Goal: Task Accomplishment & Management: Manage account settings

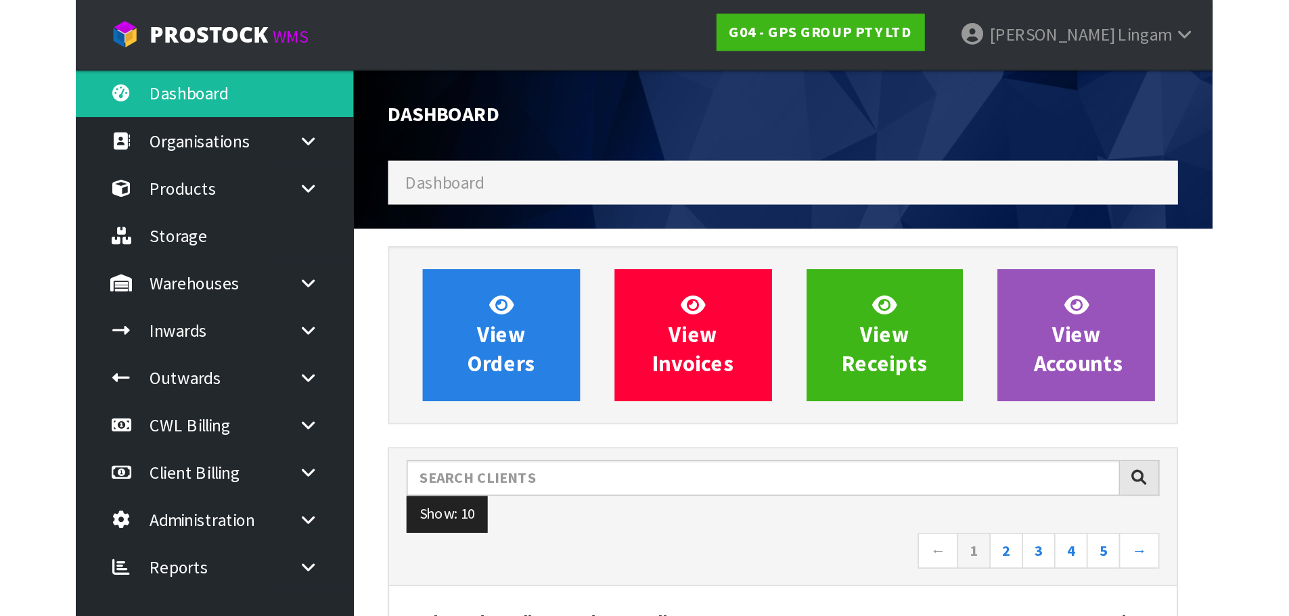
scroll to position [849, 553]
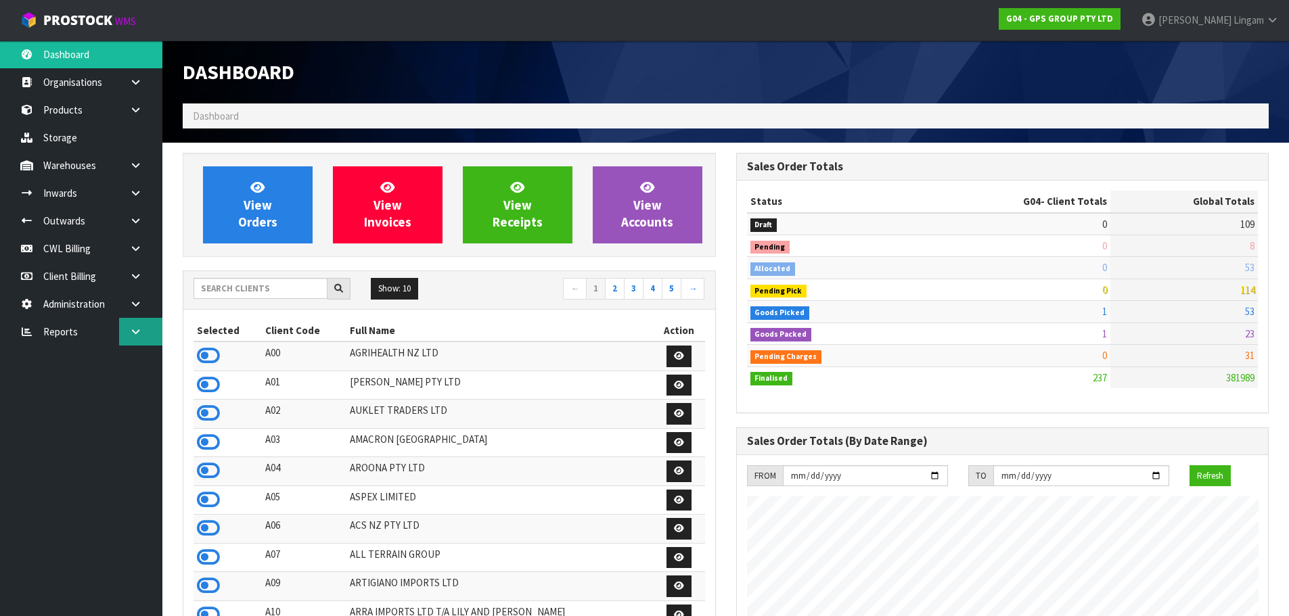
click at [138, 335] on icon at bounding box center [135, 332] width 13 height 10
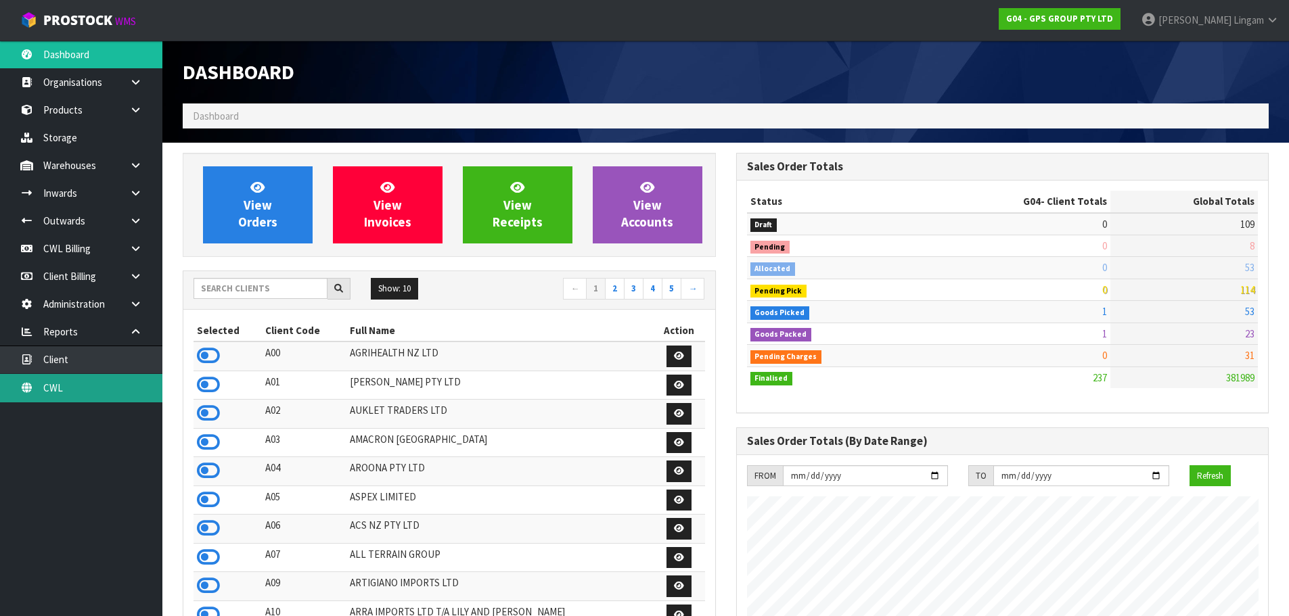
click at [117, 392] on link "CWL" at bounding box center [81, 388] width 162 height 28
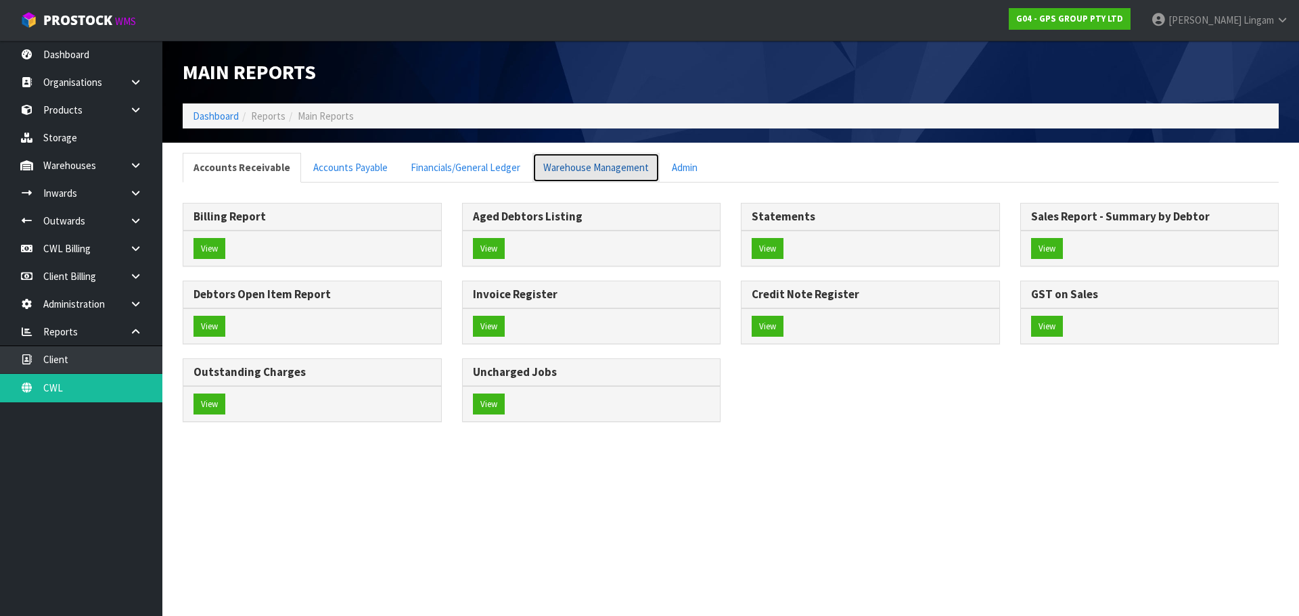
click at [555, 166] on link "Warehouse Management" at bounding box center [595, 167] width 127 height 29
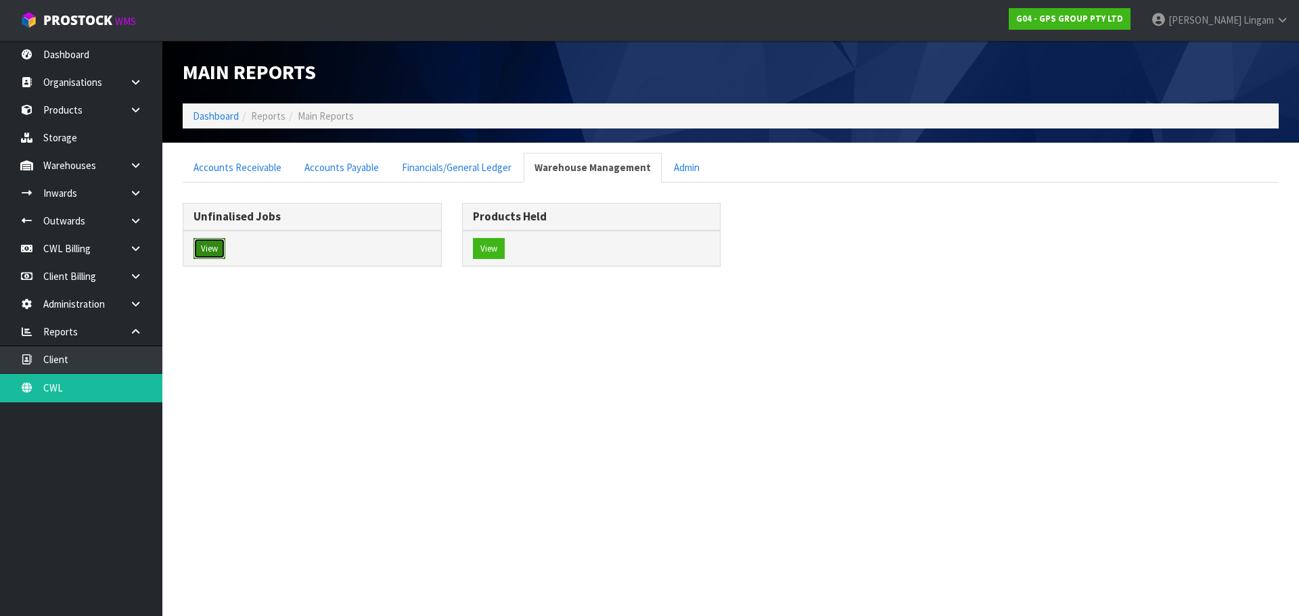
click at [213, 255] on button "View" at bounding box center [210, 249] width 32 height 22
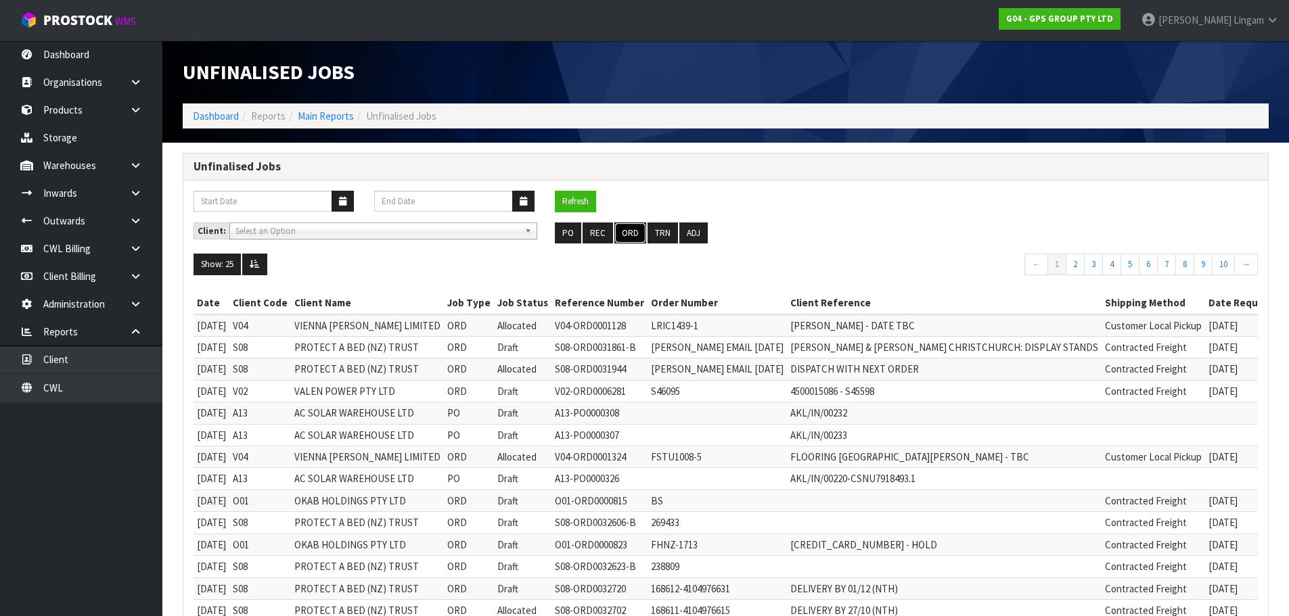
click at [632, 235] on button "ORD" at bounding box center [630, 234] width 32 height 22
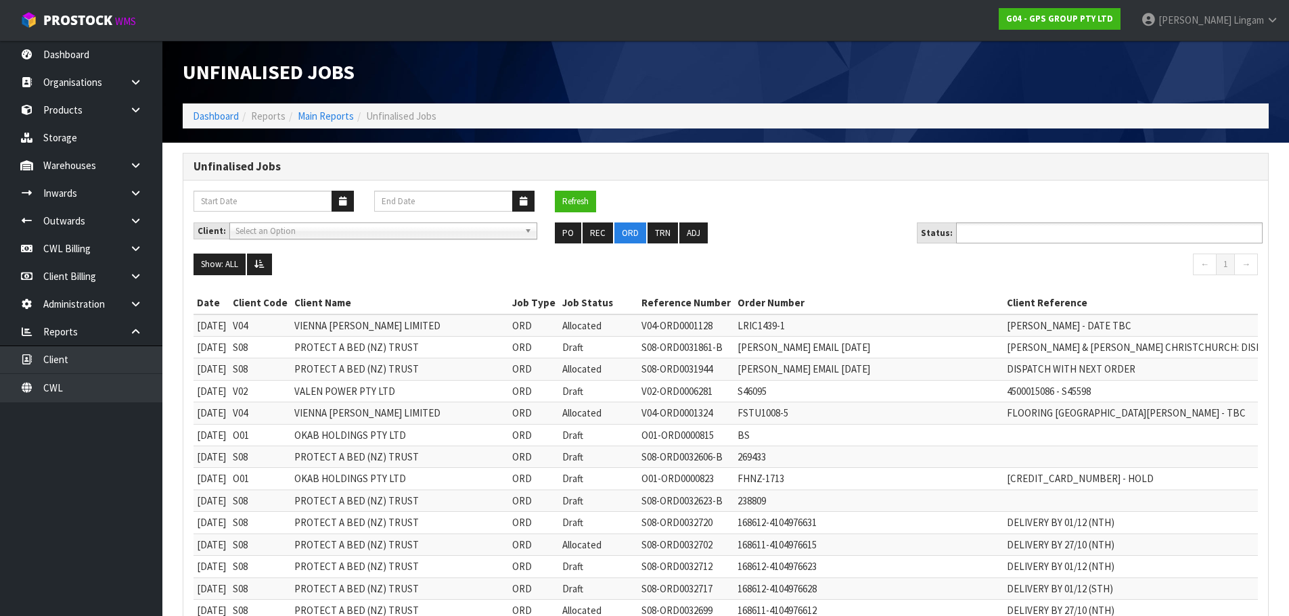
click at [682, 231] on ul at bounding box center [1109, 233] width 307 height 21
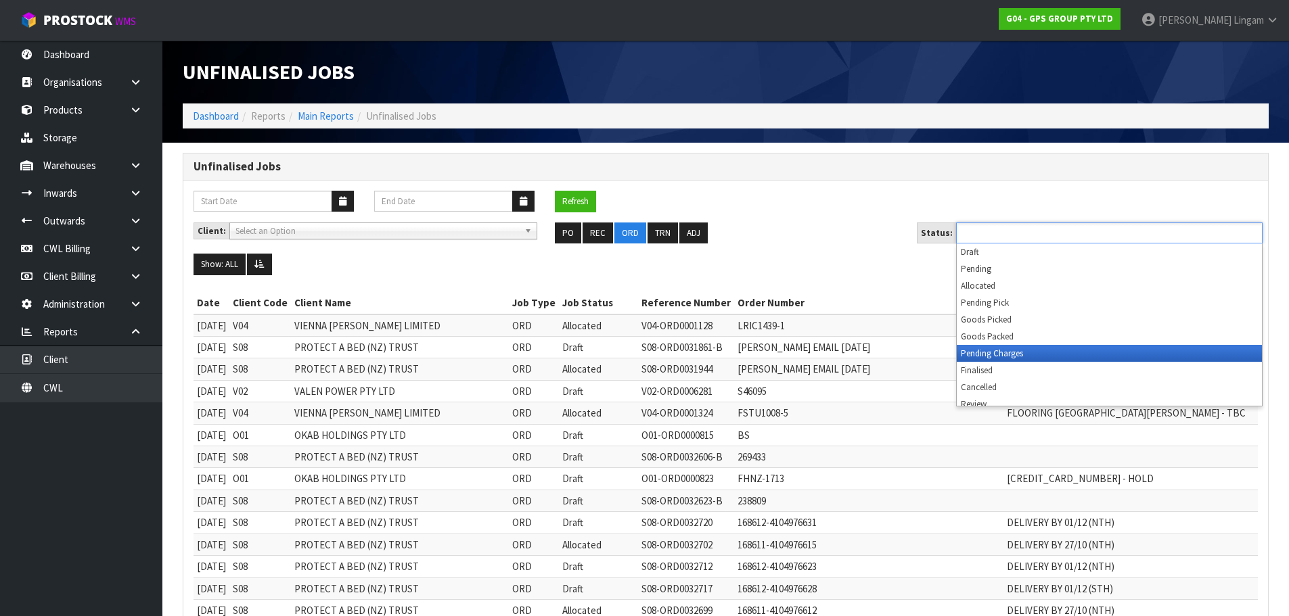
click at [682, 349] on li "Pending Charges" at bounding box center [1109, 353] width 305 height 17
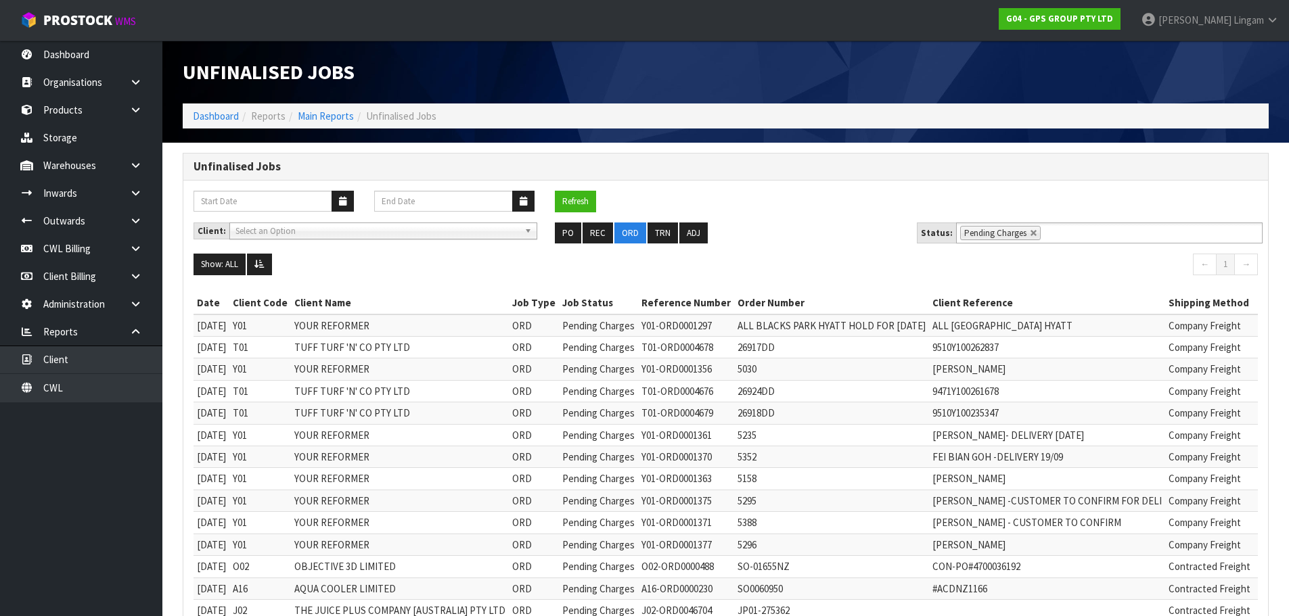
click at [682, 244] on ul "PO REC ORD TRN ADJ" at bounding box center [725, 234] width 341 height 22
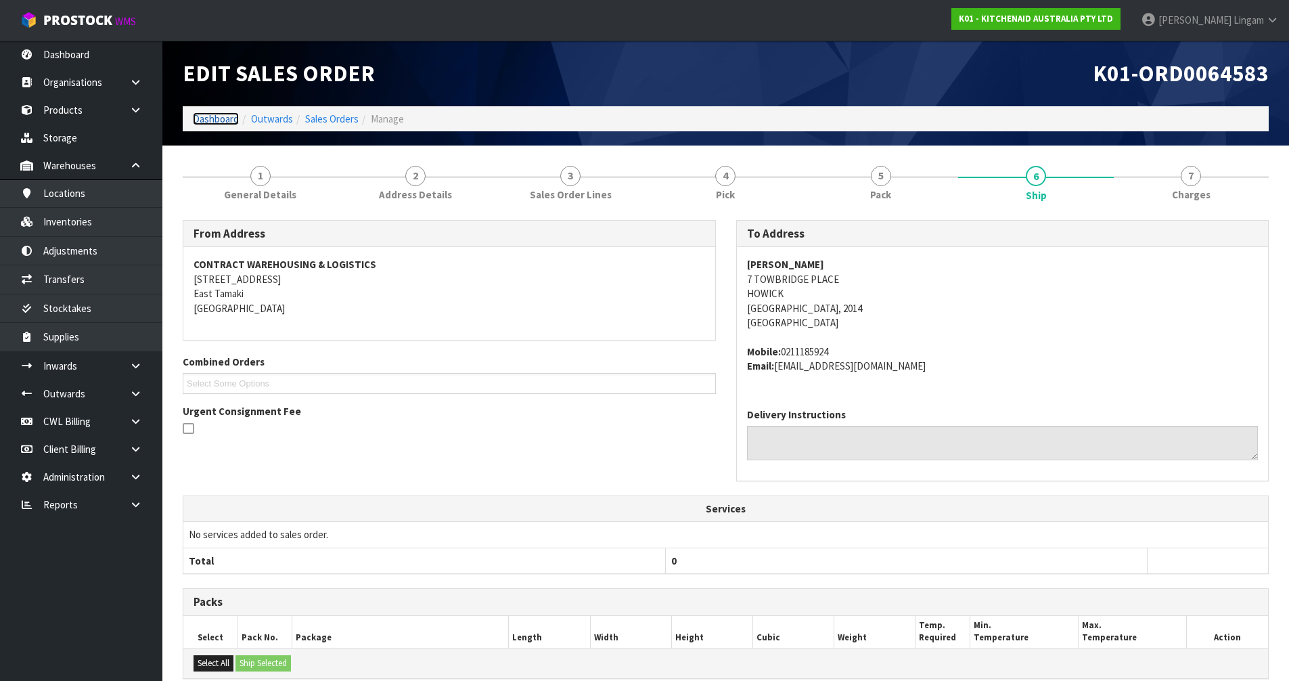
click at [214, 113] on link "Dashboard" at bounding box center [216, 118] width 46 height 13
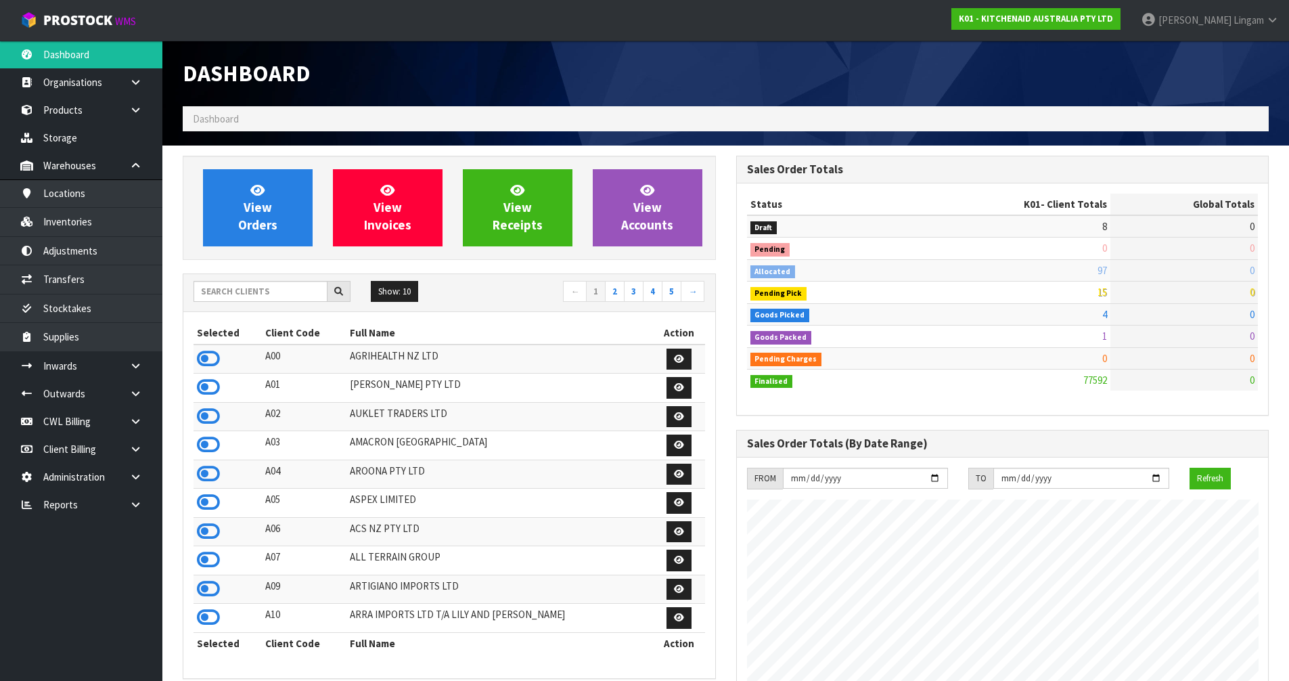
scroll to position [1025, 553]
click at [247, 288] on input "text" at bounding box center [261, 291] width 134 height 21
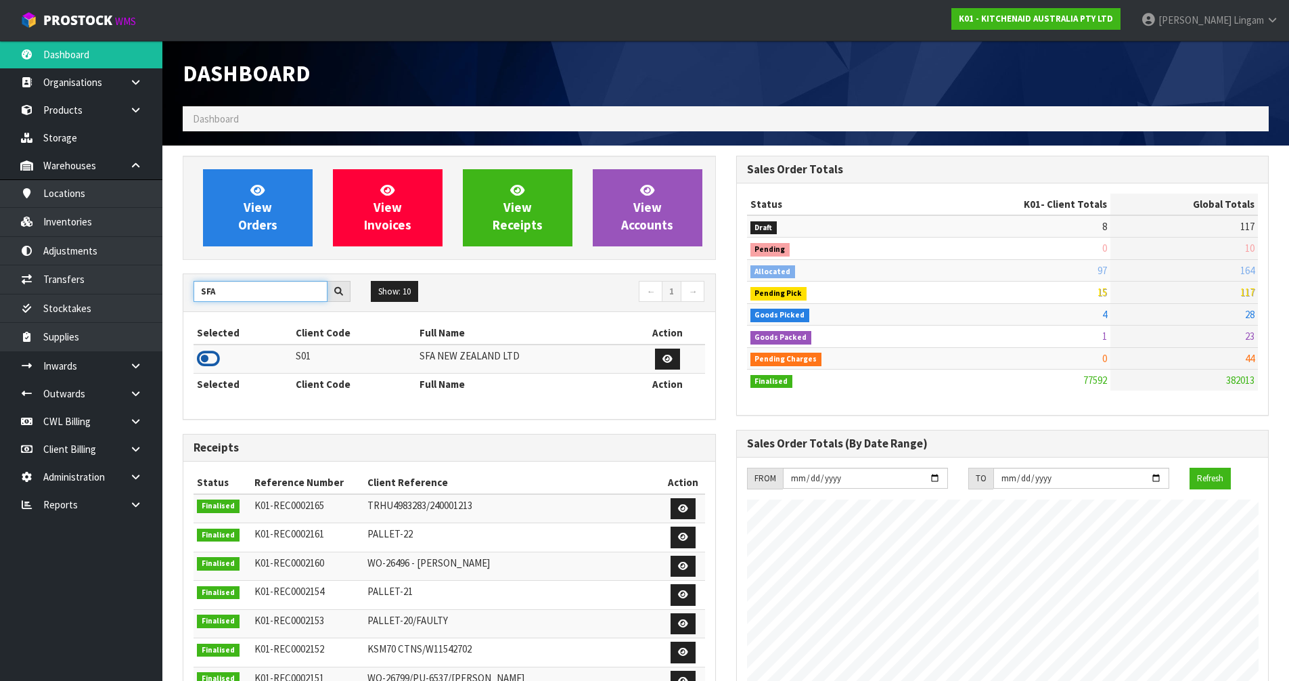
type input "SFA"
click at [206, 359] on icon at bounding box center [208, 358] width 23 height 20
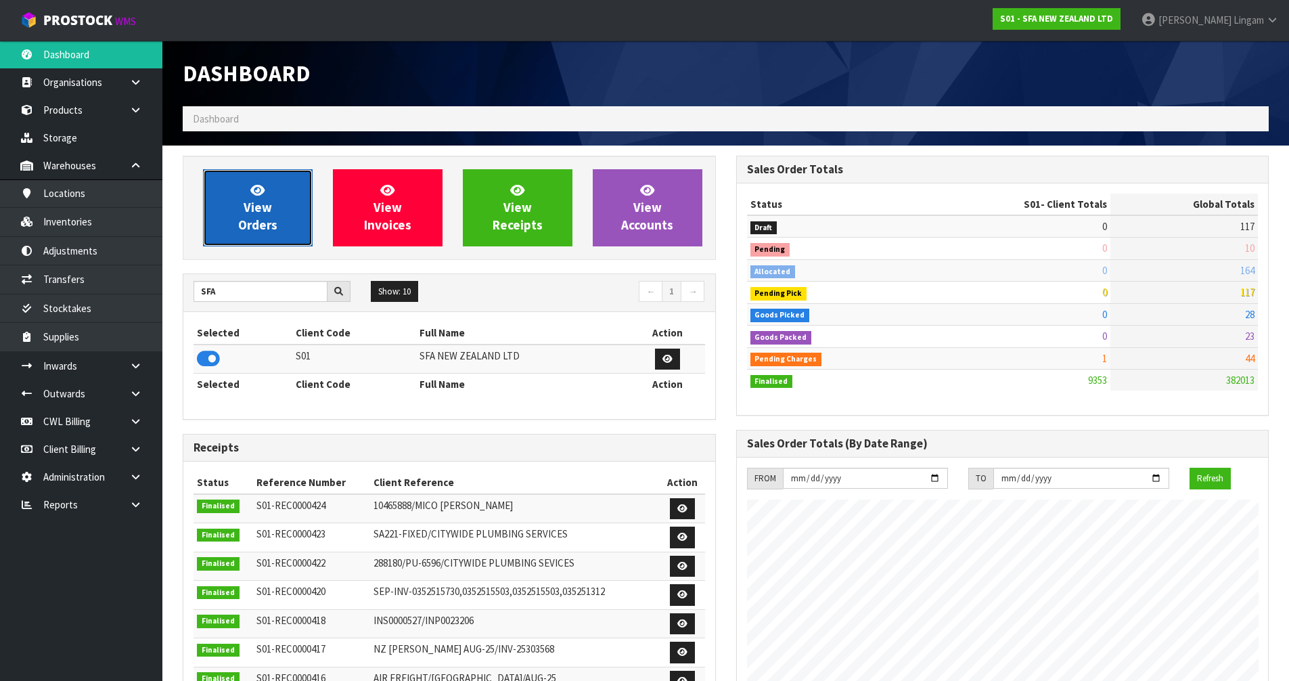
click at [235, 228] on link "View Orders" at bounding box center [258, 207] width 110 height 77
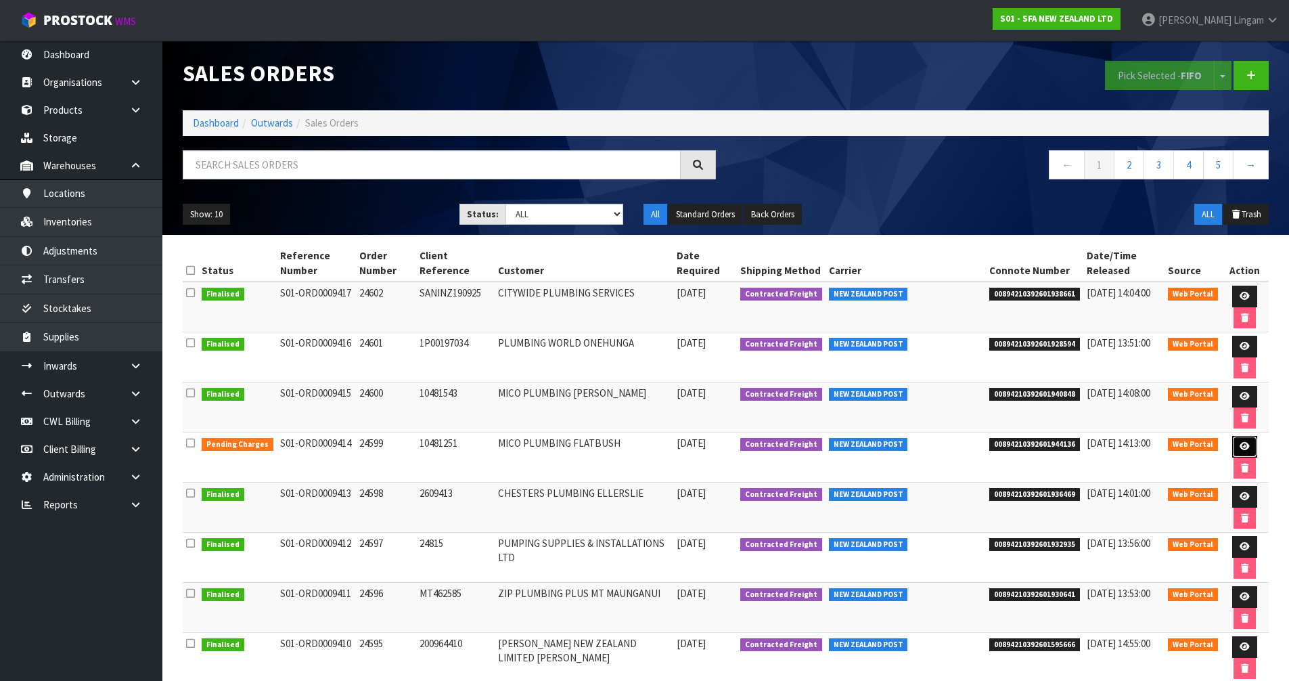
click at [682, 449] on icon at bounding box center [1245, 446] width 10 height 9
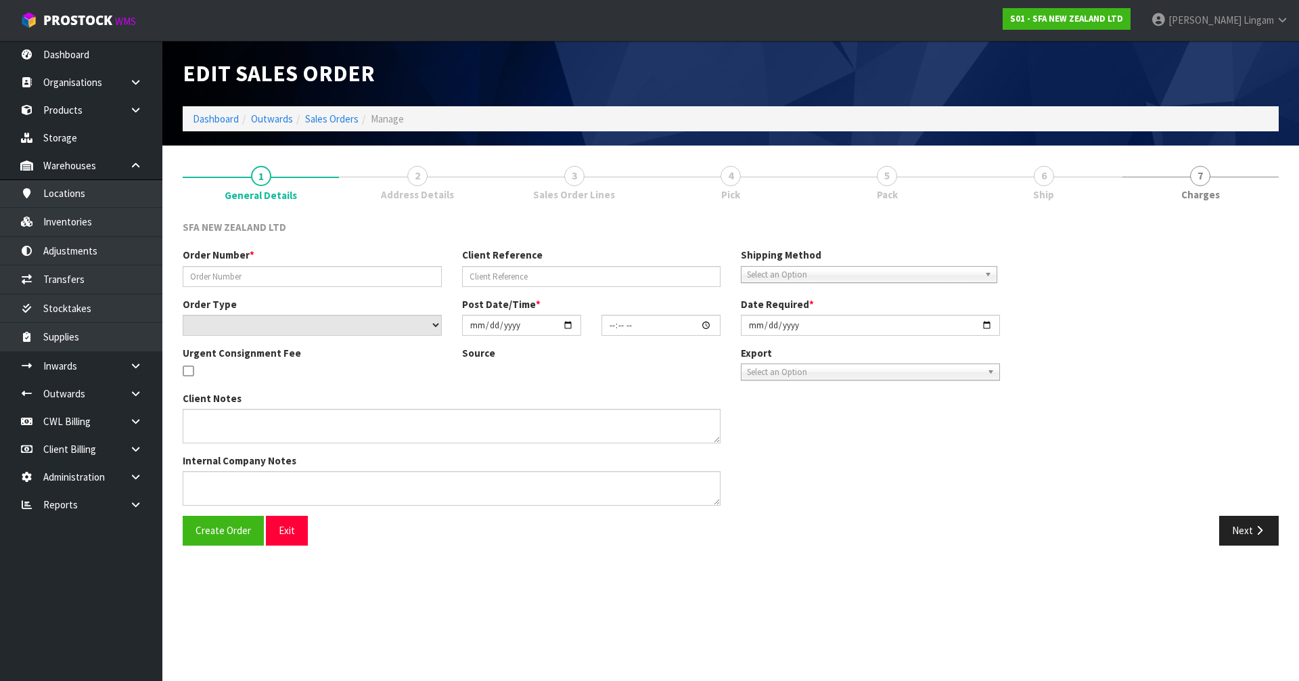
type input "24599"
type input "10481251"
select select "number:0"
type input "[DATE]"
type input "09:48:00.000"
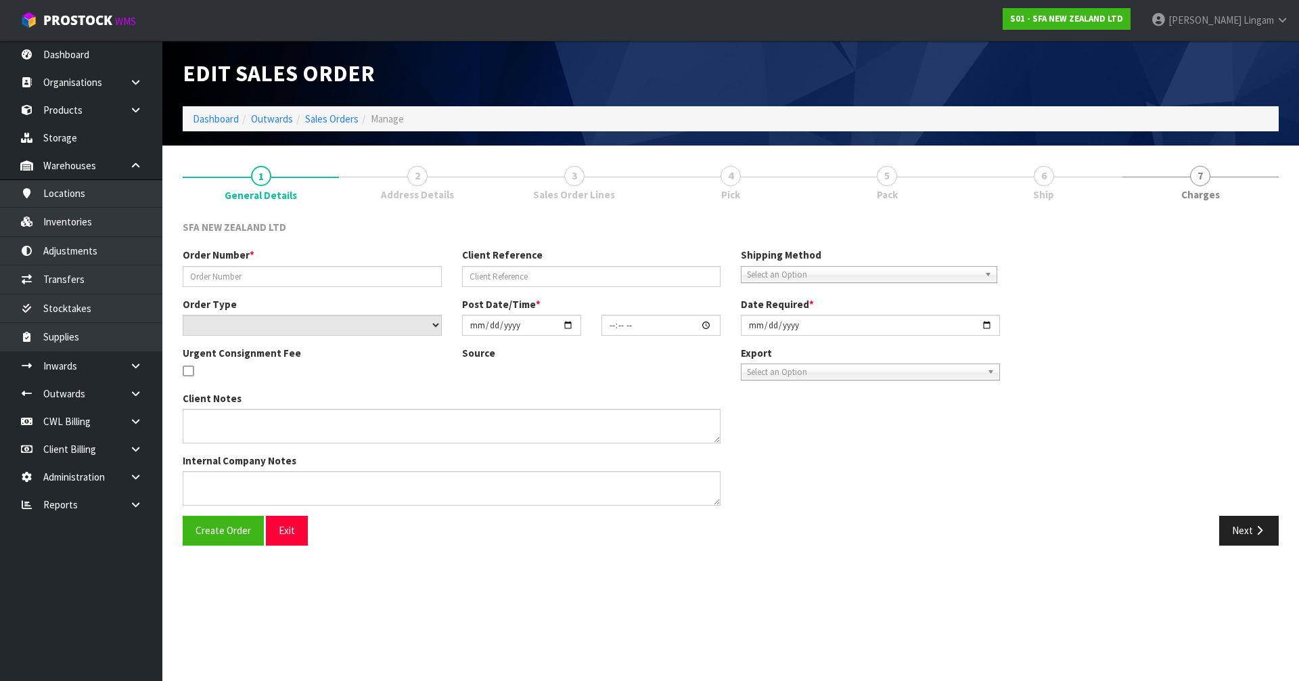
type input "[DATE]"
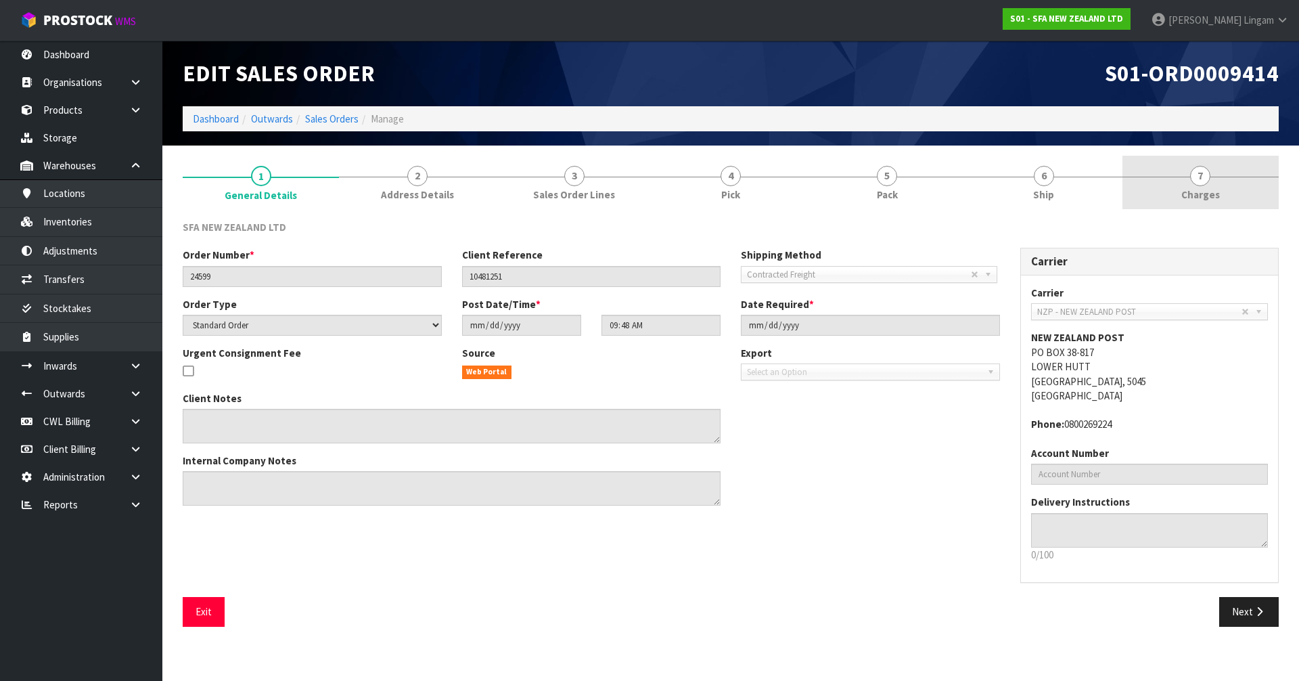
click at [682, 198] on span "Charges" at bounding box center [1200, 194] width 39 height 14
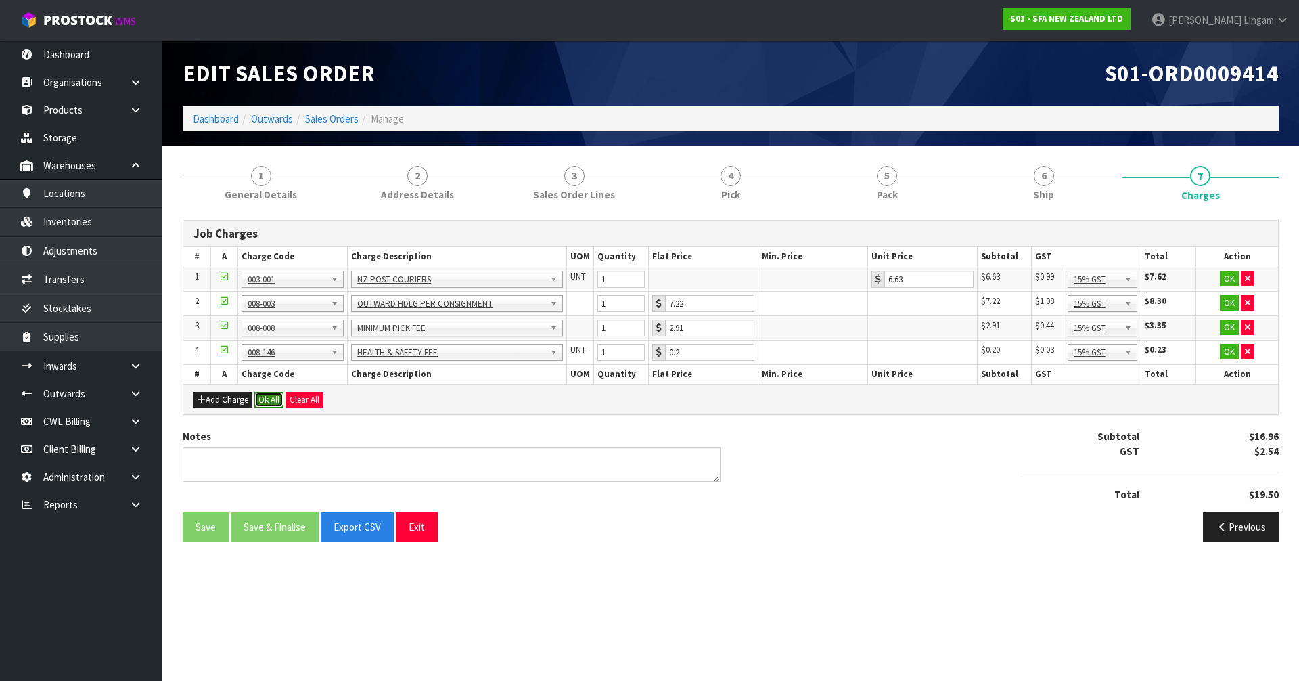
click at [273, 405] on button "Ok All" at bounding box center [268, 400] width 29 height 16
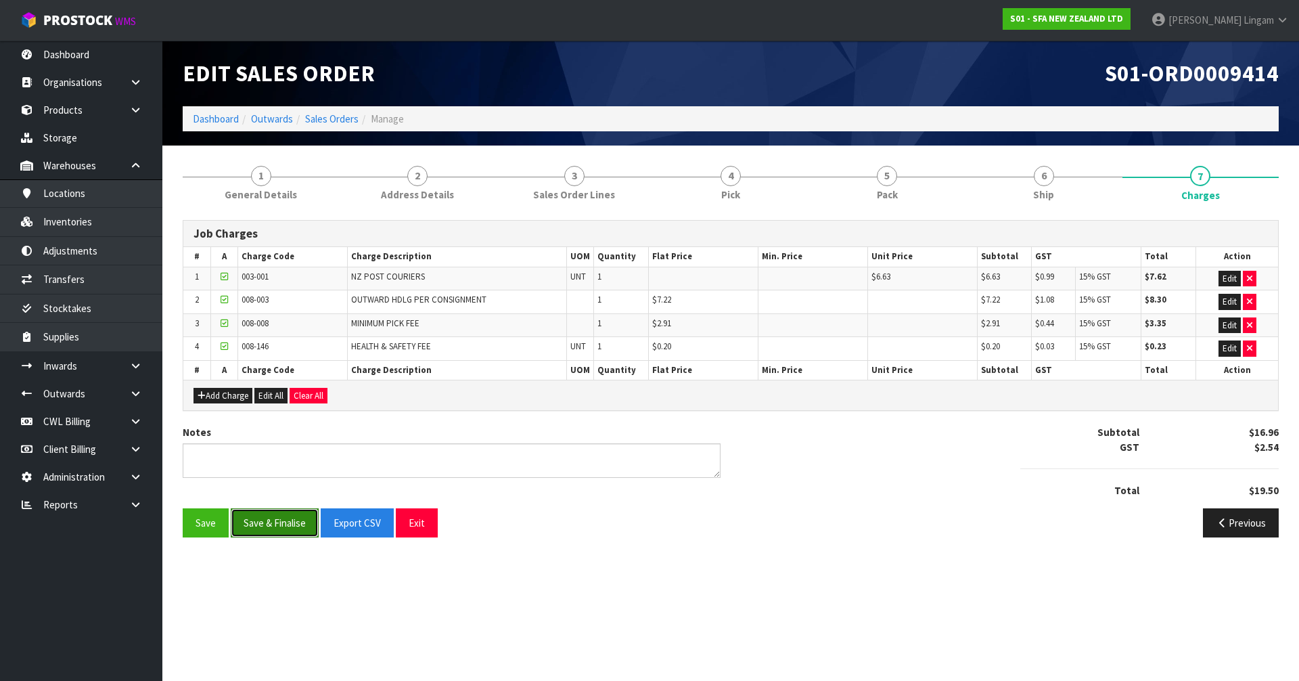
click at [279, 459] on button "Save & Finalise" at bounding box center [275, 522] width 88 height 29
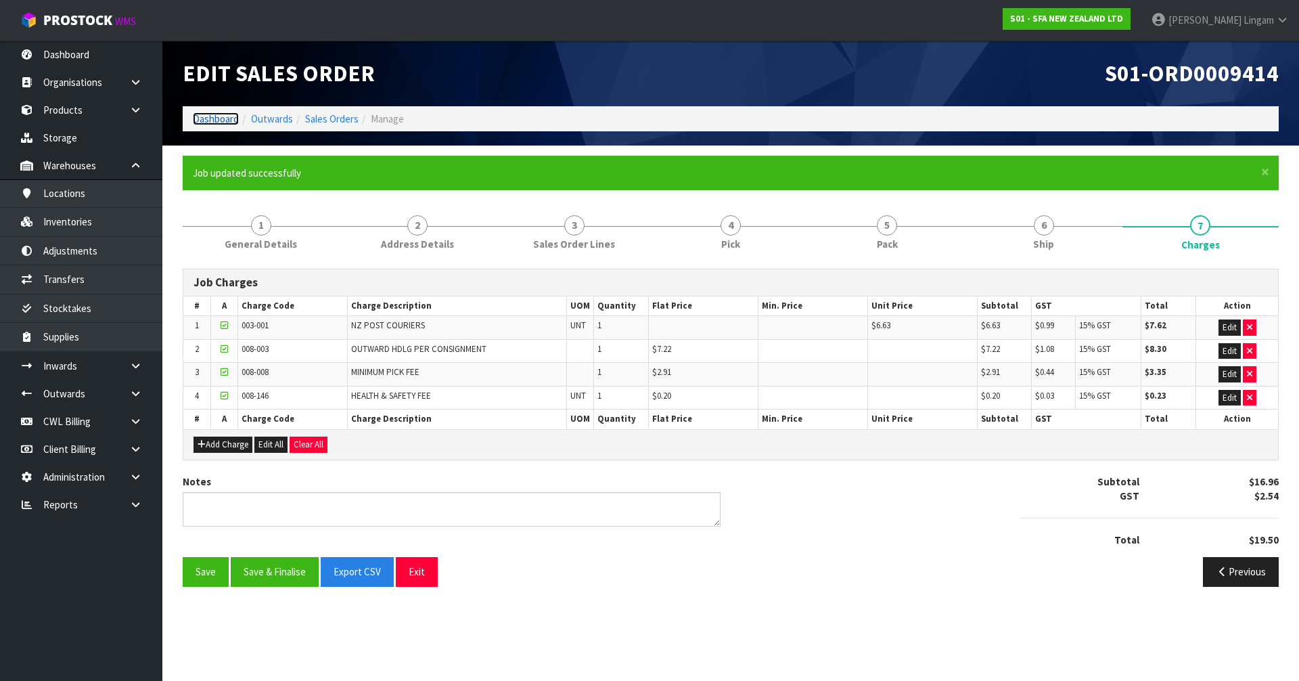
click at [208, 120] on link "Dashboard" at bounding box center [216, 118] width 46 height 13
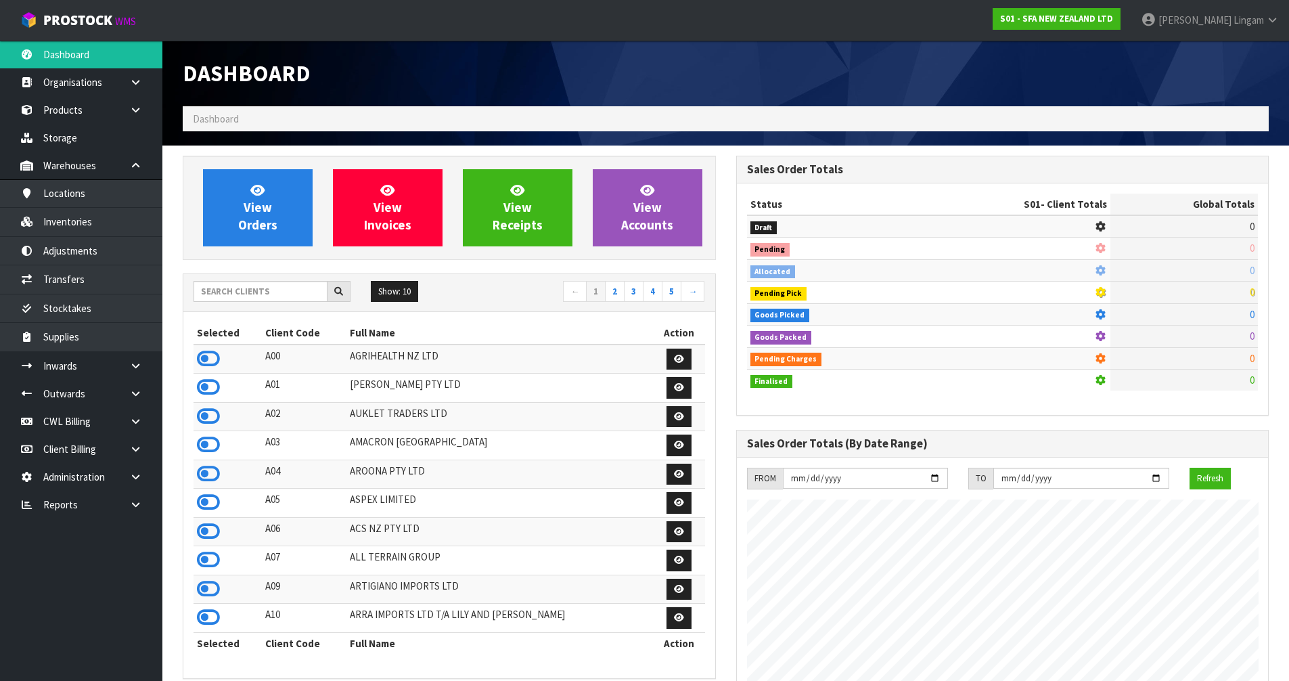
scroll to position [1025, 553]
click at [261, 293] on input "text" at bounding box center [261, 291] width 134 height 21
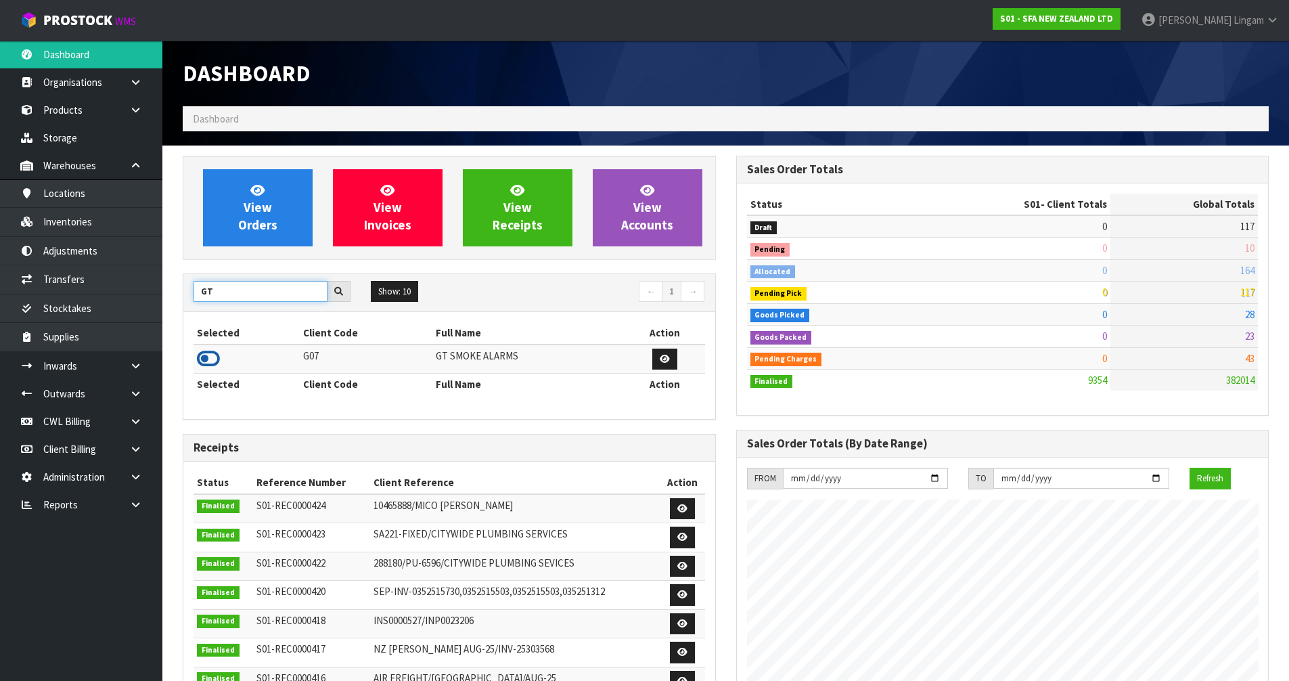
type input "GT"
click at [206, 361] on icon at bounding box center [208, 358] width 23 height 20
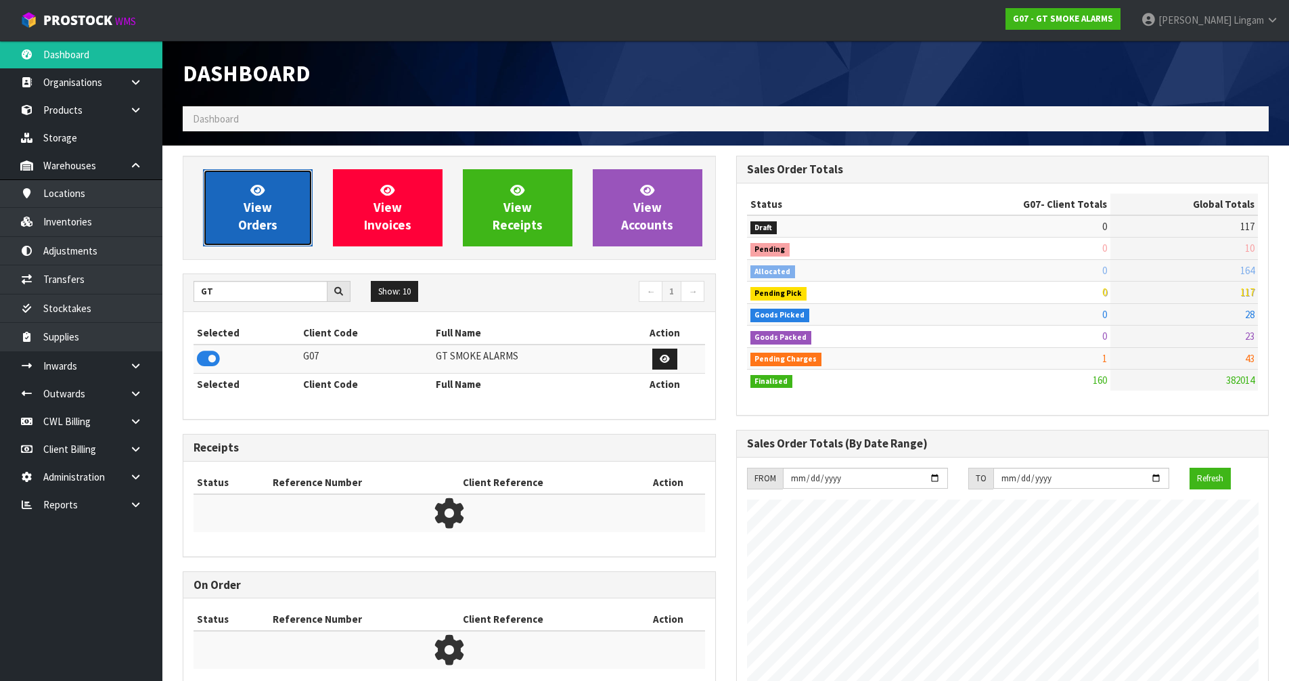
scroll to position [849, 553]
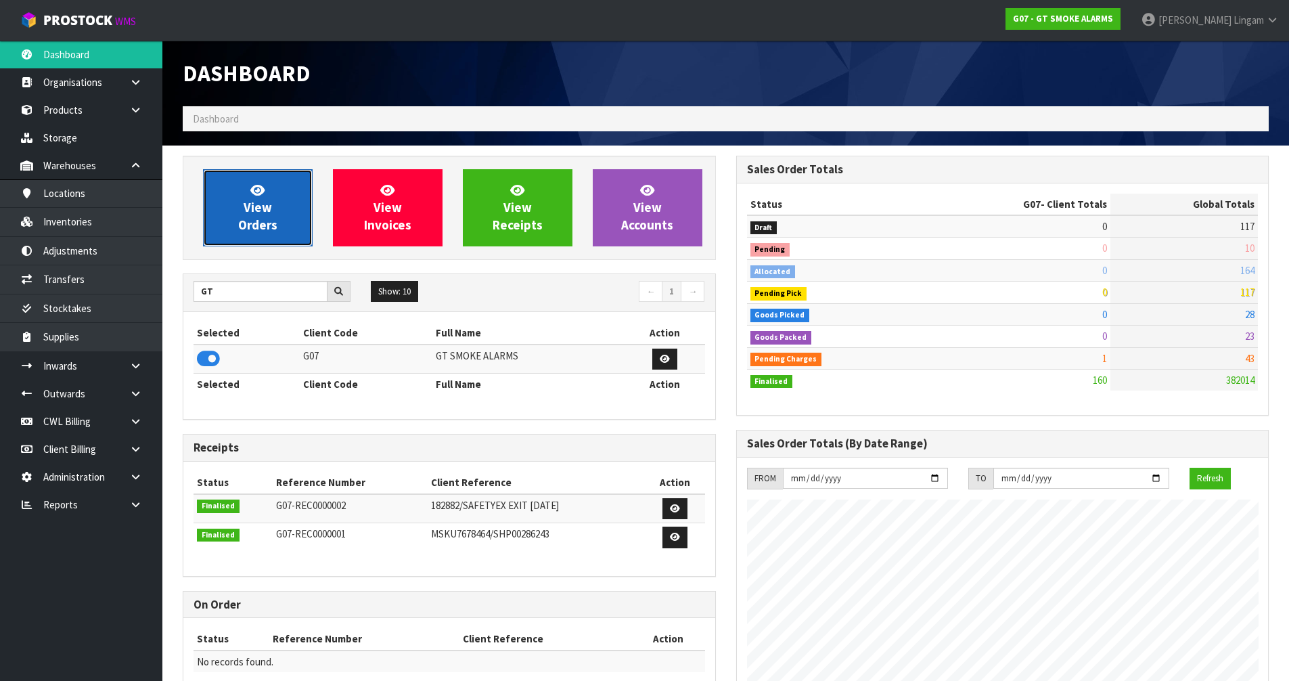
click at [263, 225] on span "View Orders" at bounding box center [257, 207] width 39 height 51
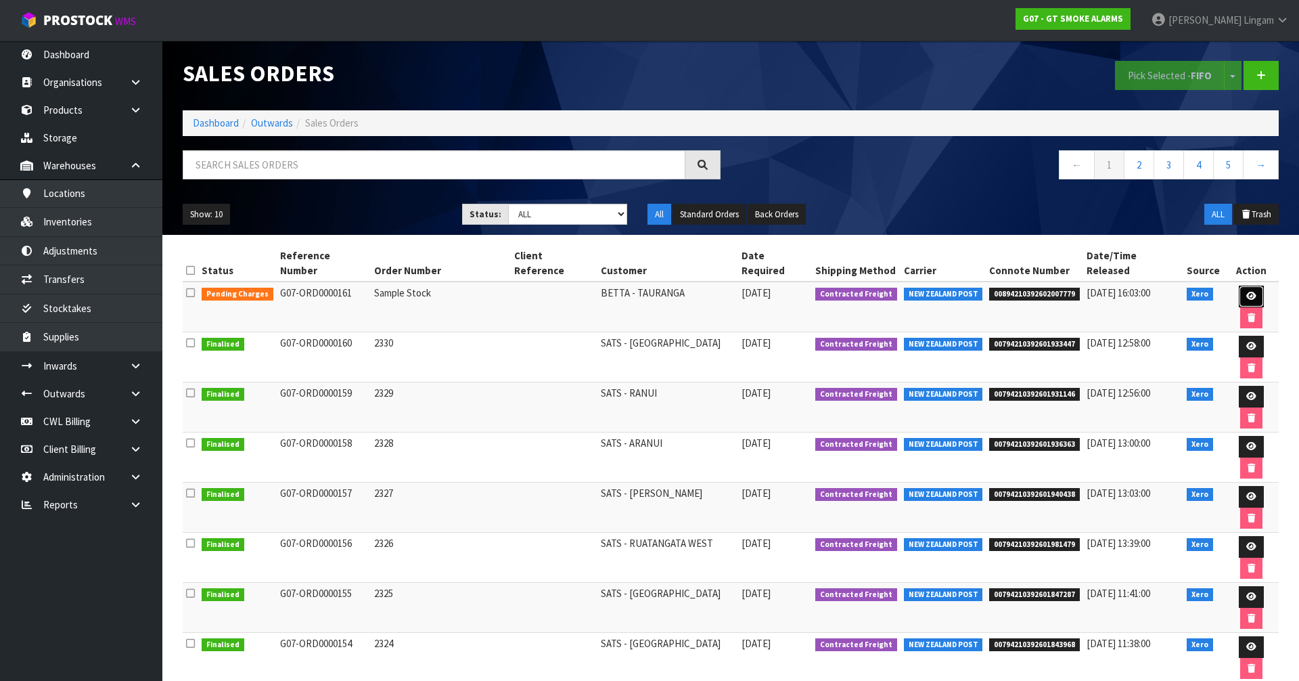
click at [682, 286] on link at bounding box center [1251, 297] width 25 height 22
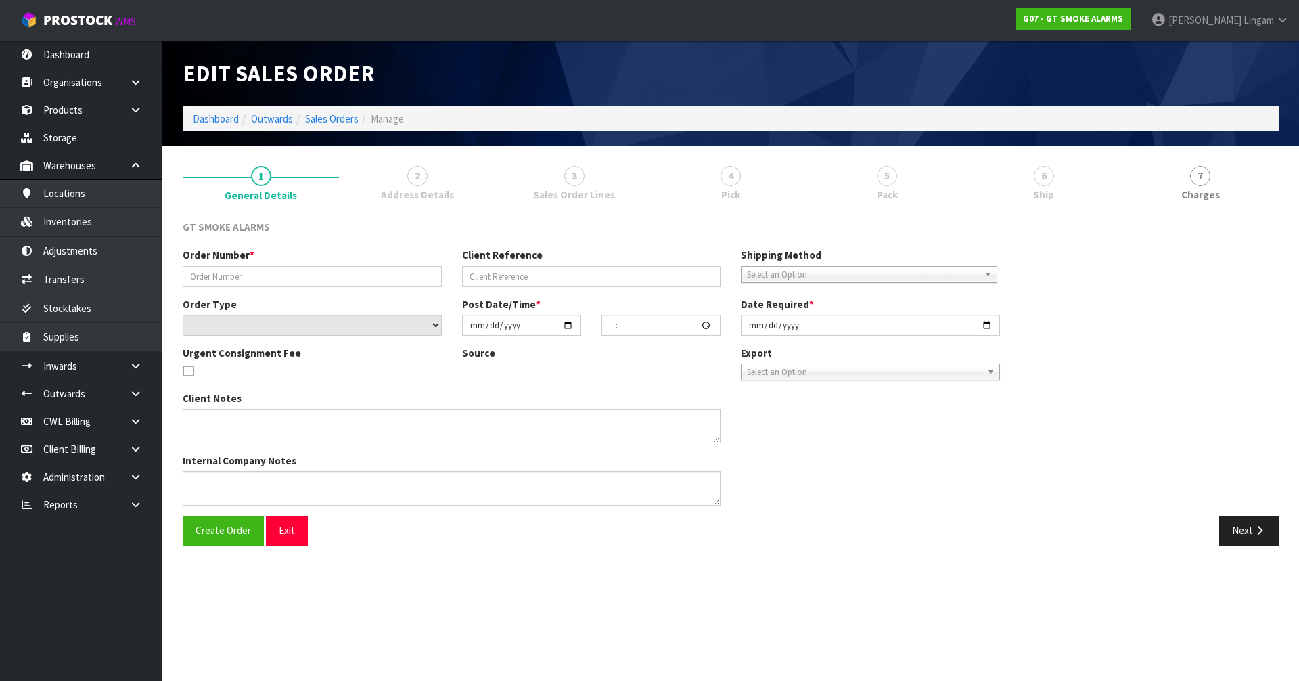
type input "Sample Stock"
select select "number:0"
type input "[DATE]"
type input "12:25:02.000"
type input "[DATE]"
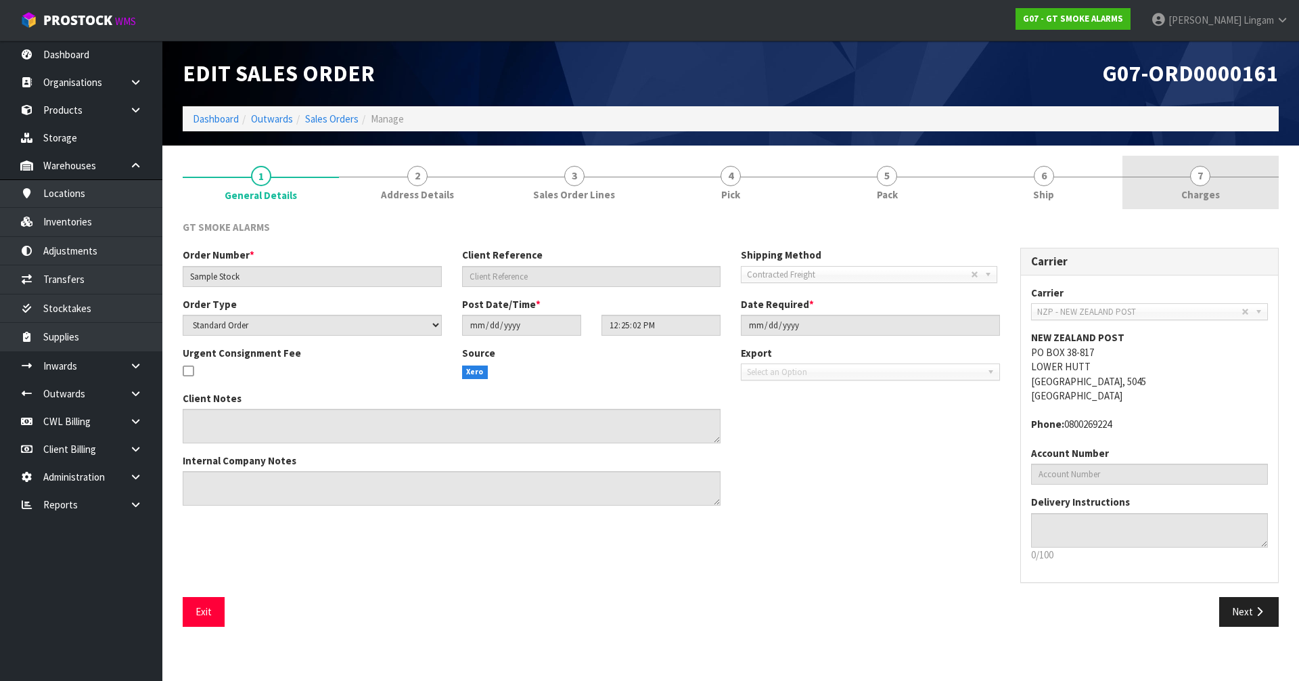
click at [682, 200] on link "7 Charges" at bounding box center [1200, 182] width 156 height 53
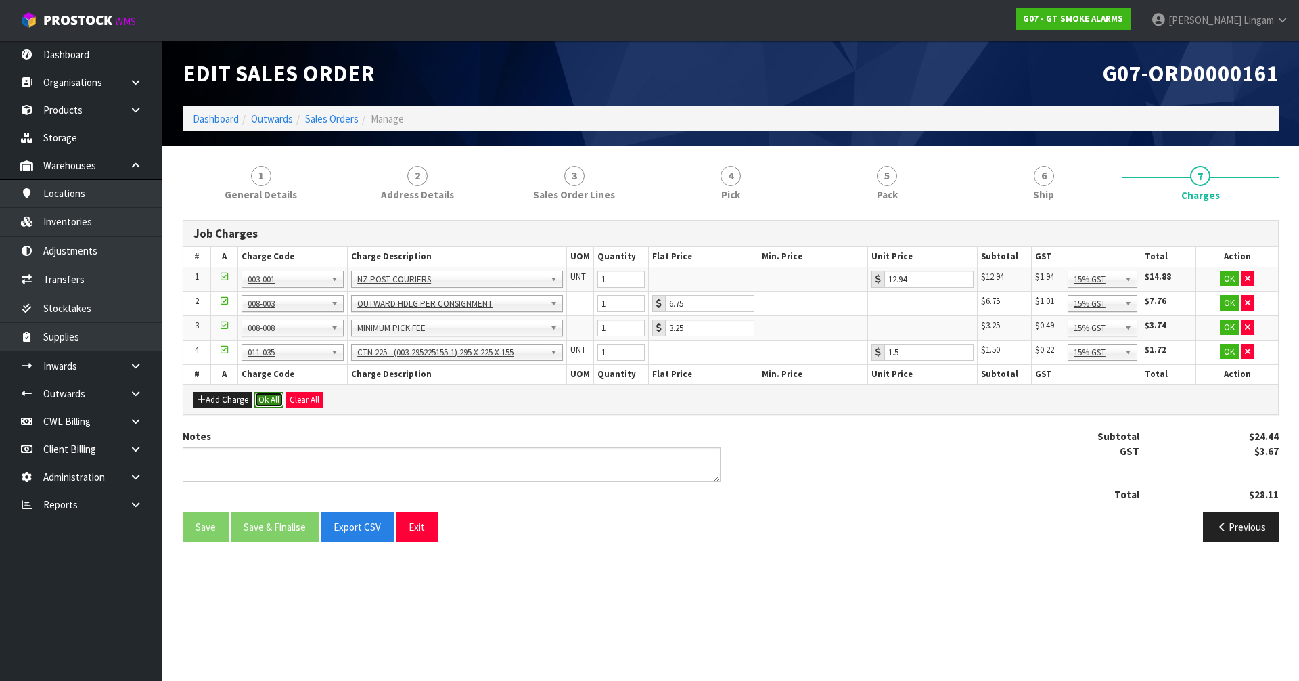
click at [270, 403] on button "Ok All" at bounding box center [268, 400] width 29 height 16
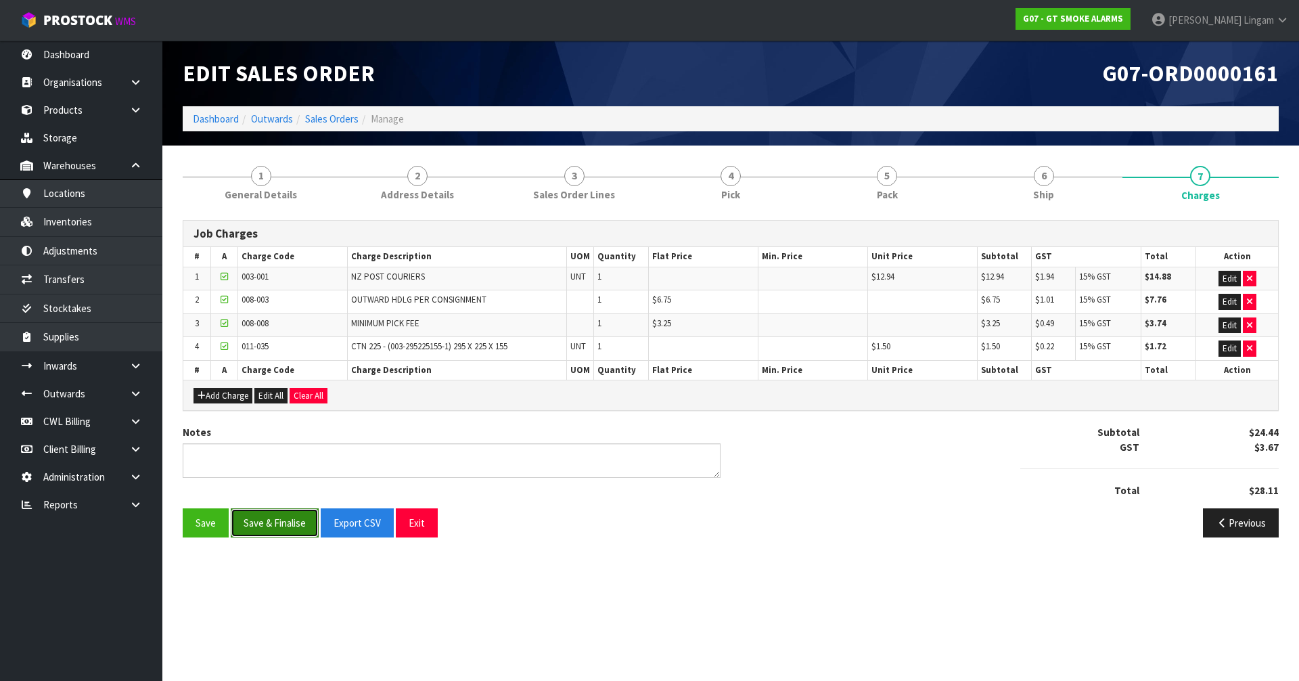
click at [288, 459] on button "Save & Finalise" at bounding box center [275, 522] width 88 height 29
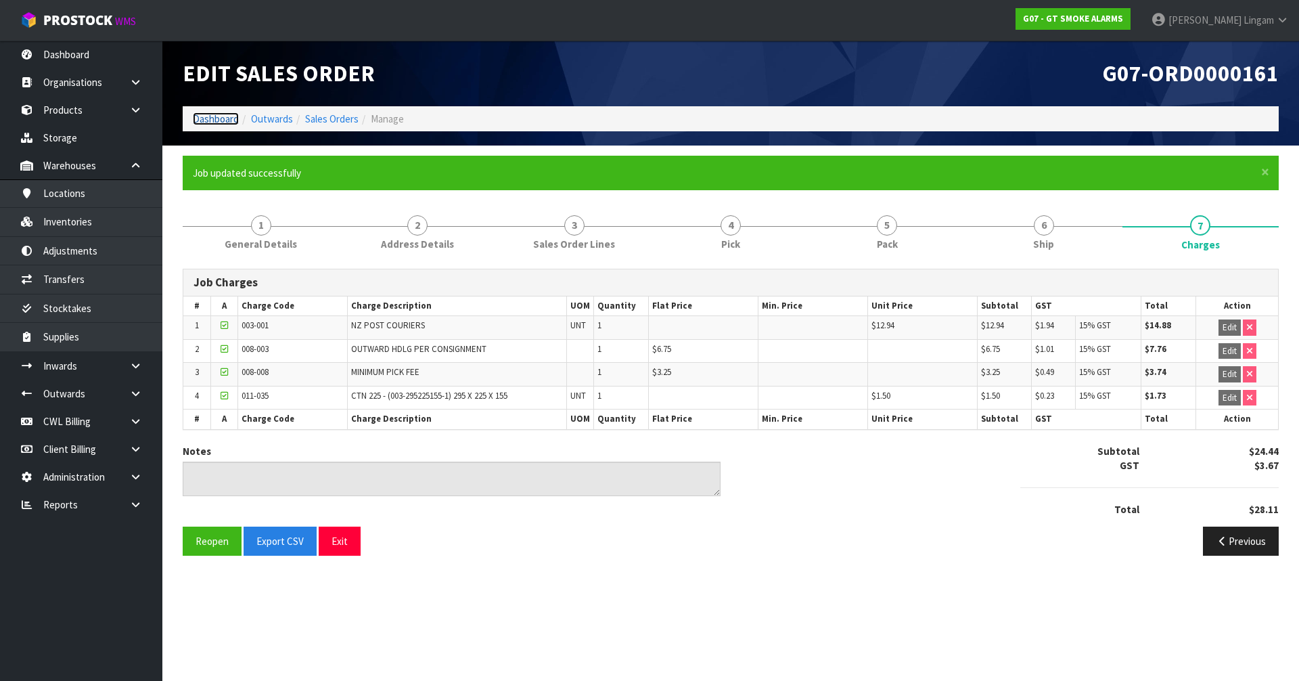
click at [219, 120] on link "Dashboard" at bounding box center [216, 118] width 46 height 13
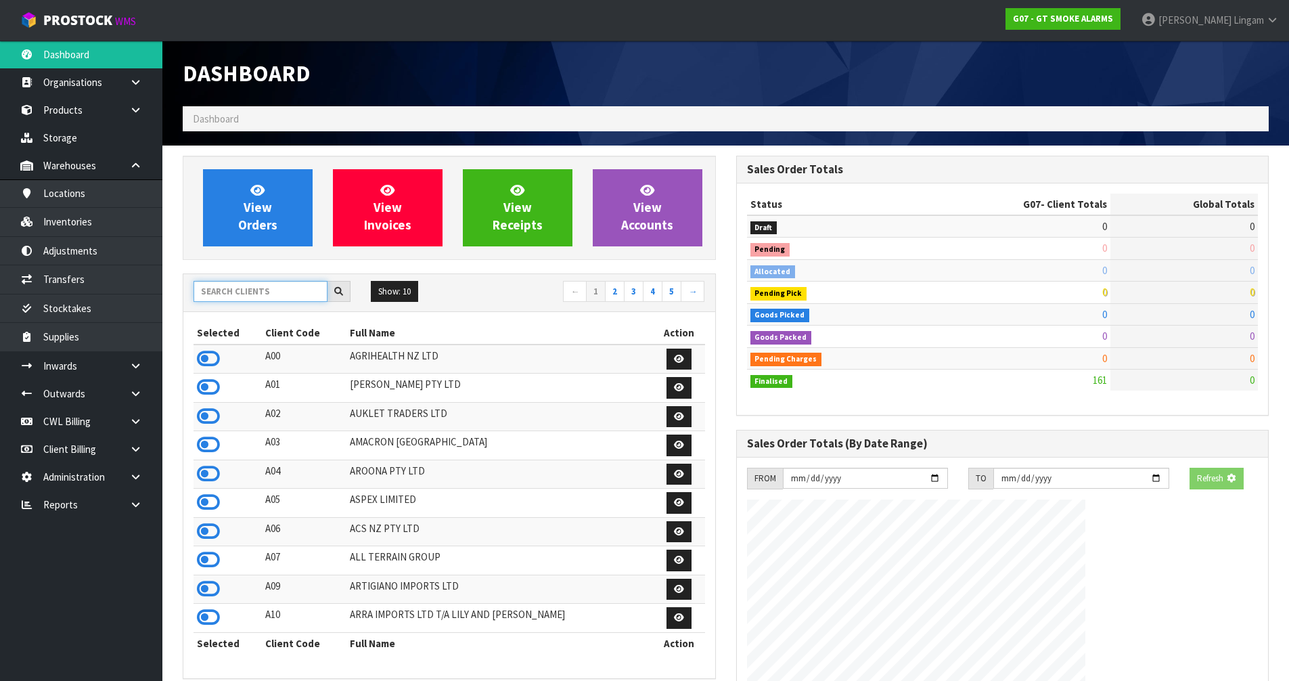
click at [257, 296] on input "text" at bounding box center [261, 291] width 134 height 21
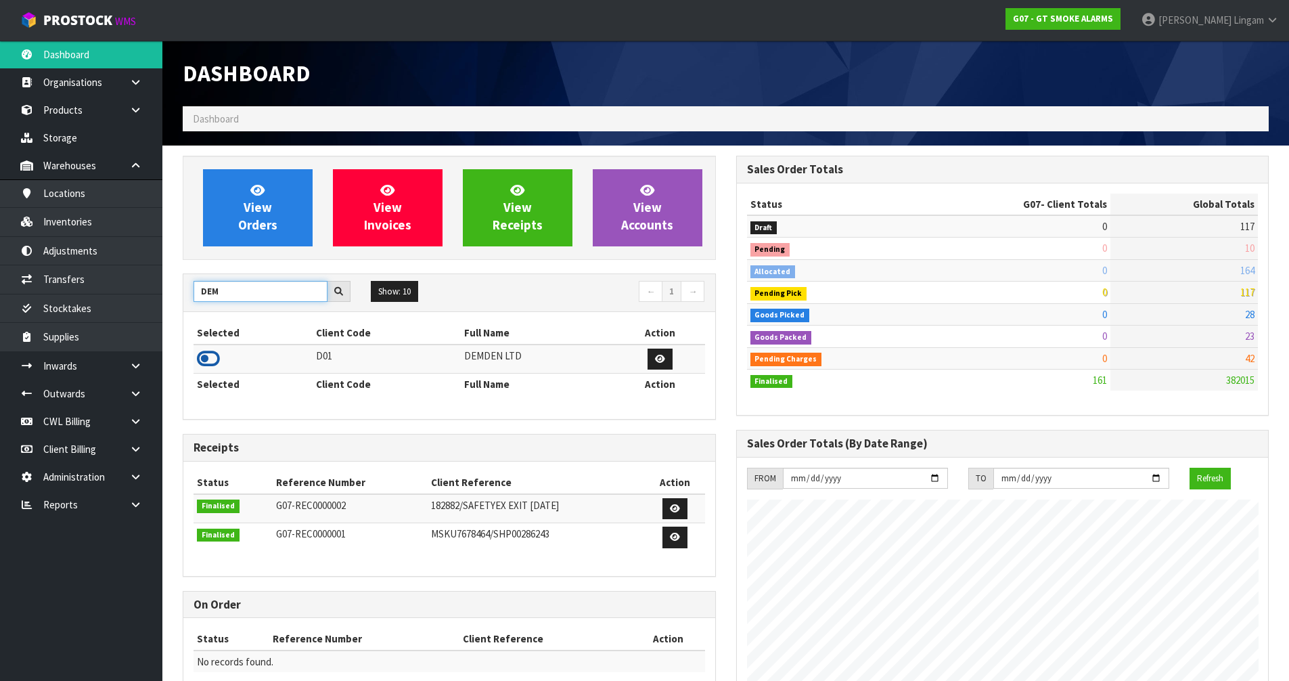
type input "DEM"
click at [209, 357] on icon at bounding box center [208, 358] width 23 height 20
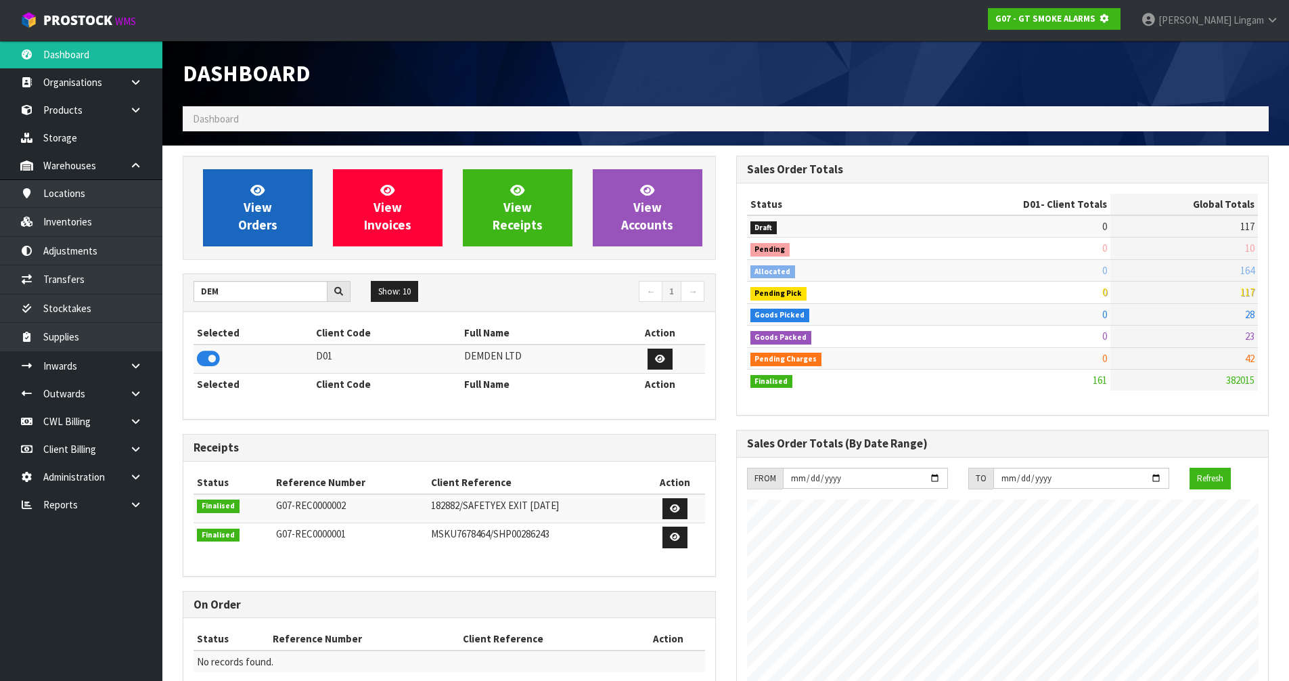
scroll to position [844, 553]
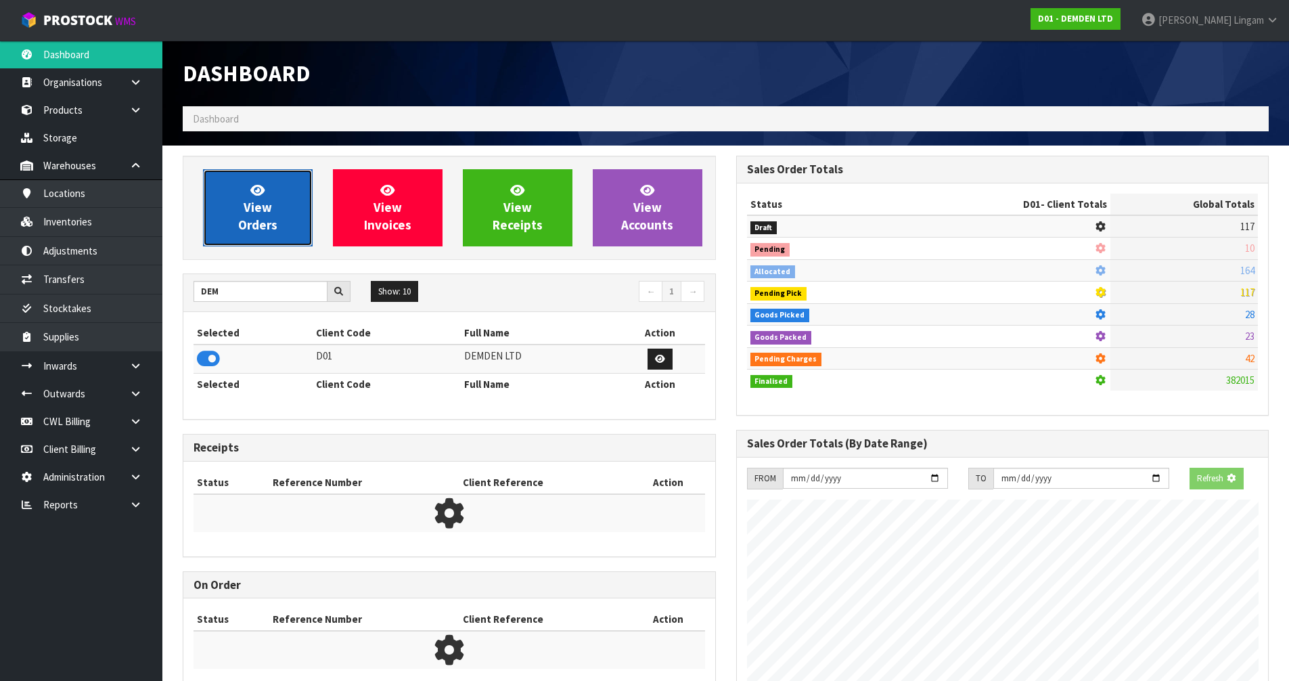
click at [261, 227] on span "View Orders" at bounding box center [257, 207] width 39 height 51
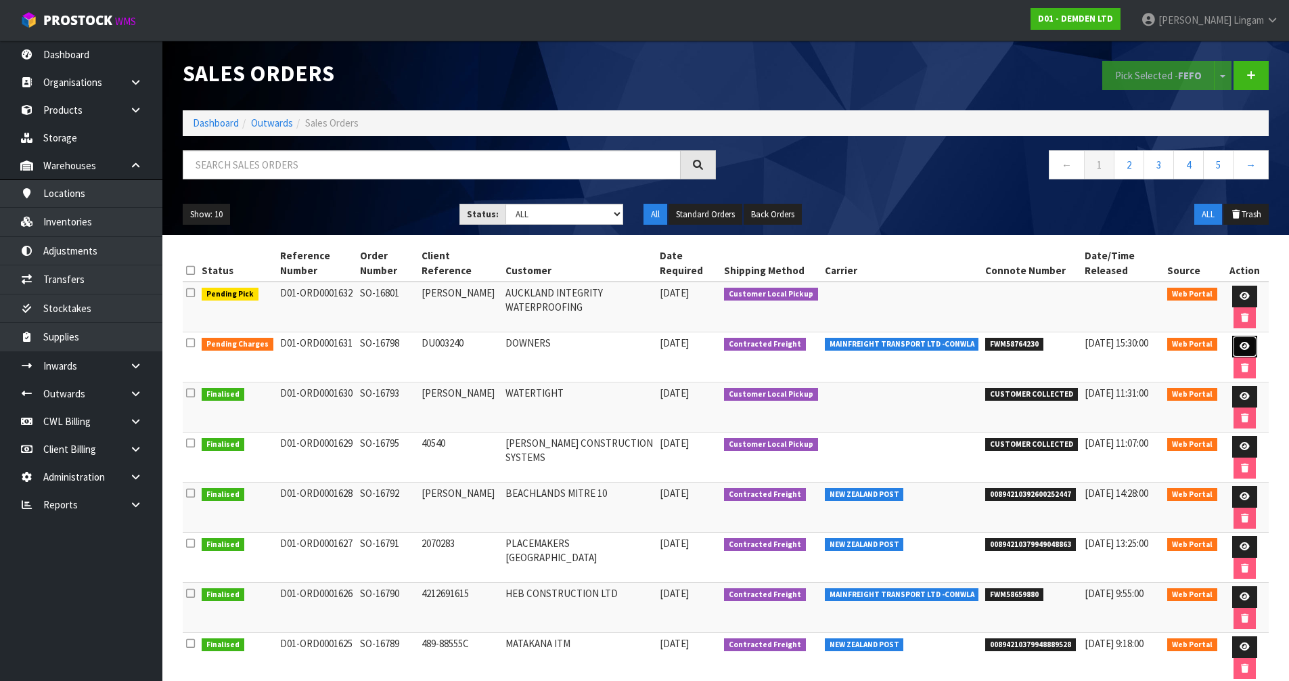
click at [682, 349] on link at bounding box center [1244, 347] width 25 height 22
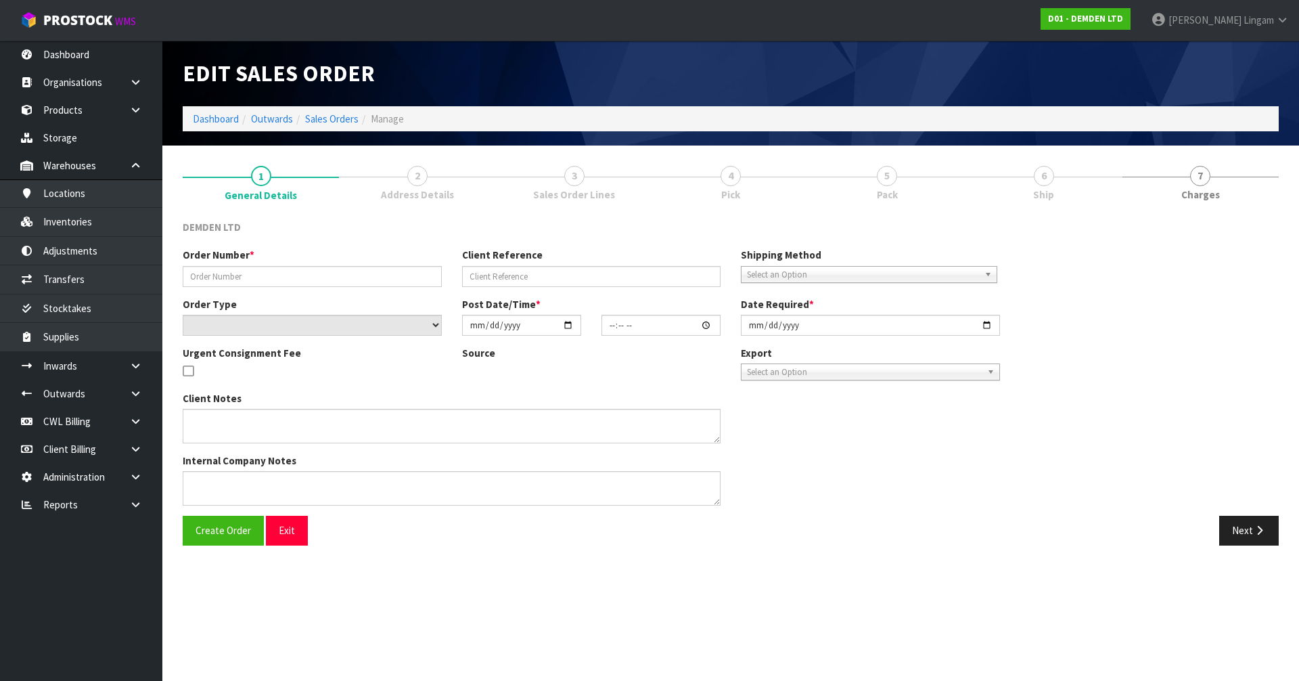
type input "SO-16798"
type input "DU003240"
select select "number:0"
type input "2025-09-18"
type input "13:51:00.000"
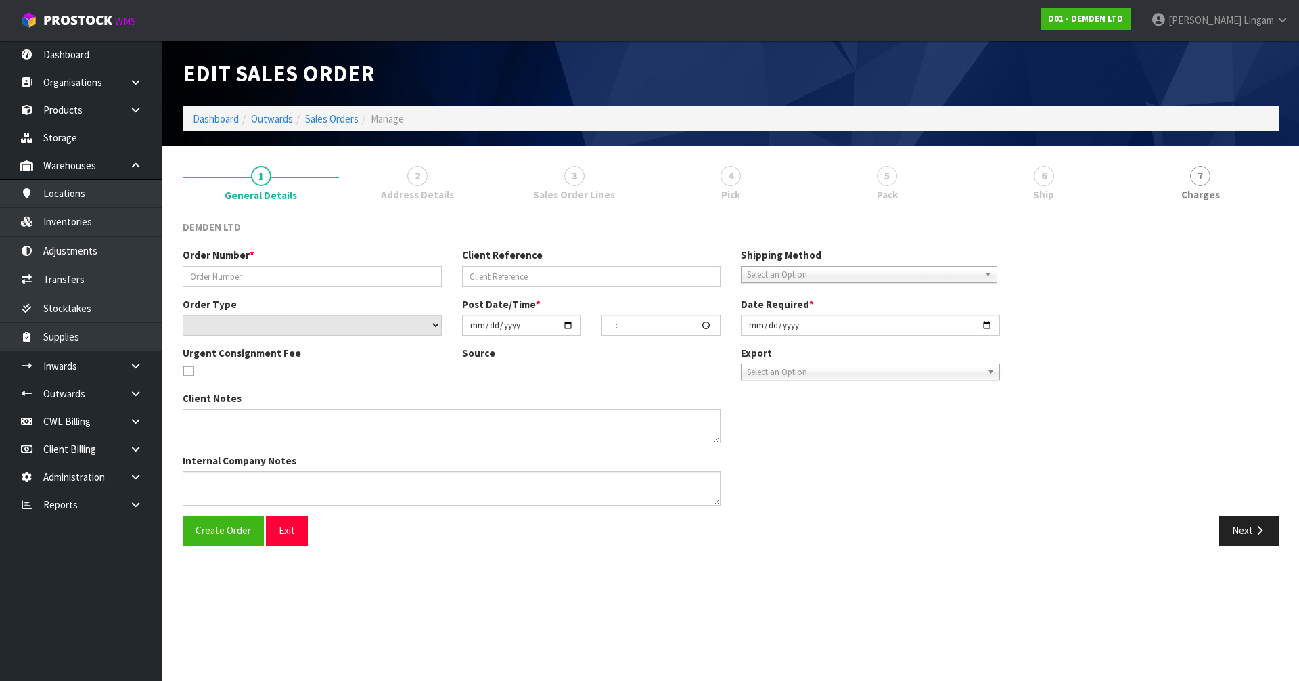
type input "[DATE]"
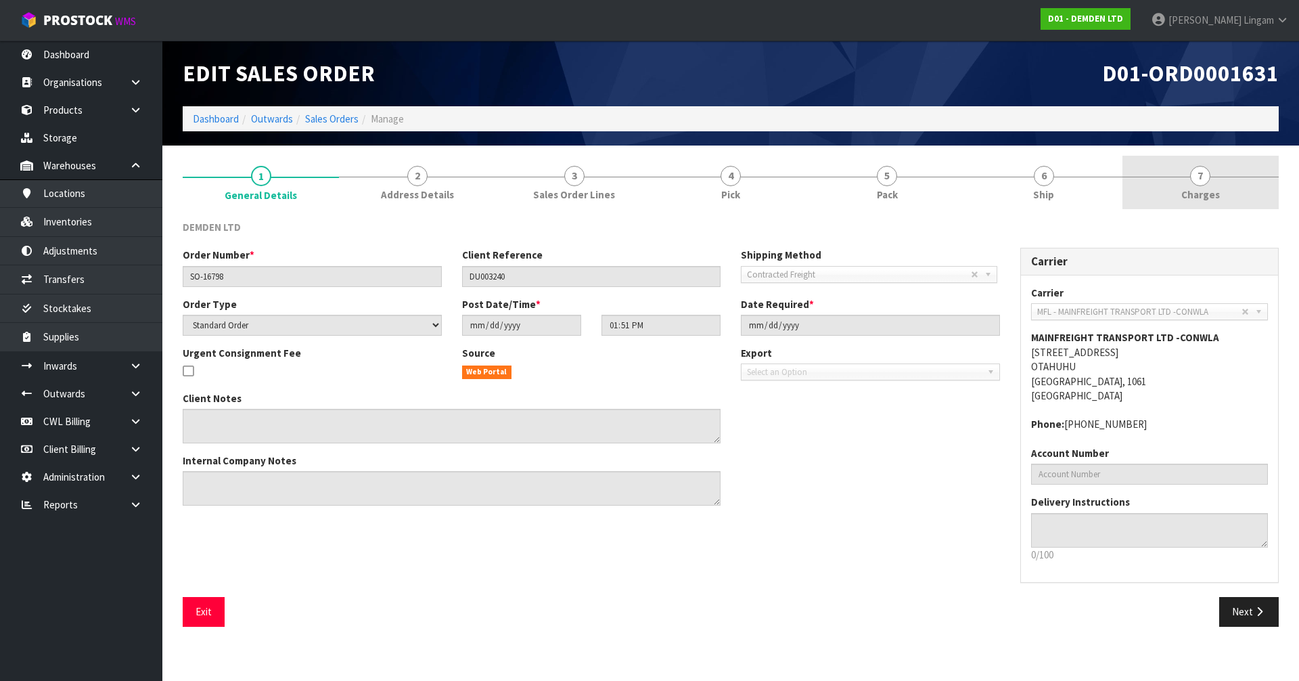
click at [682, 196] on link "7 Charges" at bounding box center [1200, 182] width 156 height 53
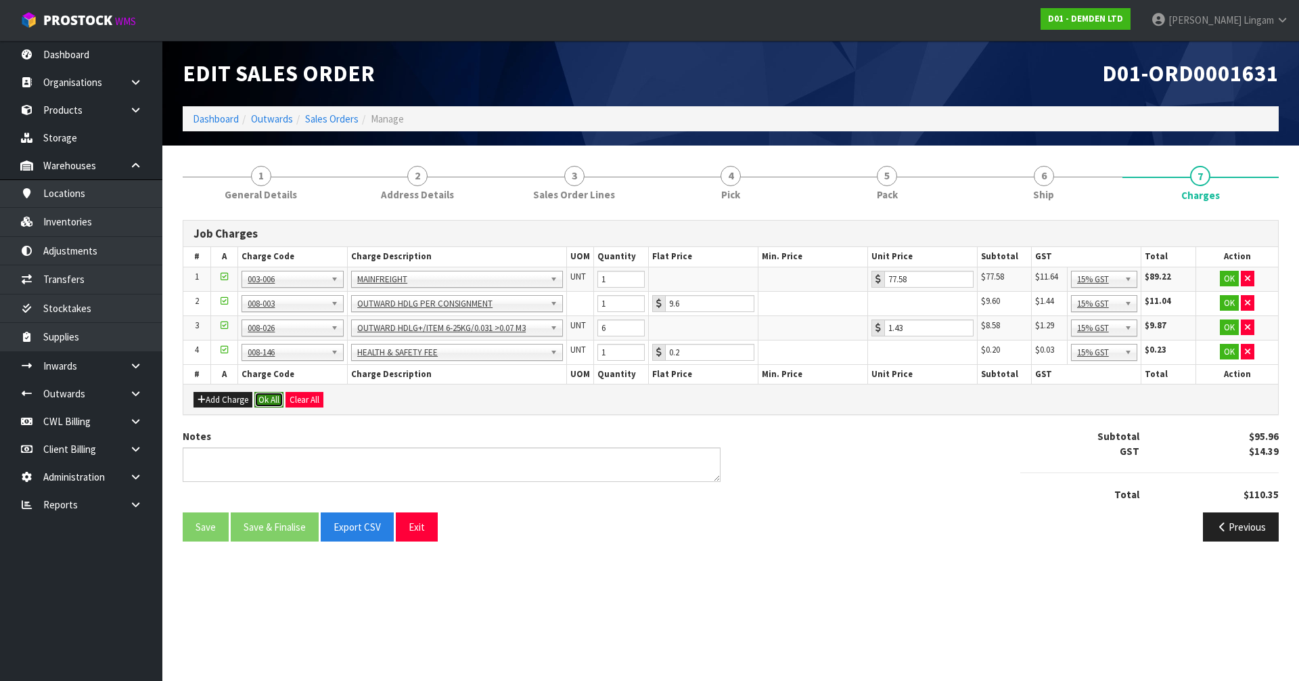
click at [267, 399] on button "Ok All" at bounding box center [268, 400] width 29 height 16
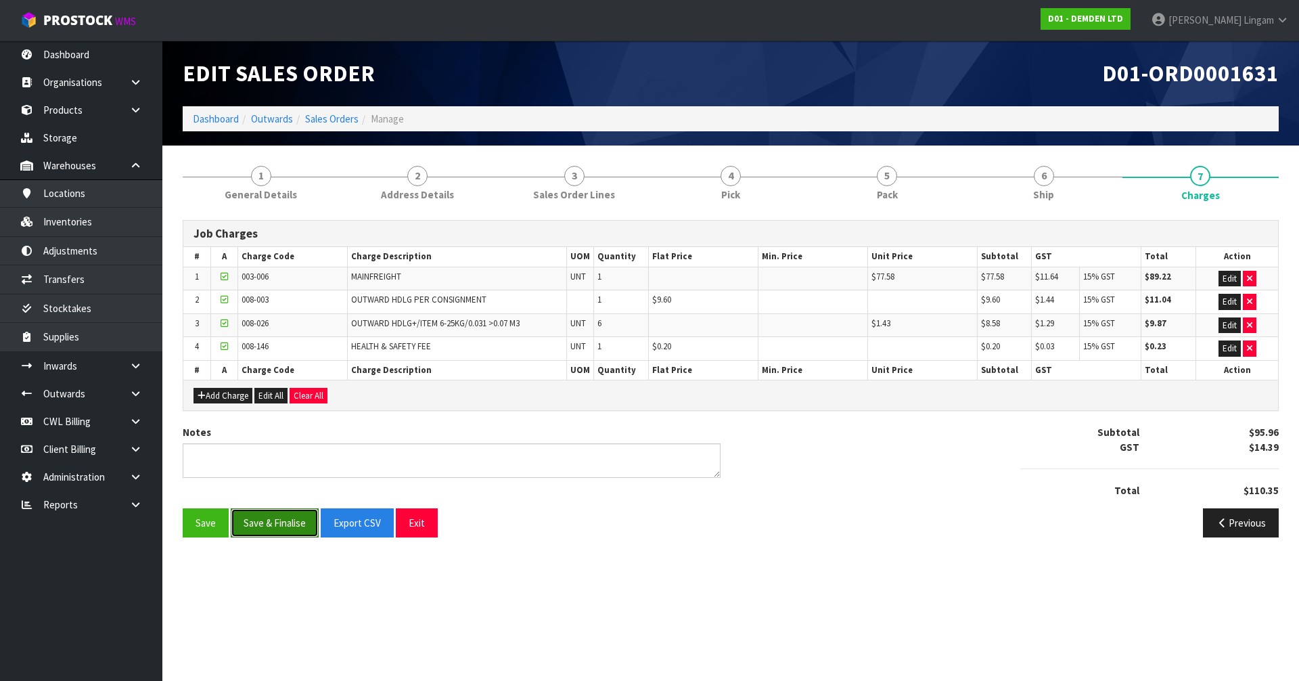
click at [279, 459] on button "Save & Finalise" at bounding box center [275, 522] width 88 height 29
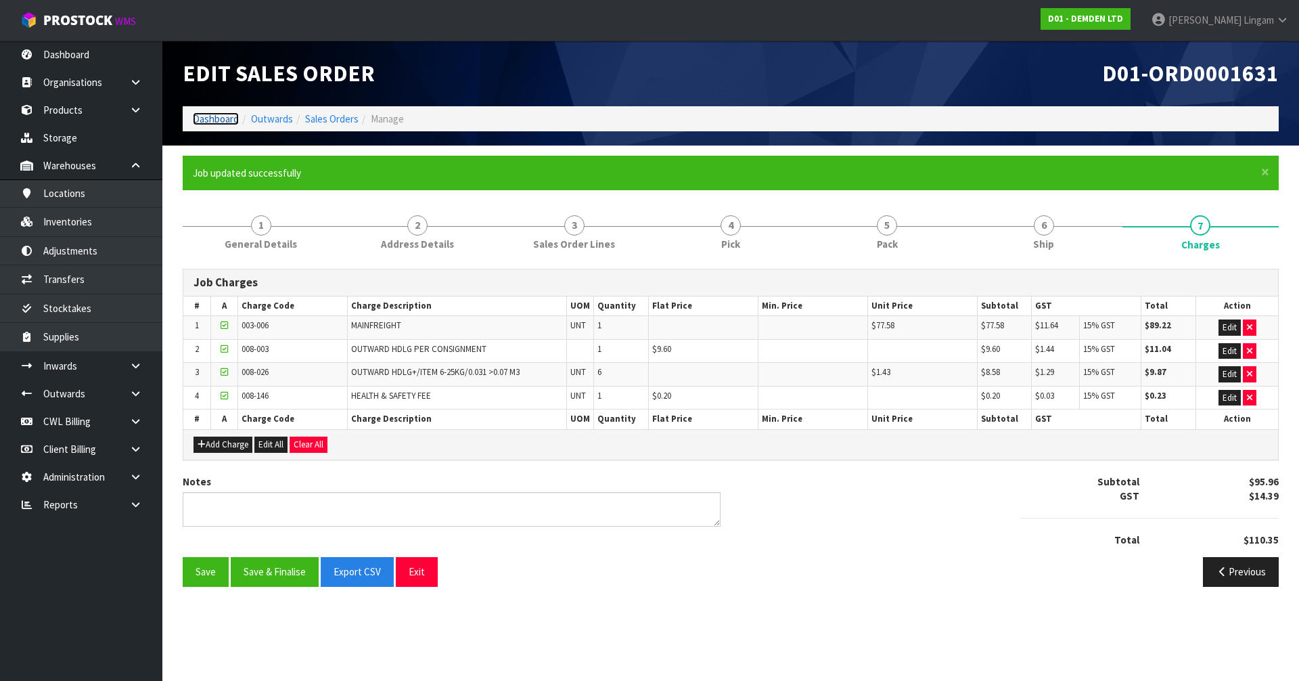
click at [219, 116] on link "Dashboard" at bounding box center [216, 118] width 46 height 13
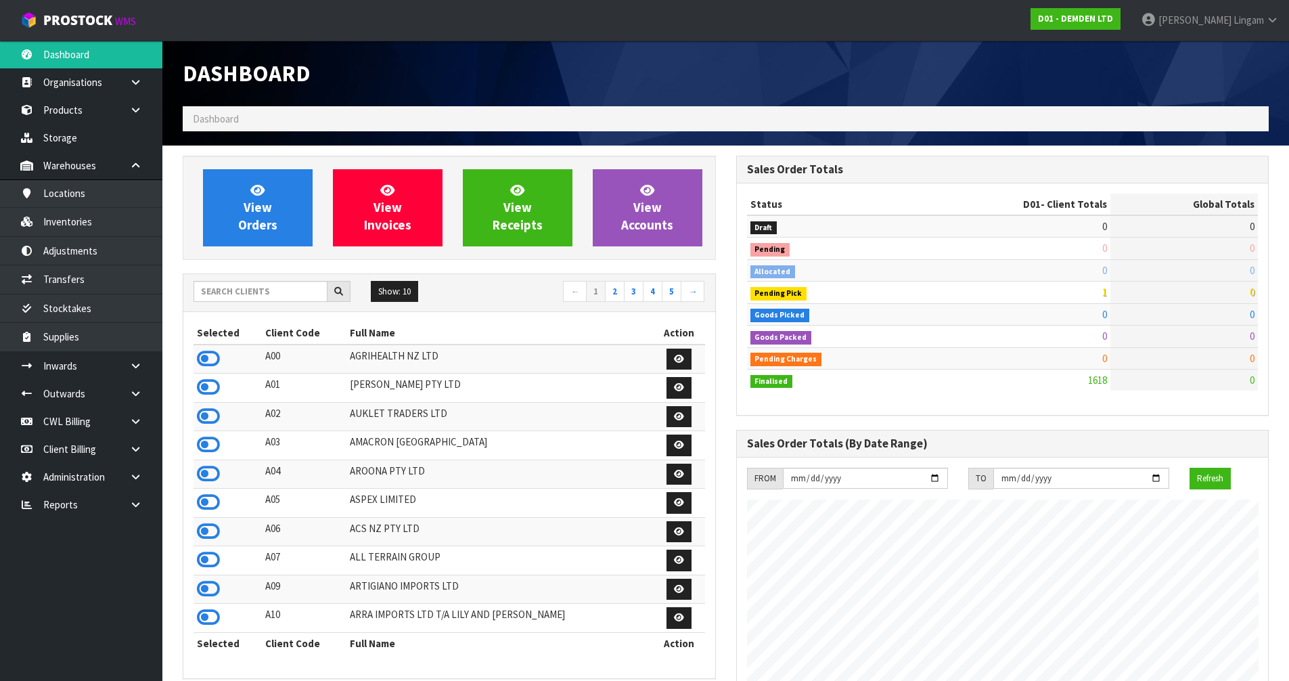
scroll to position [894, 553]
click at [257, 293] on input "text" at bounding box center [261, 291] width 134 height 21
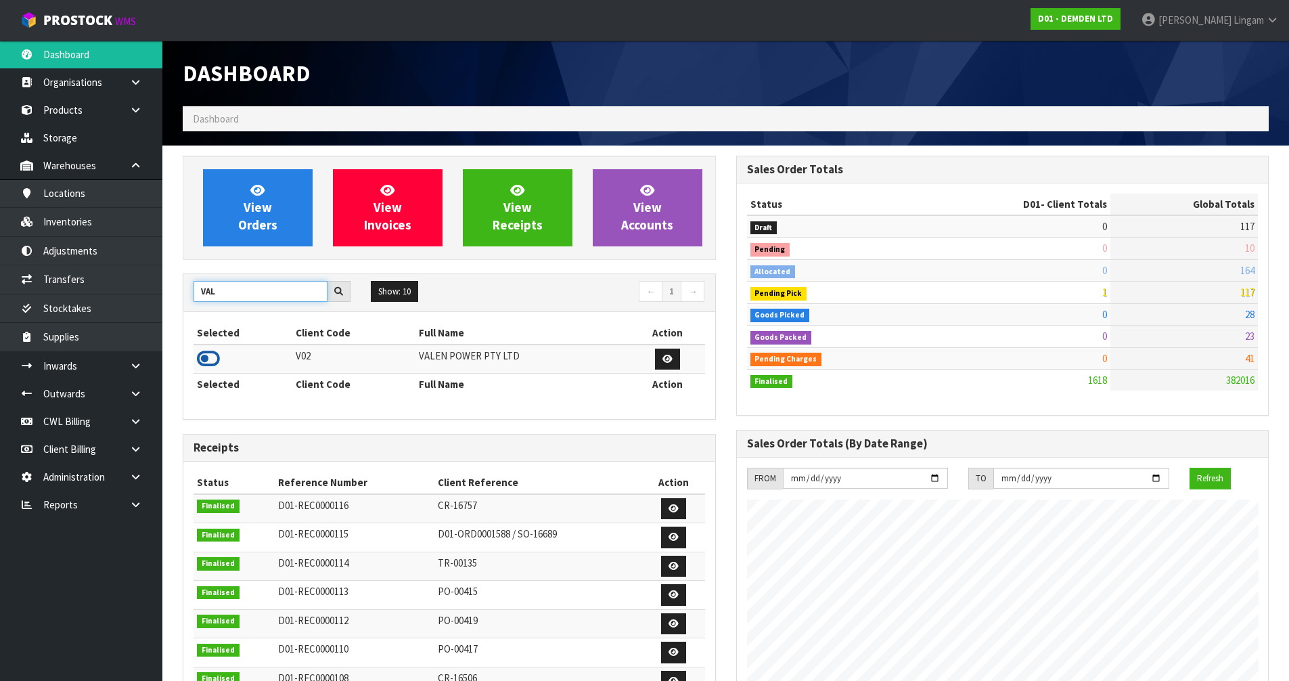
type input "VAL"
click at [208, 355] on icon at bounding box center [208, 358] width 23 height 20
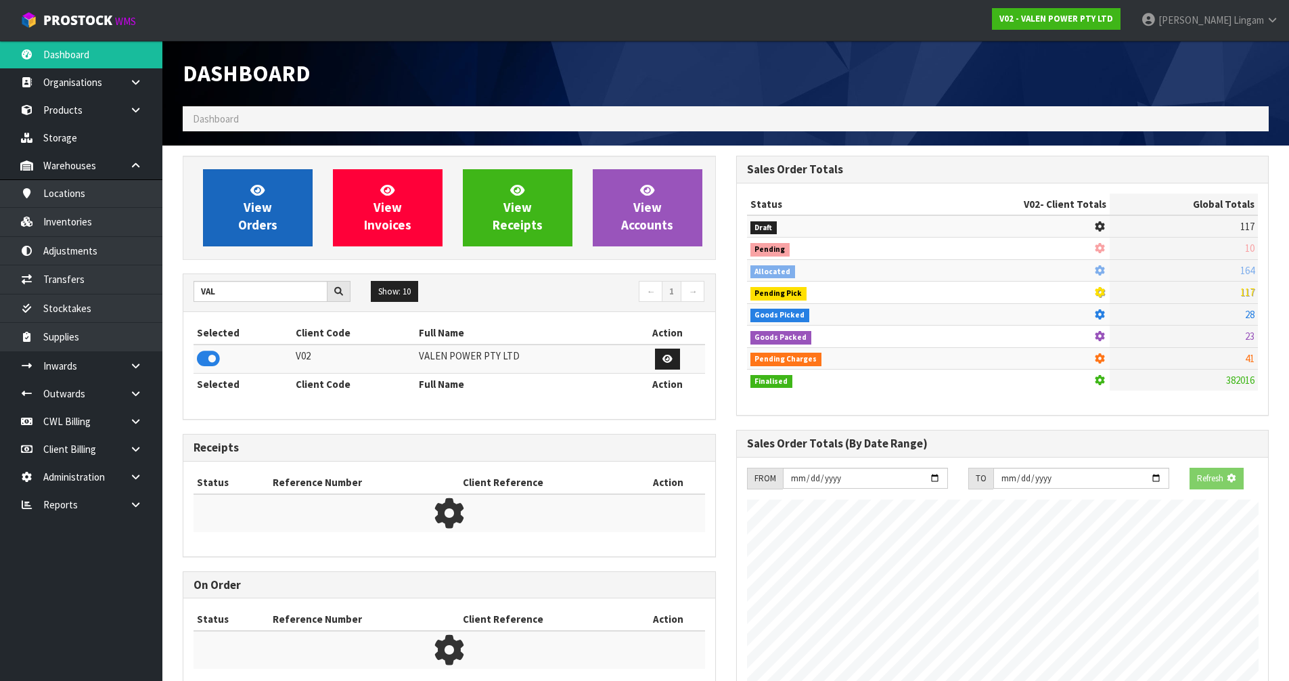
scroll to position [844, 553]
click at [271, 223] on span "View Orders" at bounding box center [257, 207] width 39 height 51
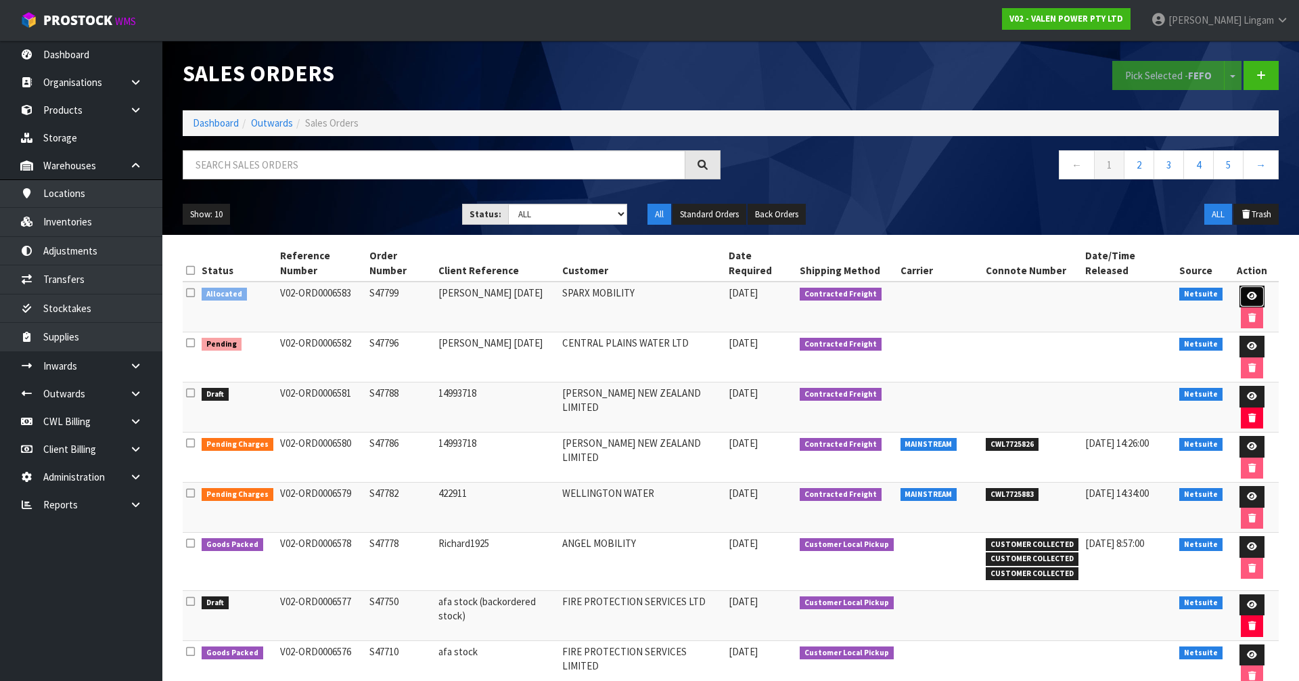
click at [682, 286] on link at bounding box center [1252, 297] width 25 height 22
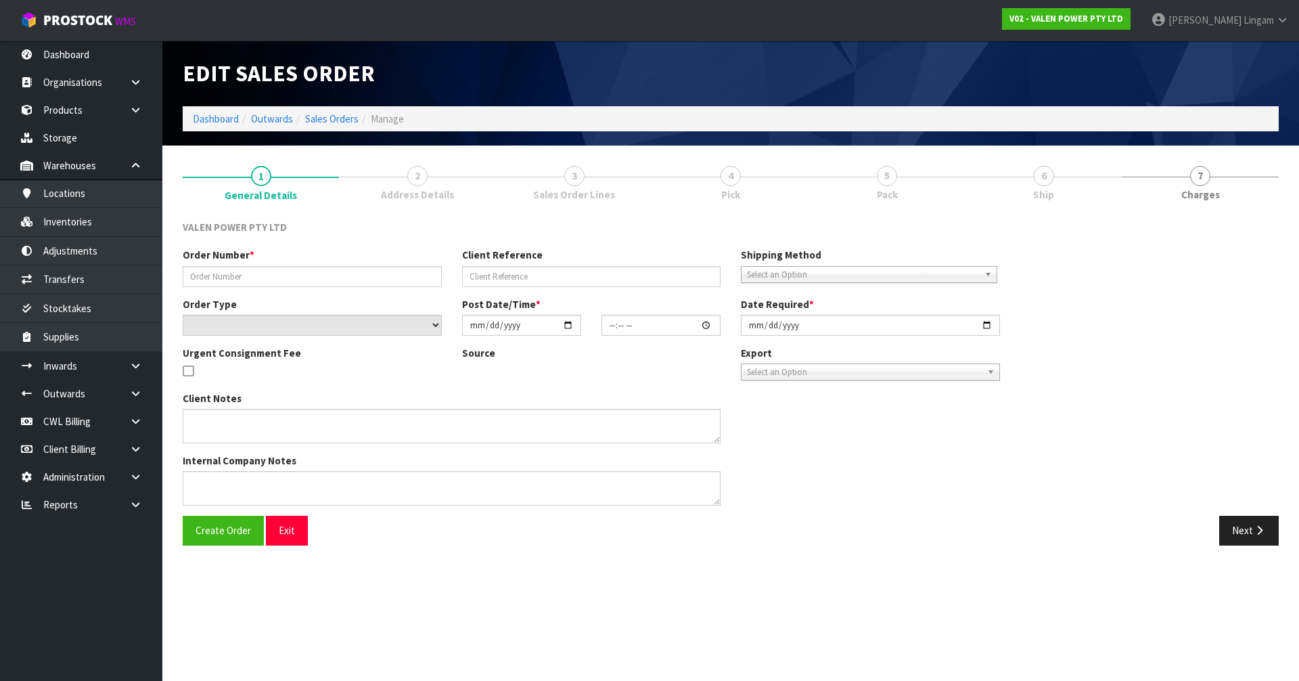
type input "S47799"
type input "Keith 19.09.2025"
select select "number:0"
type input "2025-09-19"
type input "17:45:06.000"
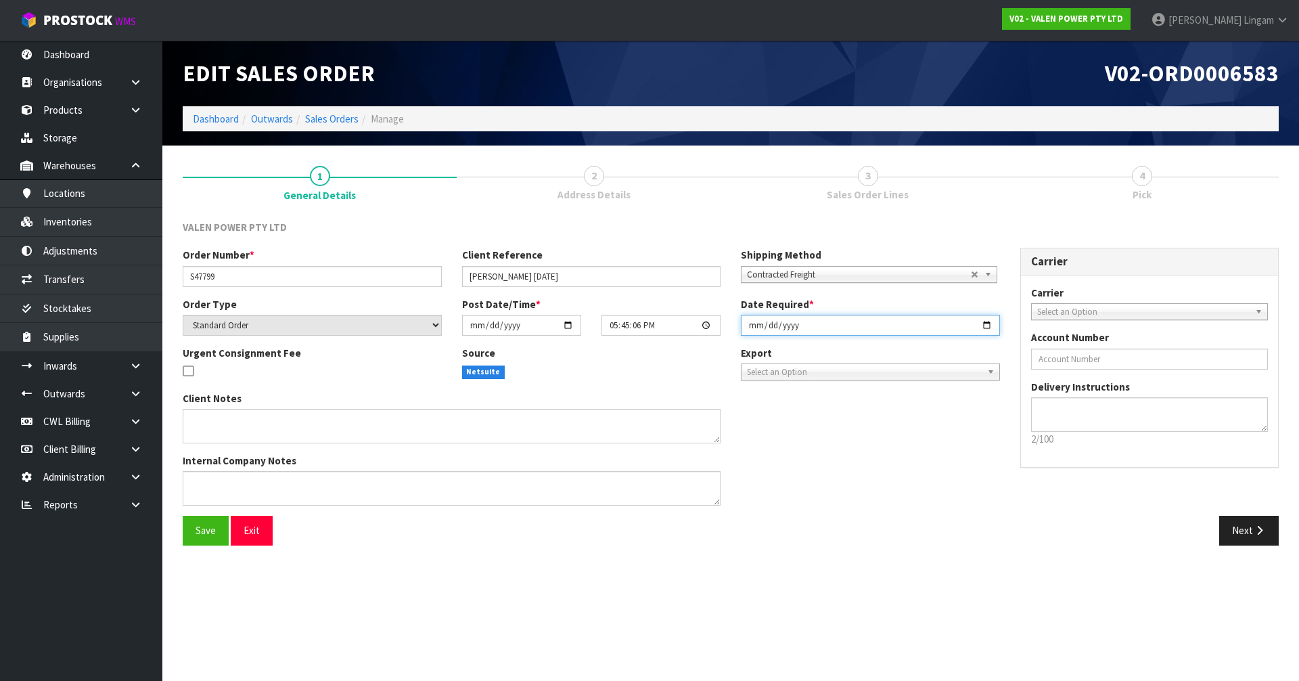
click at [682, 326] on input "2025-09-19" at bounding box center [870, 325] width 259 height 21
type input "2025-09-22"
click at [205, 459] on span "Save" at bounding box center [206, 530] width 20 height 13
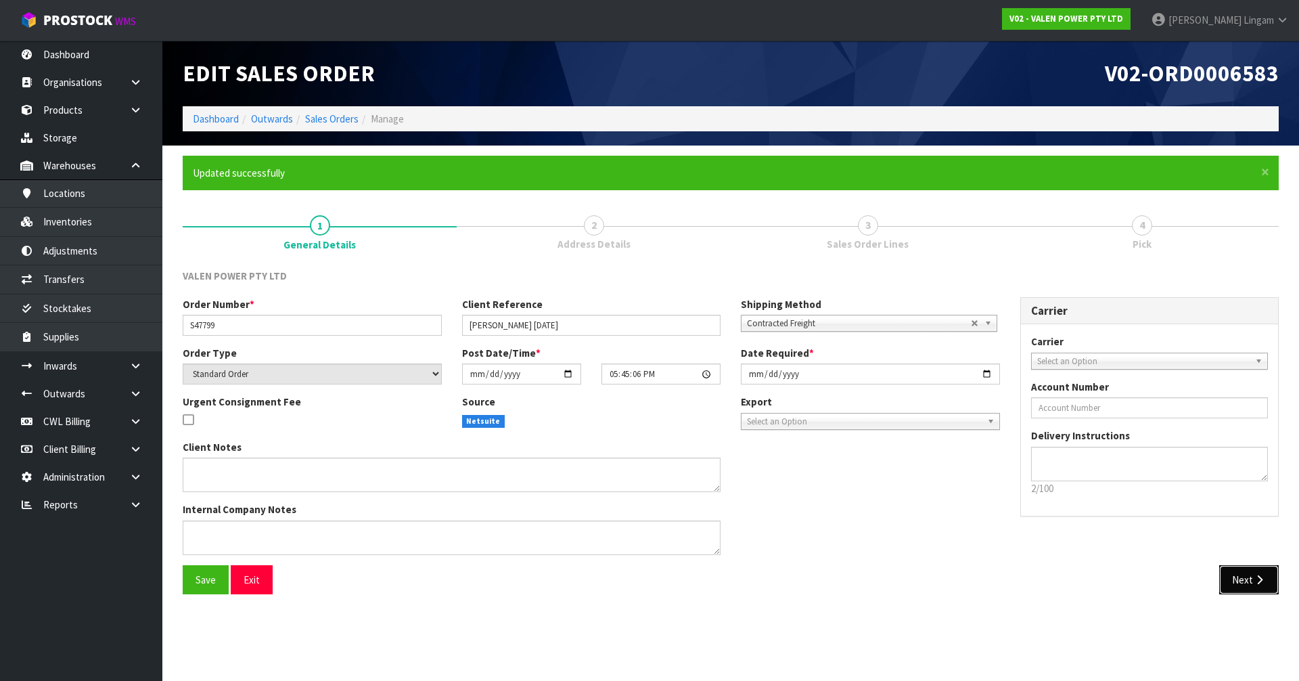
click at [682, 459] on button "Next" at bounding box center [1249, 579] width 60 height 29
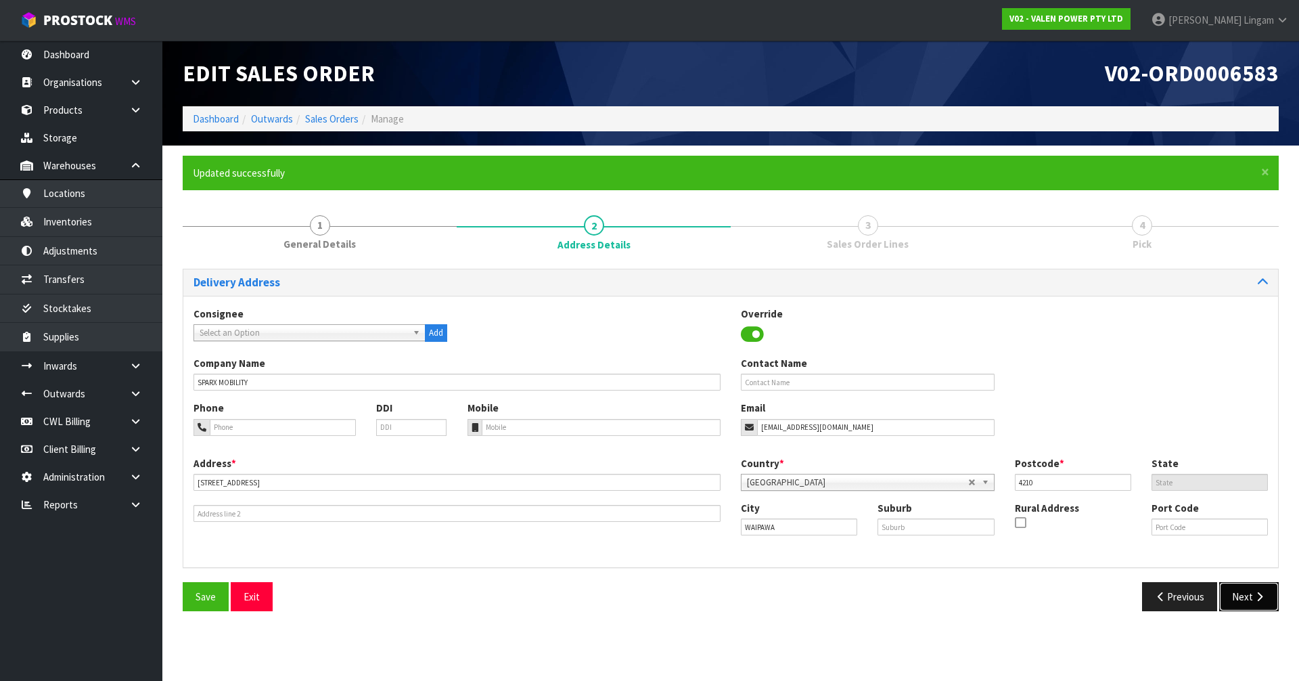
click at [682, 459] on button "Next" at bounding box center [1249, 596] width 60 height 29
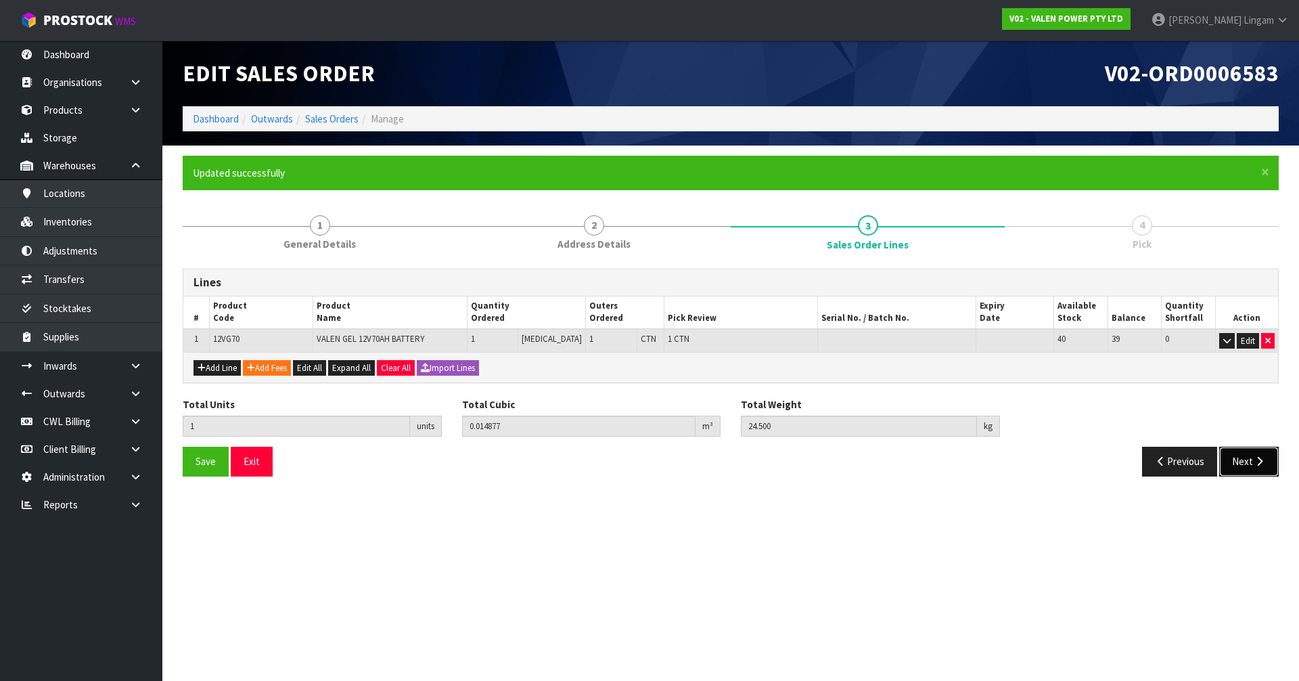
click at [682, 459] on button "Next" at bounding box center [1249, 461] width 60 height 29
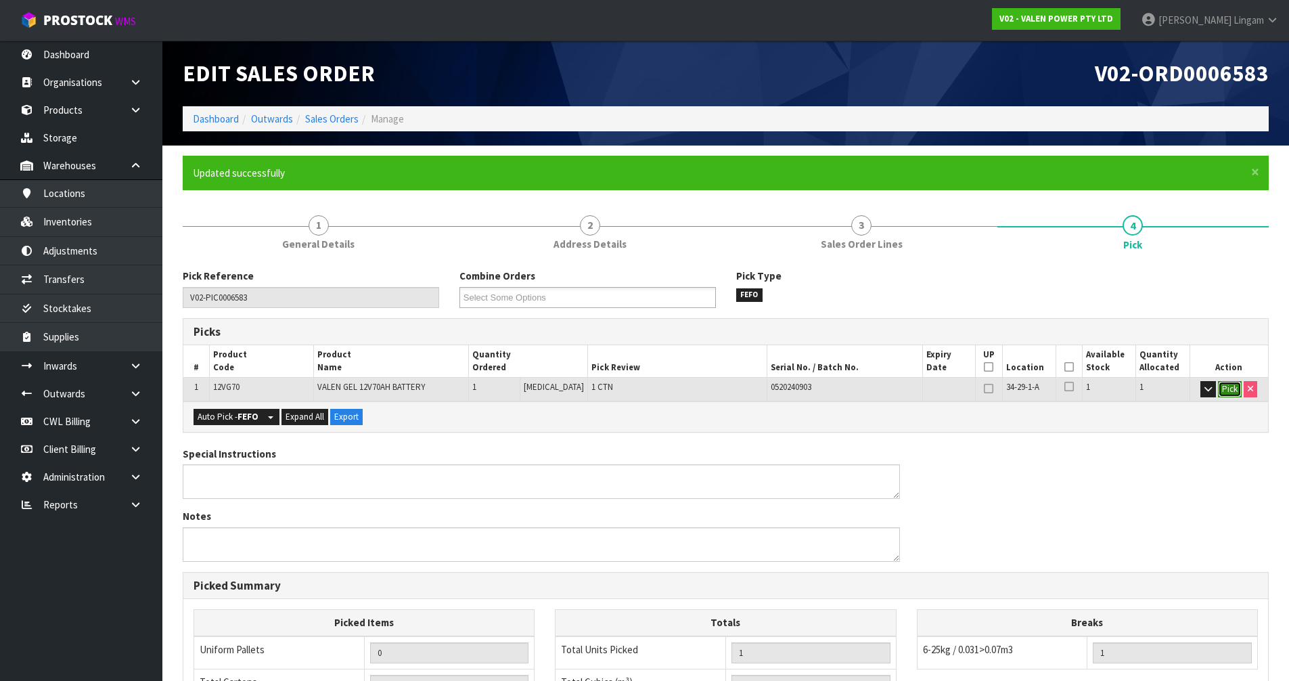
click at [682, 390] on button "Pick" at bounding box center [1230, 389] width 24 height 16
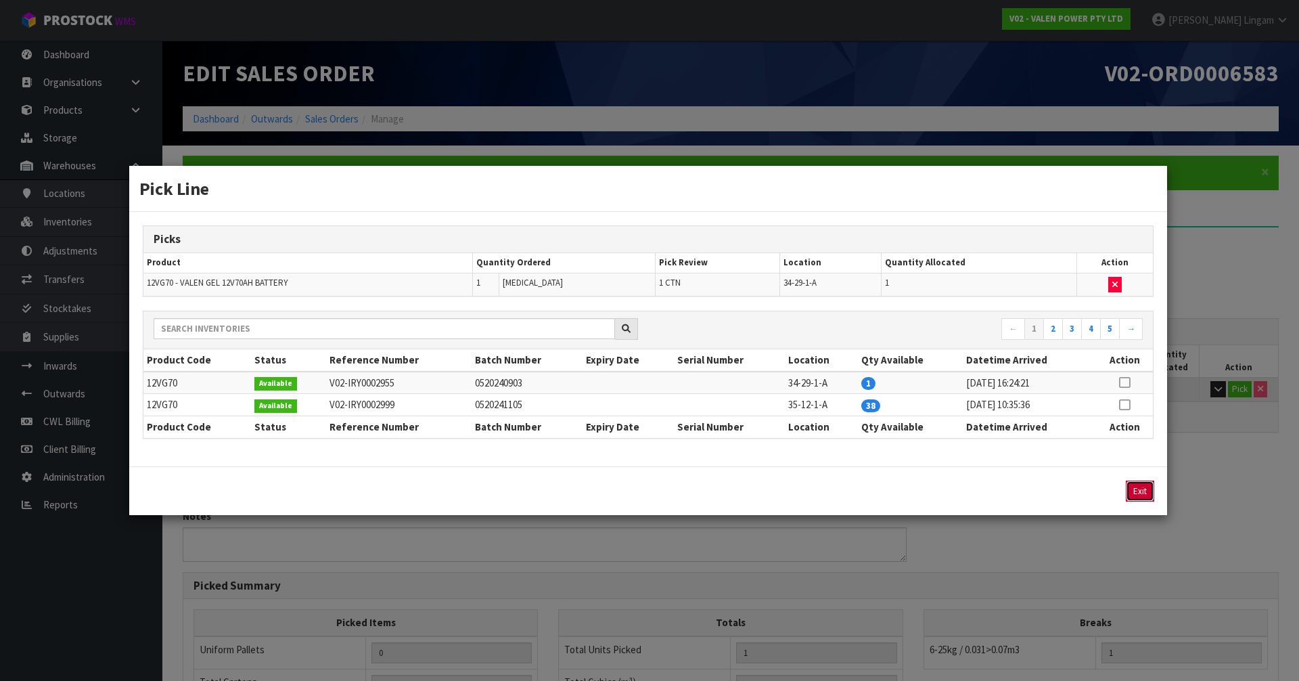
click at [682, 459] on button "Exit" at bounding box center [1140, 490] width 28 height 21
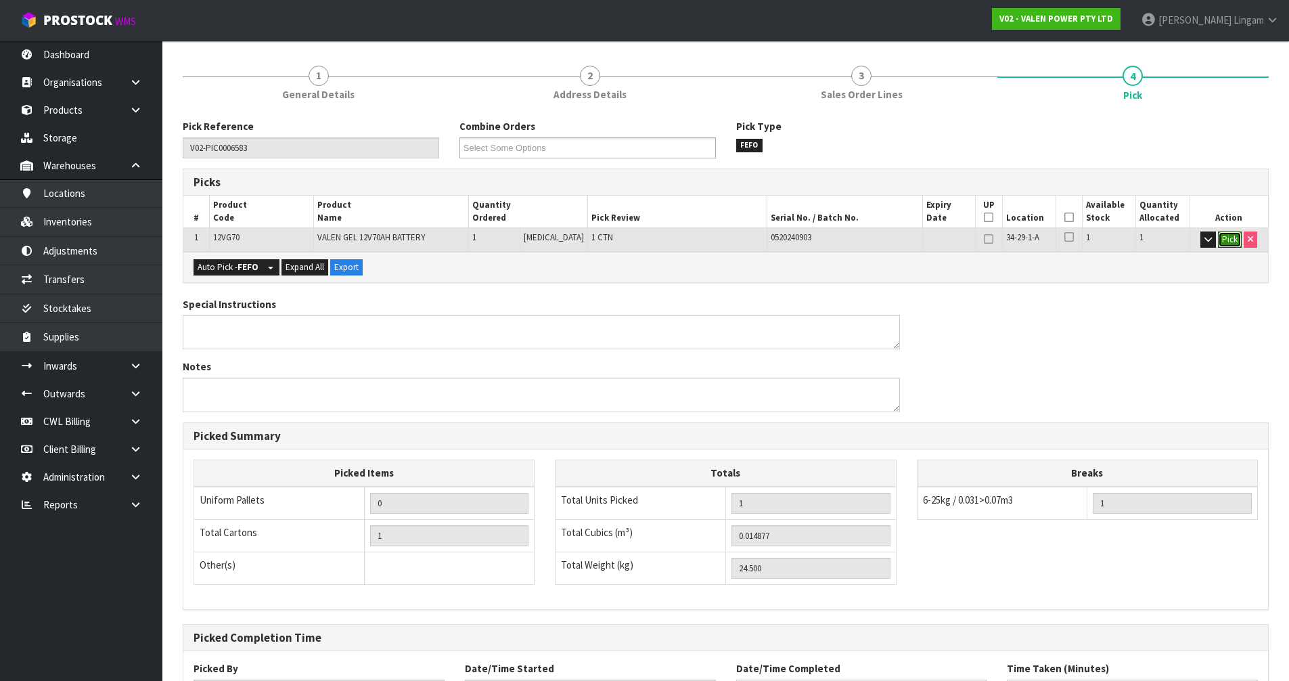
scroll to position [264, 0]
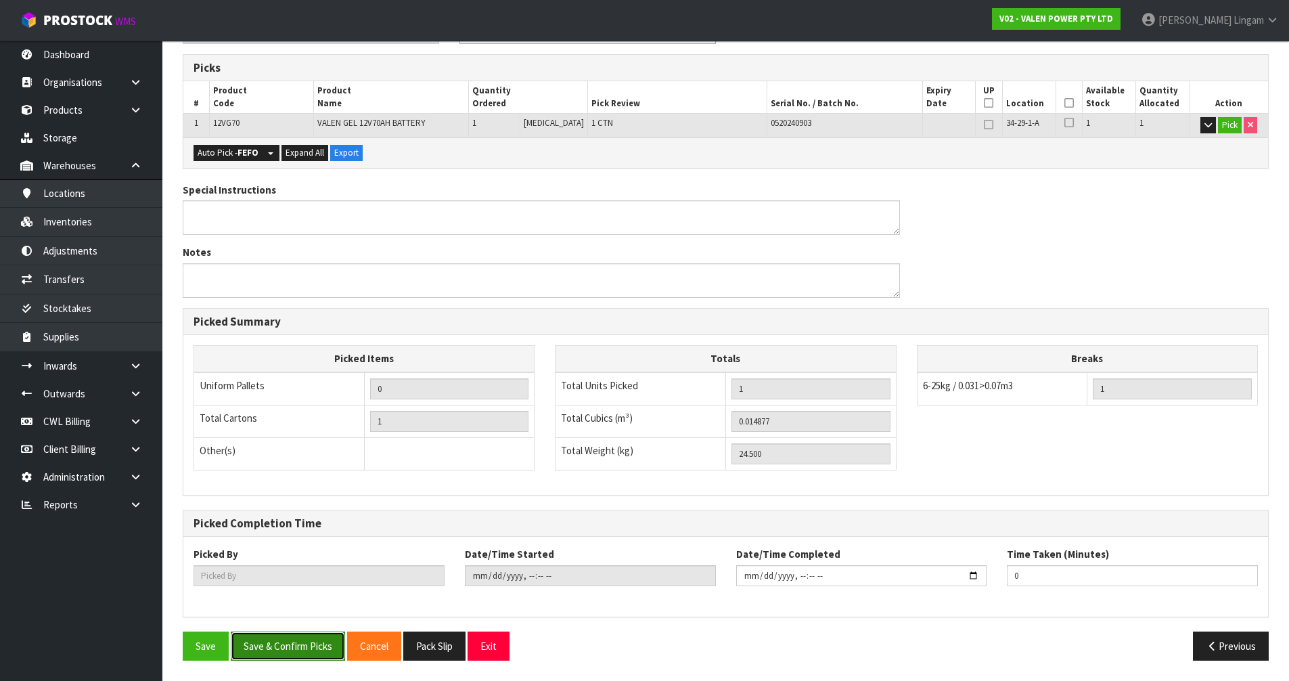
click at [308, 459] on button "Save & Confirm Picks" at bounding box center [288, 645] width 114 height 29
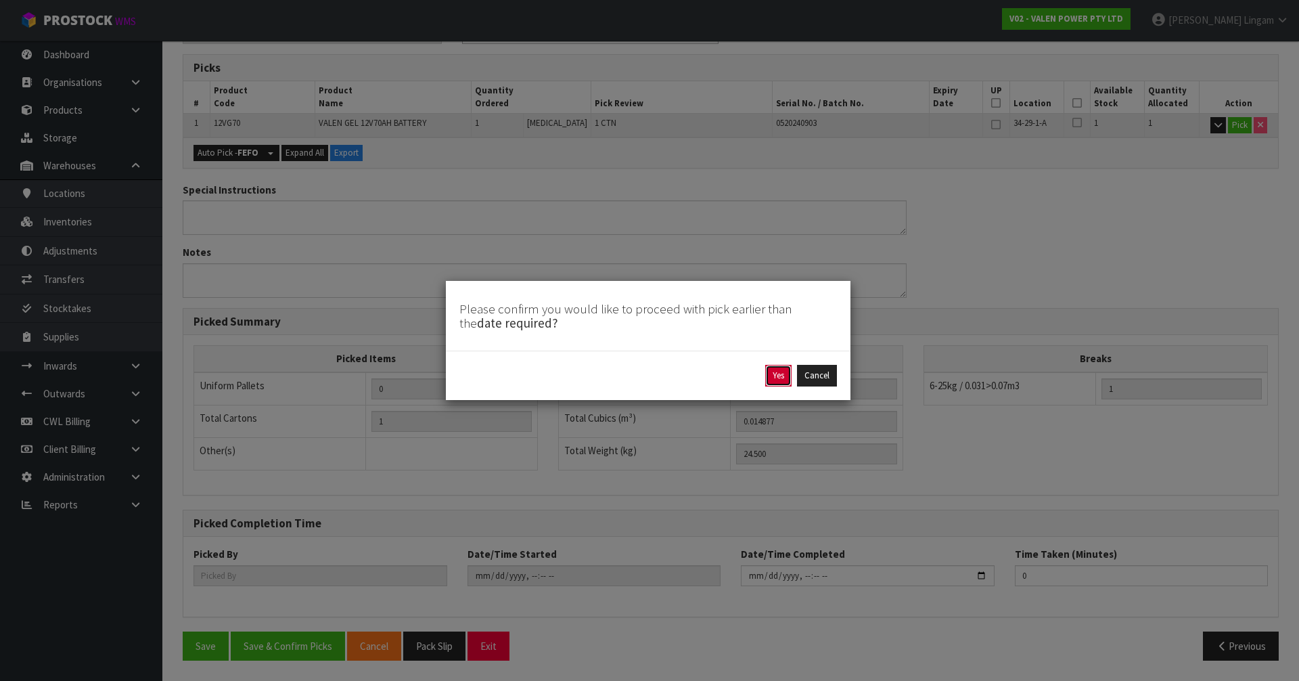
click at [682, 377] on button "Yes" at bounding box center [778, 376] width 26 height 22
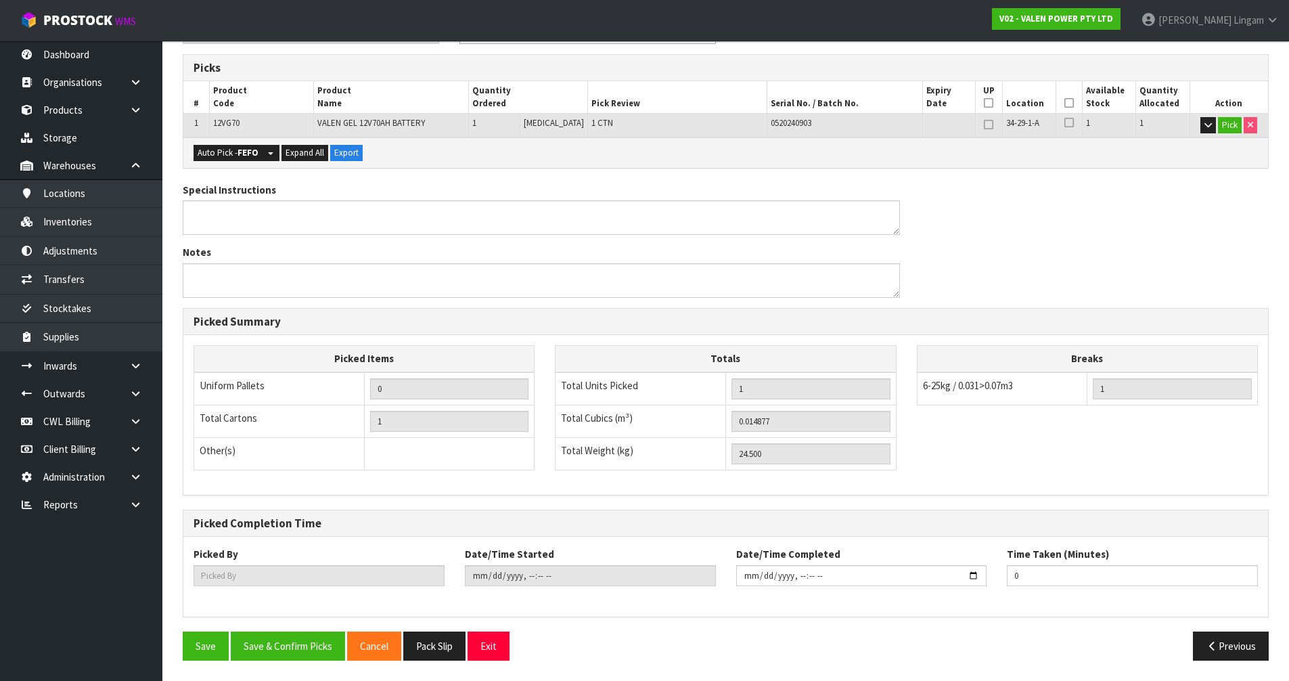
type input "Vineeta Lingam"
type input "2025-09-21T19:18:17"
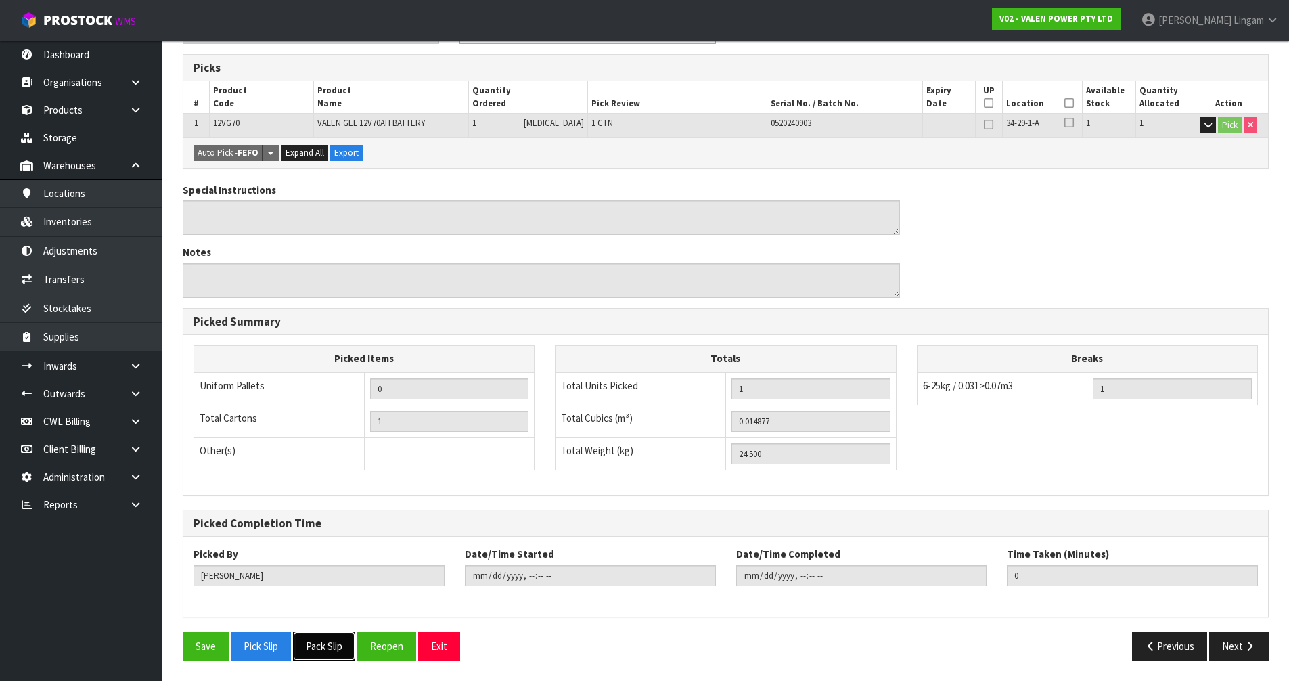
click at [335, 459] on button "Pack Slip" at bounding box center [324, 645] width 62 height 29
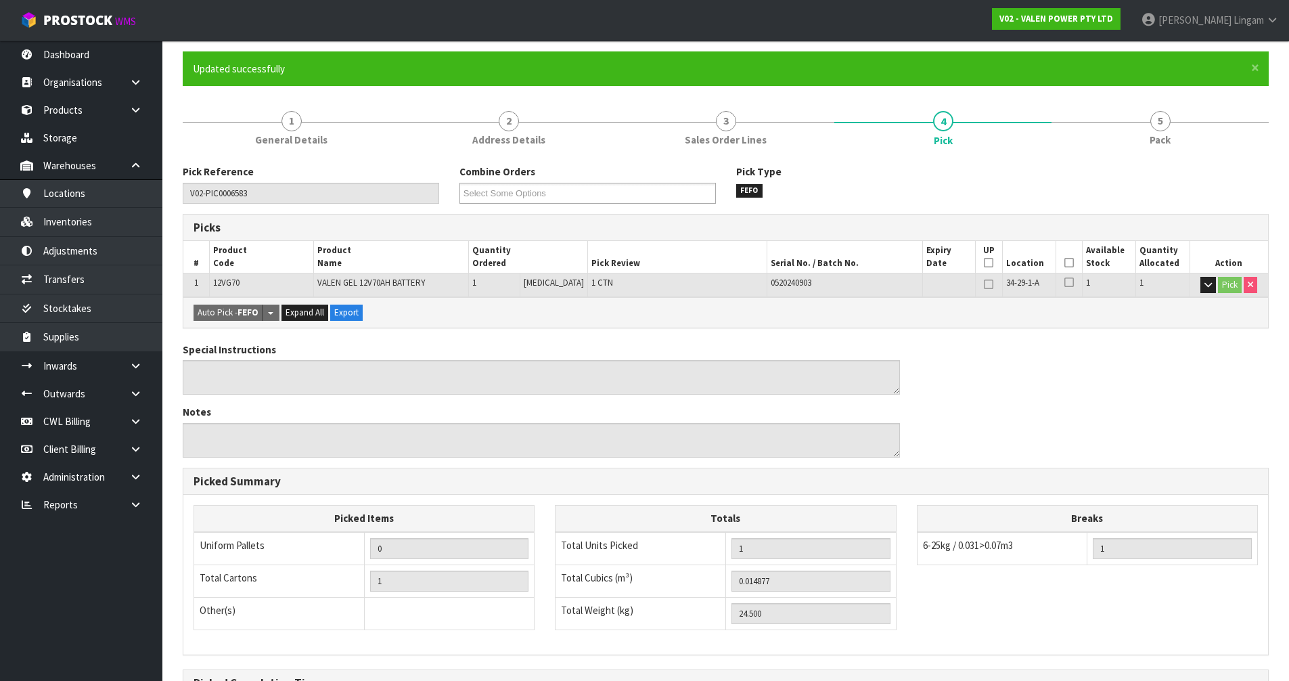
scroll to position [0, 0]
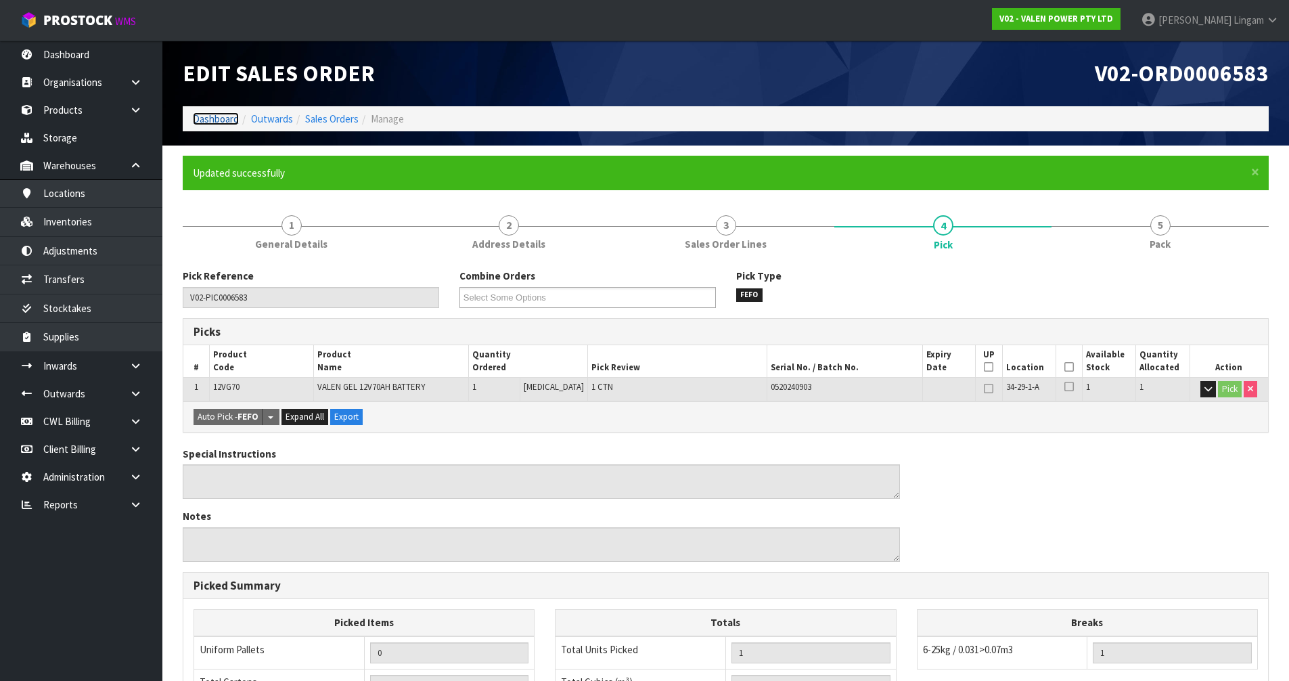
click at [218, 120] on link "Dashboard" at bounding box center [216, 118] width 46 height 13
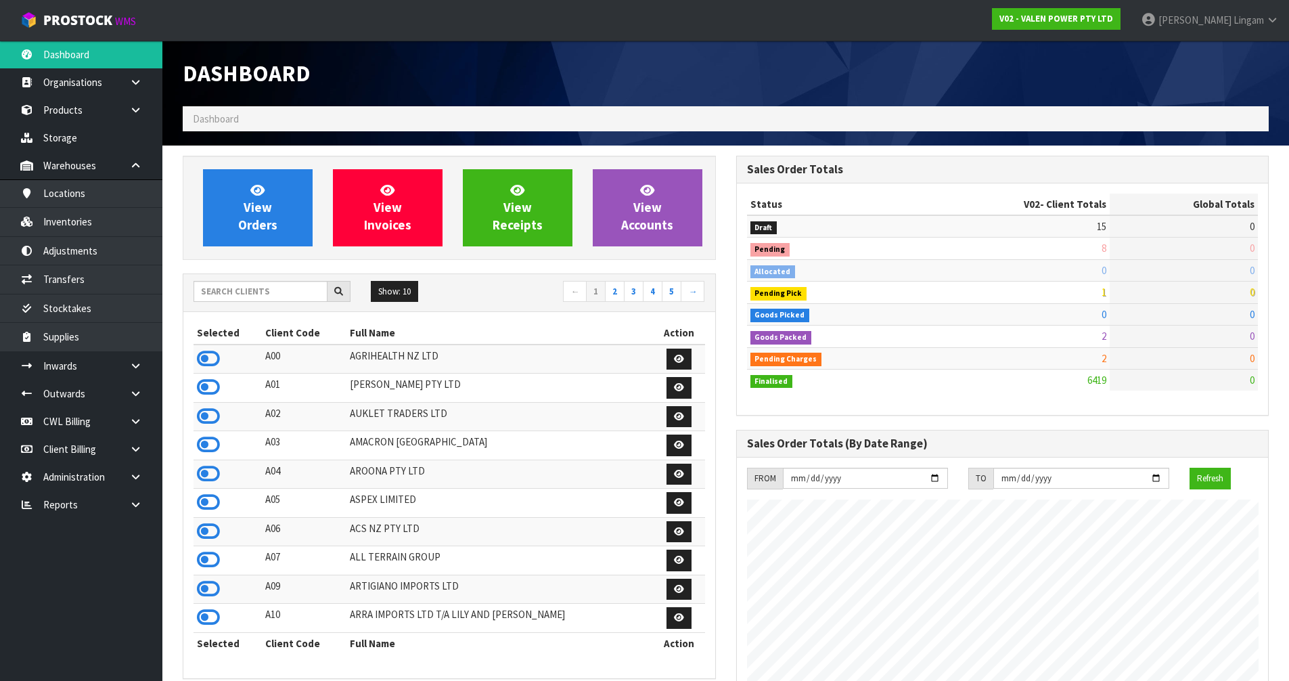
scroll to position [1025, 553]
click at [252, 204] on span "View Orders" at bounding box center [257, 207] width 39 height 51
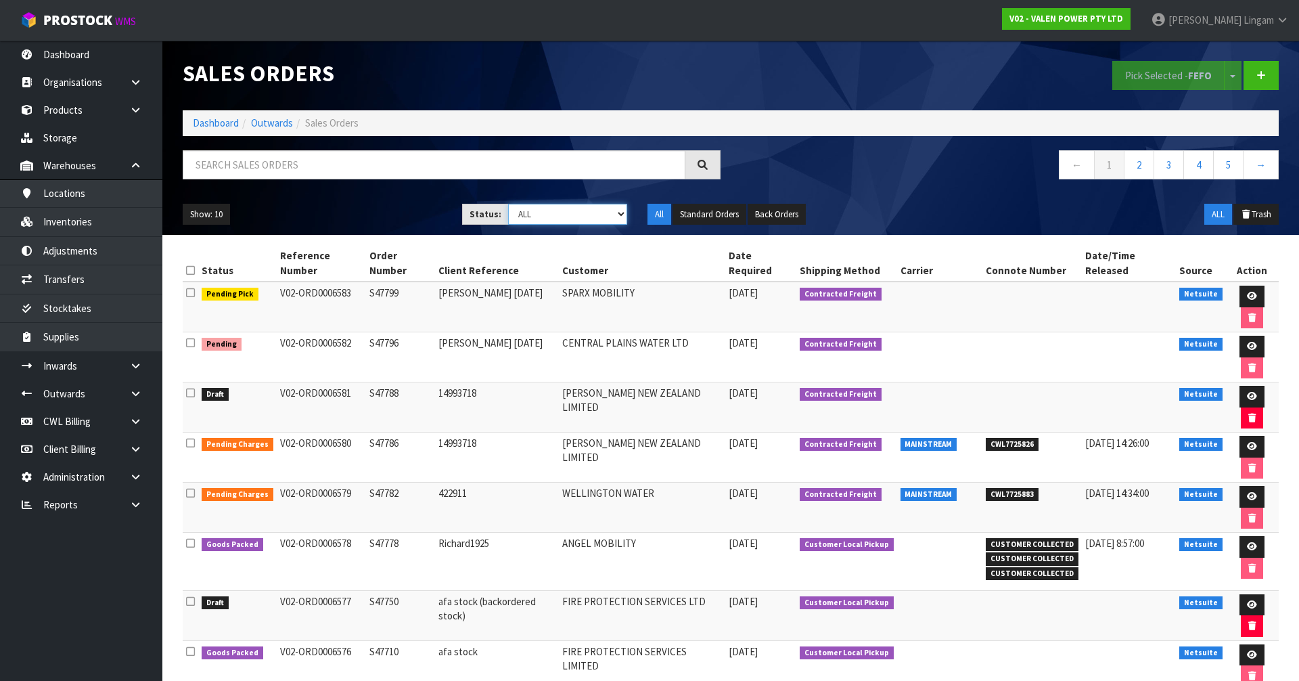
click at [601, 213] on select "Draft Pending Allocated Pending Pick Goods Picked Goods Packed Pending Charges …" at bounding box center [568, 214] width 120 height 21
select select "string:6"
click at [508, 204] on select "Draft Pending Allocated Pending Pick Goods Picked Goods Packed Pending Charges …" at bounding box center [568, 214] width 120 height 21
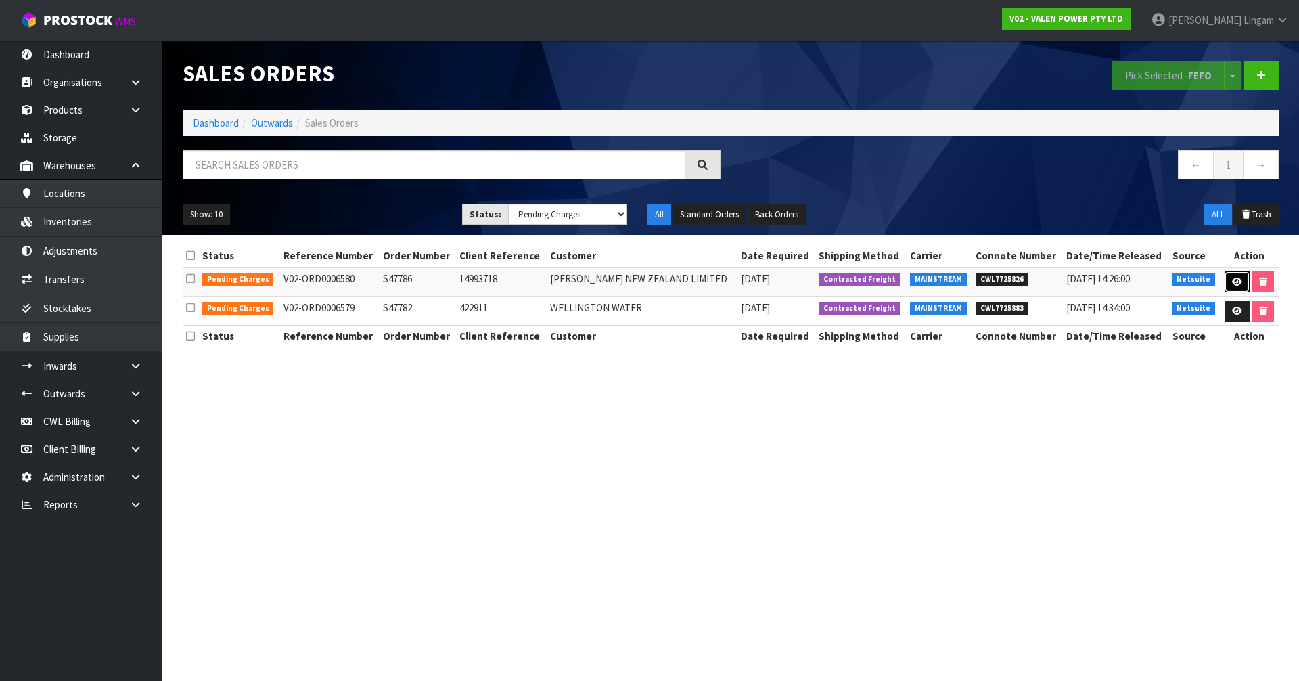
click at [682, 285] on icon at bounding box center [1237, 281] width 10 height 9
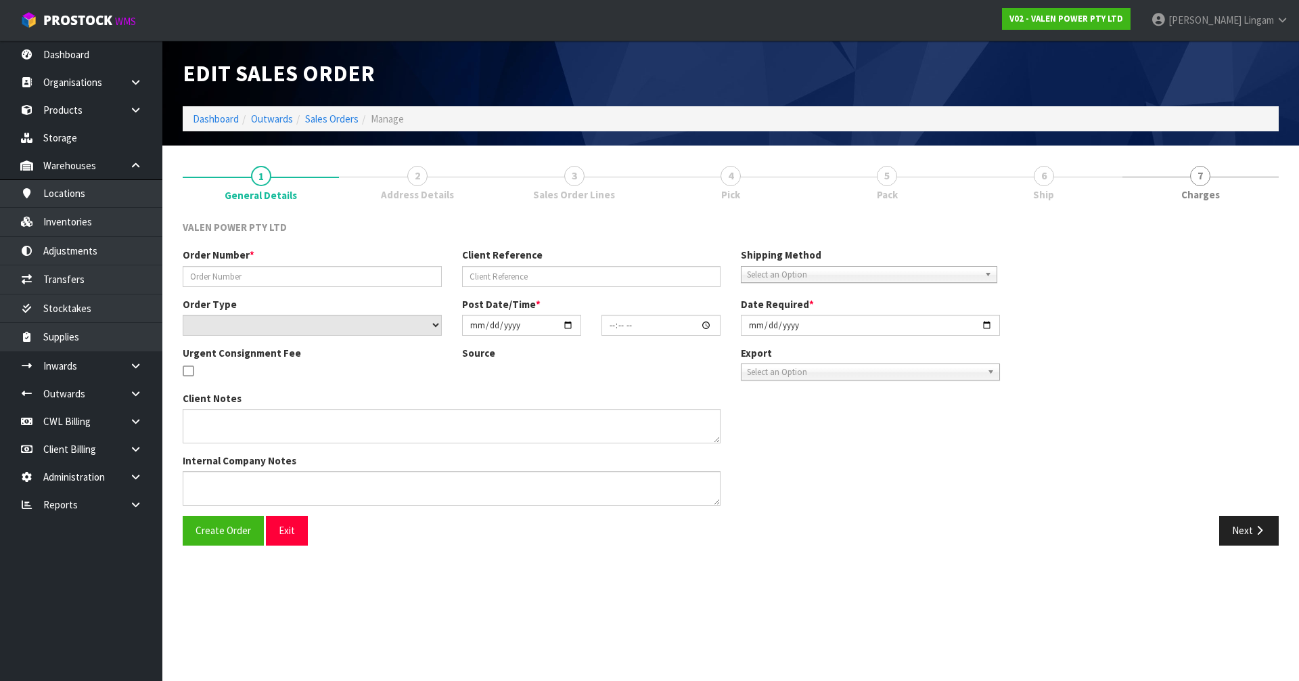
type input "S47786"
type input "14993718"
select select "number:0"
type input "2025-09-18"
type input "16:00:08.000"
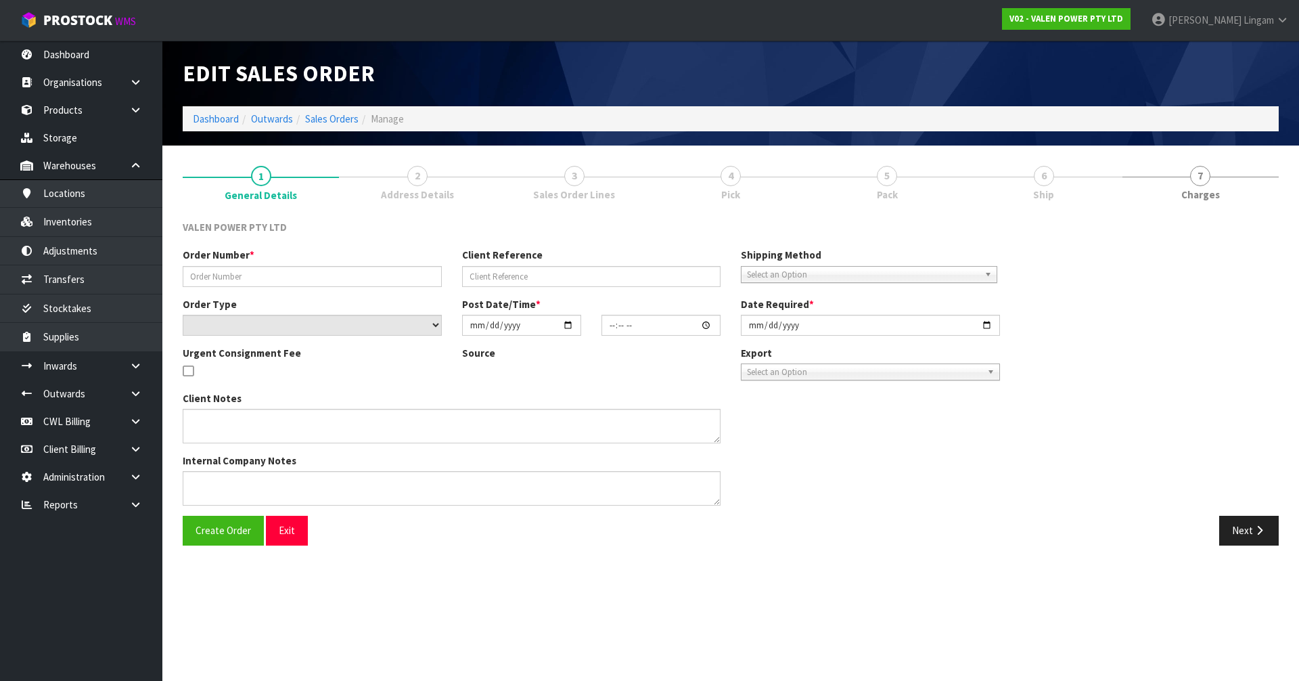
type input "2025-09-19"
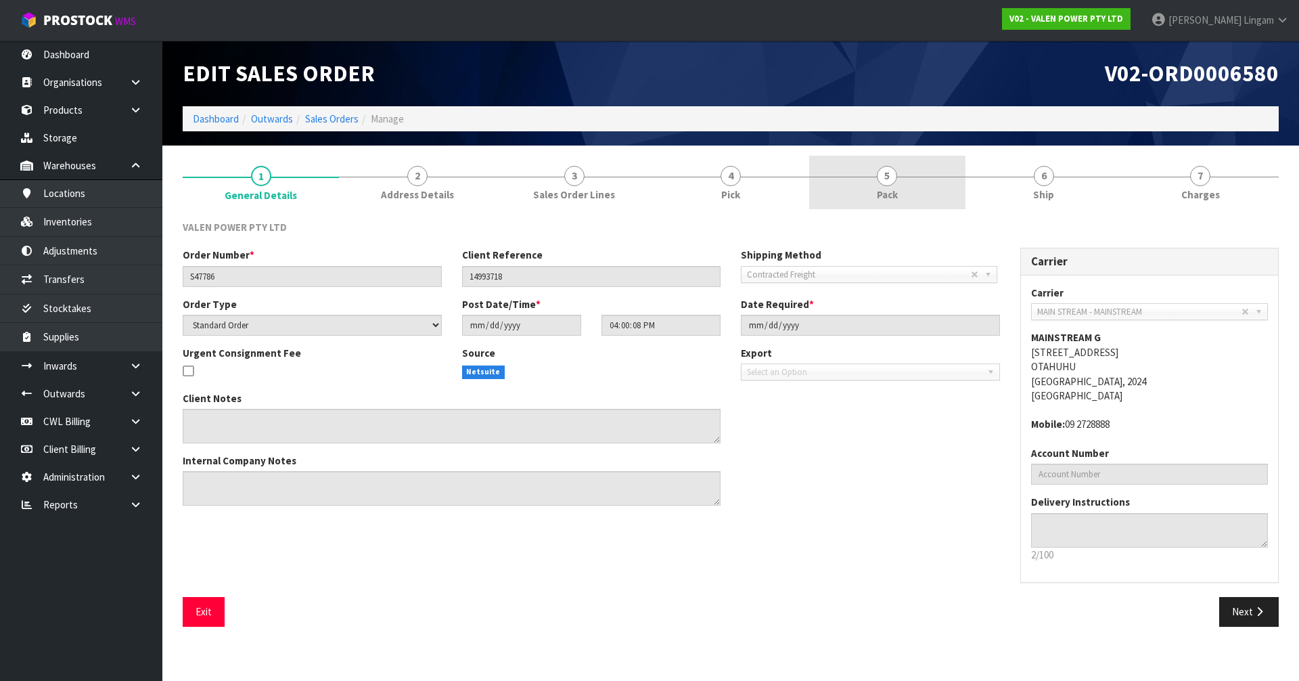
click at [682, 191] on span "Pack" at bounding box center [887, 194] width 21 height 14
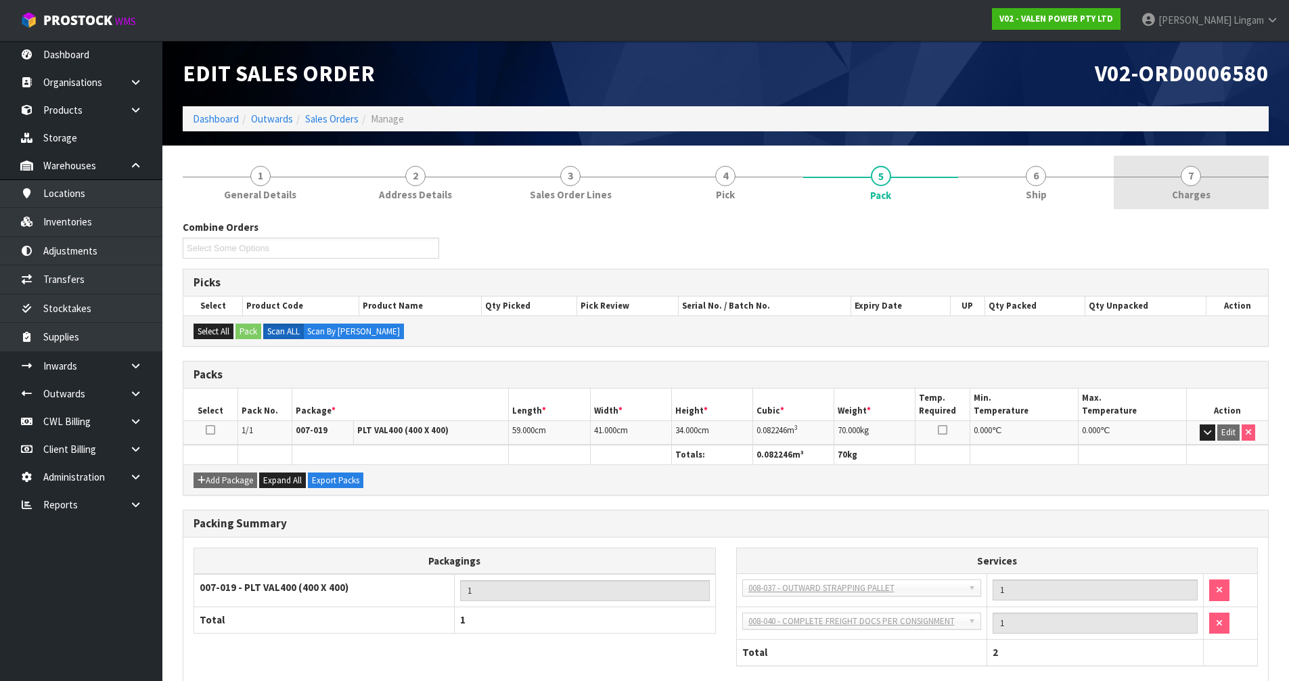
click at [682, 176] on span "7" at bounding box center [1191, 176] width 20 height 20
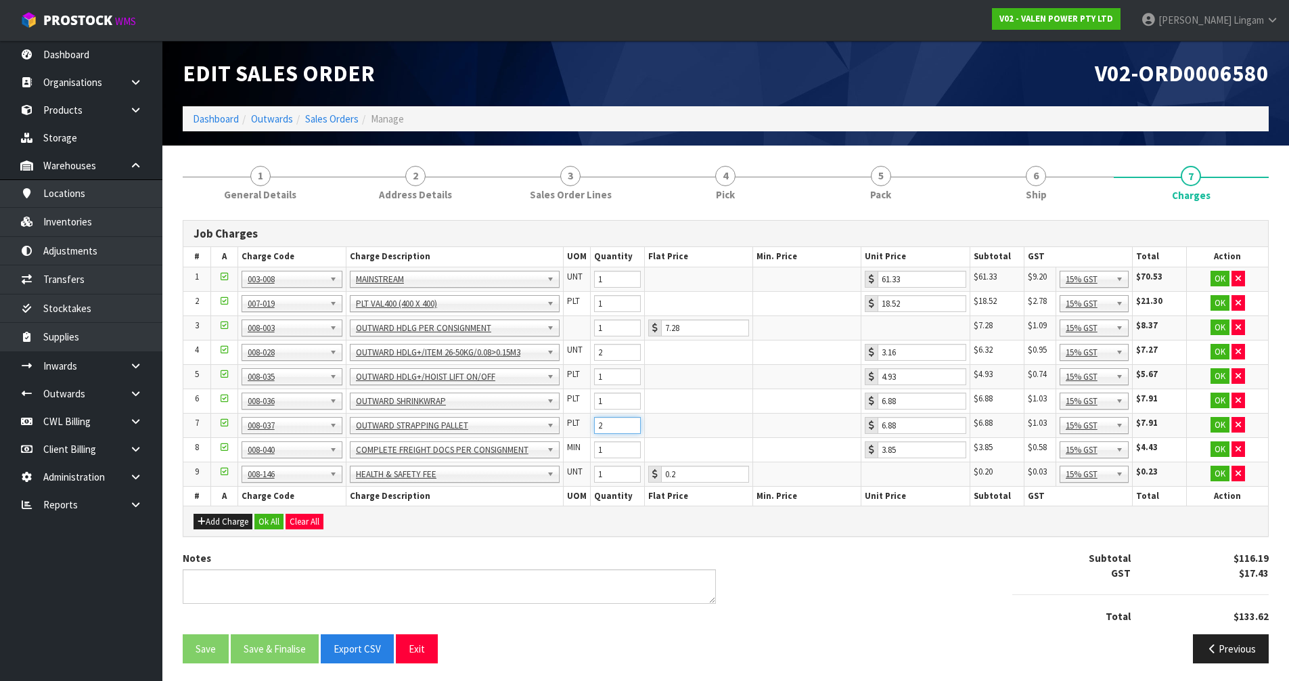
type input "2"
click at [633, 421] on input "2" at bounding box center [617, 425] width 47 height 17
click at [271, 459] on button "Ok All" at bounding box center [268, 522] width 29 height 16
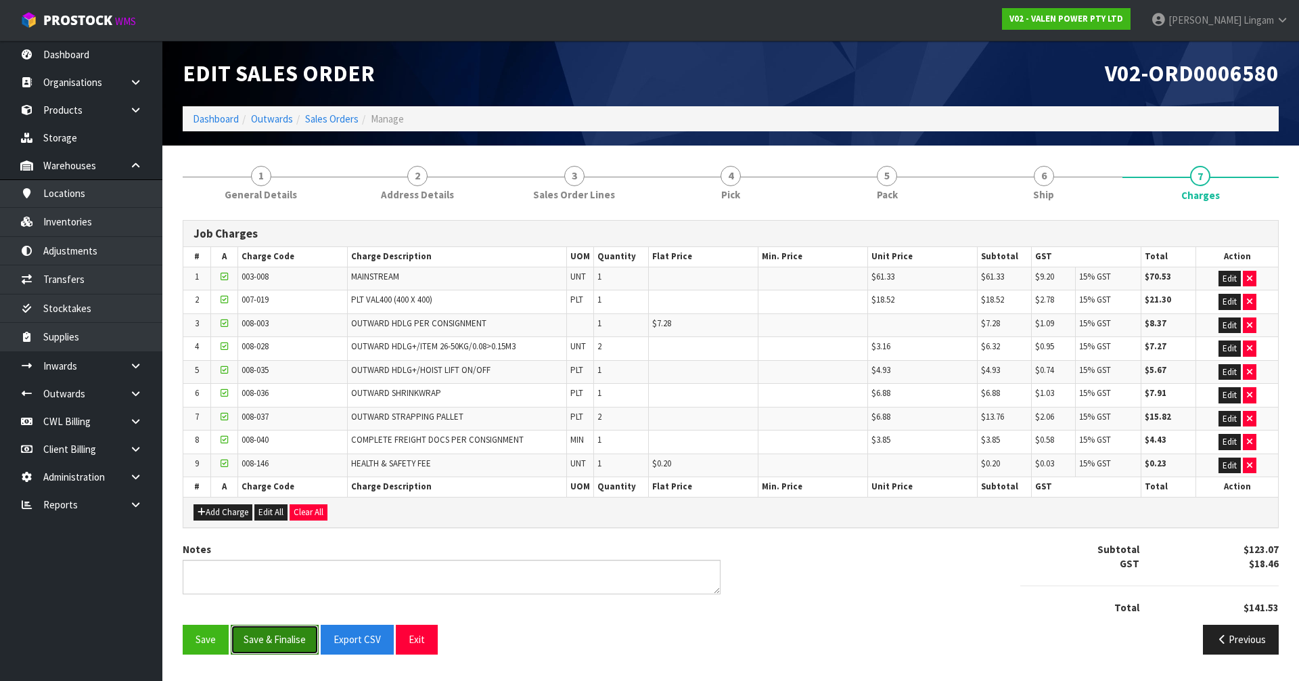
click at [296, 459] on button "Save & Finalise" at bounding box center [275, 639] width 88 height 29
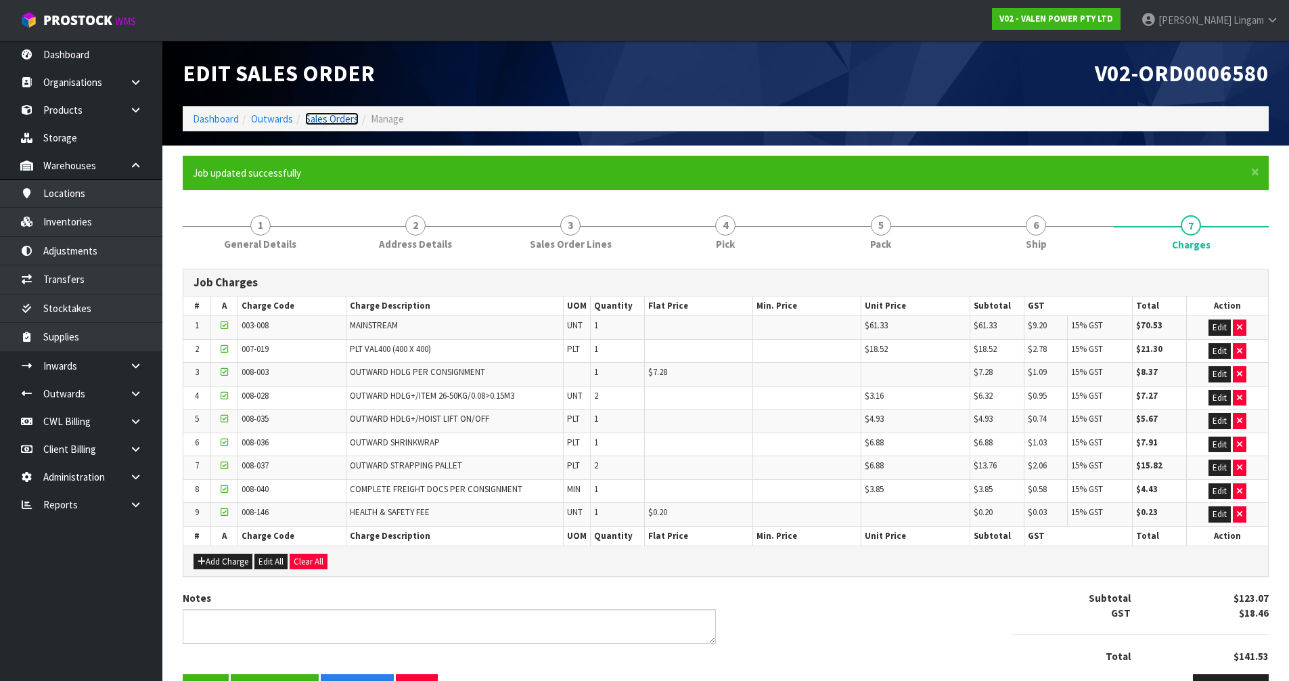
click at [339, 122] on link "Sales Orders" at bounding box center [331, 118] width 53 height 13
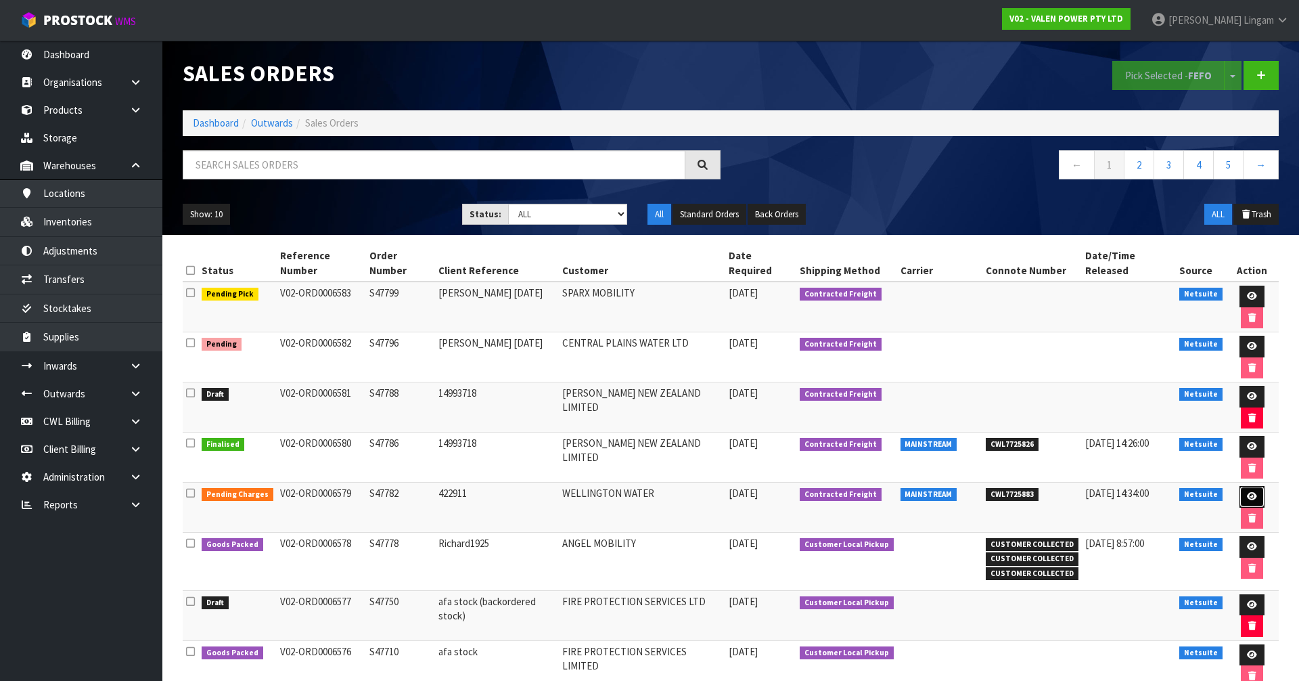
click at [682, 459] on icon at bounding box center [1252, 496] width 10 height 9
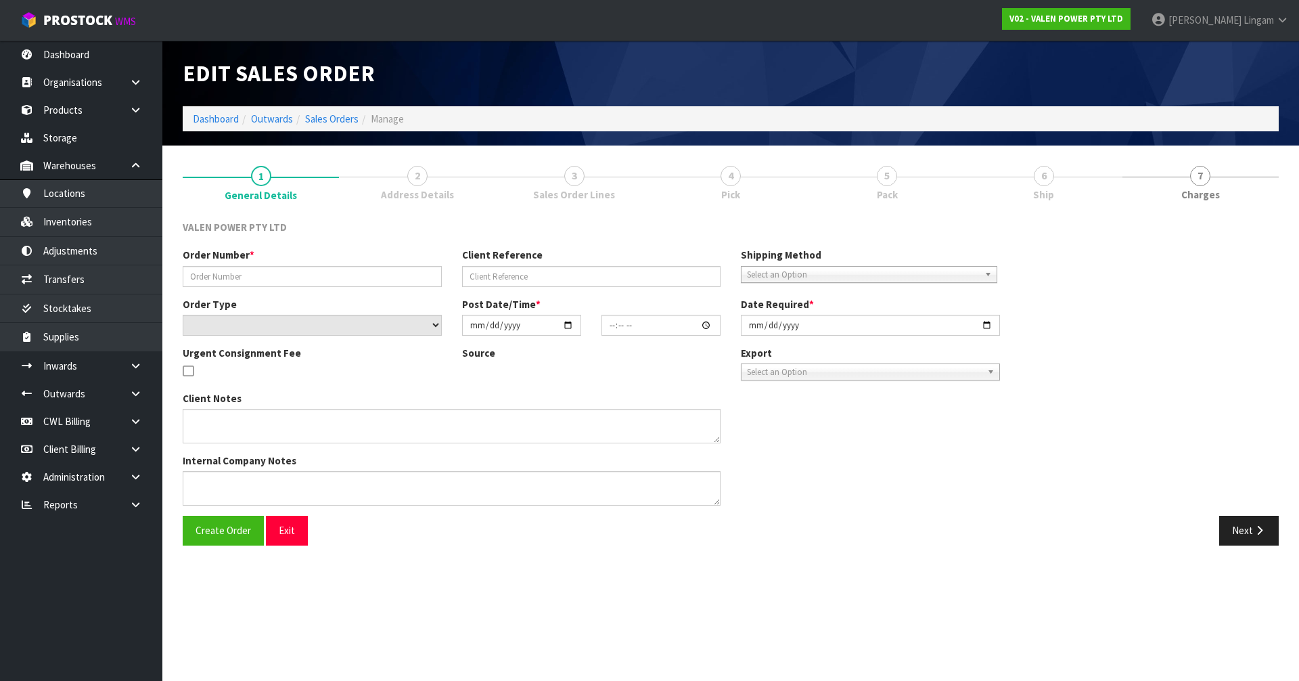
type input "S47782"
type input "422911"
select select "number:0"
type input "2025-09-18"
type input "15:15:07.000"
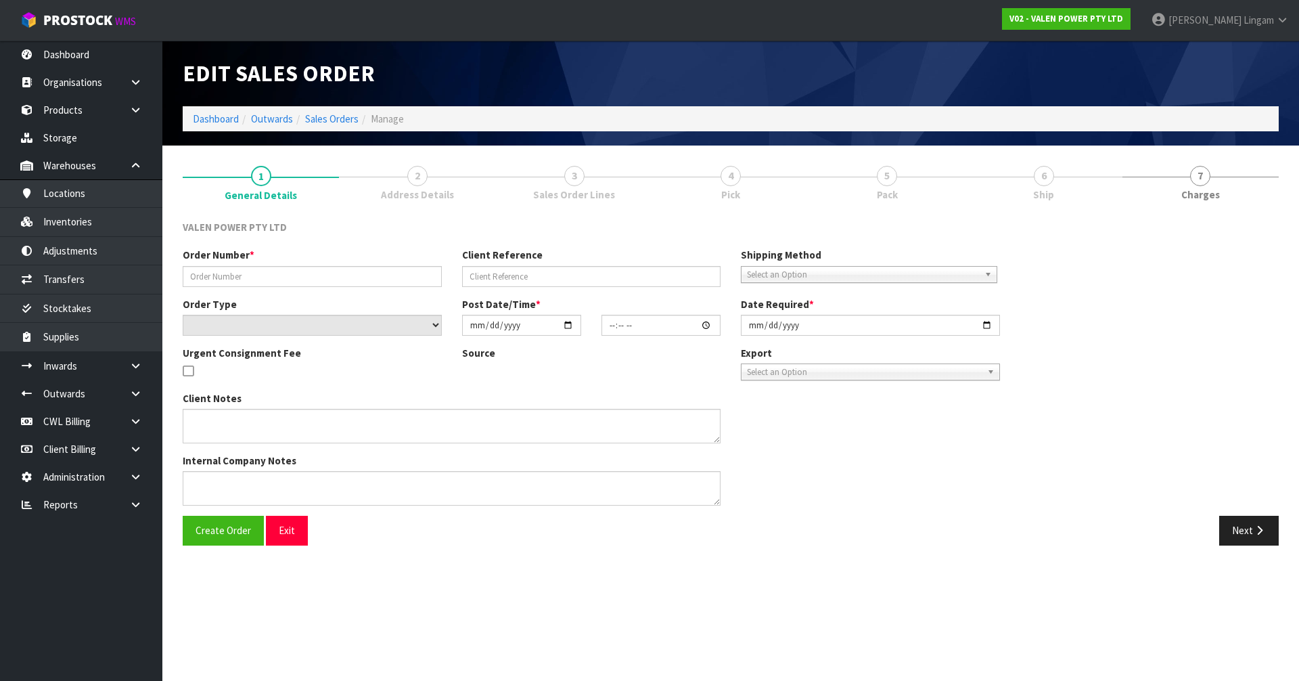
type input "2025-09-19"
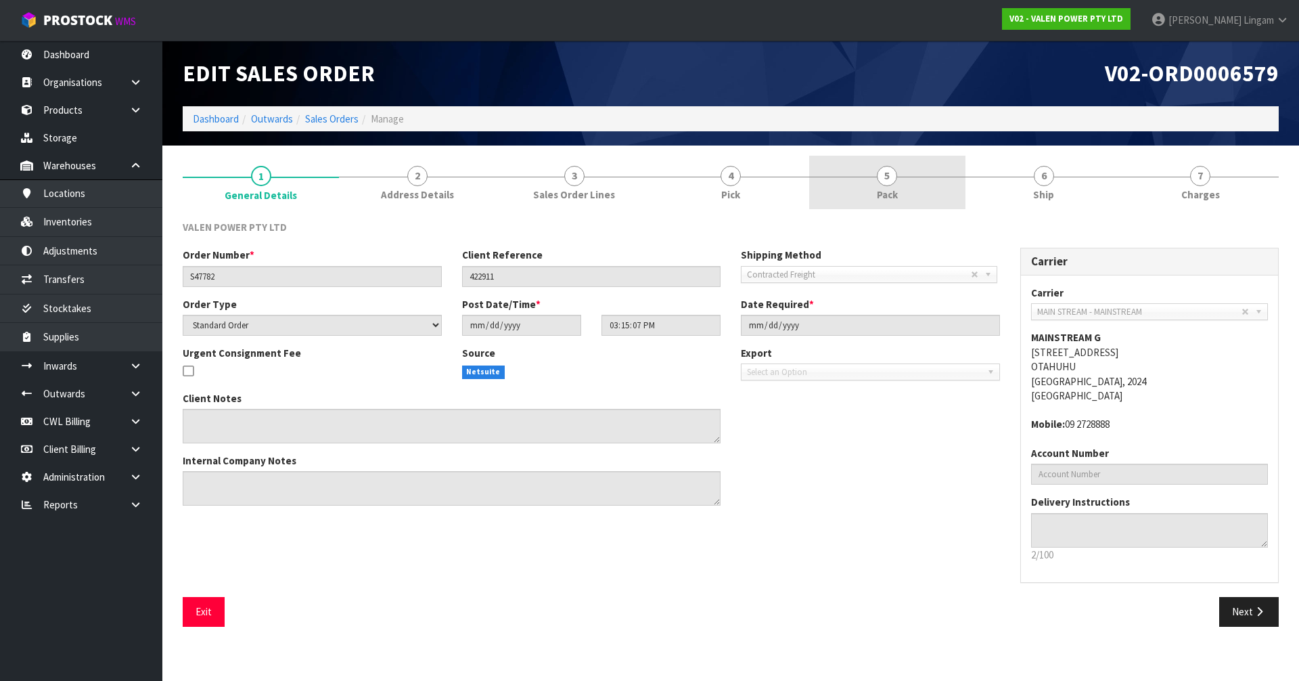
click at [682, 188] on span "Pack" at bounding box center [887, 194] width 21 height 14
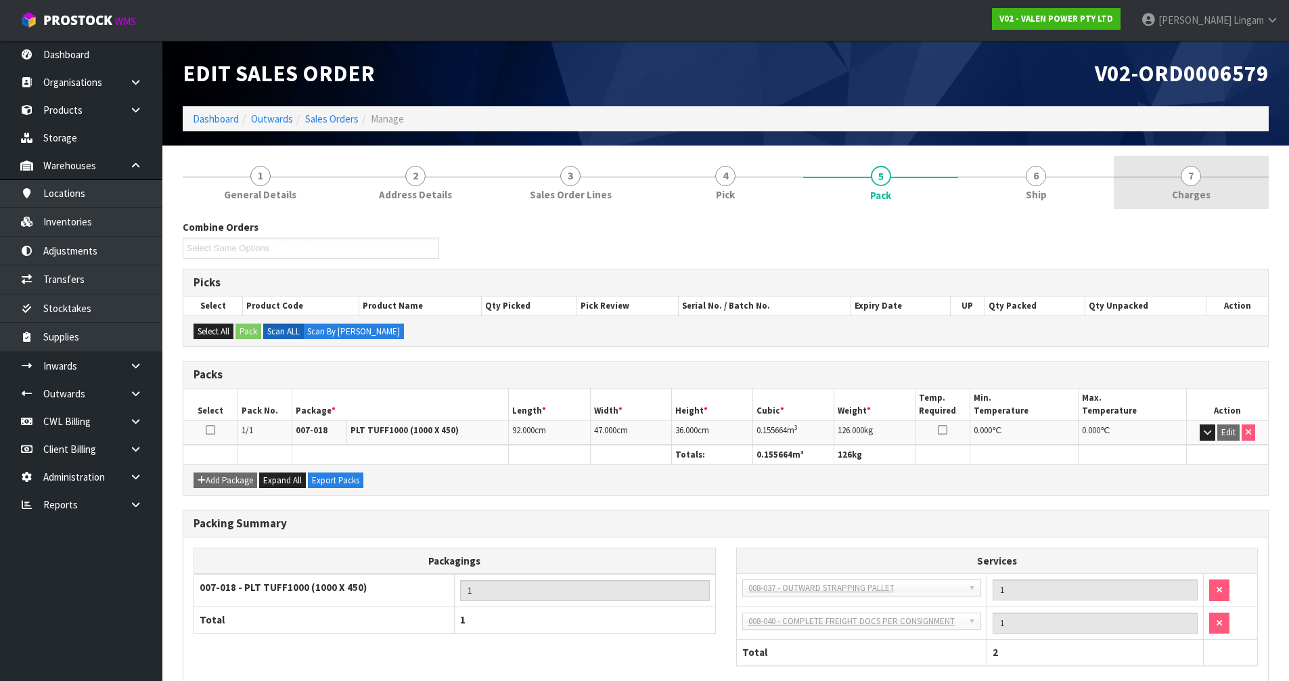
click at [682, 183] on span "7" at bounding box center [1191, 176] width 20 height 20
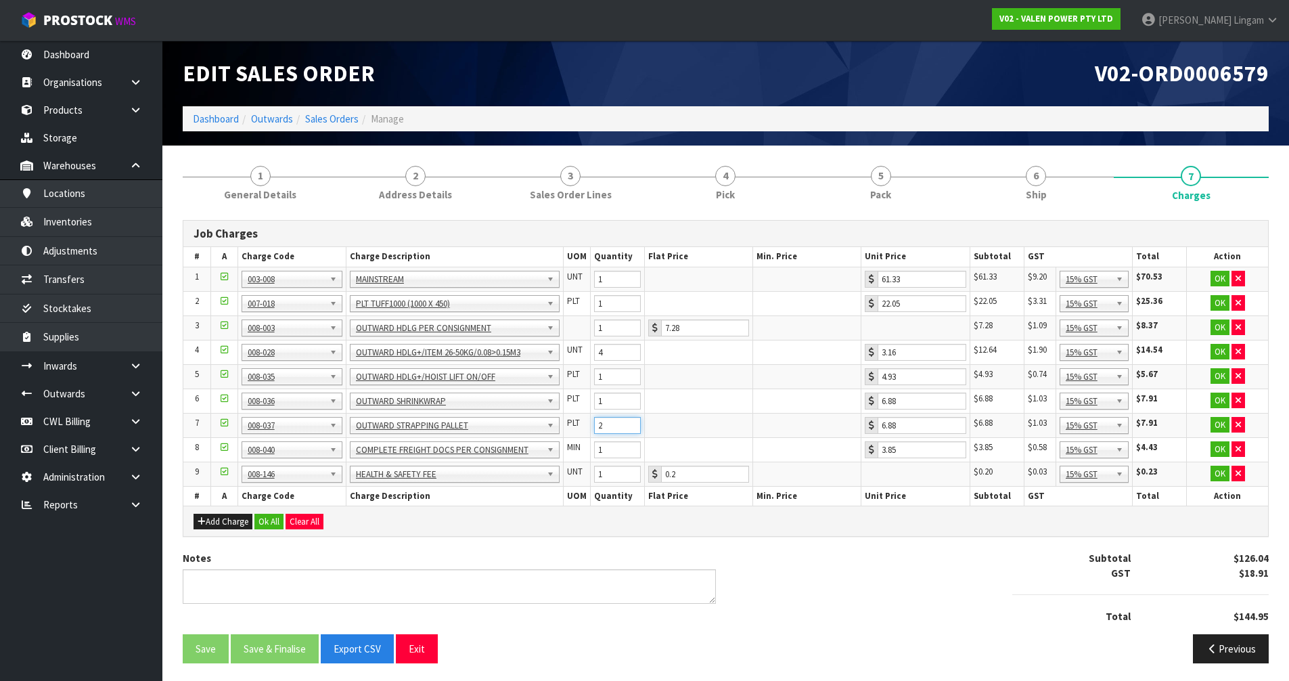
type input "2"
click at [635, 421] on input "2" at bounding box center [617, 425] width 47 height 17
click at [267, 459] on button "Ok All" at bounding box center [268, 522] width 29 height 16
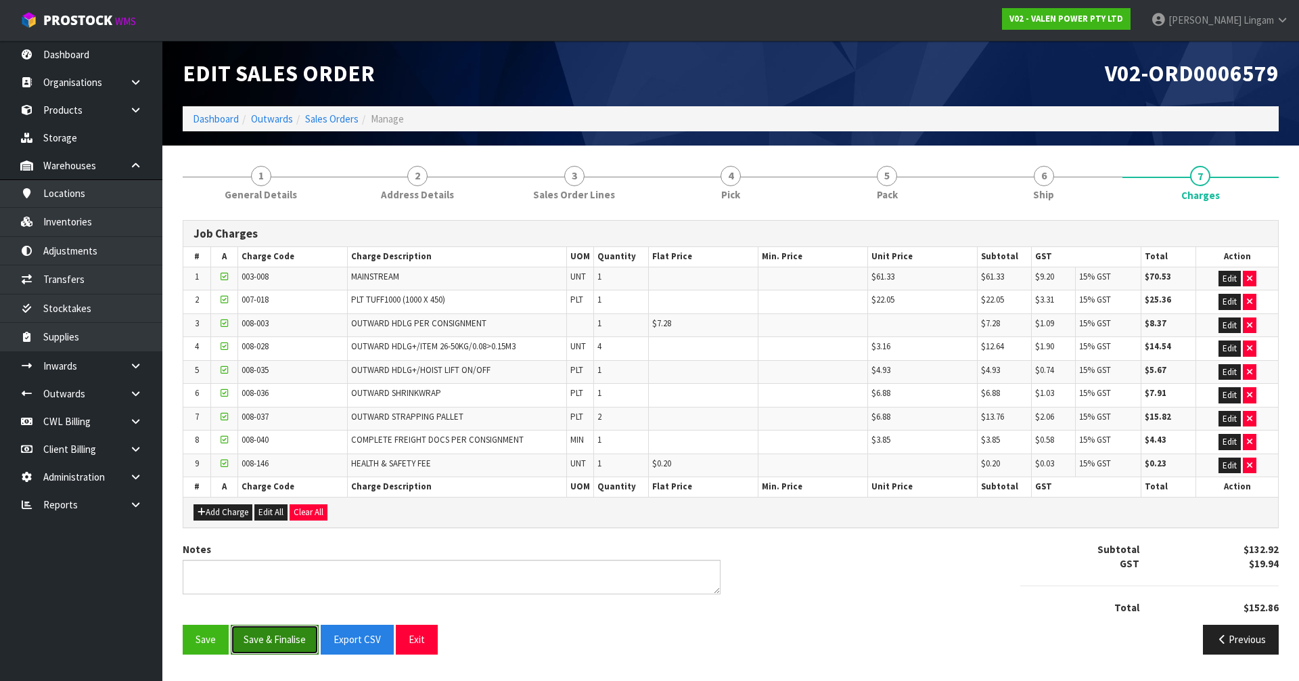
click at [293, 459] on button "Save & Finalise" at bounding box center [275, 639] width 88 height 29
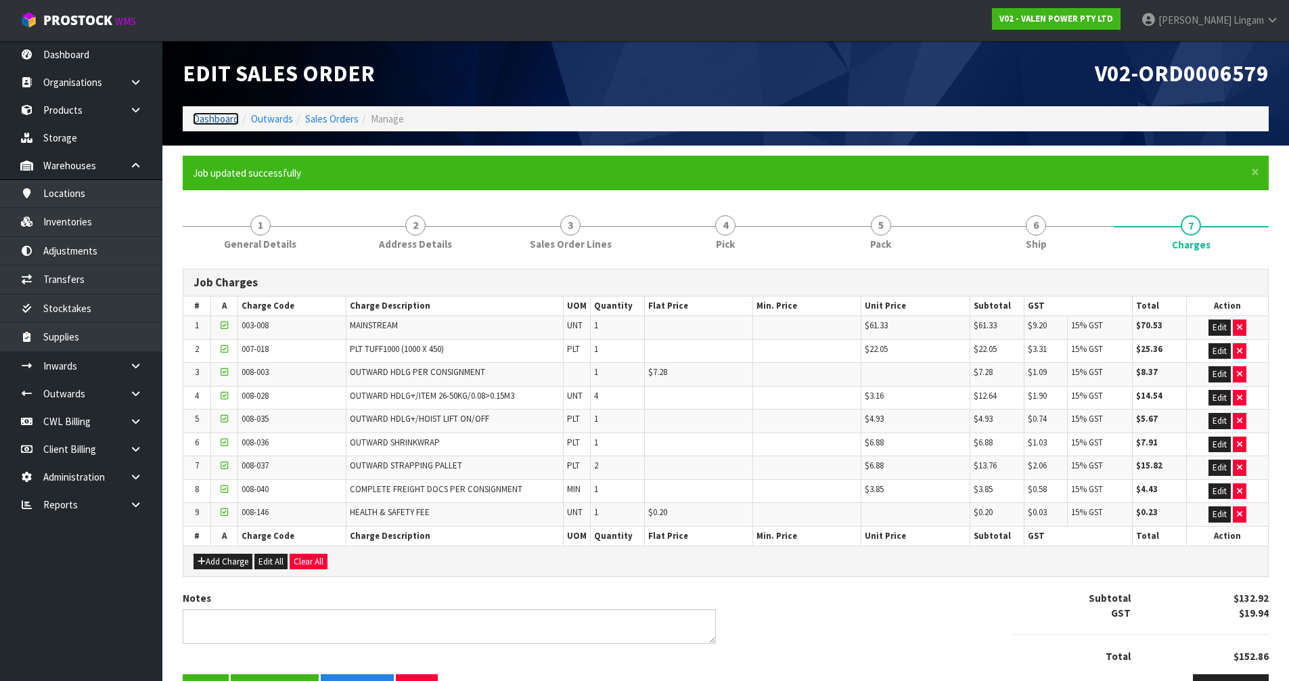
click at [217, 120] on link "Dashboard" at bounding box center [216, 118] width 46 height 13
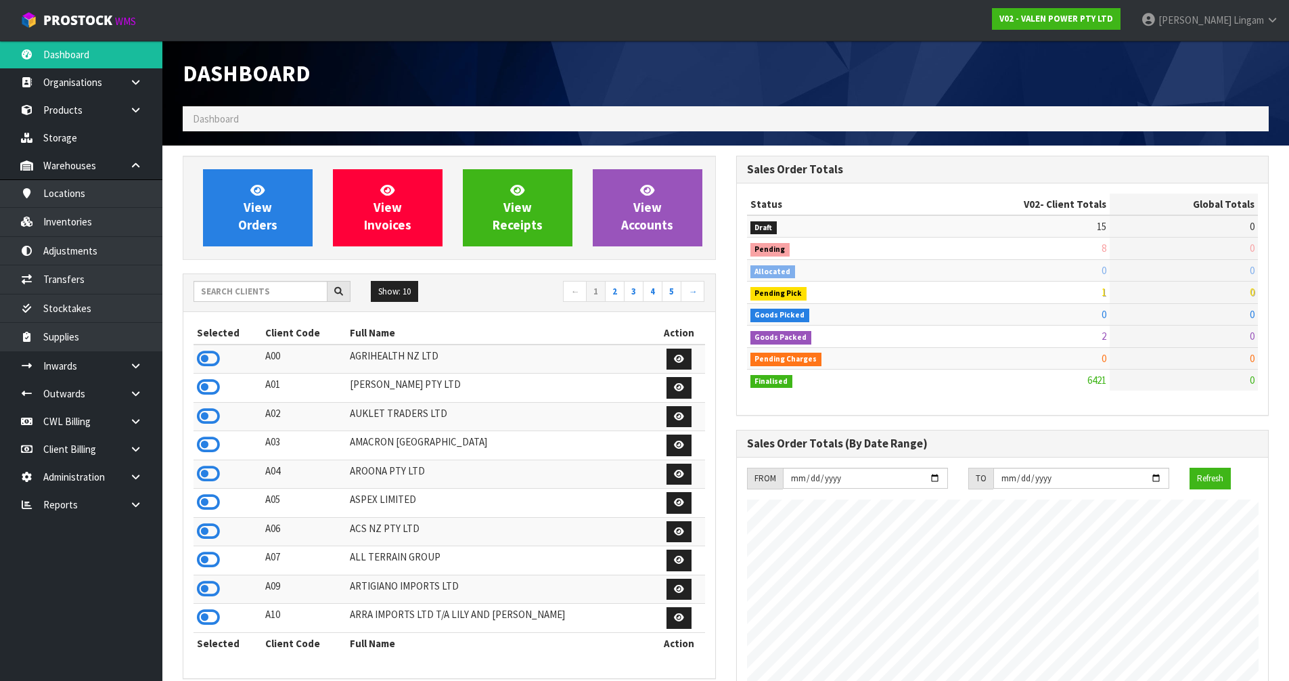
scroll to position [1025, 553]
click at [217, 459] on icon at bounding box center [208, 531] width 23 height 20
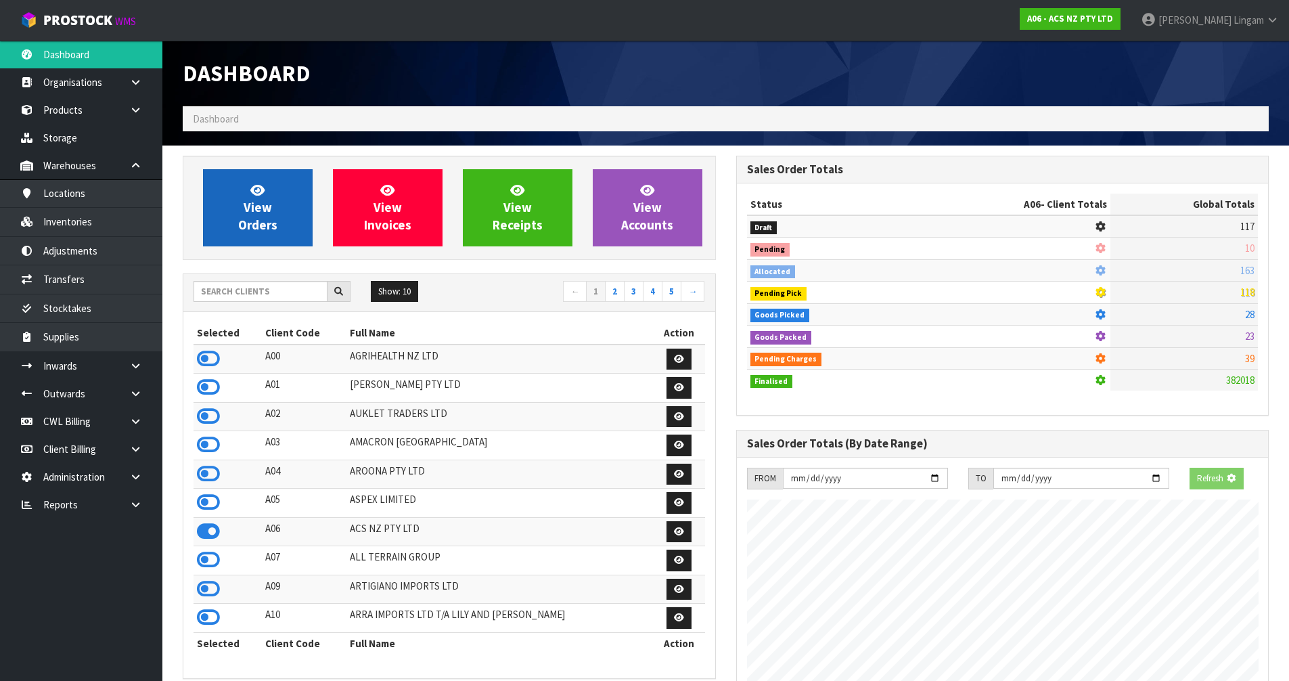
scroll to position [844, 553]
click at [303, 232] on link "View Orders" at bounding box center [258, 207] width 110 height 77
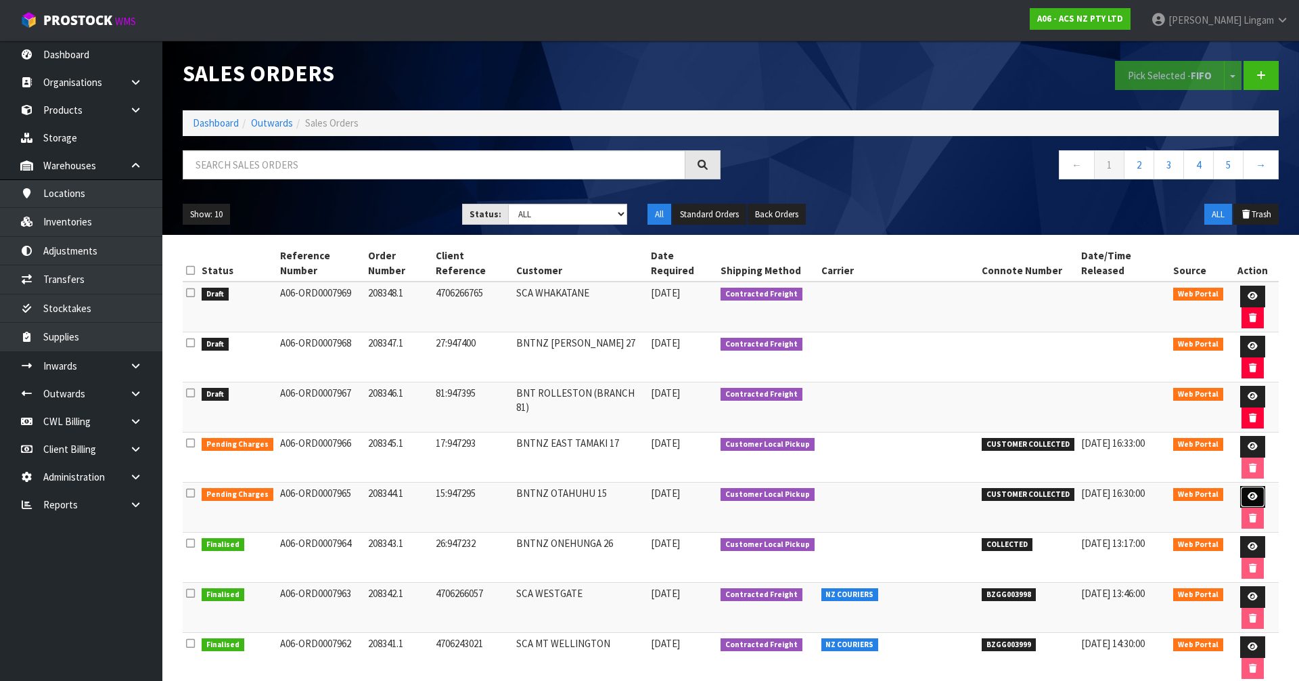
click at [682, 459] on link at bounding box center [1252, 497] width 25 height 22
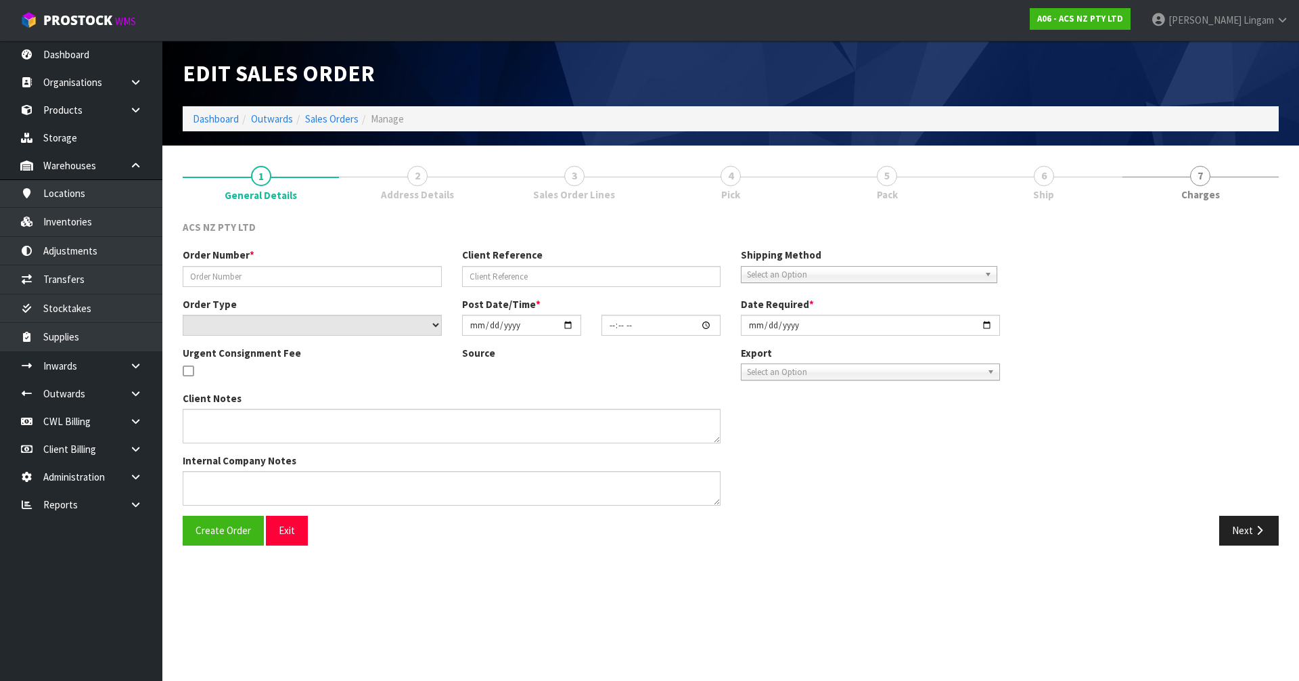
type input "208344.1"
type input "15:947295"
select select "number:0"
type input "2025-09-19"
type input "13:38:00.000"
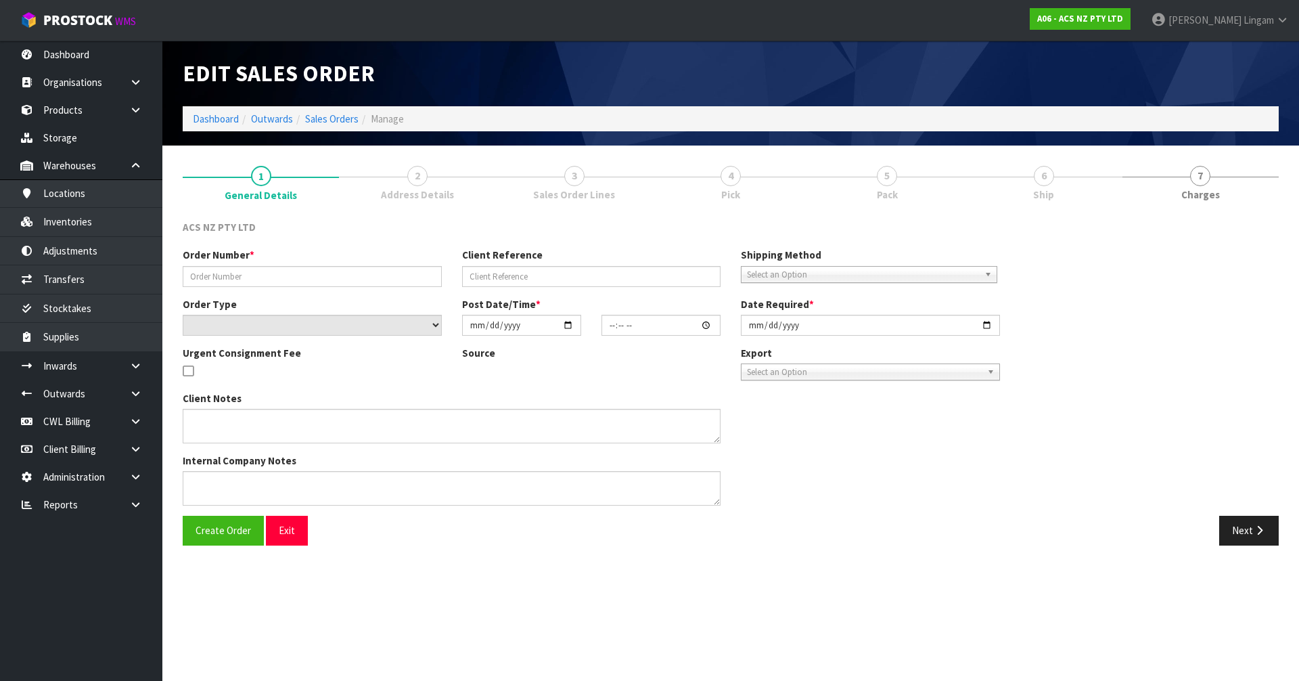
type input "2025-09-19"
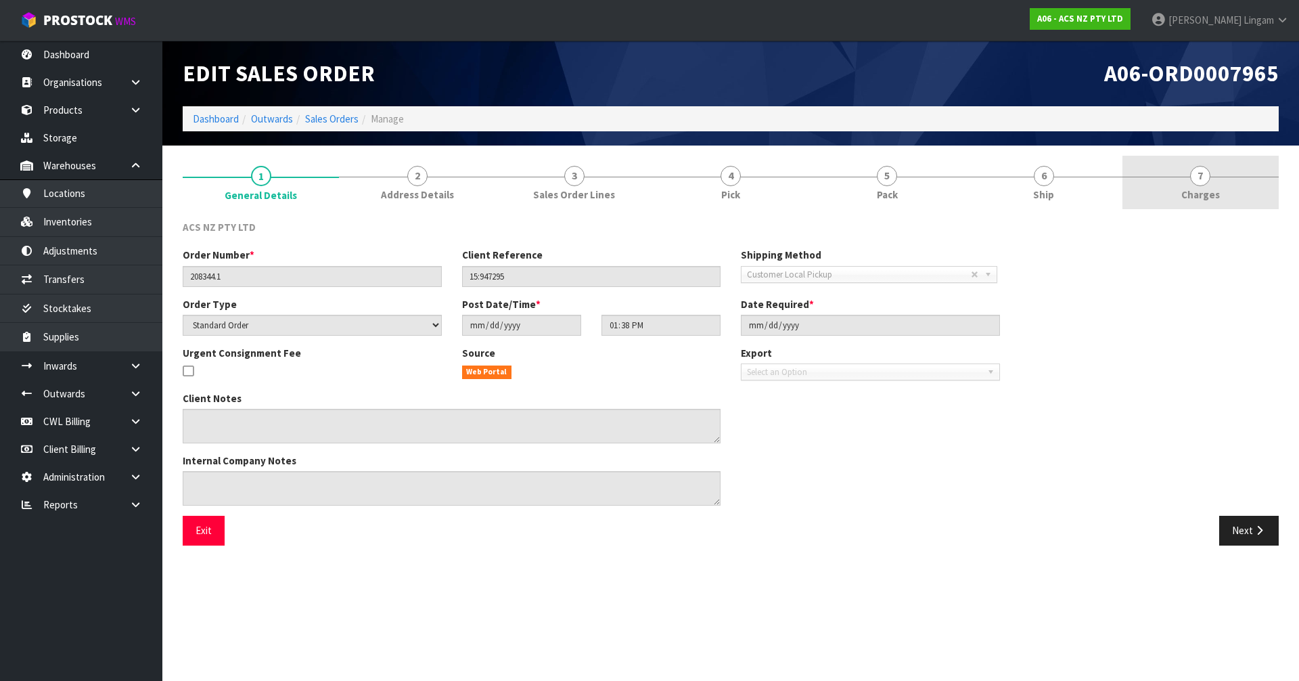
click at [682, 183] on link "7 Charges" at bounding box center [1200, 182] width 156 height 53
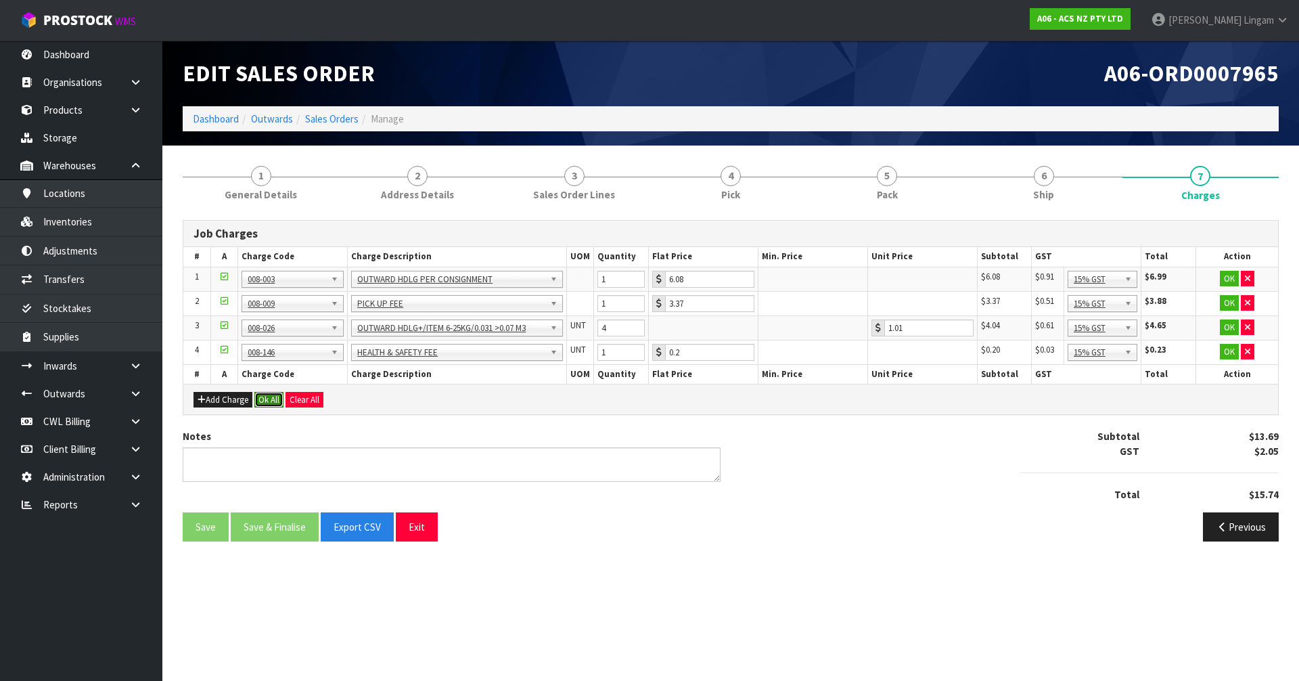
click at [271, 402] on button "Ok All" at bounding box center [268, 400] width 29 height 16
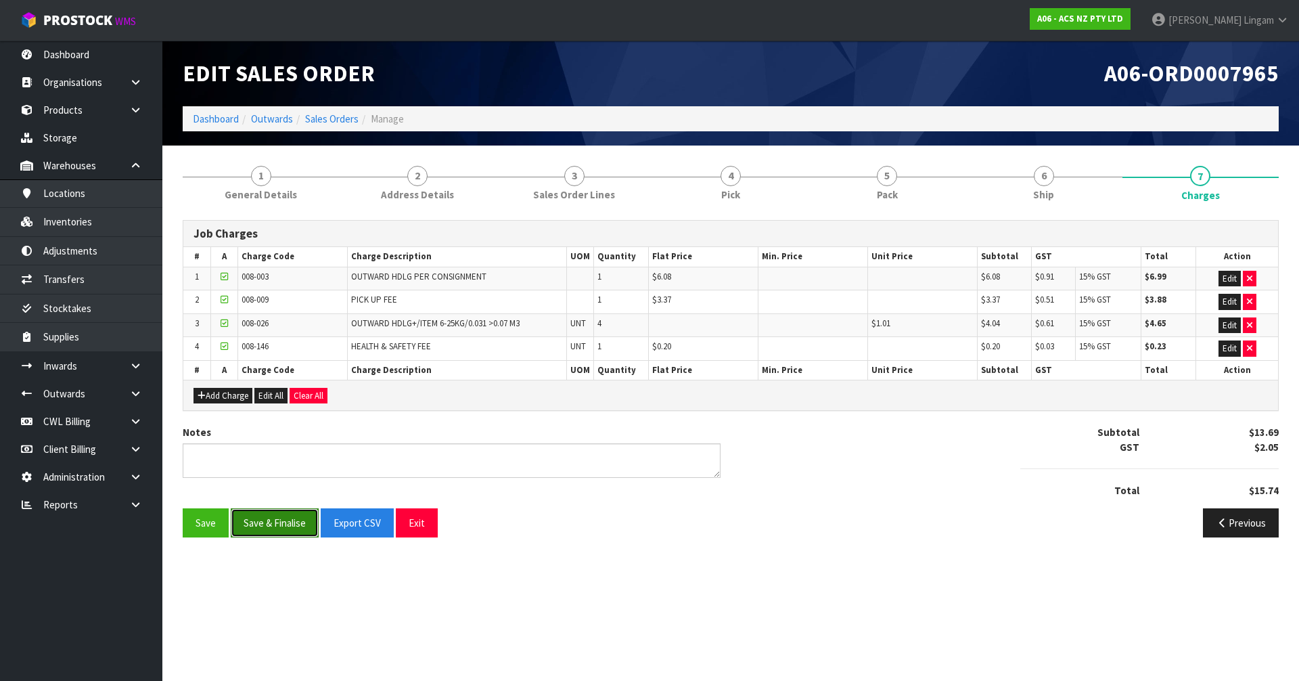
click at [277, 459] on button "Save & Finalise" at bounding box center [275, 522] width 88 height 29
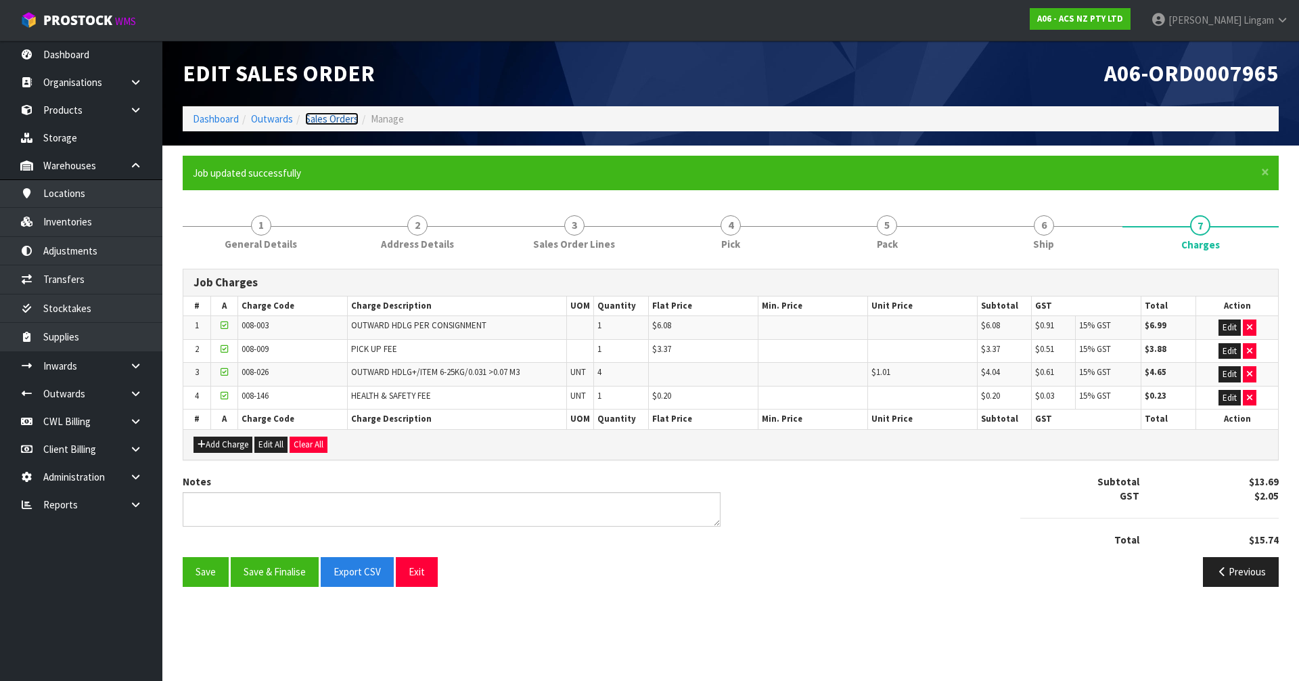
click at [347, 121] on link "Sales Orders" at bounding box center [331, 118] width 53 height 13
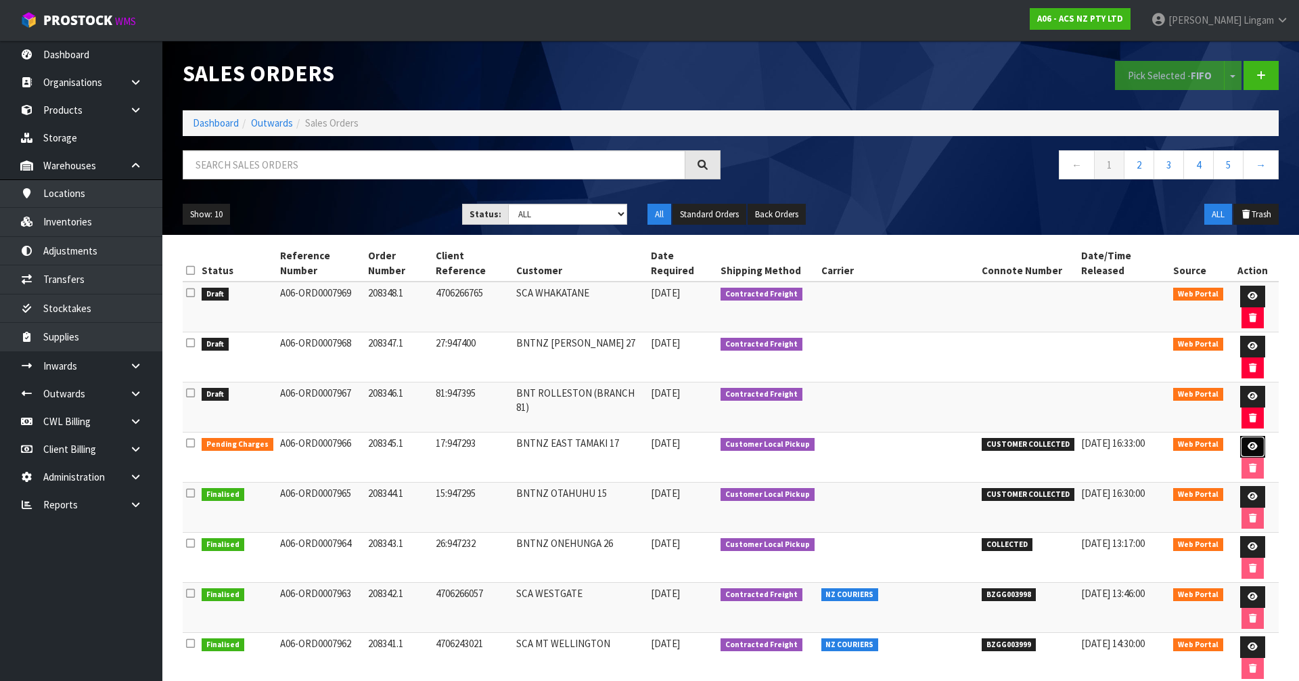
click at [682, 442] on icon at bounding box center [1253, 446] width 10 height 9
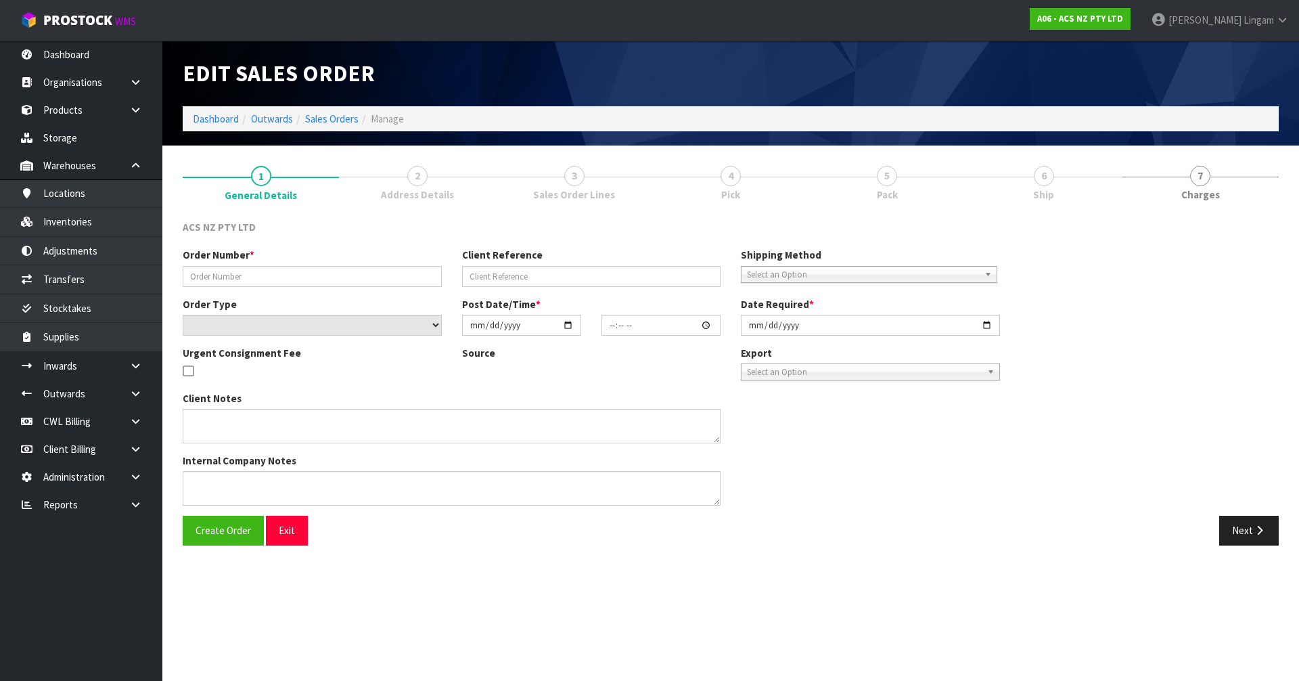
type input "208345.1"
type input "17:947293"
select select "number:0"
type input "2025-09-19"
type input "13:39:00.000"
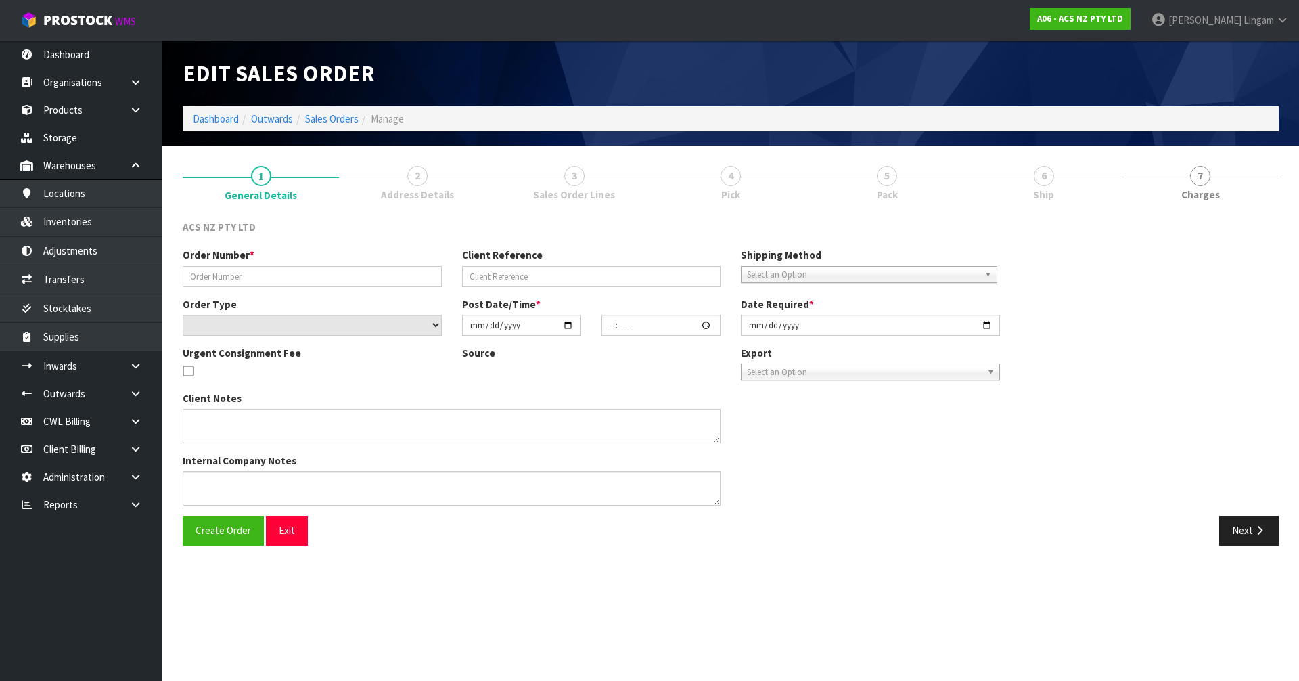
type input "2025-09-19"
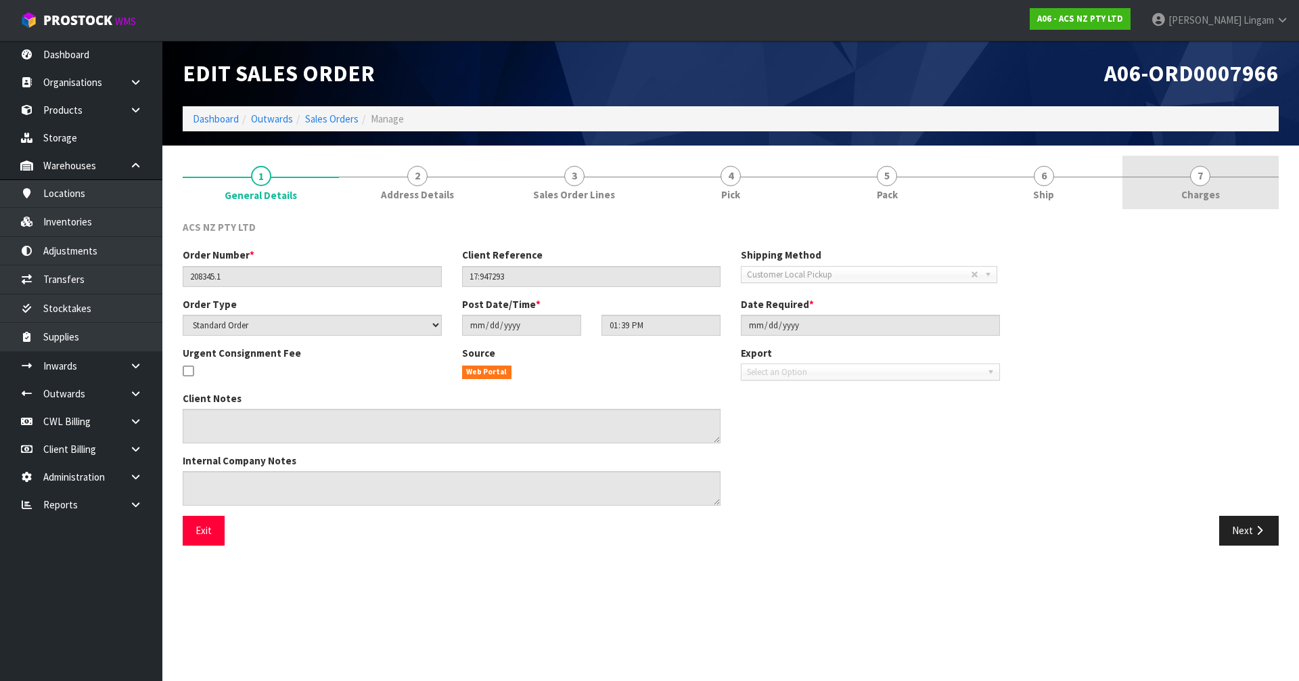
click at [682, 182] on link "7 Charges" at bounding box center [1200, 182] width 156 height 53
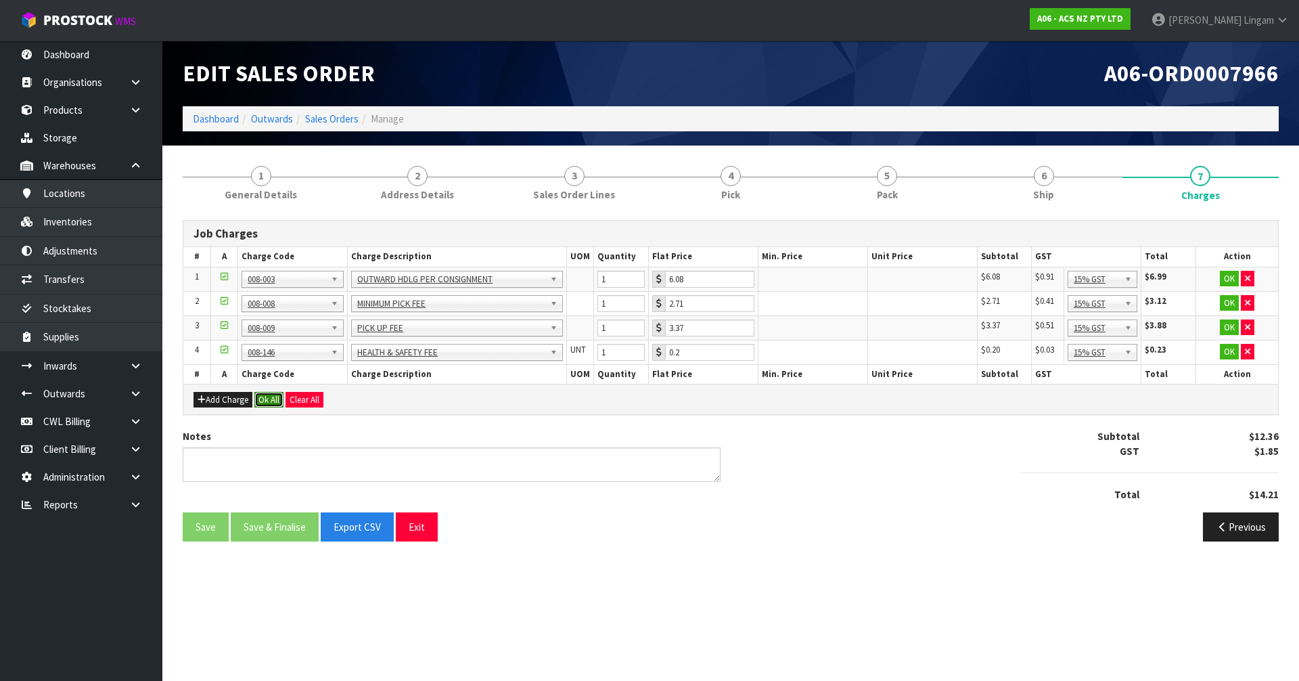
click at [265, 401] on button "Ok All" at bounding box center [268, 400] width 29 height 16
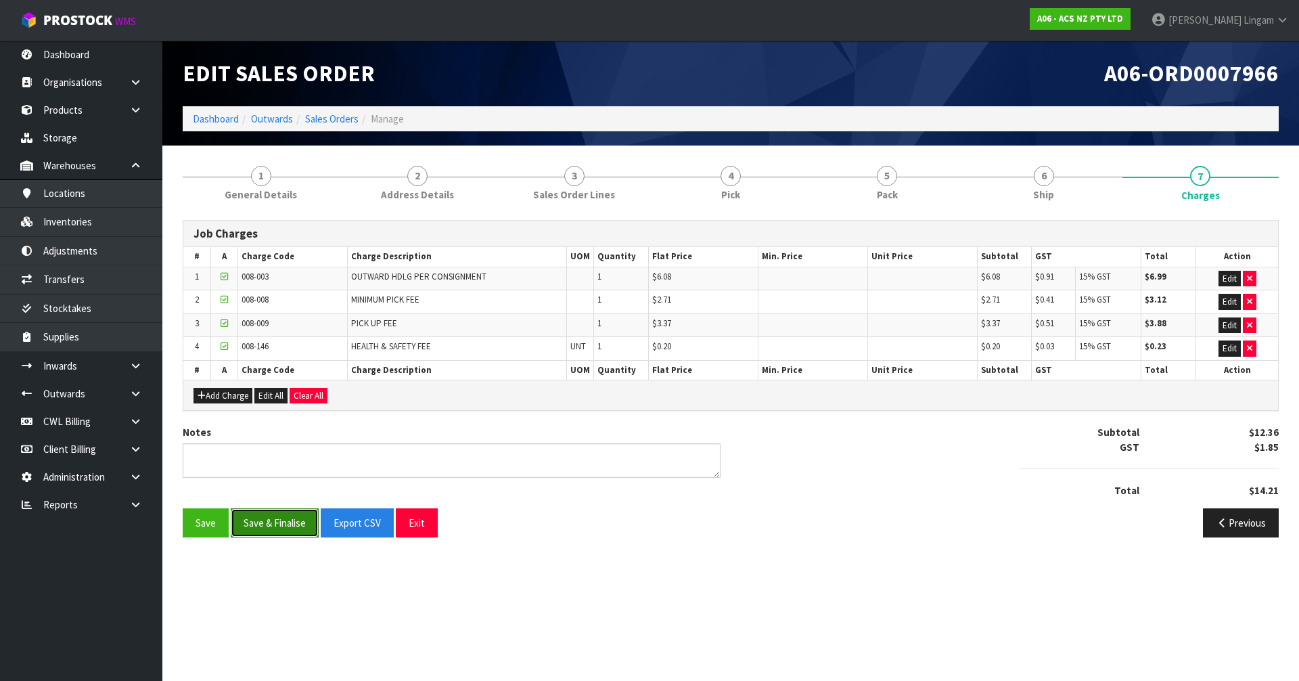
click at [275, 459] on button "Save & Finalise" at bounding box center [275, 522] width 88 height 29
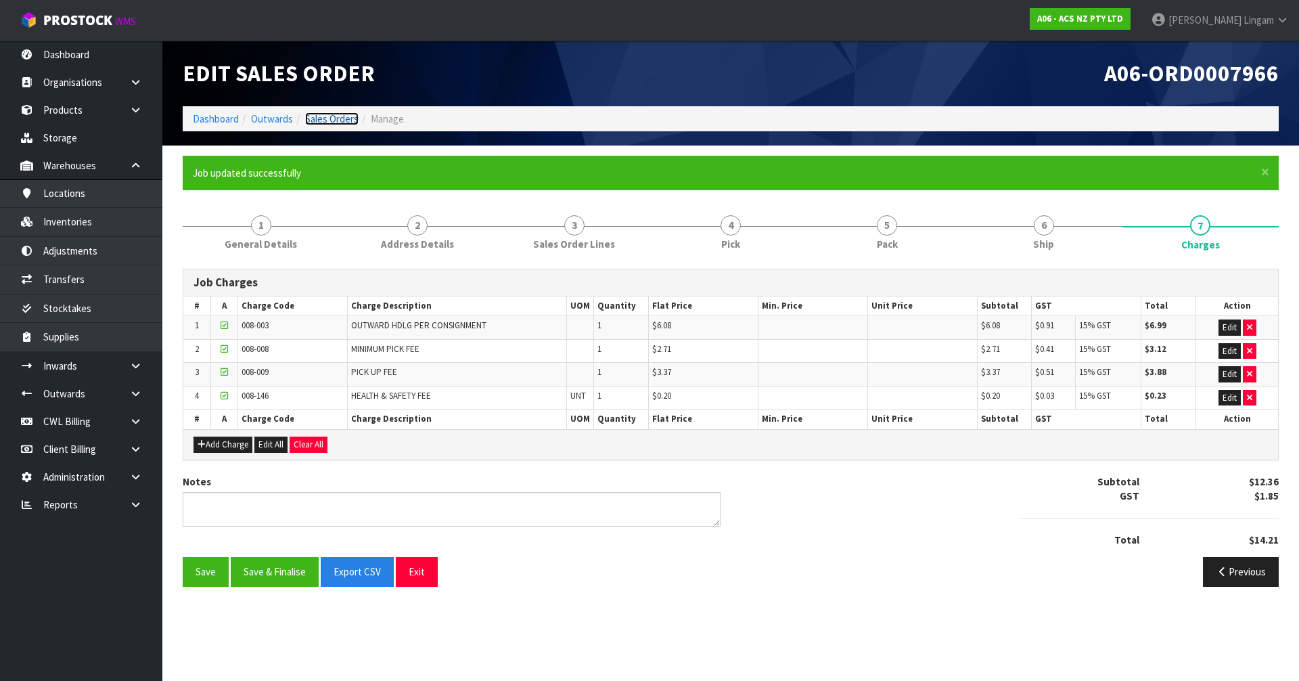
click at [327, 120] on link "Sales Orders" at bounding box center [331, 118] width 53 height 13
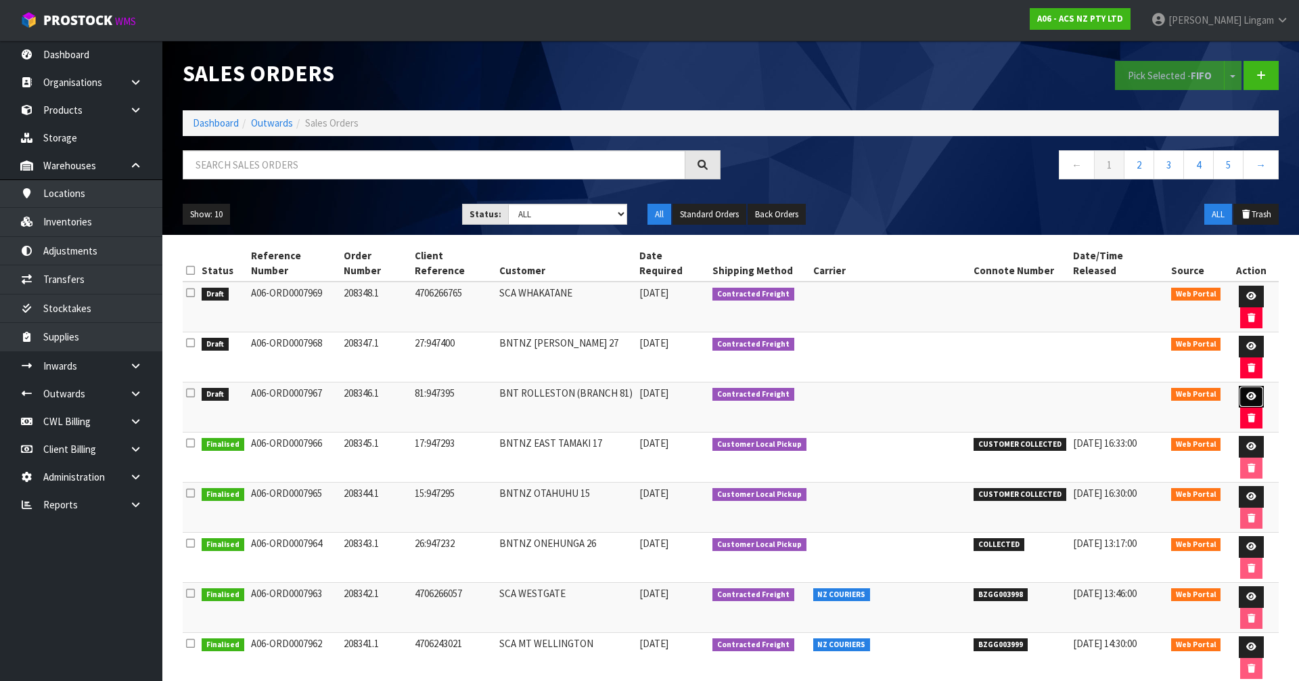
click at [682, 392] on icon at bounding box center [1251, 396] width 10 height 9
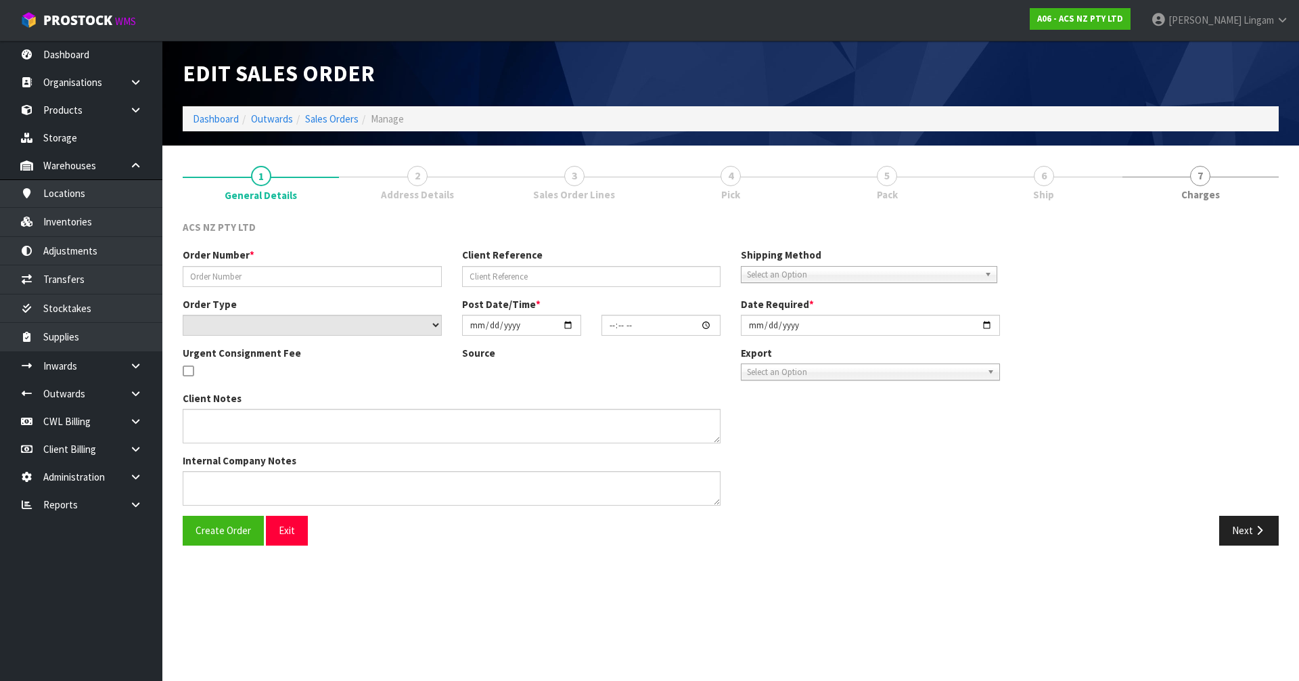
type input "208346.1"
type input "81:947395"
select select "number:0"
type input "2025-09-19"
type input "16:52:00.000"
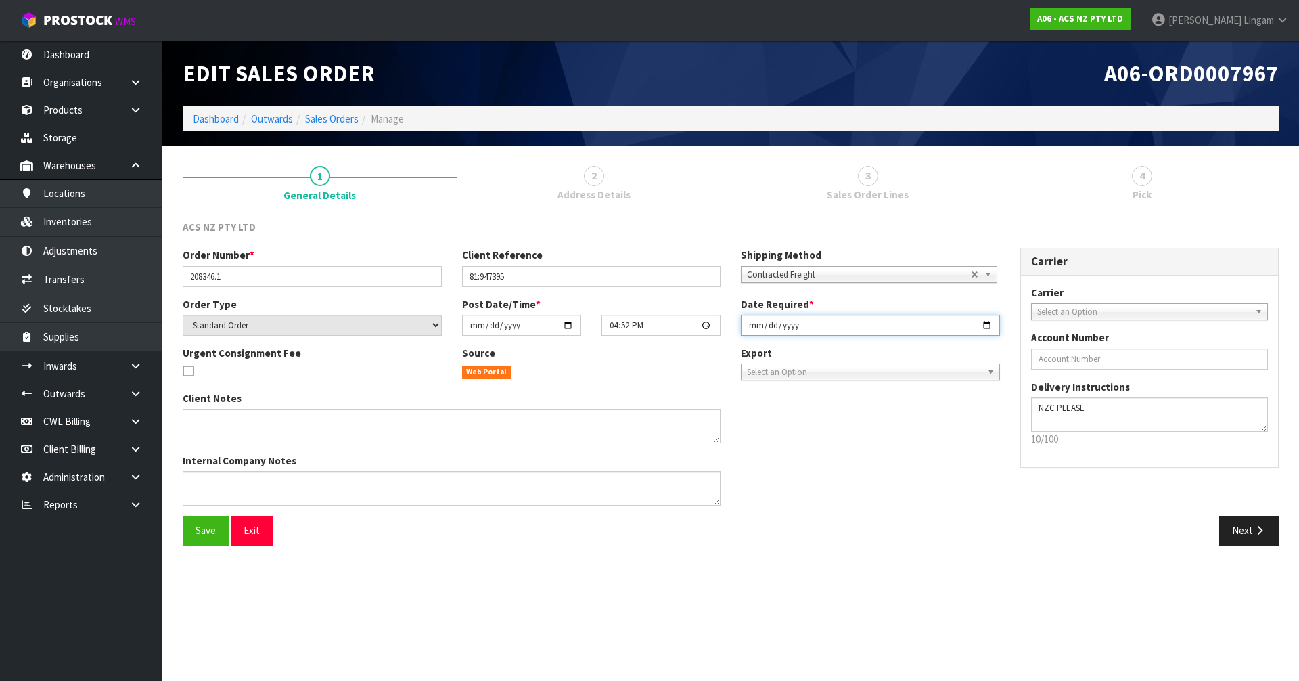
click at [682, 325] on input "2025-09-19" at bounding box center [870, 325] width 259 height 21
type input "2025-09-22"
click at [206, 459] on button "Save" at bounding box center [206, 530] width 46 height 29
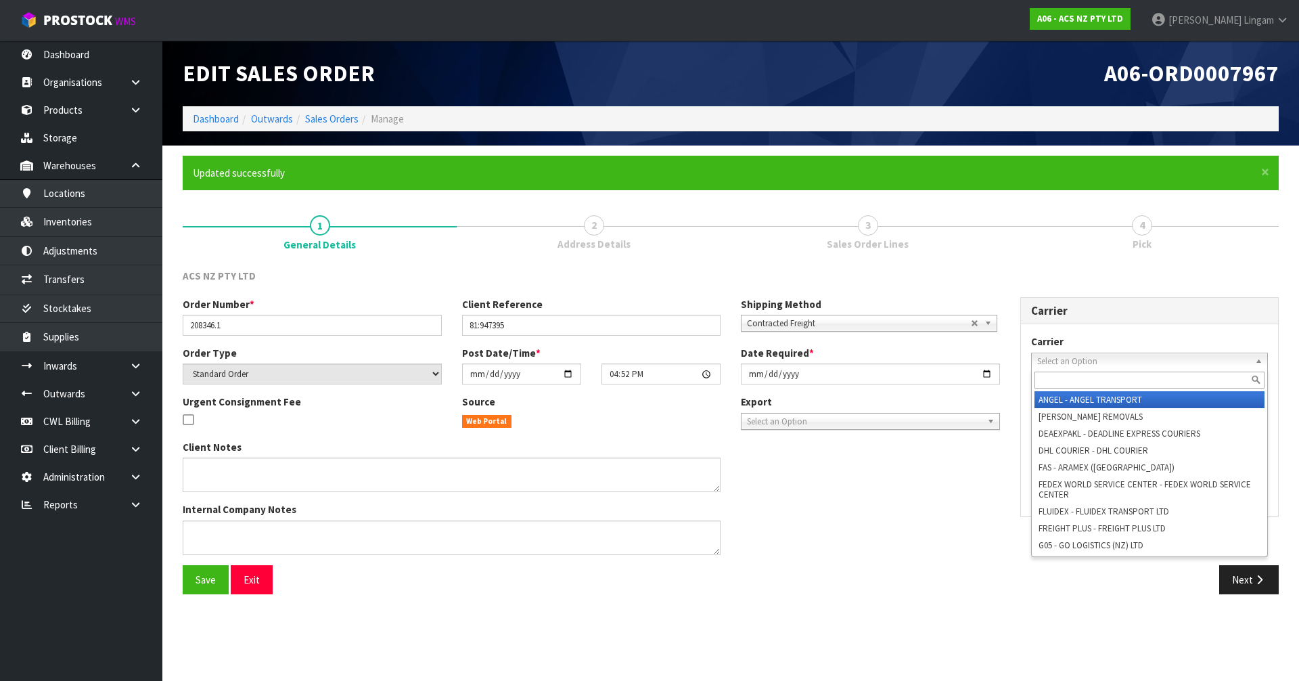
click at [682, 361] on span "Select an Option" at bounding box center [1143, 361] width 213 height 16
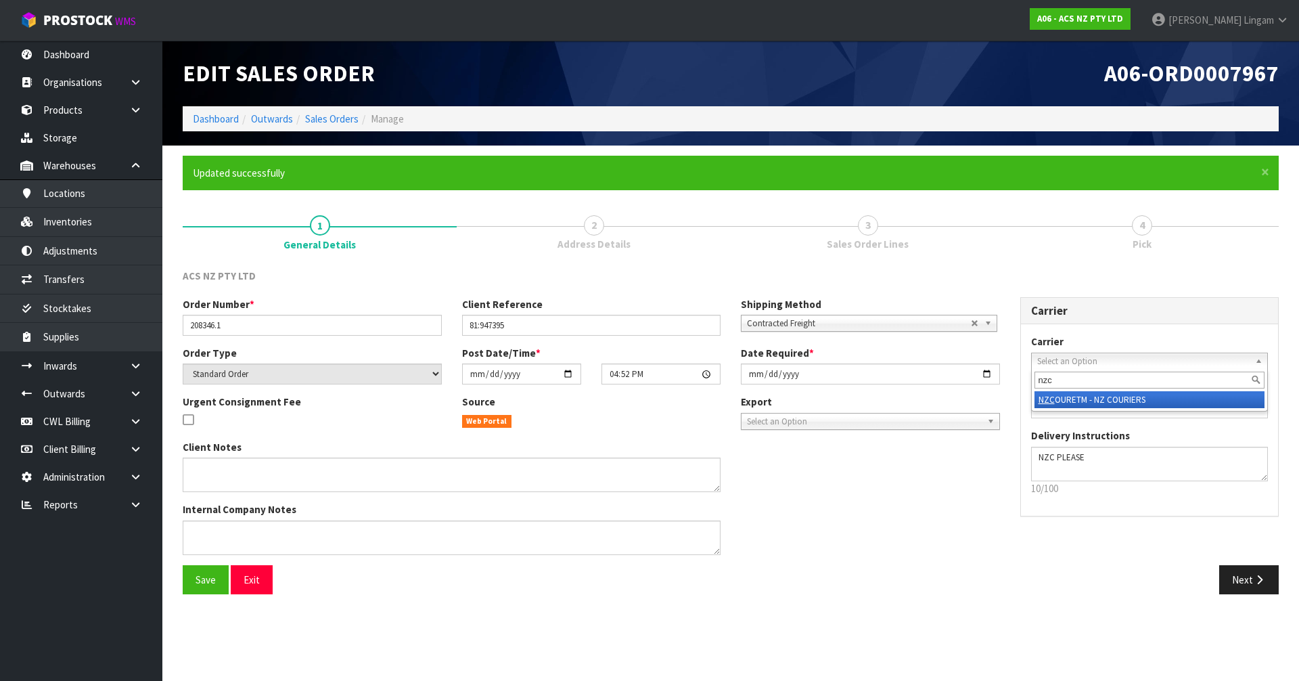
type input "nzc"
click at [682, 394] on li "NZC OURETM - NZ COURIERS" at bounding box center [1150, 399] width 231 height 17
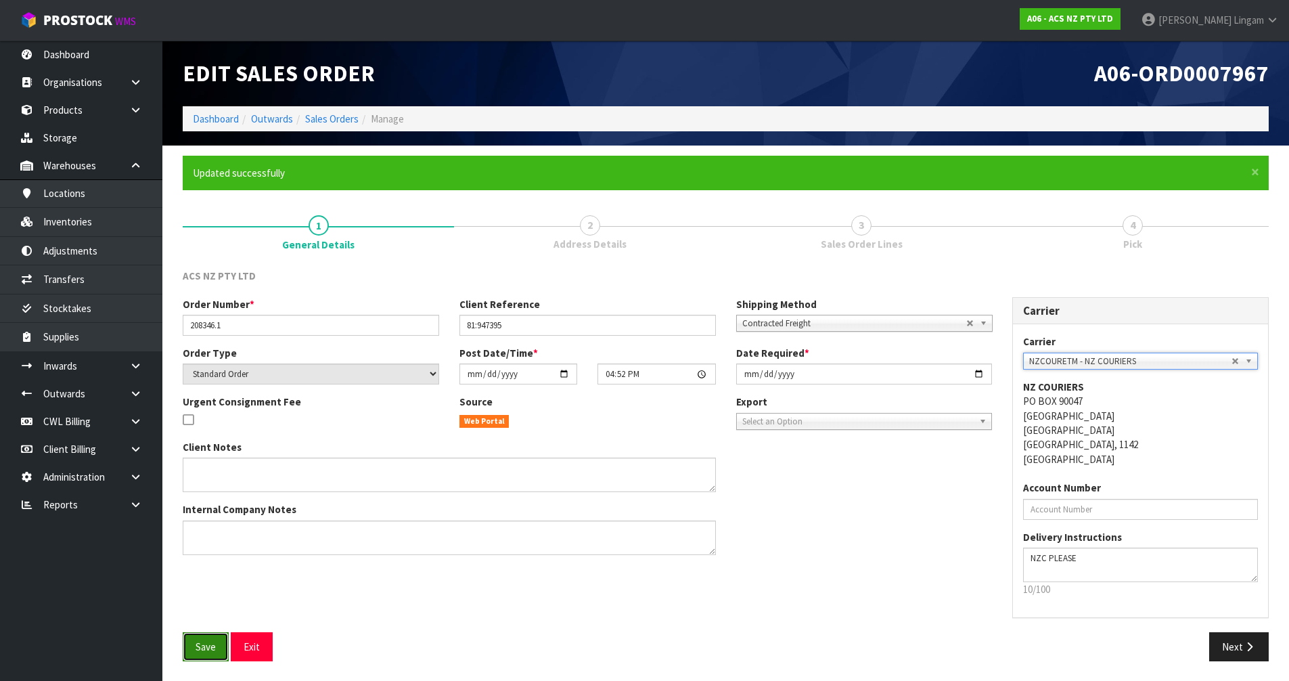
click at [205, 459] on span "Save" at bounding box center [206, 646] width 20 height 13
click at [682, 459] on button "Next" at bounding box center [1239, 646] width 60 height 29
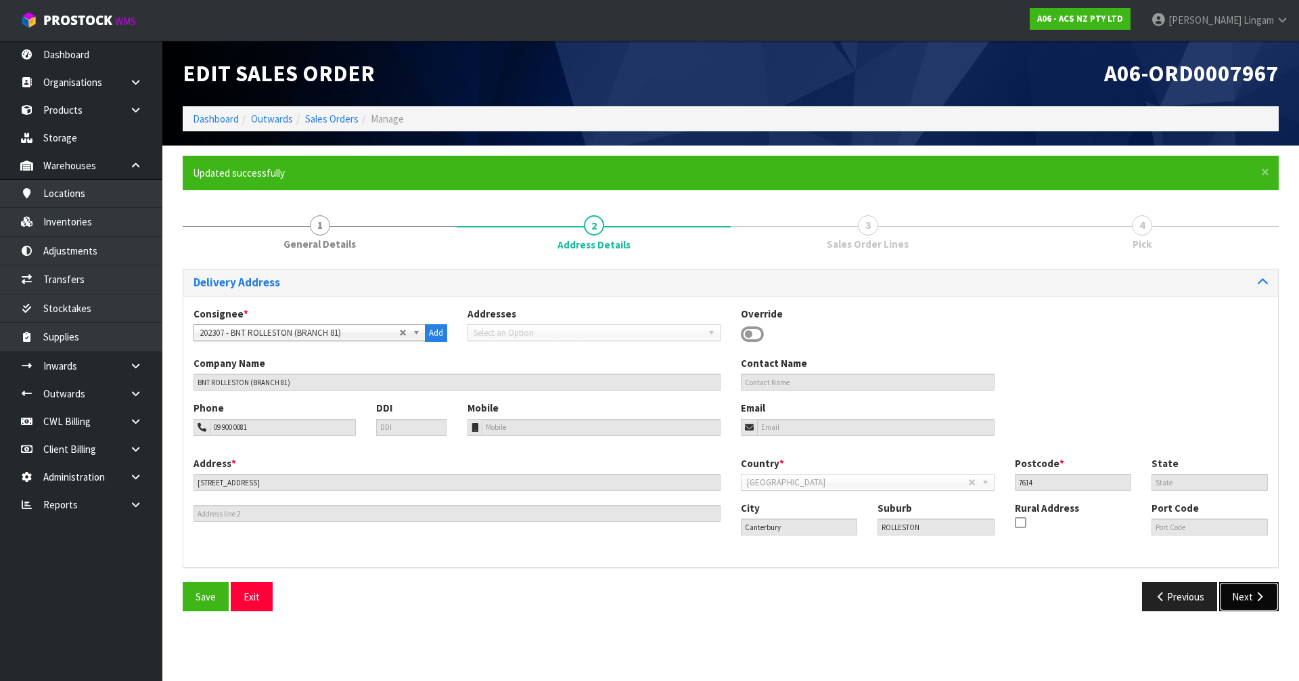
click at [682, 459] on button "Next" at bounding box center [1249, 596] width 60 height 29
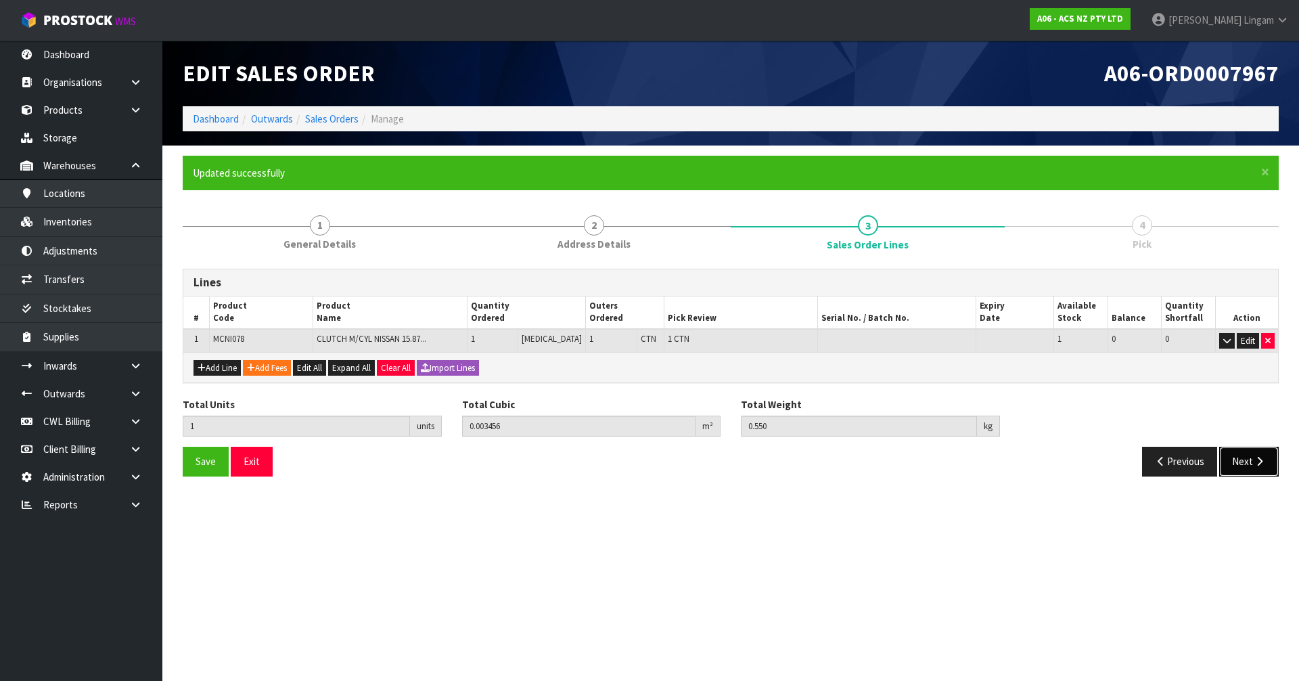
click at [682, 453] on button "Next" at bounding box center [1249, 461] width 60 height 29
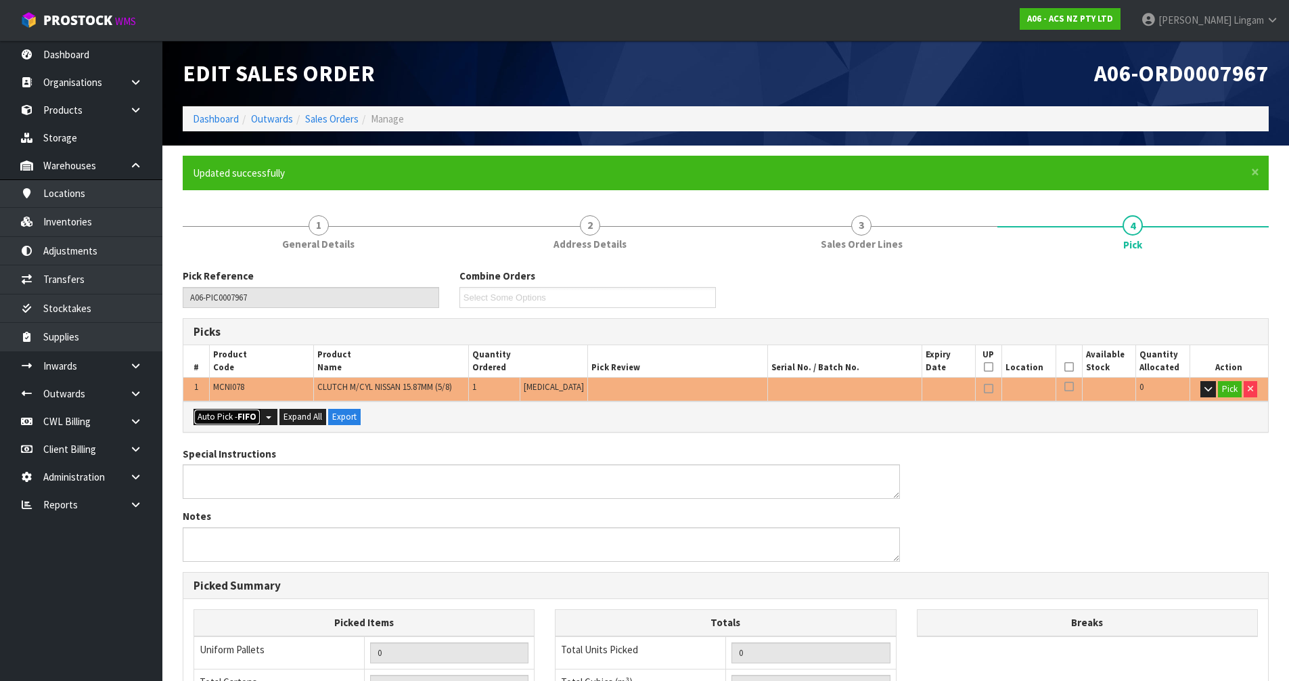
click at [224, 417] on button "Auto Pick - FIFO" at bounding box center [227, 417] width 67 height 16
type input "1"
type input "0.003456"
type input "0.550"
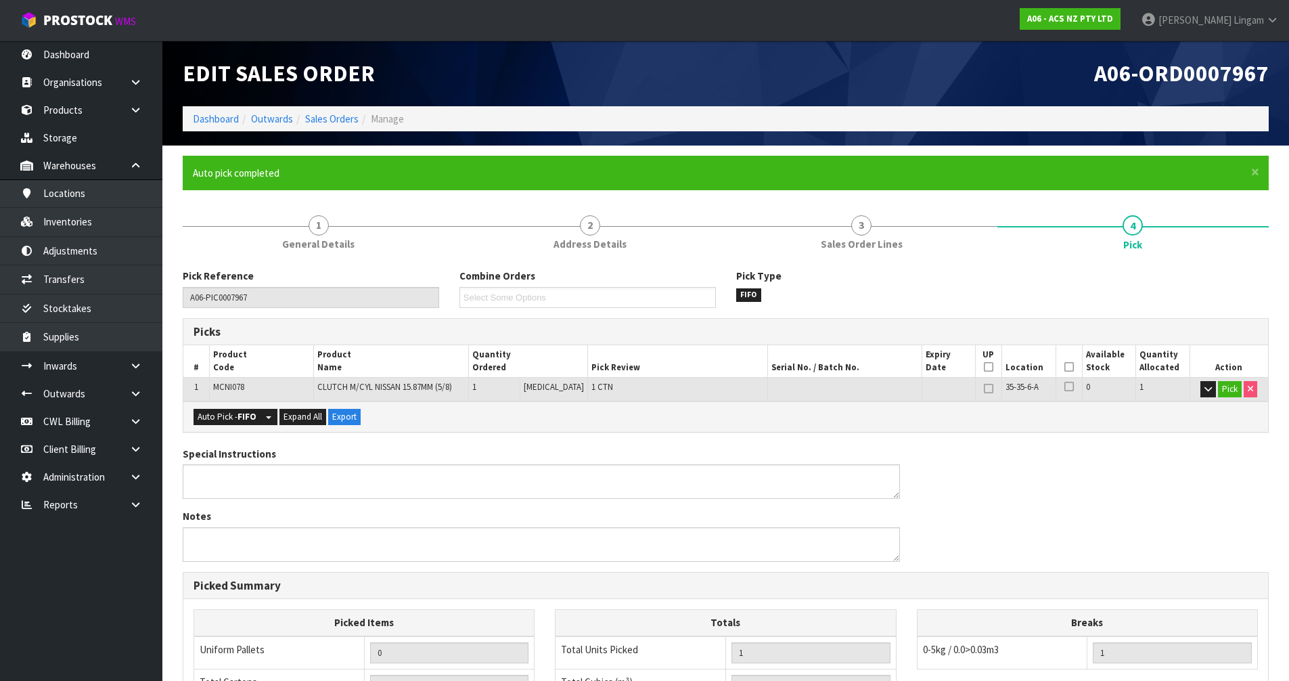
scroll to position [264, 0]
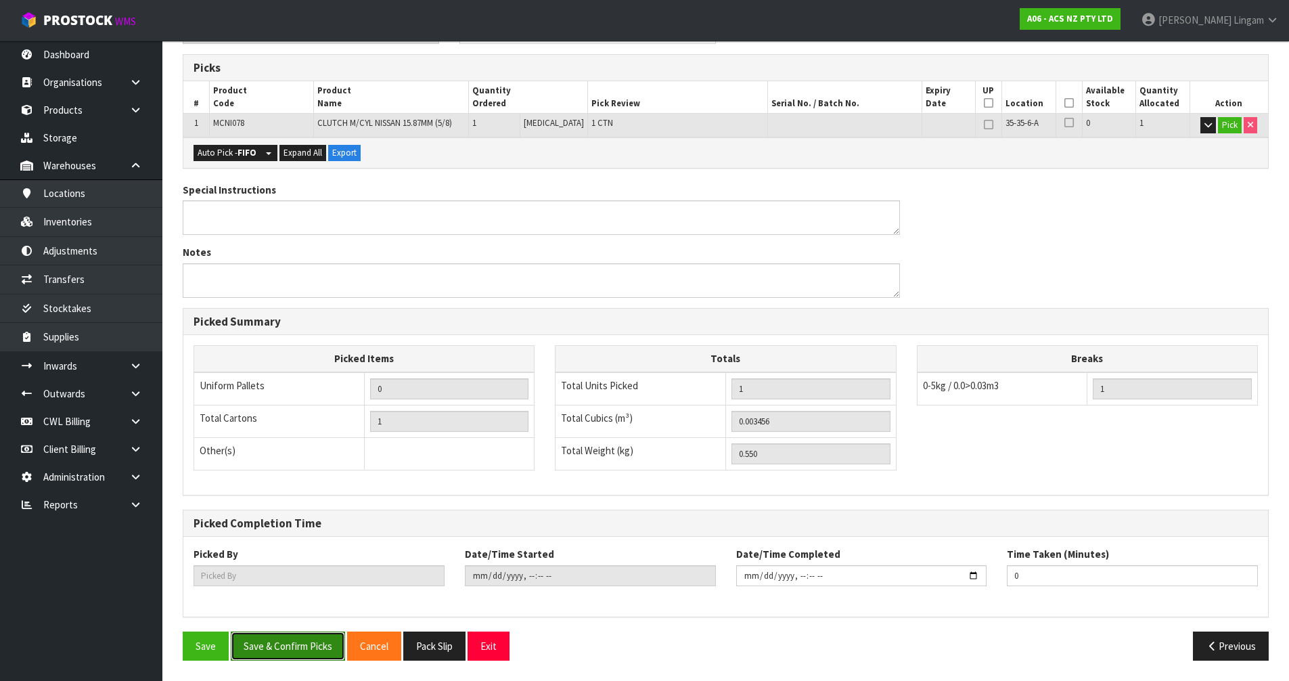
click at [289, 459] on button "Save & Confirm Picks" at bounding box center [288, 645] width 114 height 29
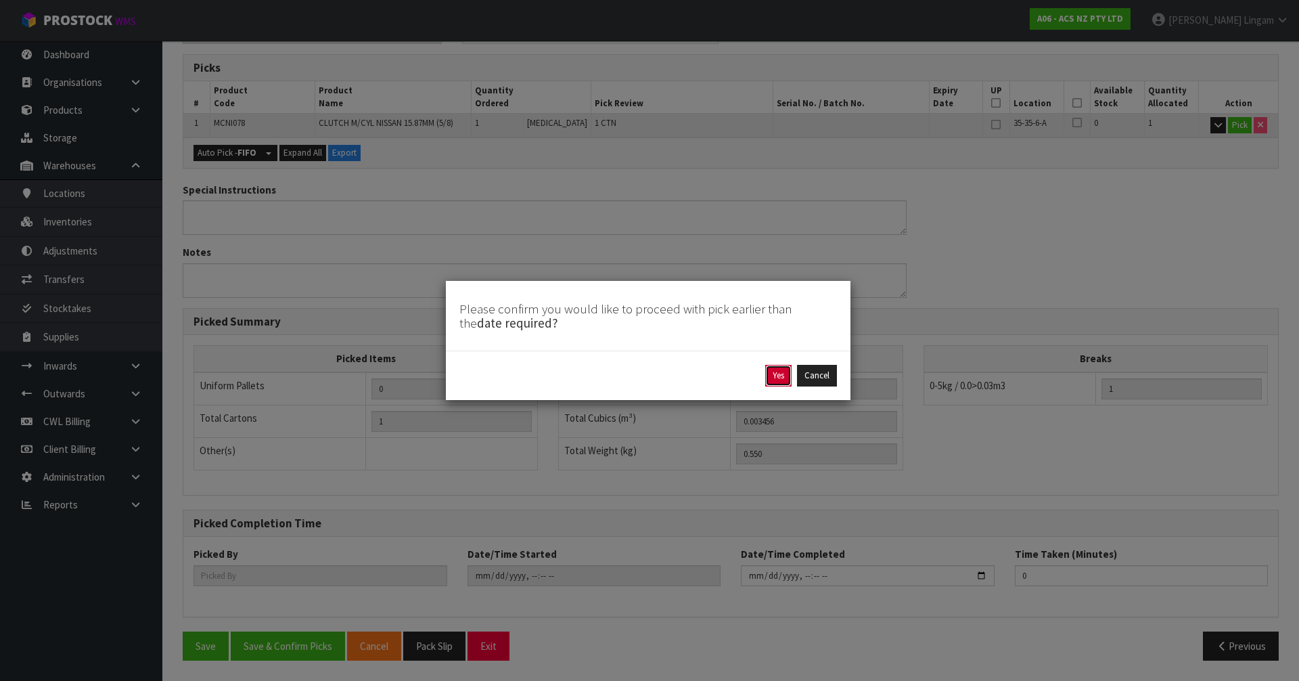
click at [682, 372] on button "Yes" at bounding box center [778, 376] width 26 height 22
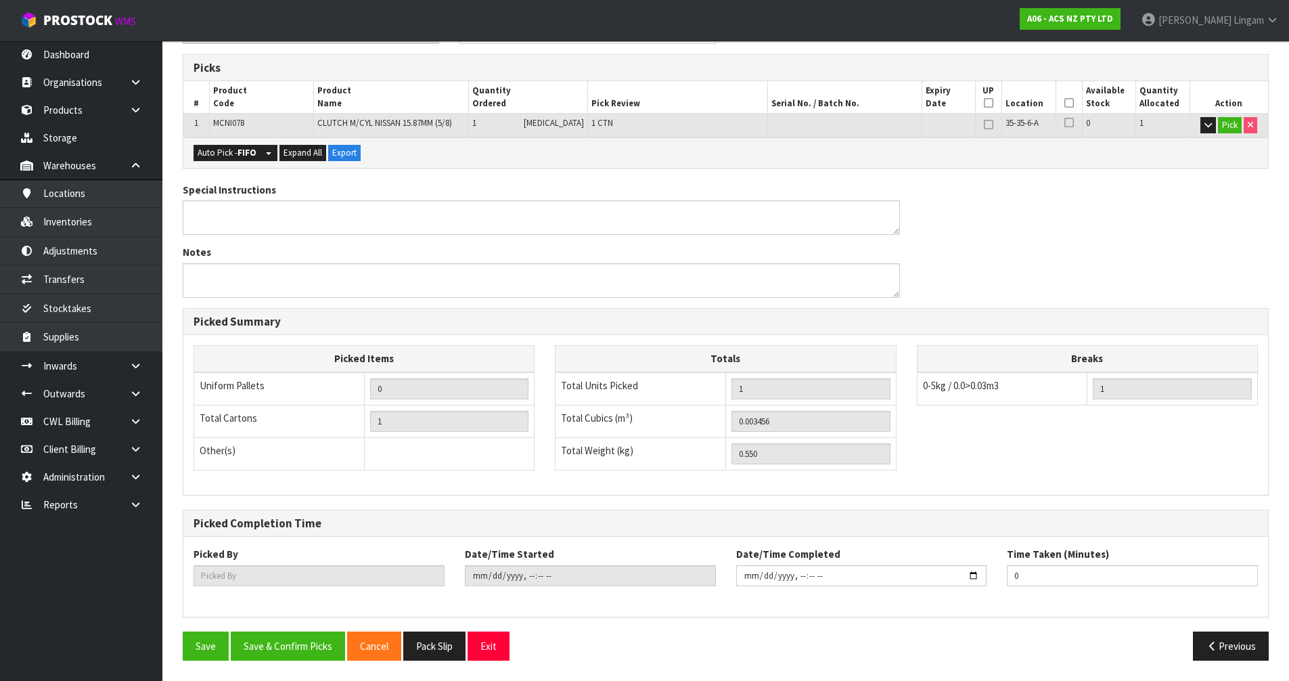
scroll to position [0, 0]
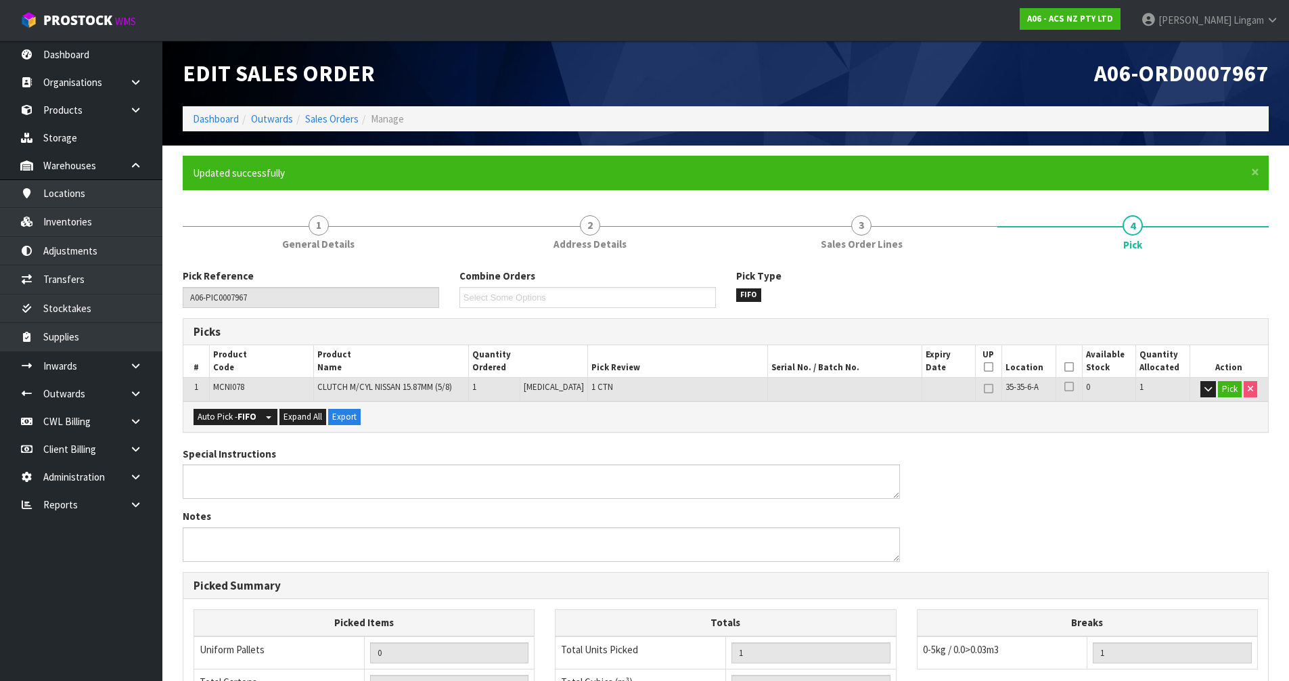
type input "Vineeta Lingam"
type input "2025-09-21T19:20:35"
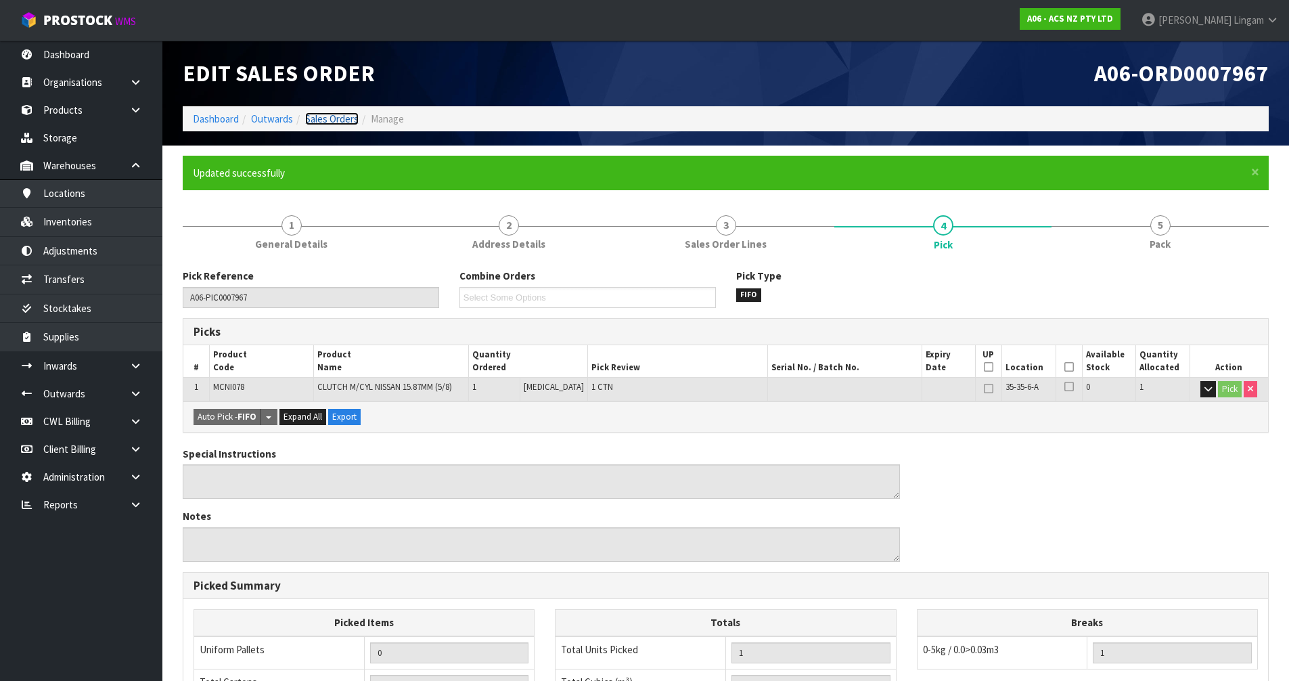
click at [350, 117] on link "Sales Orders" at bounding box center [331, 118] width 53 height 13
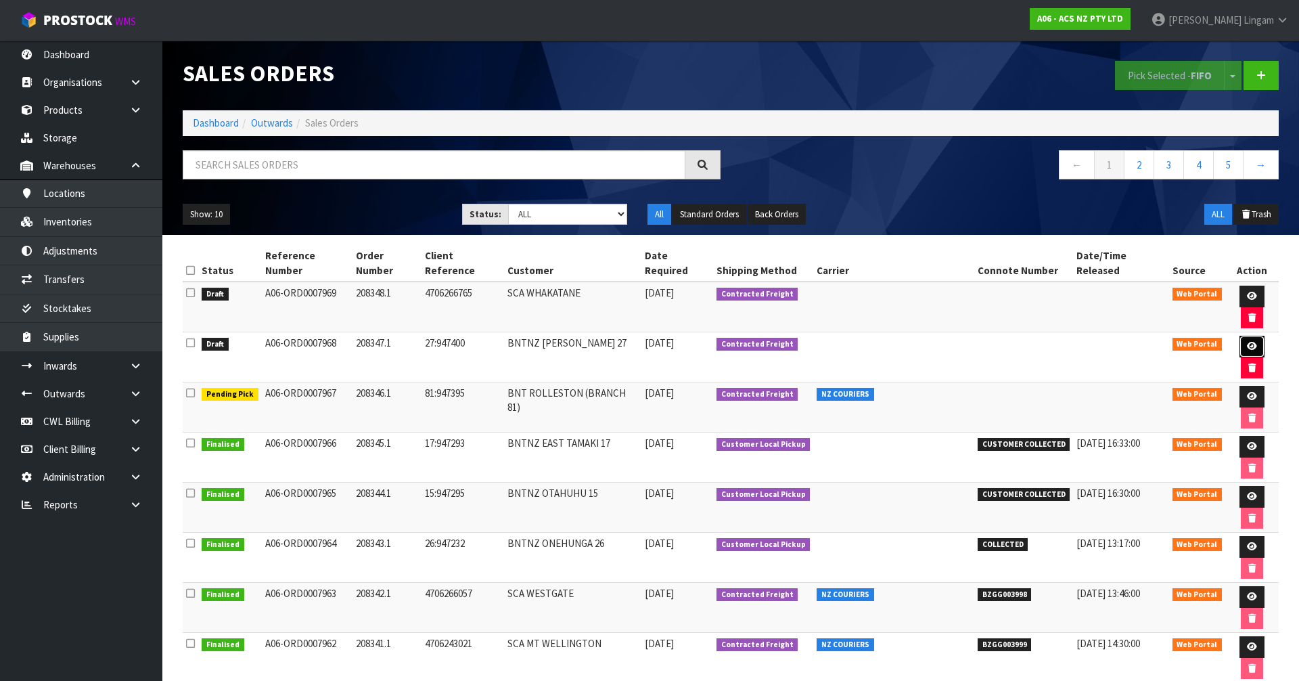
click at [682, 342] on icon at bounding box center [1252, 346] width 10 height 9
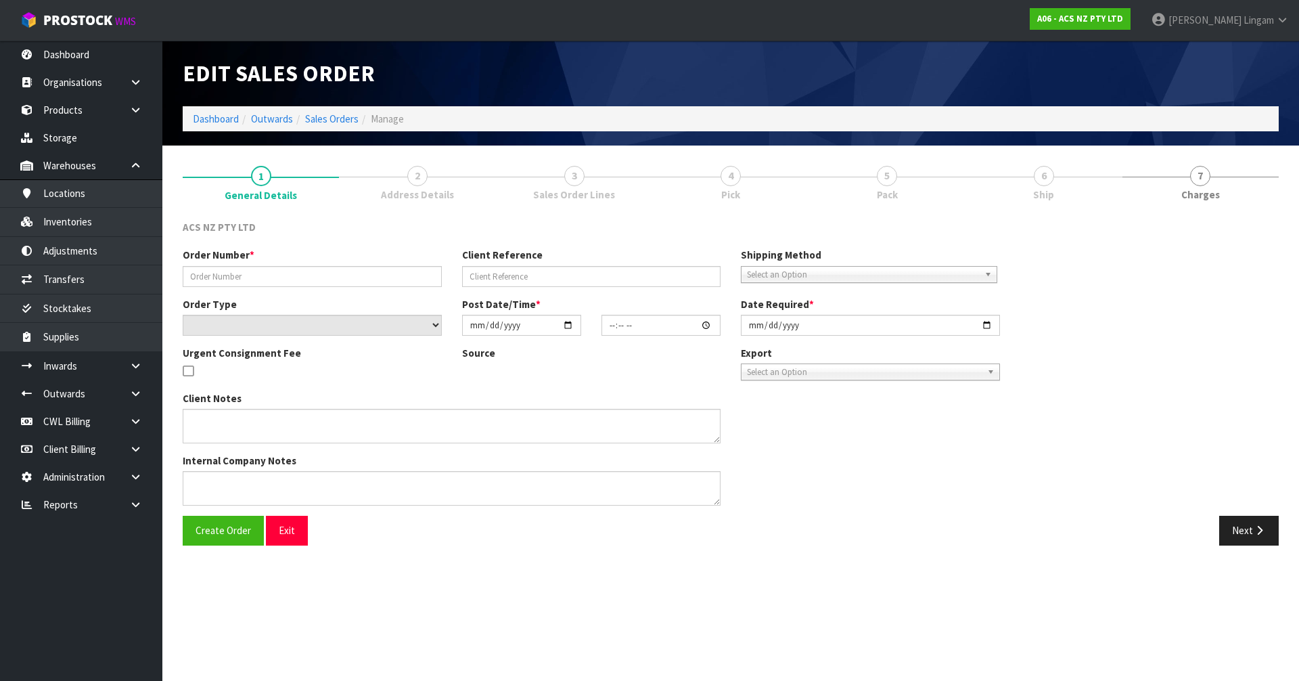
type input "208347.1"
type input "27:947400"
select select "number:0"
type input "2025-09-19"
type input "16:53:00.000"
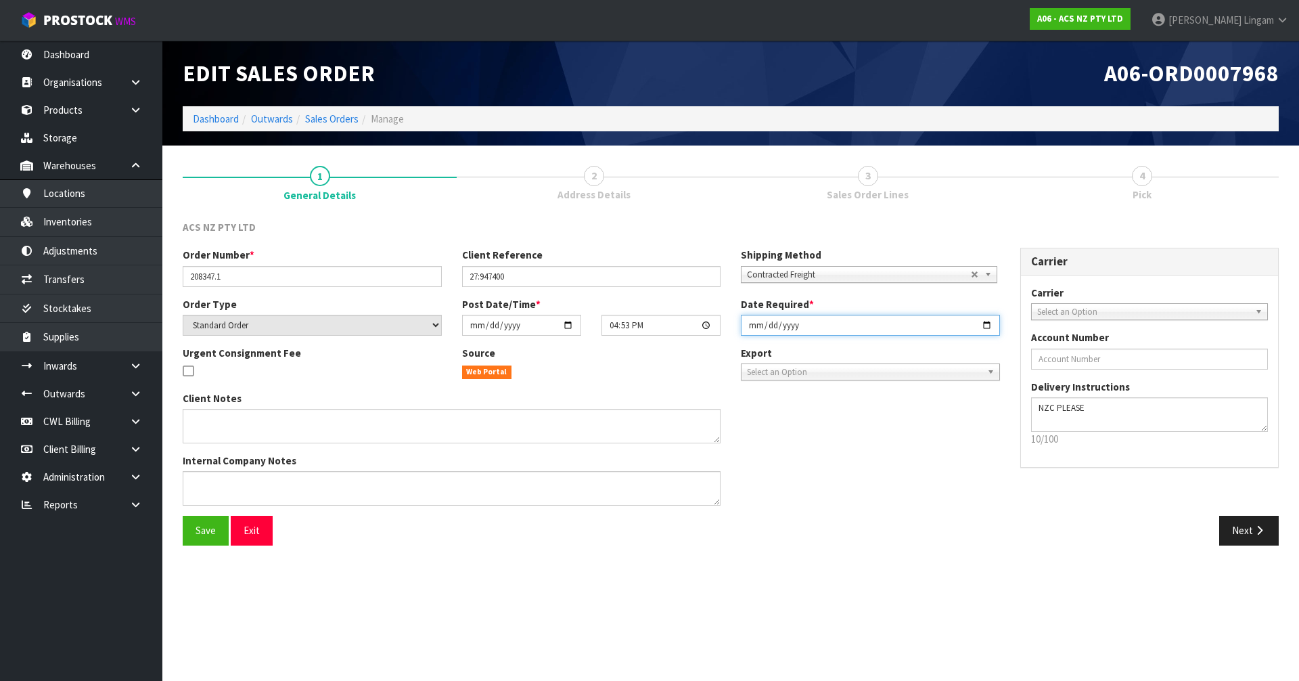
click at [682, 326] on input "2025-09-19" at bounding box center [870, 325] width 259 height 21
type input "2025-09-22"
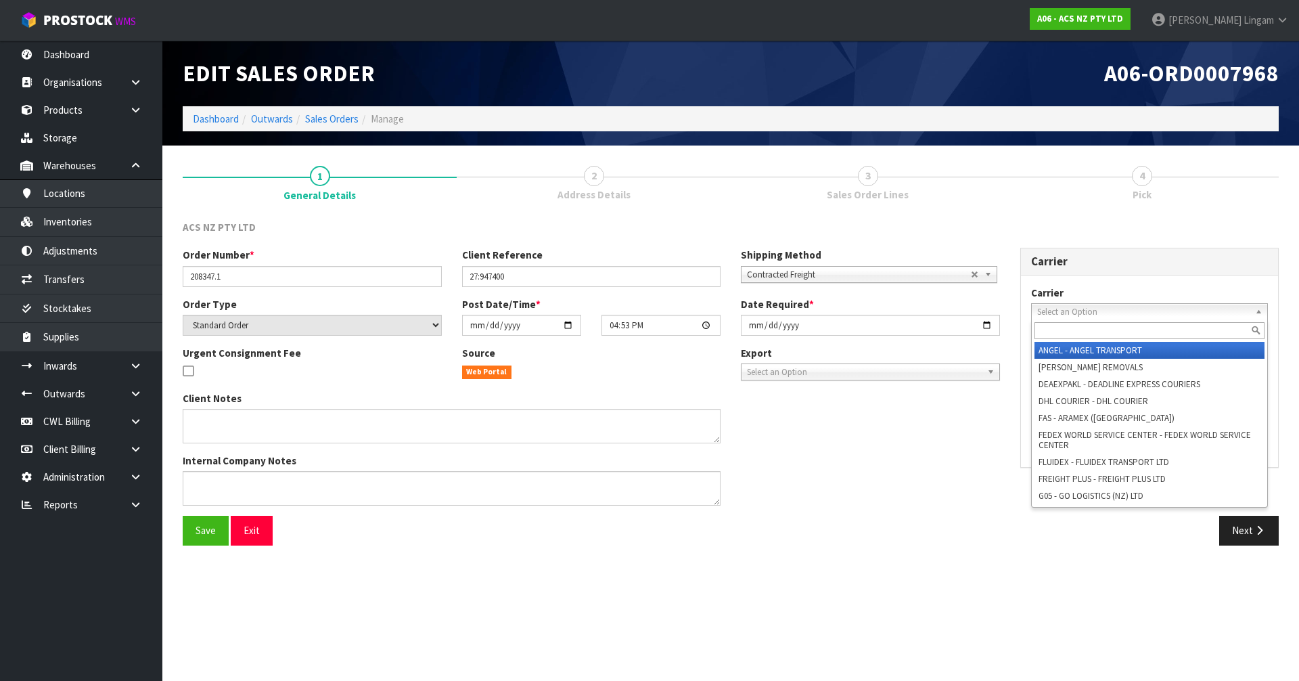
click at [682, 309] on span "Select an Option" at bounding box center [1143, 312] width 213 height 16
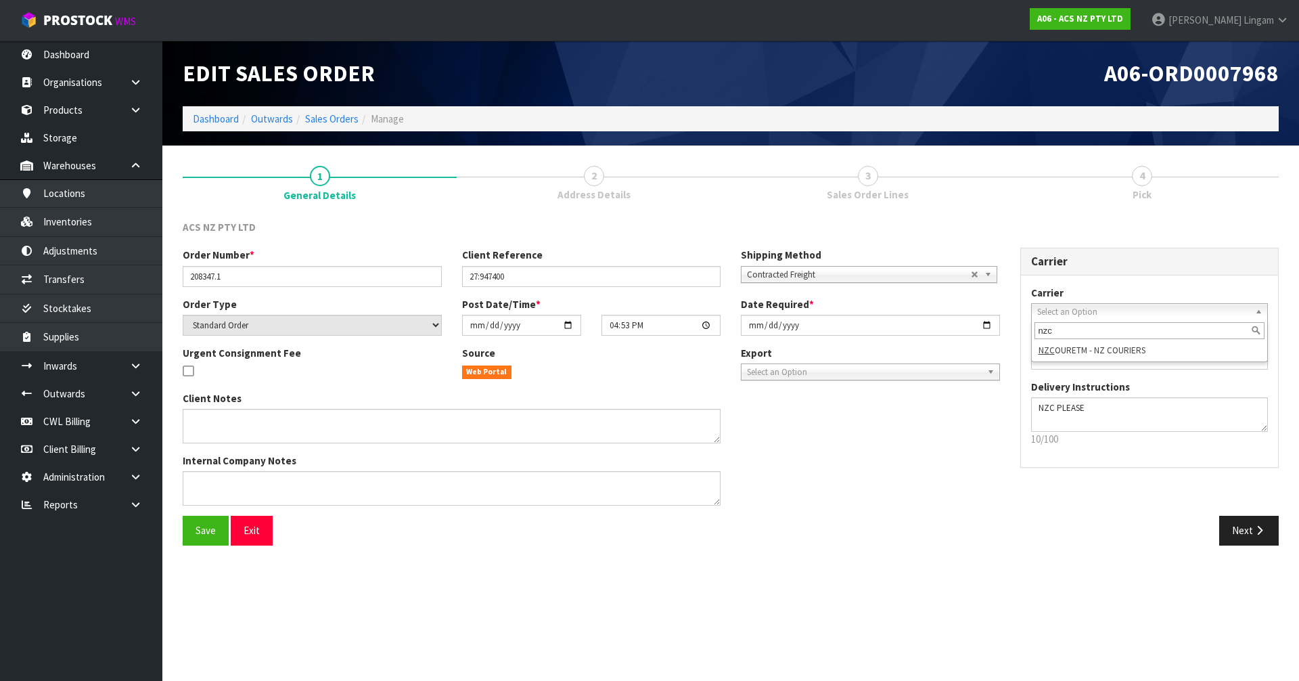
type input "nzc"
click at [682, 357] on li "NZC OURETM - NZ COURIERS" at bounding box center [1150, 350] width 231 height 17
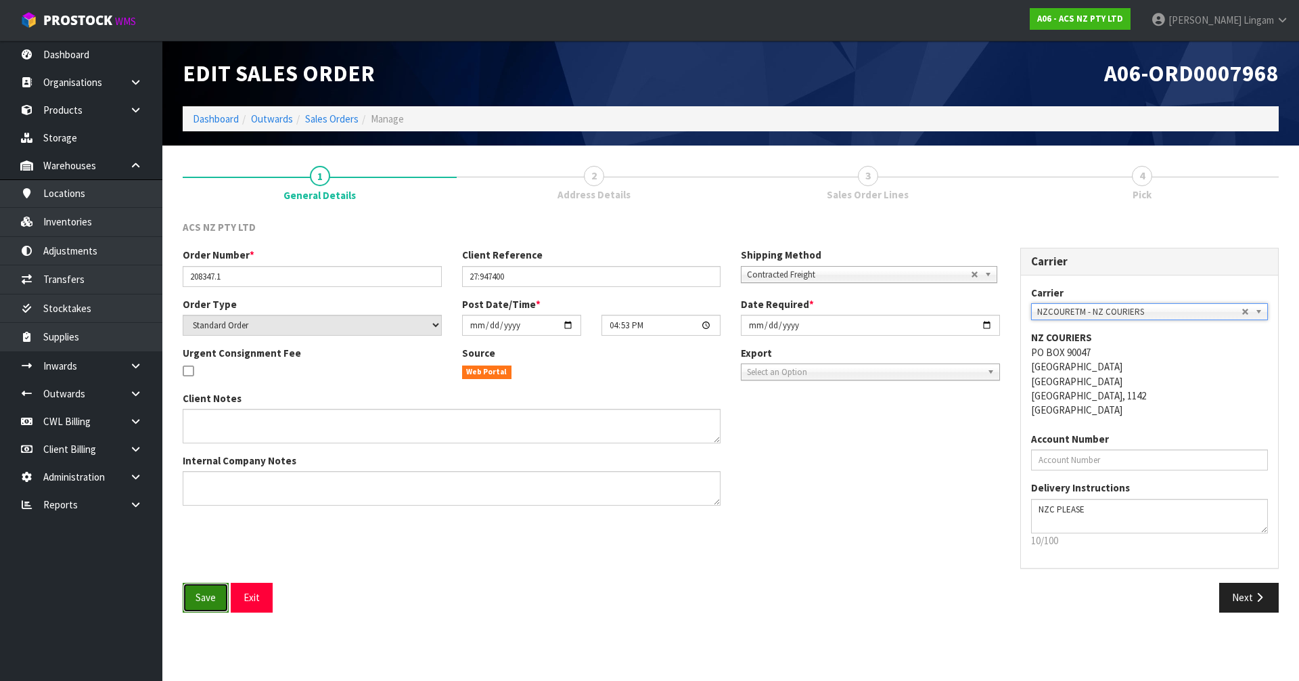
click at [200, 459] on span "Save" at bounding box center [206, 597] width 20 height 13
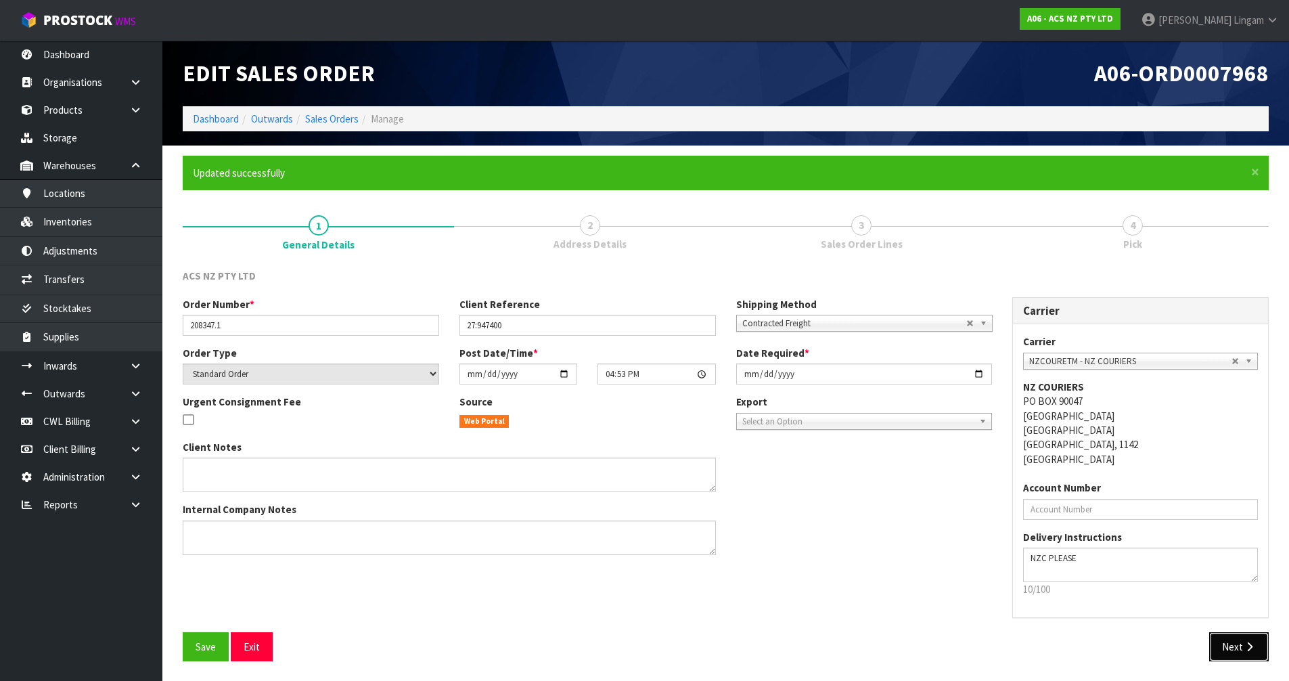
click at [682, 459] on button "Next" at bounding box center [1239, 646] width 60 height 29
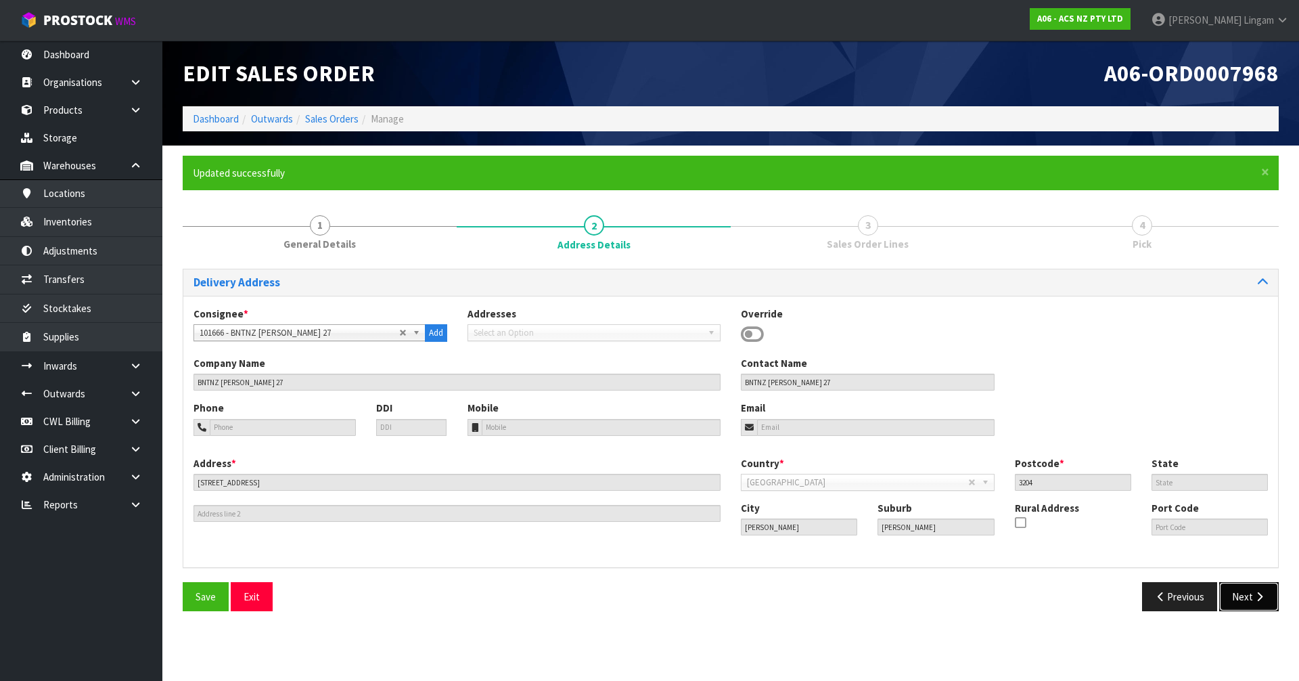
click at [682, 459] on button "Next" at bounding box center [1249, 596] width 60 height 29
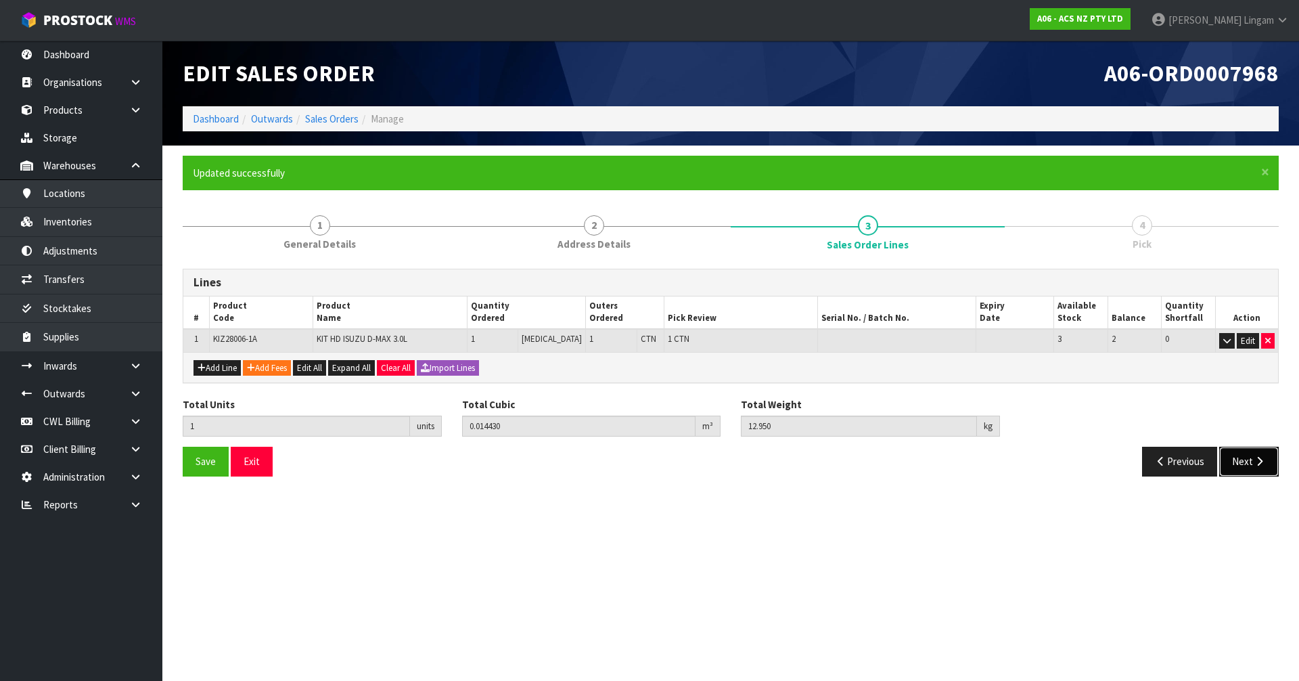
click at [682, 459] on button "Next" at bounding box center [1249, 461] width 60 height 29
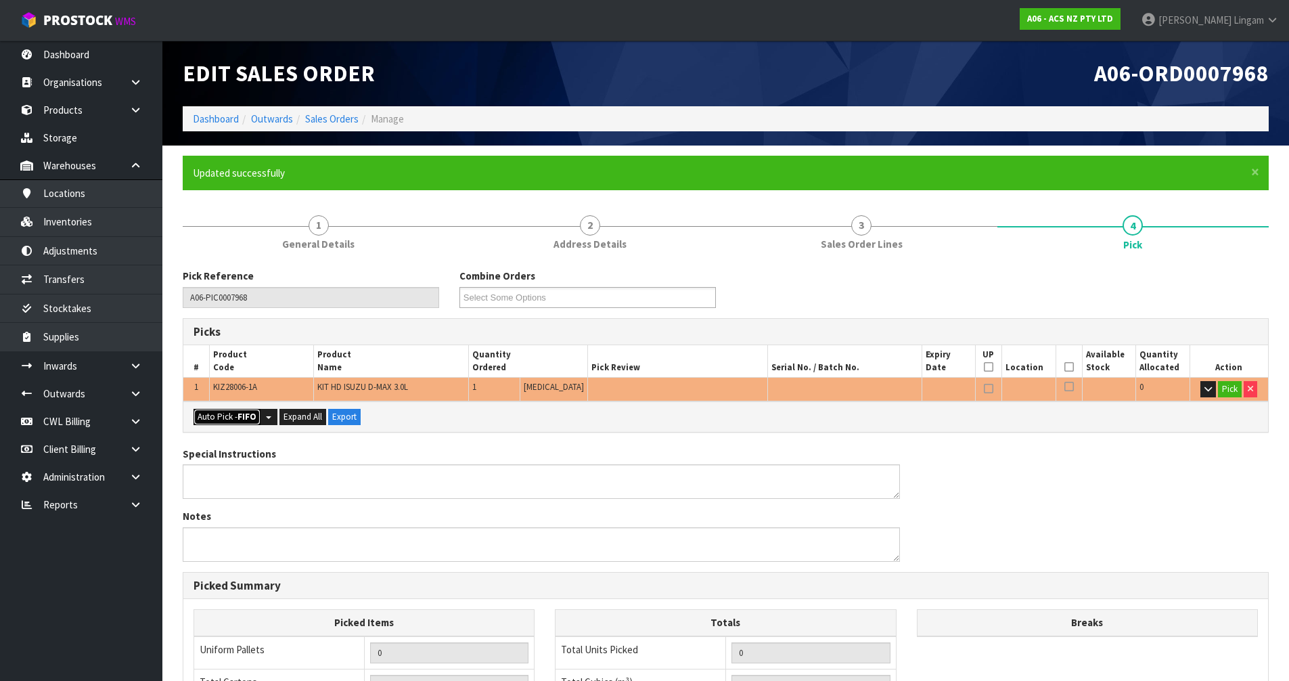
click at [234, 418] on button "Auto Pick - FIFO" at bounding box center [227, 417] width 67 height 16
type input "1"
type input "0.014430"
type input "12.950"
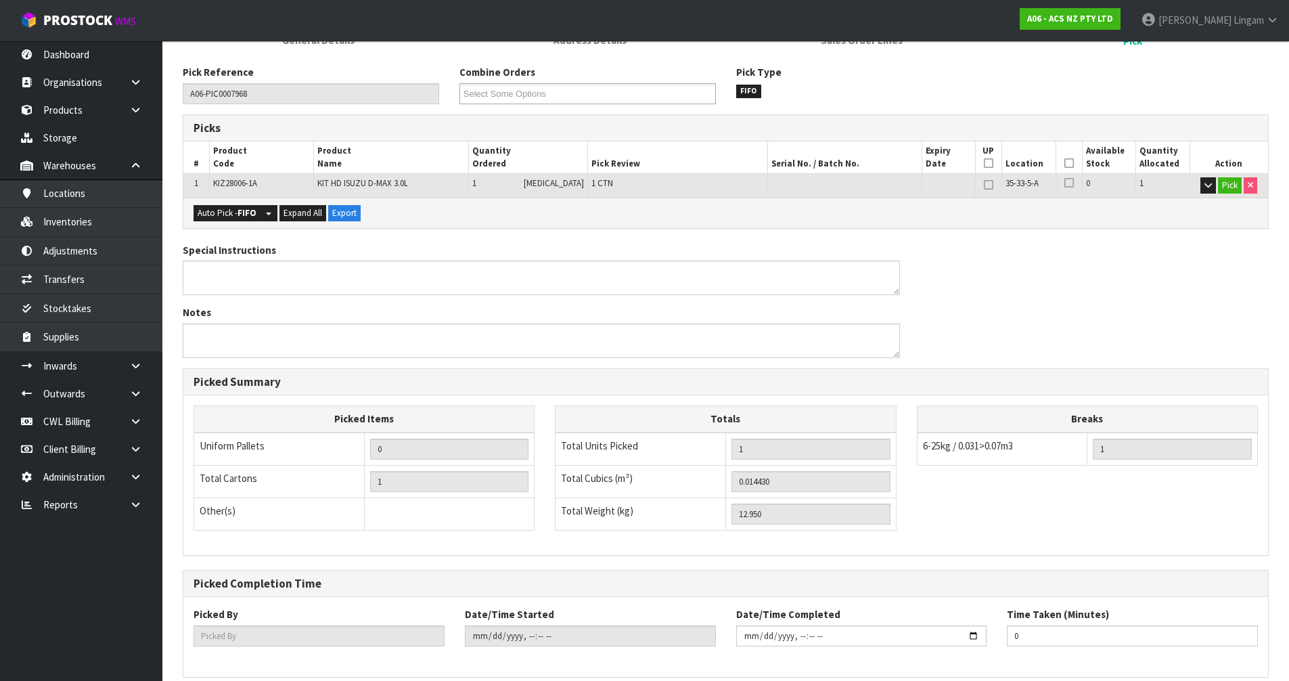
scroll to position [264, 0]
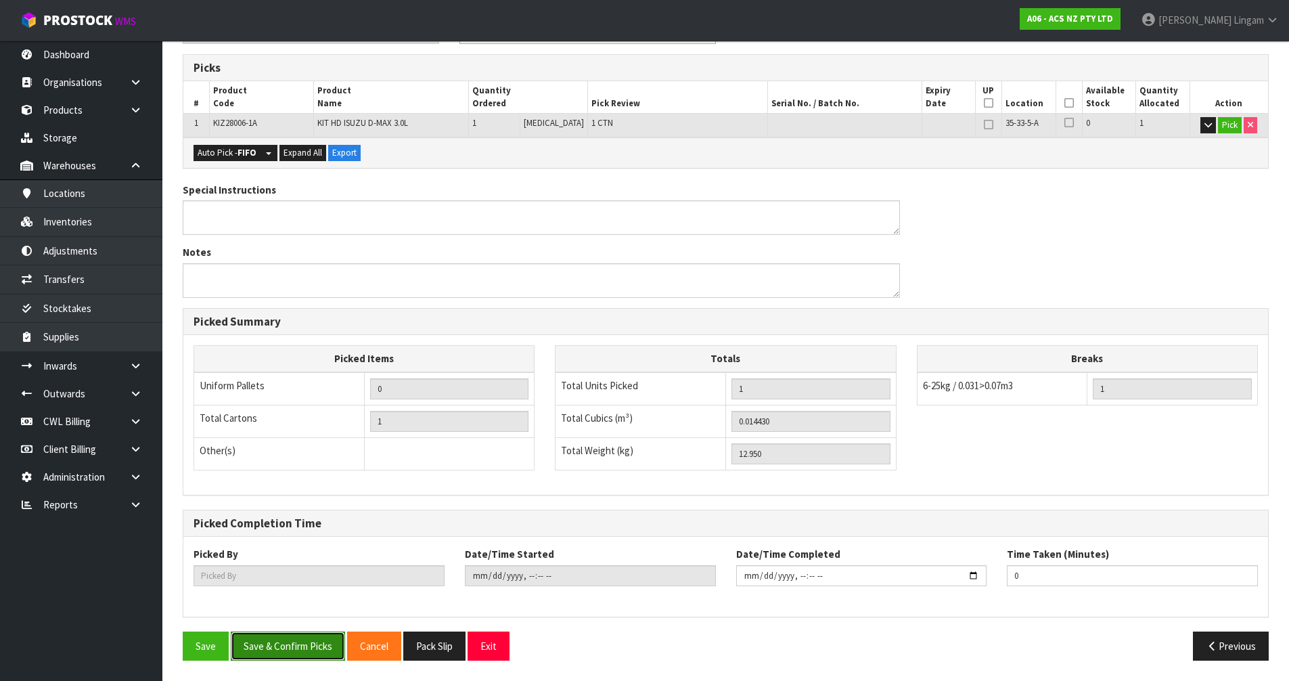
click at [293, 459] on button "Save & Confirm Picks" at bounding box center [288, 645] width 114 height 29
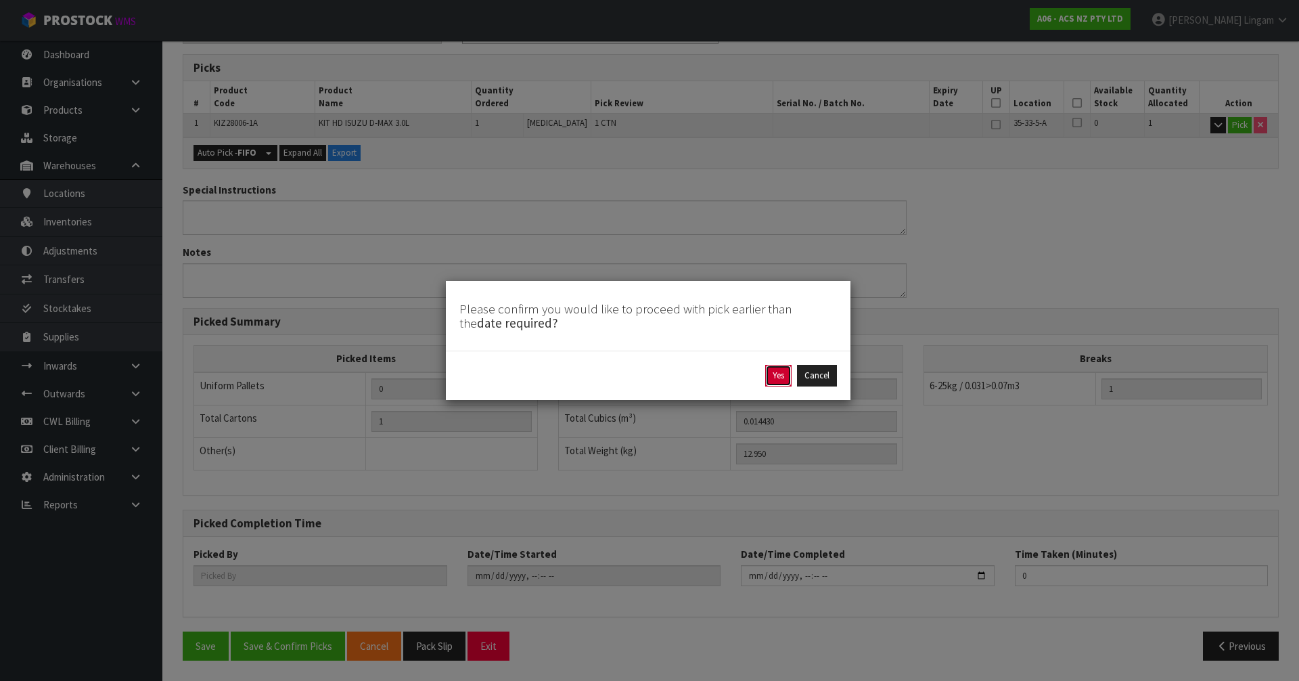
click at [682, 381] on button "Yes" at bounding box center [778, 376] width 26 height 22
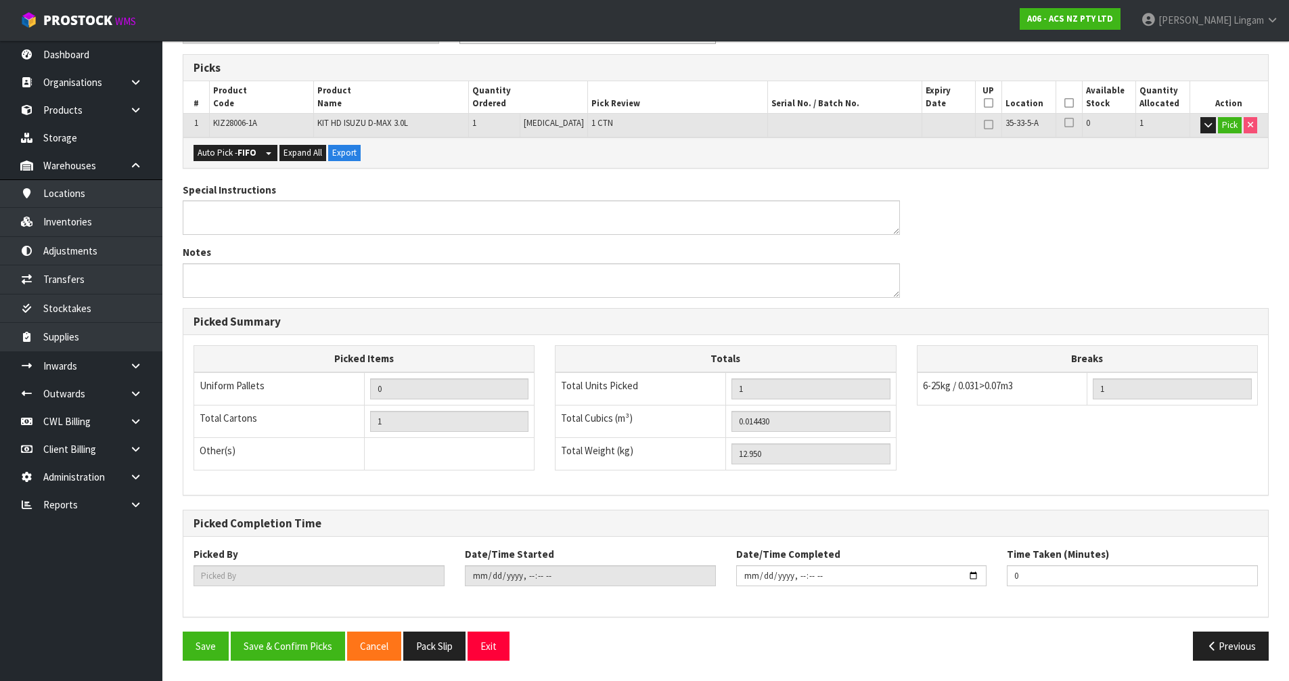
type input "Vineeta Lingam"
type input "2025-09-21T19:21:17"
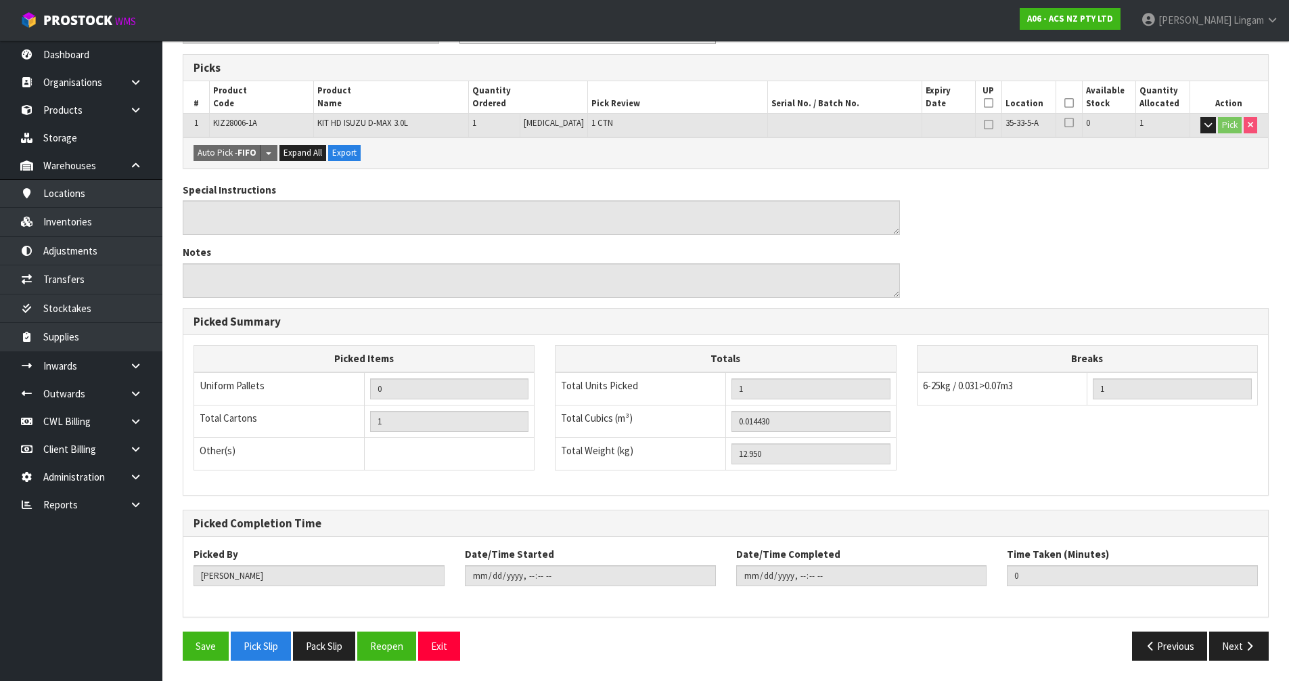
scroll to position [0, 0]
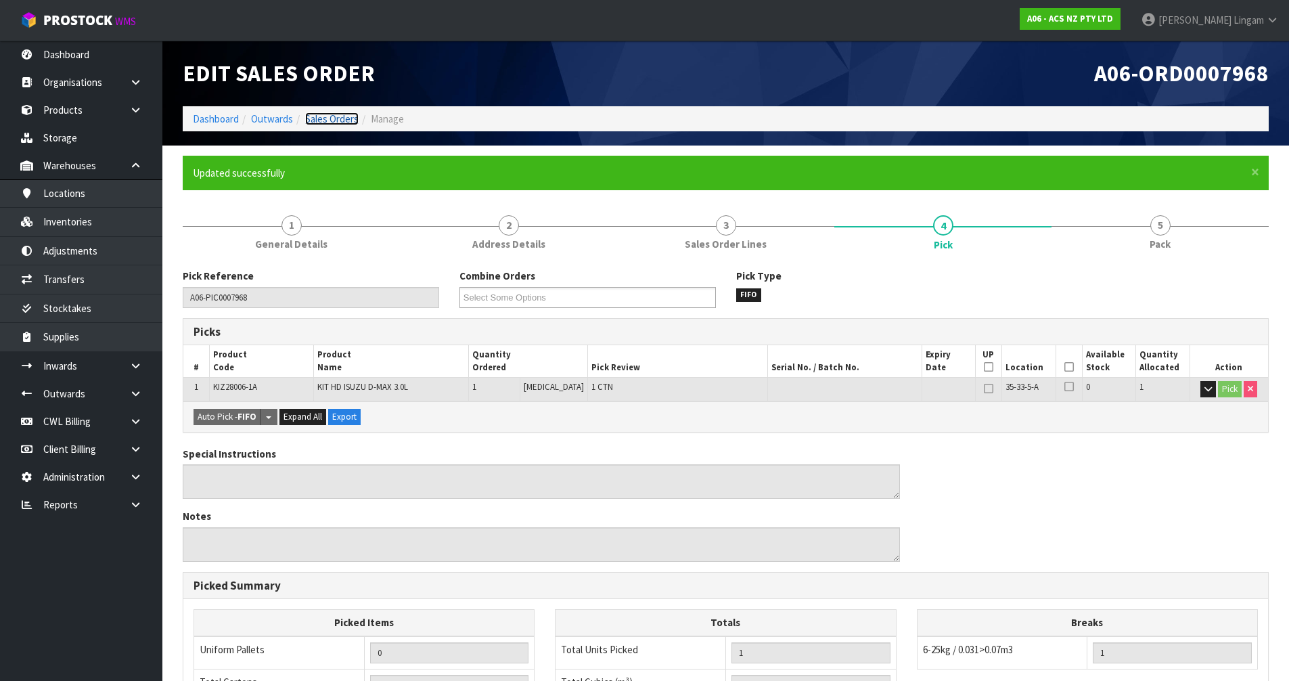
click at [339, 114] on link "Sales Orders" at bounding box center [331, 118] width 53 height 13
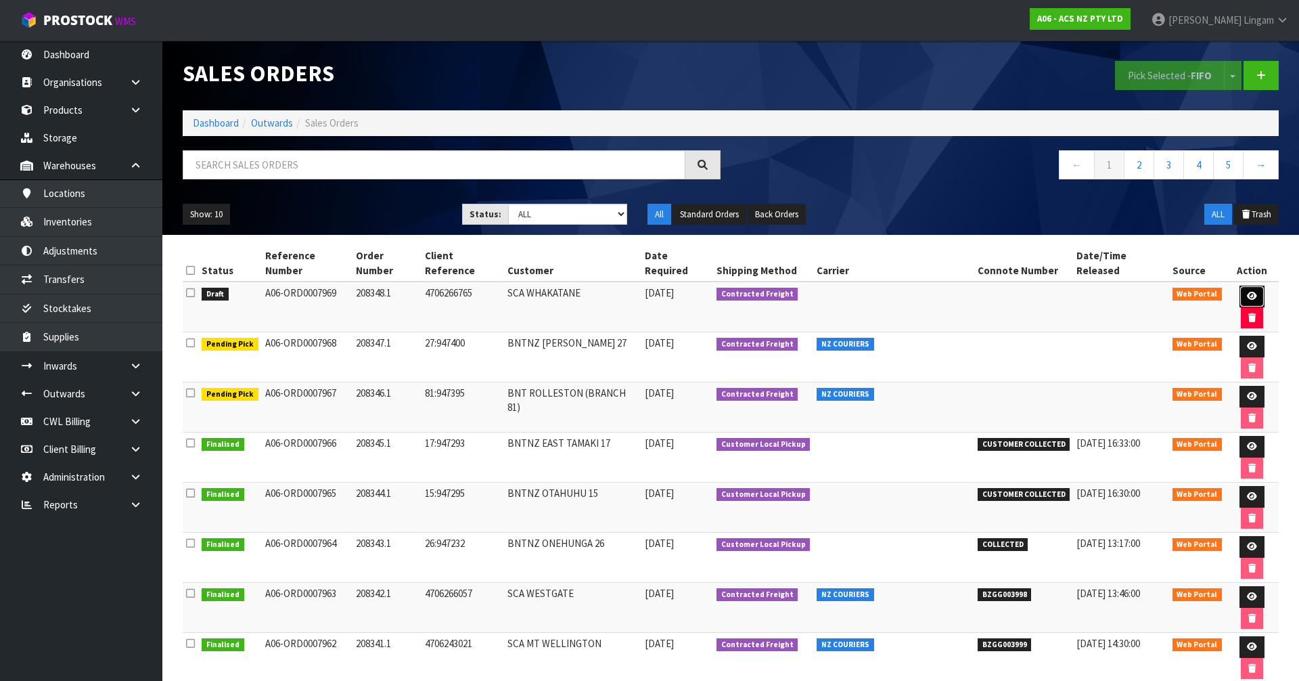
click at [682, 292] on icon at bounding box center [1252, 296] width 10 height 9
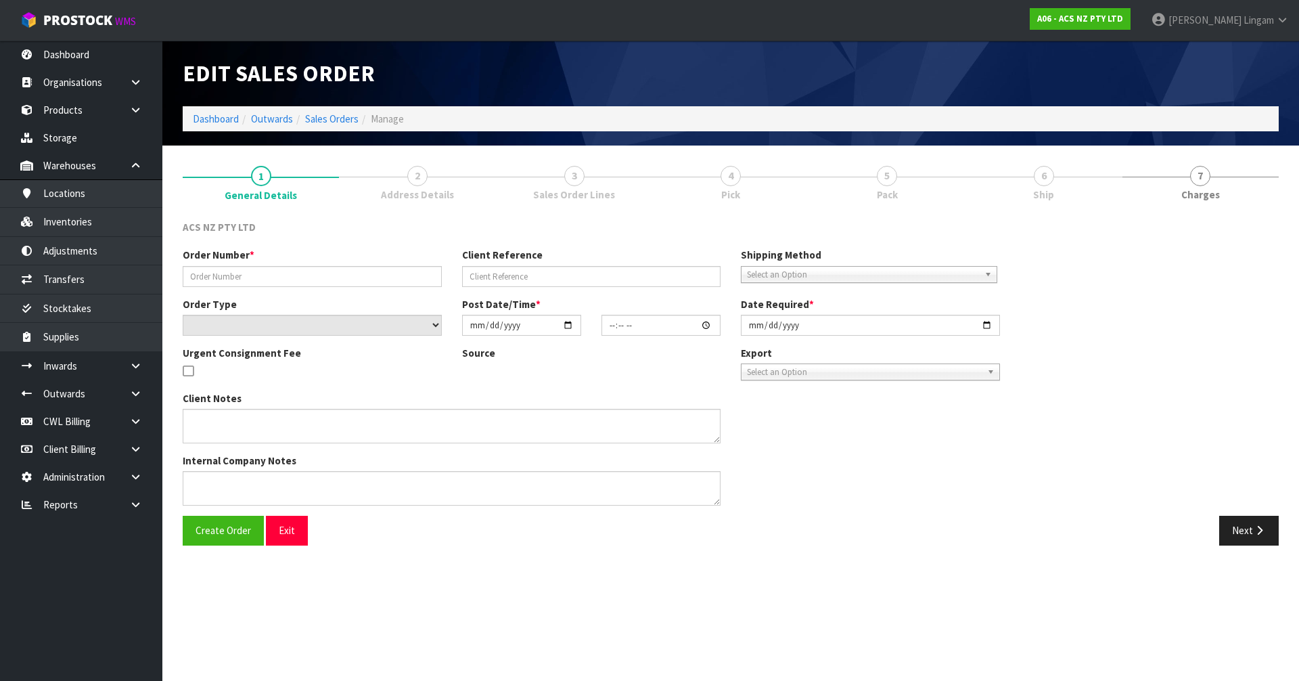
type input "208348.1"
type input "4706266765"
select select "number:0"
type input "2025-09-19"
type input "18:02:00.000"
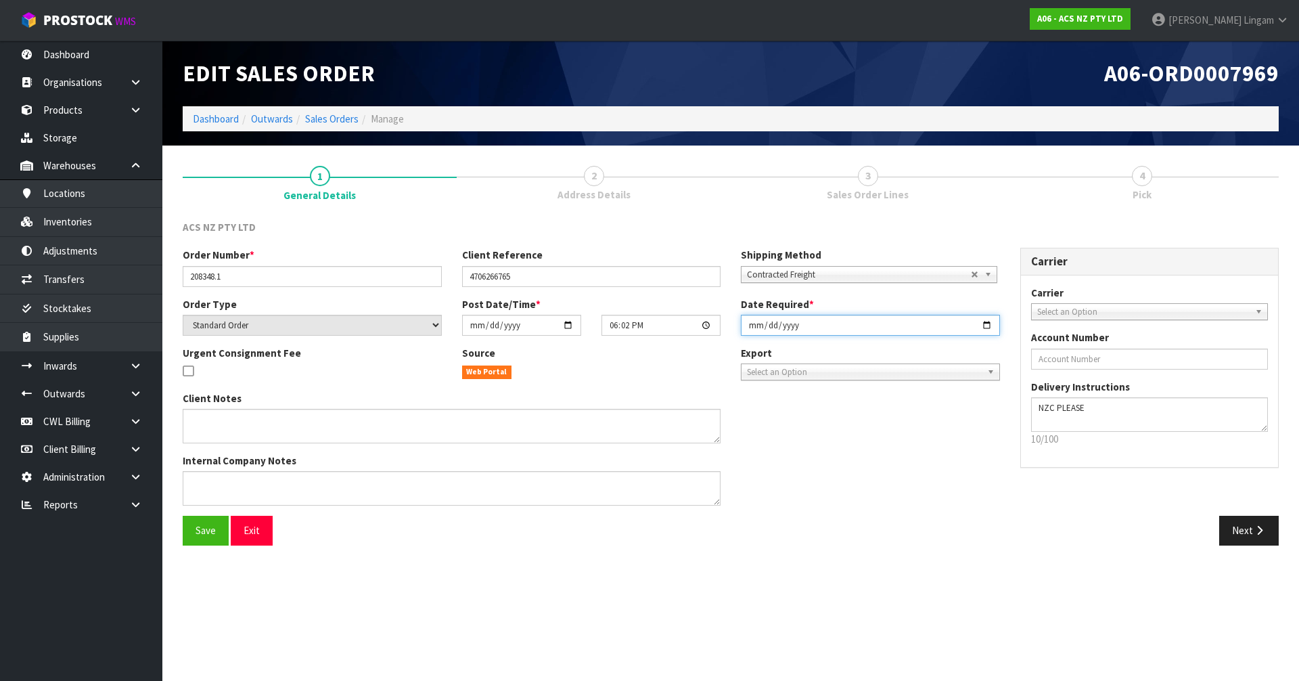
click at [682, 321] on input "2025-09-19" at bounding box center [870, 325] width 259 height 21
type input "2025-09-22"
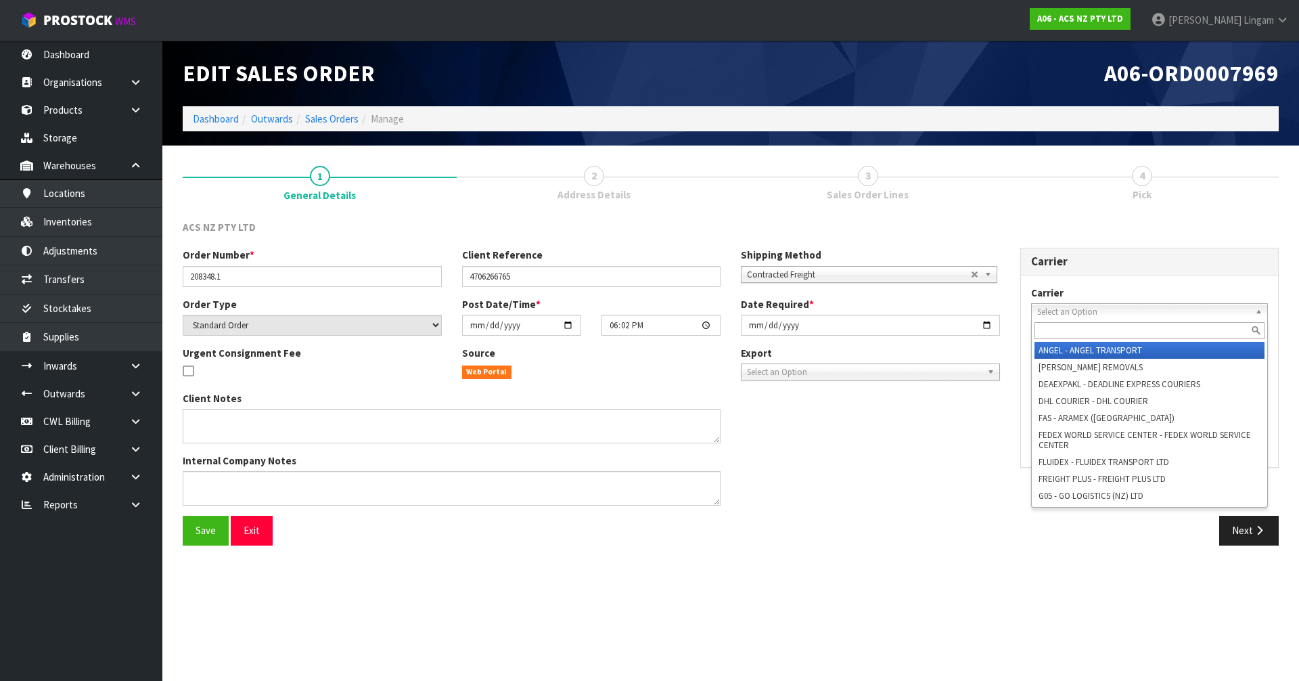
click at [682, 308] on span "Select an Option" at bounding box center [1143, 312] width 213 height 16
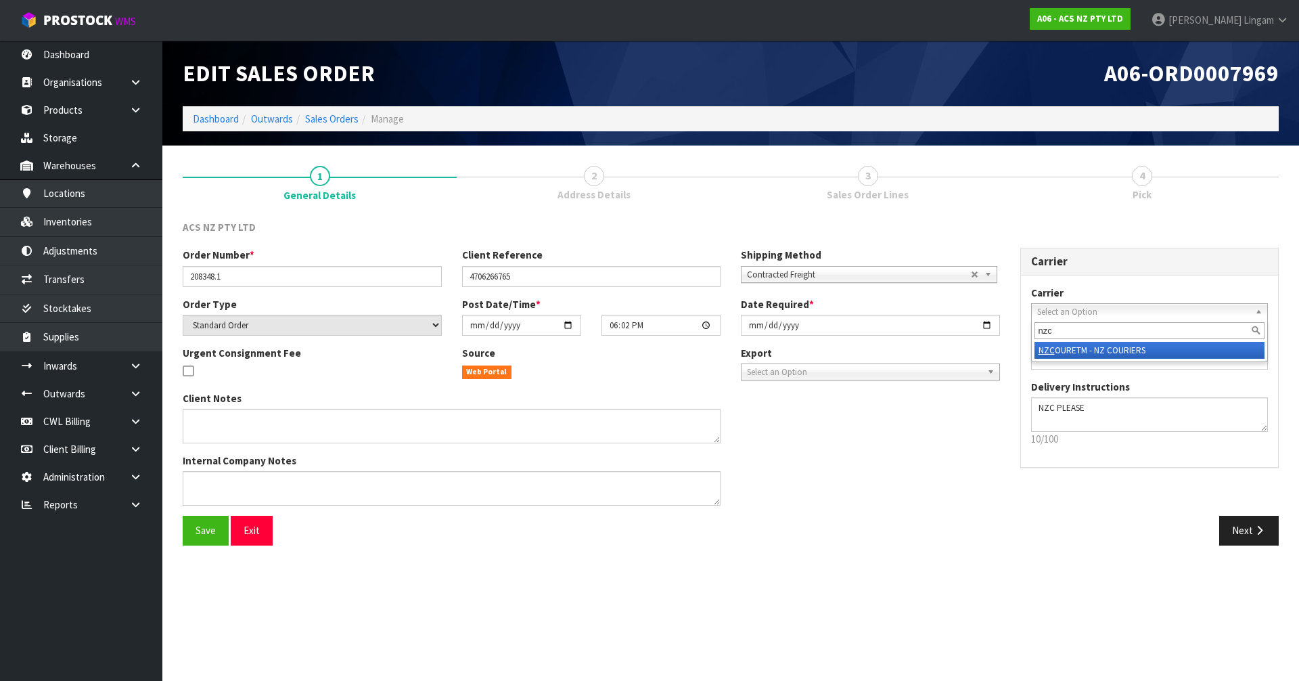
type input "nzc"
click at [682, 348] on li "NZC OURETM - NZ COURIERS" at bounding box center [1150, 350] width 231 height 17
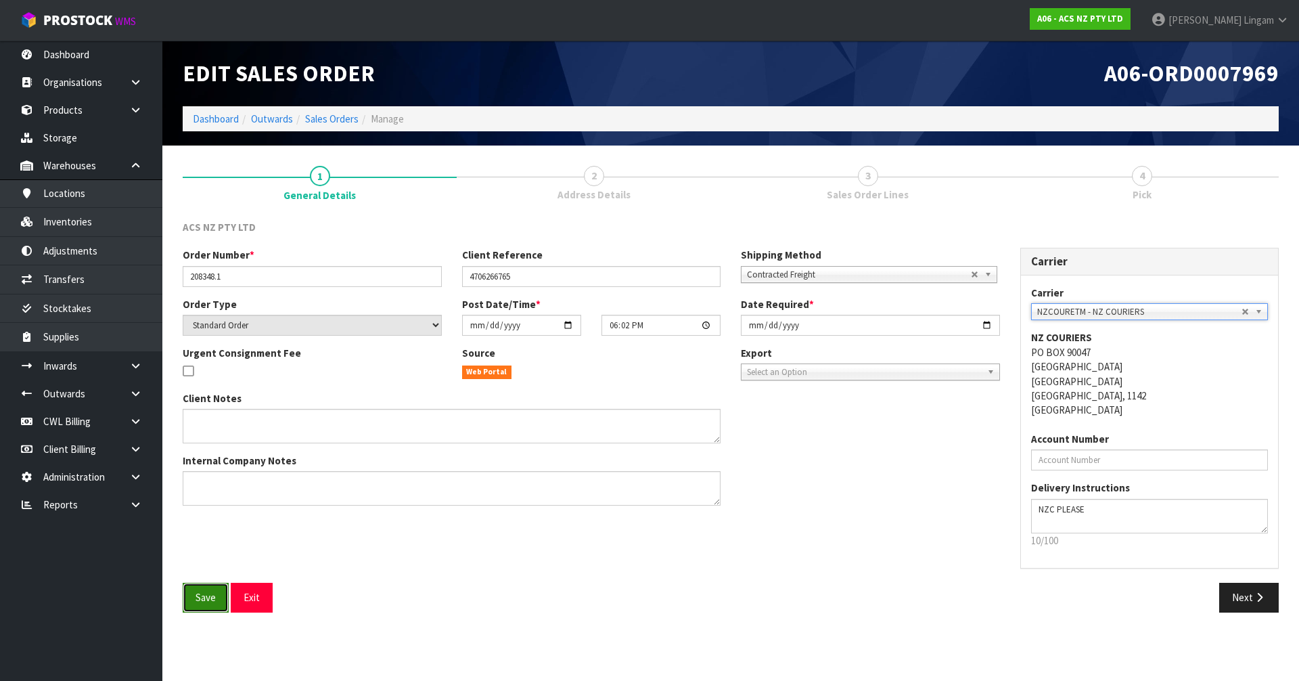
click at [199, 459] on span "Save" at bounding box center [206, 597] width 20 height 13
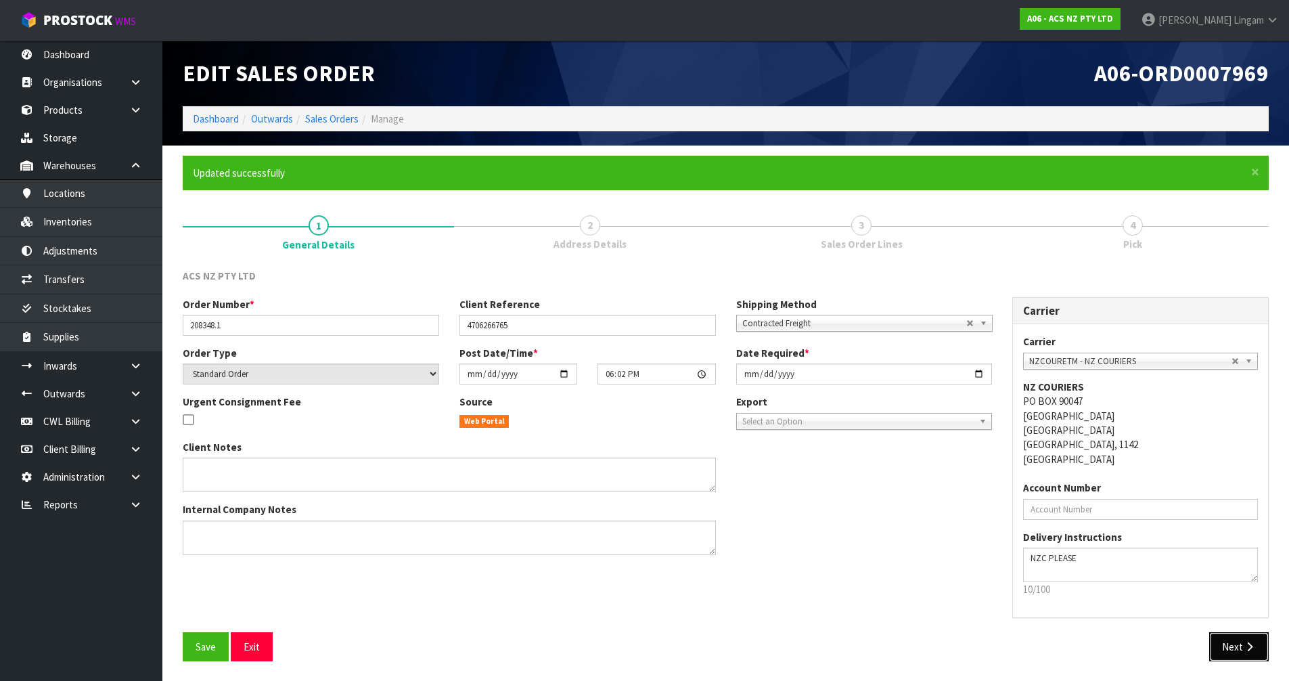
click at [682, 459] on button "Next" at bounding box center [1239, 646] width 60 height 29
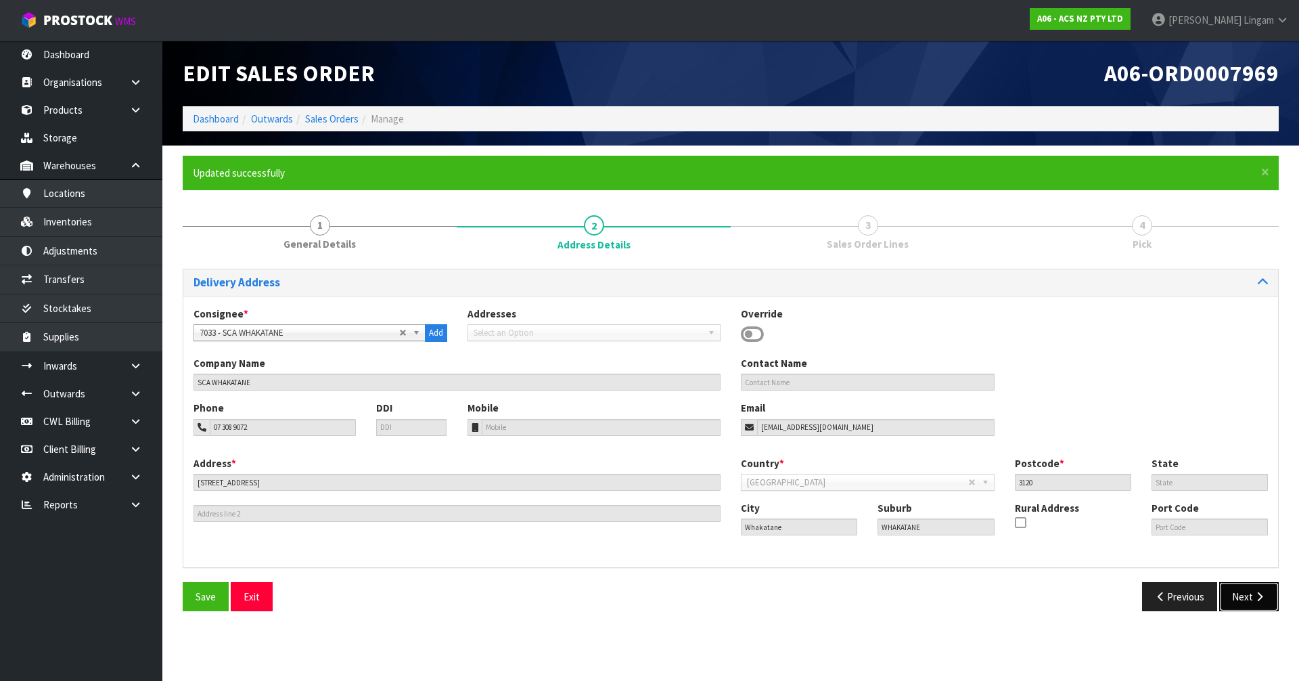
click at [682, 459] on button "Next" at bounding box center [1249, 596] width 60 height 29
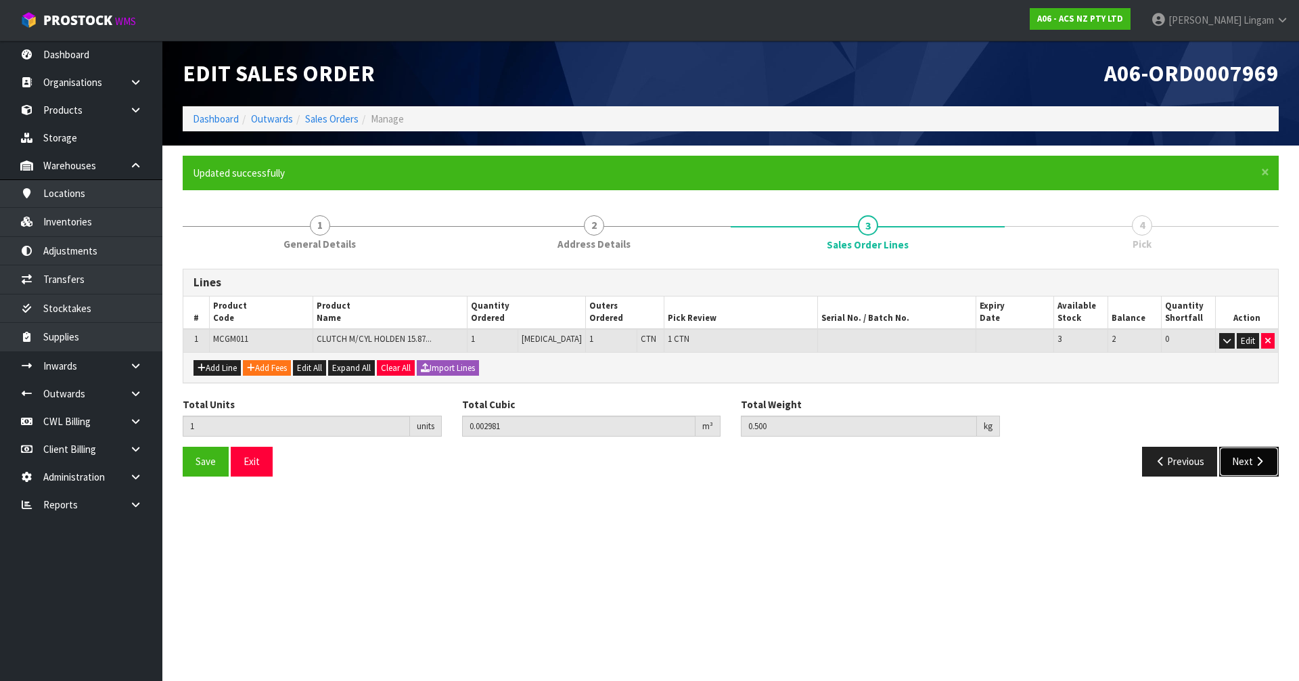
click at [682, 459] on button "Next" at bounding box center [1249, 461] width 60 height 29
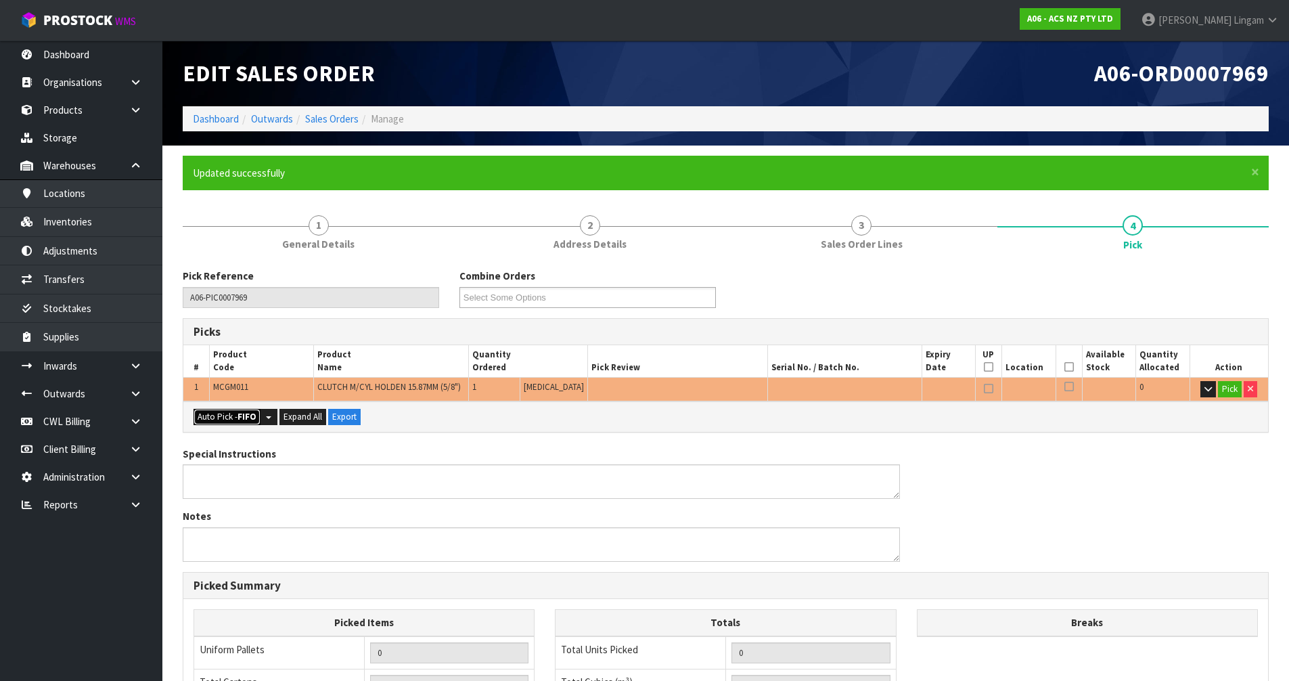
click at [227, 413] on button "Auto Pick - FIFO" at bounding box center [227, 417] width 67 height 16
type input "1"
type input "0.002981"
type input "0.500"
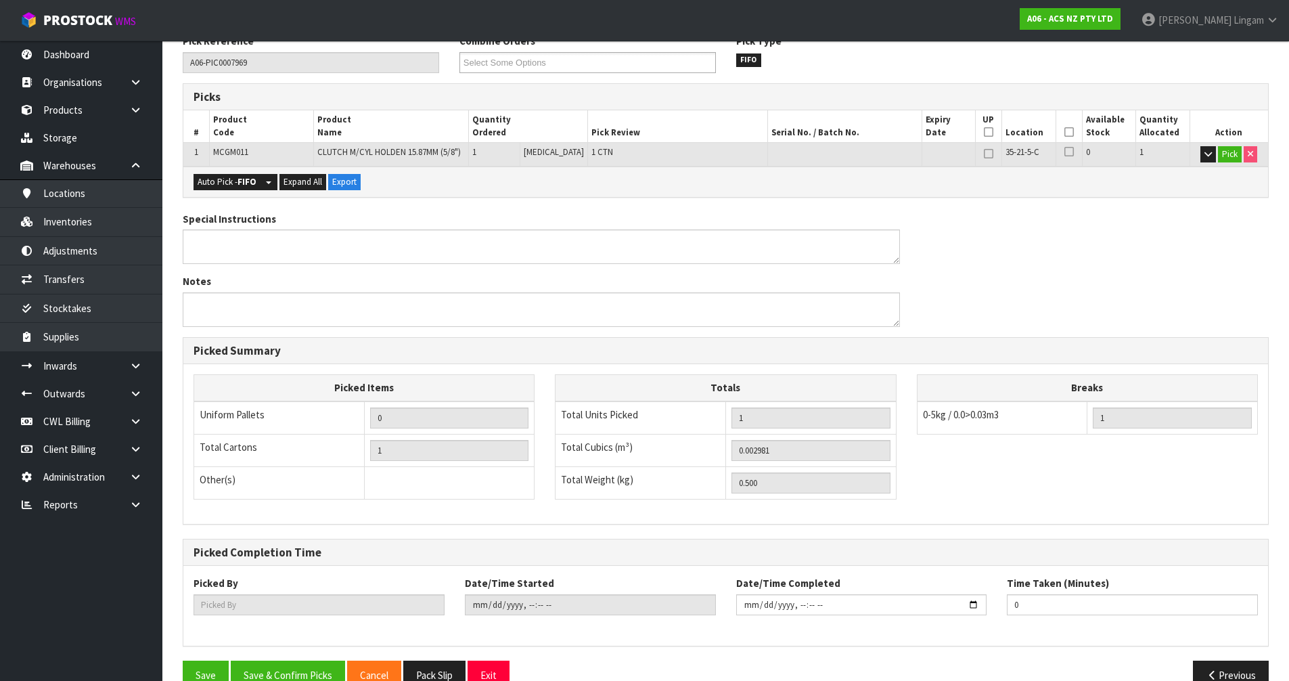
scroll to position [264, 0]
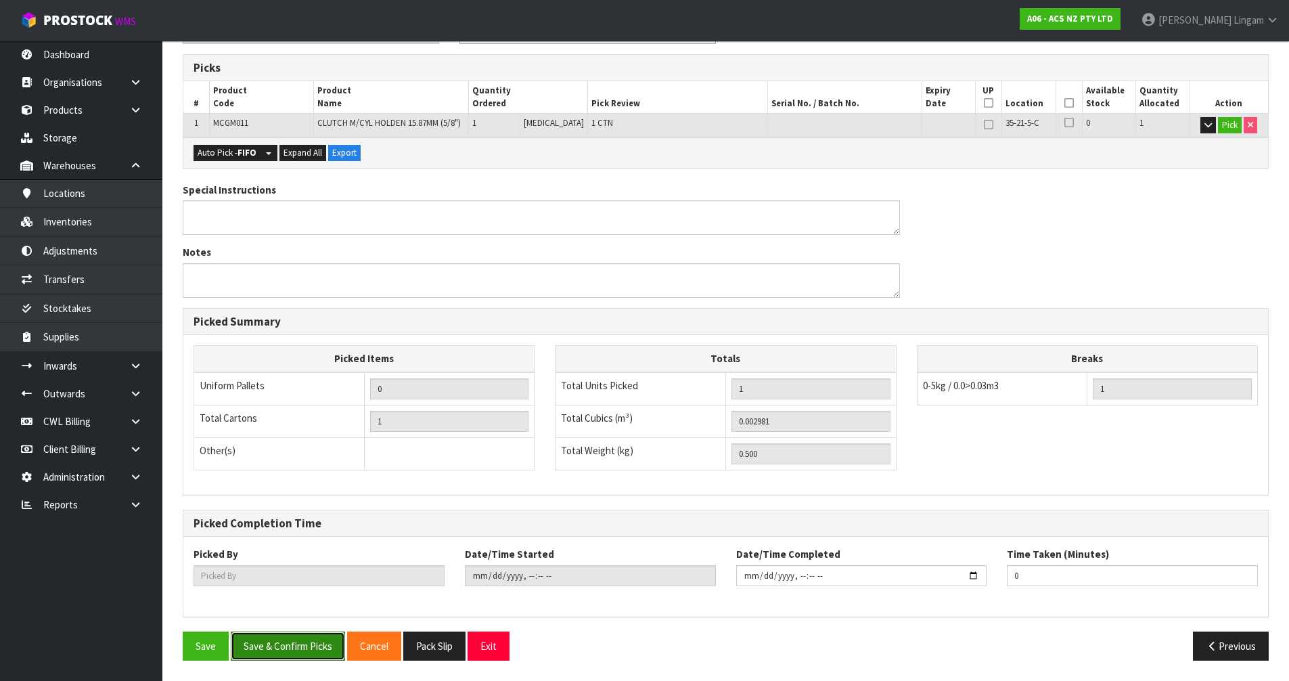
click at [303, 459] on button "Save & Confirm Picks" at bounding box center [288, 645] width 114 height 29
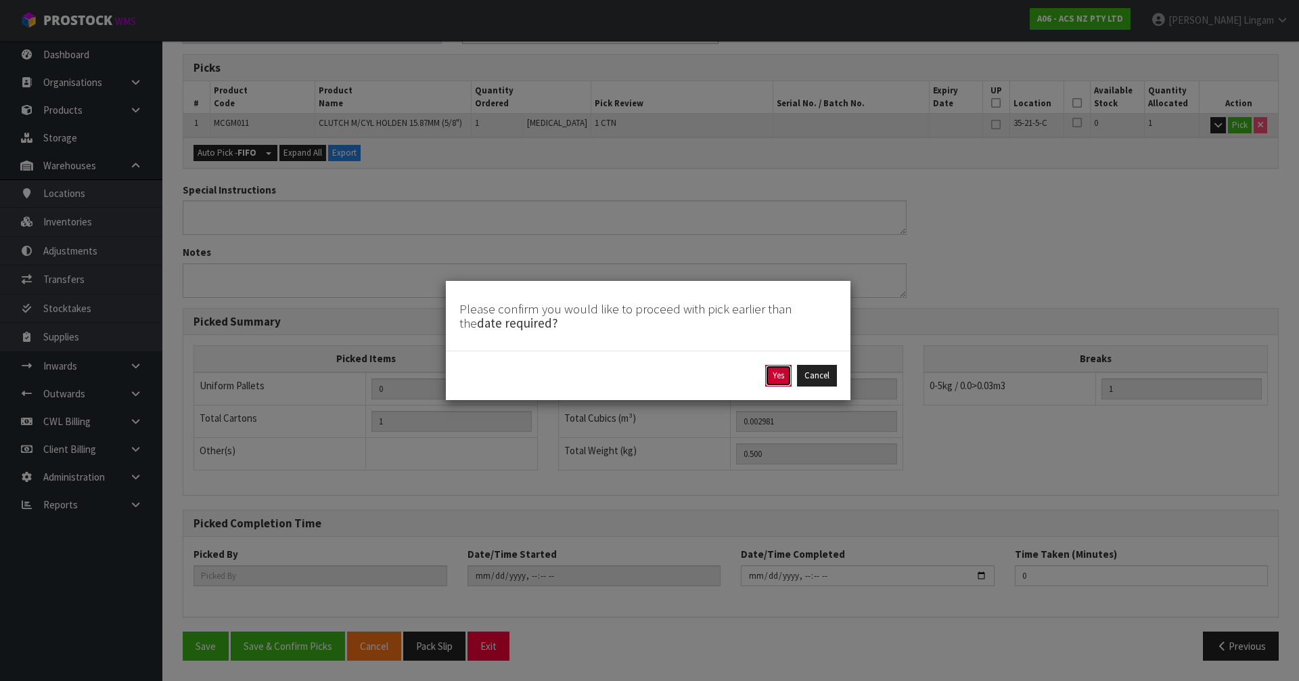
click at [682, 378] on button "Yes" at bounding box center [778, 376] width 26 height 22
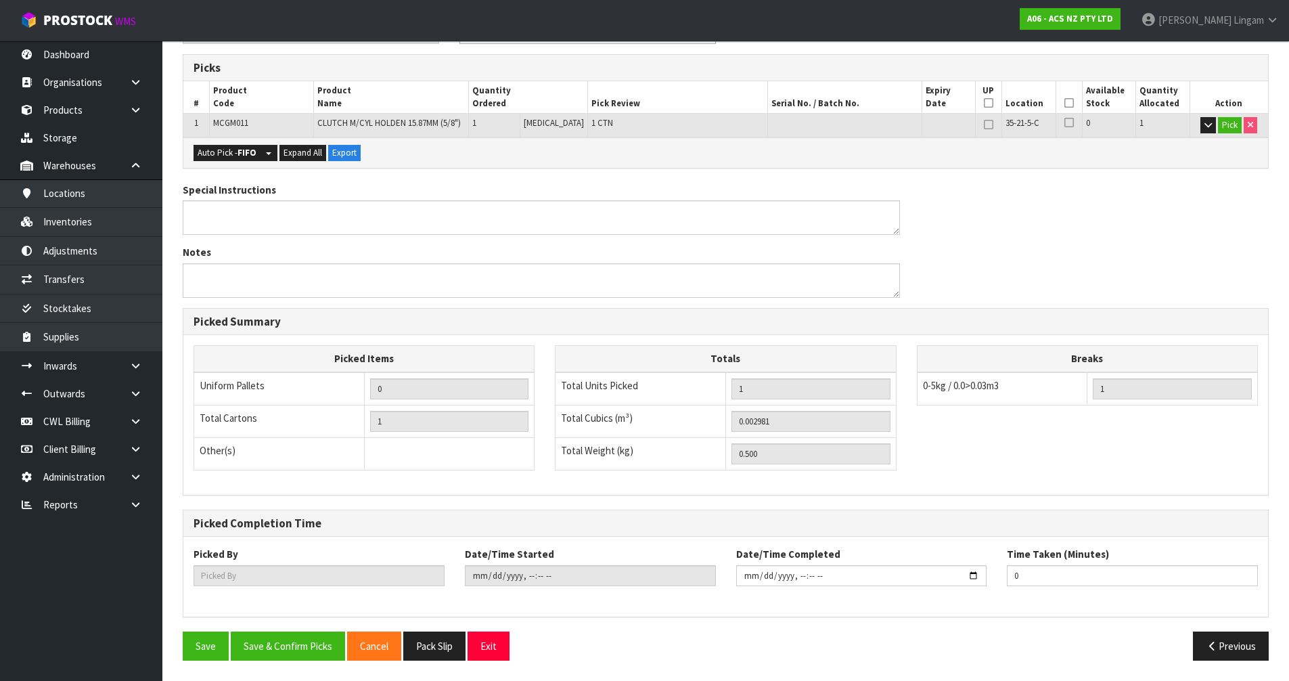
scroll to position [0, 0]
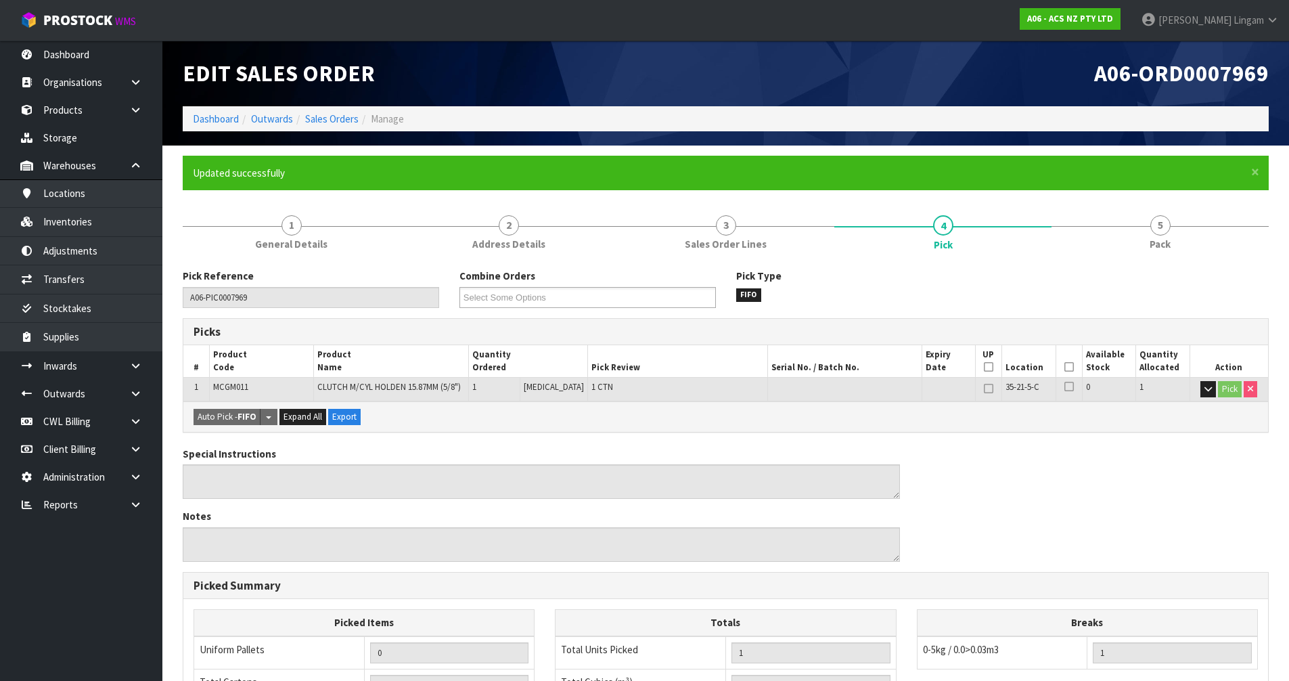
type input "Vineeta Lingam"
type input "2025-09-21T19:21:58"
click at [221, 118] on link "Dashboard" at bounding box center [216, 118] width 46 height 13
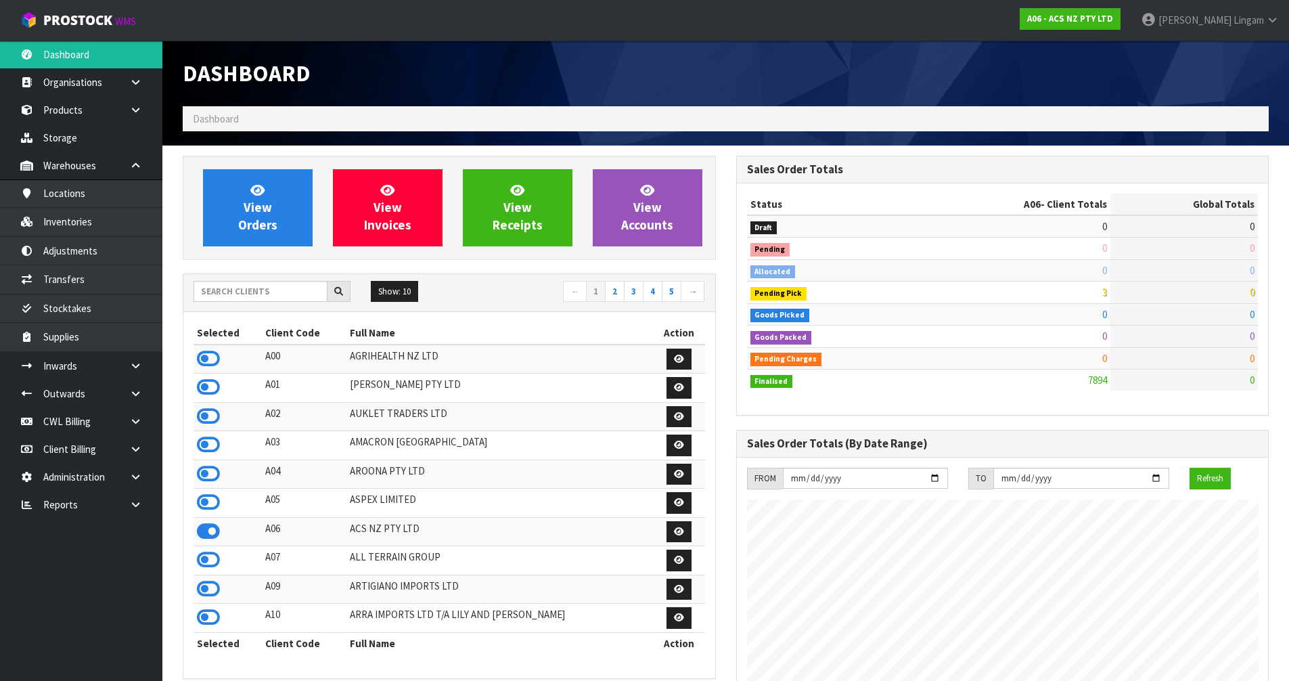
scroll to position [1025, 553]
click at [284, 287] on input "text" at bounding box center [261, 291] width 134 height 21
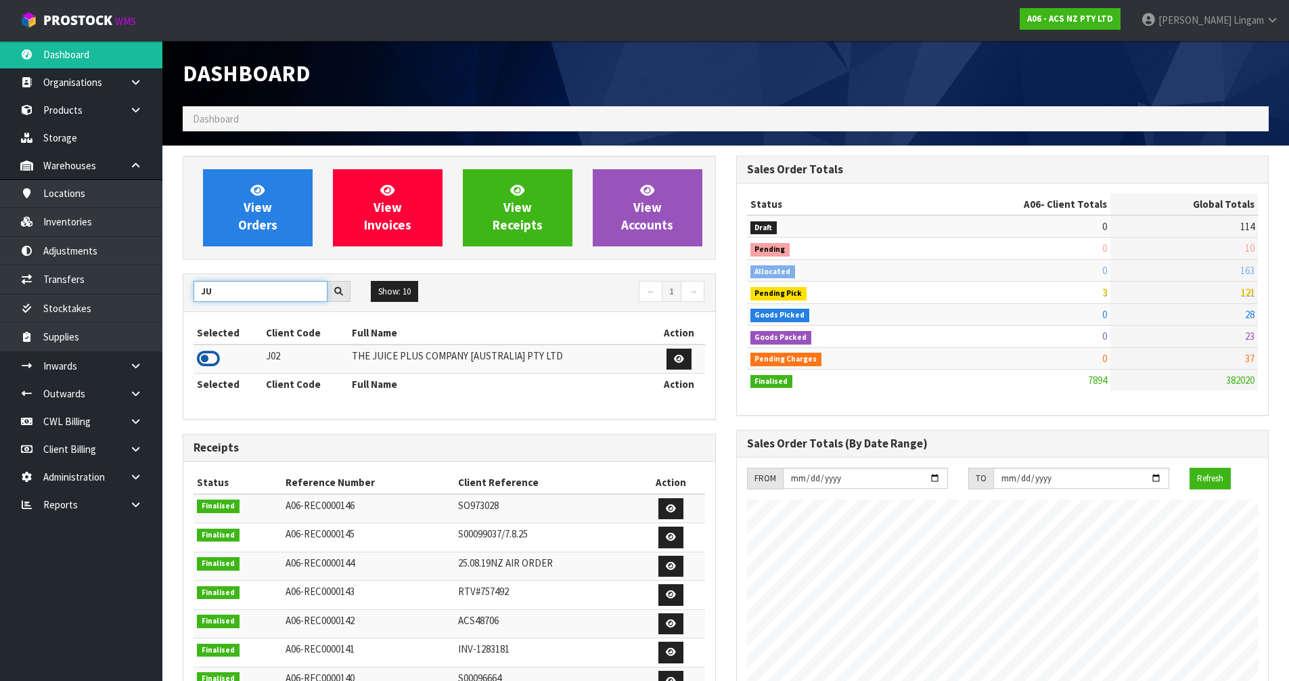
type input "JU"
click at [204, 358] on icon at bounding box center [208, 358] width 23 height 20
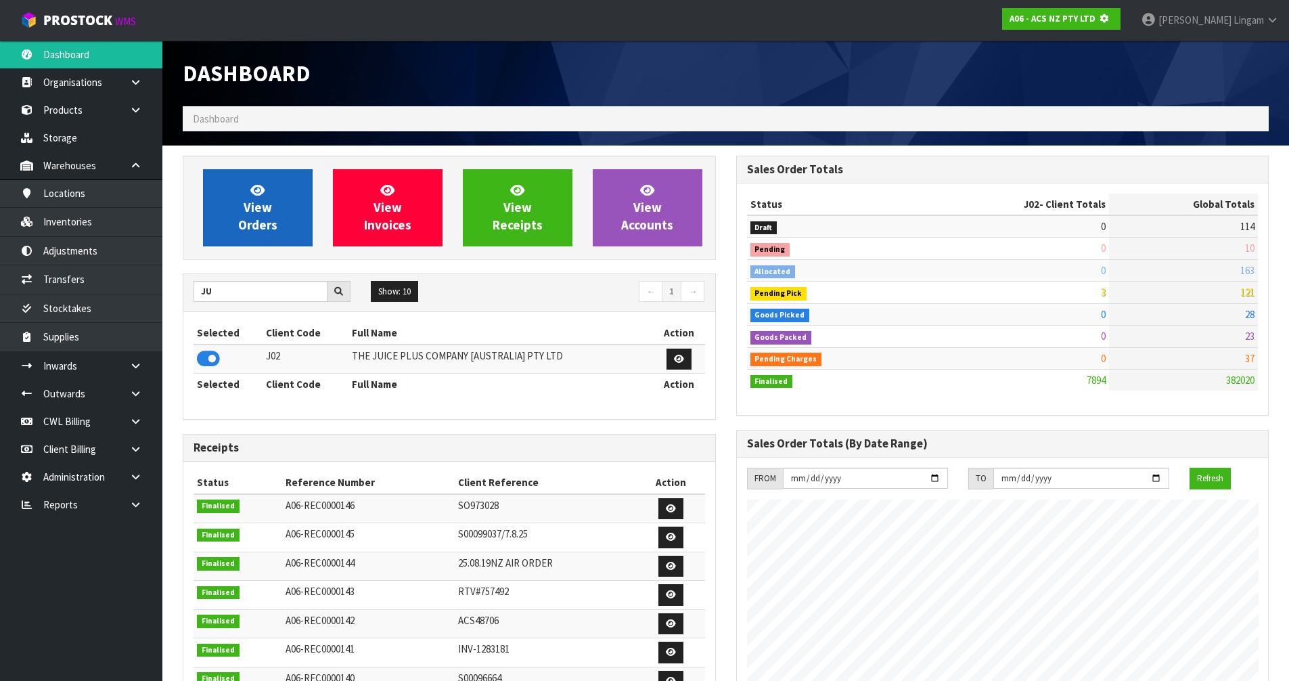
scroll to position [675761, 676052]
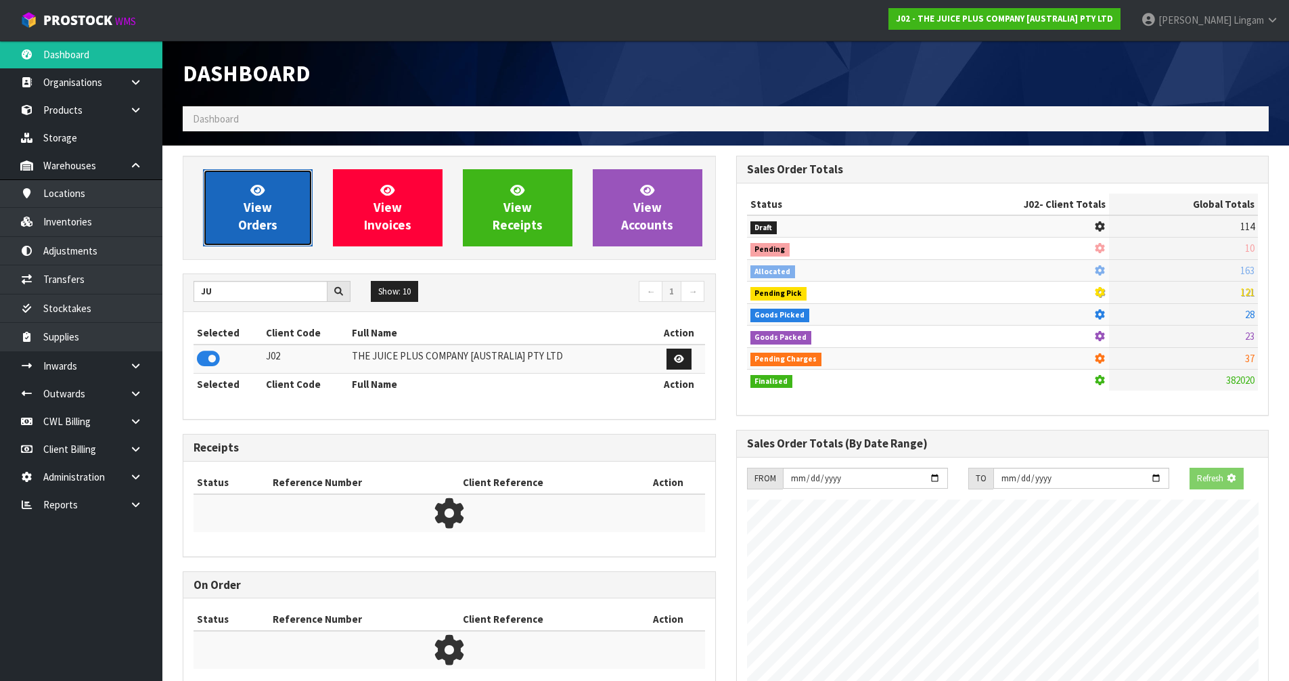
click at [274, 227] on span "View Orders" at bounding box center [257, 207] width 39 height 51
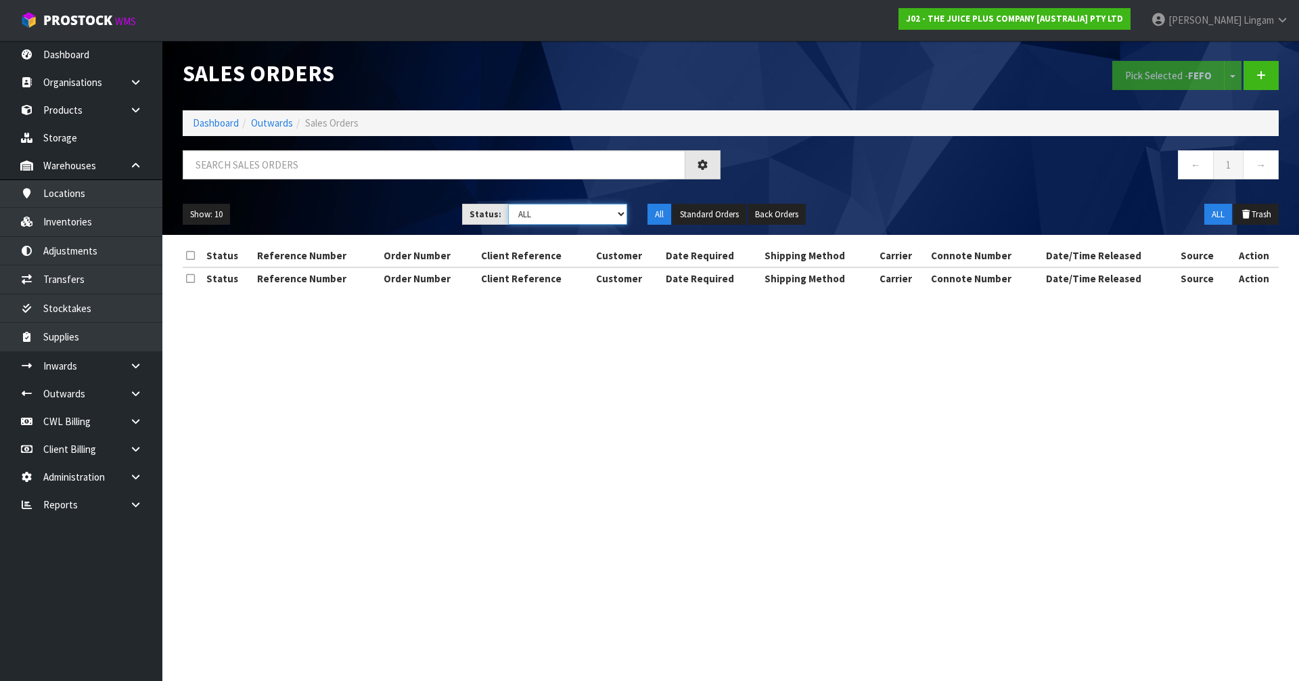
click at [616, 212] on select "Draft Pending Allocated Pending Pick Goods Picked Goods Packed Pending Charges …" at bounding box center [568, 214] width 120 height 21
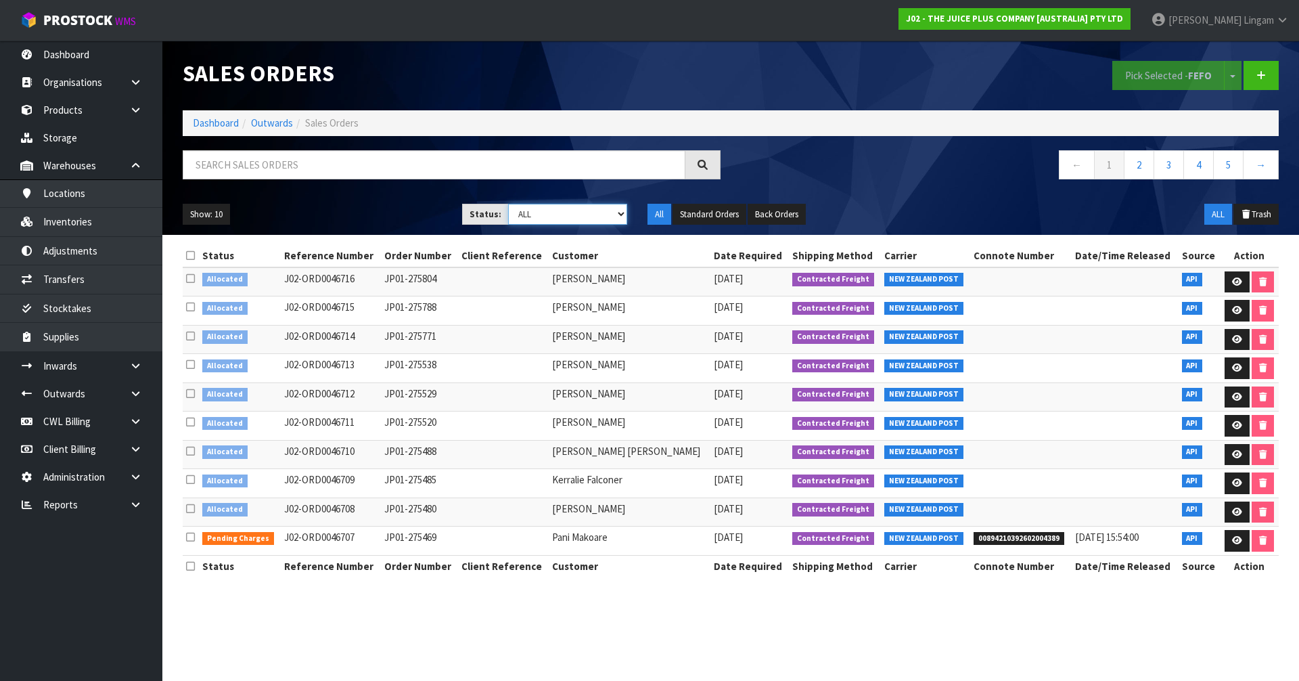
select select "string:6"
click at [508, 204] on select "Draft Pending Allocated Pending Pick Goods Picked Goods Packed Pending Charges …" at bounding box center [568, 214] width 120 height 21
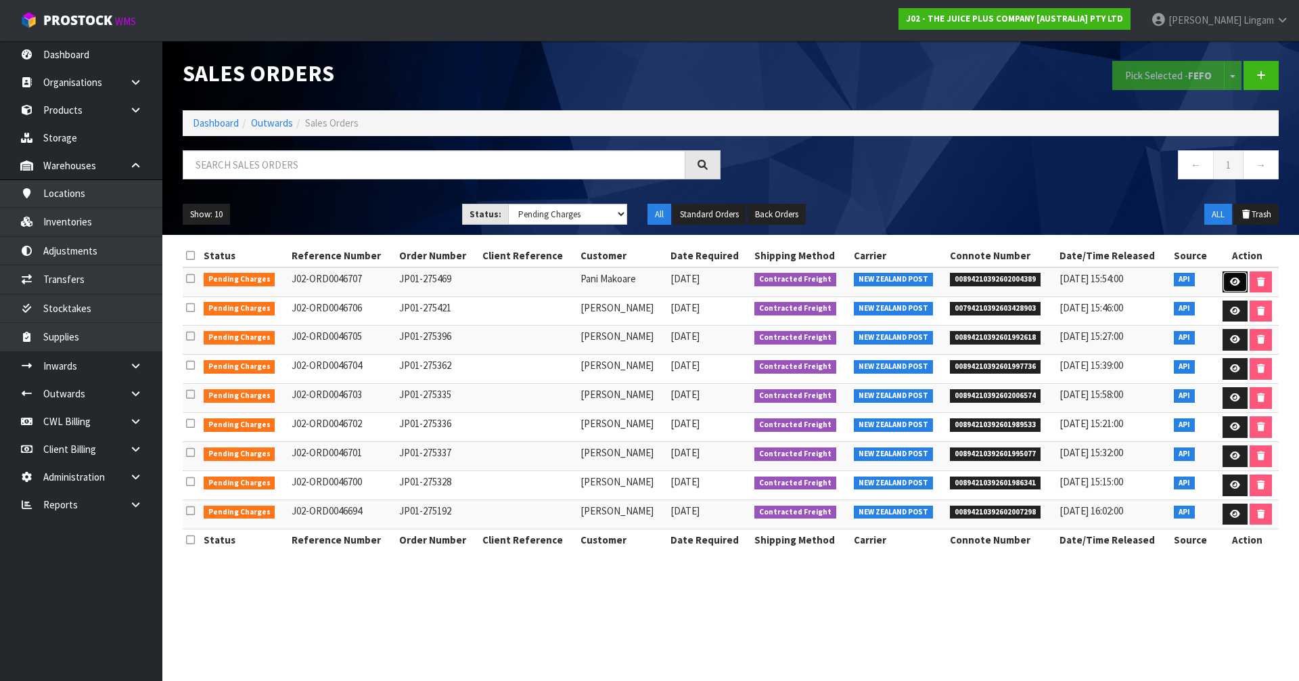
click at [682, 280] on icon at bounding box center [1235, 281] width 10 height 9
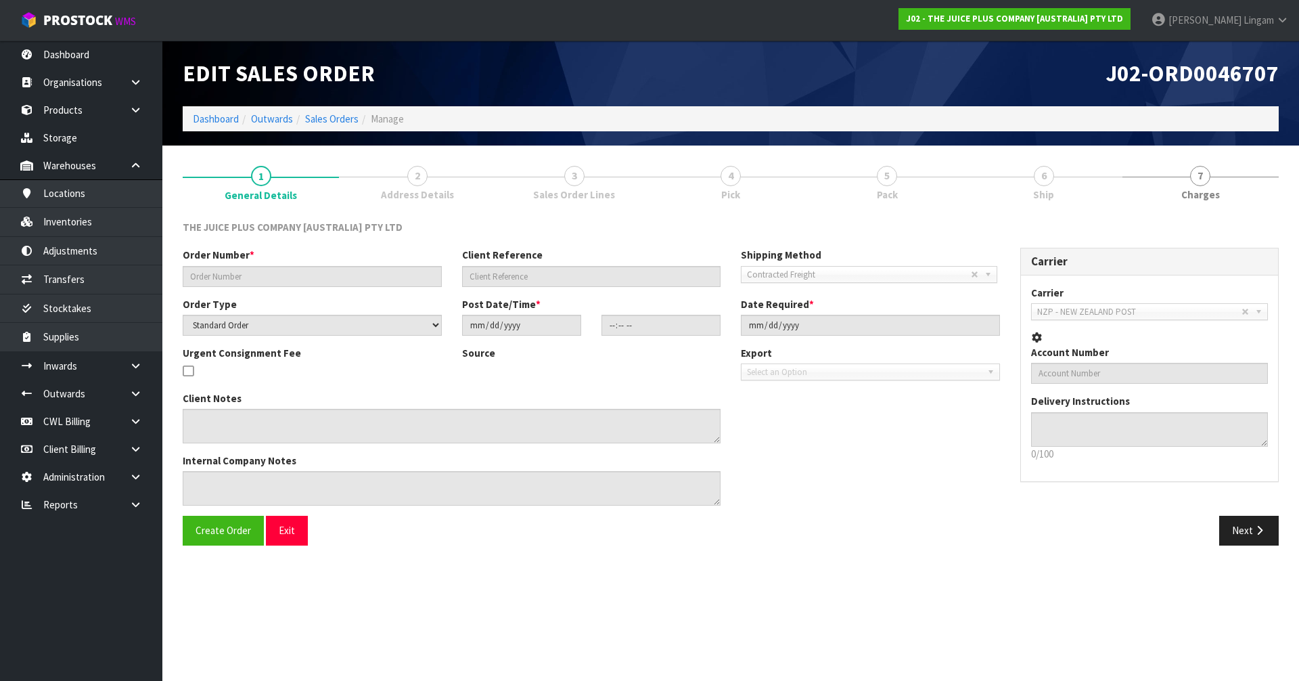
type input "JP01-275469"
select select "number:0"
type input "2025-09-19"
type input "05:23:53.000"
type input "2025-09-19"
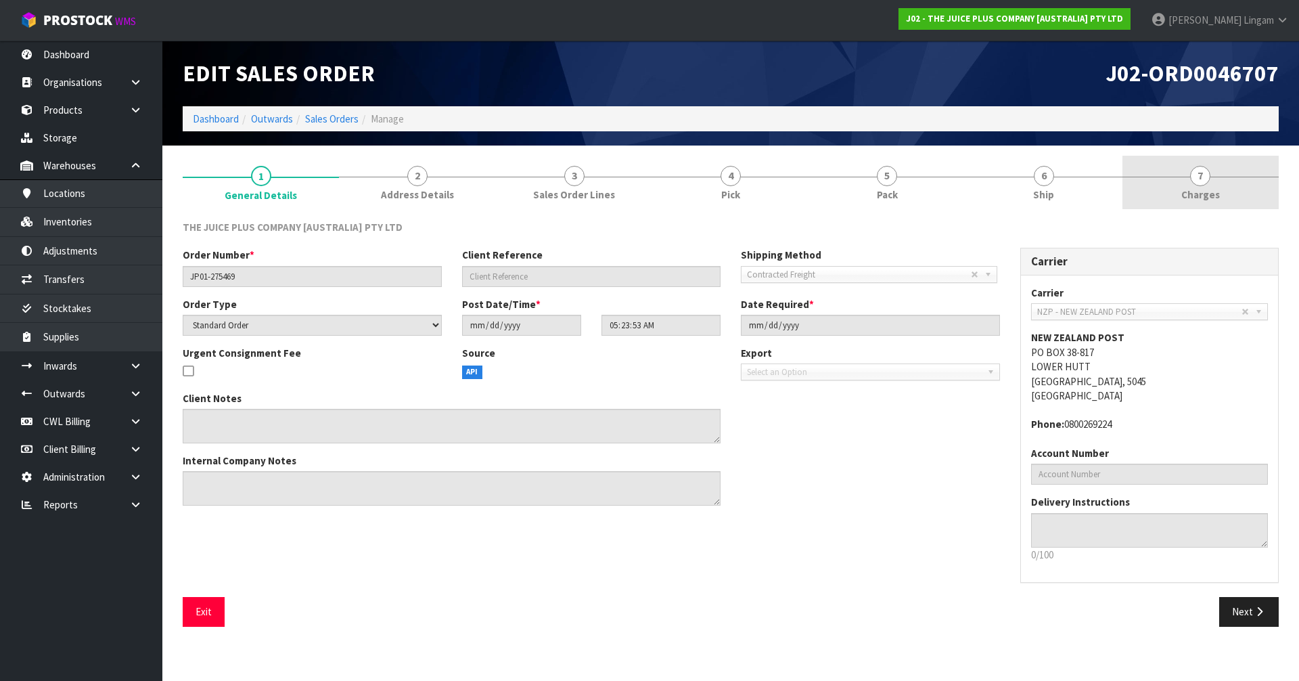
click at [682, 185] on link "7 Charges" at bounding box center [1200, 182] width 156 height 53
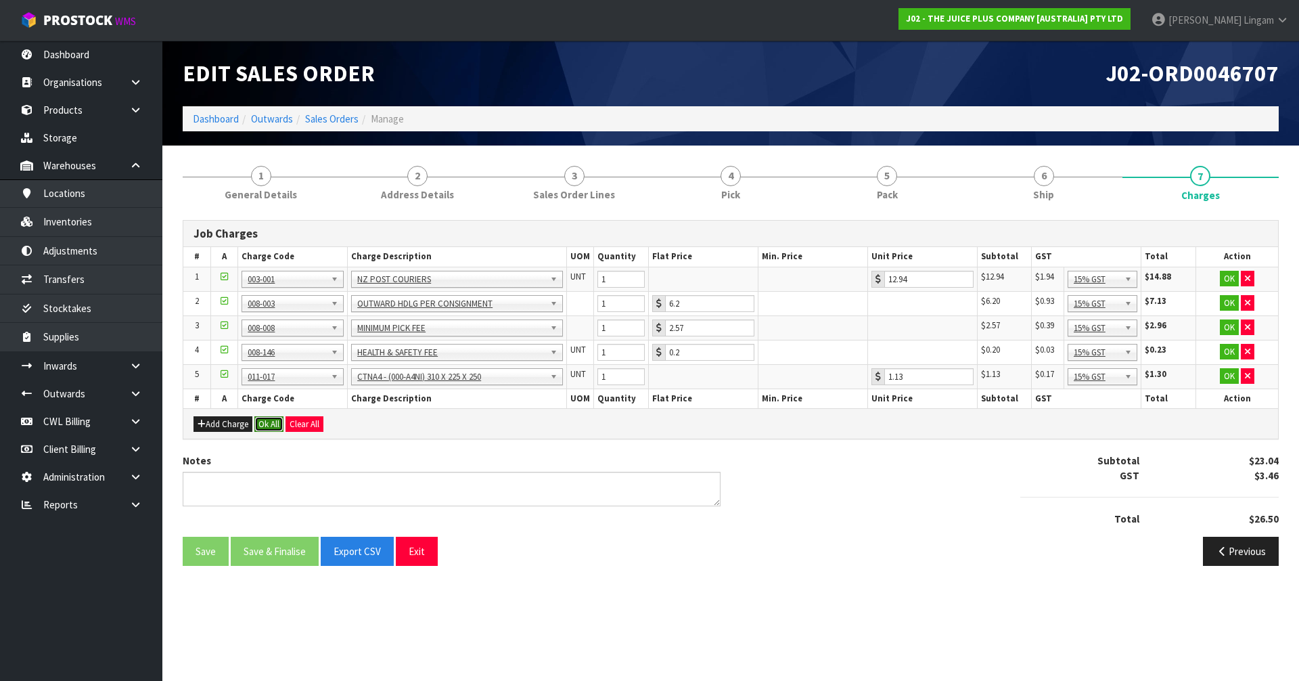
click at [263, 423] on button "Ok All" at bounding box center [268, 424] width 29 height 16
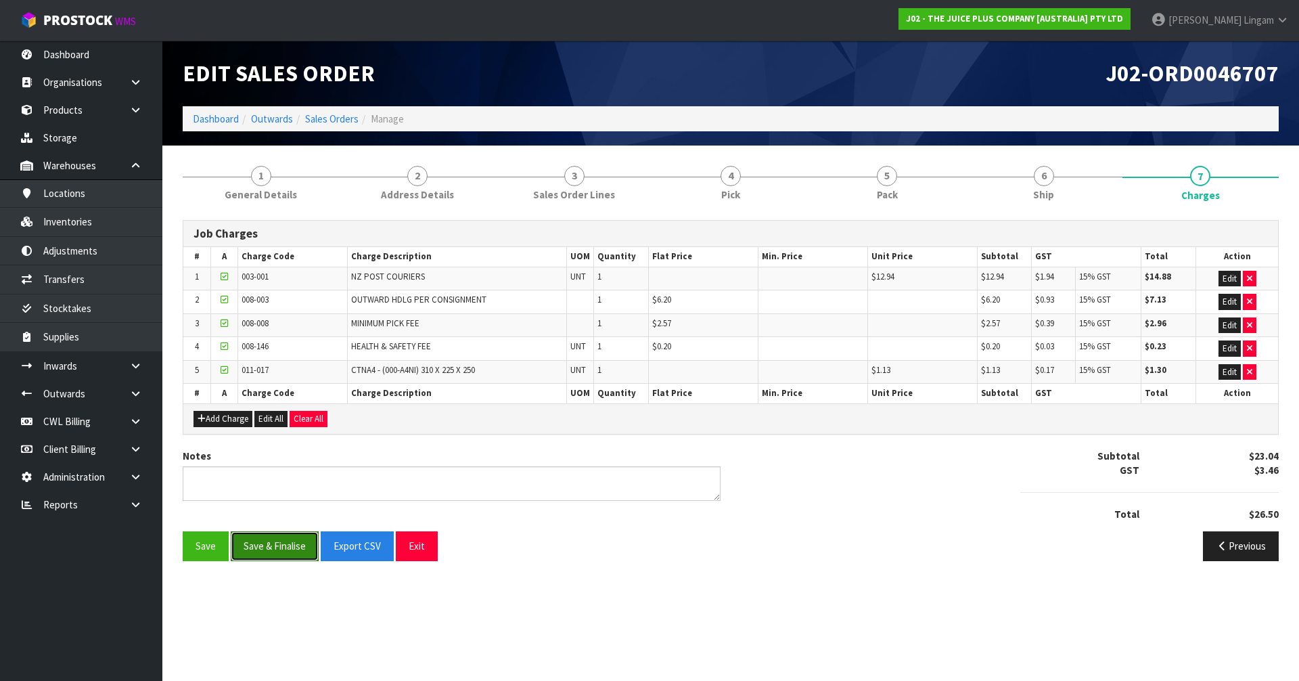
click at [281, 459] on button "Save & Finalise" at bounding box center [275, 545] width 88 height 29
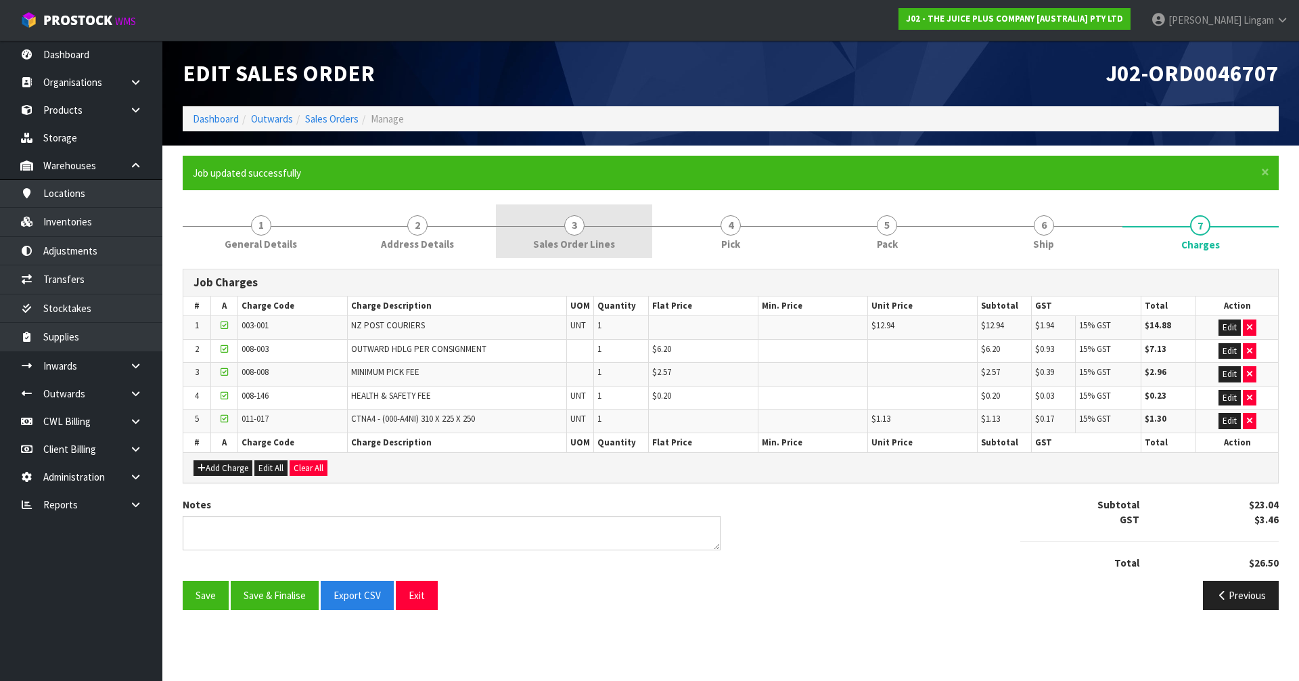
click at [585, 224] on link "3 Sales Order Lines" at bounding box center [574, 230] width 156 height 53
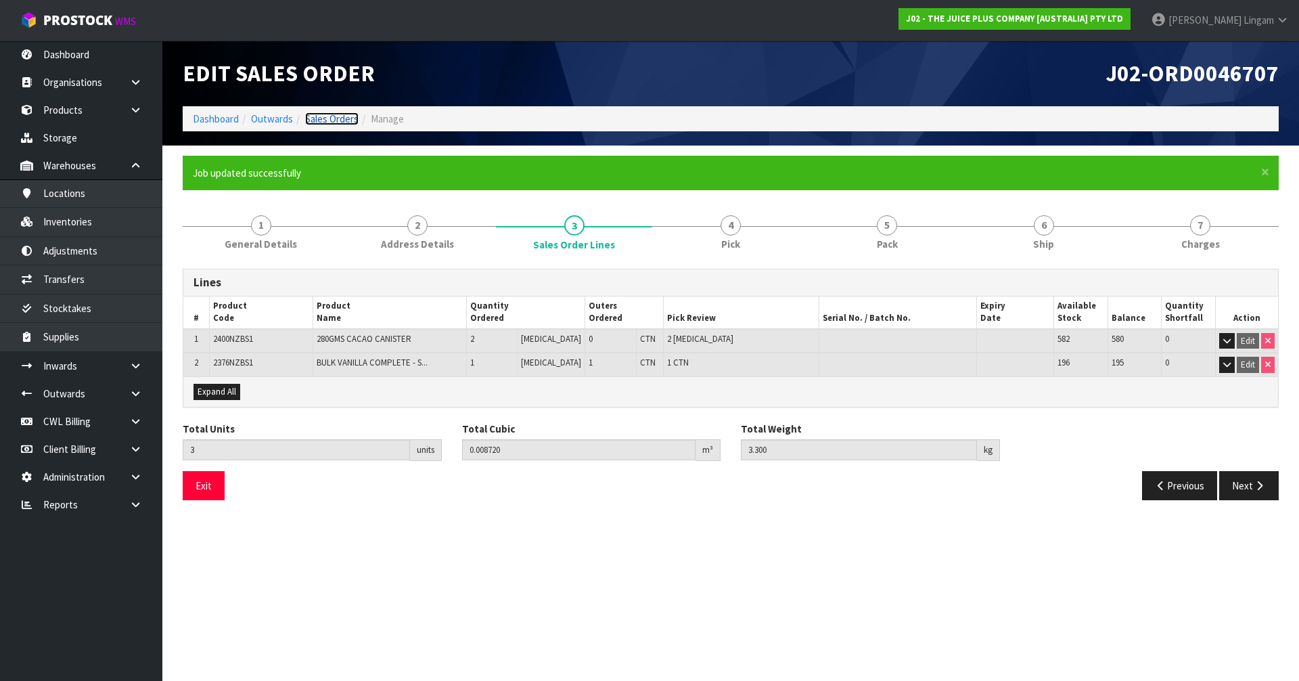
click at [335, 117] on link "Sales Orders" at bounding box center [331, 118] width 53 height 13
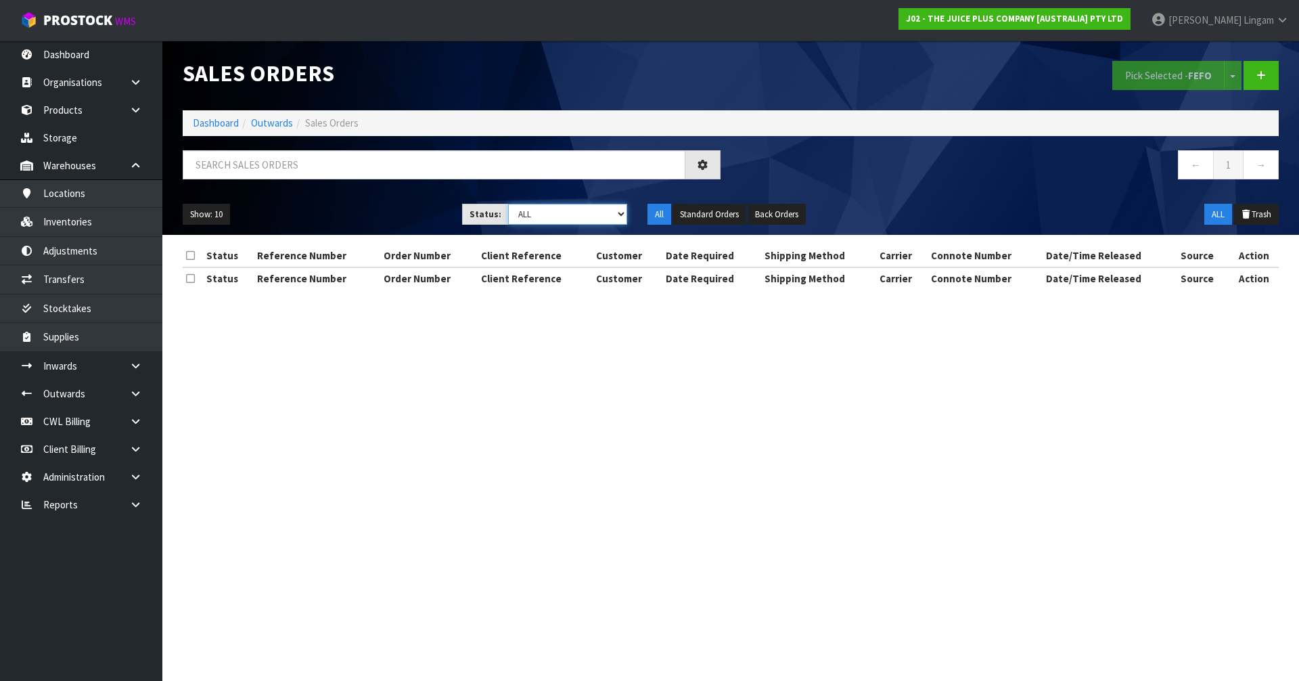
click at [596, 214] on select "Draft Pending Allocated Pending Pick Goods Picked Goods Packed Pending Charges …" at bounding box center [568, 214] width 120 height 21
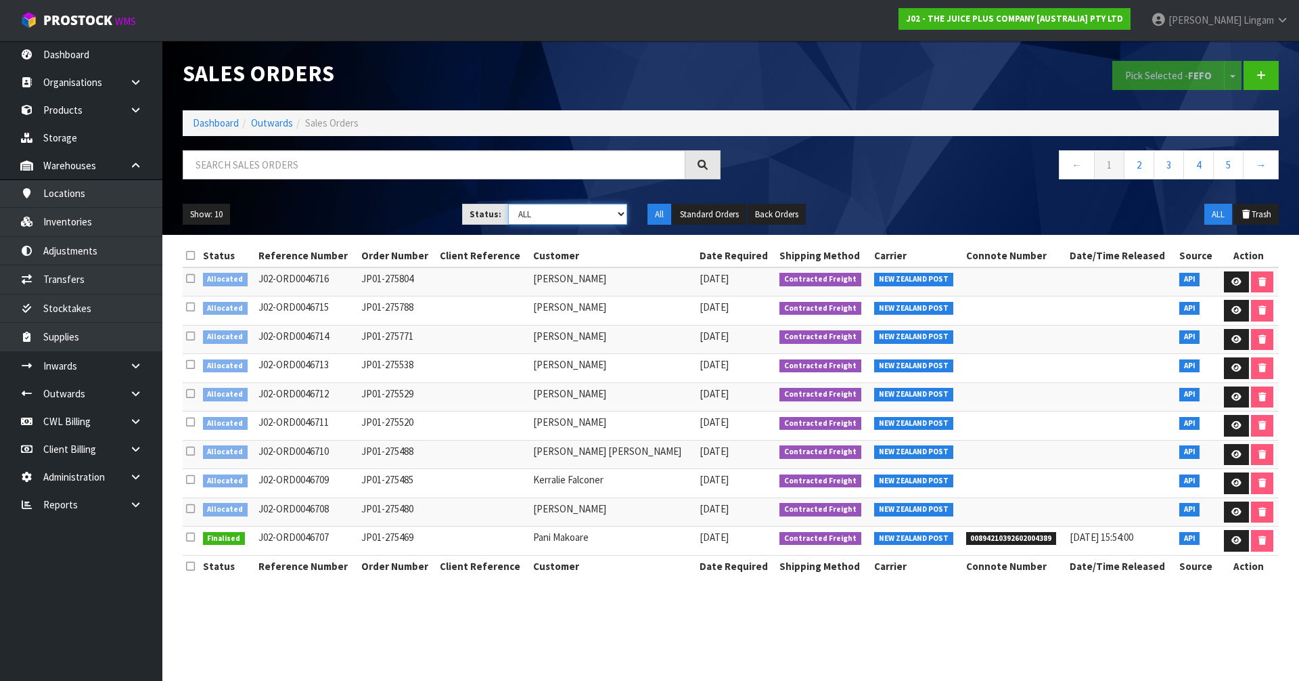
select select "string:6"
click at [508, 204] on select "Draft Pending Allocated Pending Pick Goods Picked Goods Packed Pending Charges …" at bounding box center [568, 214] width 120 height 21
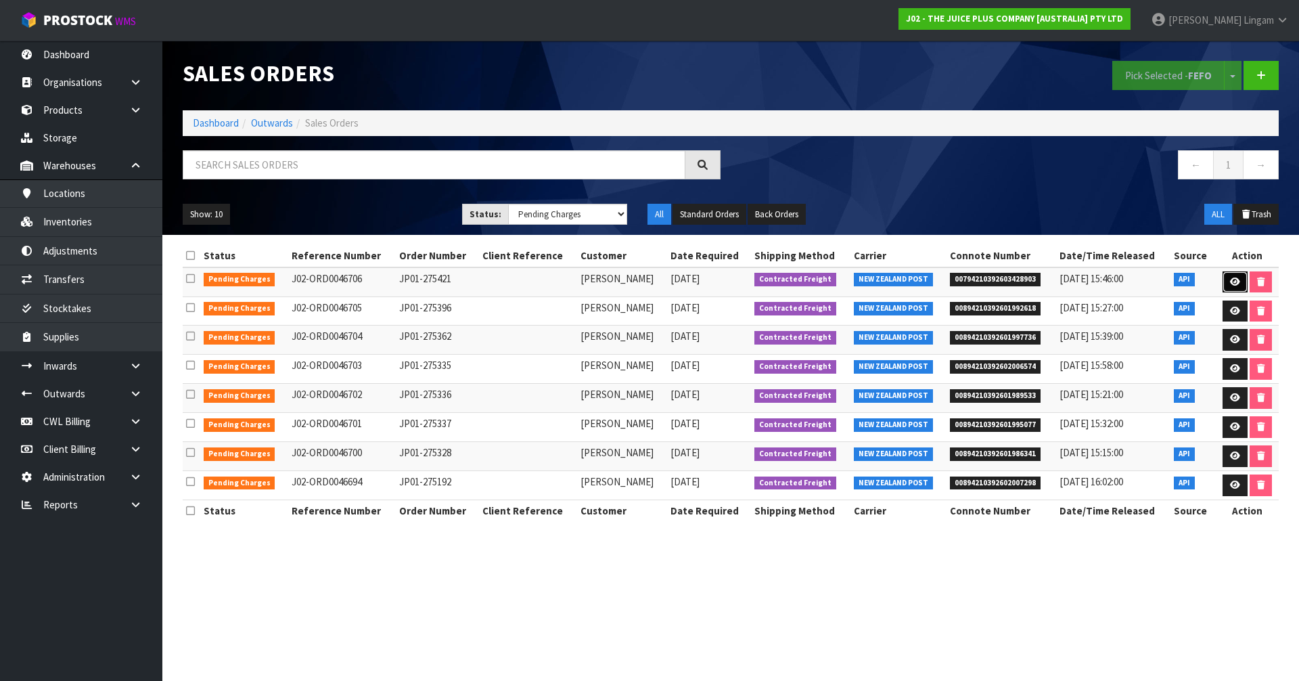
click at [682, 283] on icon at bounding box center [1235, 281] width 10 height 9
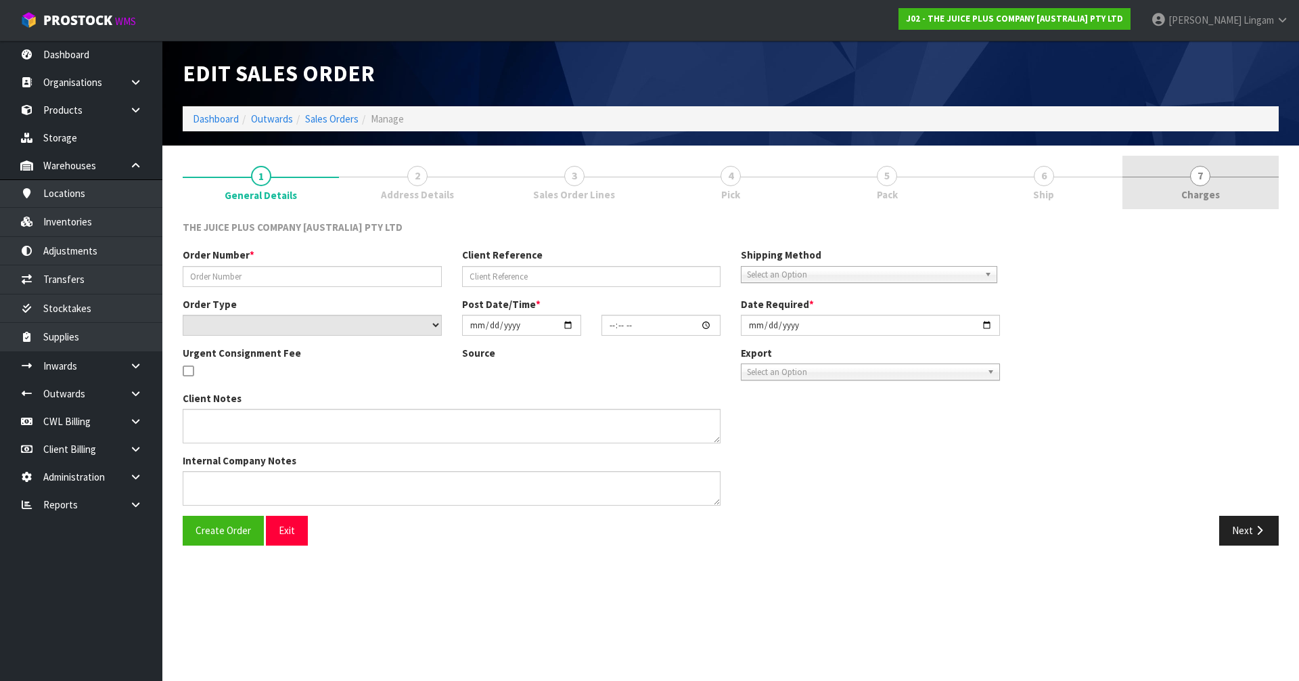
type input "JP01-275421"
select select "number:0"
type input "2025-09-19"
type input "03:04:25.000"
type input "2025-09-19"
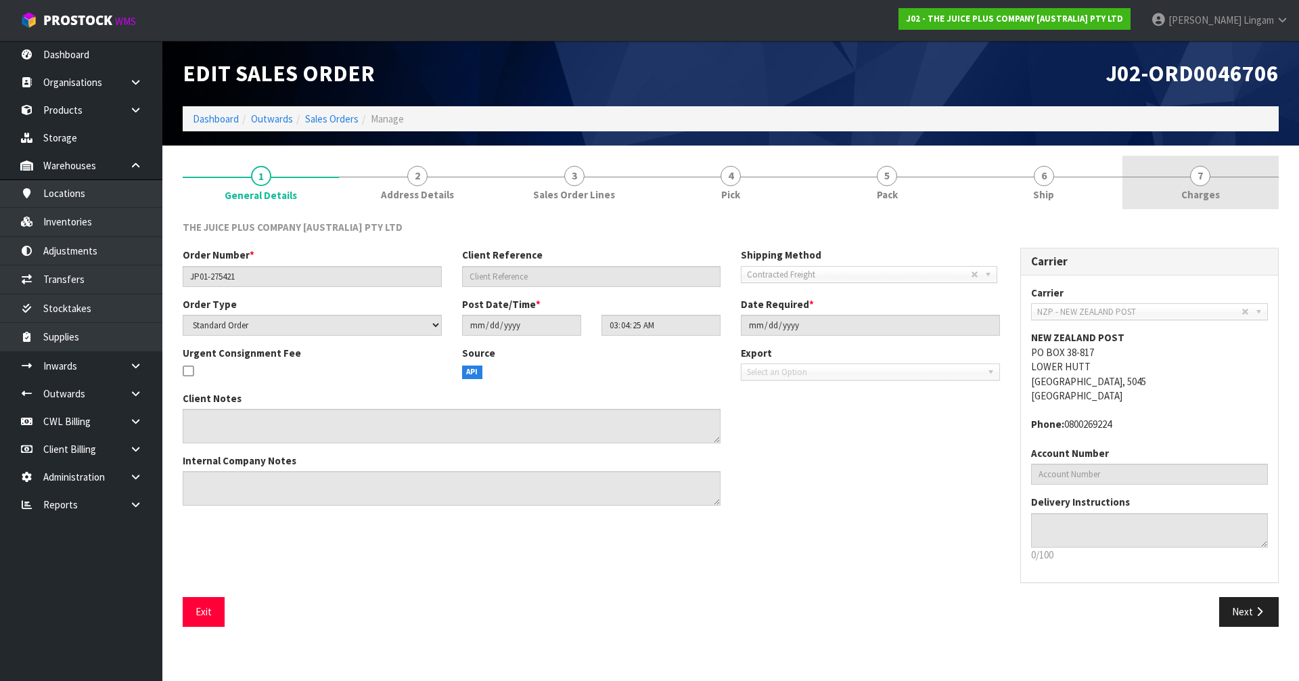
click at [682, 191] on link "7 Charges" at bounding box center [1200, 182] width 156 height 53
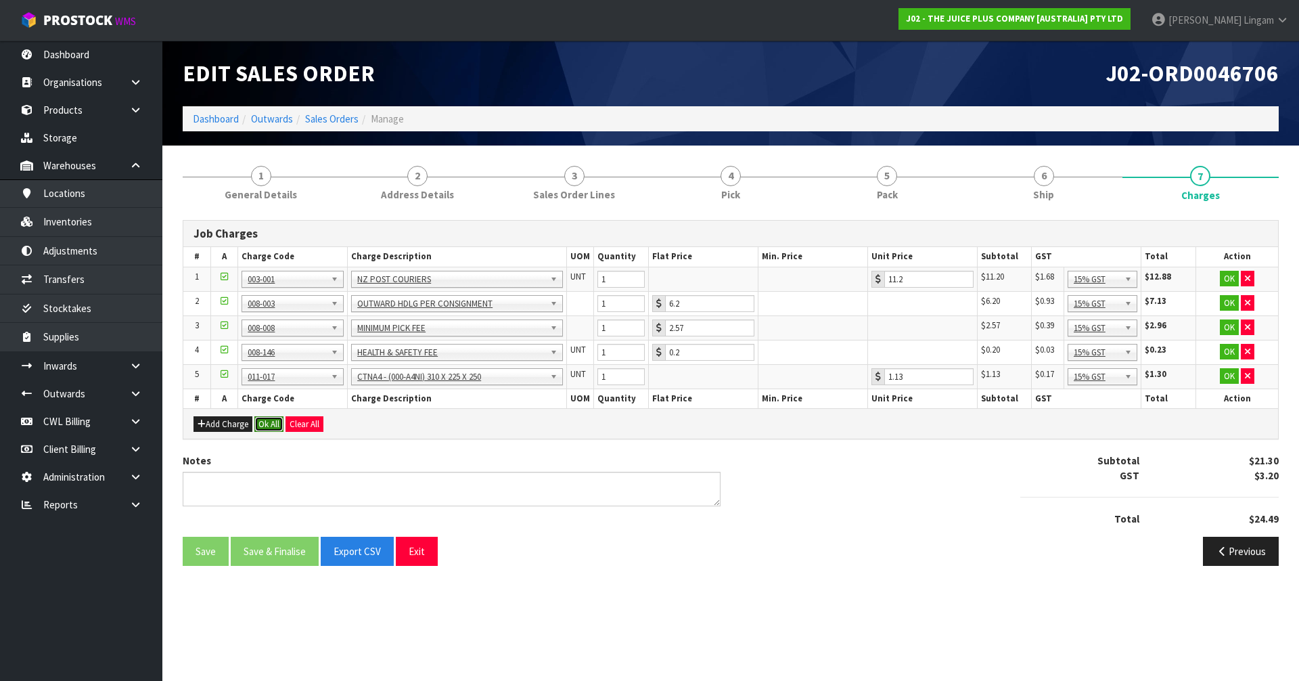
click at [263, 419] on button "Ok All" at bounding box center [268, 424] width 29 height 16
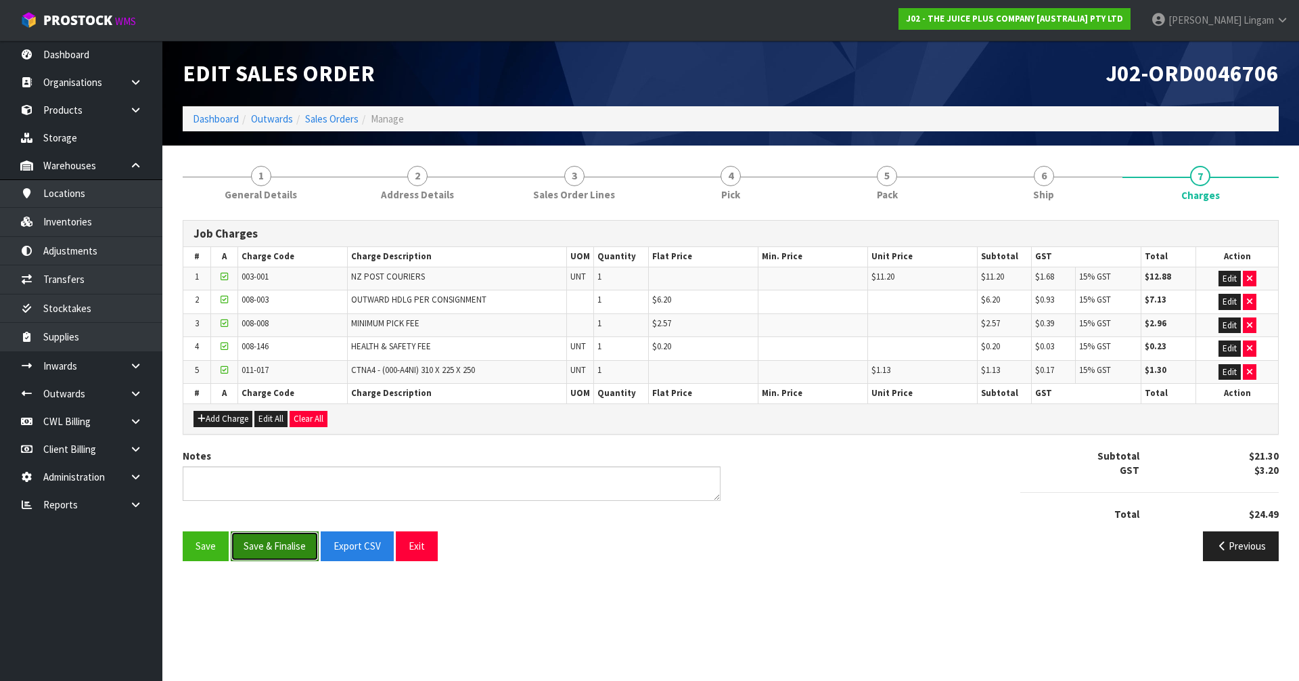
click at [288, 459] on button "Save & Finalise" at bounding box center [275, 545] width 88 height 29
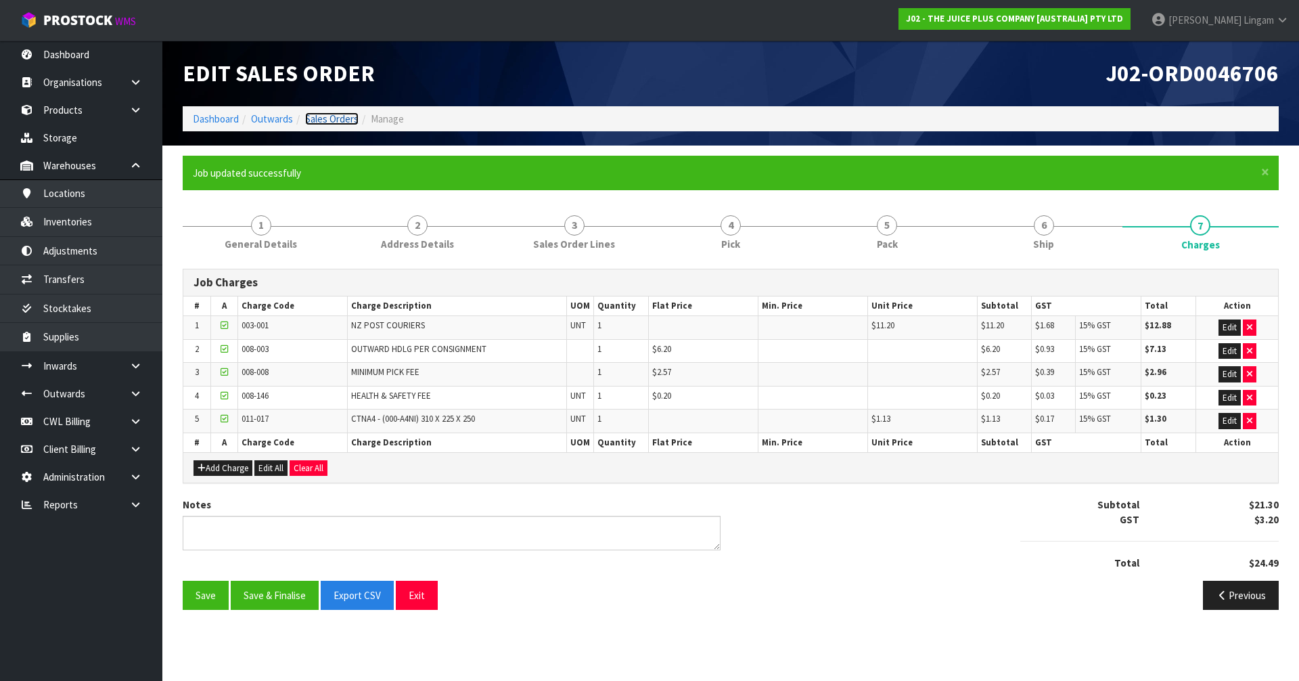
click at [342, 120] on link "Sales Orders" at bounding box center [331, 118] width 53 height 13
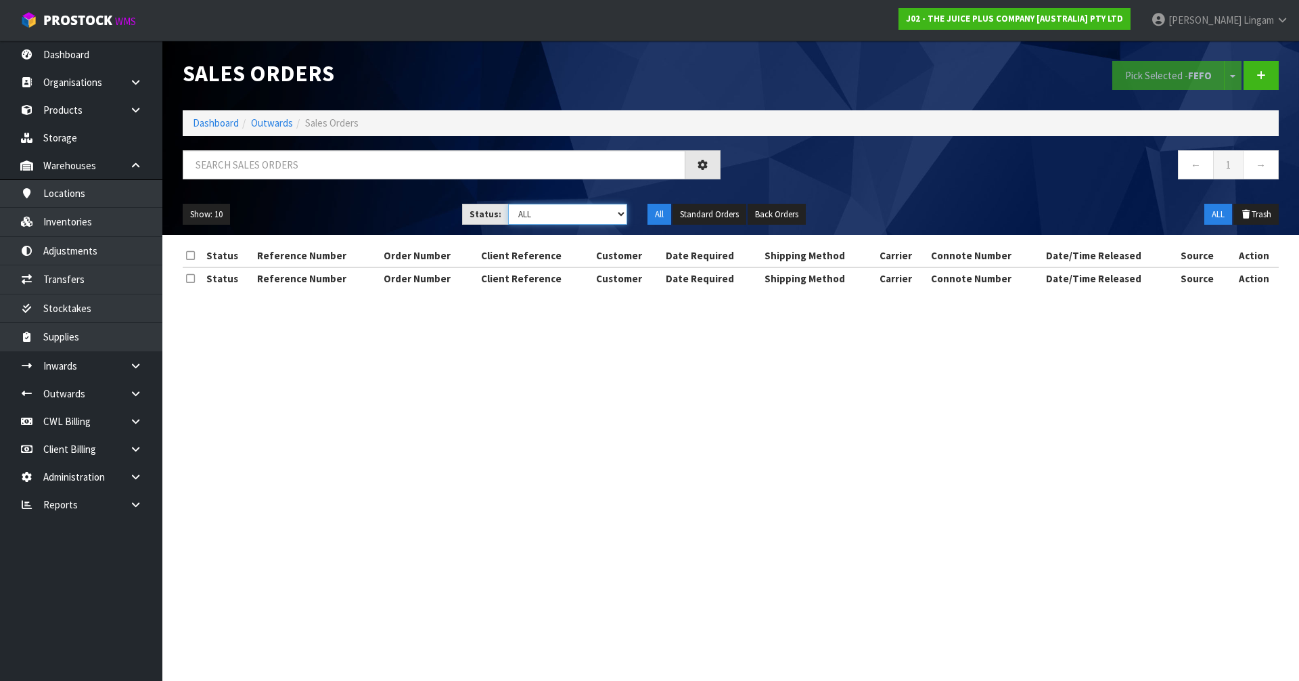
click at [597, 217] on select "Draft Pending Allocated Pending Pick Goods Picked Goods Packed Pending Charges …" at bounding box center [568, 214] width 120 height 21
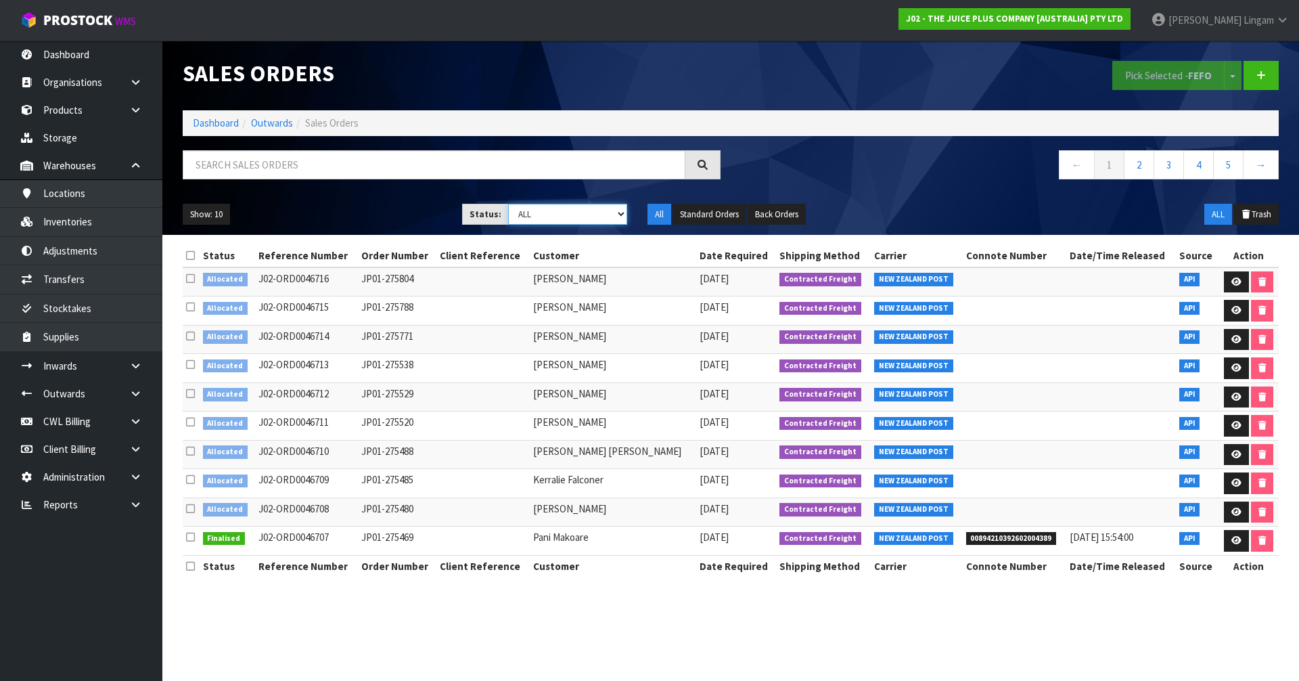
select select "string:6"
click at [508, 204] on select "Draft Pending Allocated Pending Pick Goods Picked Goods Packed Pending Charges …" at bounding box center [568, 214] width 120 height 21
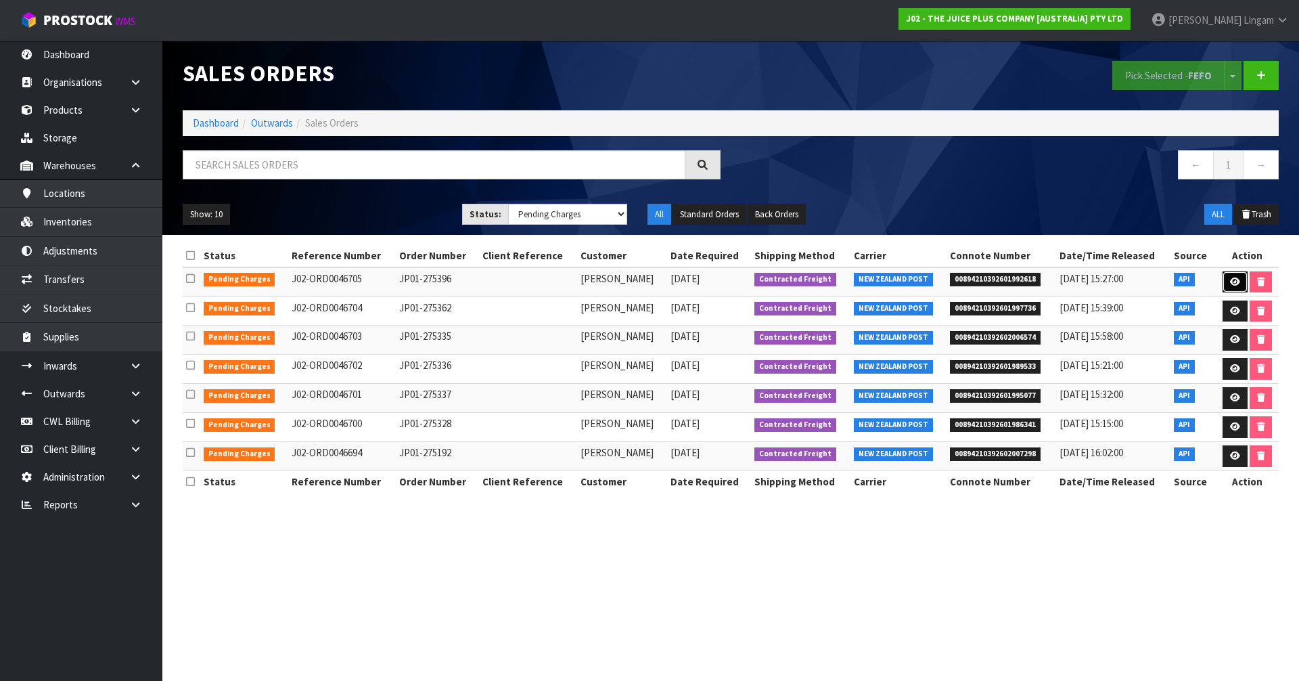
click at [682, 277] on icon at bounding box center [1235, 281] width 10 height 9
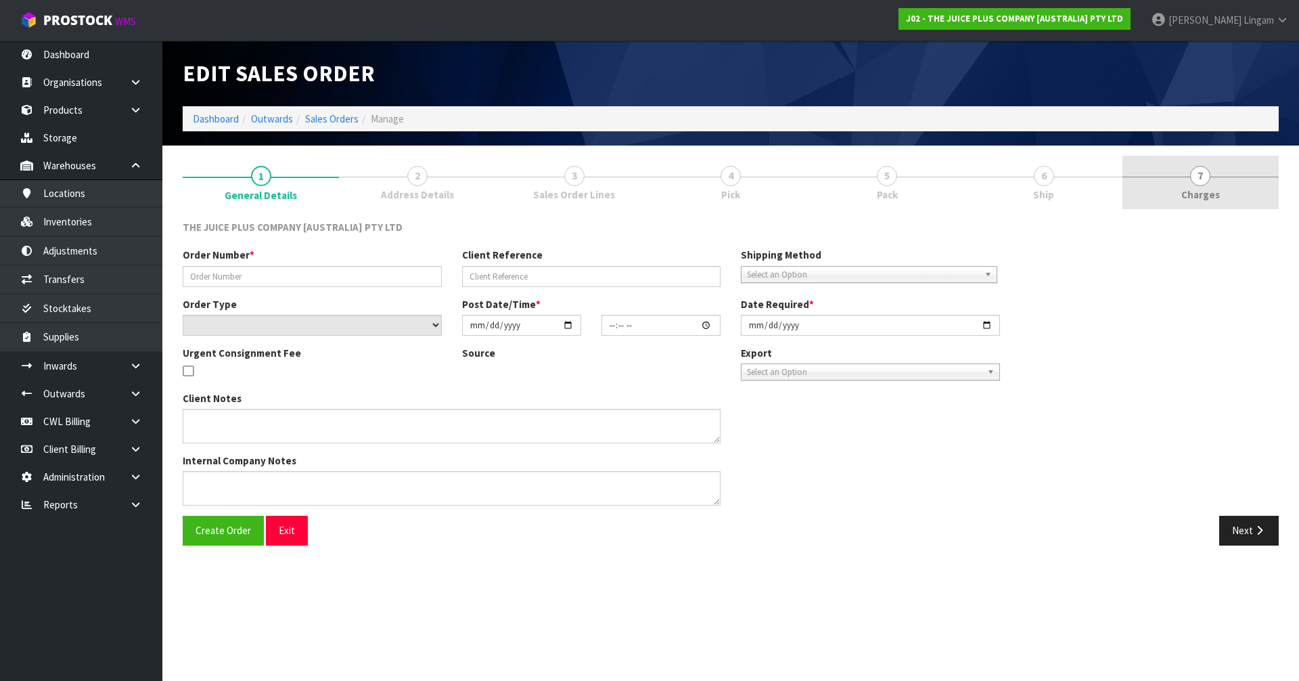
type input "JP01-275396"
select select "number:0"
type input "2025-09-19"
type input "03:03:53.000"
type input "2025-09-19"
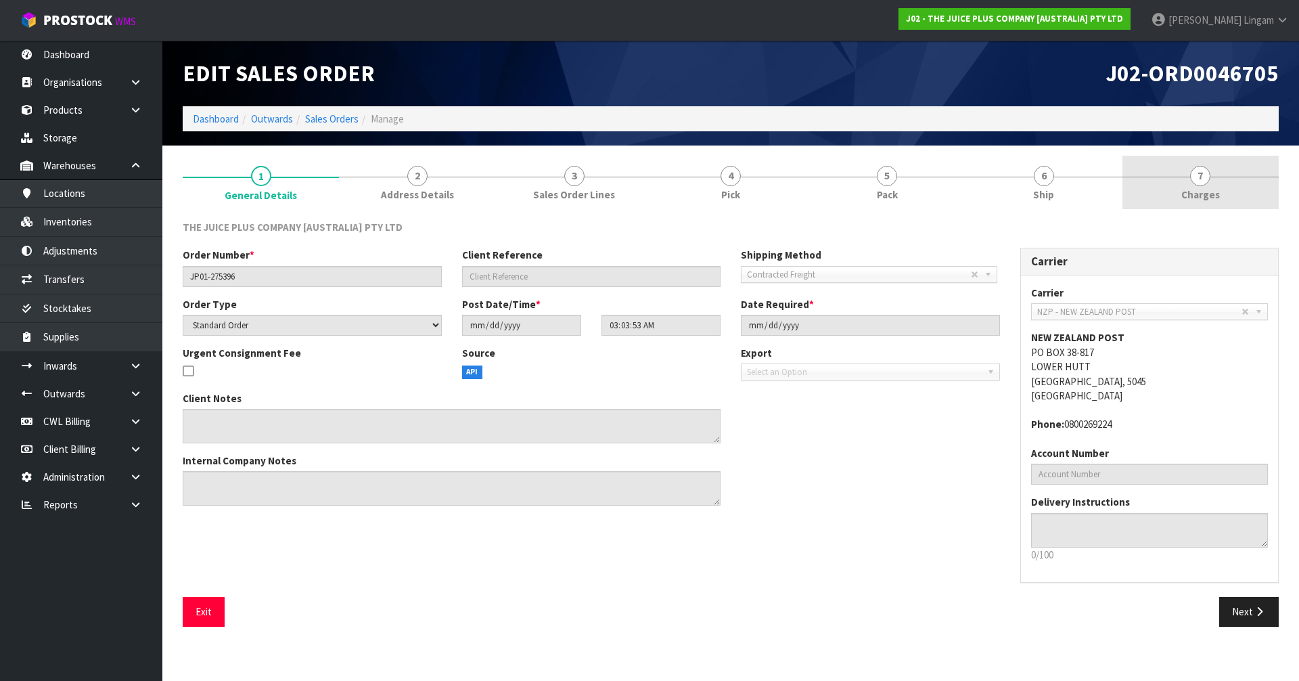
click at [682, 196] on link "7 Charges" at bounding box center [1200, 182] width 156 height 53
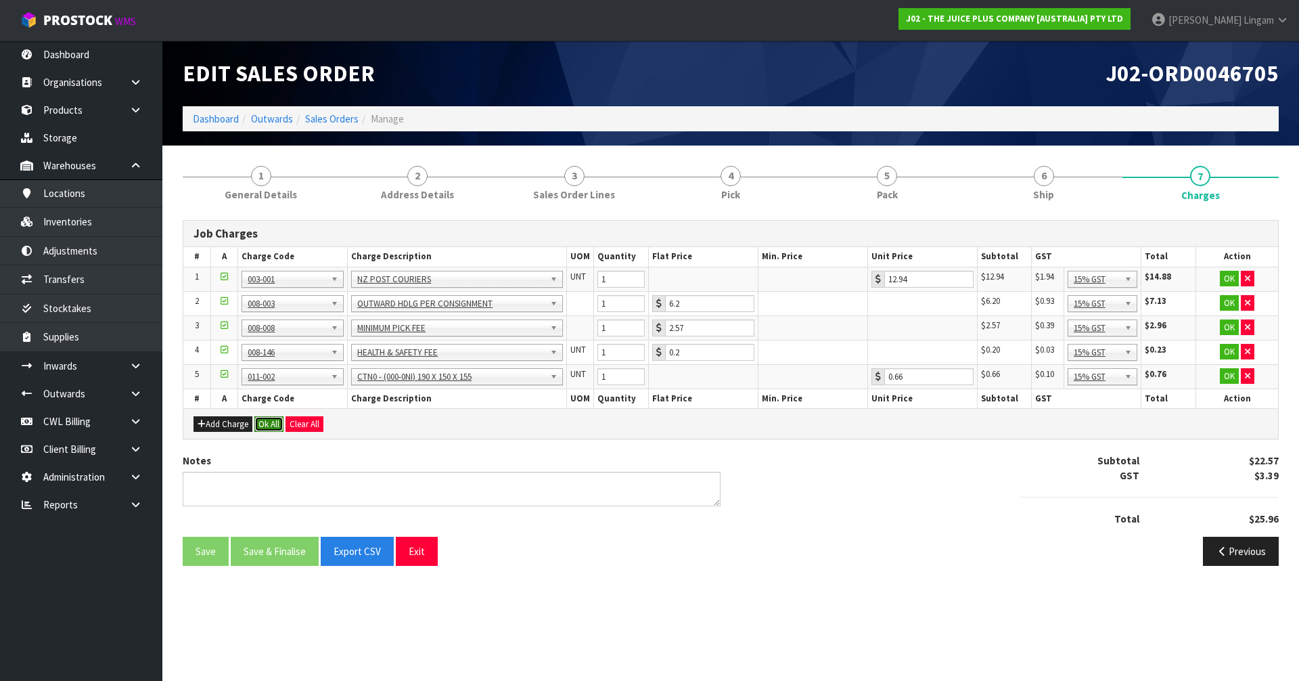
click at [266, 423] on button "Ok All" at bounding box center [268, 424] width 29 height 16
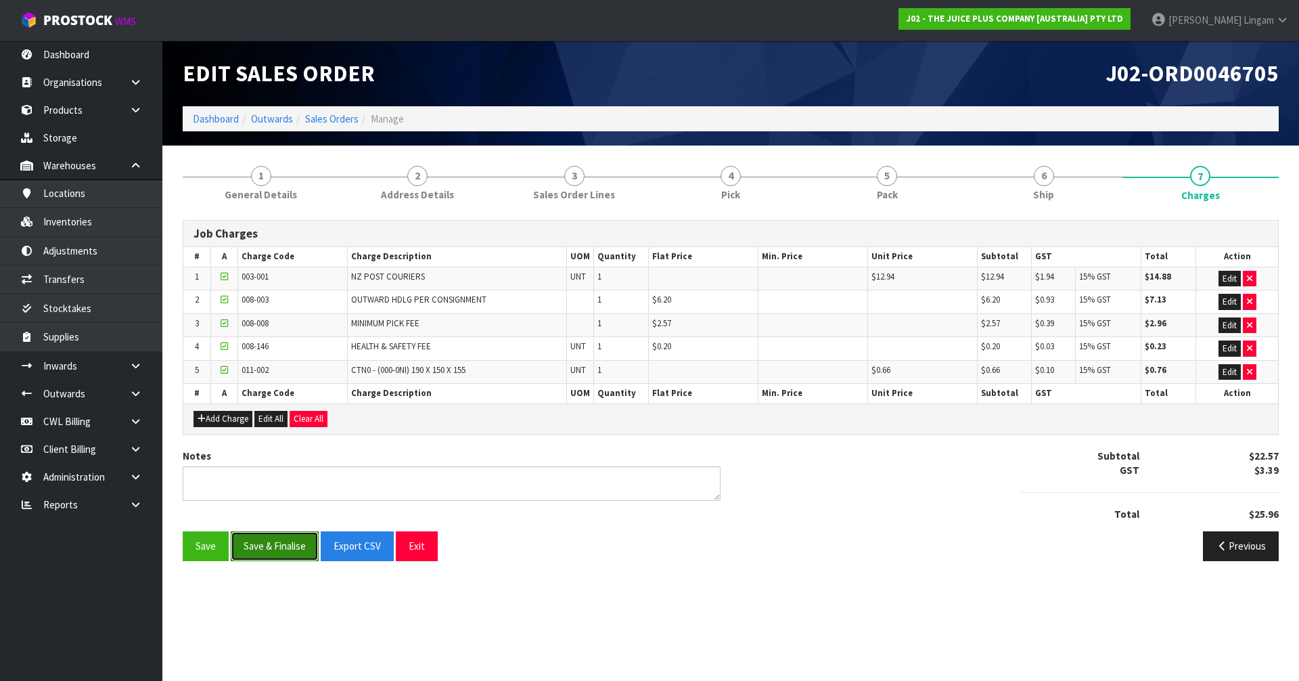
click at [281, 459] on button "Save & Finalise" at bounding box center [275, 545] width 88 height 29
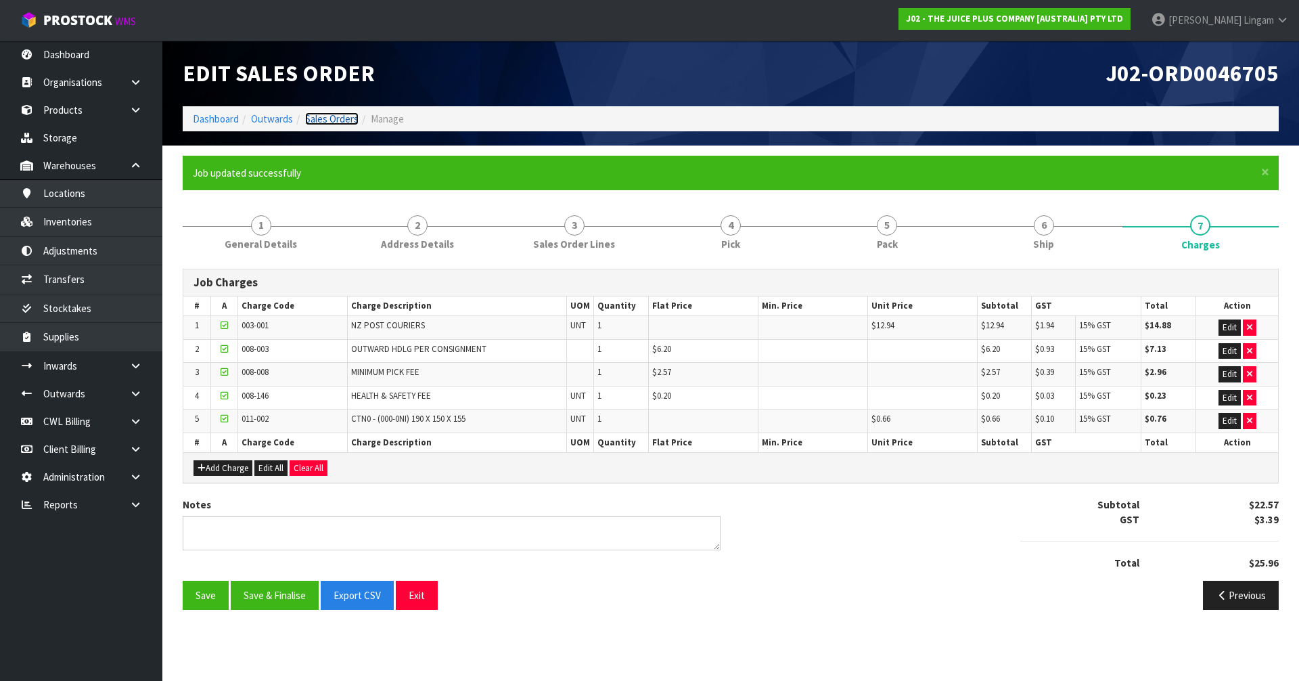
click at [342, 117] on link "Sales Orders" at bounding box center [331, 118] width 53 height 13
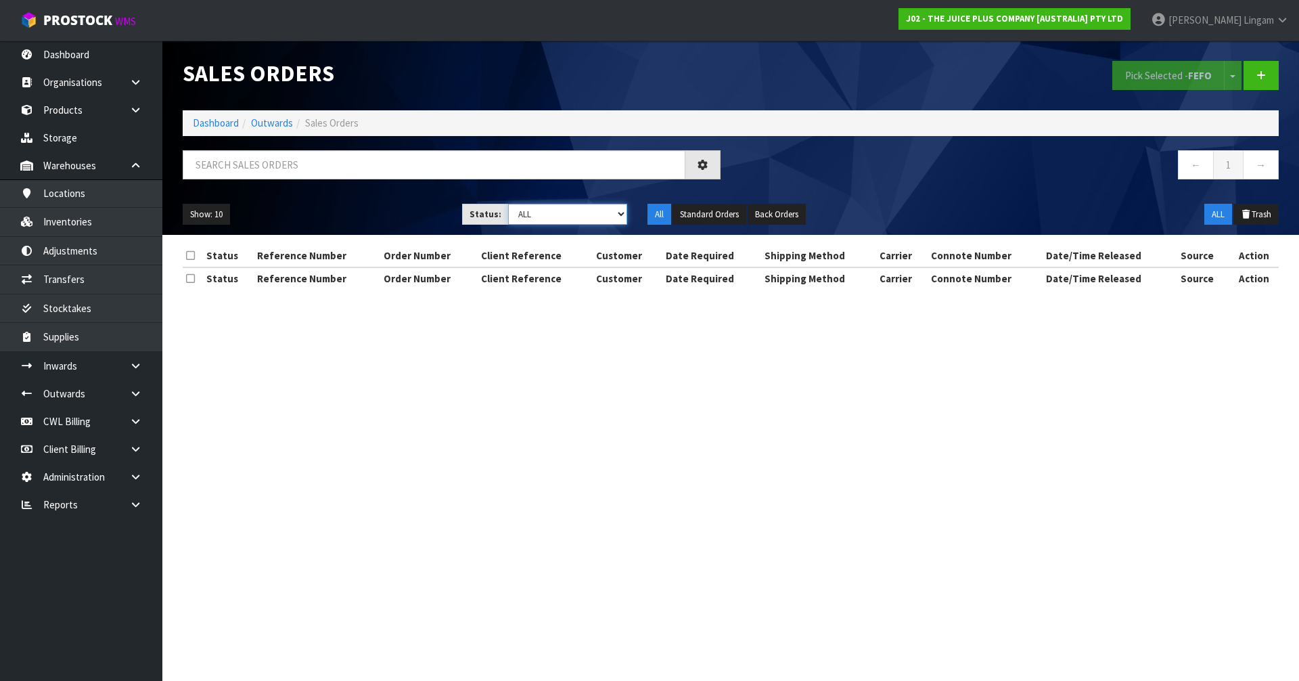
click at [607, 217] on select "Draft Pending Allocated Pending Pick Goods Picked Goods Packed Pending Charges …" at bounding box center [568, 214] width 120 height 21
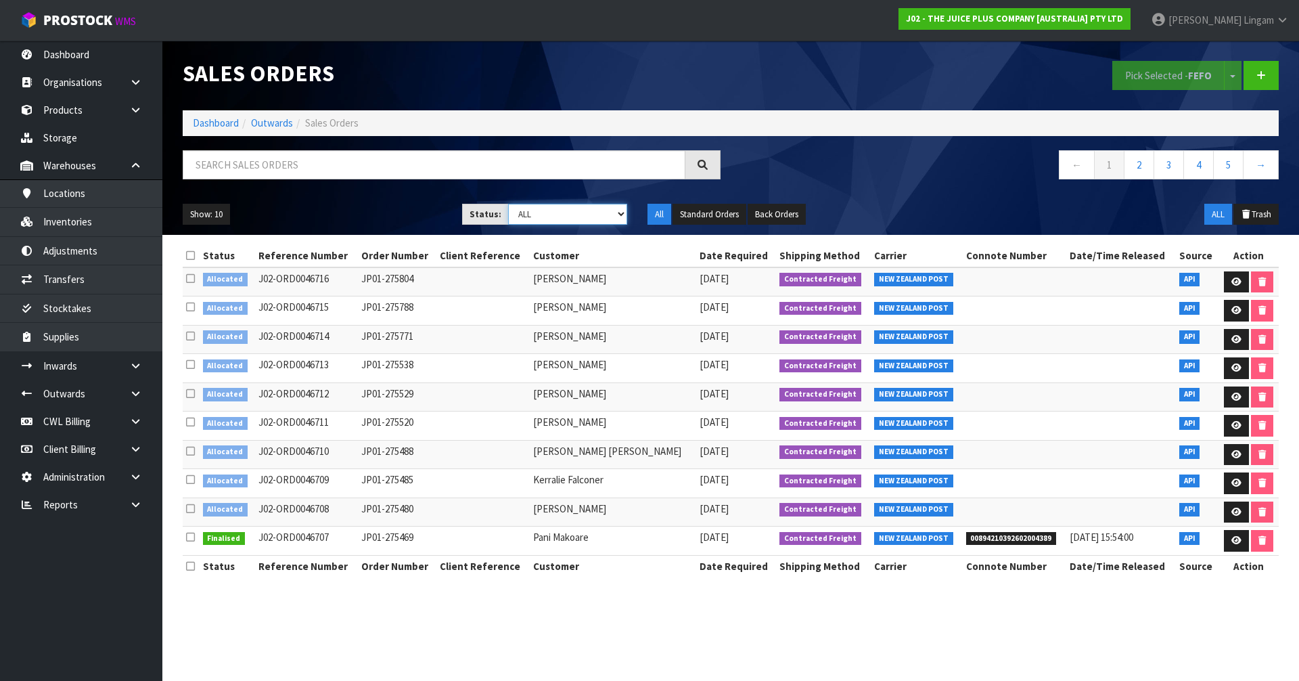
select select "string:6"
click at [508, 204] on select "Draft Pending Allocated Pending Pick Goods Picked Goods Packed Pending Charges …" at bounding box center [568, 214] width 120 height 21
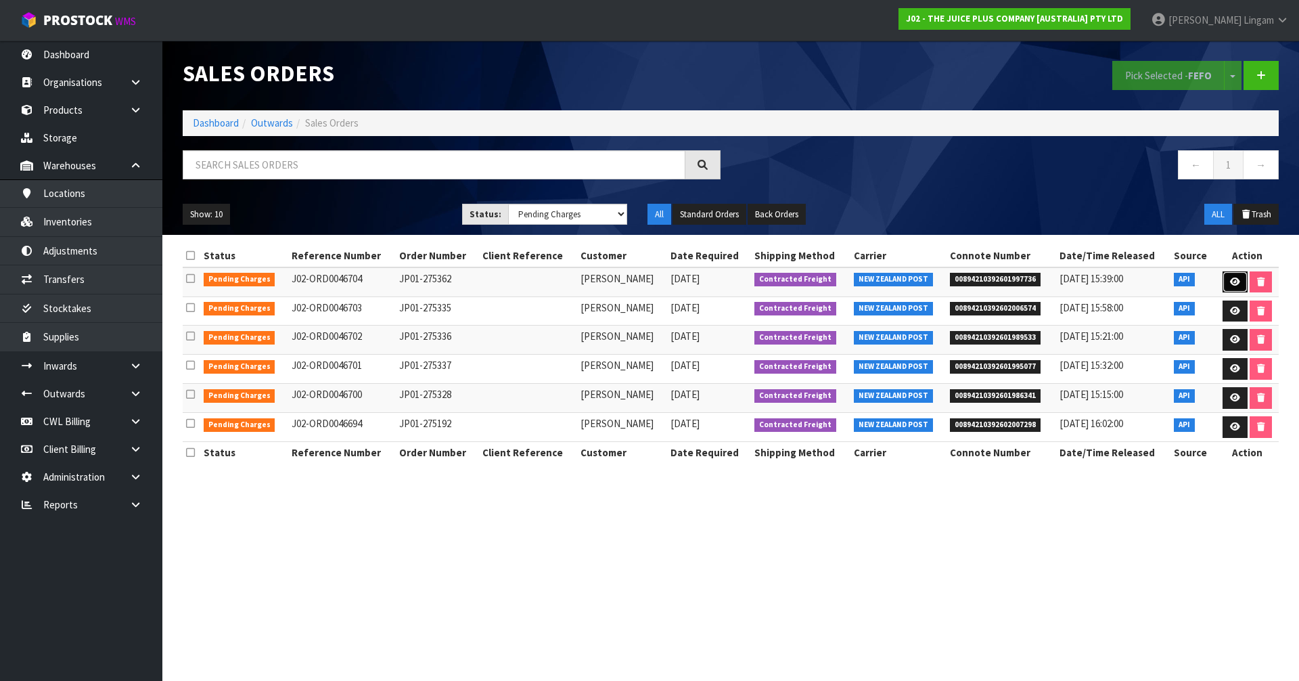
click at [682, 281] on icon at bounding box center [1235, 281] width 10 height 9
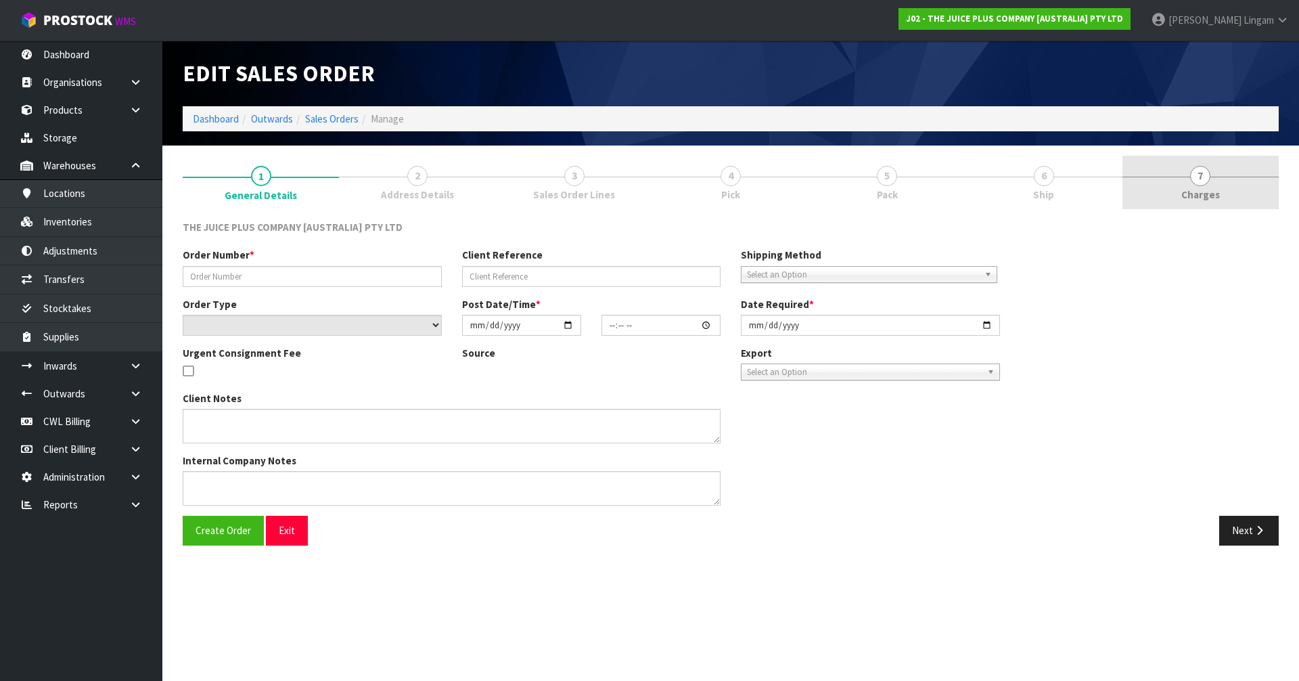
type input "JP01-275362"
select select "number:0"
type input "2025-09-19"
type input "03:02:51.000"
type input "2025-09-19"
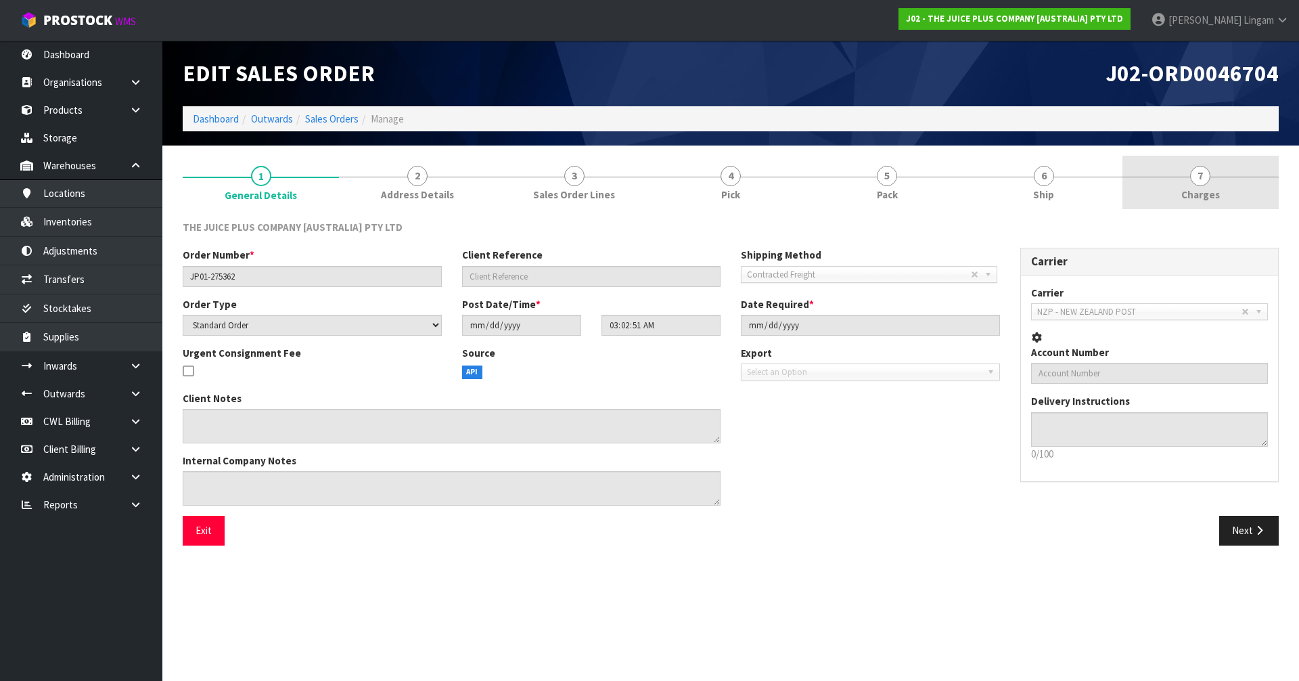
click at [682, 197] on link "7 Charges" at bounding box center [1200, 182] width 156 height 53
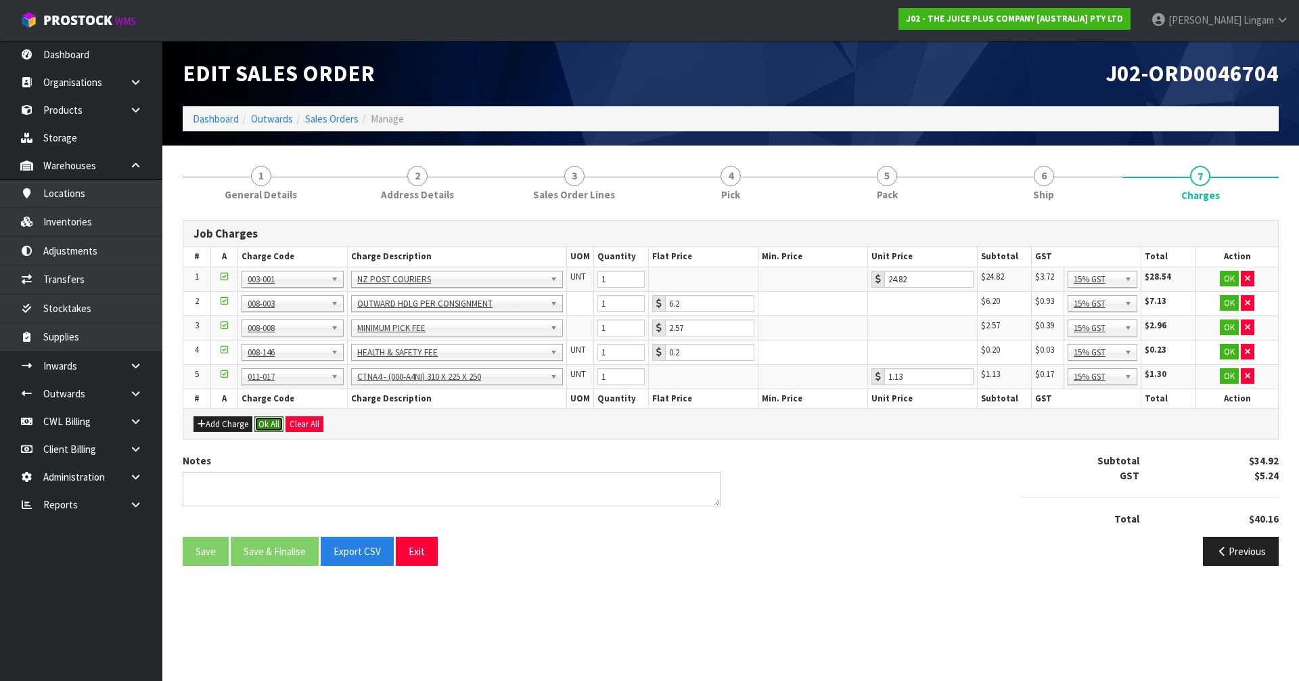
click at [267, 422] on button "Ok All" at bounding box center [268, 424] width 29 height 16
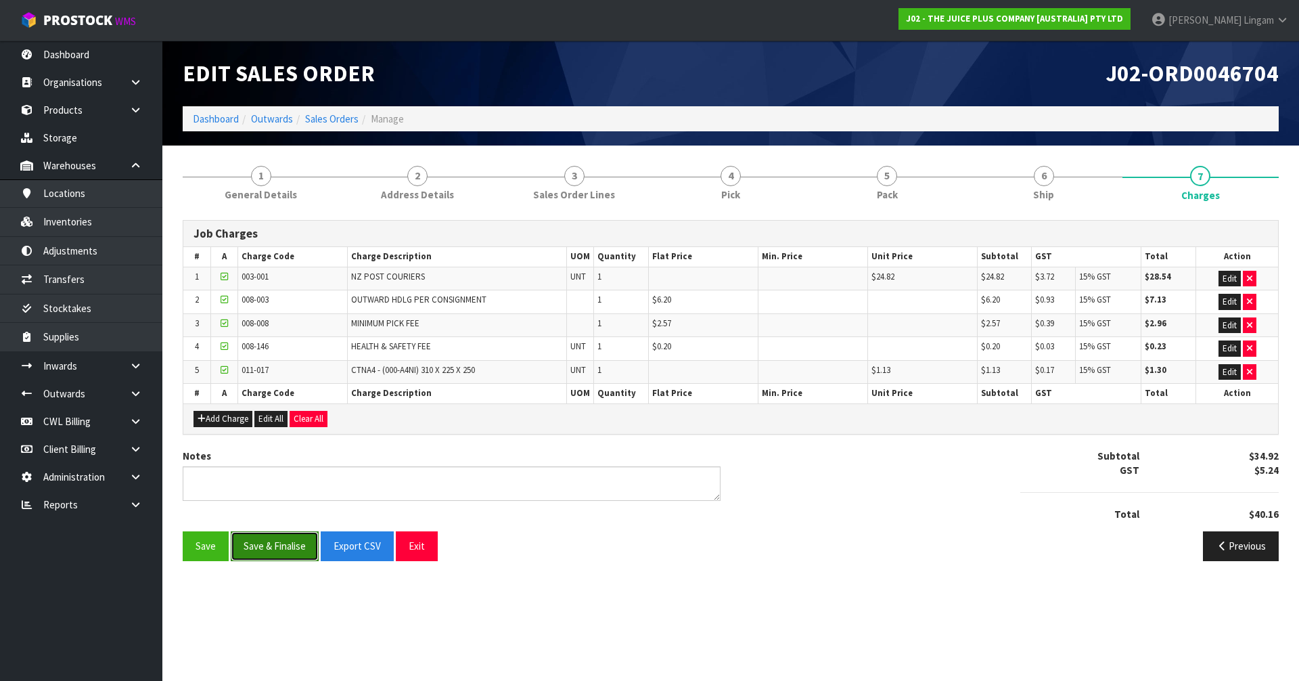
click at [265, 459] on button "Save & Finalise" at bounding box center [275, 545] width 88 height 29
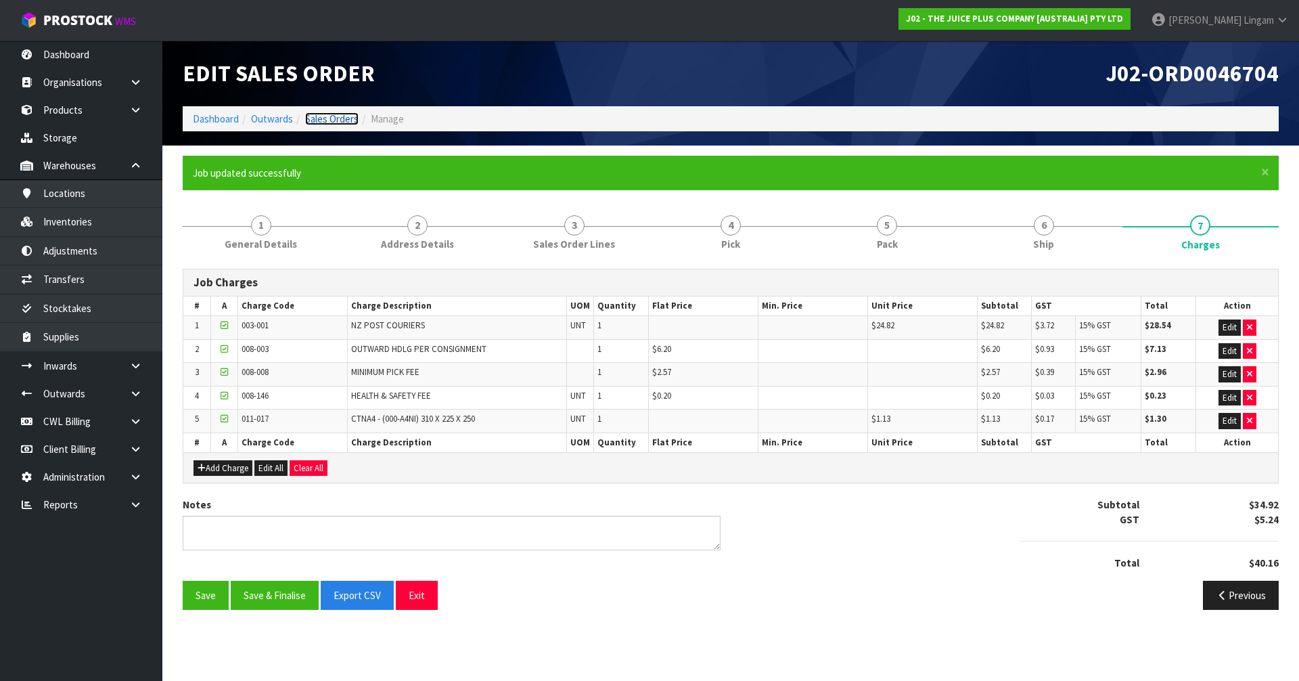
click at [342, 122] on link "Sales Orders" at bounding box center [331, 118] width 53 height 13
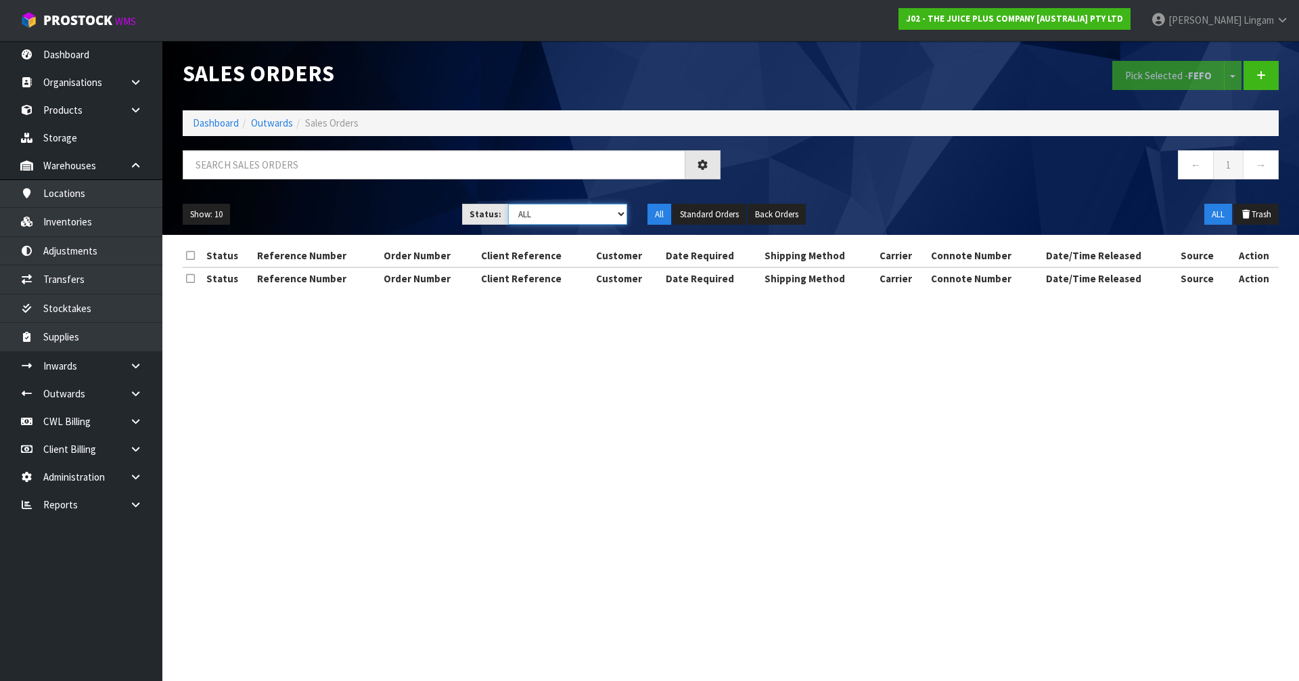
click at [590, 214] on select "Draft Pending Allocated Pending Pick Goods Picked Goods Packed Pending Charges …" at bounding box center [568, 214] width 120 height 21
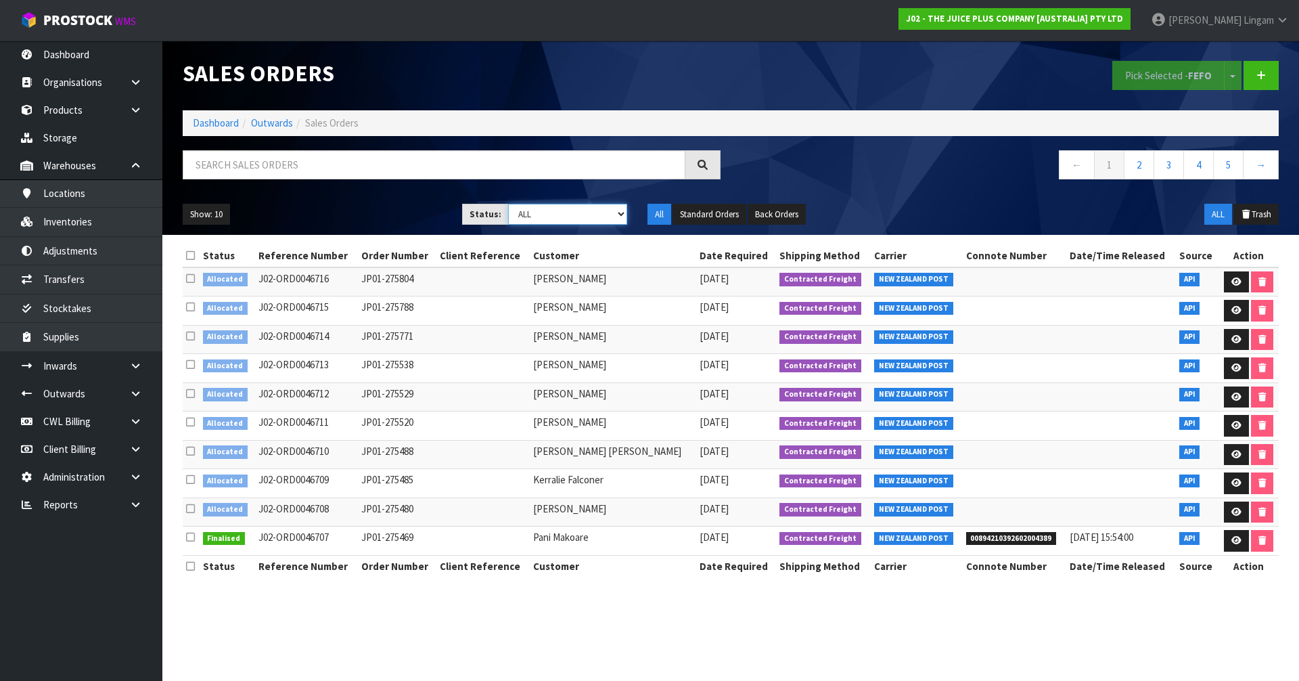
select select "string:6"
click at [508, 204] on select "Draft Pending Allocated Pending Pick Goods Picked Goods Packed Pending Charges …" at bounding box center [568, 214] width 120 height 21
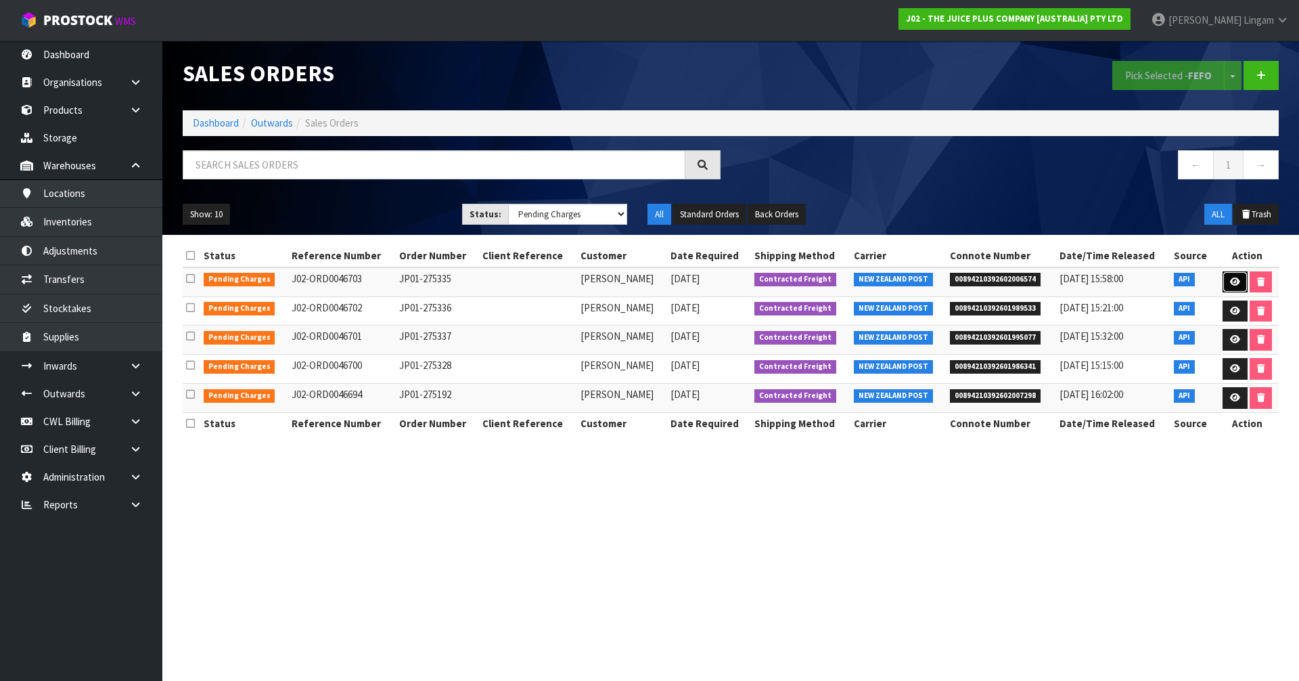
click at [682, 277] on link at bounding box center [1235, 282] width 25 height 22
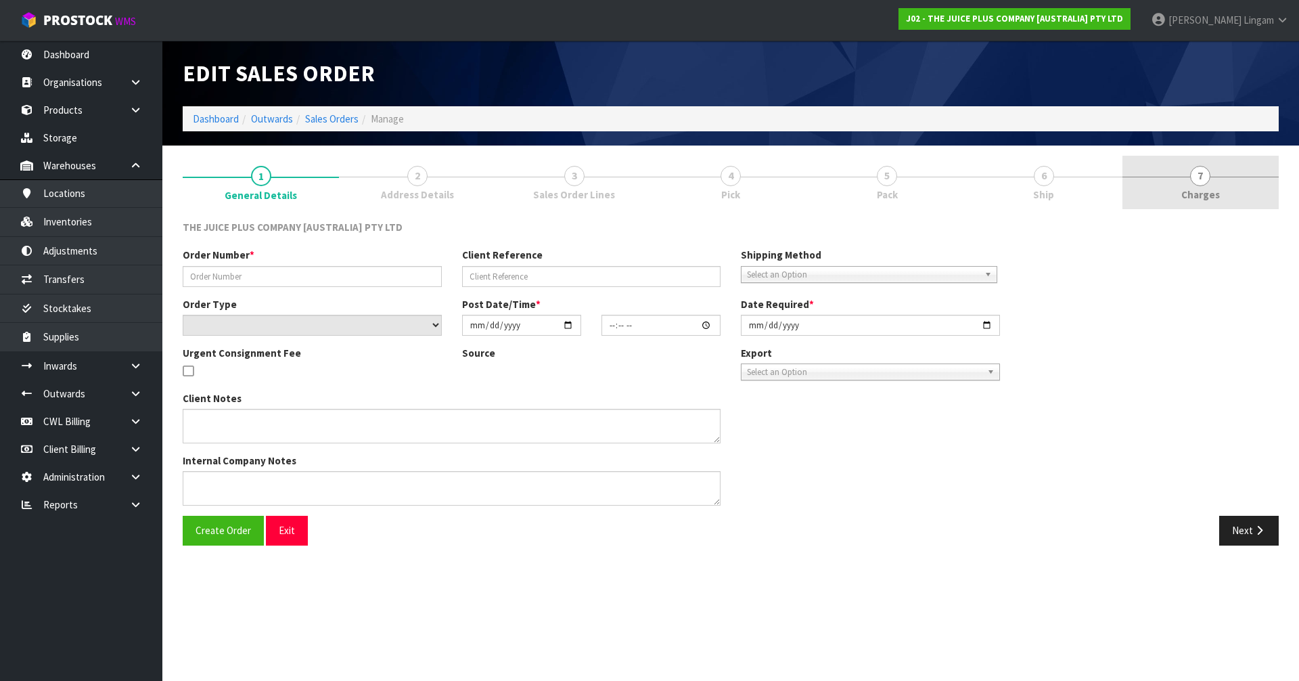
type input "JP01-275335"
select select "number:0"
type input "2025-09-19"
type input "03:01:38.000"
type input "2025-09-19"
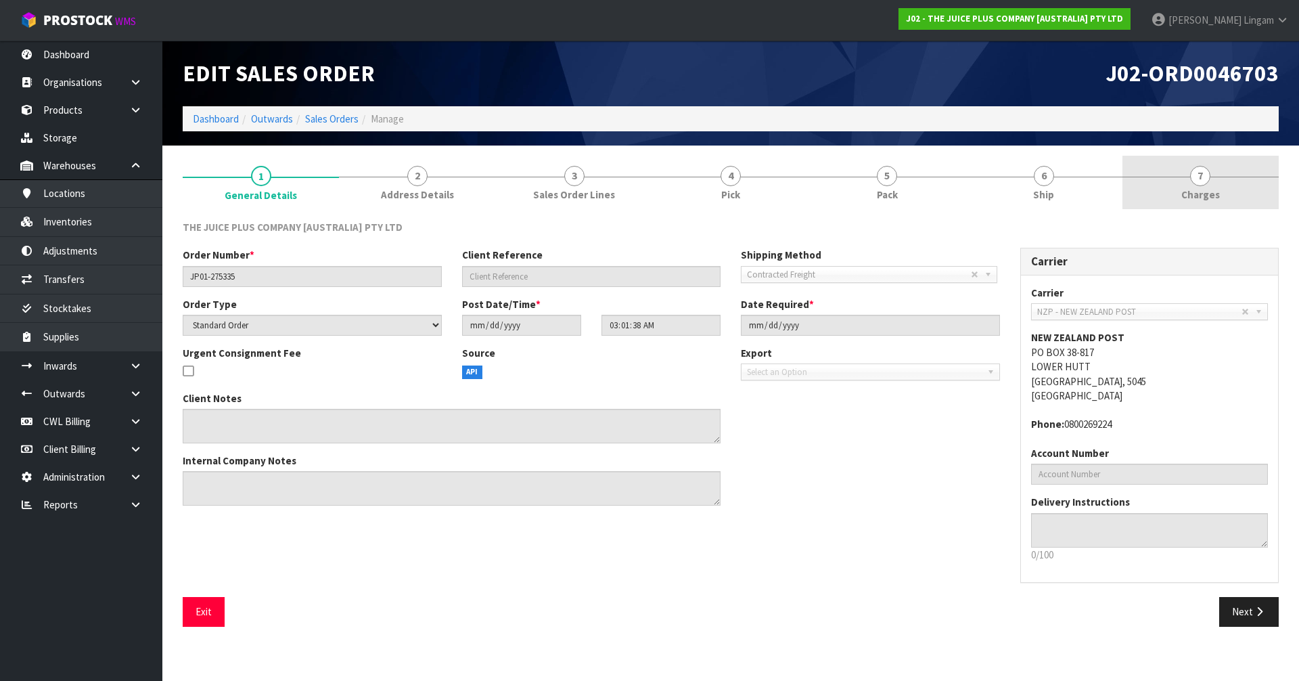
click at [682, 185] on link "7 Charges" at bounding box center [1200, 182] width 156 height 53
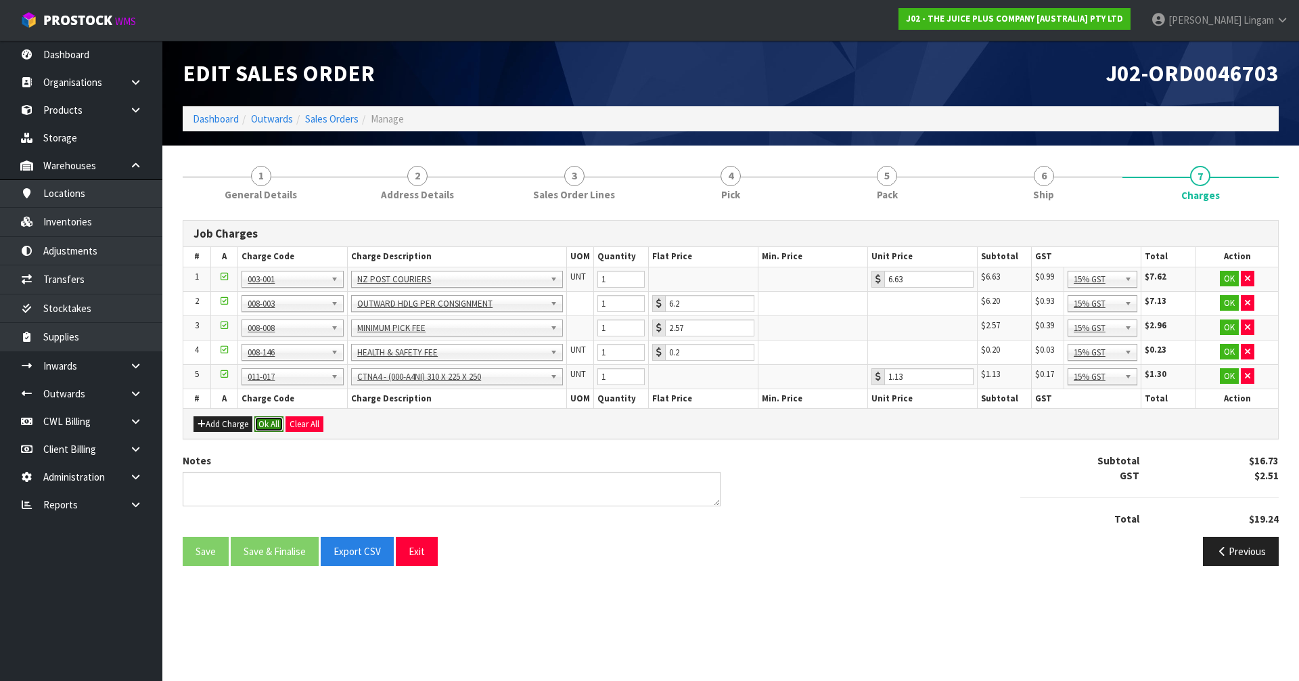
click at [266, 424] on button "Ok All" at bounding box center [268, 424] width 29 height 16
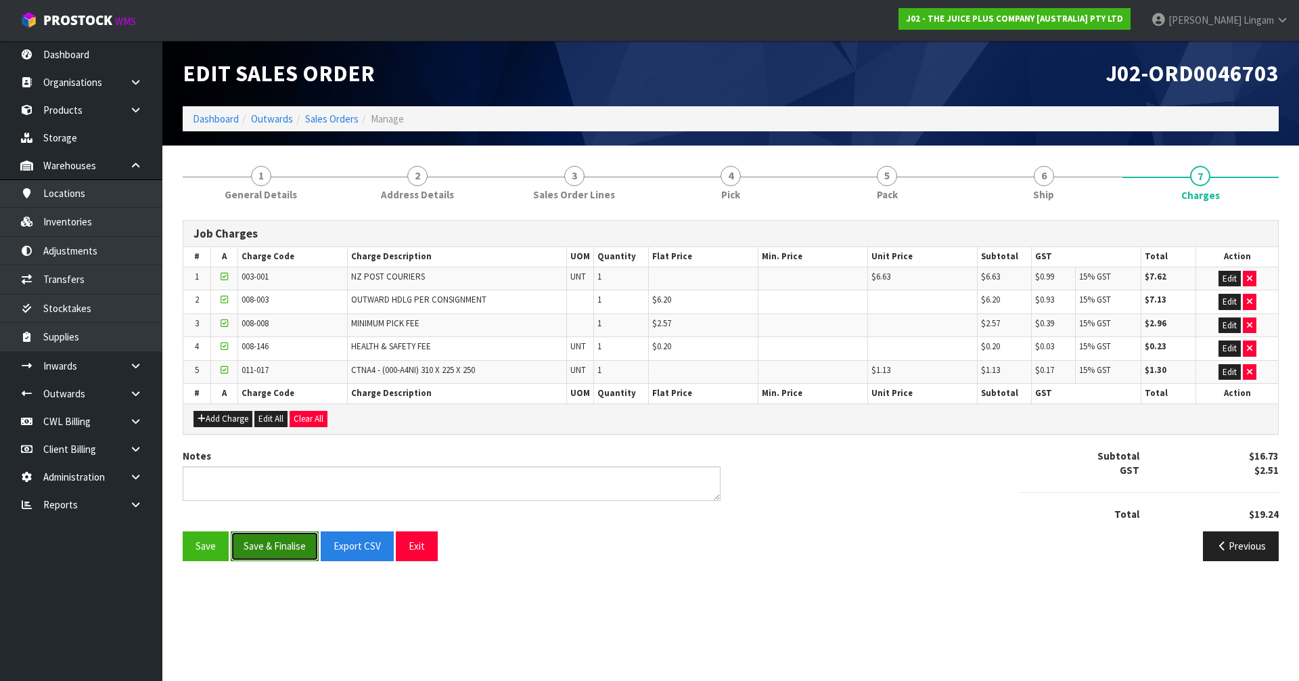
click at [283, 459] on button "Save & Finalise" at bounding box center [275, 545] width 88 height 29
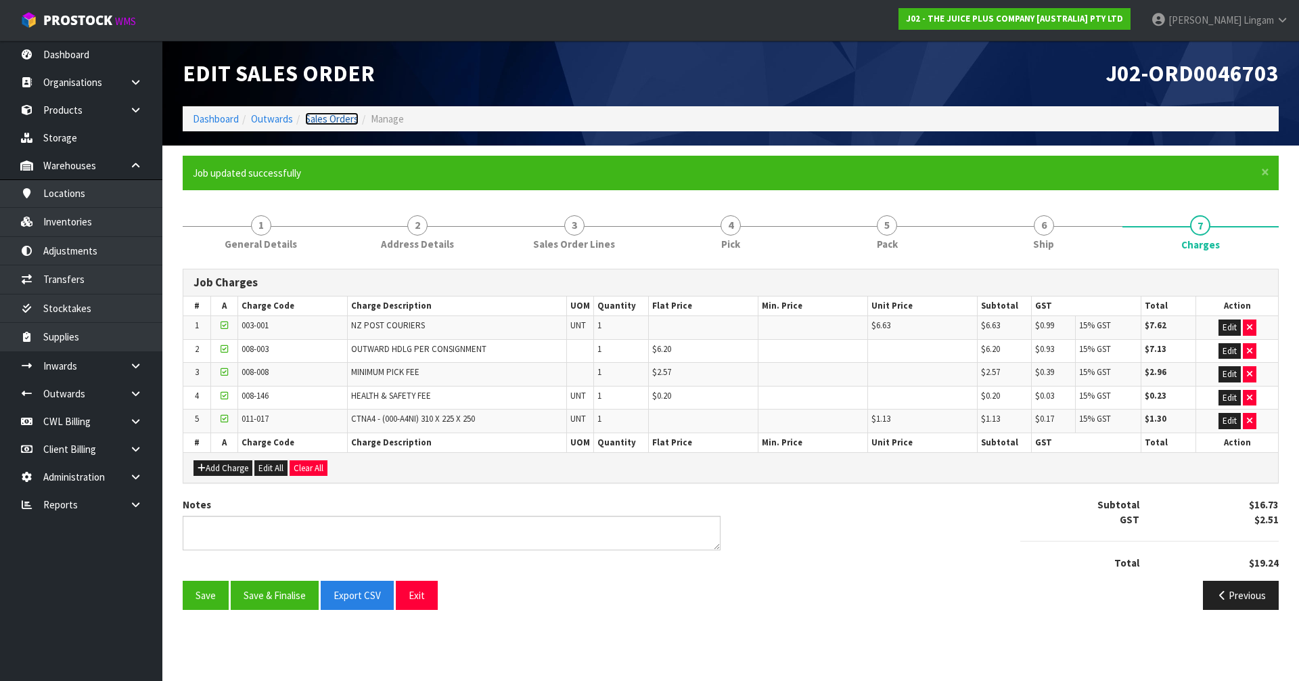
click at [343, 121] on link "Sales Orders" at bounding box center [331, 118] width 53 height 13
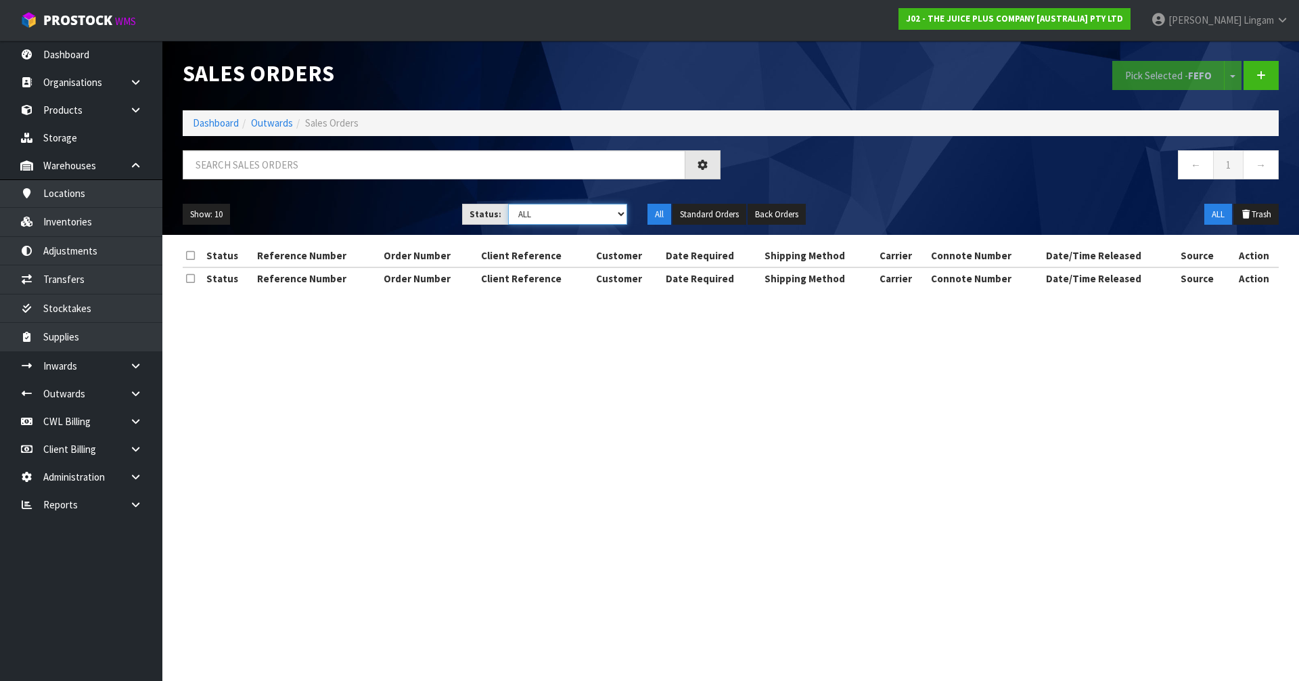
click at [610, 215] on select "Draft Pending Allocated Pending Pick Goods Picked Goods Packed Pending Charges …" at bounding box center [568, 214] width 120 height 21
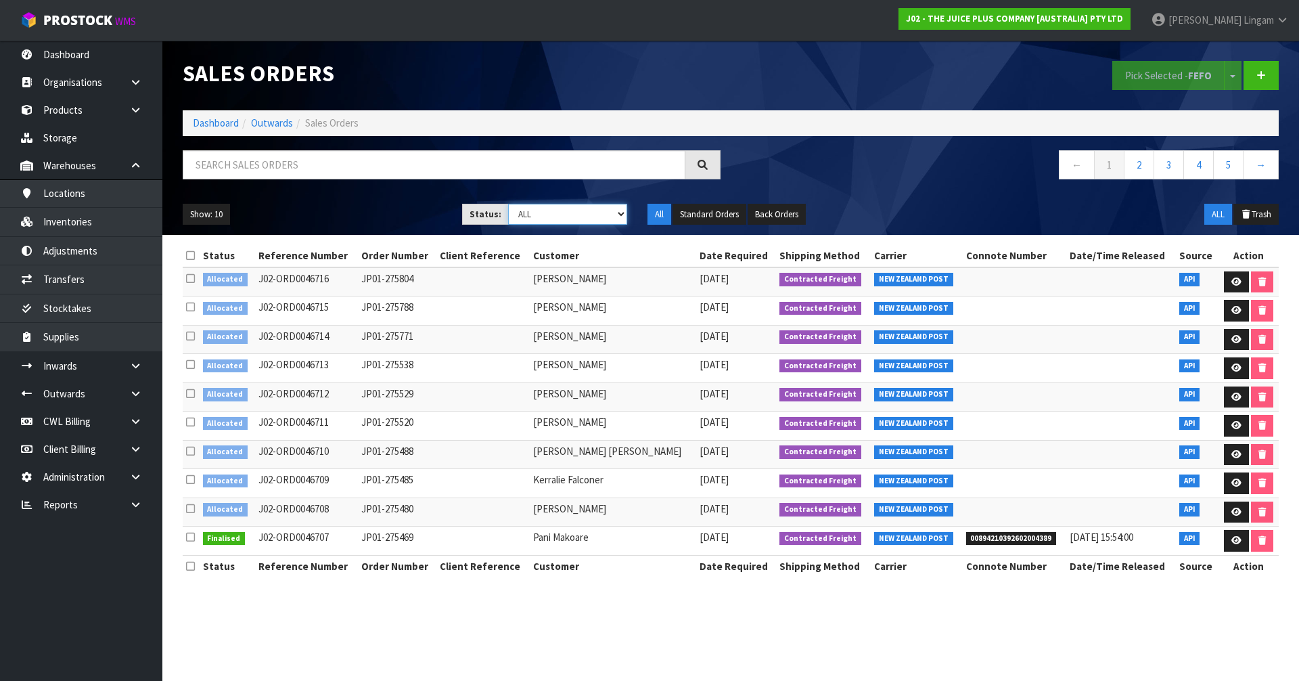
select select "string:6"
click at [508, 204] on select "Draft Pending Allocated Pending Pick Goods Picked Goods Packed Pending Charges …" at bounding box center [568, 214] width 120 height 21
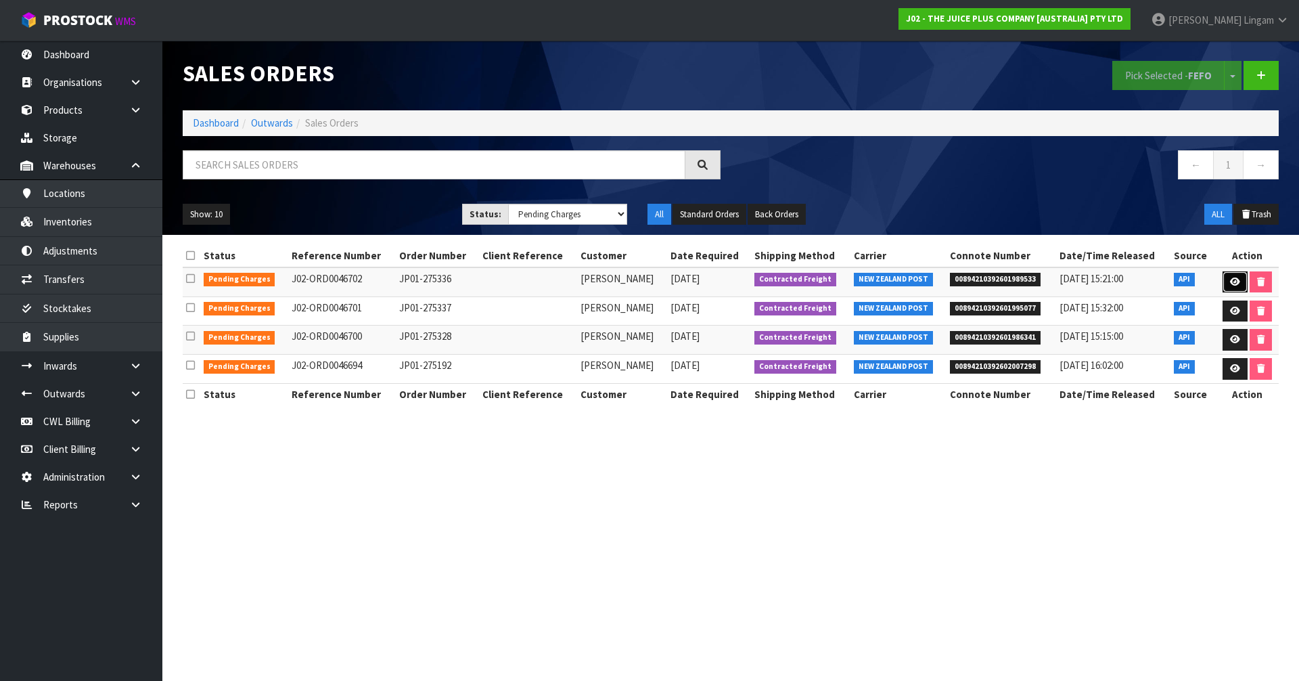
click at [682, 283] on icon at bounding box center [1235, 281] width 10 height 9
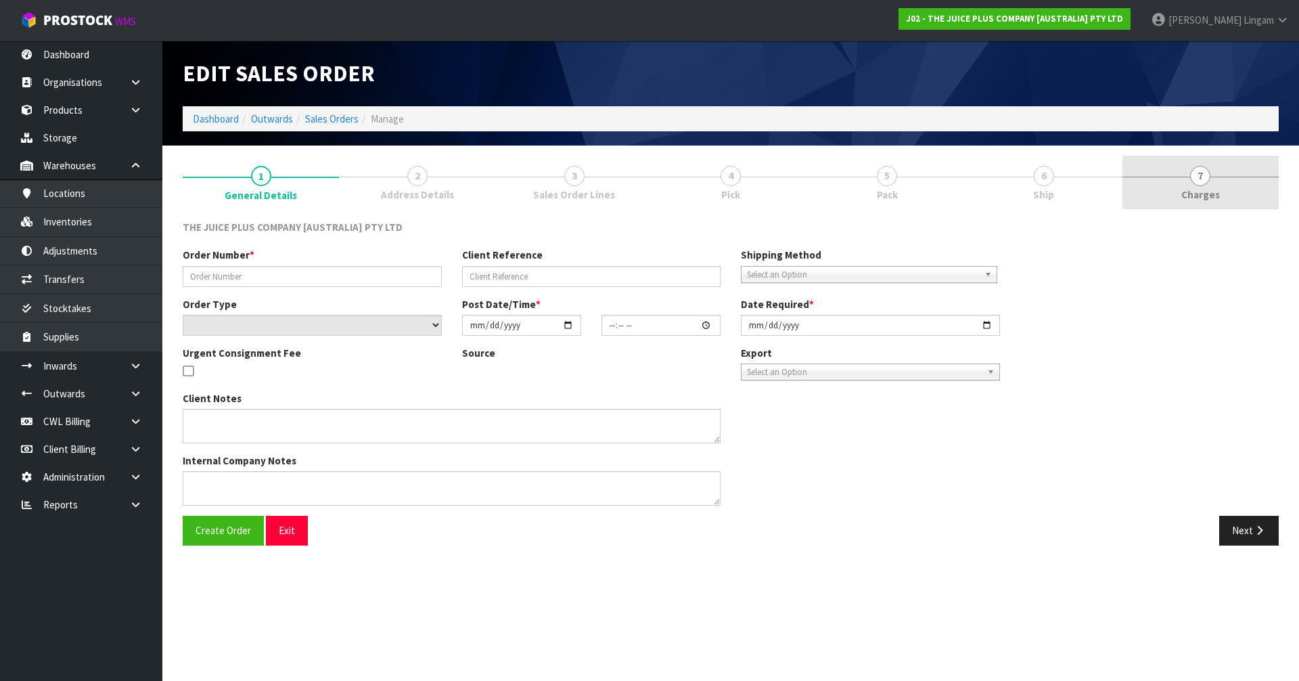
type input "JP01-275336"
select select "number:0"
type input "2025-09-19"
type input "03:01:36.000"
type input "2025-09-19"
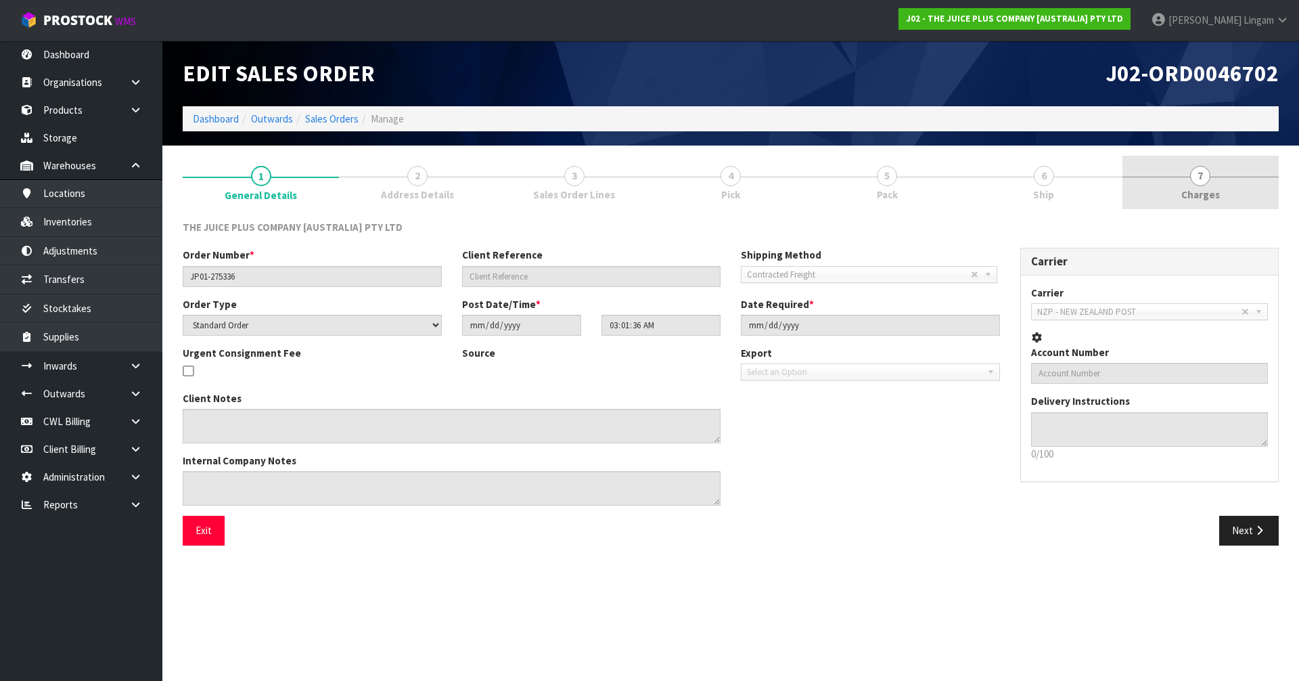
click at [682, 178] on link "7 Charges" at bounding box center [1200, 182] width 156 height 53
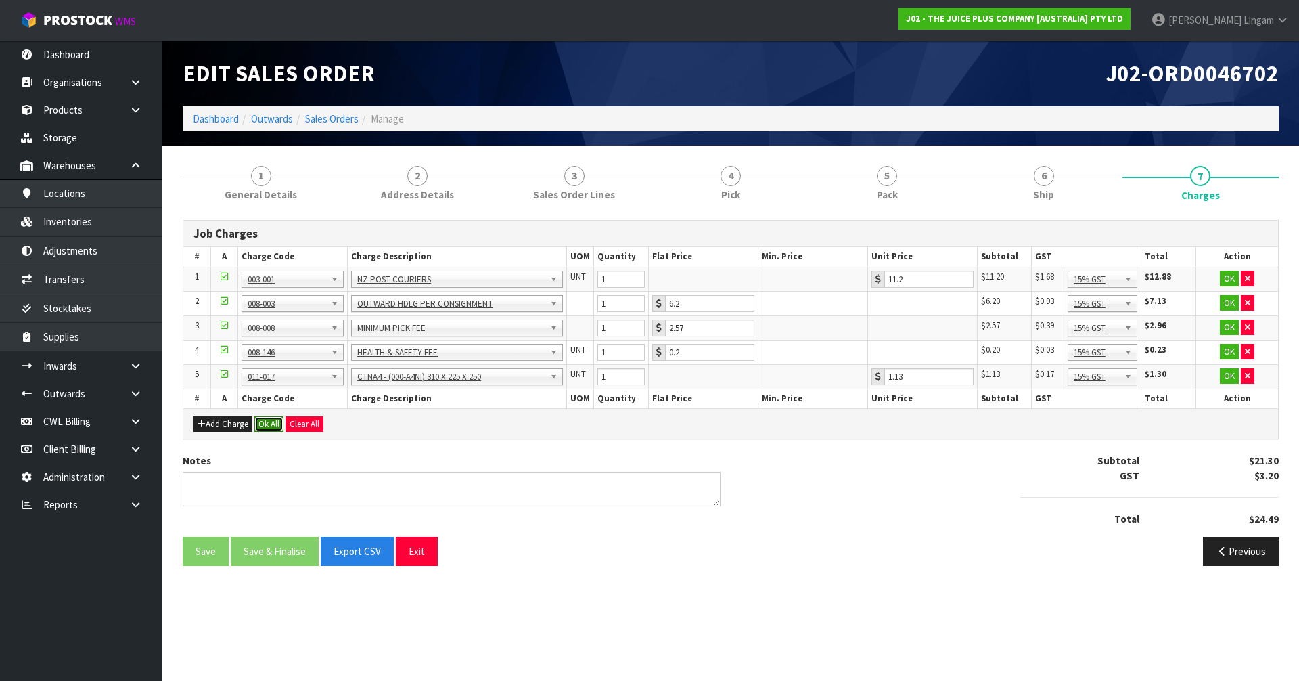
click at [269, 427] on button "Ok All" at bounding box center [268, 424] width 29 height 16
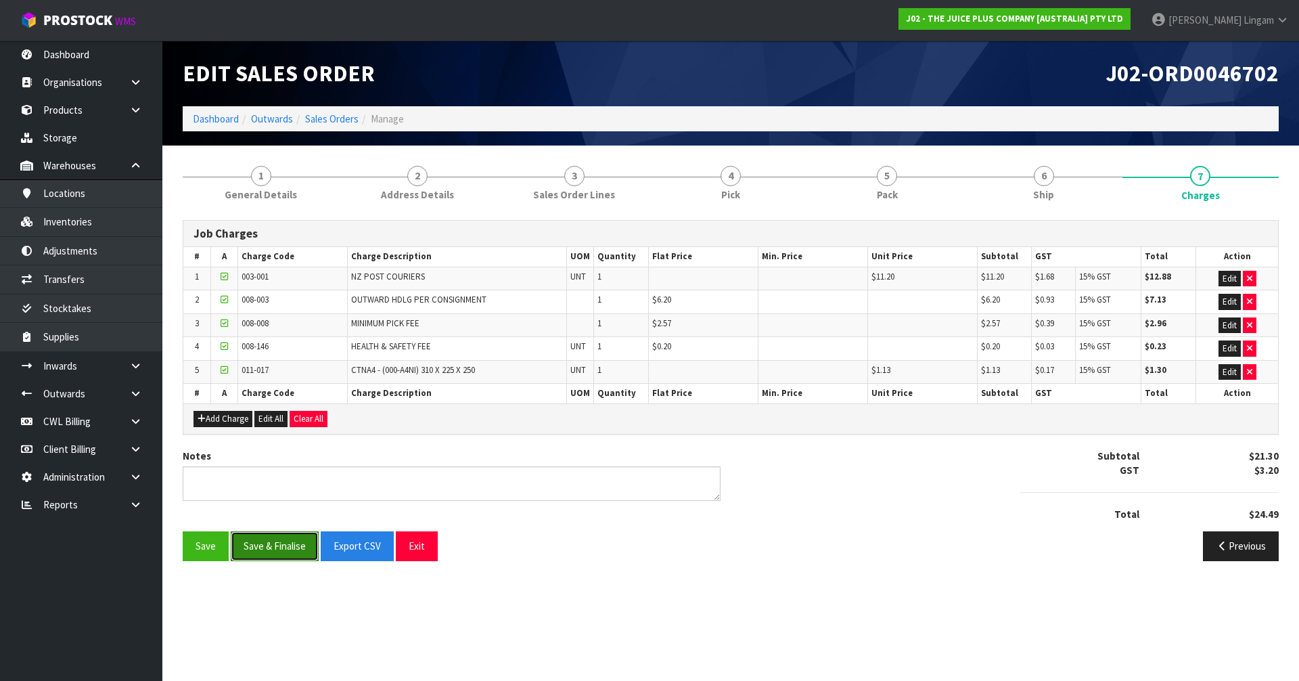
click at [280, 459] on button "Save & Finalise" at bounding box center [275, 545] width 88 height 29
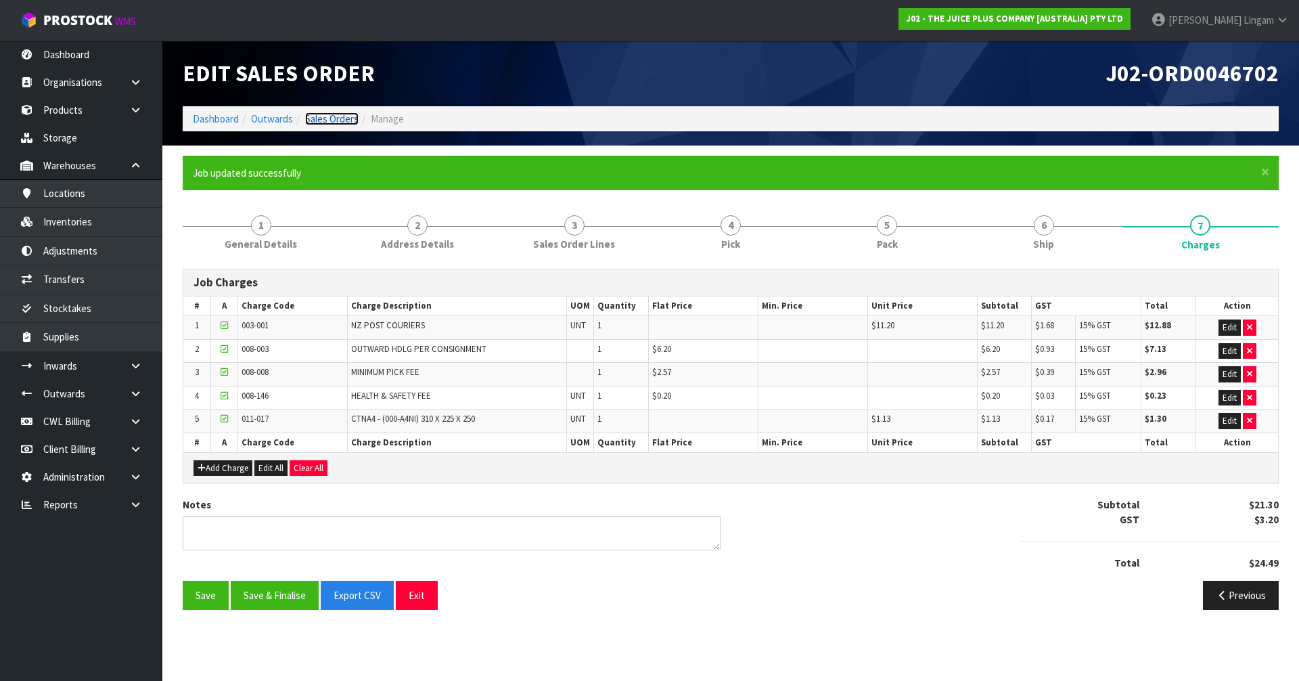
click at [330, 118] on link "Sales Orders" at bounding box center [331, 118] width 53 height 13
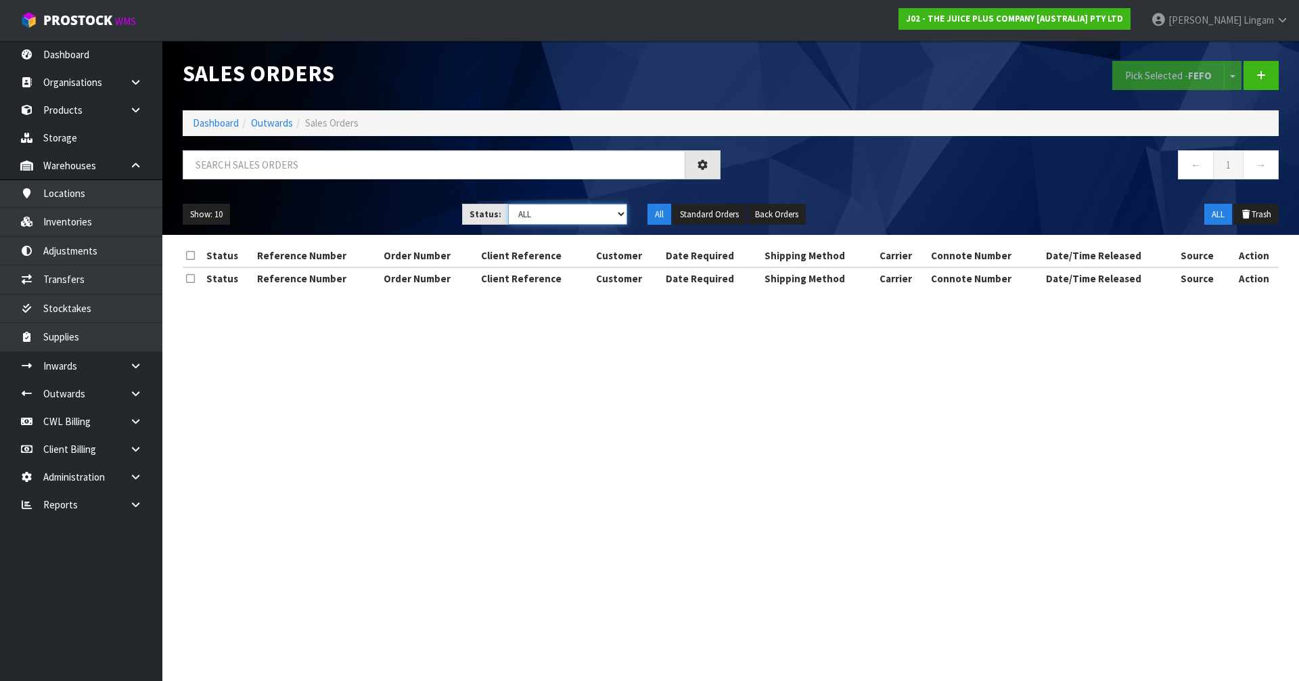
click at [604, 209] on select "Draft Pending Allocated Pending Pick Goods Picked Goods Packed Pending Charges …" at bounding box center [568, 214] width 120 height 21
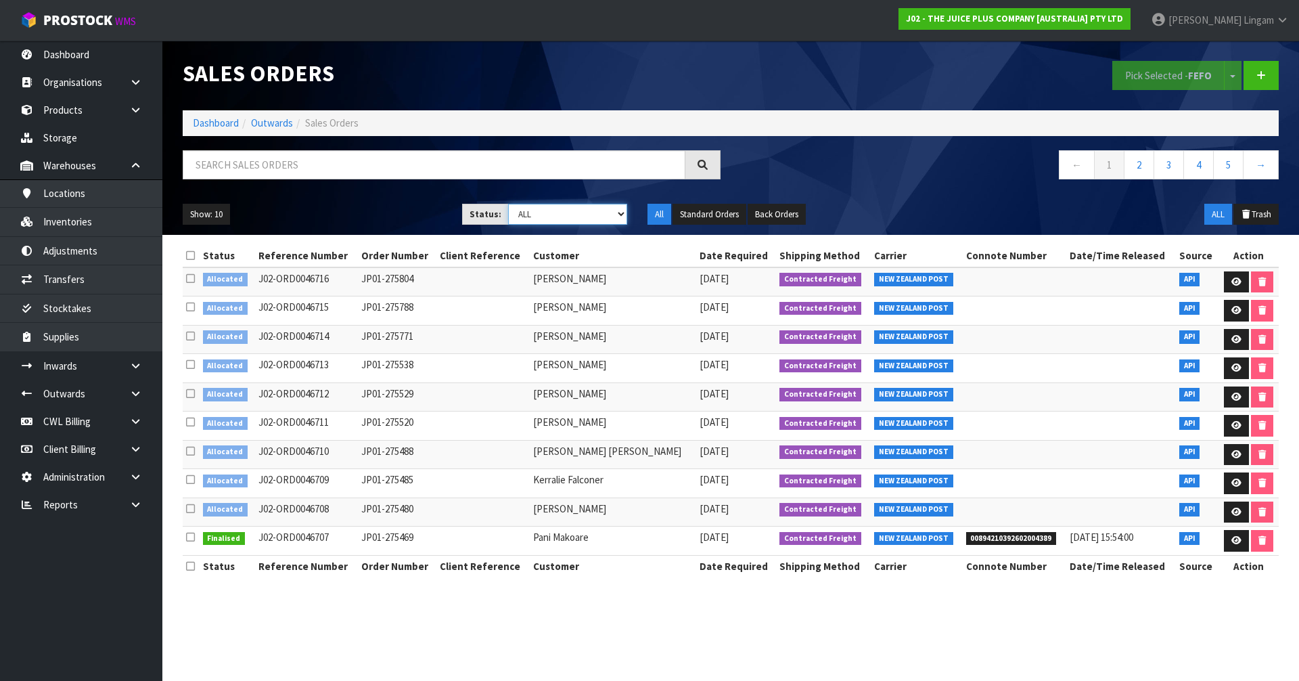
select select "string:6"
click at [508, 204] on select "Draft Pending Allocated Pending Pick Goods Picked Goods Packed Pending Charges …" at bounding box center [568, 214] width 120 height 21
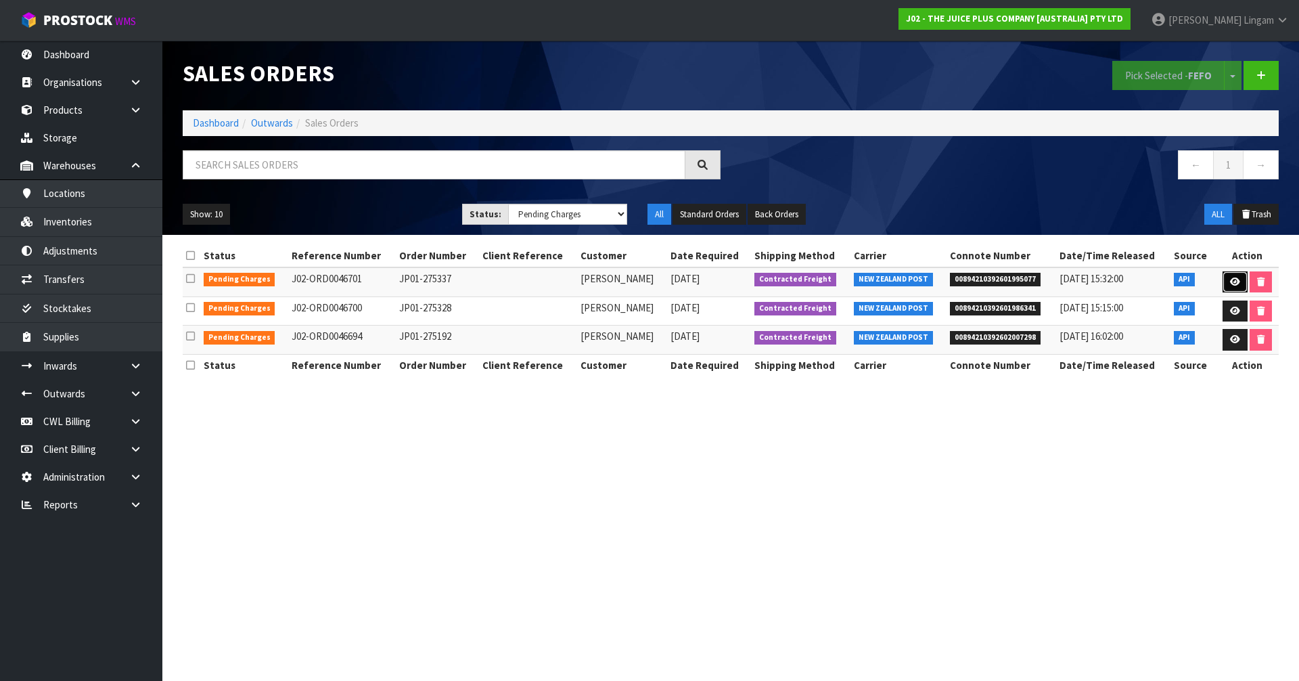
click at [682, 283] on link at bounding box center [1235, 282] width 25 height 22
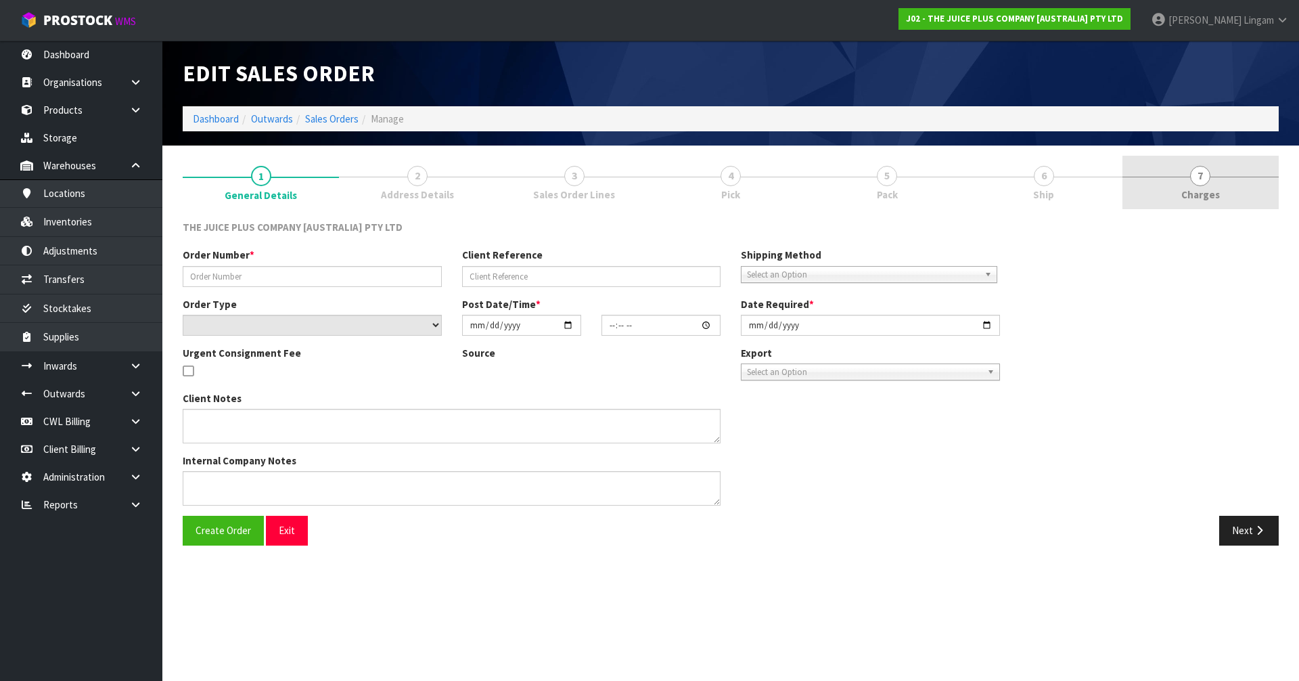
type input "JP01-275337"
select select "number:0"
type input "2025-09-19"
type input "03:01:35.000"
type input "2025-09-19"
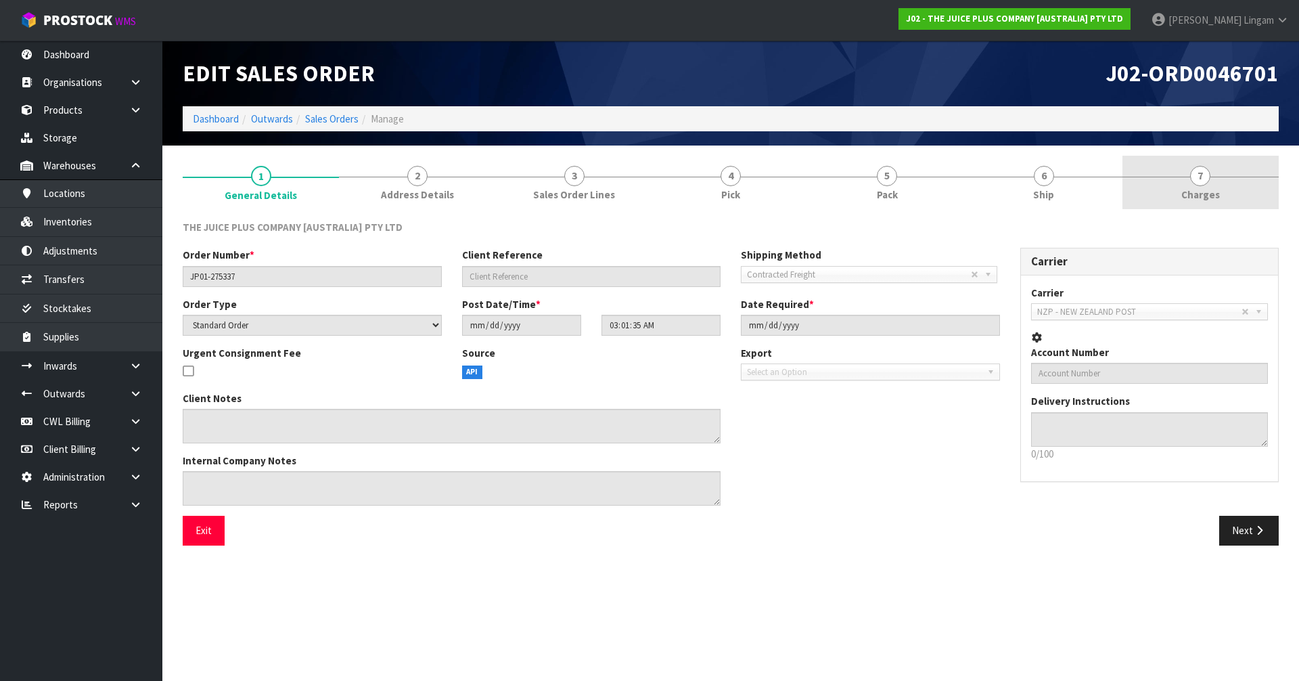
click at [682, 198] on link "7 Charges" at bounding box center [1200, 182] width 156 height 53
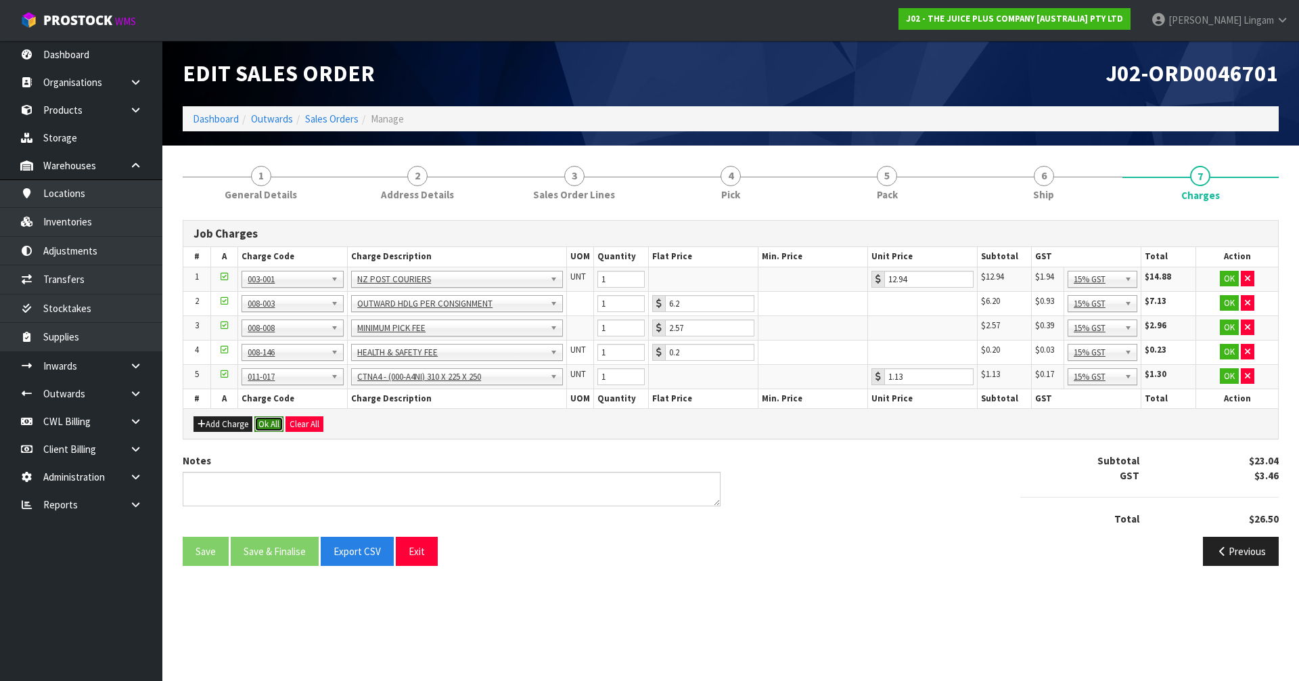
click at [267, 423] on button "Ok All" at bounding box center [268, 424] width 29 height 16
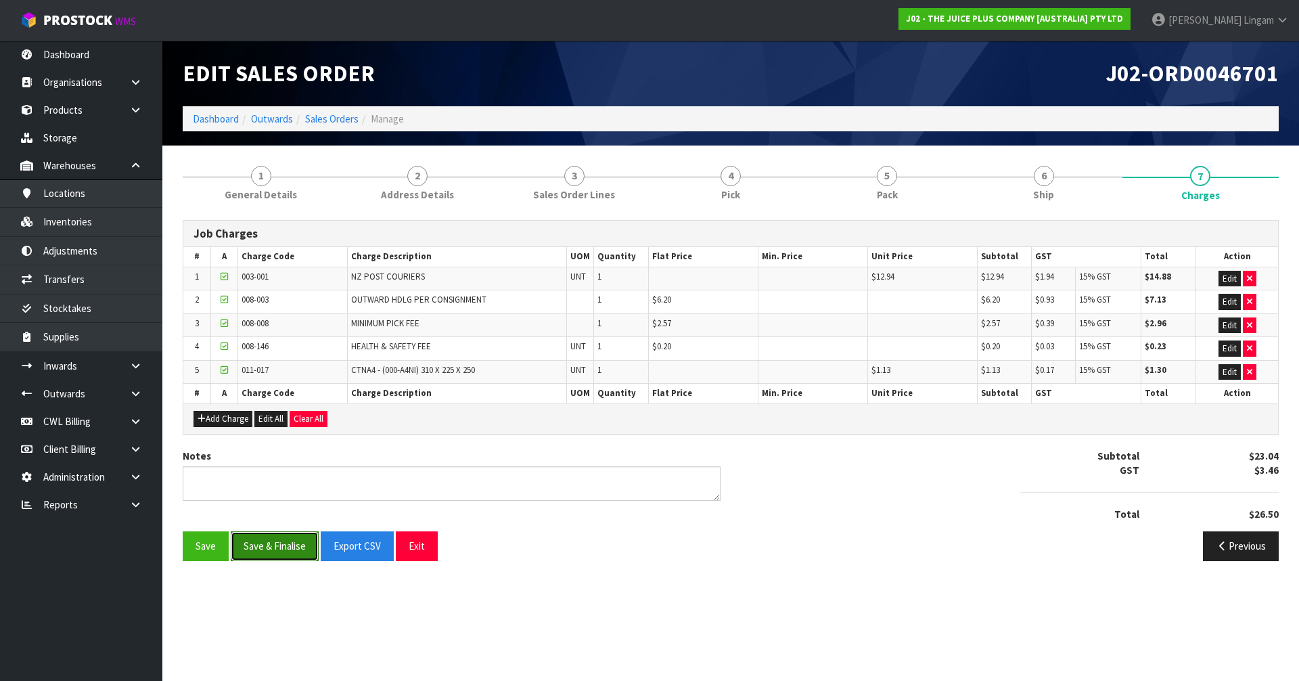
click at [286, 459] on button "Save & Finalise" at bounding box center [275, 545] width 88 height 29
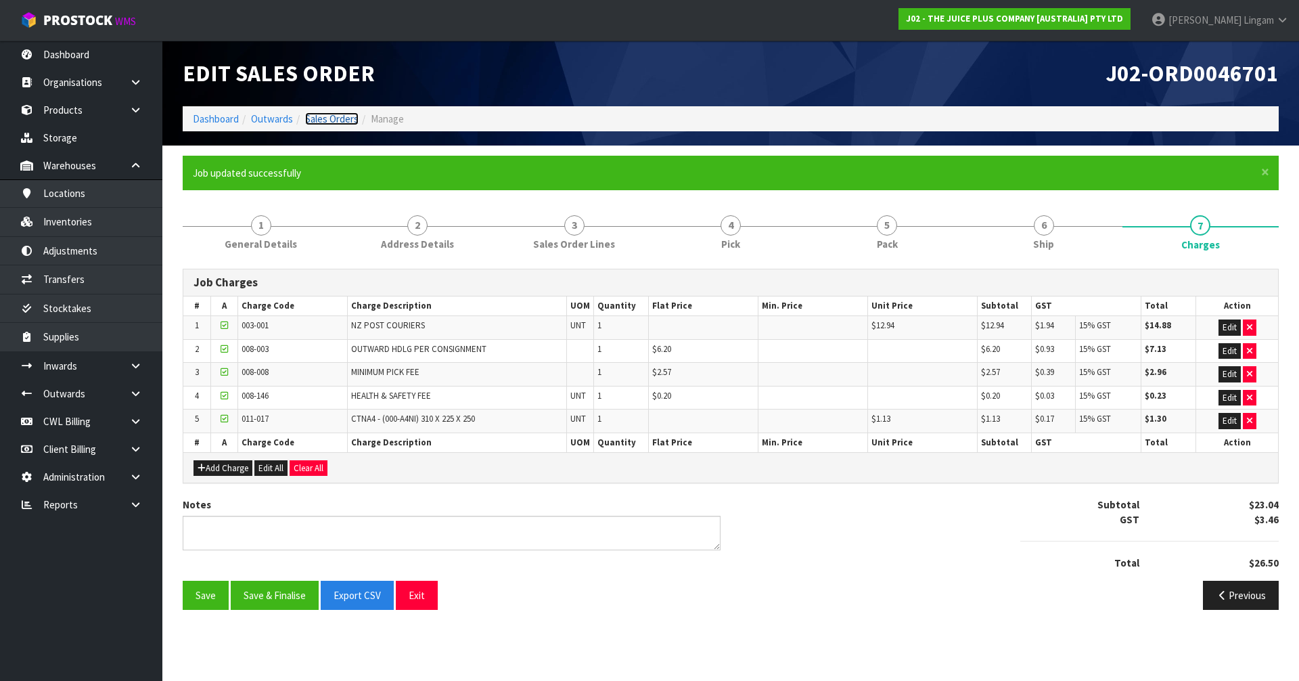
click at [340, 116] on link "Sales Orders" at bounding box center [331, 118] width 53 height 13
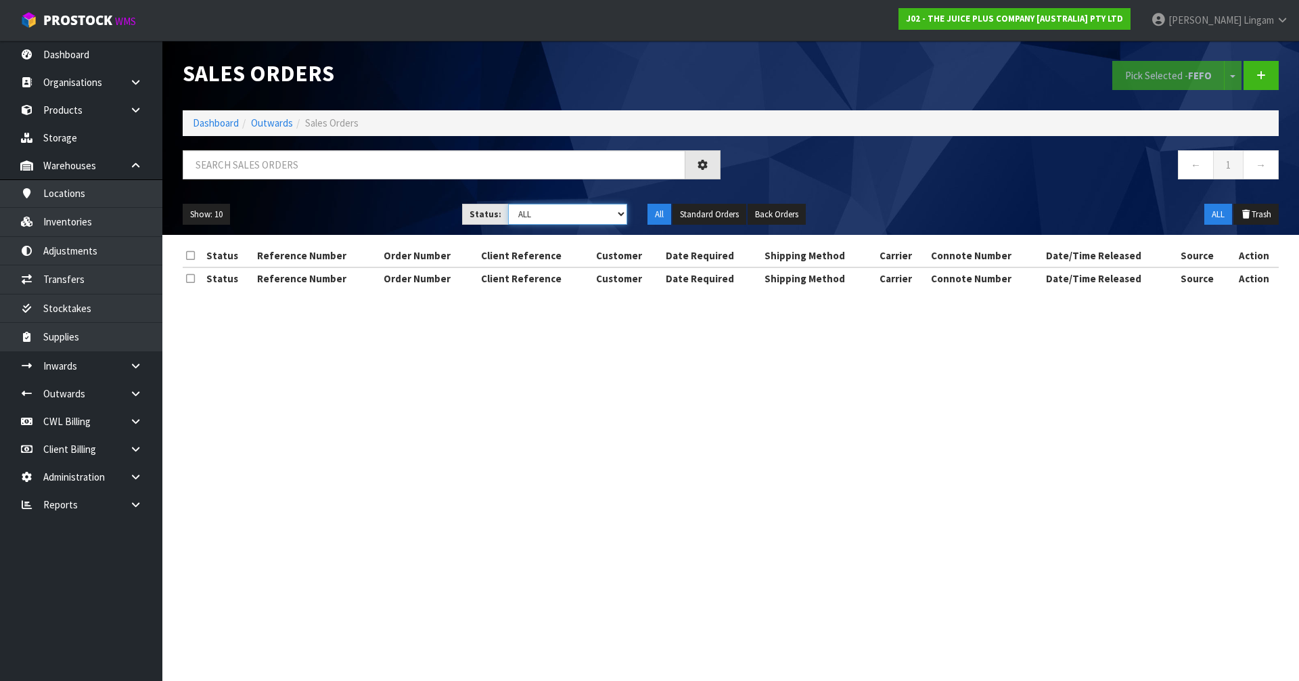
click at [604, 210] on select "Draft Pending Allocated Pending Pick Goods Picked Goods Packed Pending Charges …" at bounding box center [568, 214] width 120 height 21
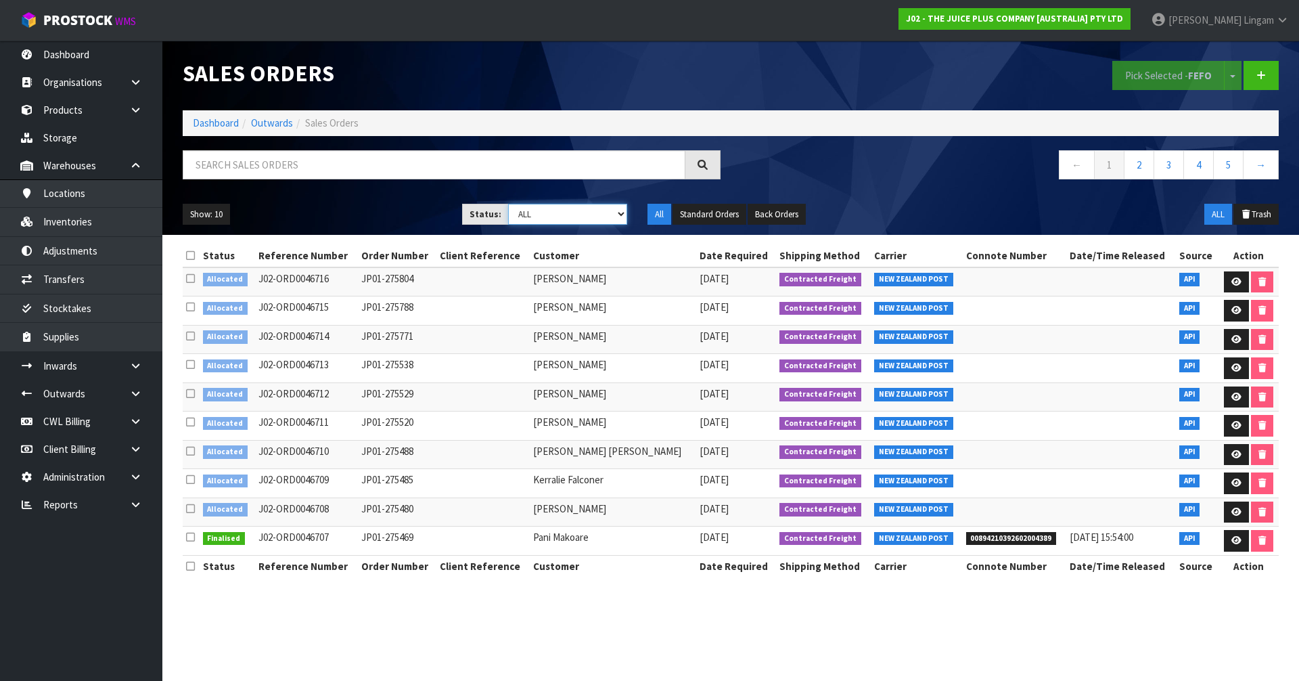
select select "string:6"
click at [508, 204] on select "Draft Pending Allocated Pending Pick Goods Picked Goods Packed Pending Charges …" at bounding box center [568, 214] width 120 height 21
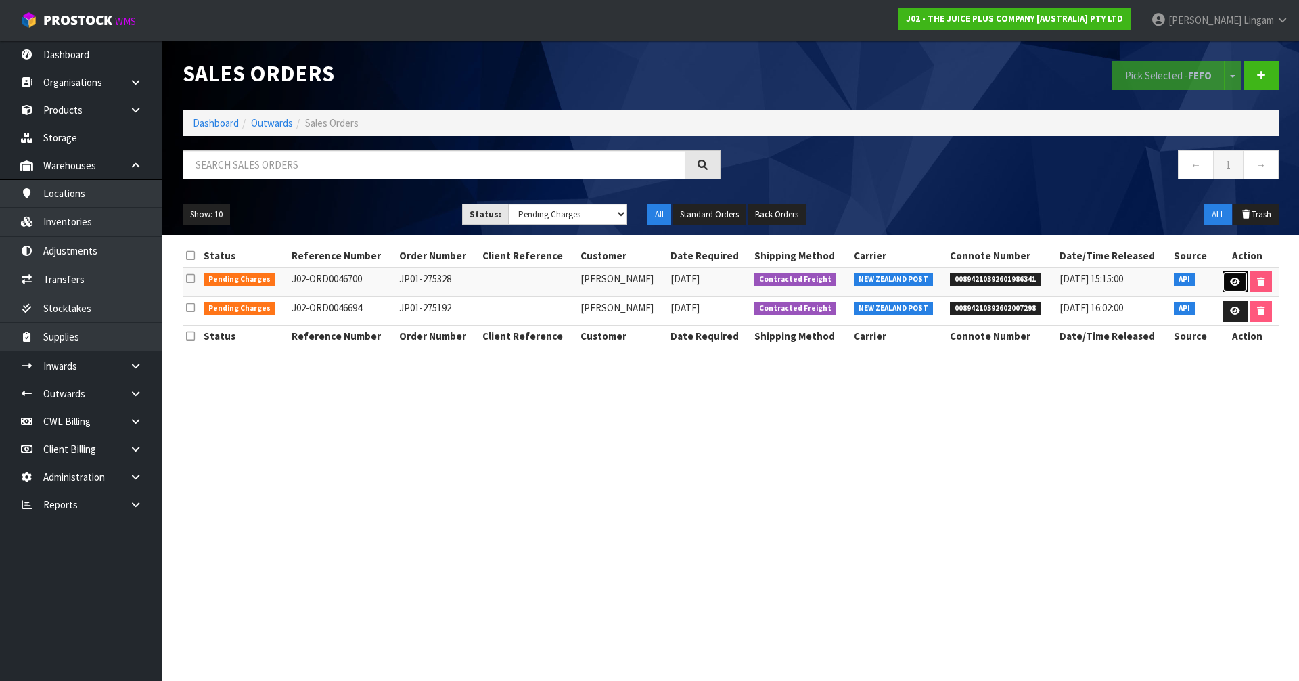
click at [682, 280] on link at bounding box center [1235, 282] width 25 height 22
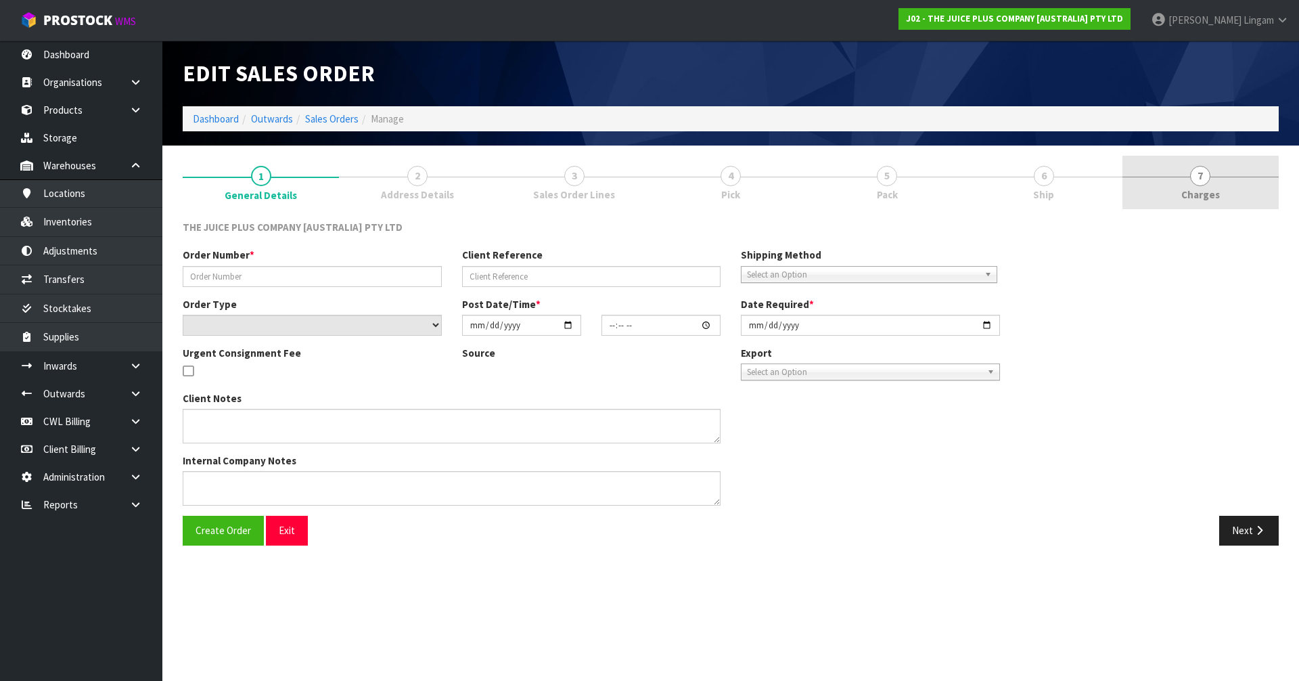
type input "JP01-275328"
select select "number:0"
type input "2025-09-19"
type input "03:01:16.000"
type input "2025-09-19"
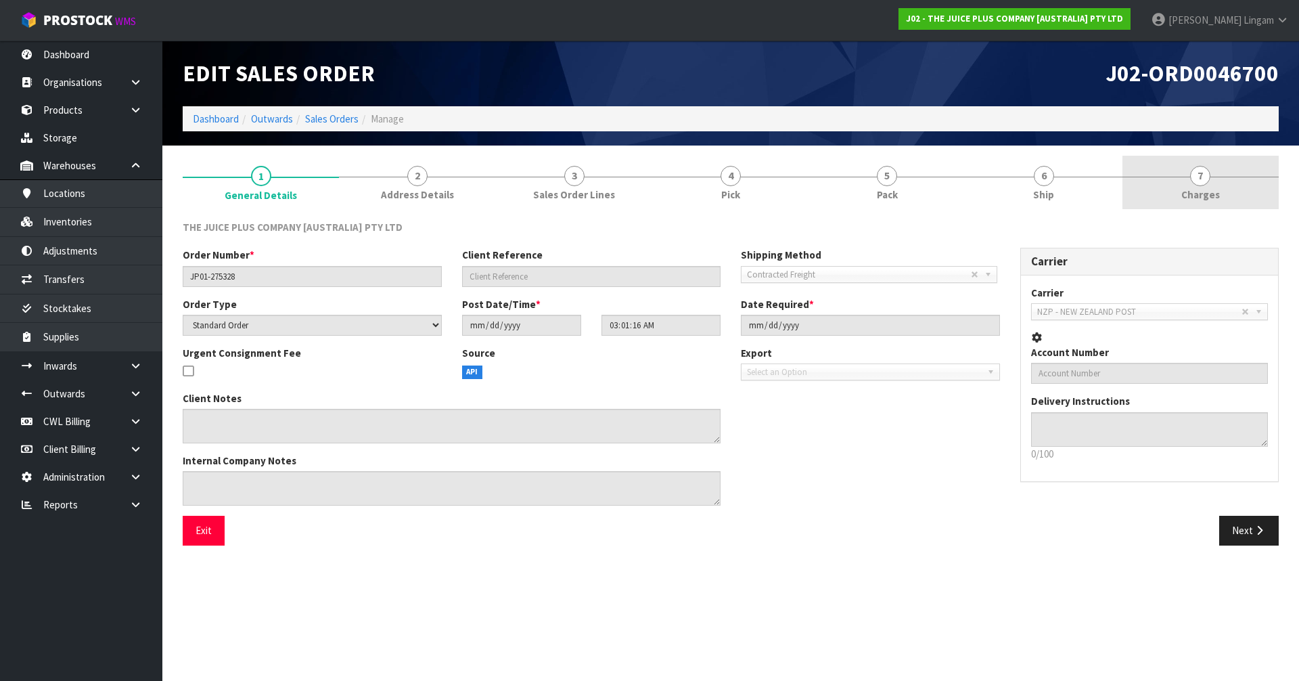
click at [682, 196] on link "7 Charges" at bounding box center [1200, 182] width 156 height 53
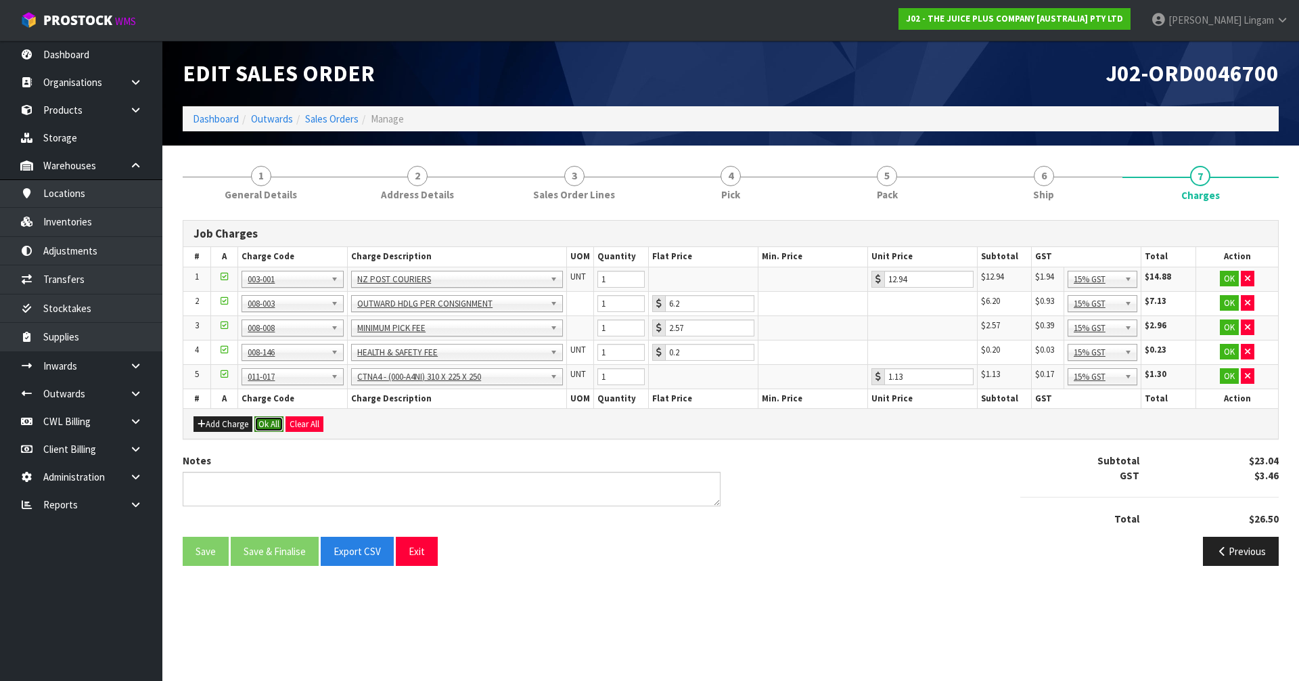
click at [265, 419] on button "Ok All" at bounding box center [268, 424] width 29 height 16
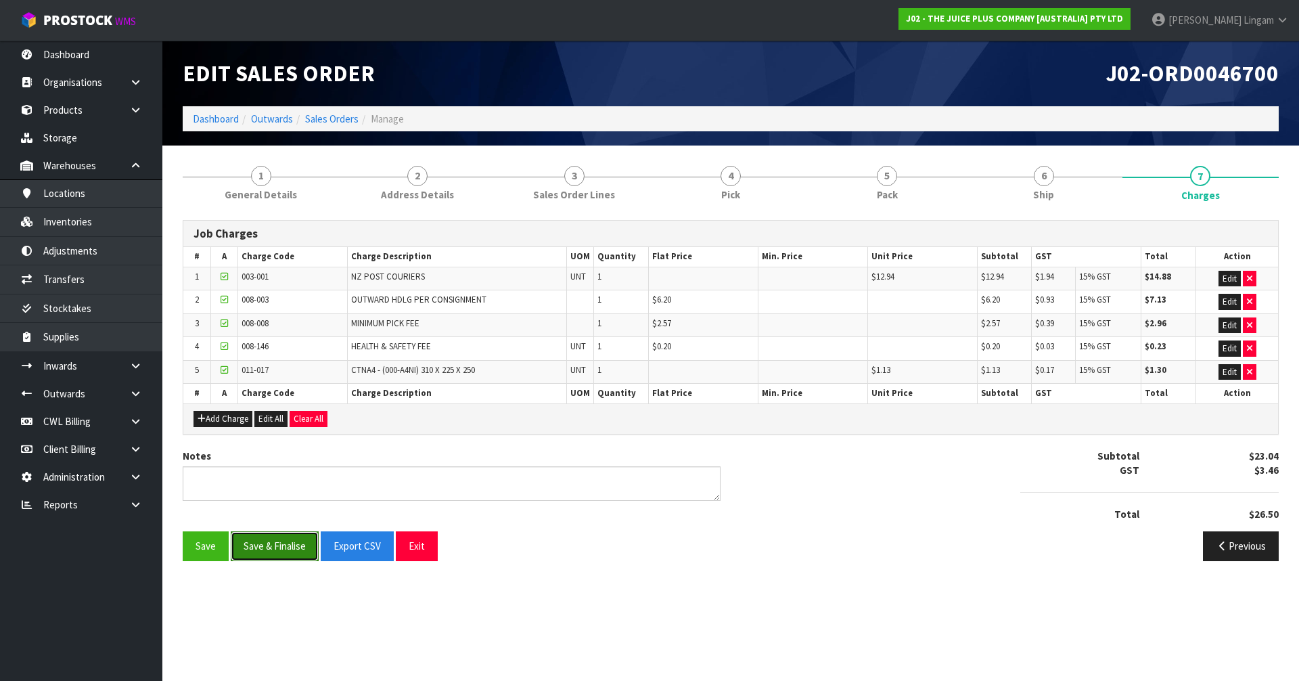
click at [277, 459] on button "Save & Finalise" at bounding box center [275, 545] width 88 height 29
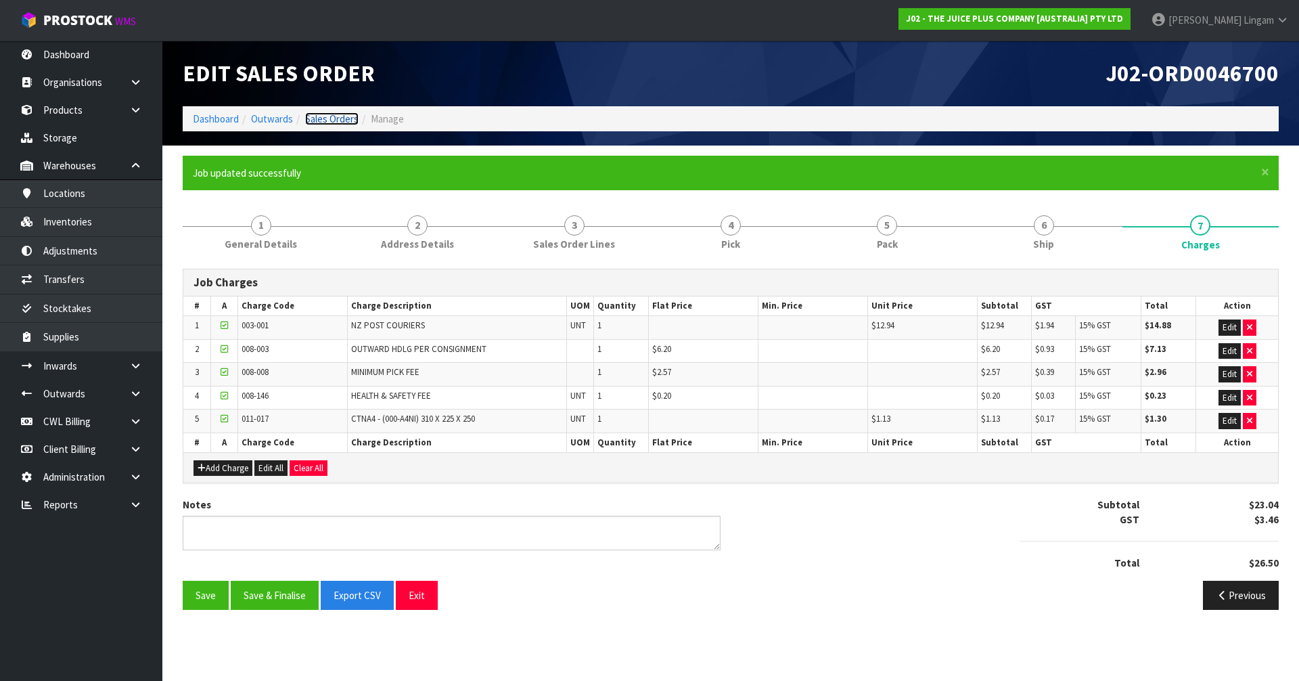
click at [350, 118] on link "Sales Orders" at bounding box center [331, 118] width 53 height 13
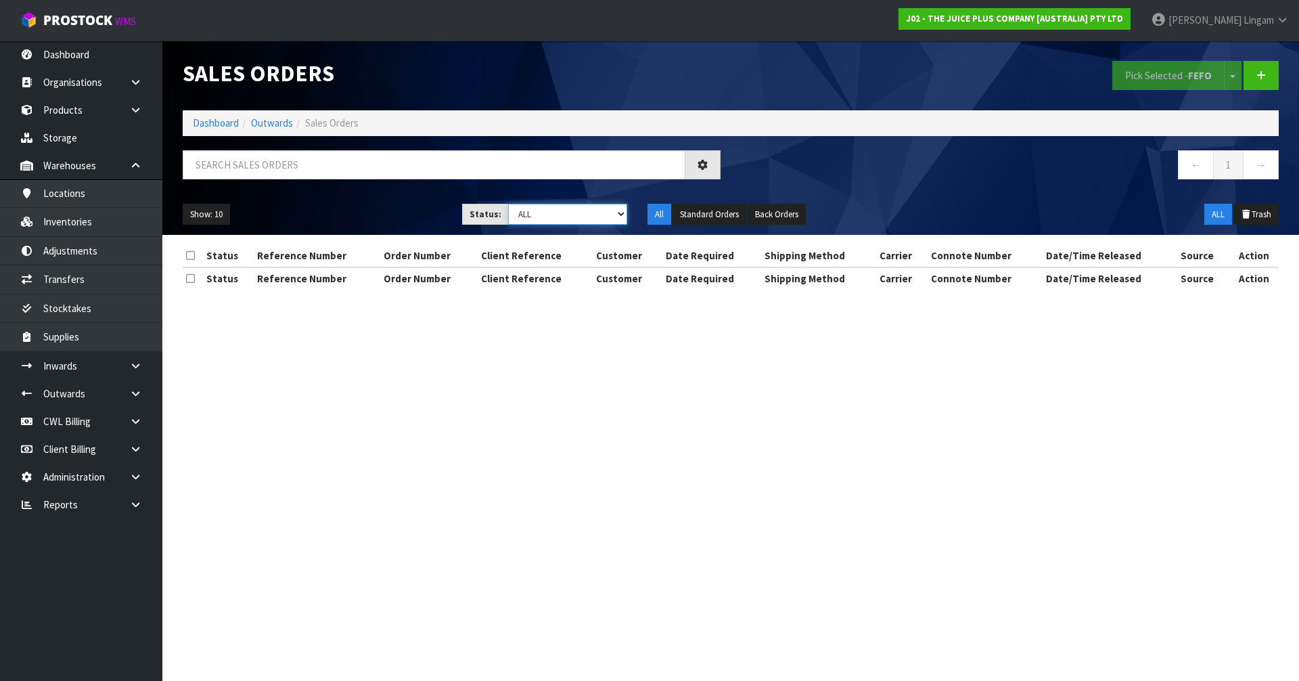
click at [610, 213] on select "Draft Pending Allocated Pending Pick Goods Picked Goods Packed Pending Charges …" at bounding box center [568, 214] width 120 height 21
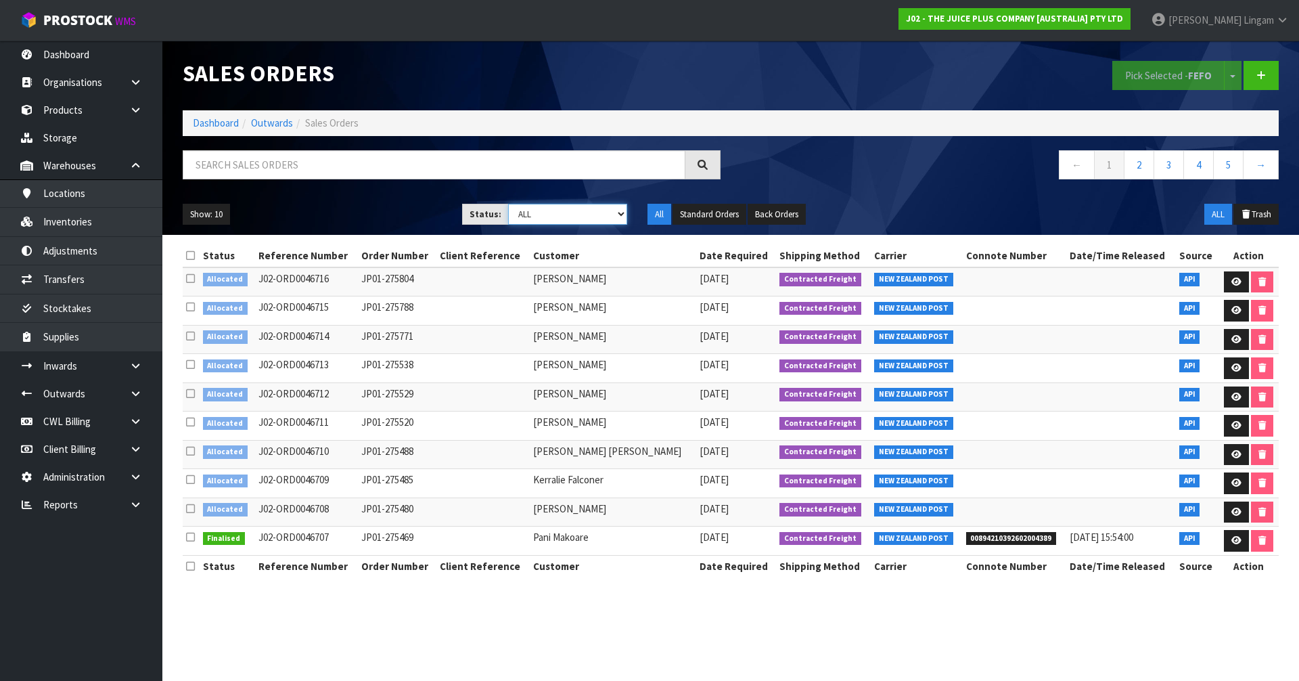
select select "string:6"
click at [508, 204] on select "Draft Pending Allocated Pending Pick Goods Picked Goods Packed Pending Charges …" at bounding box center [568, 214] width 120 height 21
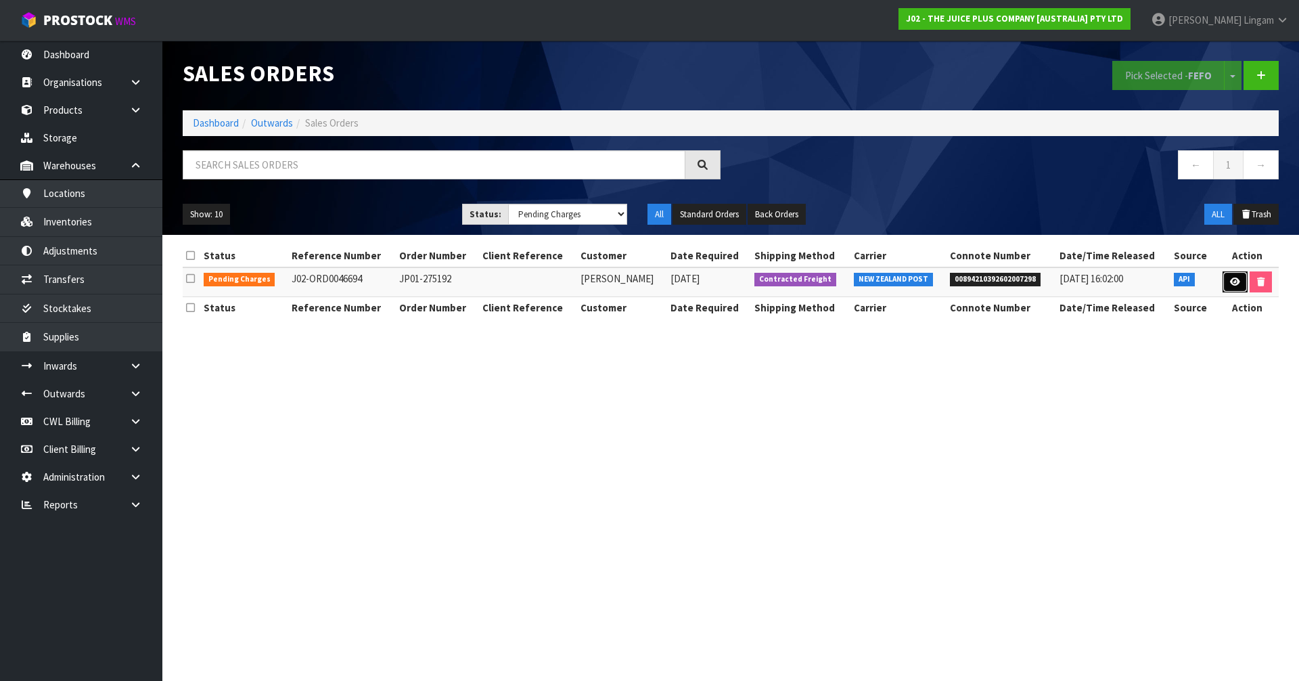
click at [682, 277] on icon at bounding box center [1235, 281] width 10 height 9
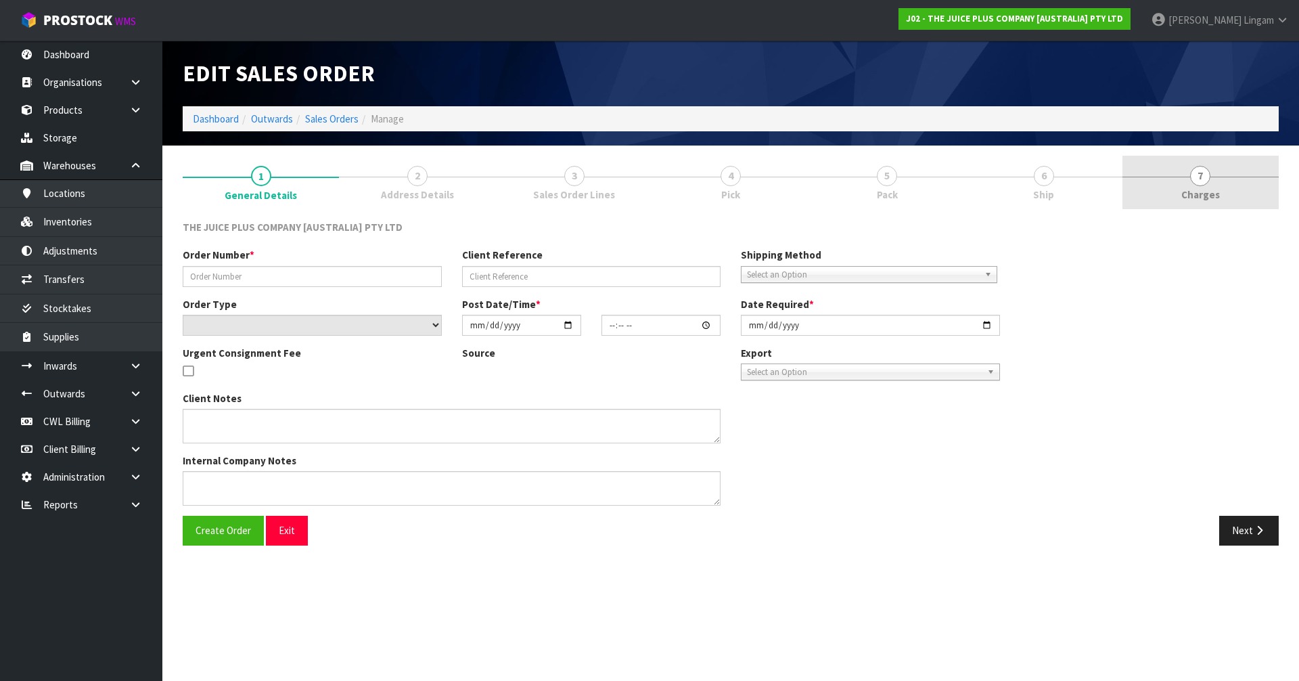
type input "JP01-275192"
select select "number:0"
type input "2025-09-18"
type input "03:03:45.000"
type input "2025-09-19"
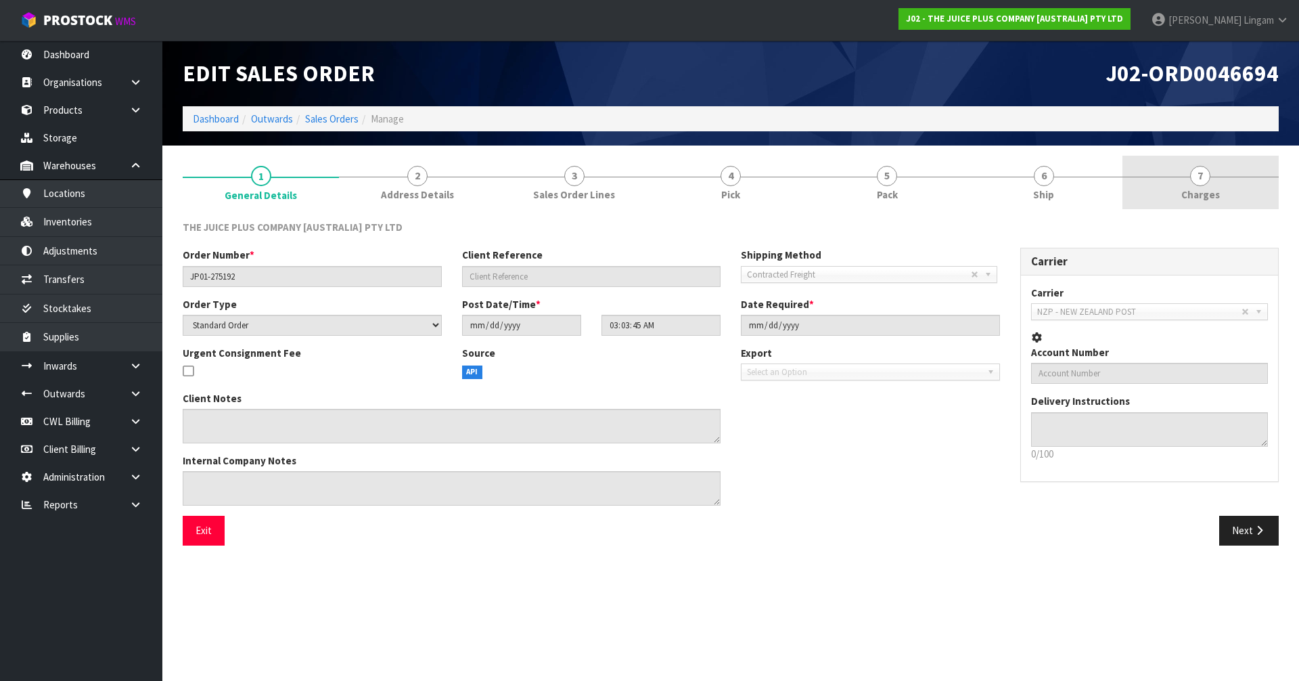
click at [682, 184] on link "7 Charges" at bounding box center [1200, 182] width 156 height 53
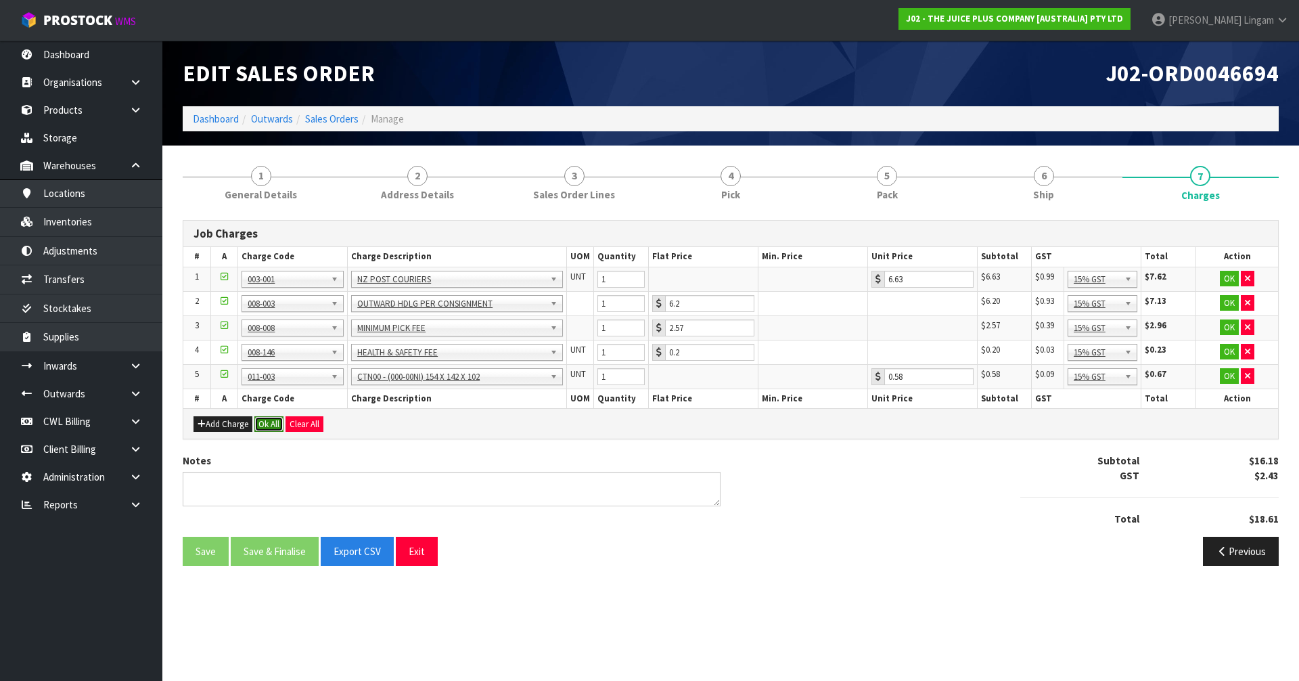
click at [271, 419] on button "Ok All" at bounding box center [268, 424] width 29 height 16
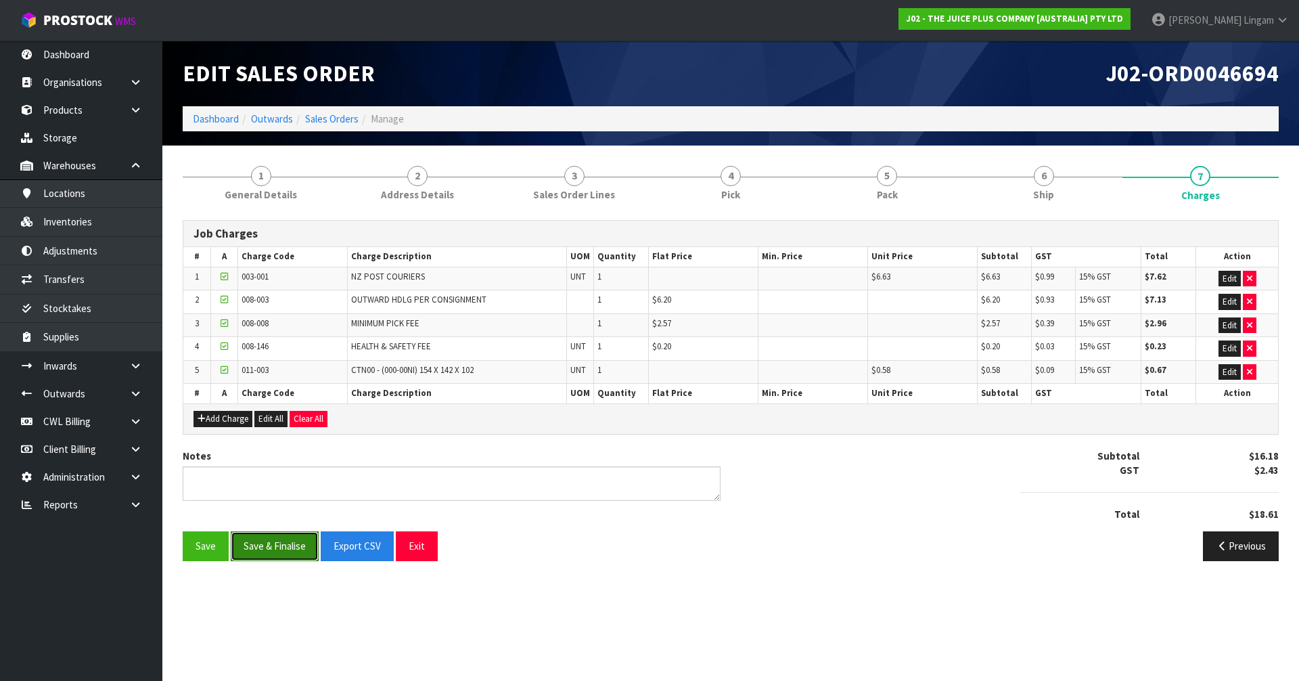
click at [290, 459] on button "Save & Finalise" at bounding box center [275, 545] width 88 height 29
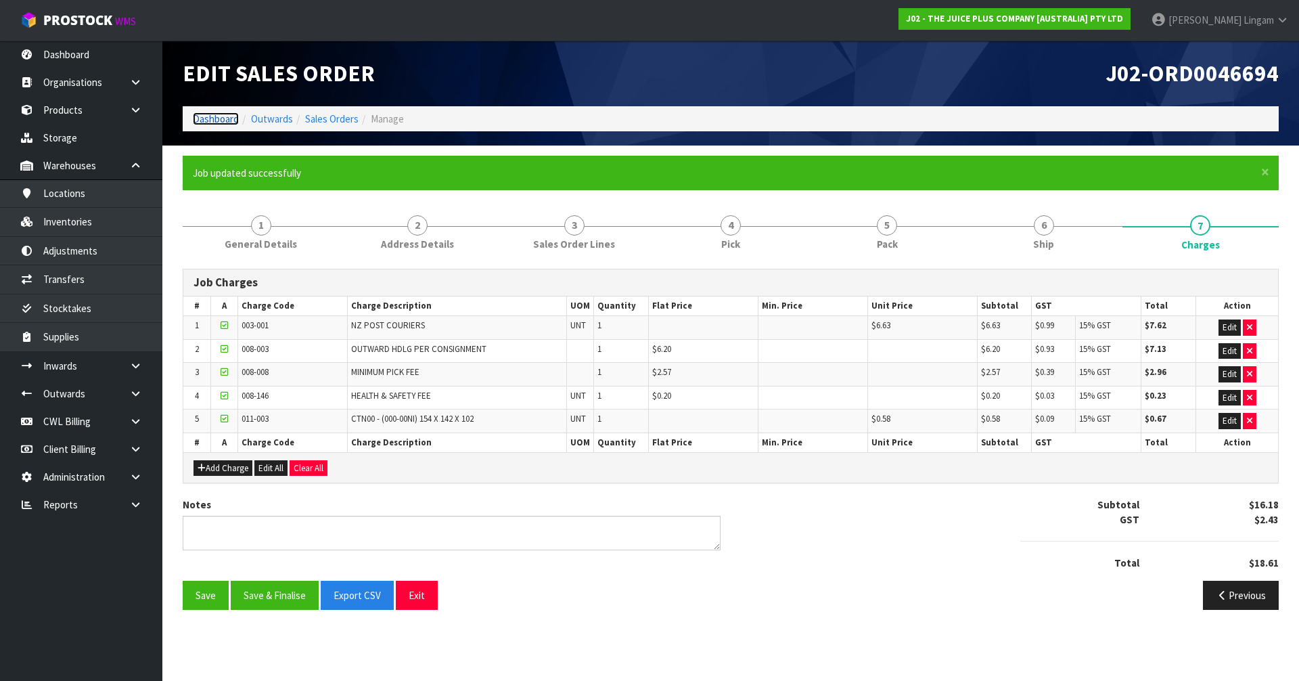
click at [233, 120] on link "Dashboard" at bounding box center [216, 118] width 46 height 13
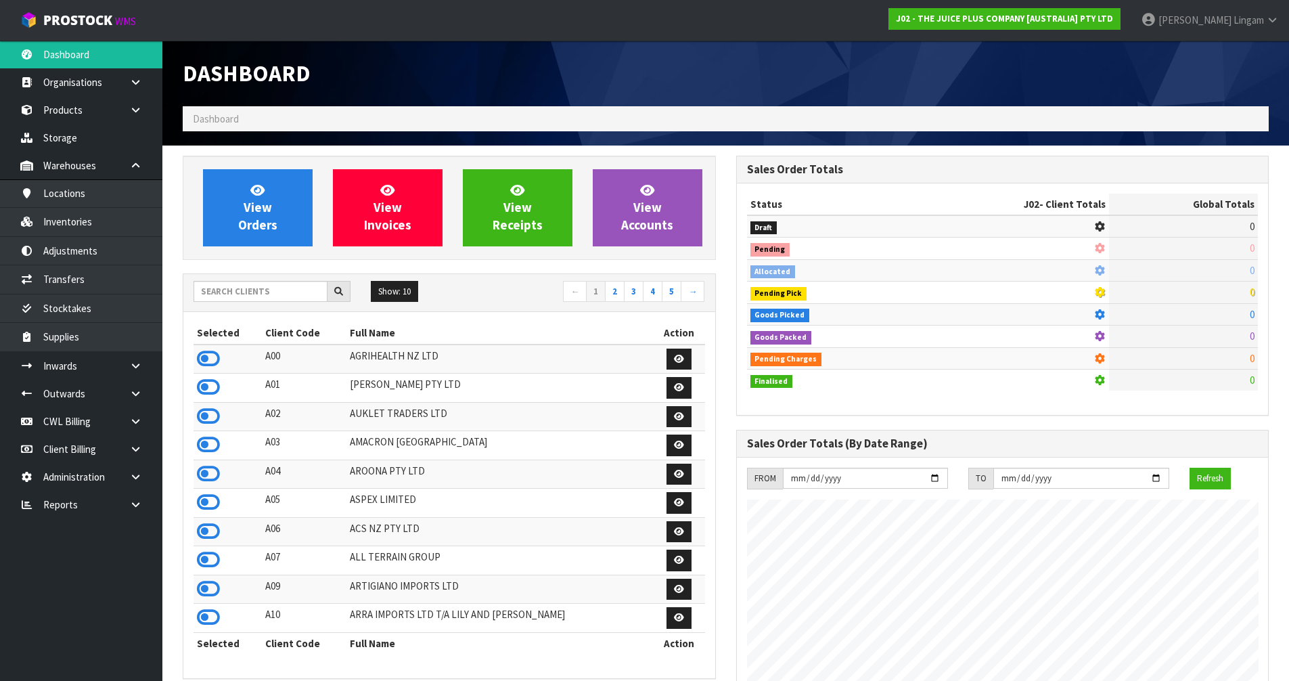
scroll to position [1025, 553]
click at [312, 295] on input "text" at bounding box center [261, 291] width 134 height 21
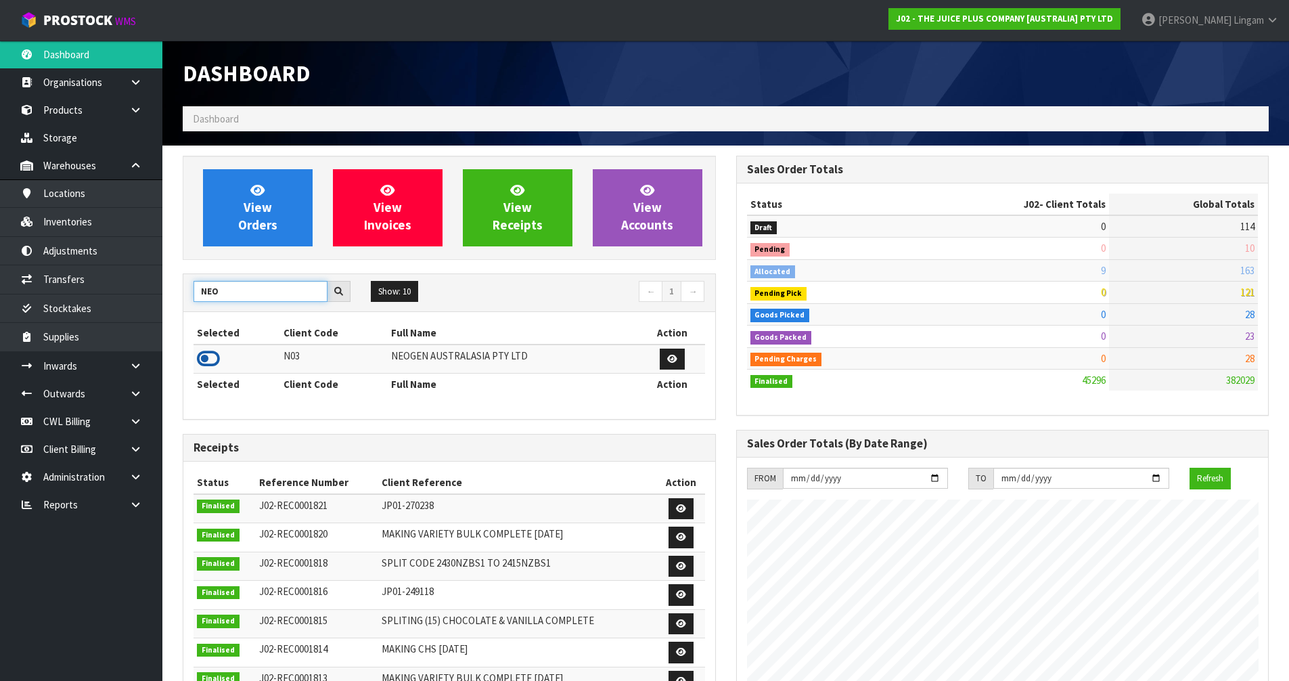
type input "NEO"
click at [208, 357] on icon at bounding box center [208, 358] width 23 height 20
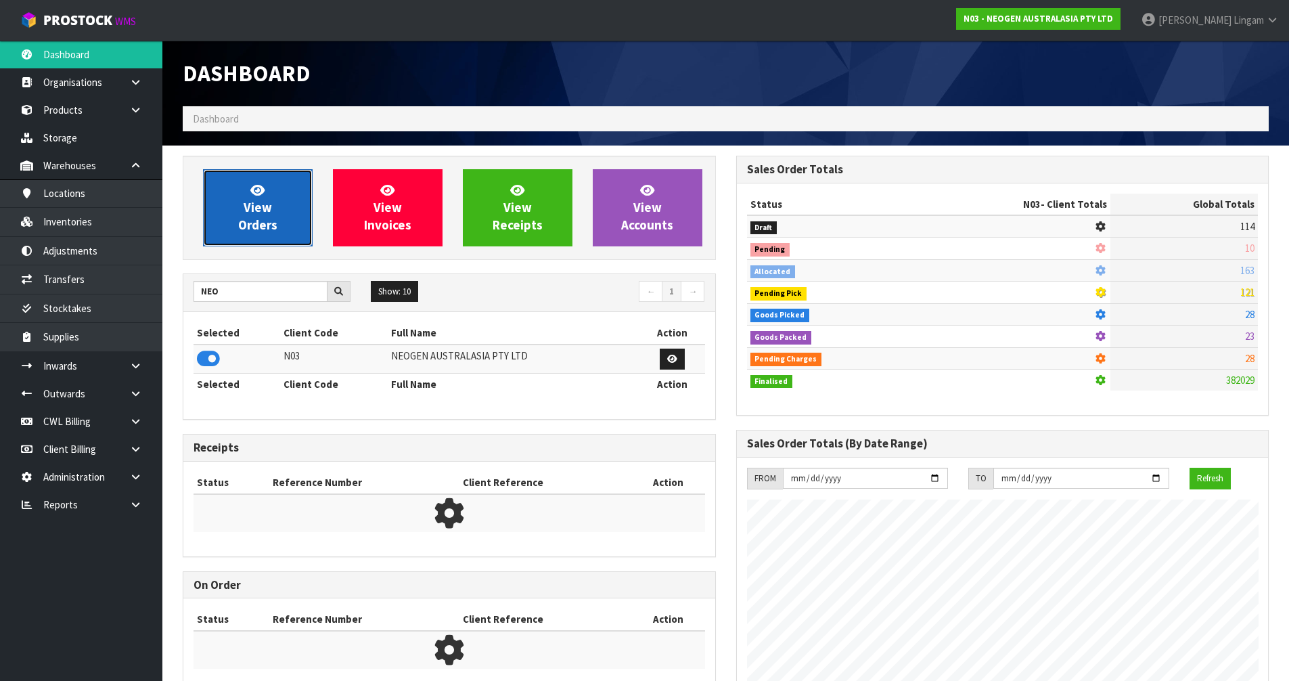
click at [265, 244] on link "View Orders" at bounding box center [258, 207] width 110 height 77
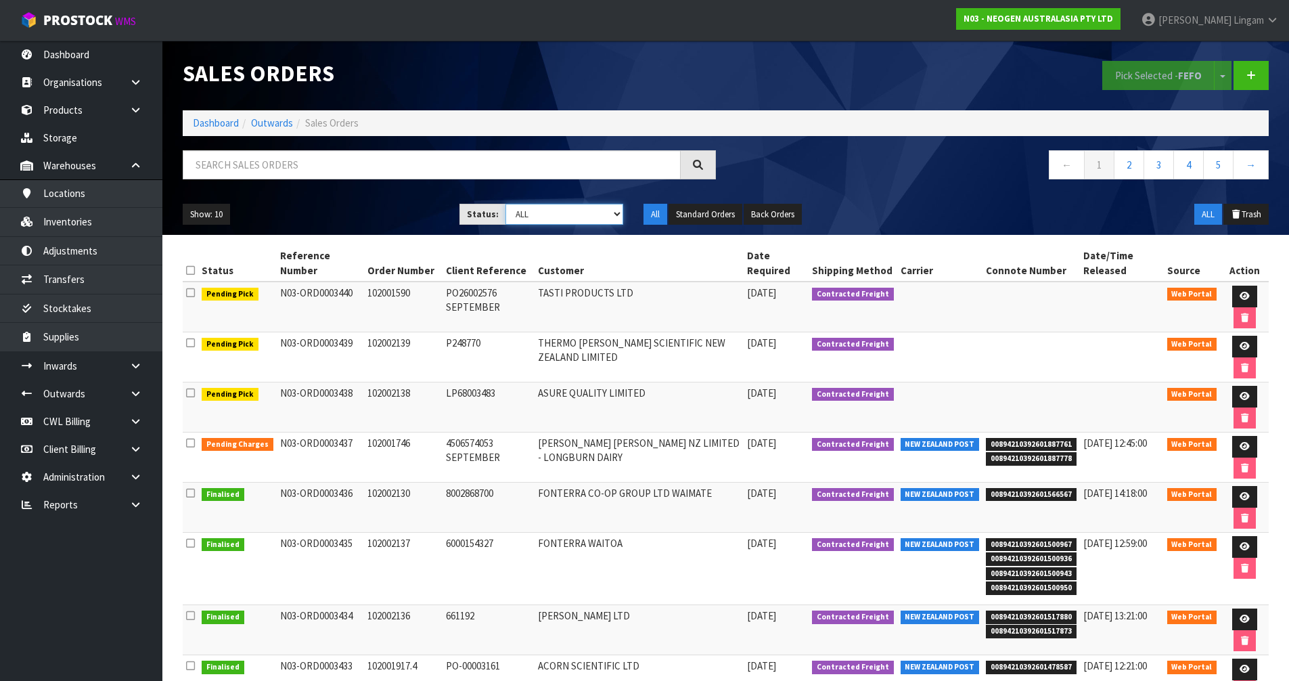
click at [580, 219] on select "Draft Pending Allocated Pending Pick Goods Picked Goods Packed Pending Charges …" at bounding box center [564, 214] width 118 height 21
select select "string:6"
click at [505, 204] on select "Draft Pending Allocated Pending Pick Goods Picked Goods Packed Pending Charges …" at bounding box center [564, 214] width 118 height 21
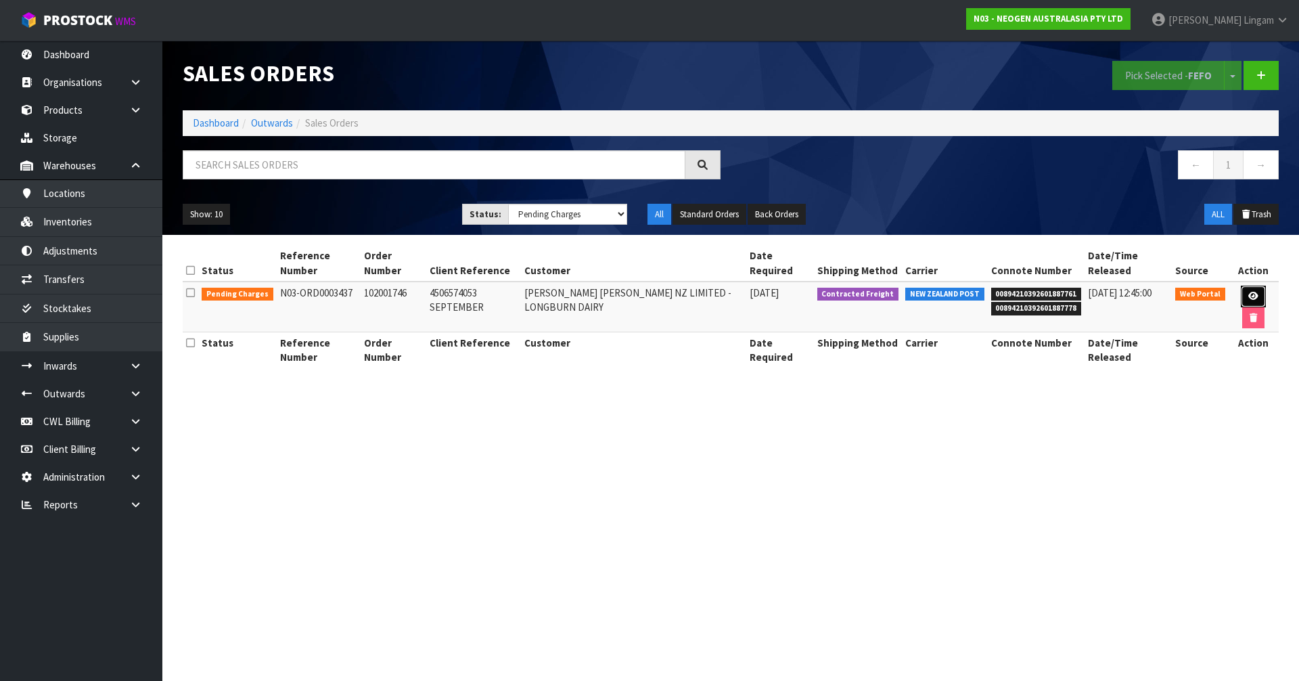
click at [682, 298] on link at bounding box center [1253, 297] width 25 height 22
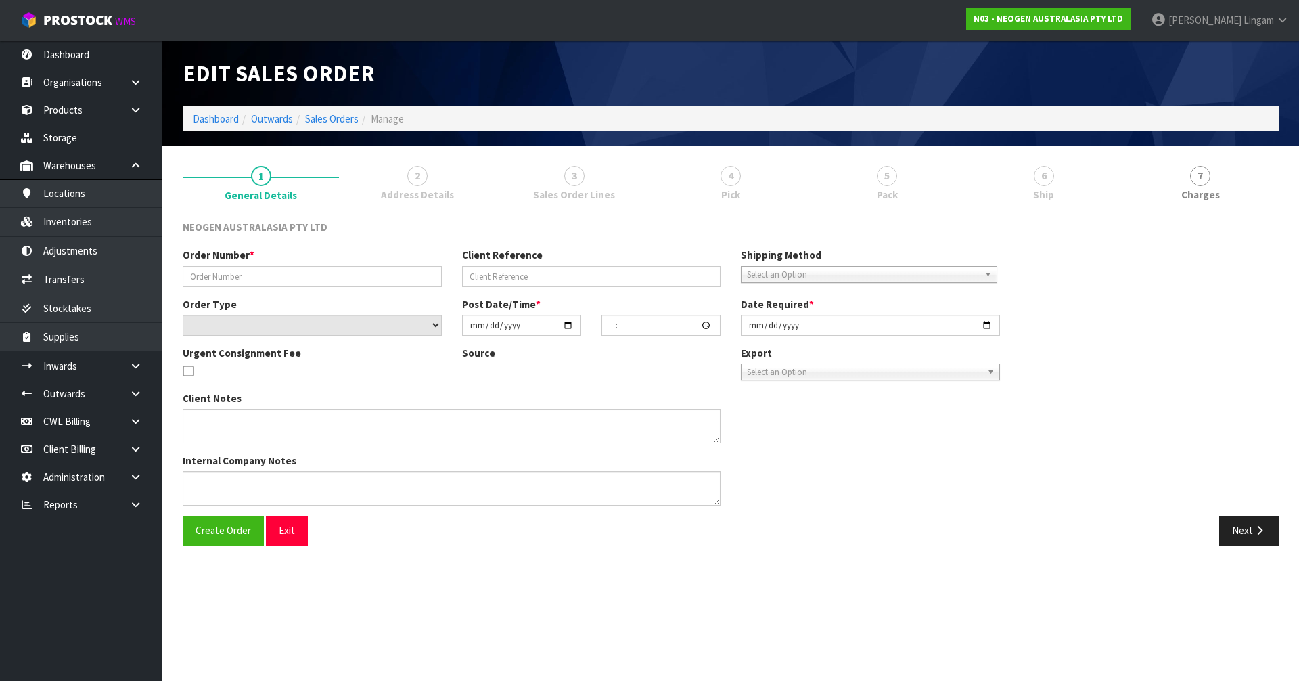
type input "102001746"
type input "4506574053 SEPTEMBER"
select select "number:0"
type input "2025-09-19"
type input "09:09:00.000"
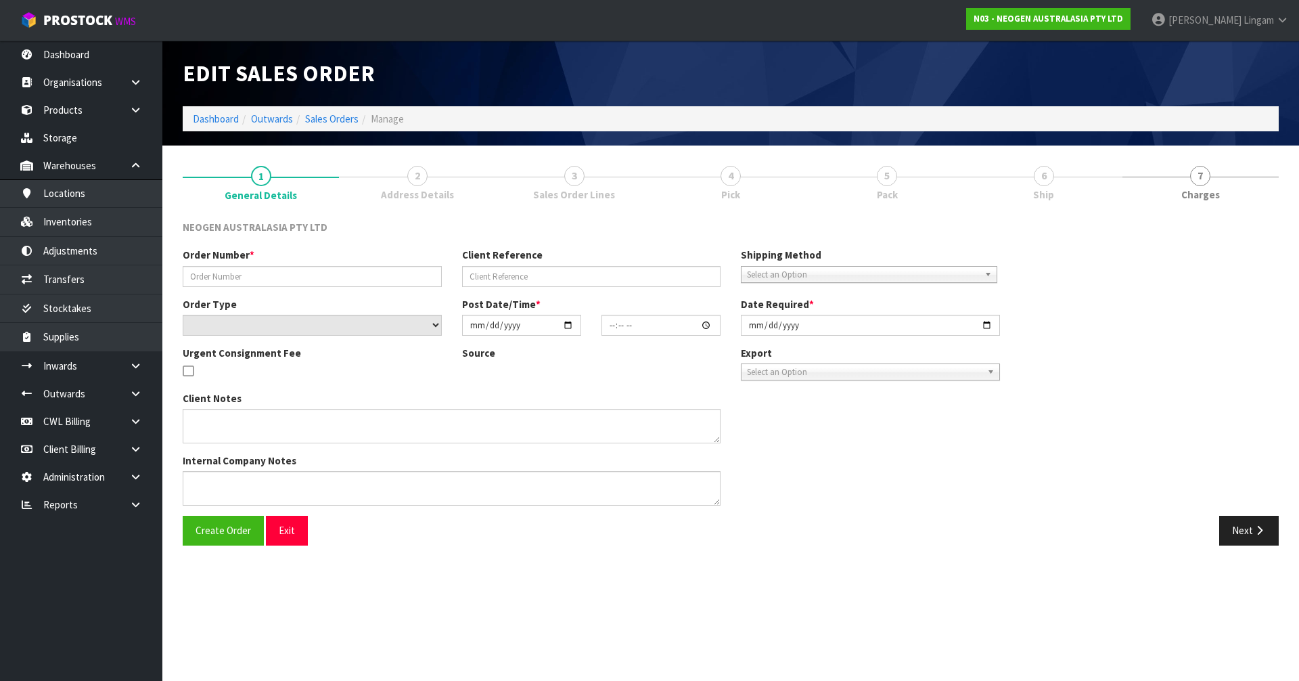
type input "2025-09-19"
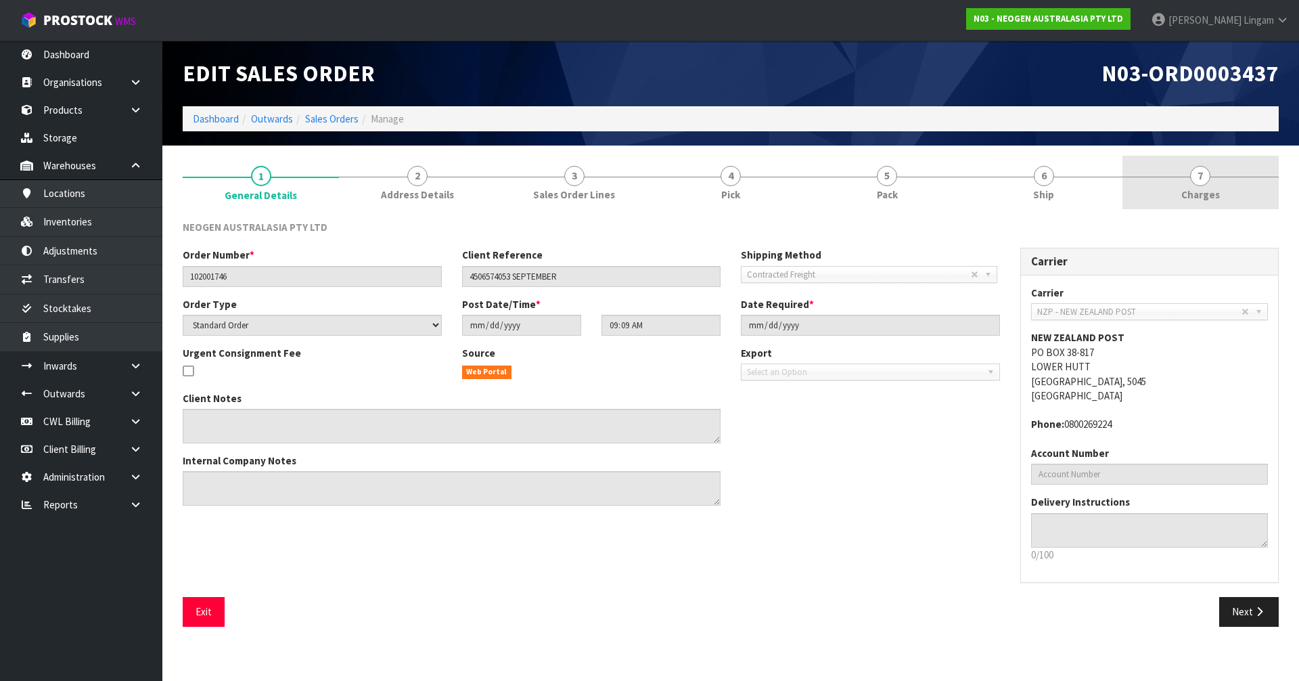
click at [682, 196] on link "7 Charges" at bounding box center [1200, 182] width 156 height 53
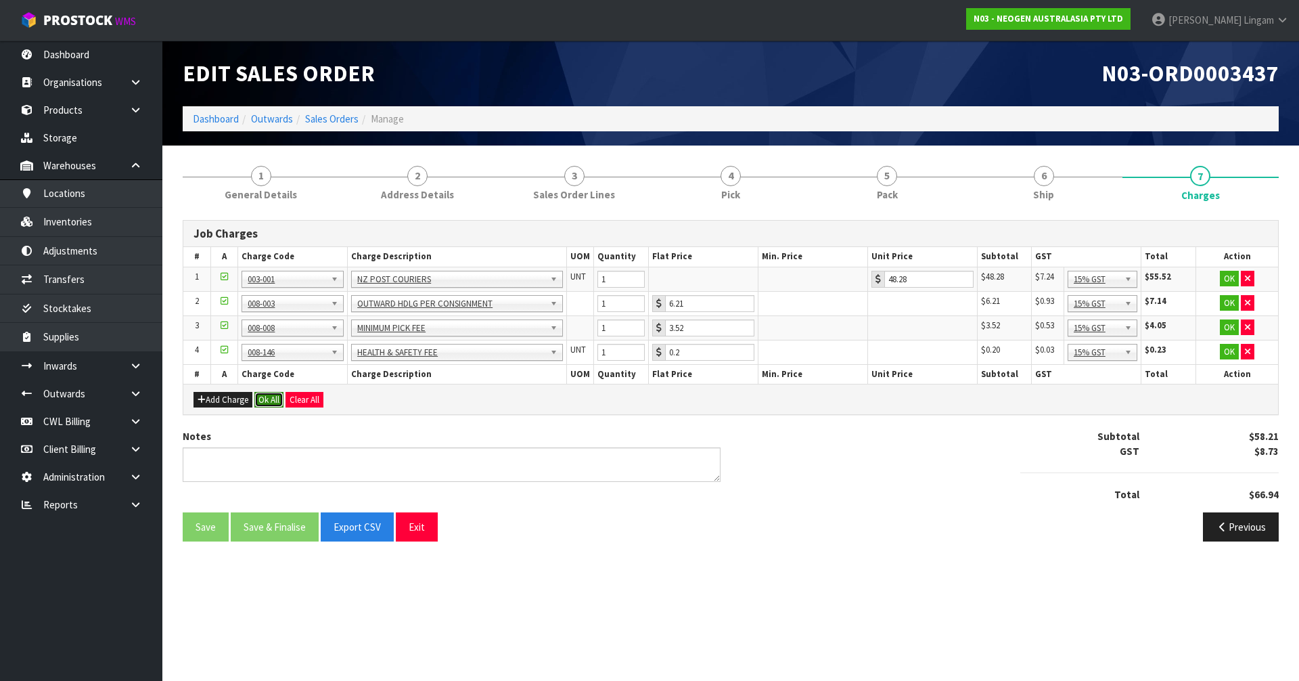
click at [271, 393] on button "Ok All" at bounding box center [268, 400] width 29 height 16
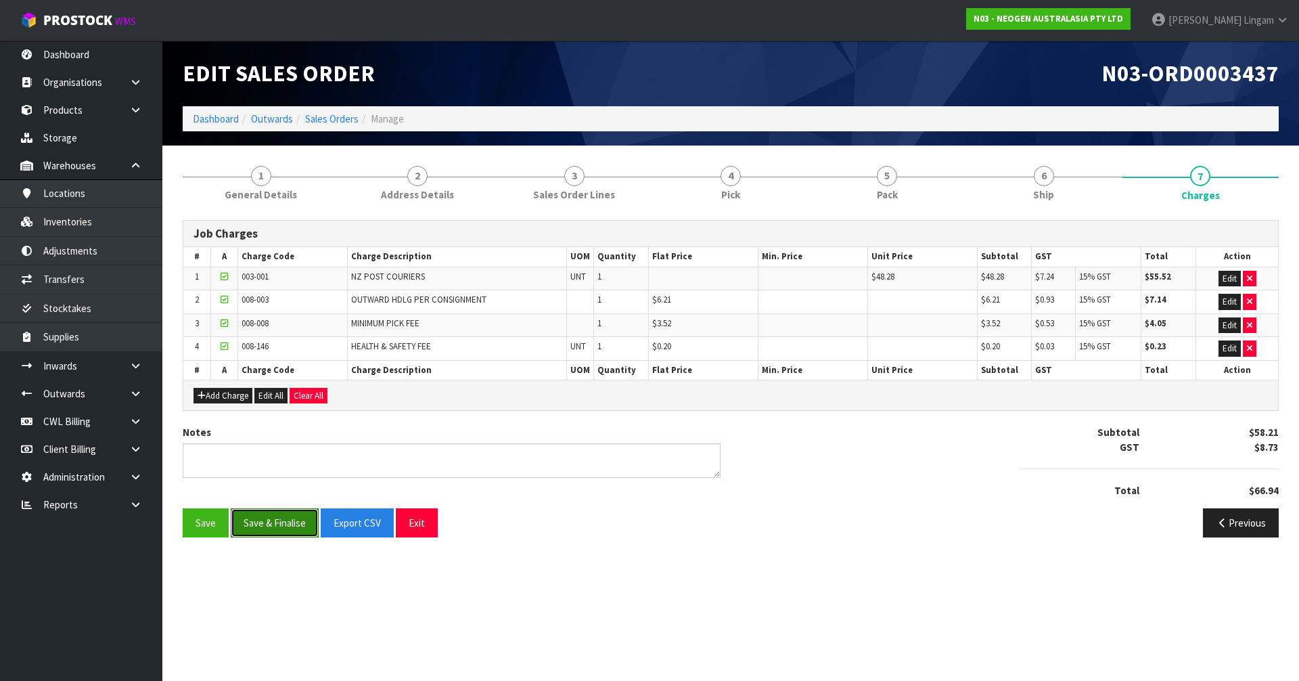
click at [276, 459] on button "Save & Finalise" at bounding box center [275, 522] width 88 height 29
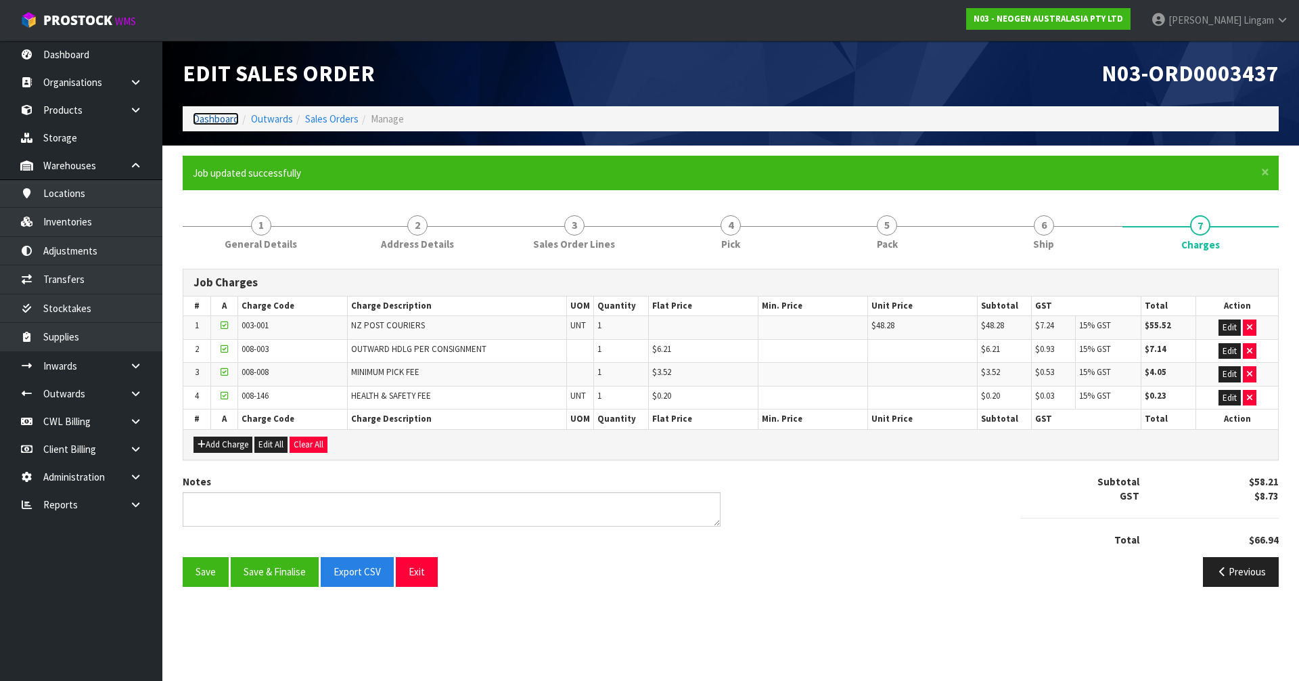
click at [228, 117] on link "Dashboard" at bounding box center [216, 118] width 46 height 13
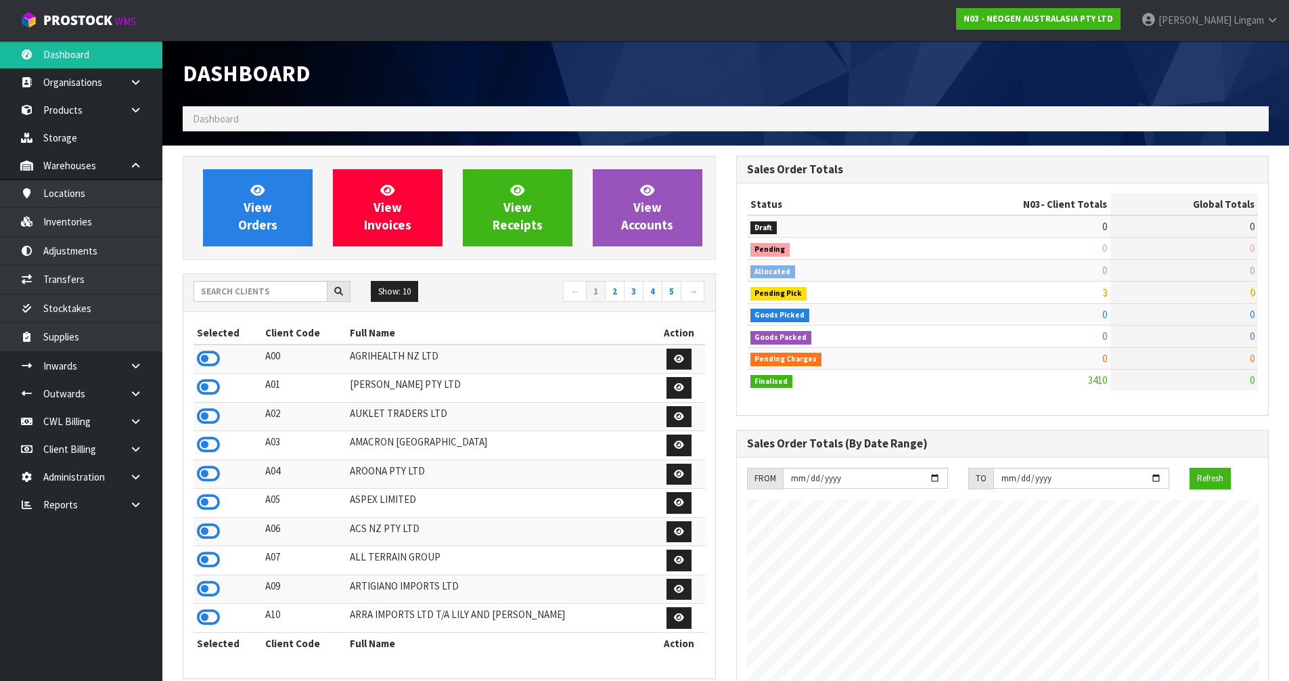
scroll to position [1025, 553]
click at [269, 296] on input "text" at bounding box center [261, 291] width 134 height 21
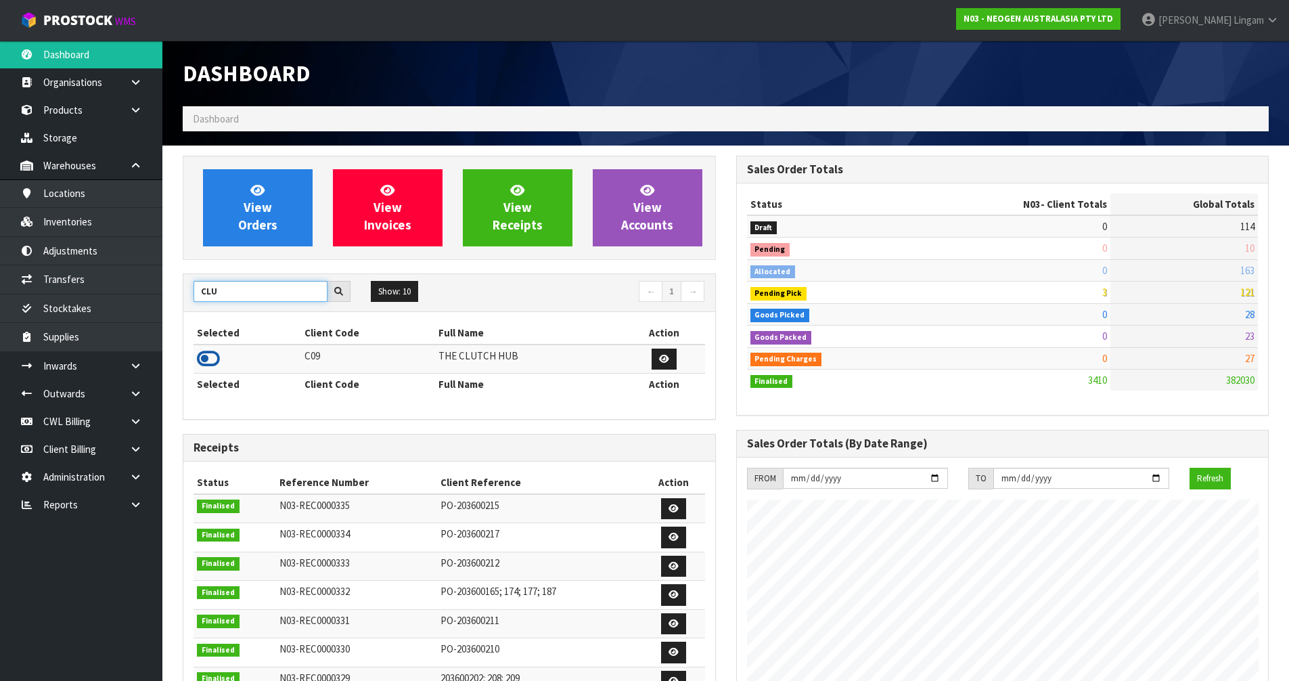
type input "CLU"
click at [210, 359] on icon at bounding box center [208, 358] width 23 height 20
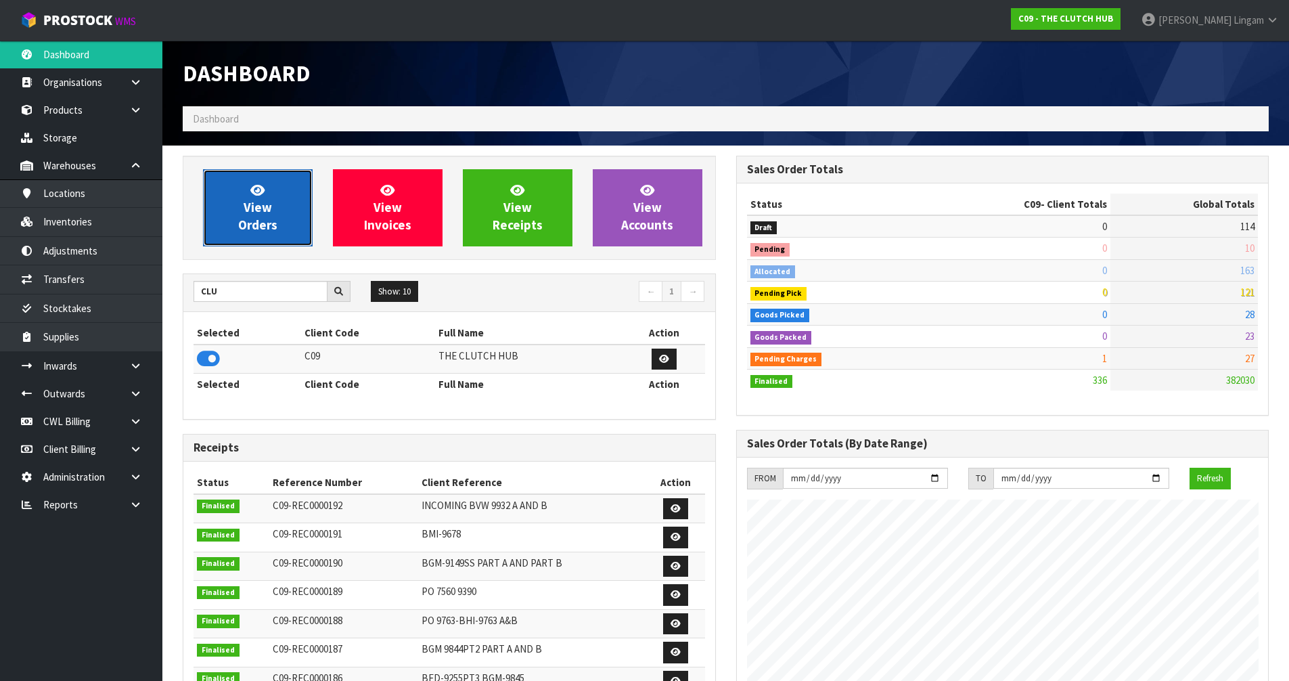
click at [302, 236] on link "View Orders" at bounding box center [258, 207] width 110 height 77
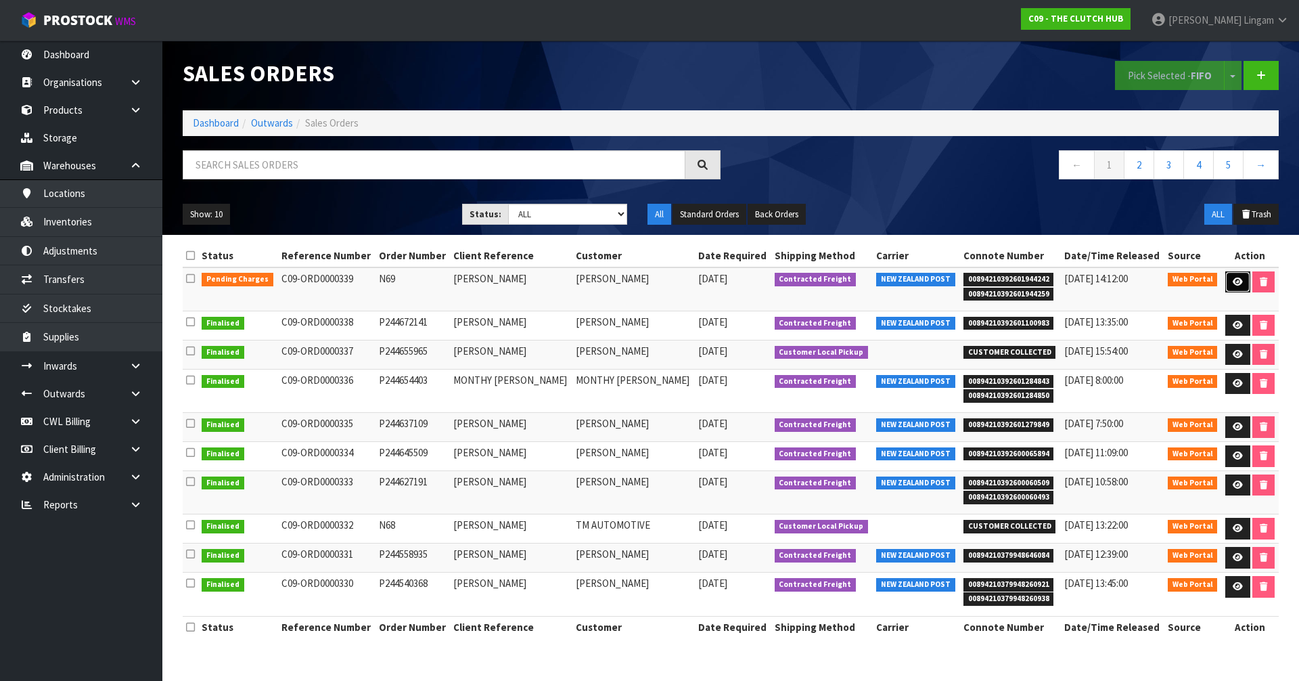
click at [682, 280] on icon at bounding box center [1238, 281] width 10 height 9
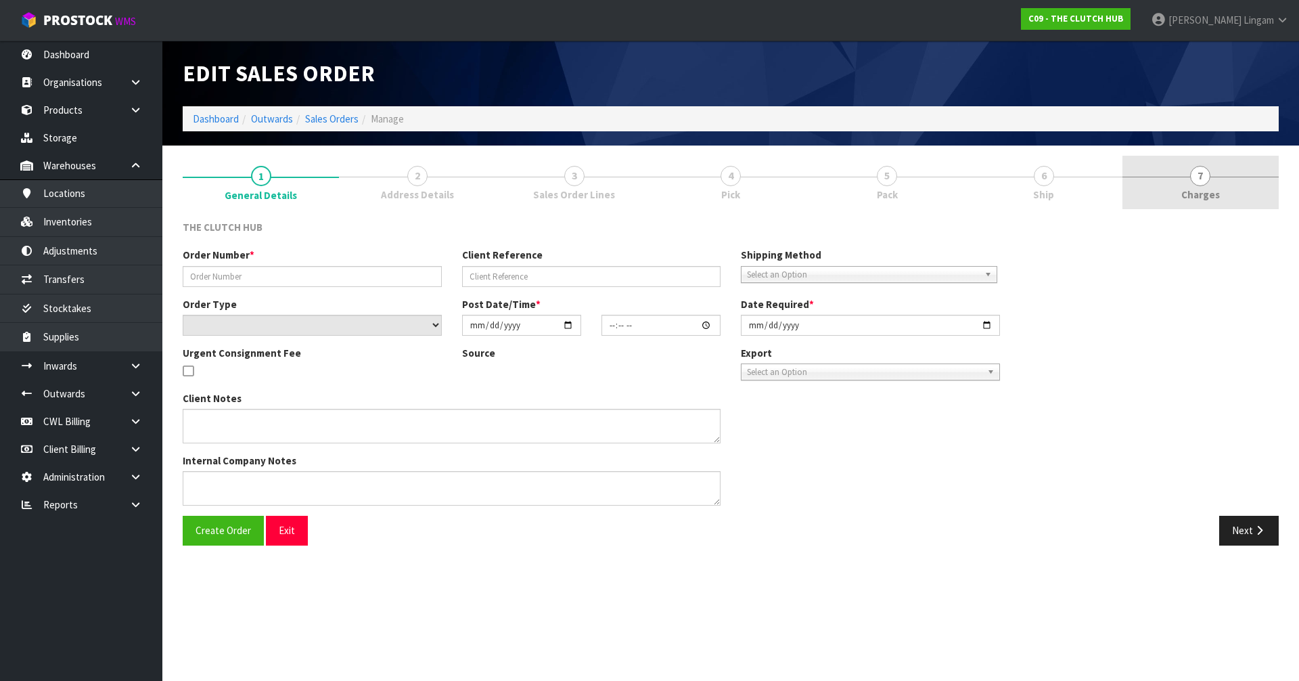
type input "N69"
type input "OLEG GULYAEV"
select select "number:0"
type input "2025-09-18"
type input "16:22:00.000"
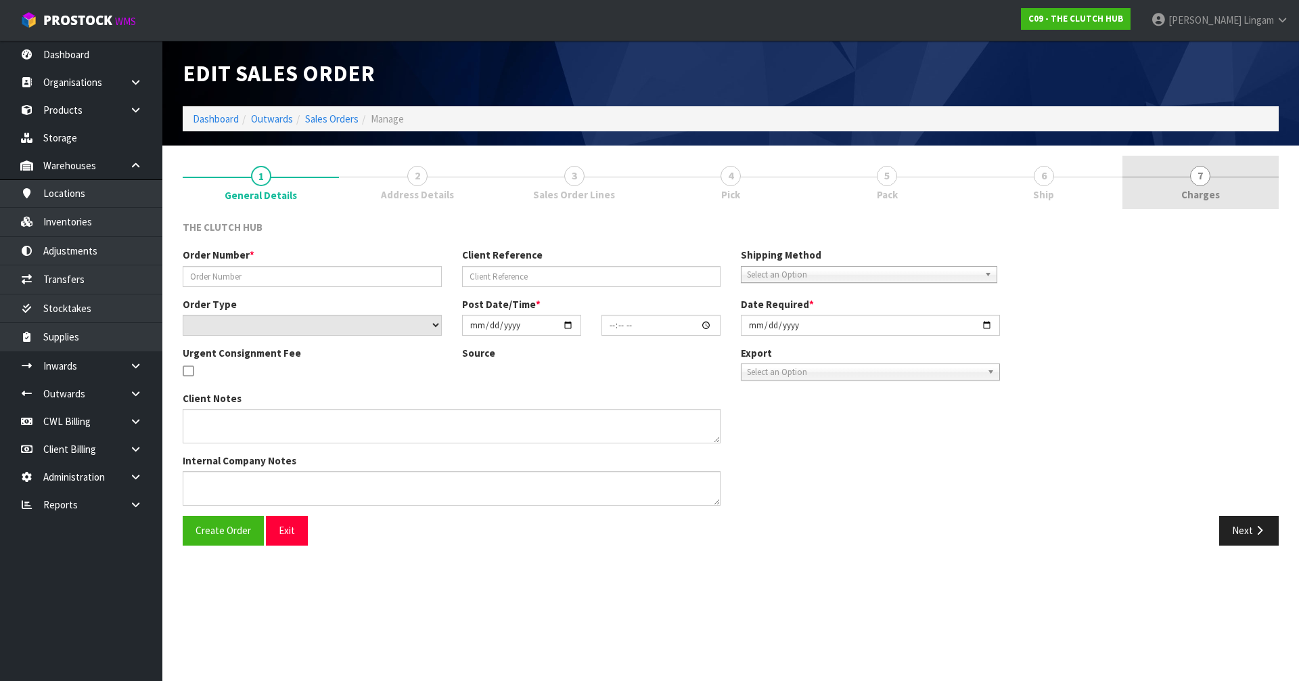
type input "2025-09-19"
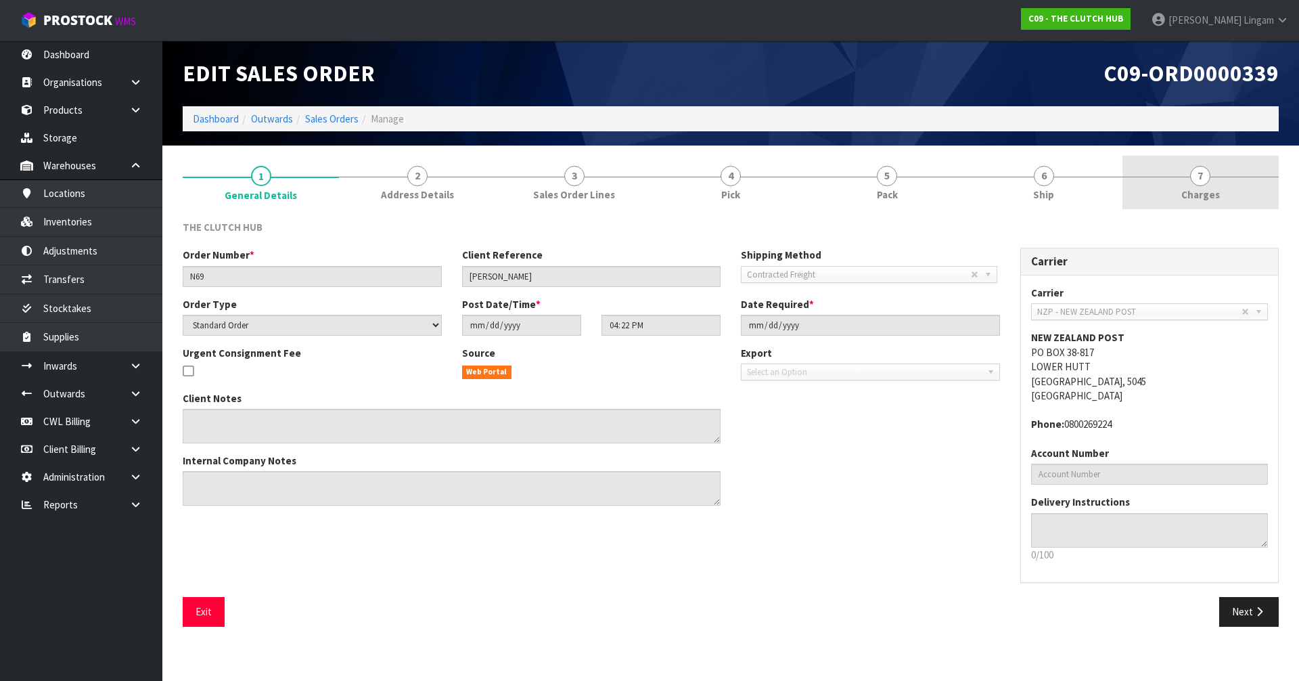
click at [682, 186] on link "7 Charges" at bounding box center [1200, 182] width 156 height 53
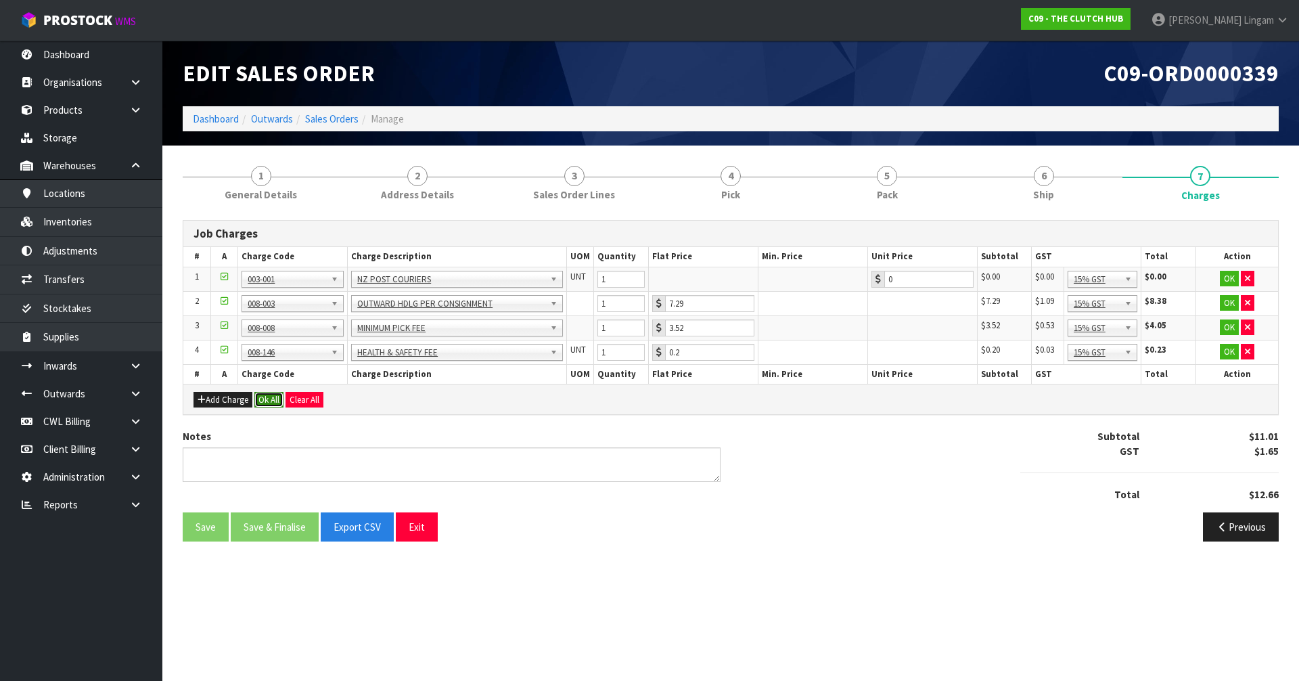
click at [275, 399] on button "Ok All" at bounding box center [268, 400] width 29 height 16
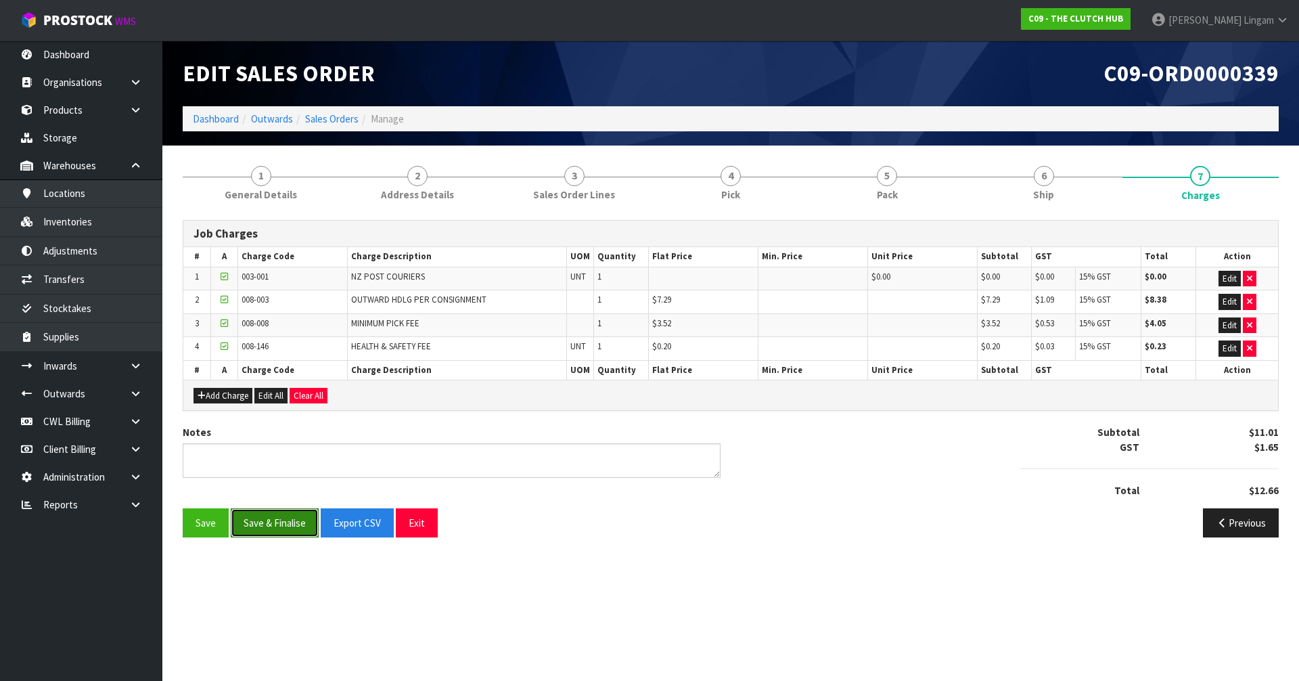
click at [273, 459] on button "Save & Finalise" at bounding box center [275, 522] width 88 height 29
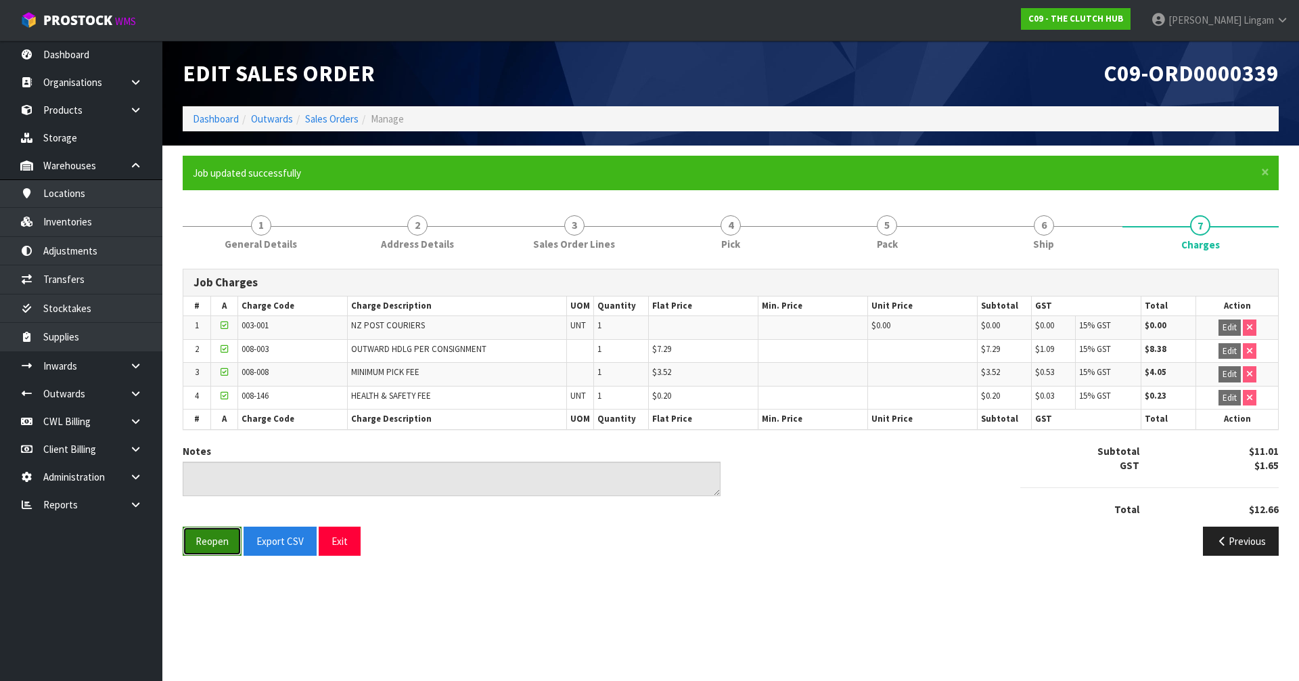
click at [219, 459] on button "Reopen" at bounding box center [212, 540] width 59 height 29
click at [682, 237] on link "6 Ship" at bounding box center [1044, 230] width 156 height 53
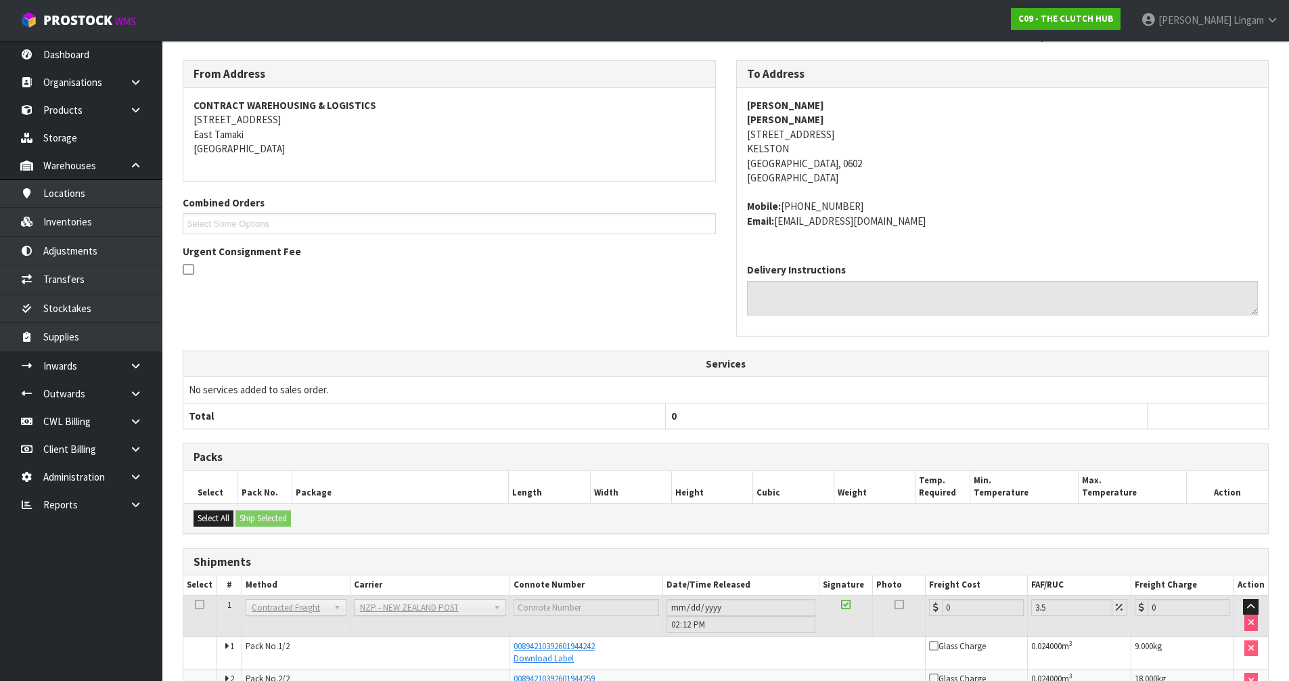
scroll to position [284, 0]
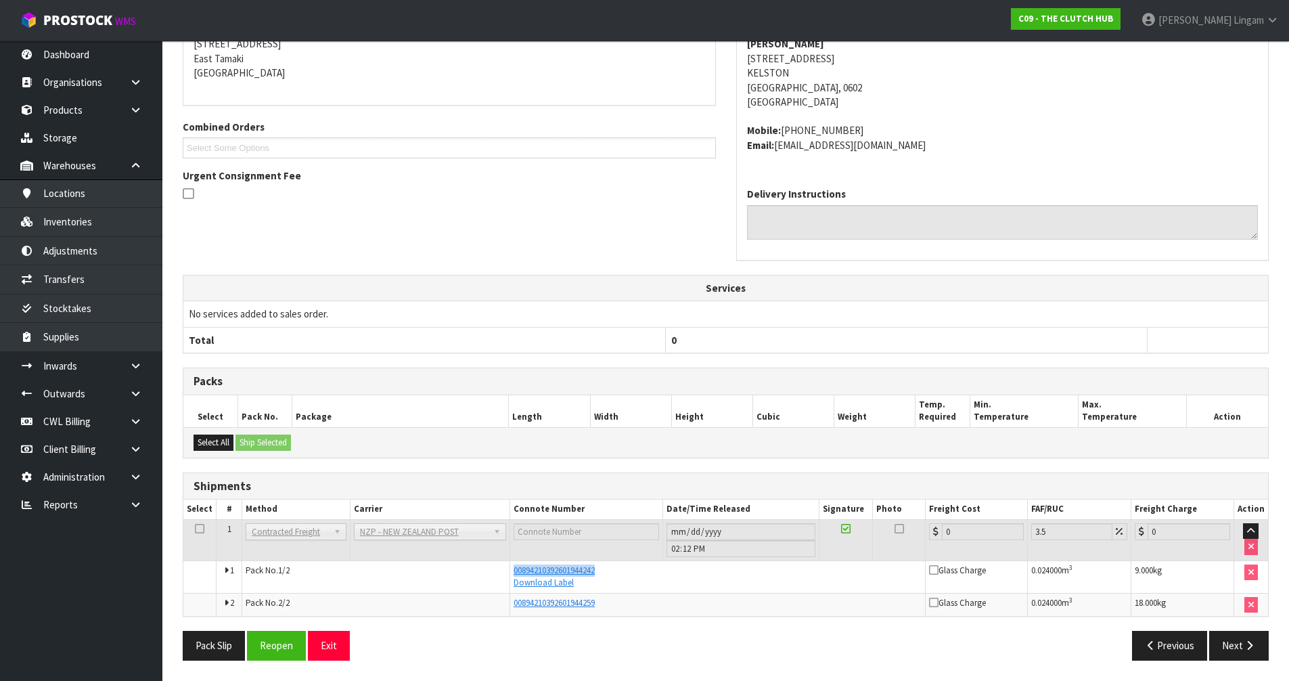
drag, startPoint x: 610, startPoint y: 571, endPoint x: 509, endPoint y: 567, distance: 101.6
click at [510, 459] on td "00894210392601944242 Download Label" at bounding box center [717, 576] width 415 height 32
copy span "00894210392601944242"
click at [273, 459] on button "Reopen" at bounding box center [276, 645] width 59 height 29
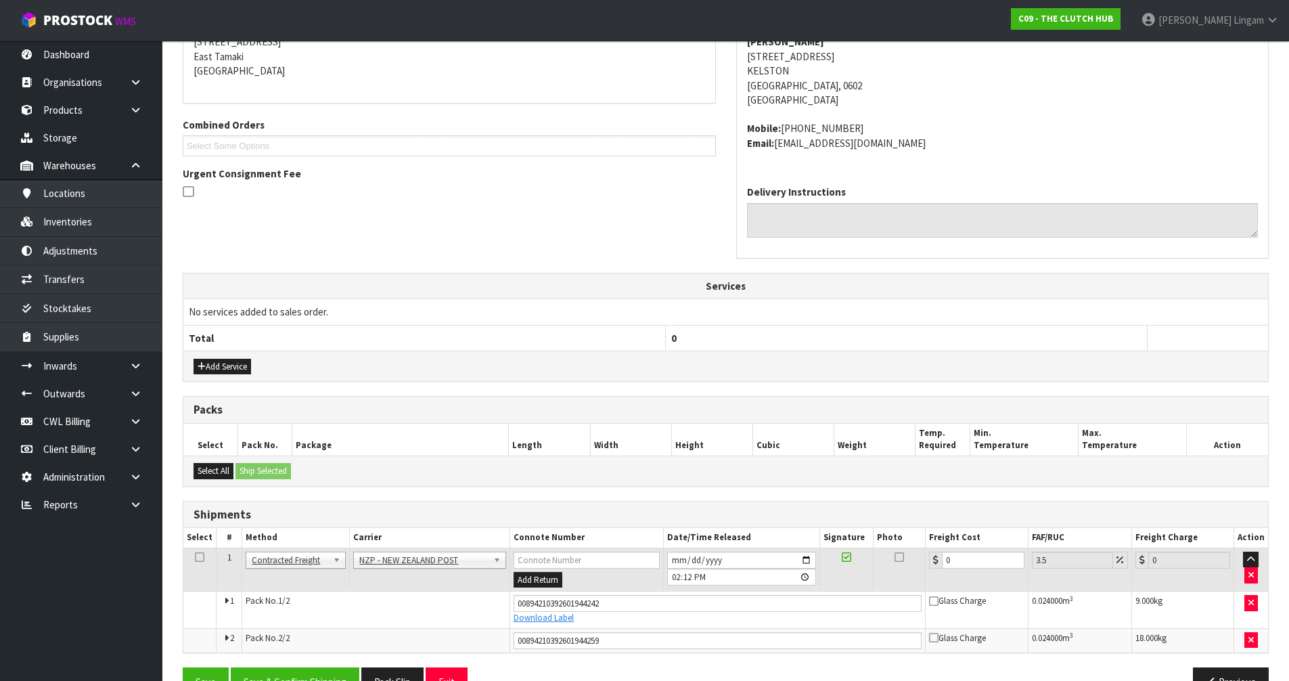
scroll to position [322, 0]
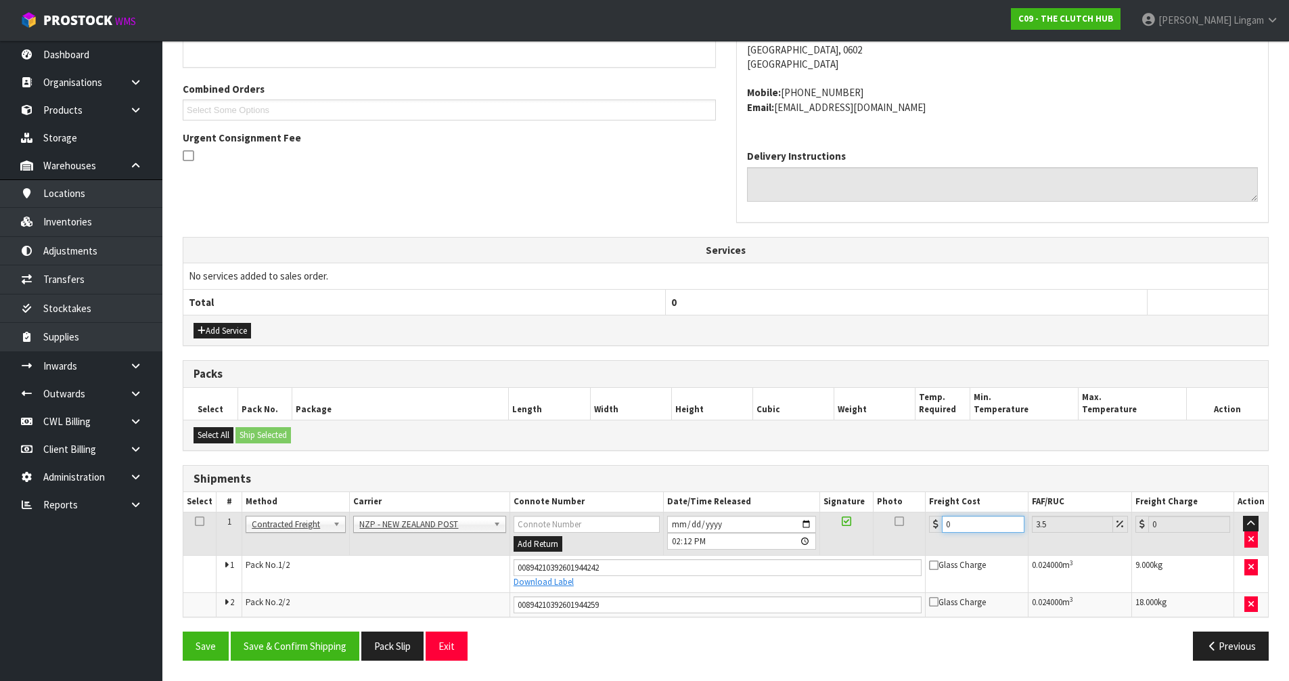
click at [682, 459] on tr "1 Client Local Pickup Customer Local Pickup Company Freight Contracted Freight …" at bounding box center [725, 534] width 1085 height 44
type input "8"
type input "8.28"
type input "8.6"
type input "8.9"
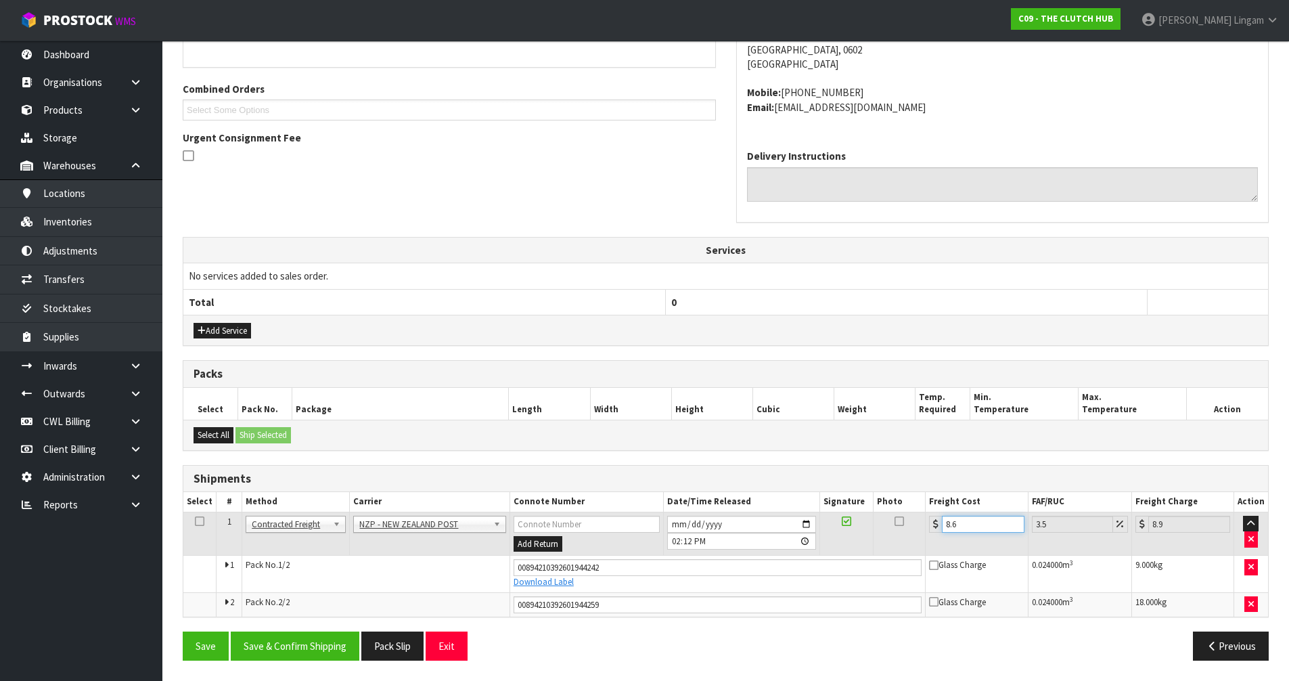
type input "8.66"
type input "8.96"
type input "8.66"
click at [293, 459] on button "Save & Confirm Shipping" at bounding box center [295, 645] width 129 height 29
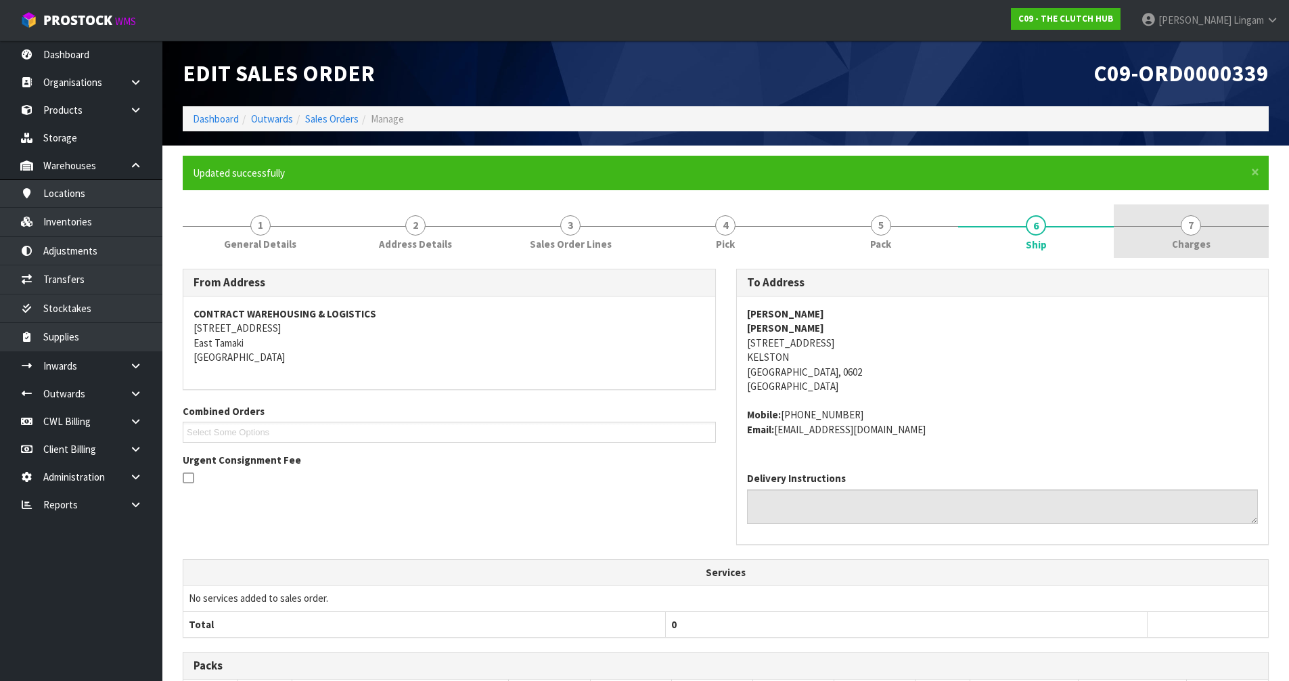
click at [682, 236] on link "7 Charges" at bounding box center [1191, 230] width 155 height 53
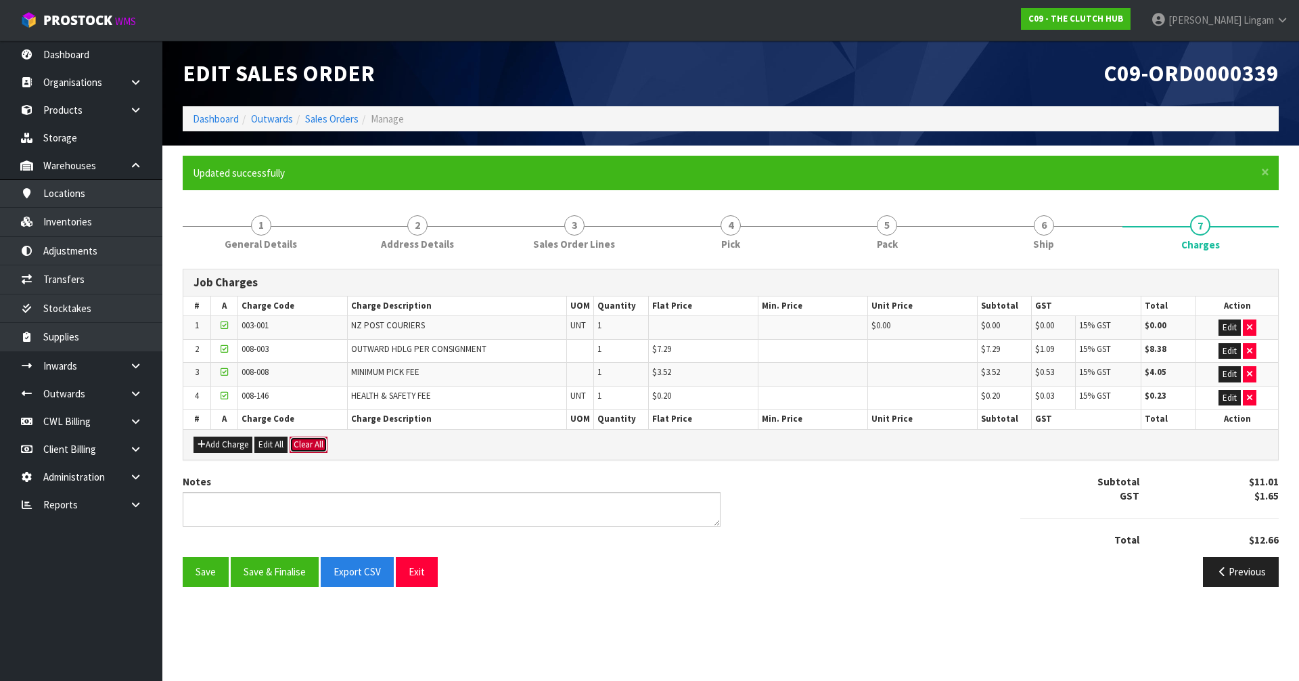
click at [315, 445] on button "Clear All" at bounding box center [309, 444] width 38 height 16
click at [315, 445] on span "Confirm" at bounding box center [309, 444] width 30 height 12
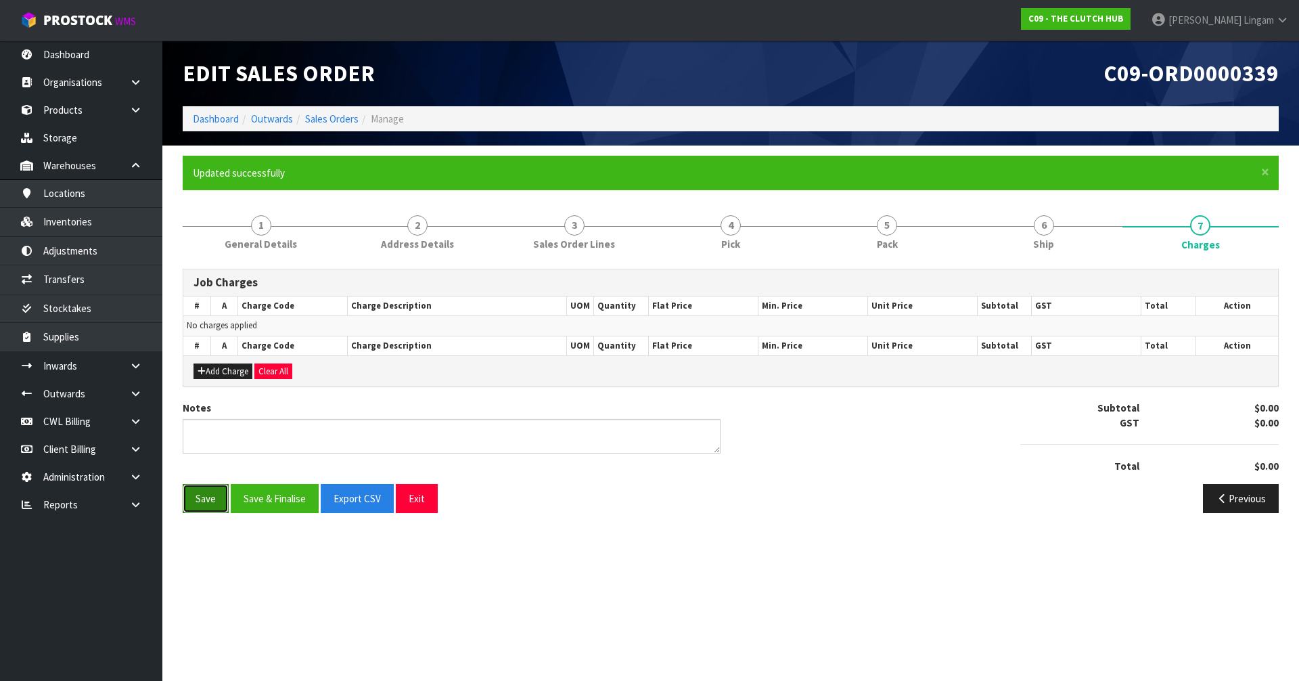
click at [200, 459] on button "Save" at bounding box center [206, 498] width 46 height 29
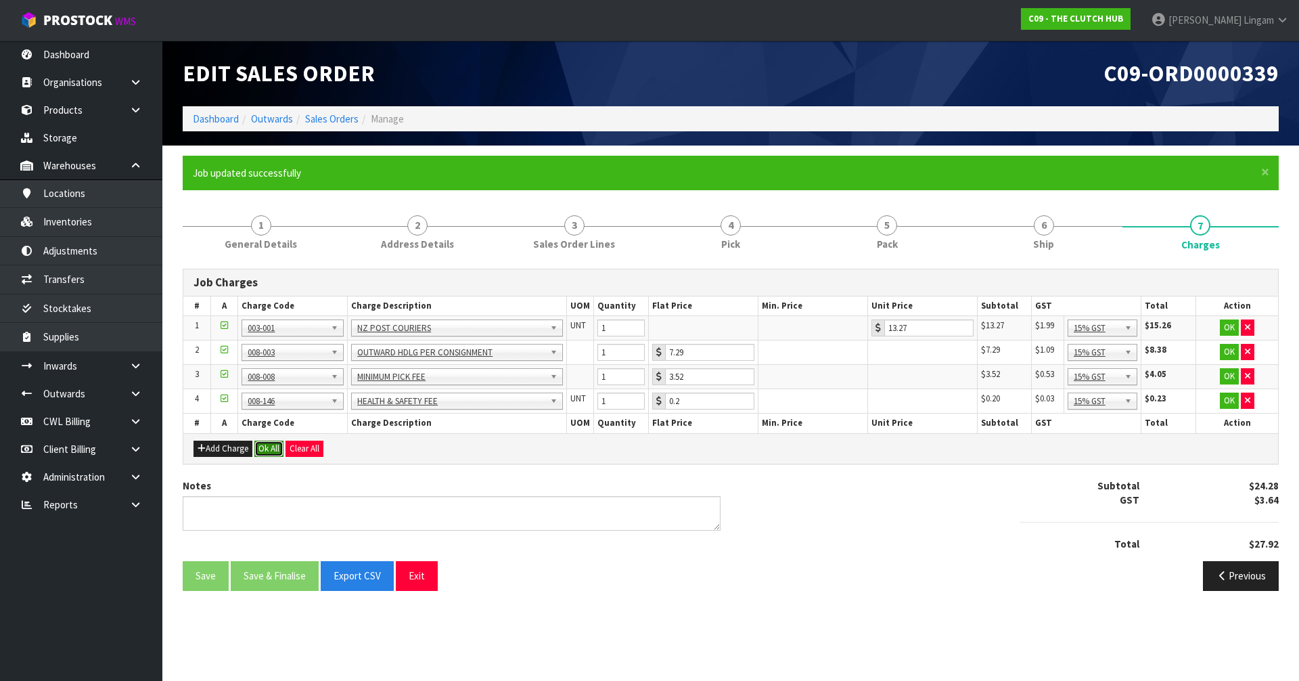
click at [270, 448] on button "Ok All" at bounding box center [268, 448] width 29 height 16
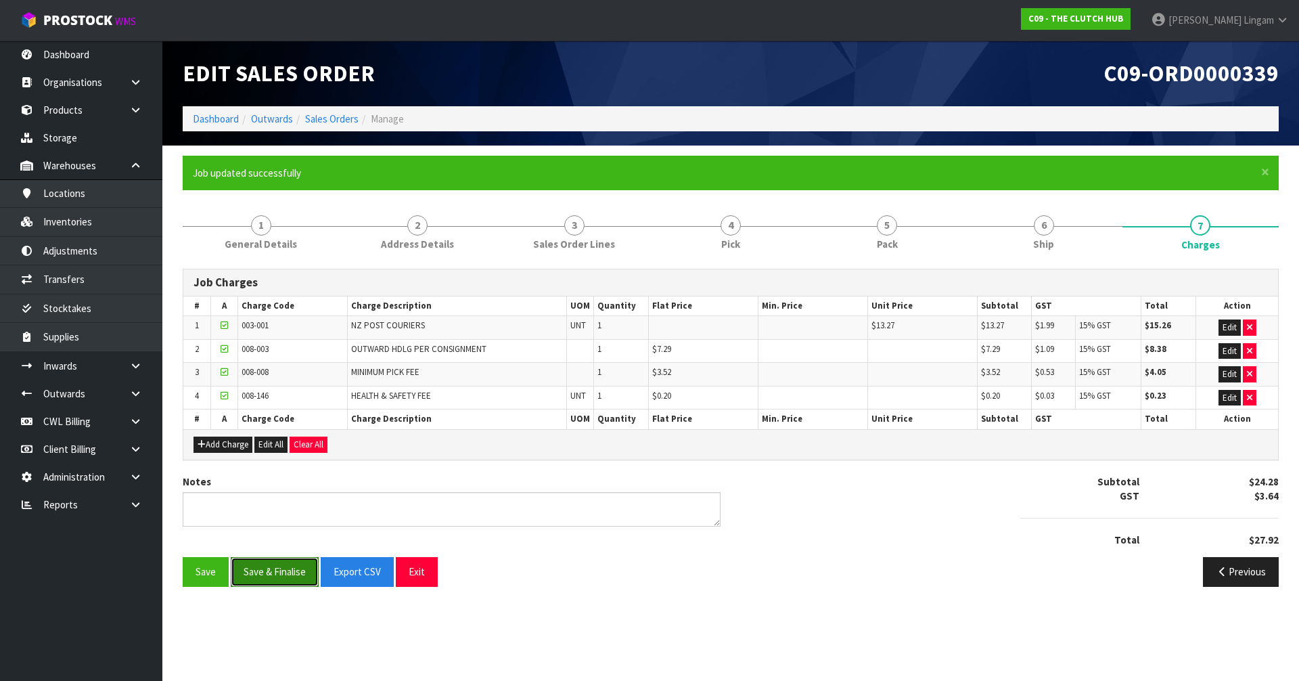
click at [276, 459] on button "Save & Finalise" at bounding box center [275, 571] width 88 height 29
click at [212, 120] on link "Dashboard" at bounding box center [216, 118] width 46 height 13
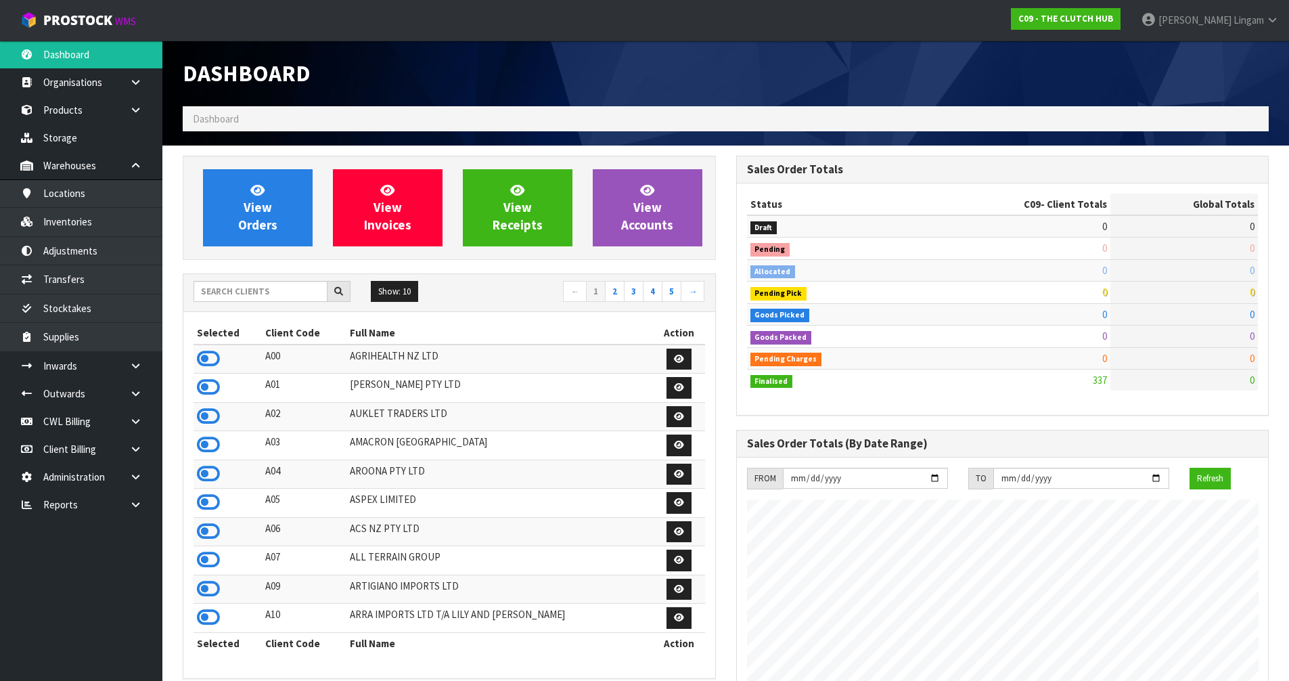
scroll to position [1025, 553]
click at [244, 285] on input "text" at bounding box center [261, 291] width 134 height 21
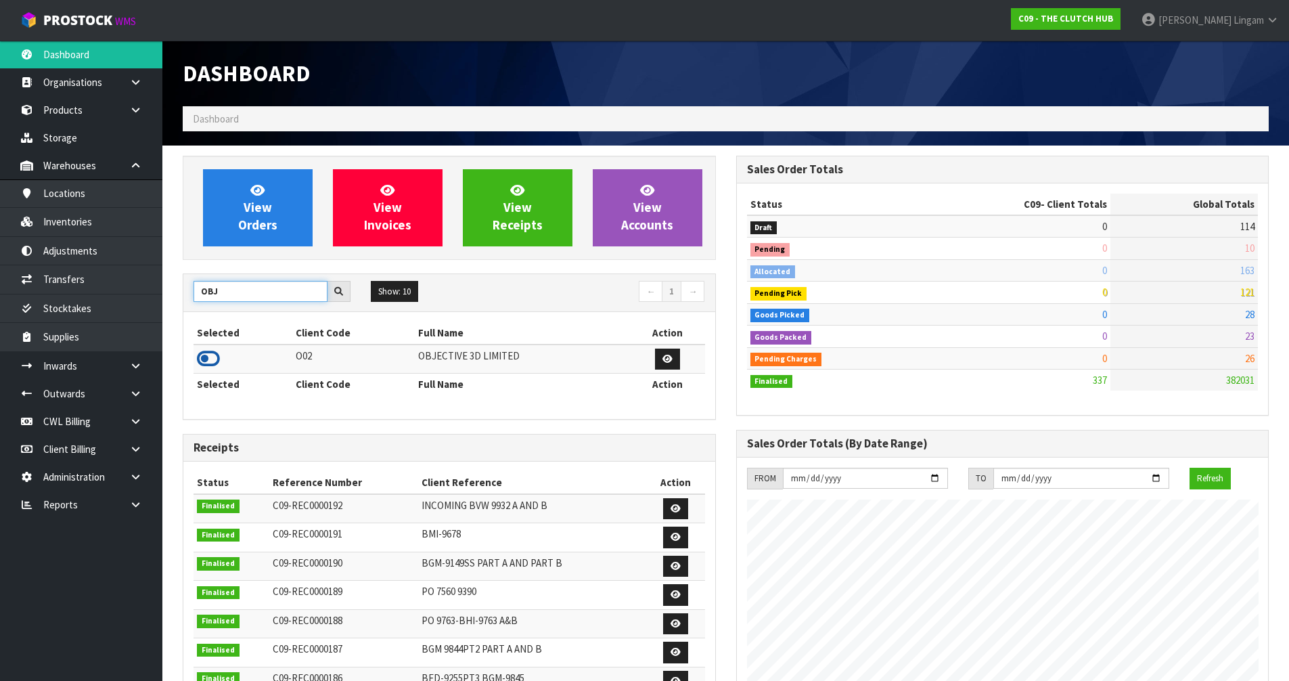
type input "OBJ"
click at [212, 352] on icon at bounding box center [208, 358] width 23 height 20
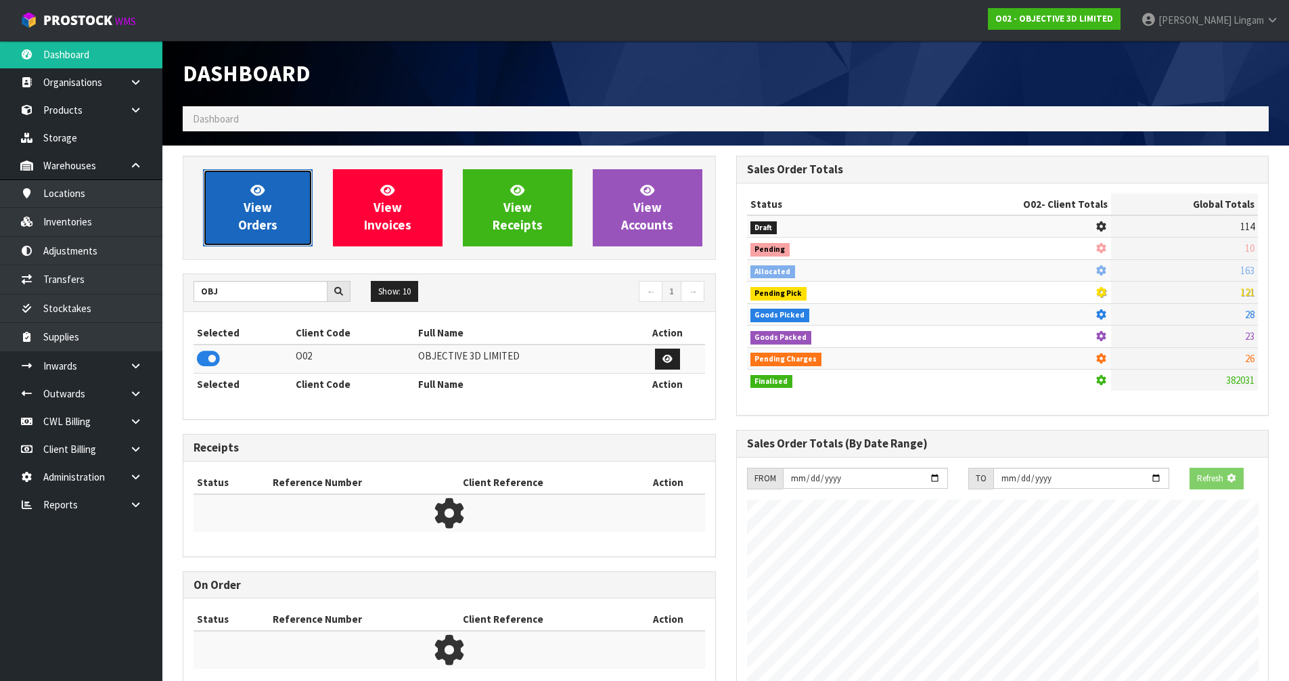
scroll to position [915, 553]
click at [276, 228] on span "View Orders" at bounding box center [257, 207] width 39 height 51
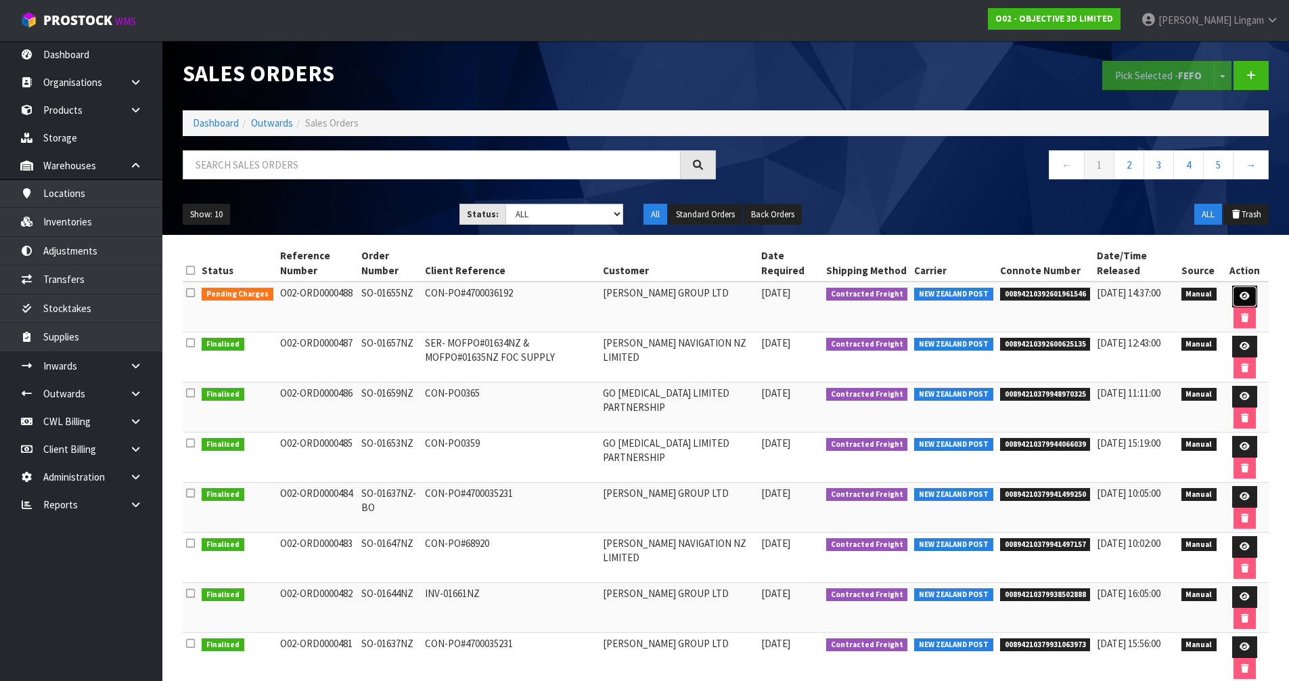
click at [682, 291] on link at bounding box center [1244, 297] width 25 height 22
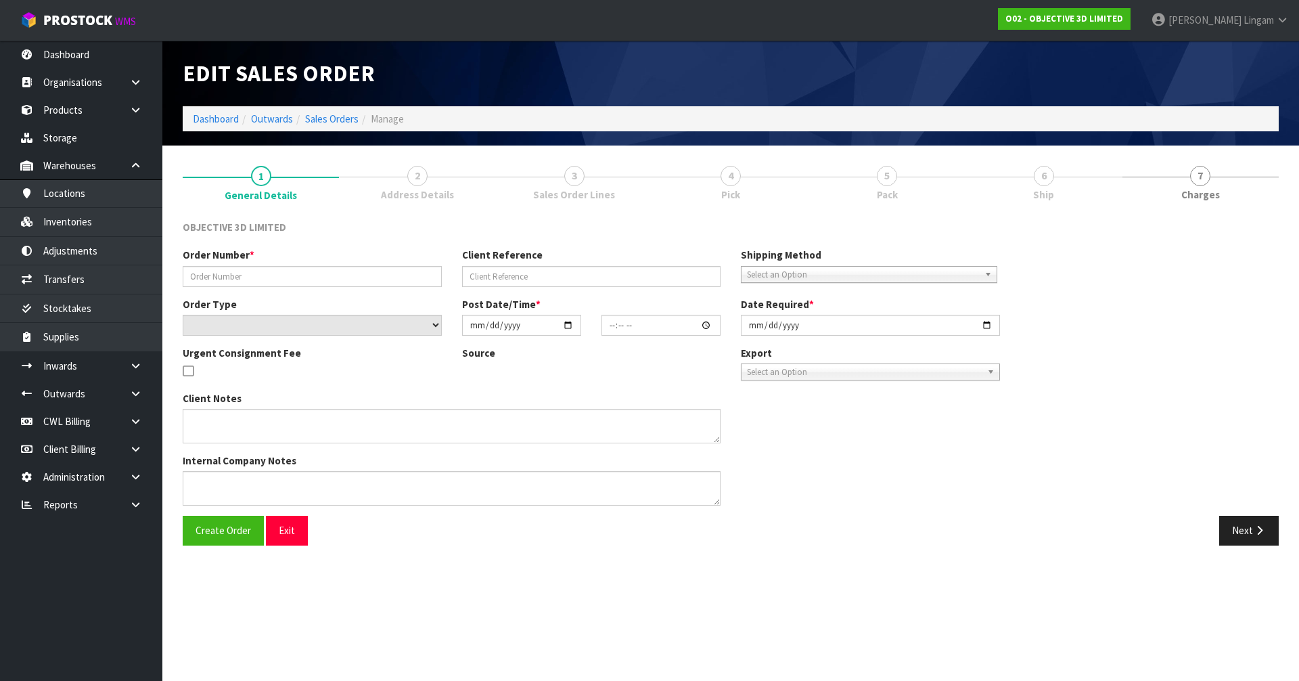
type input "SO-01655NZ"
type input "CON-PO#4700036192"
select select "number:0"
type input "2025-09-18"
type input "16:43:00.000"
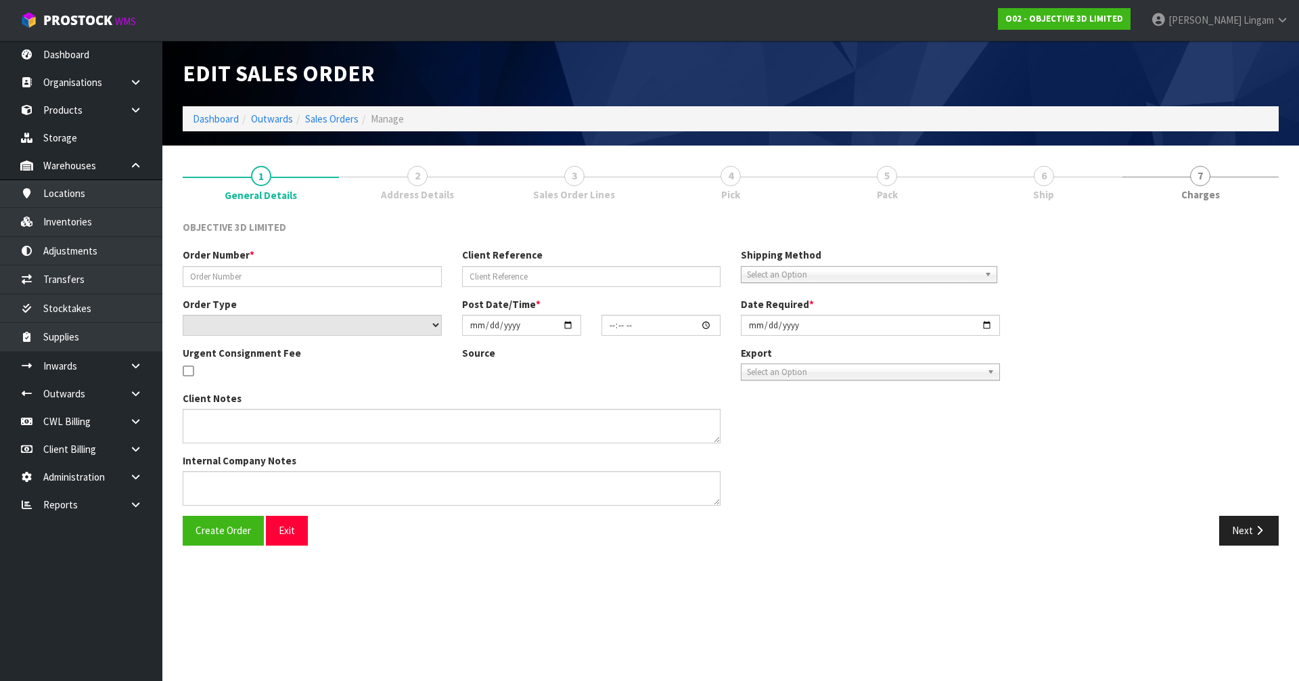
type input "2025-09-19"
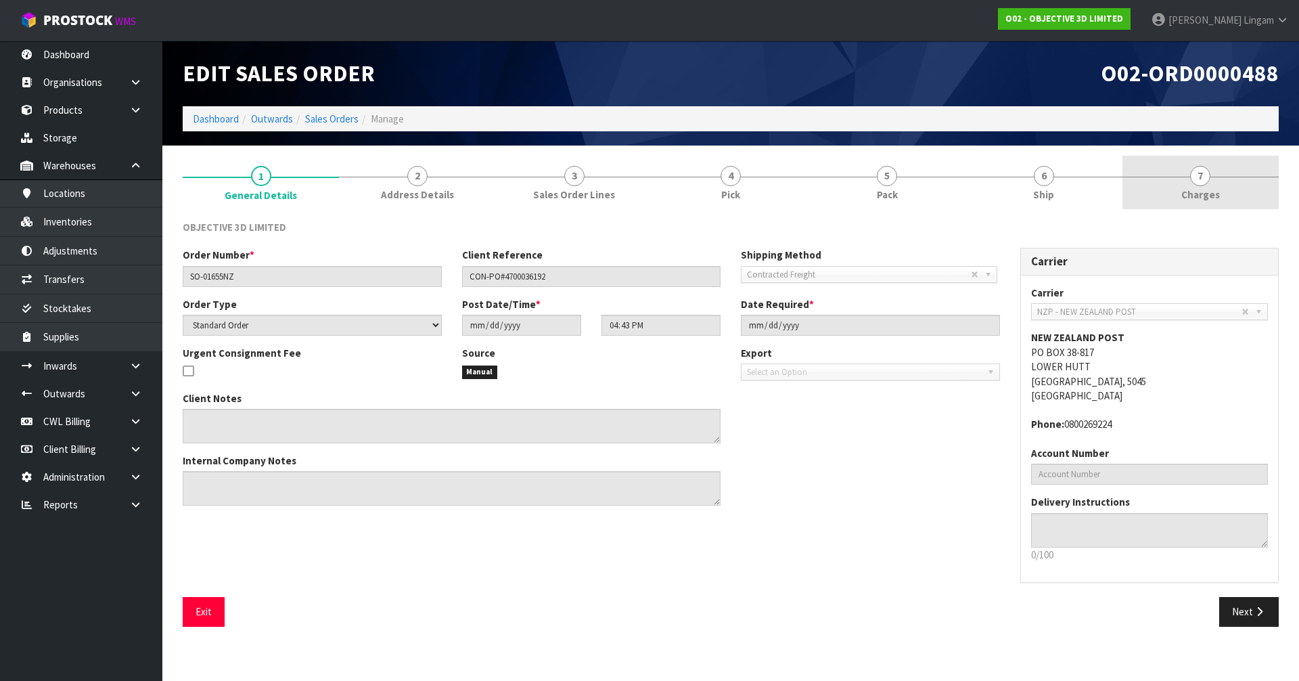
click at [682, 185] on link "7 Charges" at bounding box center [1200, 182] width 156 height 53
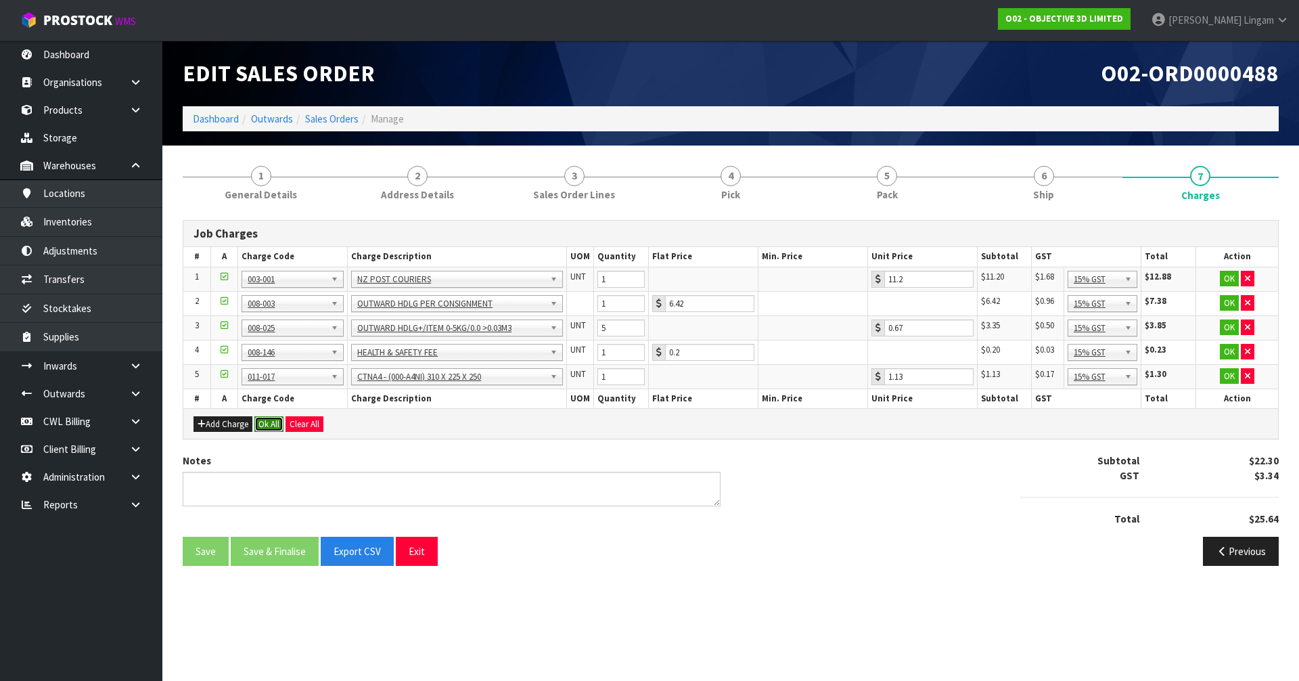
click at [271, 419] on button "Ok All" at bounding box center [268, 424] width 29 height 16
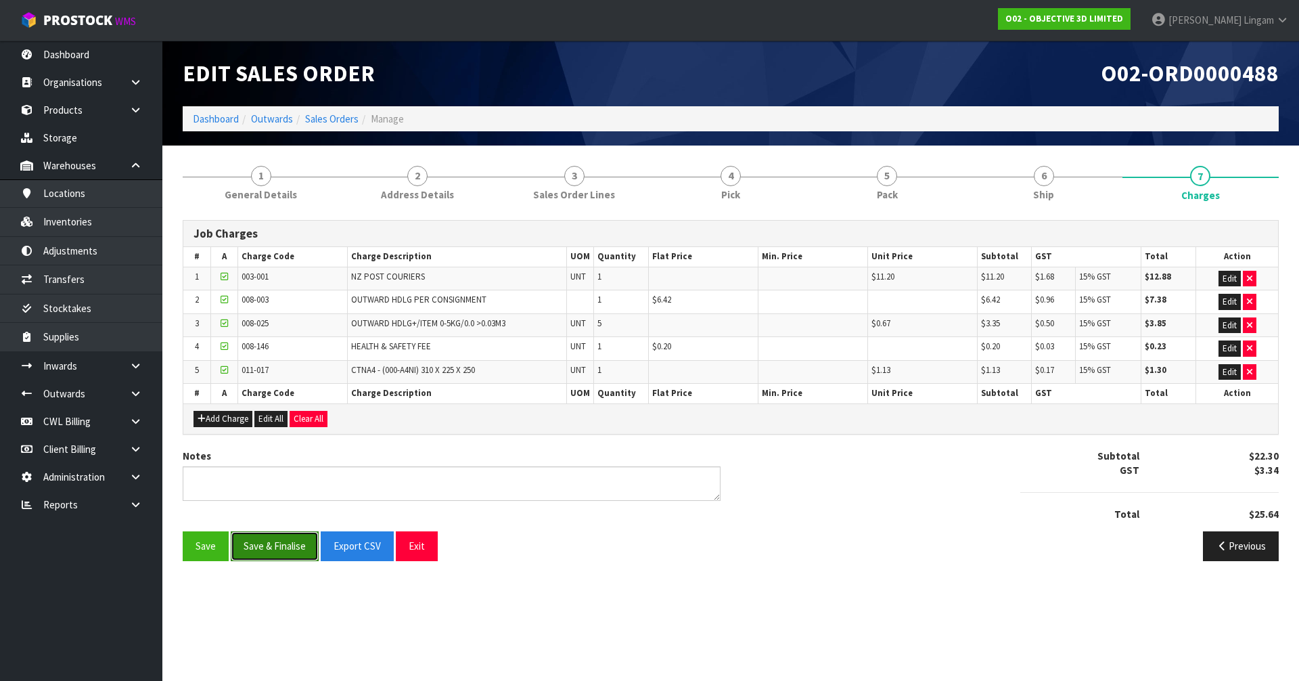
click at [288, 459] on button "Save & Finalise" at bounding box center [275, 545] width 88 height 29
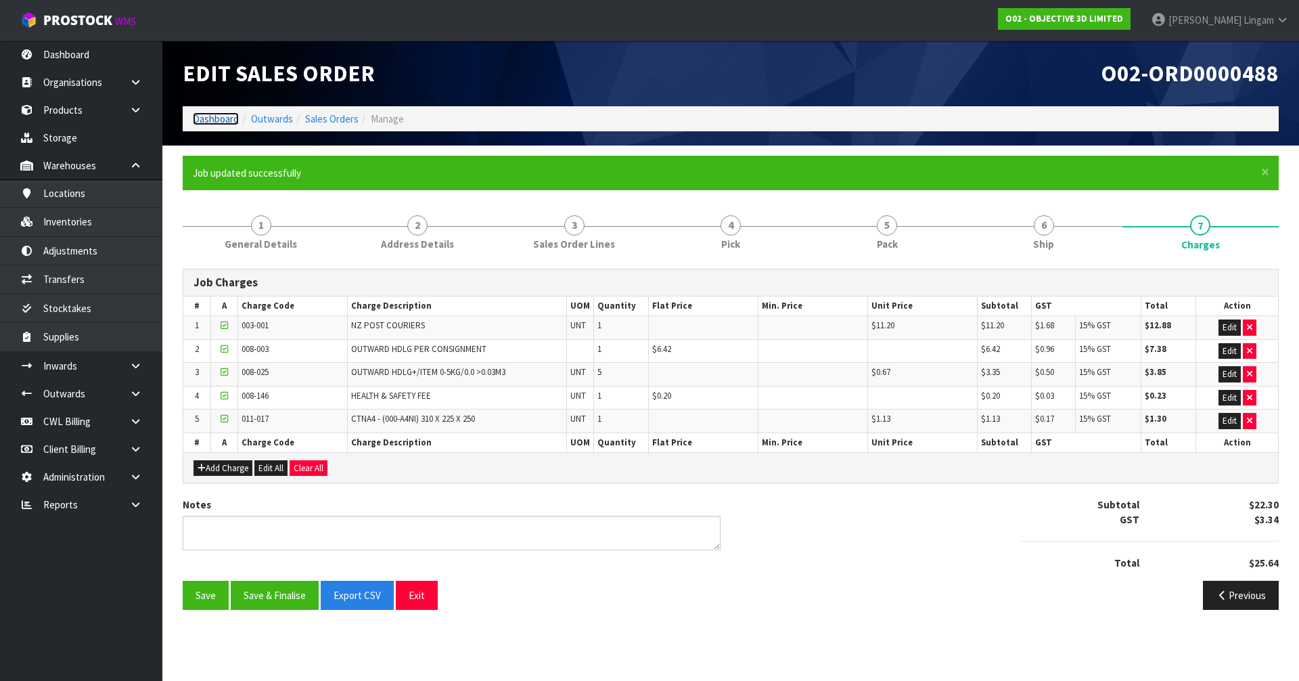
click at [219, 117] on link "Dashboard" at bounding box center [216, 118] width 46 height 13
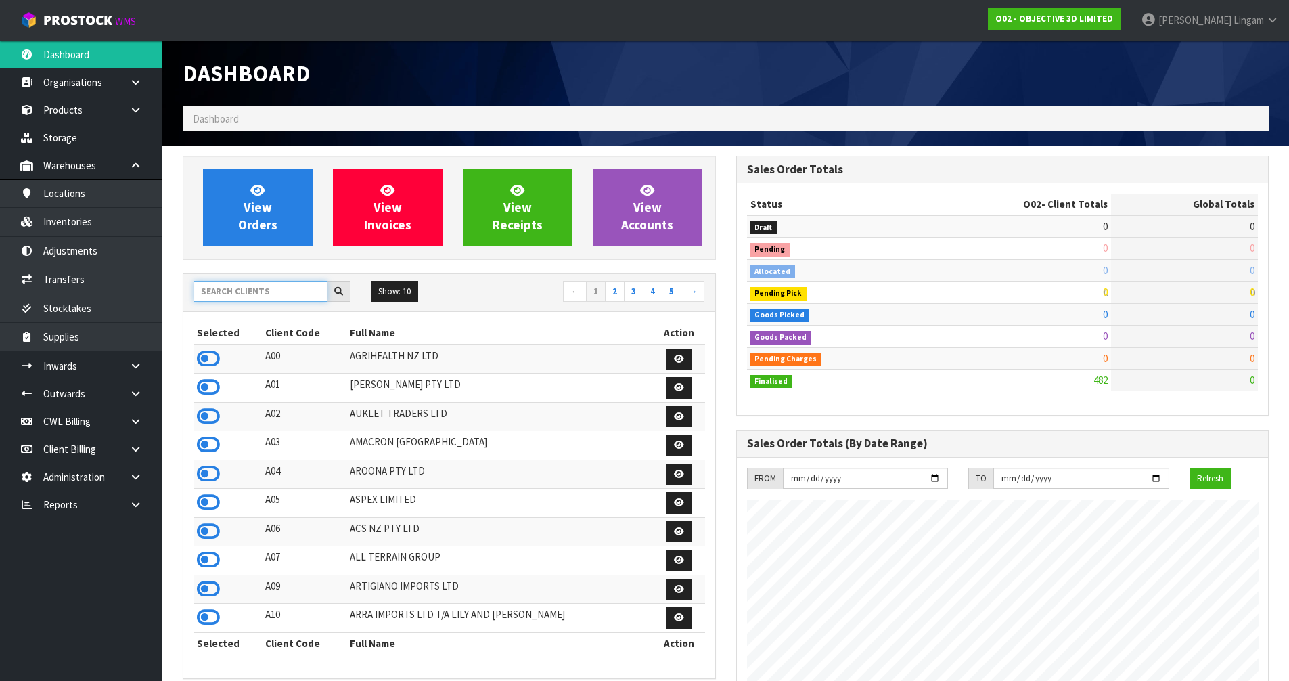
scroll to position [915, 553]
click at [260, 294] on input "text" at bounding box center [261, 291] width 134 height 21
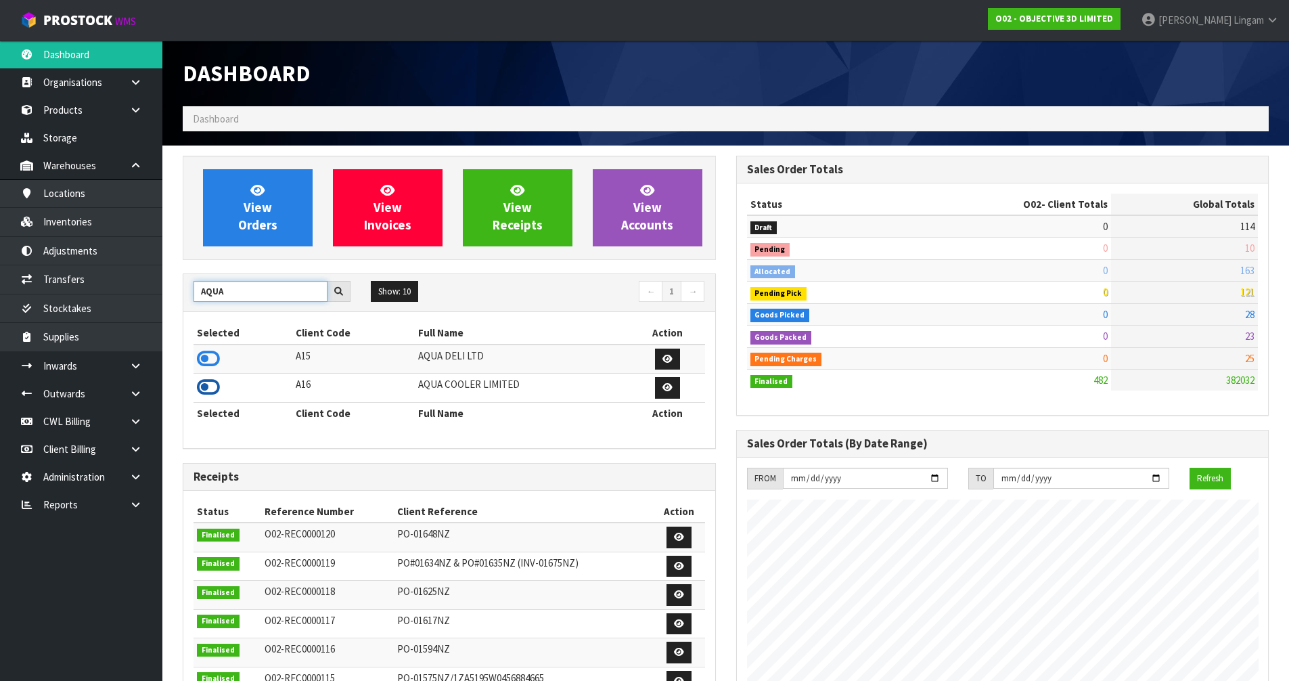
type input "AQUA"
click at [202, 382] on icon at bounding box center [208, 387] width 23 height 20
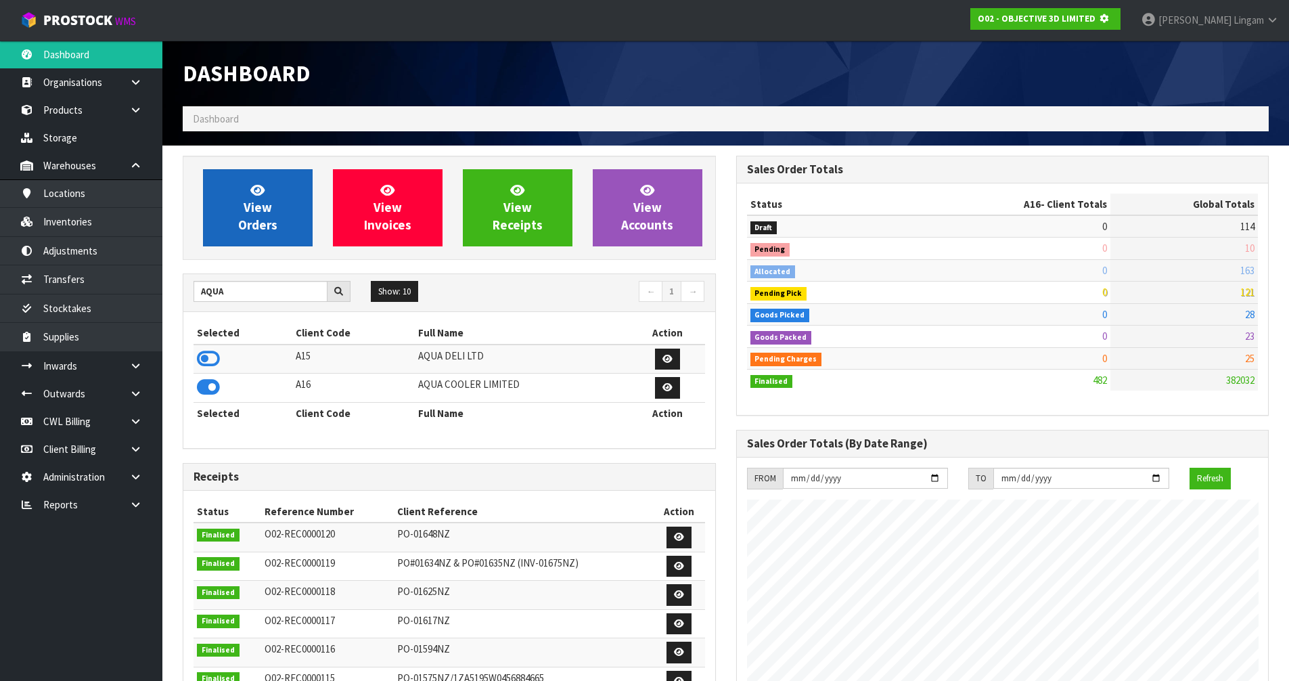
scroll to position [844, 553]
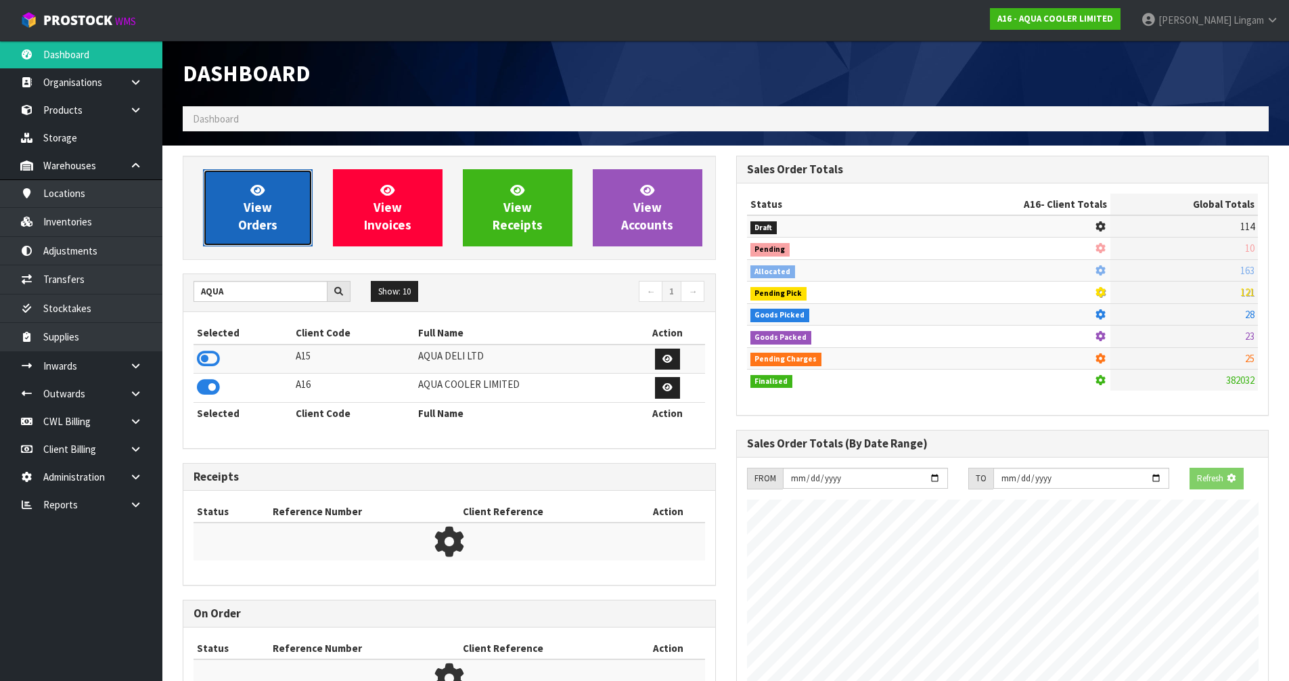
click at [296, 202] on link "View Orders" at bounding box center [258, 207] width 110 height 77
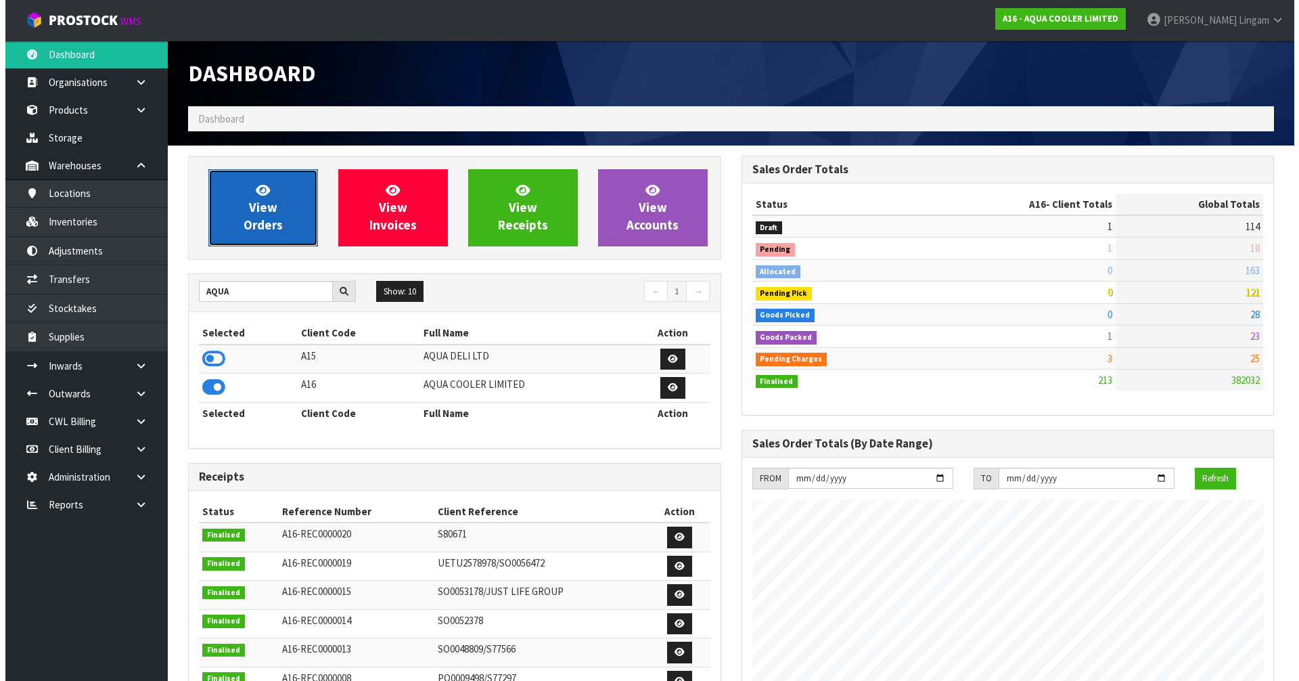
scroll to position [1097, 553]
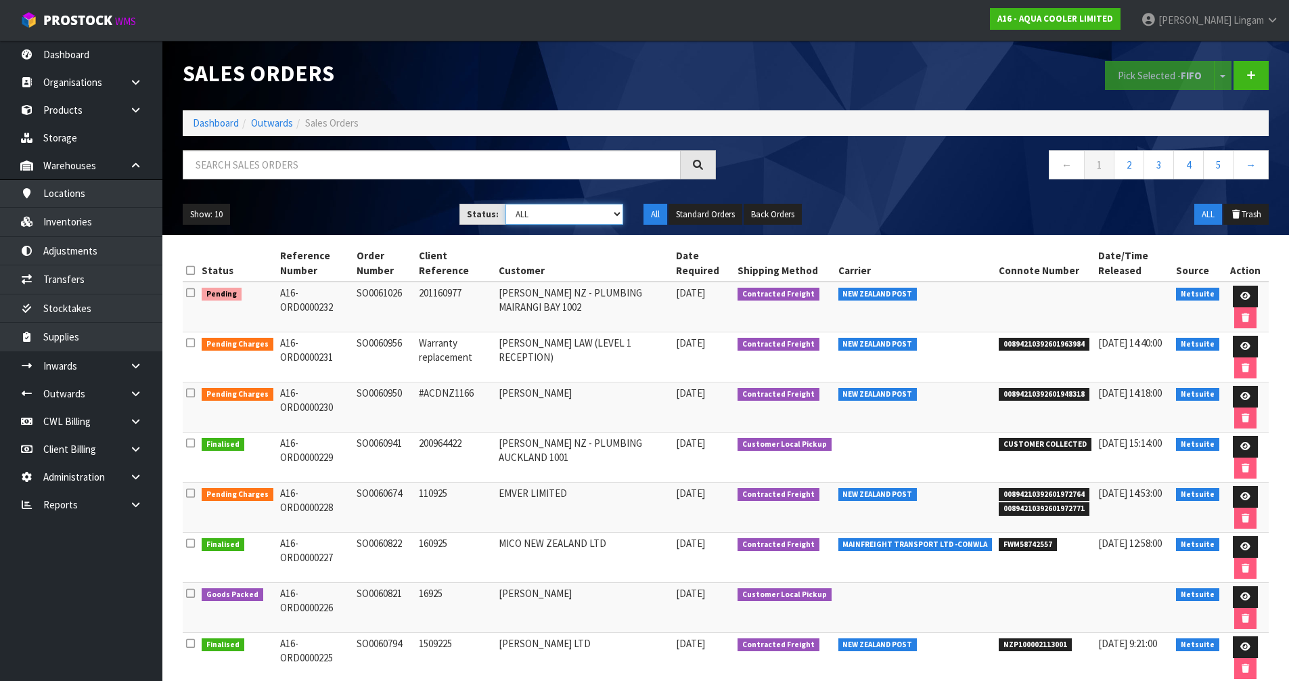
click at [596, 207] on select "Draft Pending Allocated Pending Pick Goods Picked Goods Packed Pending Charges …" at bounding box center [564, 214] width 118 height 21
select select "string:6"
click at [505, 204] on select "Draft Pending Allocated Pending Pick Goods Picked Goods Packed Pending Charges …" at bounding box center [564, 214] width 118 height 21
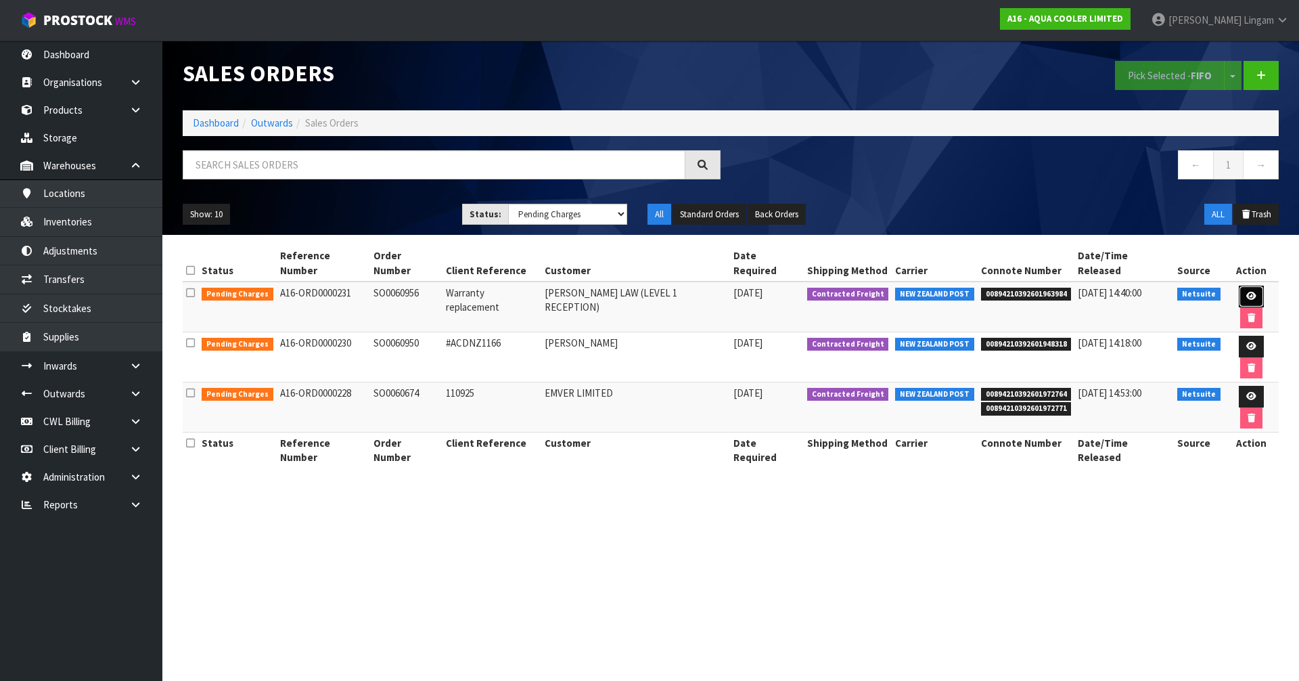
click at [682, 286] on link at bounding box center [1251, 297] width 25 height 22
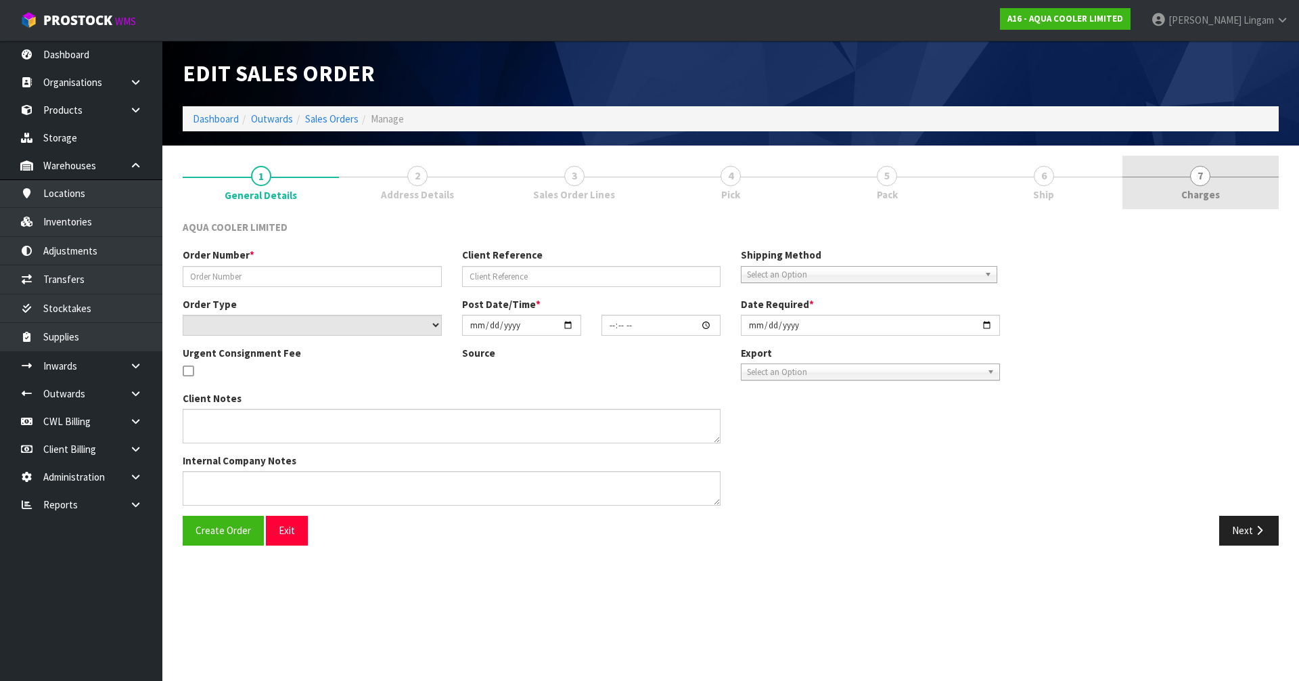
type input "SO0060956"
type input "Warranty replacement"
select select "number:0"
type input "2025-09-18"
type input "13:30:07.000"
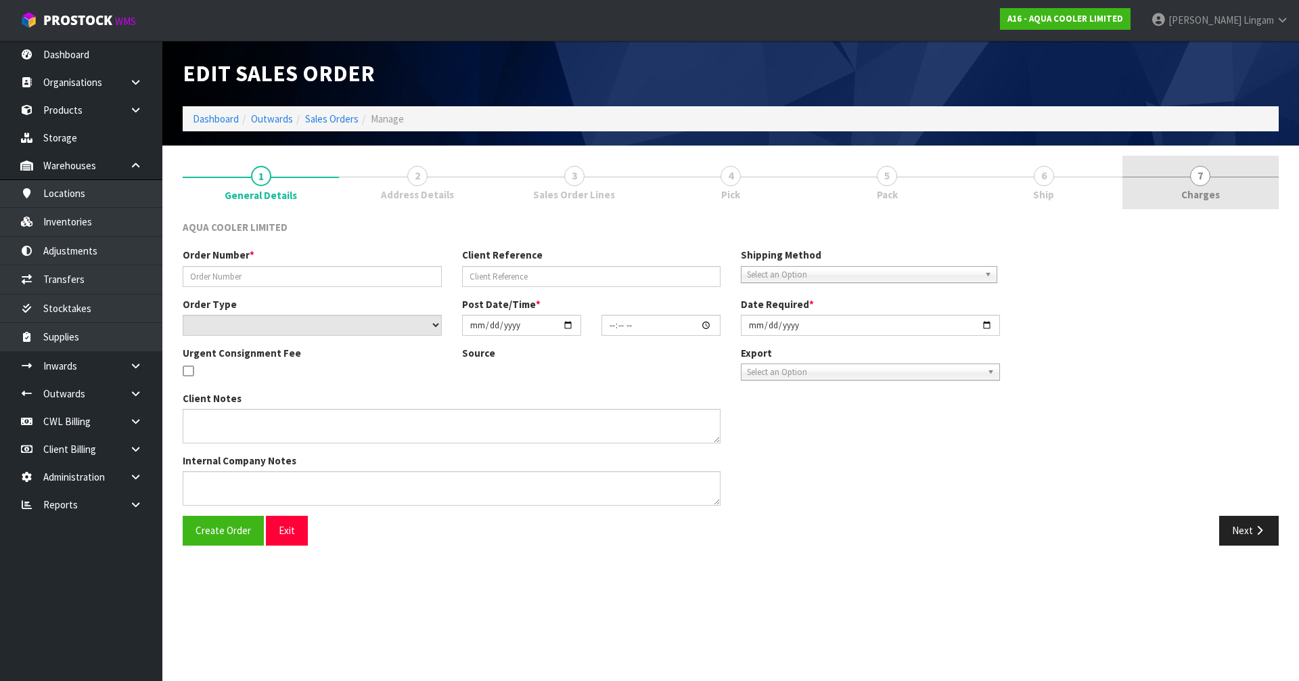
type input "2025-09-19"
type textarea "ENQ0358673 Warranty - no freight charge"
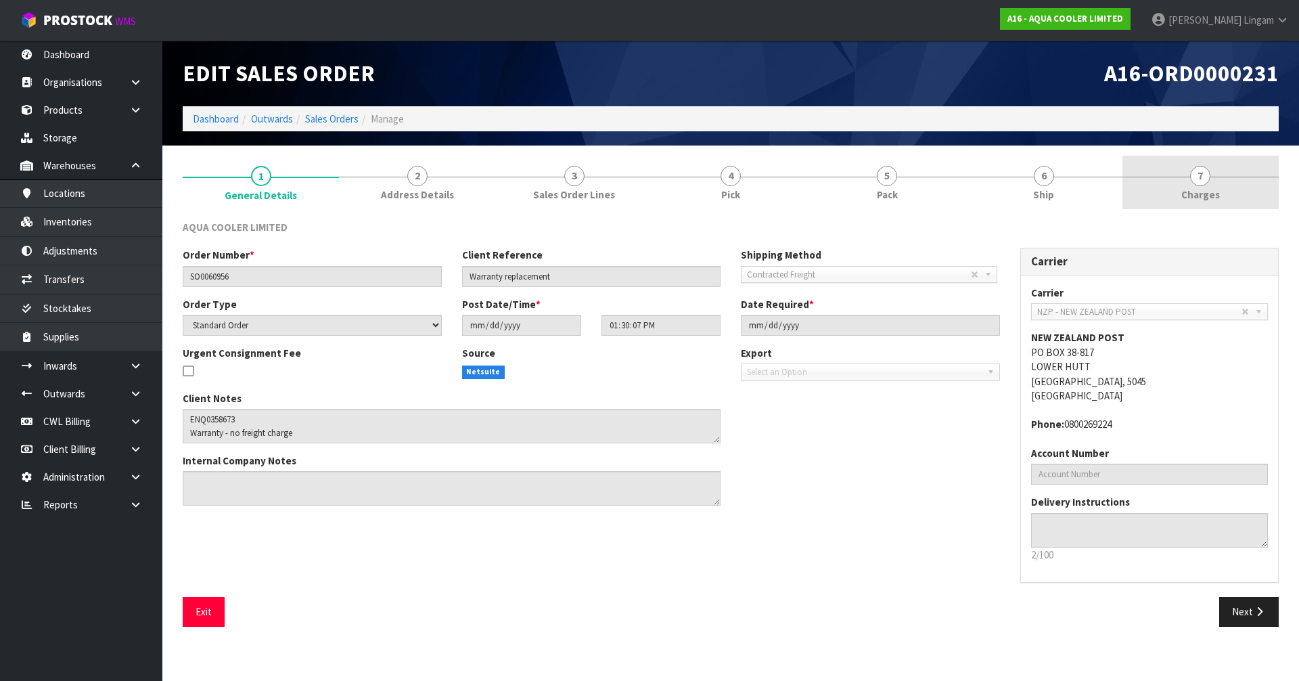
click at [682, 194] on span "Charges" at bounding box center [1200, 194] width 39 height 14
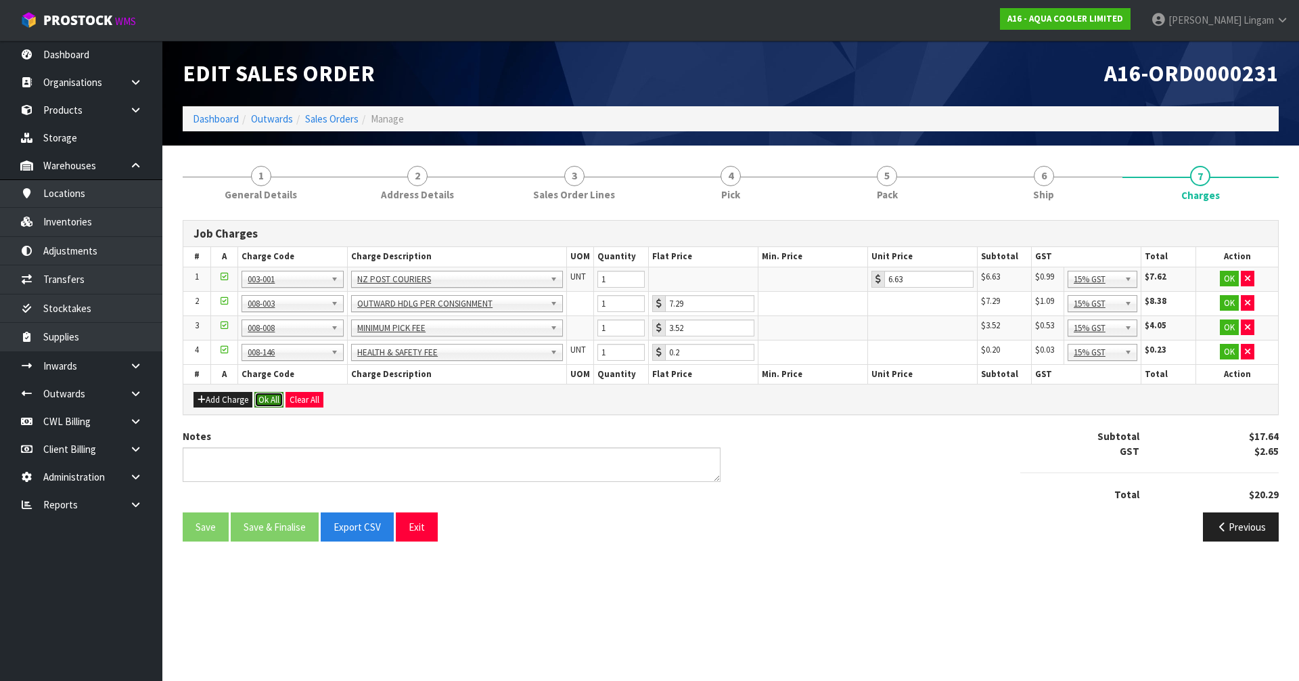
click at [267, 398] on button "Ok All" at bounding box center [268, 400] width 29 height 16
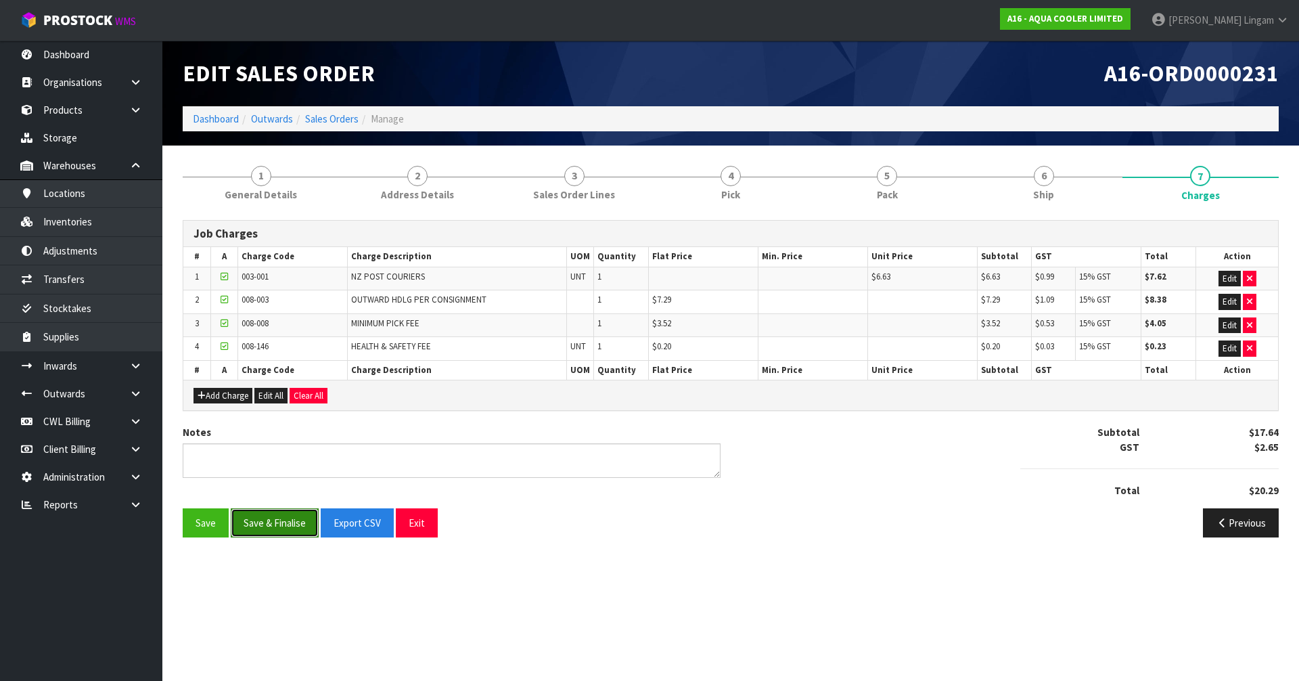
click at [285, 459] on button "Save & Finalise" at bounding box center [275, 522] width 88 height 29
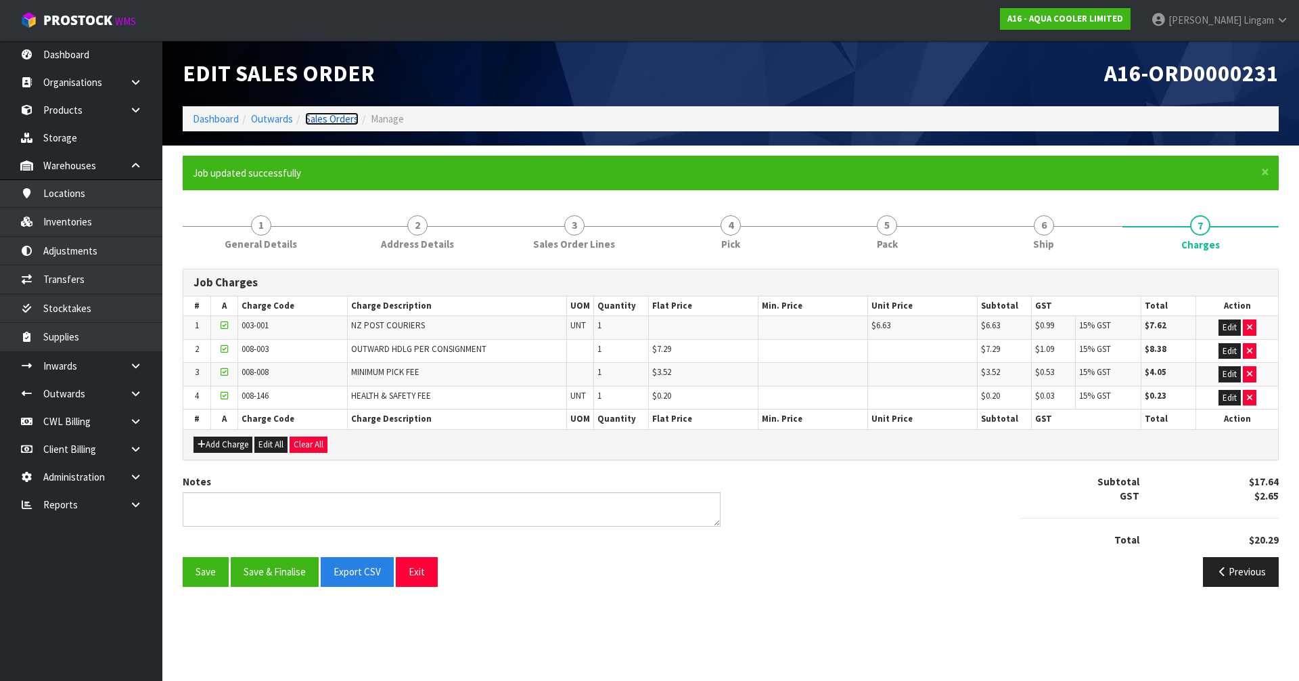
click at [342, 121] on link "Sales Orders" at bounding box center [331, 118] width 53 height 13
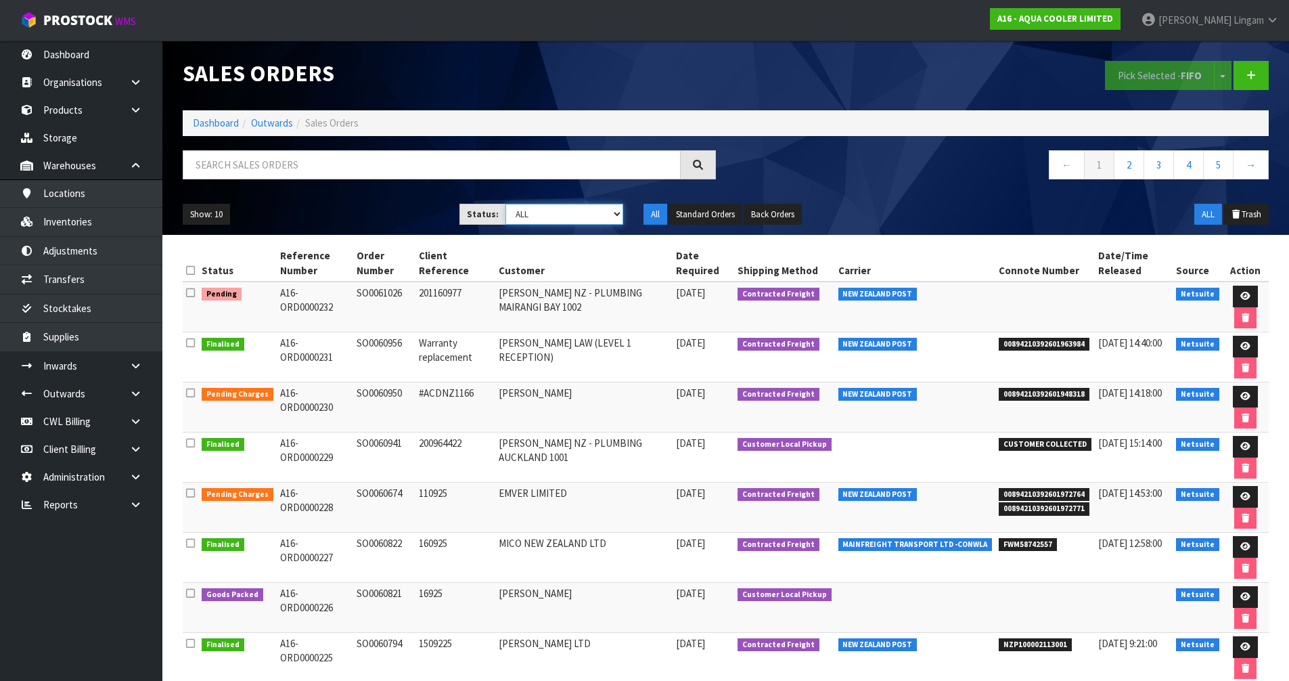
click at [593, 218] on select "Draft Pending Allocated Pending Pick Goods Picked Goods Packed Pending Charges …" at bounding box center [564, 214] width 118 height 21
select select "string:6"
click at [505, 204] on select "Draft Pending Allocated Pending Pick Goods Picked Goods Packed Pending Charges …" at bounding box center [564, 214] width 118 height 21
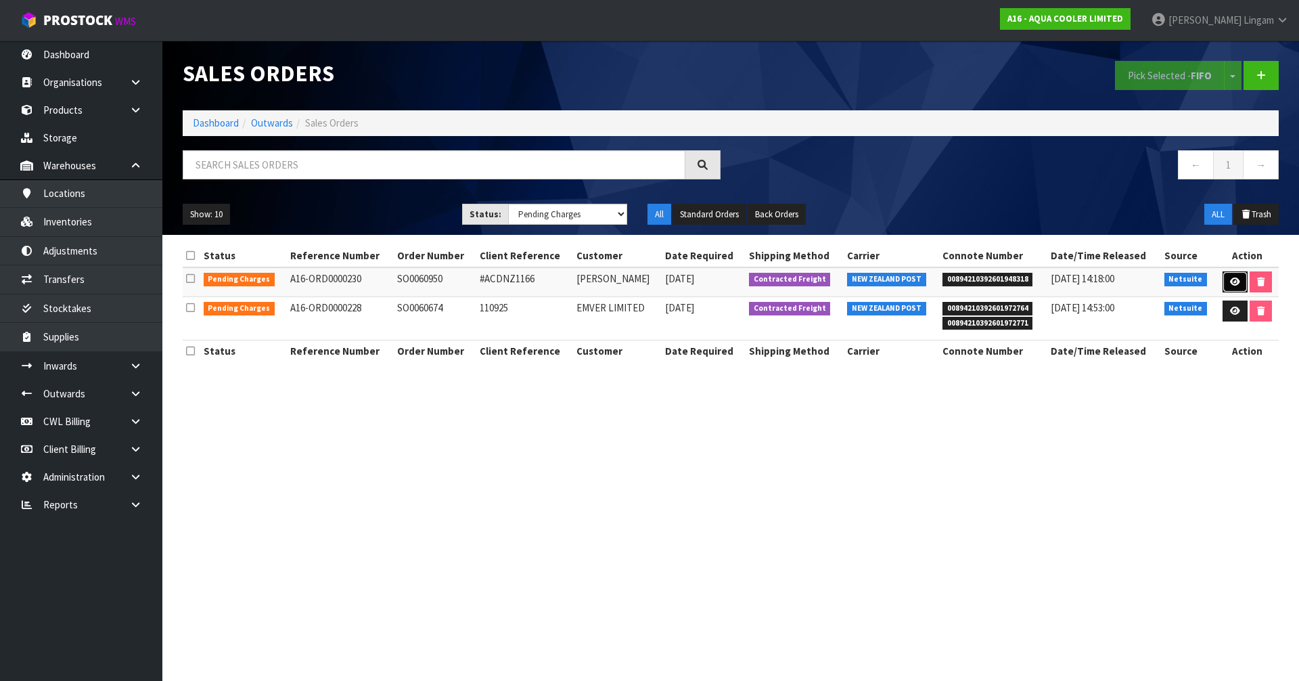
click at [682, 280] on icon at bounding box center [1235, 281] width 10 height 9
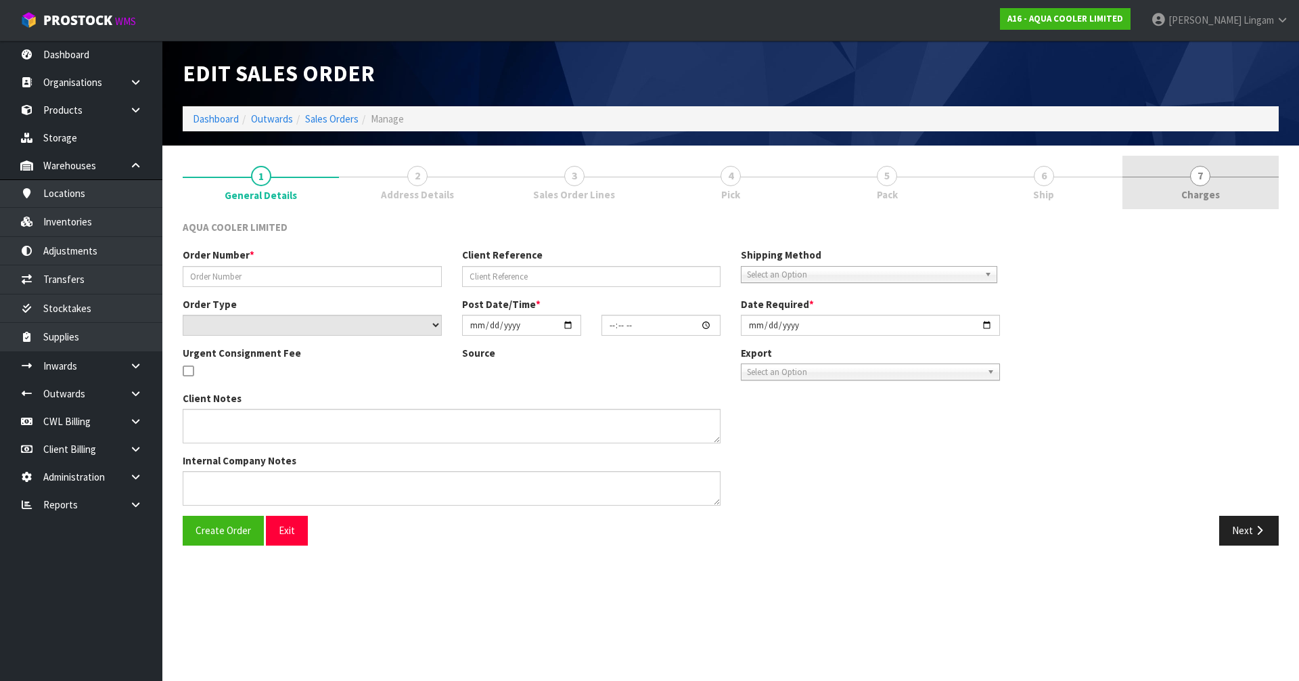
type input "SO0060950"
type input "#ACDNZ1166"
select select "number:0"
type input "2025-09-18"
type input "12:30:07.000"
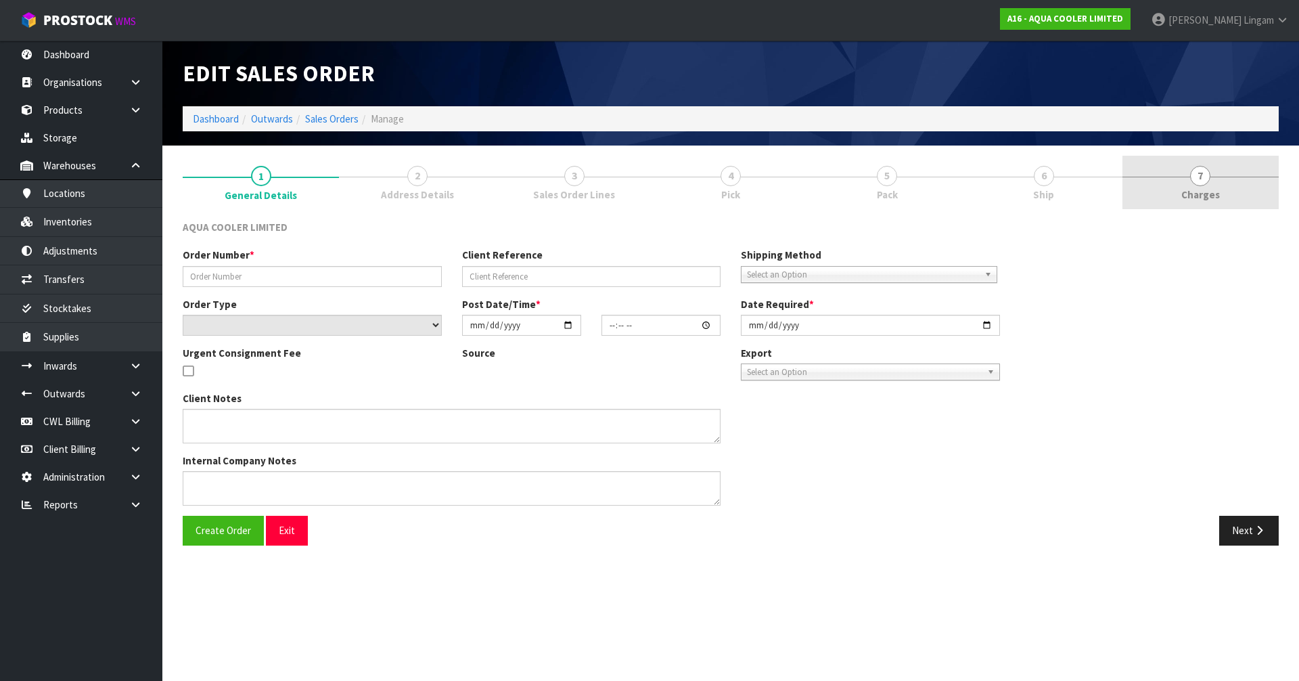
type input "2025-09-19"
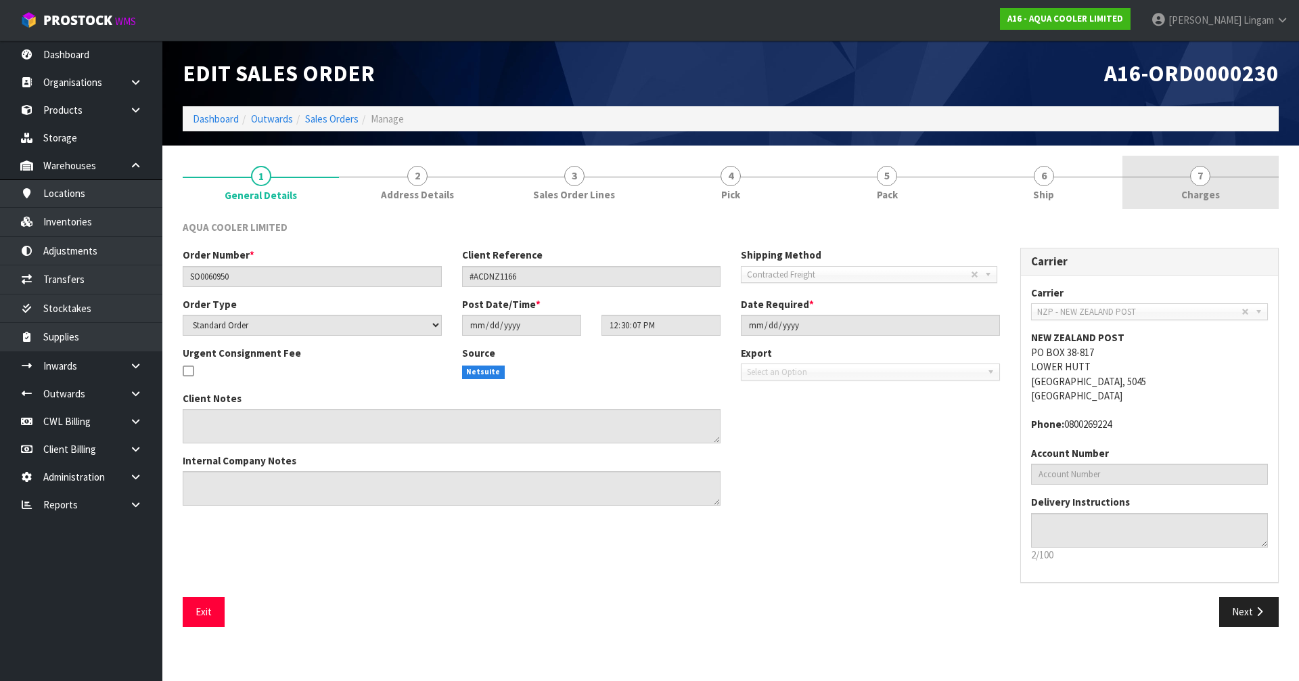
click at [682, 199] on span "Charges" at bounding box center [1200, 194] width 39 height 14
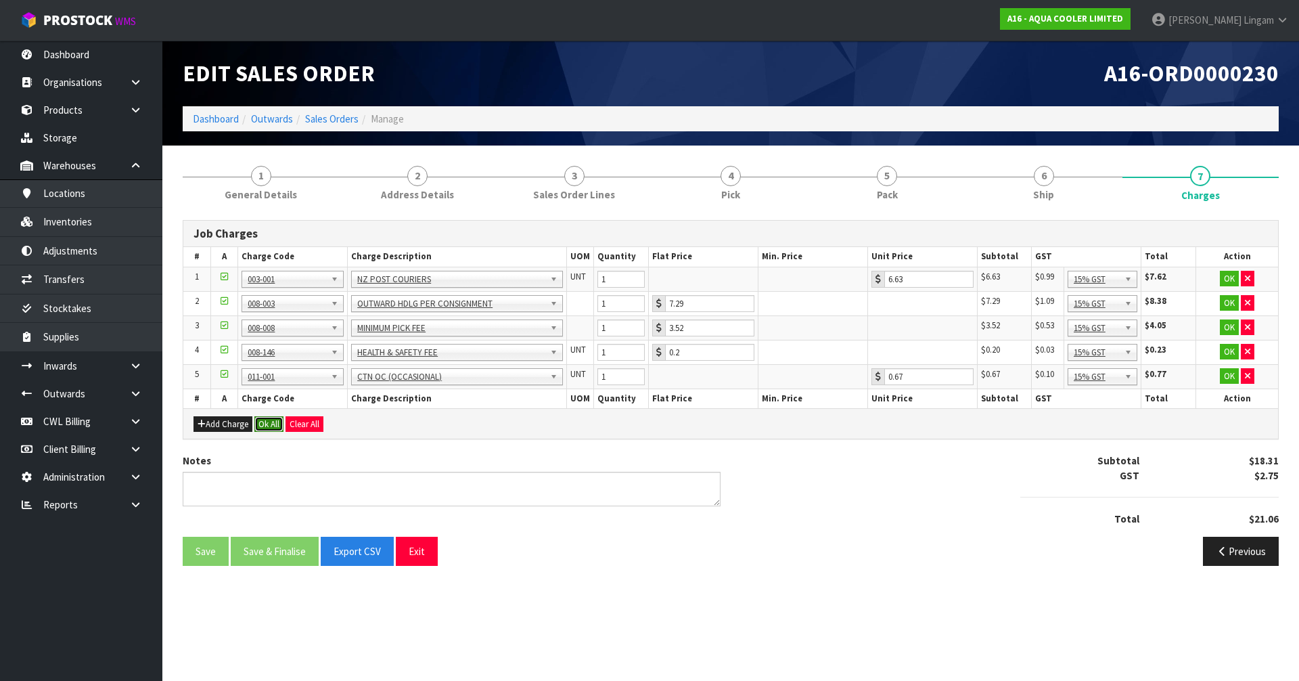
click at [269, 417] on button "Ok All" at bounding box center [268, 424] width 29 height 16
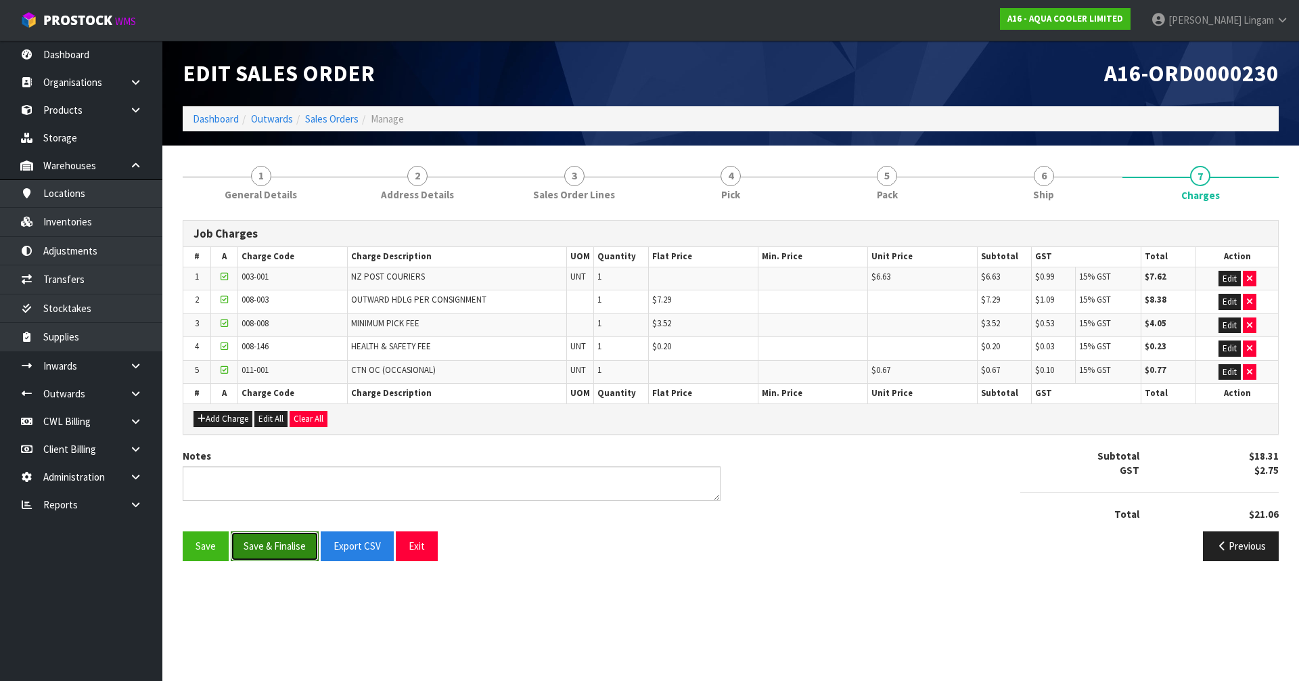
click at [285, 459] on button "Save & Finalise" at bounding box center [275, 545] width 88 height 29
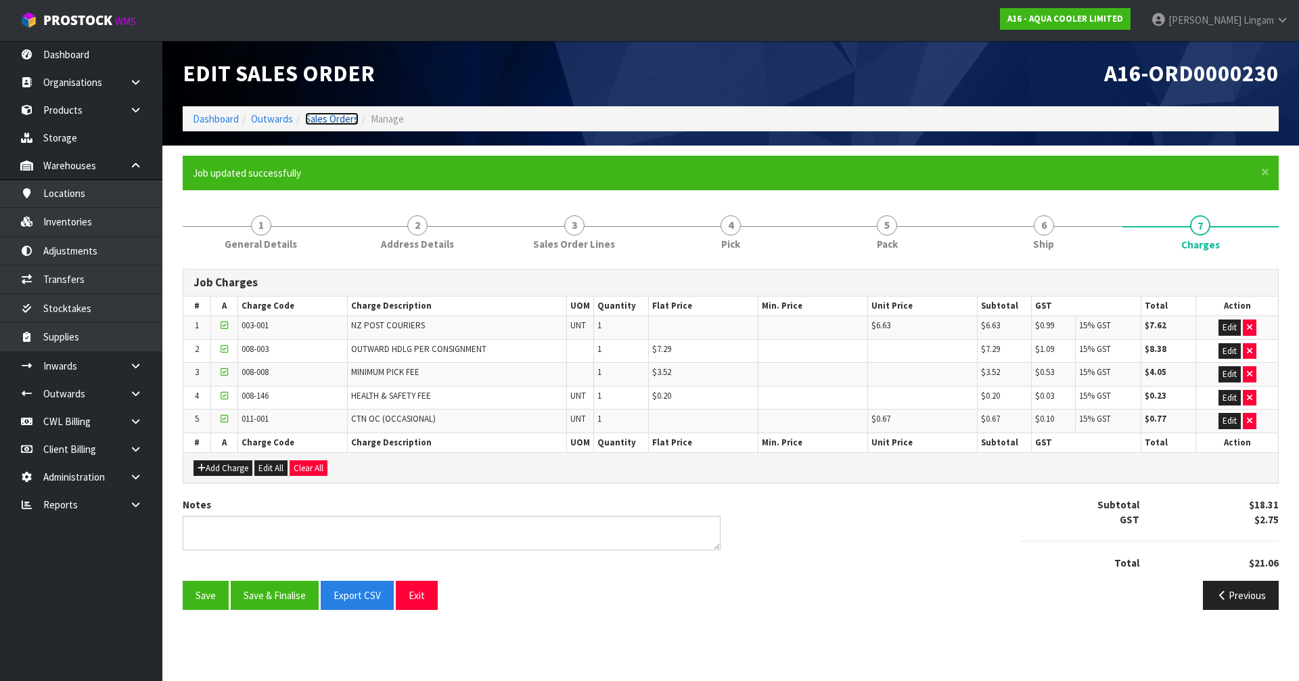
click at [352, 117] on link "Sales Orders" at bounding box center [331, 118] width 53 height 13
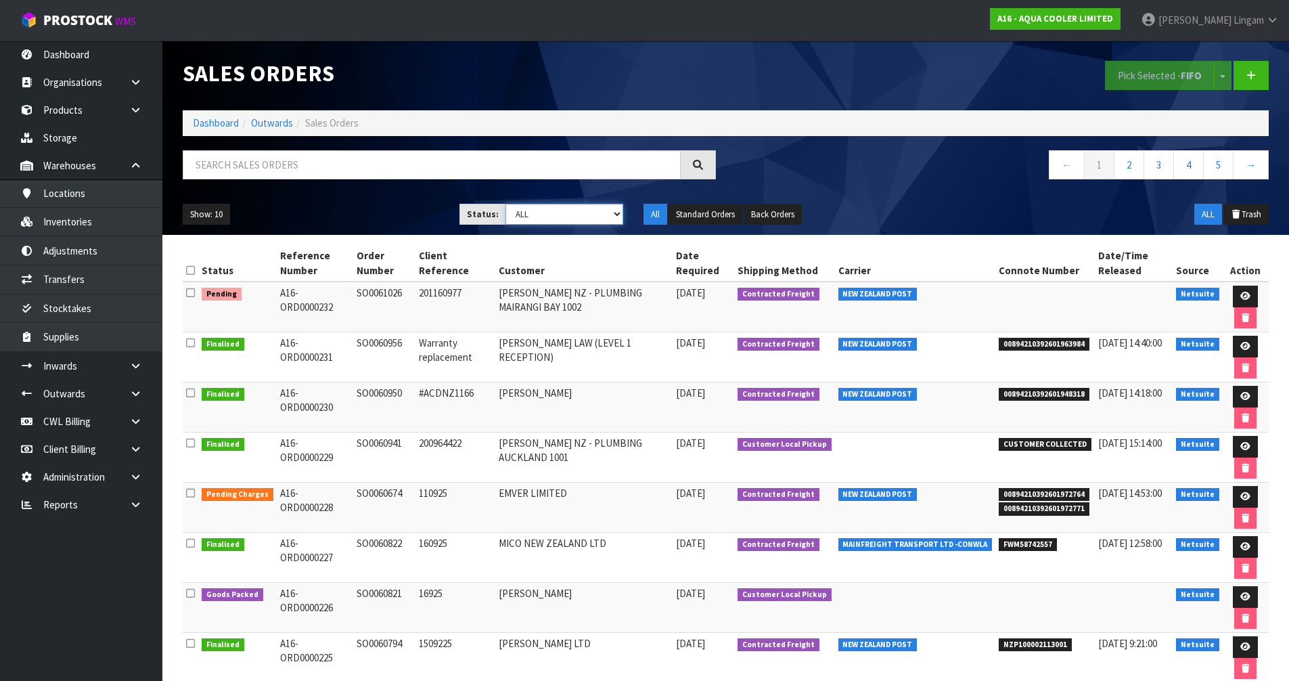
click at [607, 214] on select "Draft Pending Allocated Pending Pick Goods Picked Goods Packed Pending Charges …" at bounding box center [564, 214] width 118 height 21
select select "string:6"
click at [505, 204] on select "Draft Pending Allocated Pending Pick Goods Picked Goods Packed Pending Charges …" at bounding box center [564, 214] width 118 height 21
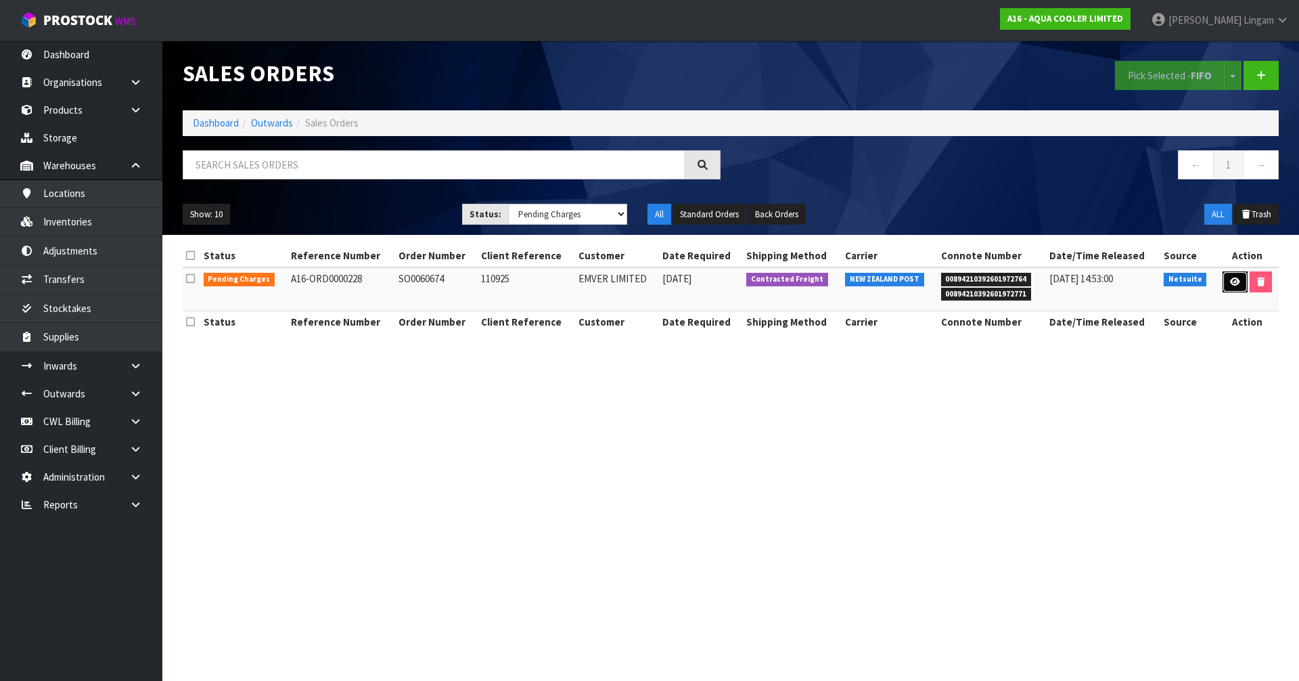
click at [682, 277] on icon at bounding box center [1235, 281] width 10 height 9
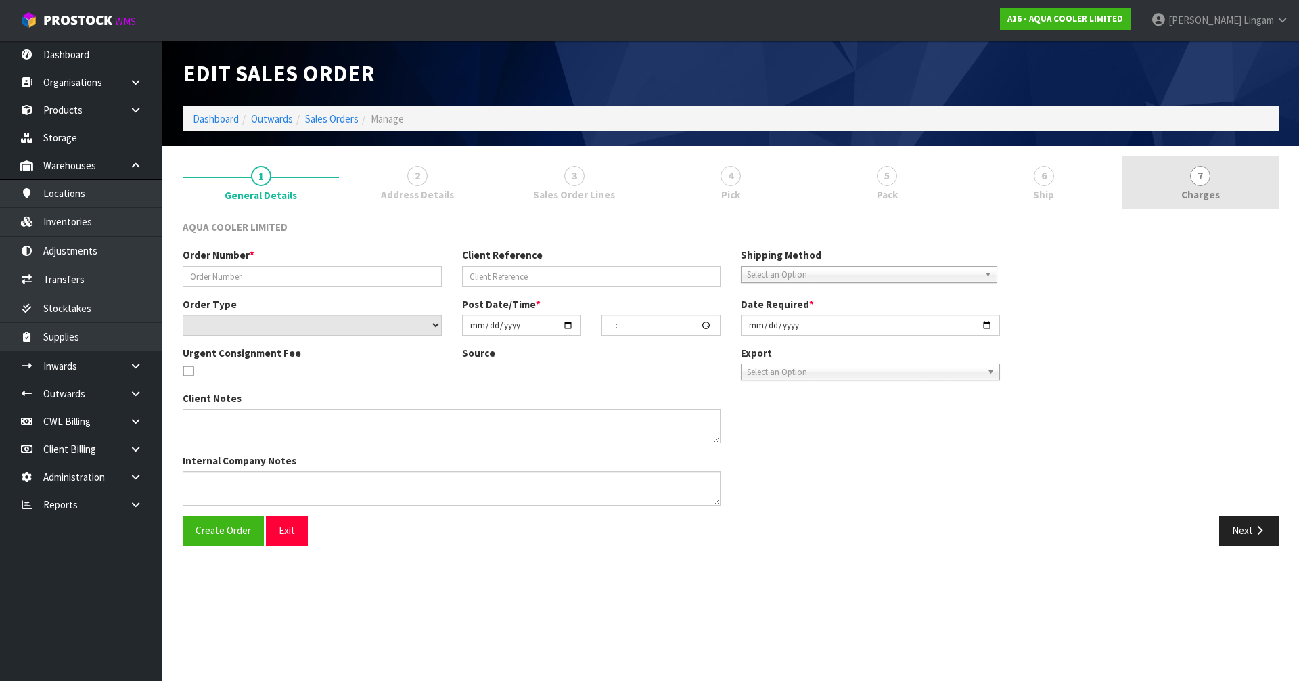
type input "SO0060674"
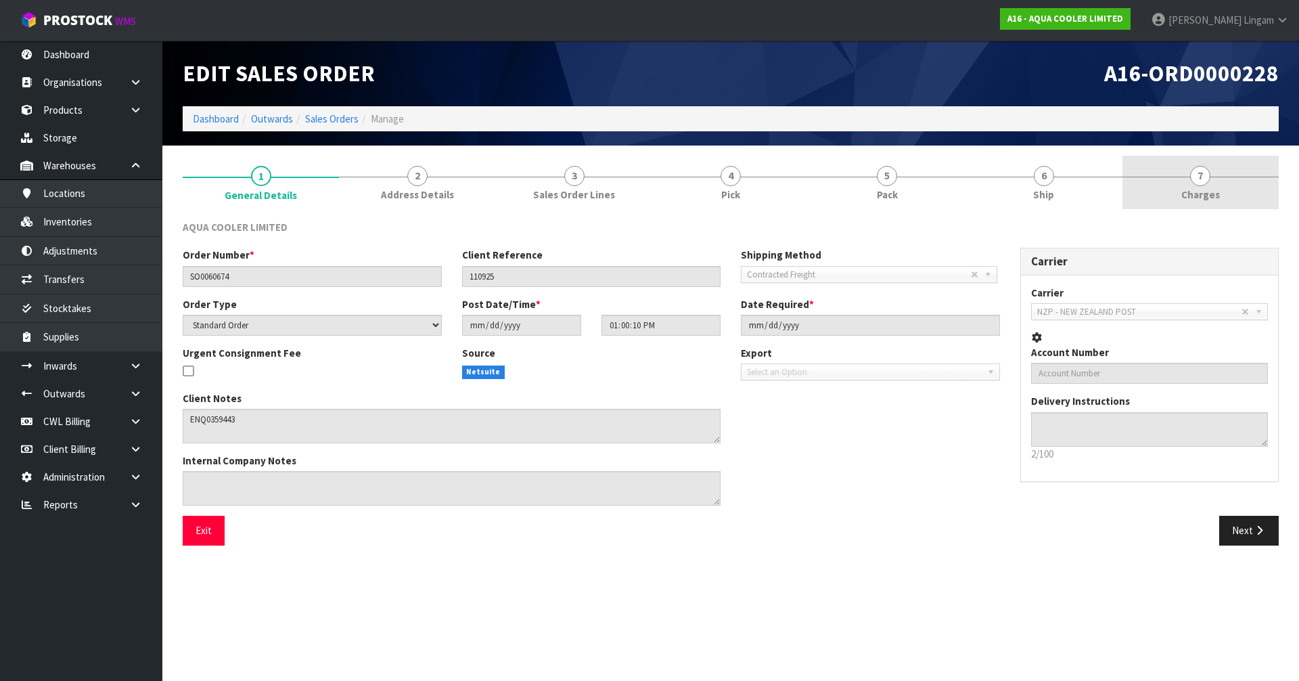
click at [682, 182] on link "7 Charges" at bounding box center [1200, 182] width 156 height 53
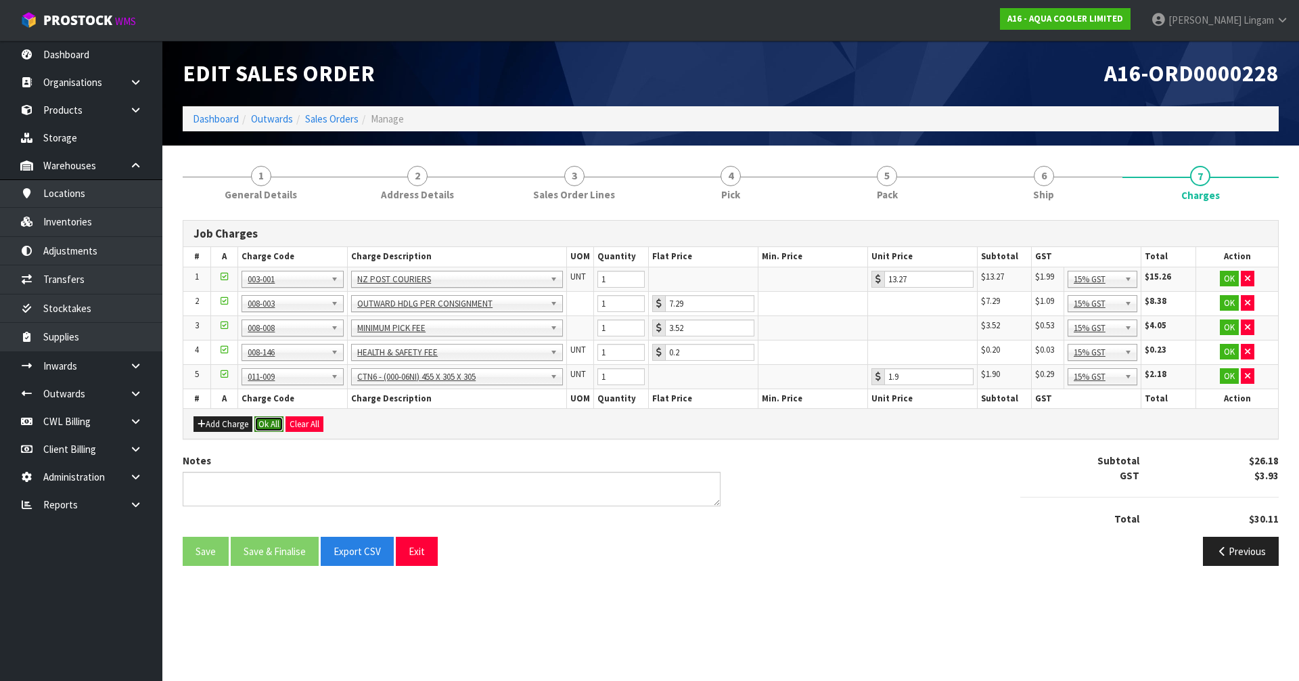
click at [270, 423] on button "Ok All" at bounding box center [268, 424] width 29 height 16
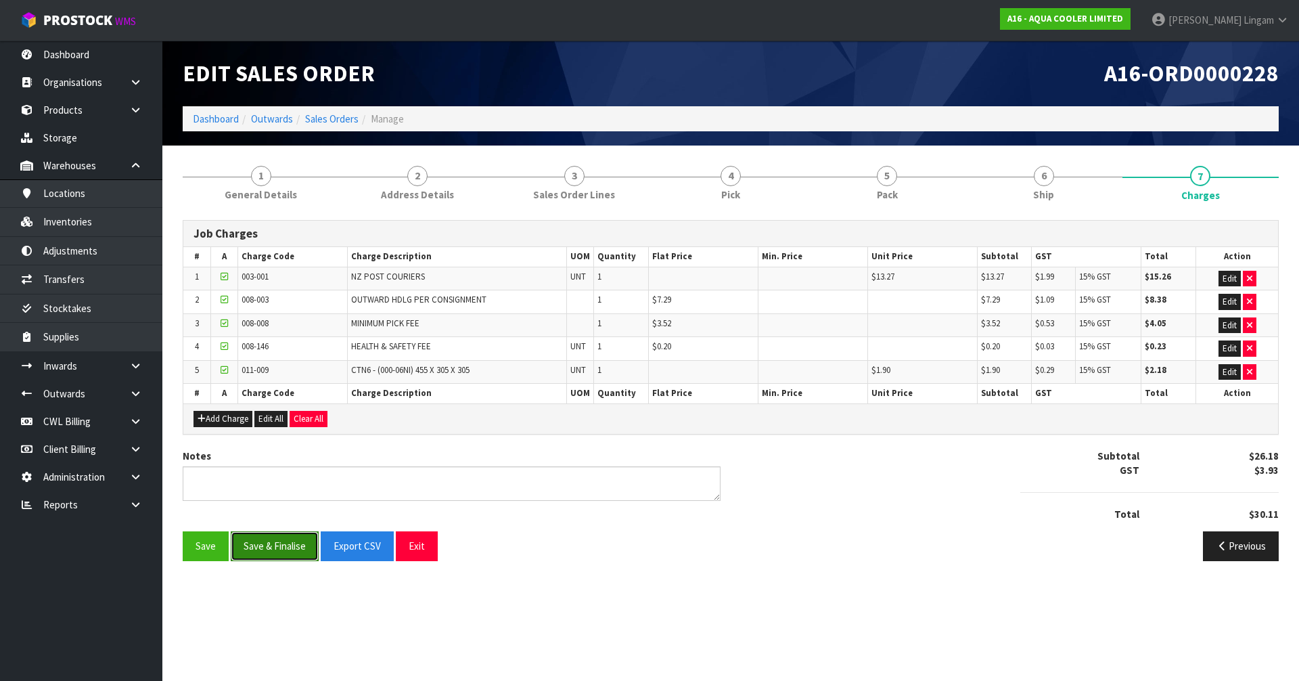
click at [293, 459] on button "Save & Finalise" at bounding box center [275, 545] width 88 height 29
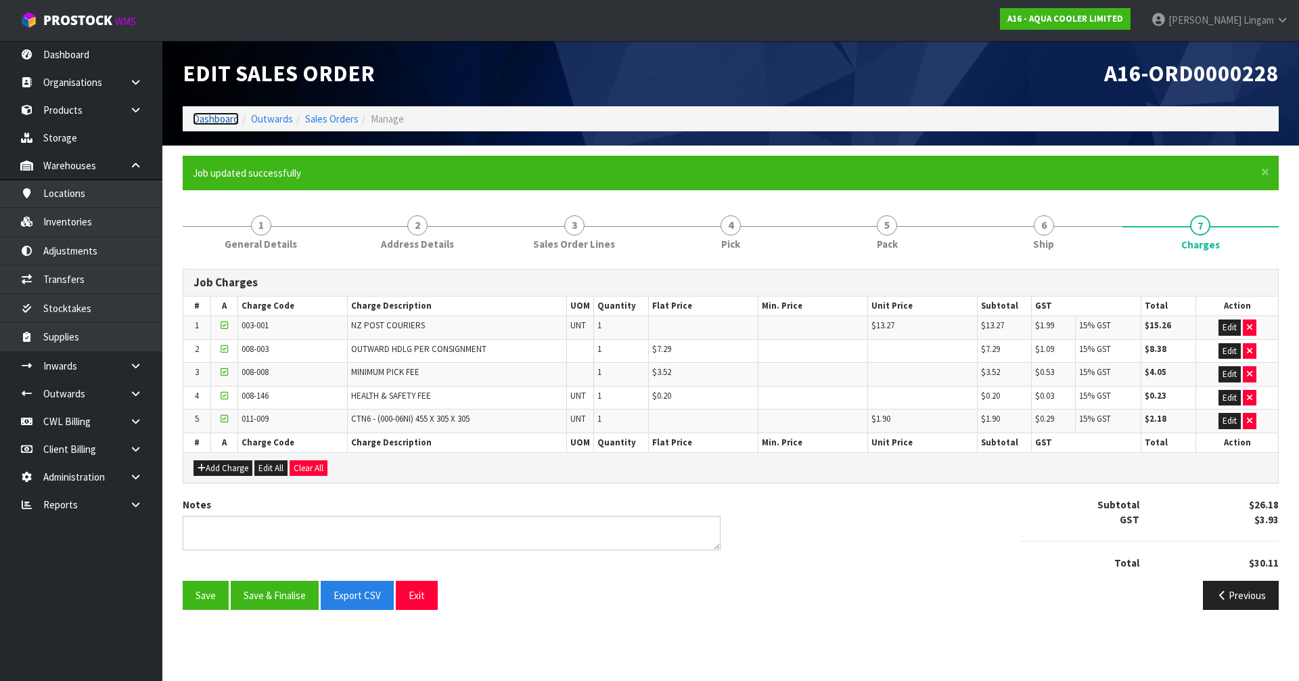
click at [227, 117] on link "Dashboard" at bounding box center [216, 118] width 46 height 13
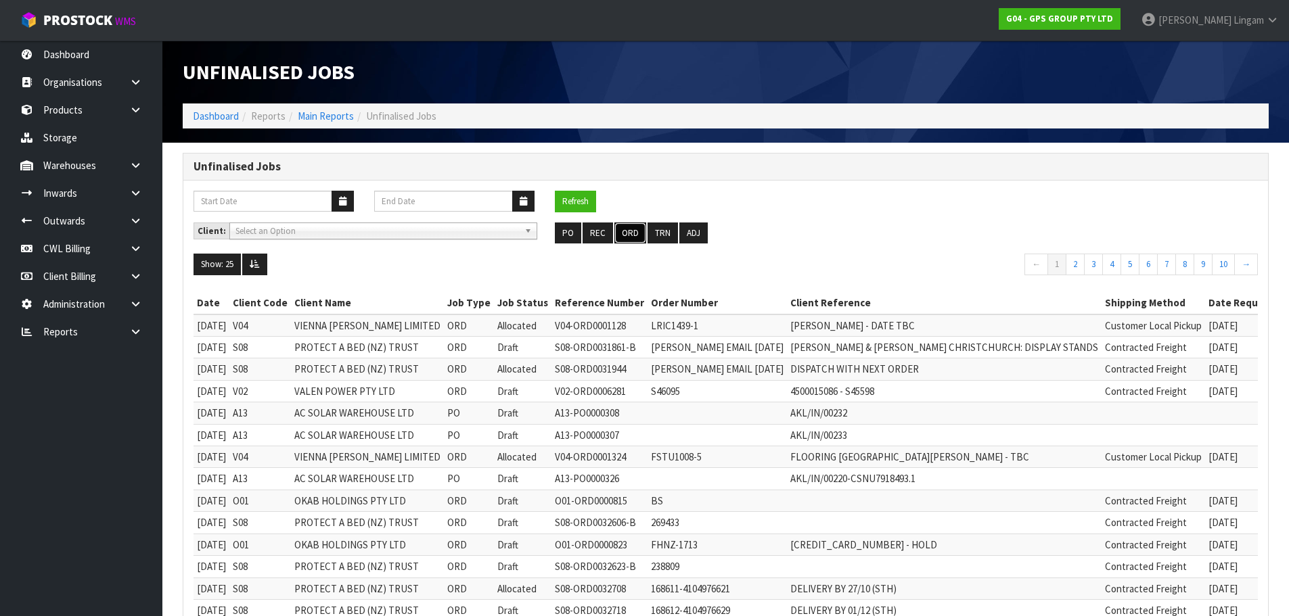
click at [634, 236] on button "ORD" at bounding box center [630, 234] width 32 height 22
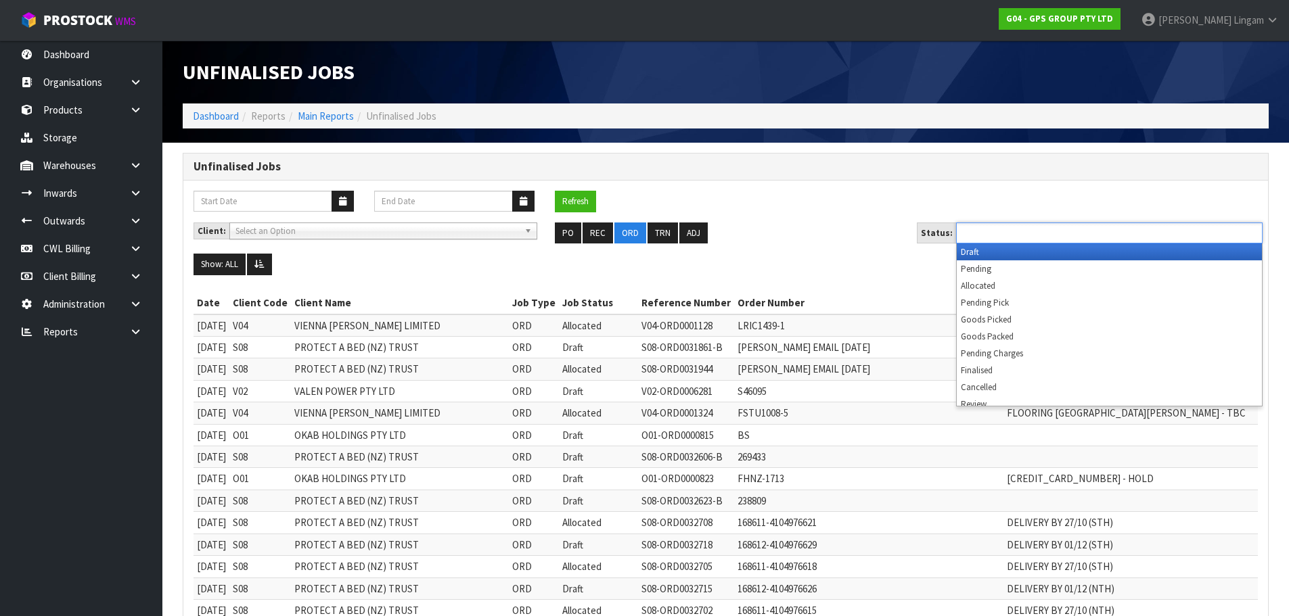
click at [1037, 230] on input "text" at bounding box center [1009, 233] width 99 height 17
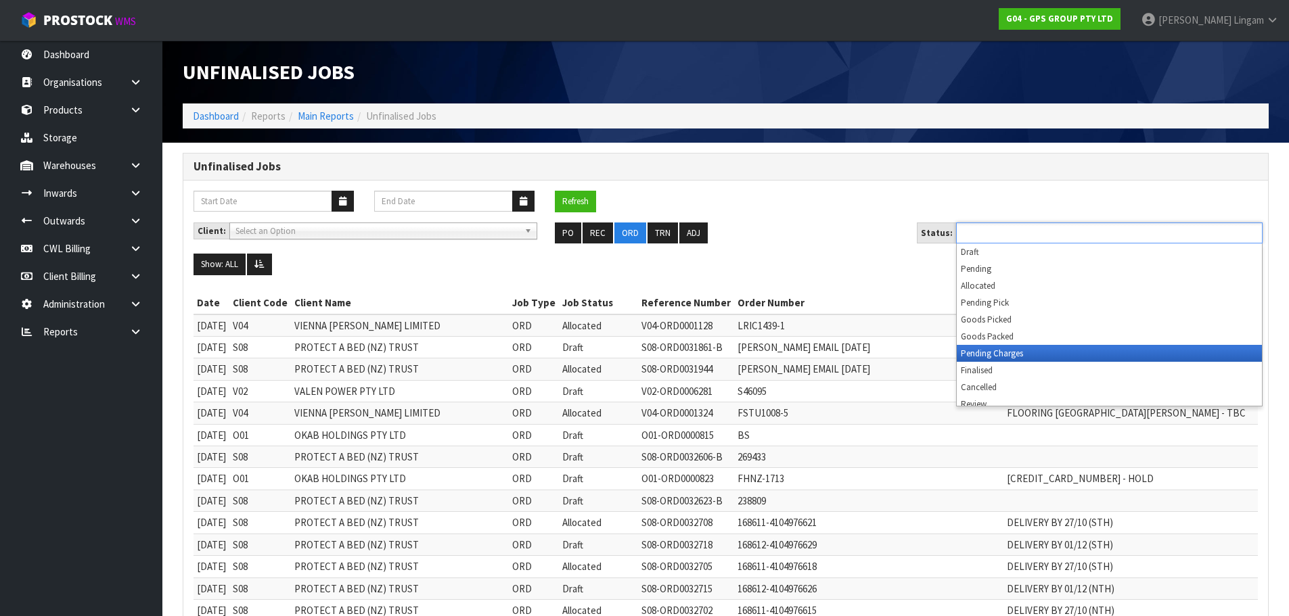
click at [1025, 353] on li "Pending Charges" at bounding box center [1109, 353] width 305 height 17
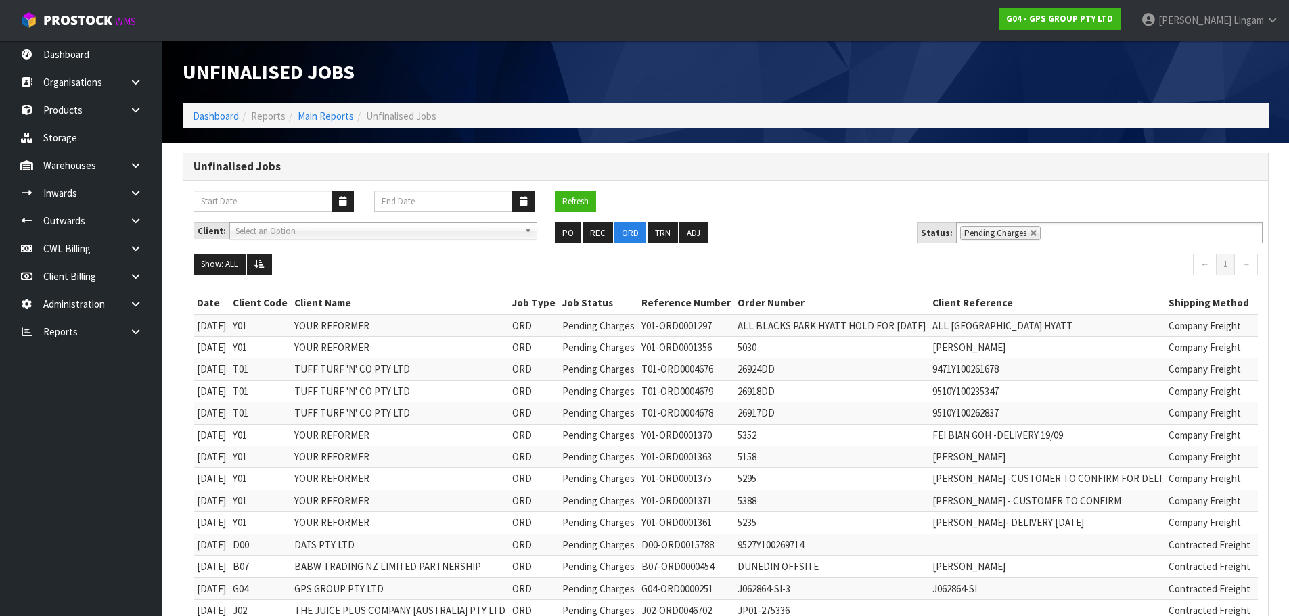
click at [805, 235] on ul "PO REC ORD TRN ADJ" at bounding box center [725, 234] width 341 height 22
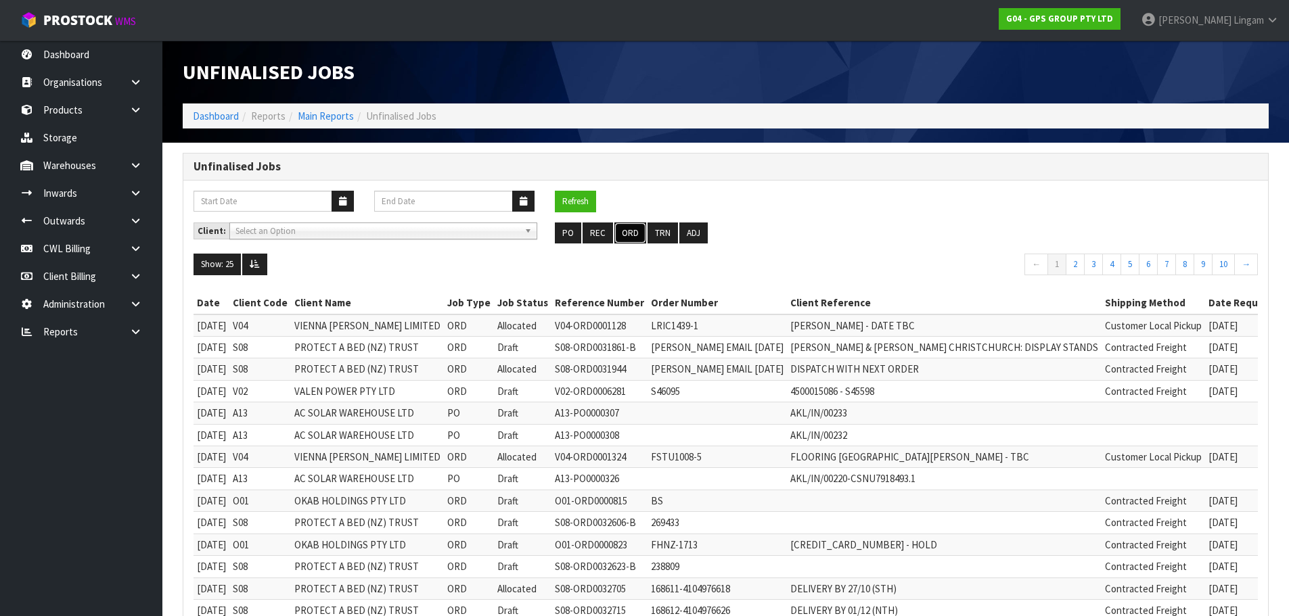
click at [635, 237] on button "ORD" at bounding box center [630, 234] width 32 height 22
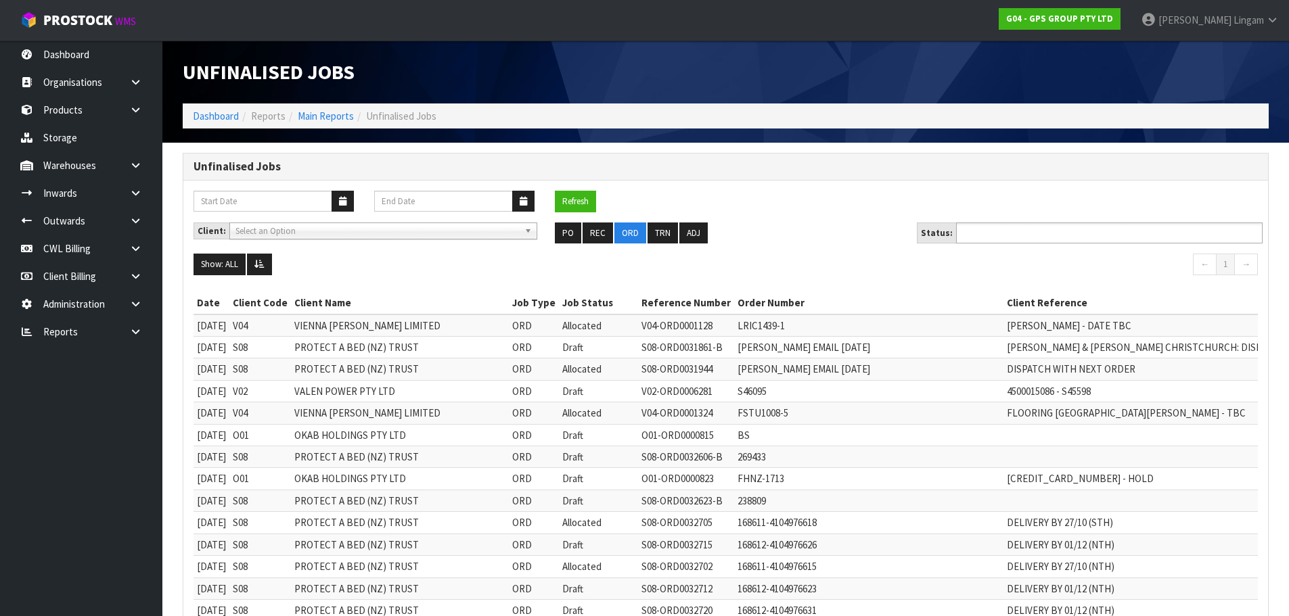
click at [1054, 237] on input "text" at bounding box center [1009, 233] width 99 height 17
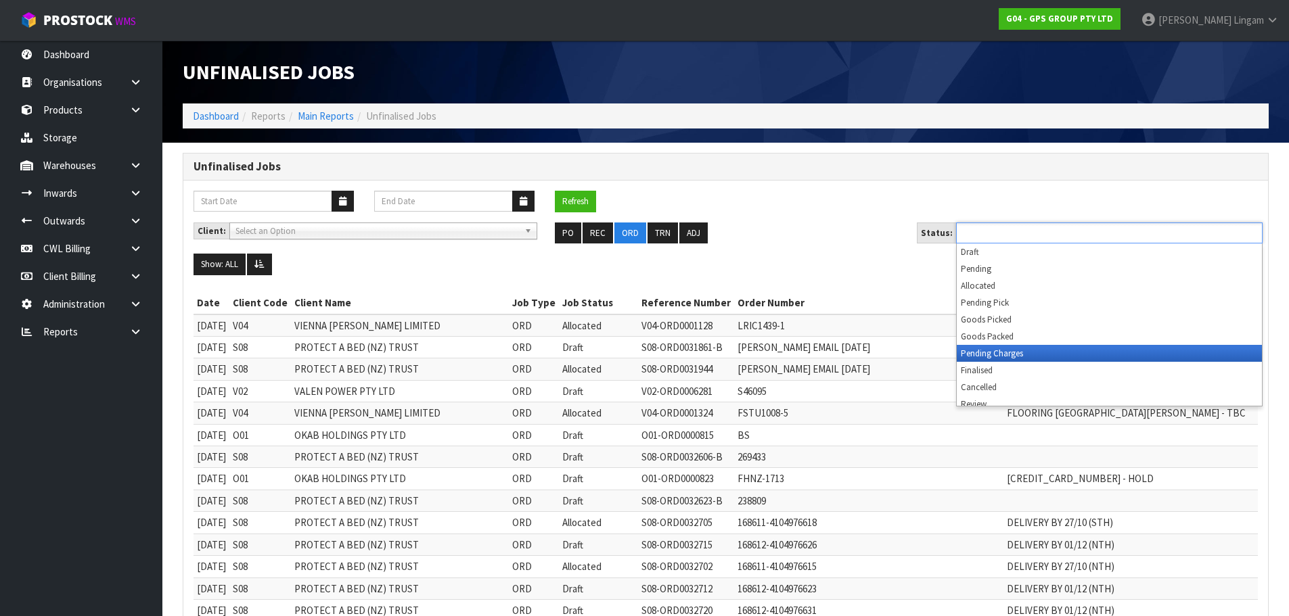
click at [1044, 353] on li "Pending Charges" at bounding box center [1109, 353] width 305 height 17
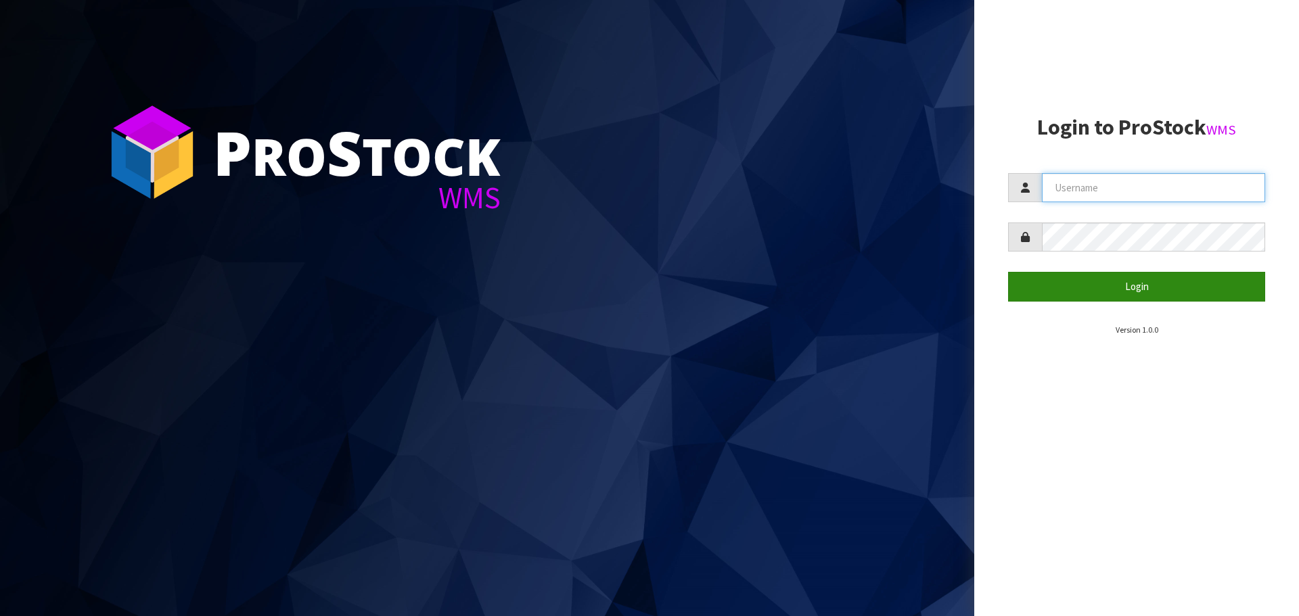
type input "[PERSON_NAME][EMAIL_ADDRESS][DOMAIN_NAME]"
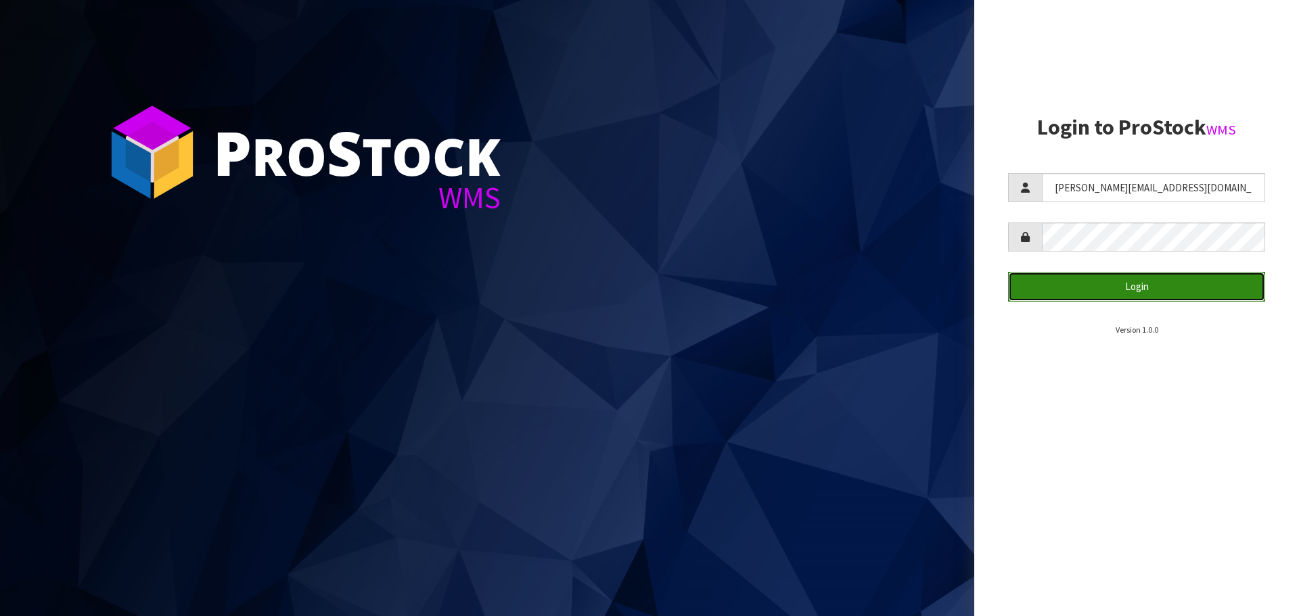
click at [1160, 290] on button "Login" at bounding box center [1136, 286] width 257 height 29
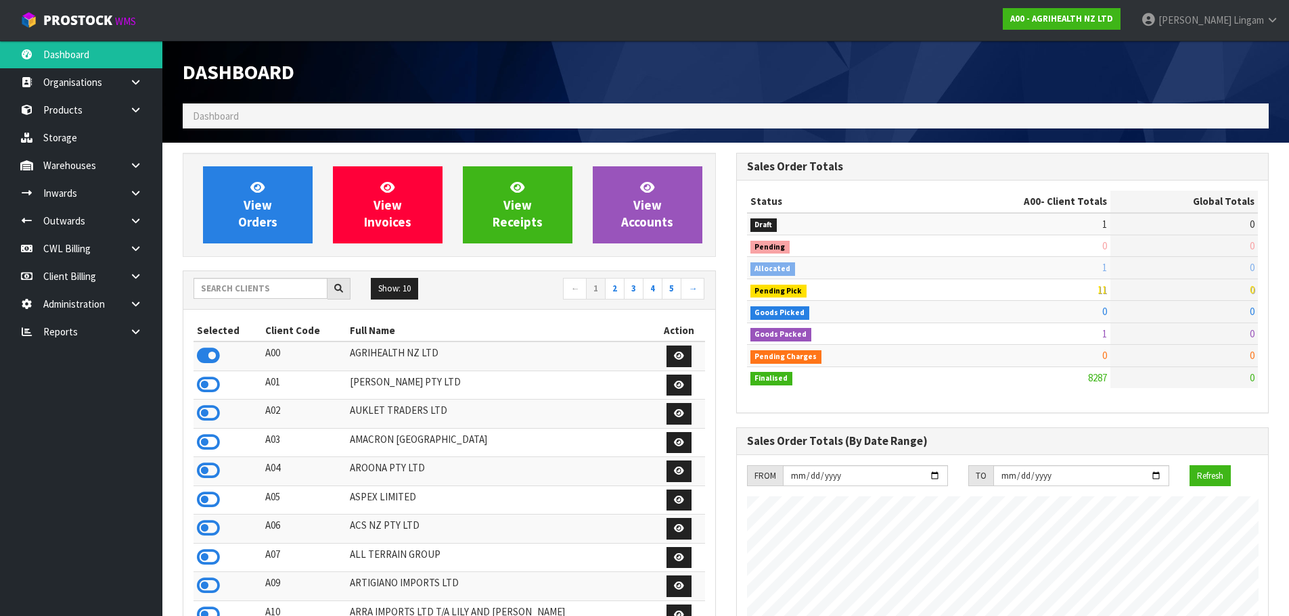
scroll to position [1025, 553]
click at [140, 332] on icon at bounding box center [135, 332] width 13 height 10
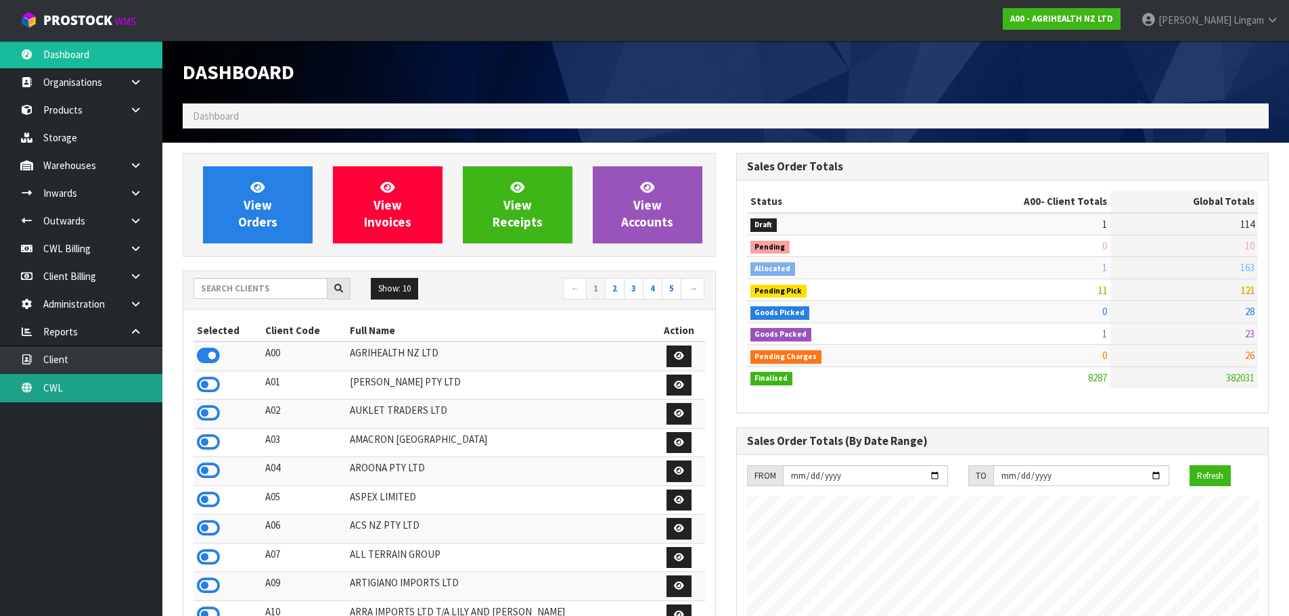
click at [135, 386] on link "CWL" at bounding box center [81, 388] width 162 height 28
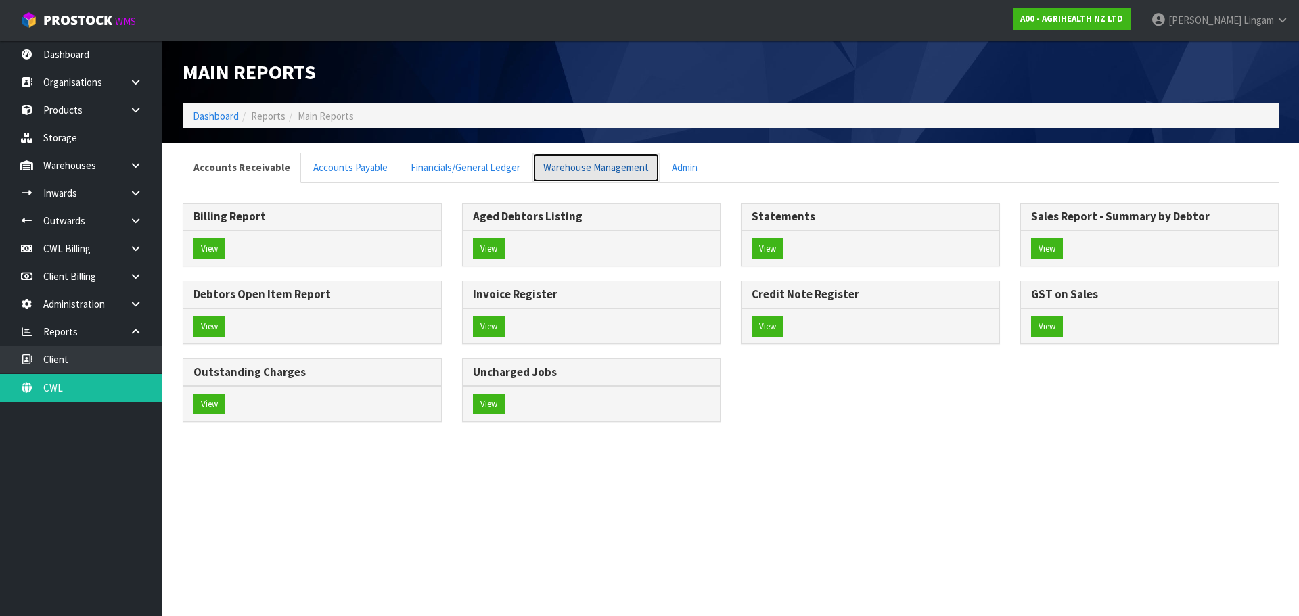
click at [620, 168] on link "Warehouse Management" at bounding box center [595, 167] width 127 height 29
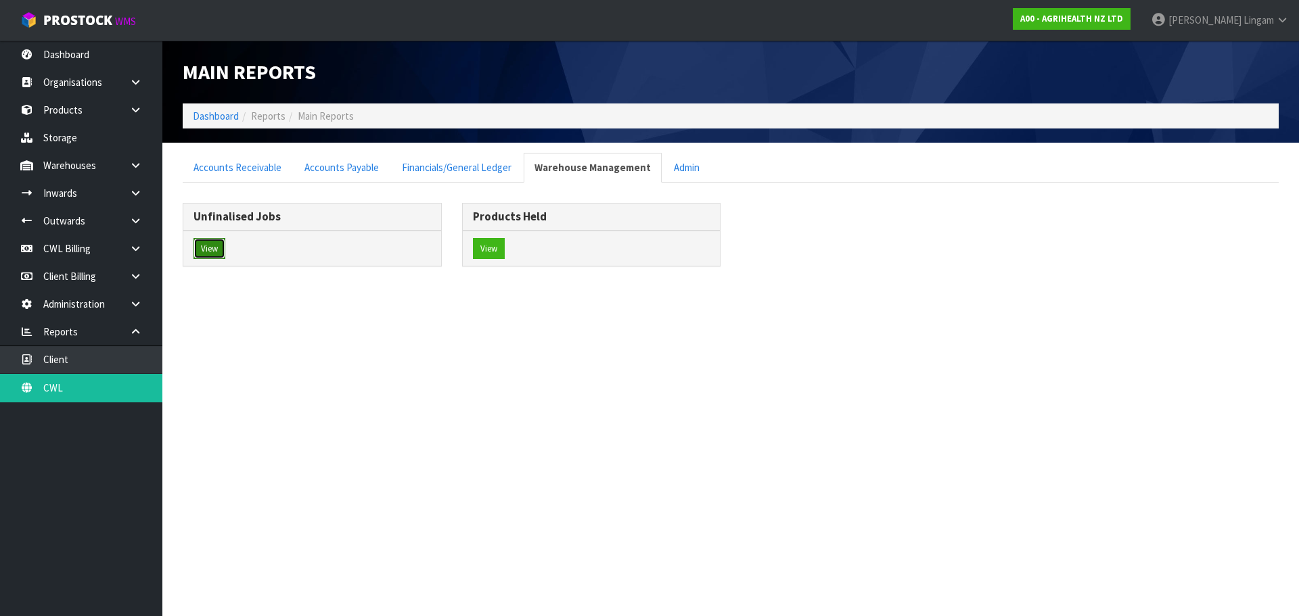
click at [202, 252] on button "View" at bounding box center [210, 249] width 32 height 22
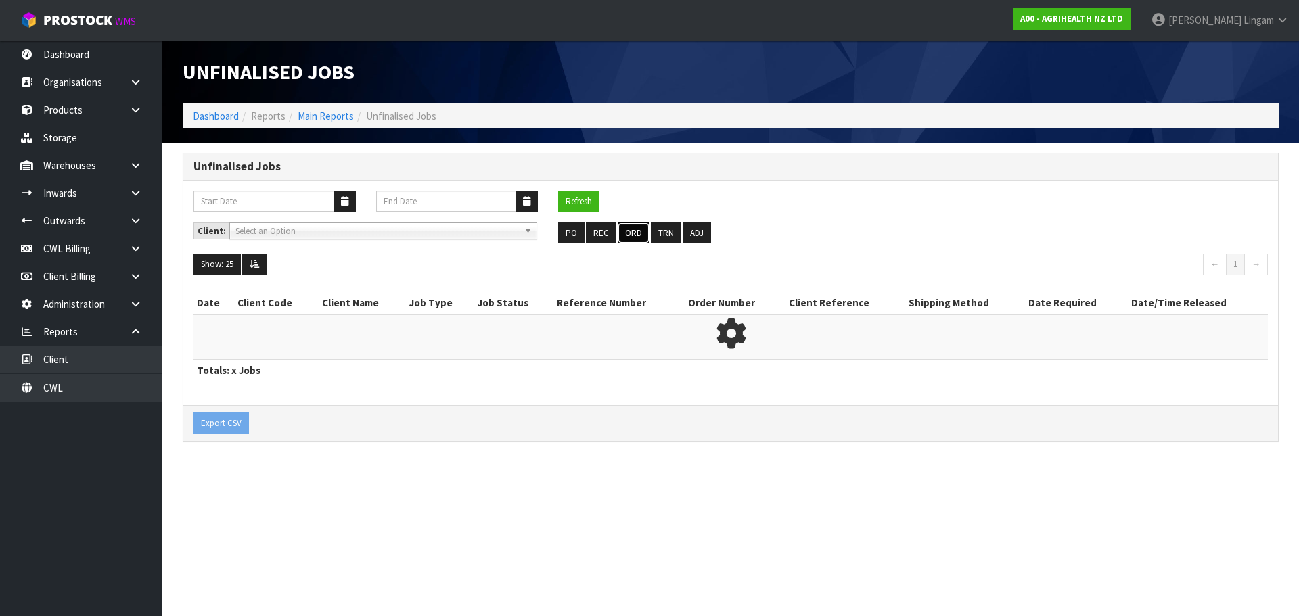
click at [634, 232] on button "ORD" at bounding box center [634, 234] width 32 height 22
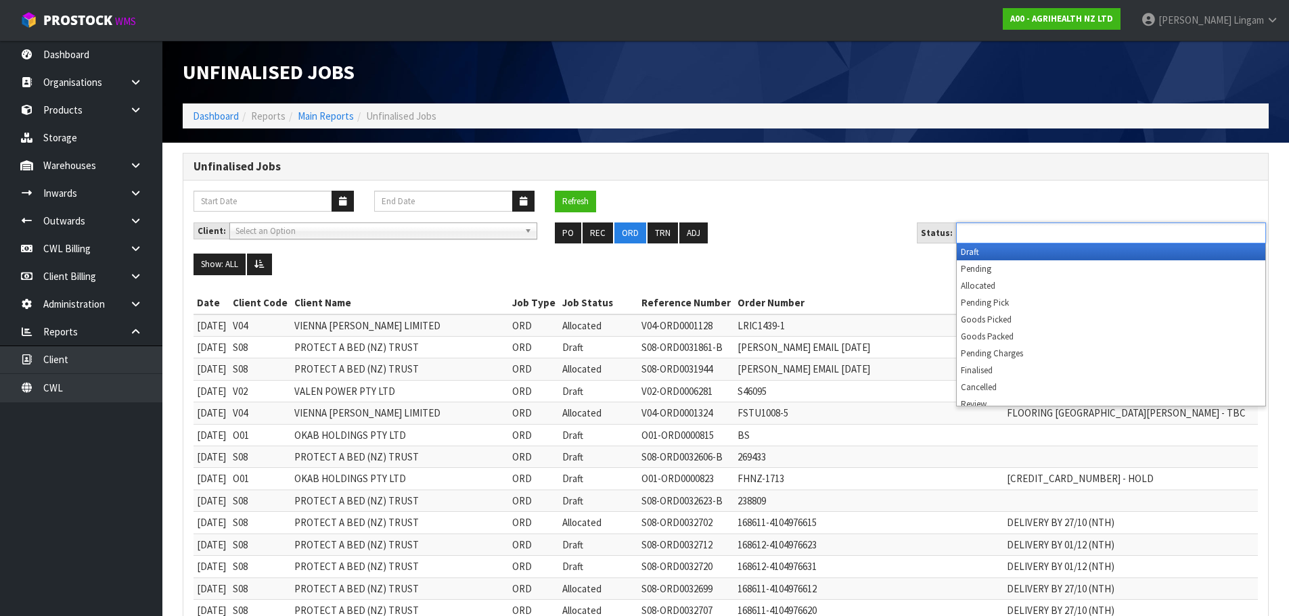
click at [1028, 235] on input "text" at bounding box center [1009, 233] width 99 height 17
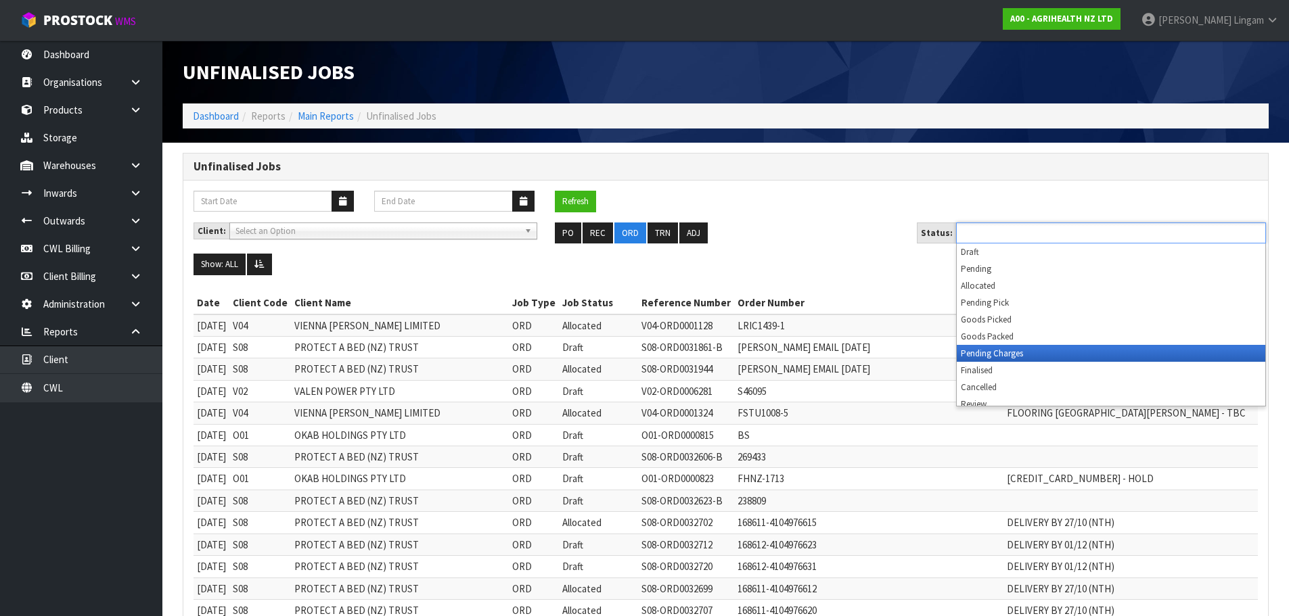
click at [1028, 348] on li "Pending Charges" at bounding box center [1111, 353] width 309 height 17
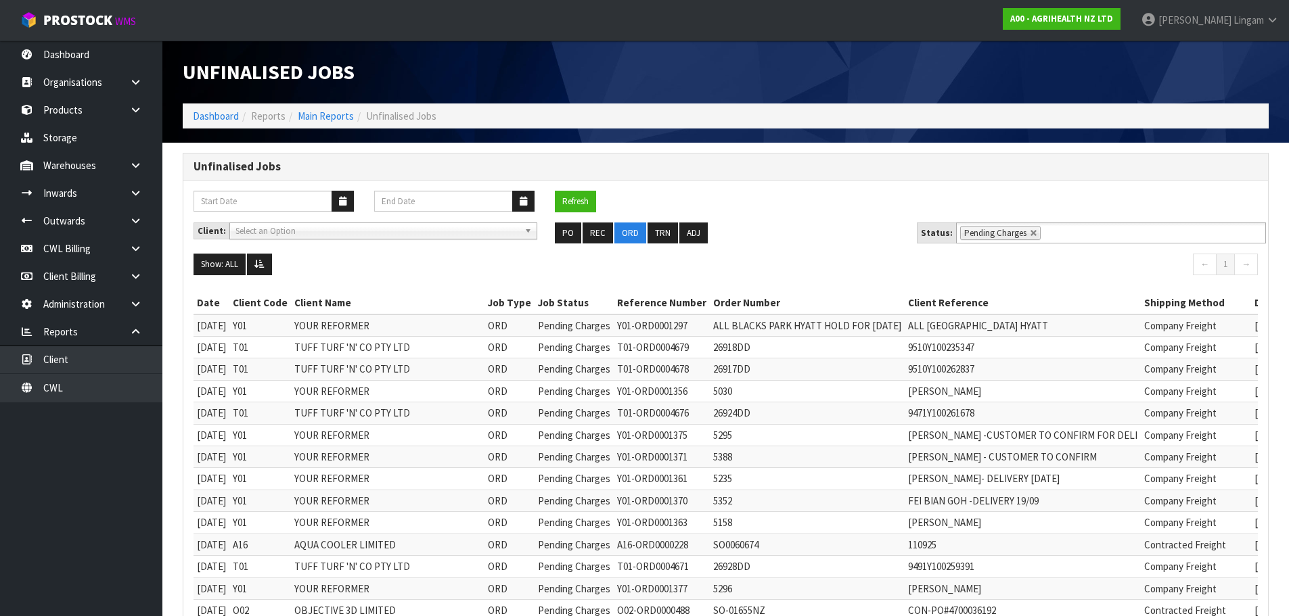
click at [774, 200] on div "Refresh" at bounding box center [725, 207] width 1085 height 32
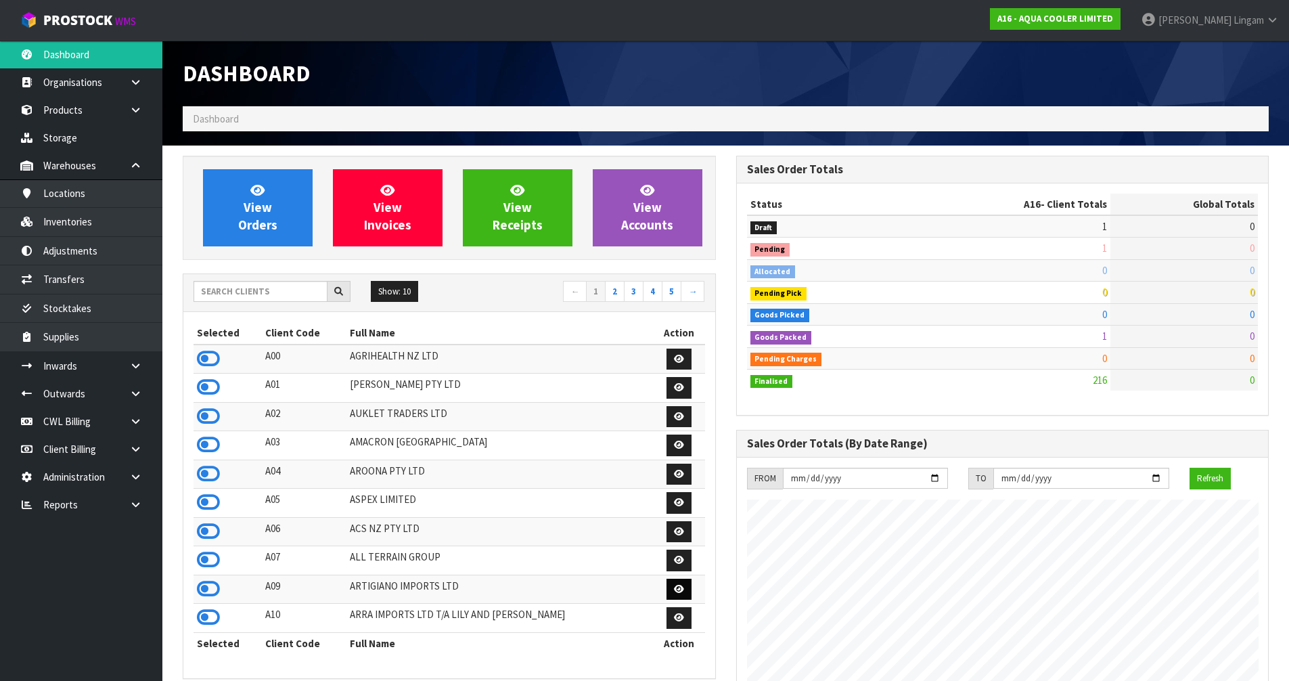
scroll to position [1083, 553]
click at [275, 290] on input "text" at bounding box center [261, 291] width 134 height 21
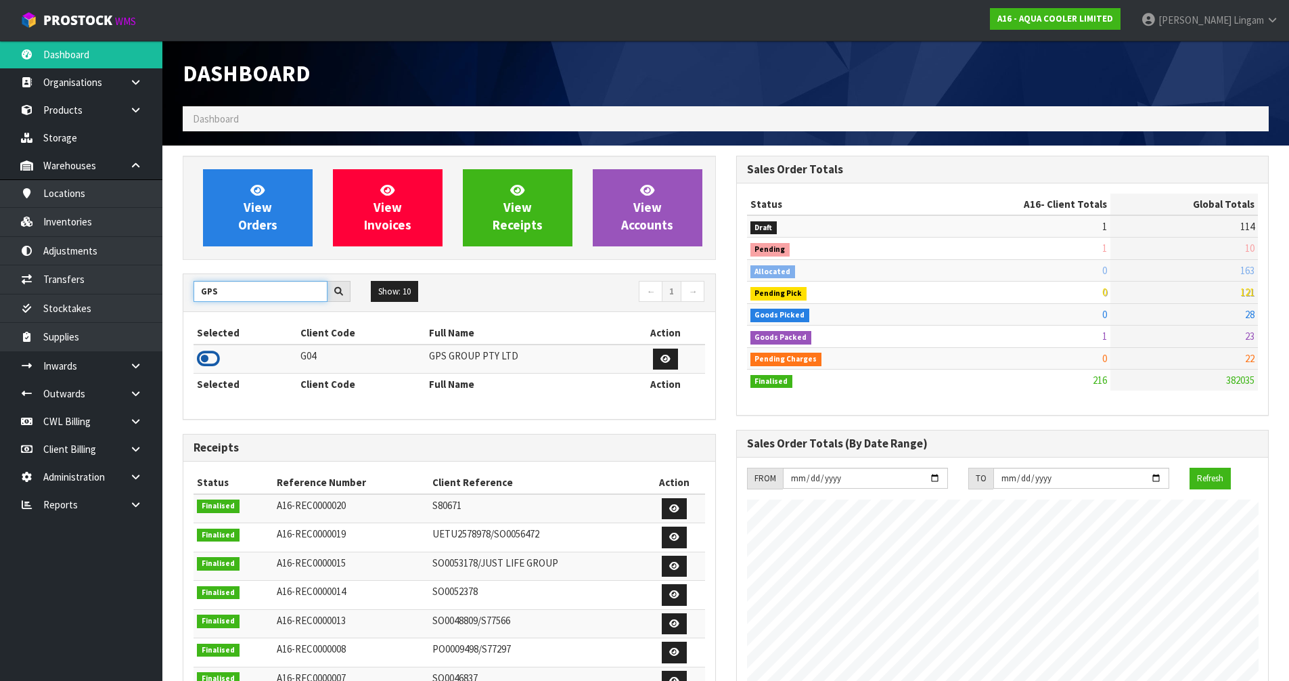
type input "GPS"
drag, startPoint x: 209, startPoint y: 356, endPoint x: 247, endPoint y: 304, distance: 63.9
click at [209, 355] on icon at bounding box center [208, 358] width 23 height 20
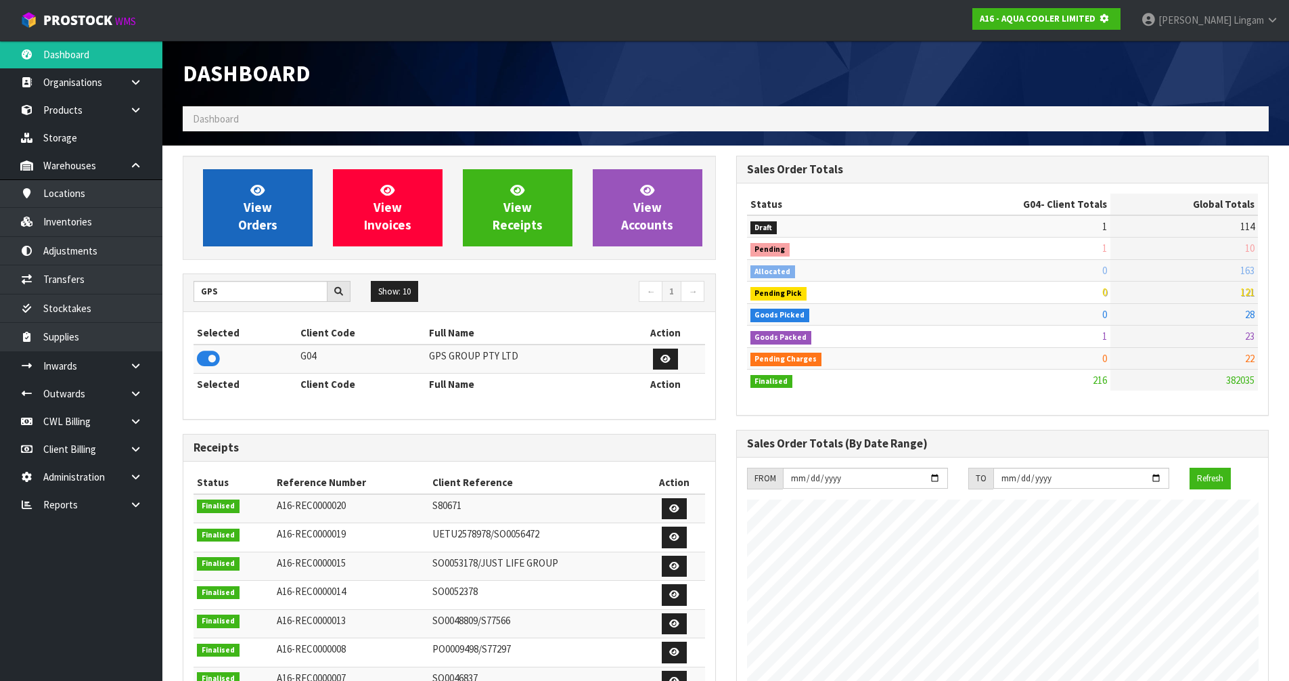
scroll to position [844, 553]
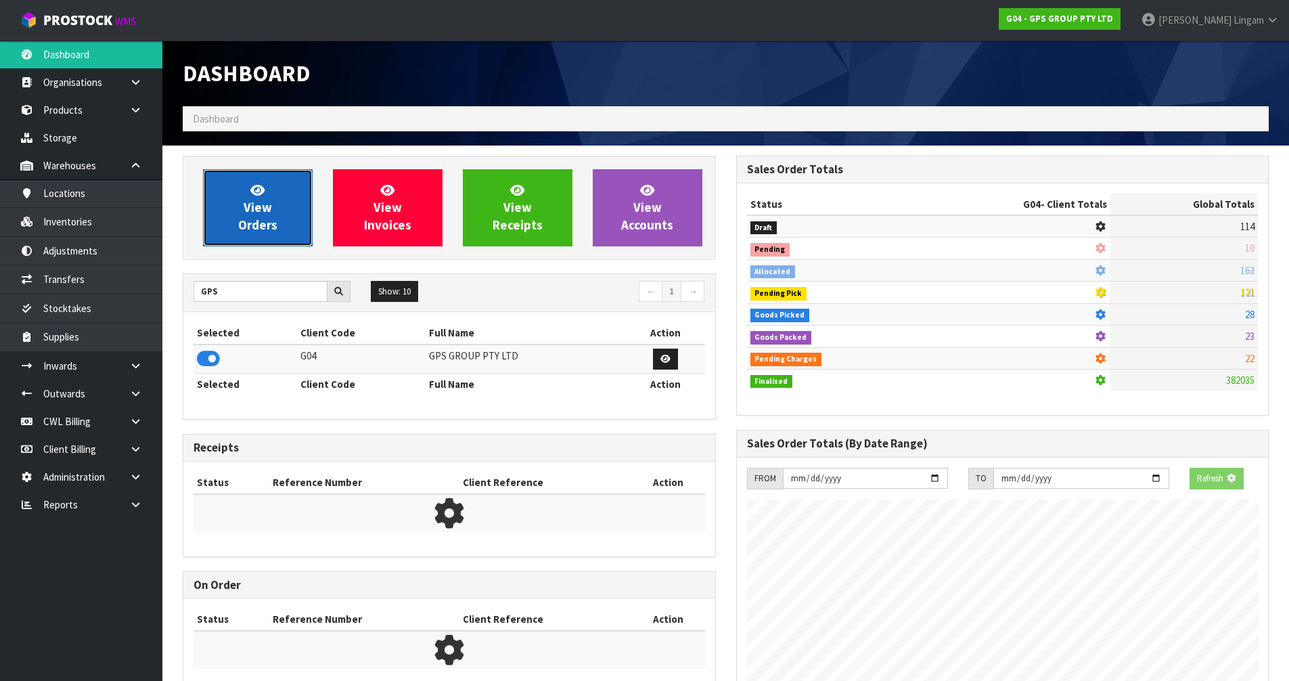
click at [279, 236] on link "View Orders" at bounding box center [258, 207] width 110 height 77
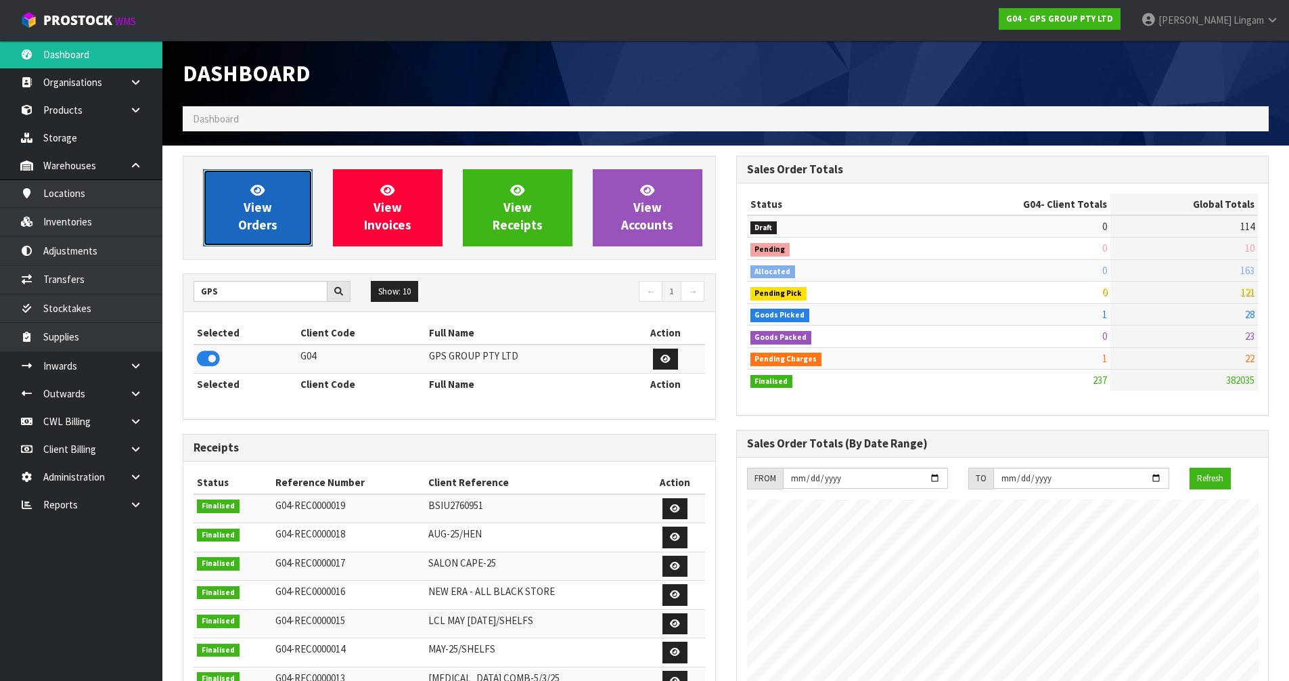
scroll to position [849, 553]
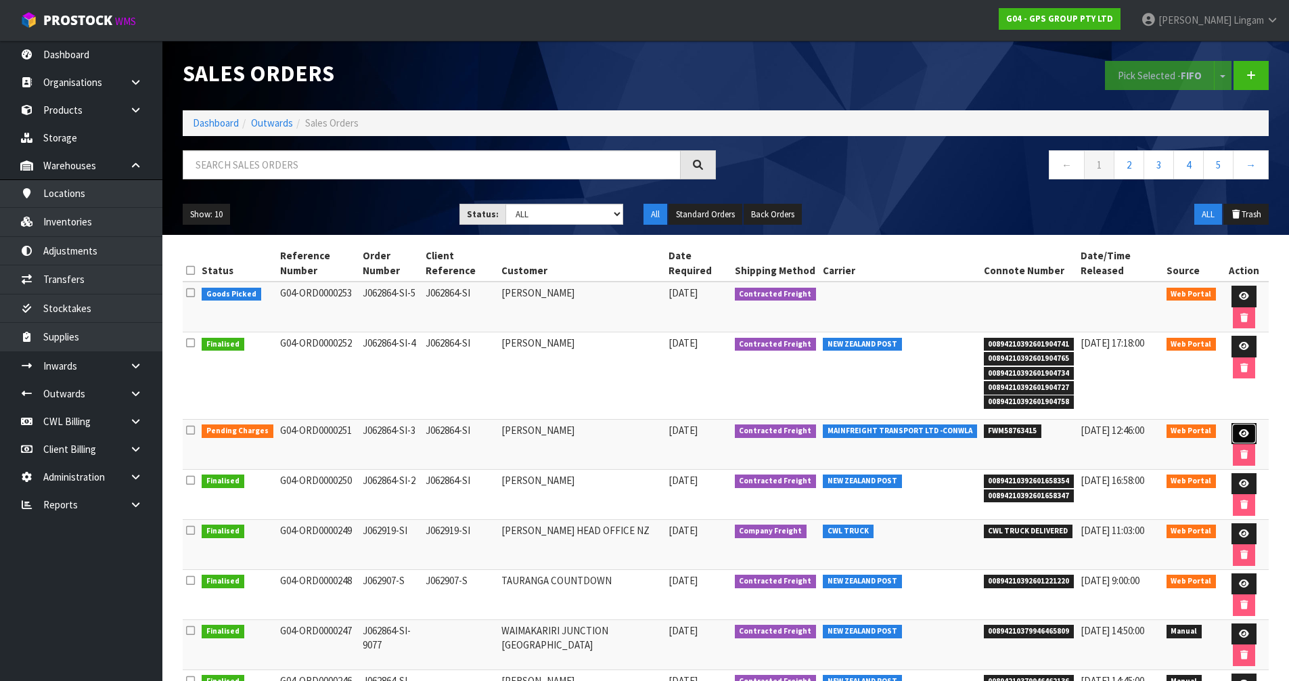
click at [1240, 433] on icon at bounding box center [1244, 433] width 10 height 9
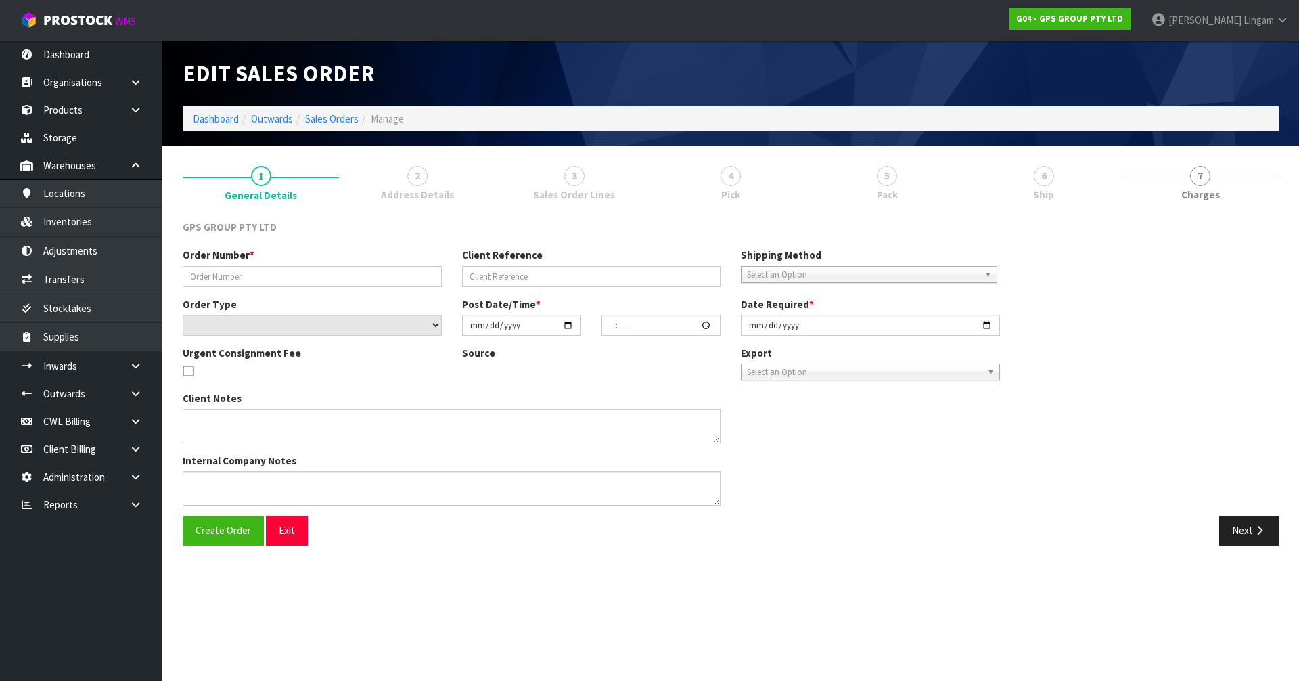
type input "J062864-SI-3"
type input "J062864-SI"
select select "number:0"
type input "2025-09-18"
type input "10:26:00.000"
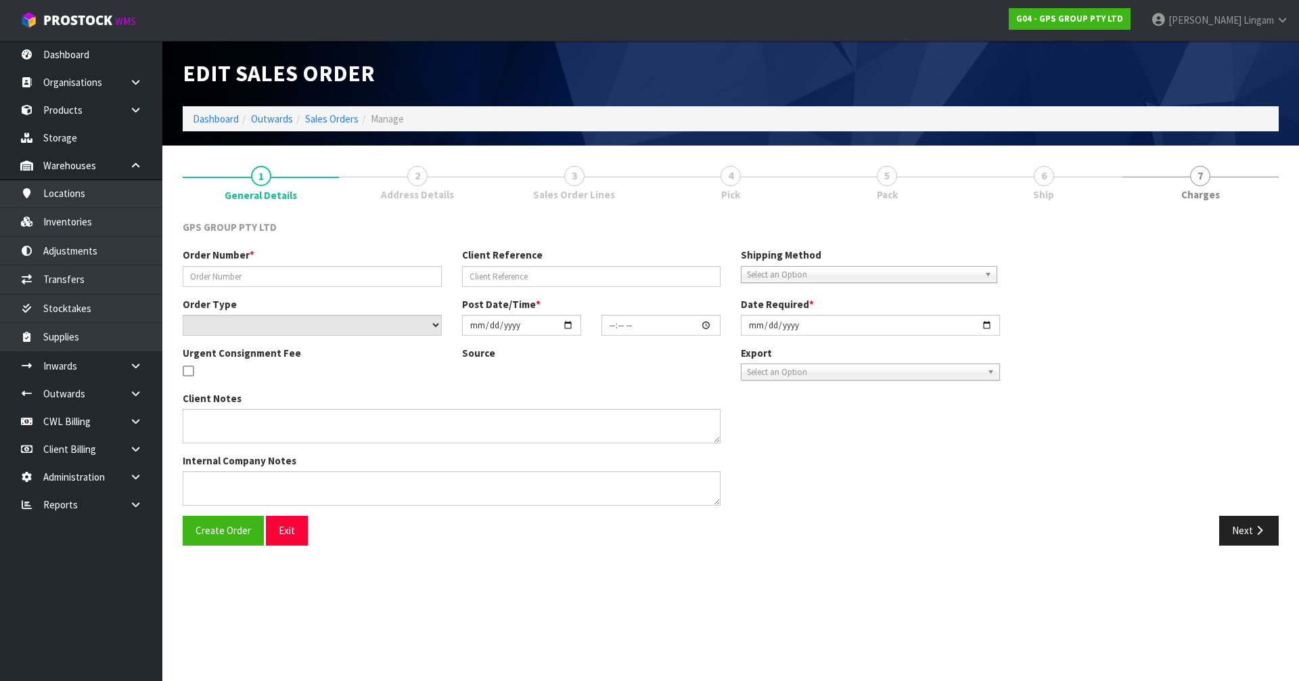
type input "2025-09-18"
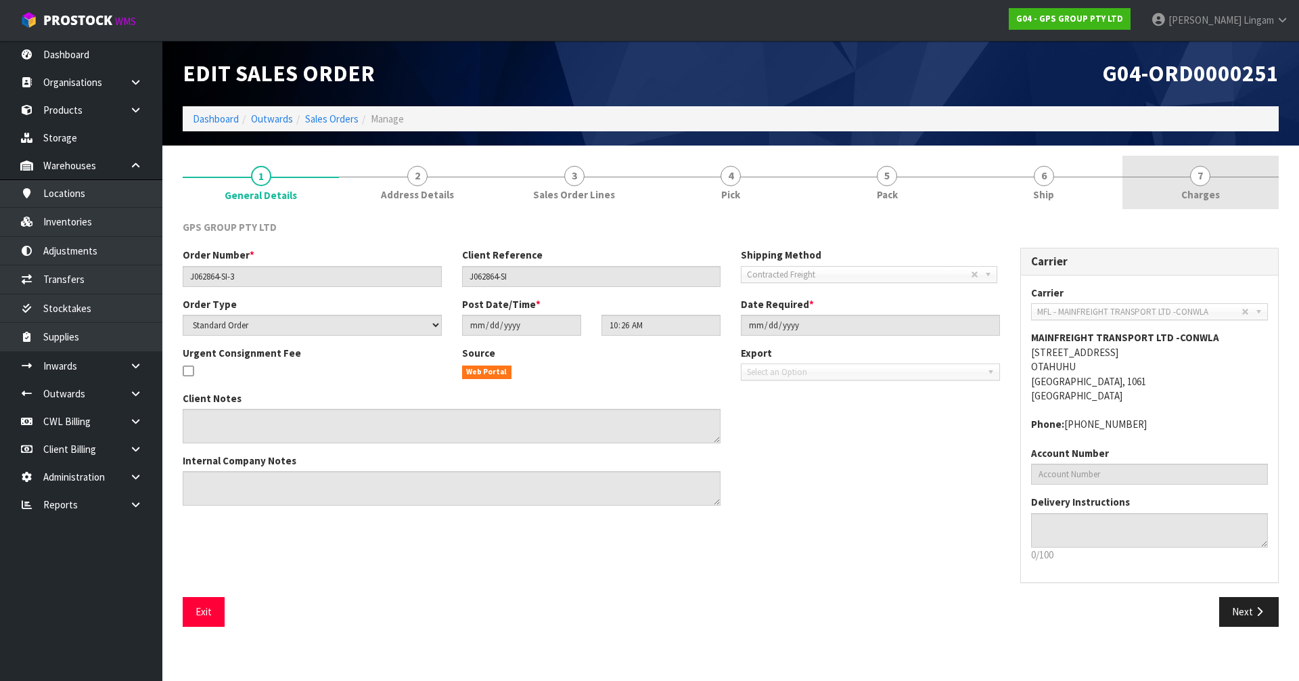
click at [1233, 196] on link "7 Charges" at bounding box center [1200, 182] width 156 height 53
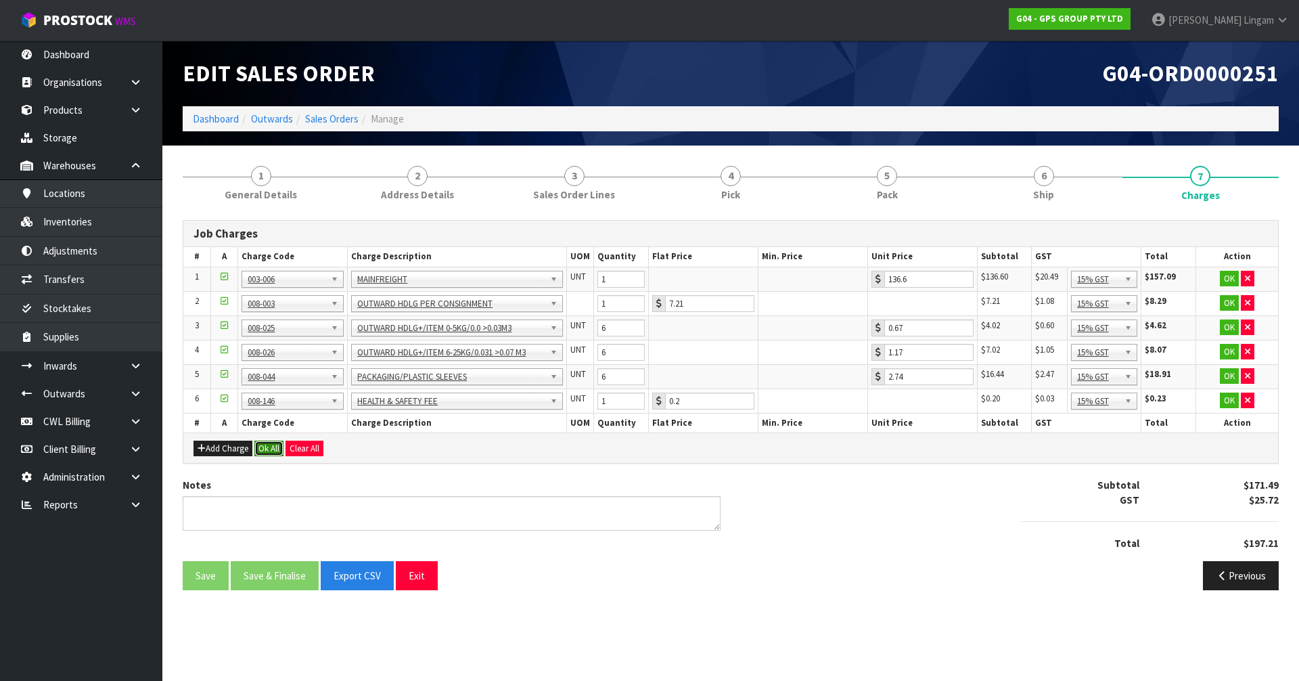
click at [271, 443] on button "Ok All" at bounding box center [268, 448] width 29 height 16
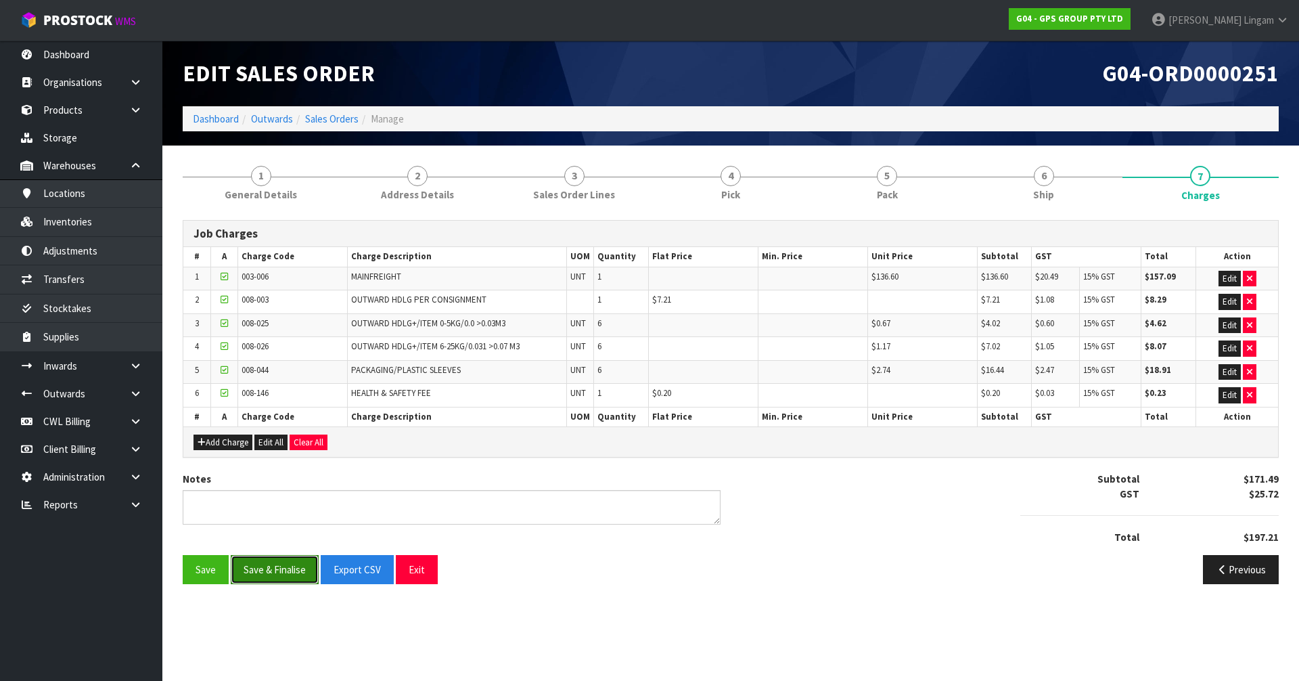
click at [286, 560] on button "Save & Finalise" at bounding box center [275, 569] width 88 height 29
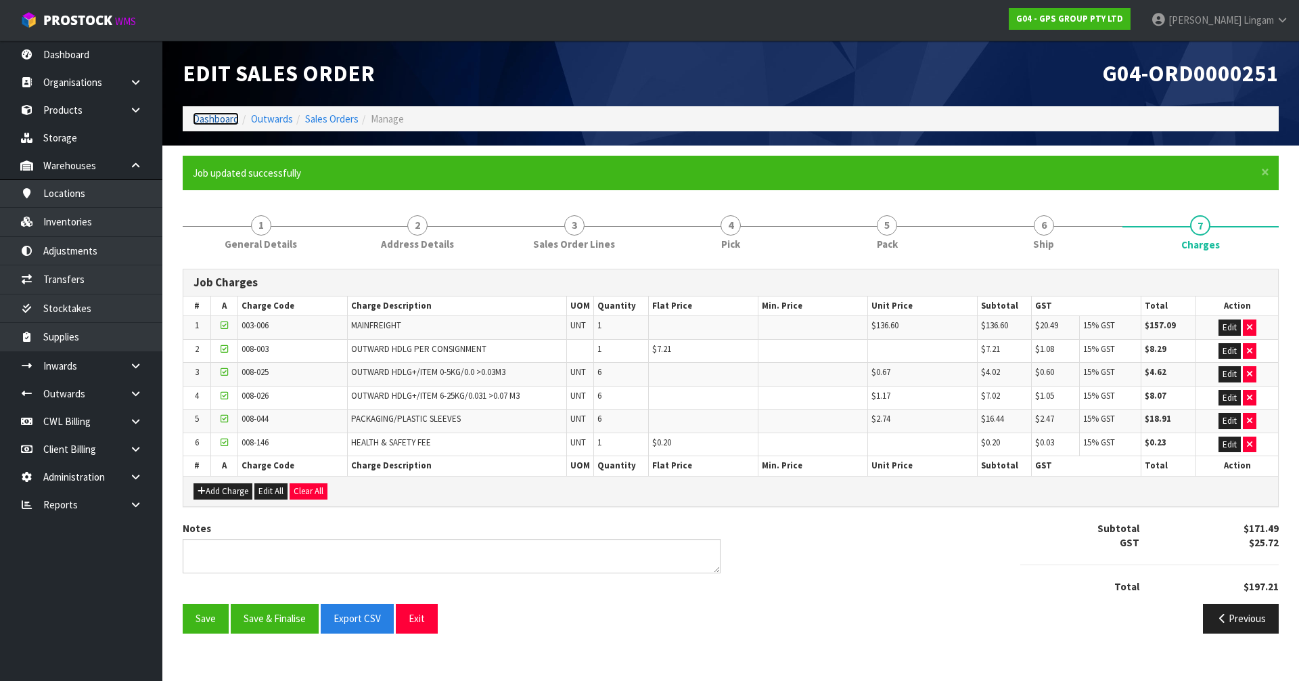
click at [213, 118] on link "Dashboard" at bounding box center [216, 118] width 46 height 13
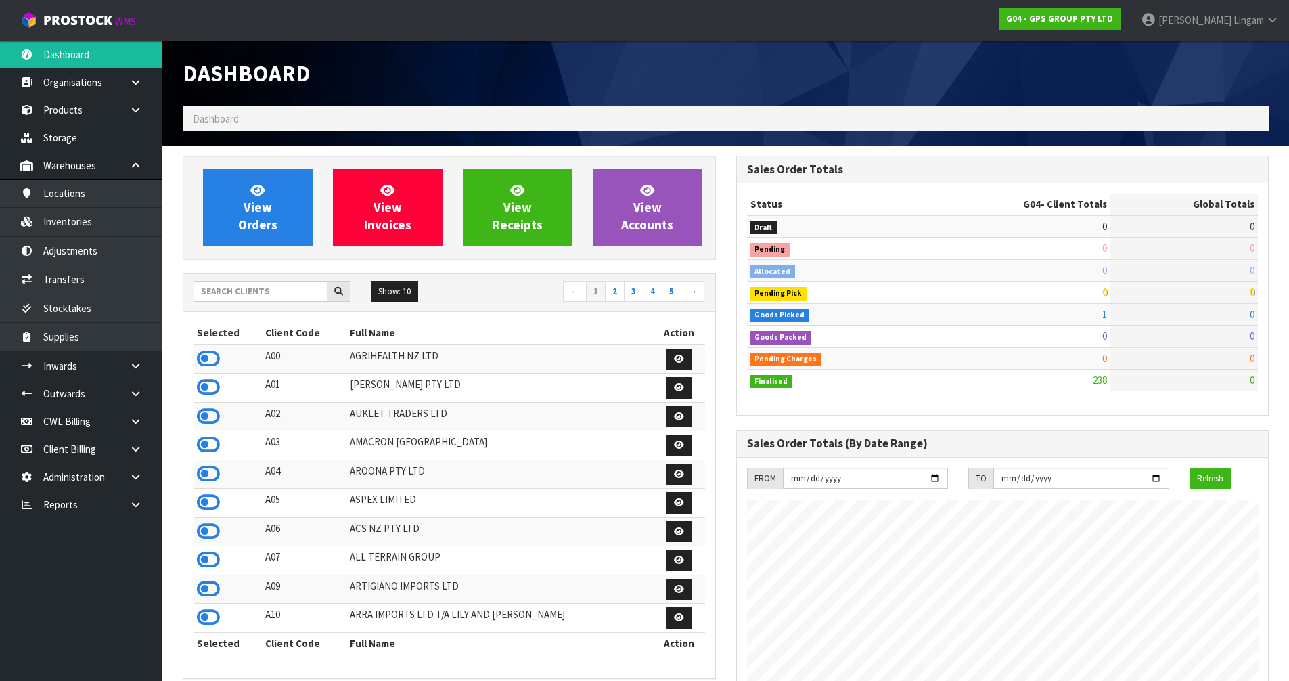
scroll to position [849, 553]
click at [251, 286] on input "text" at bounding box center [261, 291] width 134 height 21
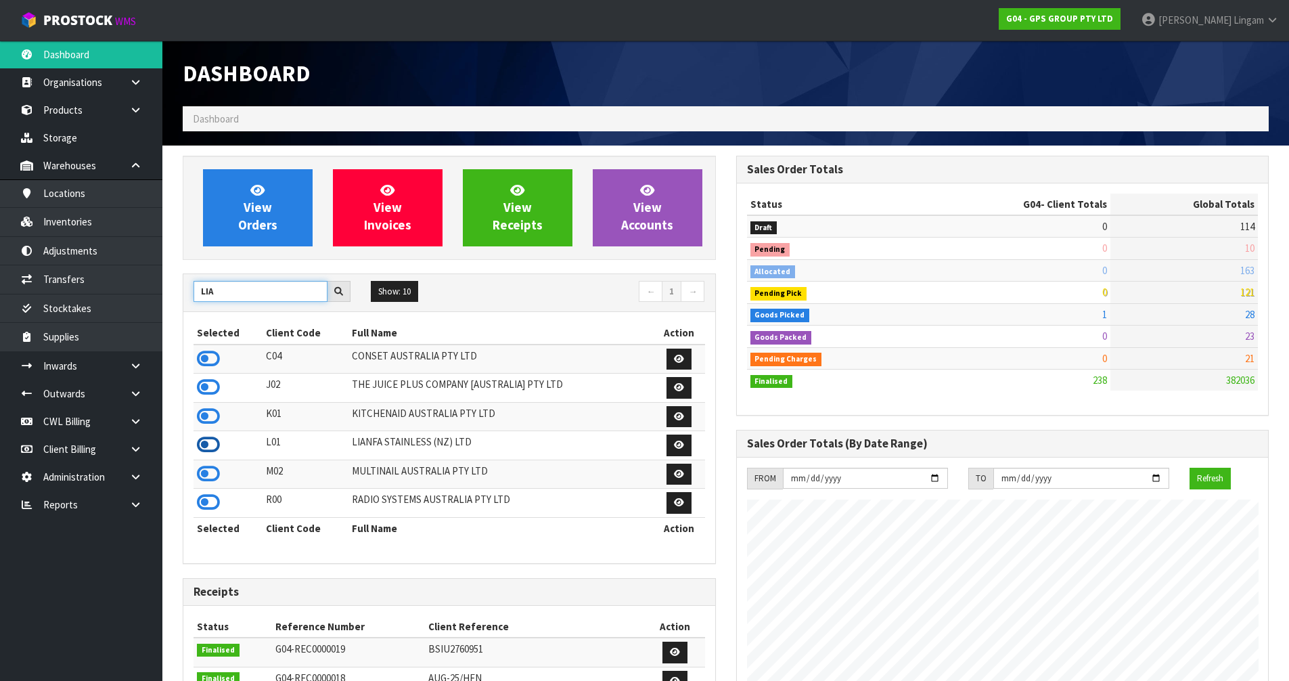
type input "LIA"
click at [215, 440] on icon at bounding box center [208, 444] width 23 height 20
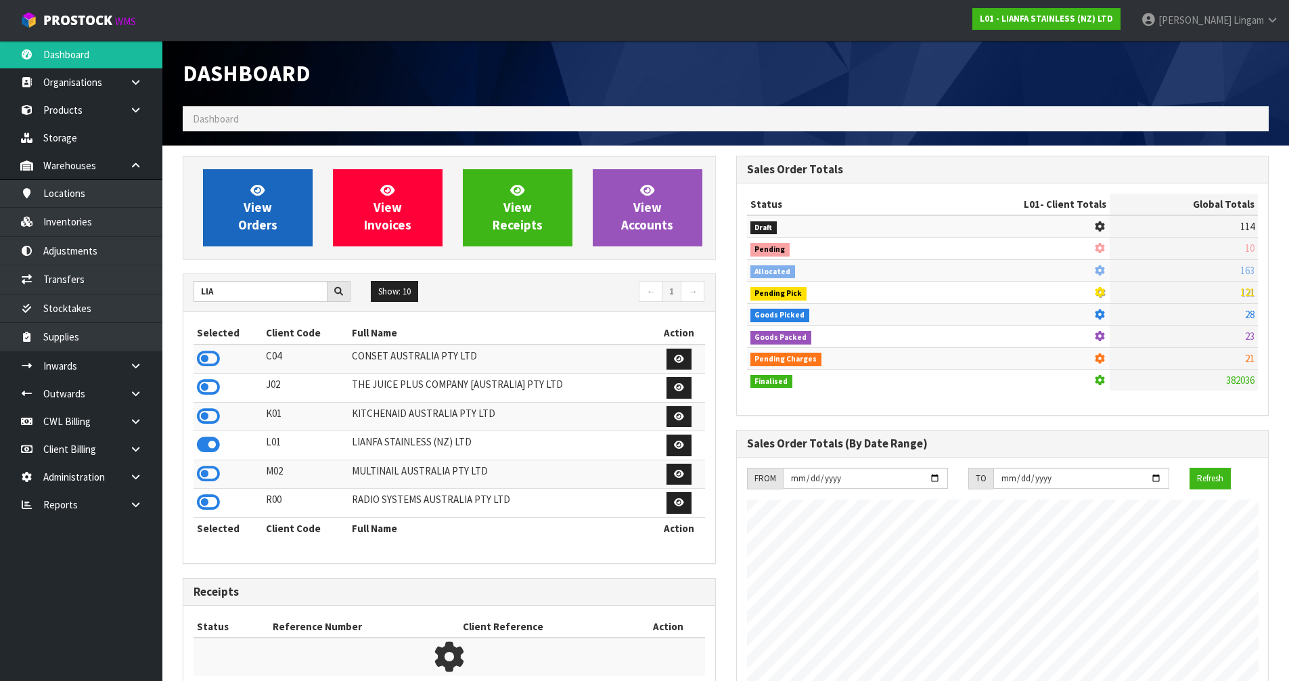
scroll to position [675778, 676052]
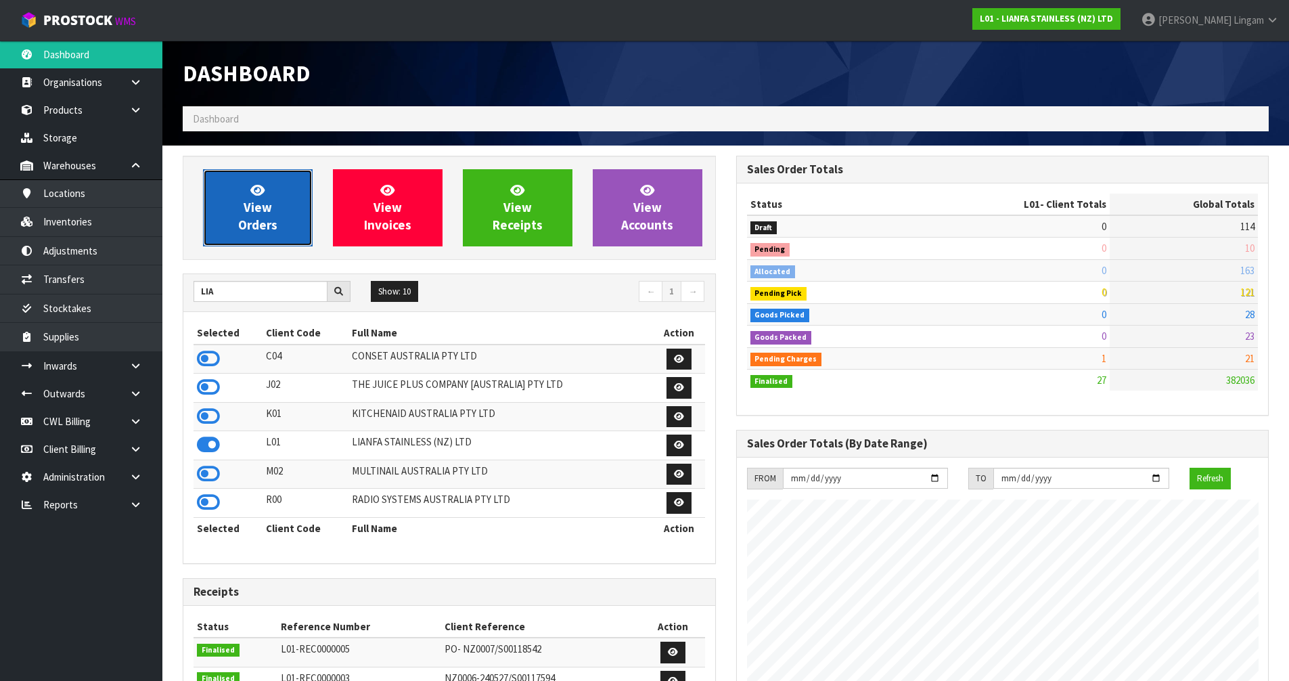
click at [298, 240] on link "View Orders" at bounding box center [258, 207] width 110 height 77
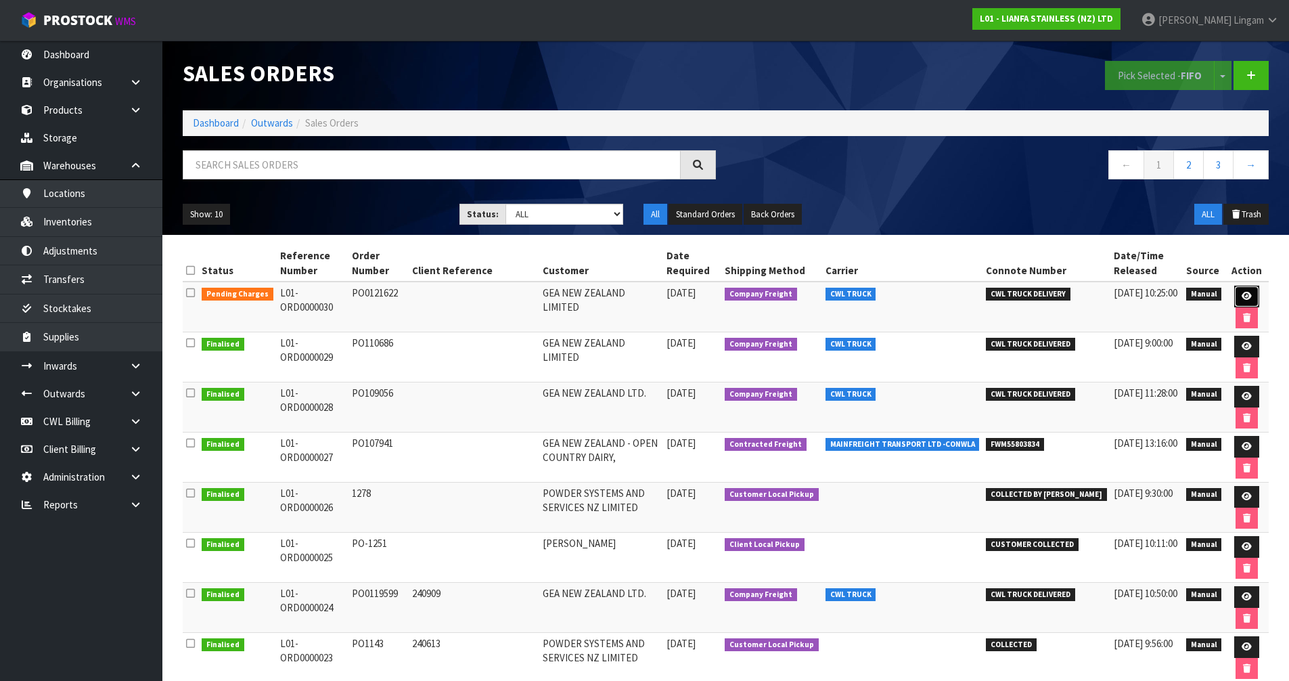
click at [1242, 296] on icon at bounding box center [1247, 296] width 10 height 9
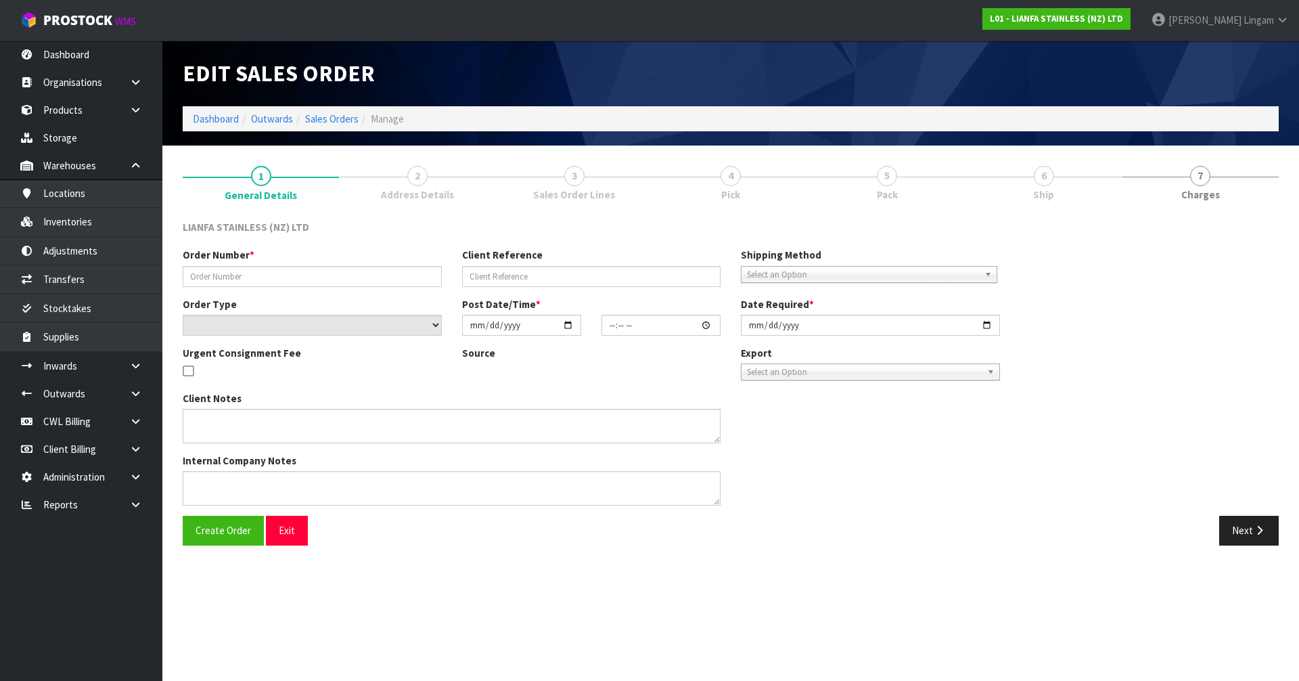
type input "PO0121622"
select select "number:0"
type input "2025-09-18"
type input "08:59:00.000"
type input "2025-09-18"
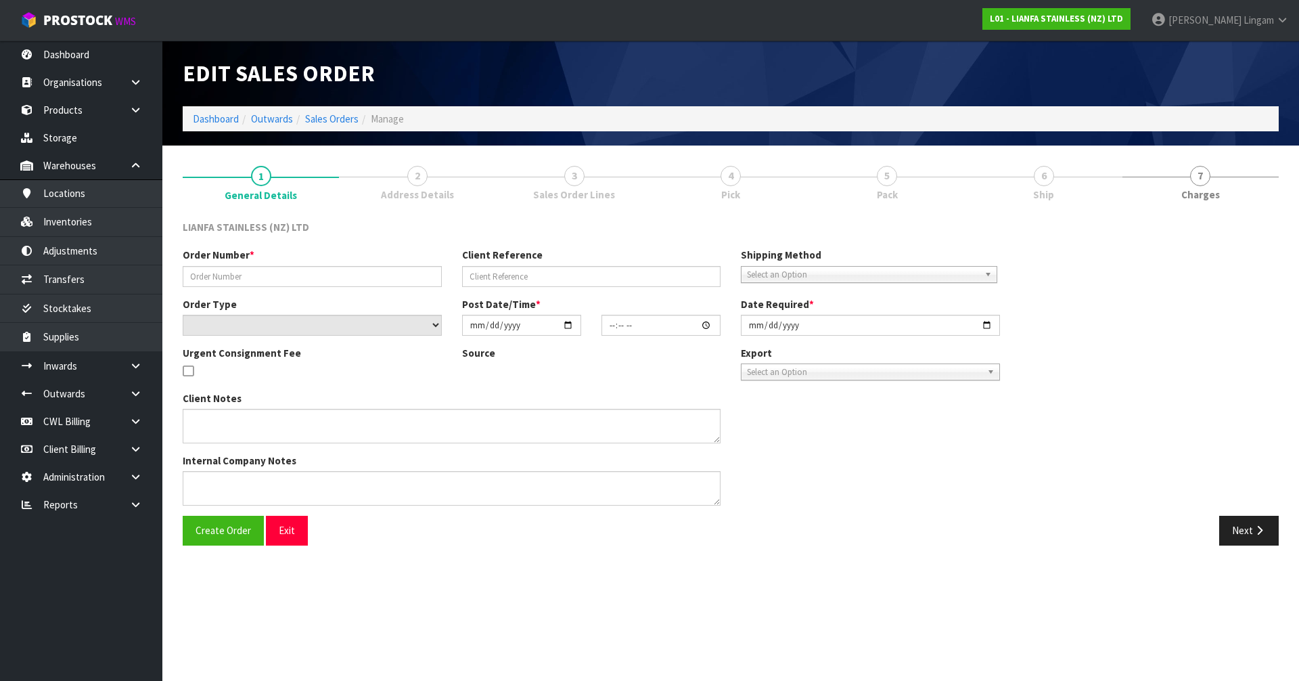
type textarea "WE HAVE ORDER AS PER THE PO0121622 ATTACHED. 02101 LONG BEND 90 200MM STRAIGHT …"
type textarea "PLEASE NOTE THAT THESE BENDS HAS TO BE DELIVER BY 18/09/2025 AT THE ADDRESS BEL…"
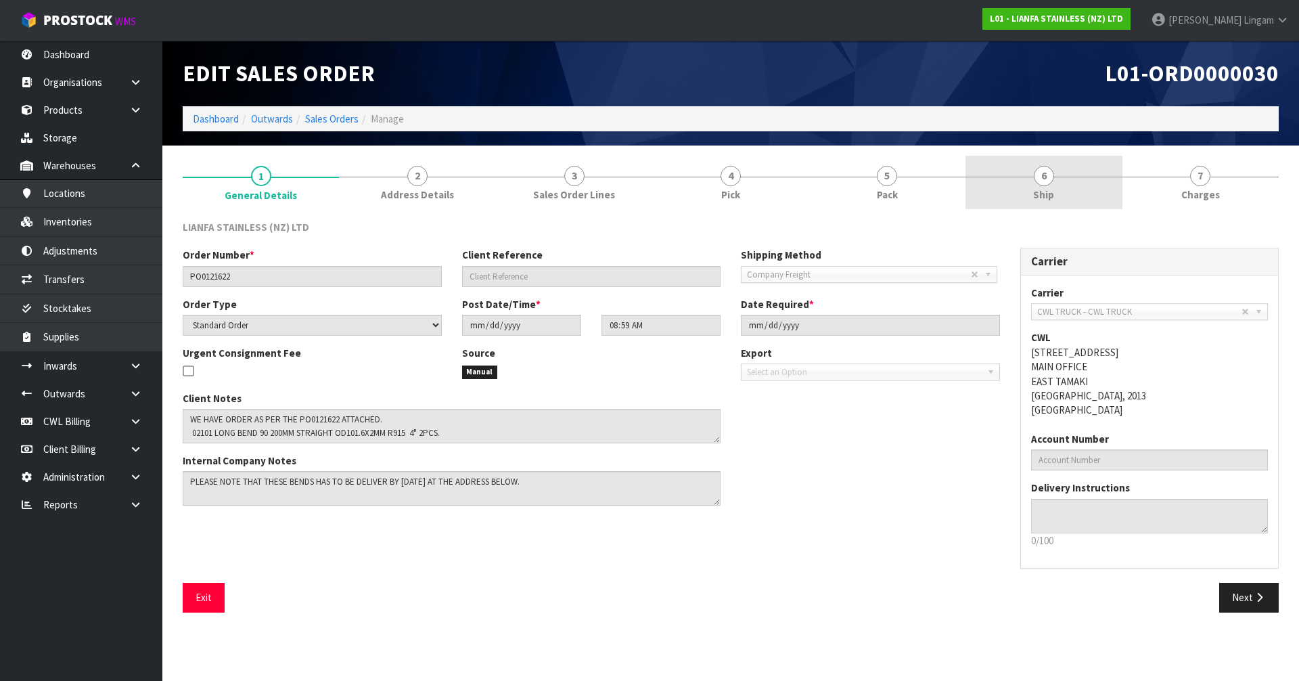
click at [1060, 188] on link "6 Ship" at bounding box center [1044, 182] width 156 height 53
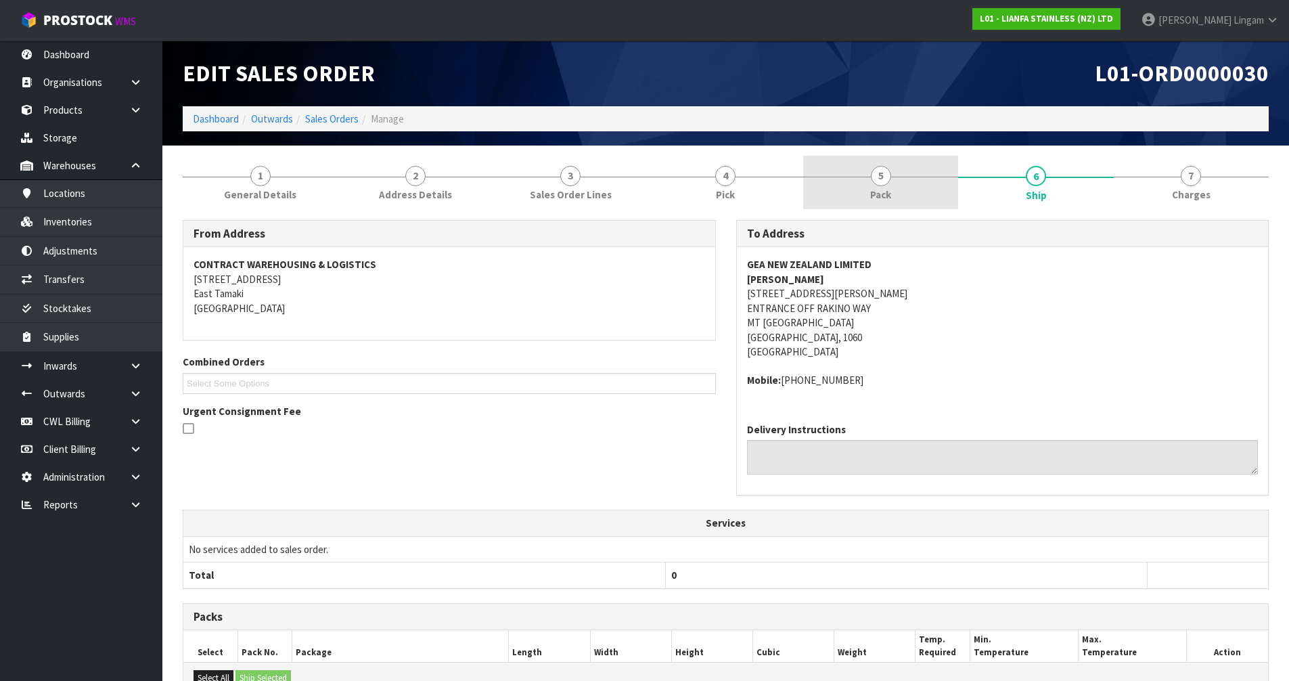
click at [918, 187] on link "5 Pack" at bounding box center [880, 182] width 155 height 53
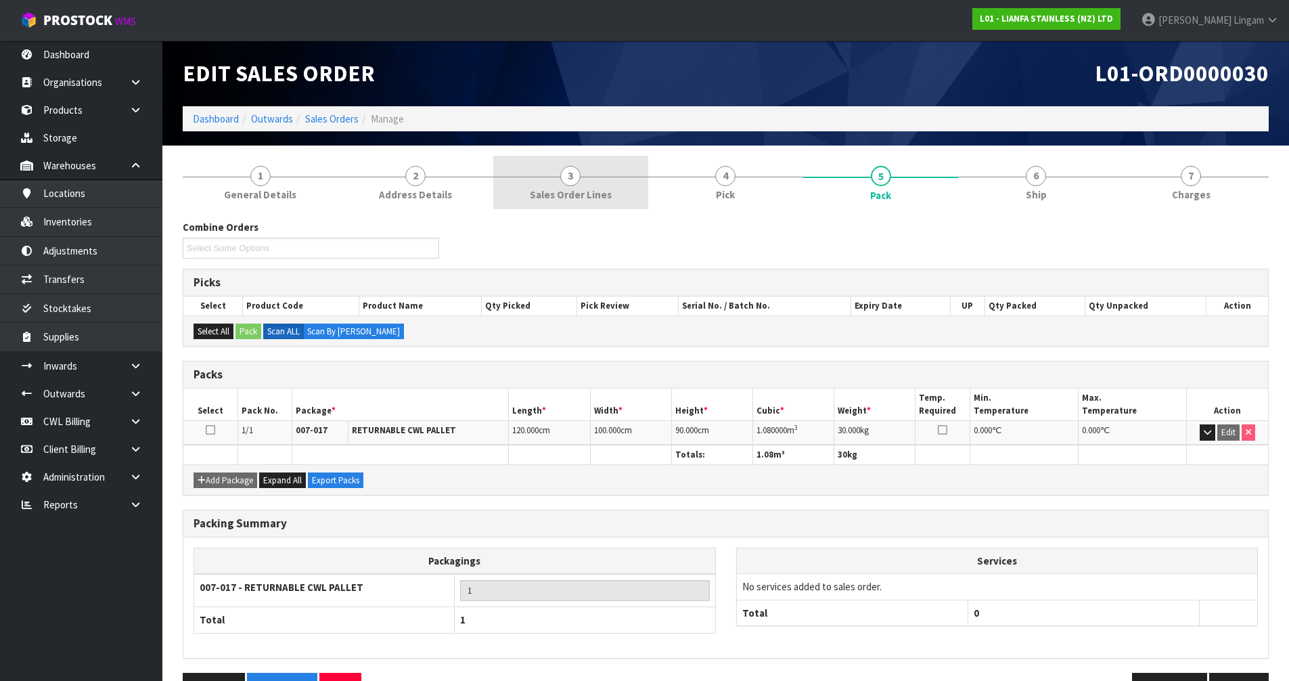
click at [586, 186] on link "3 Sales Order Lines" at bounding box center [570, 182] width 155 height 53
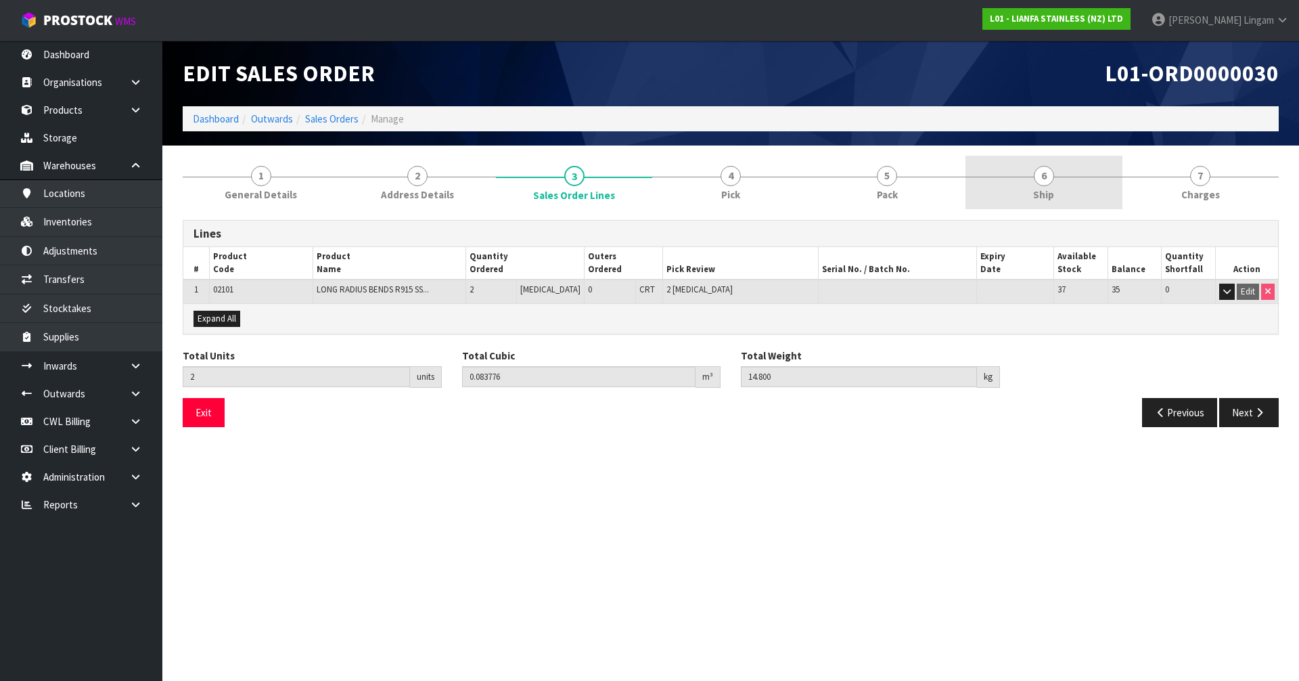
click at [1070, 179] on link "6 Ship" at bounding box center [1044, 182] width 156 height 53
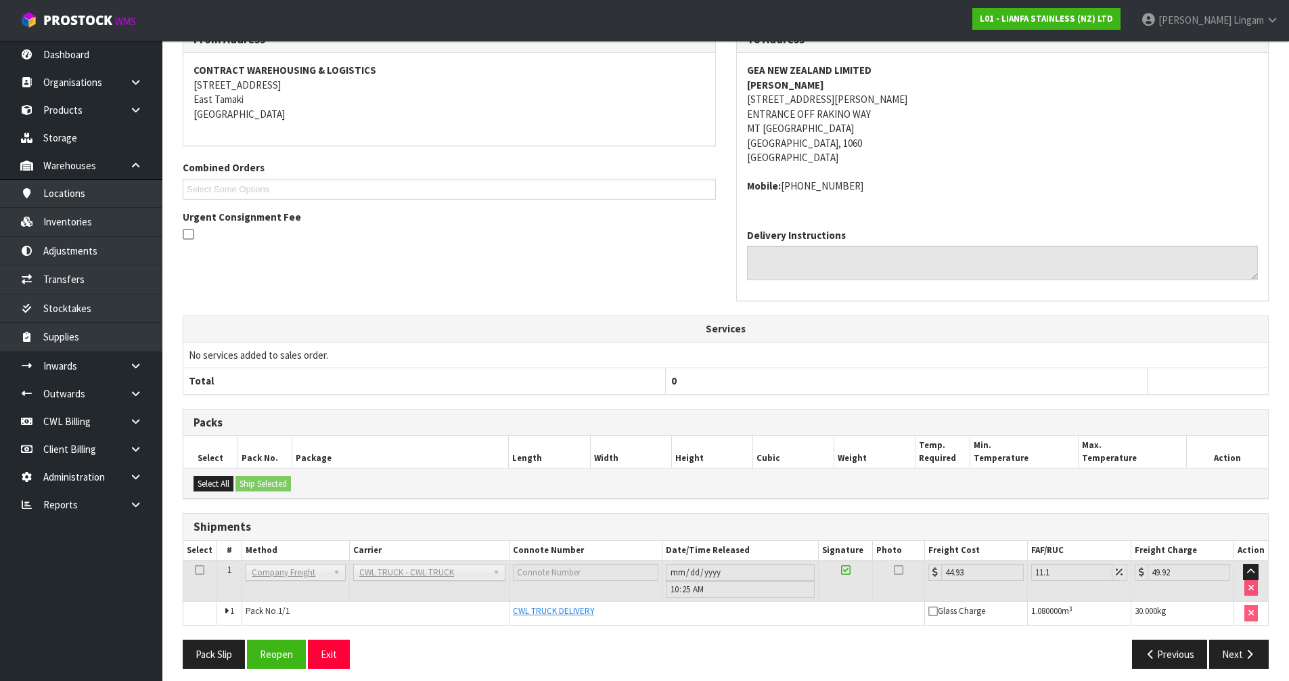
scroll to position [202, 0]
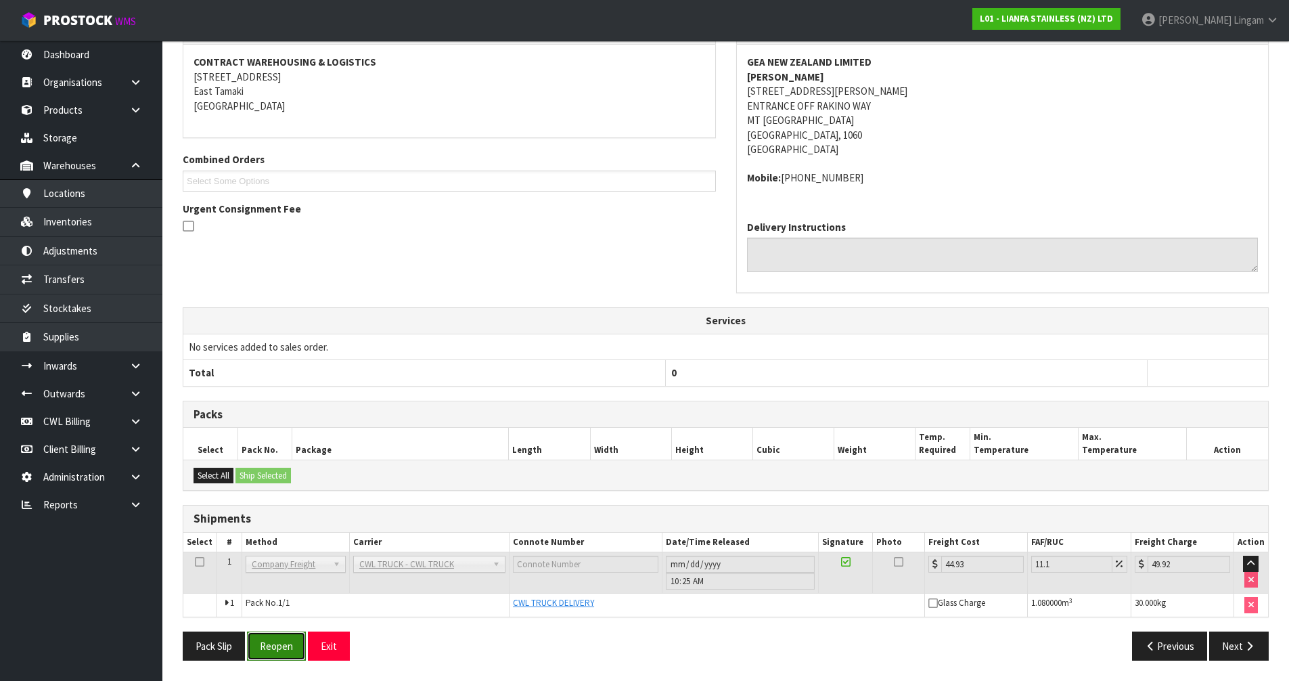
click at [276, 638] on button "Reopen" at bounding box center [276, 645] width 59 height 29
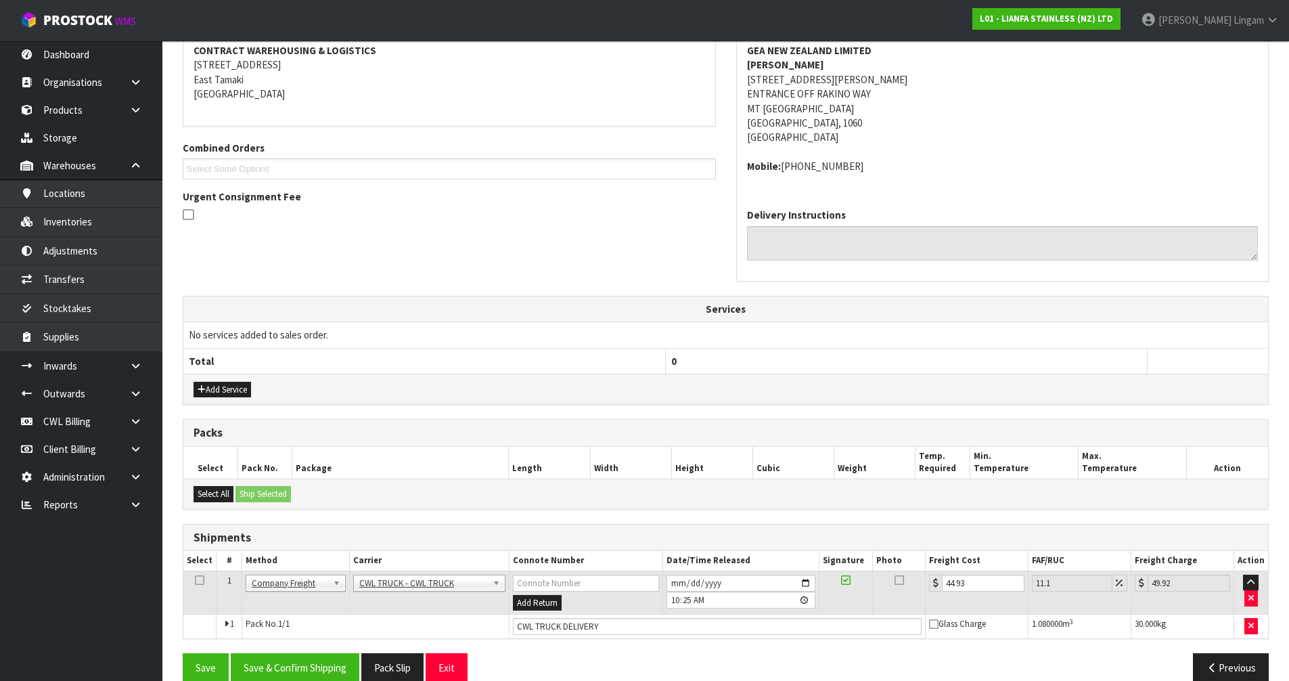
scroll to position [286, 0]
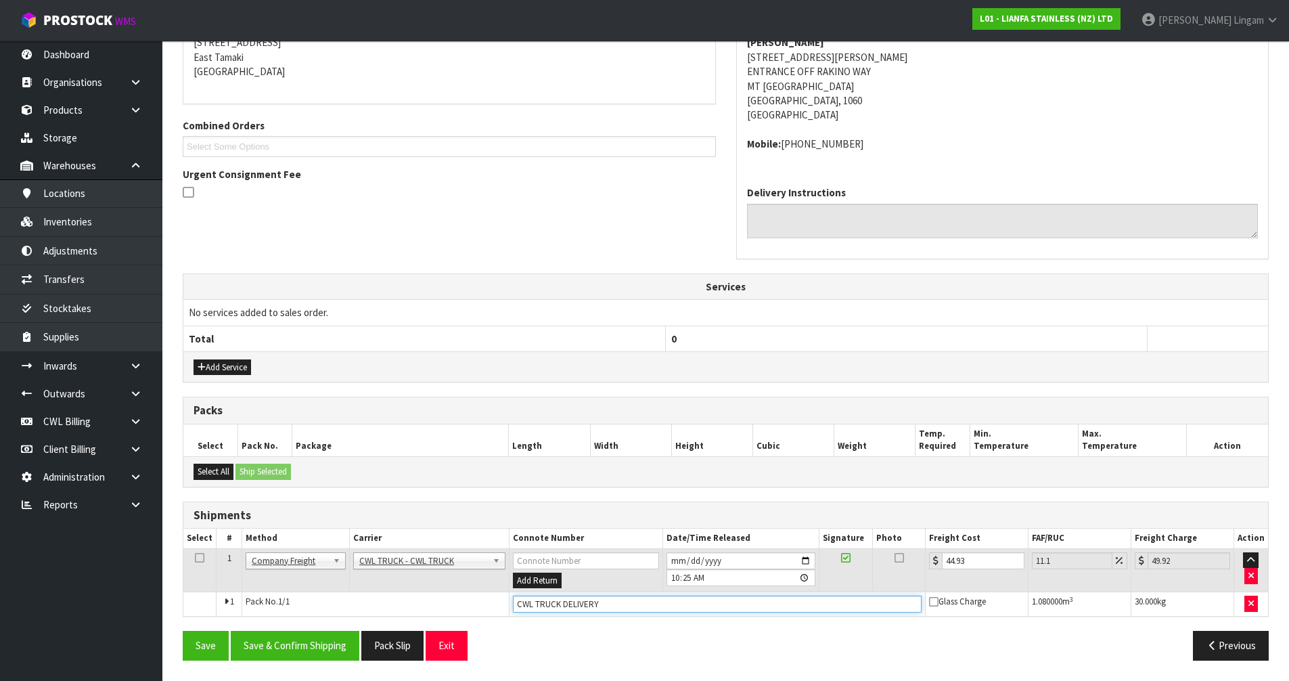
click at [606, 605] on input "CWL TRUCK DELIVERY" at bounding box center [717, 603] width 409 height 17
type input "CWL TRUCK DELIVERED"
click at [337, 638] on button "Save & Confirm Shipping" at bounding box center [295, 645] width 129 height 29
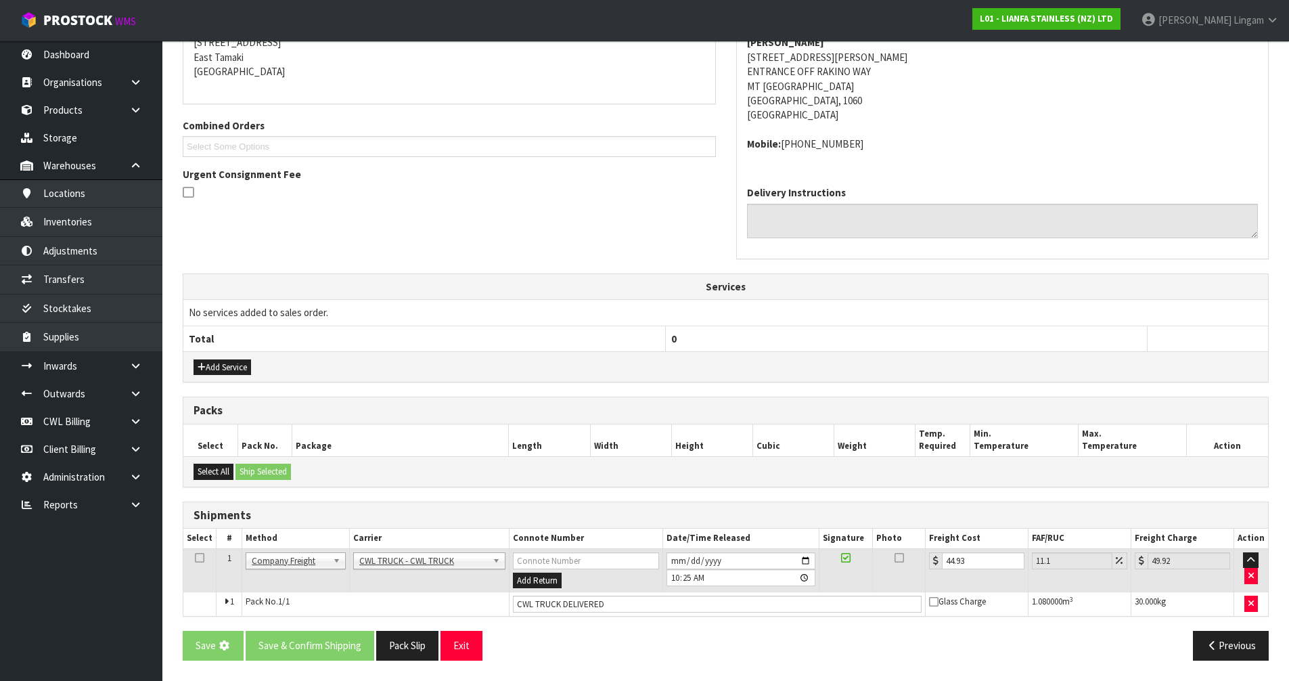
scroll to position [0, 0]
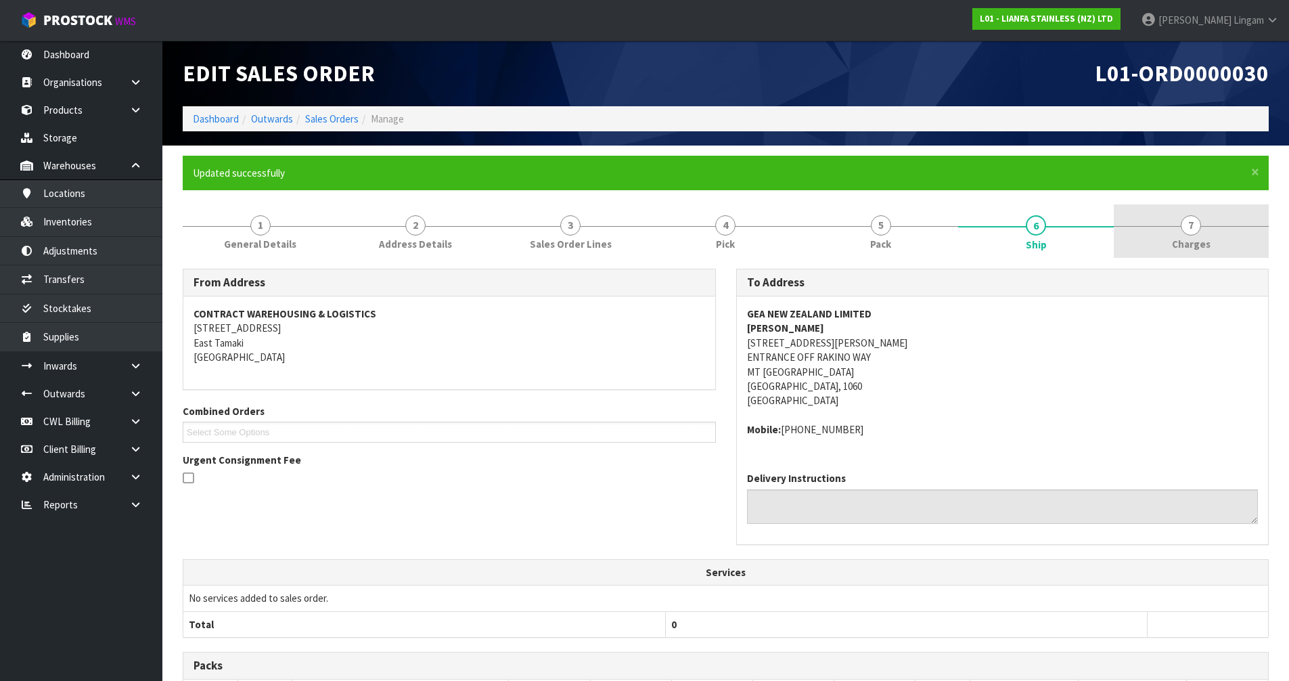
click at [1224, 233] on link "7 Charges" at bounding box center [1191, 230] width 155 height 53
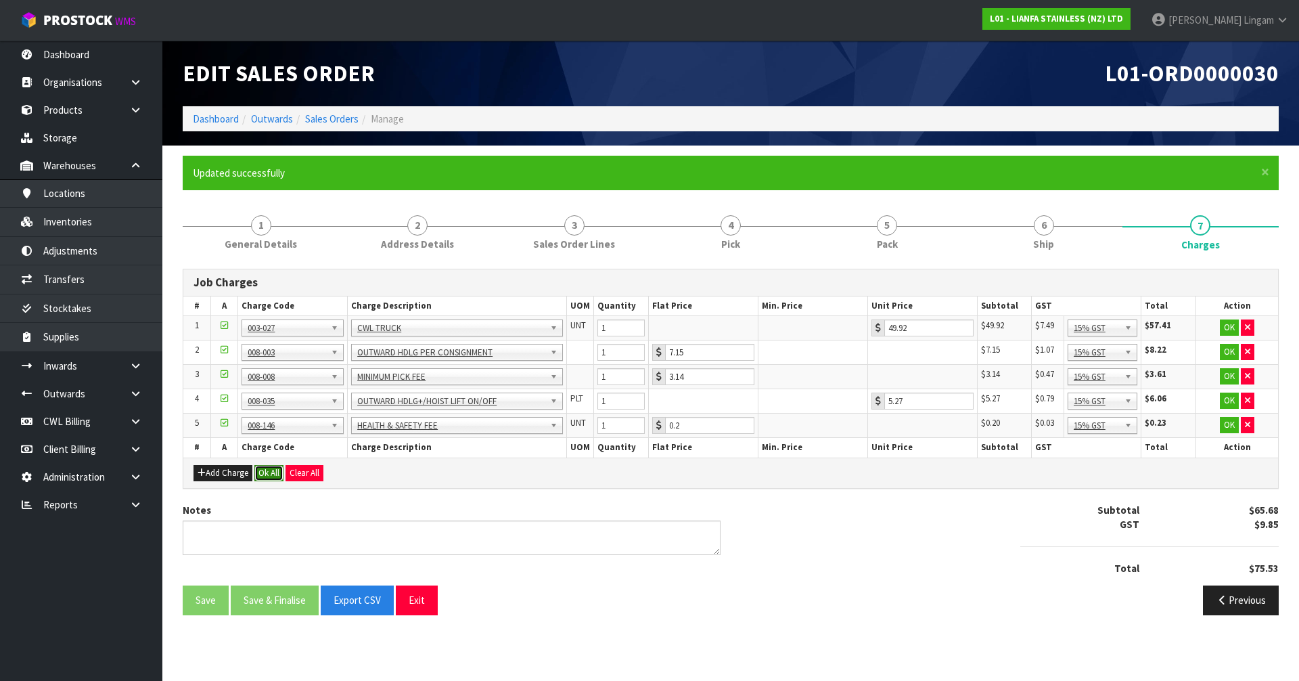
click at [275, 476] on button "Ok All" at bounding box center [268, 473] width 29 height 16
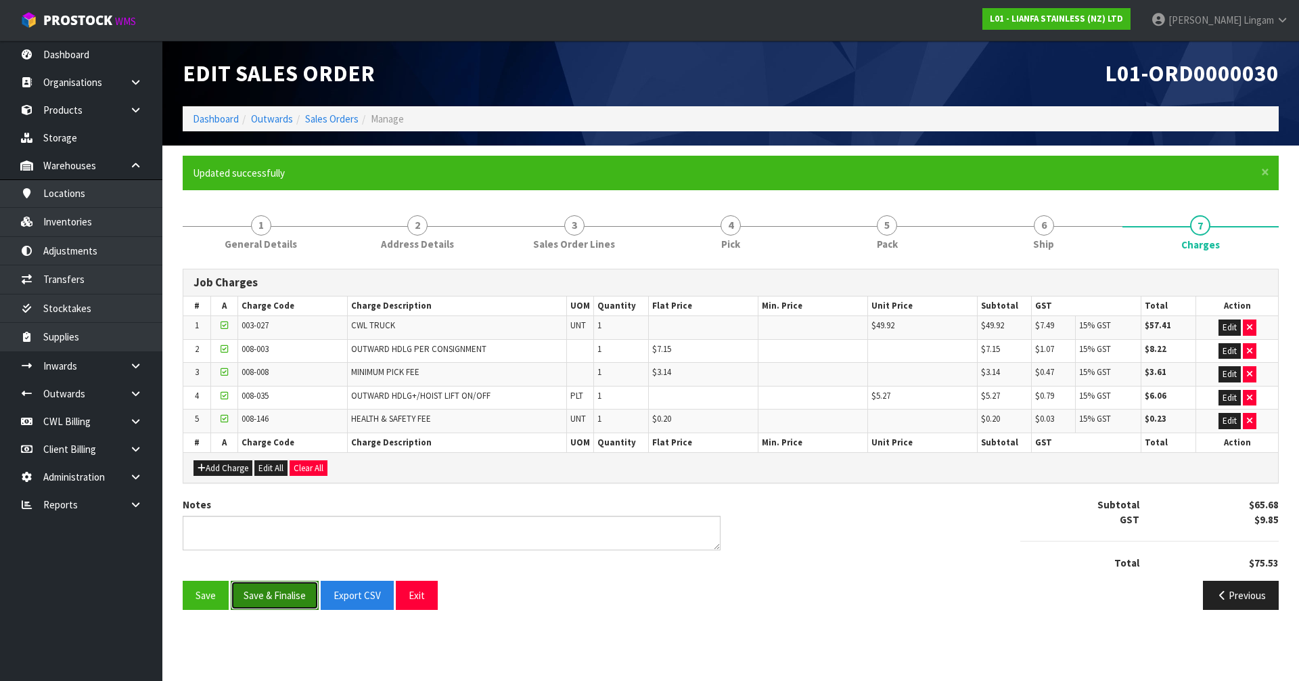
click at [293, 598] on button "Save & Finalise" at bounding box center [275, 595] width 88 height 29
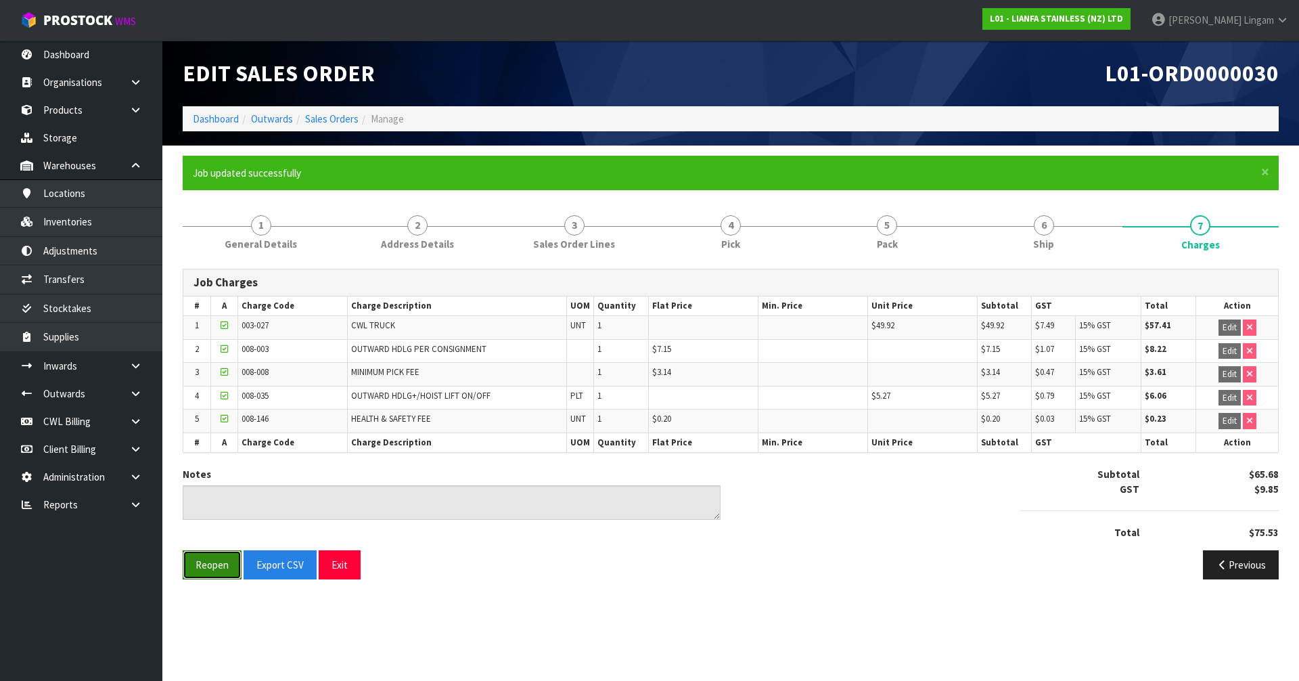
click at [194, 562] on button "Reopen" at bounding box center [212, 564] width 59 height 29
click at [910, 249] on link "5 Pack" at bounding box center [887, 230] width 156 height 53
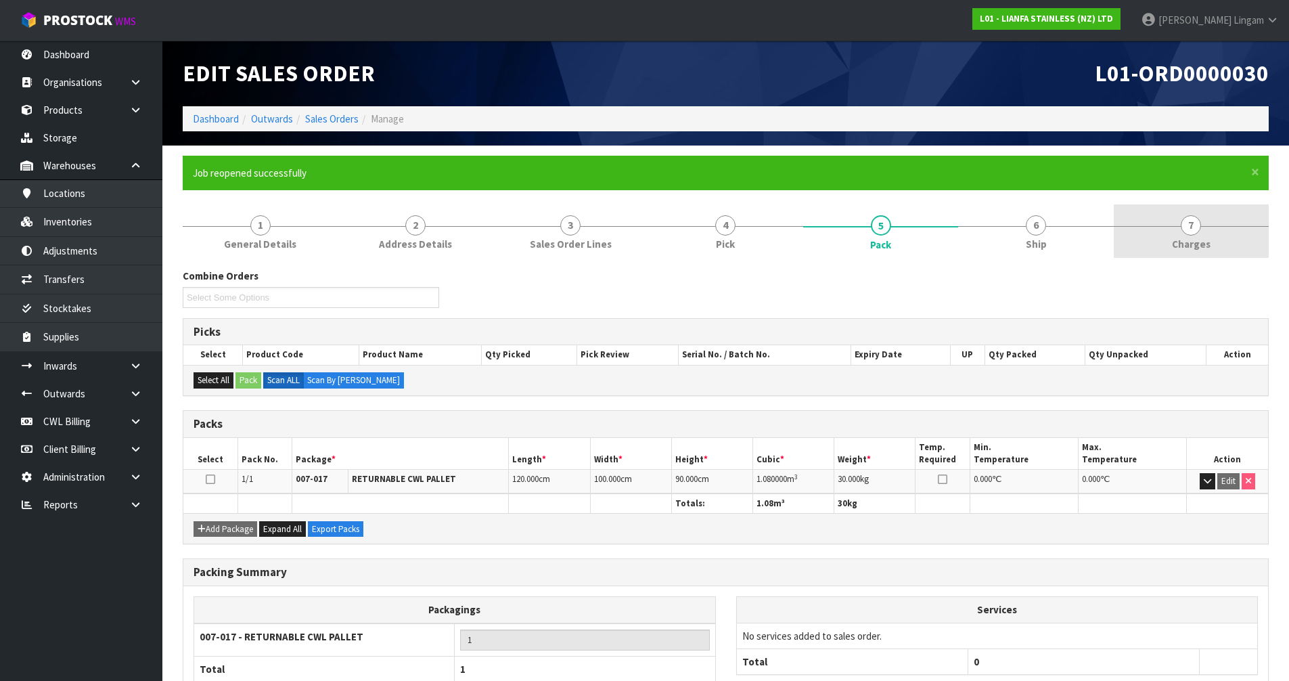
click at [1189, 227] on span "7" at bounding box center [1191, 225] width 20 height 20
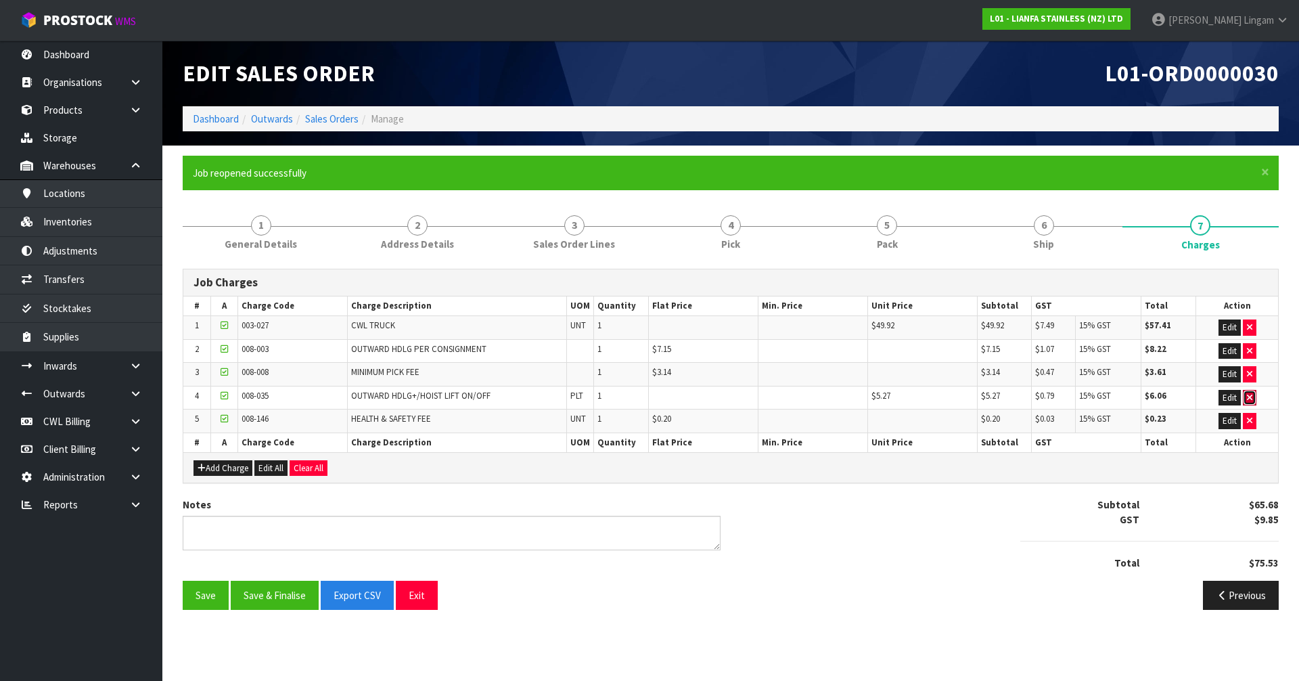
click at [1251, 392] on button "button" at bounding box center [1250, 398] width 14 height 16
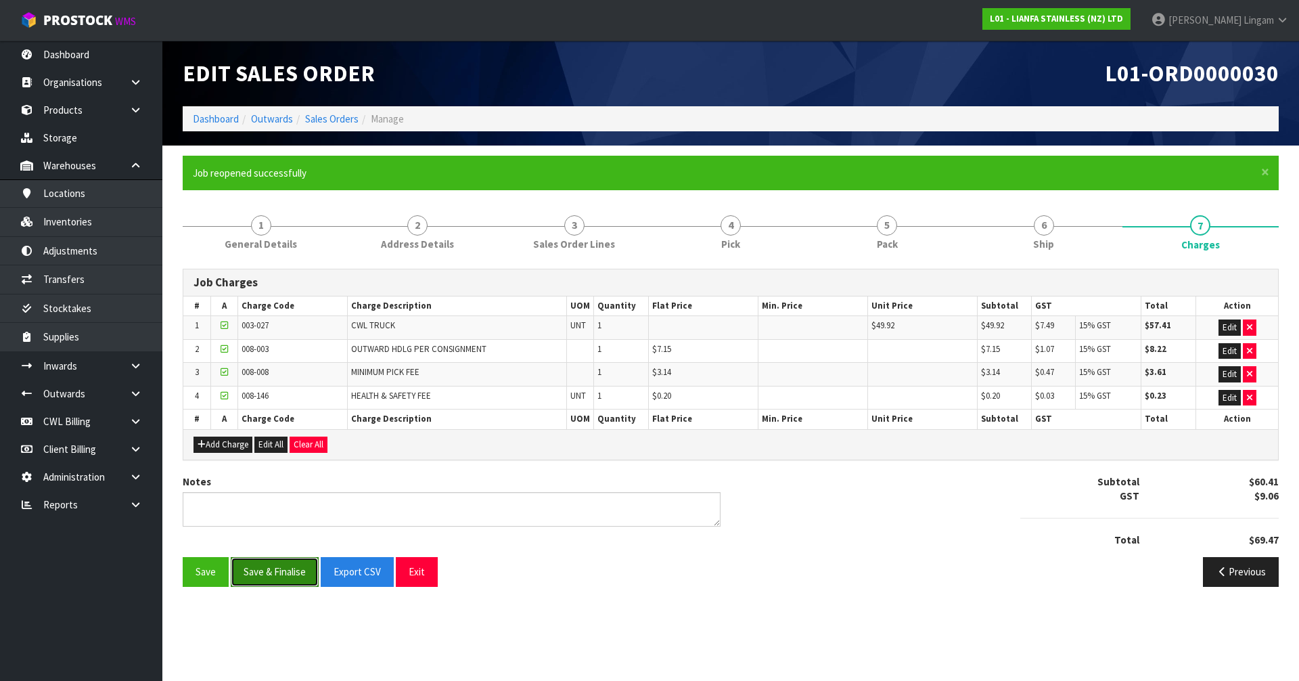
click at [283, 576] on button "Save & Finalise" at bounding box center [275, 571] width 88 height 29
click at [225, 114] on link "Dashboard" at bounding box center [216, 118] width 46 height 13
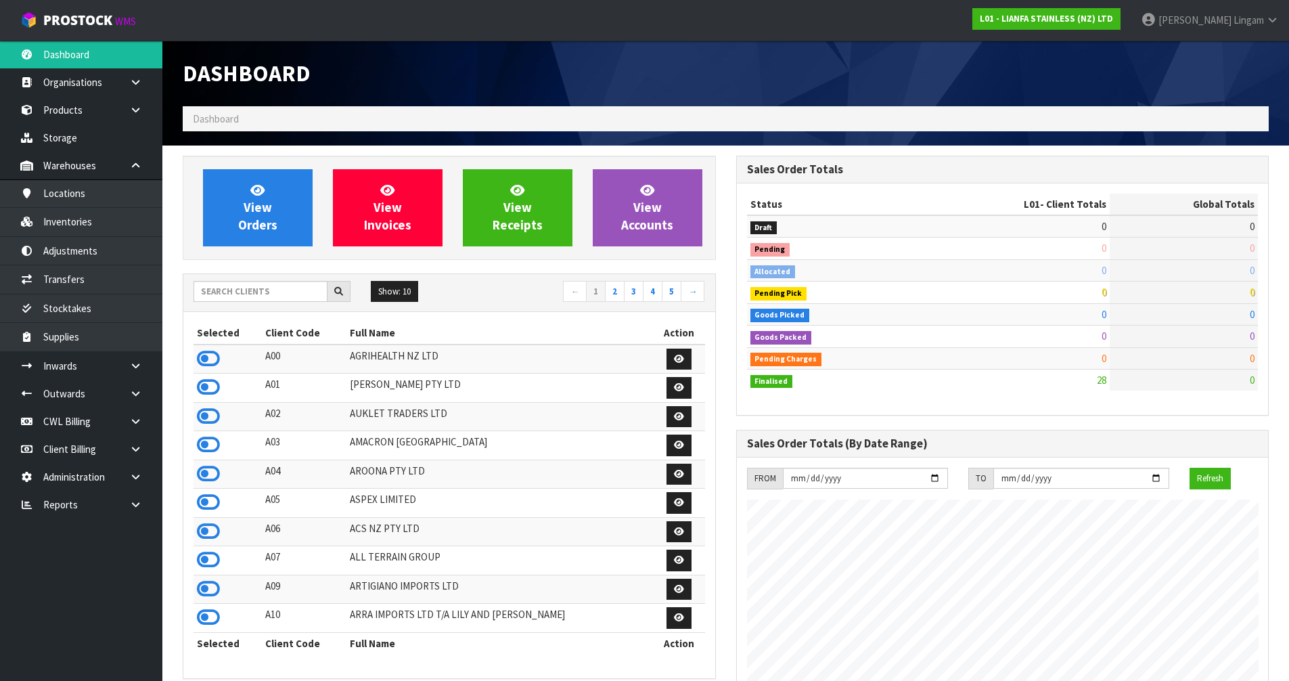
scroll to position [827, 553]
click at [295, 242] on link "View Orders" at bounding box center [258, 207] width 110 height 77
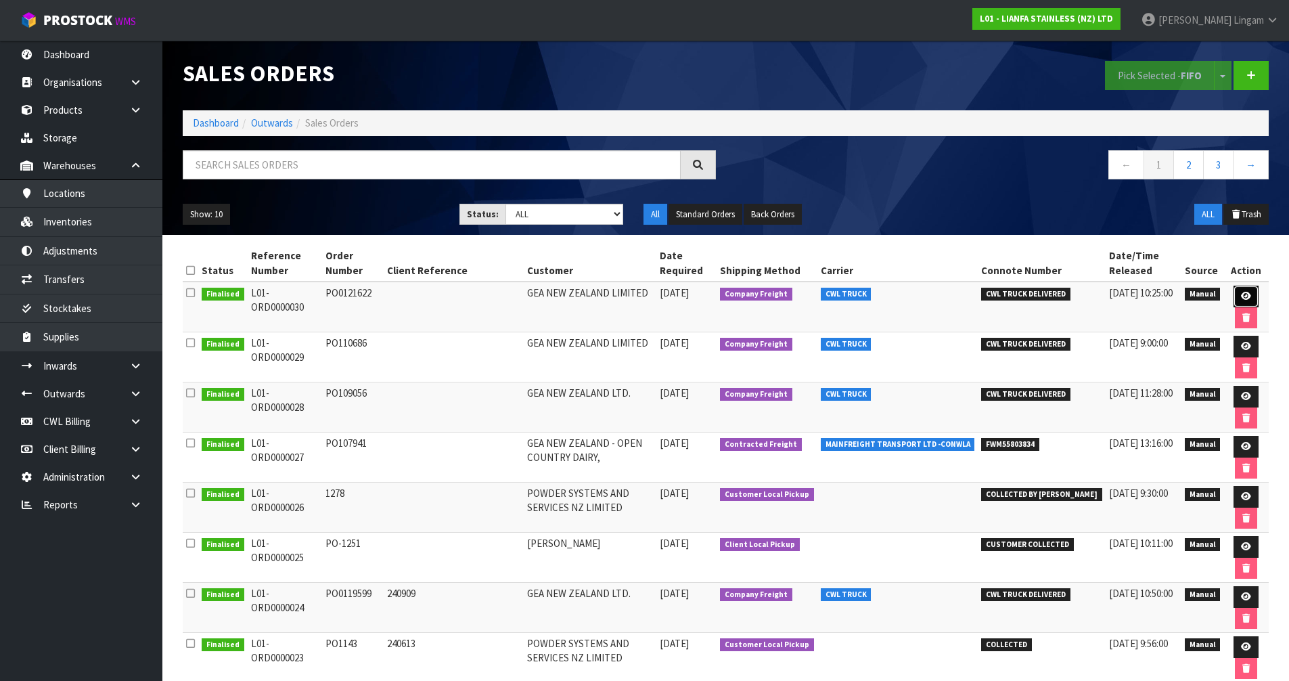
click at [1247, 294] on icon at bounding box center [1246, 296] width 10 height 9
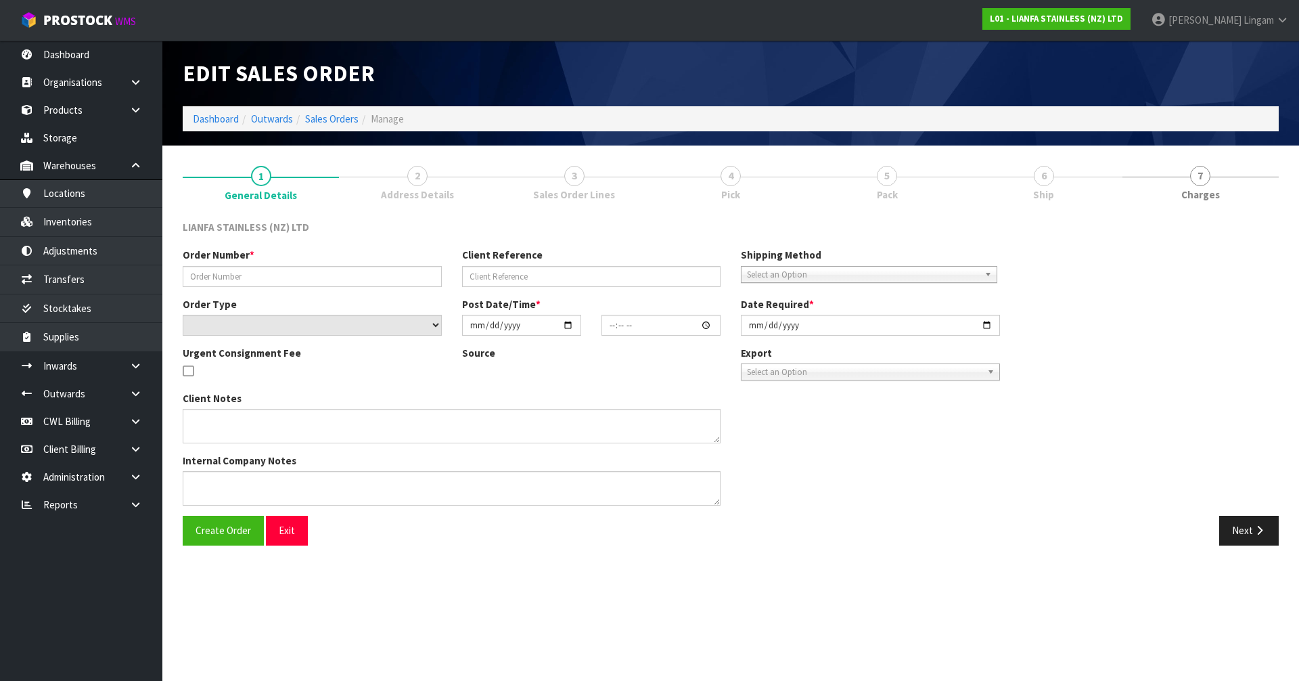
type input "PO0121622"
select select "number:0"
type input "[DATE]"
type input "08:59:00.000"
type input "[DATE]"
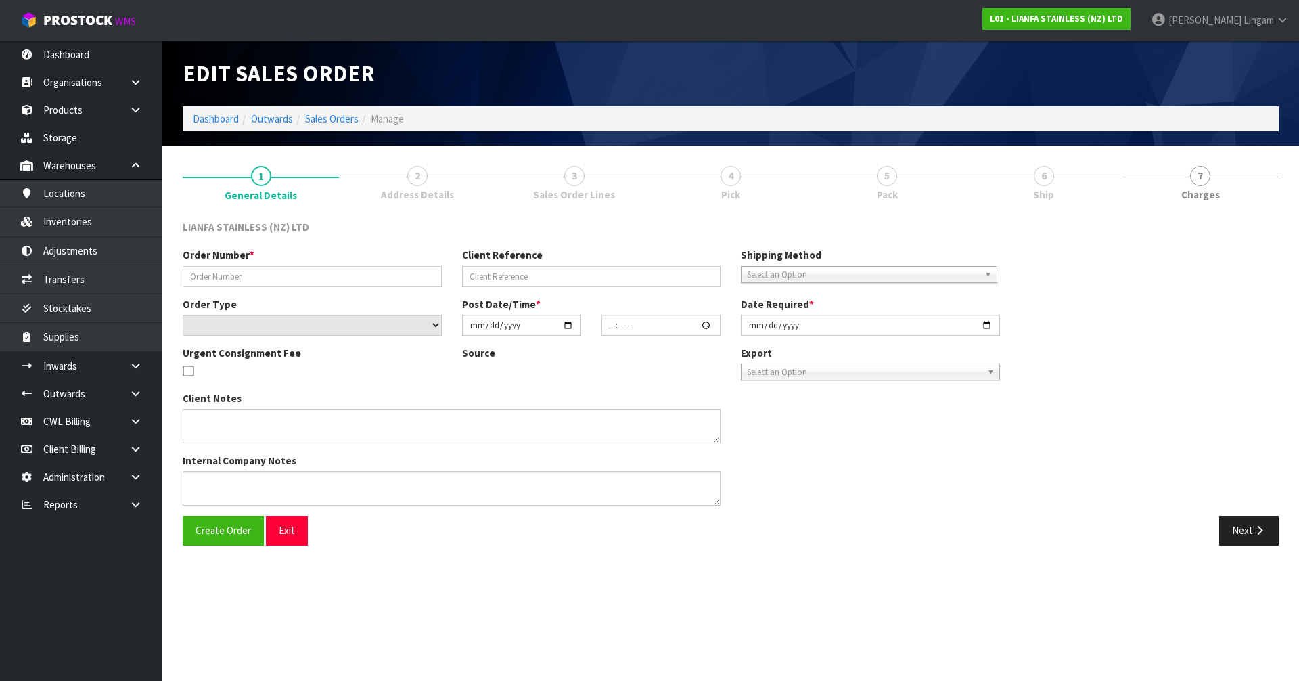
type textarea "WE HAVE ORDER AS PER THE PO0121622 ATTACHED. 02101 LONG BEND 90 200MM STRAIGHT …"
type textarea "PLEASE NOTE THAT THESE BENDS HAS TO BE DELIVER BY 18/09/2025 AT THE ADDRESS BEL…"
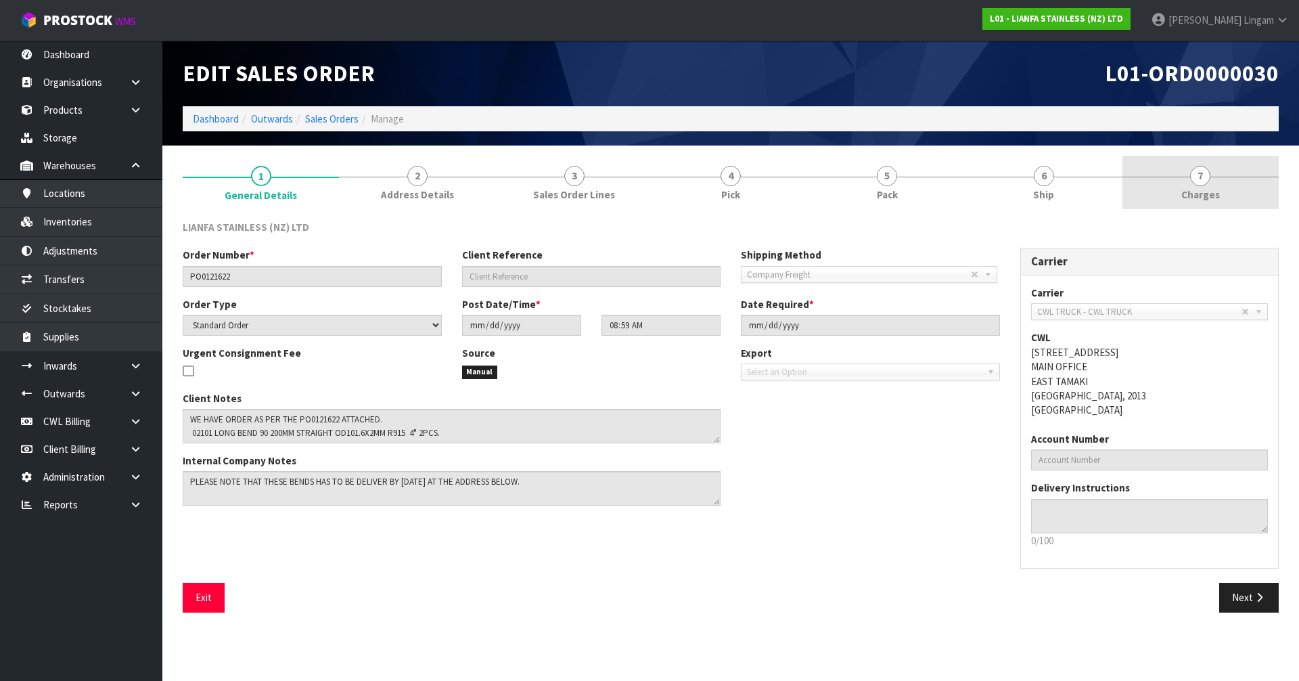
click at [1239, 202] on link "7 [GEOGRAPHIC_DATA]" at bounding box center [1200, 182] width 156 height 53
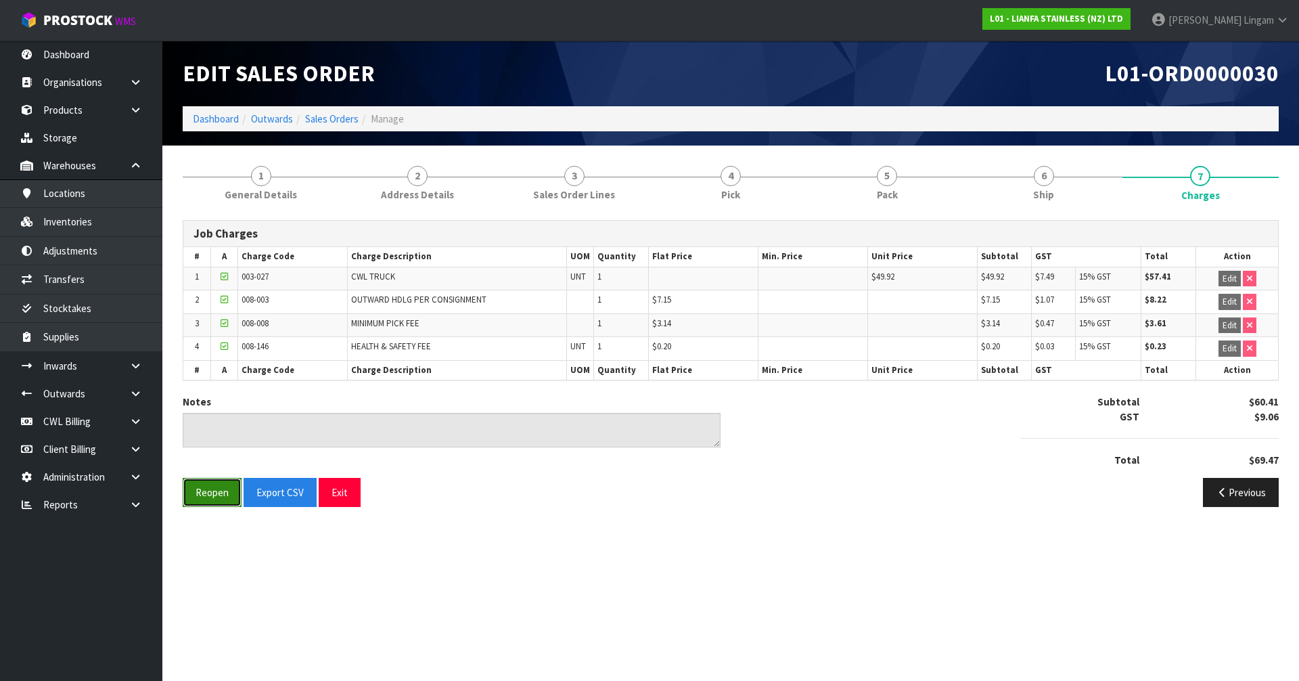
click at [222, 491] on button "Reopen" at bounding box center [212, 492] width 59 height 29
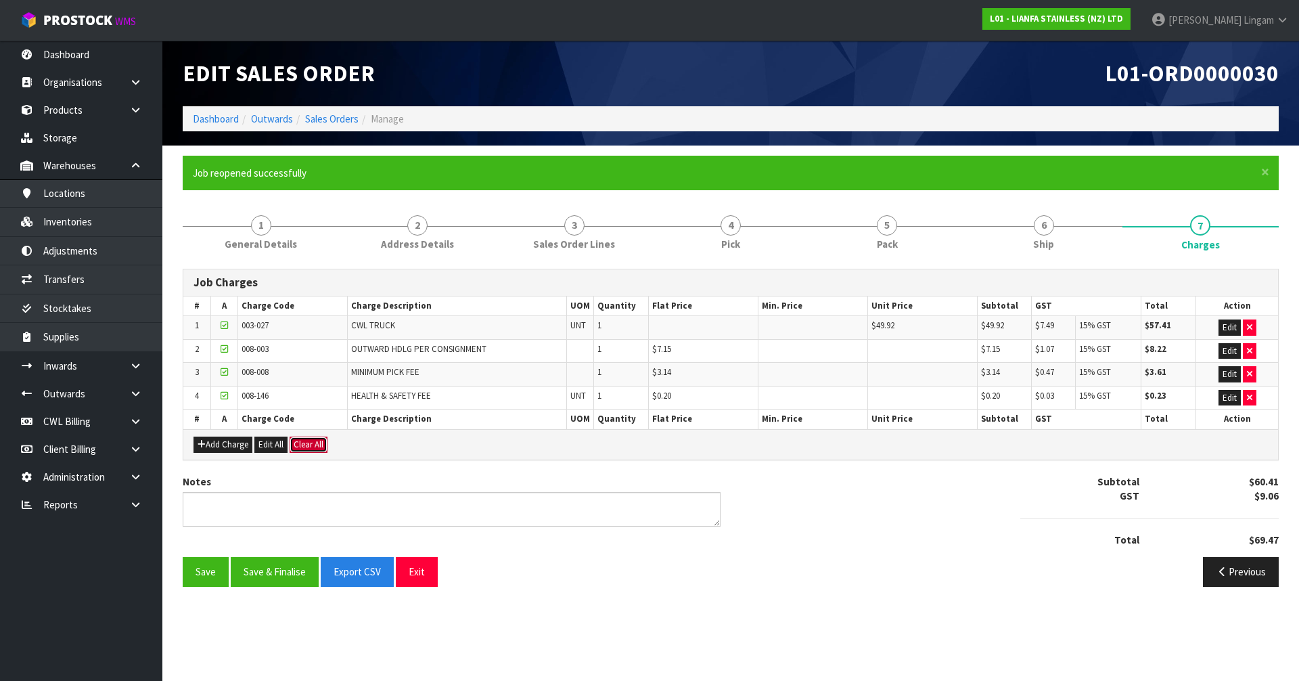
click at [305, 448] on button "Clear All" at bounding box center [309, 444] width 38 height 16
click at [305, 448] on span "Confirm" at bounding box center [309, 444] width 30 height 12
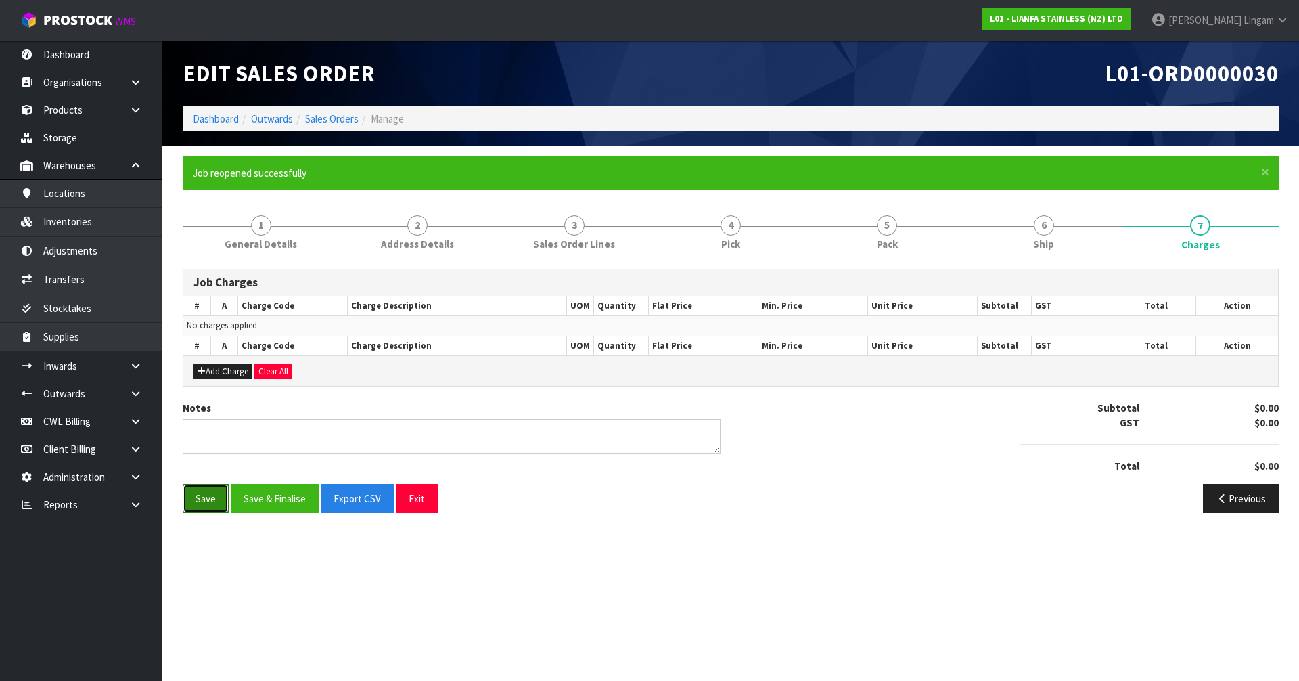
click at [199, 499] on button "Save" at bounding box center [206, 498] width 46 height 29
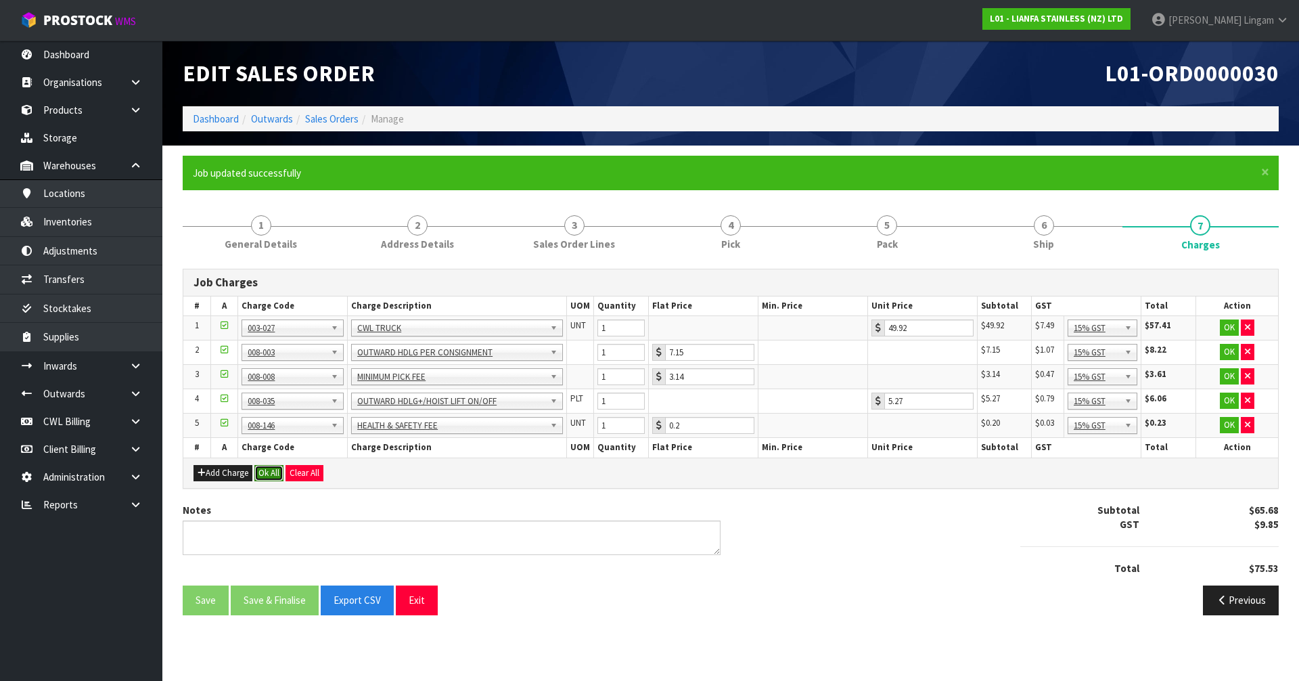
click at [276, 466] on button "Ok All" at bounding box center [268, 473] width 29 height 16
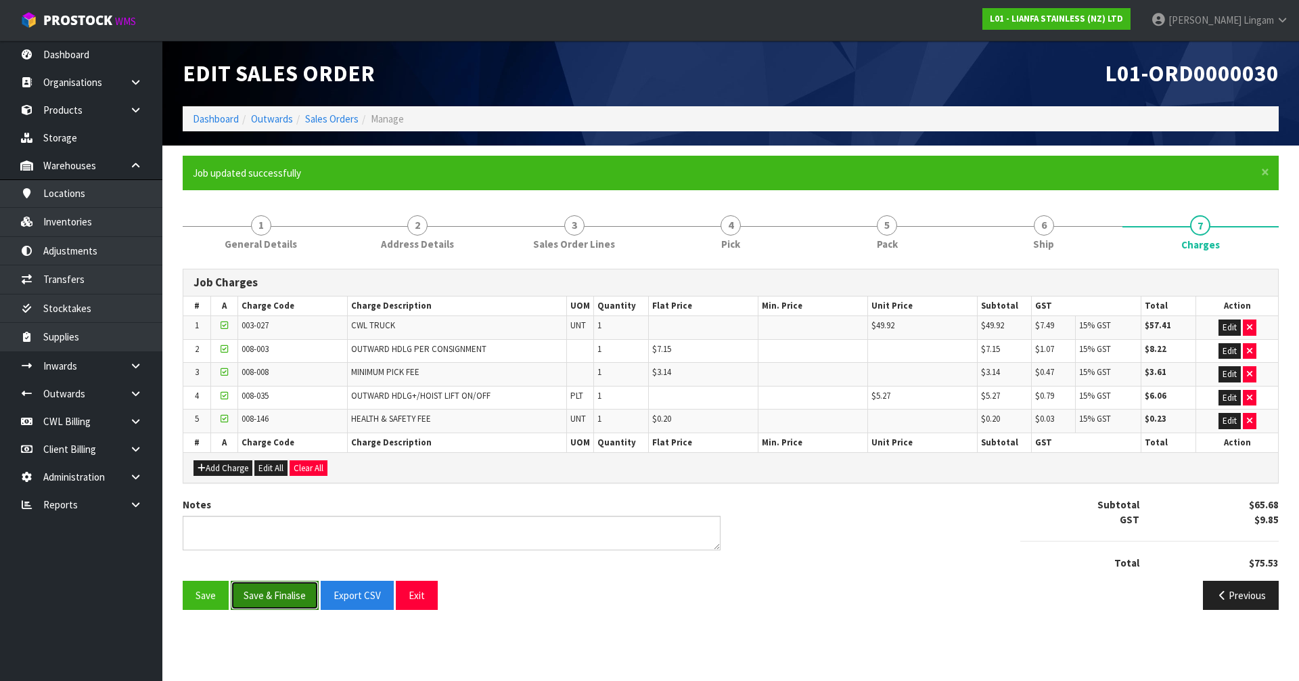
click at [288, 596] on button "Save & Finalise" at bounding box center [275, 595] width 88 height 29
click at [202, 114] on link "Dashboard" at bounding box center [216, 118] width 46 height 13
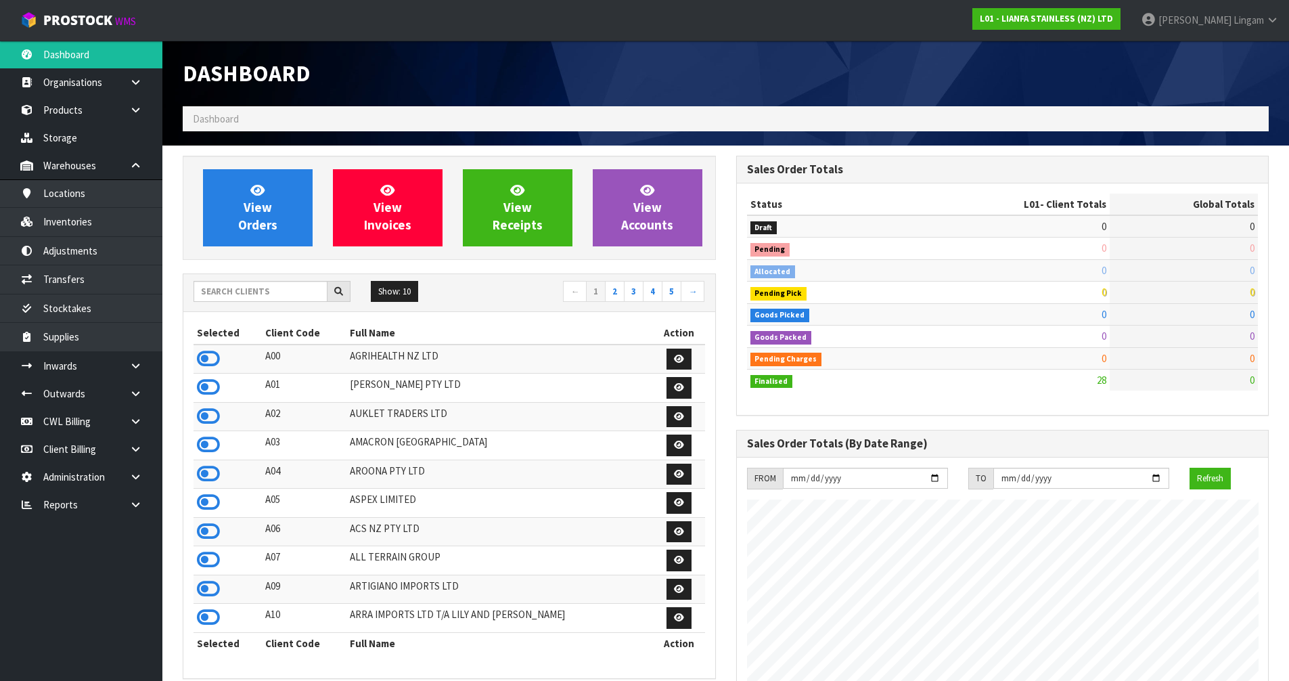
scroll to position [827, 553]
click at [273, 288] on input "text" at bounding box center [261, 291] width 134 height 21
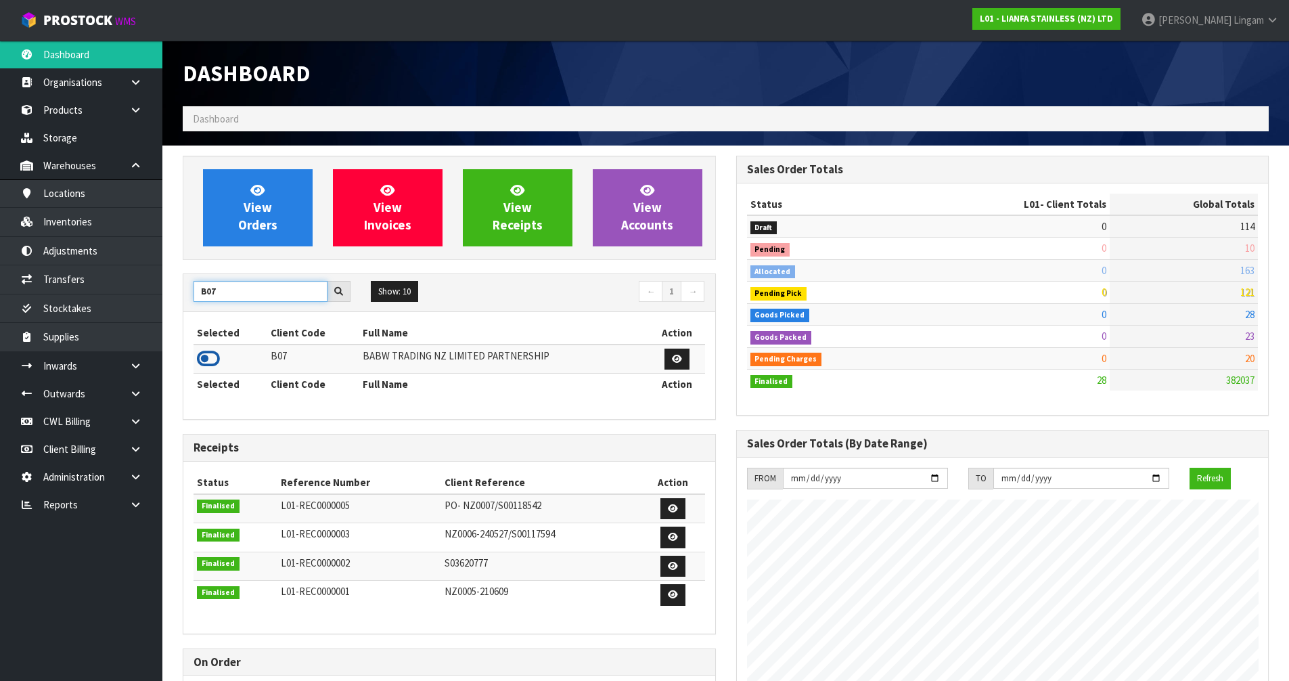
type input "B07"
click at [198, 359] on icon at bounding box center [208, 358] width 23 height 20
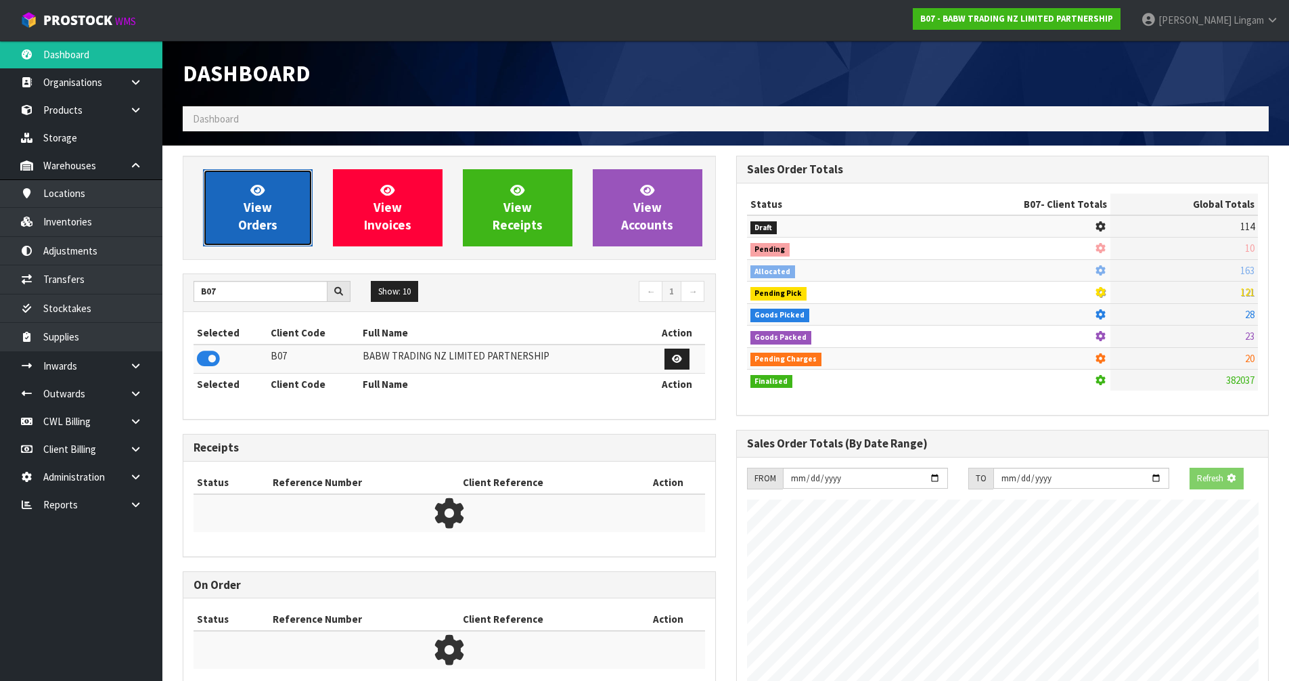
scroll to position [844, 553]
click at [264, 221] on span "View Orders" at bounding box center [257, 207] width 39 height 51
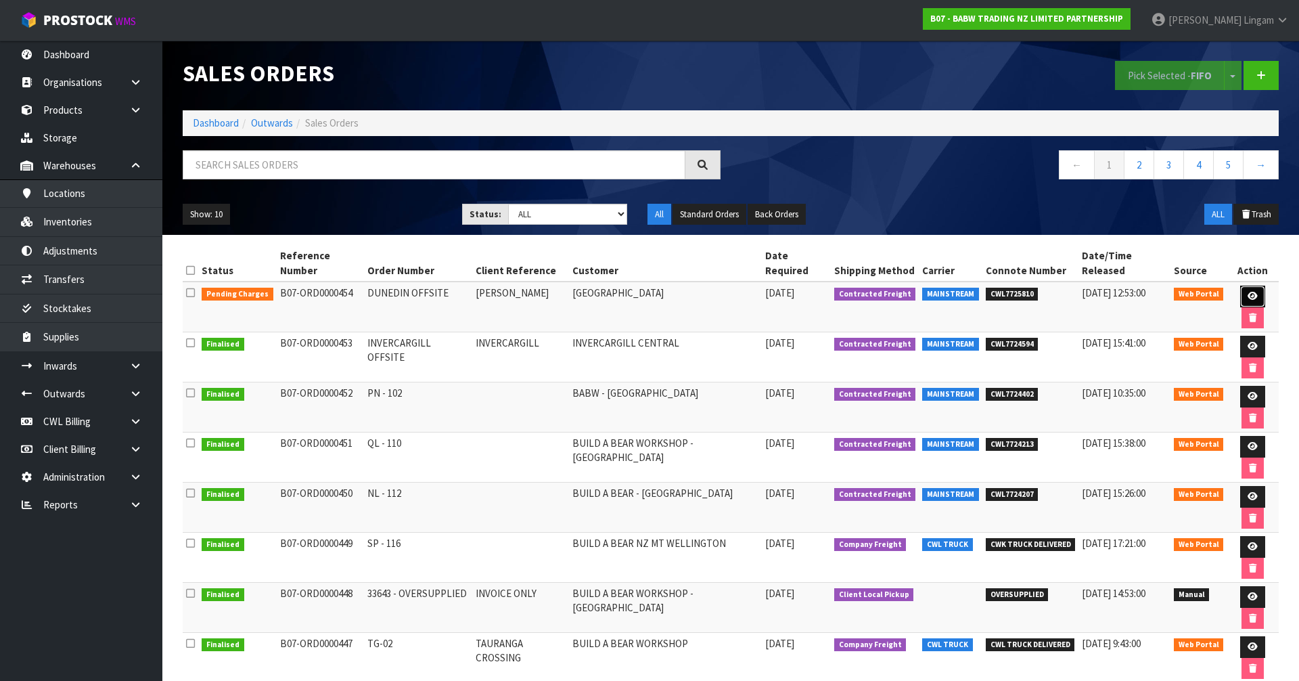
click at [1248, 292] on icon at bounding box center [1253, 296] width 10 height 9
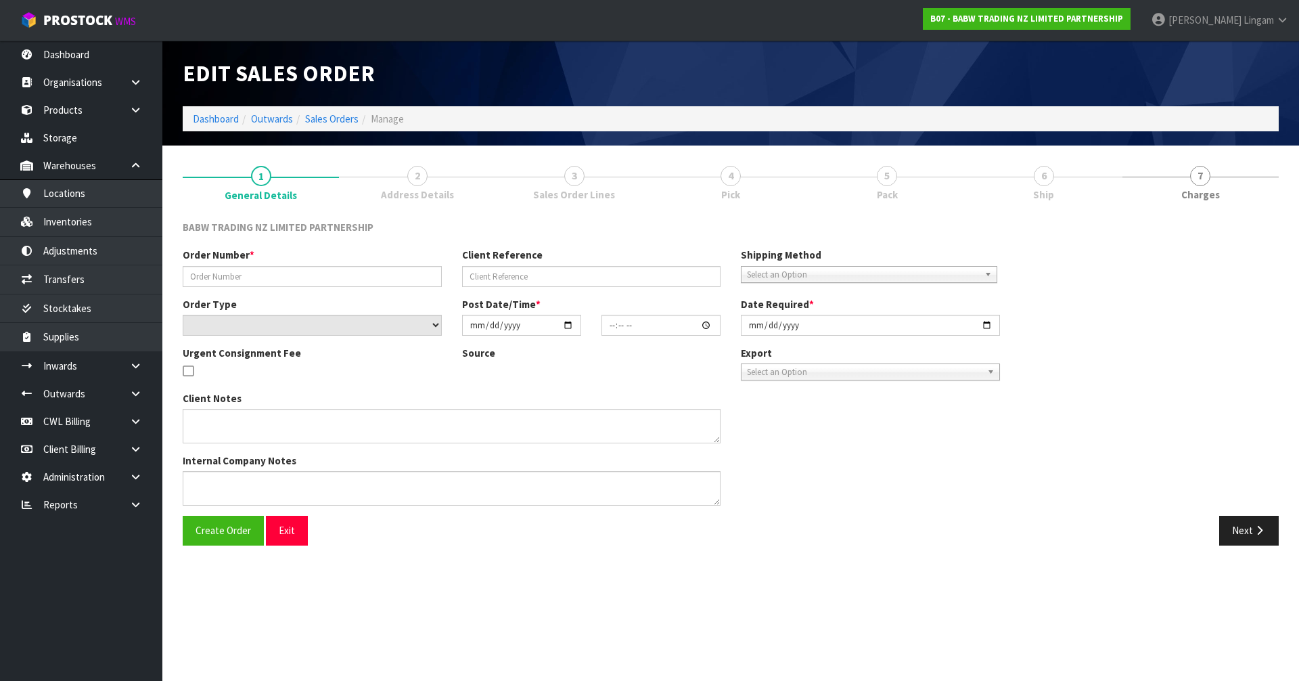
type input "DUNEDIN OFFSITE"
type input "VICKY CLIFFORD"
select select "number:0"
type input "2025-09-17"
type input "16:21:00.000"
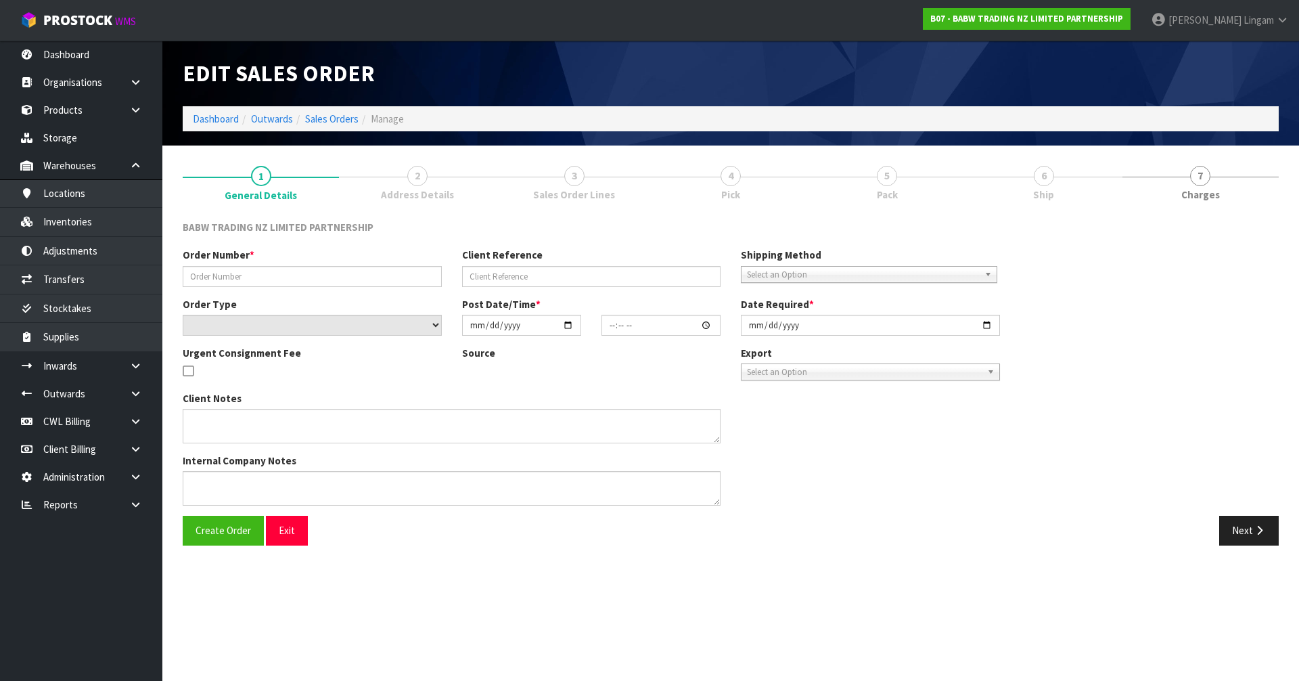
type input "[DATE]"
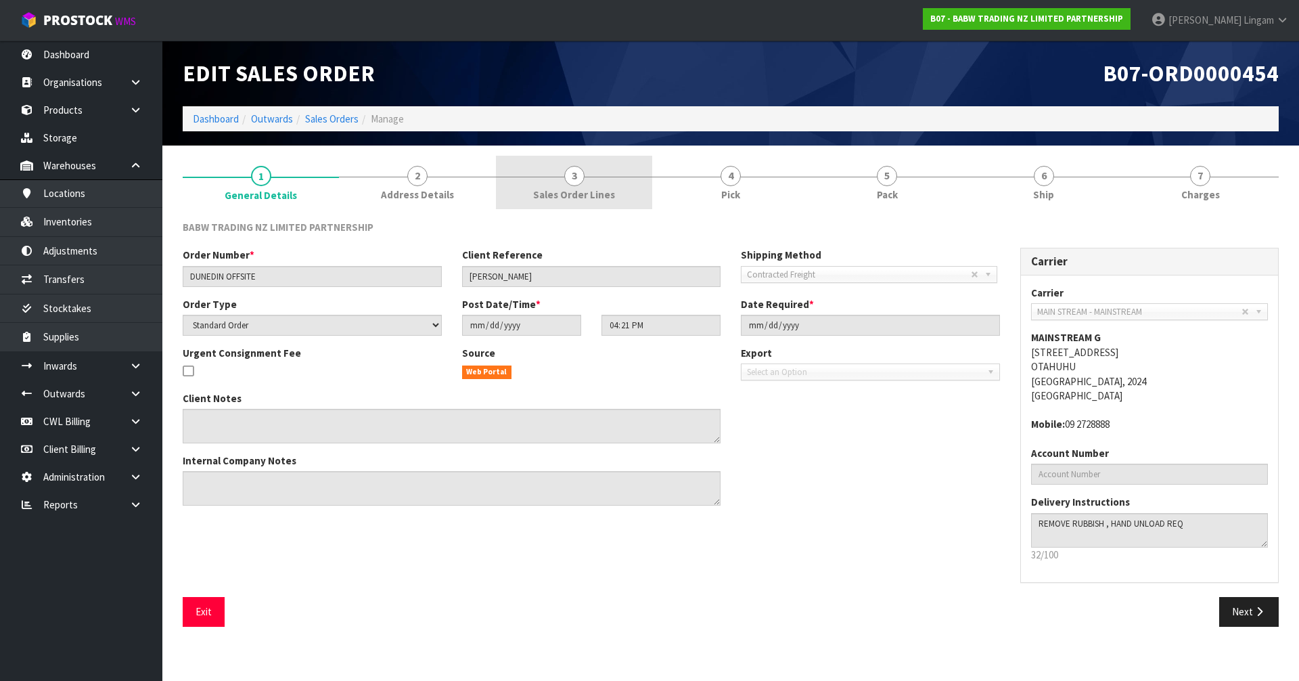
click at [578, 186] on link "3 Sales Order Lines" at bounding box center [574, 182] width 156 height 53
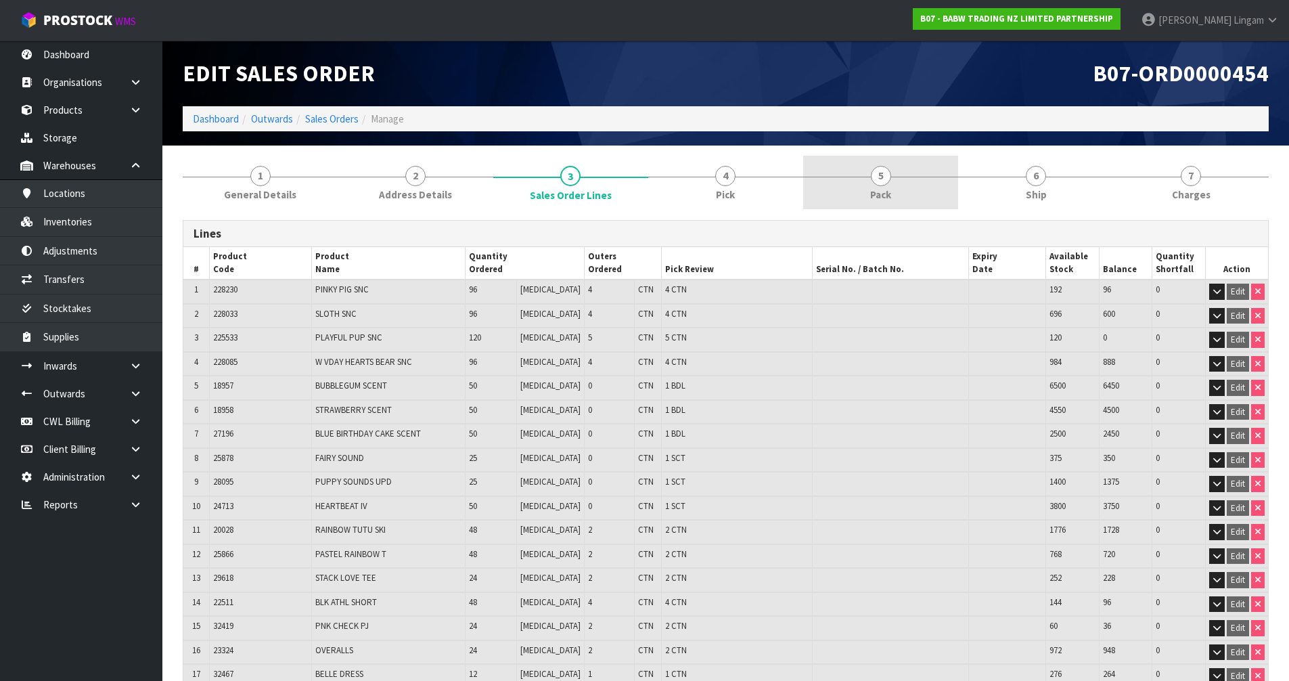
click at [894, 189] on link "5 Pack" at bounding box center [880, 182] width 155 height 53
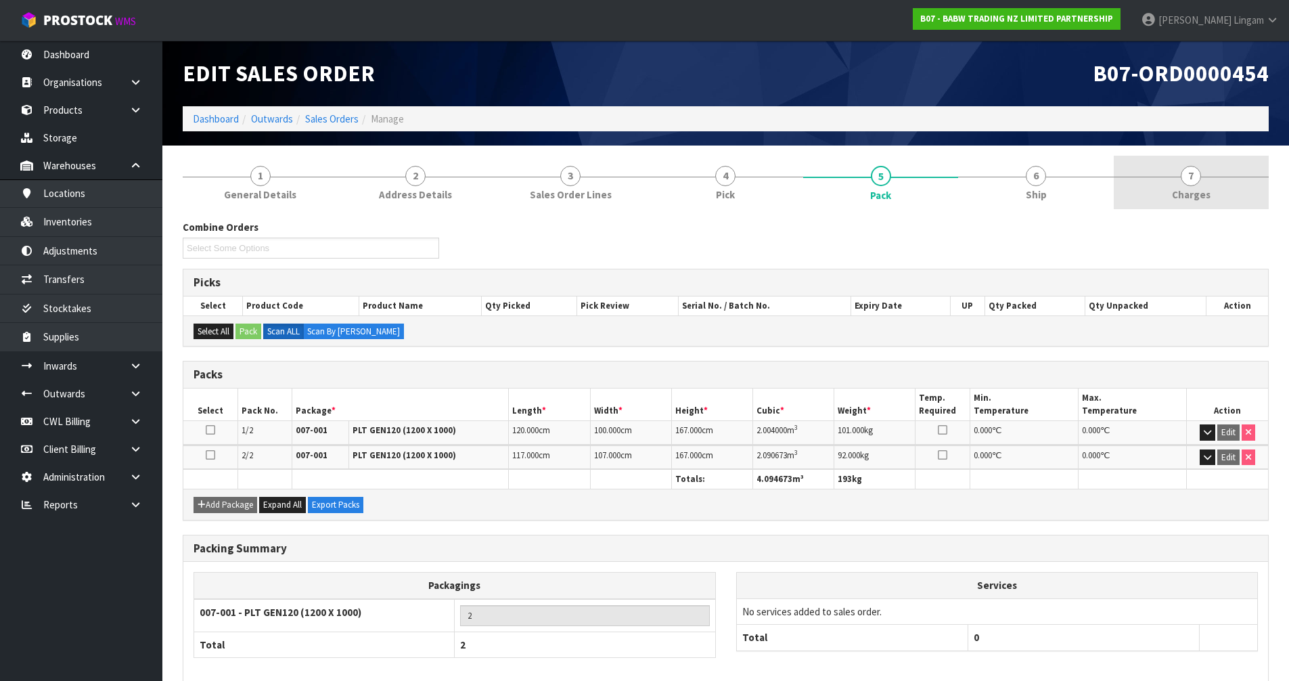
click at [1232, 194] on link "7 [GEOGRAPHIC_DATA]" at bounding box center [1191, 182] width 155 height 53
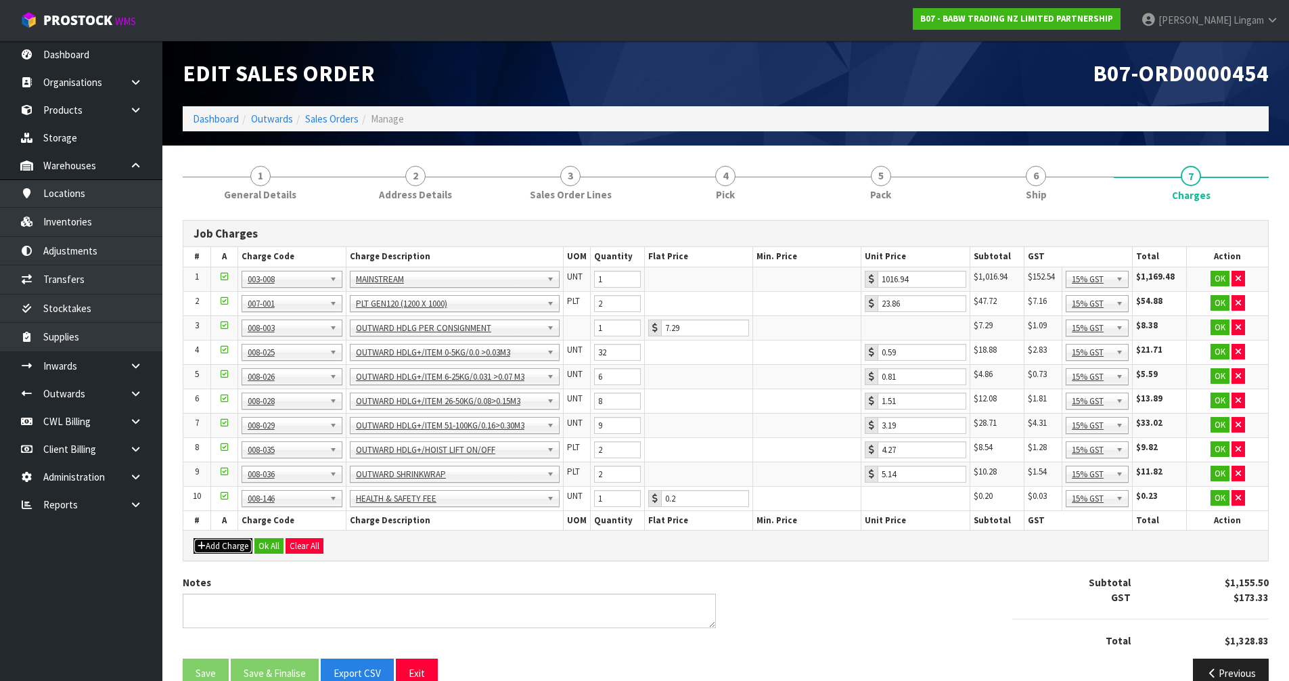
click at [222, 543] on button "Add Charge" at bounding box center [223, 546] width 59 height 16
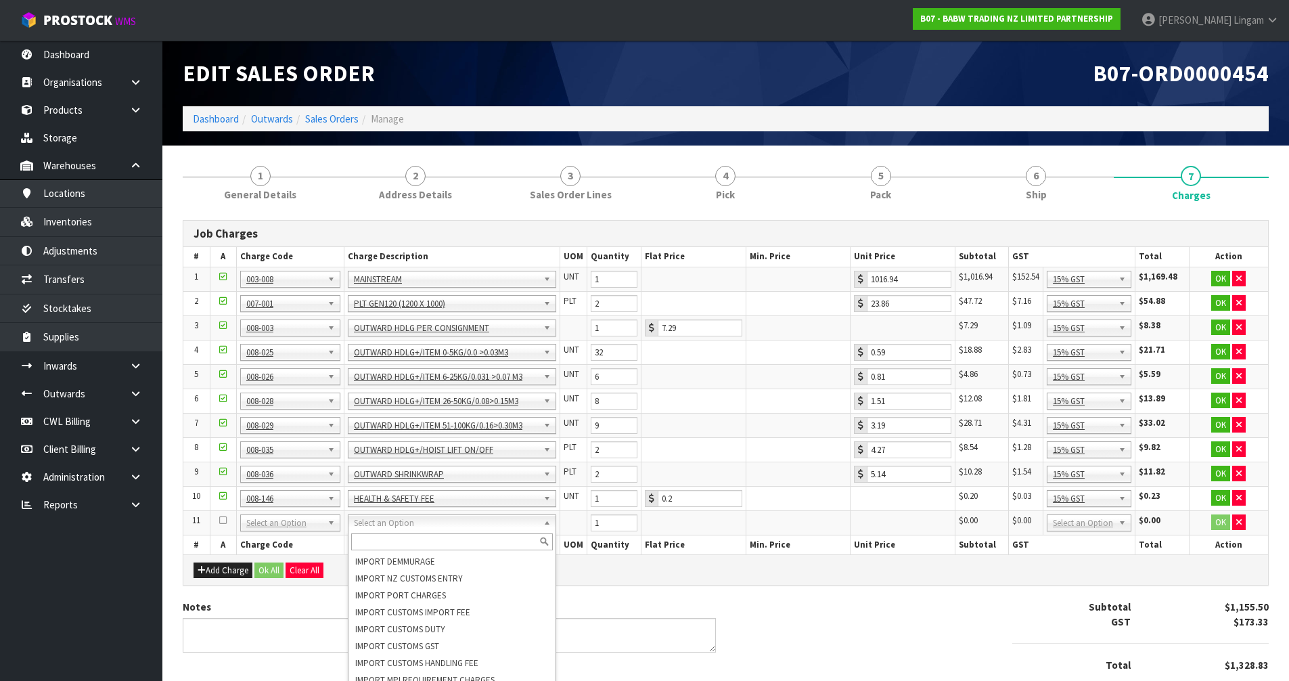
click at [396, 541] on input "text" at bounding box center [452, 541] width 202 height 17
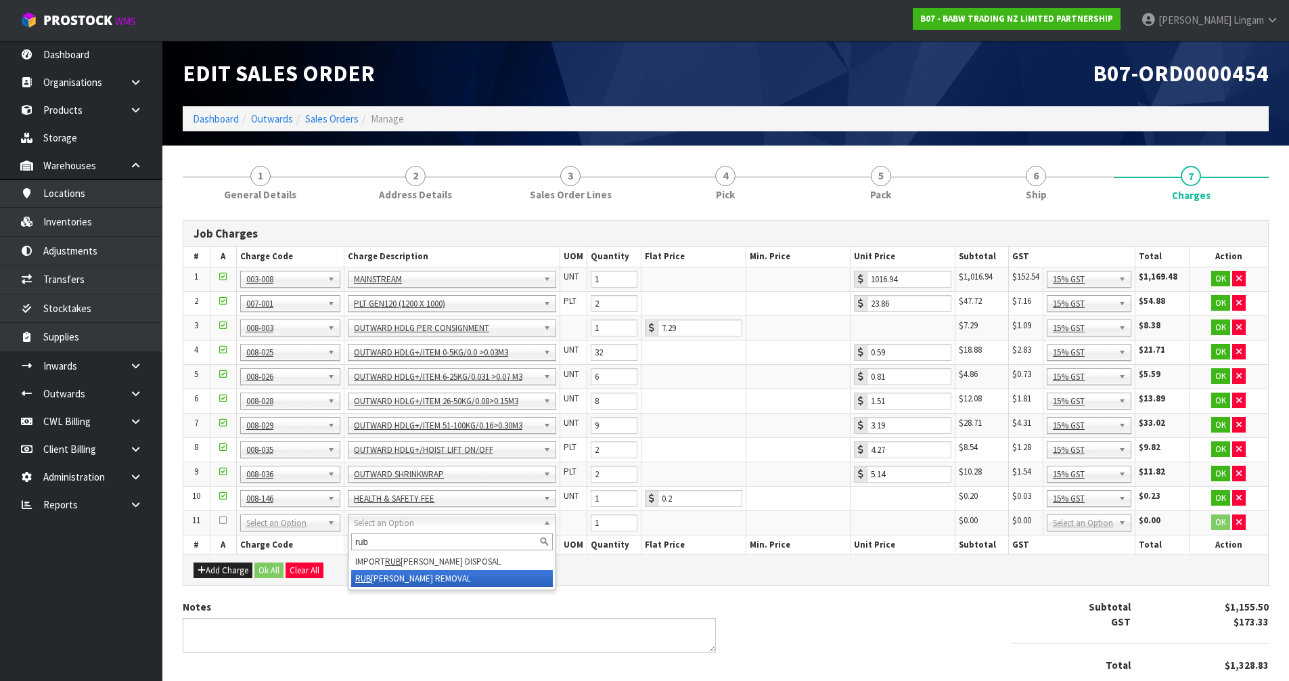
type input "rub"
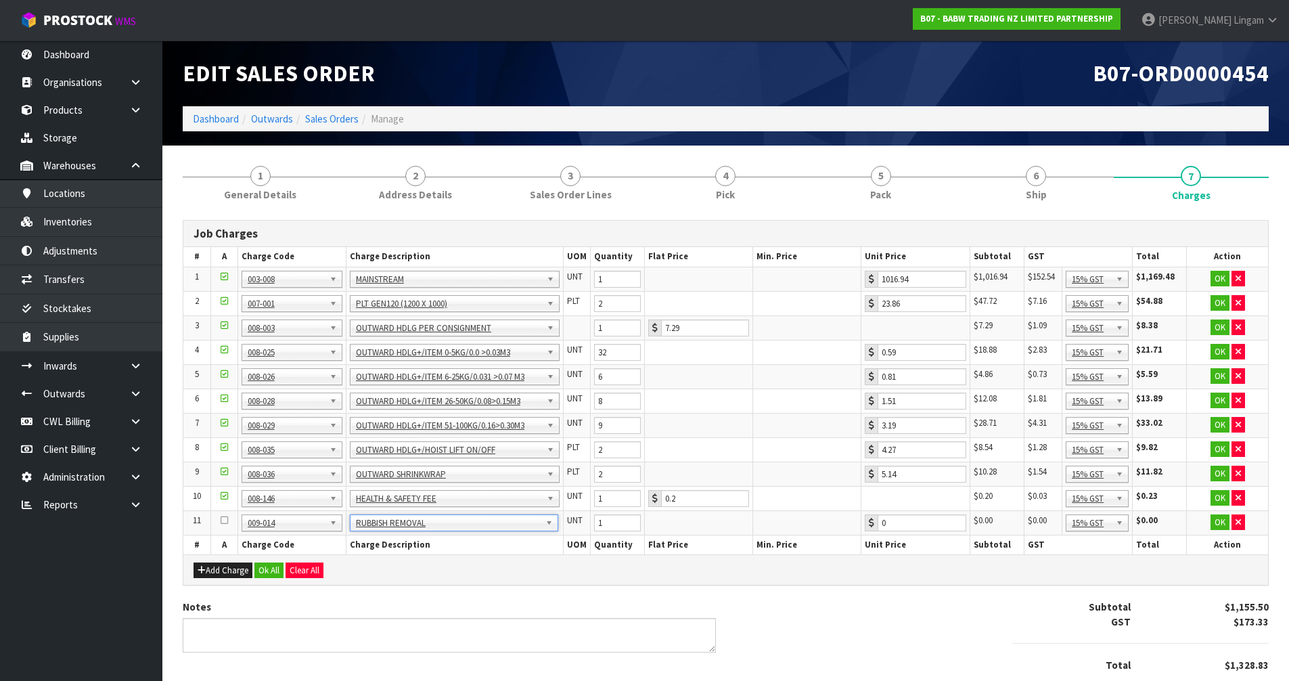
type input "6.48"
type input "2"
click at [629, 518] on input "2" at bounding box center [617, 522] width 47 height 17
click at [270, 573] on button "Ok All" at bounding box center [268, 570] width 29 height 16
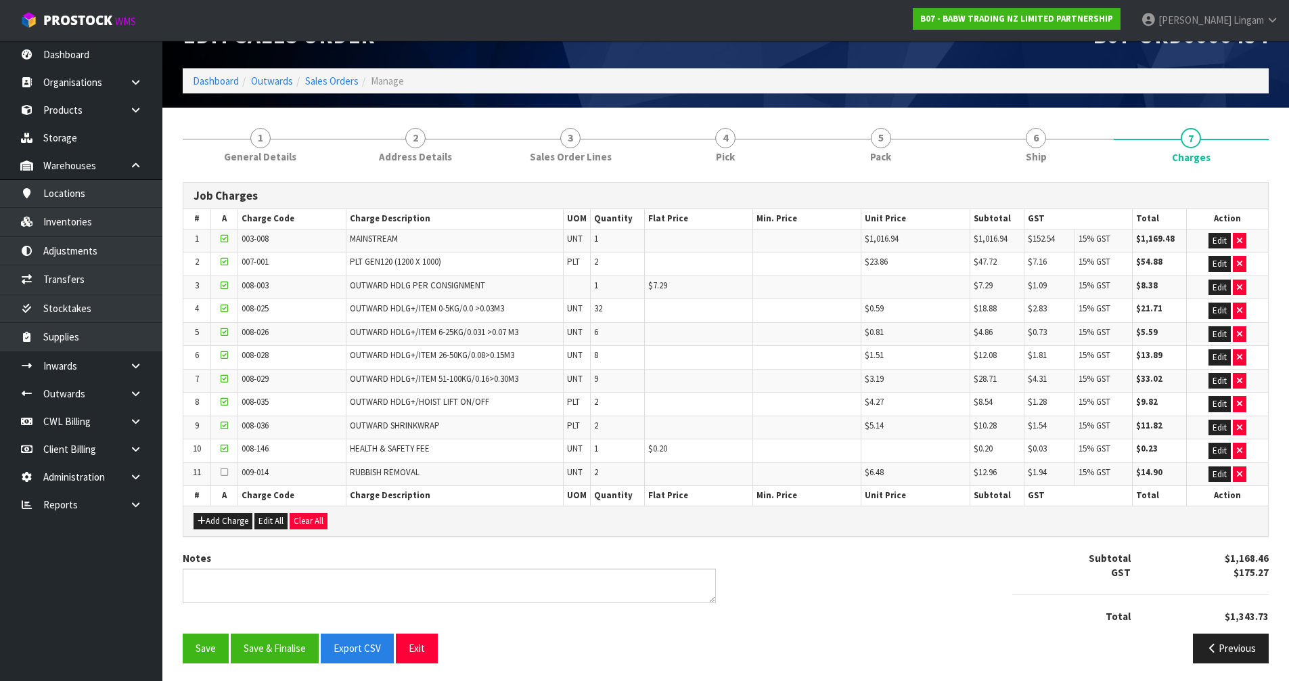
scroll to position [41, 0]
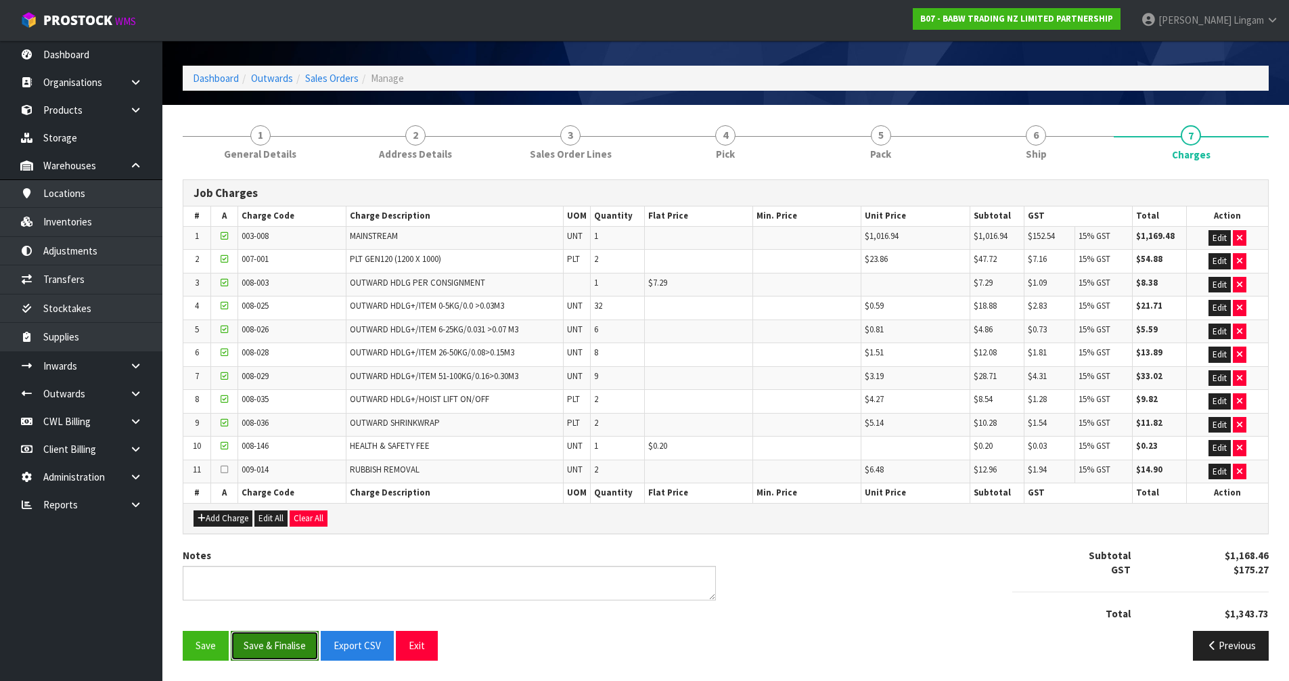
click at [295, 645] on button "Save & Finalise" at bounding box center [275, 645] width 88 height 29
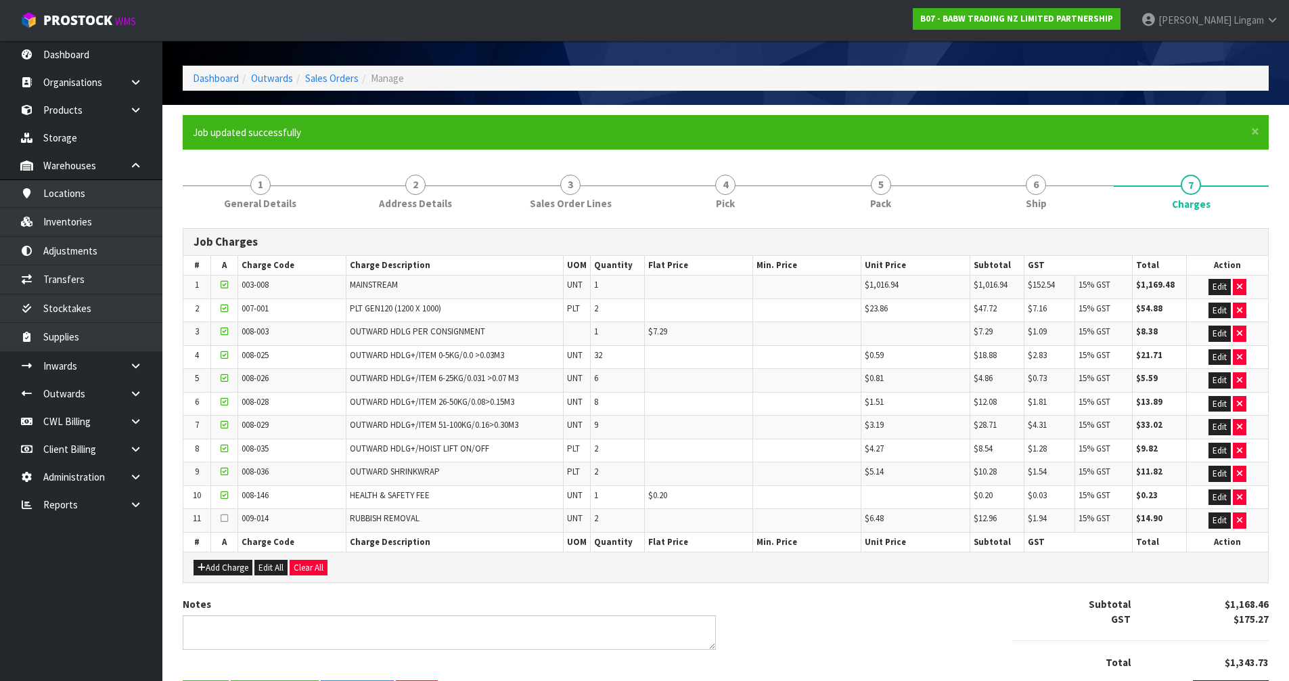
scroll to position [0, 0]
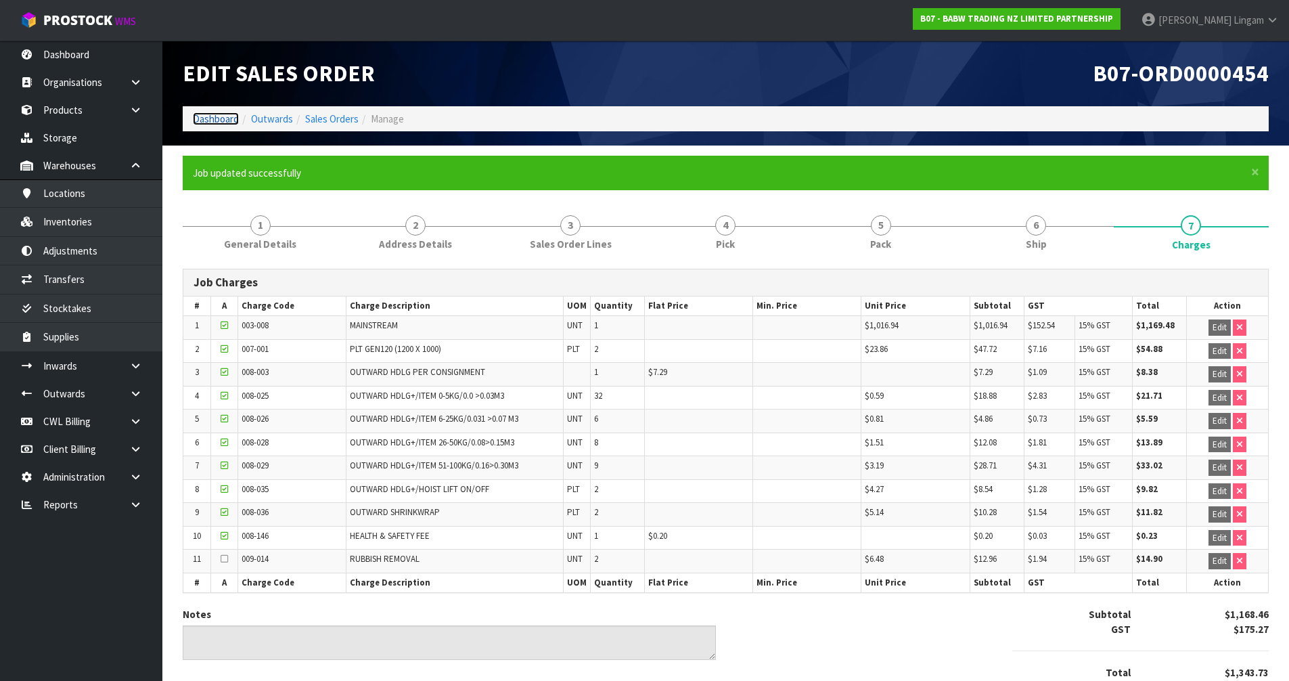
click at [231, 117] on link "Dashboard" at bounding box center [216, 118] width 46 height 13
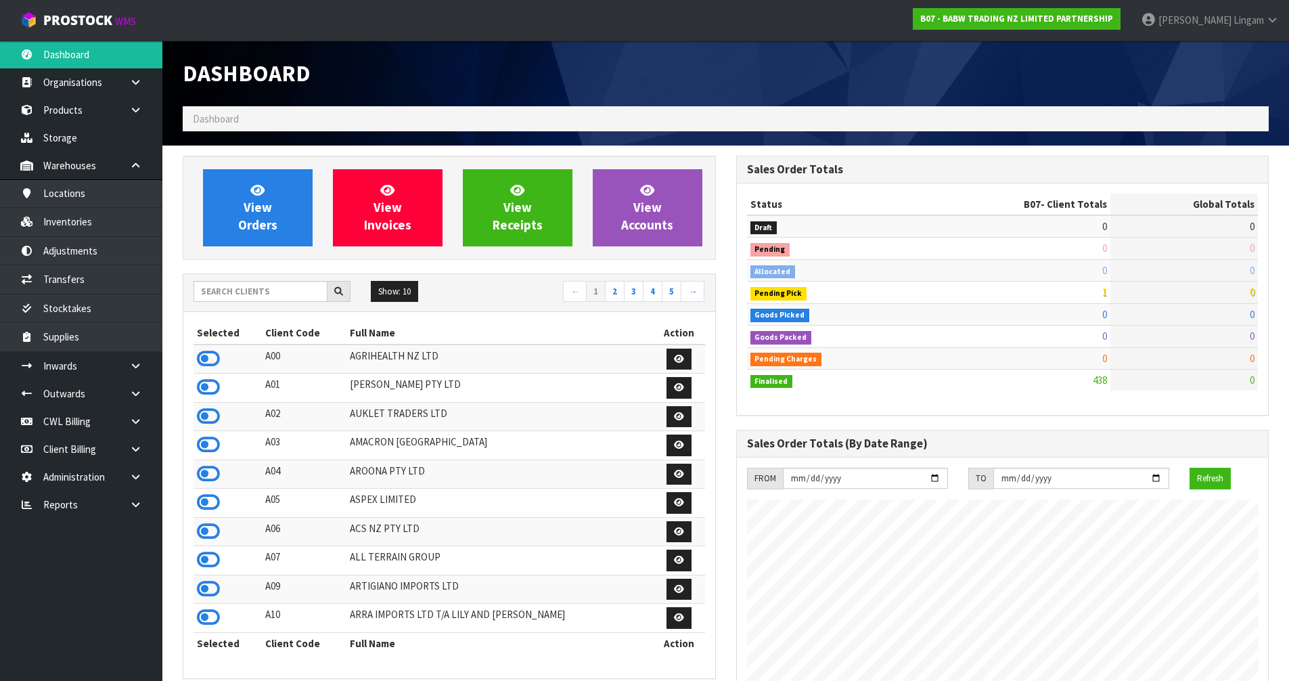
scroll to position [1025, 553]
click at [295, 295] on input "text" at bounding box center [261, 291] width 134 height 21
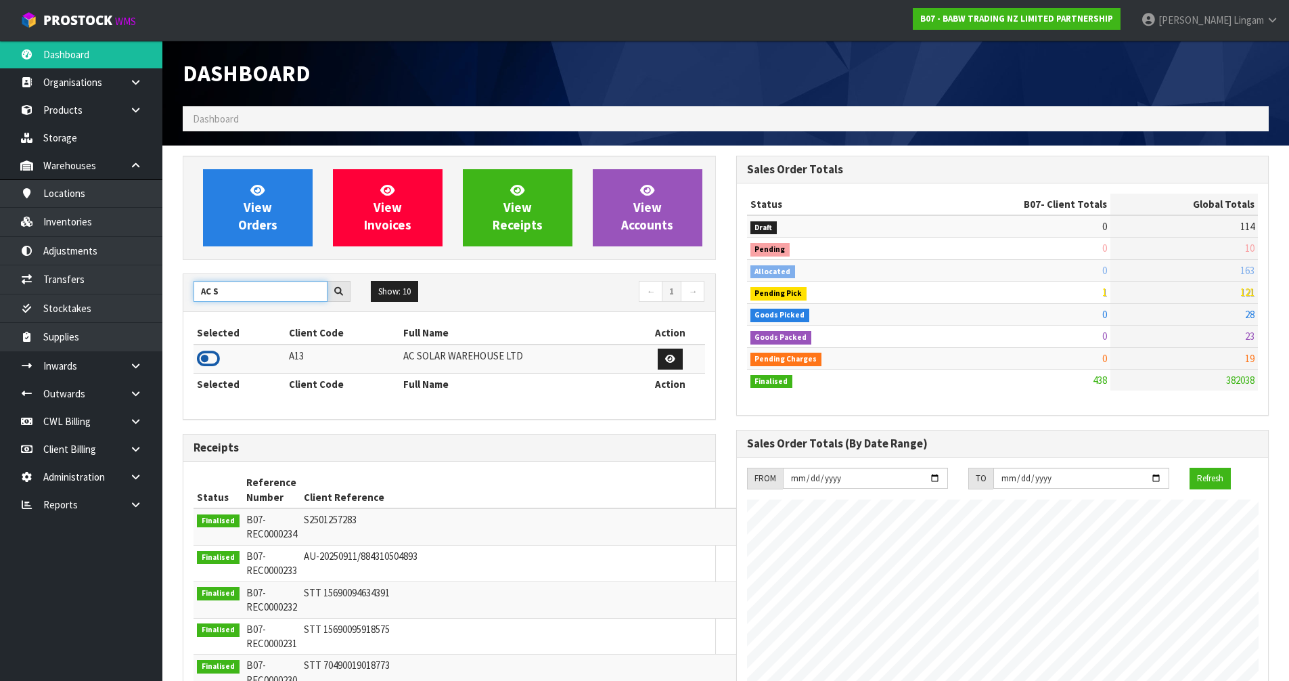
type input "AC S"
click at [206, 363] on icon at bounding box center [208, 358] width 23 height 20
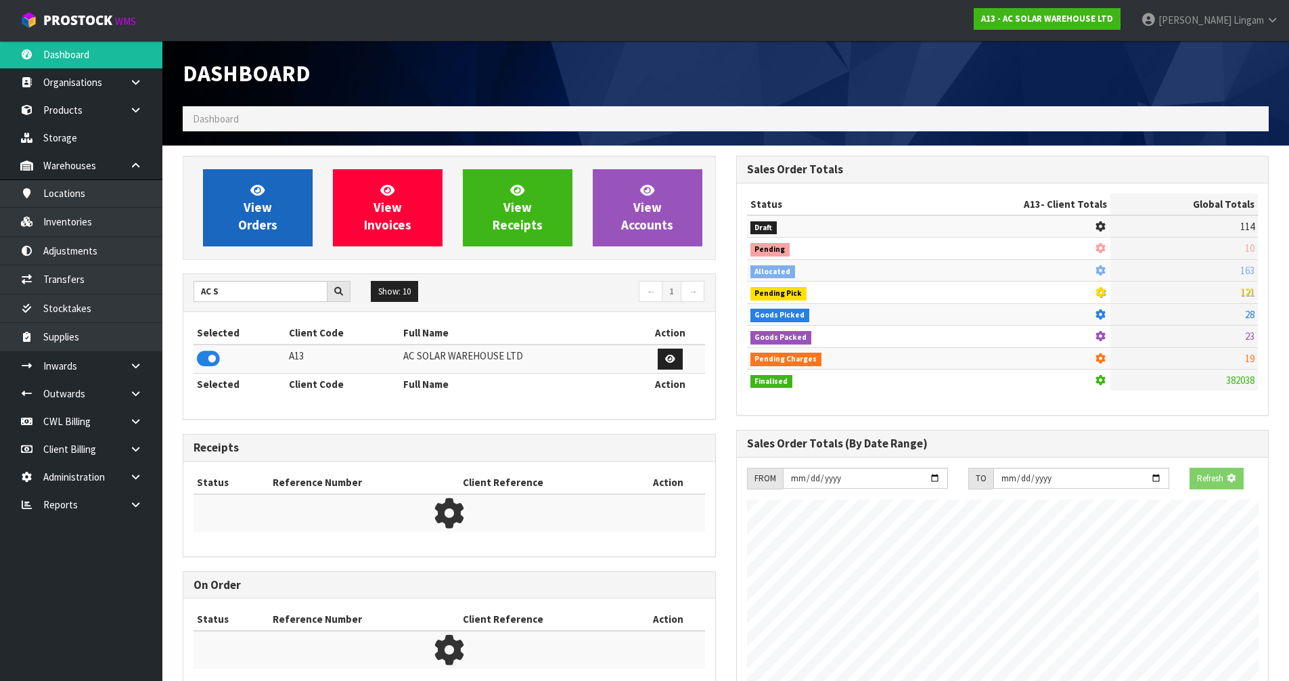
scroll to position [844, 553]
click at [261, 217] on span "View Orders" at bounding box center [257, 207] width 39 height 51
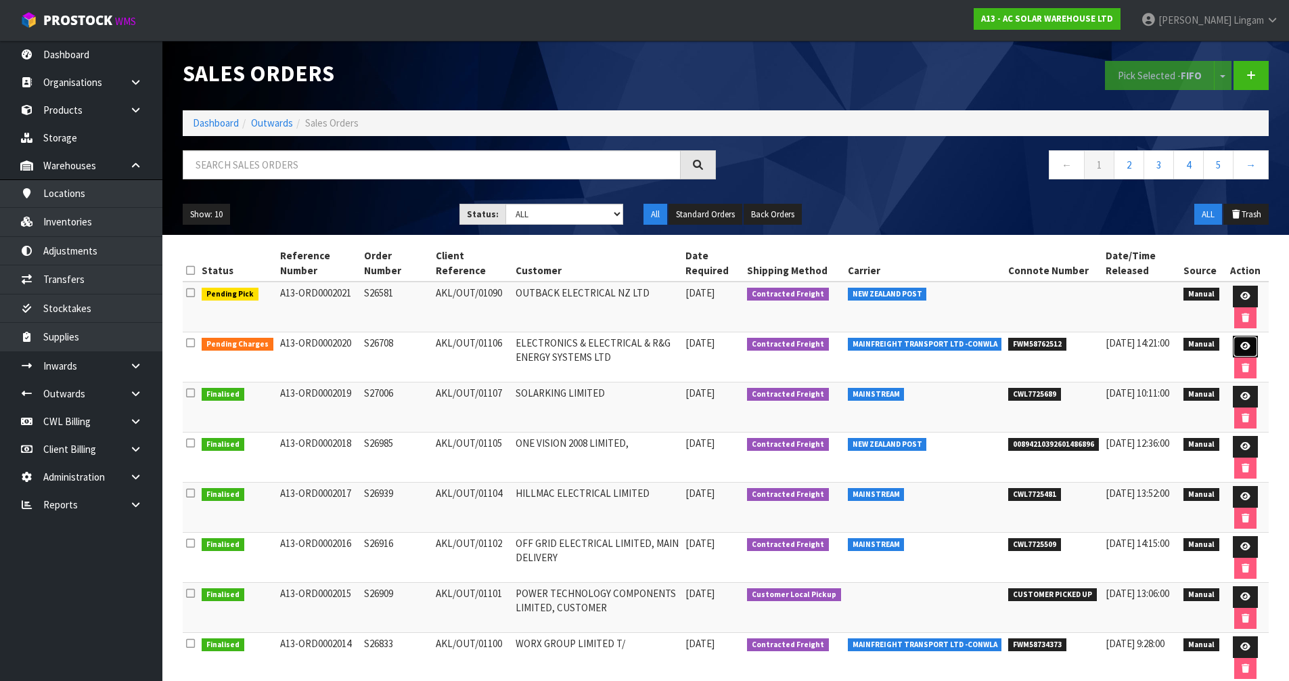
click at [1244, 344] on icon at bounding box center [1245, 346] width 10 height 9
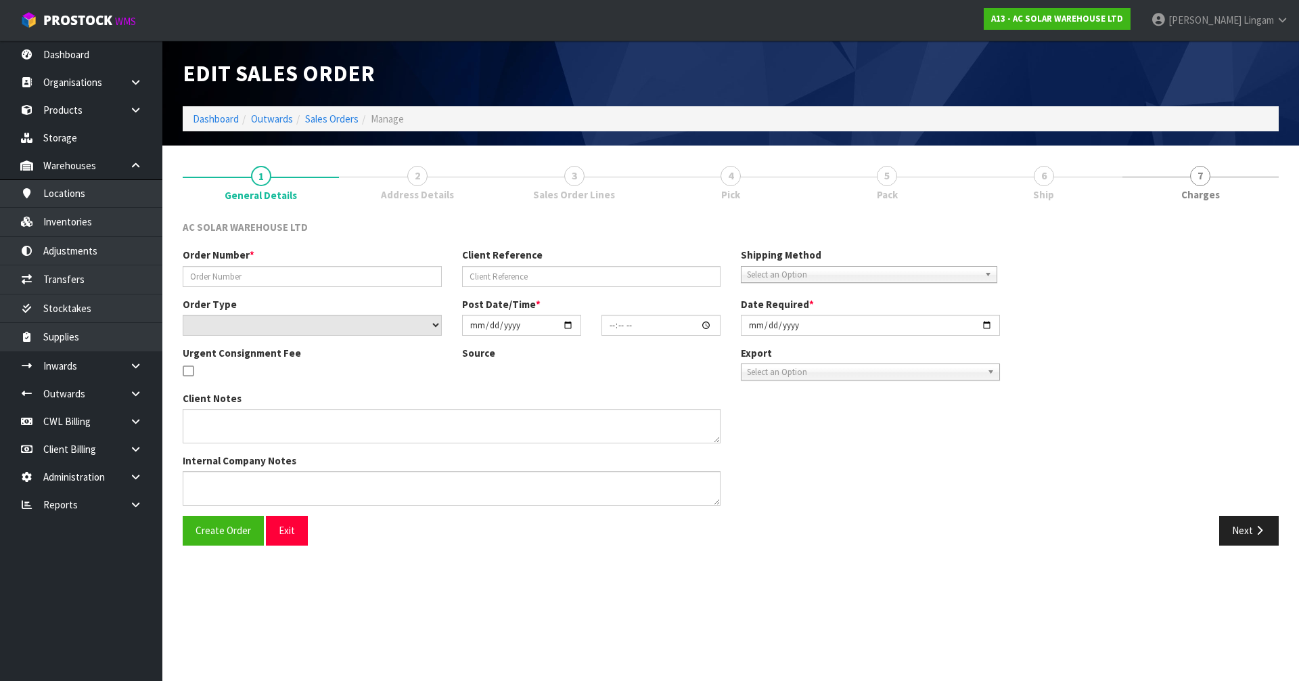
type input "S26708"
type input "AKL/OUT/01106"
select select "number:0"
type input "[DATE]"
type input "13:09:00.000"
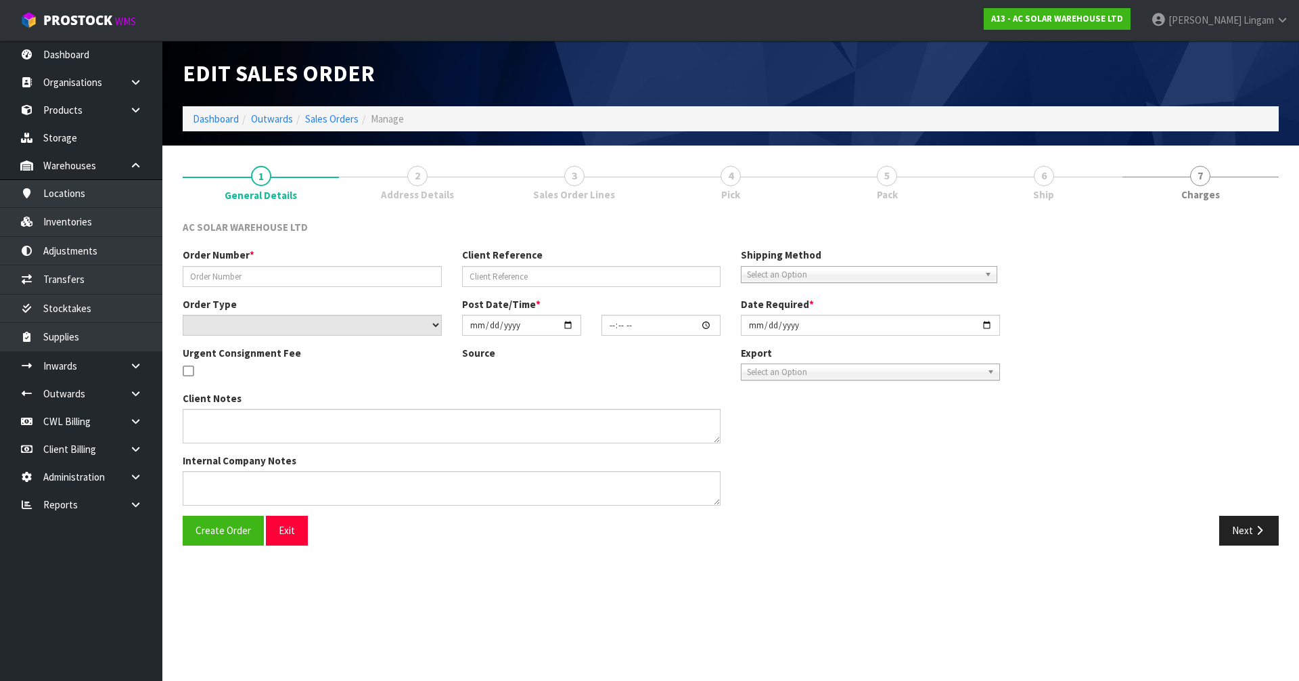
type input "[DATE]"
type textarea "SEND WITH MAINFREIGHT"
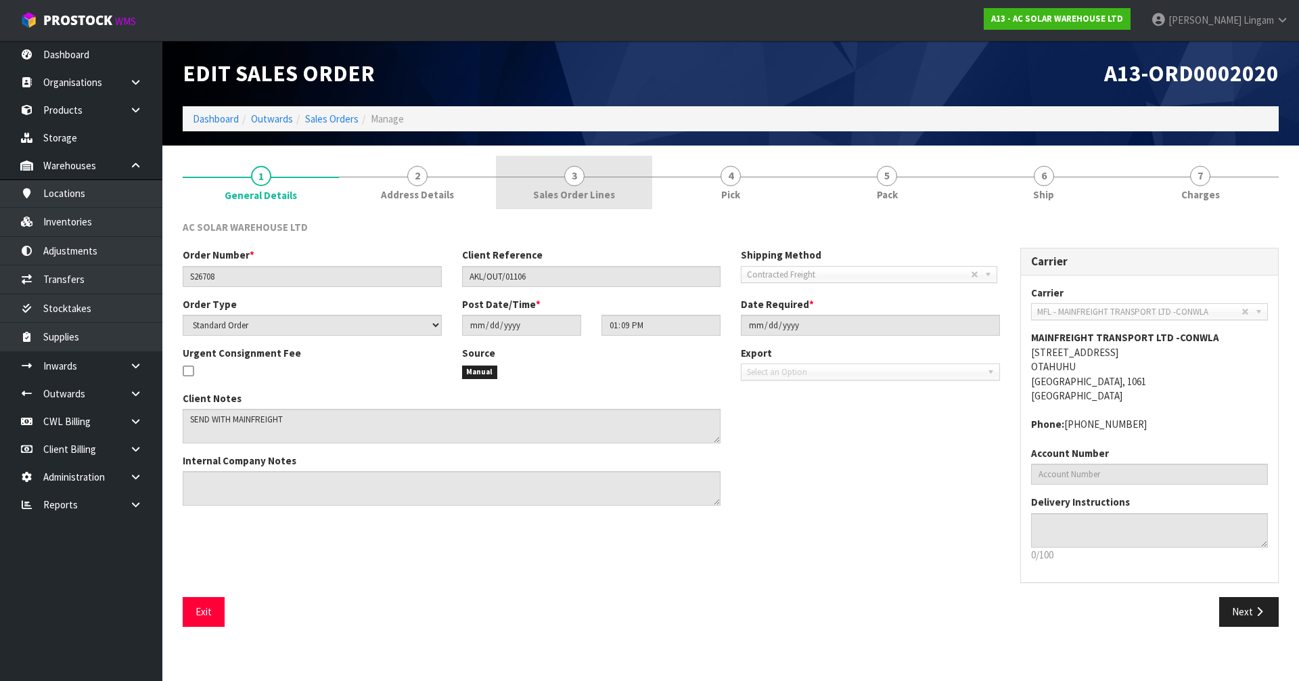
click at [610, 185] on link "3 Sales Order Lines" at bounding box center [574, 182] width 156 height 53
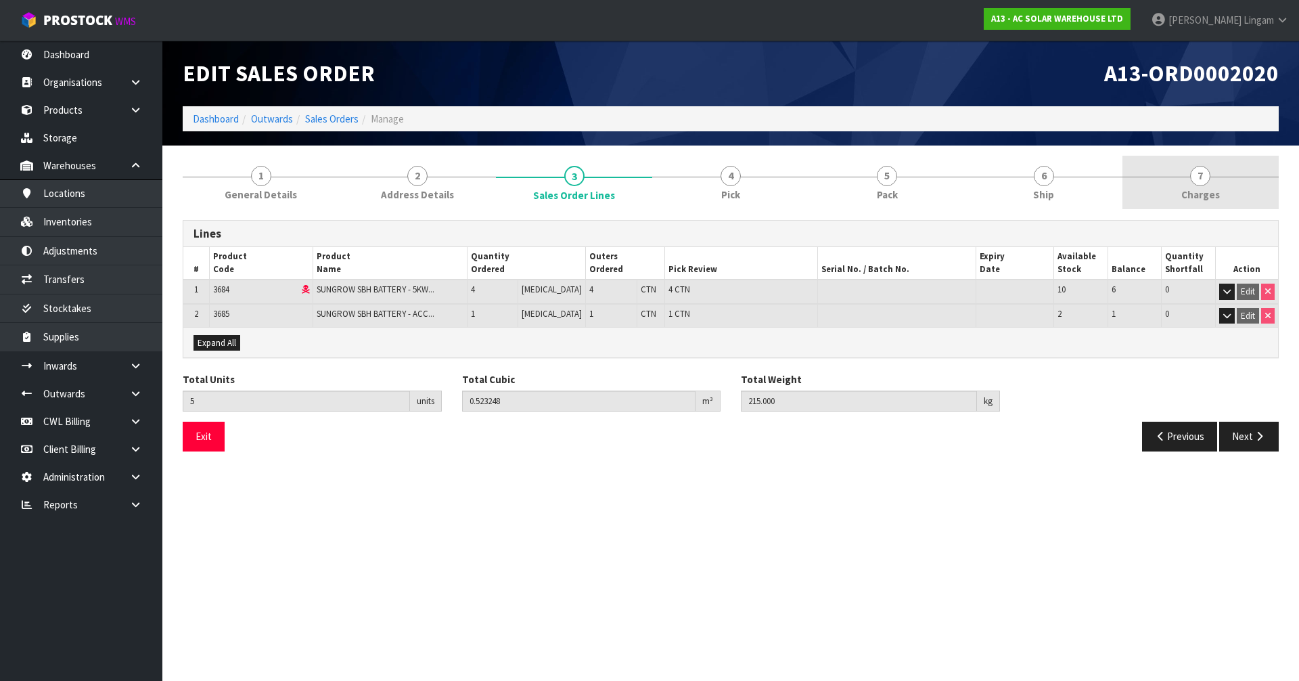
click at [1183, 183] on link "7 [GEOGRAPHIC_DATA]" at bounding box center [1200, 182] width 156 height 53
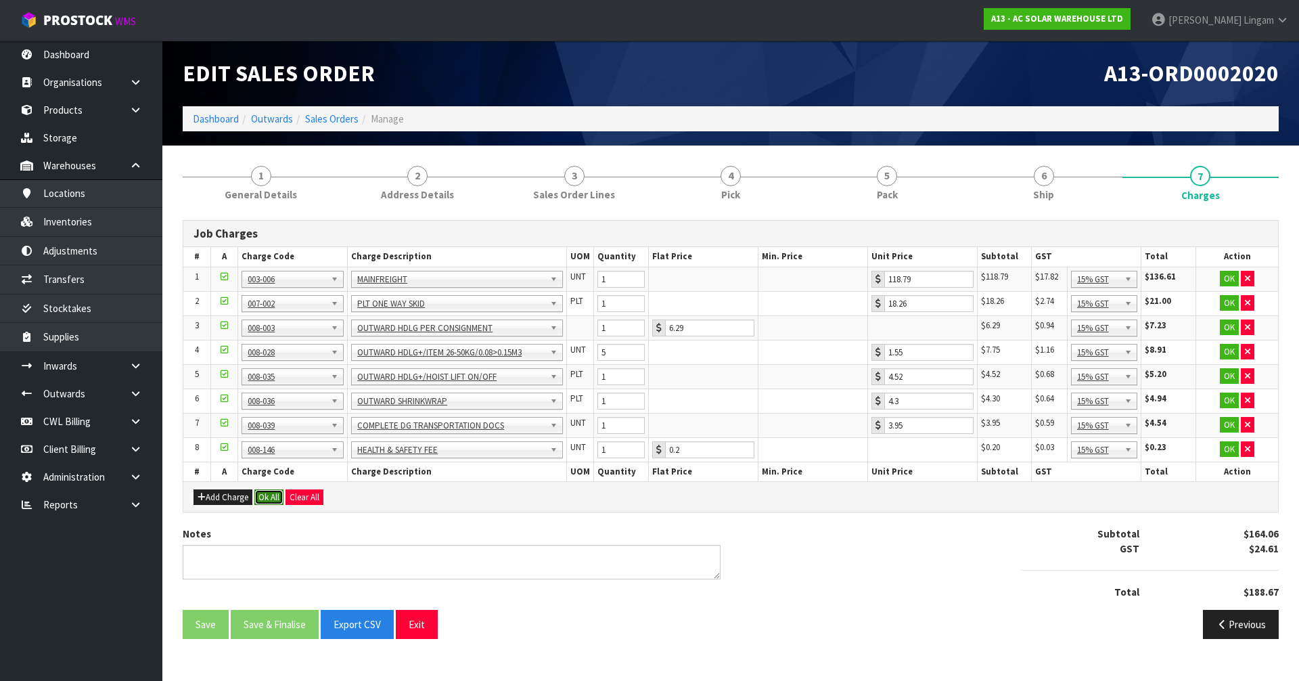
click at [274, 493] on button "Ok All" at bounding box center [268, 497] width 29 height 16
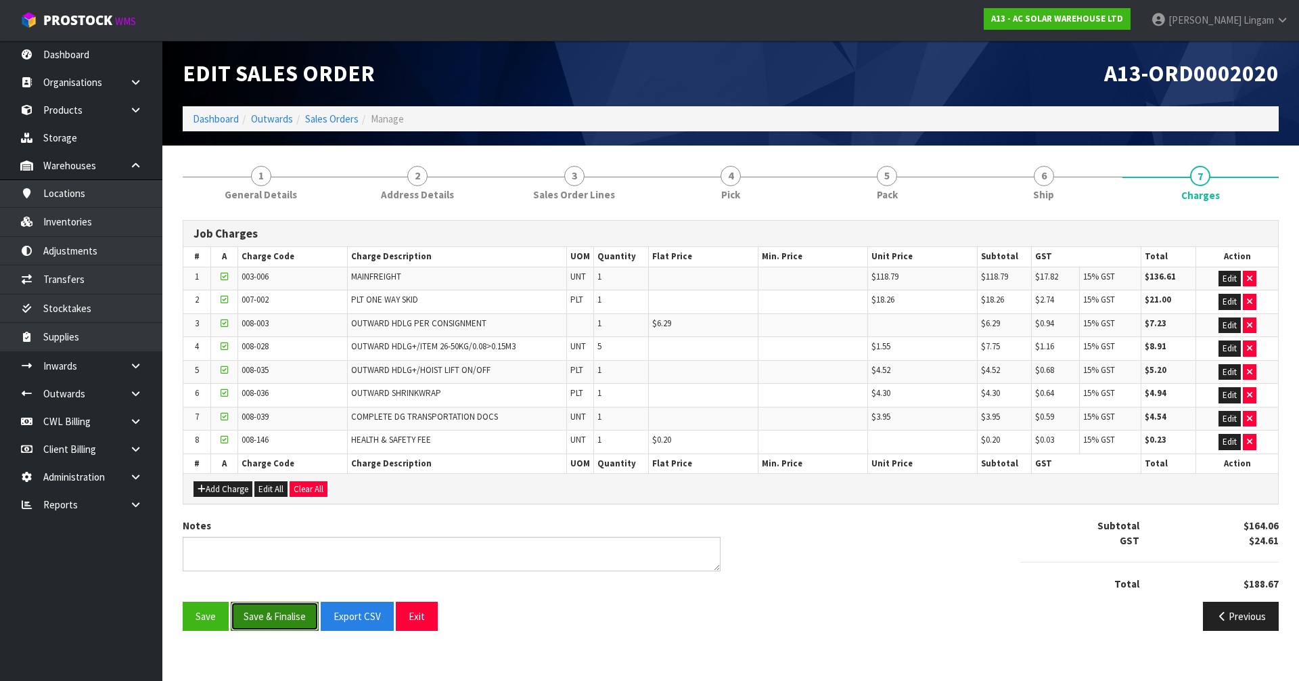
click at [290, 616] on button "Save & Finalise" at bounding box center [275, 616] width 88 height 29
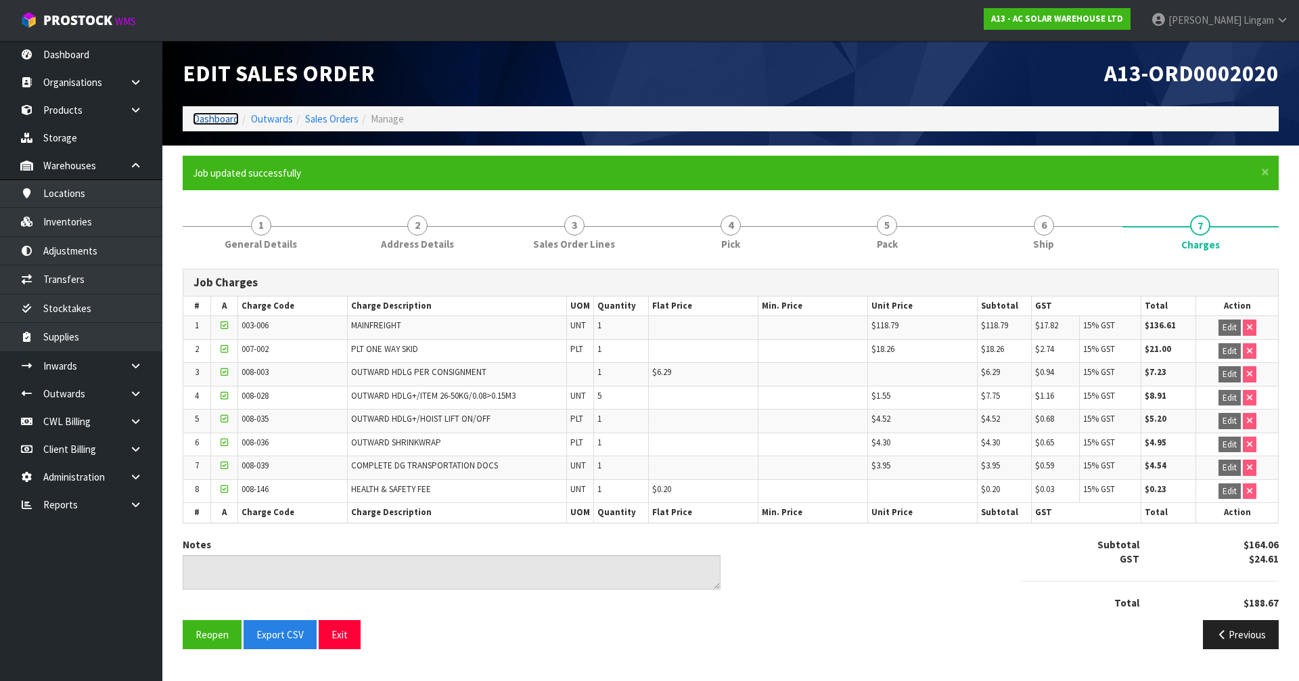
click at [225, 113] on link "Dashboard" at bounding box center [216, 118] width 46 height 13
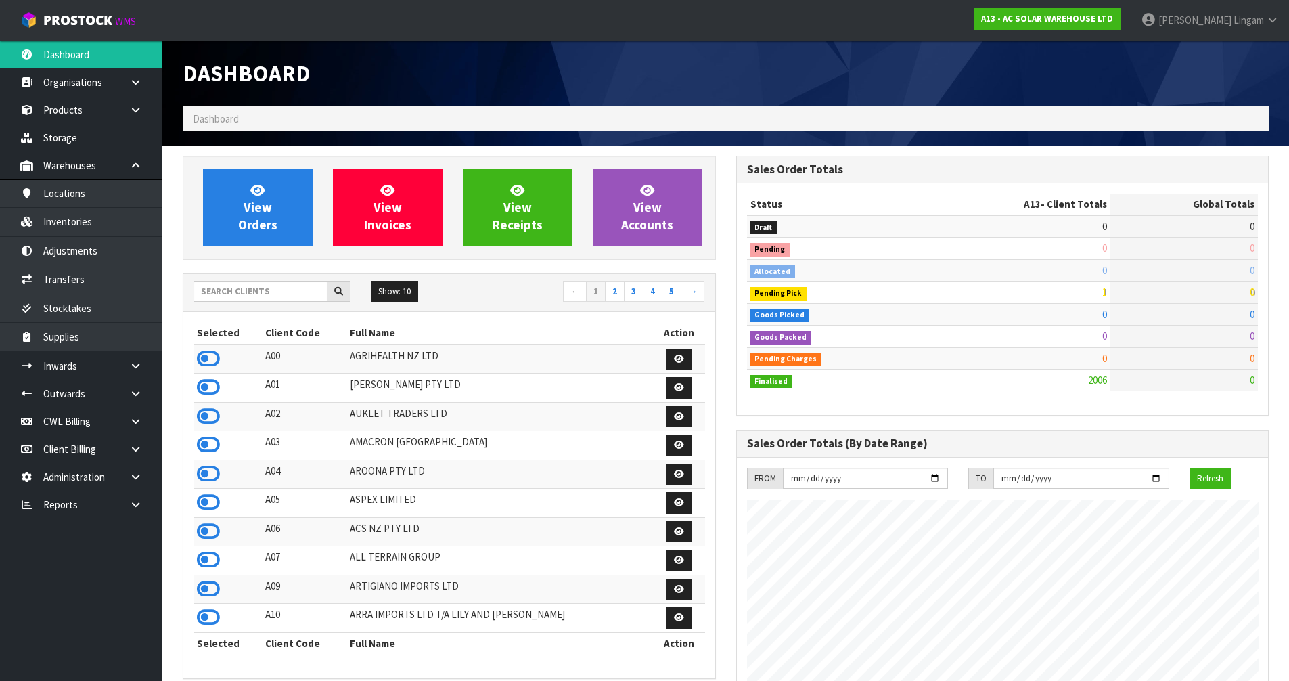
scroll to position [1083, 553]
click at [293, 285] on input "text" at bounding box center [261, 291] width 134 height 21
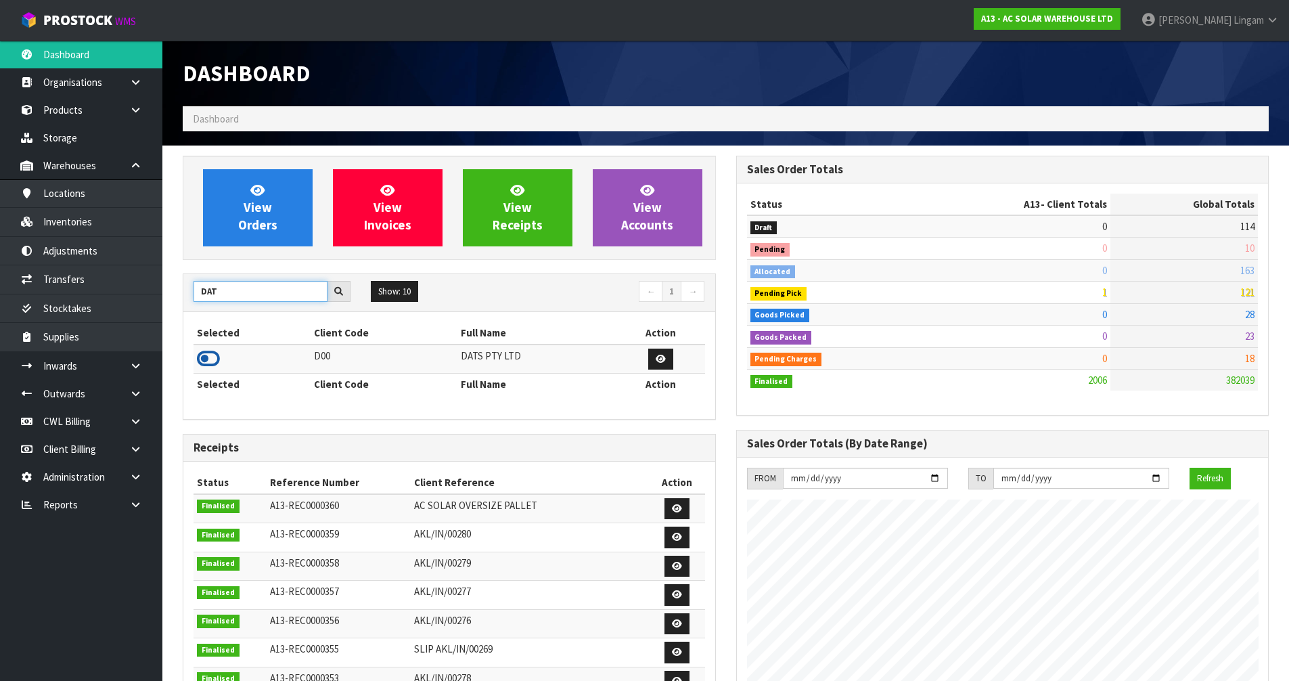
type input "DAT"
click at [208, 357] on icon at bounding box center [208, 358] width 23 height 20
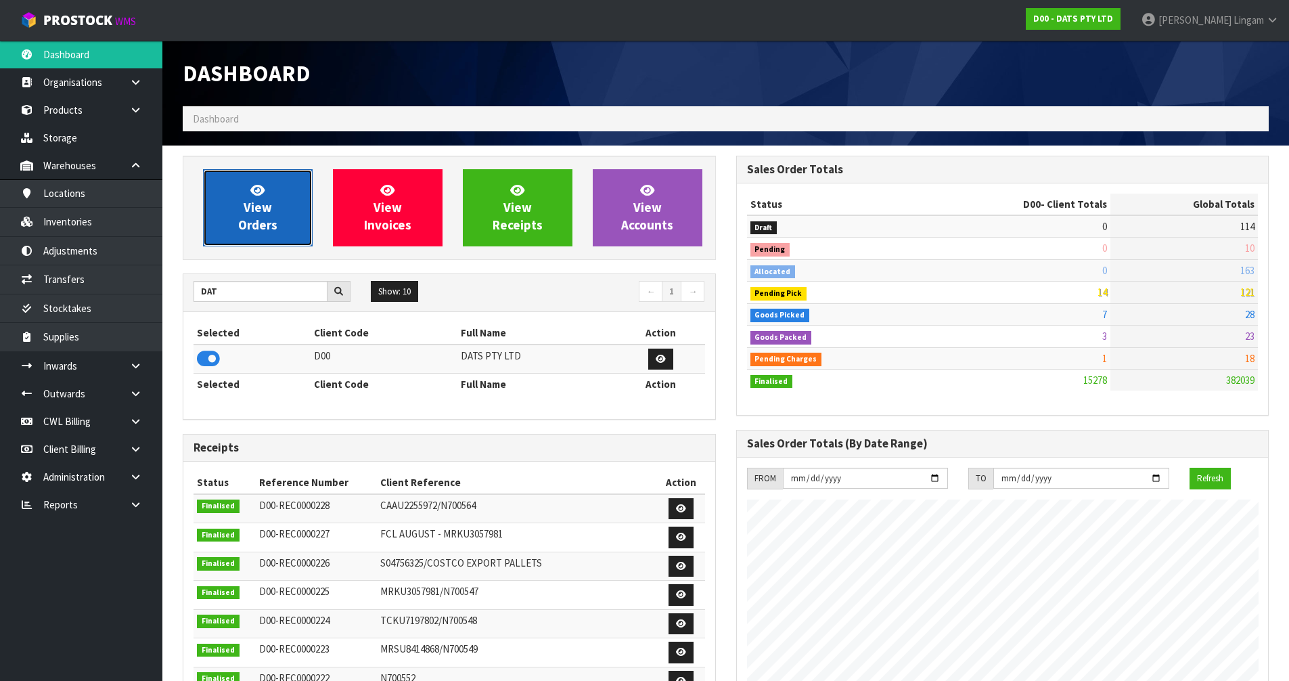
scroll to position [1025, 553]
click at [267, 219] on span "View Orders" at bounding box center [257, 207] width 39 height 51
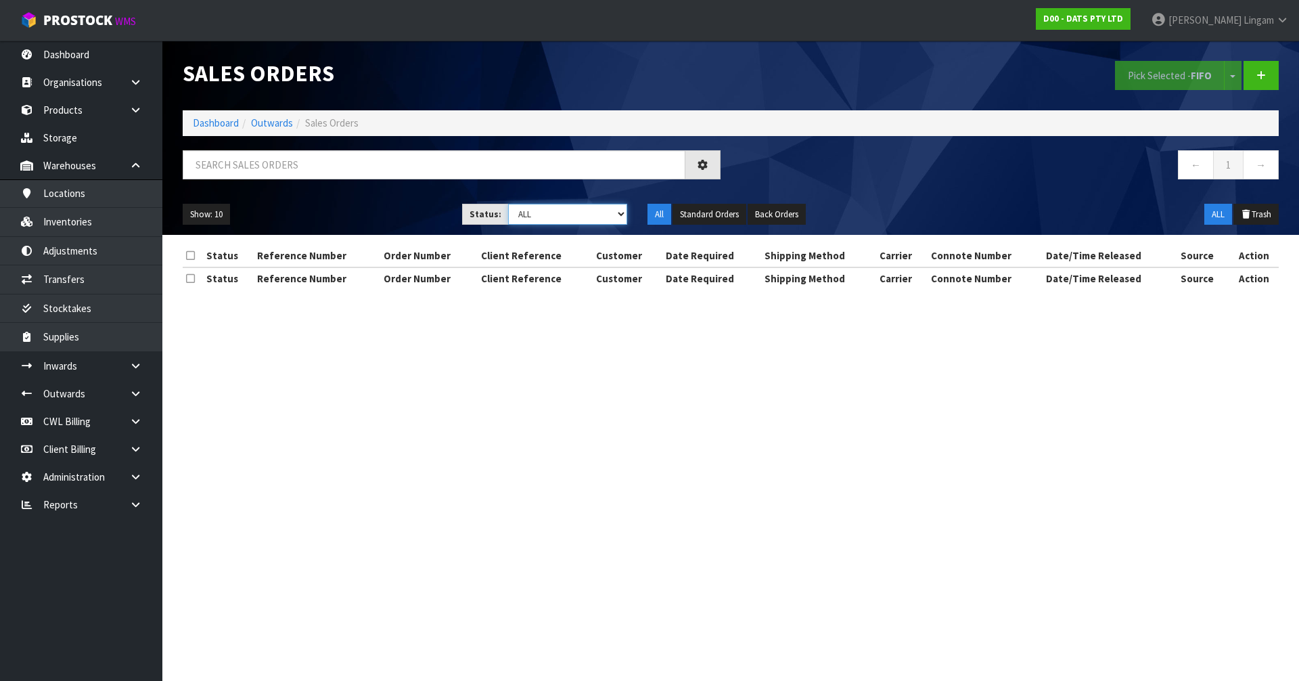
click at [598, 216] on select "Draft Pending Allocated Pending Pick Goods Picked Goods Packed Pending Charges …" at bounding box center [568, 214] width 120 height 21
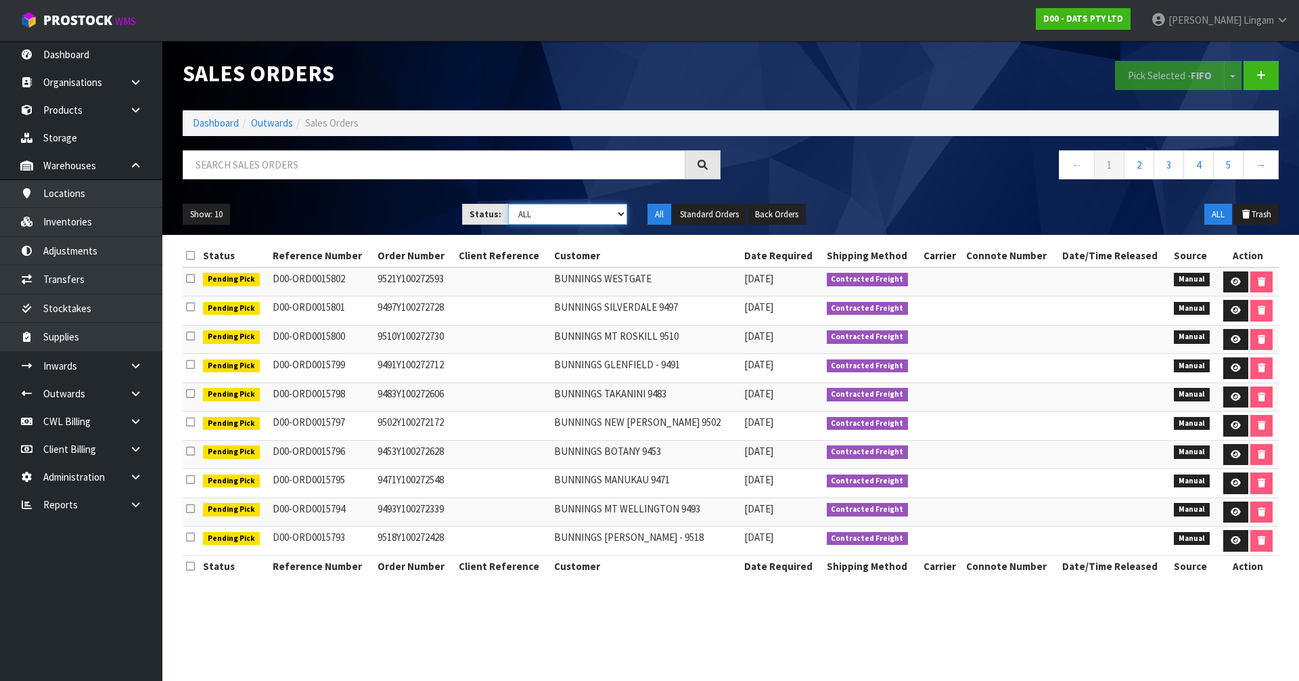
select select "string:6"
click at [508, 204] on select "Draft Pending Allocated Pending Pick Goods Picked Goods Packed Pending Charges …" at bounding box center [568, 214] width 120 height 21
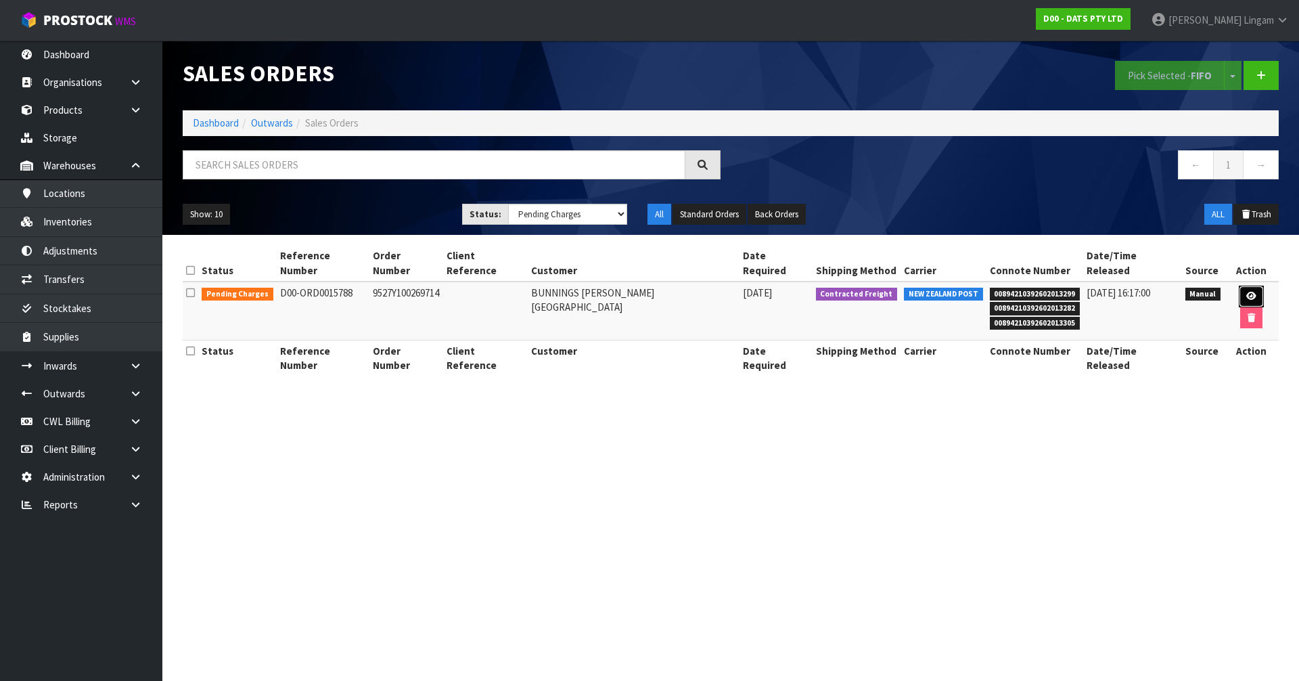
click at [1239, 286] on link at bounding box center [1251, 297] width 25 height 22
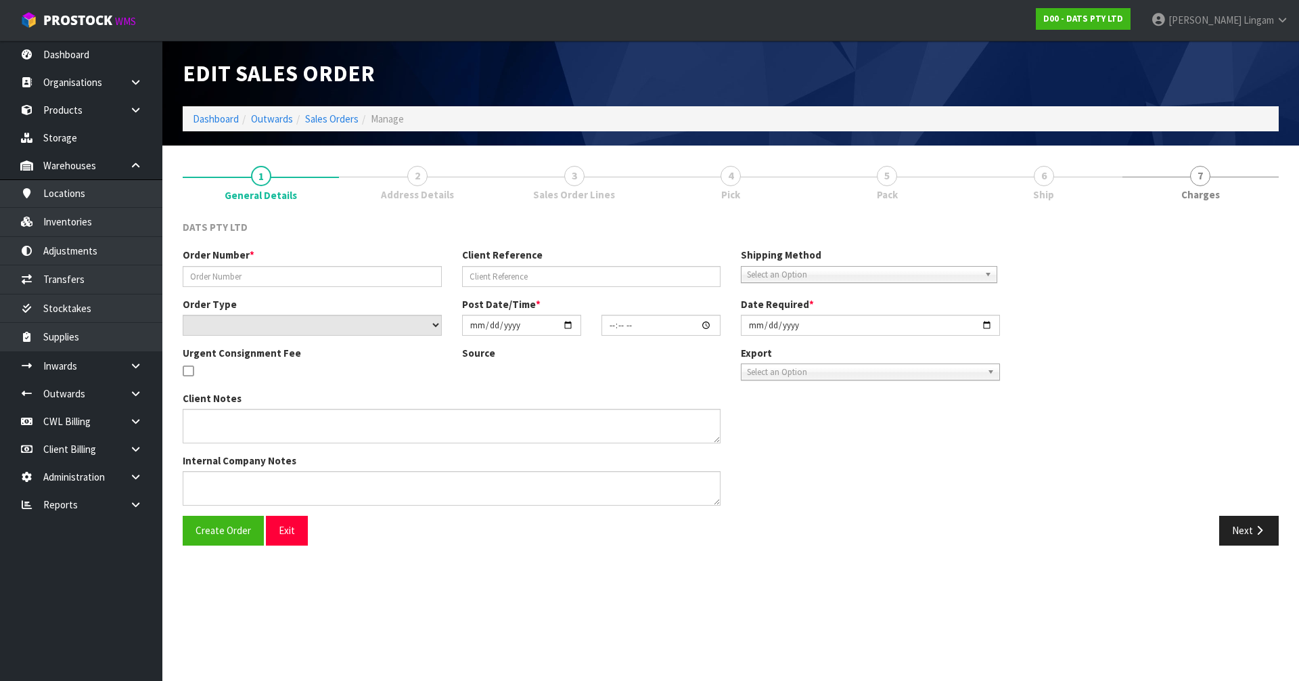
type input "9527Y100269714"
select select "number:0"
type input "[DATE]"
type input "10:02:00.000"
type input "[DATE]"
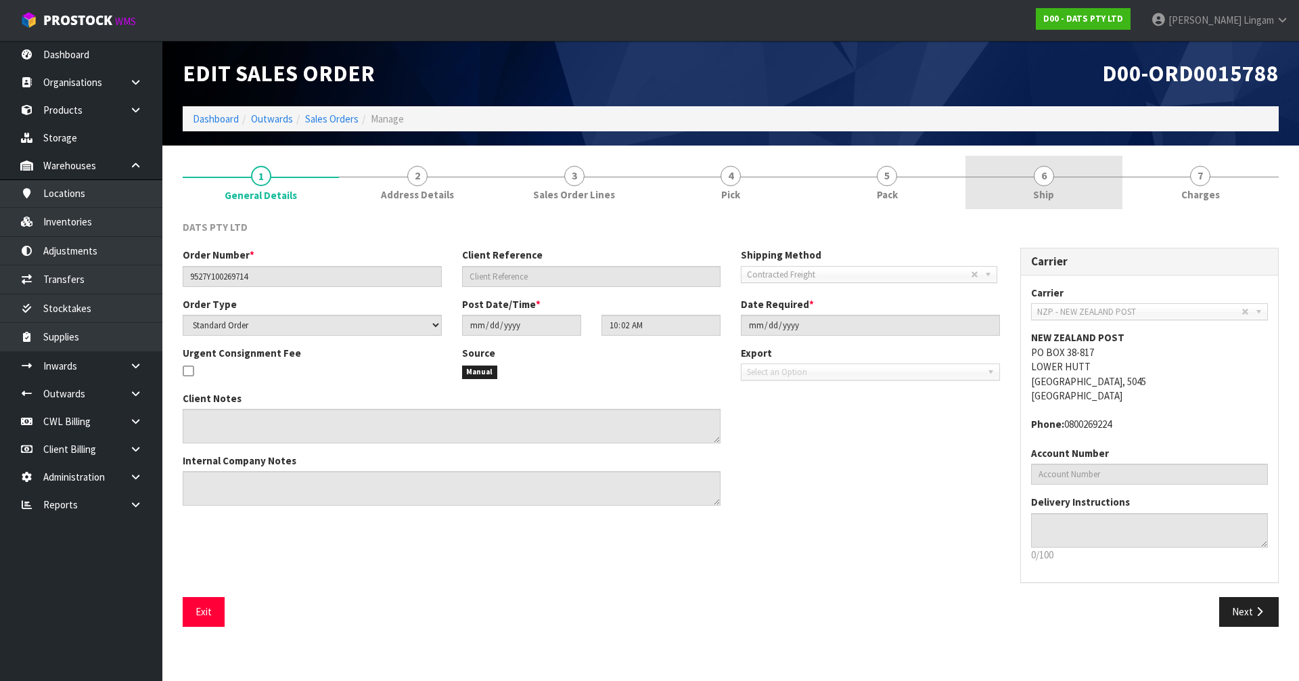
click at [1068, 179] on link "6 Ship" at bounding box center [1044, 182] width 156 height 53
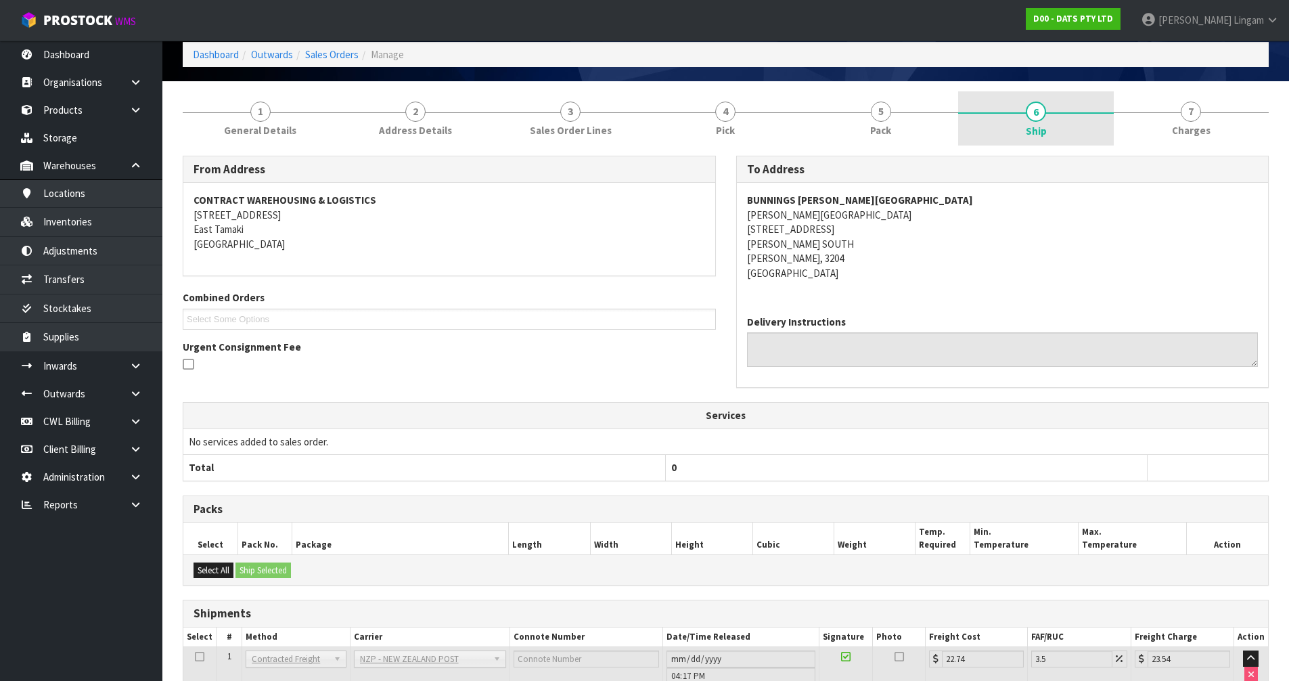
scroll to position [215, 0]
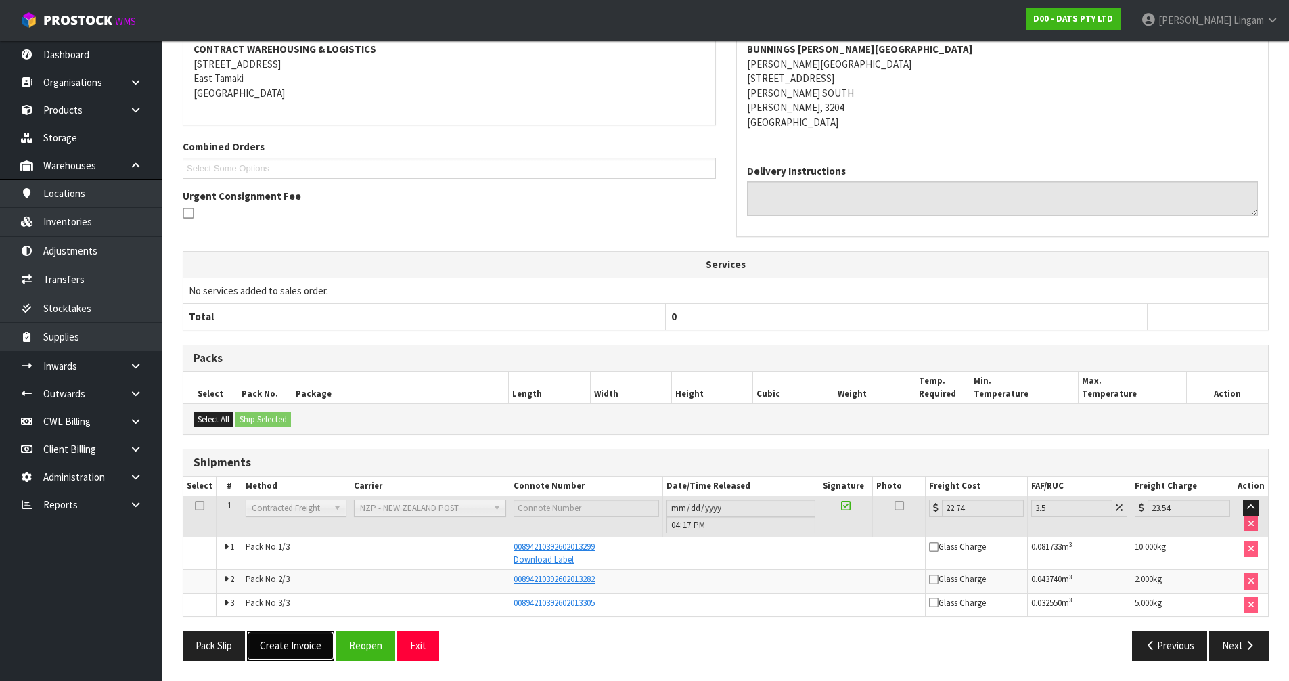
click at [309, 645] on button "Create Invoice" at bounding box center [290, 645] width 87 height 29
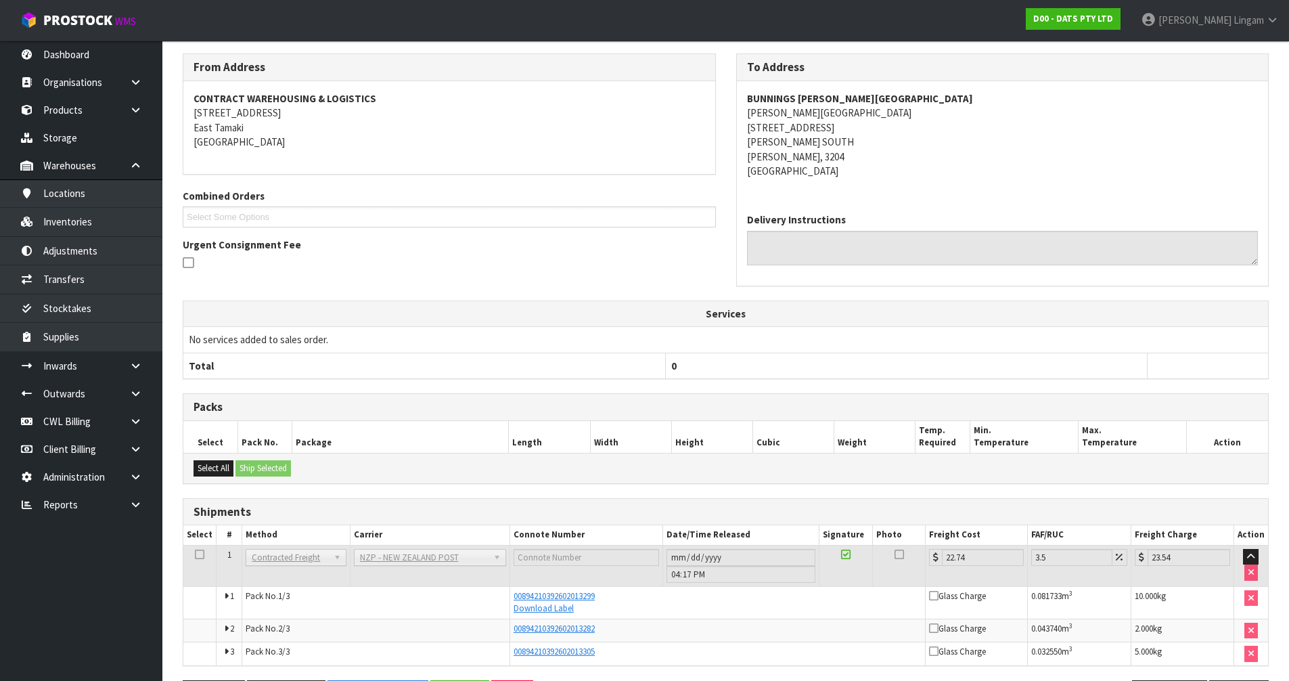
scroll to position [0, 0]
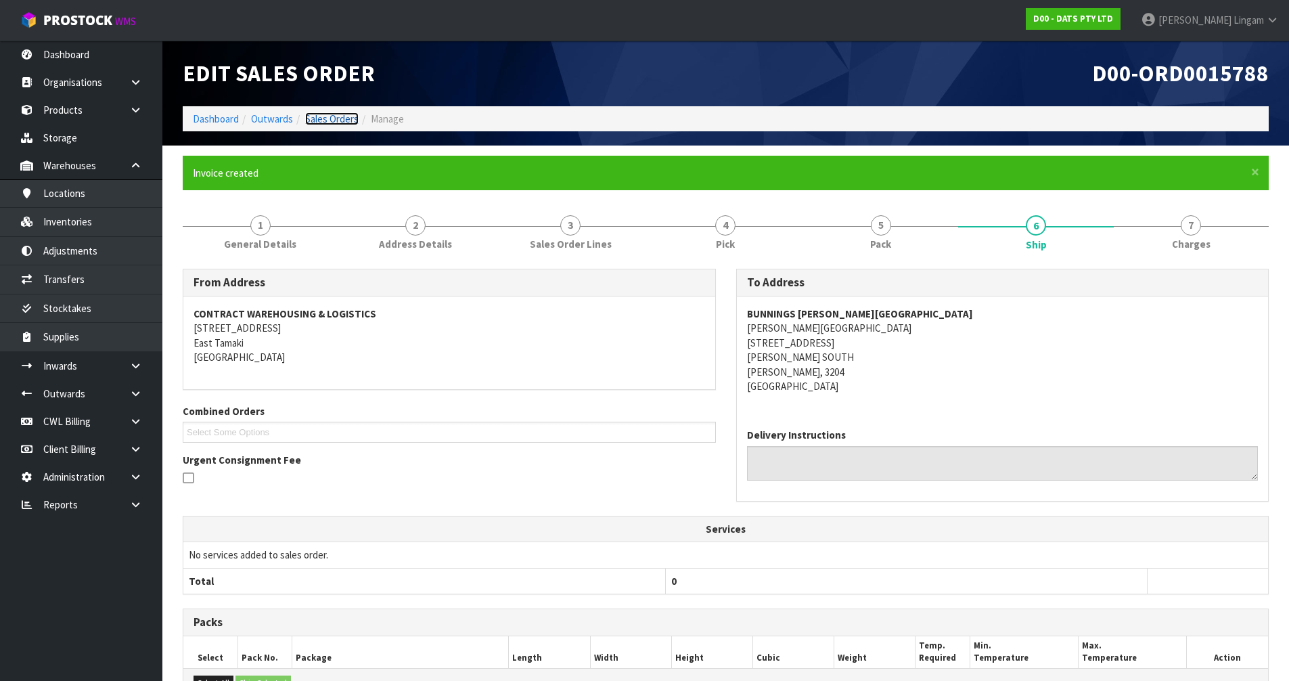
click at [335, 116] on link "Sales Orders" at bounding box center [331, 118] width 53 height 13
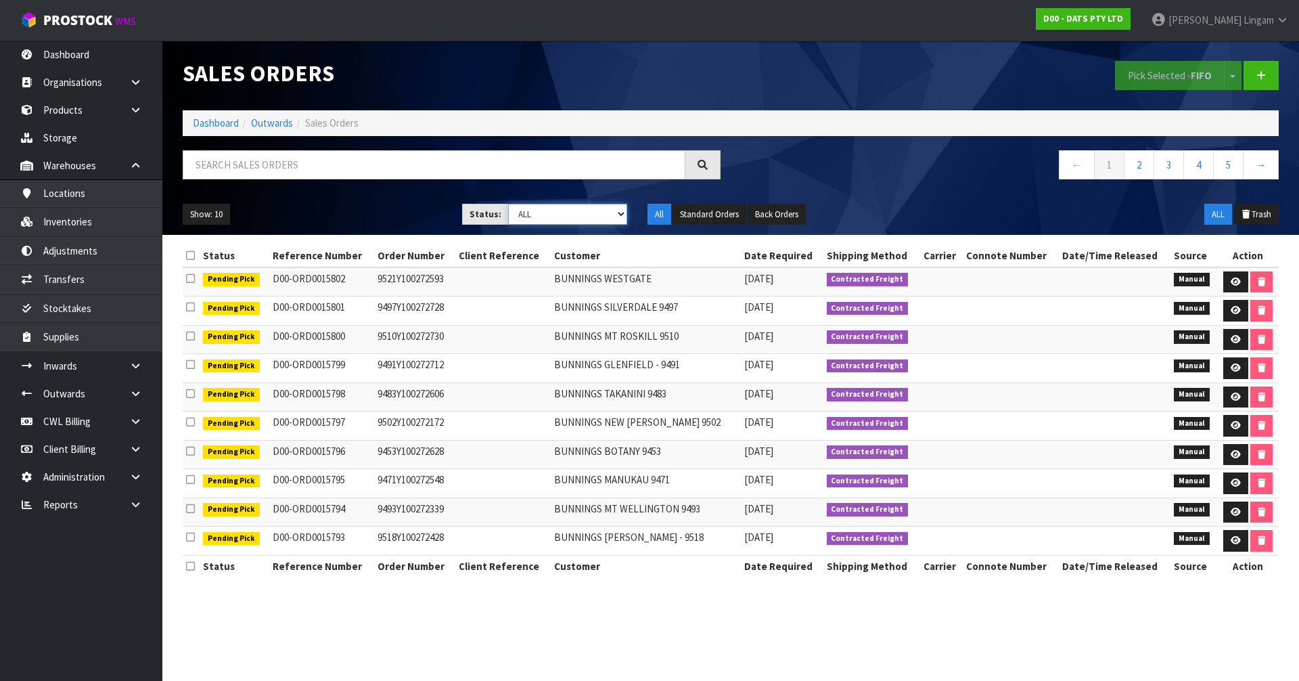
drag, startPoint x: 616, startPoint y: 212, endPoint x: 616, endPoint y: 220, distance: 8.1
click at [616, 212] on select "Draft Pending Allocated Pending Pick Goods Picked Goods Packed Pending Charges …" at bounding box center [568, 214] width 120 height 21
select select "string:6"
click at [508, 204] on select "Draft Pending Allocated Pending Pick Goods Picked Goods Packed Pending Charges …" at bounding box center [568, 214] width 120 height 21
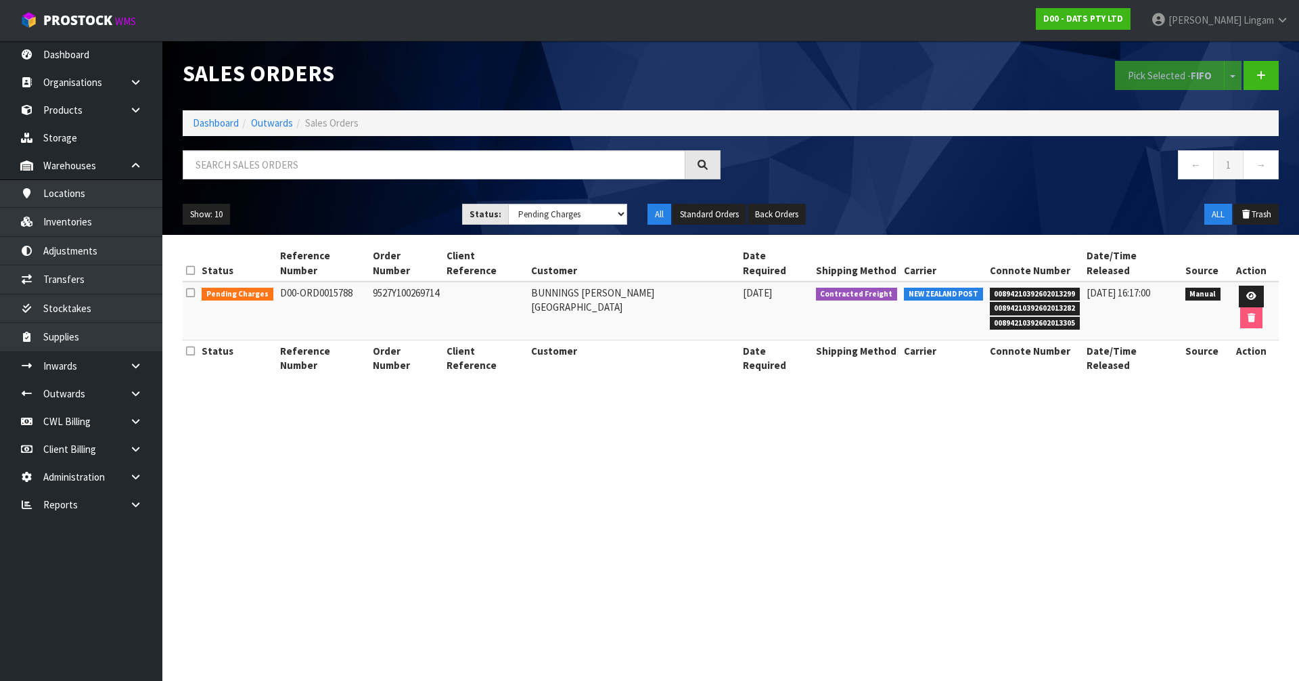
drag, startPoint x: 861, startPoint y: 599, endPoint x: 1127, endPoint y: 412, distance: 324.8
click at [861, 599] on section "Sales Orders Pick Selected - FIFO Split button! FIFO - First In First Out FEFO …" at bounding box center [649, 340] width 1299 height 681
click at [1231, 293] on td at bounding box center [1251, 310] width 55 height 58
click at [1239, 286] on link at bounding box center [1251, 297] width 25 height 22
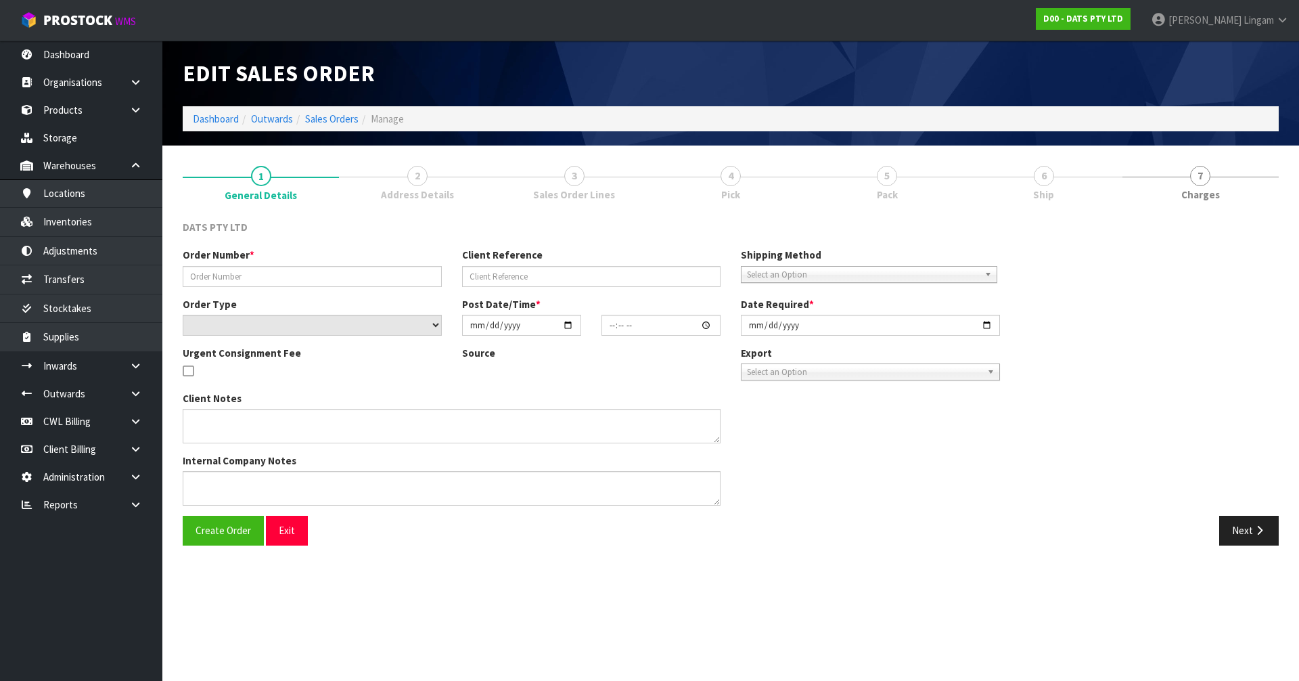
type input "9527Y100269714"
select select "number:0"
type input "2025-09-18"
type input "10:02:00.000"
type input "2025-09-18"
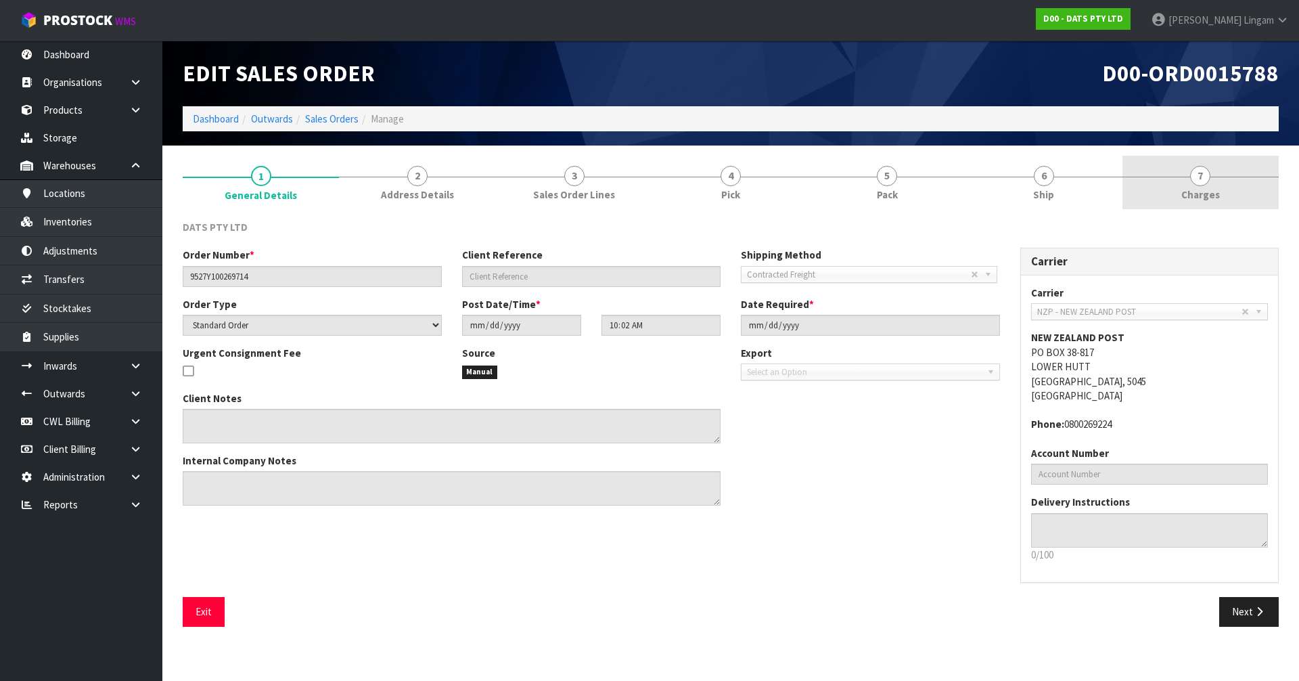
click at [1241, 194] on link "7 Charges" at bounding box center [1200, 182] width 156 height 53
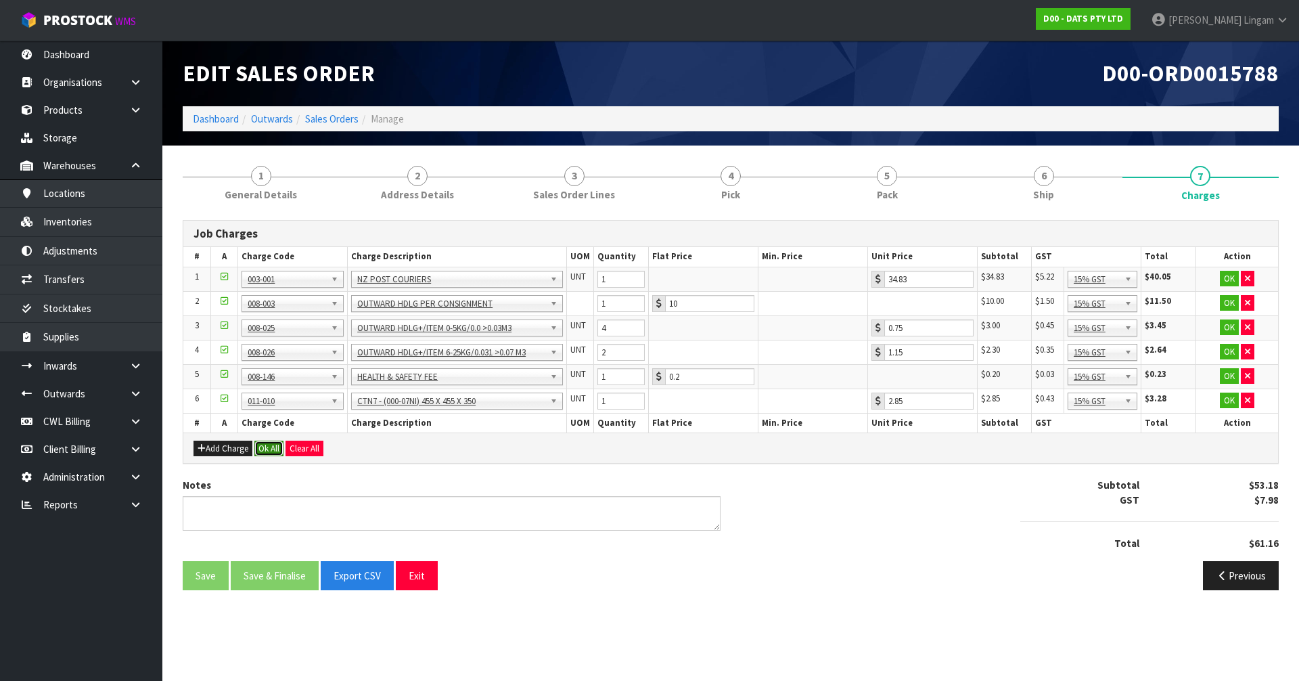
click at [258, 446] on button "Ok All" at bounding box center [268, 448] width 29 height 16
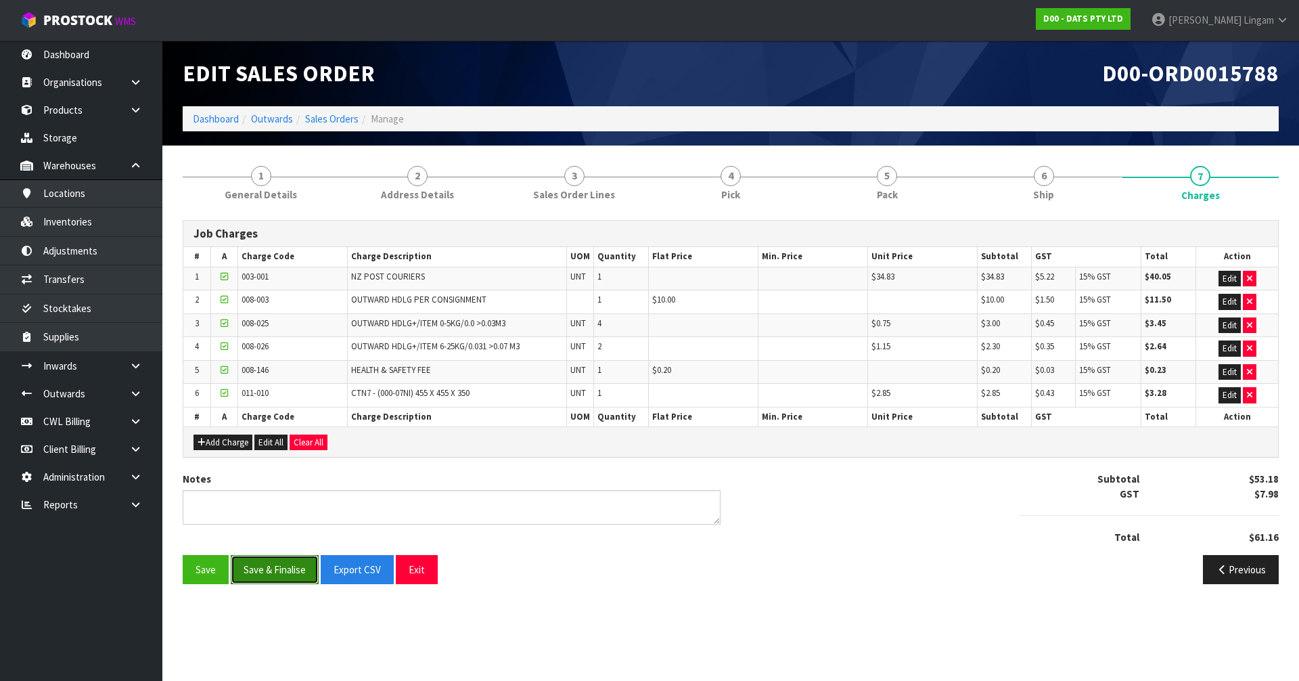
click at [273, 576] on button "Save & Finalise" at bounding box center [275, 569] width 88 height 29
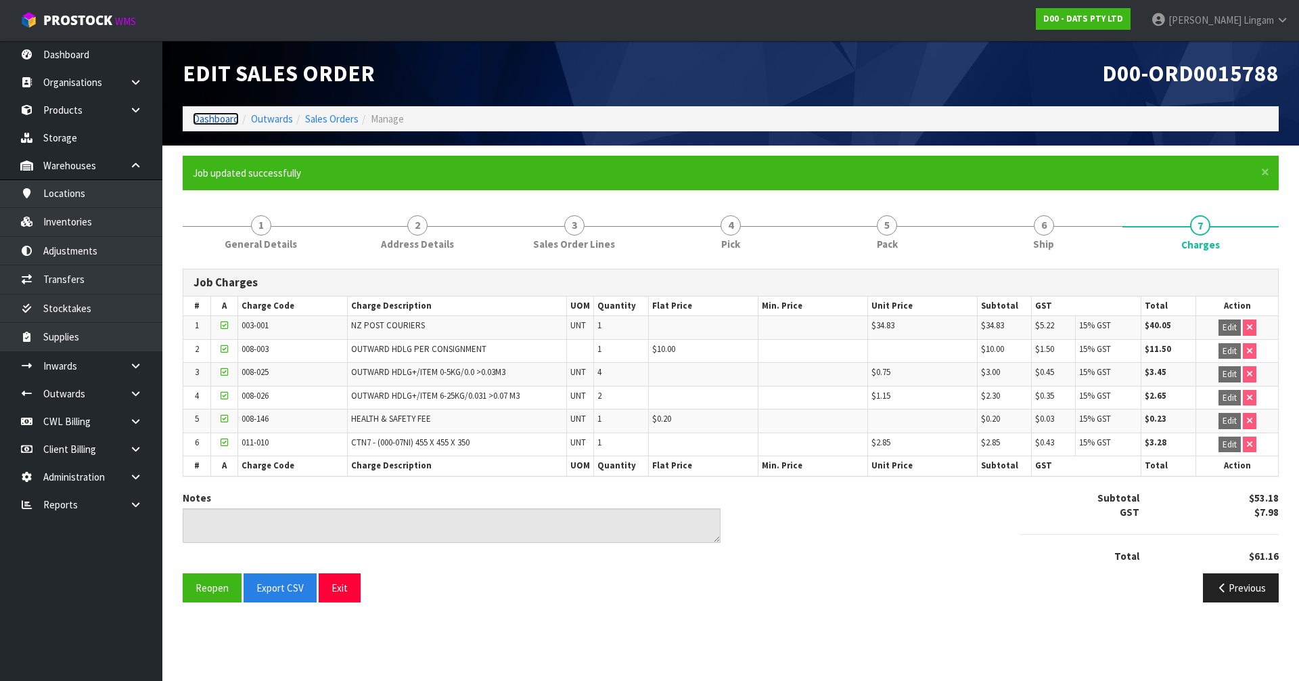
click at [203, 121] on link "Dashboard" at bounding box center [216, 118] width 46 height 13
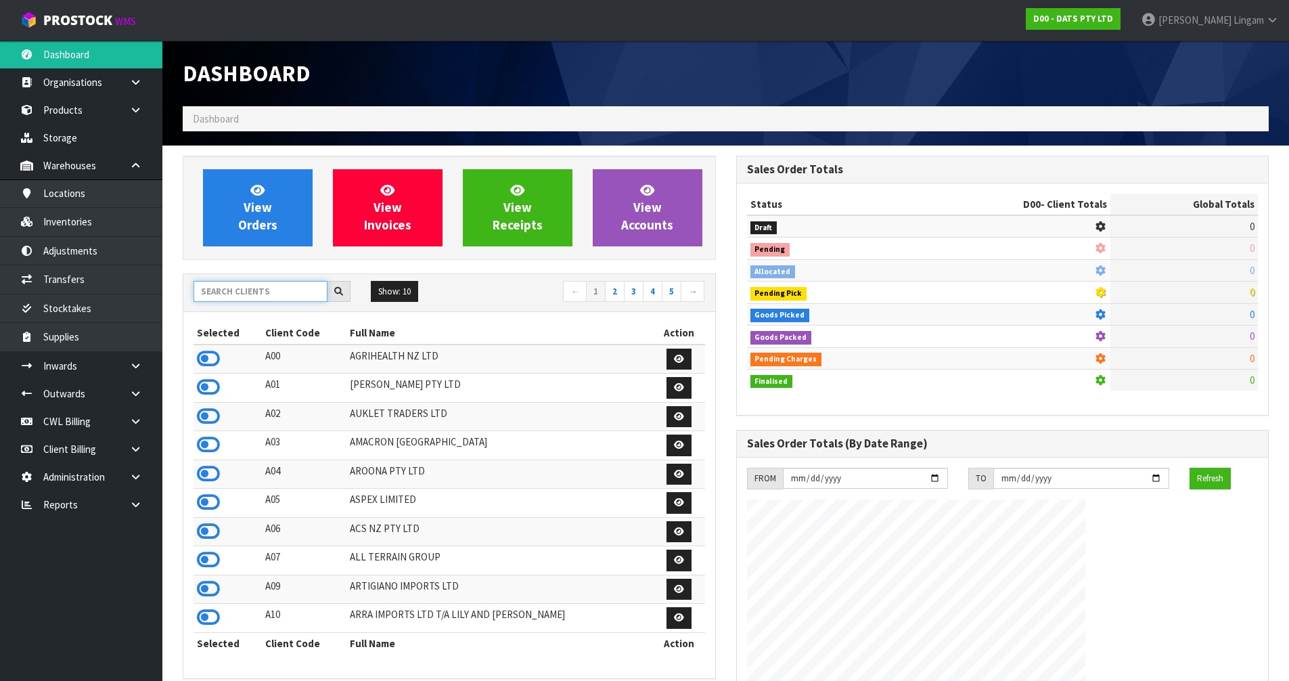
click at [244, 293] on input "text" at bounding box center [261, 291] width 134 height 21
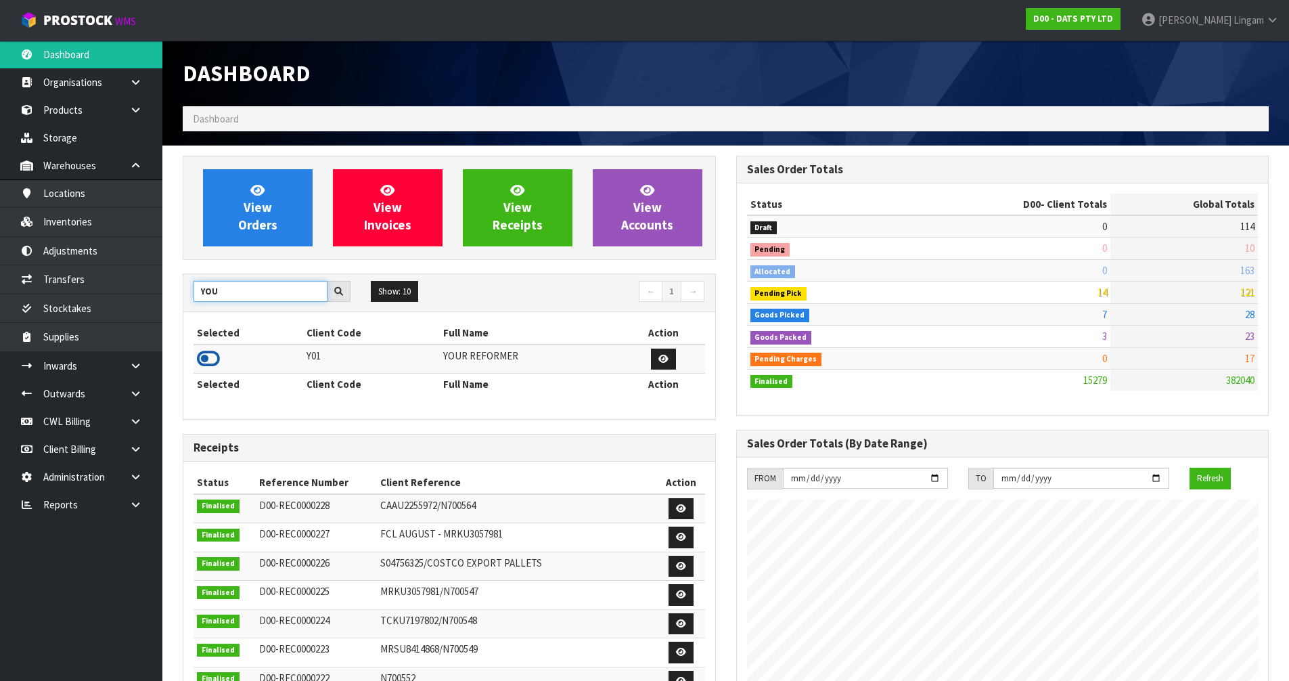
type input "YOU"
click at [209, 367] on icon at bounding box center [208, 358] width 23 height 20
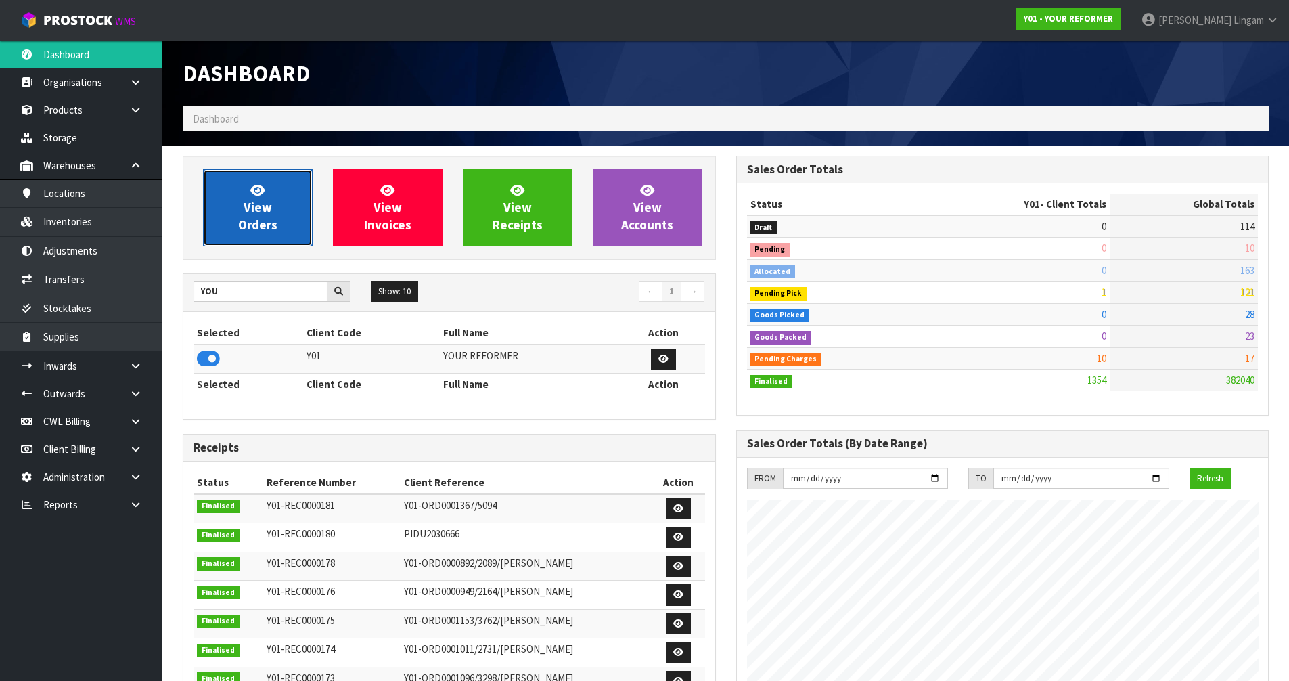
scroll to position [938, 553]
click at [258, 235] on link "View Orders" at bounding box center [258, 207] width 110 height 77
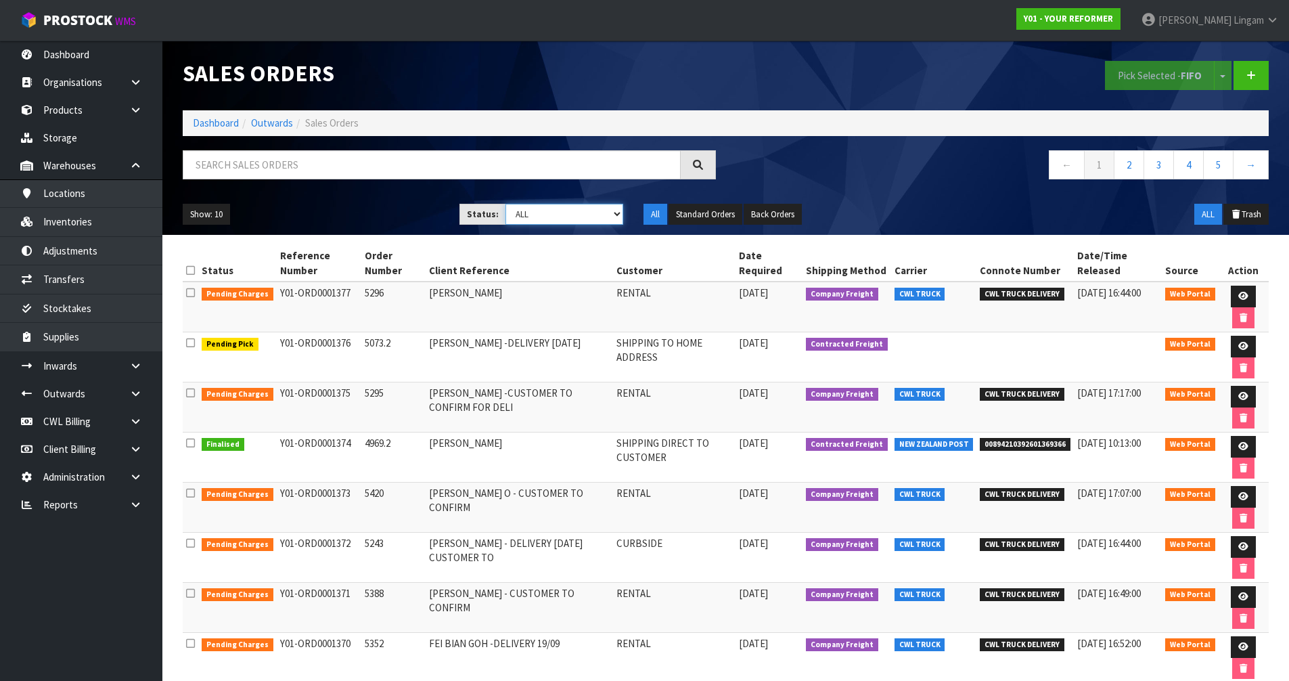
click at [614, 204] on select "Draft Pending Allocated Pending Pick Goods Picked Goods Packed Pending Charges …" at bounding box center [564, 214] width 118 height 21
select select "string:6"
click at [505, 204] on select "Draft Pending Allocated Pending Pick Goods Picked Goods Packed Pending Charges …" at bounding box center [564, 214] width 118 height 21
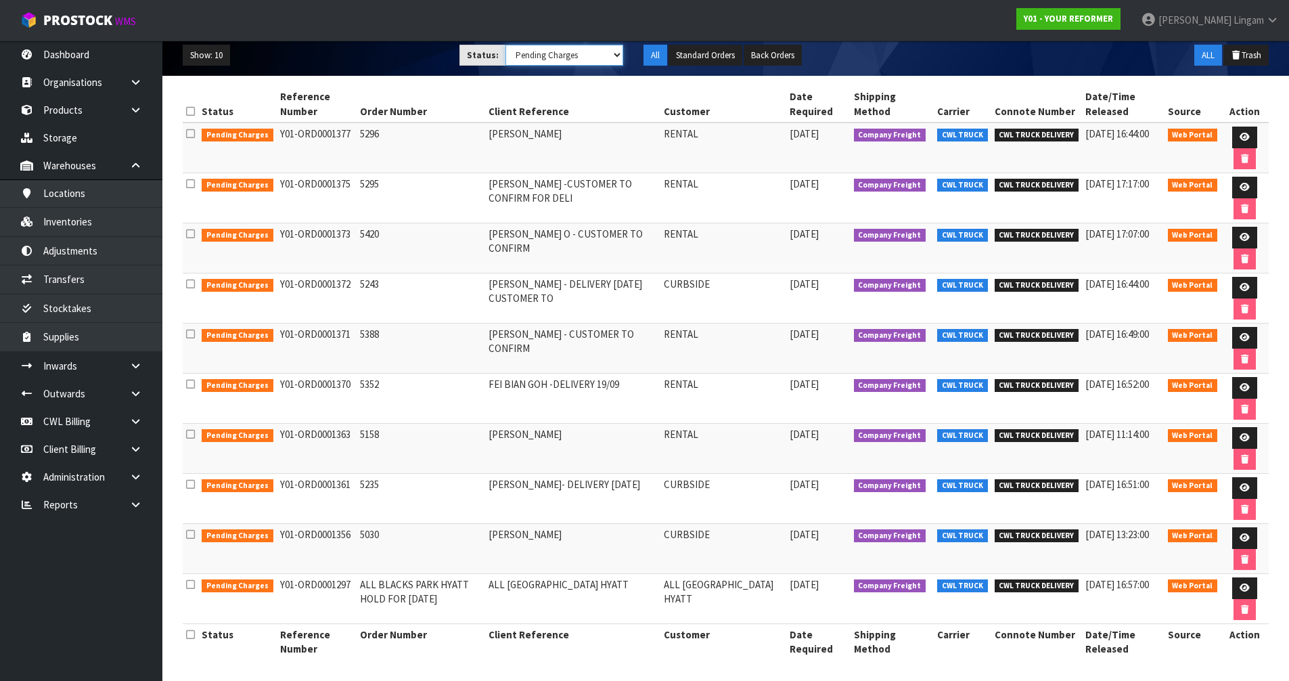
scroll to position [162, 0]
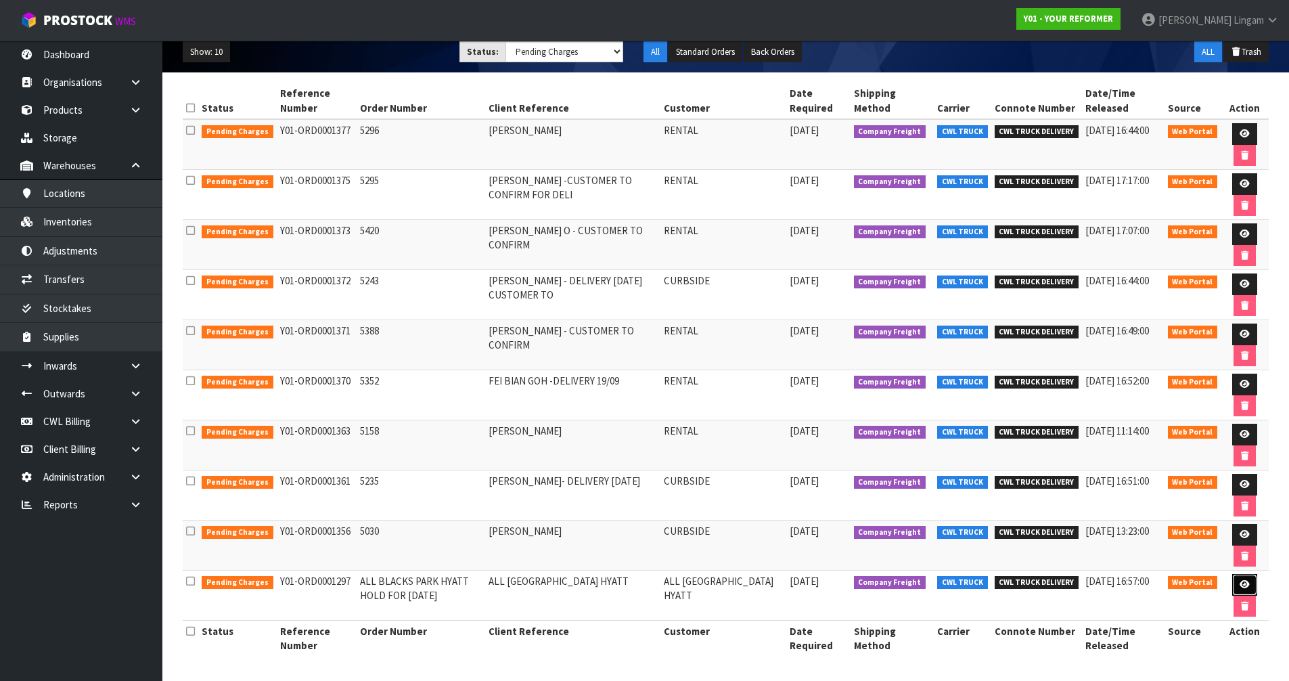
click at [1251, 581] on link at bounding box center [1244, 585] width 25 height 22
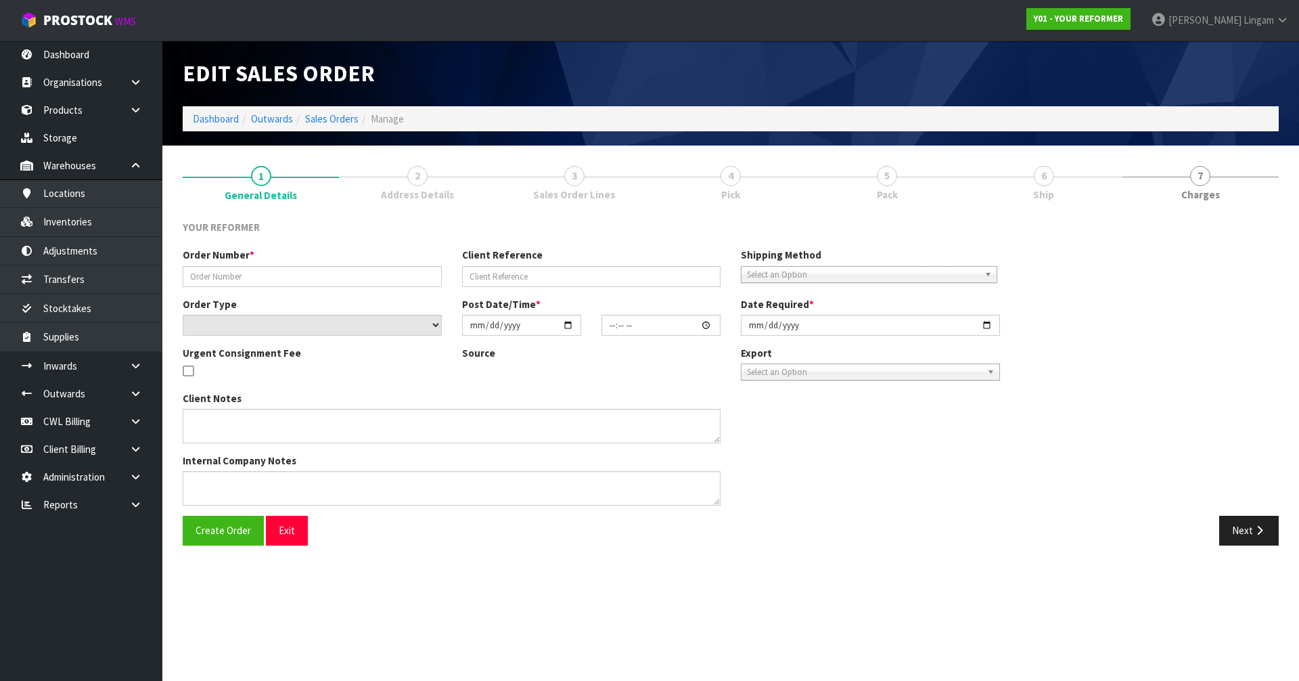
type input "ALL BLACKS PARK HYATT HOLD FOR [DATE]"
type input "ALL [GEOGRAPHIC_DATA] HYATT"
select select "number:0"
type input "2025-08-13"
type input "16:28:00.000"
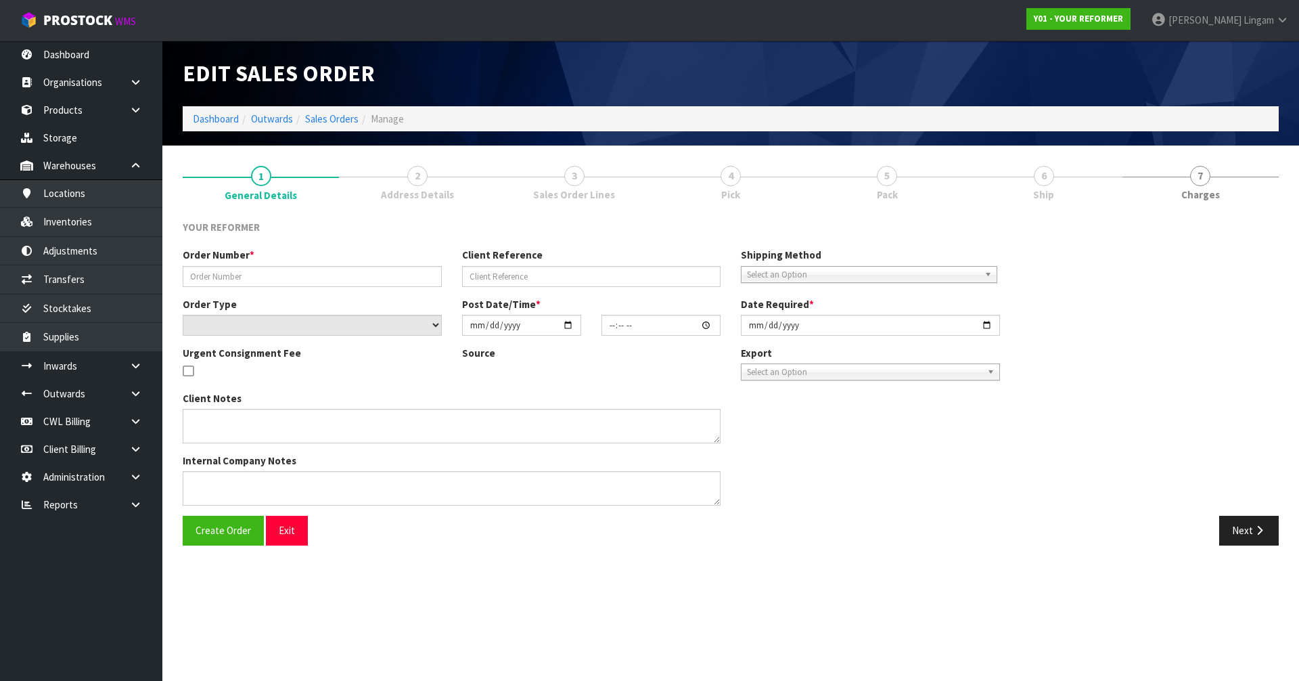
type input "2025-09-20"
type textarea "EVERYTHING SET UP FOR THEM 7 ALMA STREET, HAMILTON CENTRAL, HAMILTON 3244"
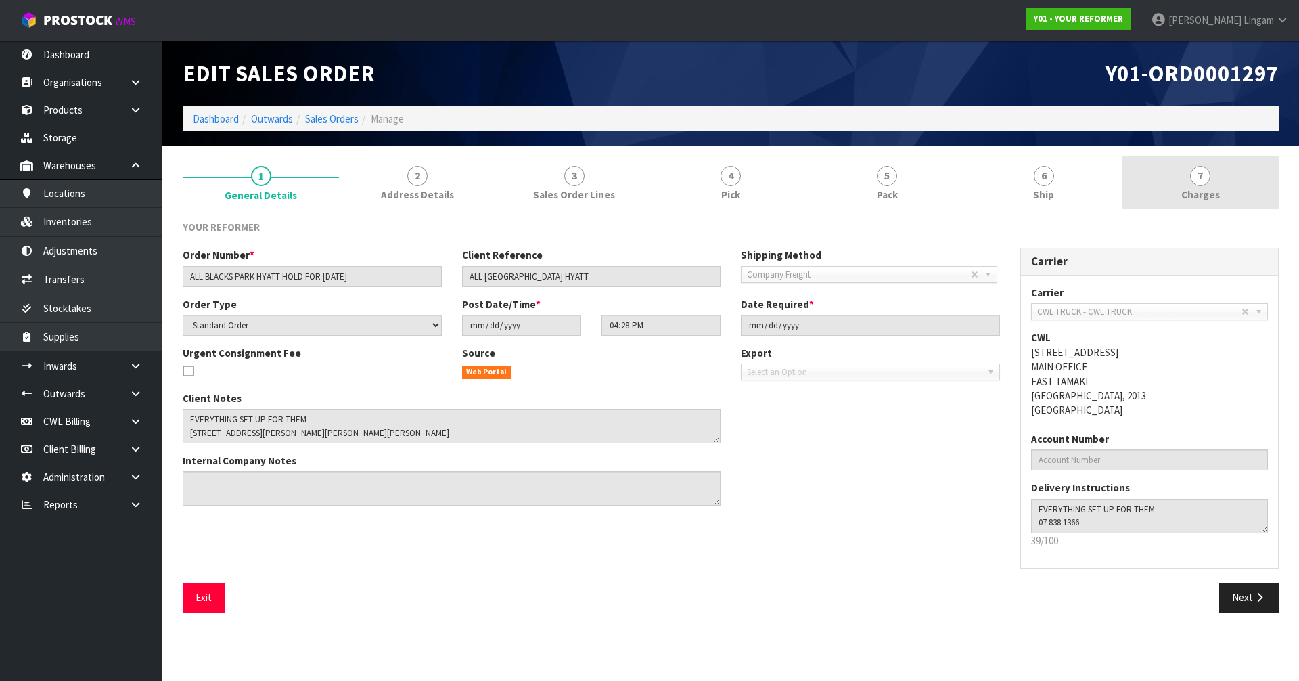
click at [1253, 166] on link "7 Charges" at bounding box center [1200, 182] width 156 height 53
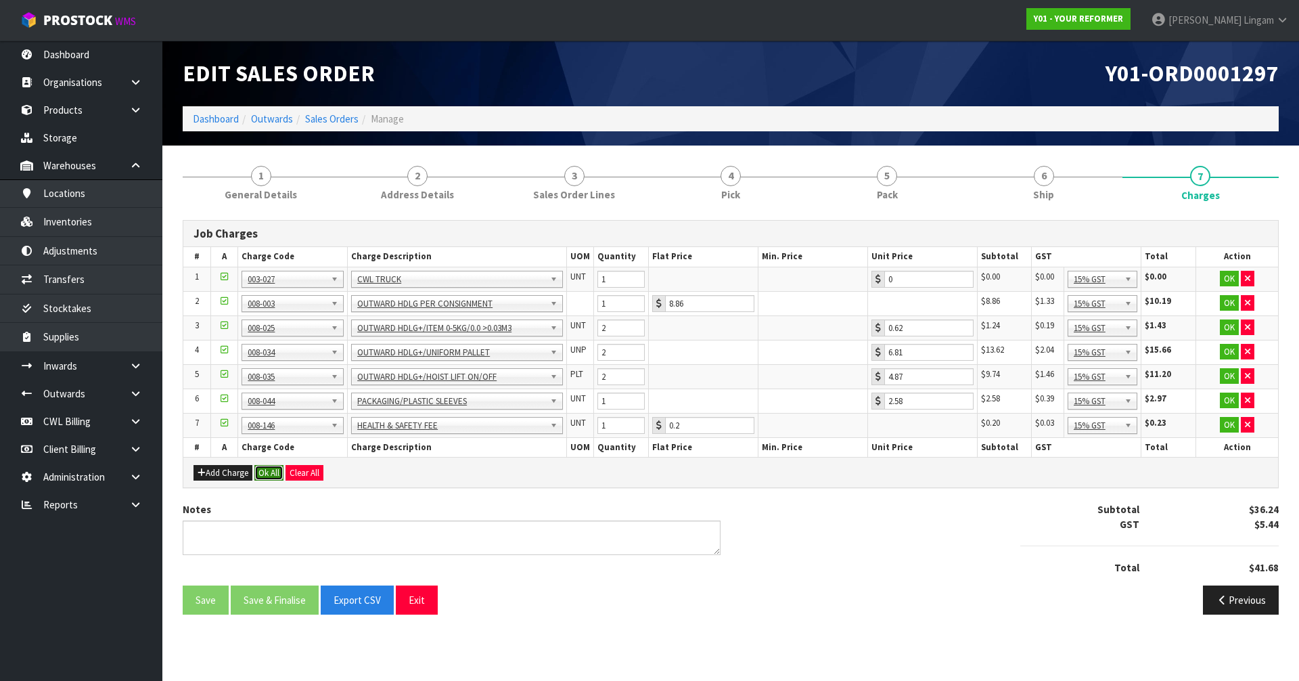
click at [279, 471] on button "Ok All" at bounding box center [268, 473] width 29 height 16
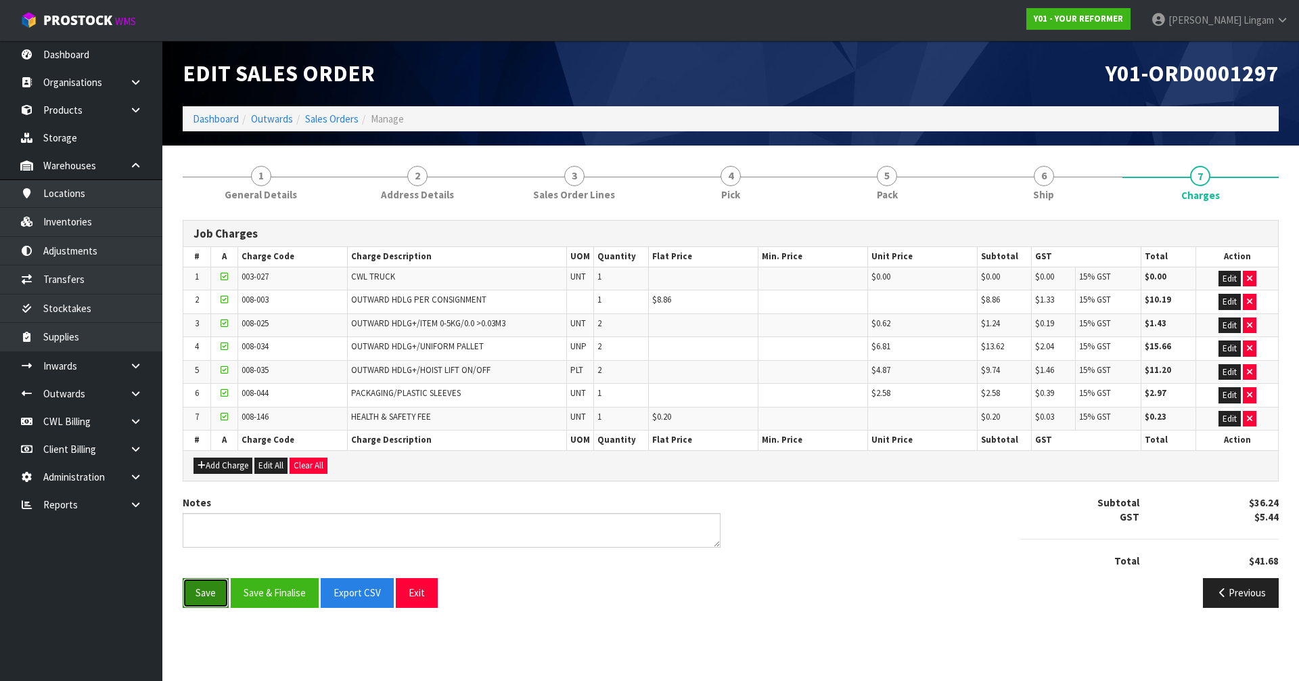
click at [195, 581] on button "Save" at bounding box center [206, 592] width 46 height 29
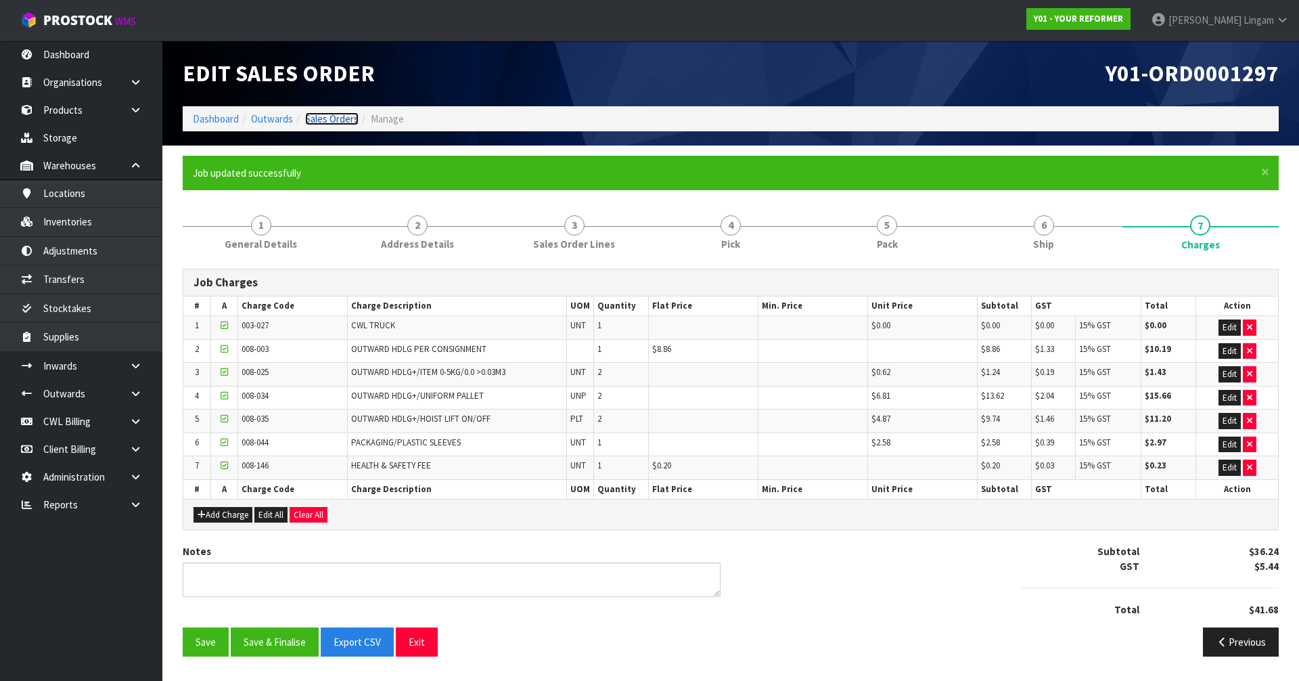
click at [345, 118] on link "Sales Orders" at bounding box center [331, 118] width 53 height 13
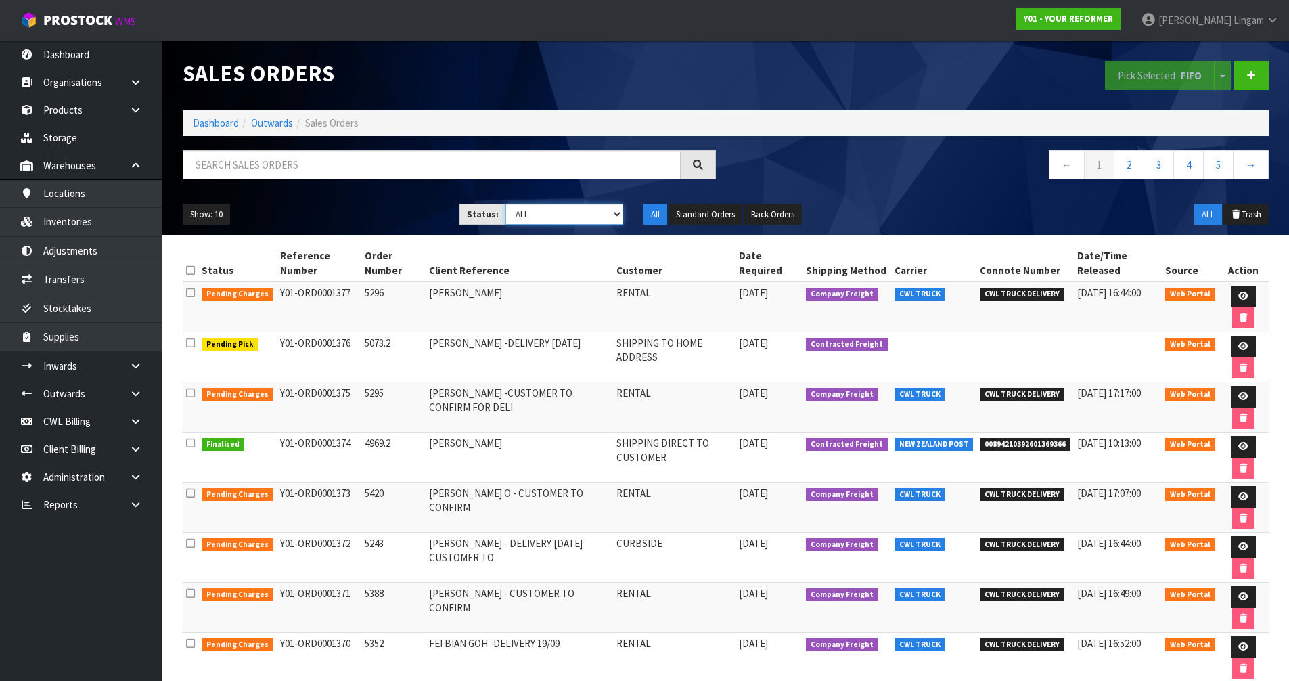
click at [607, 217] on select "Draft Pending Allocated Pending Pick Goods Picked Goods Packed Pending Charges …" at bounding box center [564, 214] width 118 height 21
select select "string:6"
click at [505, 204] on select "Draft Pending Allocated Pending Pick Goods Picked Goods Packed Pending Charges …" at bounding box center [564, 214] width 118 height 21
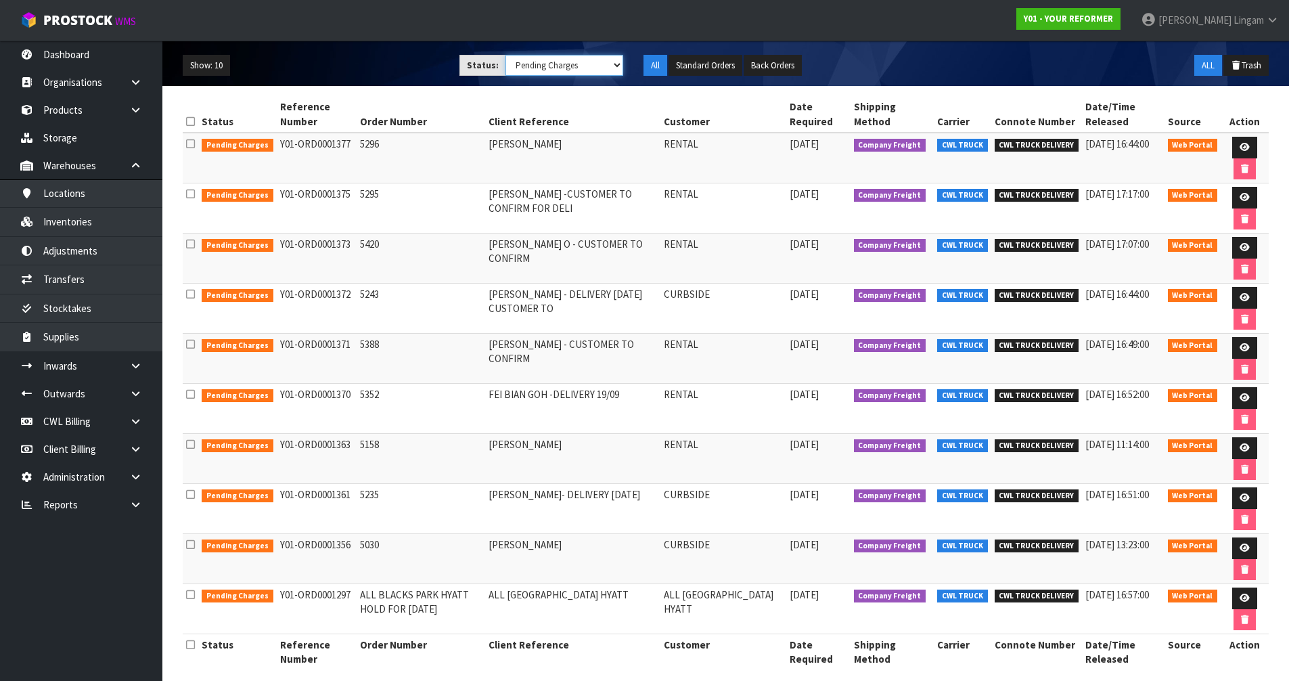
scroll to position [162, 0]
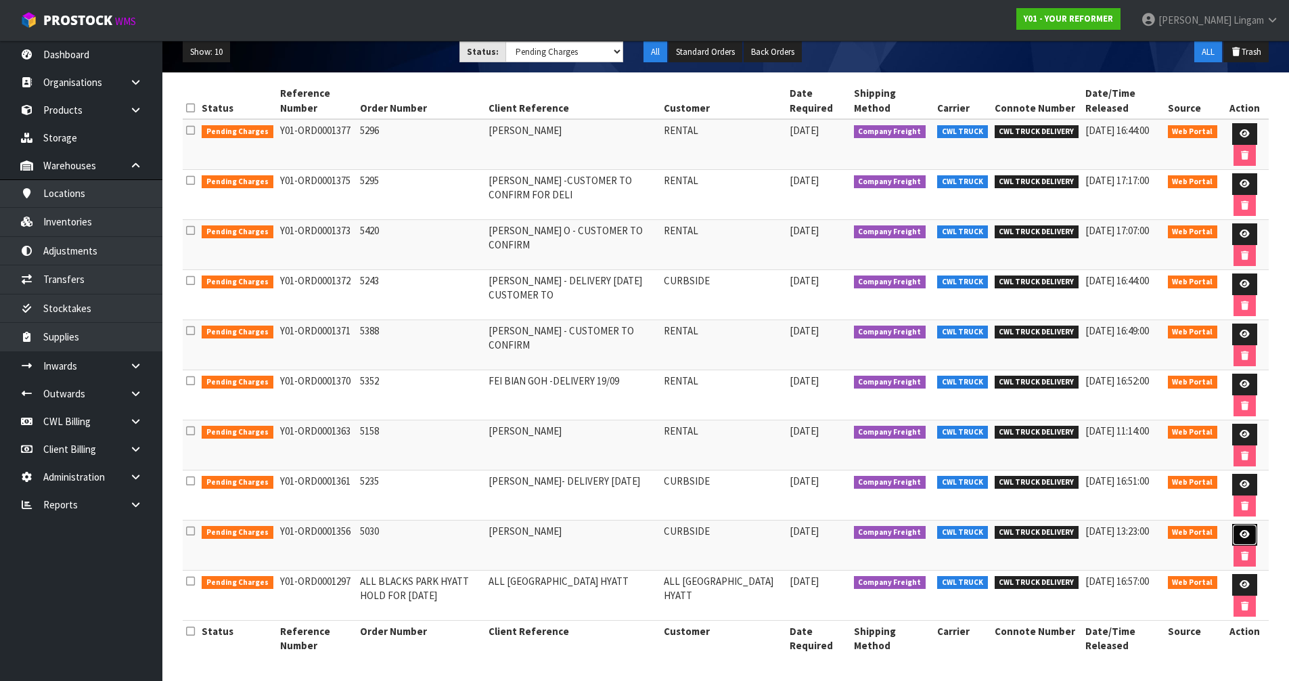
click at [1244, 530] on icon at bounding box center [1245, 534] width 10 height 9
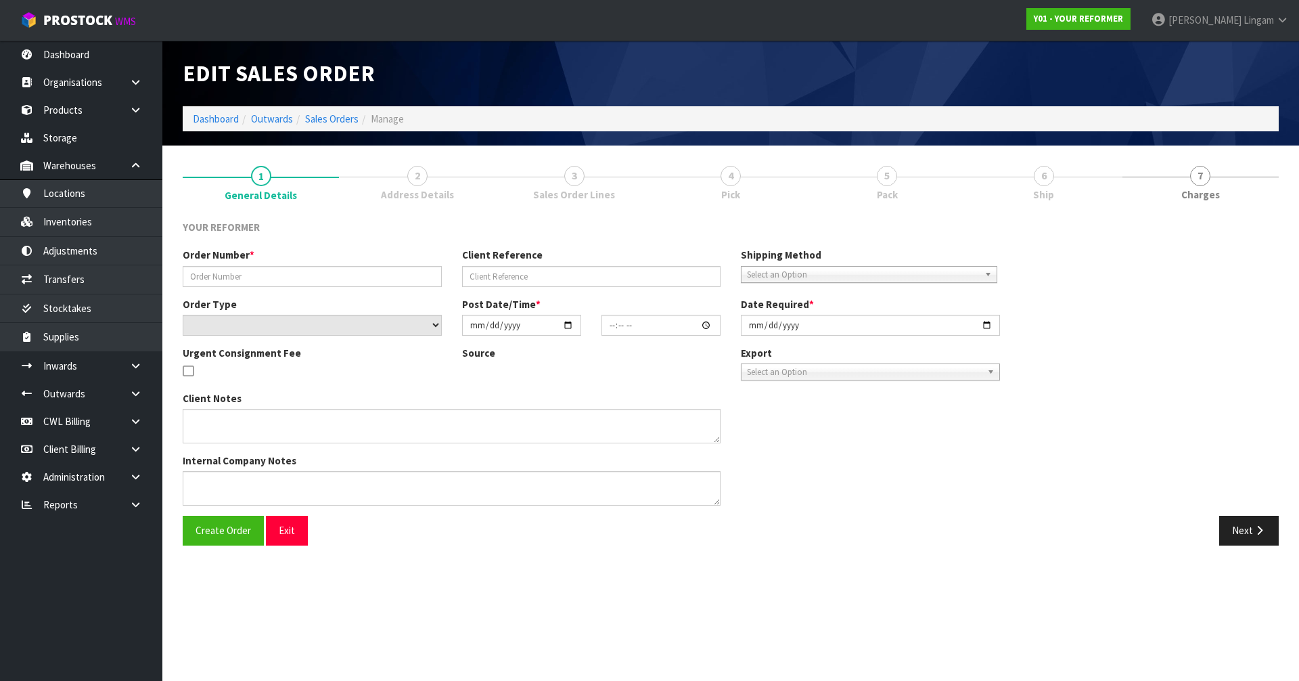
type input "5030"
type input "STEPHANIE LANE"
select select "number:0"
type input "2025-09-04"
type input "13:13:00.000"
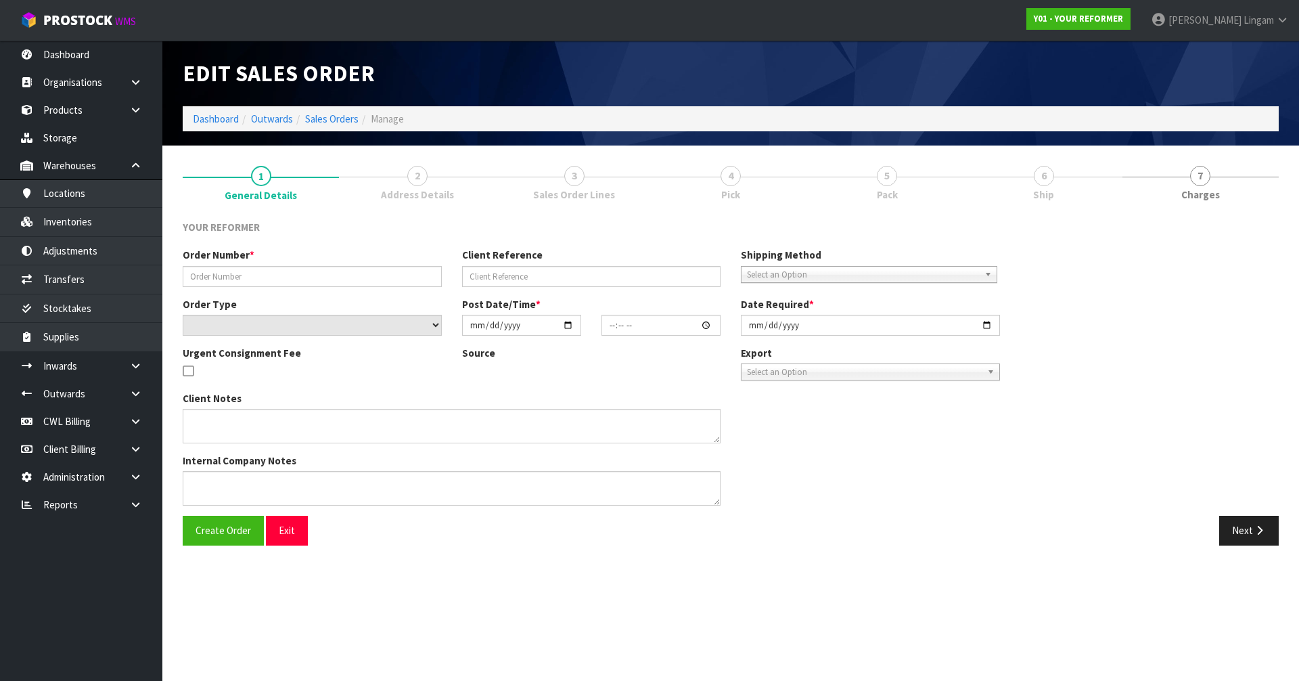
type input "2025-09-12"
type textarea "STEPHANIE LANE 88 DEEP CREEK ROAD TORBAY AUK AUCKLAND 0630 NEW ZEALAND +64 274 …"
type textarea "ON HOLD UNTIL 12TH SEP"
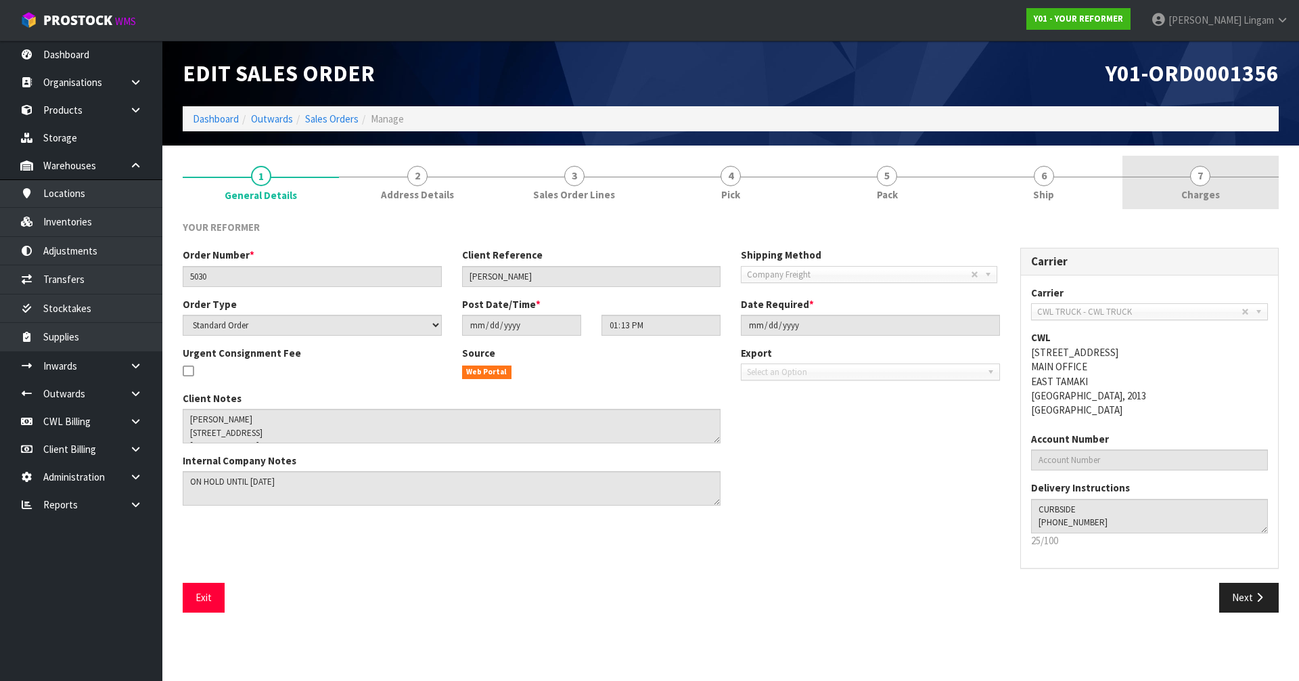
click at [1235, 192] on link "7 Charges" at bounding box center [1200, 182] width 156 height 53
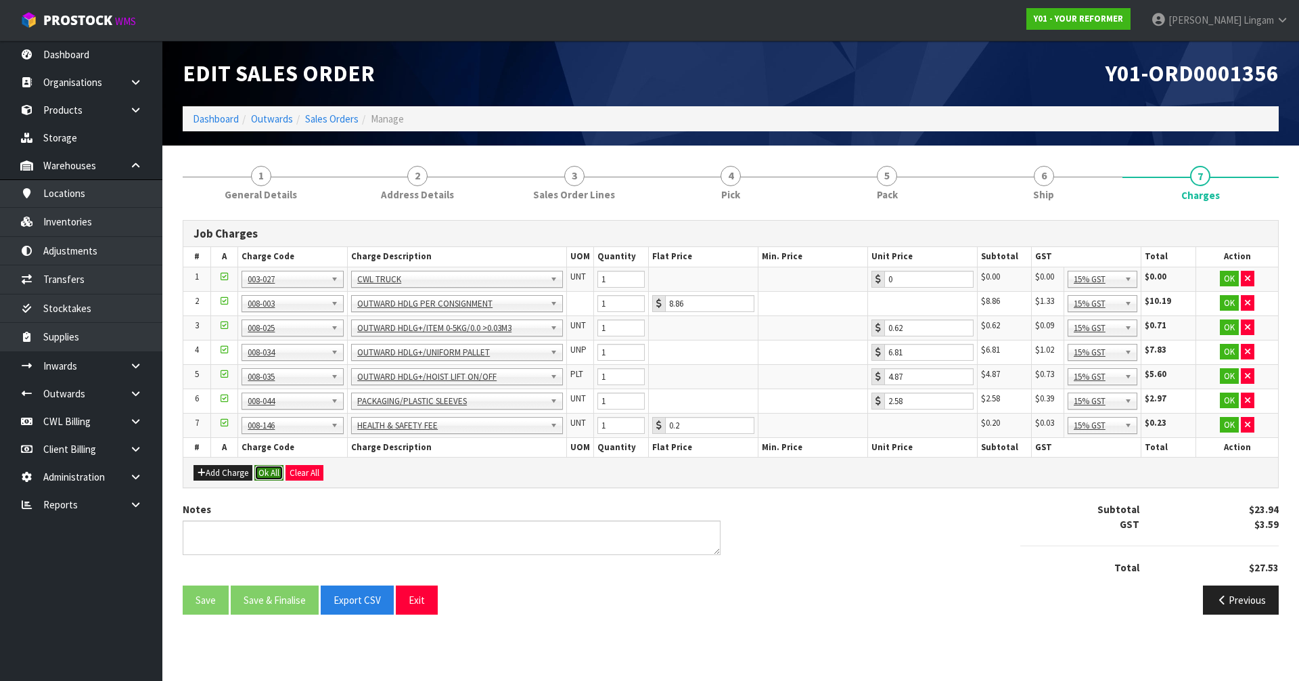
click at [258, 472] on button "Ok All" at bounding box center [268, 473] width 29 height 16
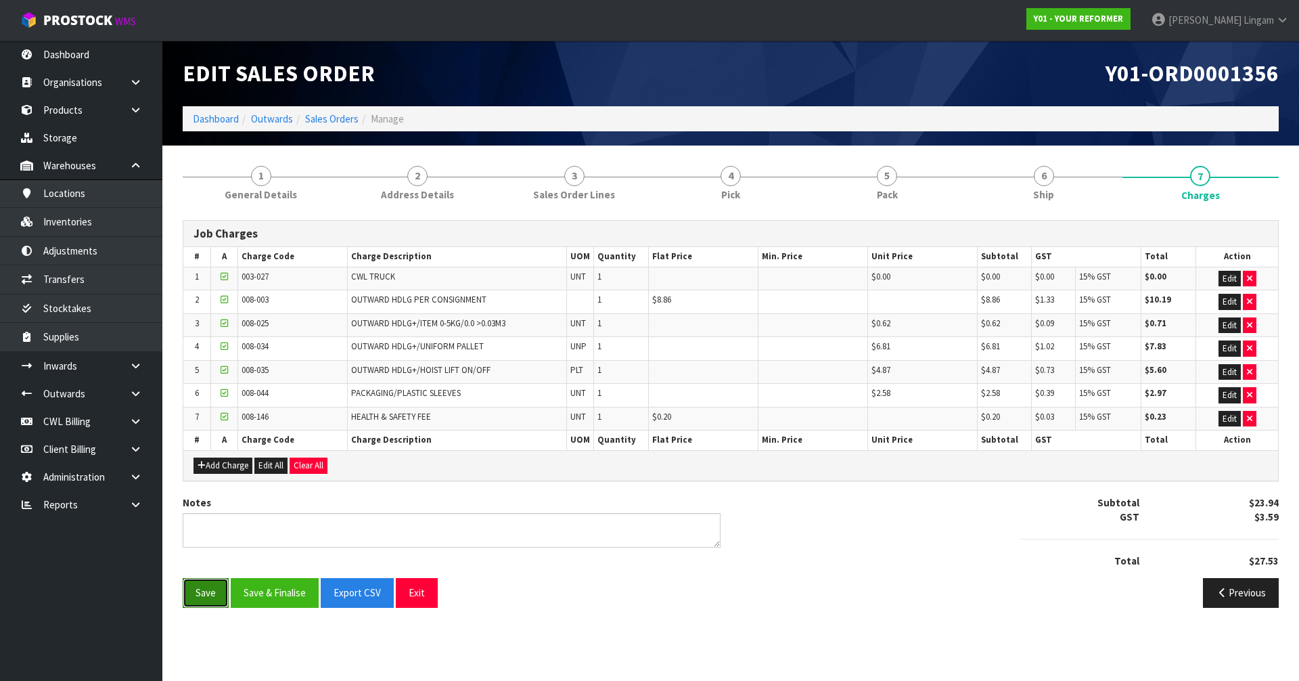
click at [204, 595] on button "Save" at bounding box center [206, 592] width 46 height 29
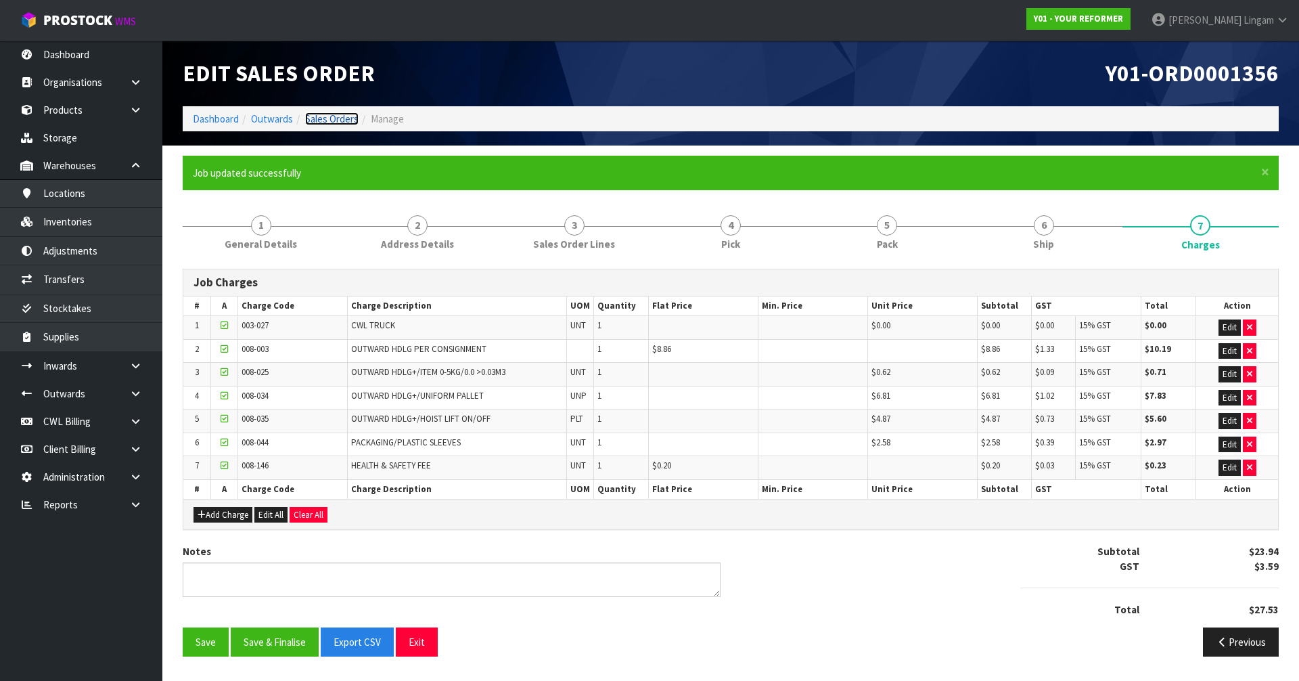
click at [332, 117] on link "Sales Orders" at bounding box center [331, 118] width 53 height 13
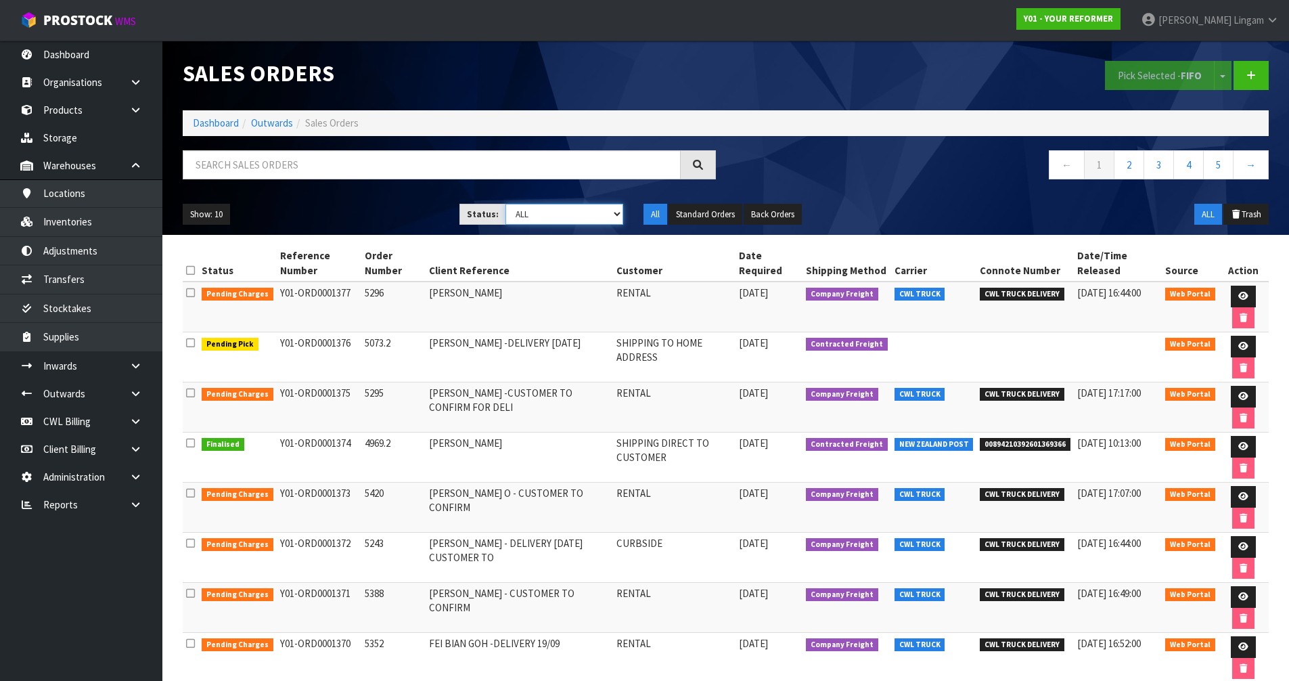
drag, startPoint x: 613, startPoint y: 214, endPoint x: 610, endPoint y: 221, distance: 7.3
click at [613, 214] on select "Draft Pending Allocated Pending Pick Goods Picked Goods Packed Pending Charges …" at bounding box center [564, 214] width 118 height 21
select select "string:6"
click at [505, 204] on select "Draft Pending Allocated Pending Pick Goods Picked Goods Packed Pending Charges …" at bounding box center [564, 214] width 118 height 21
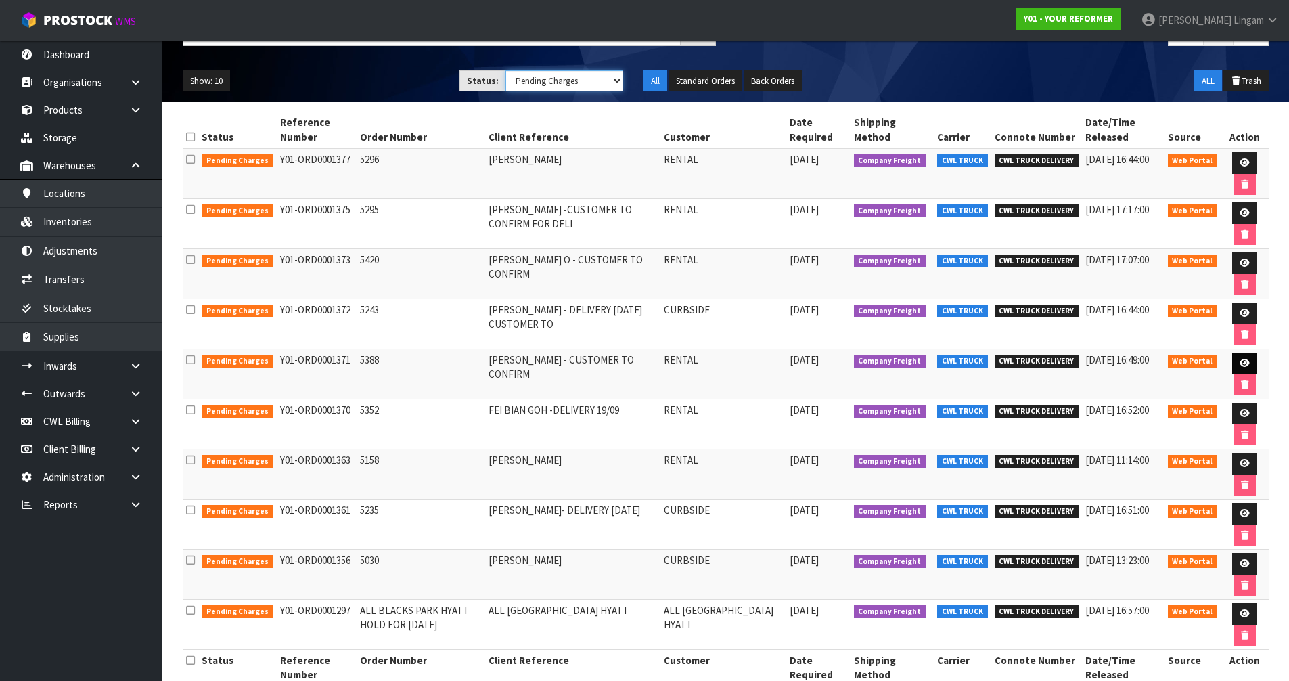
scroll to position [162, 0]
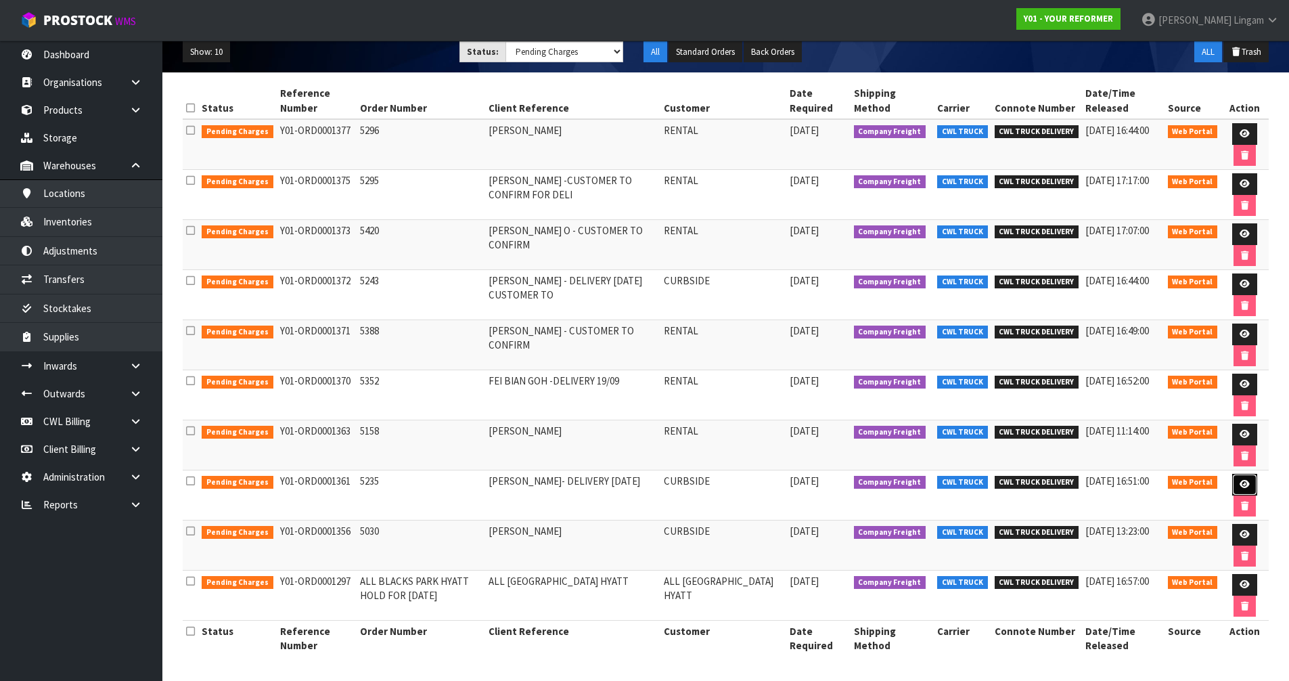
click at [1244, 486] on icon at bounding box center [1245, 484] width 10 height 9
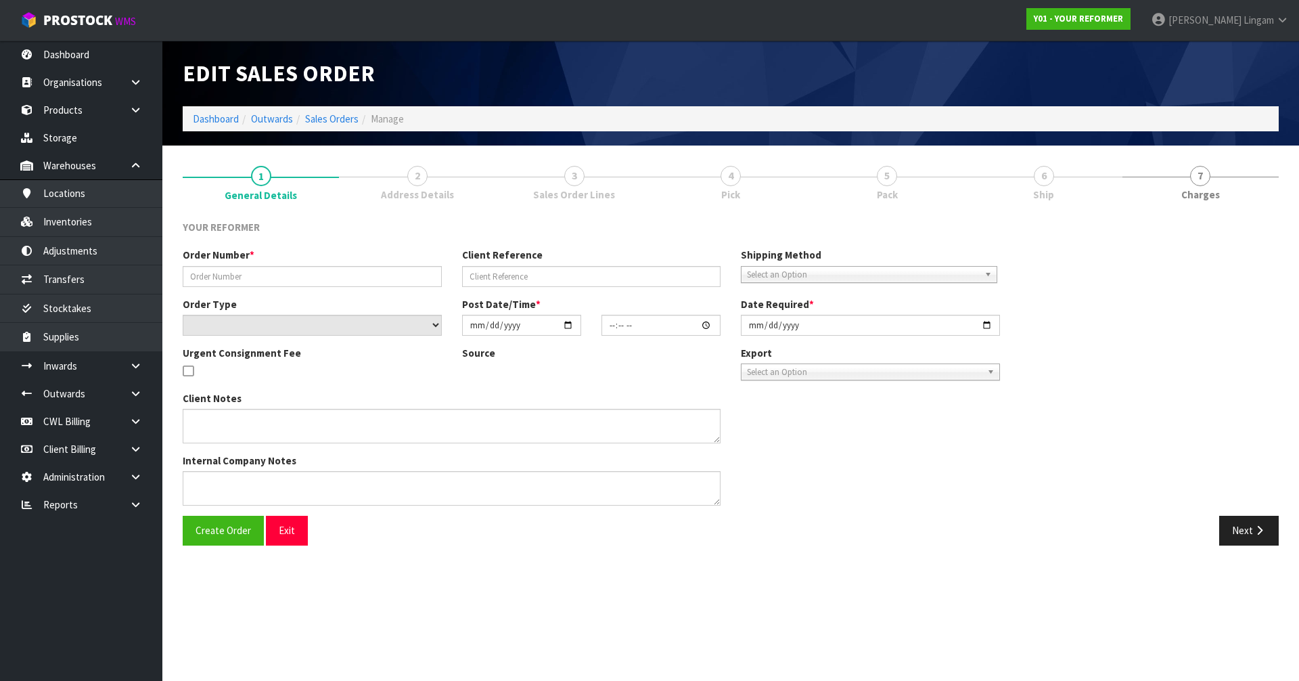
type input "5235"
type input "PETRINA COUPER- DELIVERY 19/9/2025"
select select "number:0"
type input "2025-09-08"
type input "09:35:00.000"
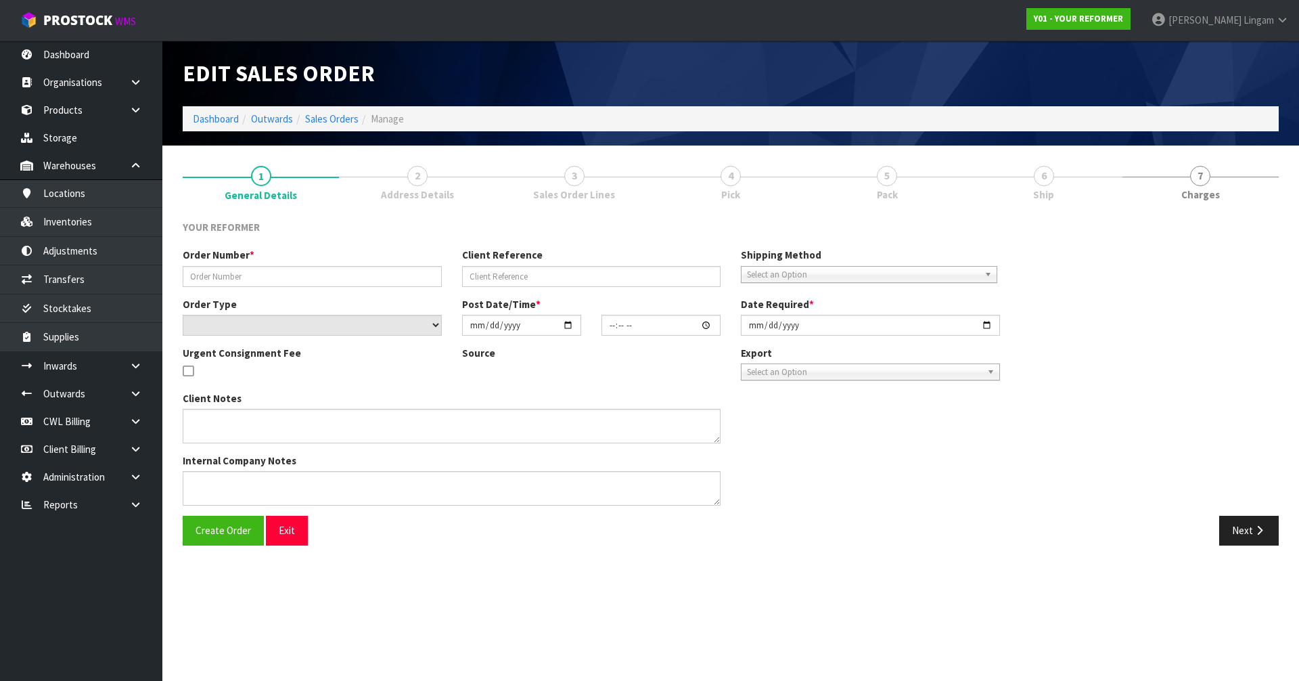
type input "[DATE]"
type textarea "PETRINA COUPER 236 SUNNYSIDE ROAD AUK COATESVILLE 0793 NEW ZEALAND +64 27 296 4…"
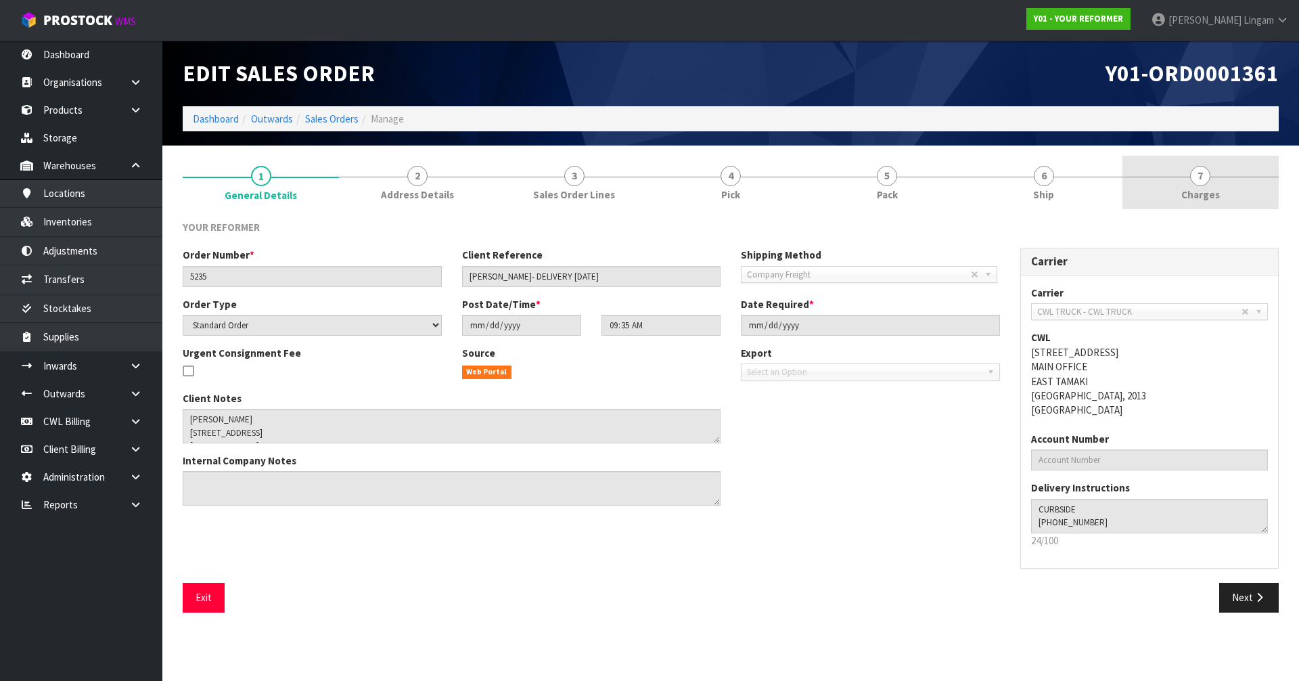
click at [1240, 194] on link "7 Charges" at bounding box center [1200, 182] width 156 height 53
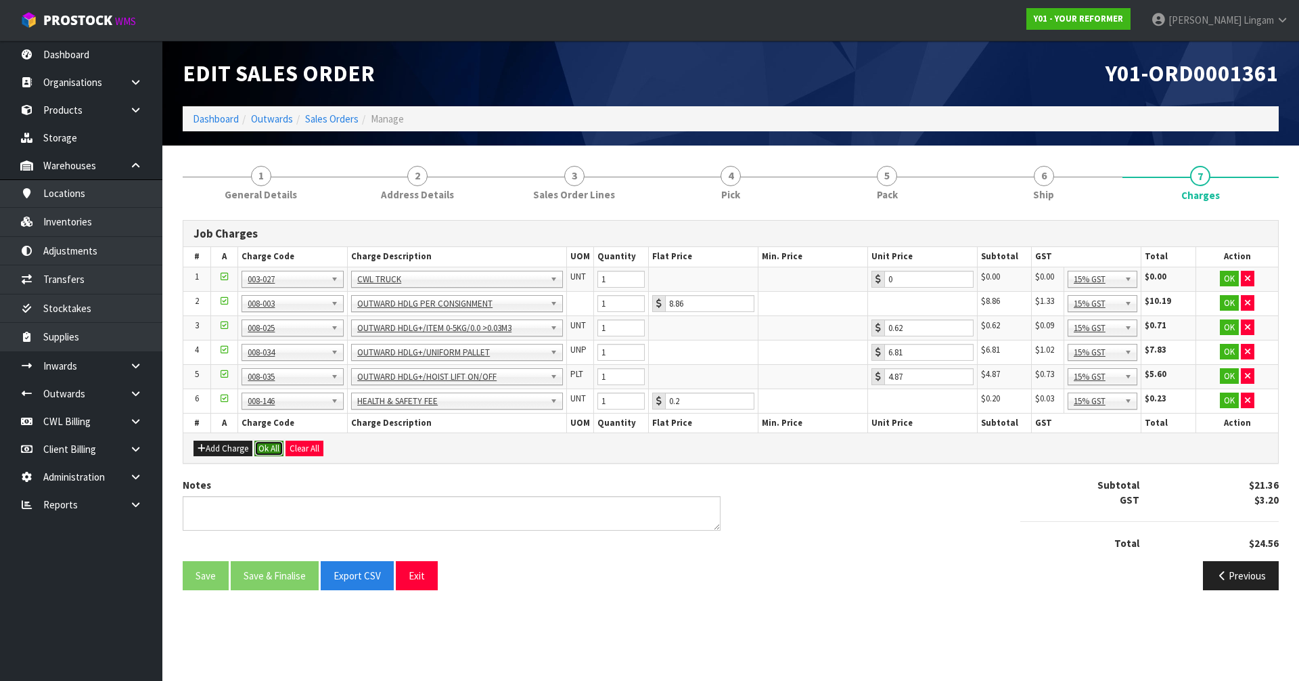
click at [269, 449] on button "Ok All" at bounding box center [268, 448] width 29 height 16
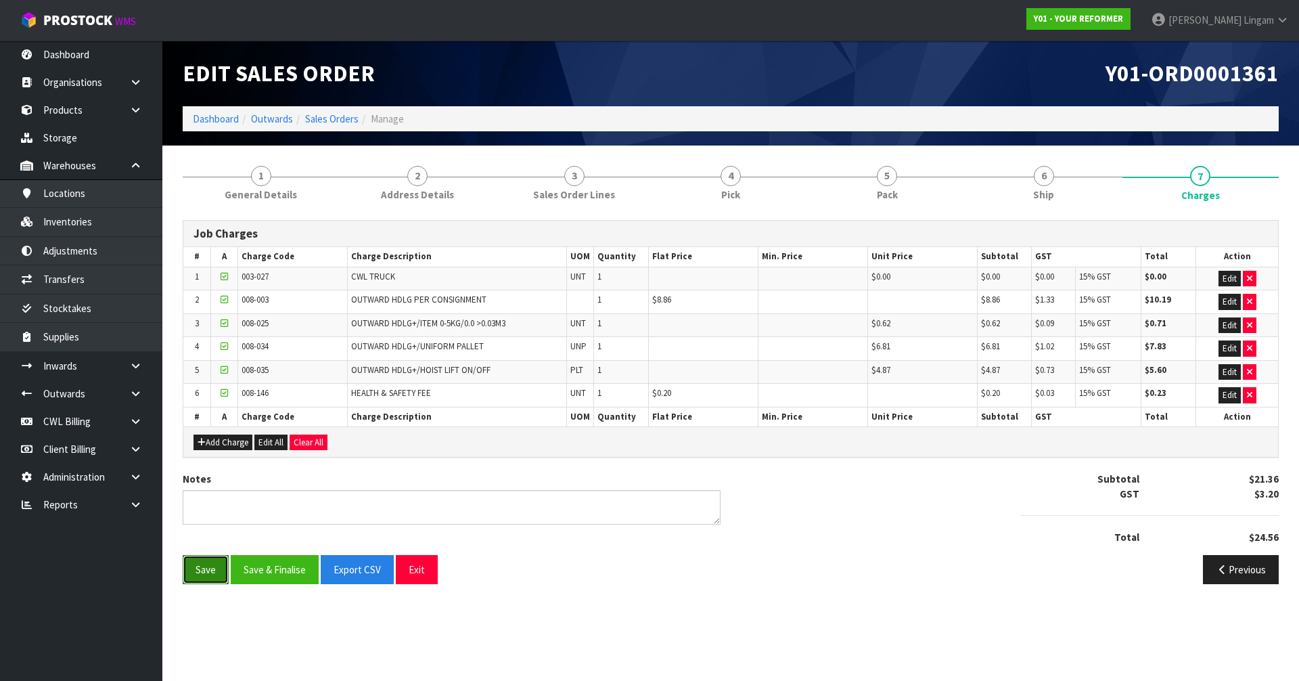
click at [203, 570] on button "Save" at bounding box center [206, 569] width 46 height 29
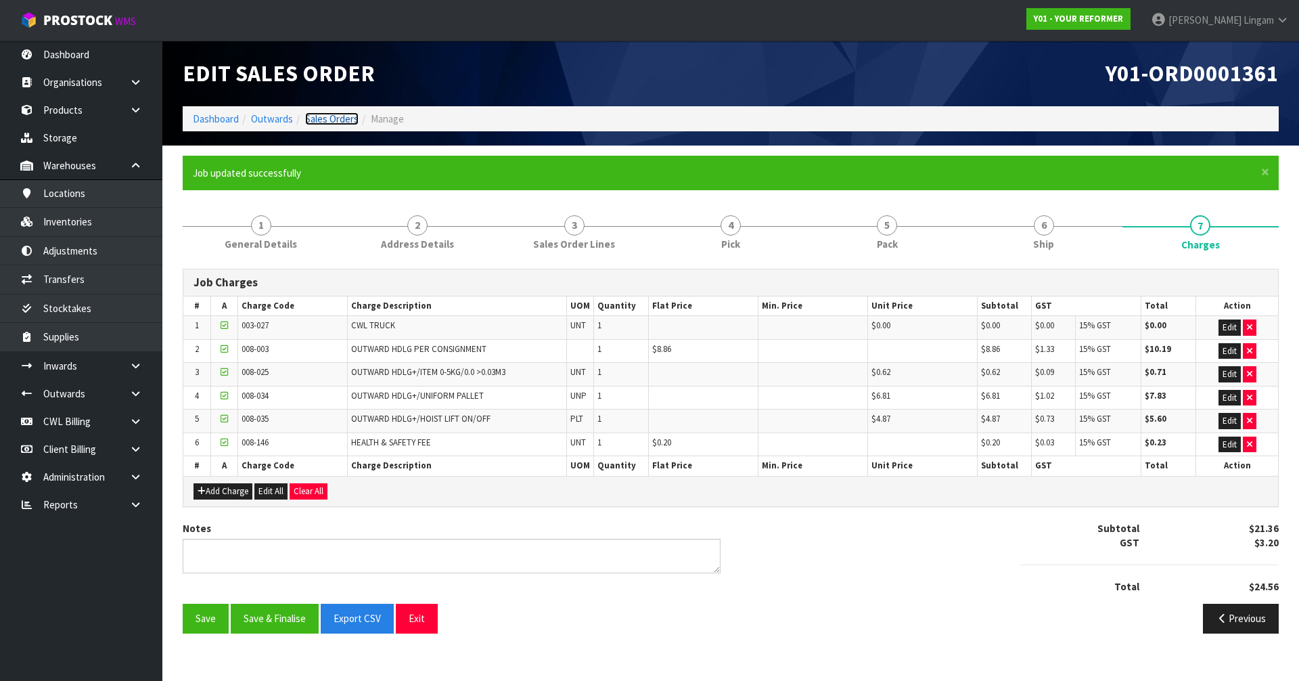
click at [344, 114] on link "Sales Orders" at bounding box center [331, 118] width 53 height 13
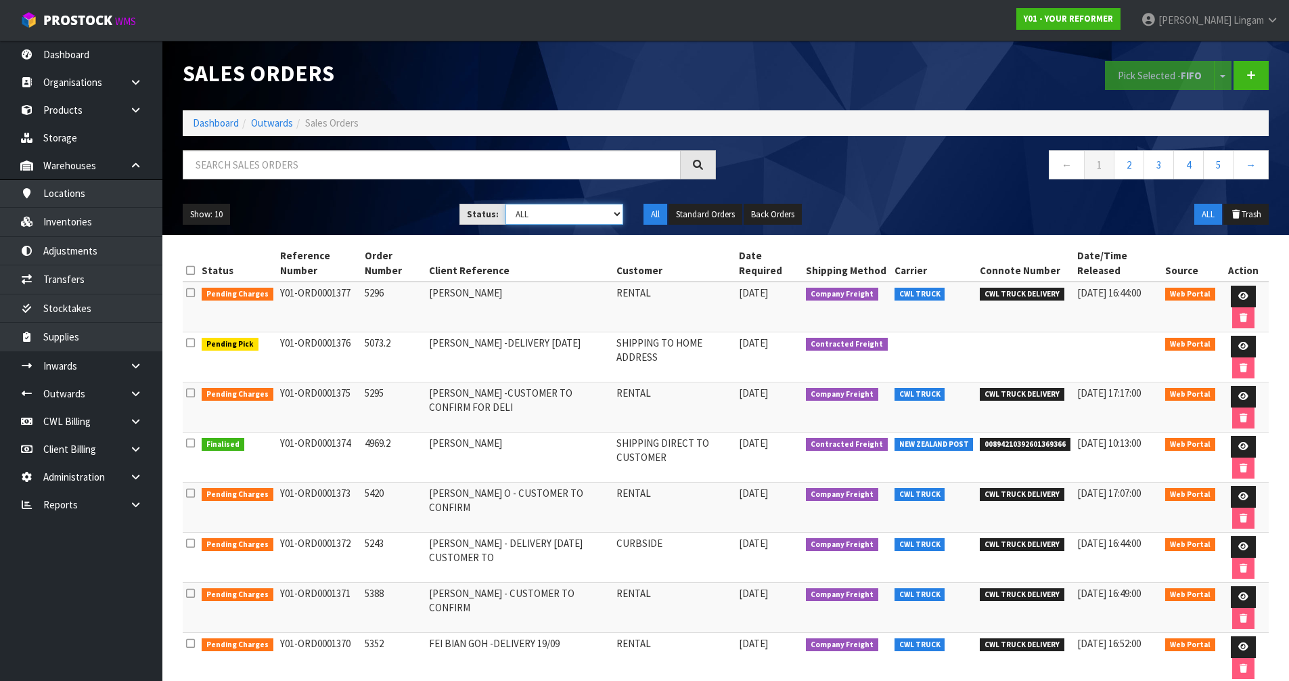
click at [614, 215] on select "Draft Pending Allocated Pending Pick Goods Picked Goods Packed Pending Charges …" at bounding box center [564, 214] width 118 height 21
select select "string:6"
click at [505, 204] on select "Draft Pending Allocated Pending Pick Goods Picked Goods Packed Pending Charges …" at bounding box center [564, 214] width 118 height 21
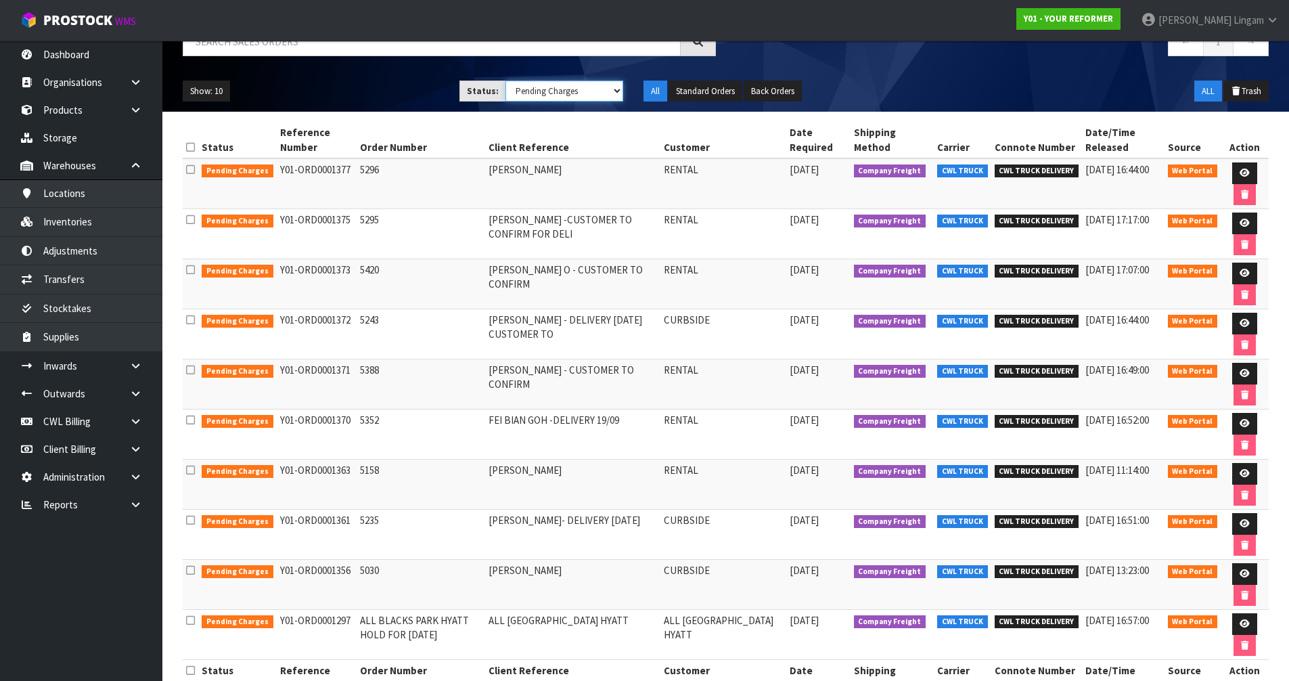
scroll to position [162, 0]
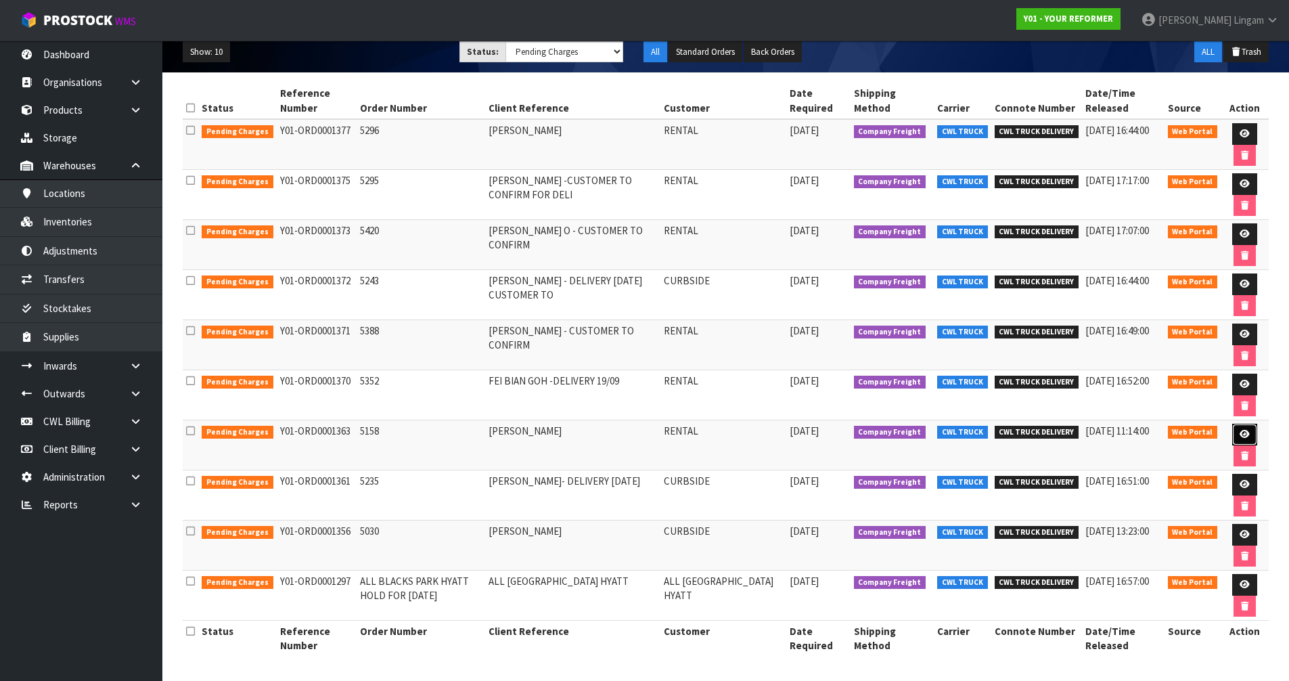
click at [1240, 430] on icon at bounding box center [1245, 434] width 10 height 9
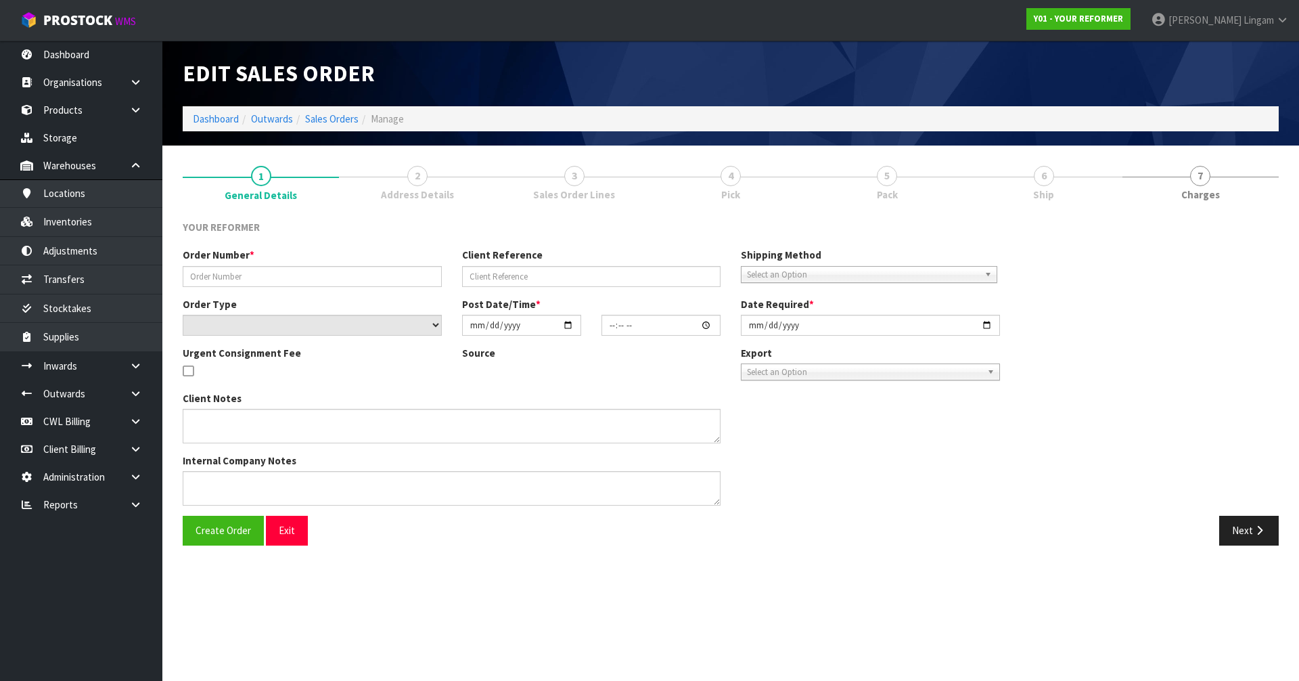
type input "5158"
type input "ARANI CUTHBERT"
select select "number:0"
type input "2025-09-11"
type input "11:45:00.000"
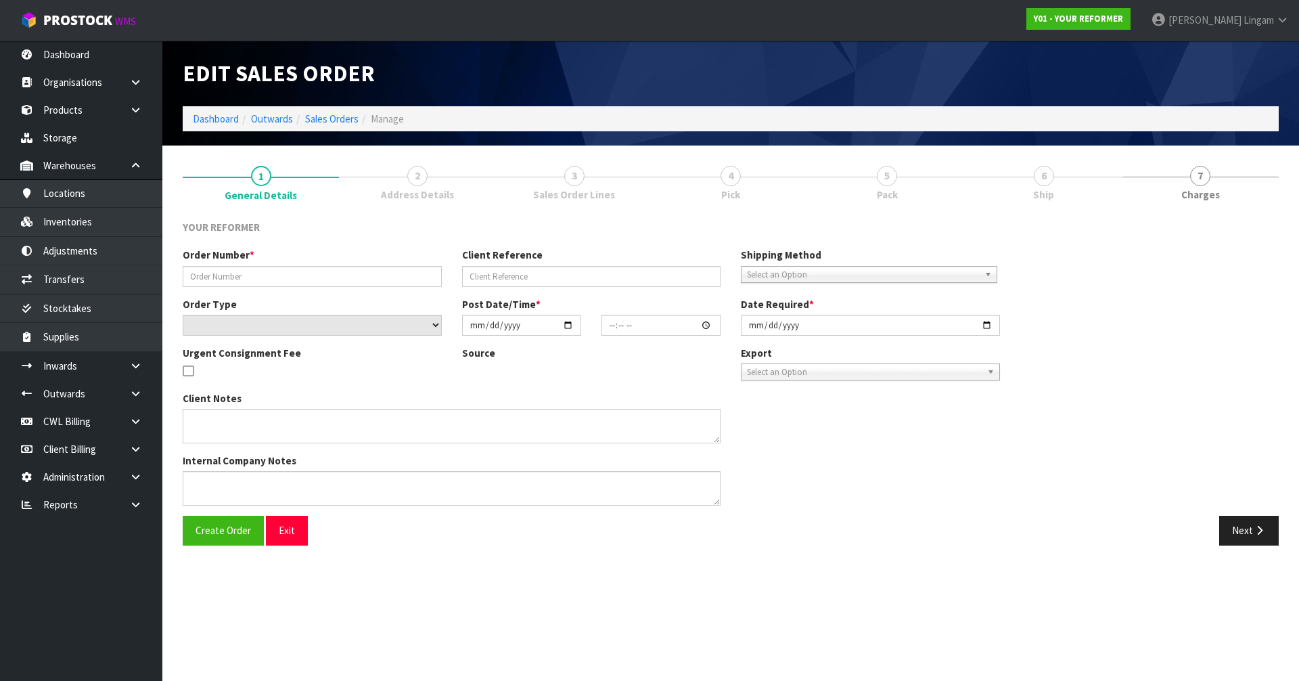
type input "2025-09-11"
type textarea "ARANI CUTHBERT 166A RIMMER ROAD AUK HELENSVILLE 0875 NEW ZEALAND +64 274 586 780"
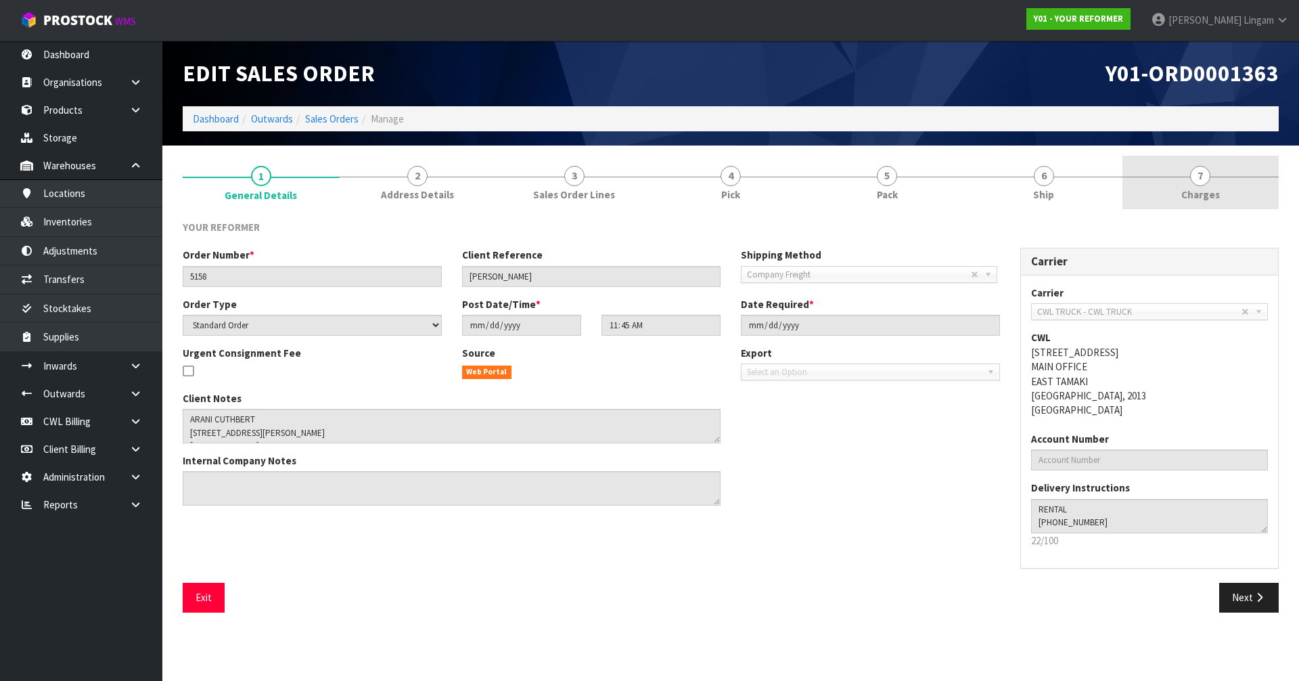
click at [1244, 188] on link "7 Charges" at bounding box center [1200, 182] width 156 height 53
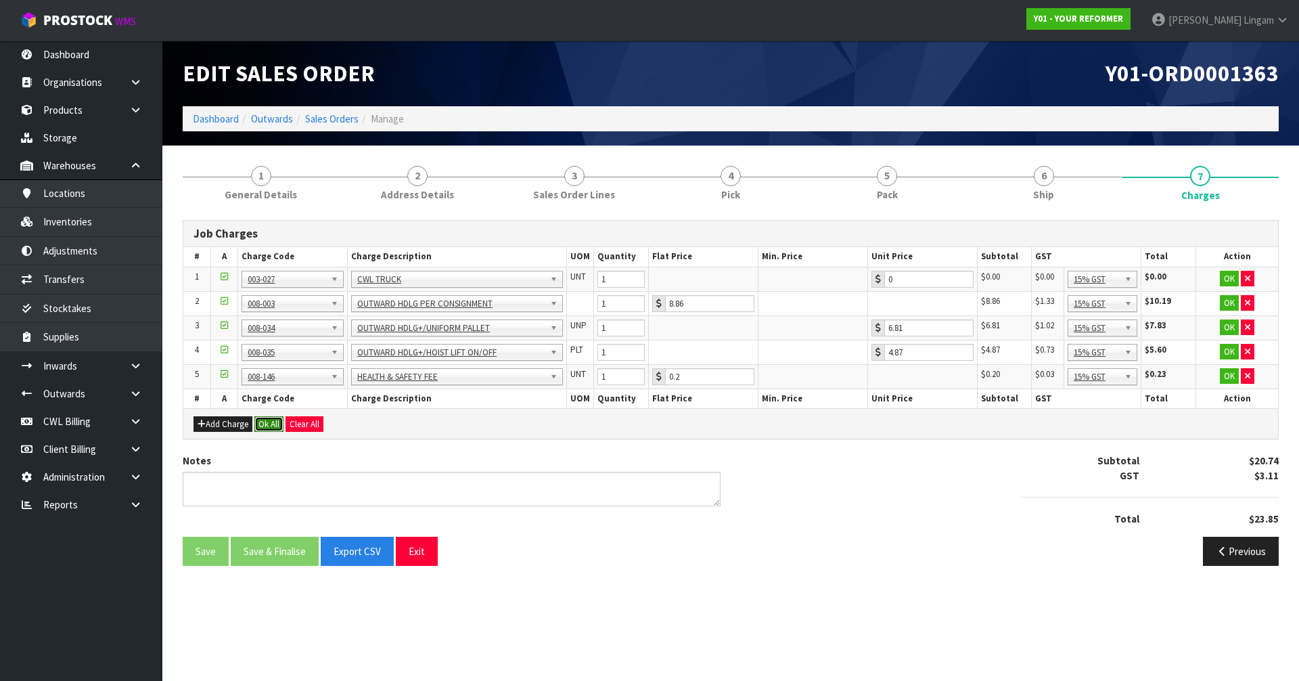
click at [275, 427] on button "Ok All" at bounding box center [268, 424] width 29 height 16
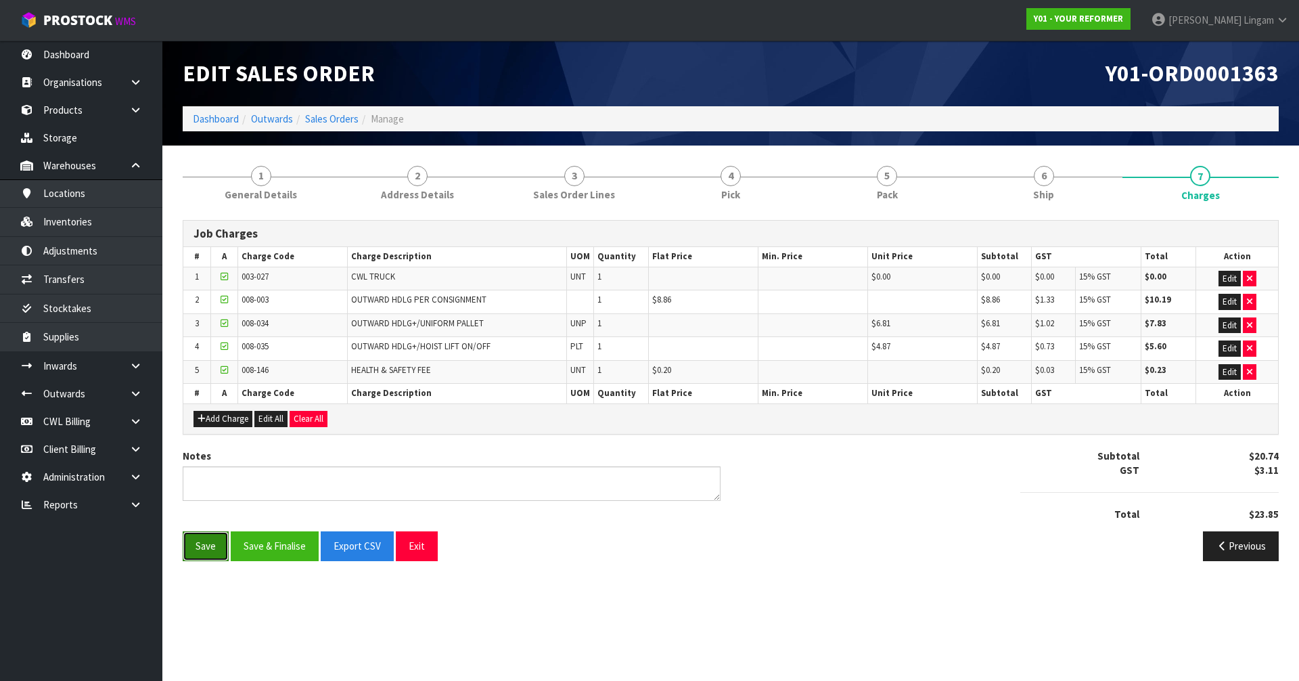
click at [209, 551] on button "Save" at bounding box center [206, 545] width 46 height 29
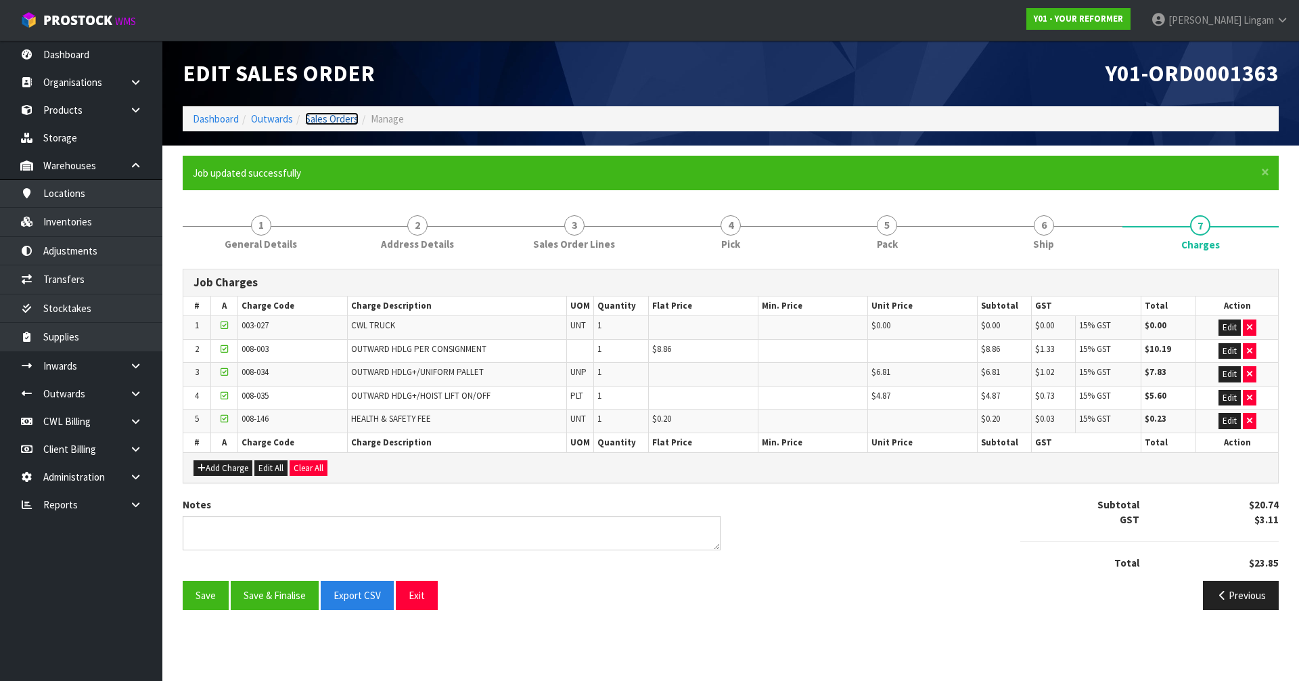
click at [342, 120] on link "Sales Orders" at bounding box center [331, 118] width 53 height 13
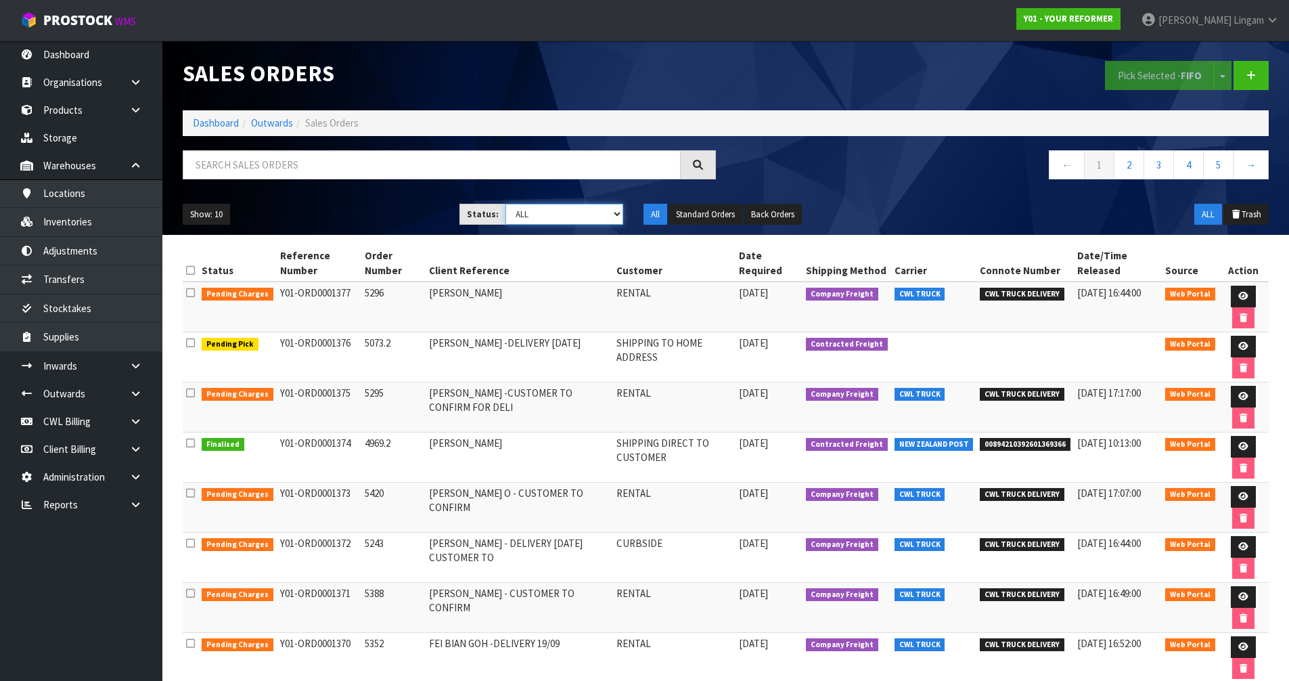
click at [588, 217] on select "Draft Pending Allocated Pending Pick Goods Picked Goods Packed Pending Charges …" at bounding box center [564, 214] width 118 height 21
select select "string:6"
click at [505, 204] on select "Draft Pending Allocated Pending Pick Goods Picked Goods Packed Pending Charges …" at bounding box center [564, 214] width 118 height 21
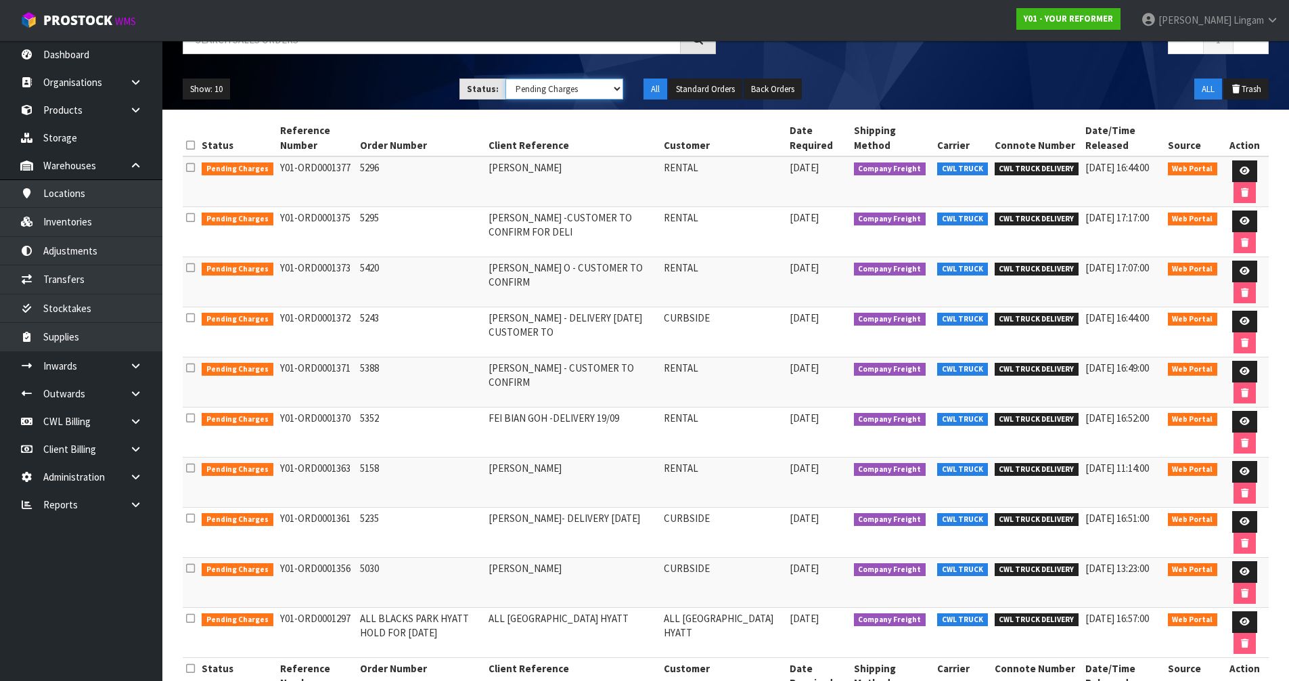
scroll to position [135, 0]
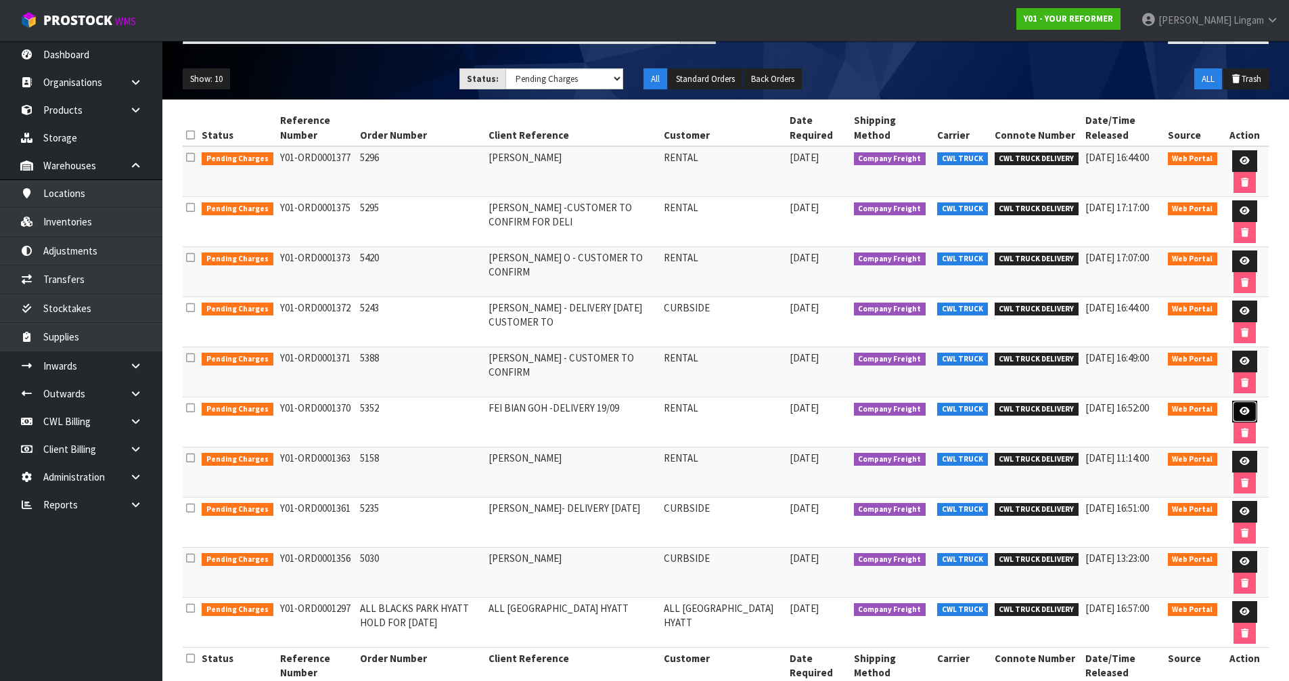
click at [1245, 411] on icon at bounding box center [1245, 411] width 10 height 9
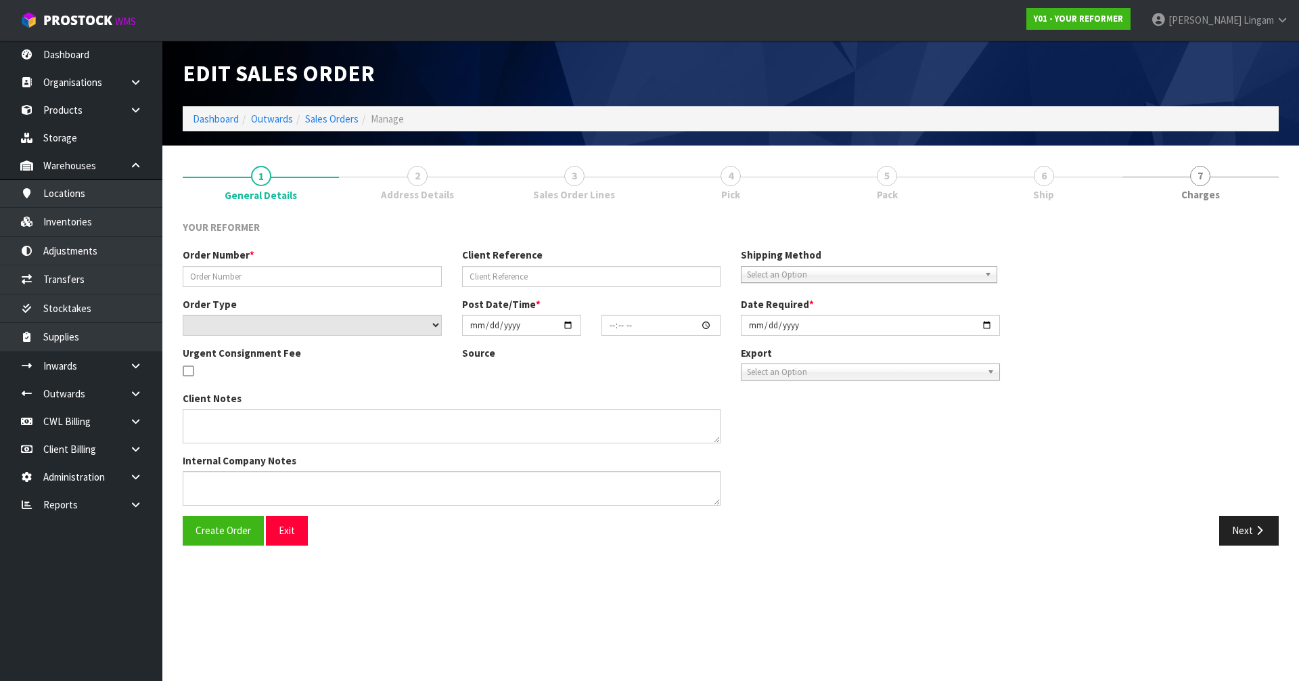
type input "5352"
type input "FEI BIAN GOH -DELIVERY 19/09"
select select "number:0"
type input "2025-09-15"
type input "12:53:00.000"
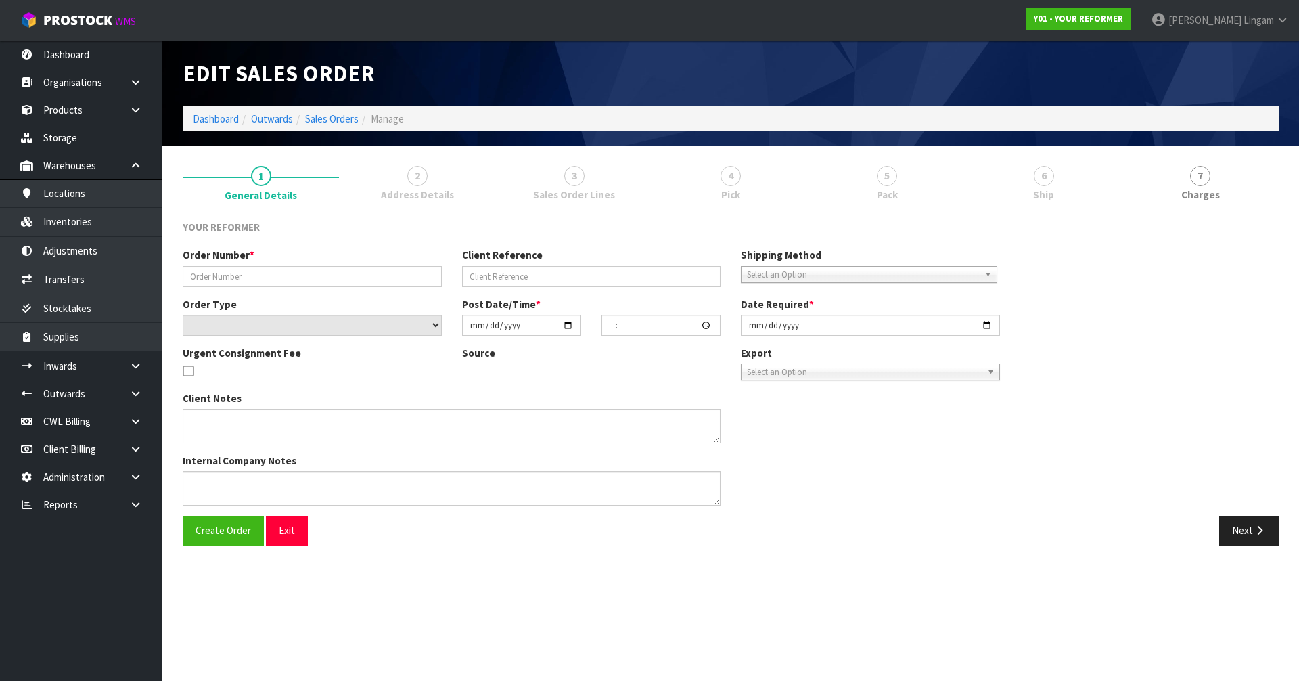
type input "2025-09-16"
type textarea "SU ANN LEW 18 PENEHARETI RISE STONEFIELDS AUK AUCKLAND 1072 NEW ZEALAND +64 21 …"
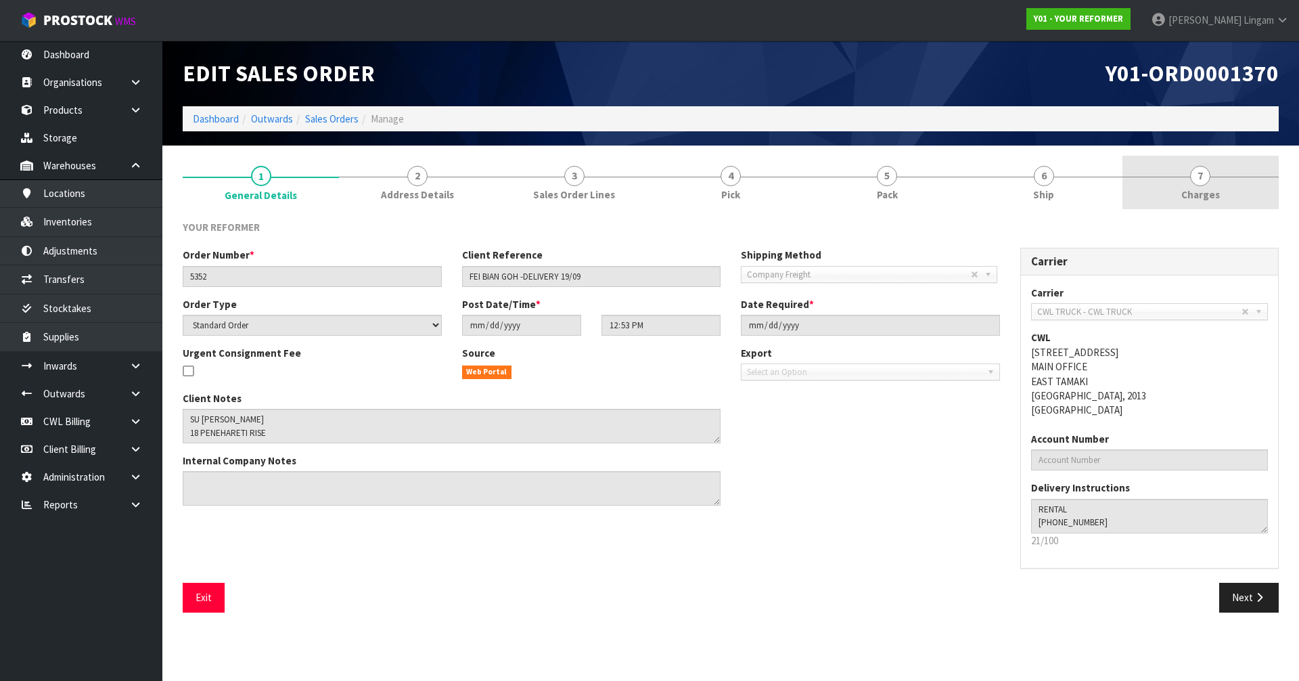
click at [1238, 190] on link "7 Charges" at bounding box center [1200, 182] width 156 height 53
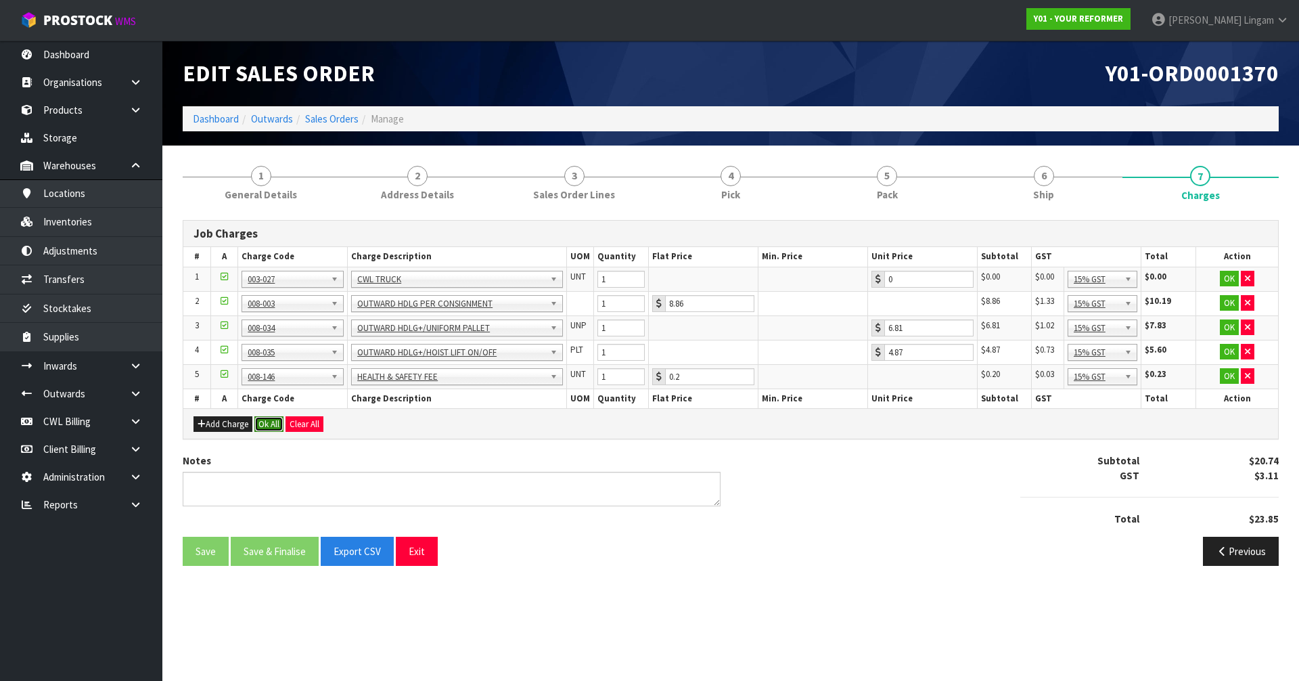
click at [265, 423] on button "Ok All" at bounding box center [268, 424] width 29 height 16
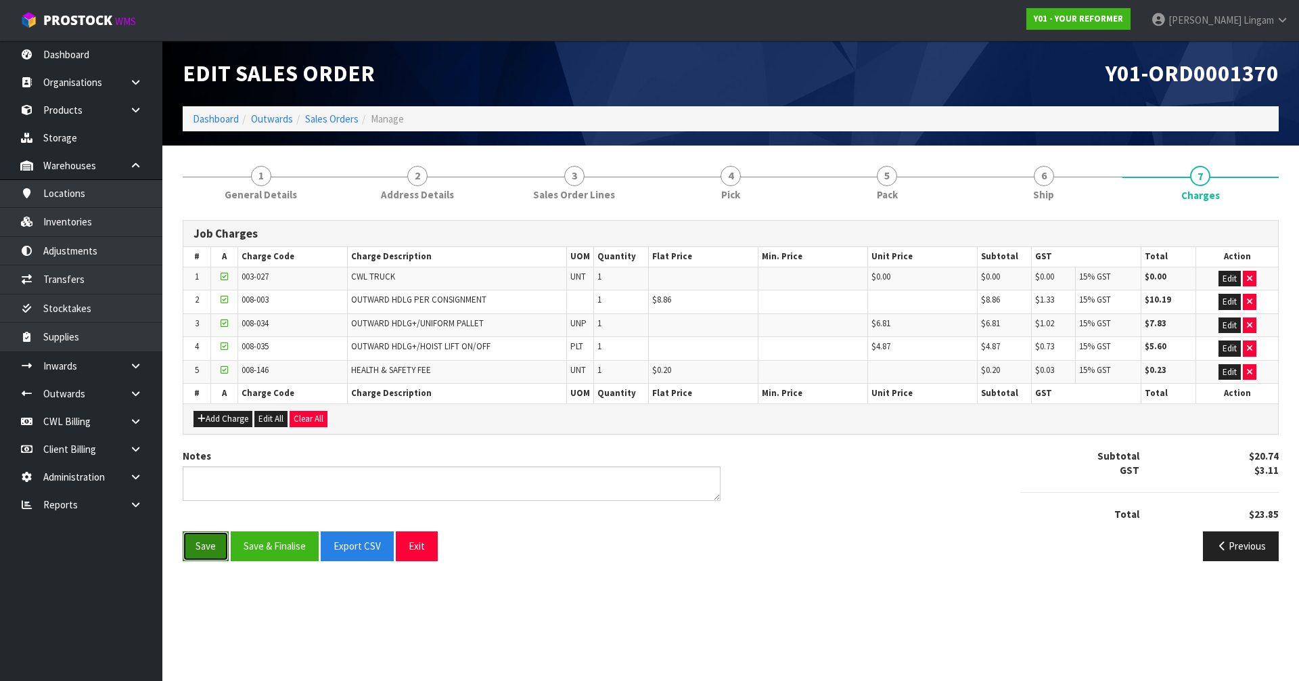
click at [209, 542] on button "Save" at bounding box center [206, 545] width 46 height 29
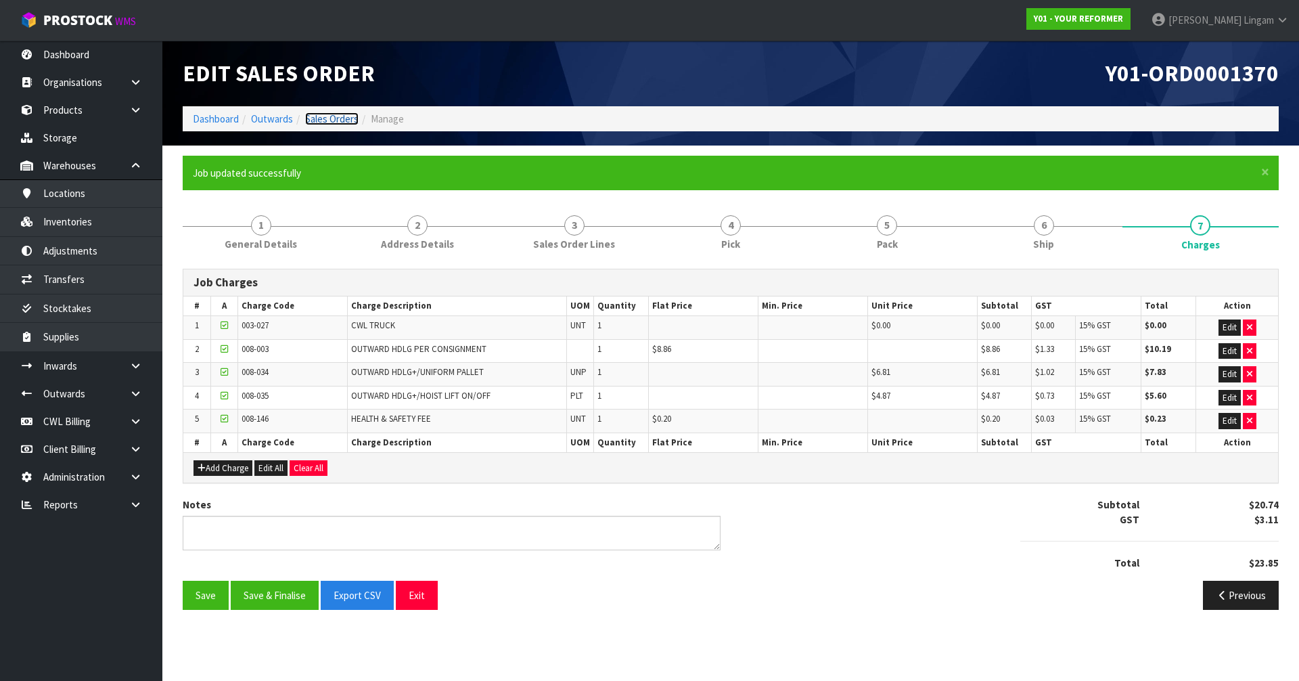
click at [337, 114] on link "Sales Orders" at bounding box center [331, 118] width 53 height 13
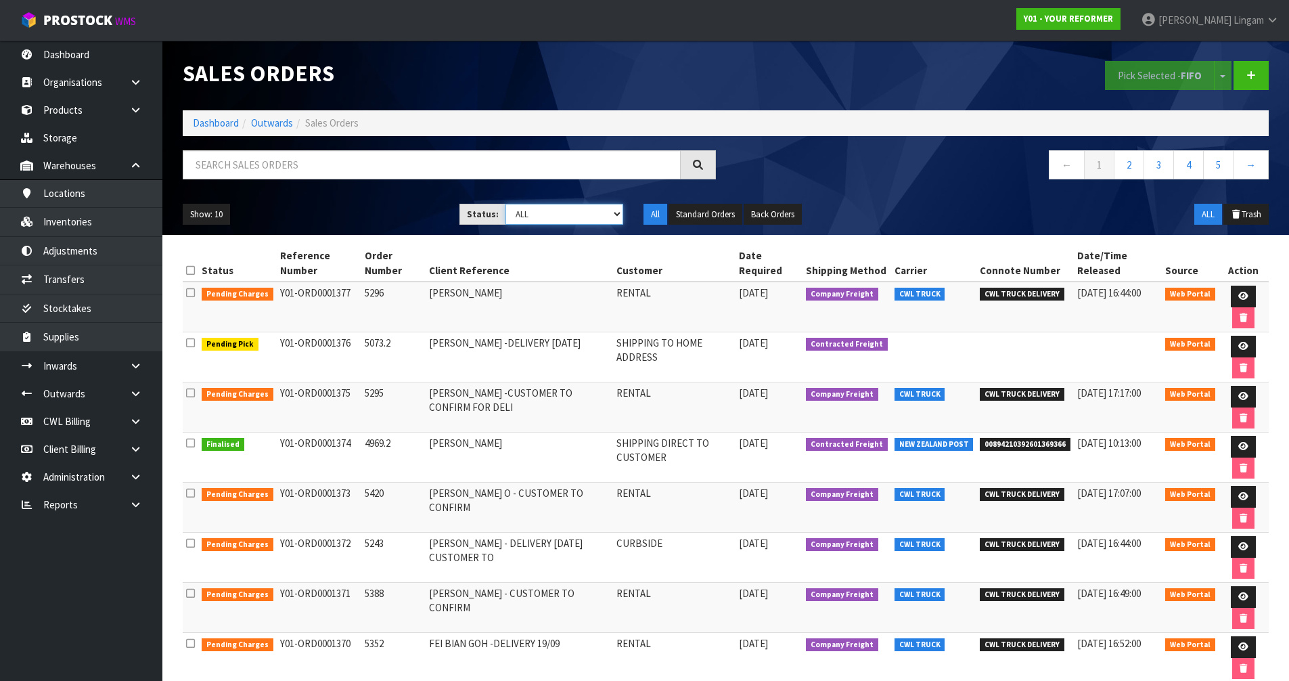
click at [591, 214] on select "Draft Pending Allocated Pending Pick Goods Picked Goods Packed Pending Charges …" at bounding box center [564, 214] width 118 height 21
select select "string:6"
click at [505, 204] on select "Draft Pending Allocated Pending Pick Goods Picked Goods Packed Pending Charges …" at bounding box center [564, 214] width 118 height 21
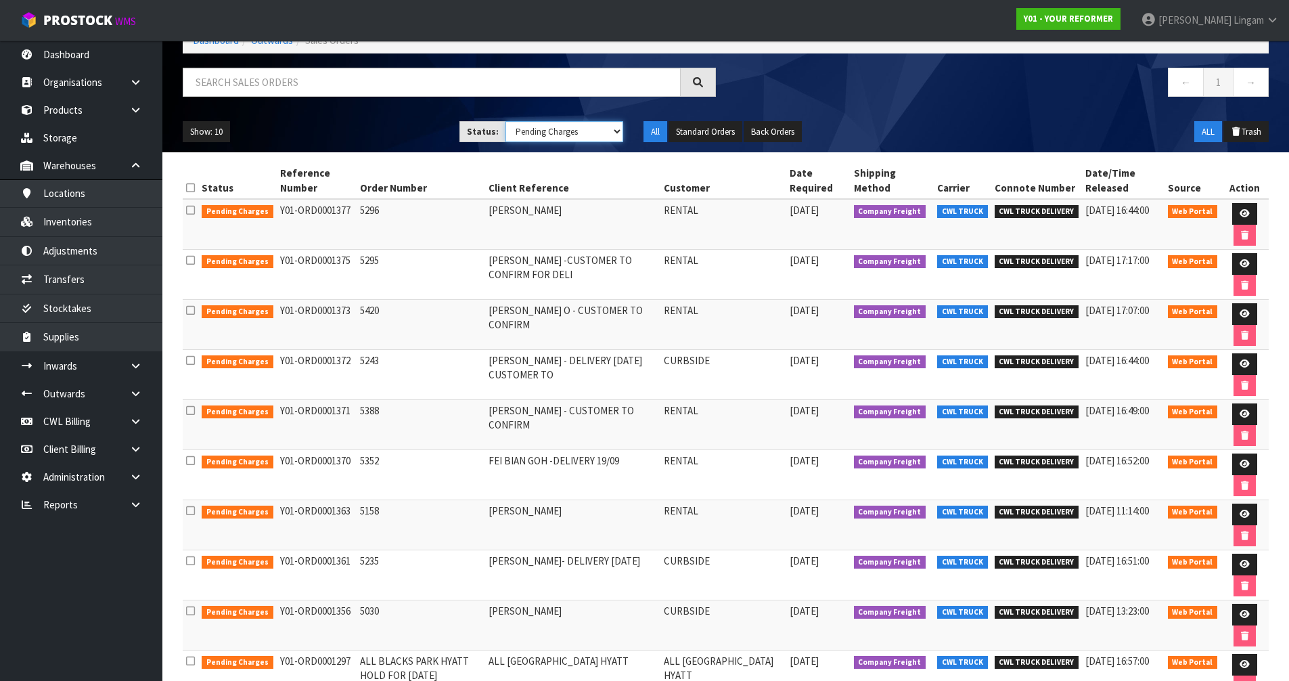
scroll to position [162, 0]
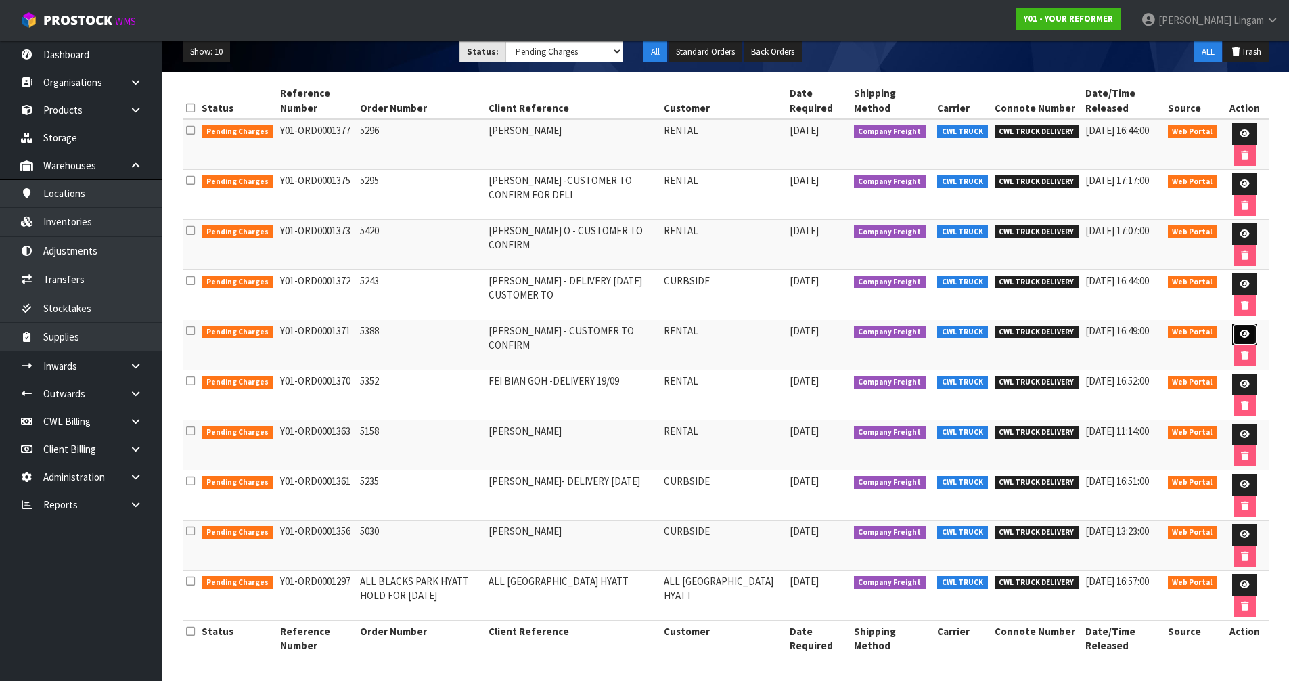
click at [1252, 330] on link at bounding box center [1244, 334] width 25 height 22
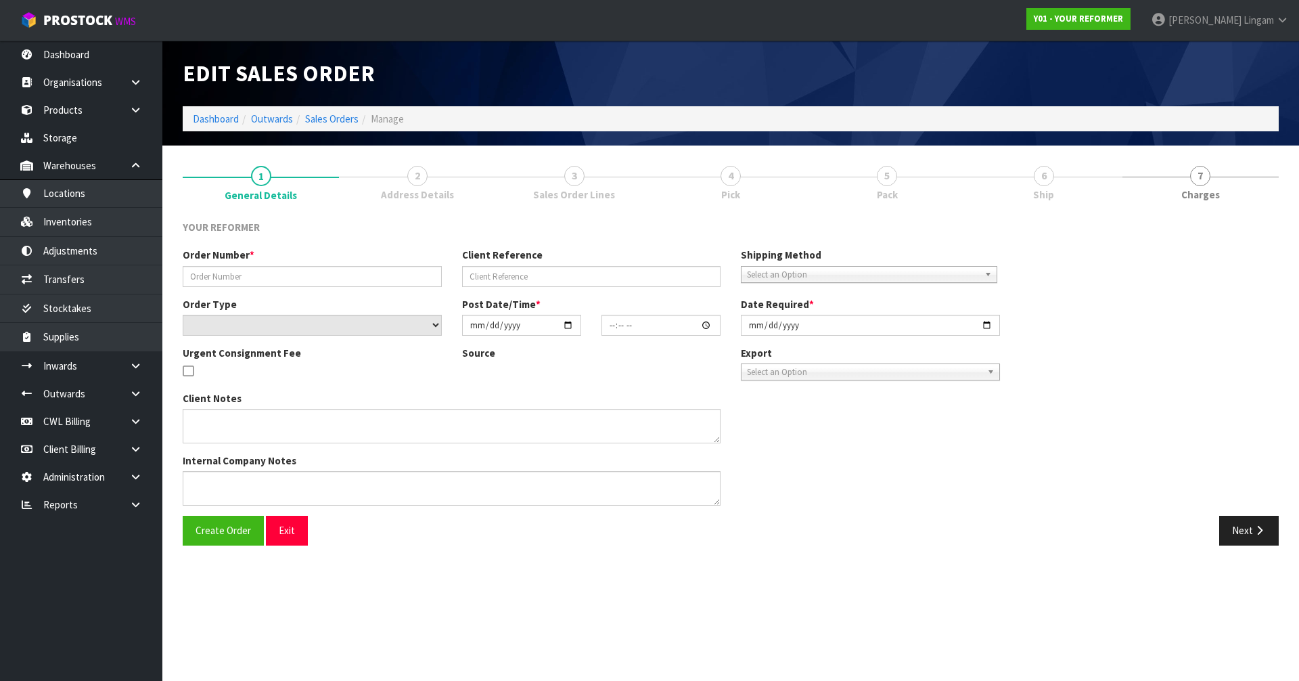
type input "5388"
type input "SUSAN BROWNE - CUSTOMER TO CONFIRM"
select select "number:0"
type input "2025-09-15"
type input "12:54:00.000"
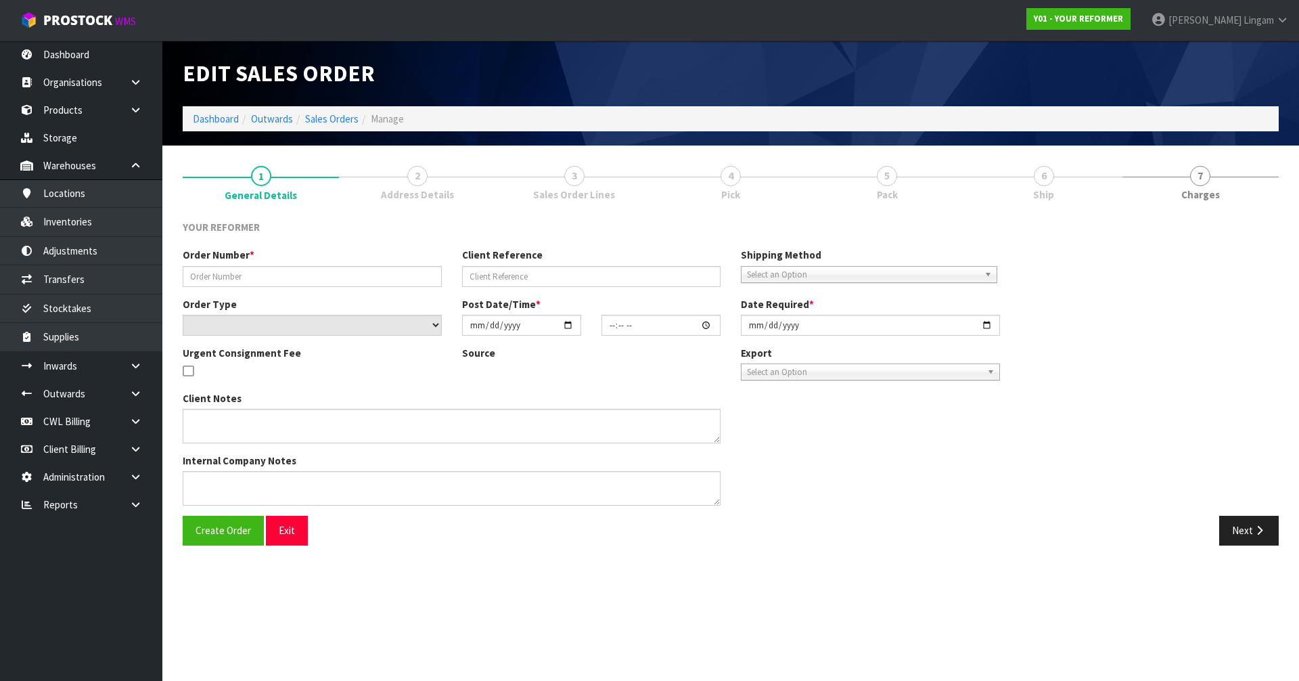
type input "2025-09-16"
type textarea "SUSAN BROWNE 127 GREEN ROAD AUK DAIRY FLAT 0792 NEW ZEALAND +64 21 940 157"
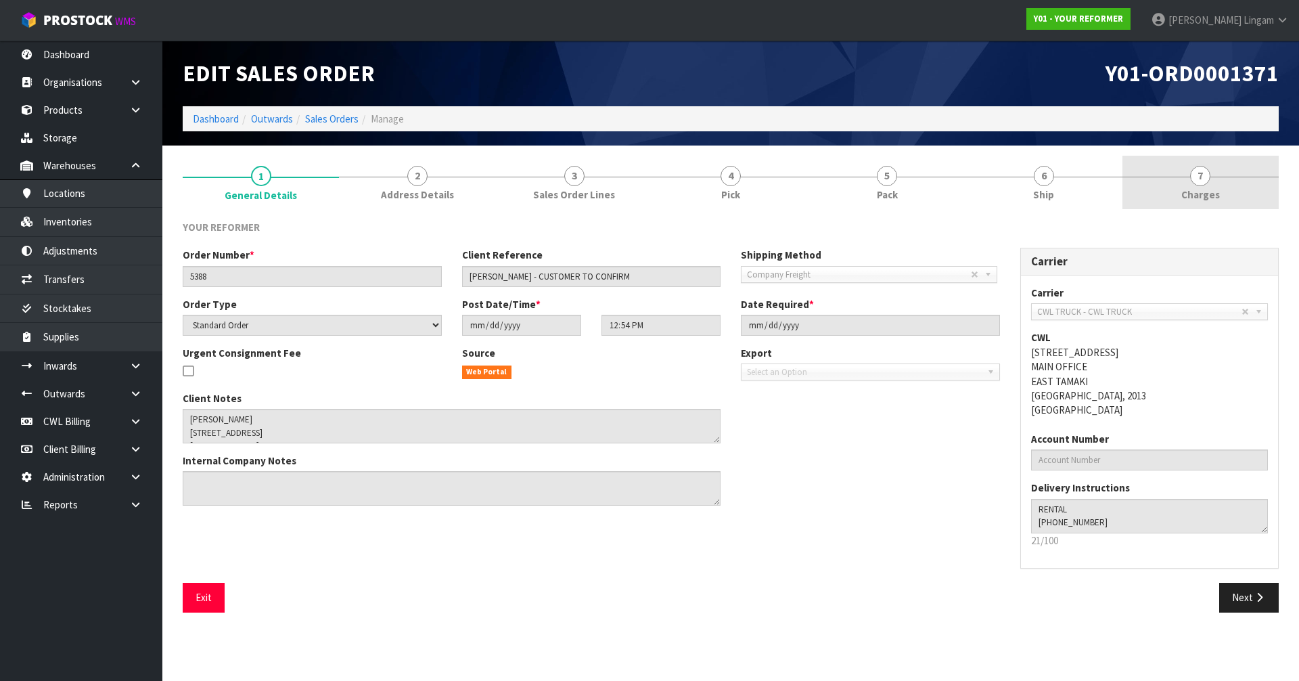
click at [1219, 174] on link "7 Charges" at bounding box center [1200, 182] width 156 height 53
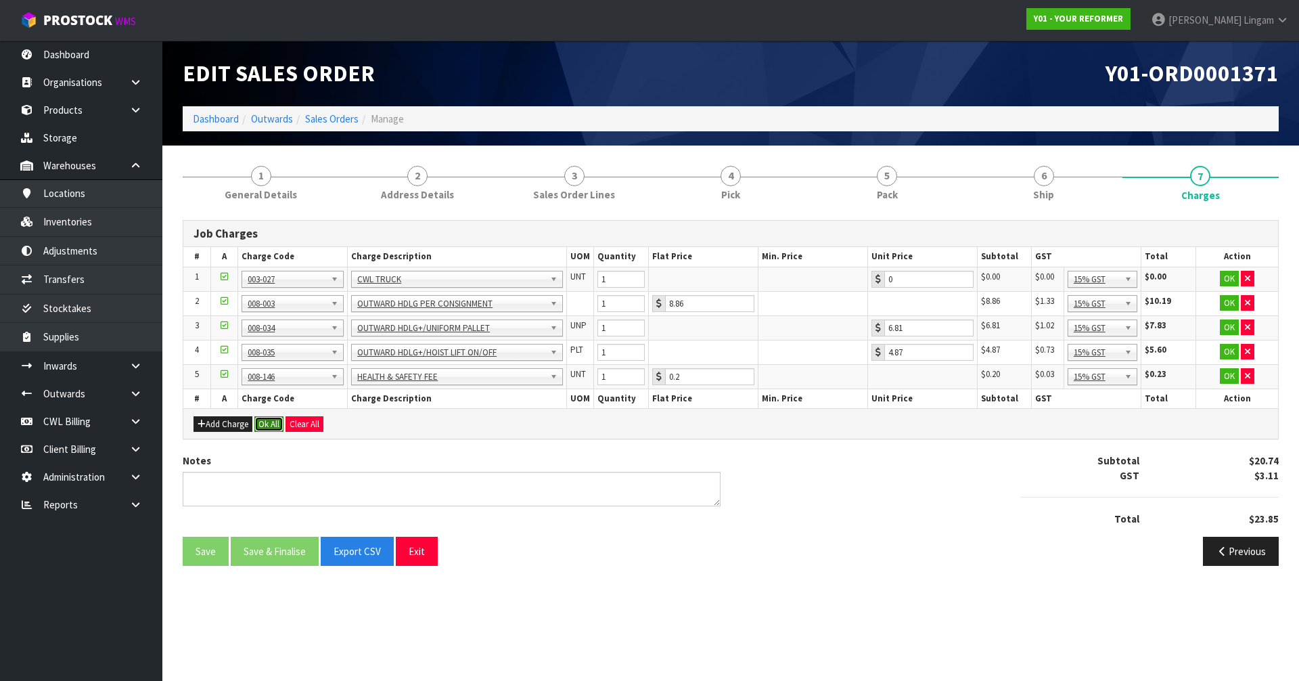
click at [261, 423] on button "Ok All" at bounding box center [268, 424] width 29 height 16
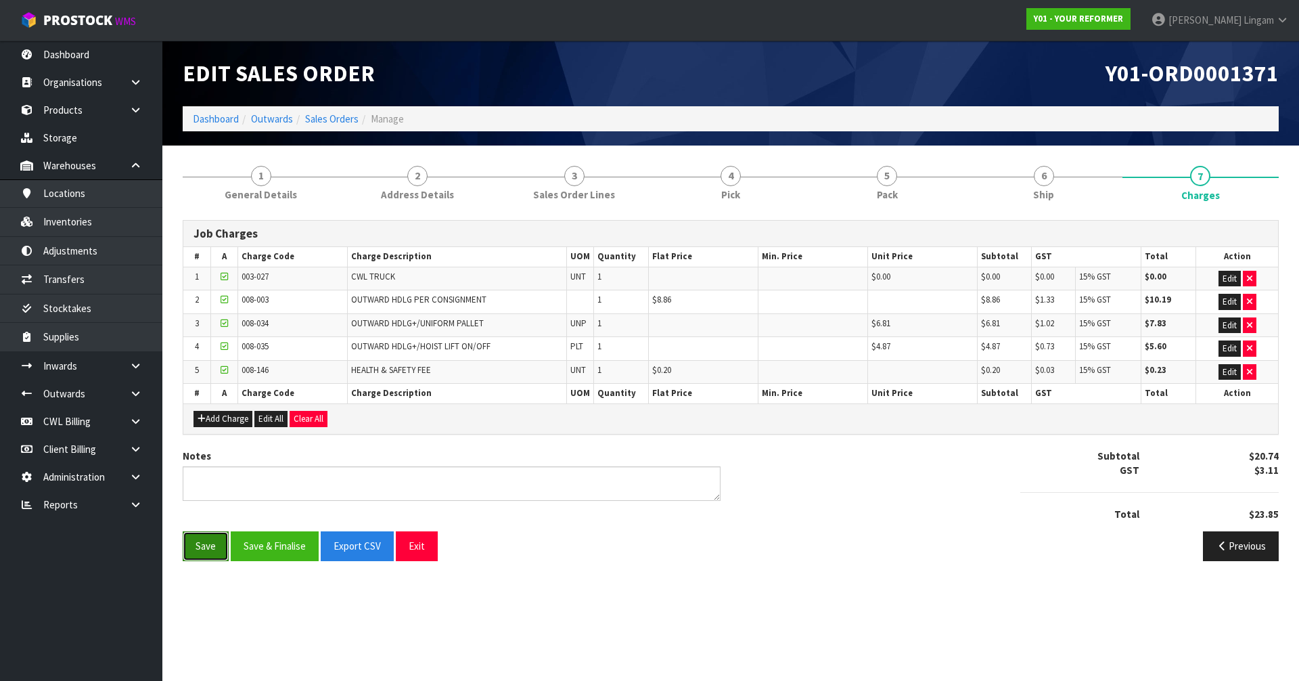
click at [205, 546] on button "Save" at bounding box center [206, 545] width 46 height 29
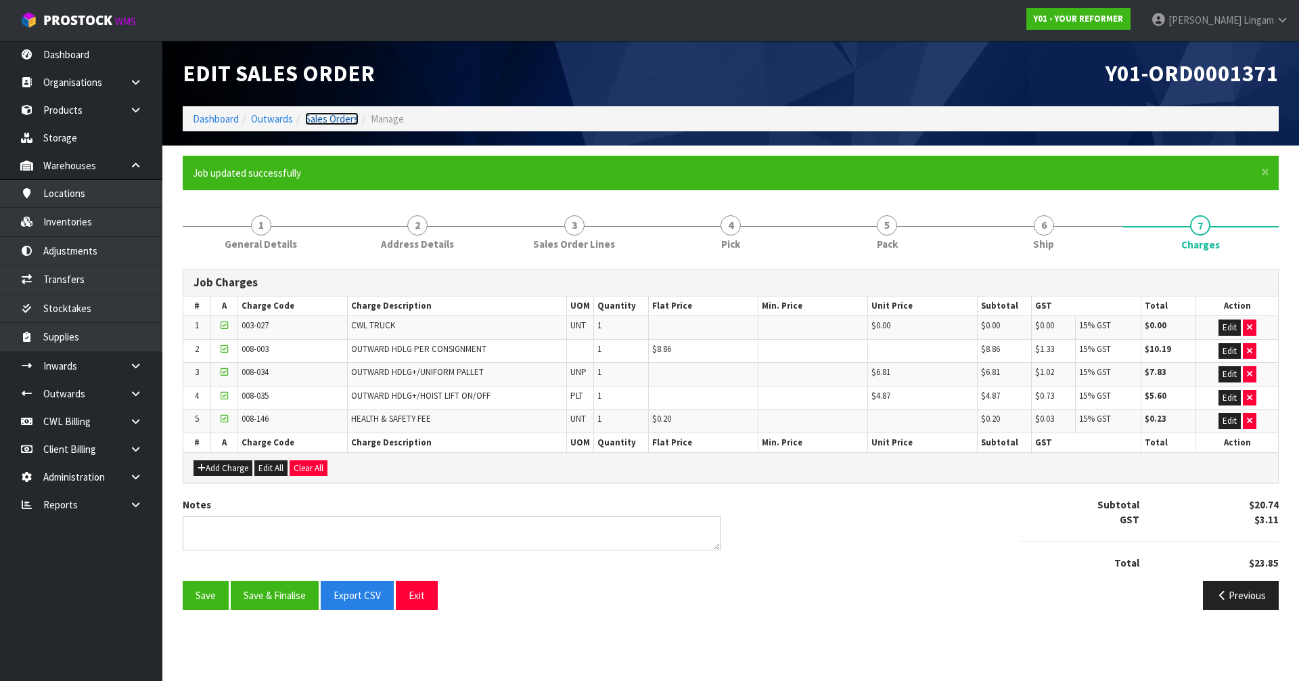
click at [335, 118] on link "Sales Orders" at bounding box center [331, 118] width 53 height 13
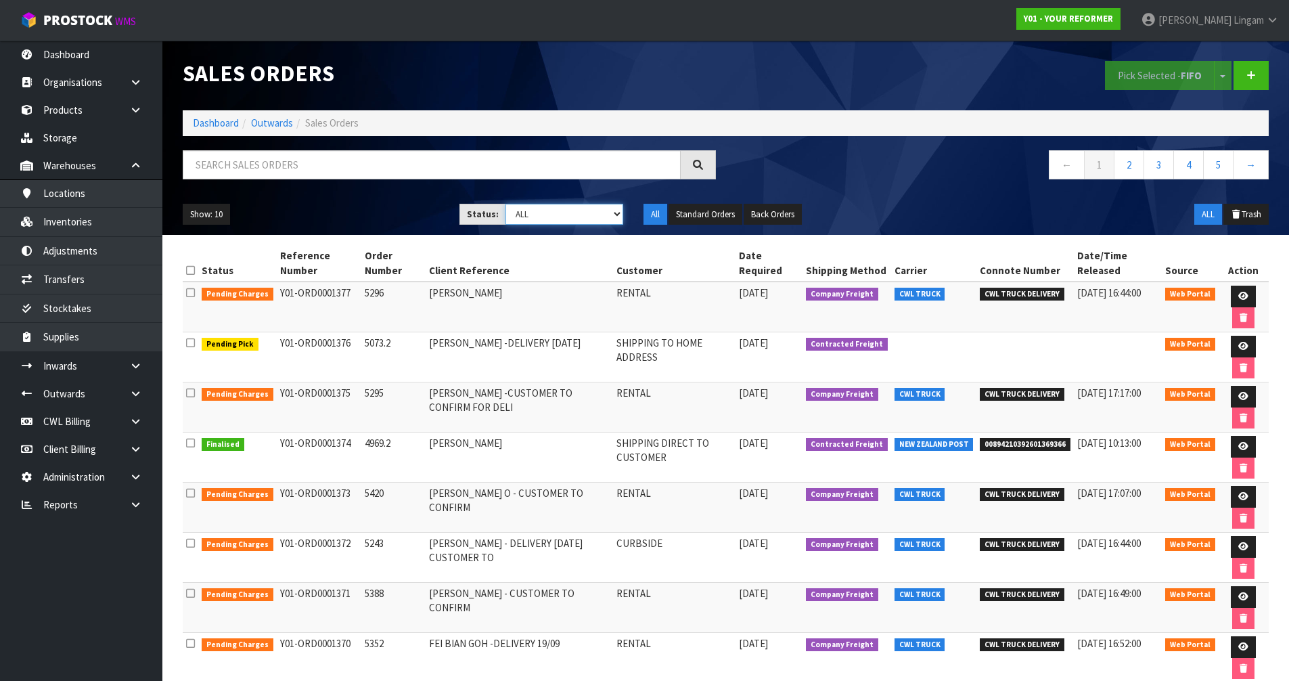
click at [583, 215] on select "Draft Pending Allocated Pending Pick Goods Picked Goods Packed Pending Charges …" at bounding box center [564, 214] width 118 height 21
select select "string:6"
click at [505, 204] on select "Draft Pending Allocated Pending Pick Goods Picked Goods Packed Pending Charges …" at bounding box center [564, 214] width 118 height 21
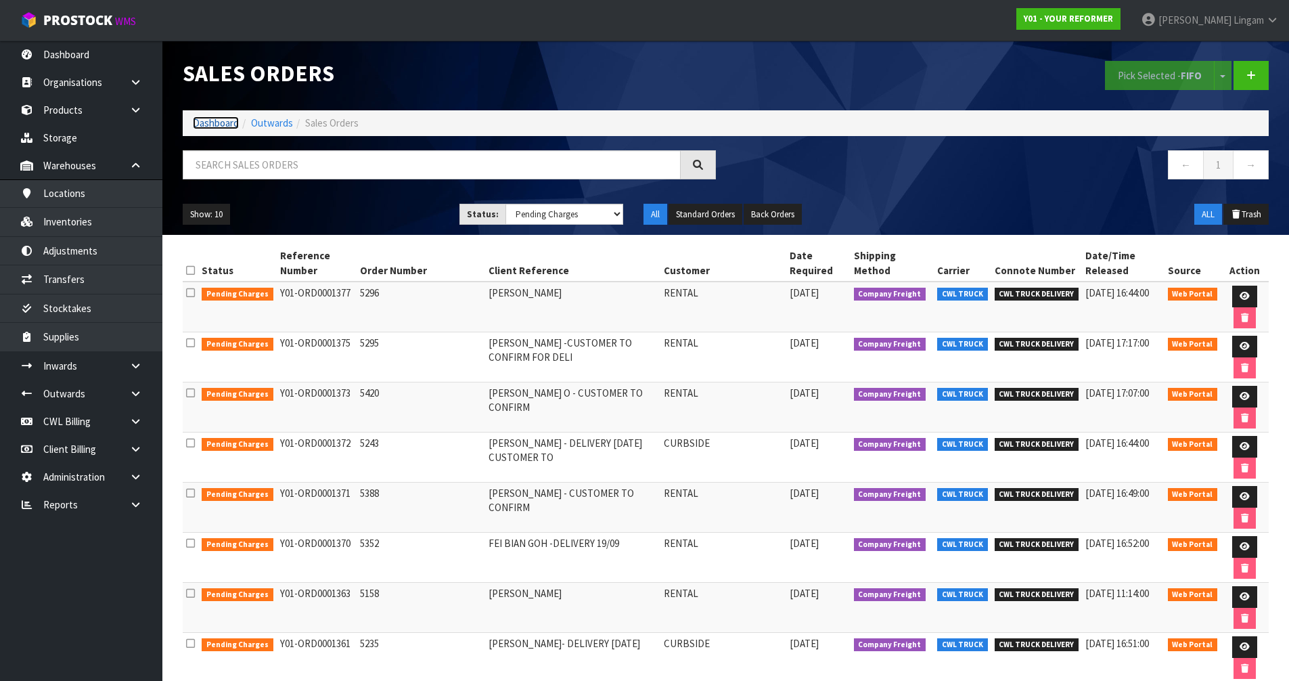
click at [221, 125] on link "Dashboard" at bounding box center [216, 122] width 46 height 13
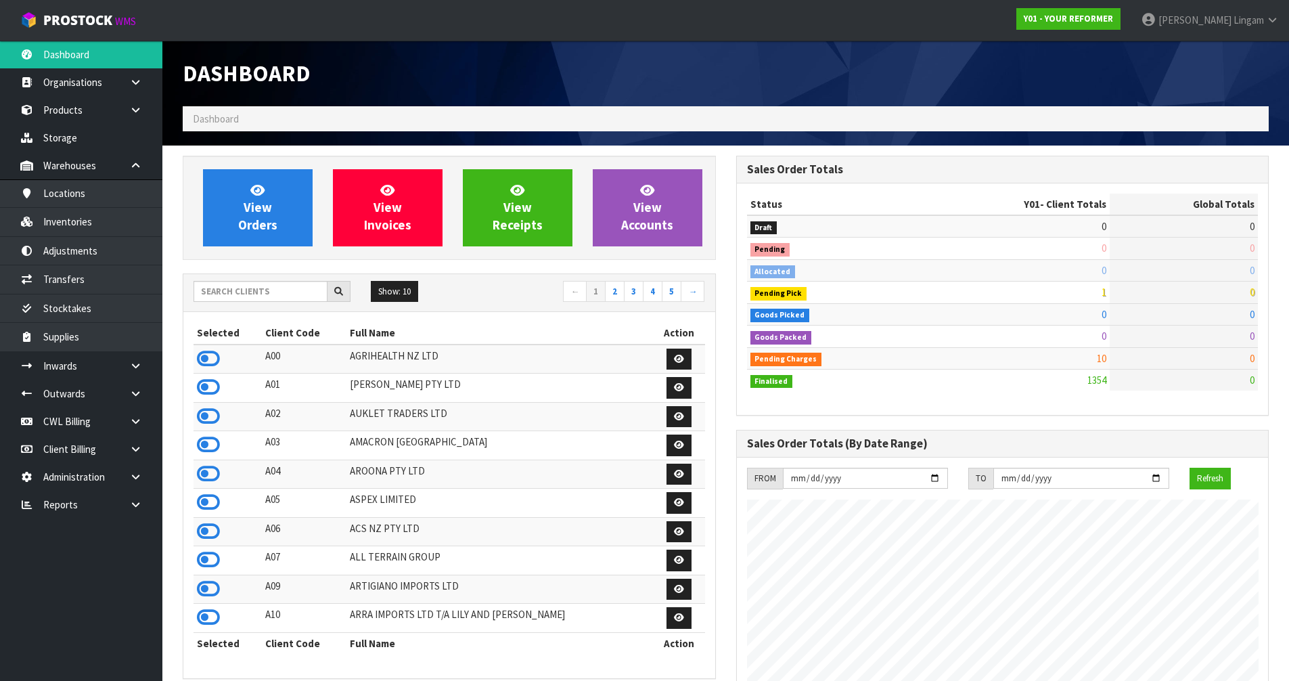
scroll to position [938, 553]
click at [247, 289] on input "text" at bounding box center [261, 291] width 134 height 21
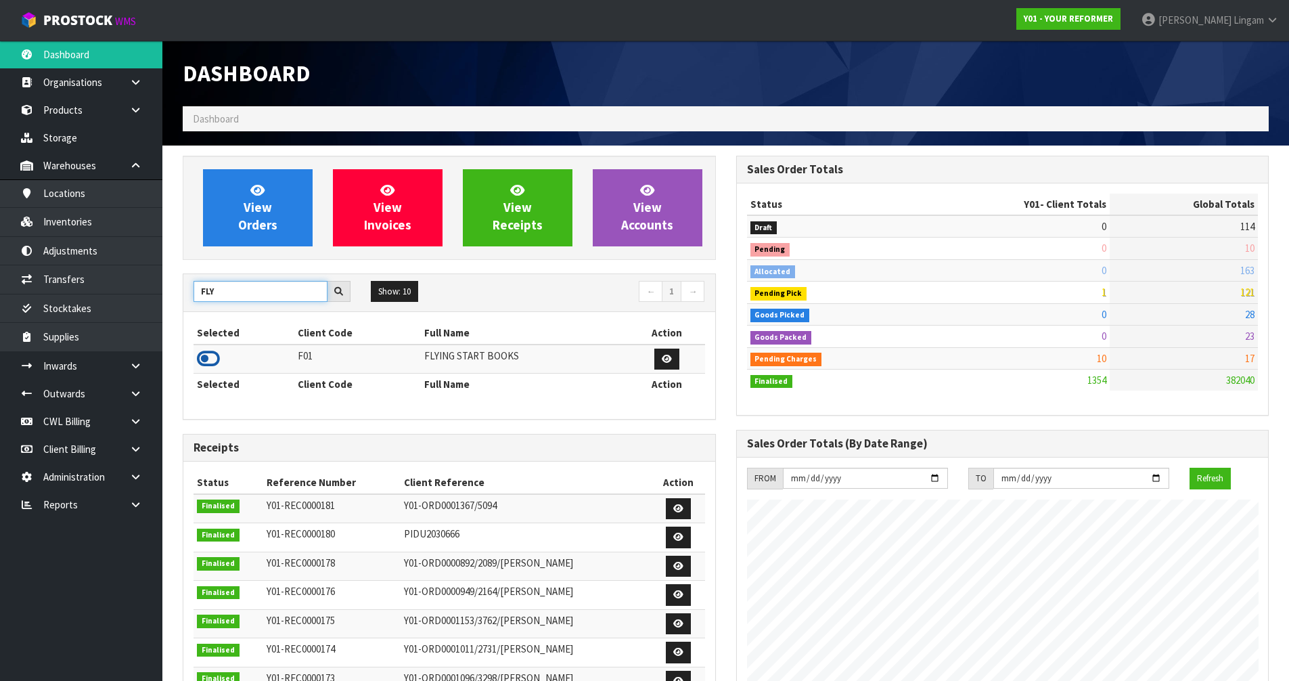
type input "FLY"
click at [218, 361] on icon at bounding box center [208, 358] width 23 height 20
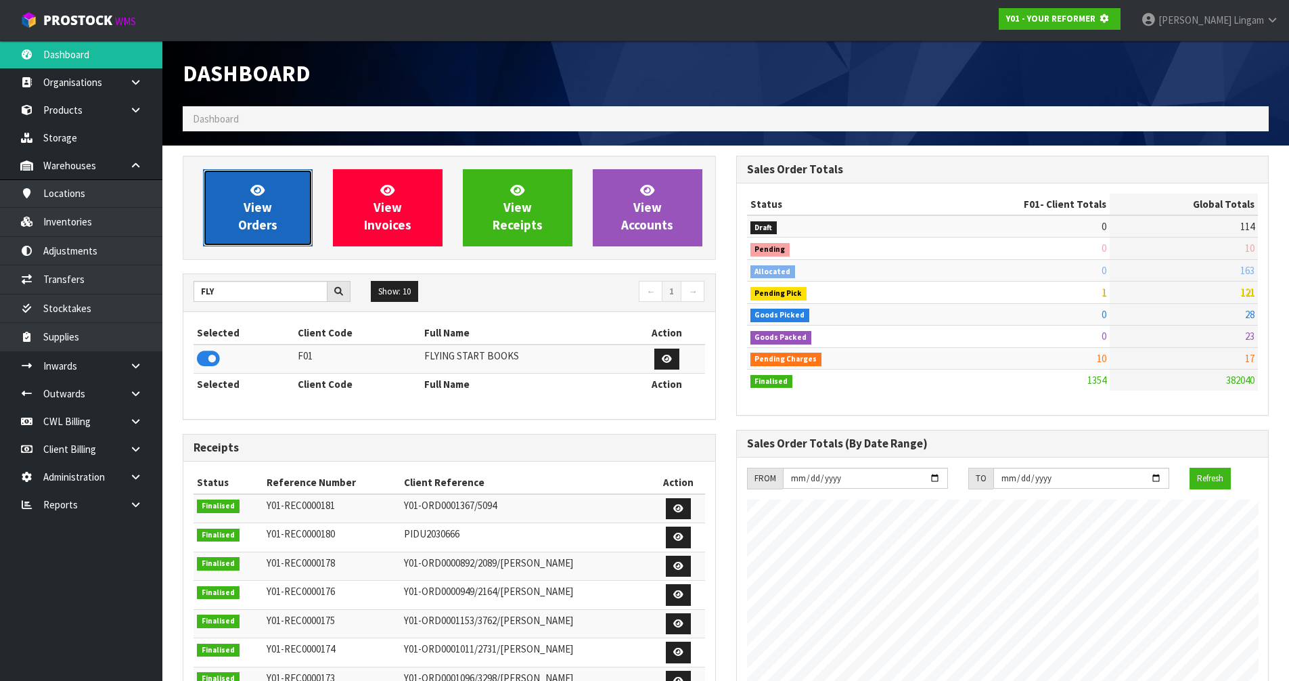
click at [276, 211] on link "View Orders" at bounding box center [258, 207] width 110 height 77
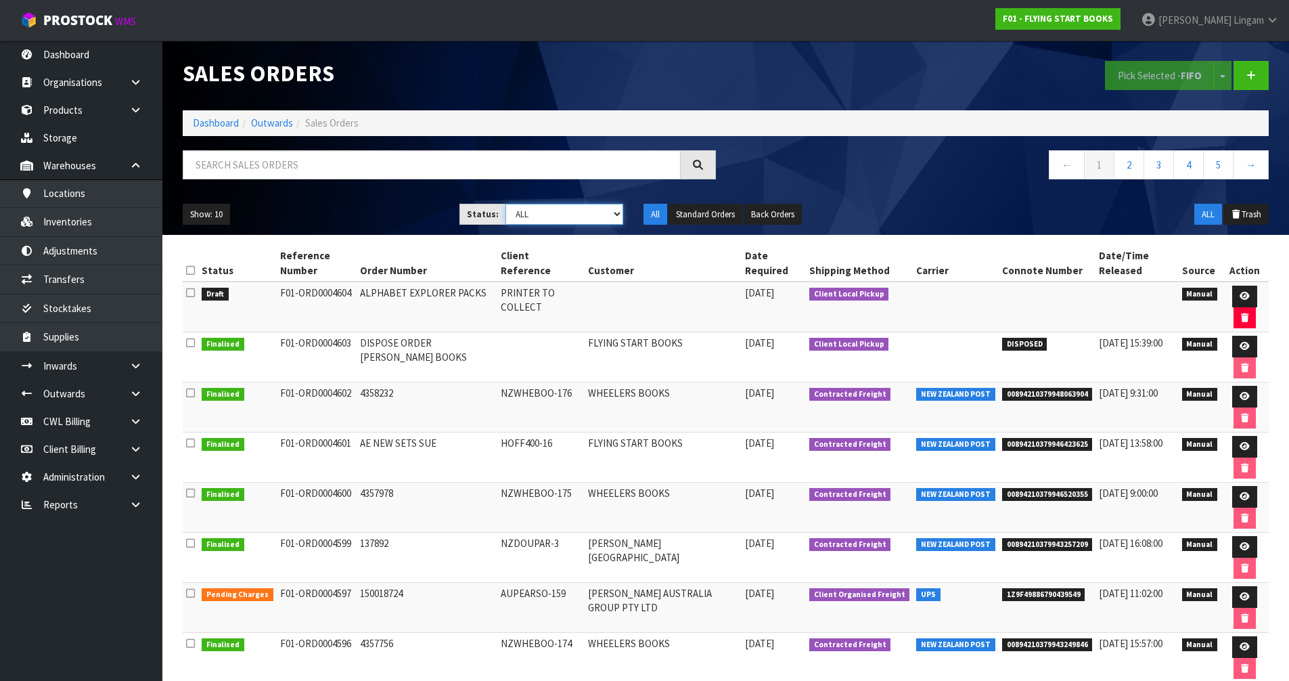
click at [604, 217] on select "Draft Pending Allocated Pending Pick Goods Picked Goods Packed Pending Charges …" at bounding box center [564, 214] width 118 height 21
select select "string:6"
click at [505, 204] on select "Draft Pending Allocated Pending Pick Goods Picked Goods Packed Pending Charges …" at bounding box center [564, 214] width 118 height 21
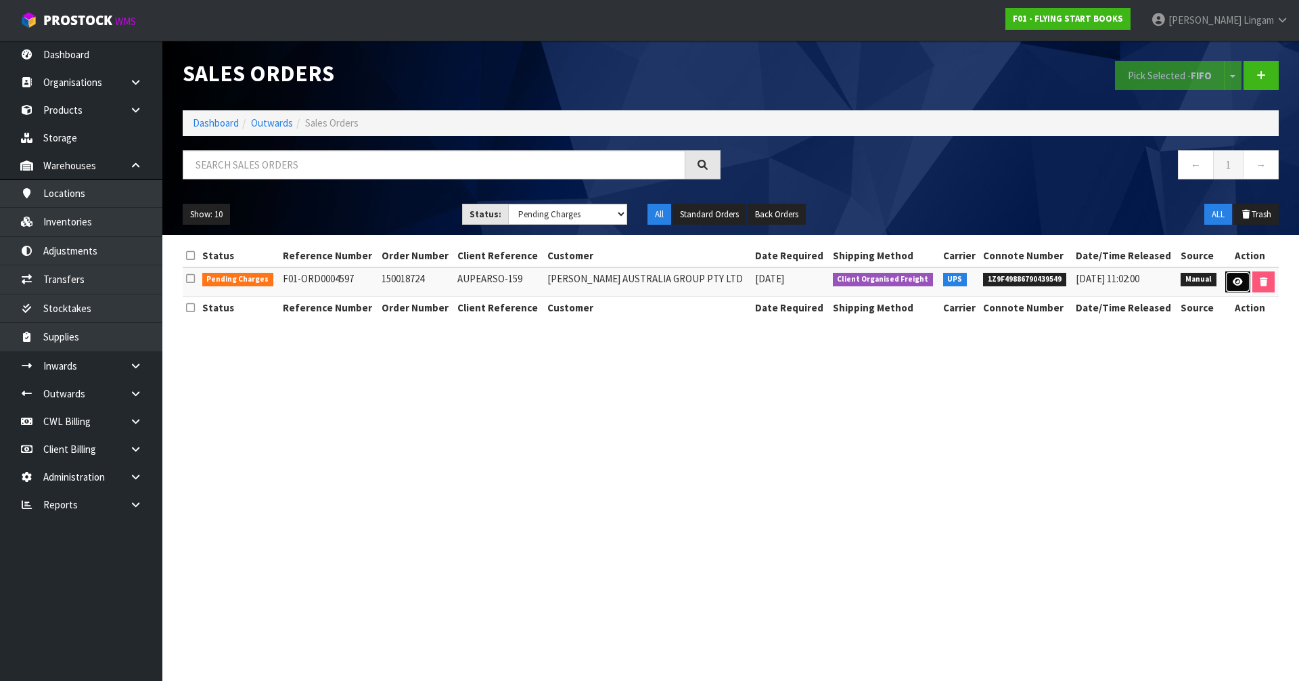
click at [1238, 283] on icon at bounding box center [1238, 281] width 10 height 9
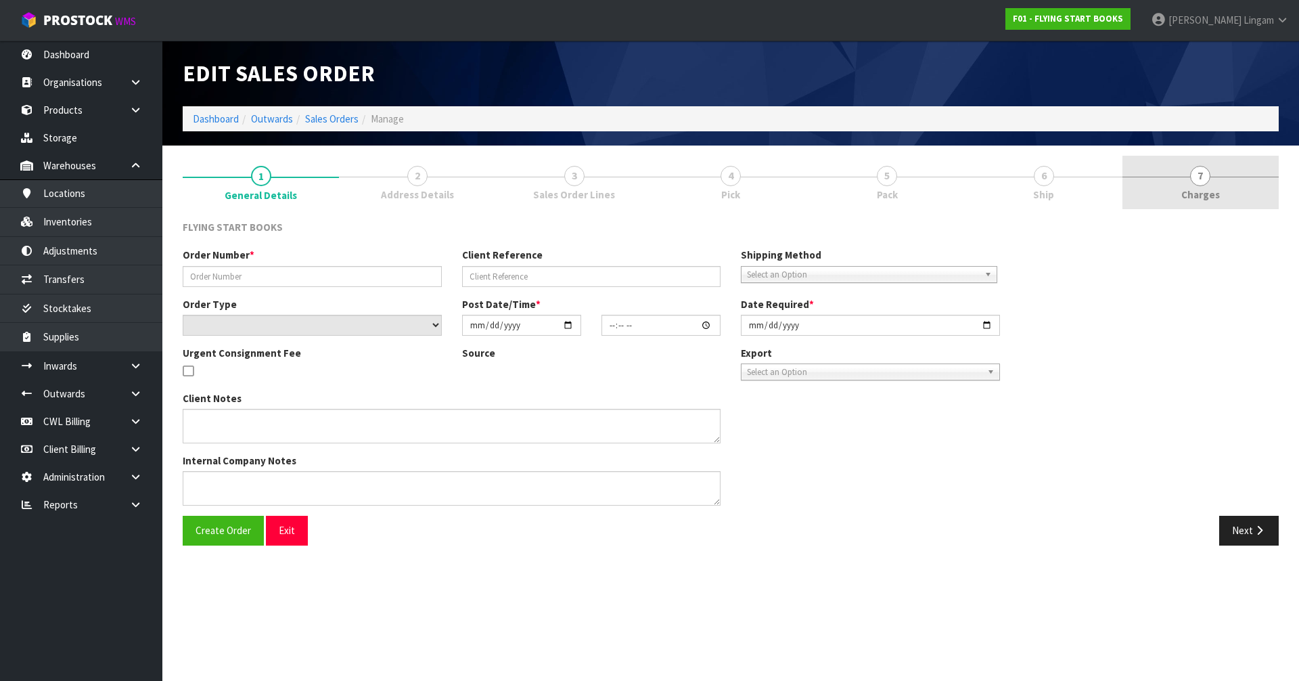
type input "150018724"
type input "AUPEARSO-159"
select select "number:0"
type input "2025-08-25"
type input "08:51:00.000"
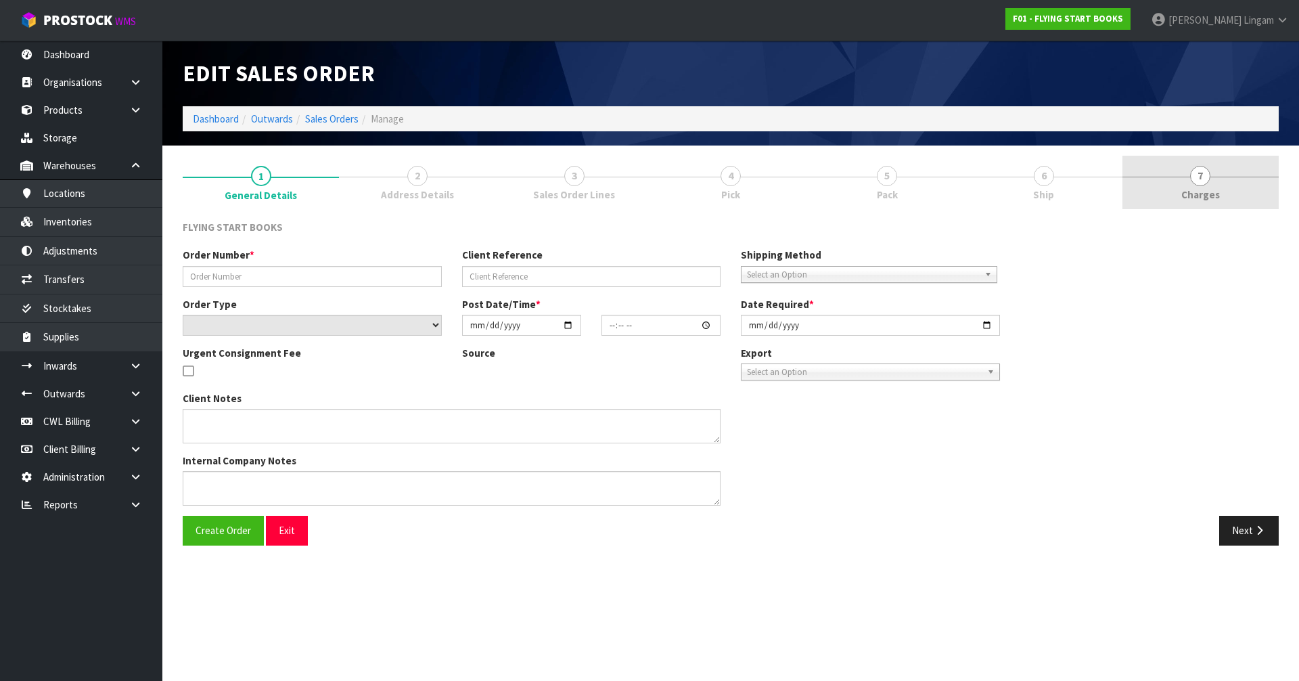
type input "2025-09-15"
type textarea "CHANGED CODE 9781877419812 TO 9781877435812 X 2. APPROVED BY CLIENT"
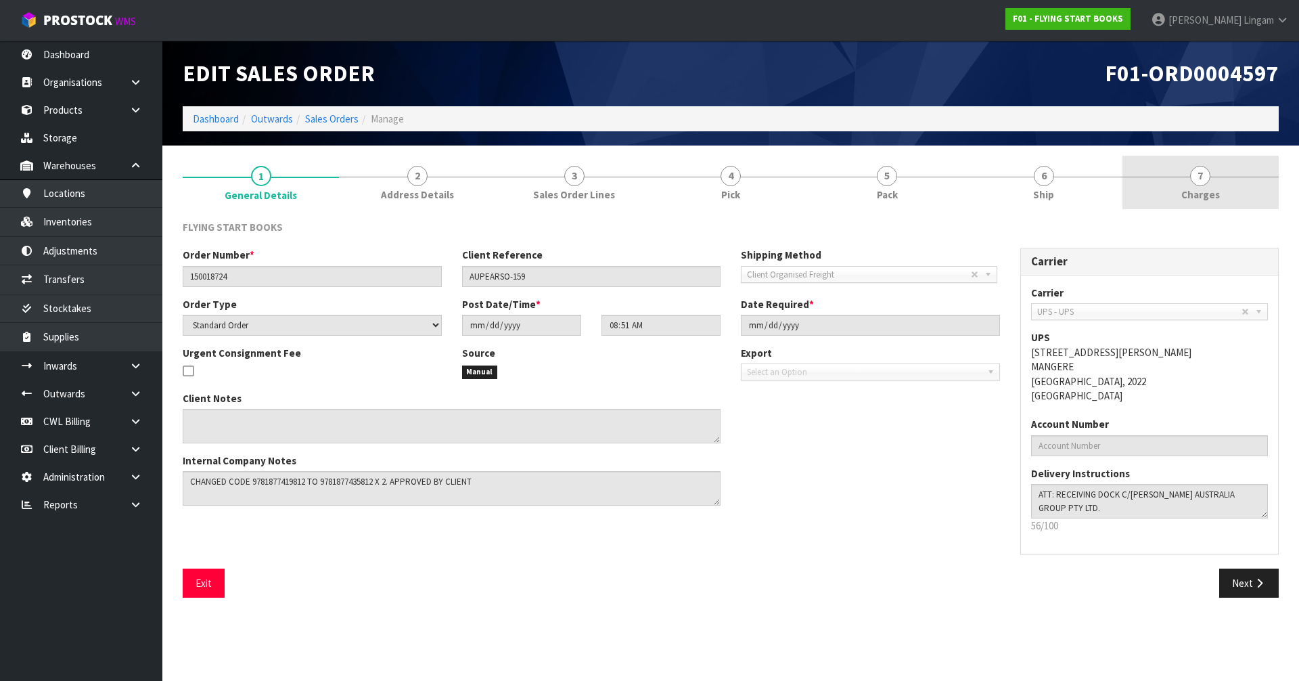
click at [1228, 196] on link "7 Charges" at bounding box center [1200, 182] width 156 height 53
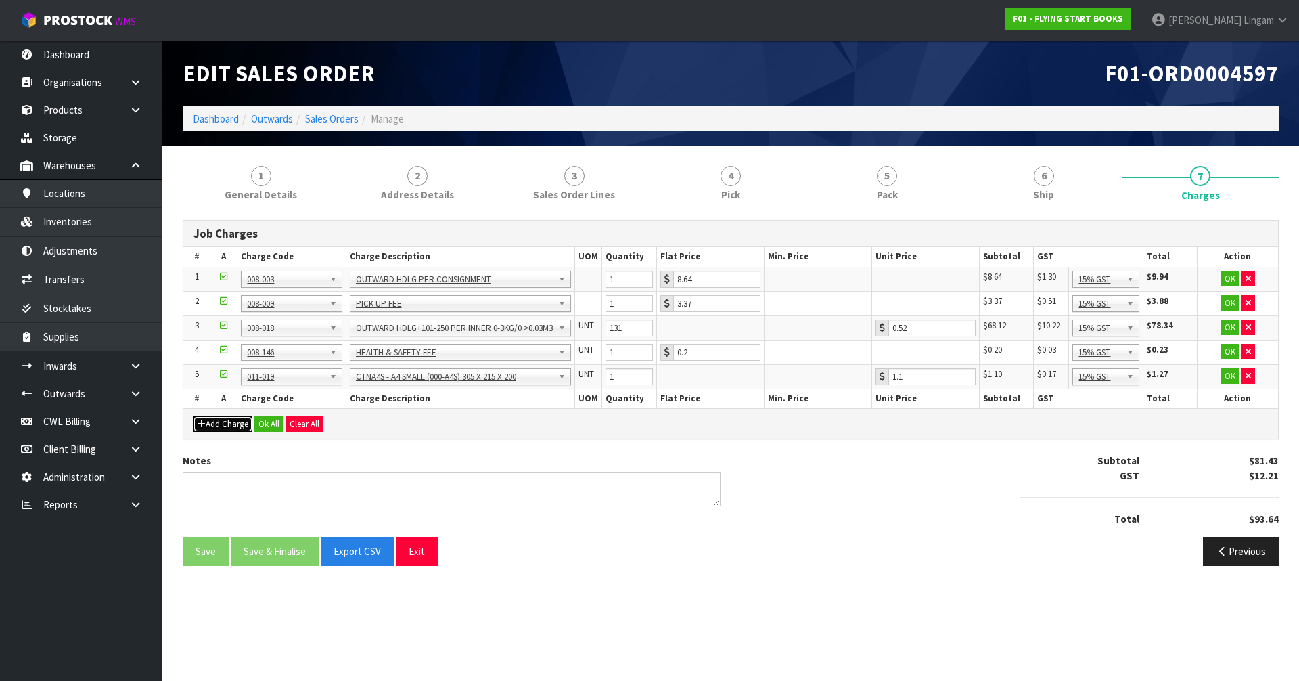
drag, startPoint x: 232, startPoint y: 427, endPoint x: 256, endPoint y: 443, distance: 28.7
click at [256, 443] on div "Job Charges # A Charge Code Charge Description UOM Quantity Flat Price Min. Pri…" at bounding box center [731, 398] width 1096 height 356
click at [332, 118] on link "Sales Orders" at bounding box center [331, 118] width 53 height 13
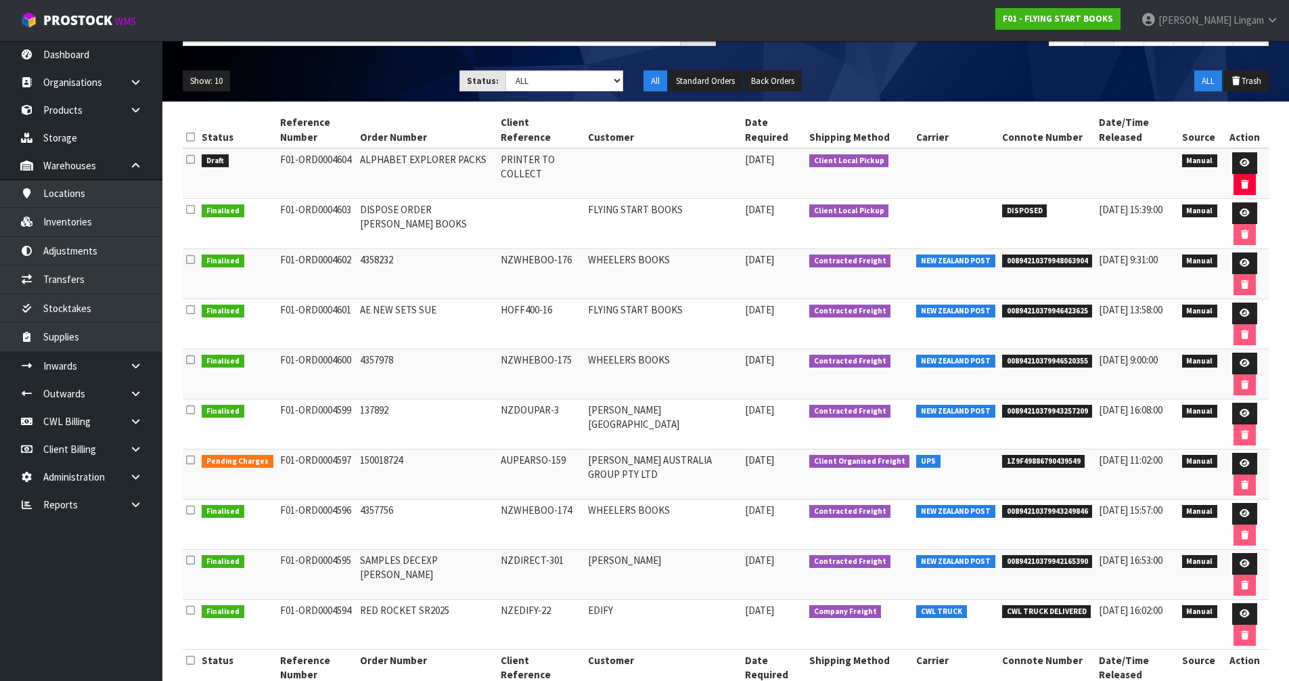
scroll to position [135, 0]
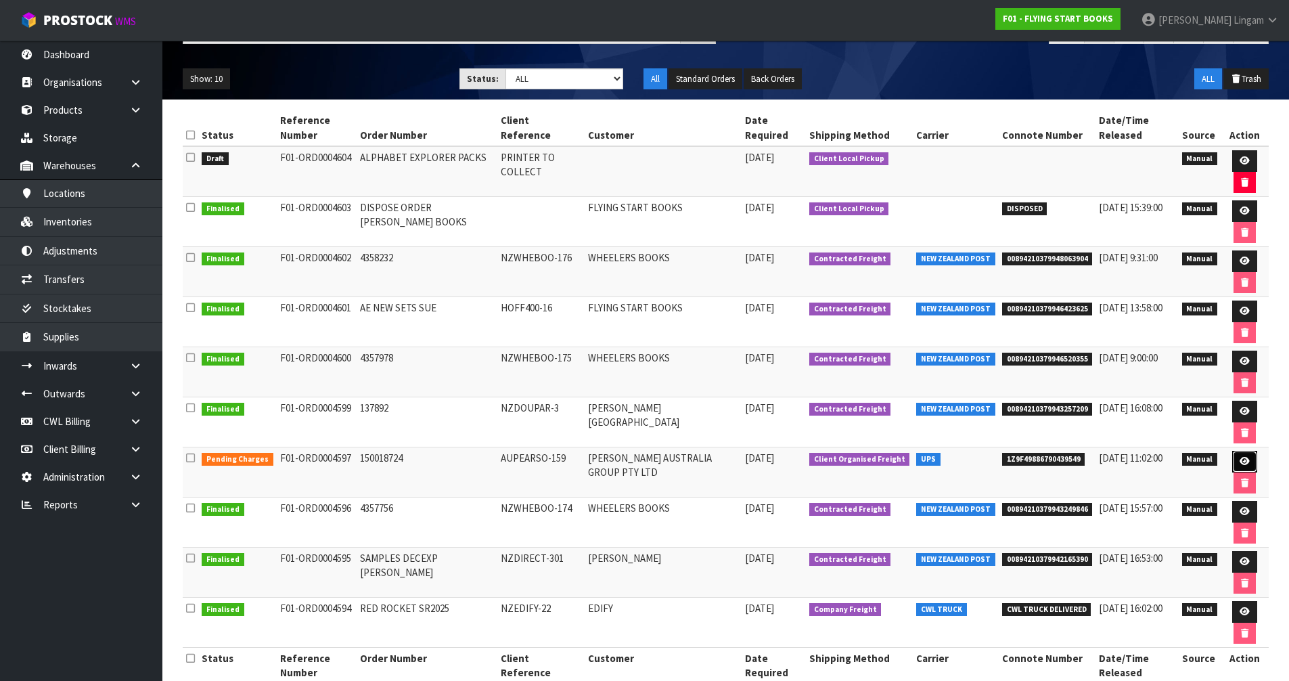
click at [1234, 462] on link at bounding box center [1244, 462] width 25 height 22
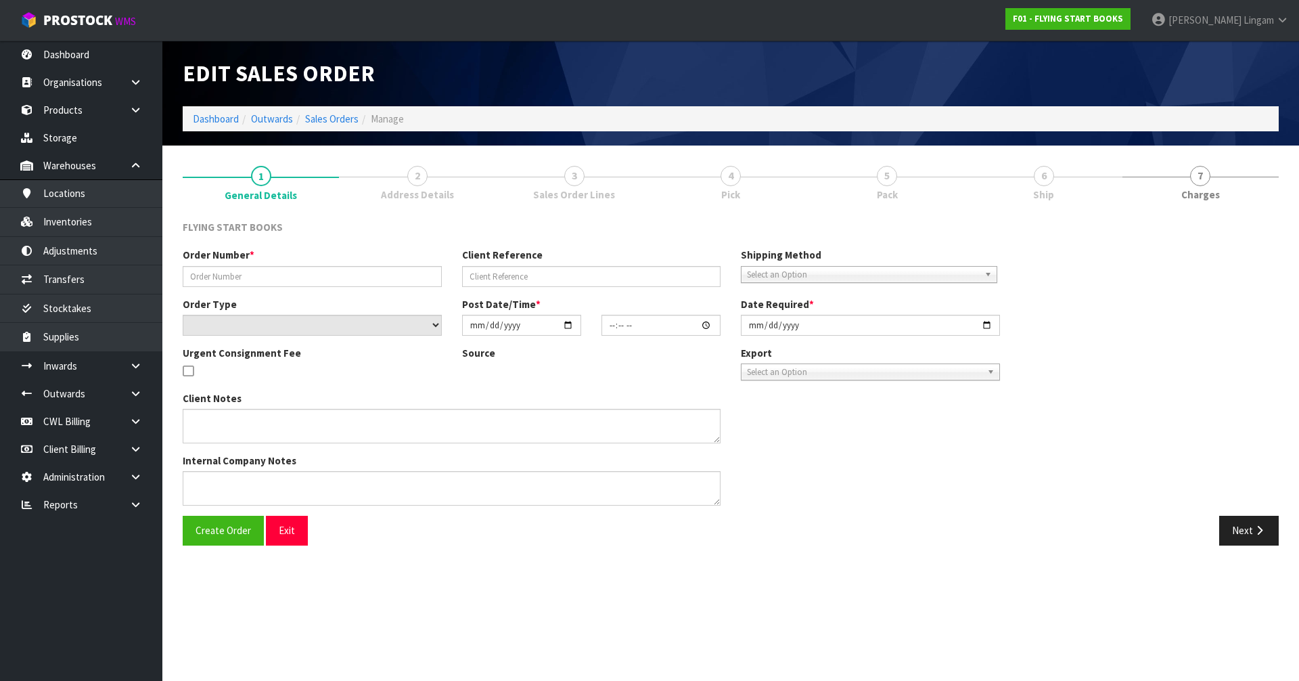
type input "150018724"
type input "AUPEARSO-159"
select select "number:0"
type input "2025-08-25"
type input "08:51:00.000"
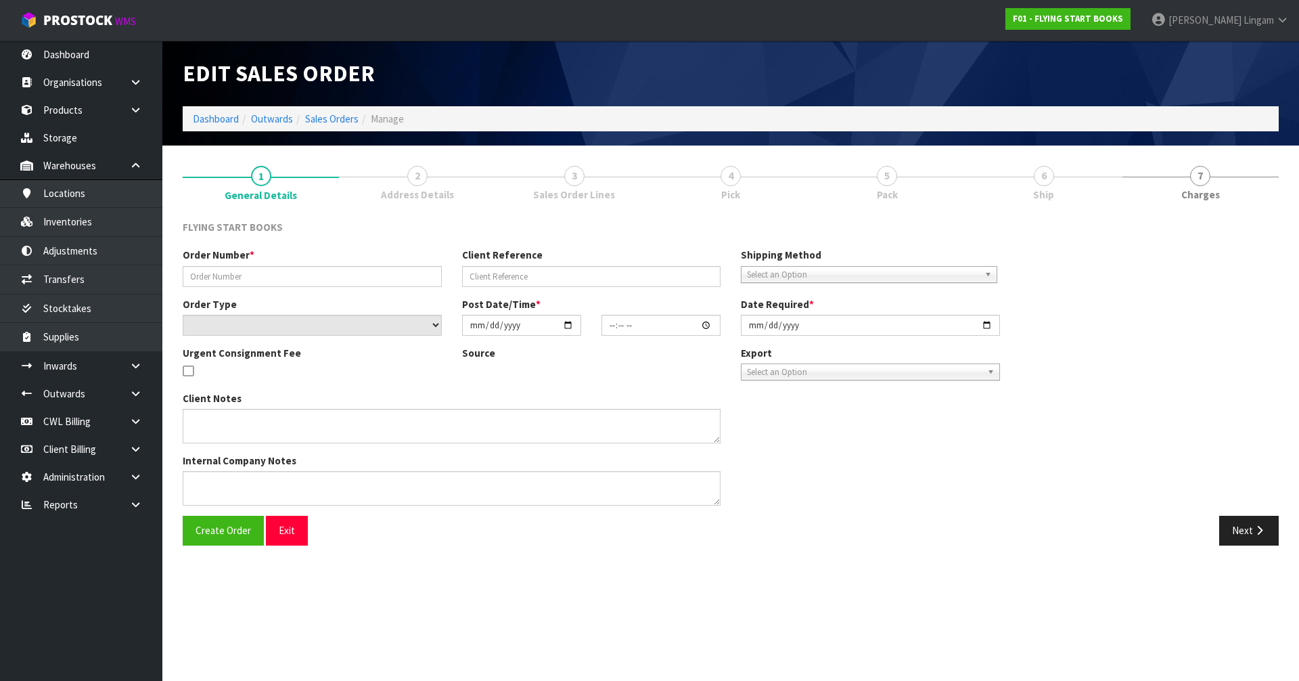
type input "2025-09-15"
type textarea "CHANGED CODE 9781877419812 TO 9781877435812 X 2. APPROVED BY CLIENT"
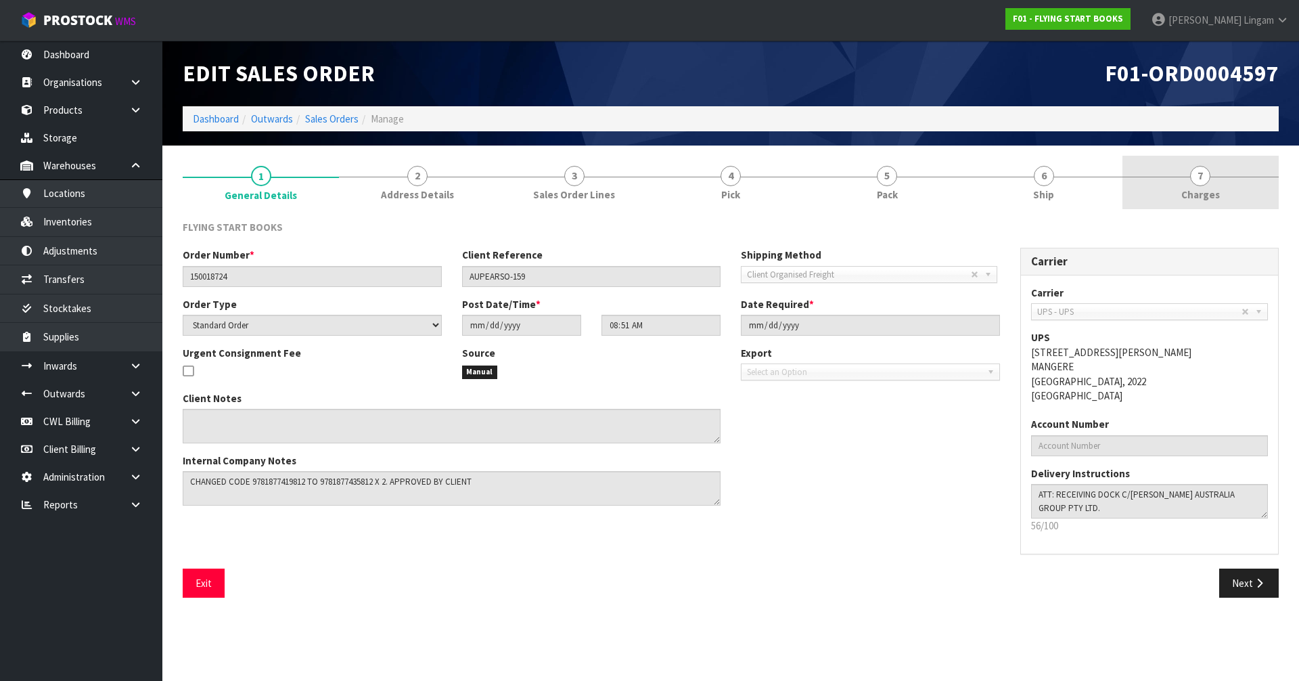
click at [1223, 194] on link "7 Charges" at bounding box center [1200, 182] width 156 height 53
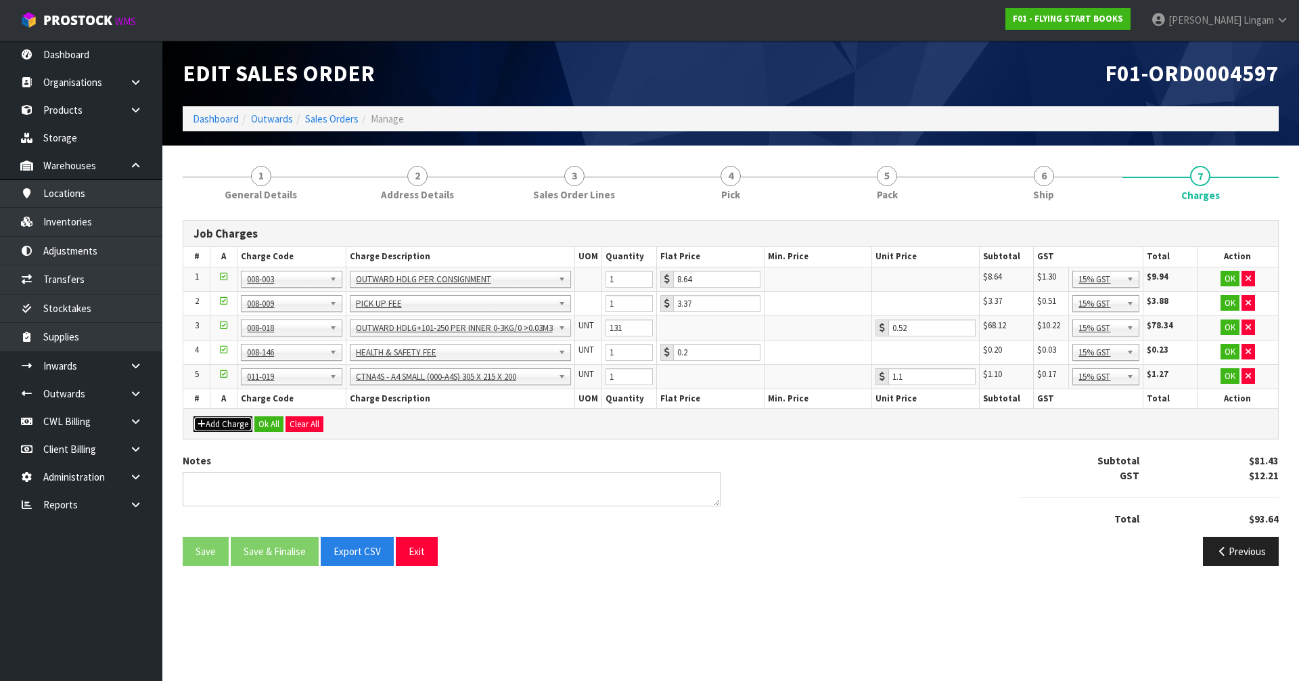
click at [235, 423] on button "Add Charge" at bounding box center [223, 424] width 59 height 16
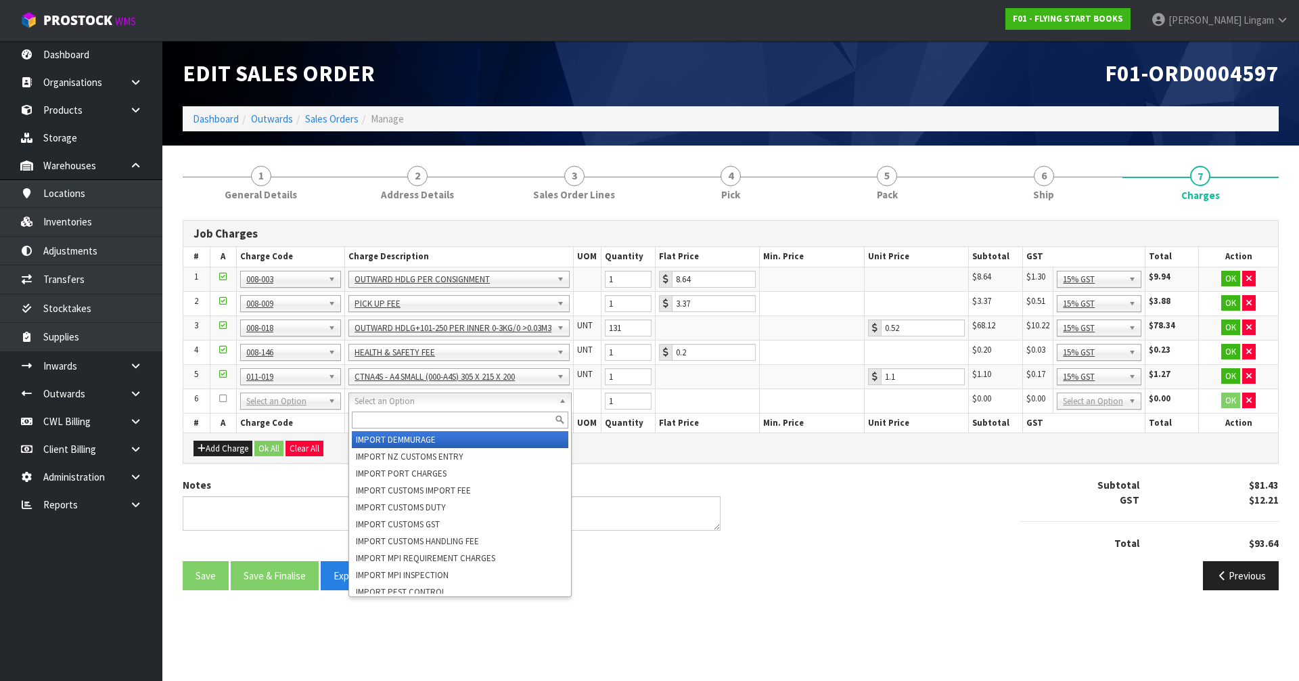
click at [378, 415] on input "text" at bounding box center [460, 419] width 217 height 17
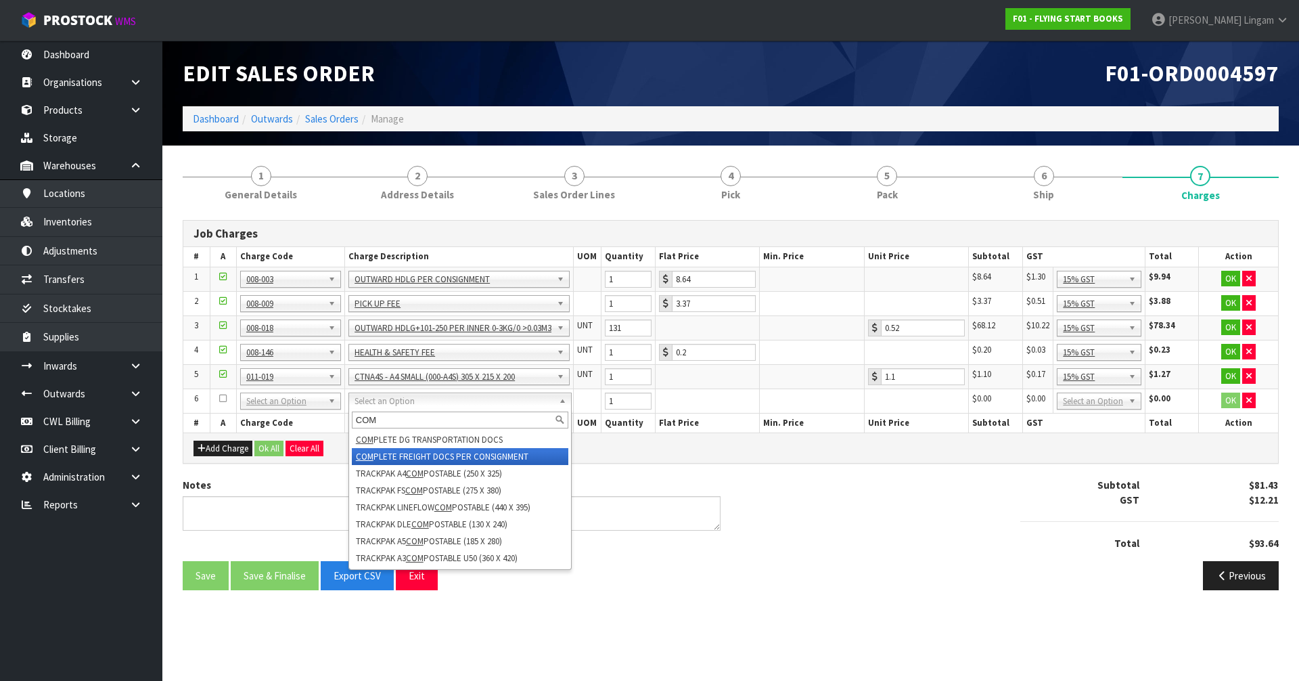
type input "COM"
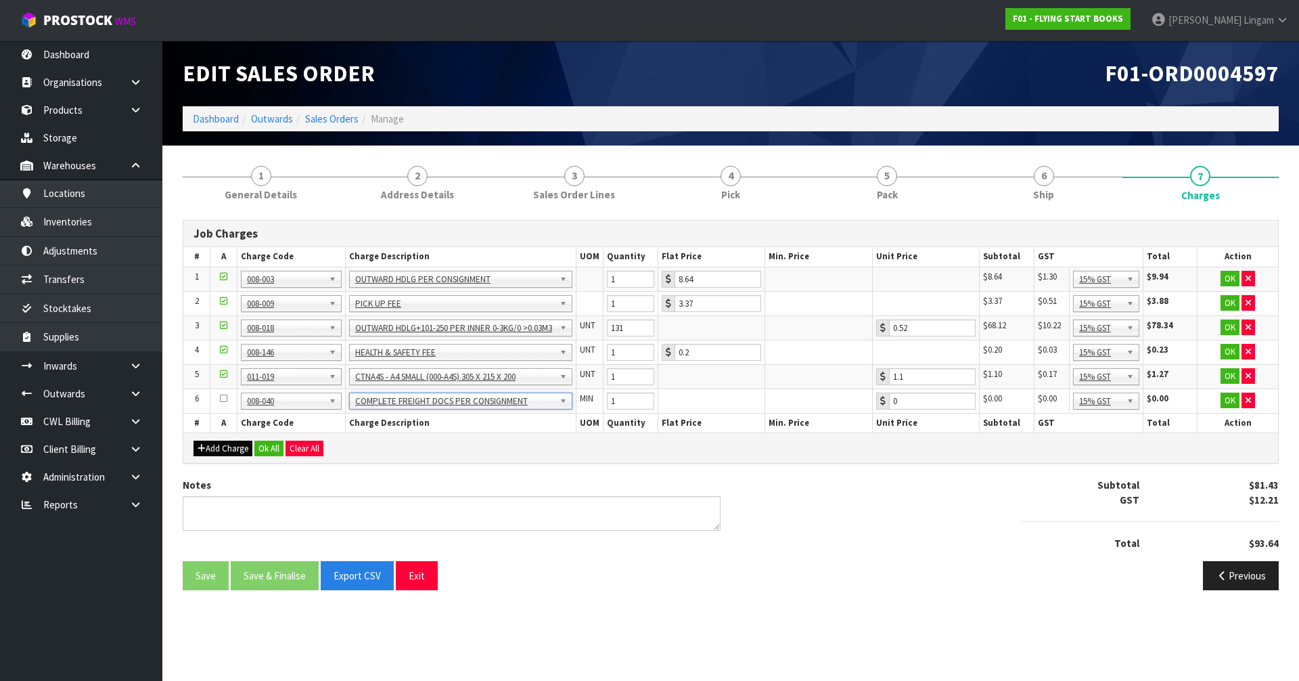
type input "3.57"
click at [251, 442] on button "Add Charge" at bounding box center [223, 448] width 59 height 16
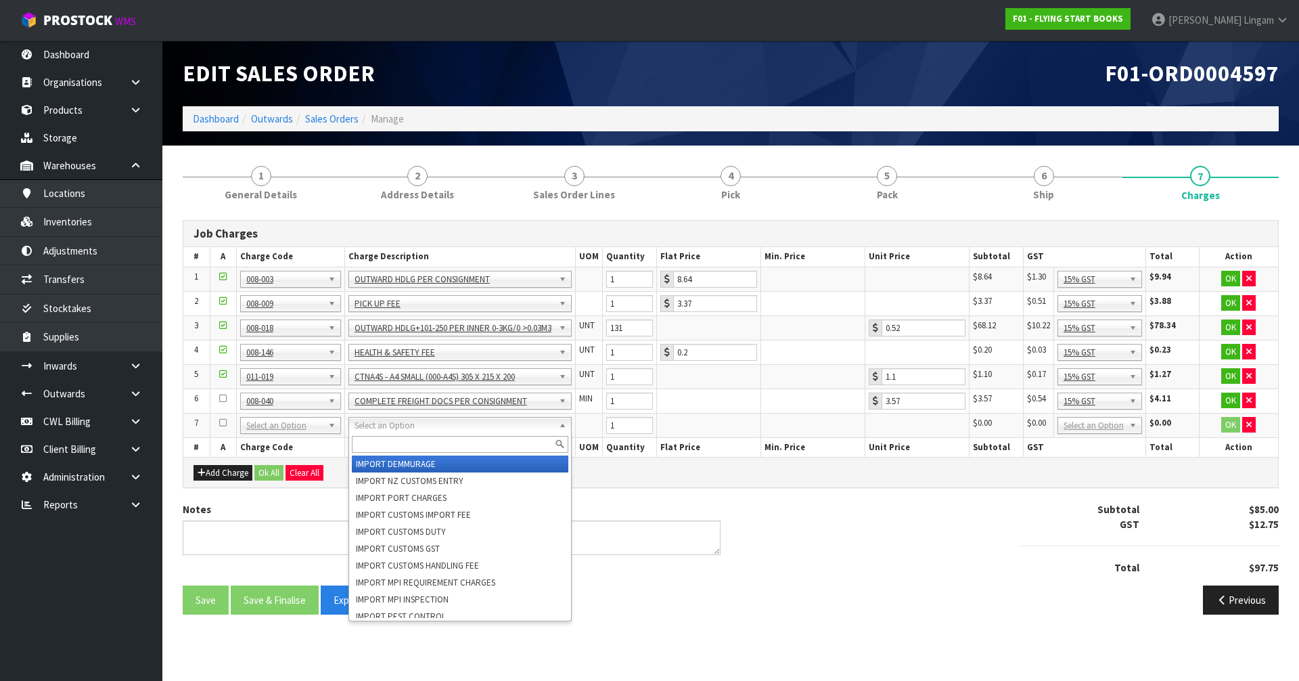
click at [411, 449] on input "text" at bounding box center [460, 444] width 217 height 17
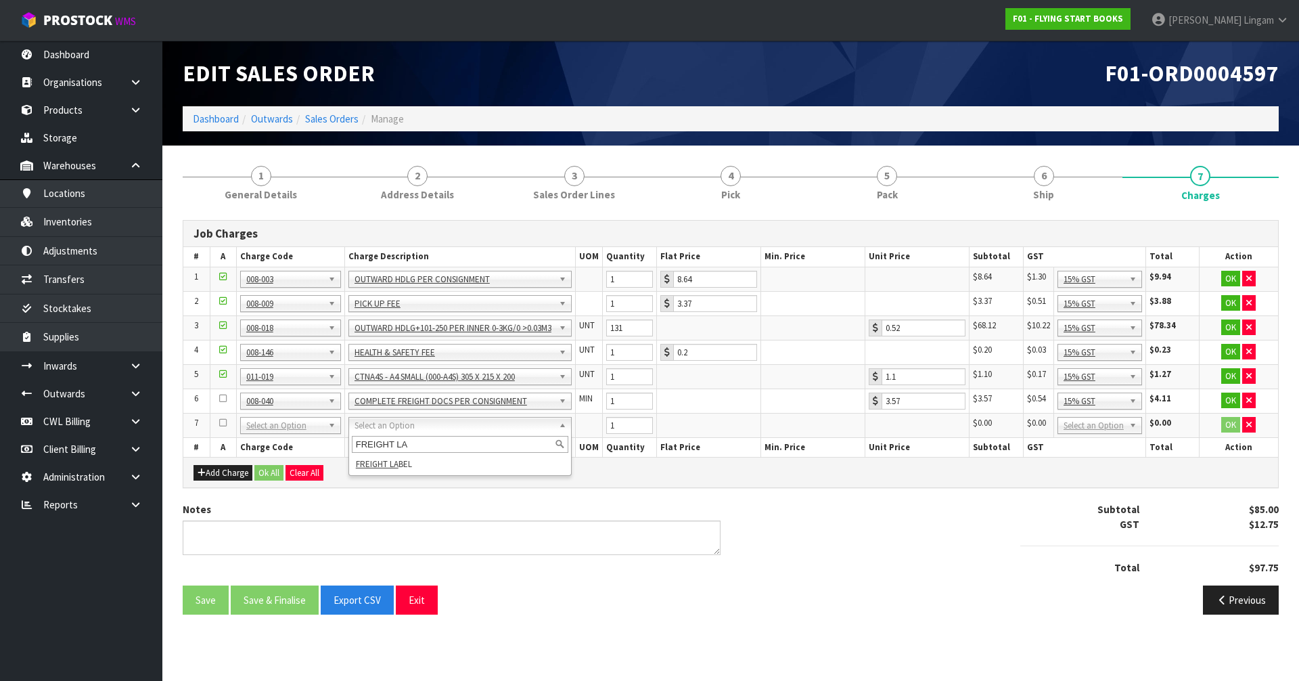
type input "FREIGHT LA"
click at [418, 472] on div "FREIGHT LA FREIGHT LA BEL" at bounding box center [459, 454] width 223 height 43
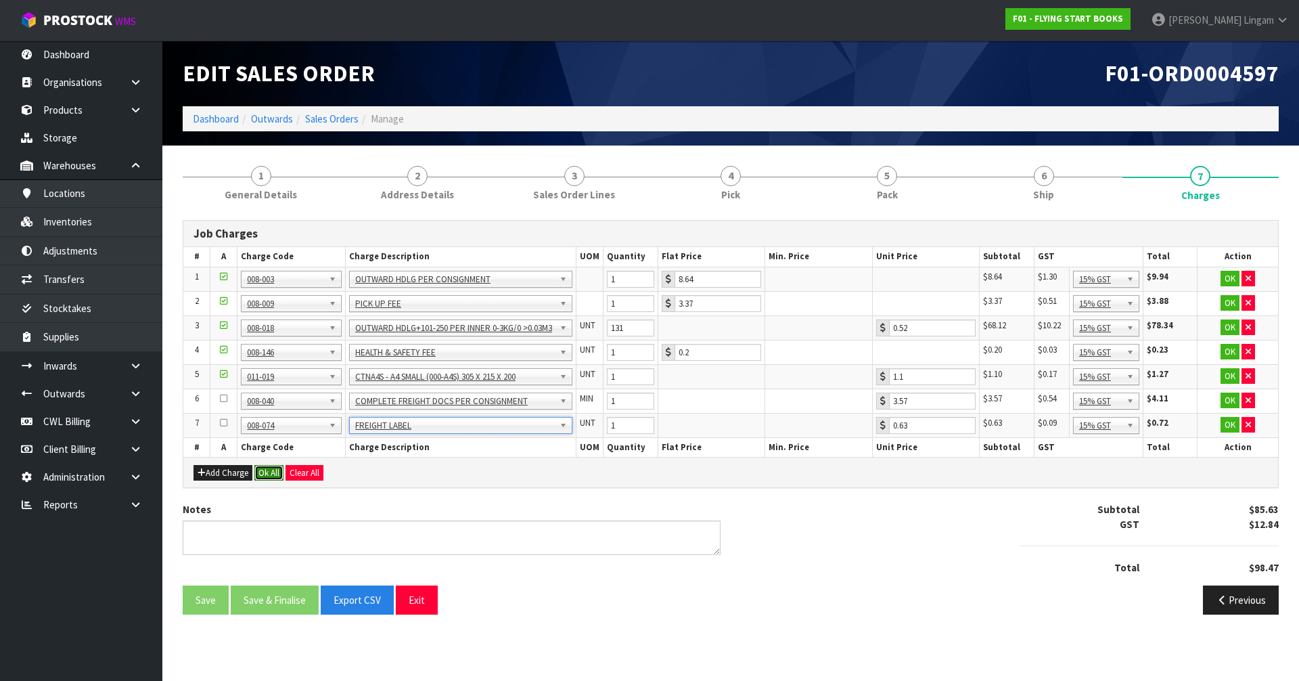
click at [277, 467] on button "Ok All" at bounding box center [268, 473] width 29 height 16
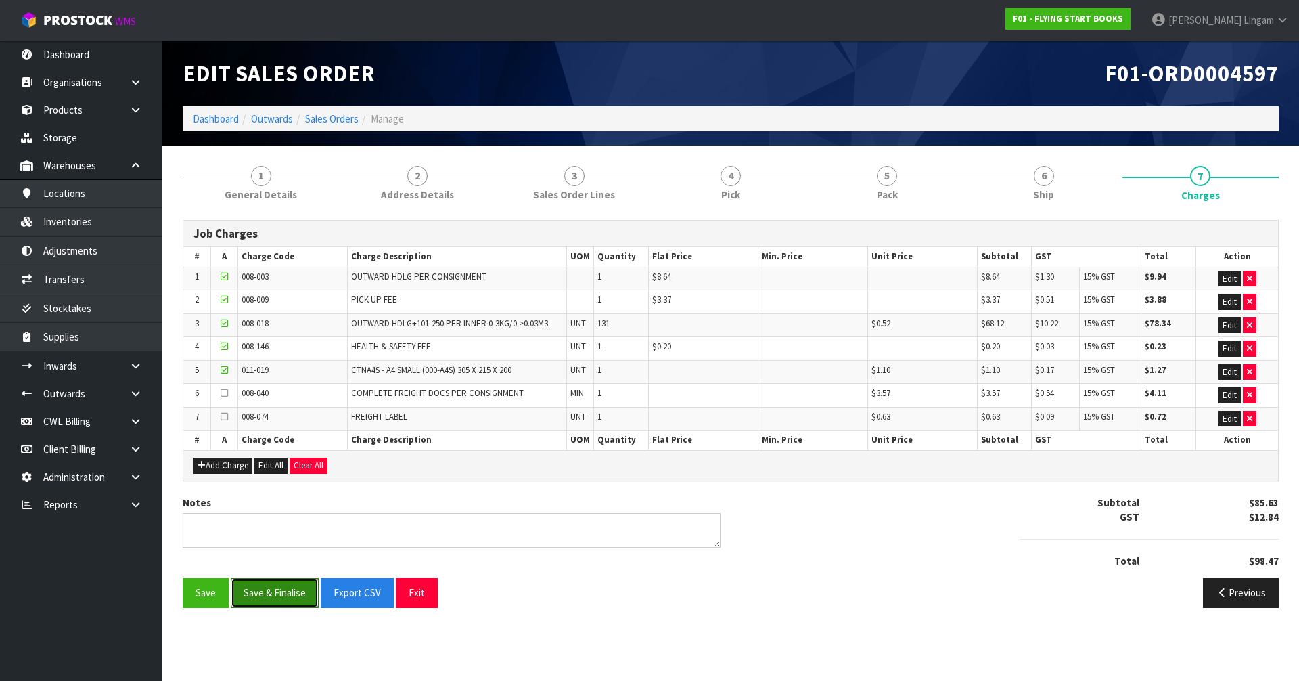
click at [290, 587] on button "Save & Finalise" at bounding box center [275, 592] width 88 height 29
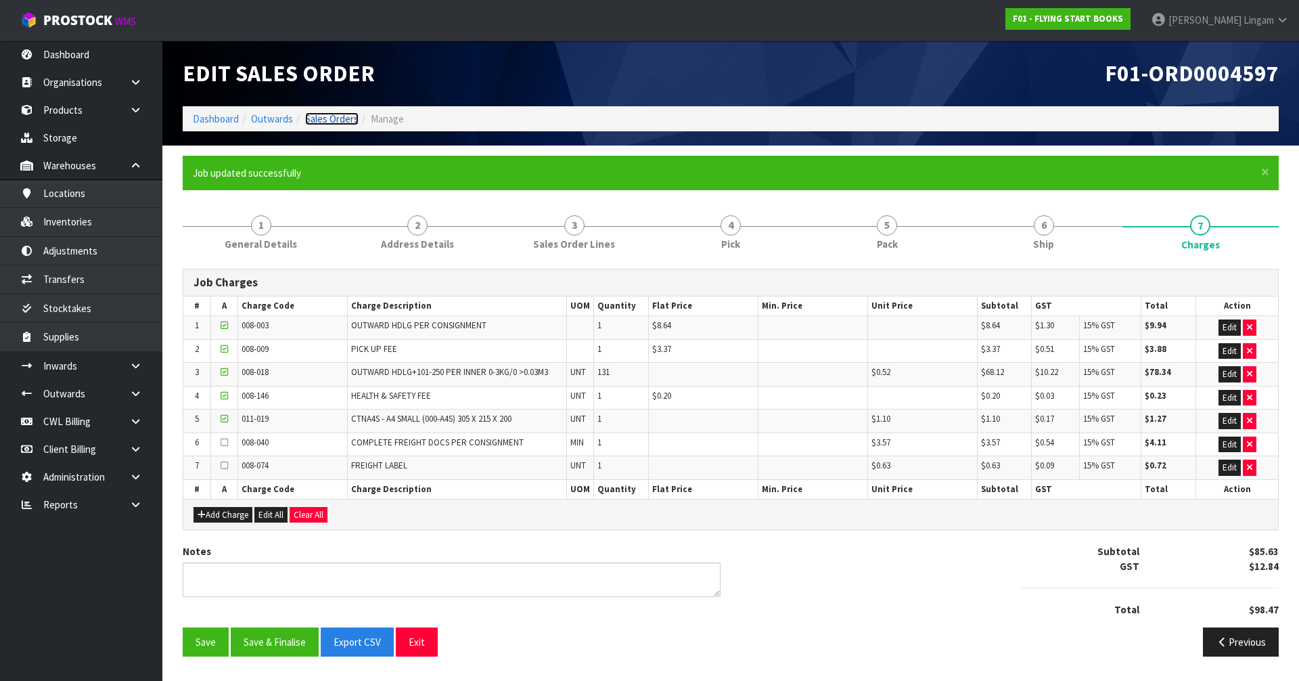
click at [335, 116] on link "Sales Orders" at bounding box center [331, 118] width 53 height 13
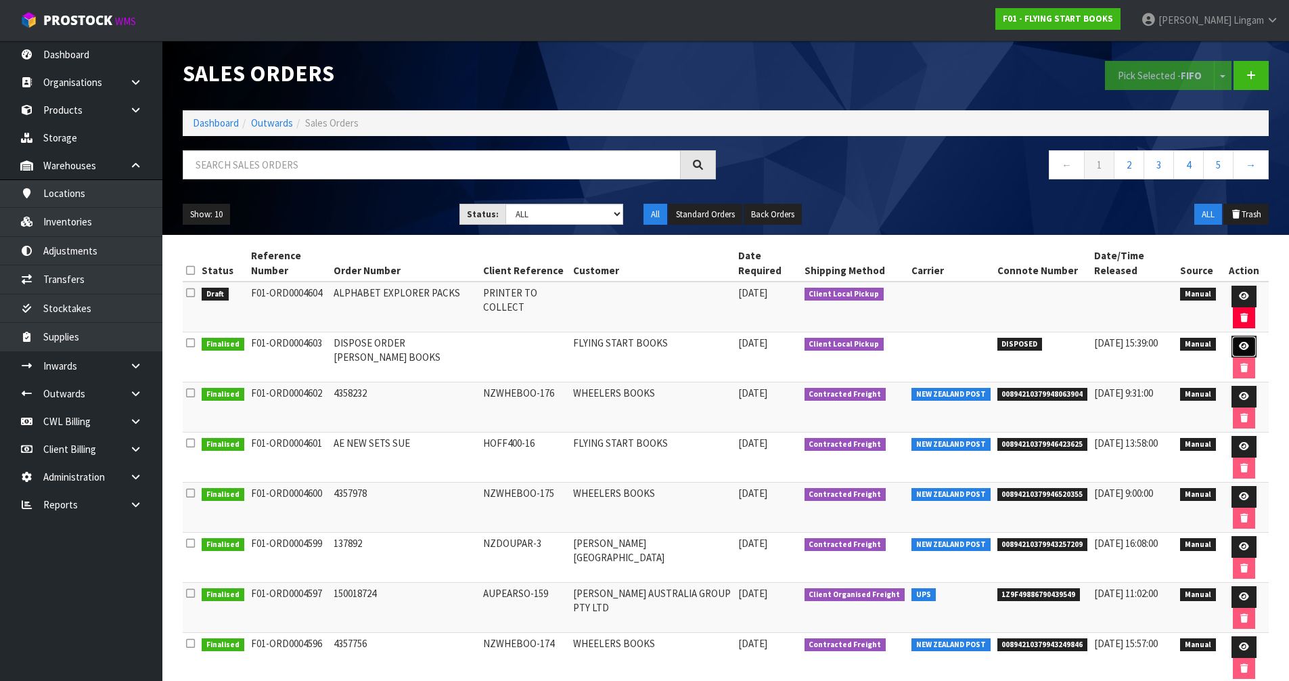
click at [1244, 346] on icon at bounding box center [1244, 346] width 10 height 9
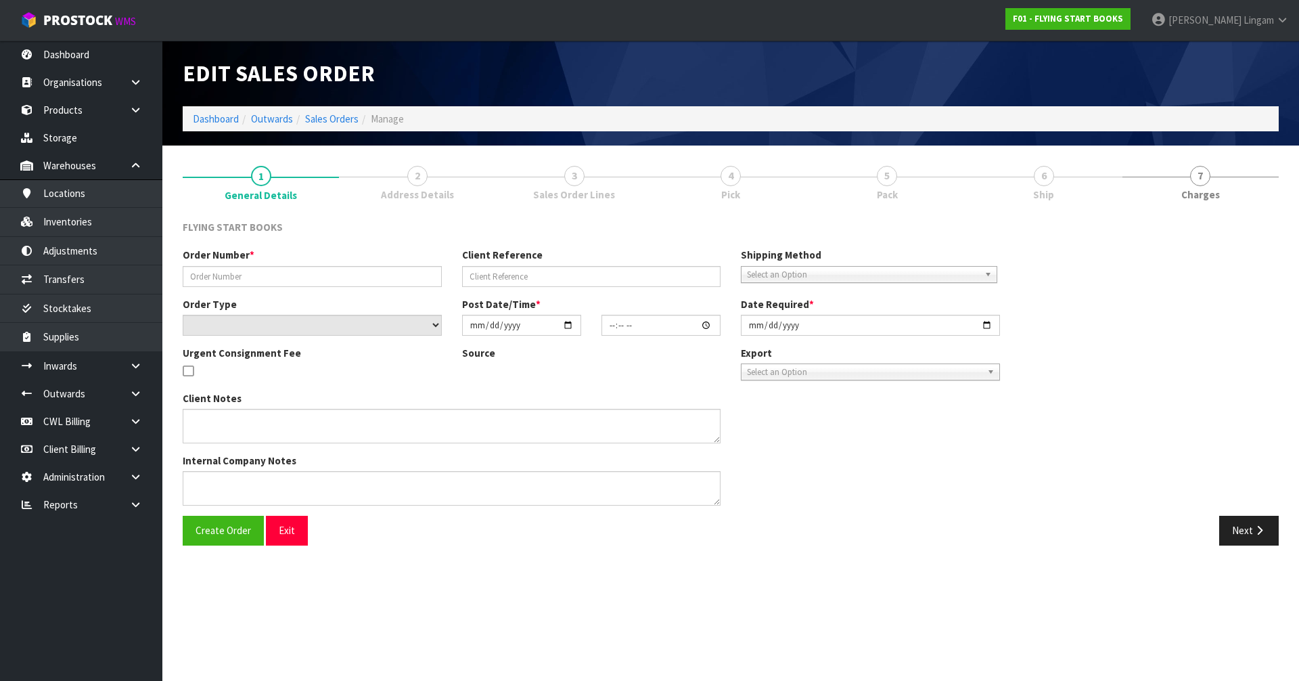
type input "DISPOSE ORDER PEARSON BOOKS"
select select "number:0"
type input "2025-09-12"
type input "15:17:00.000"
type input "2025-09-12"
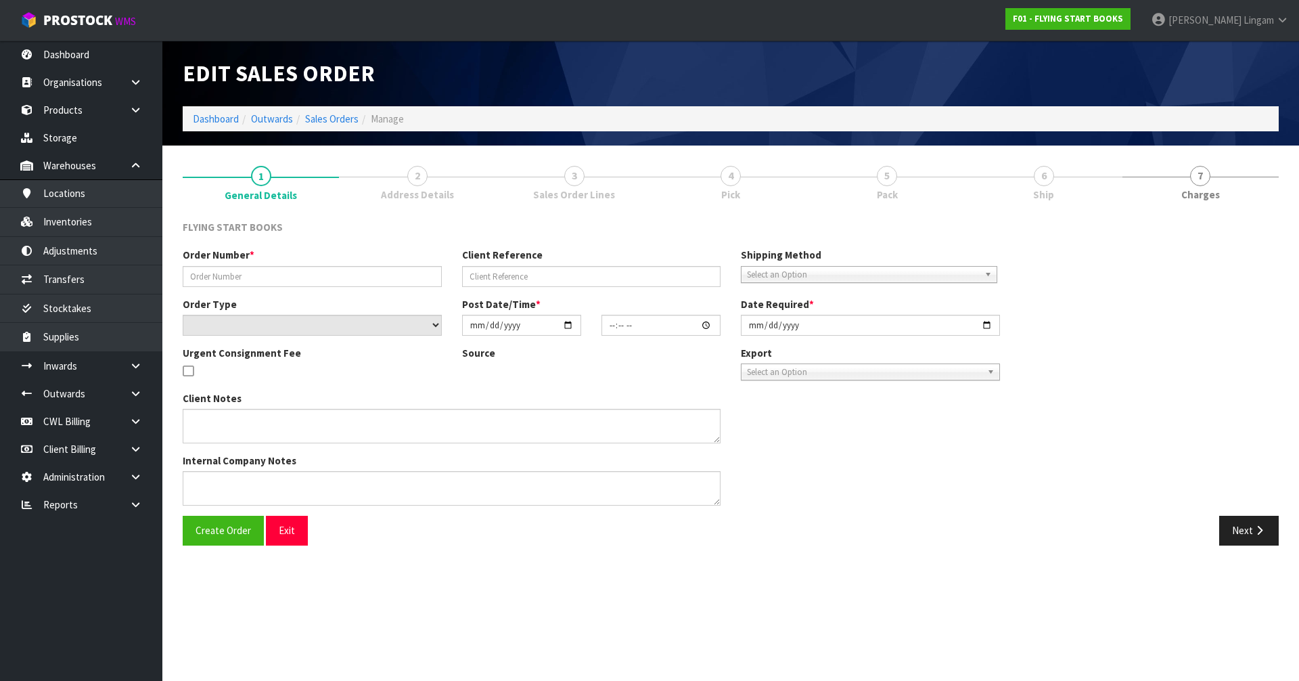
type textarea "ISBN’S TITLE QUANTITY 9781488656798 PEARSON HUAMANITIES & SOCIAL SCIENCES -WEST…"
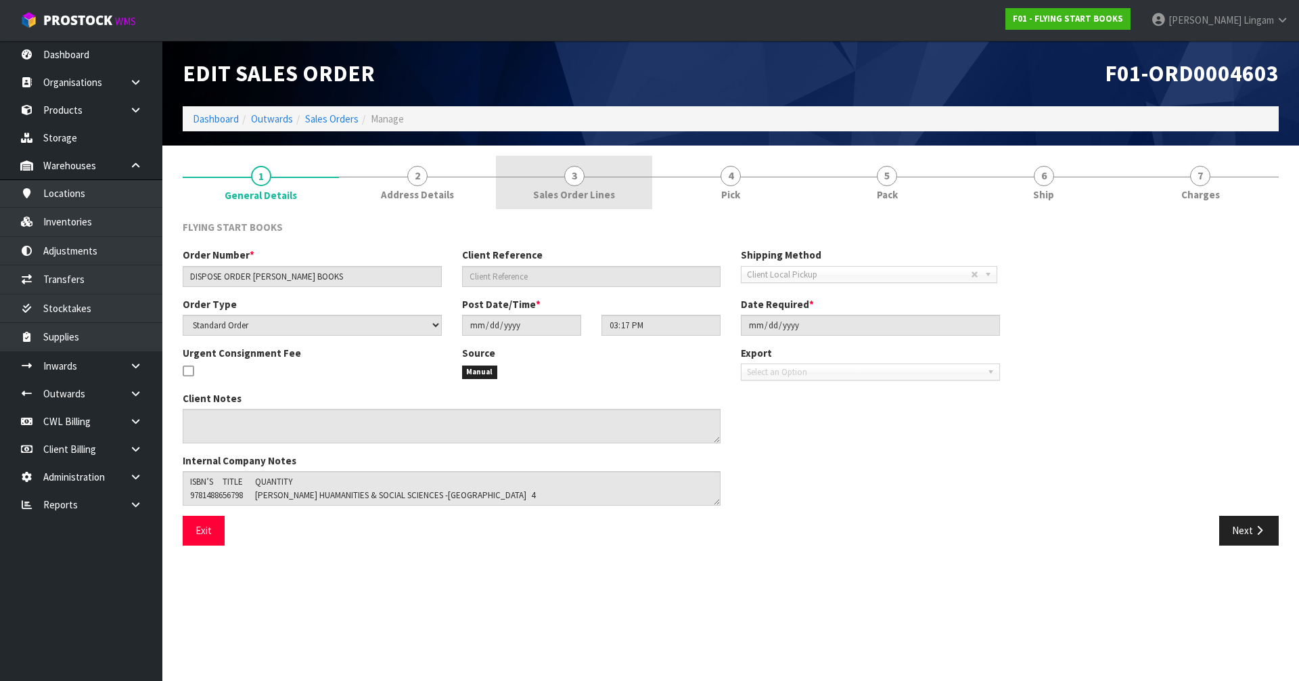
click at [595, 187] on link "3 Sales Order Lines" at bounding box center [574, 182] width 156 height 53
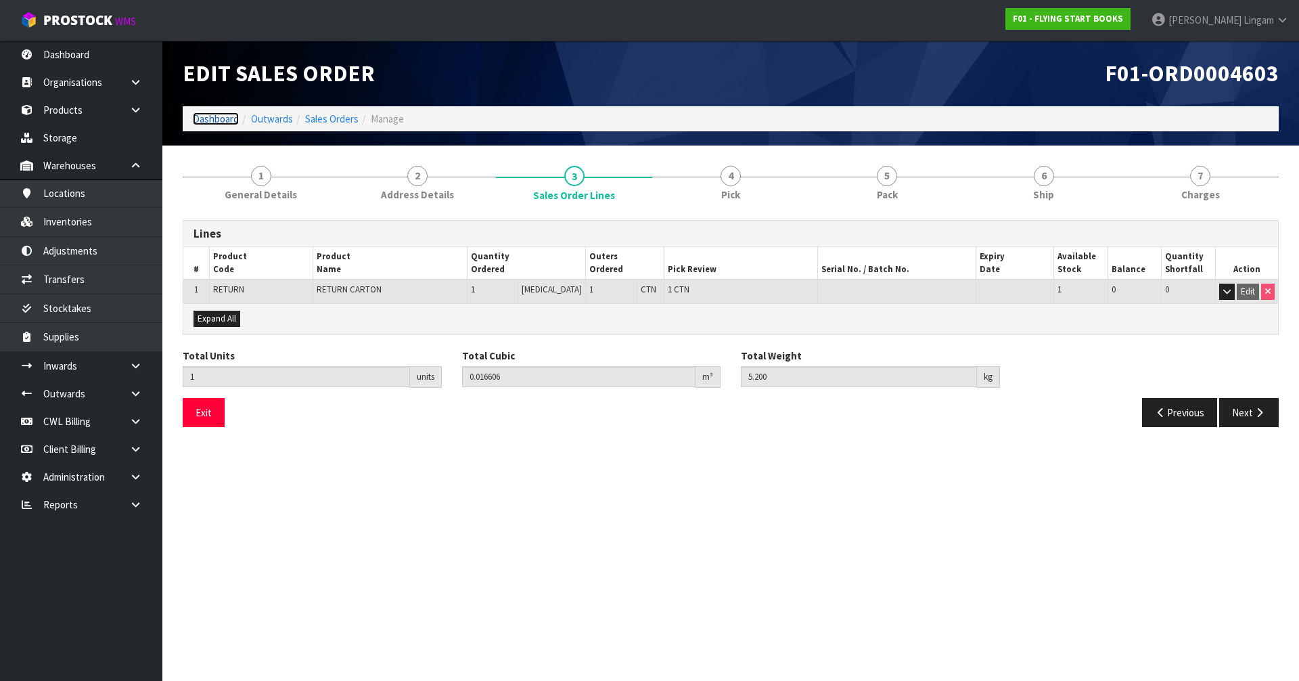
click at [221, 121] on link "Dashboard" at bounding box center [216, 118] width 46 height 13
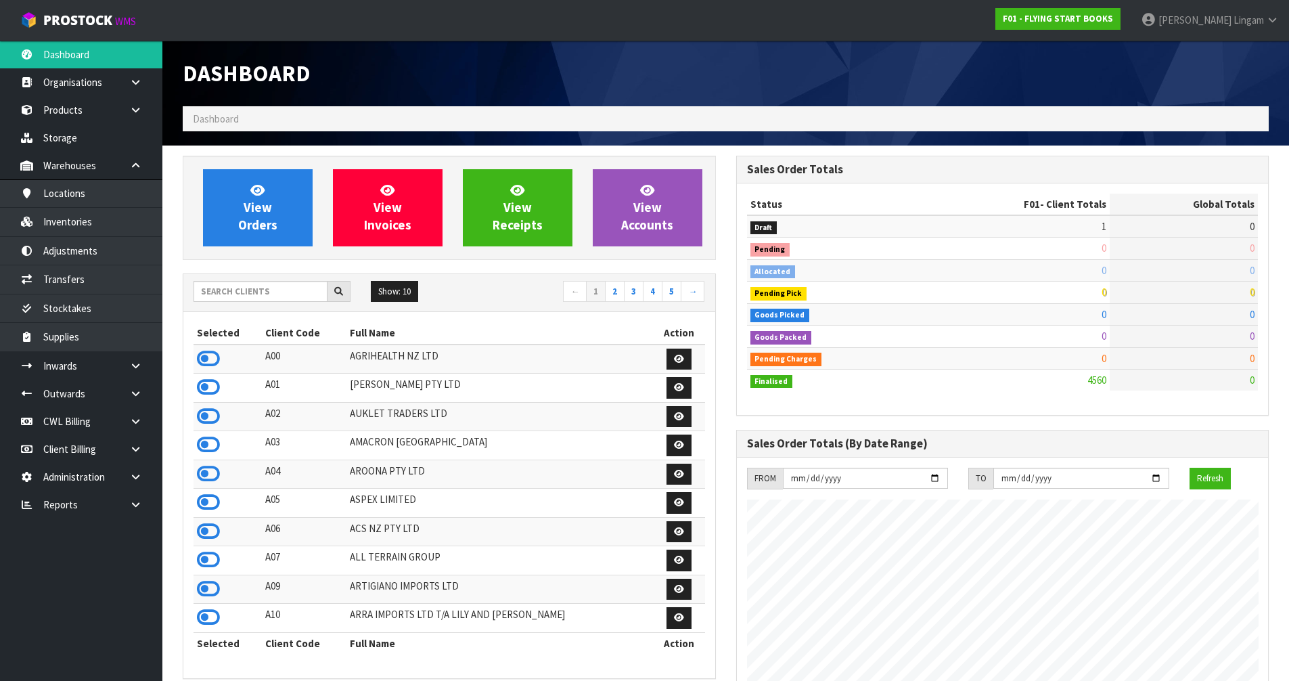
scroll to position [675778, 676052]
click at [251, 285] on input "text" at bounding box center [261, 291] width 134 height 21
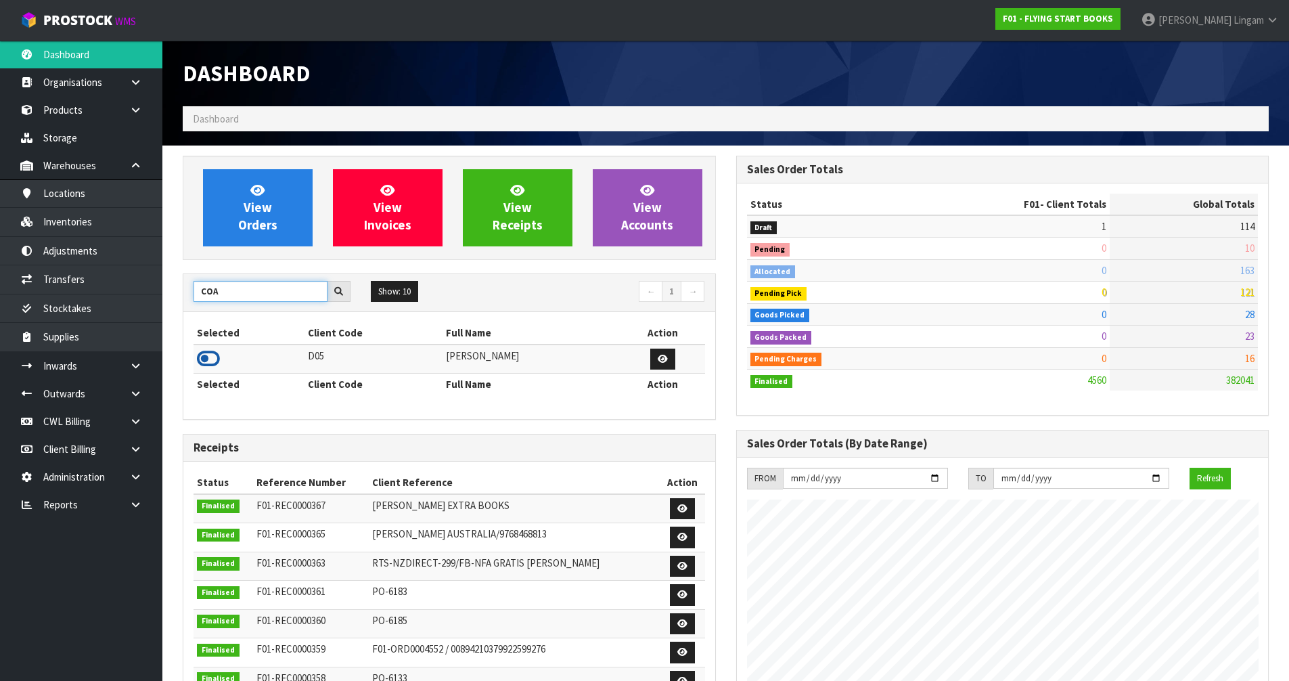
type input "COA"
click at [209, 355] on icon at bounding box center [208, 358] width 23 height 20
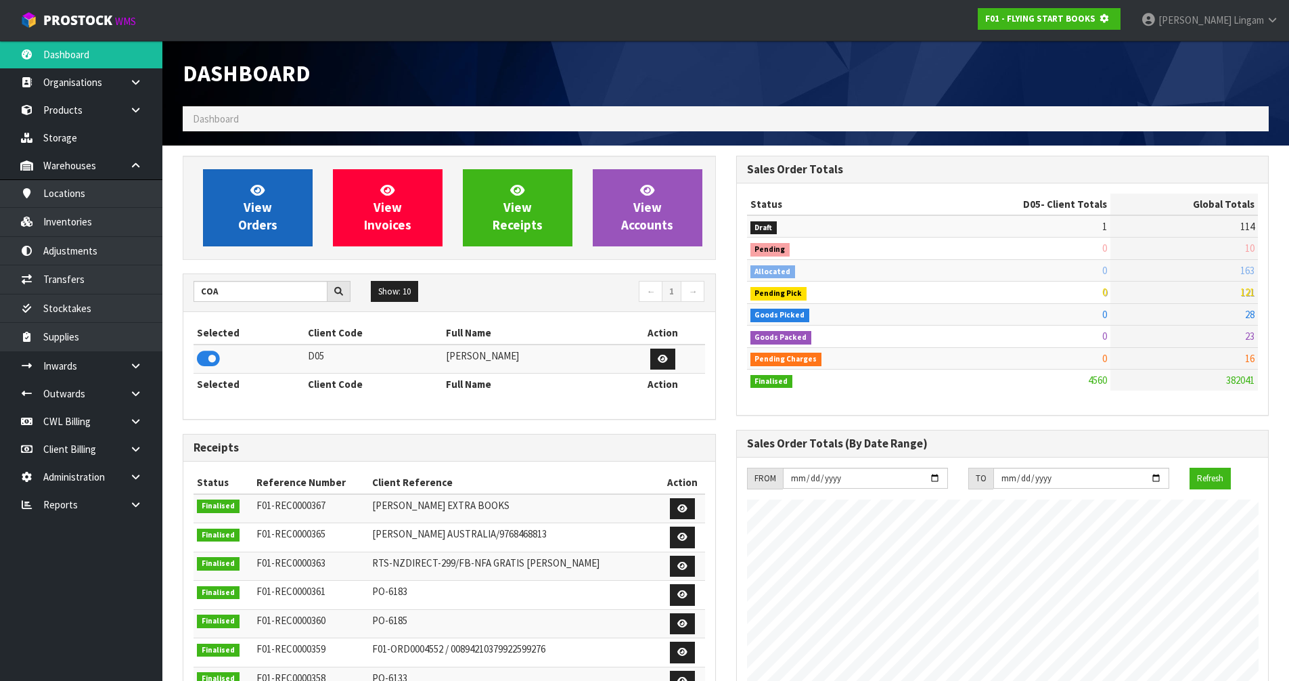
scroll to position [844, 553]
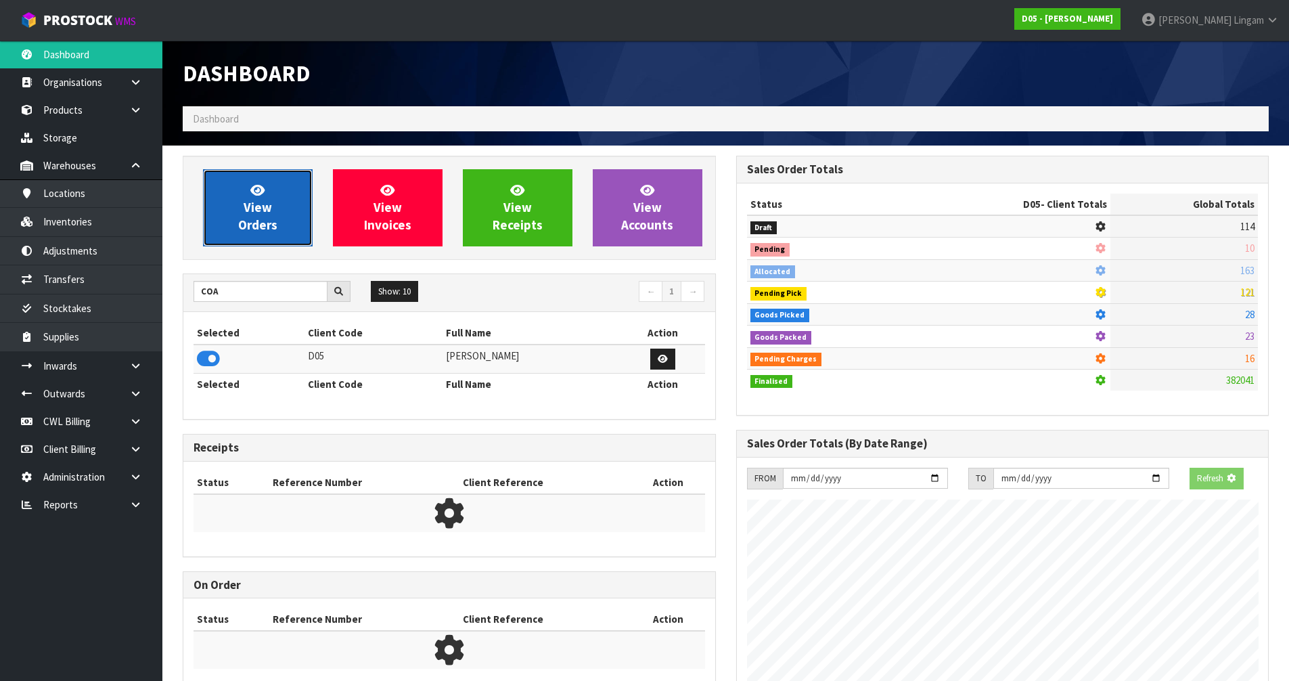
click at [279, 219] on link "View Orders" at bounding box center [258, 207] width 110 height 77
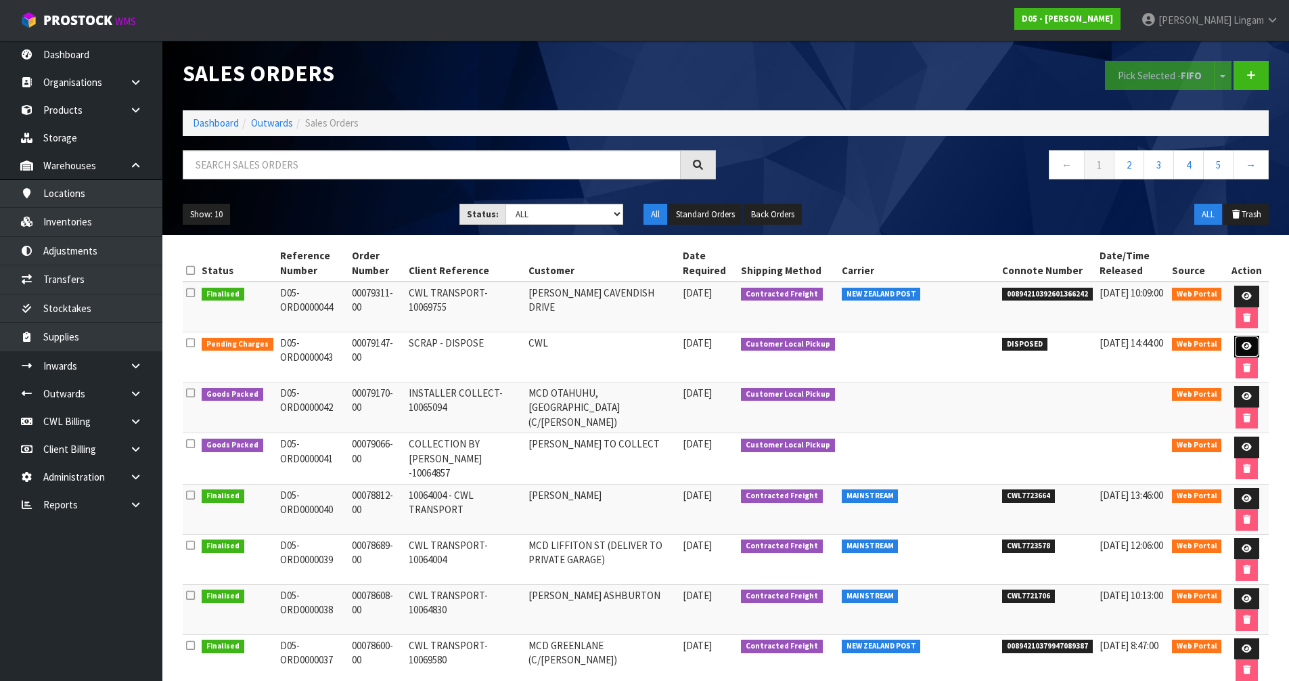
click at [1239, 344] on link at bounding box center [1246, 347] width 25 height 22
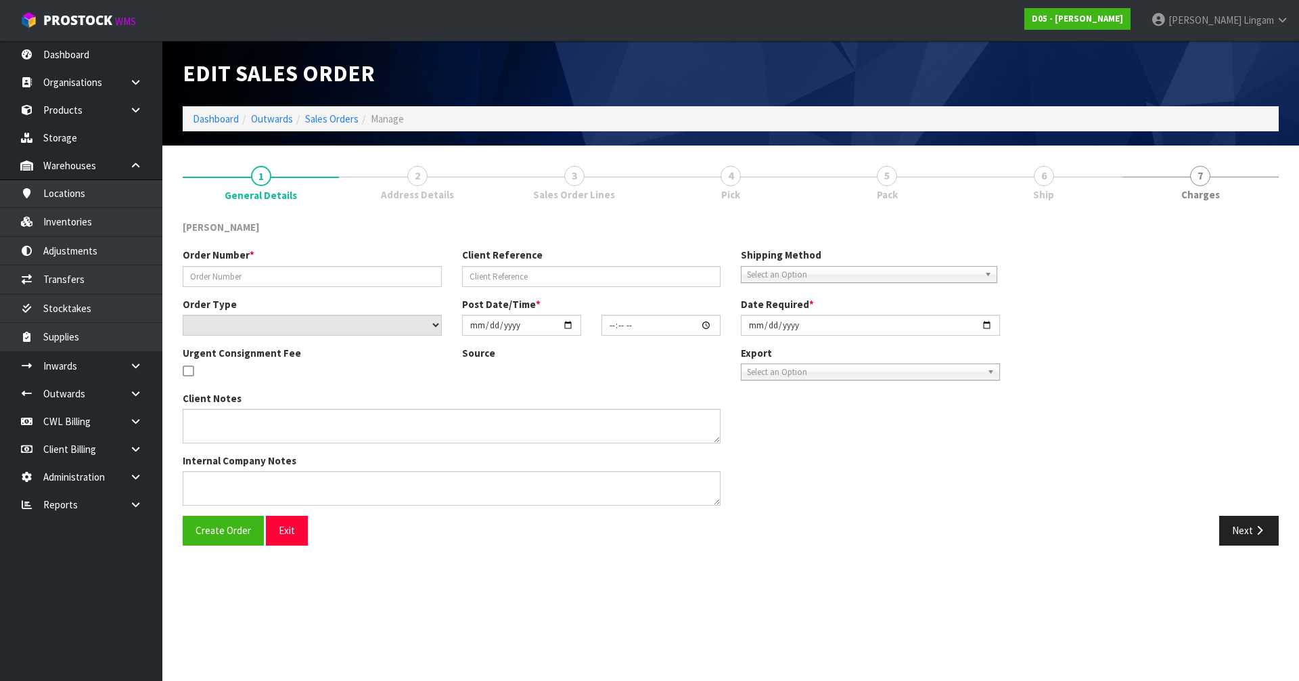
type input "00079147-00"
type input "SCRAP - DISPOSE"
select select "number:0"
type input "2025-09-16"
type input "10:25:00.000"
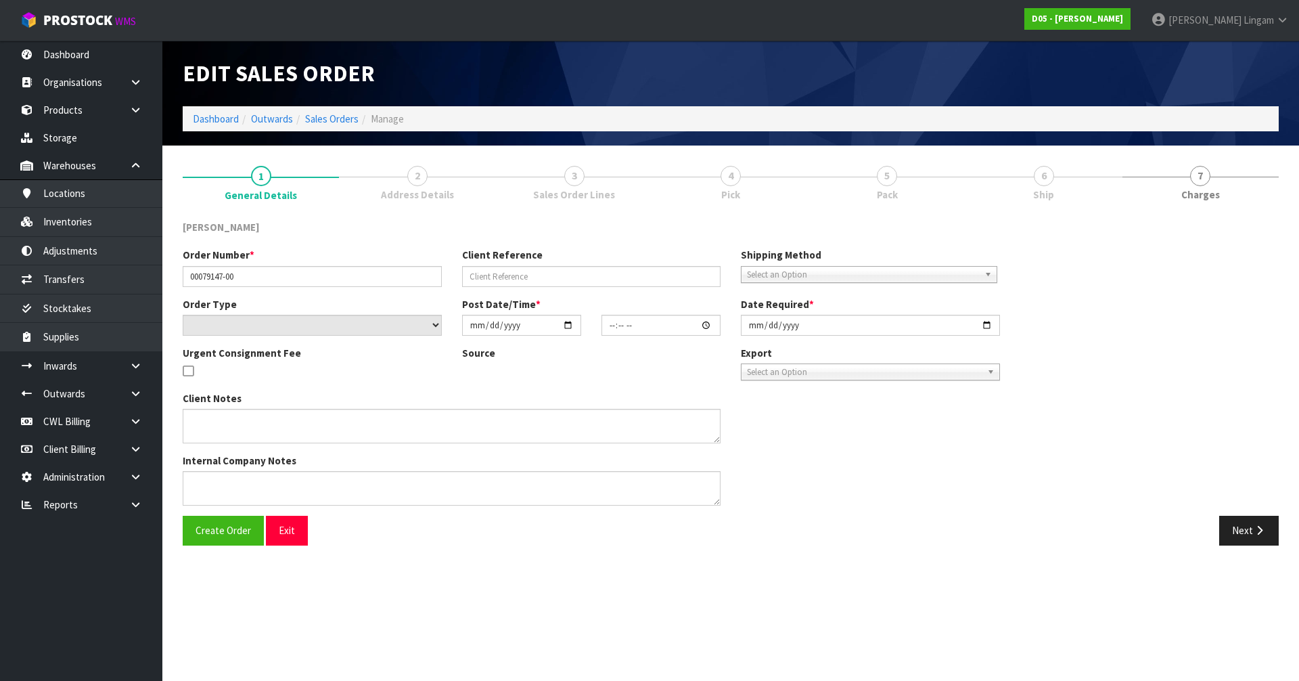
type input "2025-09-16"
type textarea "DISPOSE LOCALLY"
type textarea "FOR CODE SBOL-KI-CAPS-01 , ARE YOU NOT DISPOSING ALL STOCK IN INVENTORY? - JUST…"
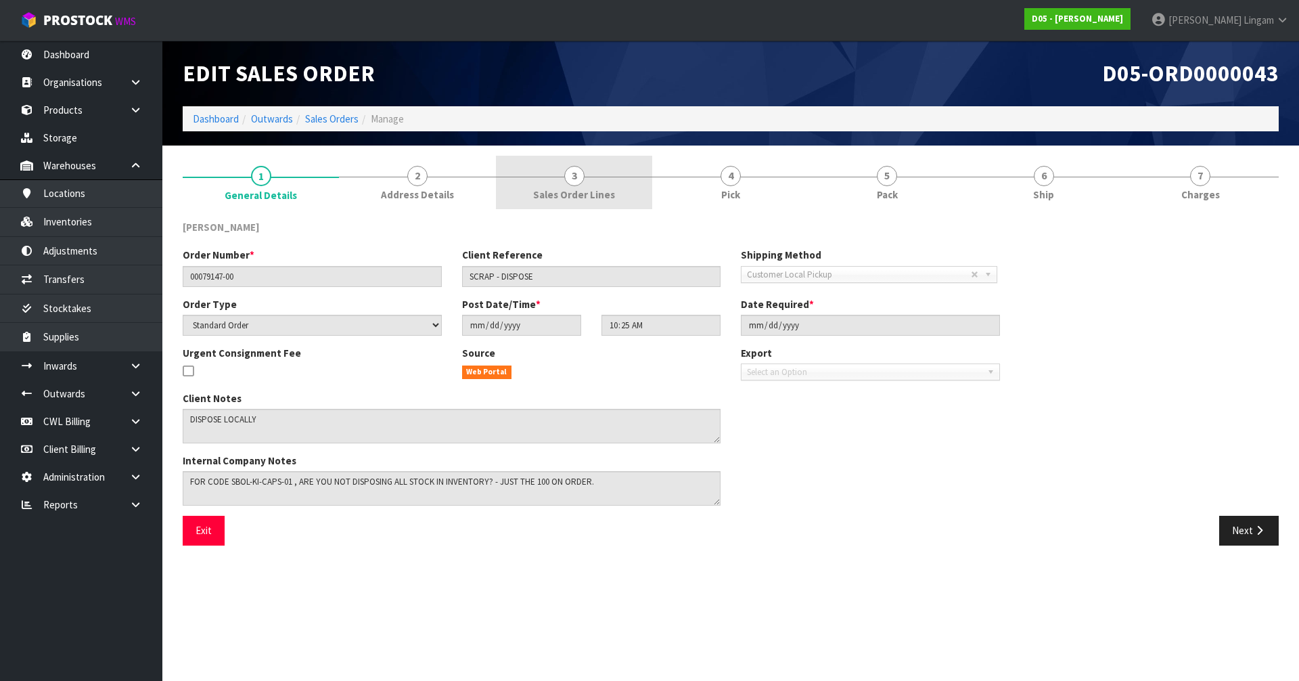
click at [581, 191] on span "Sales Order Lines" at bounding box center [574, 194] width 82 height 14
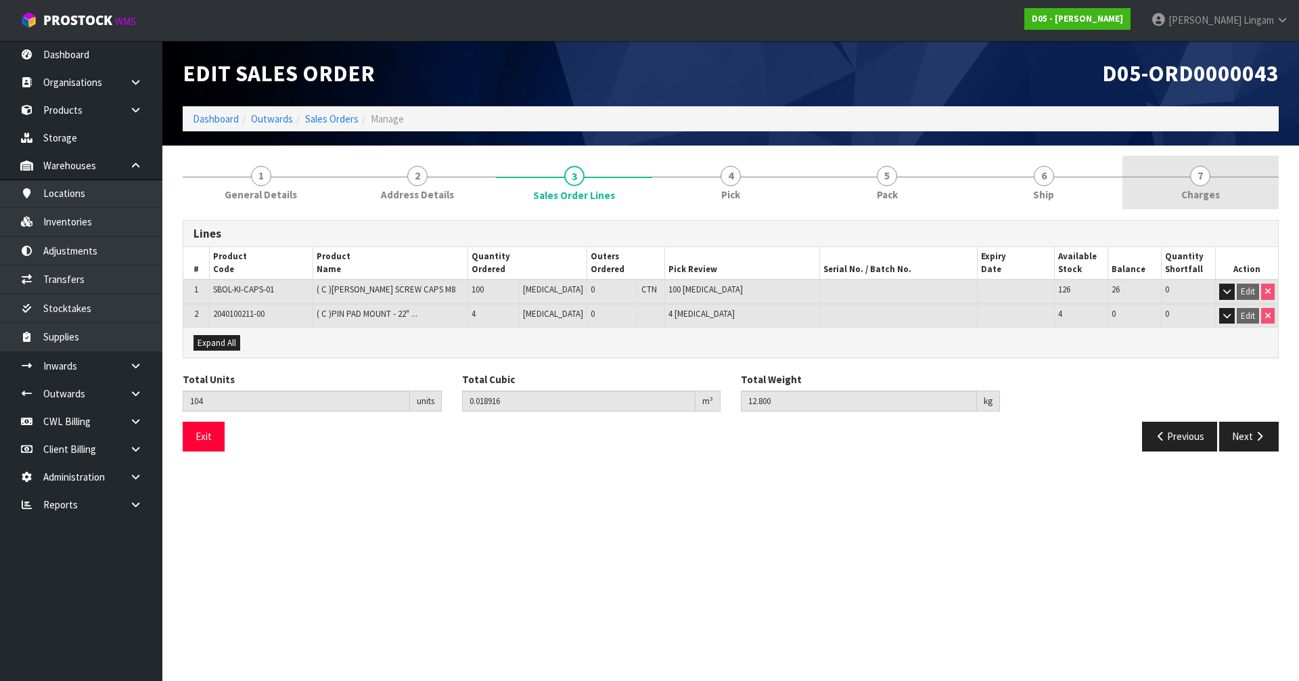
click at [1215, 192] on span "Charges" at bounding box center [1200, 194] width 39 height 14
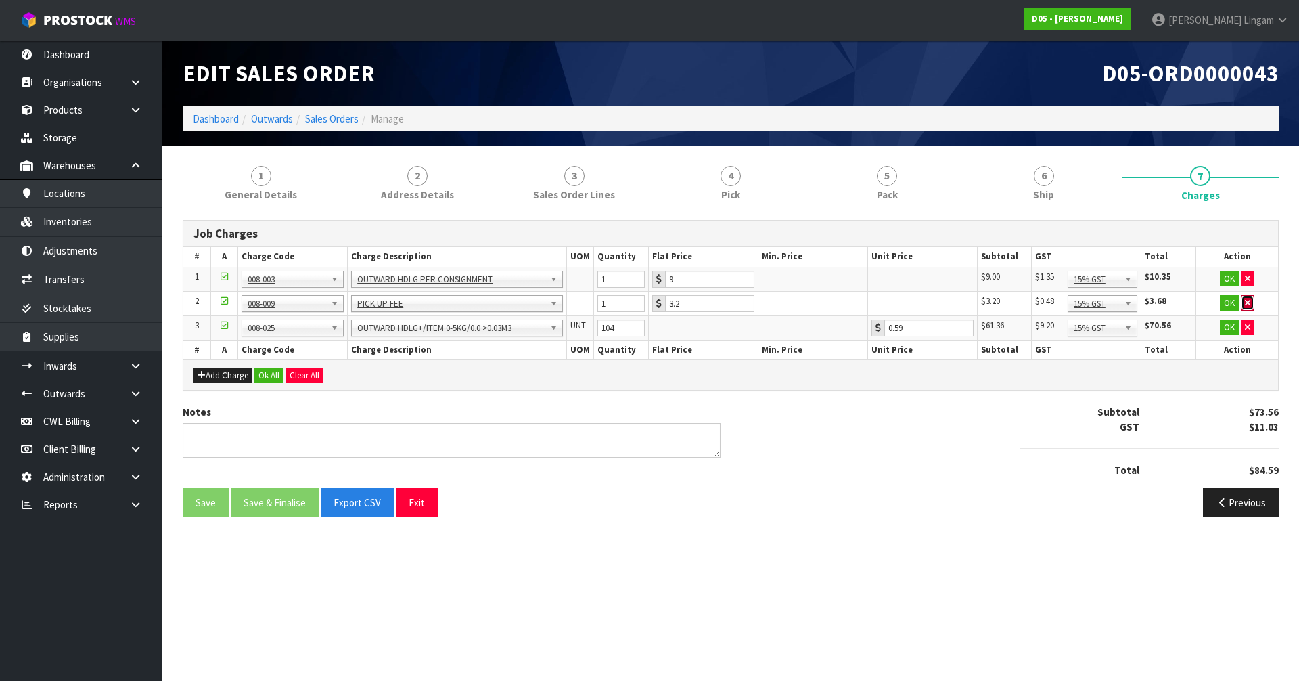
click at [1246, 301] on icon "button" at bounding box center [1247, 302] width 5 height 9
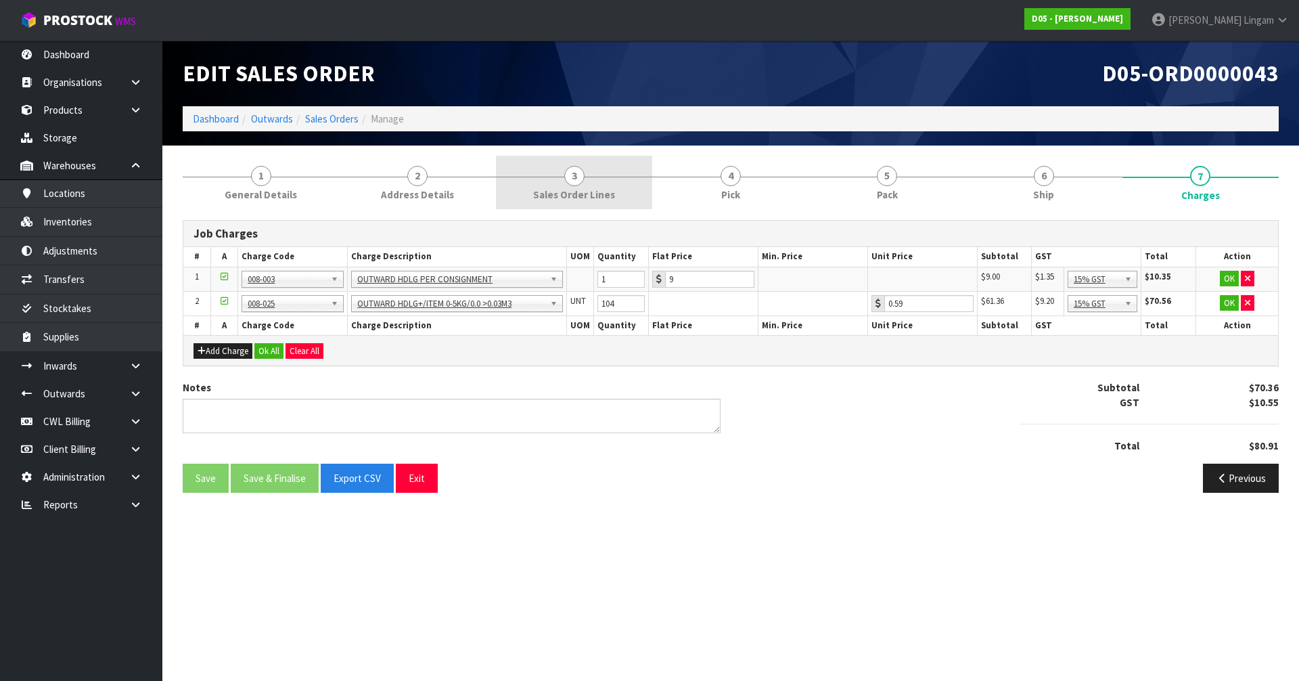
click at [637, 187] on link "3 Sales Order Lines" at bounding box center [574, 182] width 156 height 53
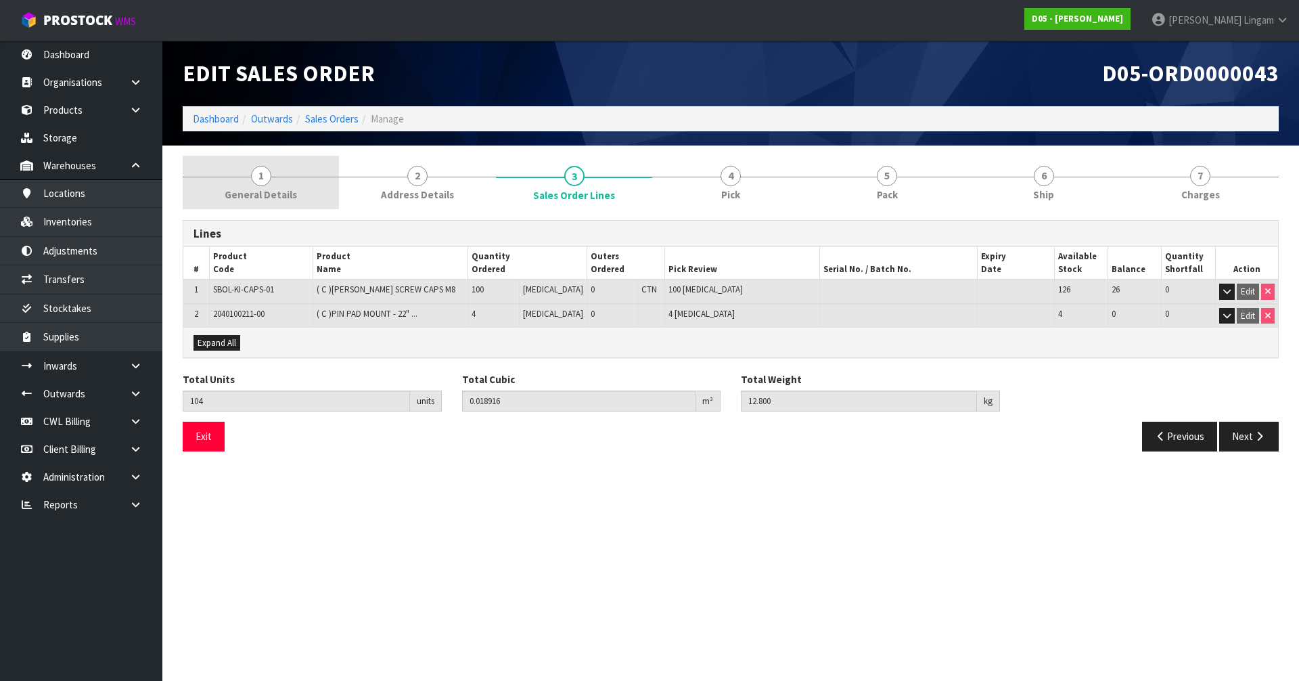
click at [322, 188] on link "1 General Details" at bounding box center [261, 182] width 156 height 53
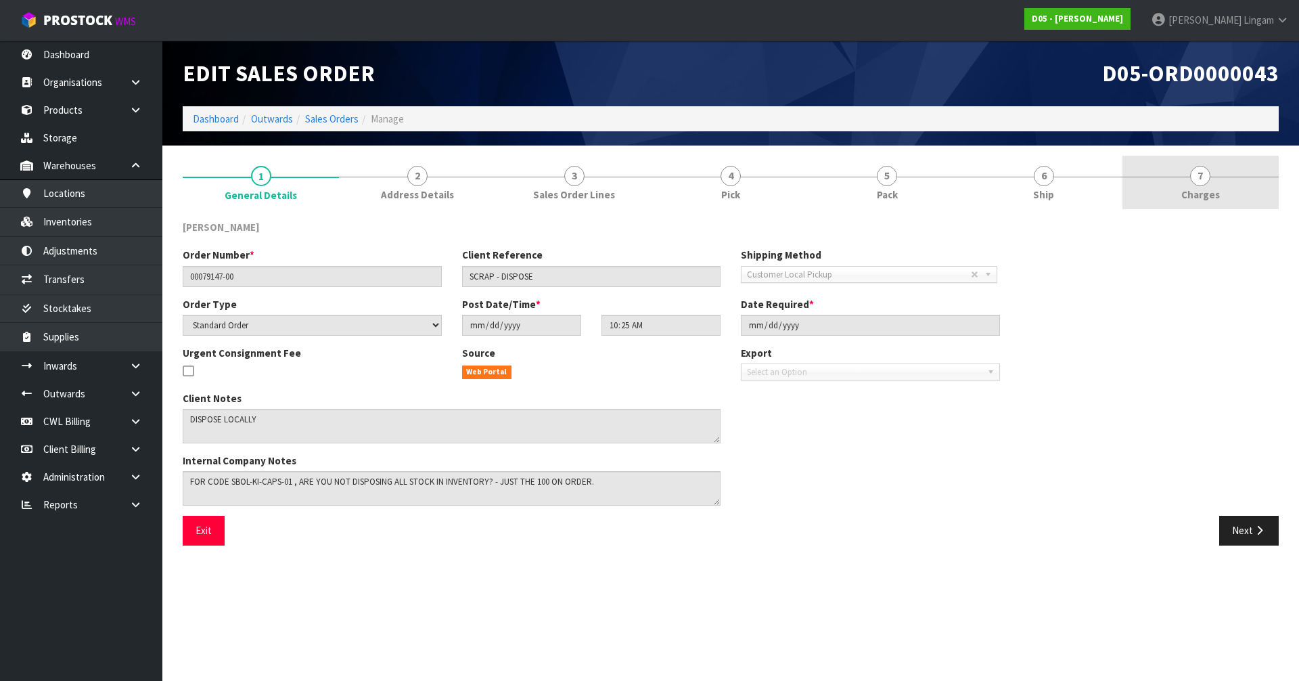
click at [1229, 192] on link "7 Charges" at bounding box center [1200, 182] width 156 height 53
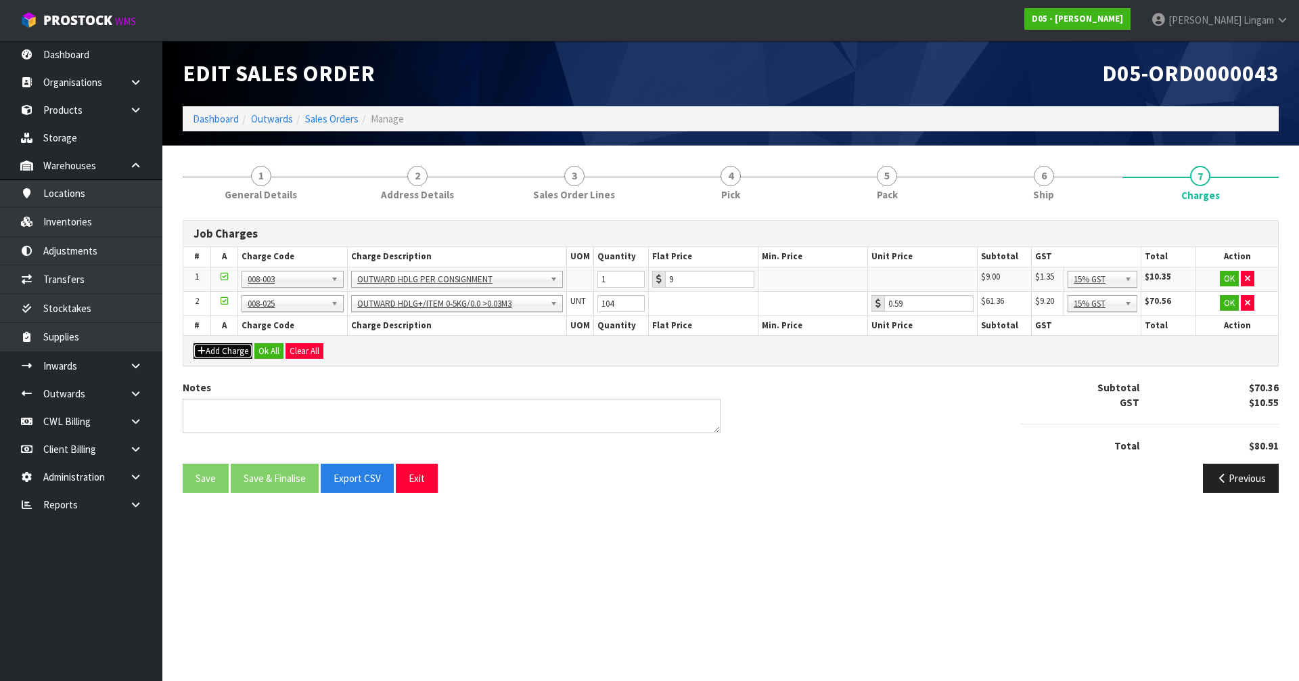
click at [244, 349] on button "Add Charge" at bounding box center [223, 351] width 59 height 16
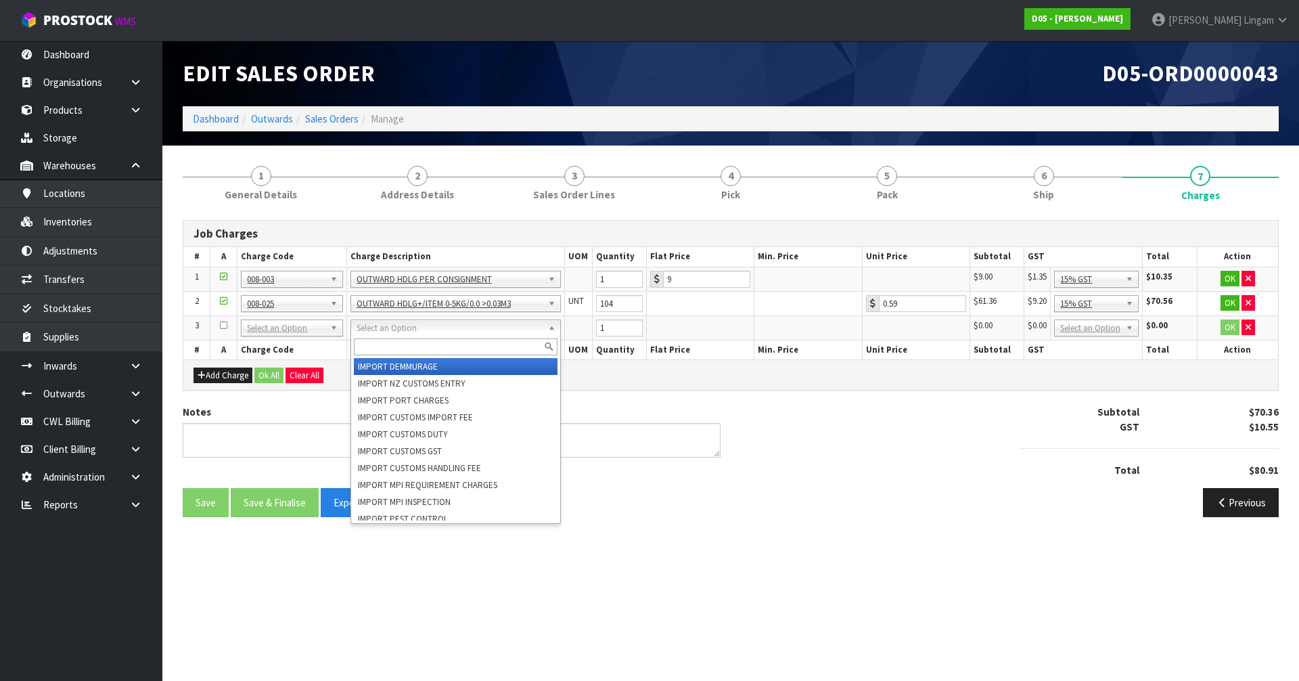
click at [368, 342] on input "text" at bounding box center [456, 346] width 204 height 17
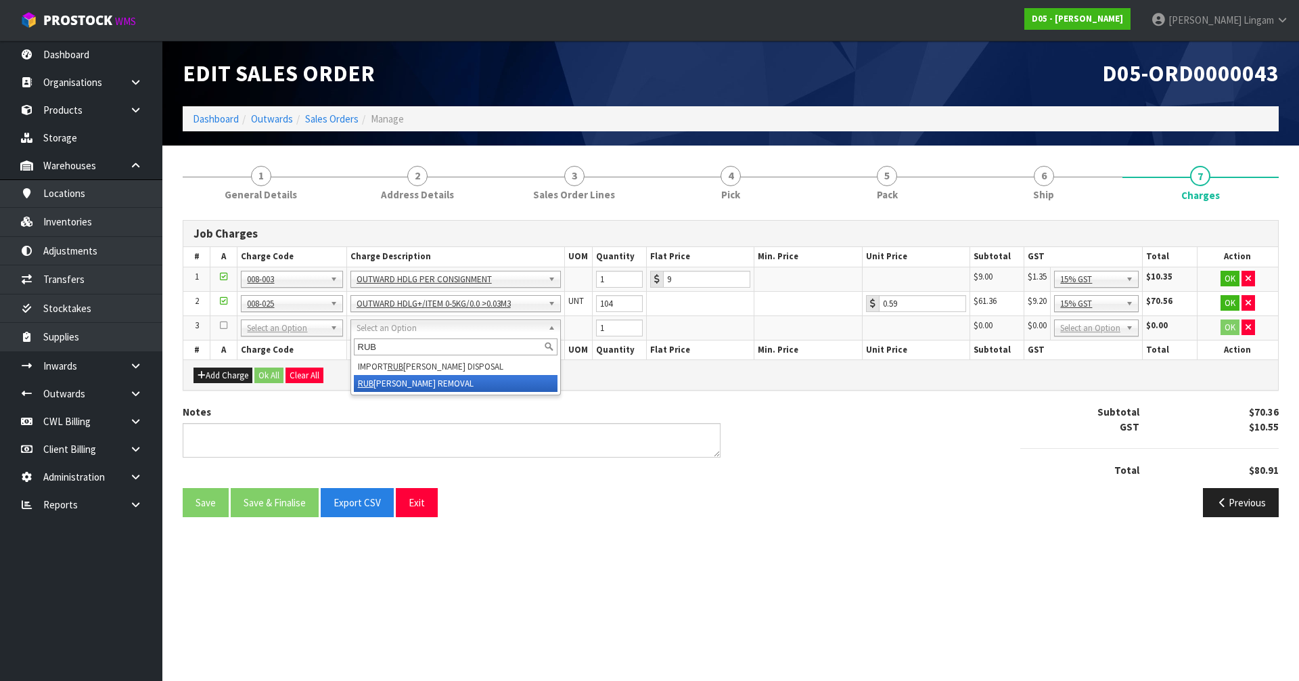
type input "RUB"
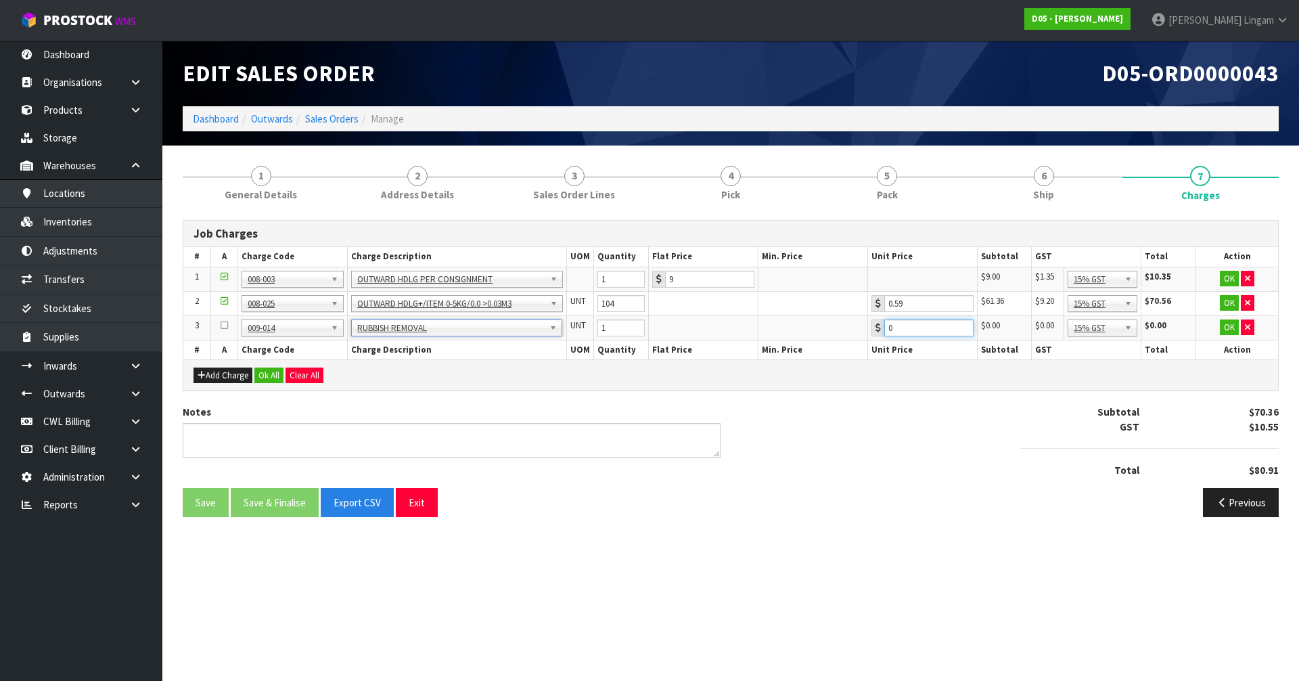
drag, startPoint x: 903, startPoint y: 330, endPoint x: 856, endPoint y: 322, distance: 47.9
click at [856, 322] on tr "3 001-001 001-002 001-003 001-004 001-005 001-006 001-007 001-008 001-009 001-0…" at bounding box center [730, 327] width 1095 height 24
type input "5"
click at [270, 374] on button "Ok All" at bounding box center [268, 375] width 29 height 16
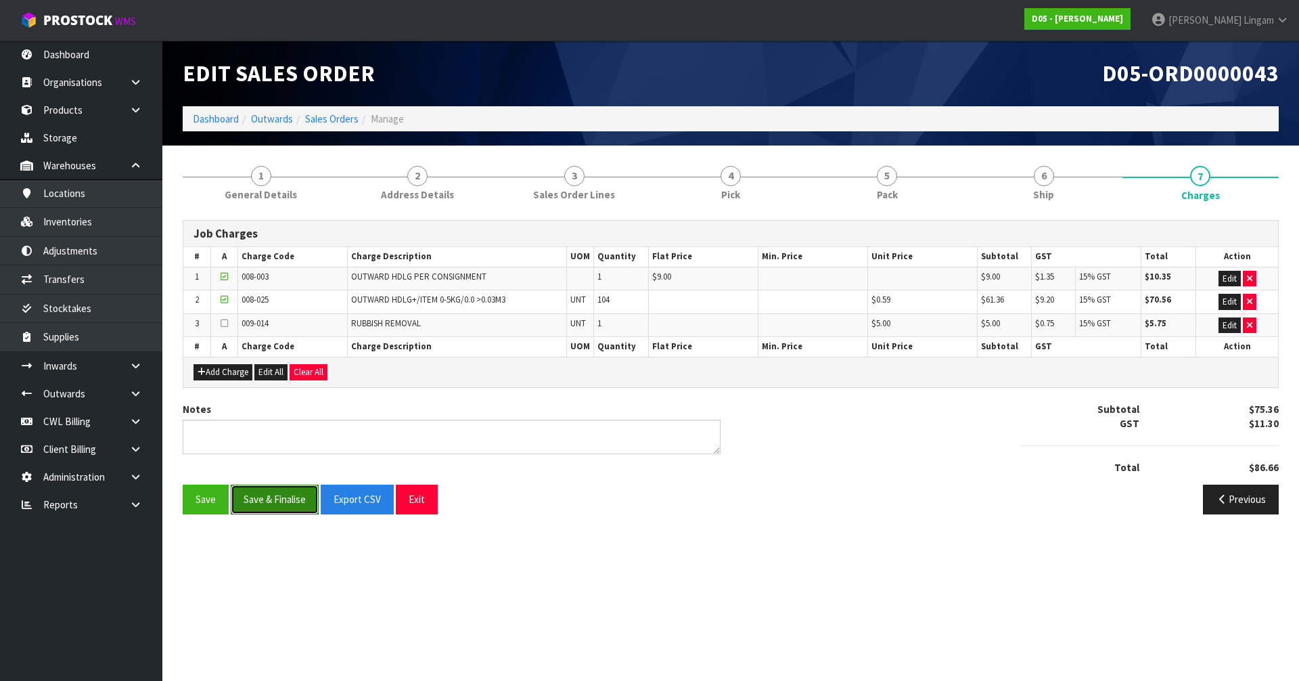
click at [275, 489] on button "Save & Finalise" at bounding box center [275, 498] width 88 height 29
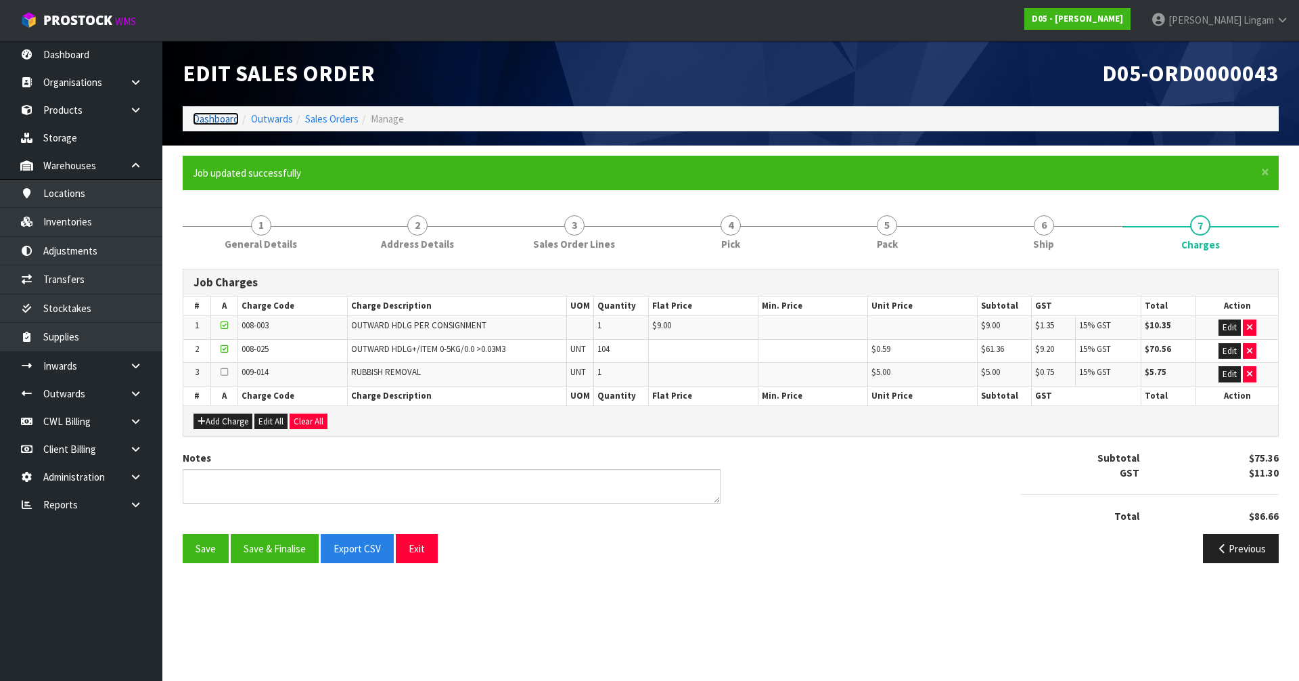
click at [218, 121] on link "Dashboard" at bounding box center [216, 118] width 46 height 13
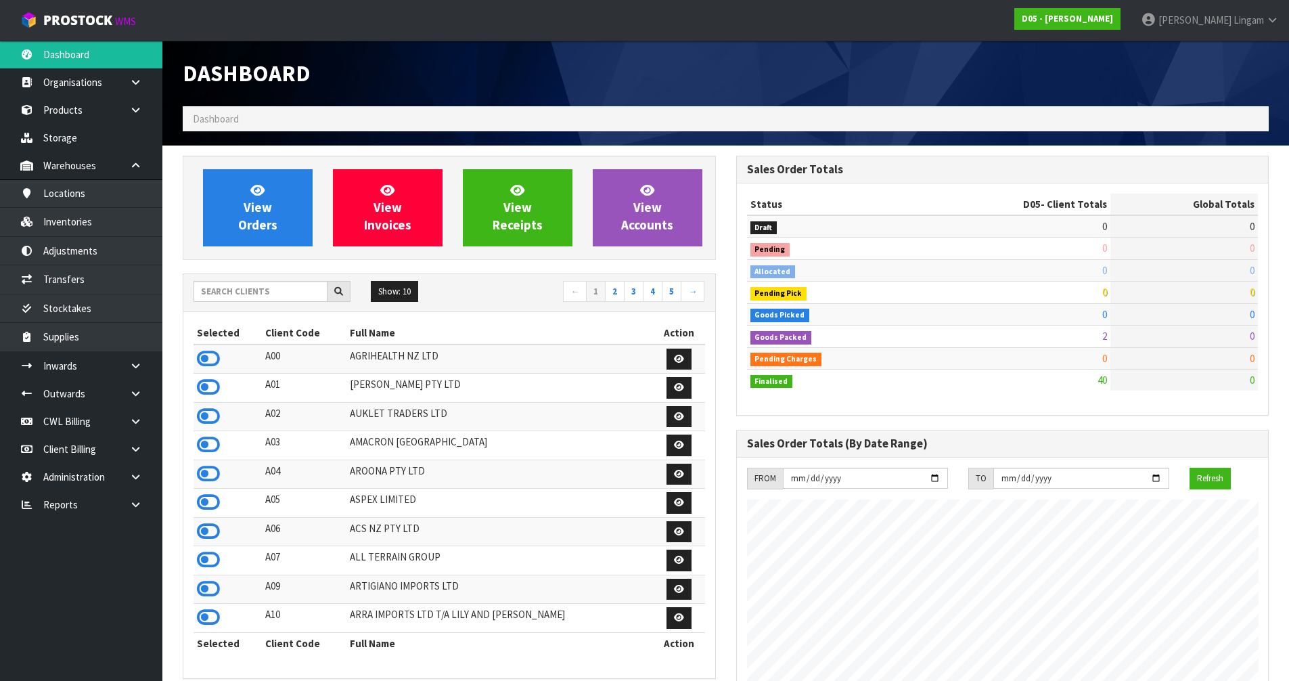
scroll to position [980, 553]
click at [238, 291] on input "text" at bounding box center [261, 291] width 134 height 21
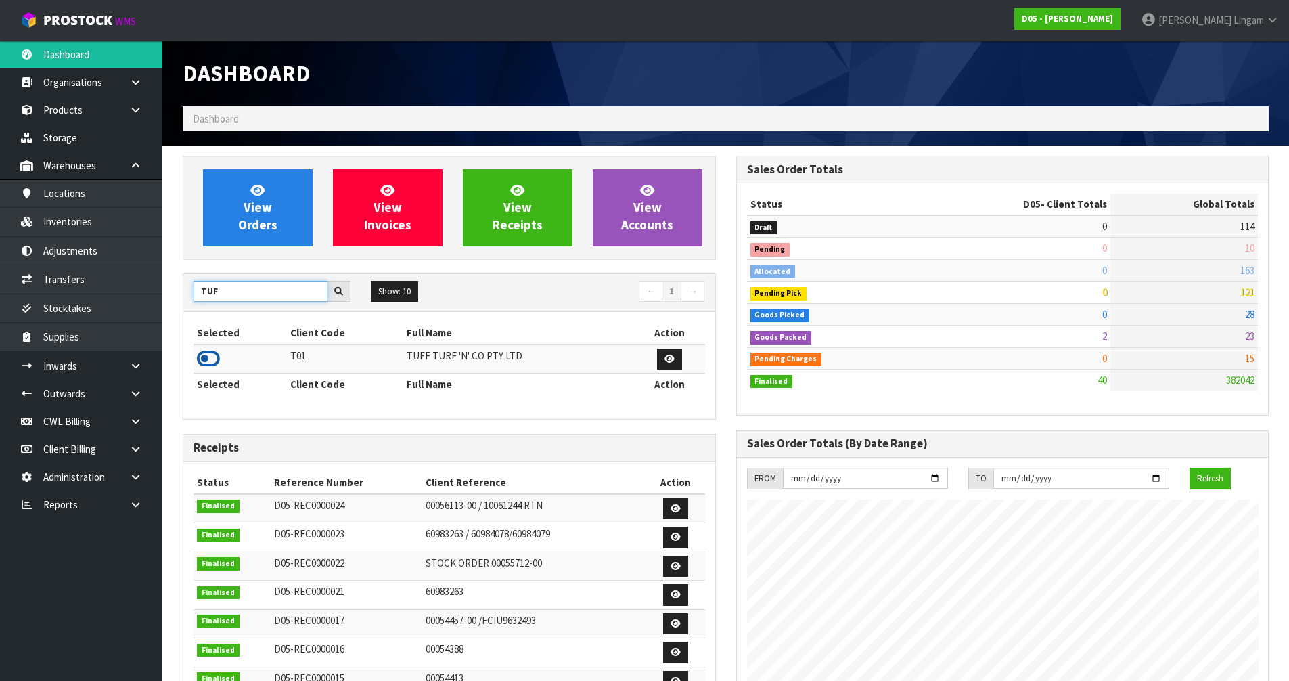
type input "TUF"
click at [204, 357] on icon at bounding box center [208, 358] width 23 height 20
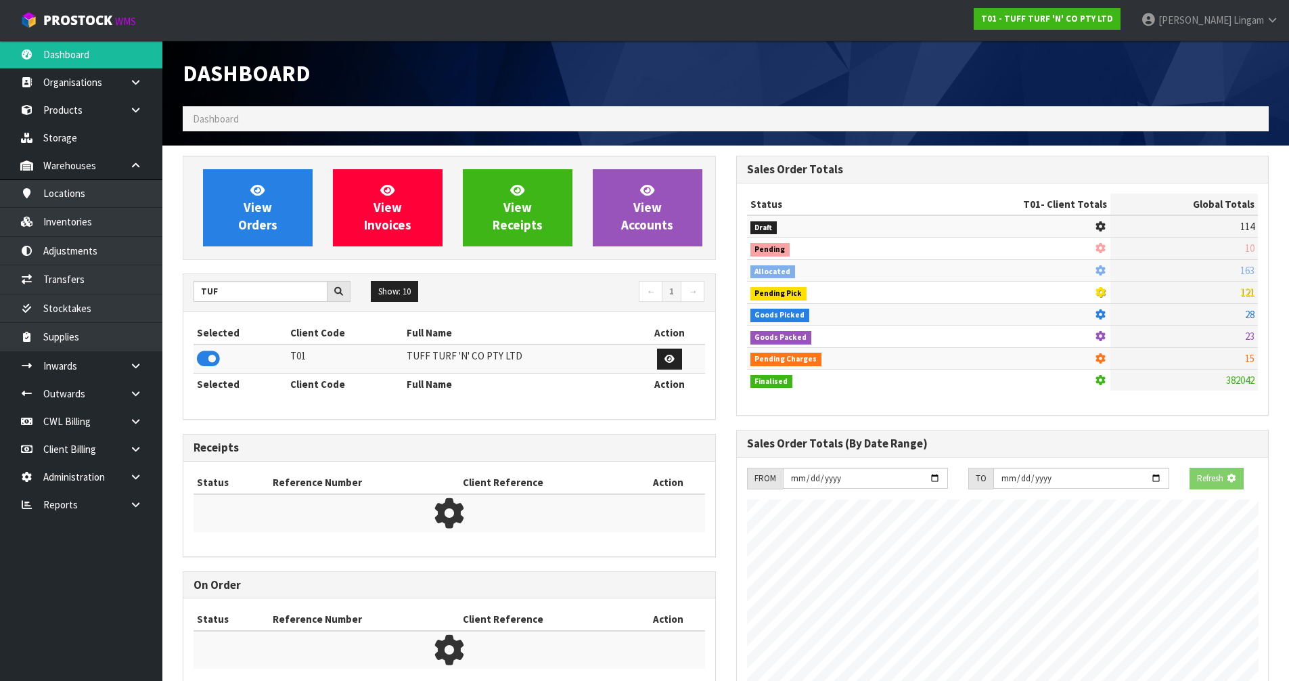
scroll to position [844, 553]
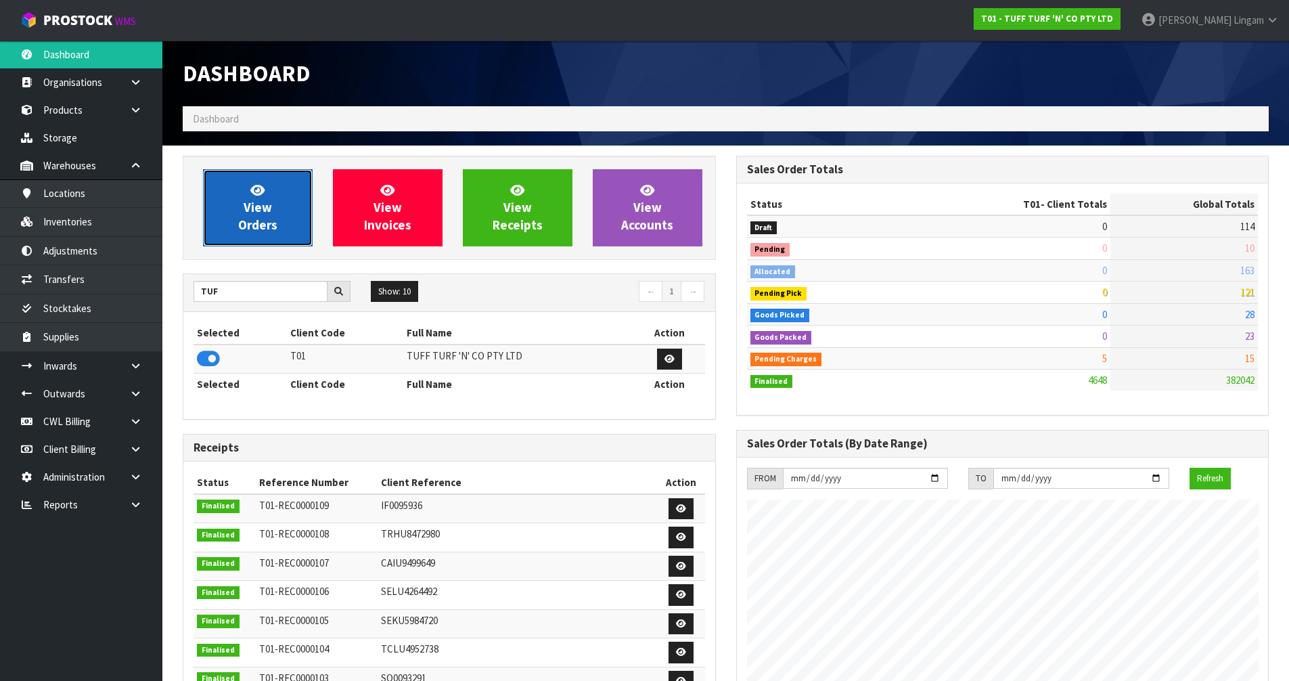
click at [265, 219] on span "View Orders" at bounding box center [257, 207] width 39 height 51
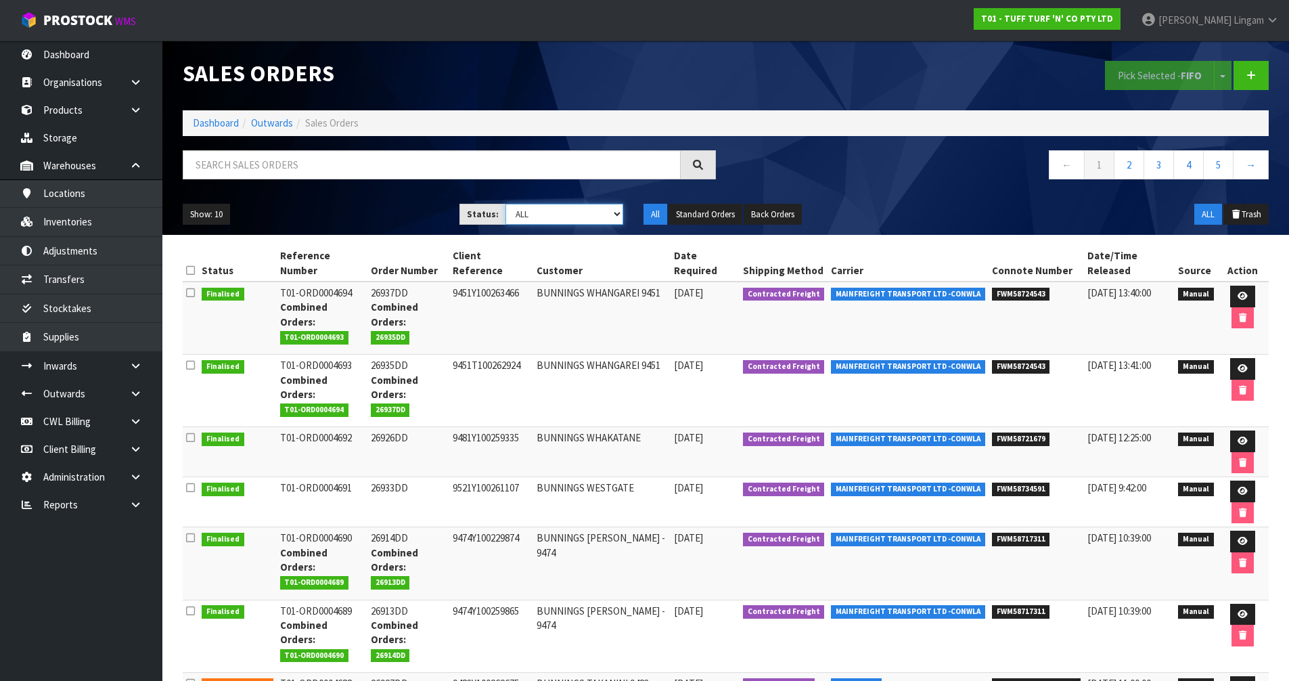
click at [581, 217] on select "Draft Pending Allocated Pending Pick Goods Picked Goods Packed Pending Charges …" at bounding box center [564, 214] width 118 height 21
select select "string:6"
click at [505, 204] on select "Draft Pending Allocated Pending Pick Goods Picked Goods Packed Pending Charges …" at bounding box center [564, 214] width 118 height 21
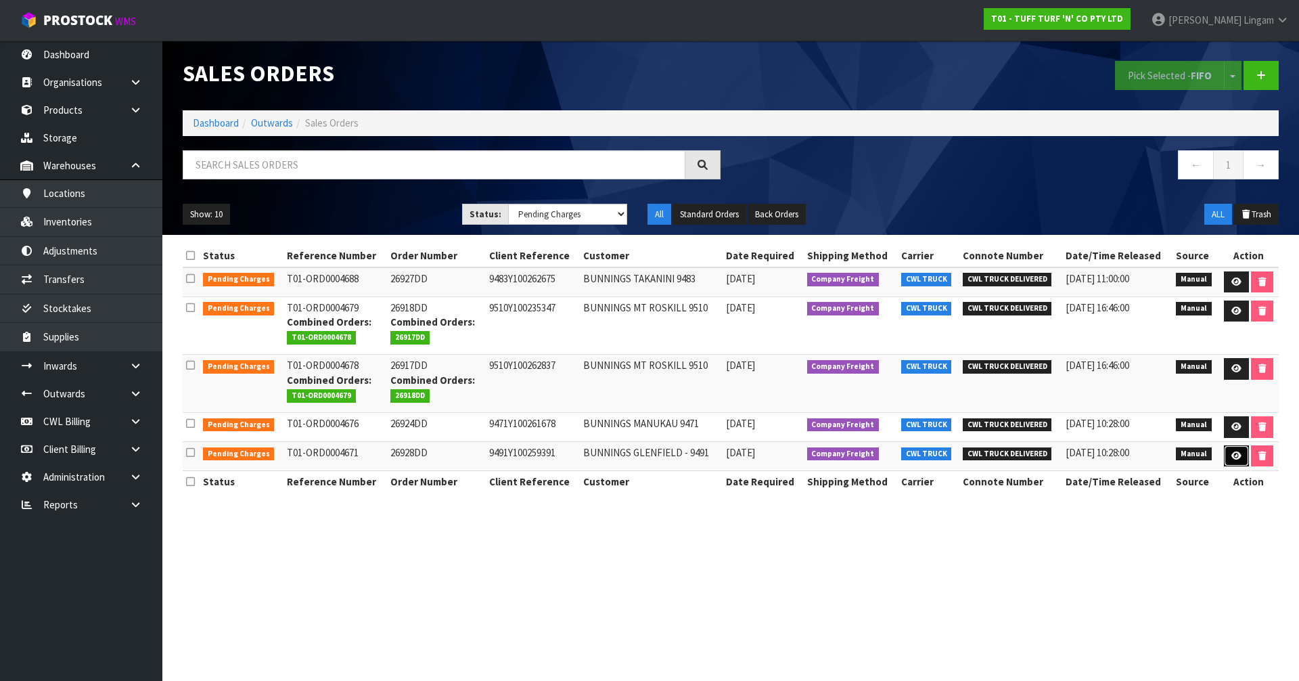
click at [1238, 459] on link at bounding box center [1236, 456] width 25 height 22
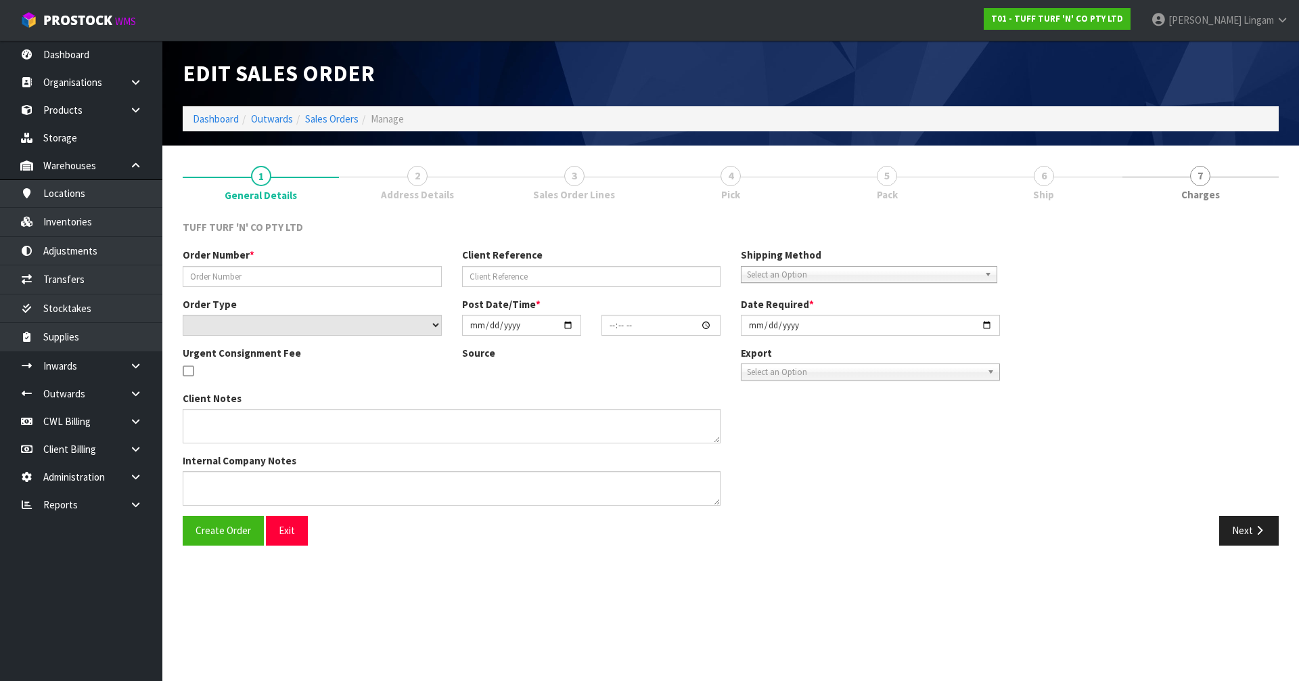
type input "26928DD"
type input "9491Y100259391"
select select "number:0"
type input "2025-09-15"
type input "12:37:00.000"
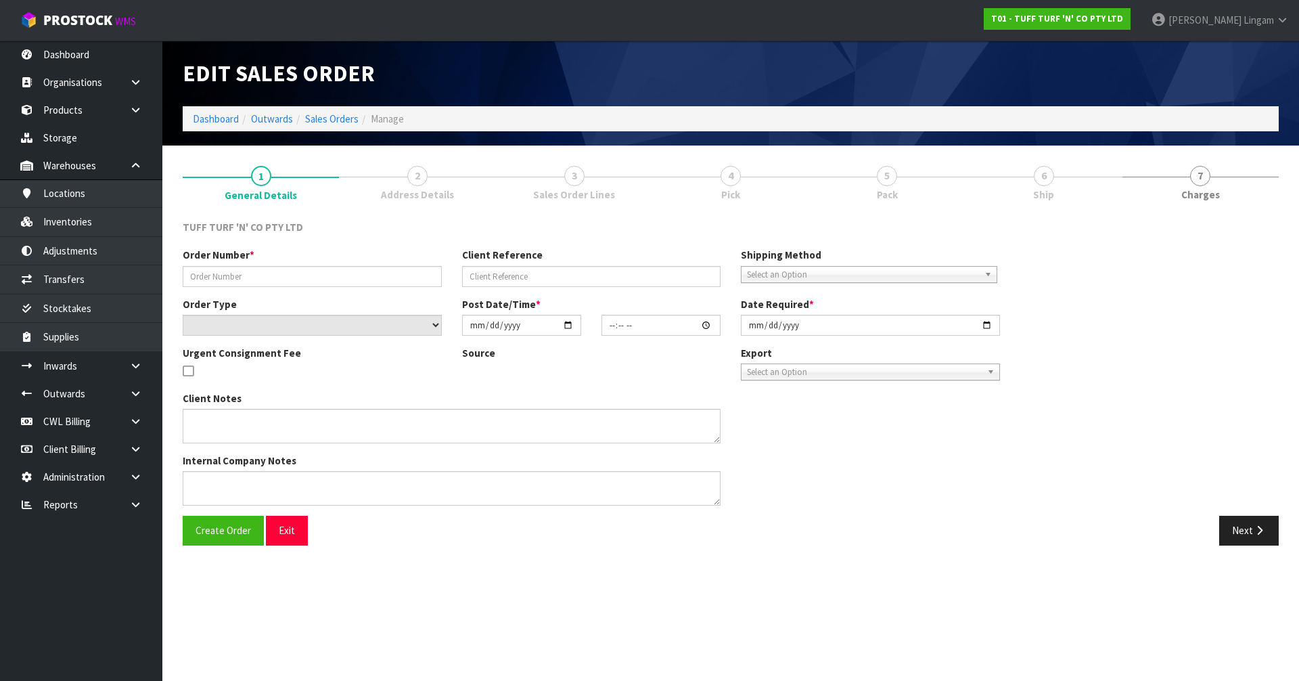
type input "2025-09-16"
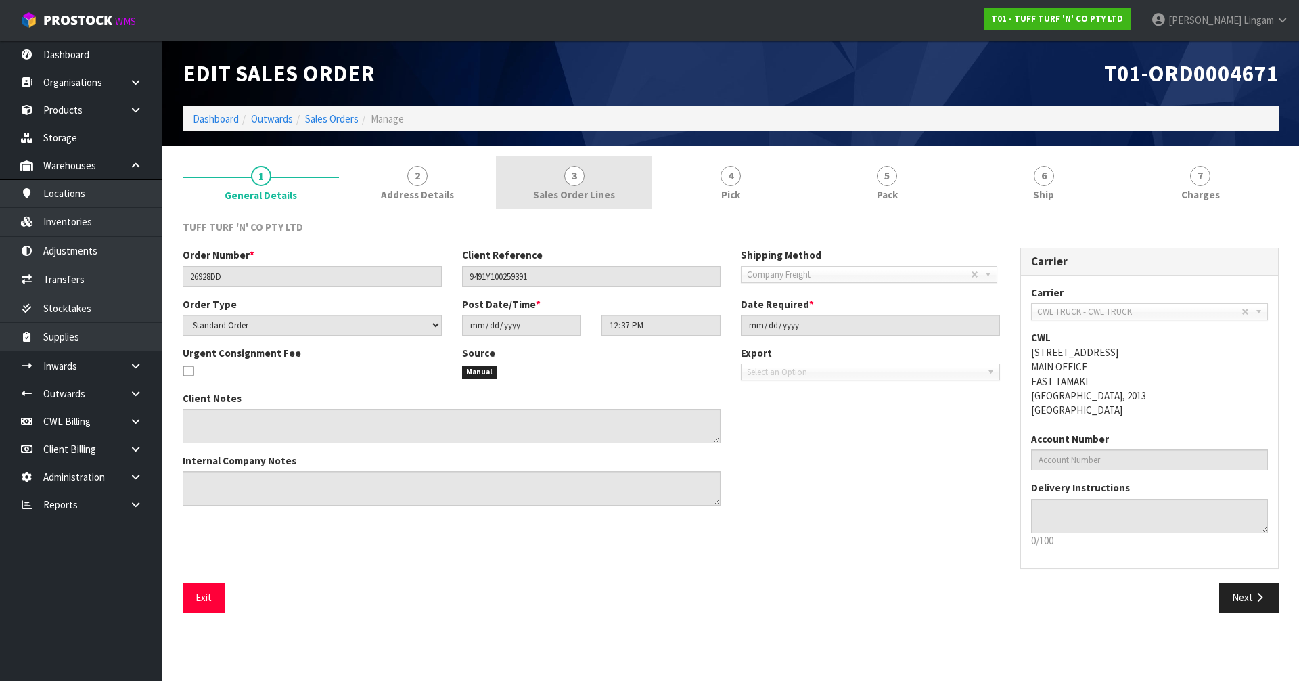
click at [601, 194] on span "Sales Order Lines" at bounding box center [574, 194] width 82 height 14
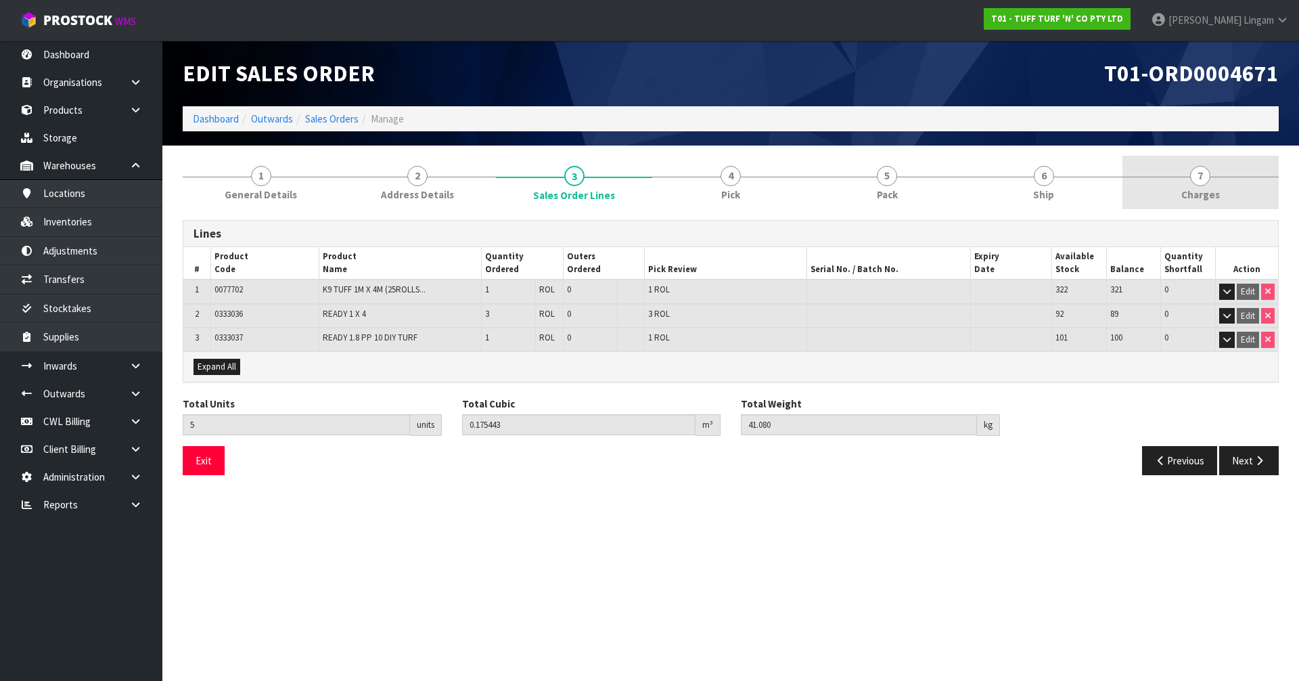
click at [1223, 182] on link "7 Charges" at bounding box center [1200, 182] width 156 height 53
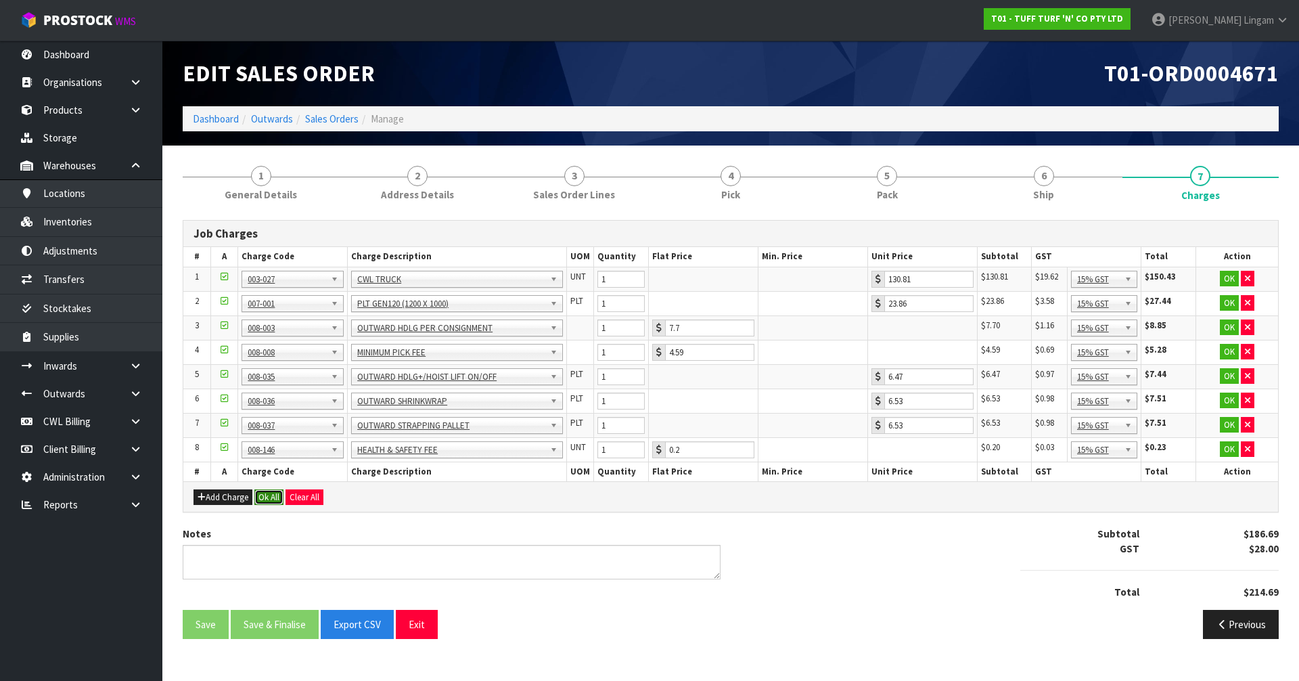
click at [267, 501] on button "Ok All" at bounding box center [268, 497] width 29 height 16
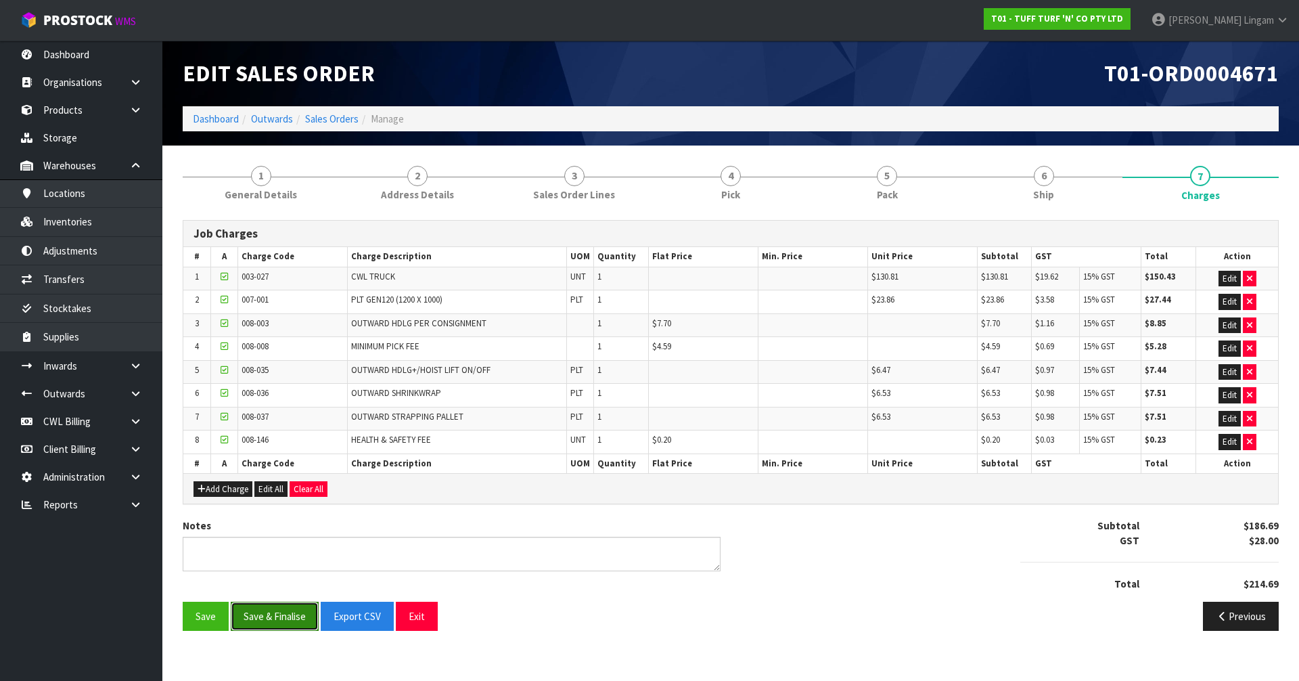
click at [279, 602] on button "Save & Finalise" at bounding box center [275, 616] width 88 height 29
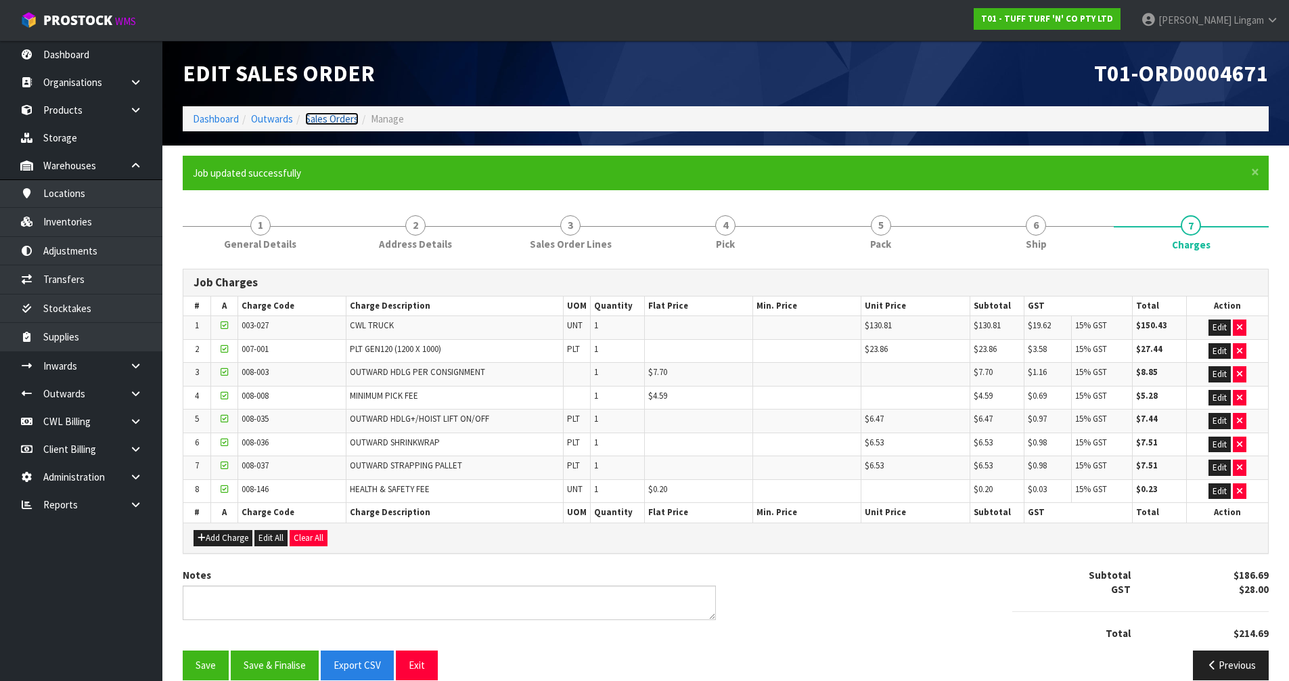
click at [332, 117] on link "Sales Orders" at bounding box center [331, 118] width 53 height 13
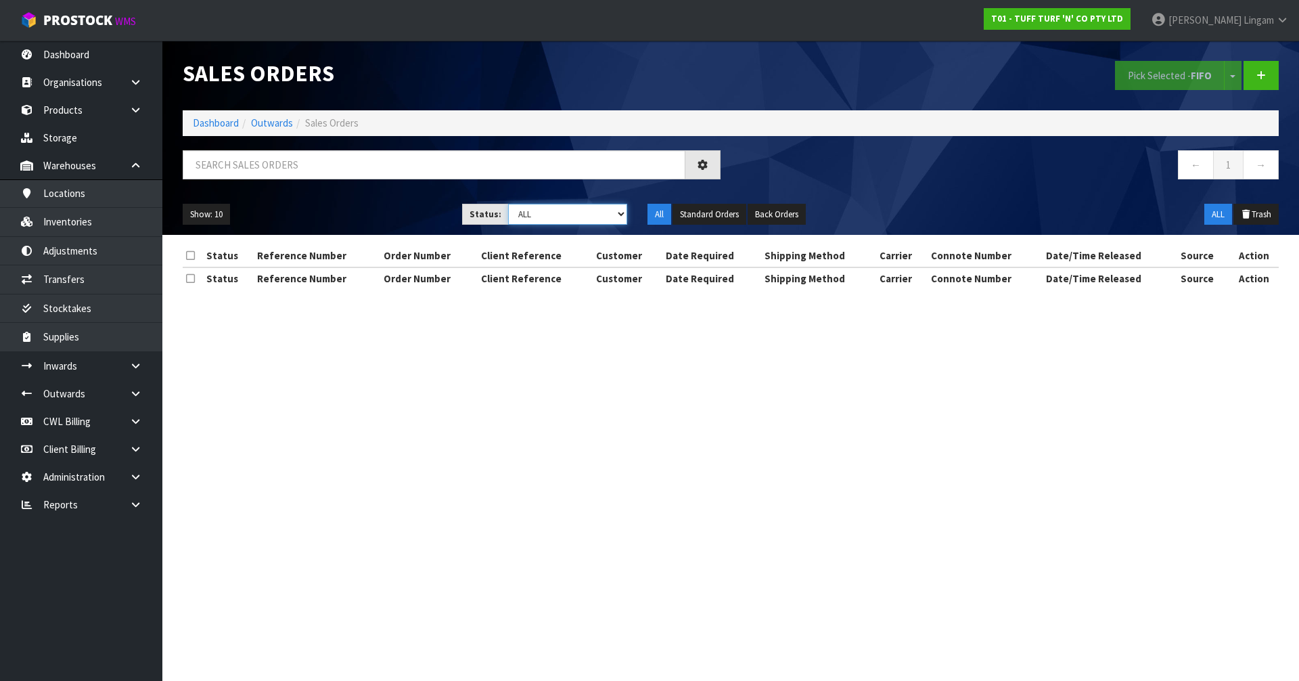
click at [616, 209] on select "Draft Pending Allocated Pending Pick Goods Picked Goods Packed Pending Charges …" at bounding box center [568, 214] width 120 height 21
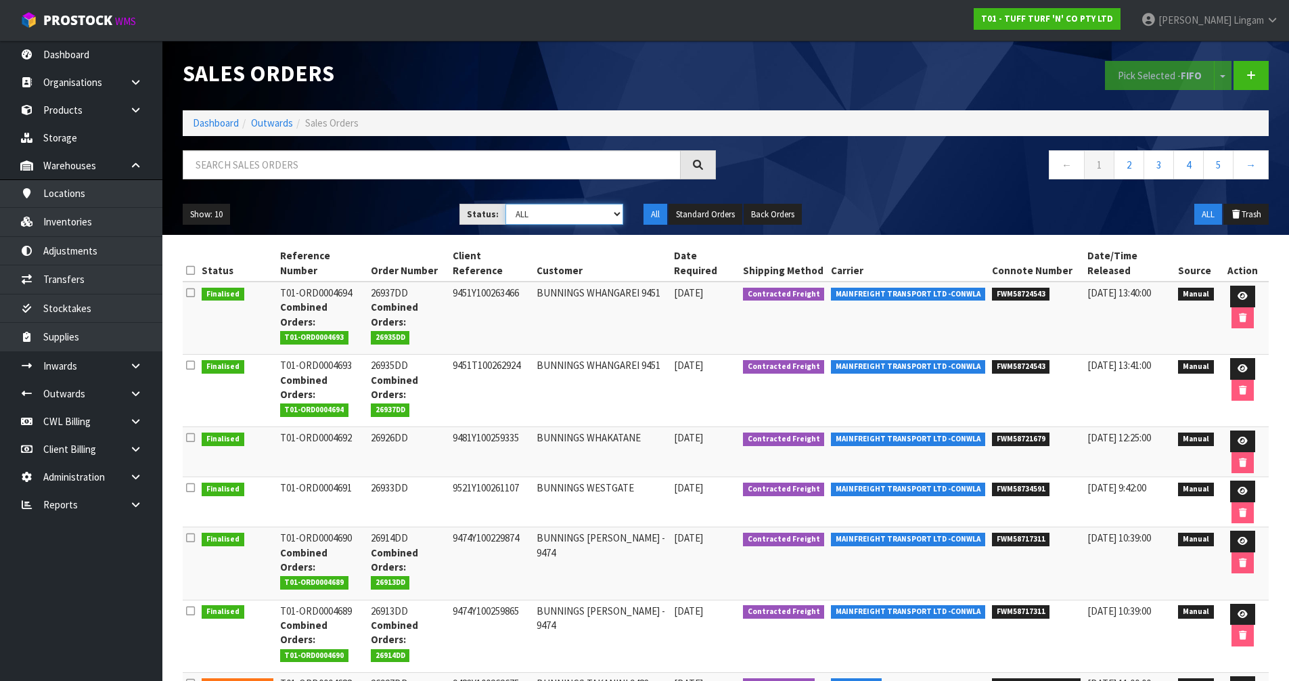
select select "string:6"
click at [505, 204] on select "Draft Pending Allocated Pending Pick Goods Picked Goods Packed Pending Charges …" at bounding box center [564, 214] width 118 height 21
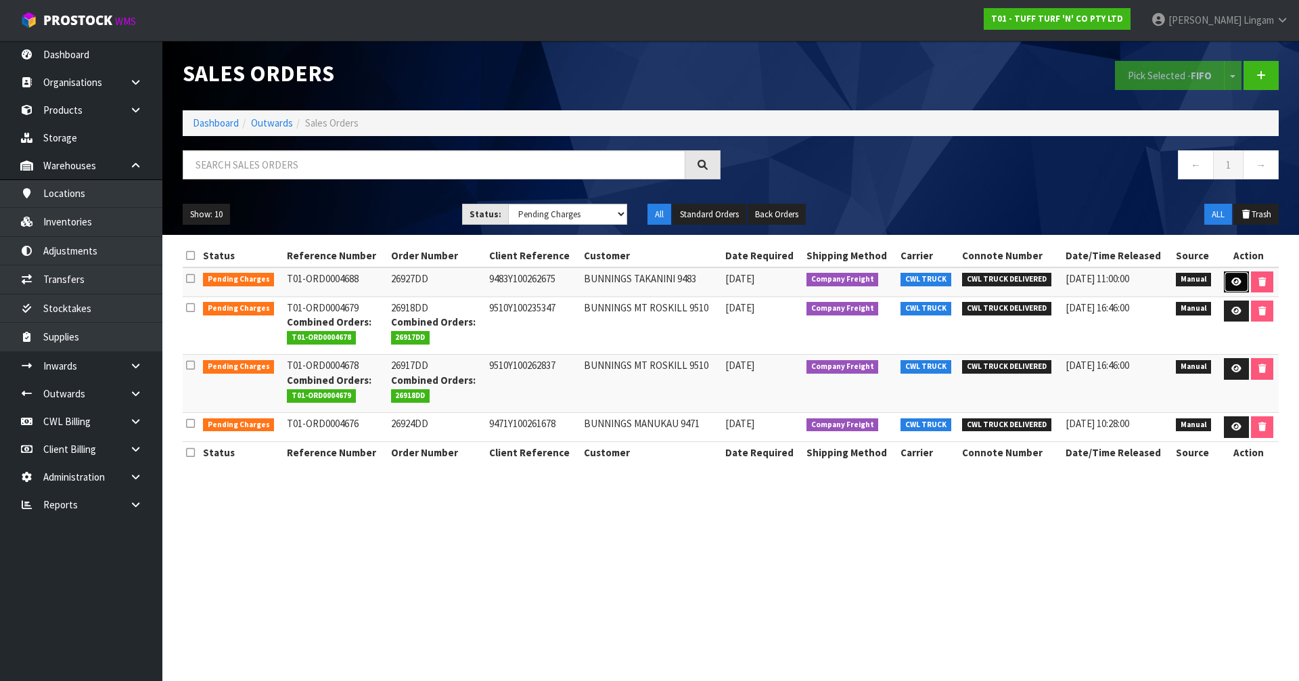
click at [1225, 279] on link at bounding box center [1236, 282] width 25 height 22
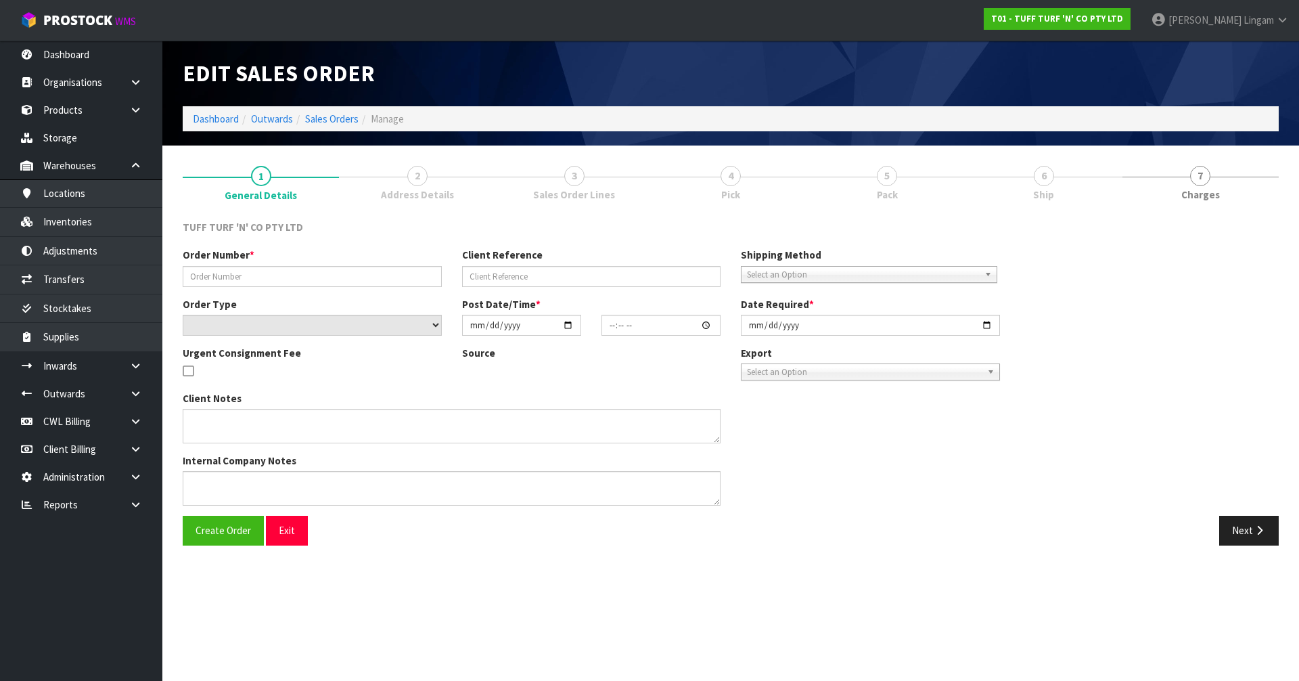
type input "26927DD"
type input "9483Y100262675"
select select "number:0"
type input "2025-09-15"
type input "13:17:00.000"
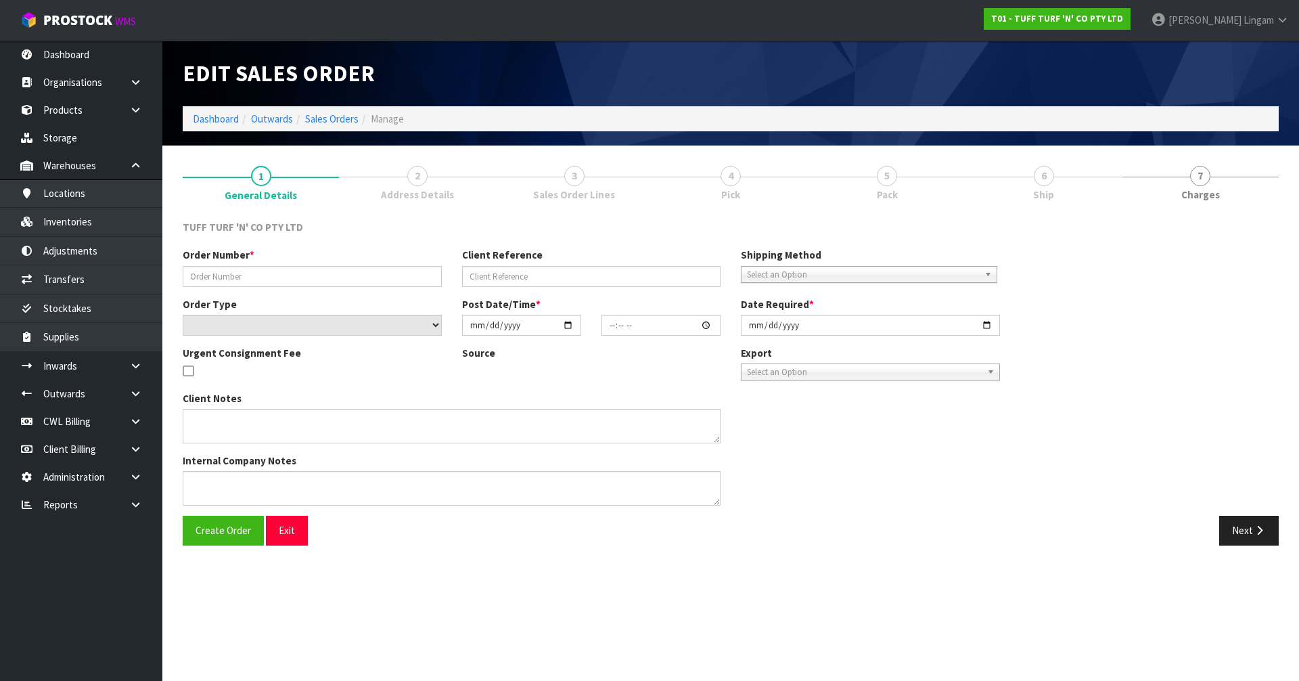
type input "2025-09-16"
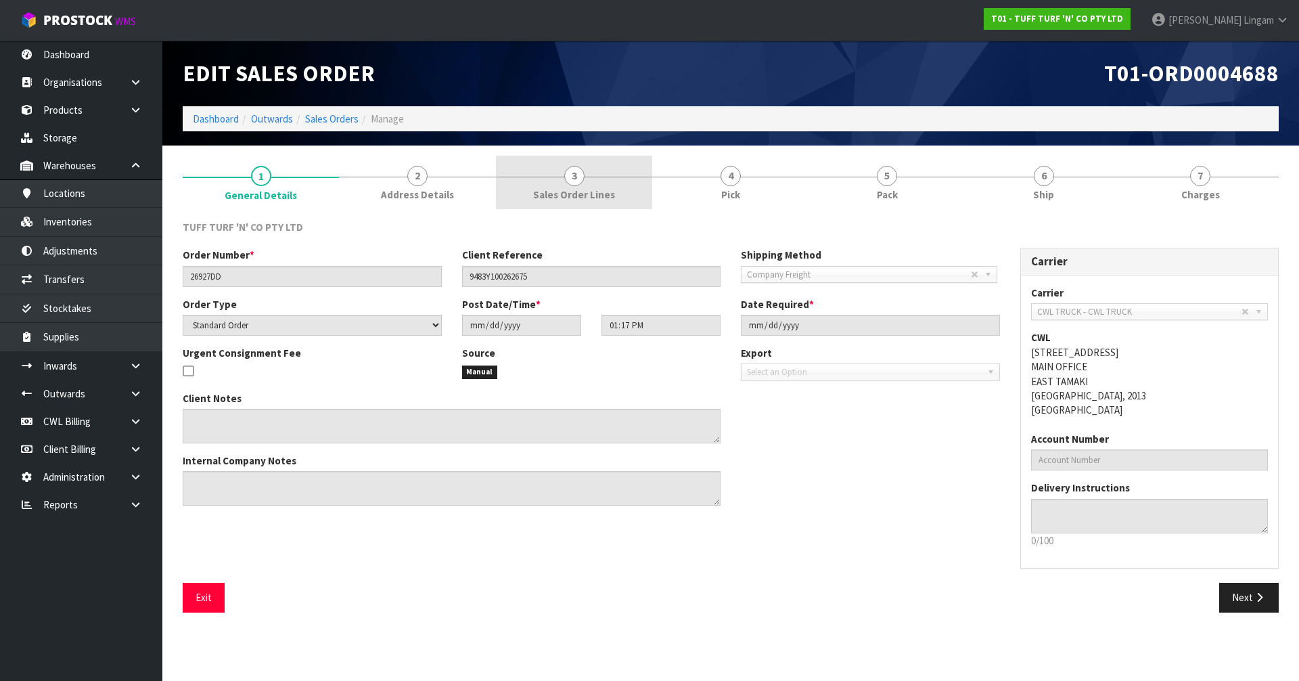
click at [619, 194] on link "3 Sales Order Lines" at bounding box center [574, 182] width 156 height 53
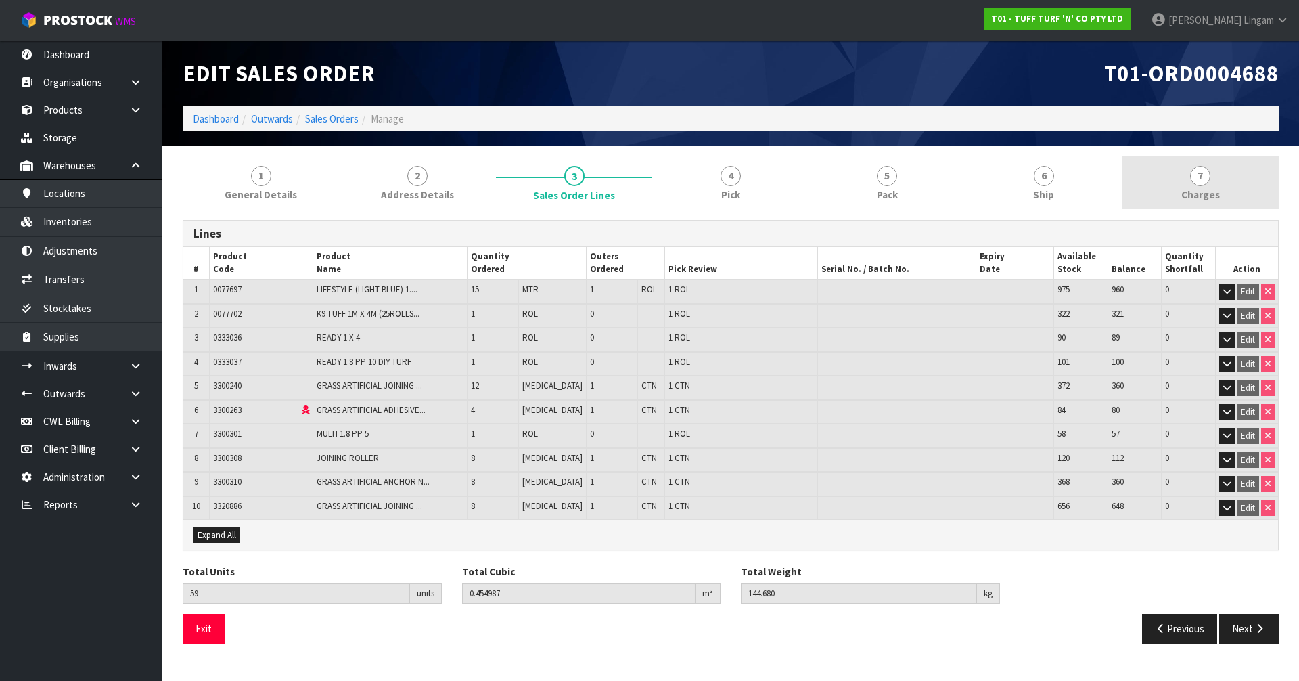
click at [1198, 194] on span "Charges" at bounding box center [1200, 194] width 39 height 14
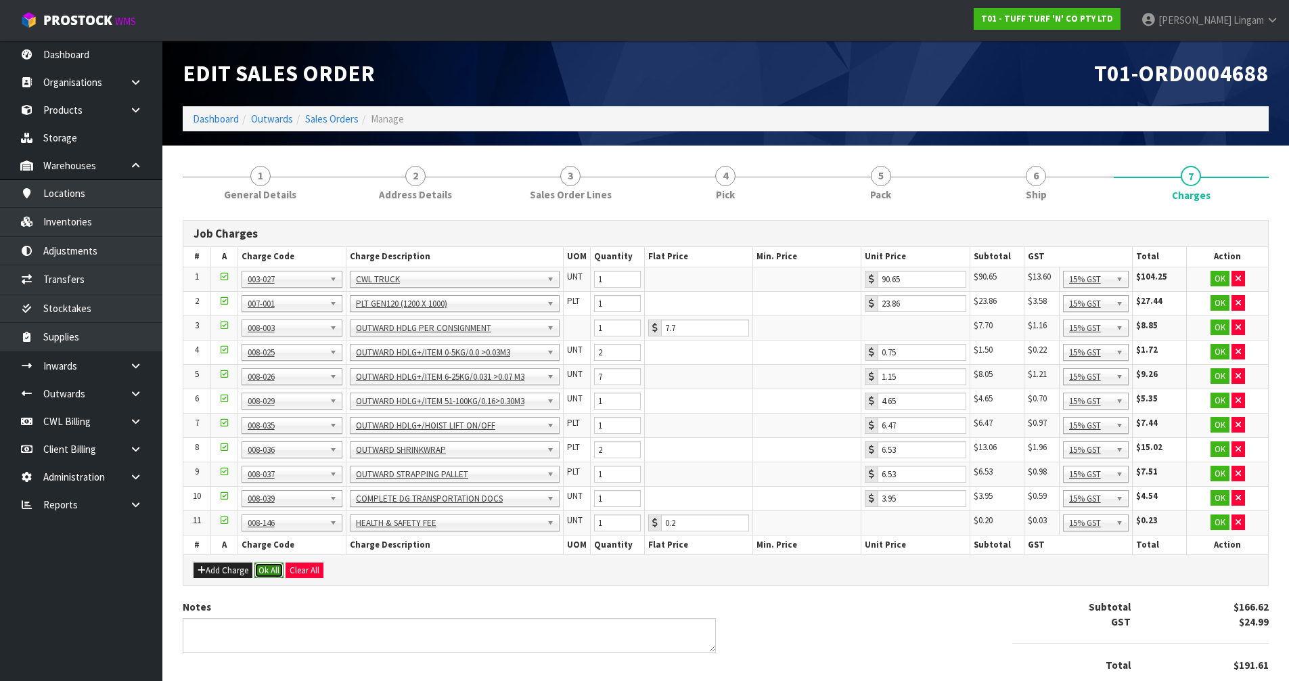
click at [263, 564] on button "Ok All" at bounding box center [268, 570] width 29 height 16
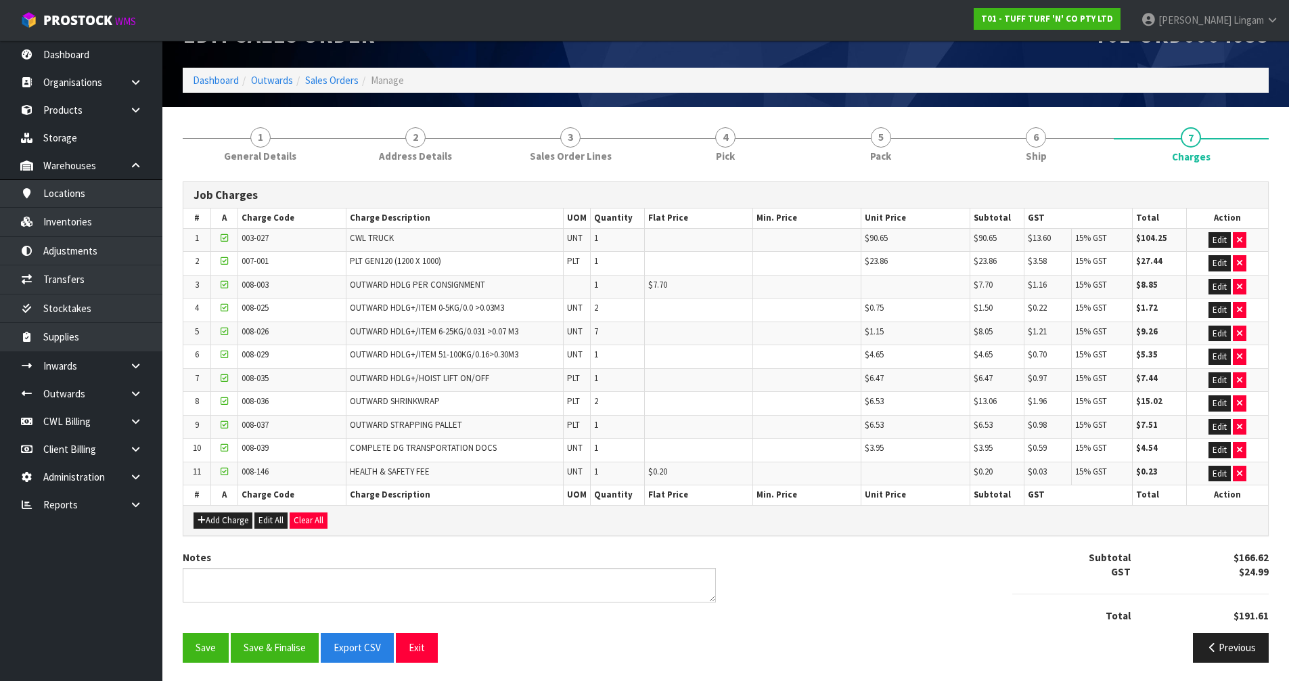
scroll to position [41, 0]
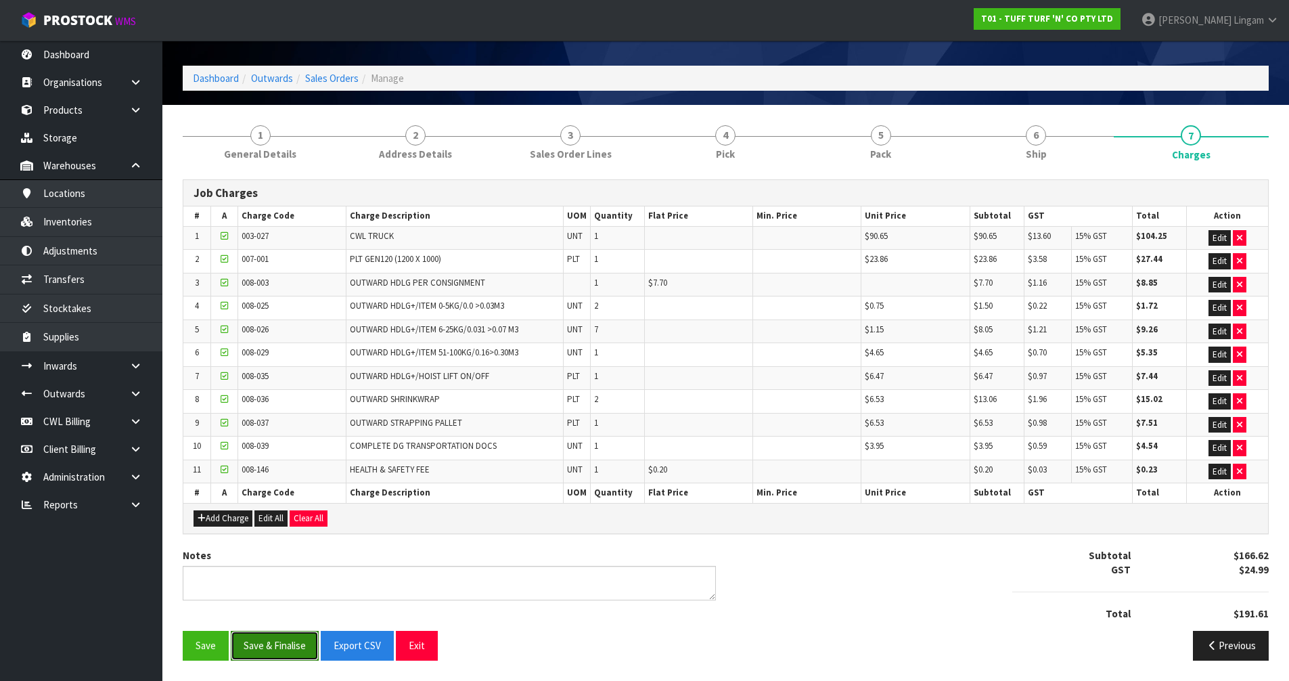
click at [285, 642] on button "Save & Finalise" at bounding box center [275, 645] width 88 height 29
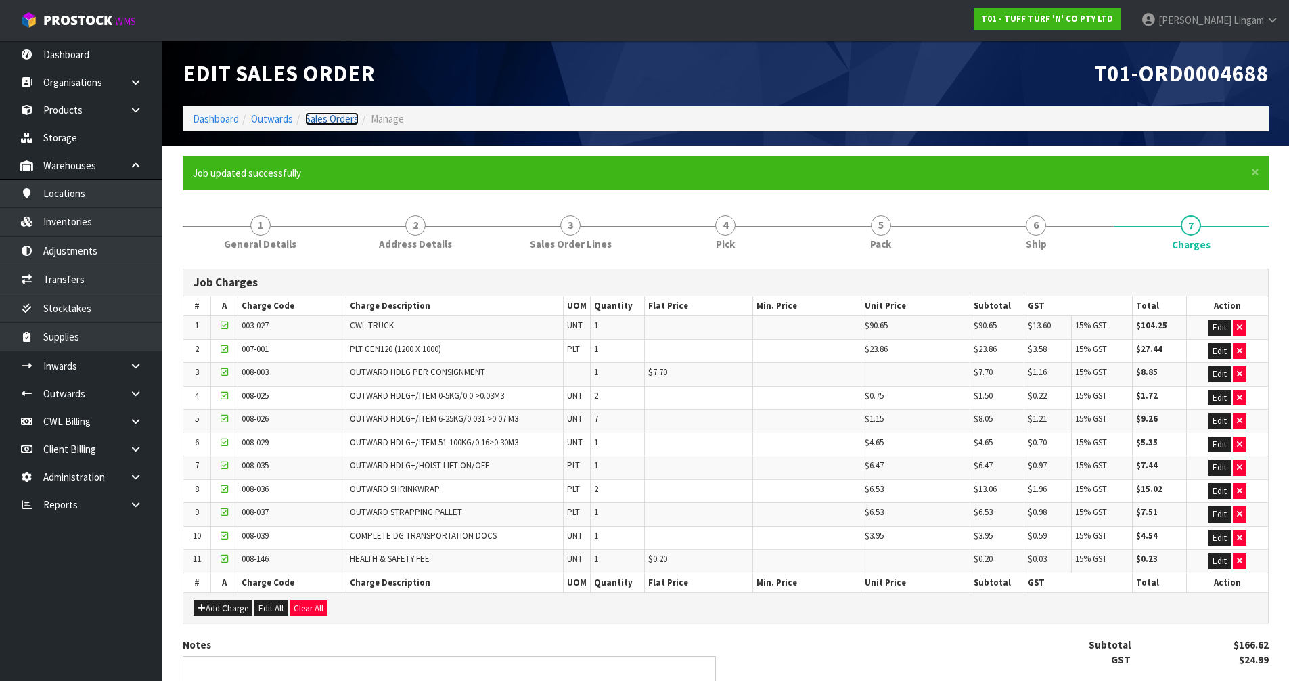
click at [347, 120] on link "Sales Orders" at bounding box center [331, 118] width 53 height 13
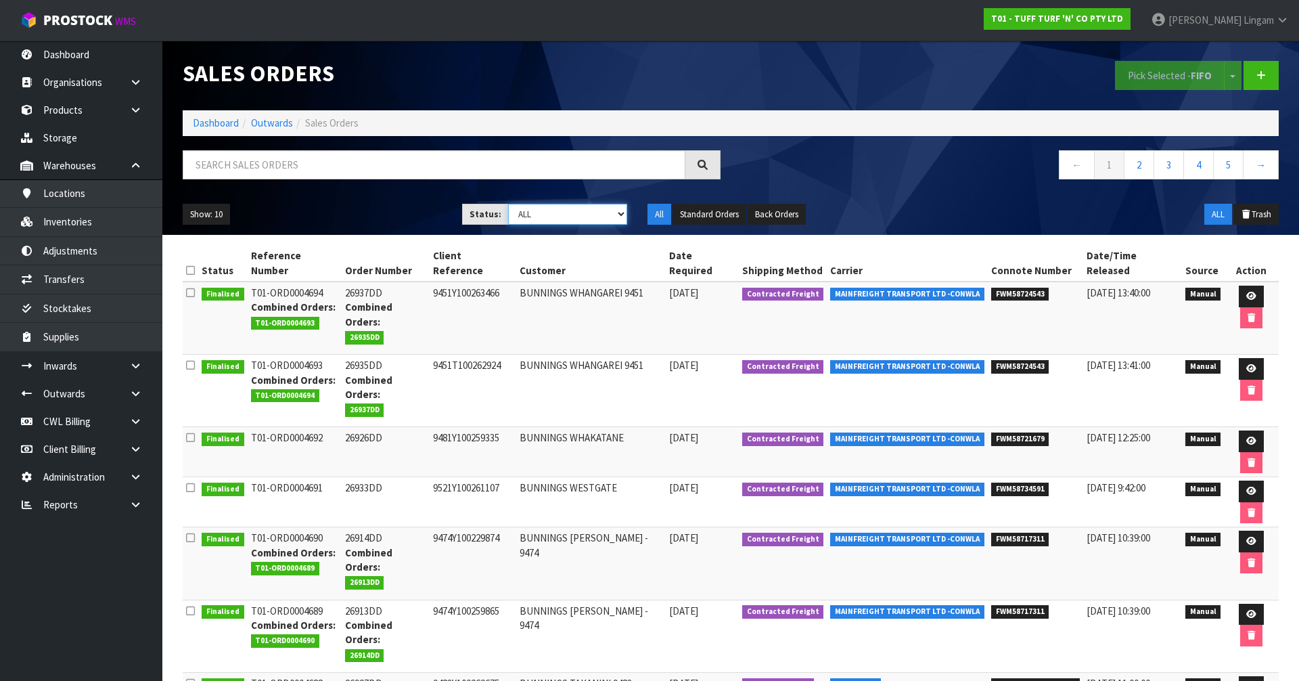
click at [609, 208] on select "Draft Pending Allocated Pending Pick Goods Picked Goods Packed Pending Charges …" at bounding box center [568, 214] width 120 height 21
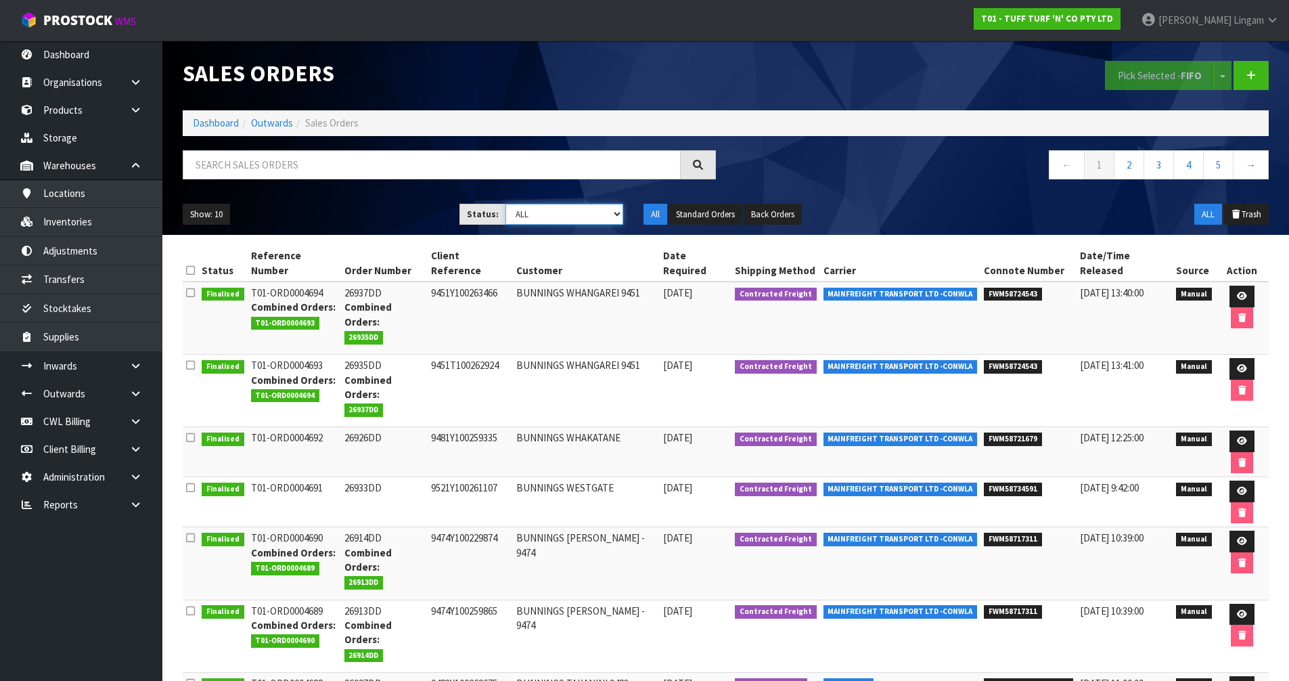
select select "string:6"
click at [505, 204] on select "Draft Pending Allocated Pending Pick Goods Picked Goods Packed Pending Charges …" at bounding box center [564, 214] width 118 height 21
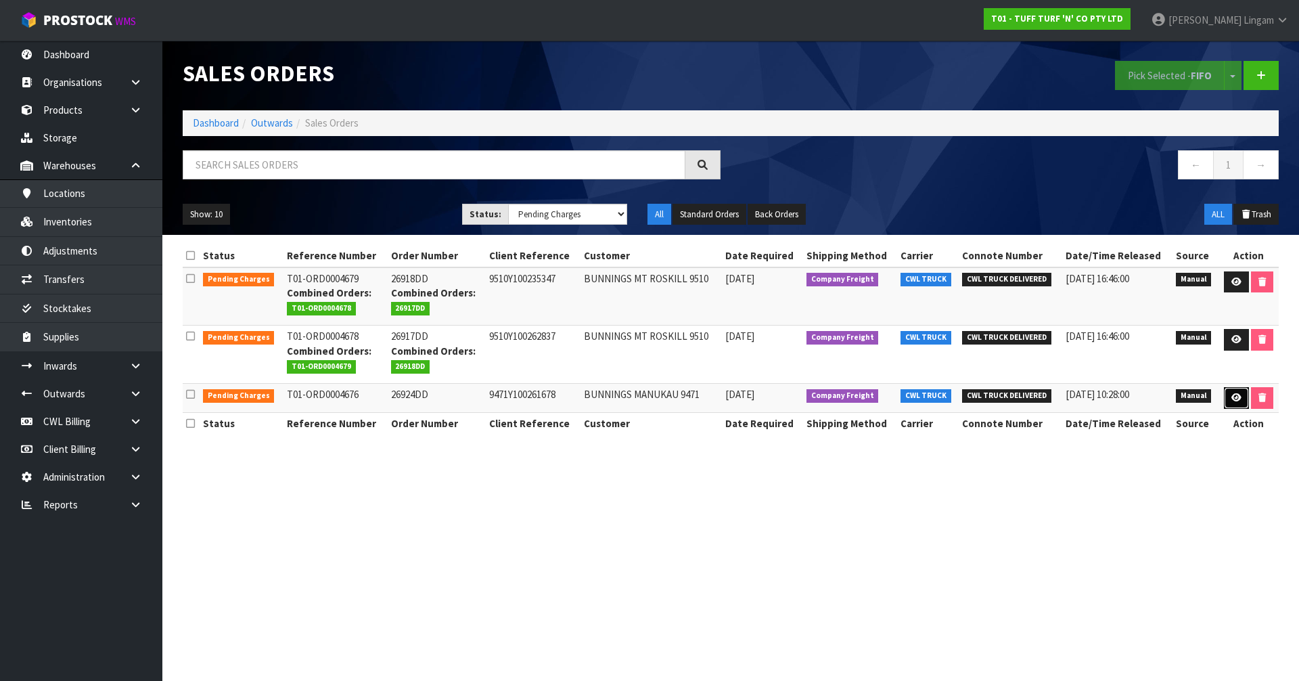
click at [1228, 401] on link at bounding box center [1236, 398] width 25 height 22
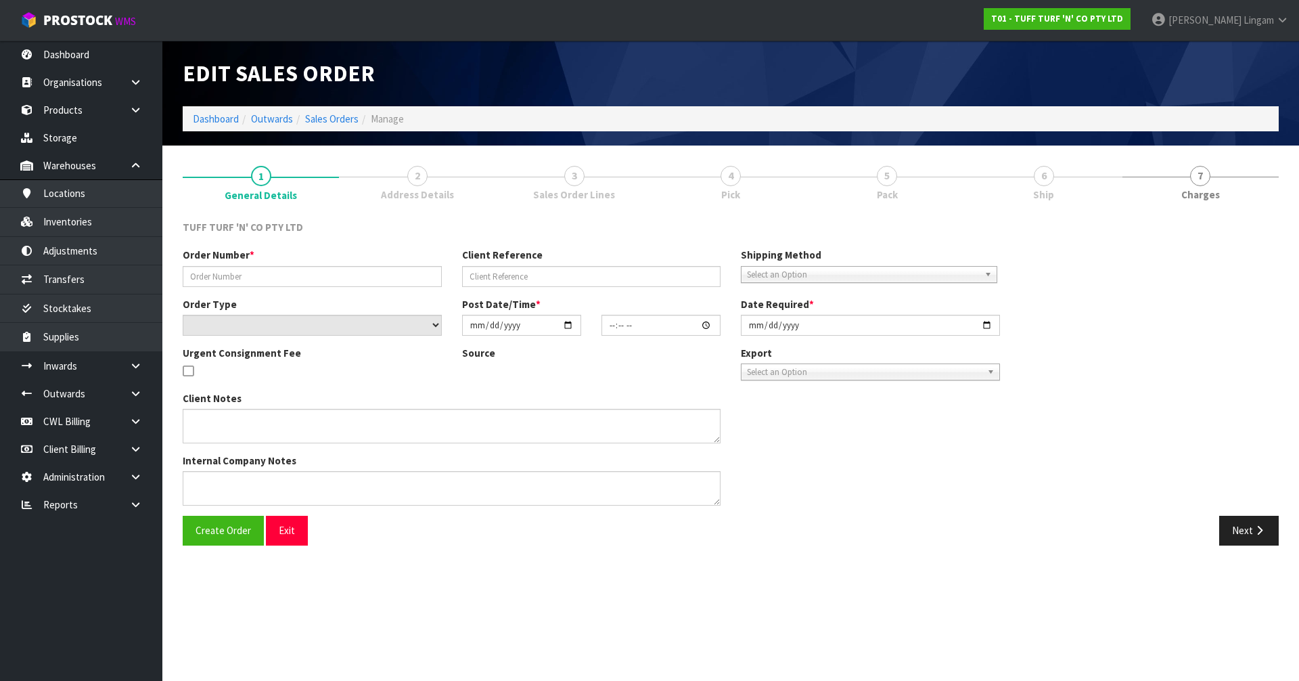
type input "26924DD"
type input "9471Y100261678"
select select "number:0"
type input "2025-09-15"
type input "12:47:00.000"
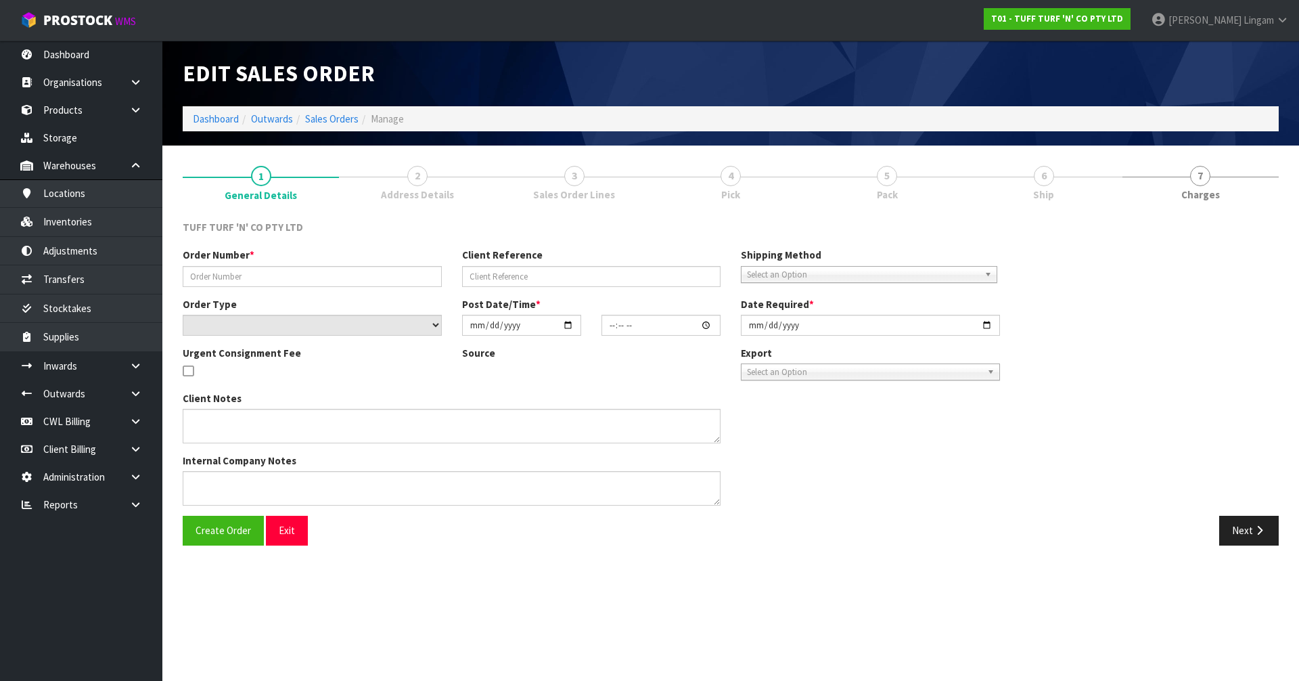
type input "2025-09-16"
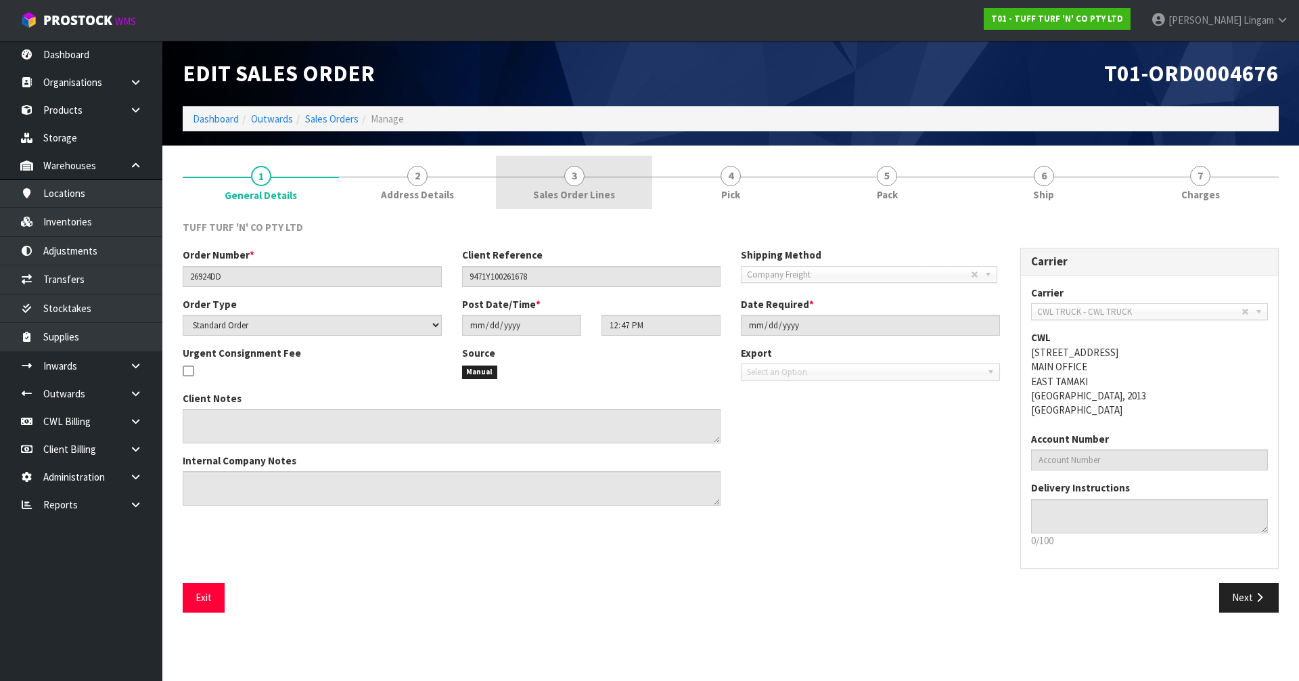
click at [616, 203] on link "3 Sales Order Lines" at bounding box center [574, 182] width 156 height 53
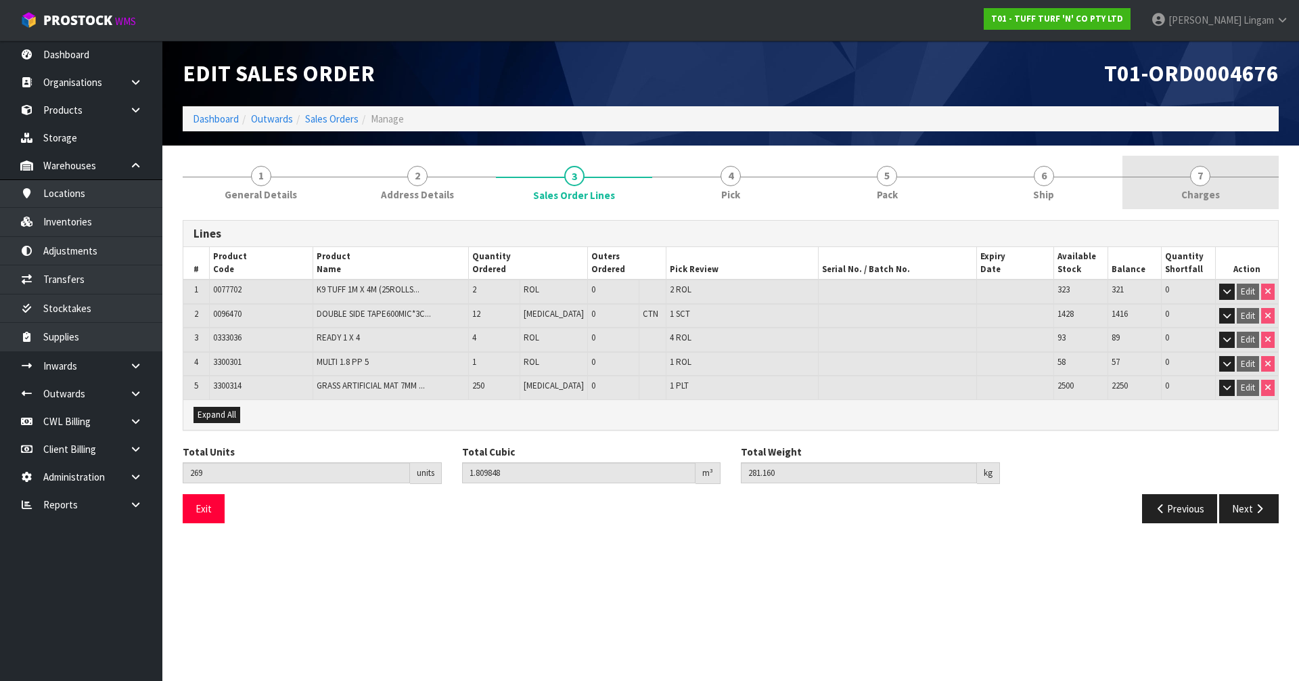
click at [1214, 193] on span "Charges" at bounding box center [1200, 194] width 39 height 14
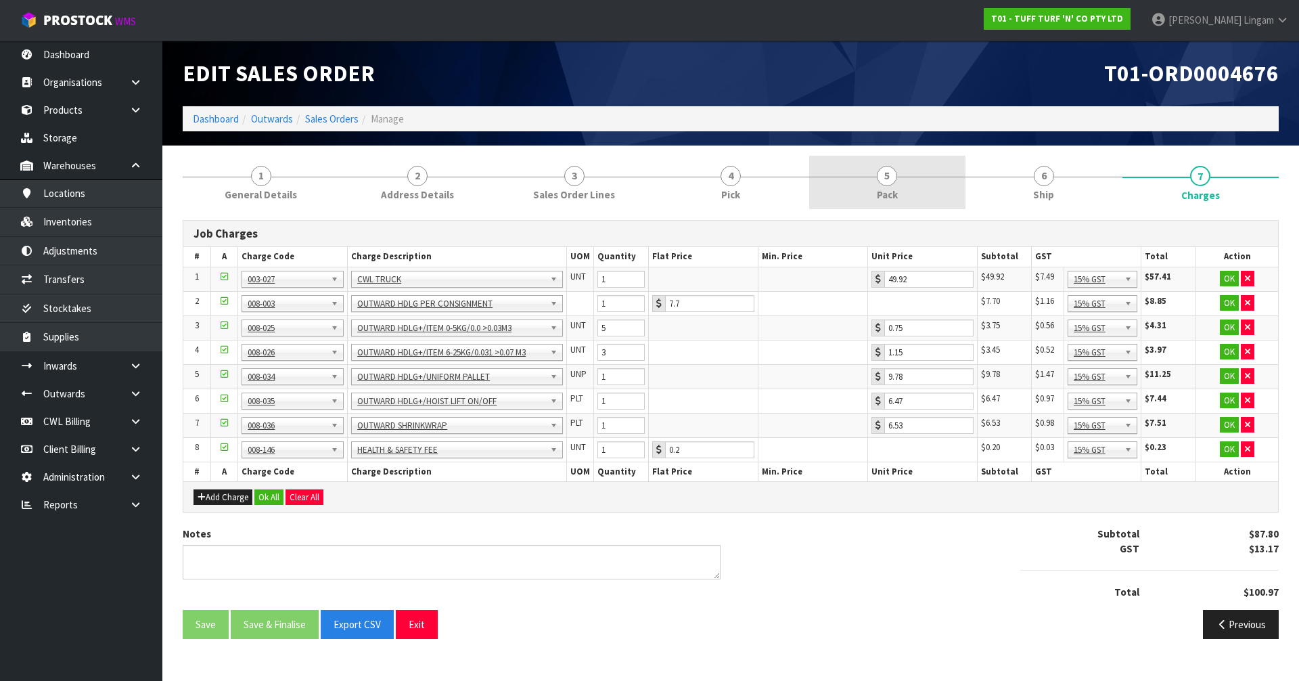
click at [877, 197] on span "Pack" at bounding box center [887, 194] width 21 height 14
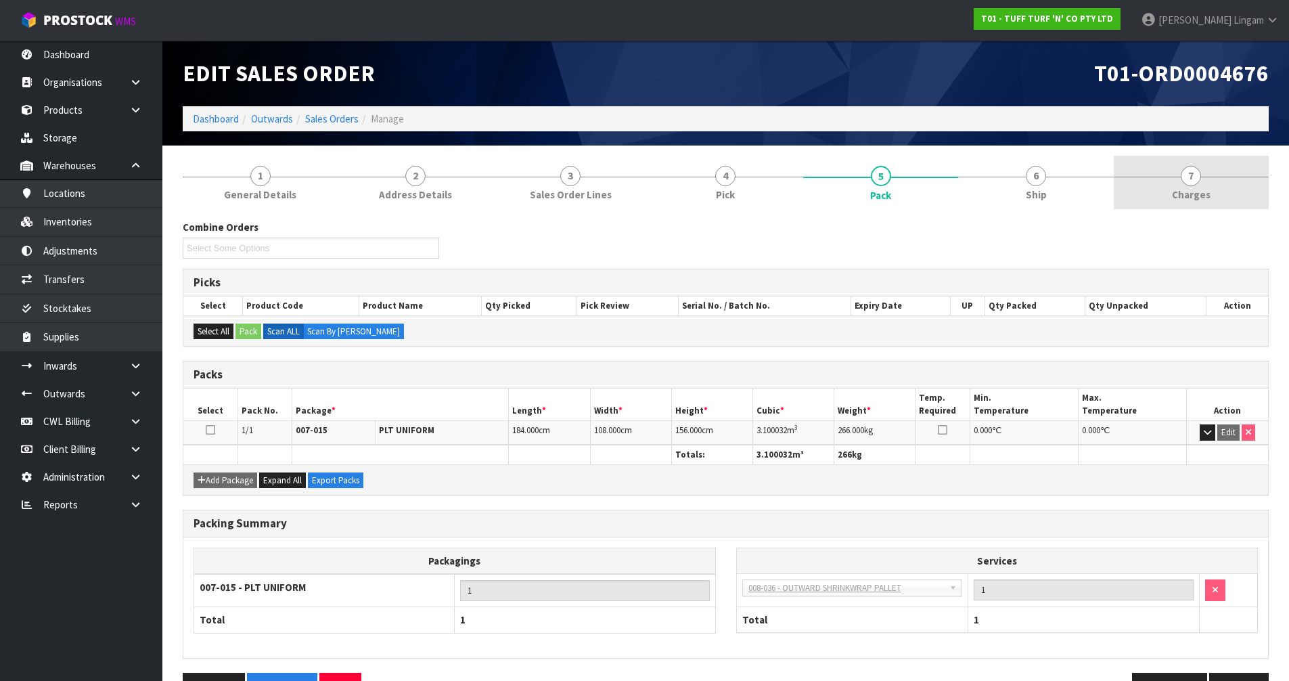
click at [1228, 199] on link "7 Charges" at bounding box center [1191, 182] width 155 height 53
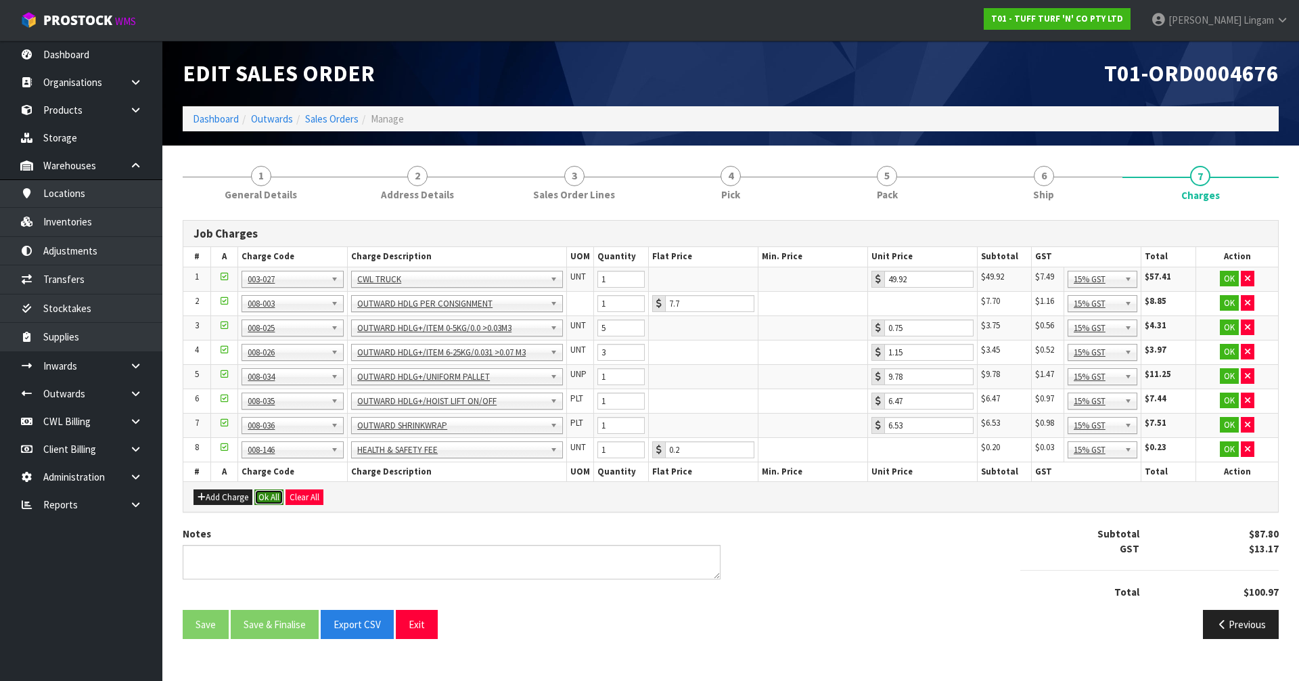
click at [275, 497] on button "Ok All" at bounding box center [268, 497] width 29 height 16
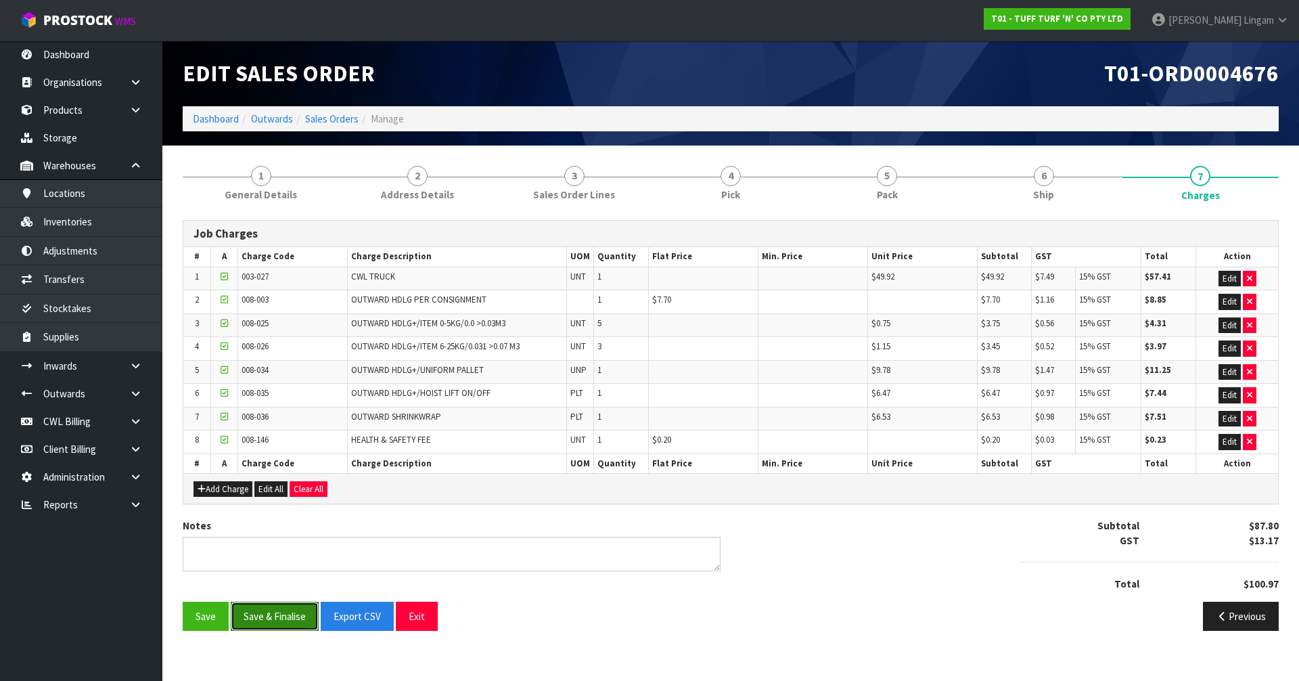
click at [273, 618] on button "Save & Finalise" at bounding box center [275, 616] width 88 height 29
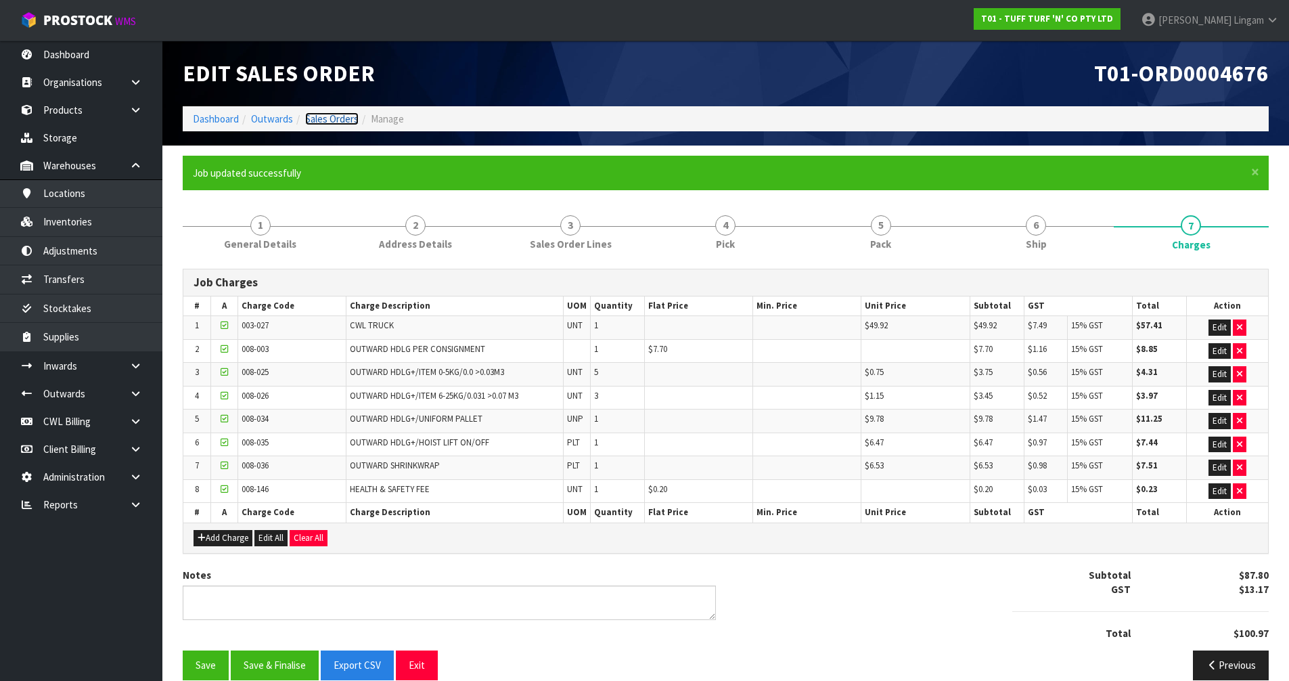
click at [347, 112] on link "Sales Orders" at bounding box center [331, 118] width 53 height 13
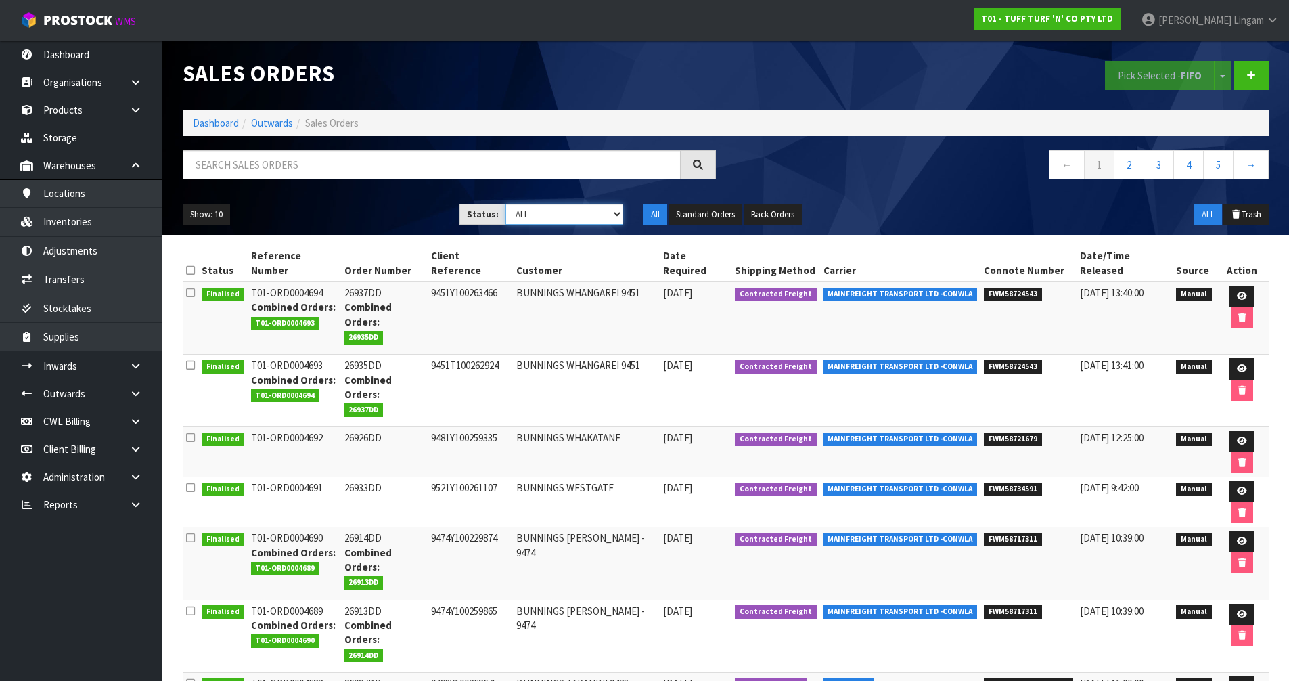
click at [594, 211] on select "Draft Pending Allocated Pending Pick Goods Picked Goods Packed Pending Charges …" at bounding box center [564, 214] width 118 height 21
select select "string:6"
click at [505, 204] on select "Draft Pending Allocated Pending Pick Goods Picked Goods Packed Pending Charges …" at bounding box center [564, 214] width 118 height 21
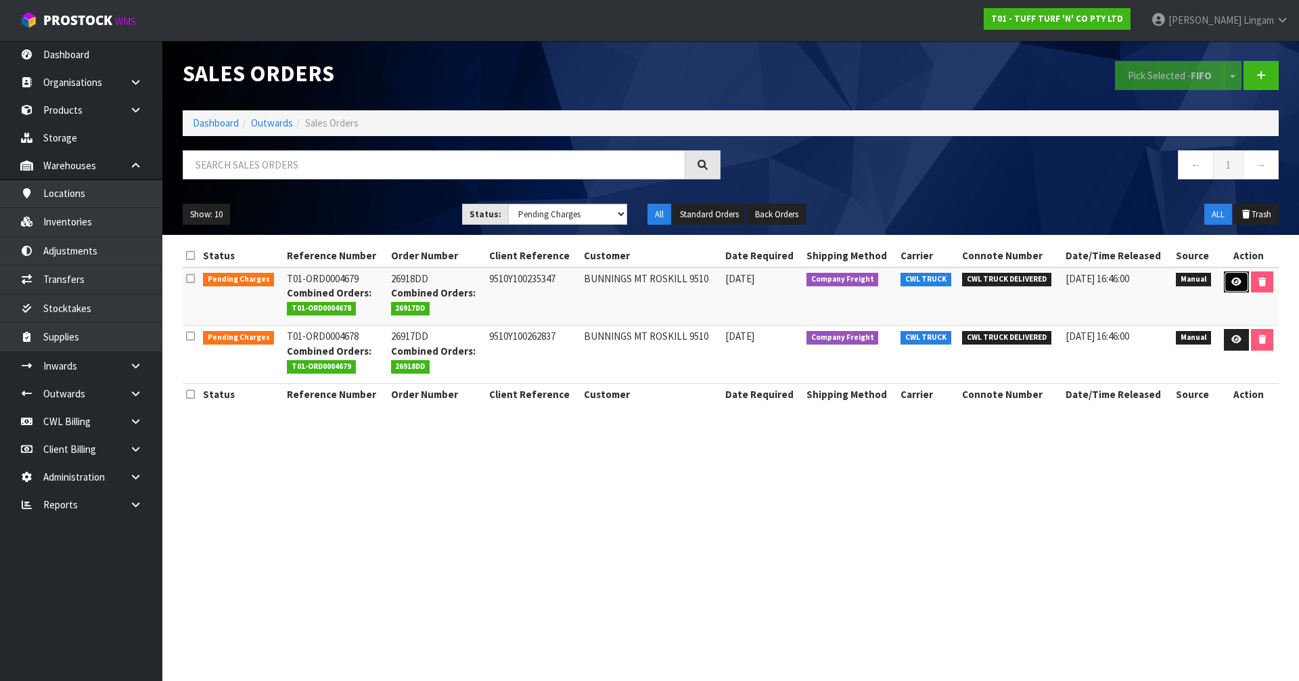
click at [1233, 279] on icon at bounding box center [1236, 281] width 10 height 9
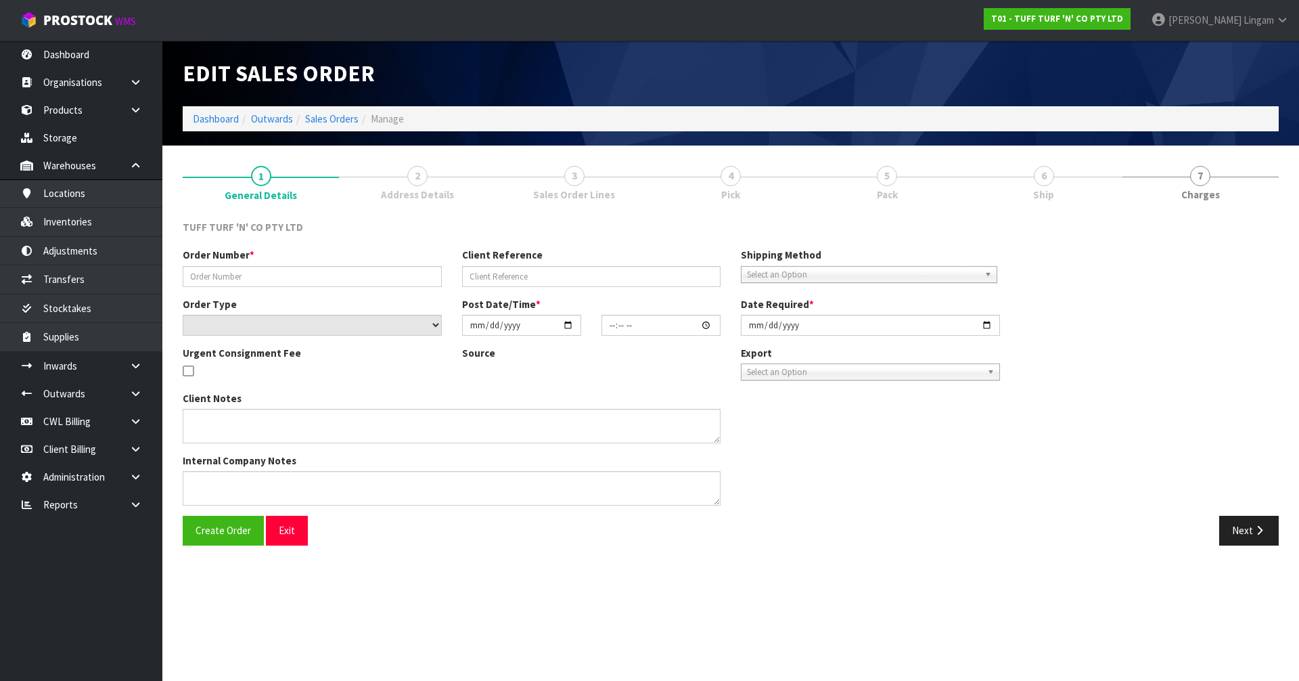
type input "26918DD"
type input "9510Y100235347"
select select "number:0"
type input "2025-09-15"
type input "12:59:00.000"
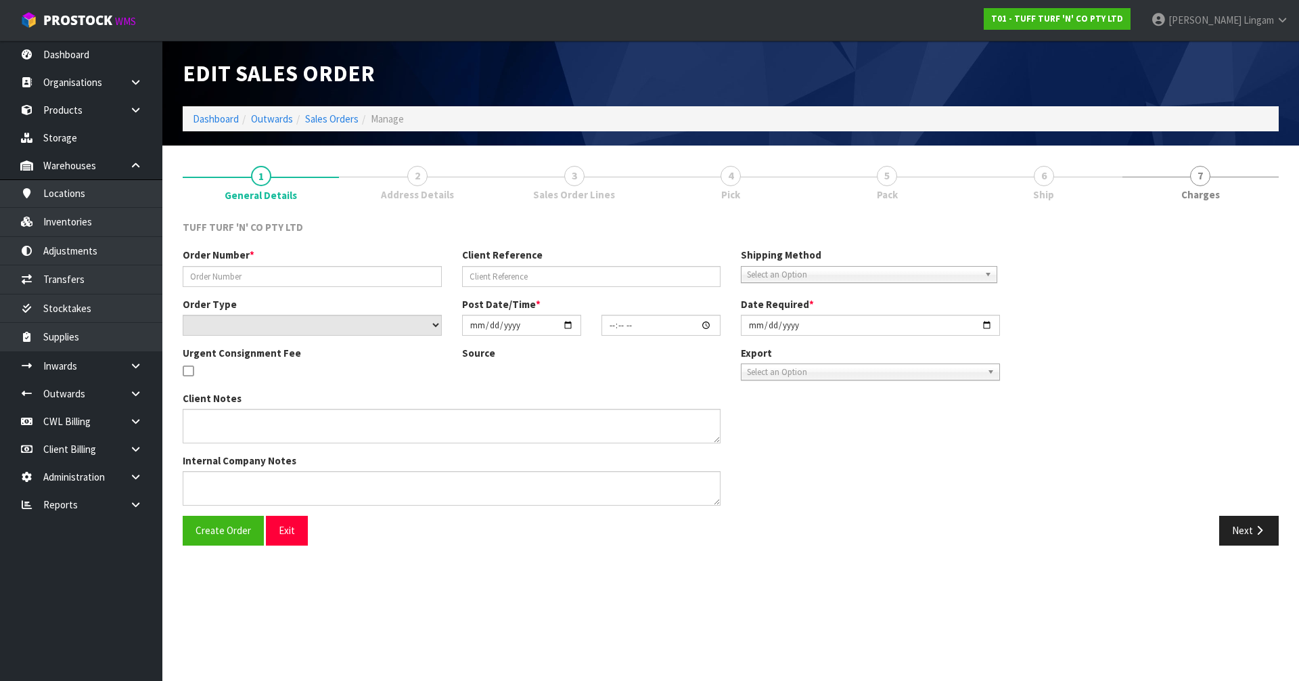
type input "2025-09-16"
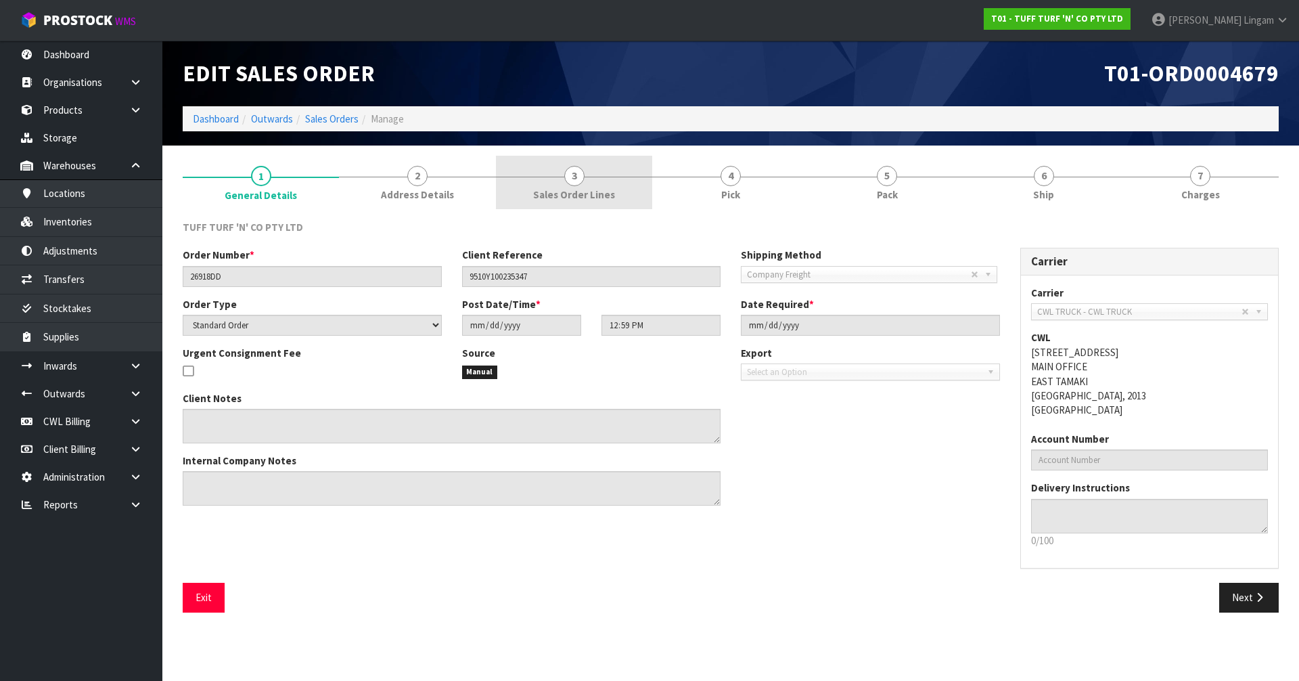
click at [599, 170] on link "3 Sales Order Lines" at bounding box center [574, 182] width 156 height 53
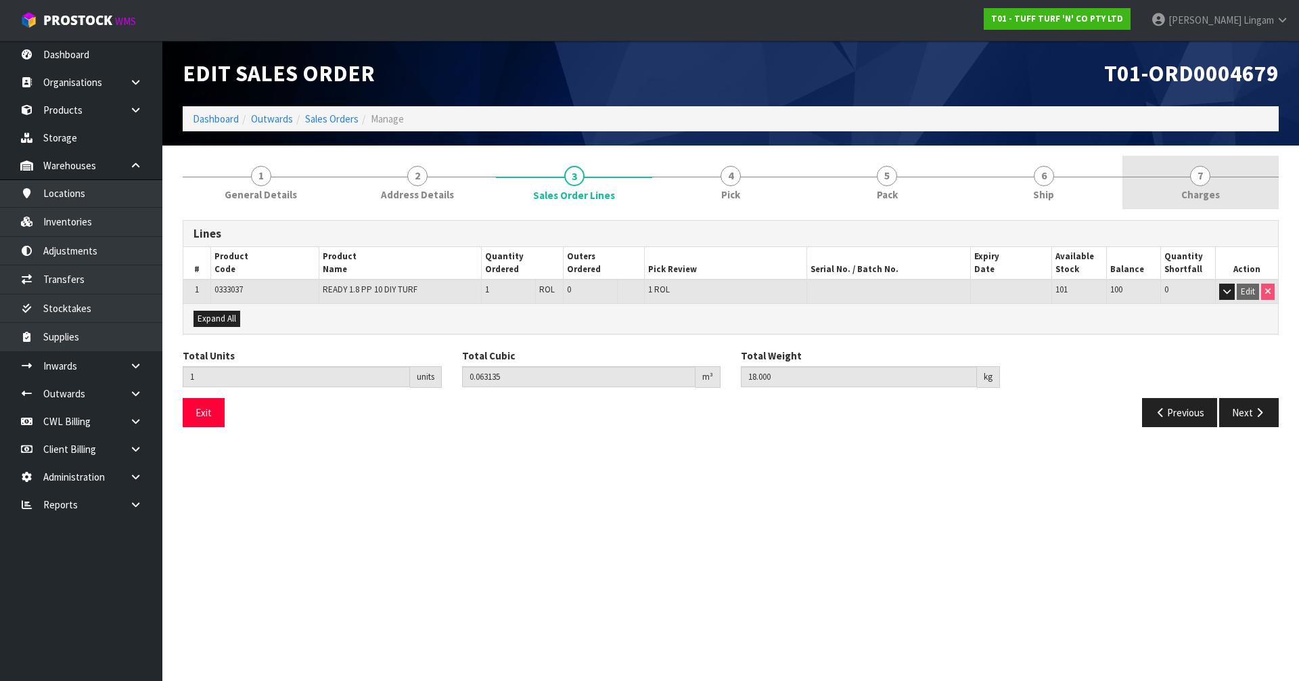
click at [1238, 183] on link "7 Charges" at bounding box center [1200, 182] width 156 height 53
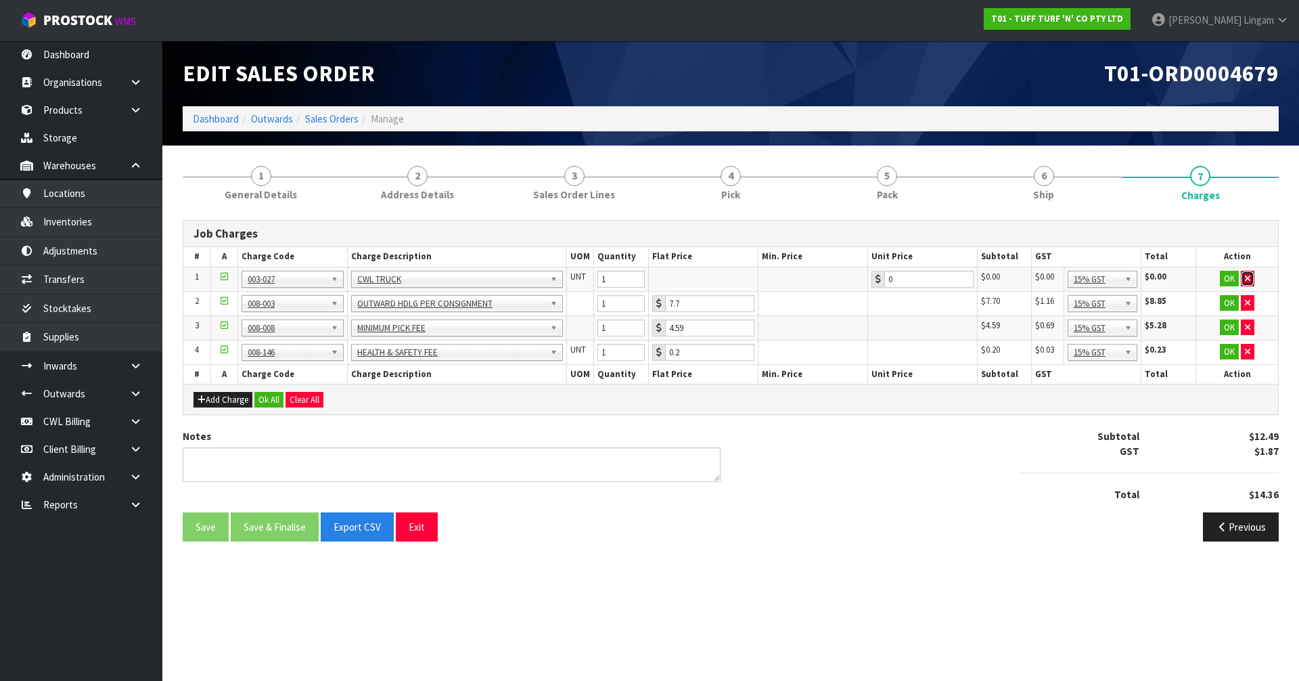
click at [1249, 277] on icon "button" at bounding box center [1247, 278] width 5 height 9
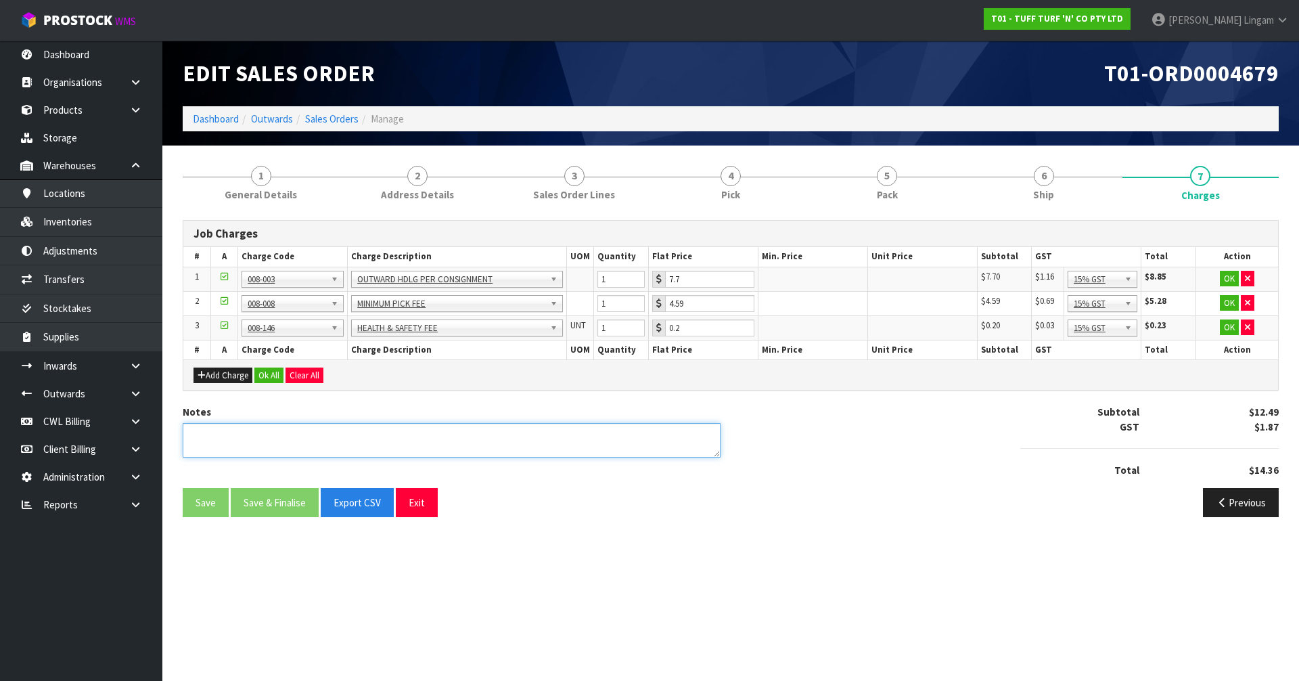
click at [591, 437] on textarea at bounding box center [452, 440] width 538 height 35
type textarea "COMBINE"
click at [270, 376] on button "Ok All" at bounding box center [268, 375] width 29 height 16
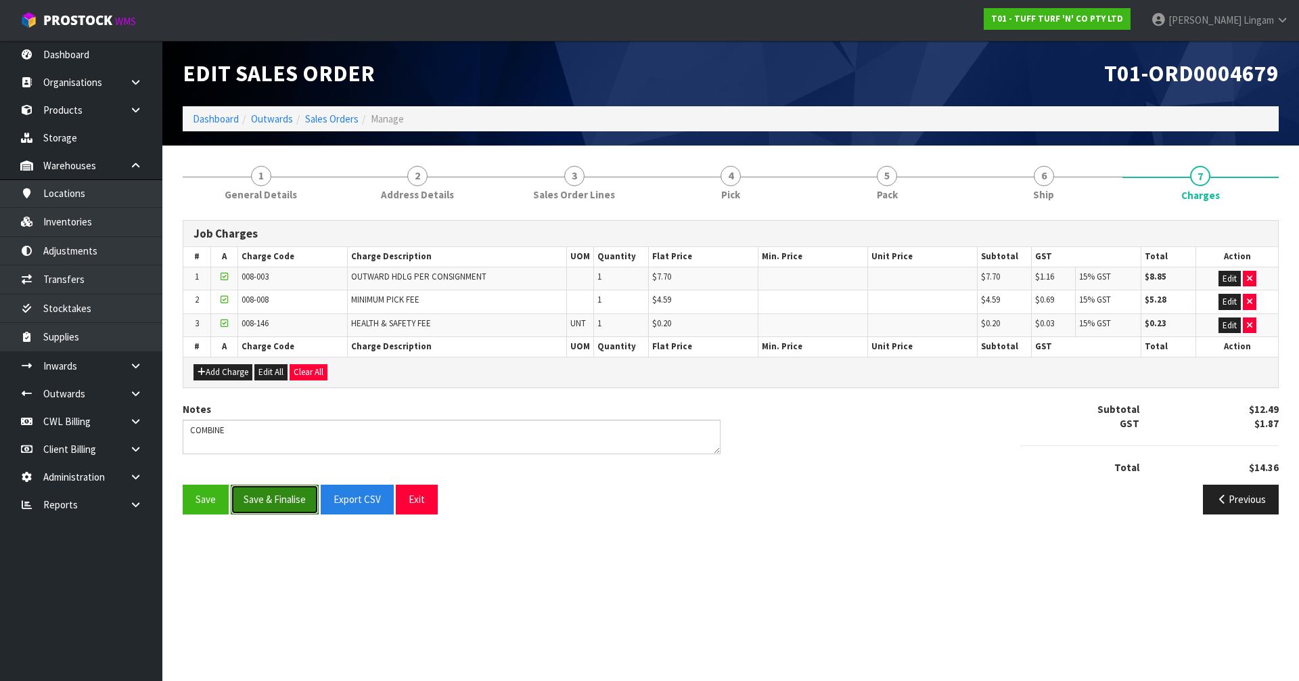
click at [270, 489] on button "Save & Finalise" at bounding box center [275, 498] width 88 height 29
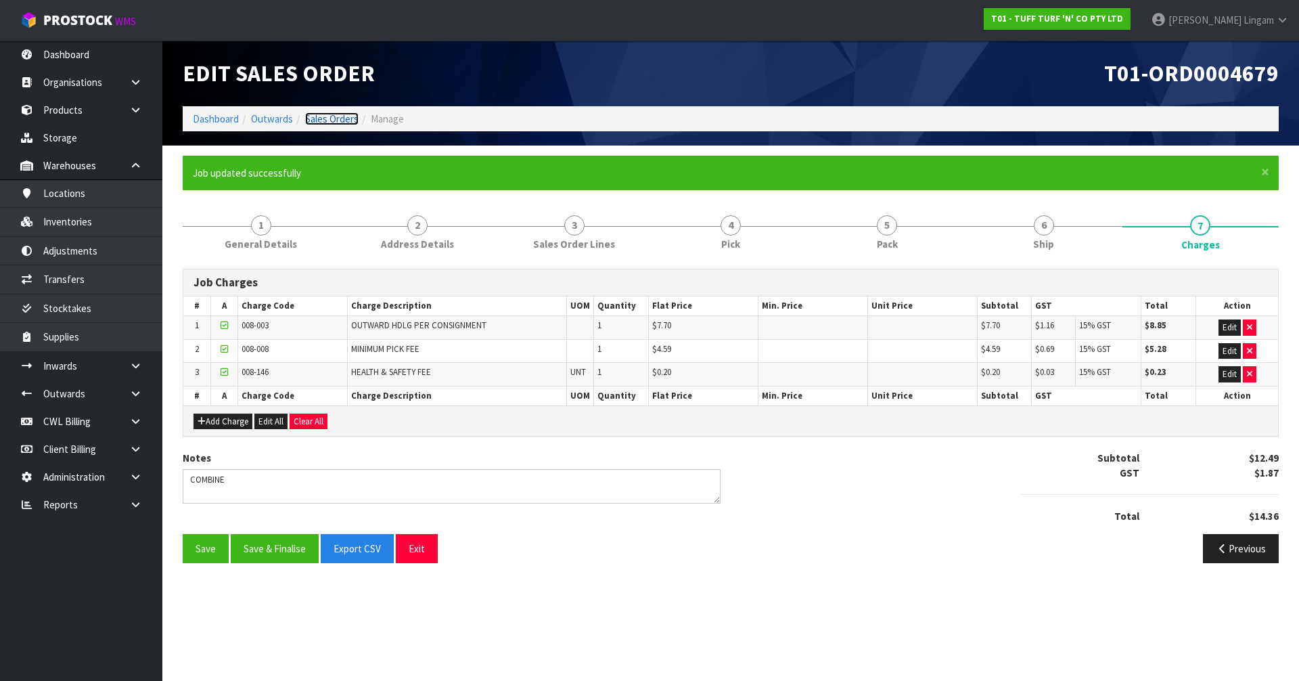
click at [349, 120] on link "Sales Orders" at bounding box center [331, 118] width 53 height 13
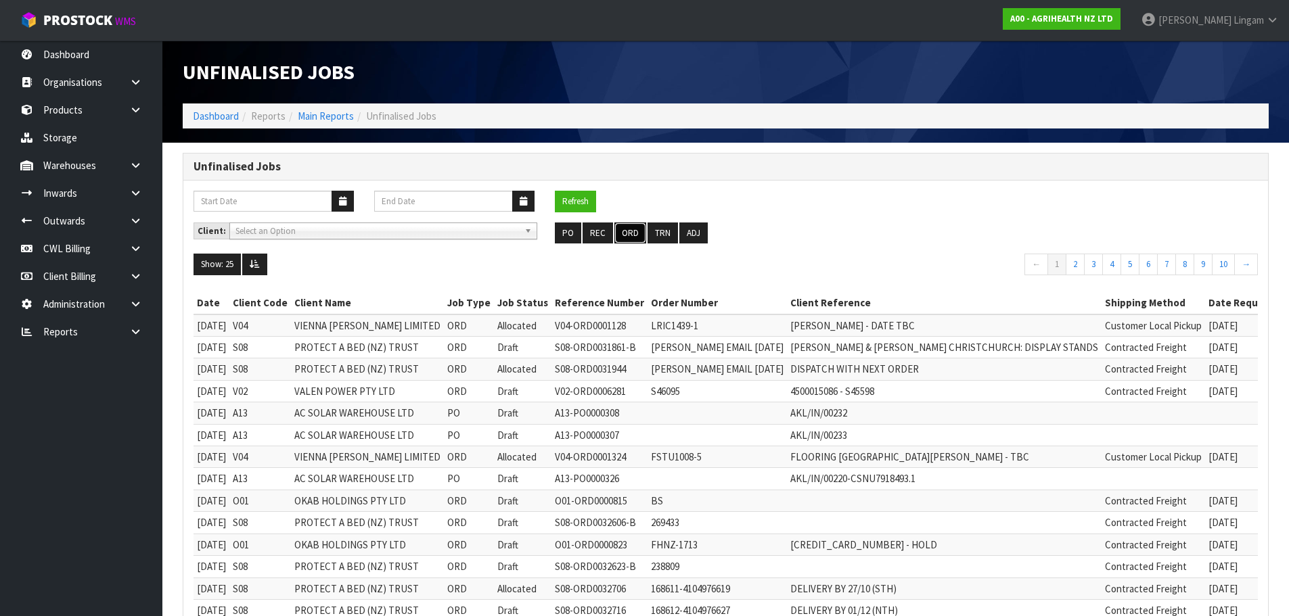
click at [629, 231] on button "ORD" at bounding box center [630, 234] width 32 height 22
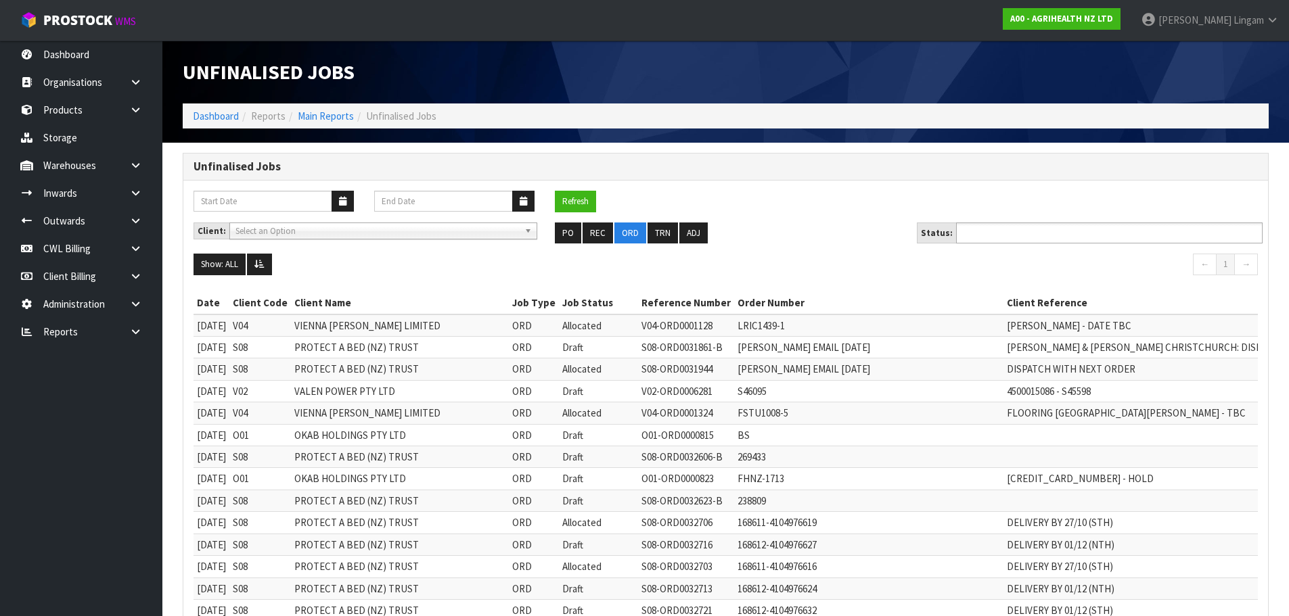
click at [1043, 231] on input "text" at bounding box center [1009, 233] width 99 height 17
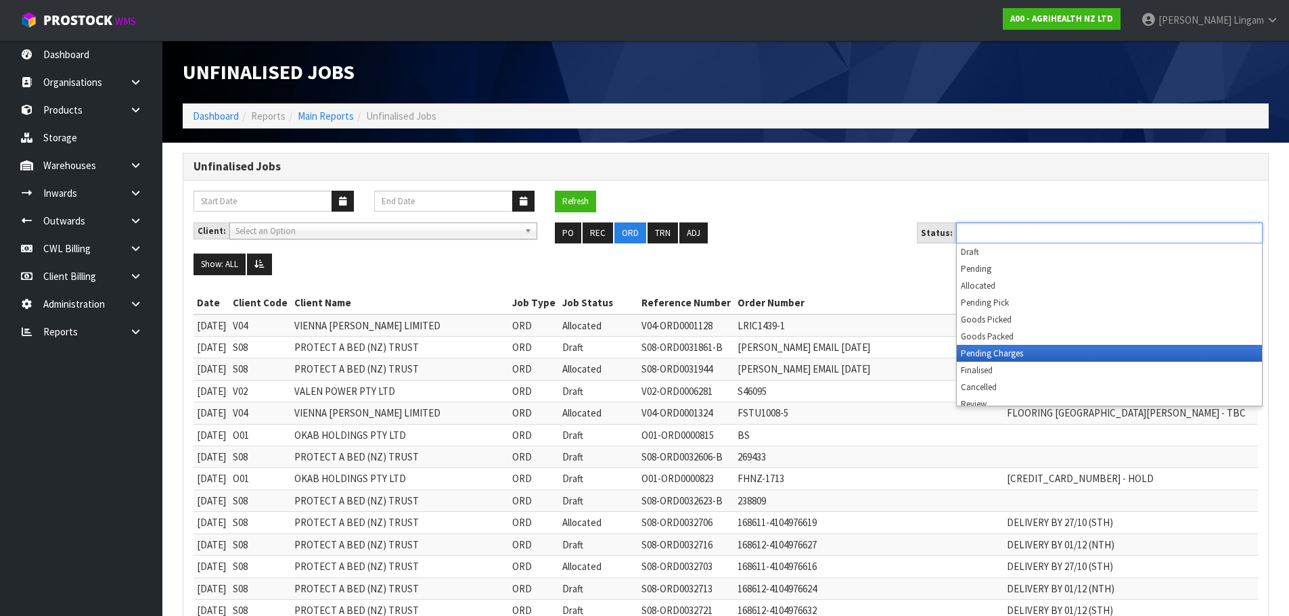
click at [1026, 355] on li "Pending Charges" at bounding box center [1109, 353] width 305 height 17
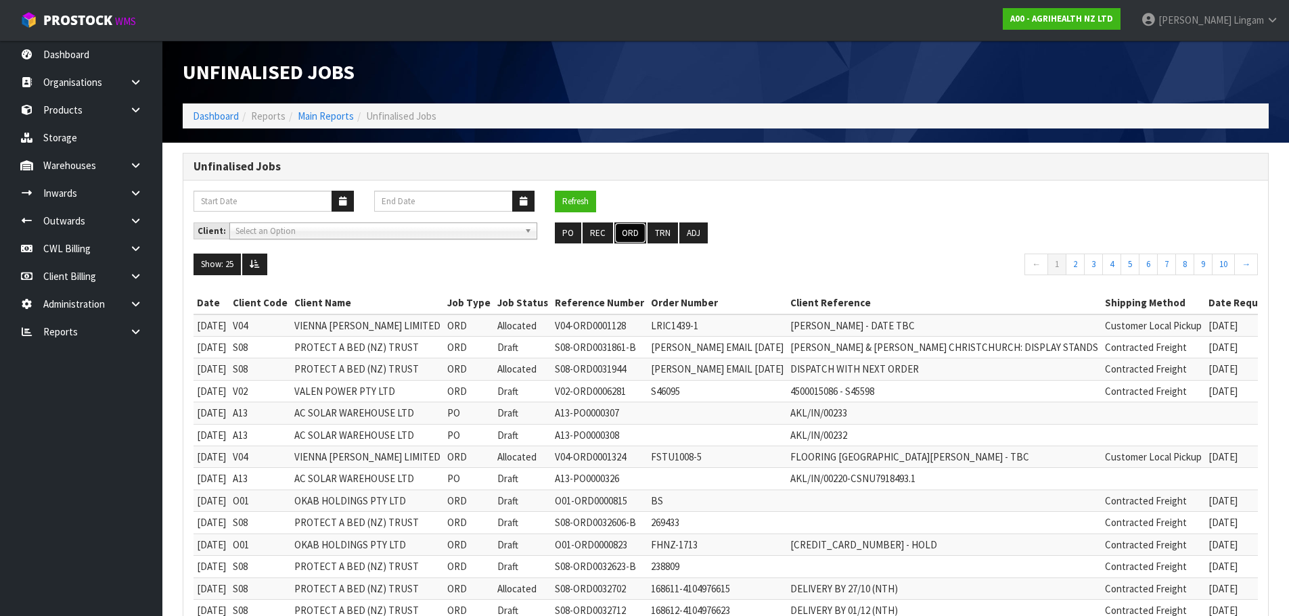
click at [625, 236] on button "ORD" at bounding box center [630, 234] width 32 height 22
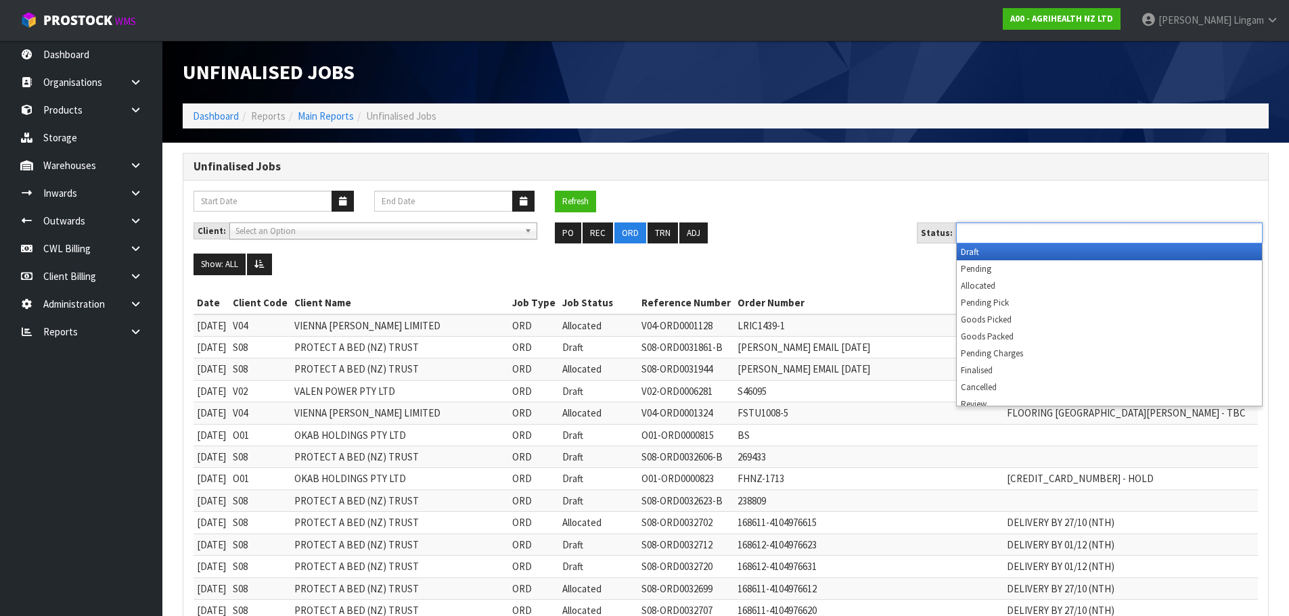
drag, startPoint x: 1053, startPoint y: 237, endPoint x: 1050, endPoint y: 248, distance: 10.7
click at [1053, 237] on input "text" at bounding box center [1009, 233] width 99 height 17
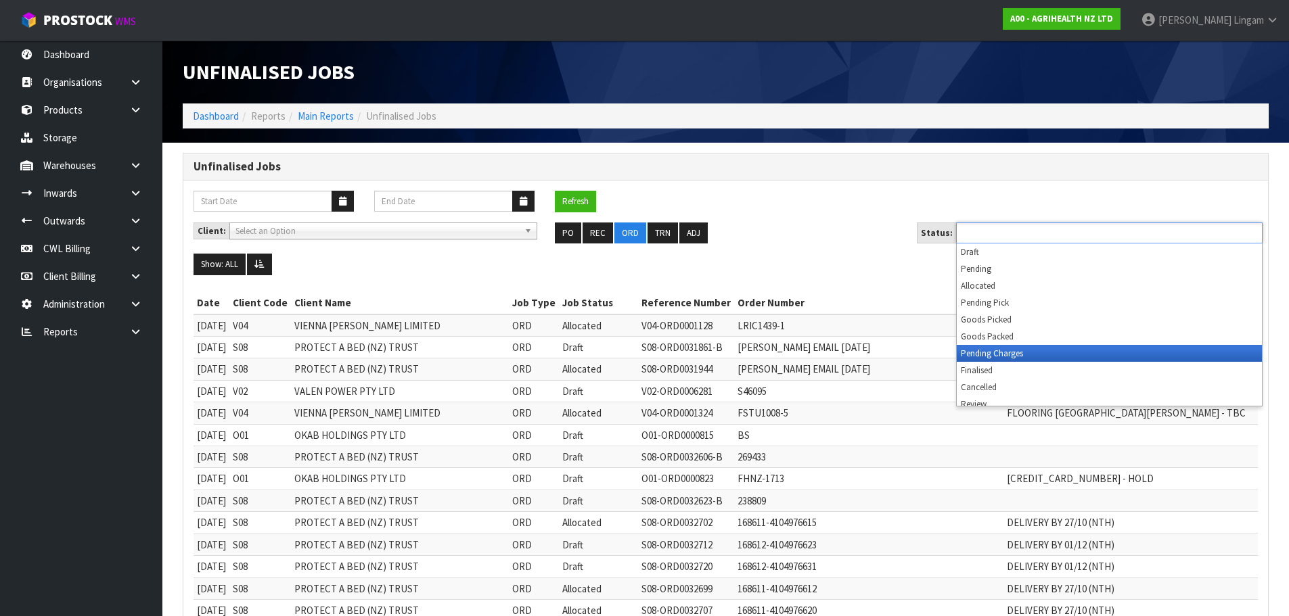
click at [1045, 345] on li "Pending Charges" at bounding box center [1109, 353] width 305 height 17
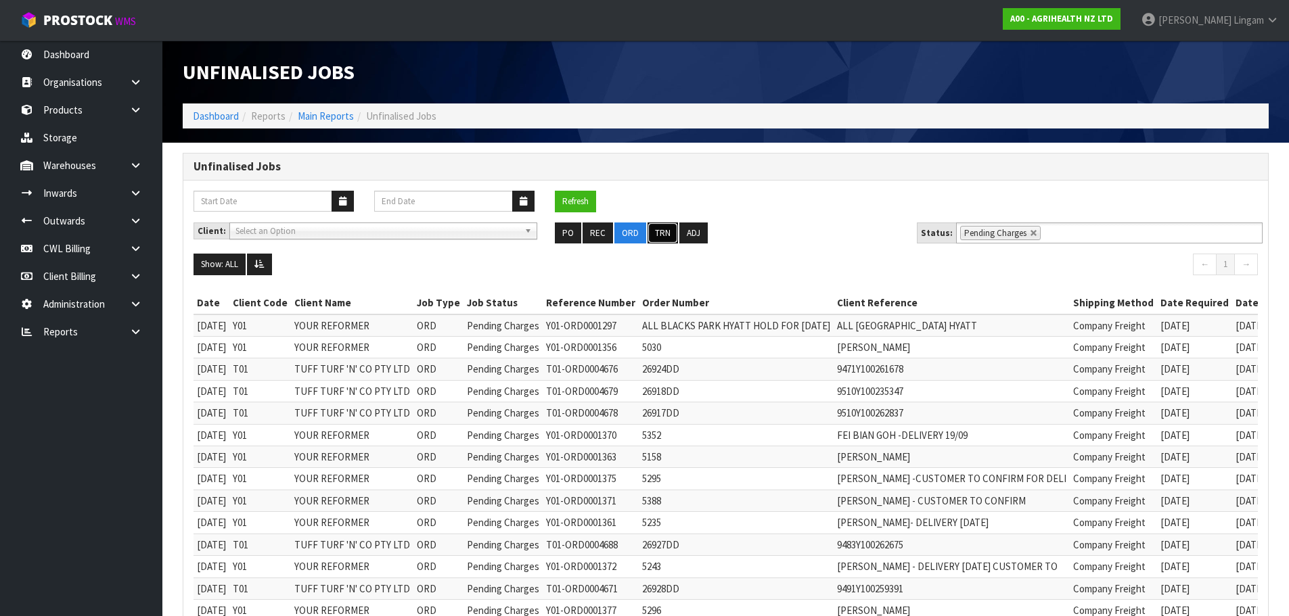
click at [671, 231] on button "TRN" at bounding box center [663, 234] width 30 height 22
type input "Select Some Options"
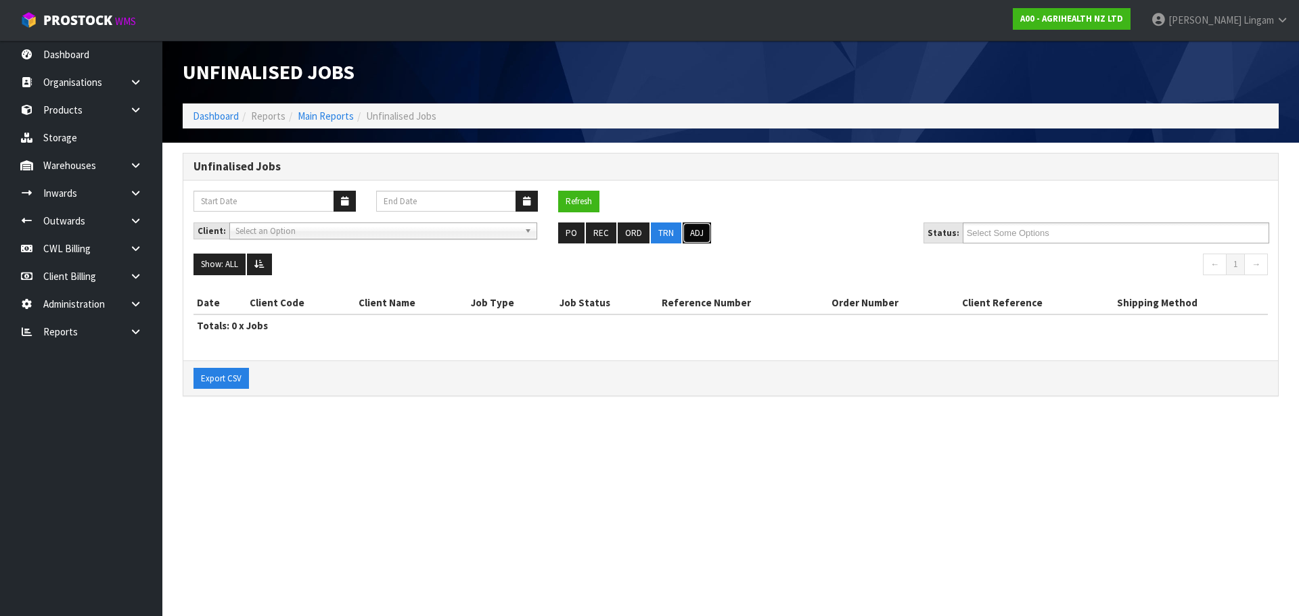
click at [685, 229] on button "ADJ" at bounding box center [697, 234] width 28 height 22
click at [671, 231] on button "TRN" at bounding box center [666, 234] width 30 height 22
click at [633, 227] on button "ORD" at bounding box center [634, 234] width 32 height 22
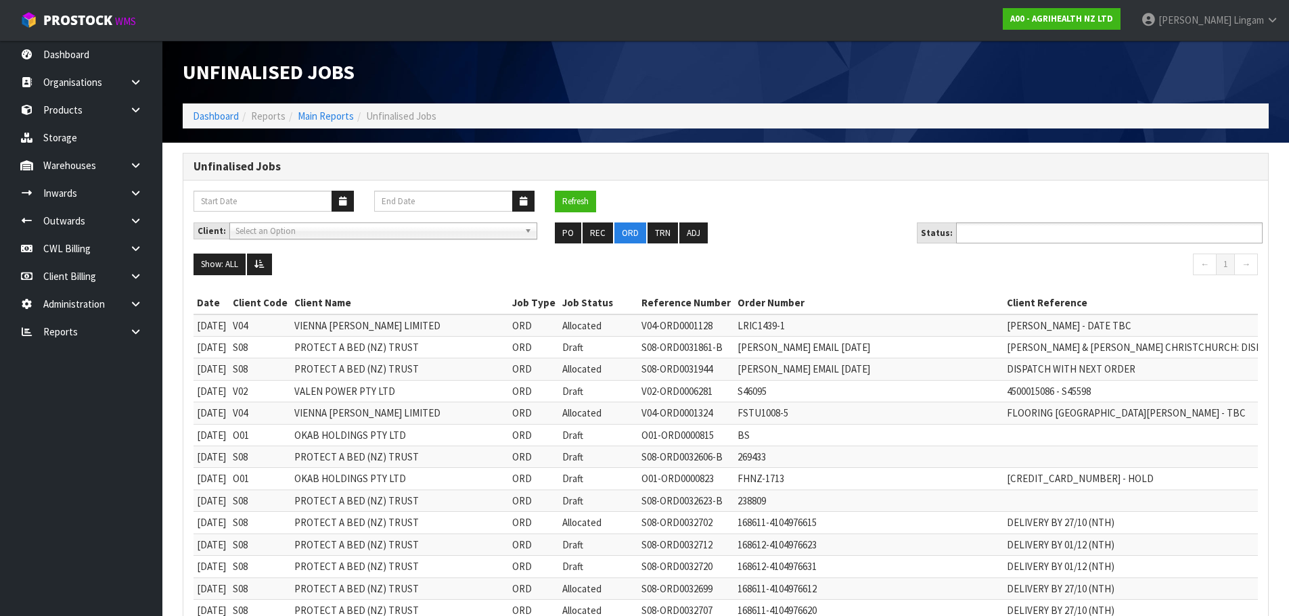
click at [1057, 229] on ul at bounding box center [1109, 233] width 307 height 21
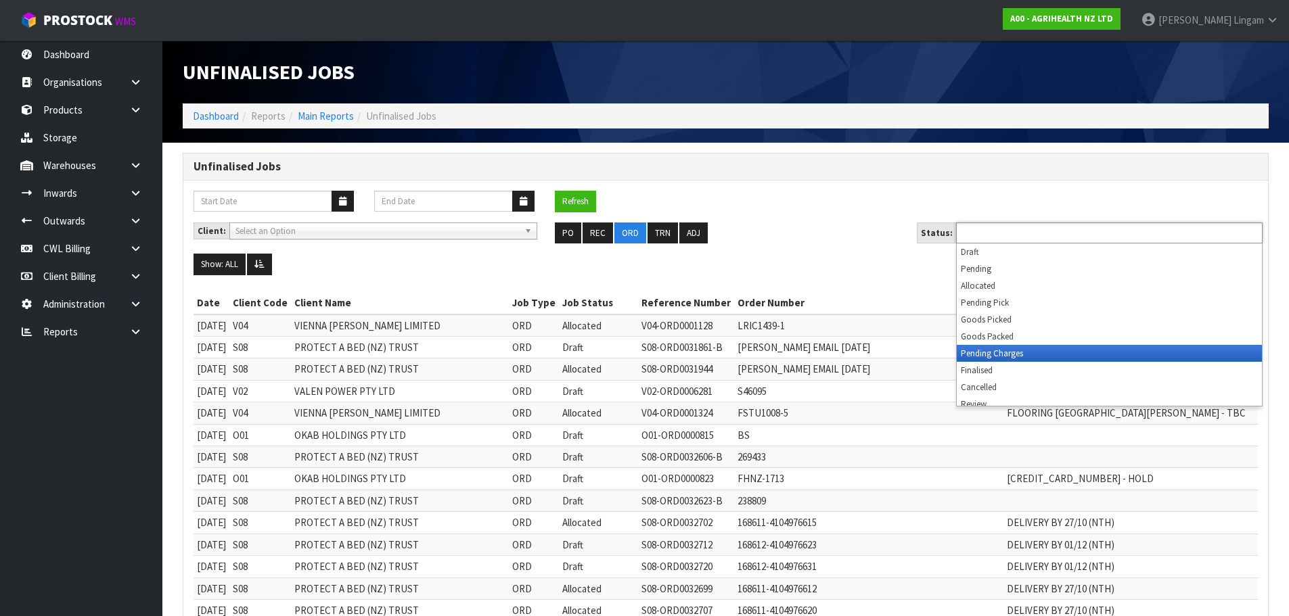
click at [1039, 357] on li "Pending Charges" at bounding box center [1109, 353] width 305 height 17
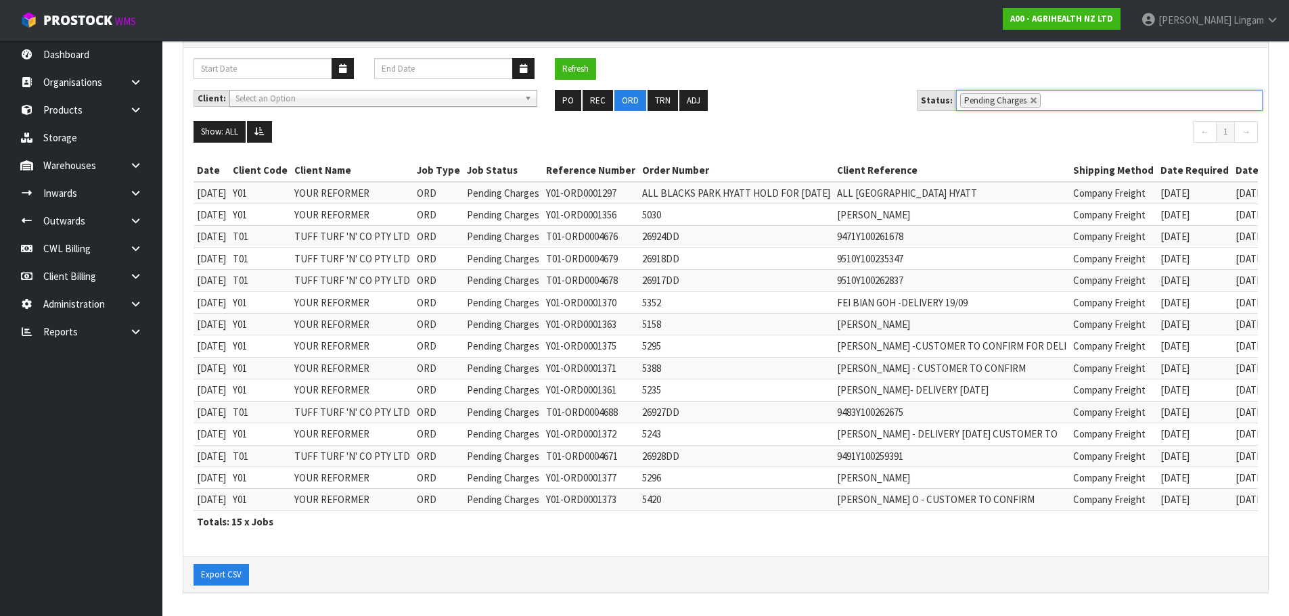
scroll to position [135, 0]
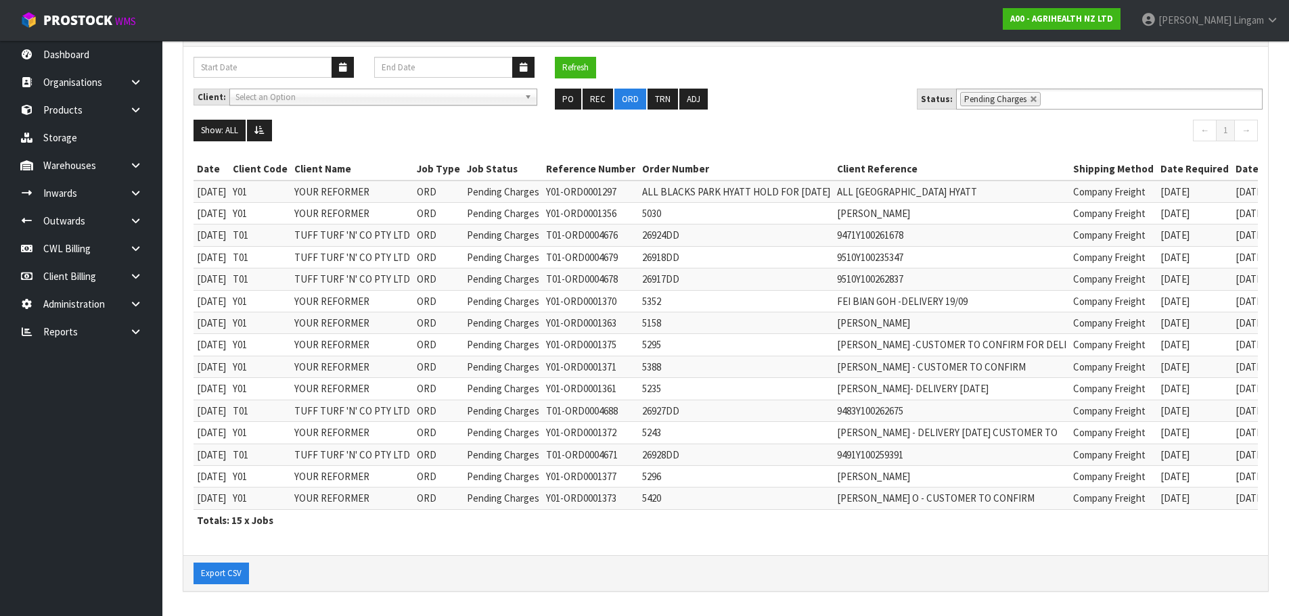
drag, startPoint x: 761, startPoint y: 103, endPoint x: 774, endPoint y: 104, distance: 13.5
click at [761, 102] on ul "PO REC ORD TRN ADJ" at bounding box center [725, 100] width 341 height 22
click at [1030, 97] on link at bounding box center [1034, 99] width 8 height 8
type input "Select Some Options"
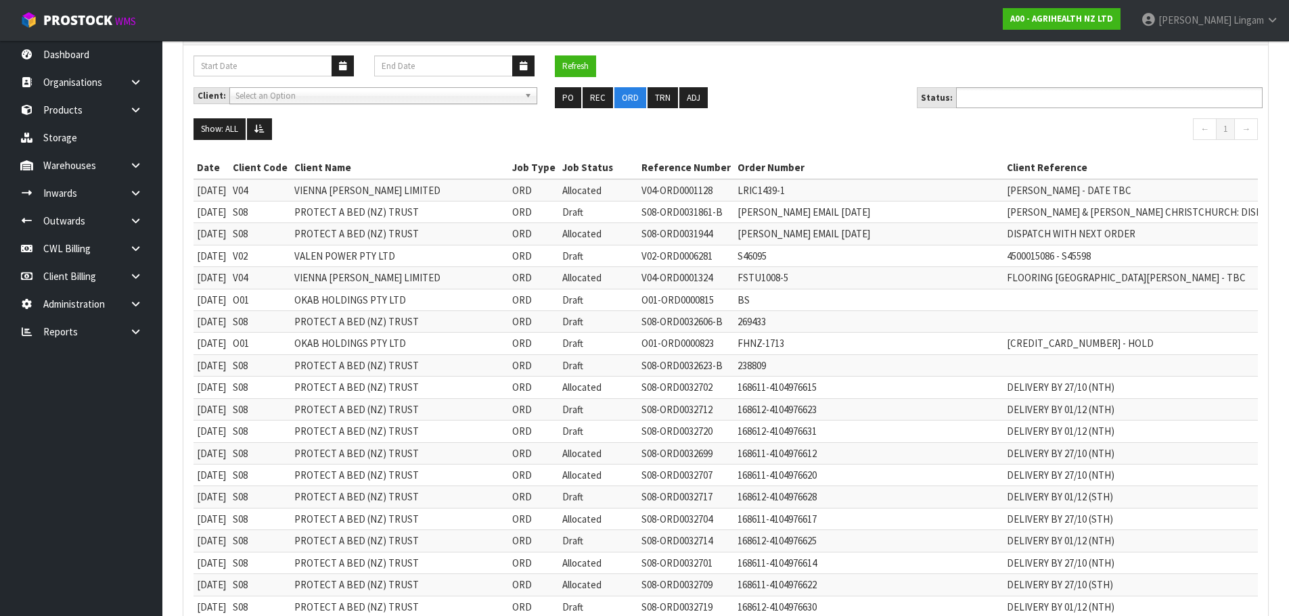
click at [1028, 97] on input "text" at bounding box center [1009, 97] width 99 height 17
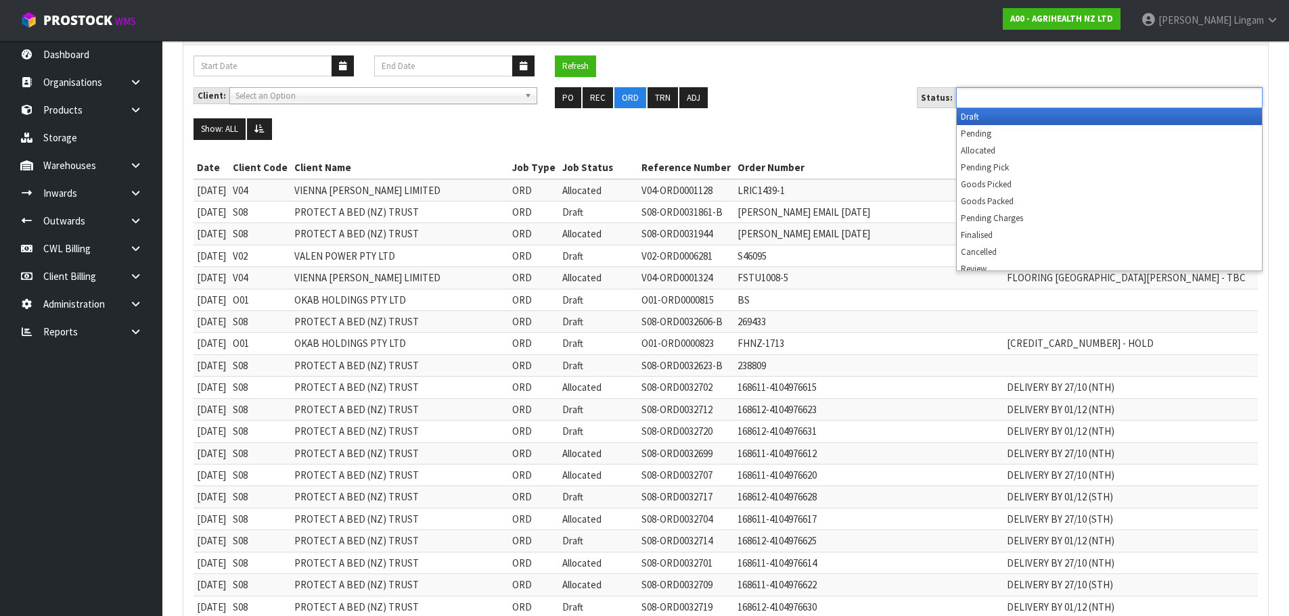
click at [1006, 119] on li "Draft" at bounding box center [1109, 116] width 305 height 17
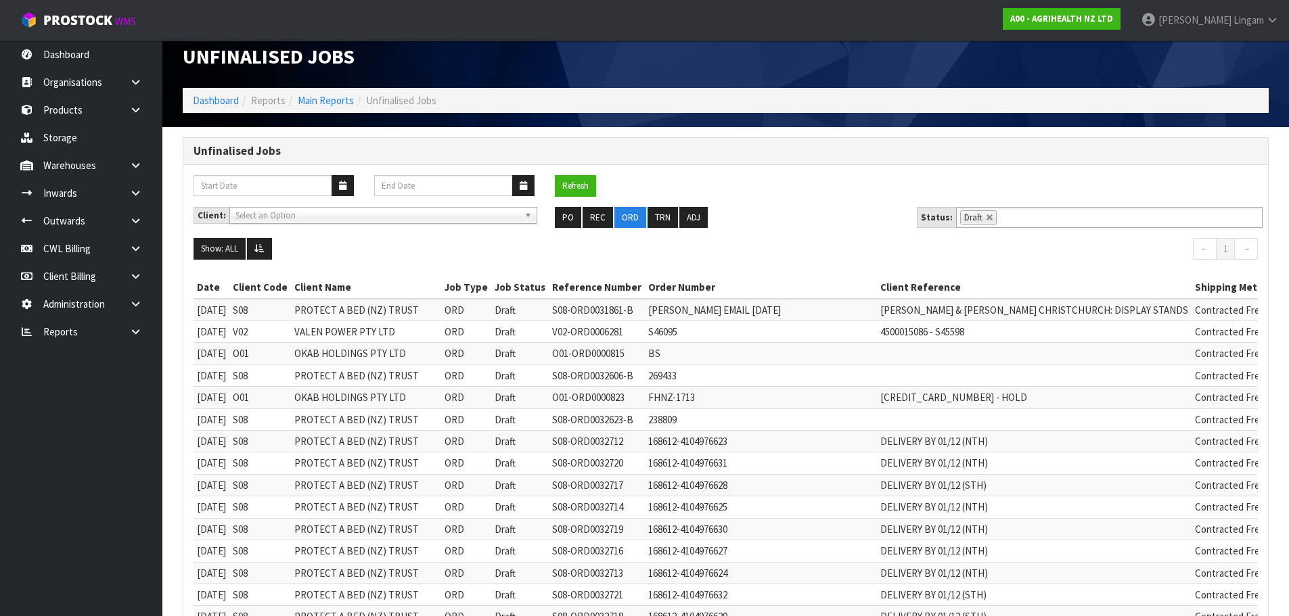
scroll to position [0, 0]
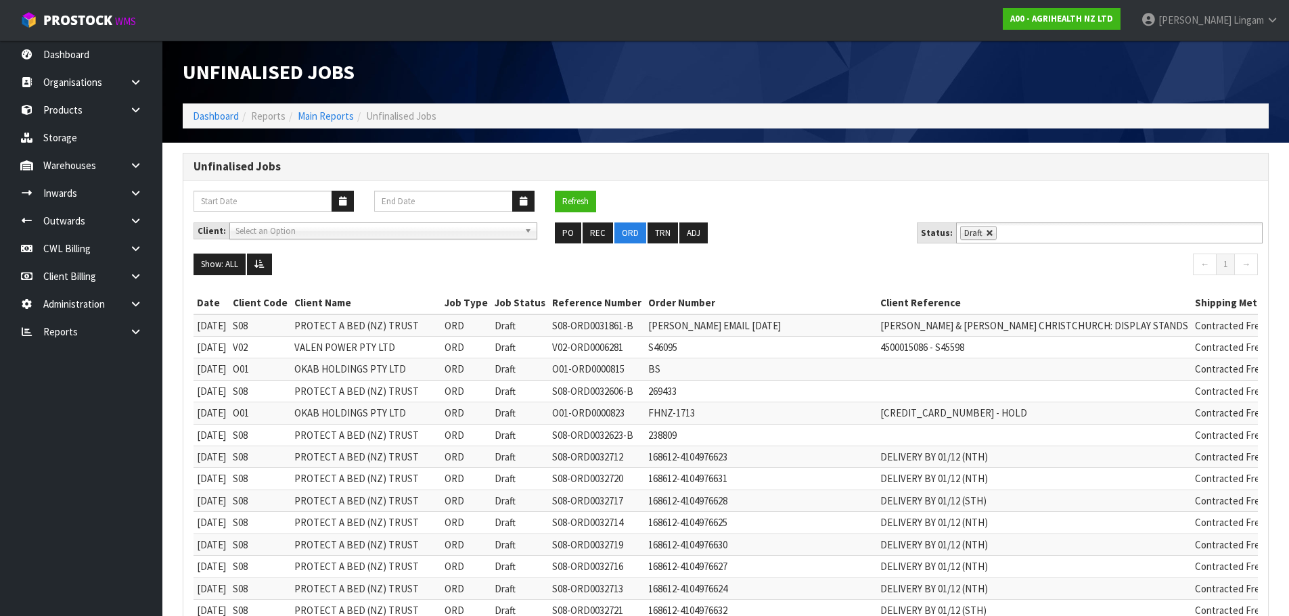
click at [986, 230] on link at bounding box center [990, 233] width 8 height 8
type input "Select Some Options"
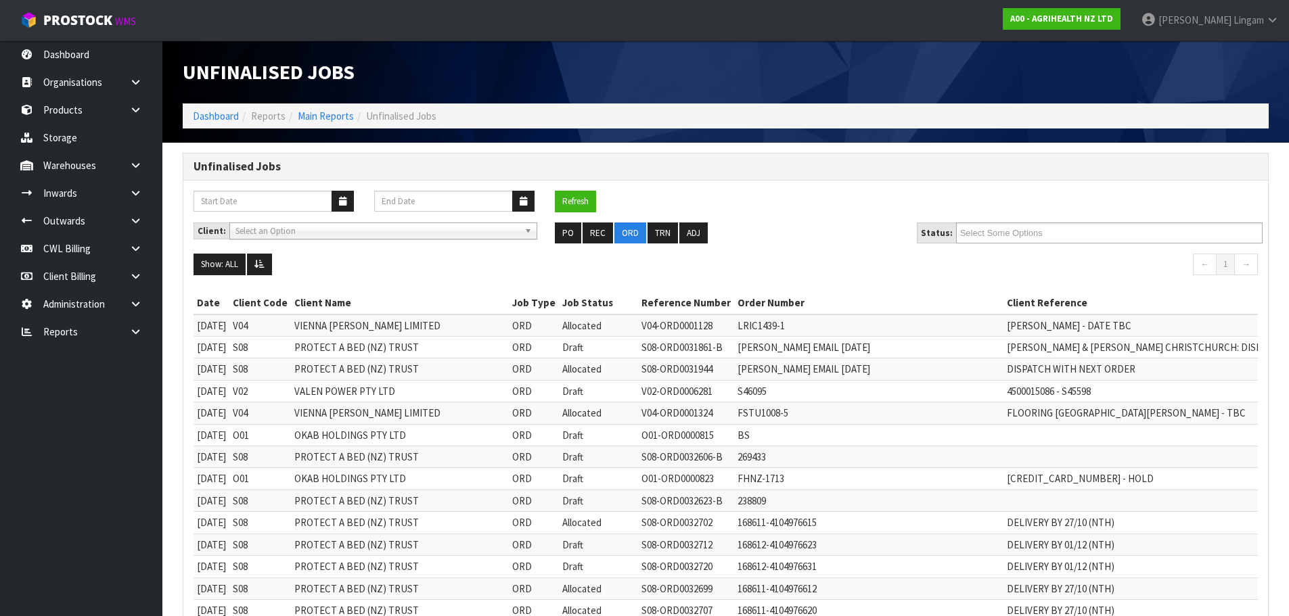
click at [984, 230] on input "Select Some Options" at bounding box center [1009, 233] width 99 height 17
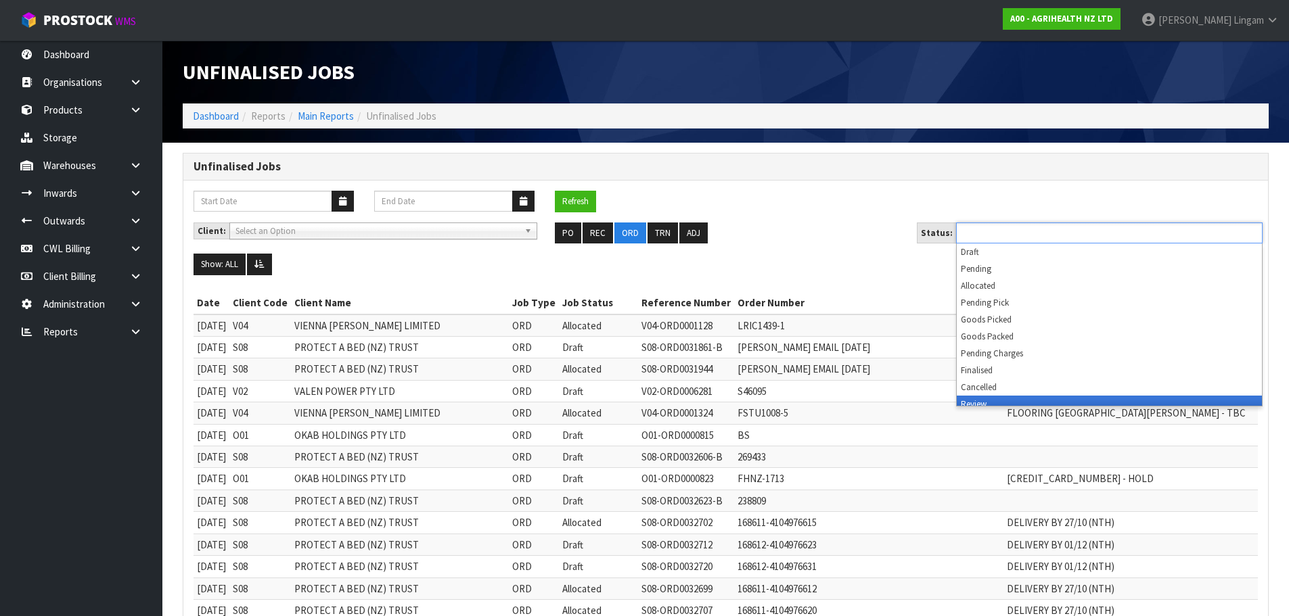
scroll to position [7, 0]
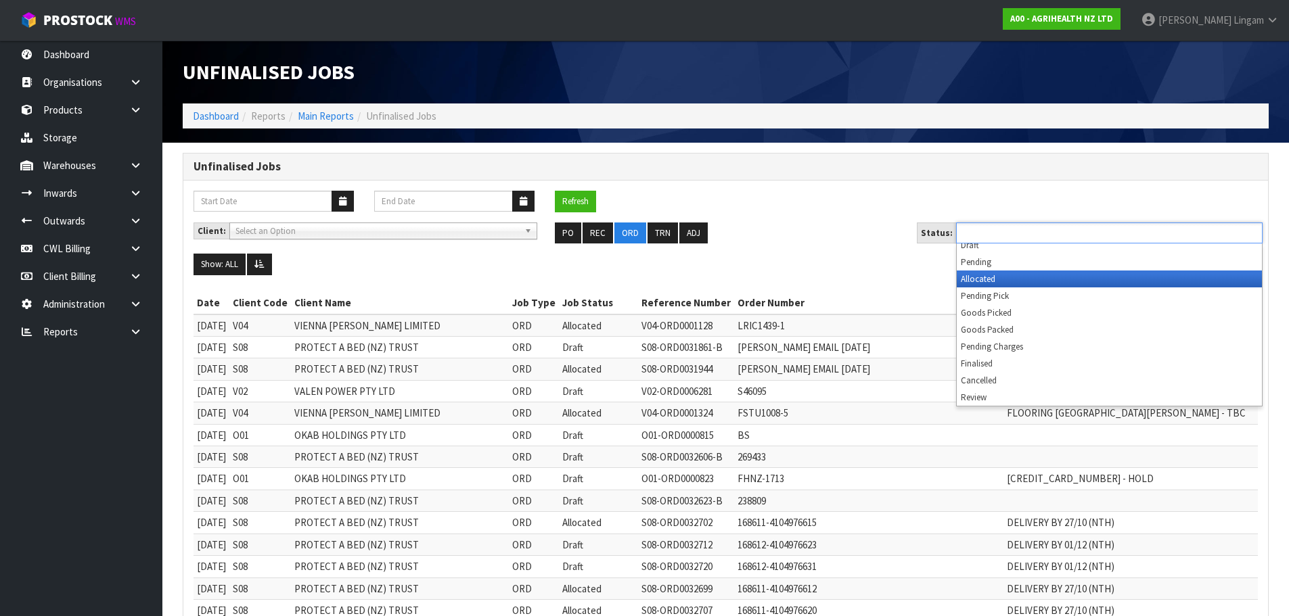
click at [1064, 278] on li "Allocated" at bounding box center [1109, 279] width 305 height 17
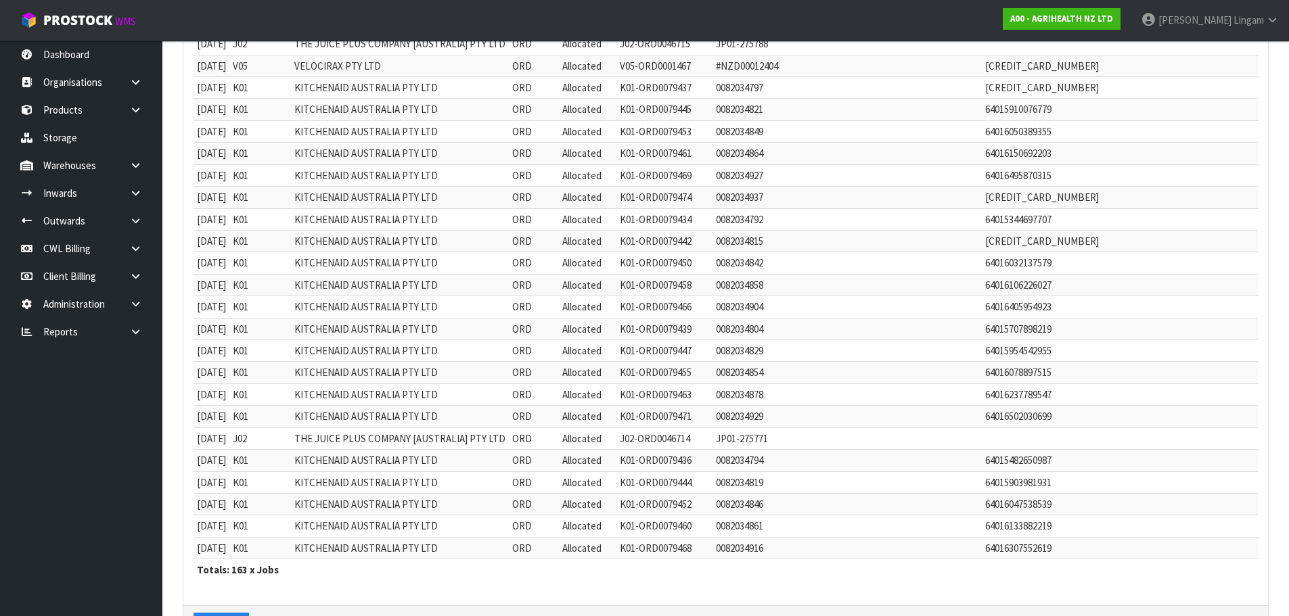
scroll to position [3390, 0]
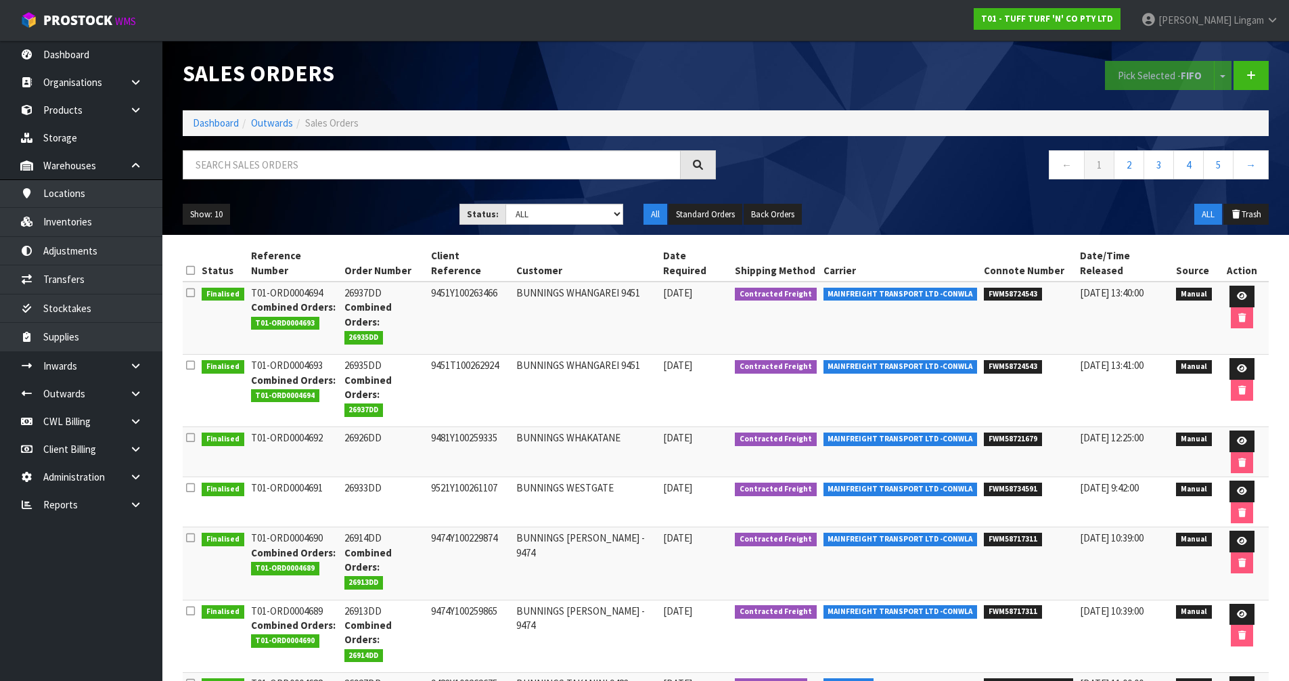
select select "string:6"
click at [505, 204] on select "Draft Pending Allocated Pending Pick Goods Picked Goods Packed Pending Charges …" at bounding box center [564, 214] width 118 height 21
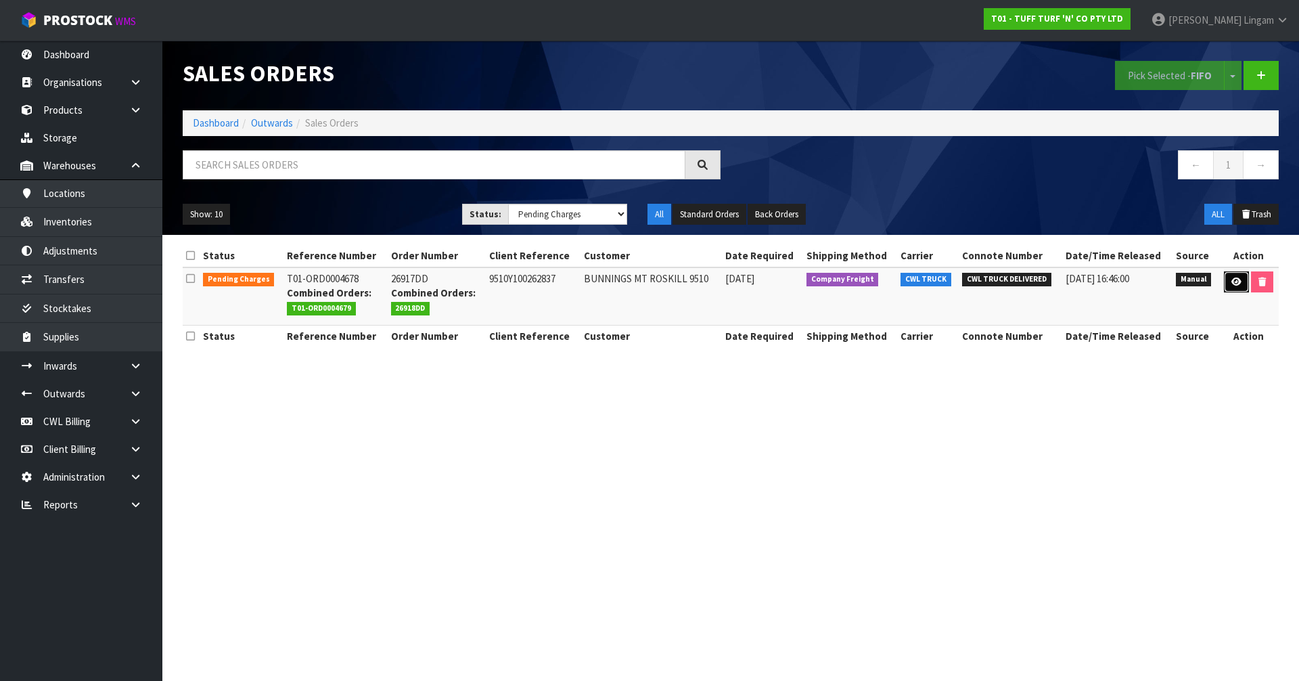
click at [1233, 279] on icon at bounding box center [1236, 281] width 10 height 9
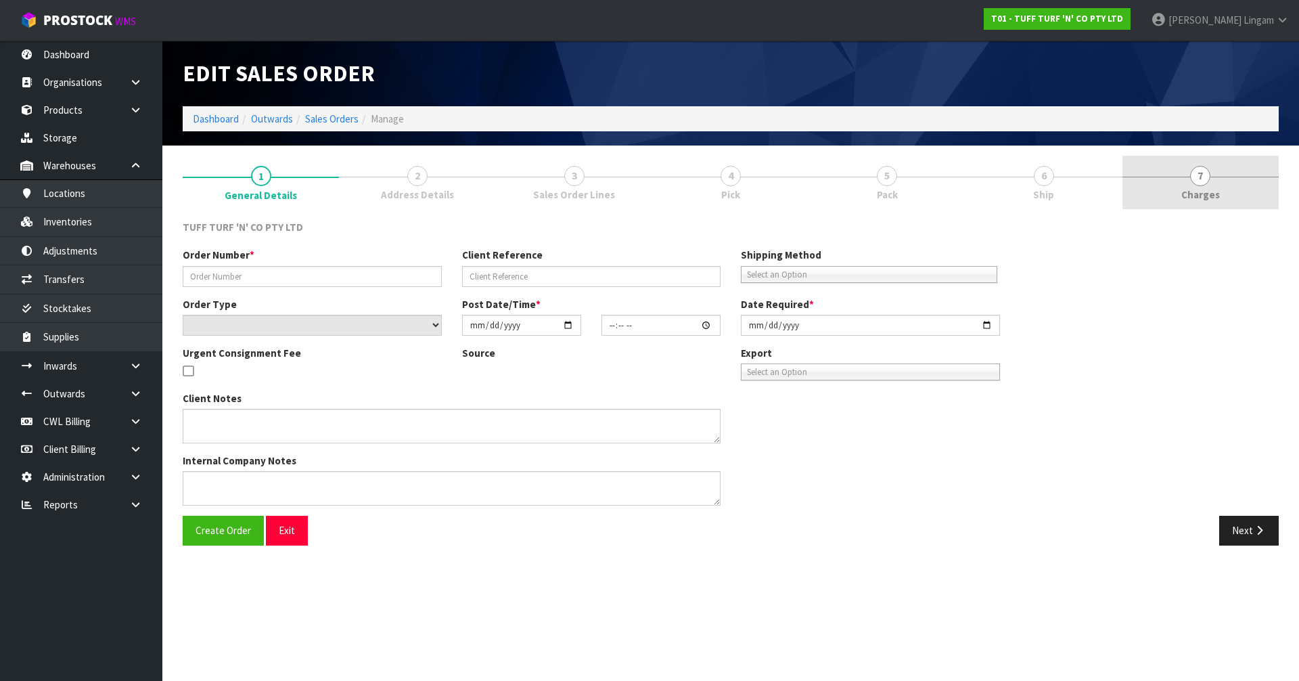
type input "26917DD"
type input "9510Y100262837"
select select "number:0"
type input "[DATE]"
type input "12:56:00.000"
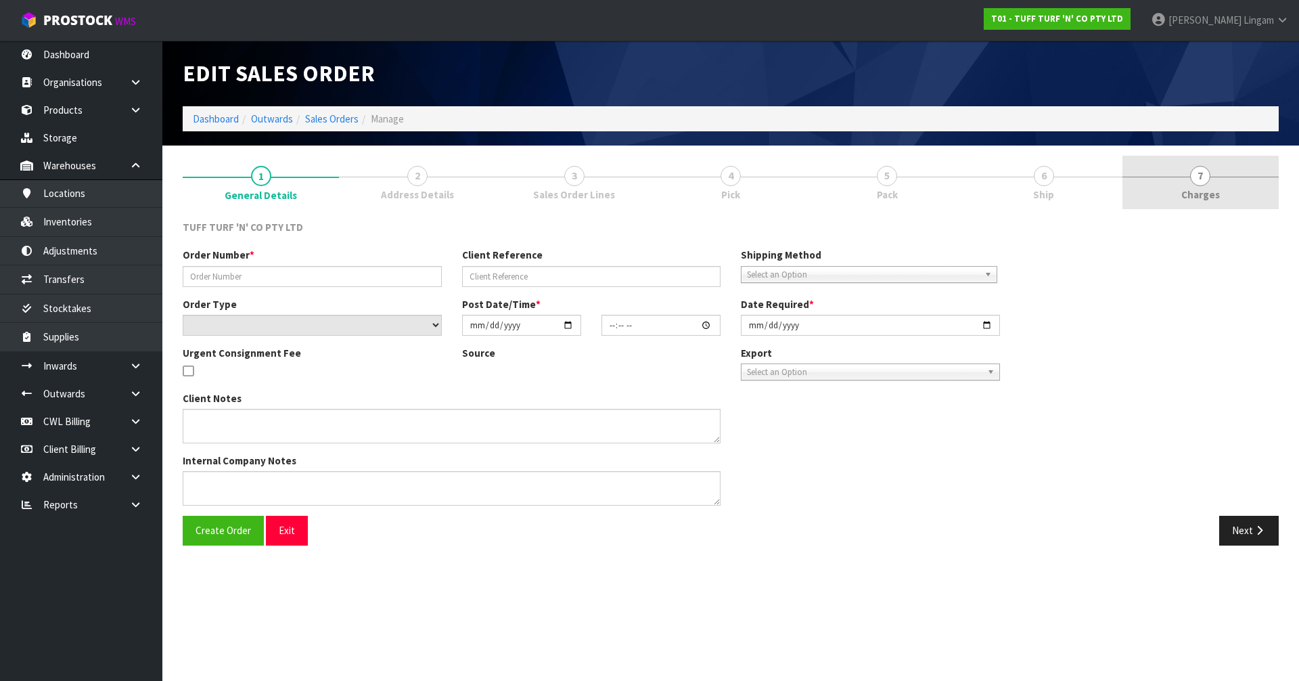
type input "[DATE]"
click at [1223, 186] on link "7 [GEOGRAPHIC_DATA]" at bounding box center [1200, 182] width 156 height 53
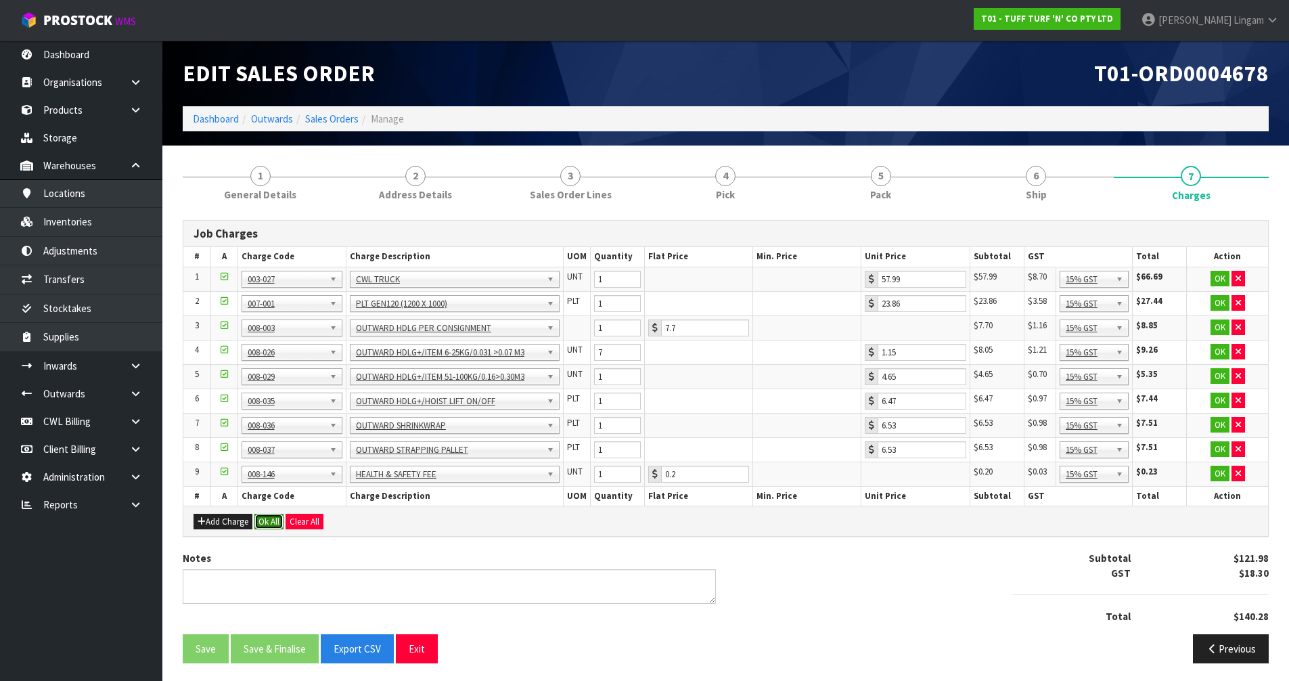
click at [273, 521] on button "Ok All" at bounding box center [268, 522] width 29 height 16
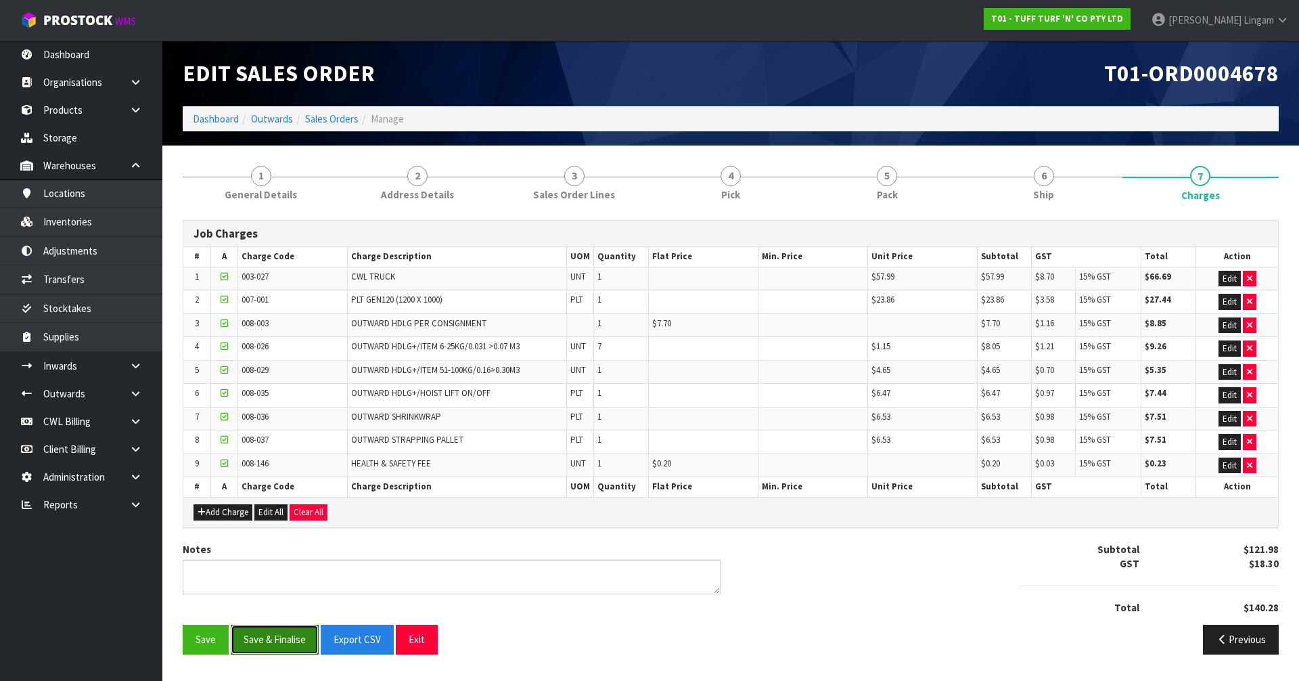
click at [270, 646] on button "Save & Finalise" at bounding box center [275, 639] width 88 height 29
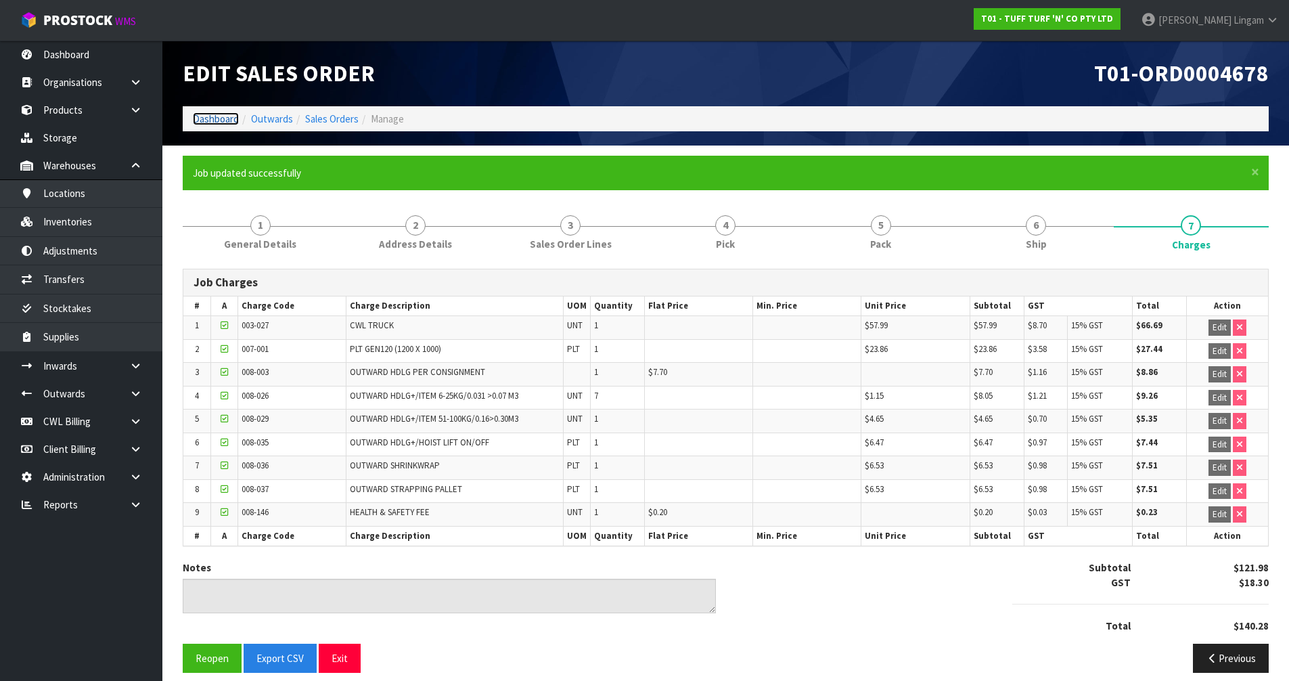
click at [209, 113] on link "Dashboard" at bounding box center [216, 118] width 46 height 13
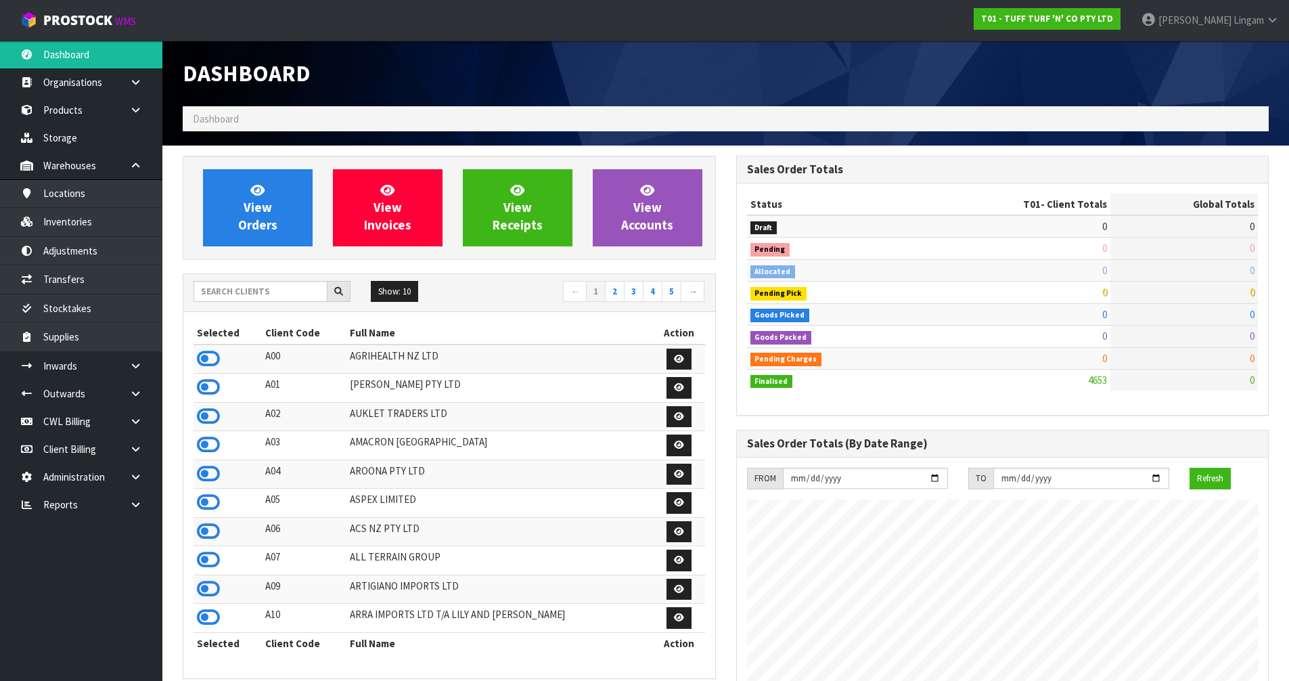
scroll to position [1025, 553]
click at [204, 361] on icon at bounding box center [208, 358] width 23 height 20
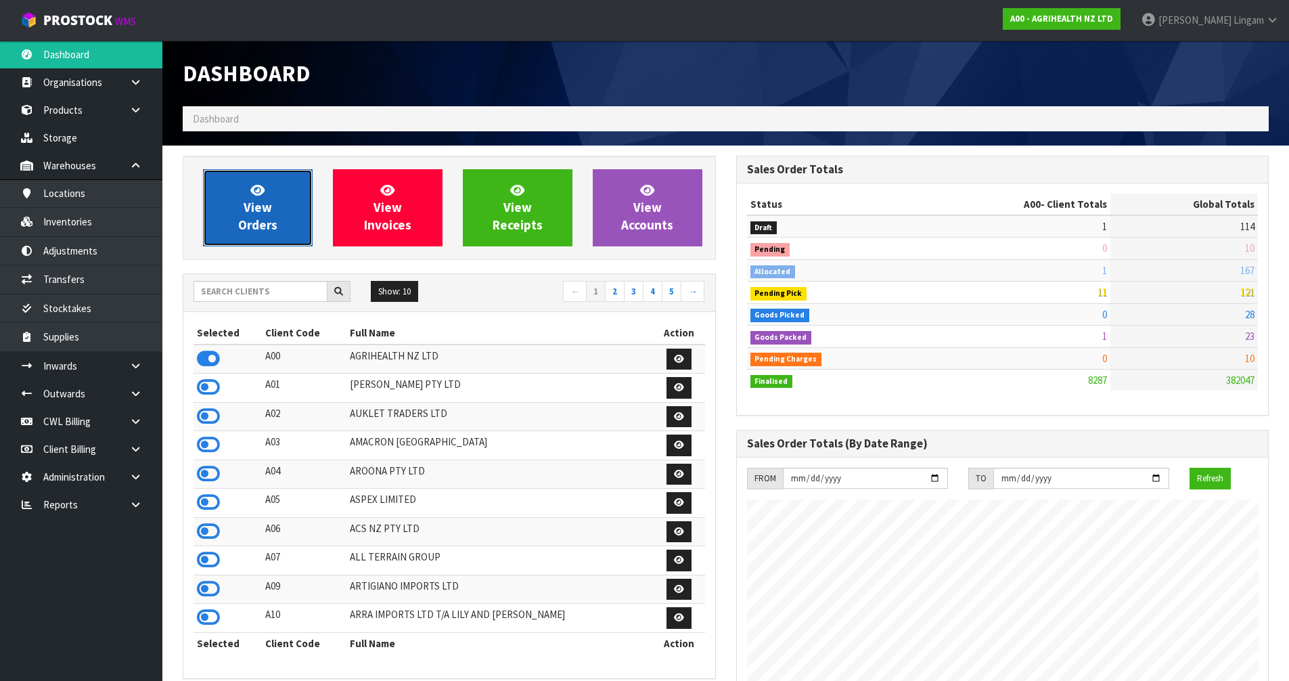
click at [264, 198] on span "View Orders" at bounding box center [257, 207] width 39 height 51
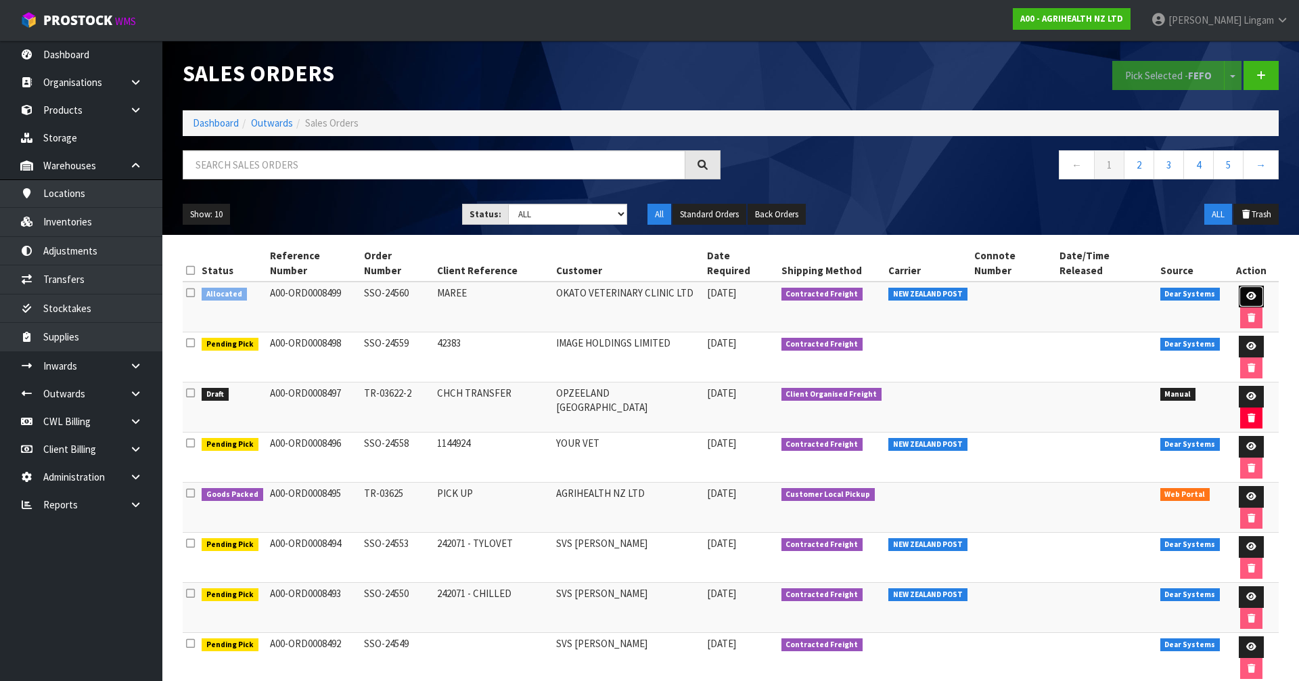
click at [1246, 292] on icon at bounding box center [1251, 296] width 10 height 9
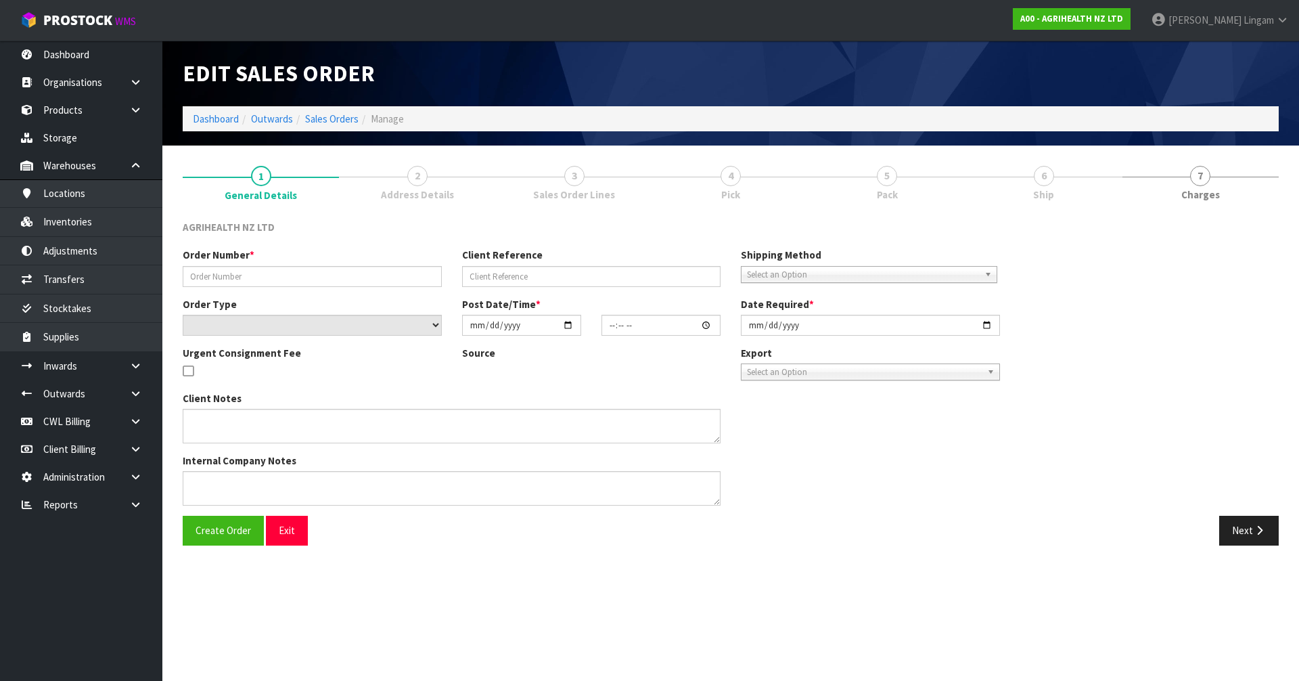
type input "SSO-24560"
type input "MAREE"
select select "number:0"
type input "[DATE]"
type input "16:09:48.000"
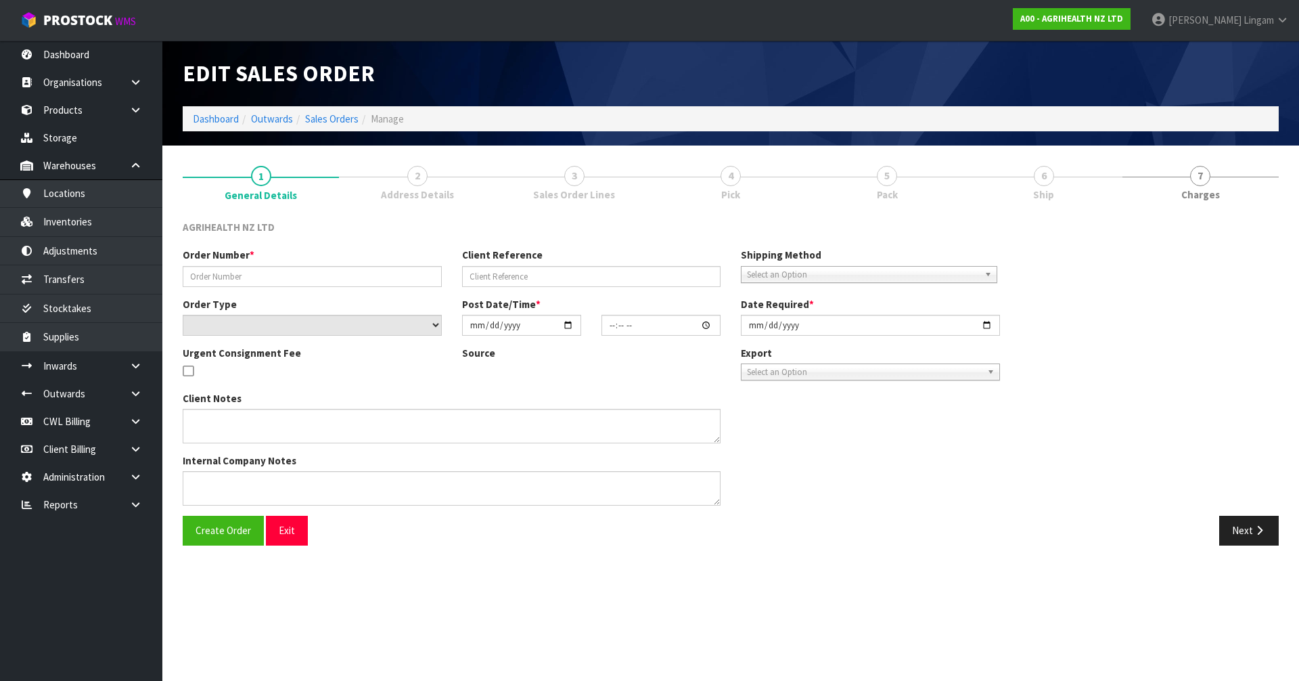
type input "[DATE]"
type textarea "SHIP BY: Overnight Courier ph order"
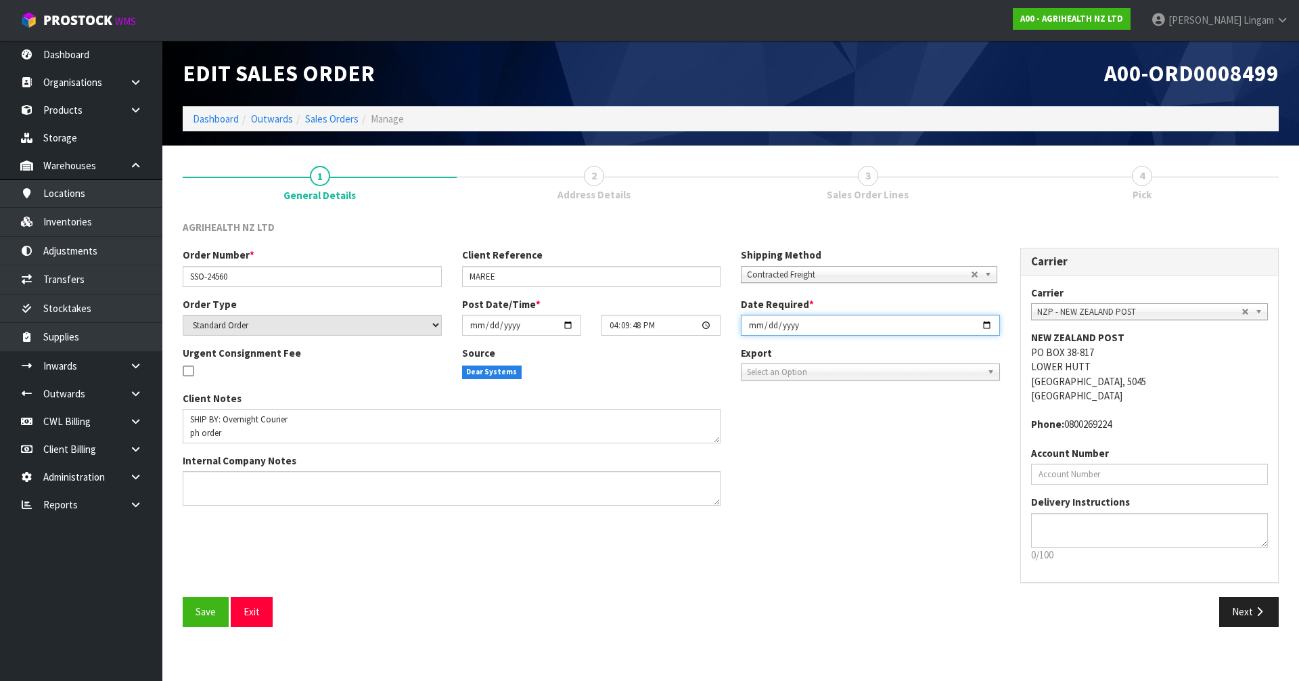
click at [749, 319] on input "[DATE]" at bounding box center [870, 325] width 259 height 21
type input "[DATE]"
click at [210, 611] on span "Save" at bounding box center [206, 611] width 20 height 13
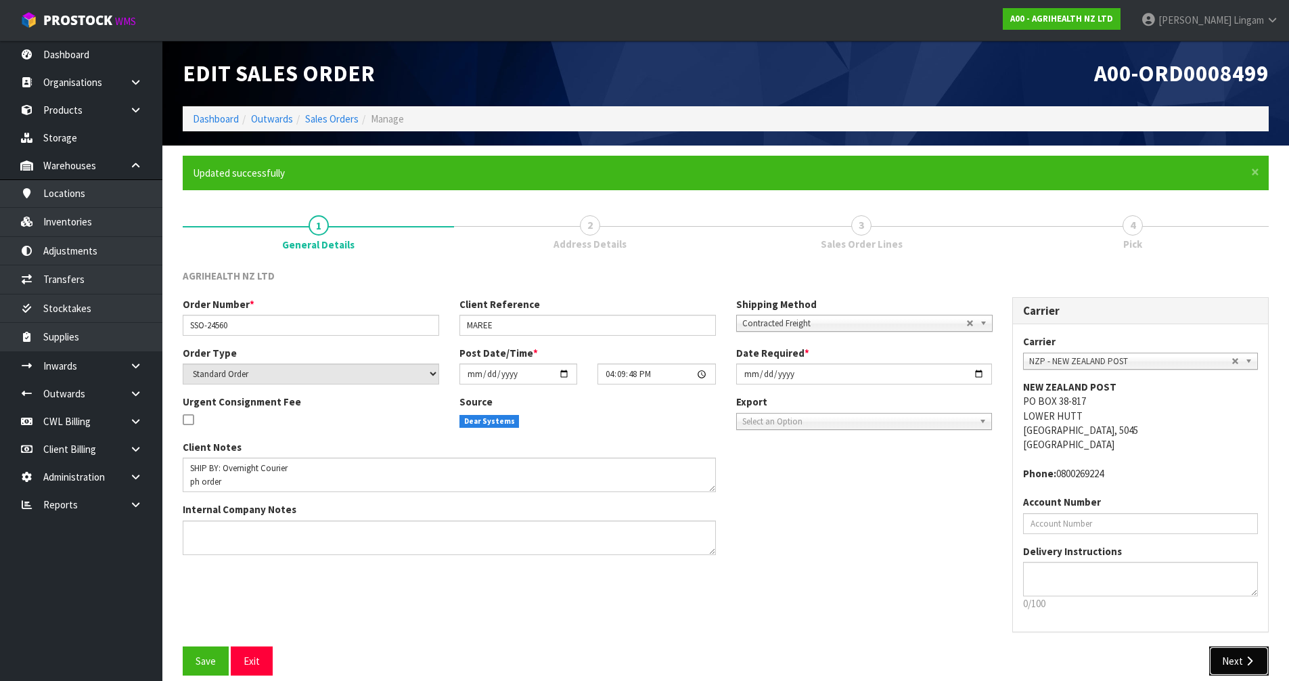
click at [1236, 657] on button "Next" at bounding box center [1239, 660] width 60 height 29
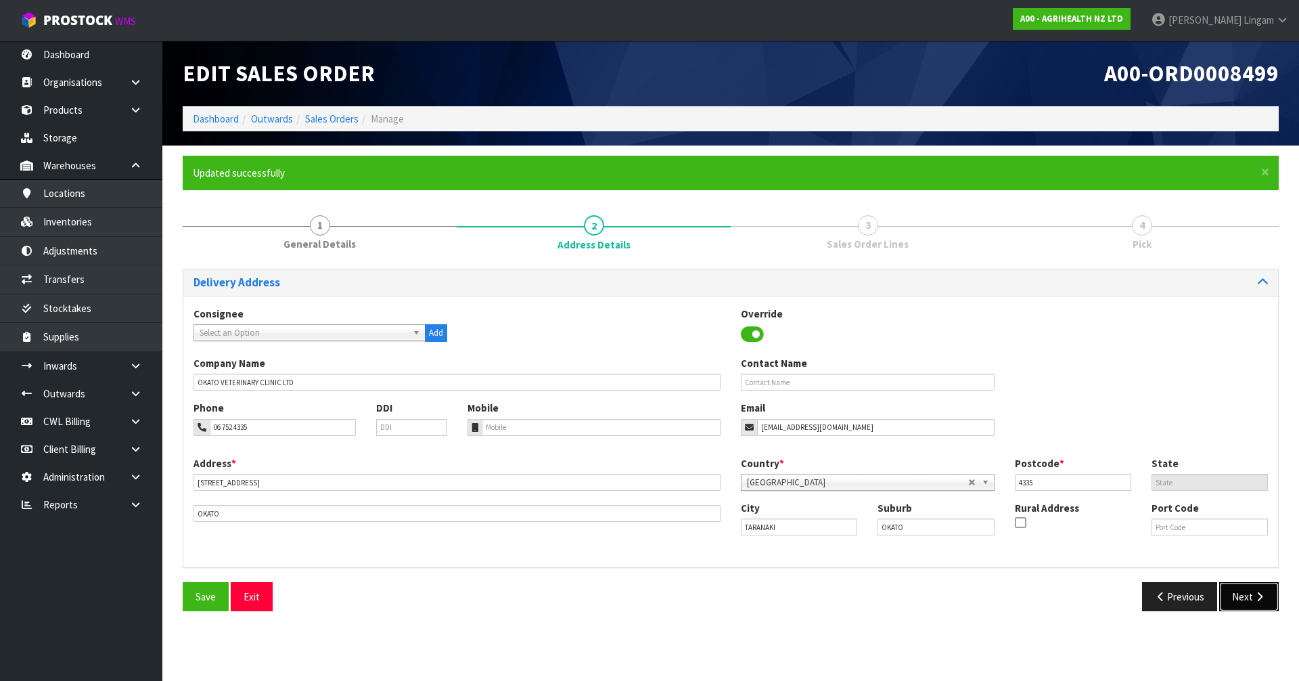
click at [1243, 593] on button "Next" at bounding box center [1249, 596] width 60 height 29
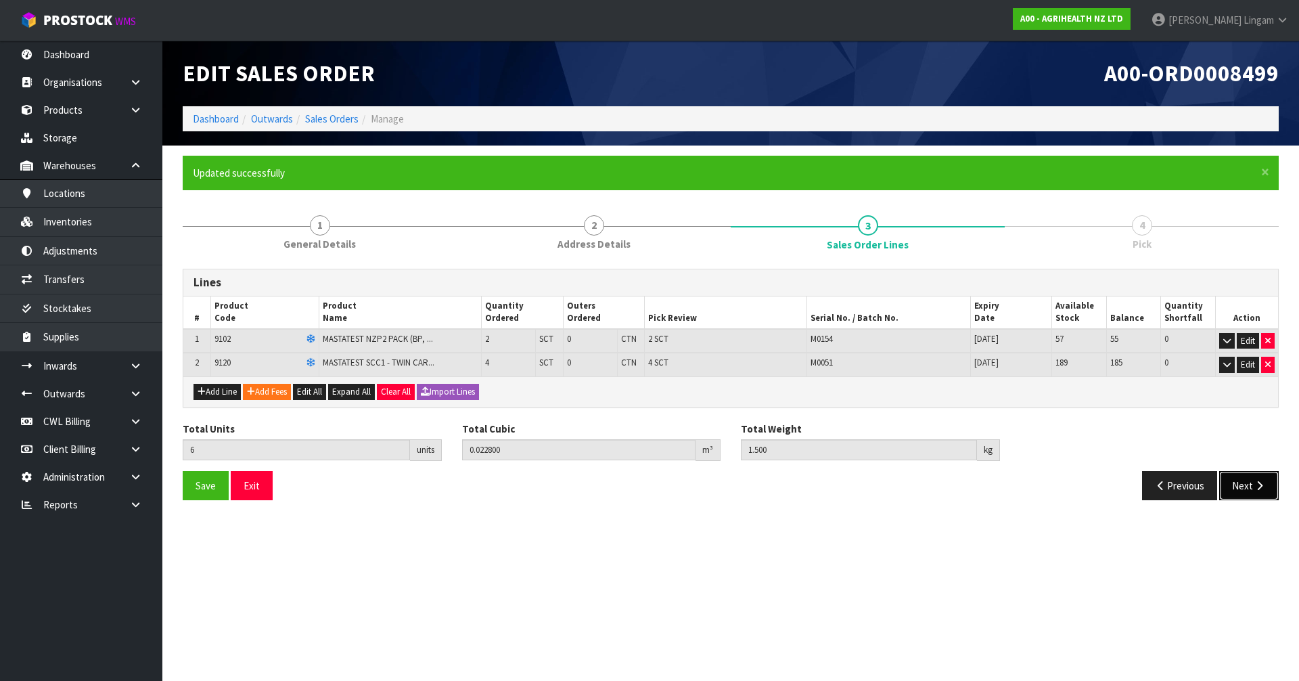
click at [1227, 487] on button "Next" at bounding box center [1249, 485] width 60 height 29
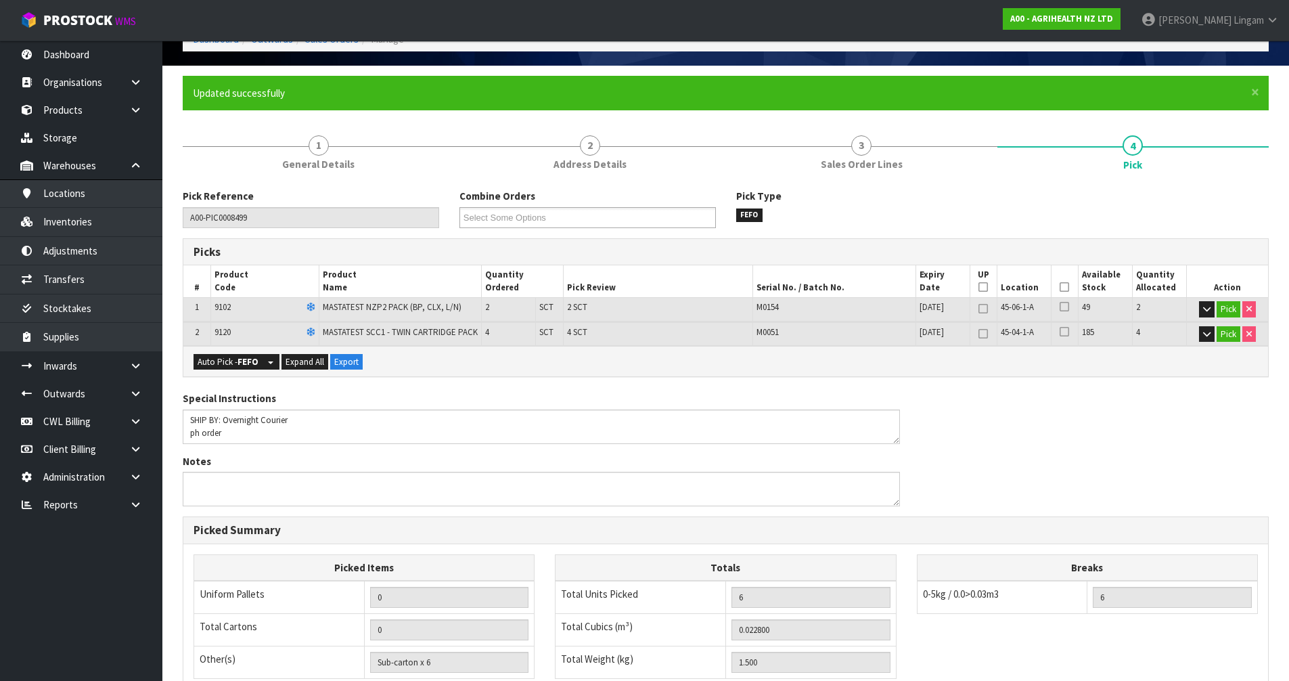
scroll to position [289, 0]
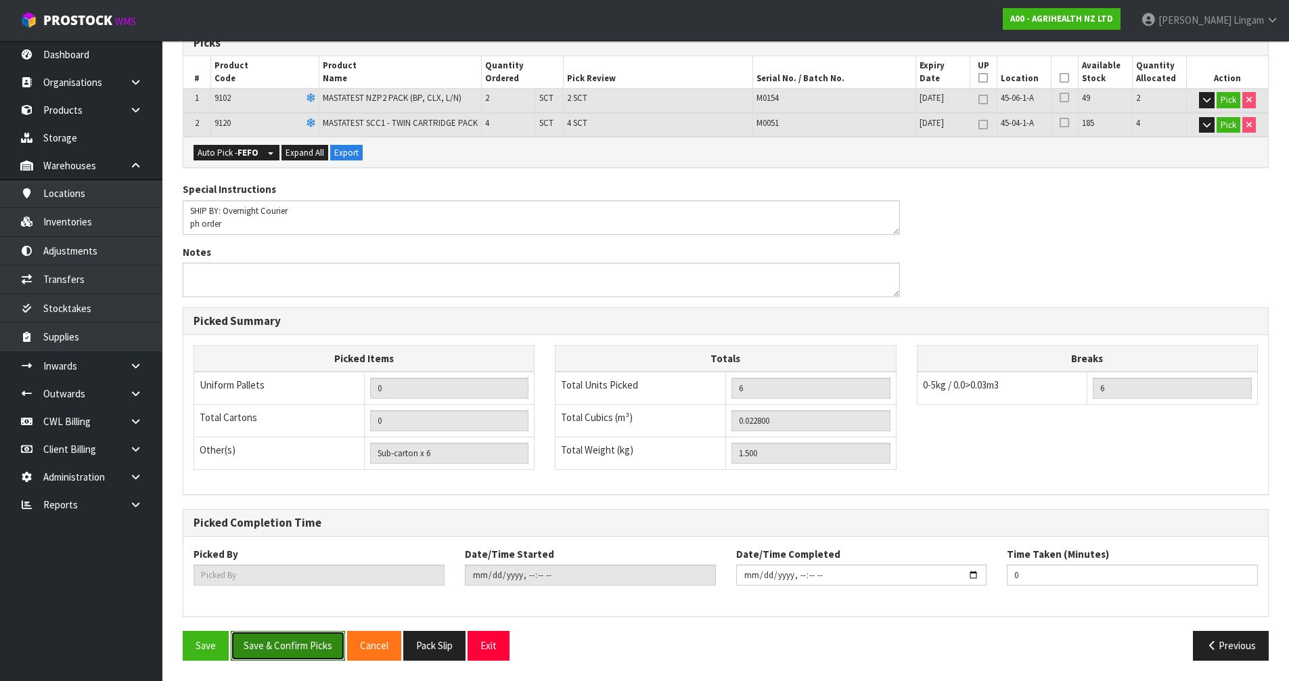
click at [290, 645] on button "Save & Confirm Picks" at bounding box center [288, 645] width 114 height 29
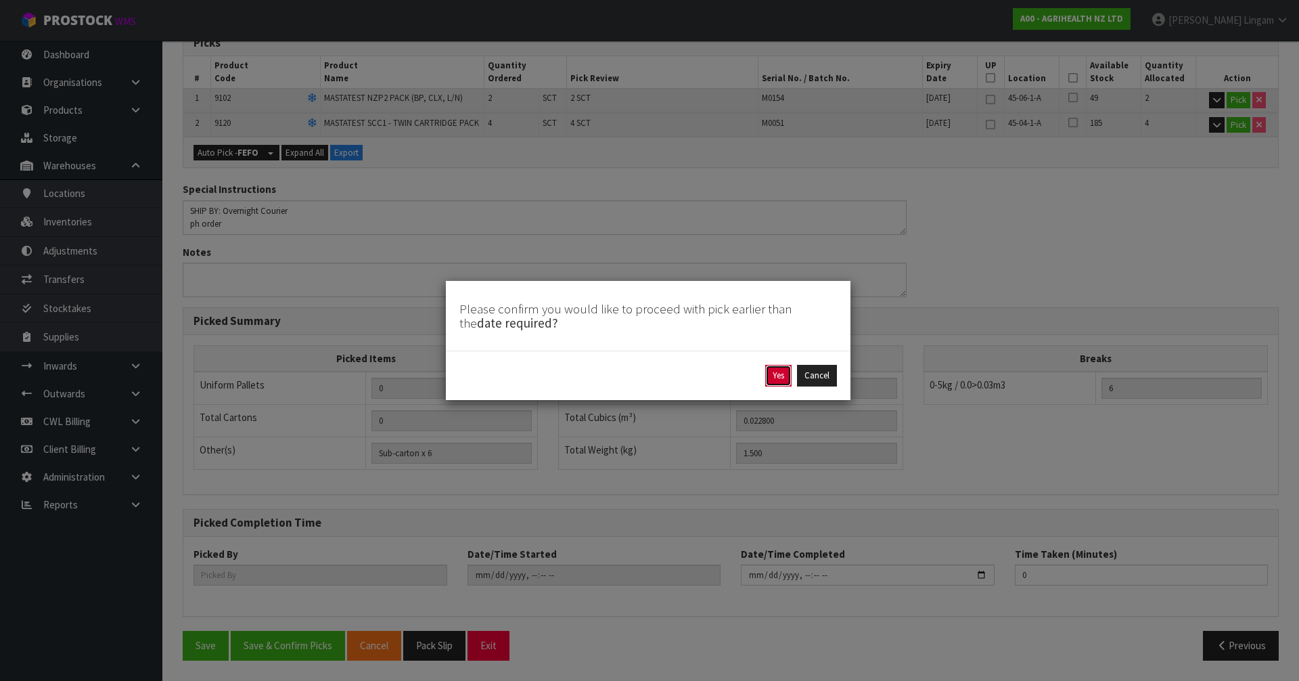
click at [771, 378] on button "Yes" at bounding box center [778, 376] width 26 height 22
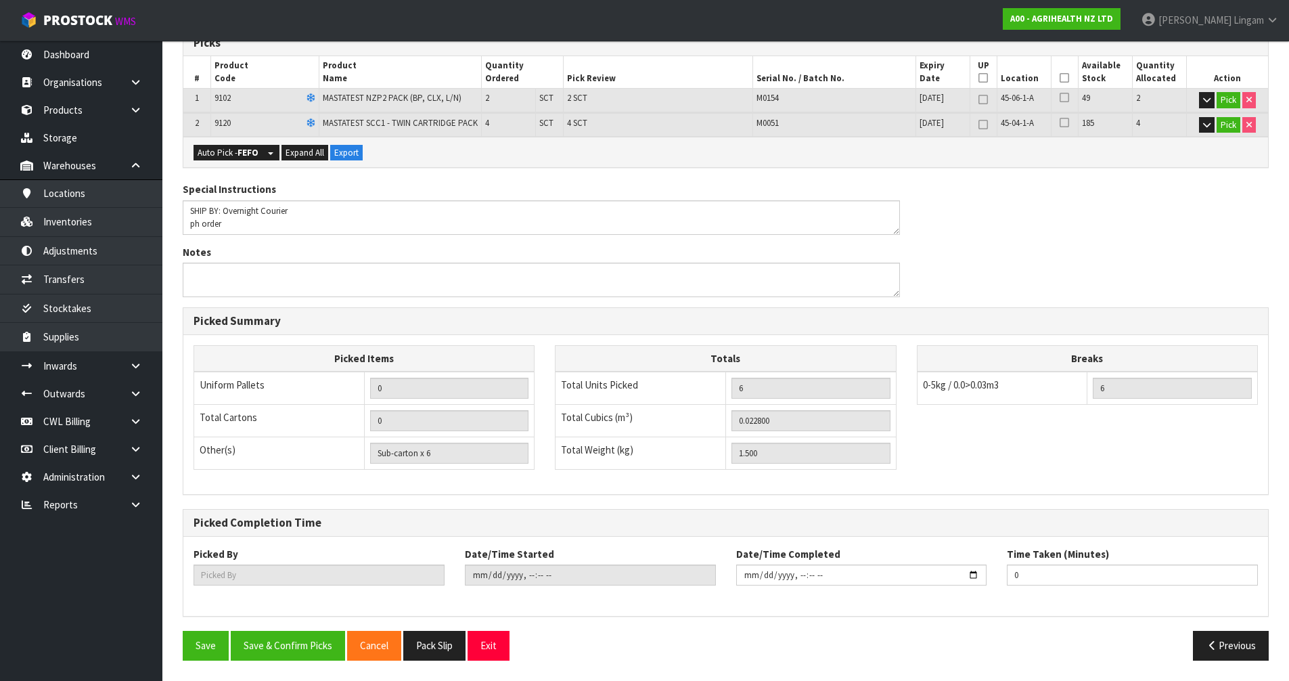
scroll to position [0, 0]
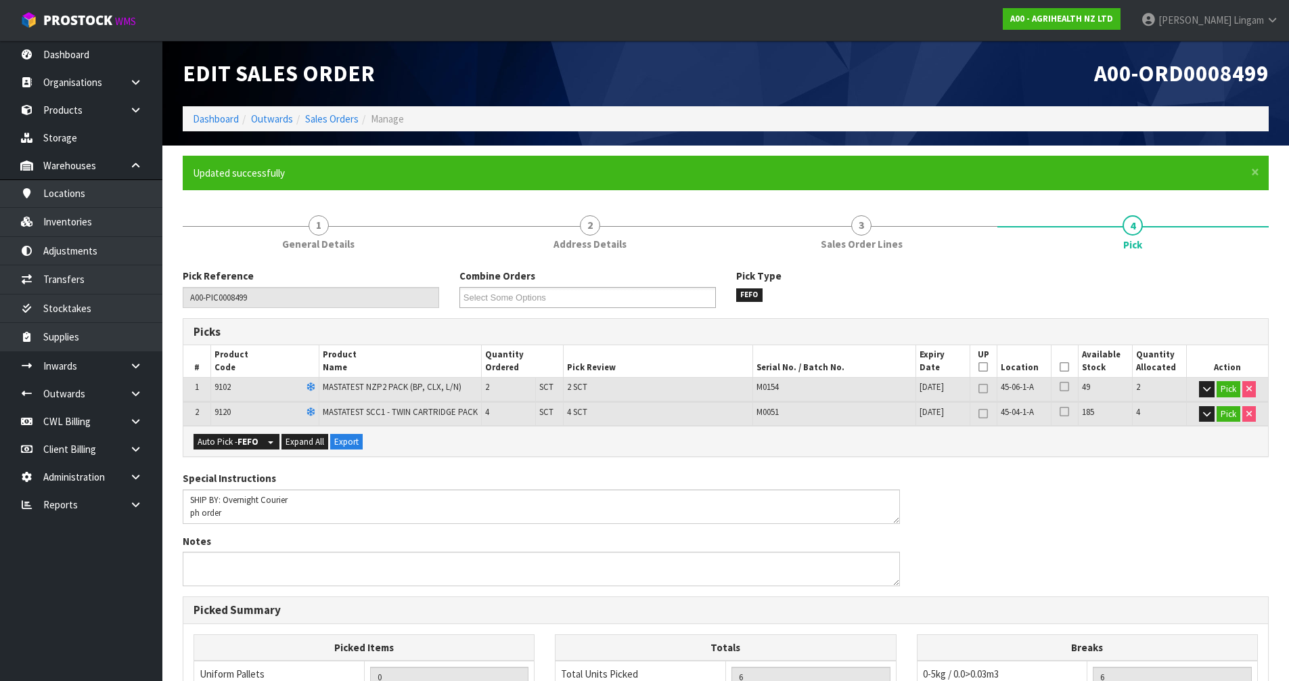
type input "[PERSON_NAME]"
type input "[DATE]T19:50:07"
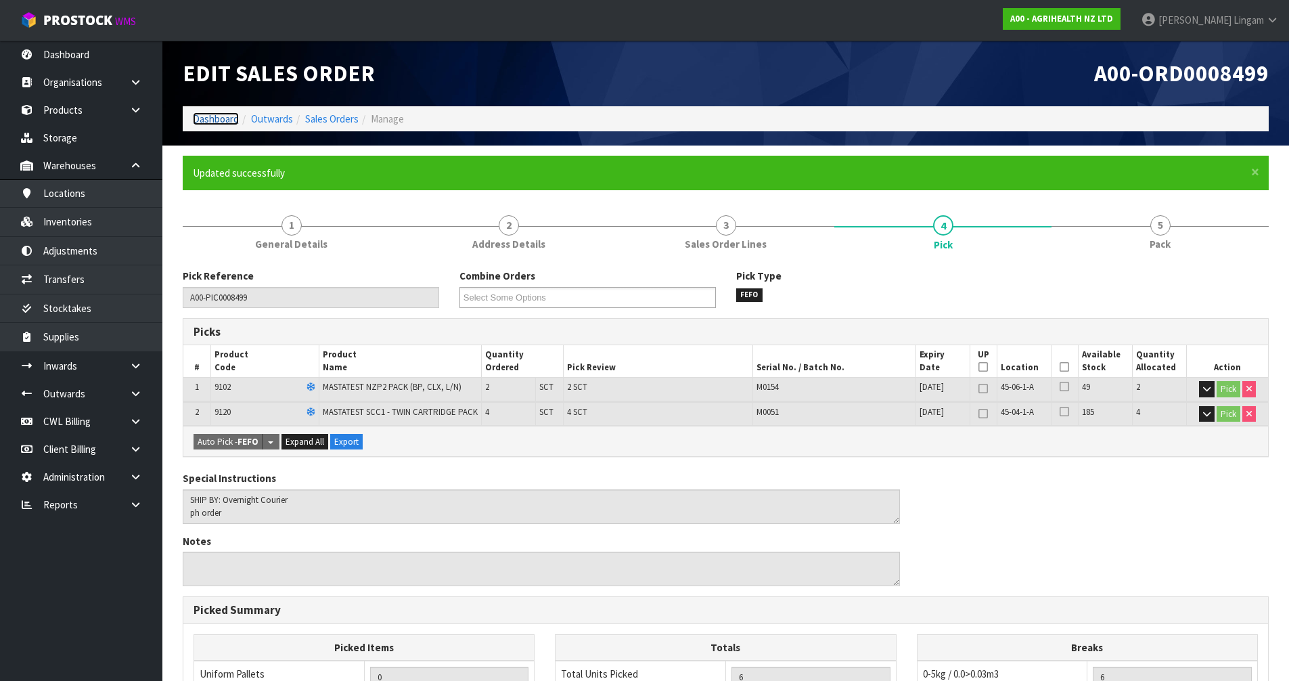
click at [215, 116] on link "Dashboard" at bounding box center [216, 118] width 46 height 13
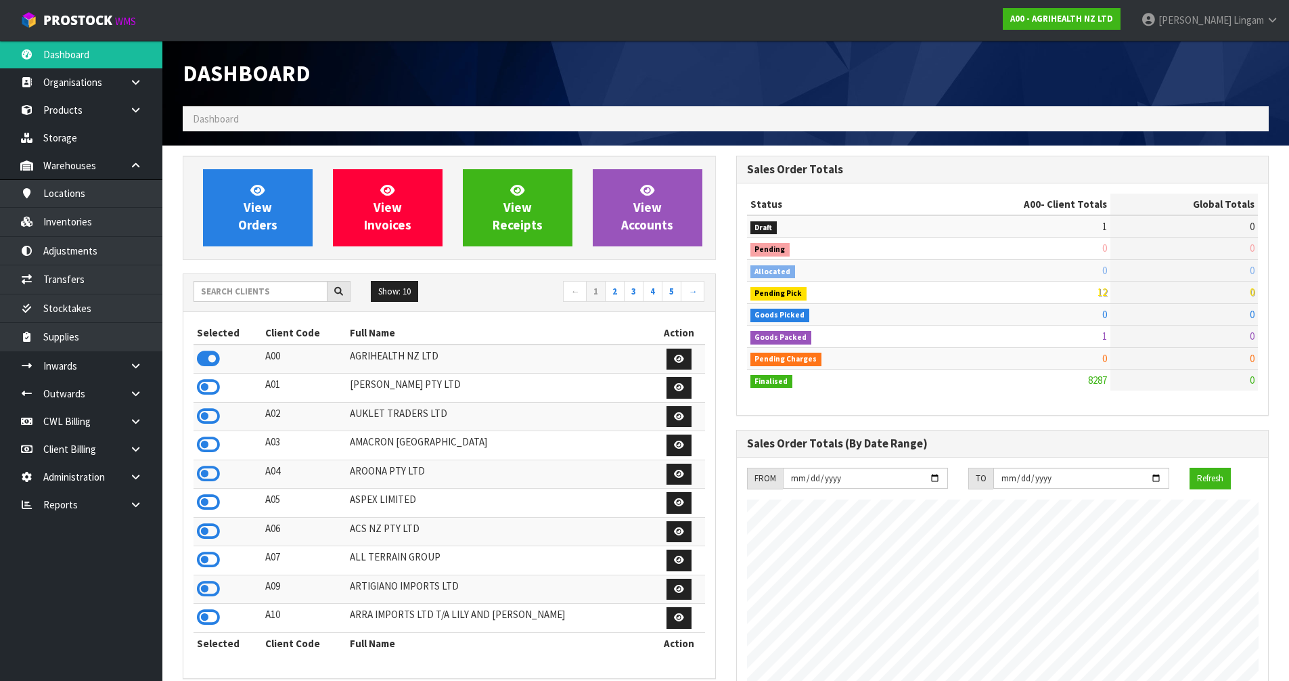
scroll to position [1025, 553]
click at [217, 297] on input "text" at bounding box center [261, 291] width 134 height 21
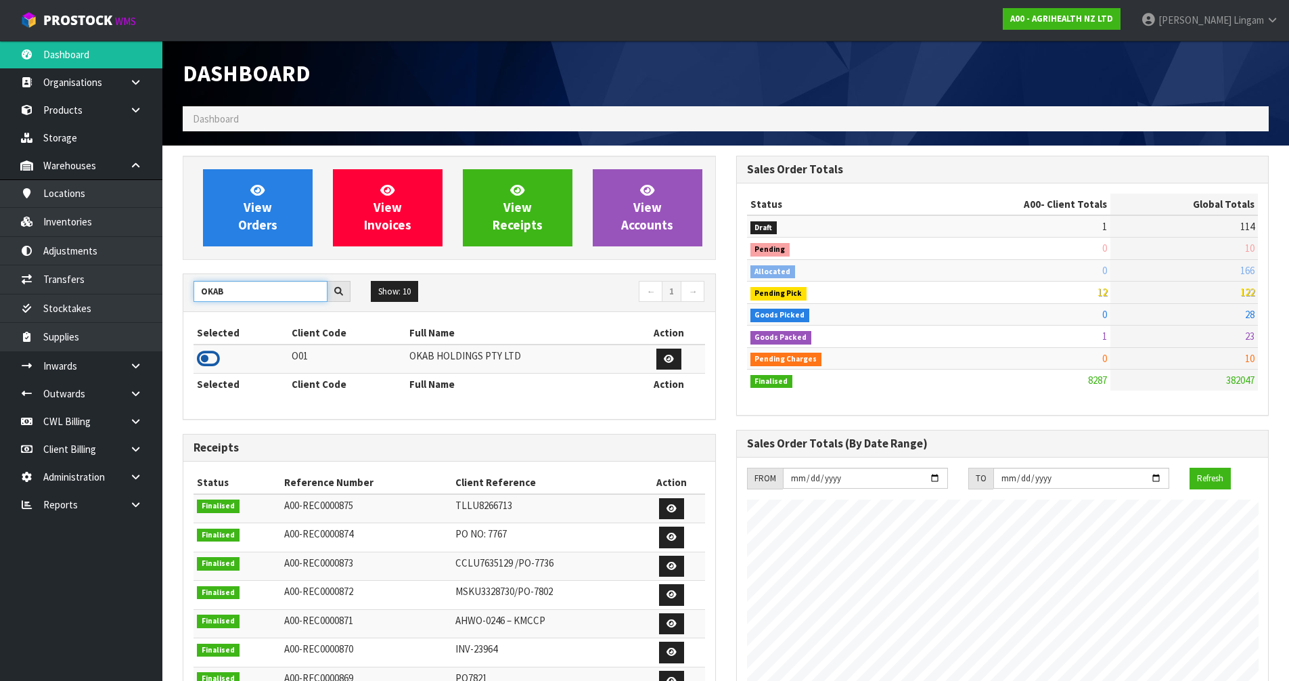
type input "OKAB"
click at [205, 359] on icon at bounding box center [208, 358] width 23 height 20
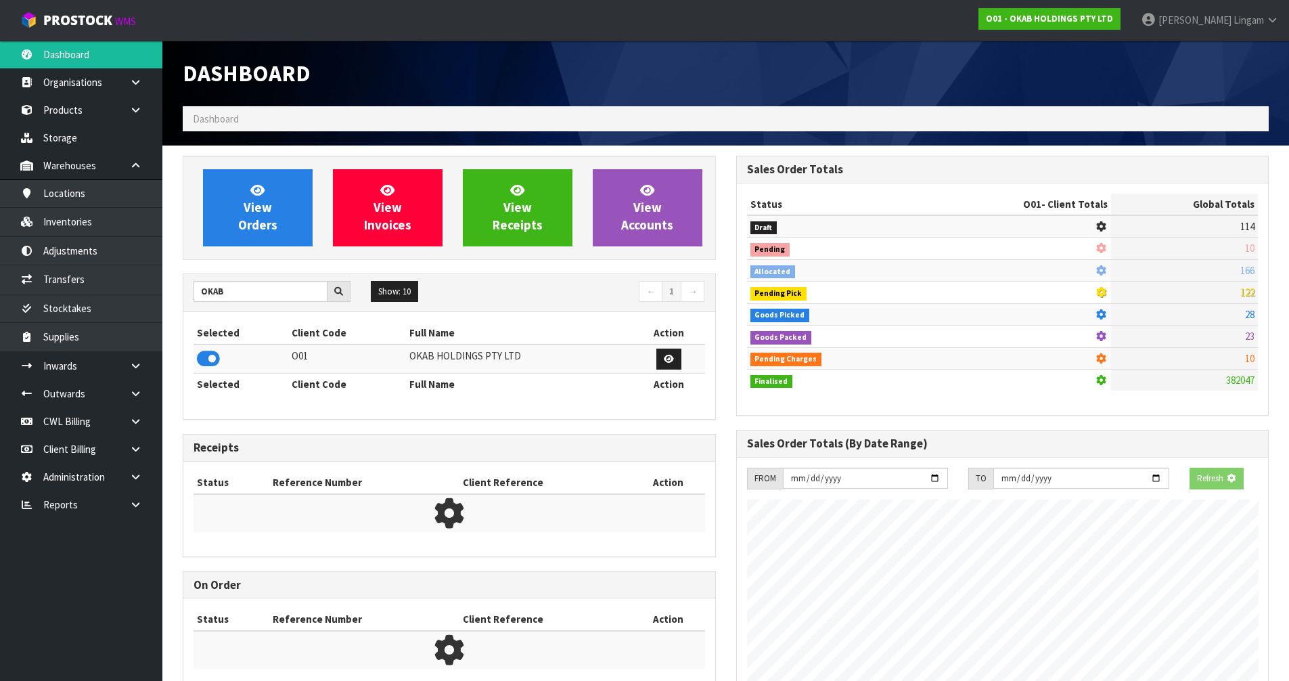
scroll to position [844, 553]
click at [251, 233] on link "View Orders" at bounding box center [258, 207] width 110 height 77
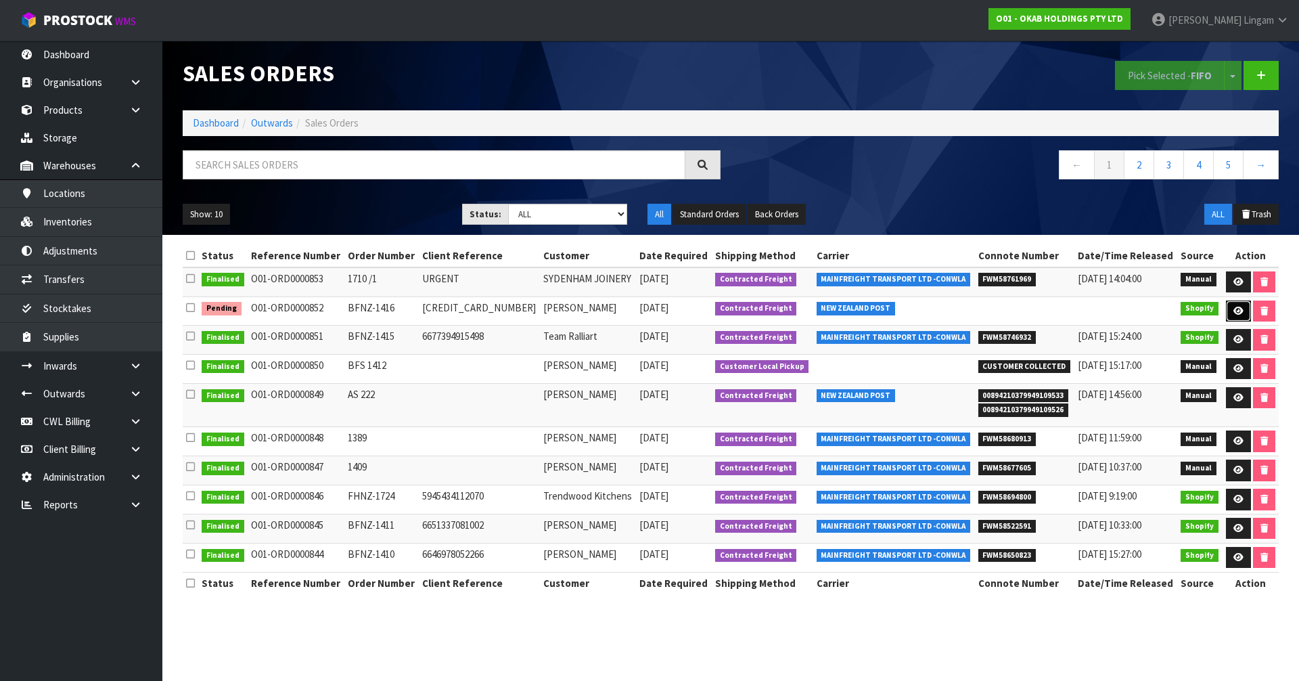
click at [1235, 311] on icon at bounding box center [1238, 311] width 10 height 9
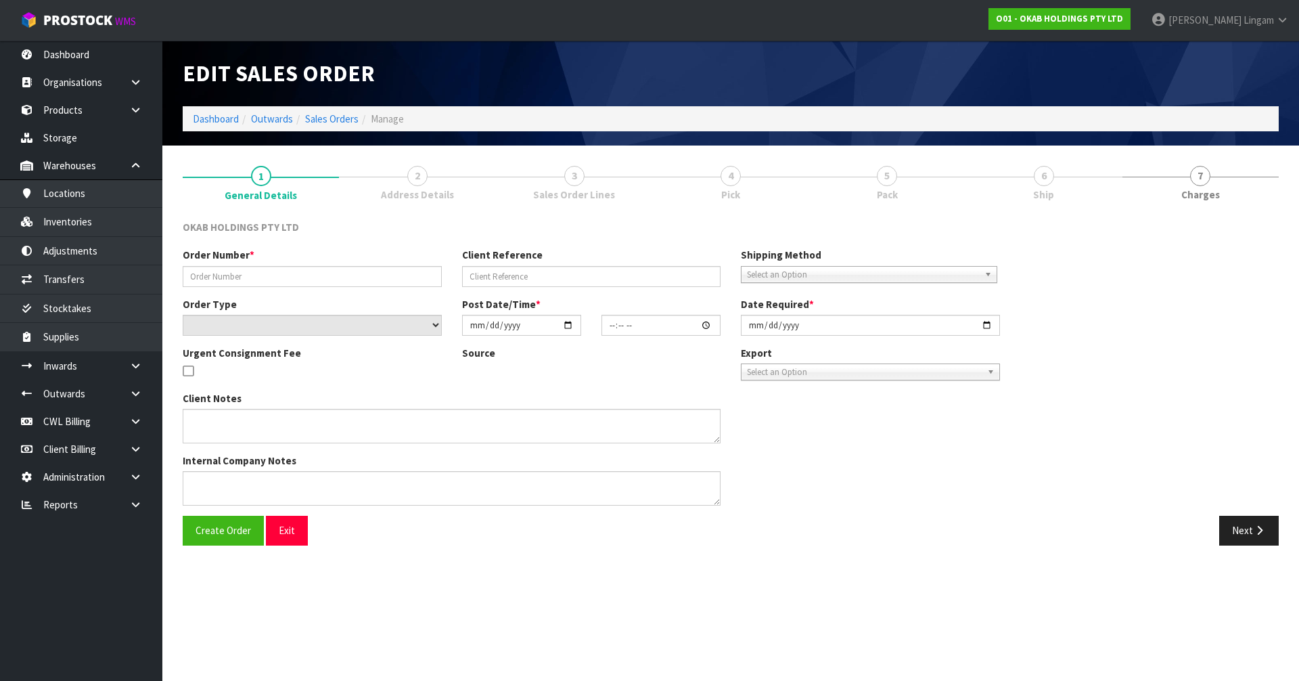
type input "BFNZ-1416"
type input "[CREDIT_CARD_NUMBER]"
select select "number:0"
type input "[DATE]"
type input "14:38:16.000"
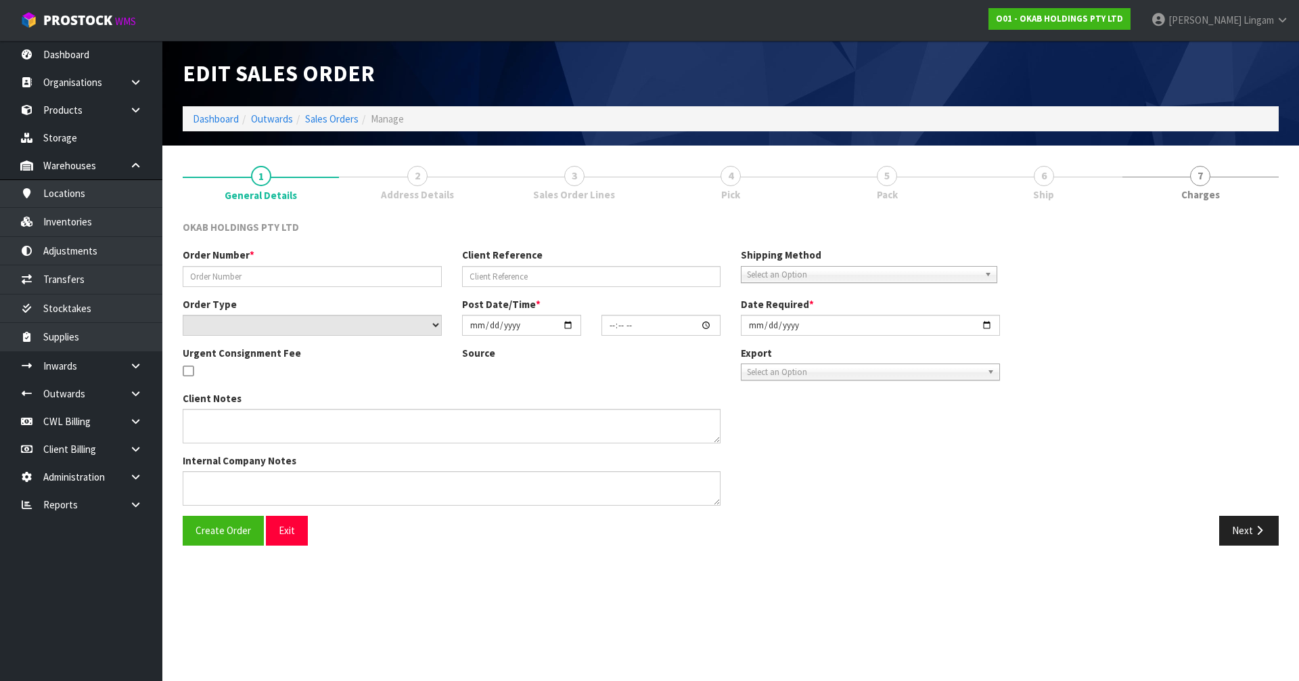
type input "[DATE]"
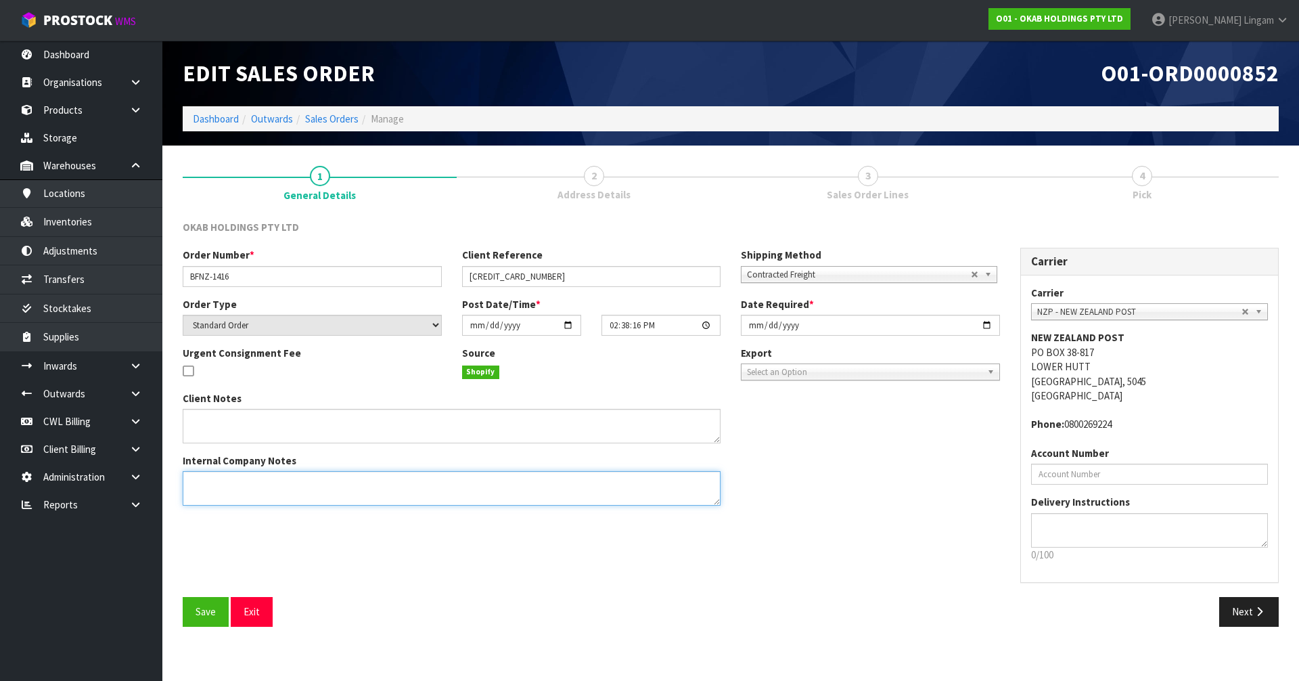
click at [269, 477] on textarea at bounding box center [452, 488] width 538 height 35
paste textarea "PLEASE SEND RE 65 BP"
type textarea "PLEASE SEND RE 65 BP"
click at [206, 608] on span "Save" at bounding box center [206, 611] width 20 height 13
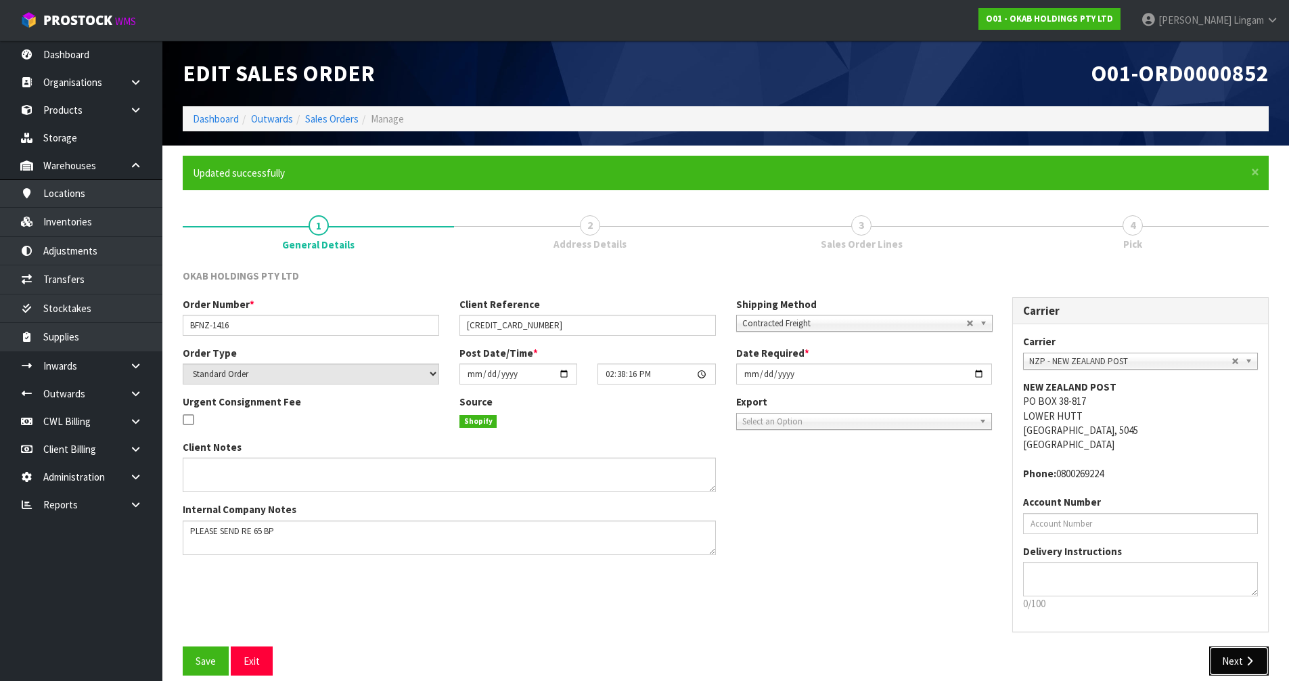
click at [1233, 657] on button "Next" at bounding box center [1239, 660] width 60 height 29
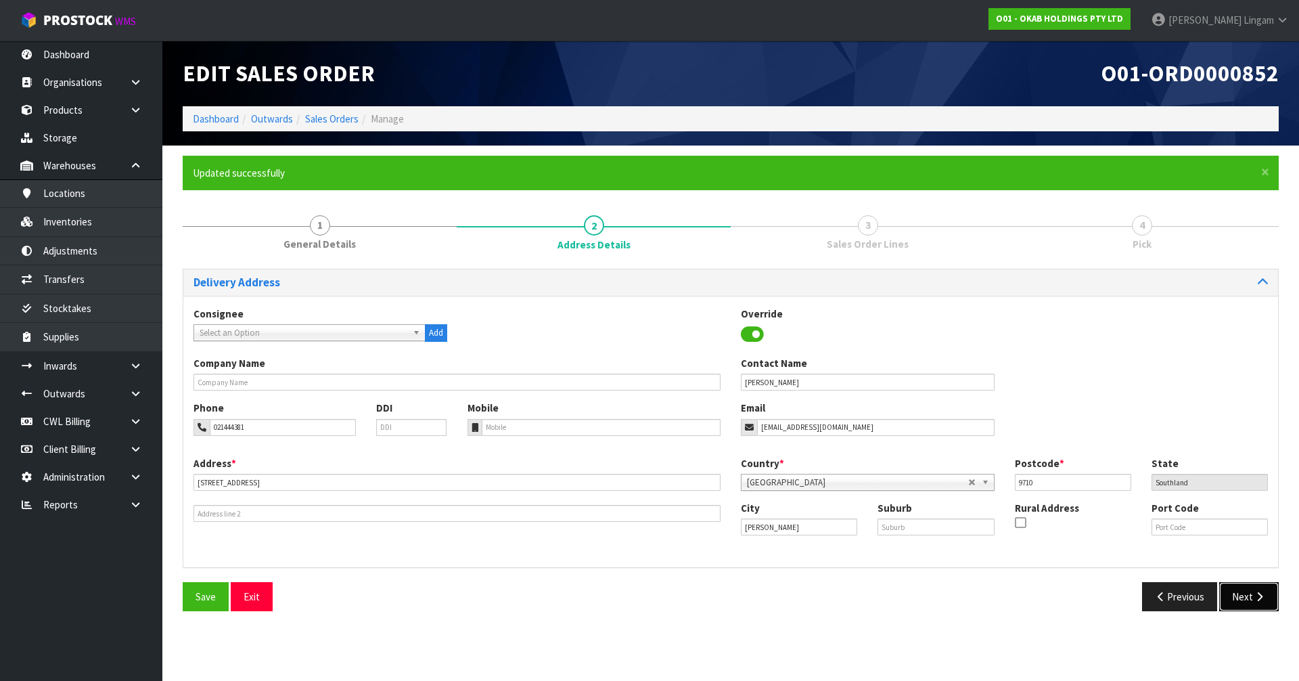
click at [1249, 595] on button "Next" at bounding box center [1249, 596] width 60 height 29
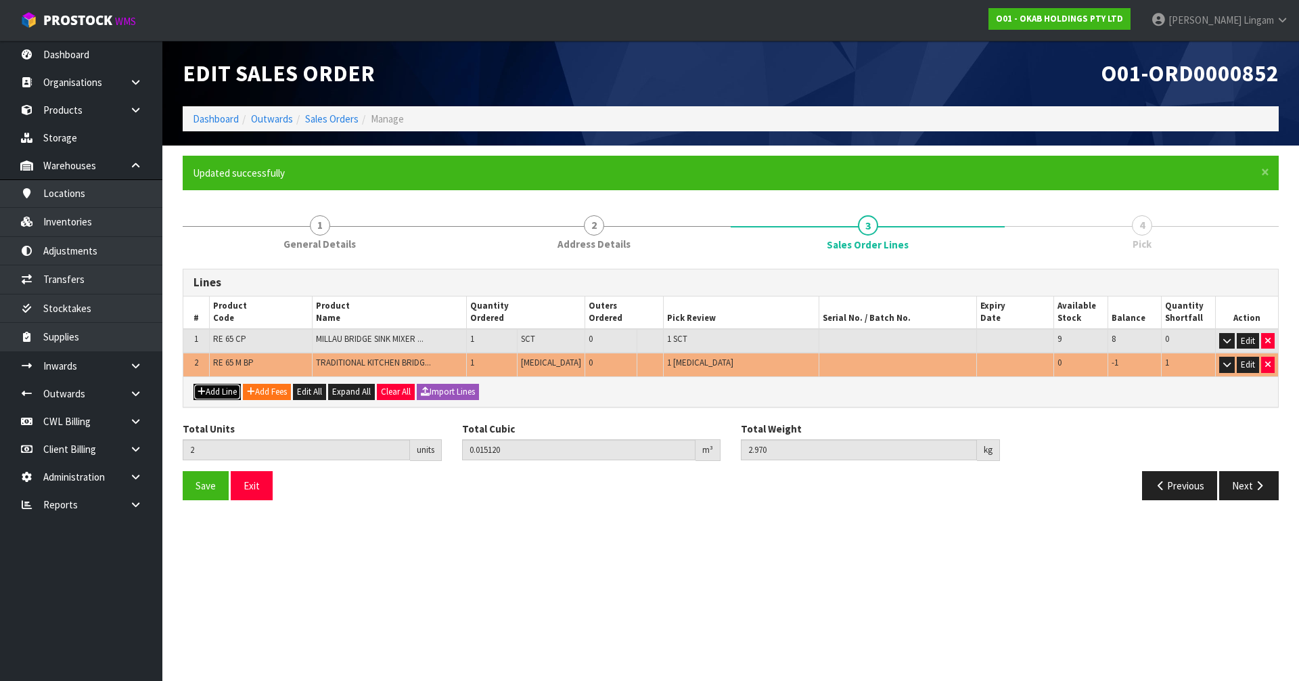
click at [234, 394] on button "Add Line" at bounding box center [217, 392] width 47 height 16
type input "0"
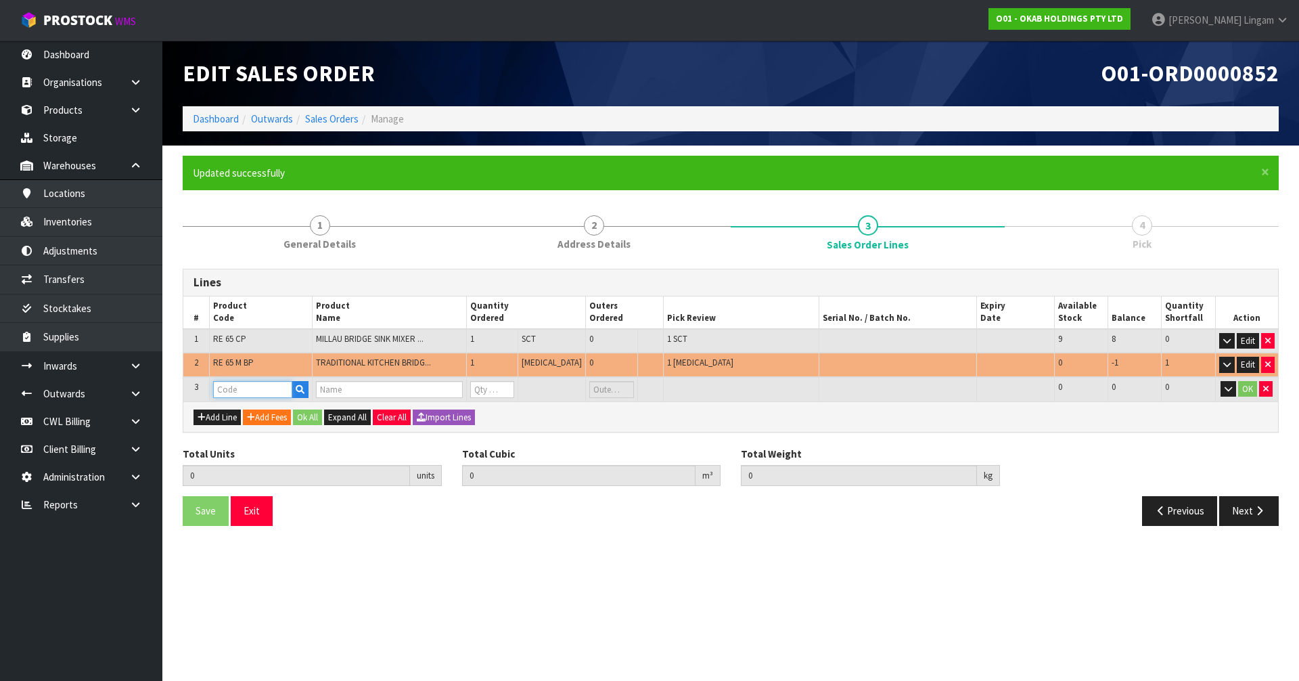
click at [240, 388] on input "text" at bounding box center [252, 389] width 79 height 17
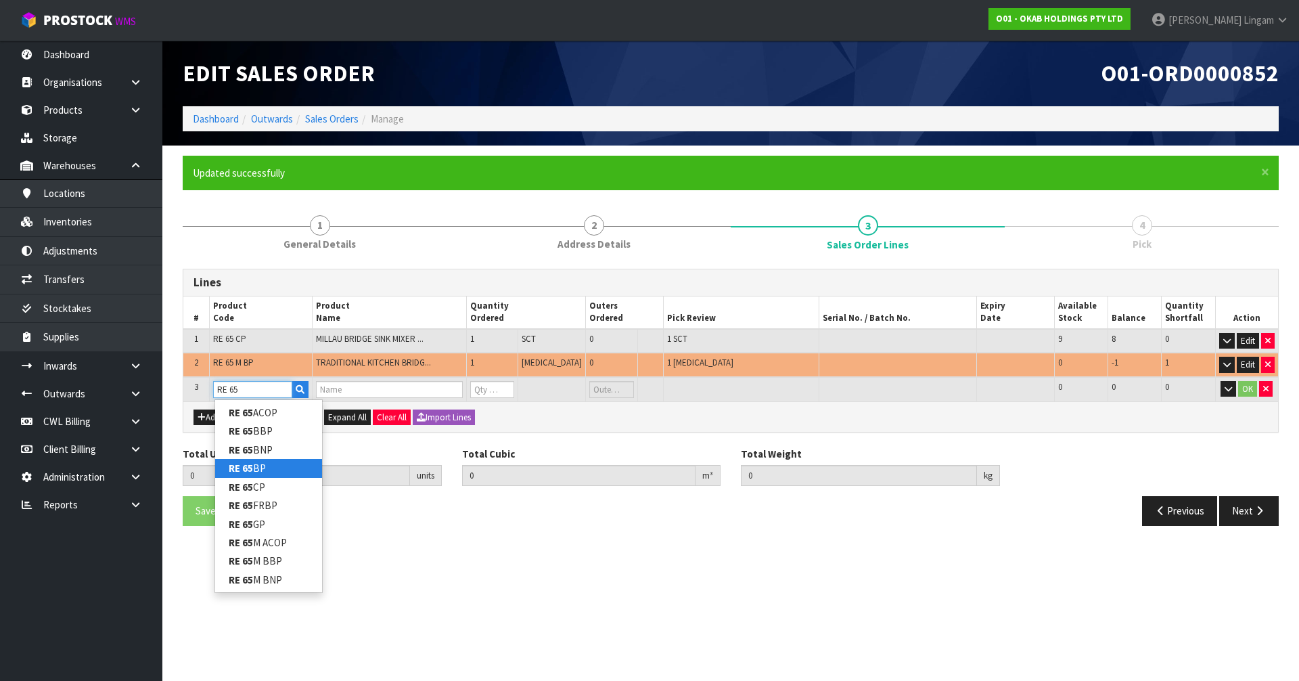
type input "RE 65"
click at [254, 466] on link "RE 65 BP" at bounding box center [268, 468] width 107 height 18
type input "RE 65 BP"
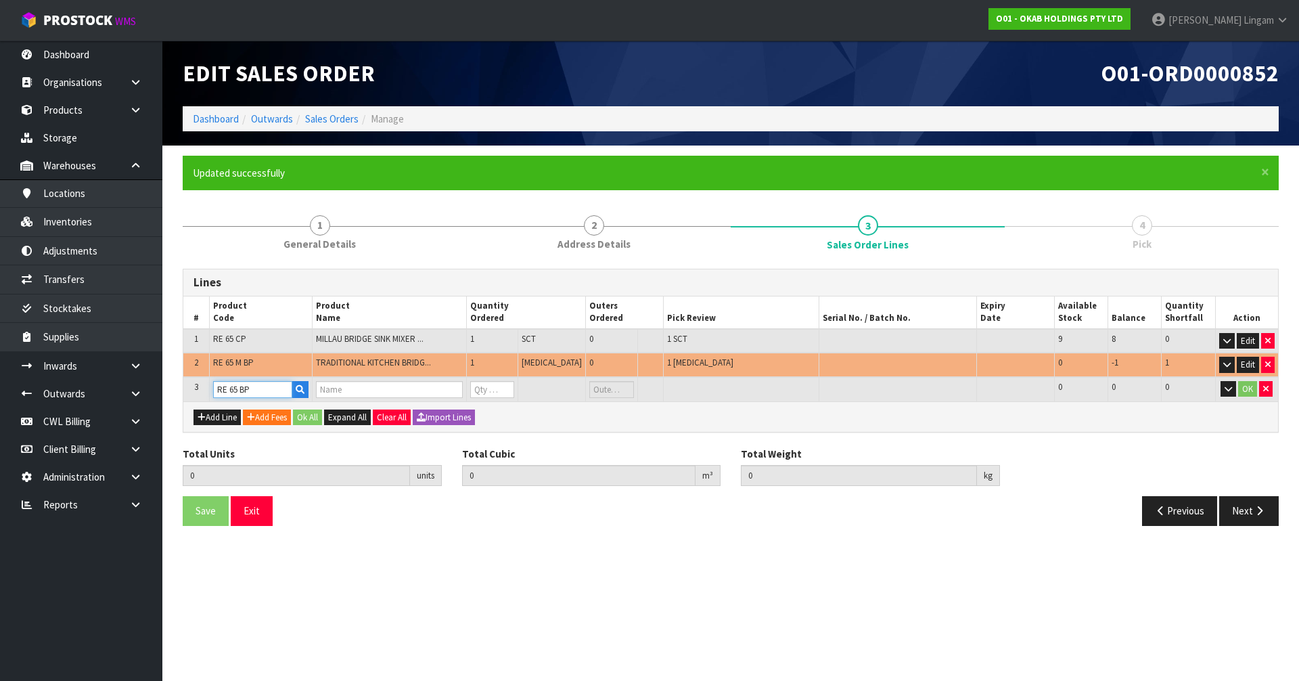
type input "2"
type input "0.01512"
type input "2.97"
type input "TRADITIONAL KITCHEN BRIDGE MIXER TAP - PORCELAIN LEVERS COLOR BRASS HANDLE TYPE…"
type input "0"
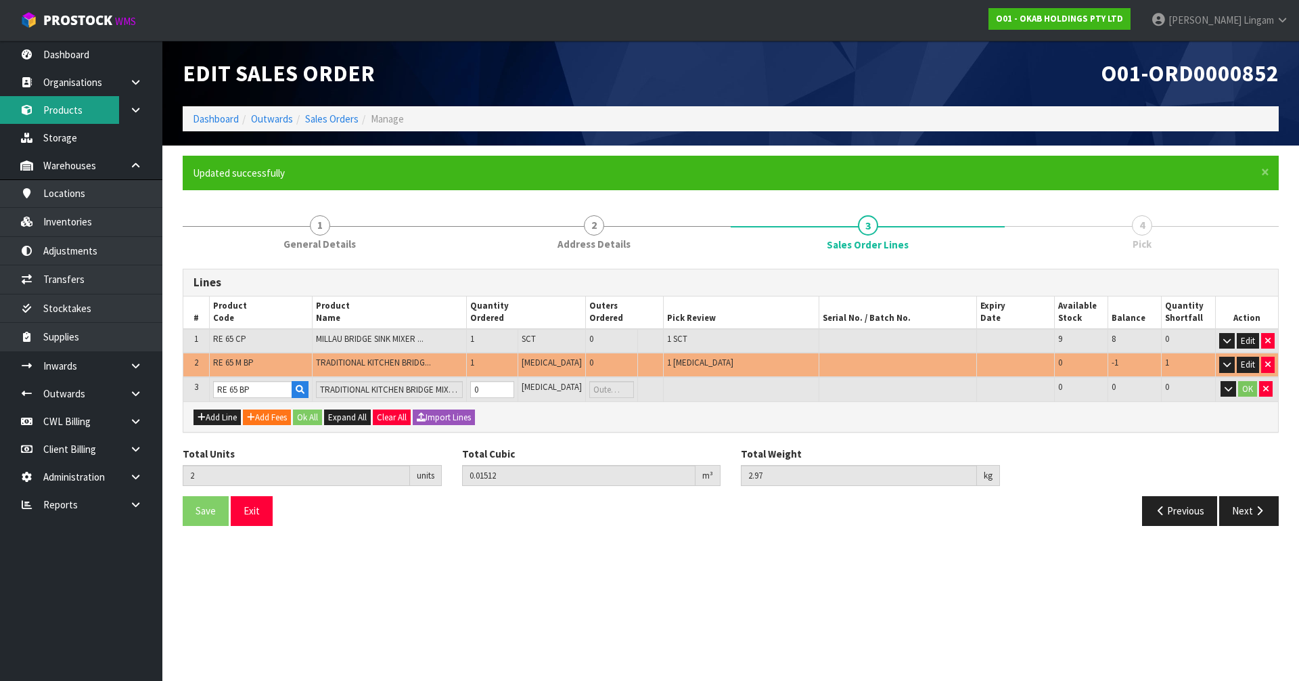
click at [58, 112] on link "Products" at bounding box center [81, 110] width 162 height 28
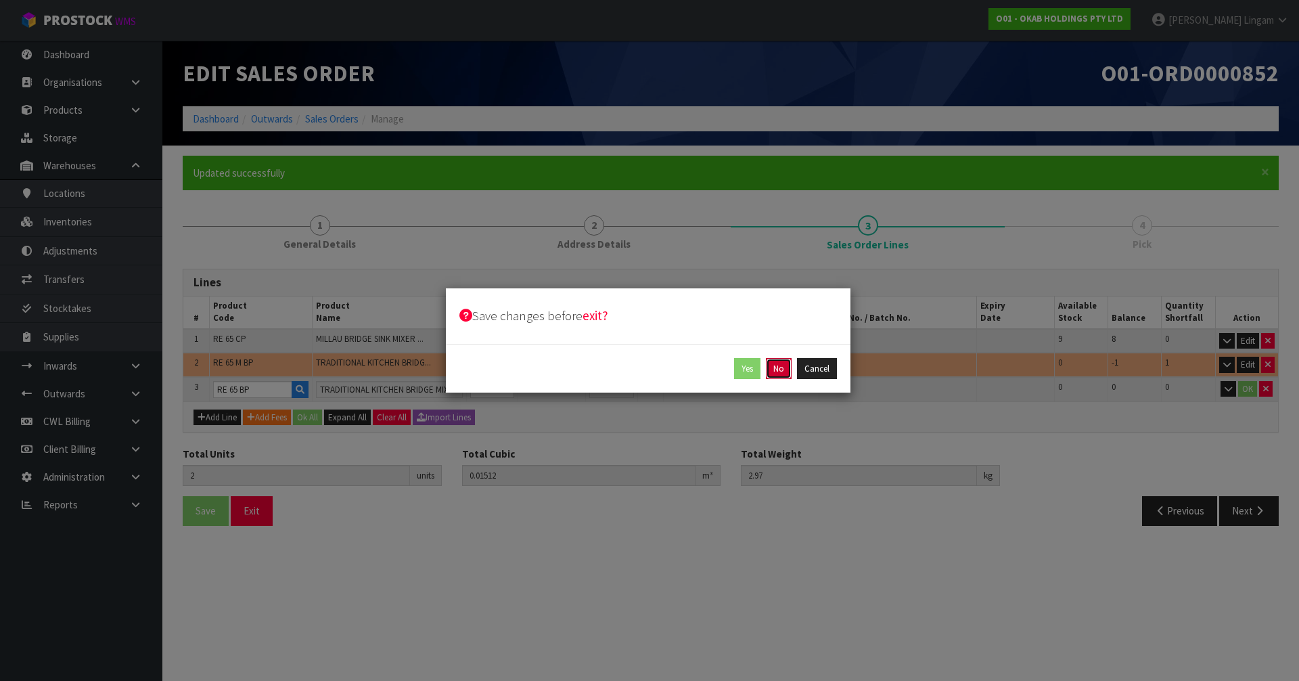
click at [786, 372] on button "No" at bounding box center [779, 369] width 26 height 22
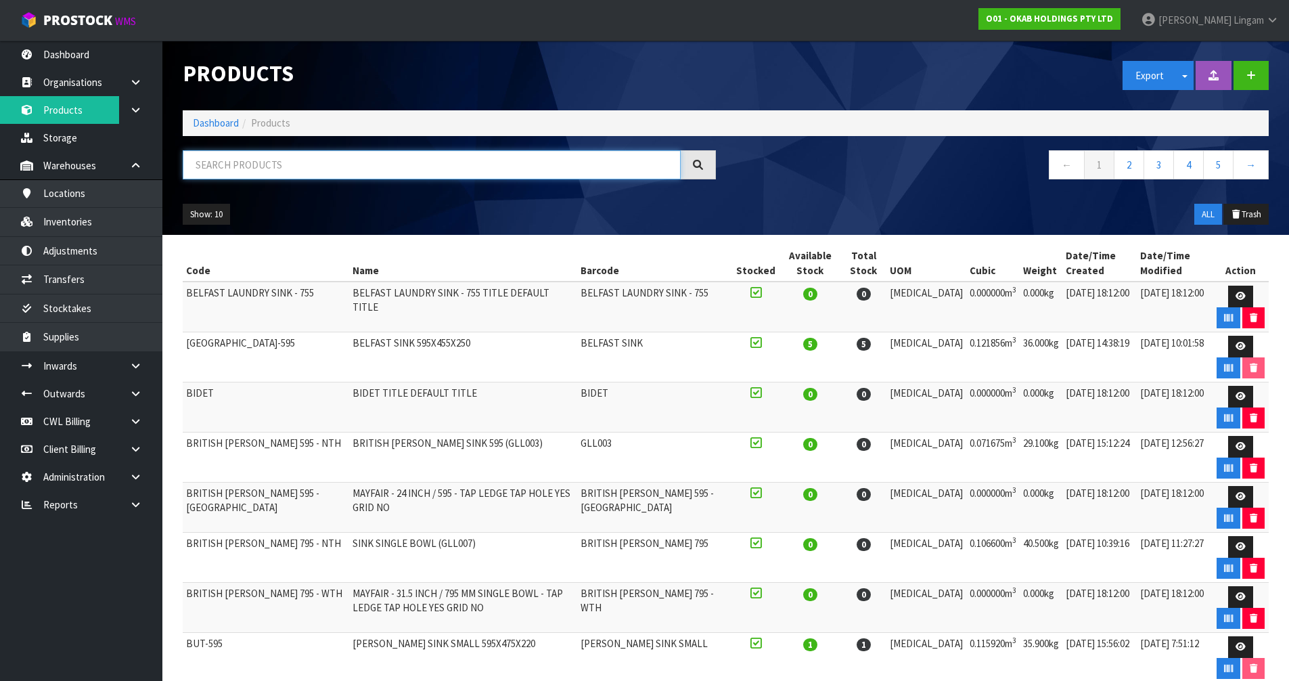
click at [481, 164] on input "text" at bounding box center [432, 164] width 498 height 29
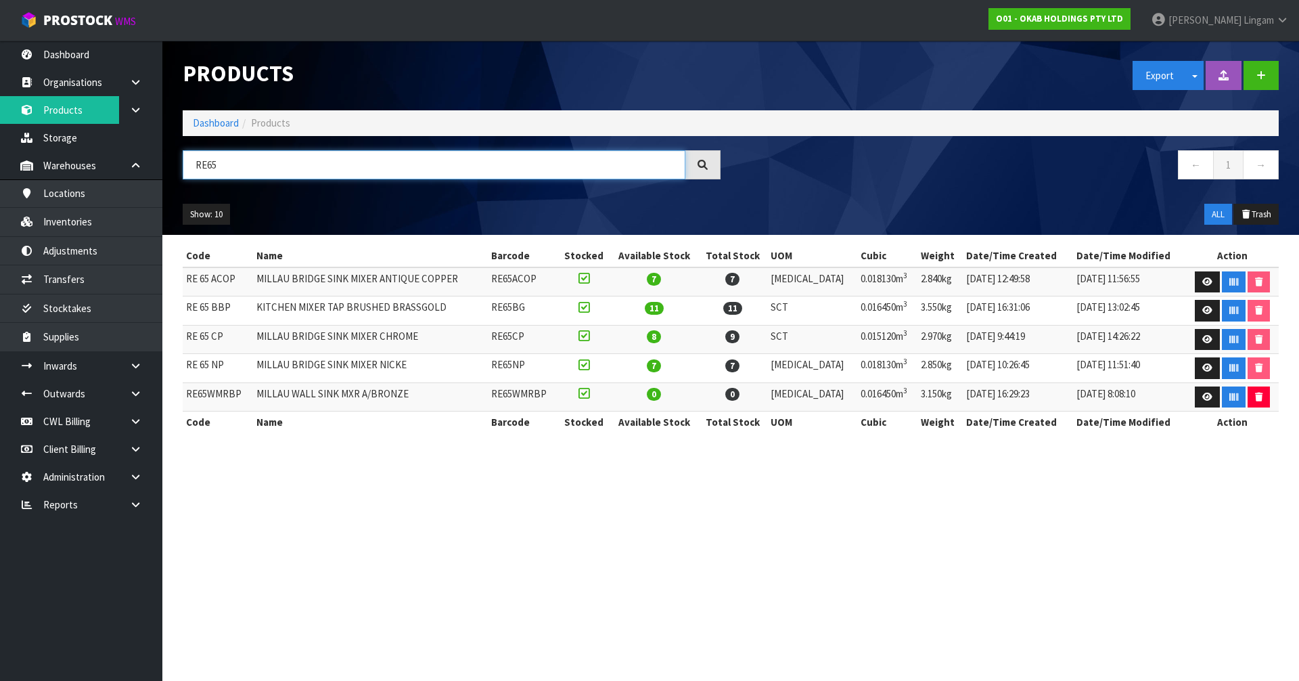
click at [208, 170] on input "RE65" at bounding box center [434, 164] width 503 height 29
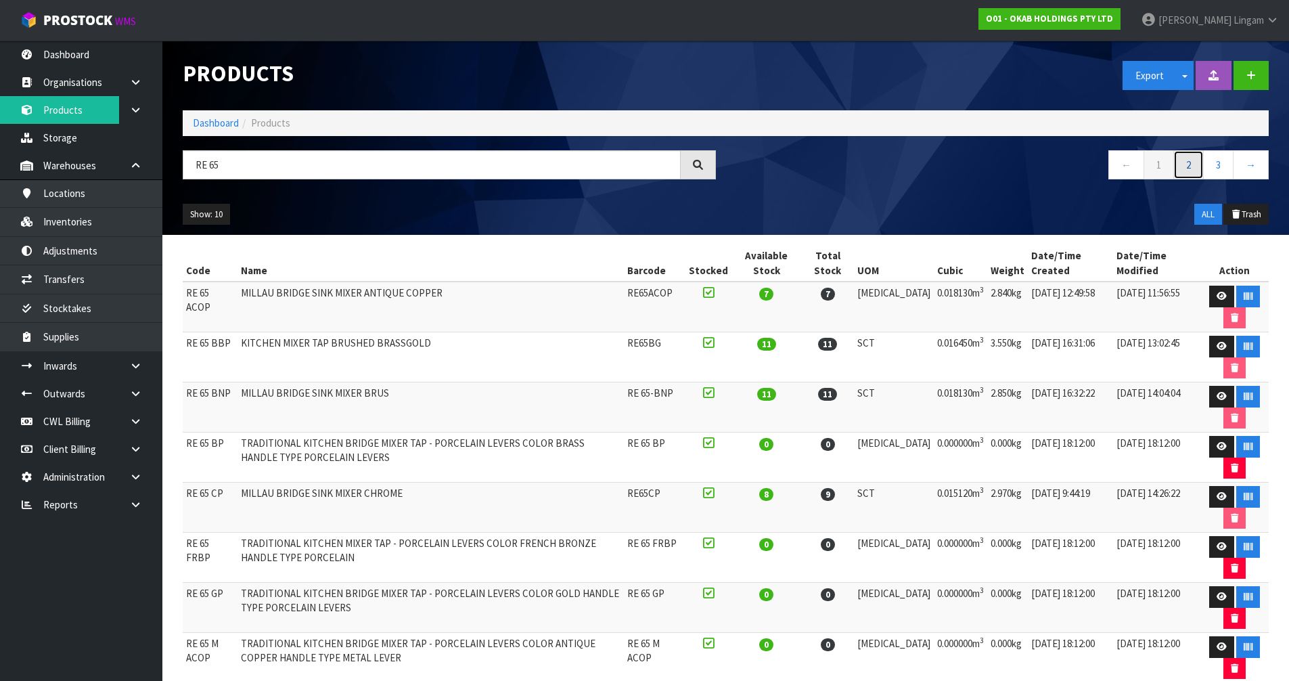
click at [1193, 169] on link "2" at bounding box center [1188, 164] width 30 height 29
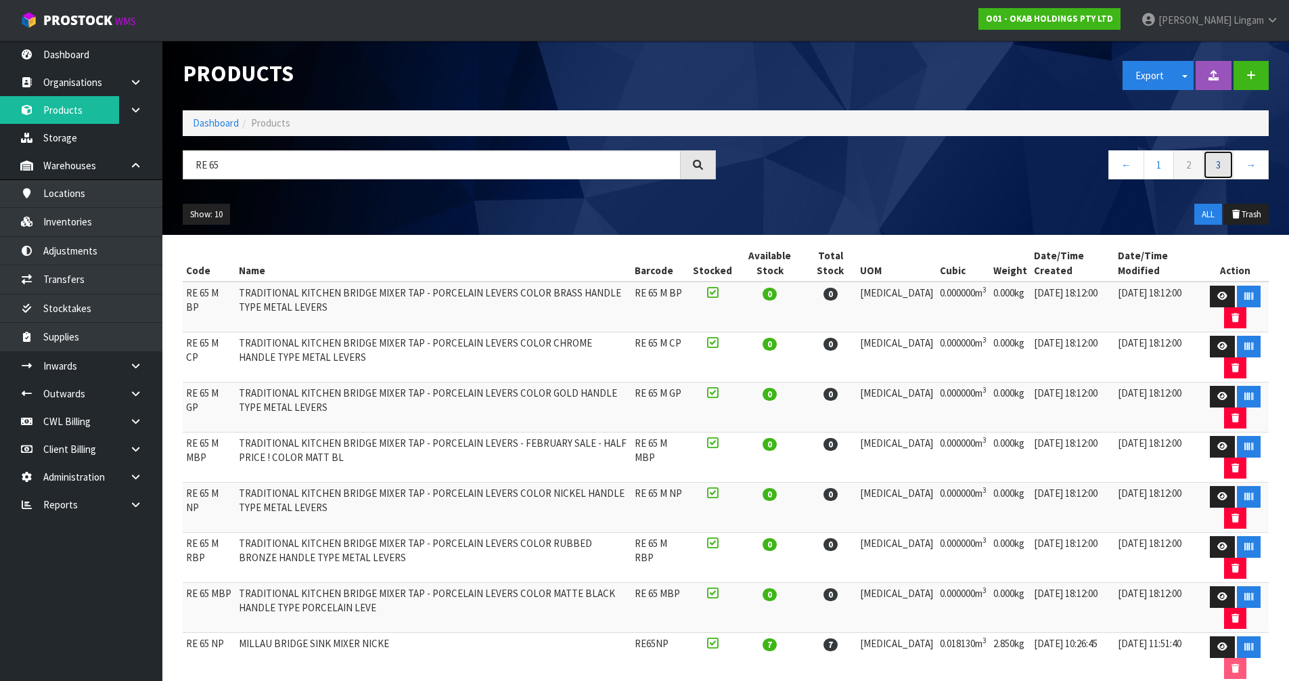
click at [1215, 171] on link "3" at bounding box center [1218, 164] width 30 height 29
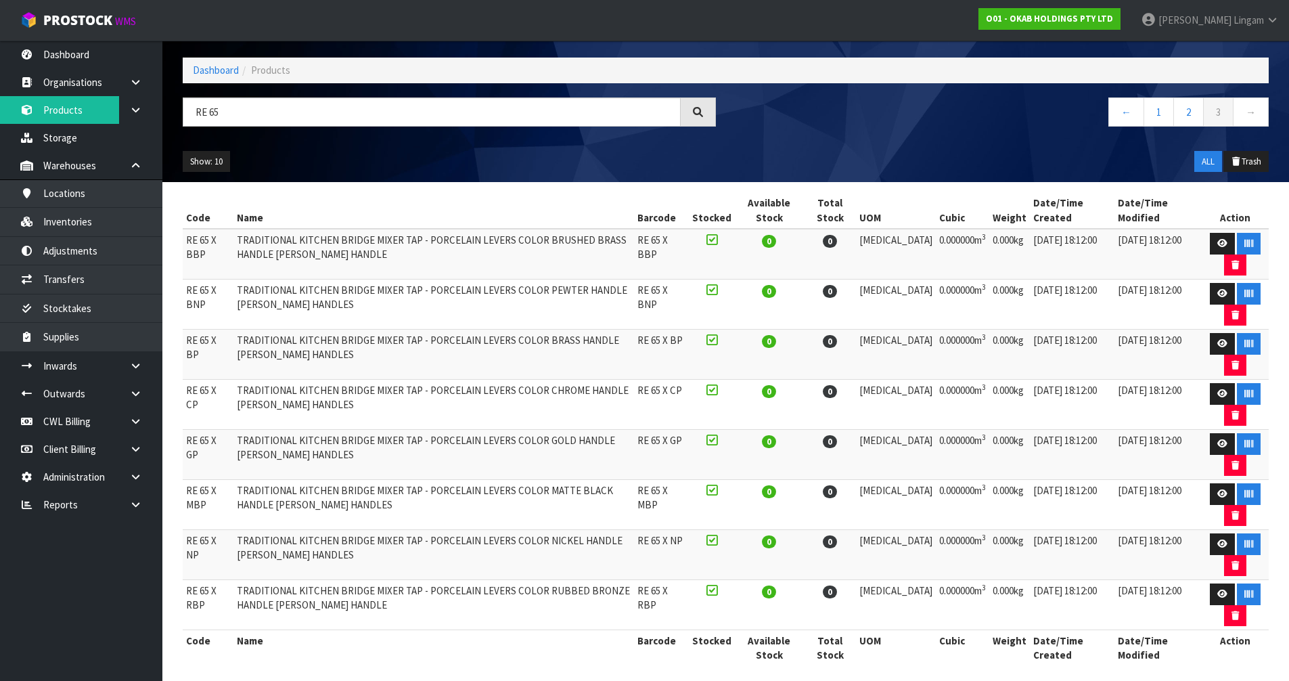
scroll to position [62, 0]
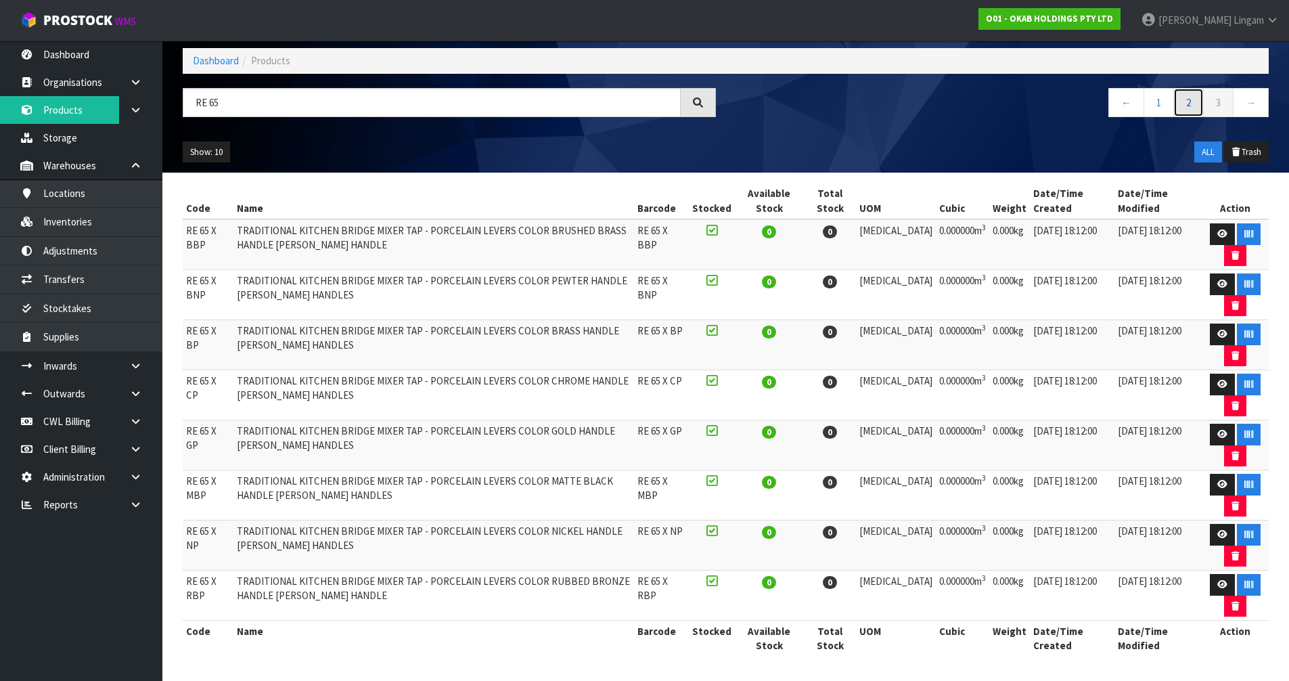
click at [1188, 97] on link "2" at bounding box center [1188, 102] width 30 height 29
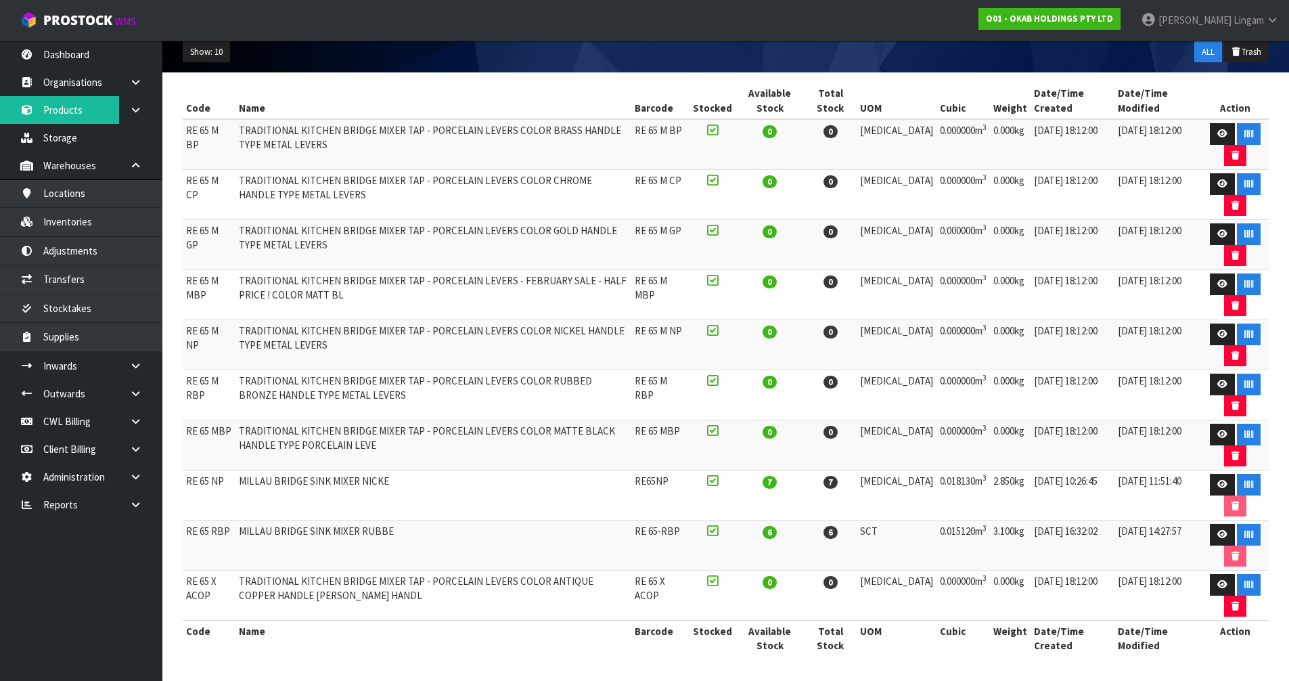
scroll to position [0, 0]
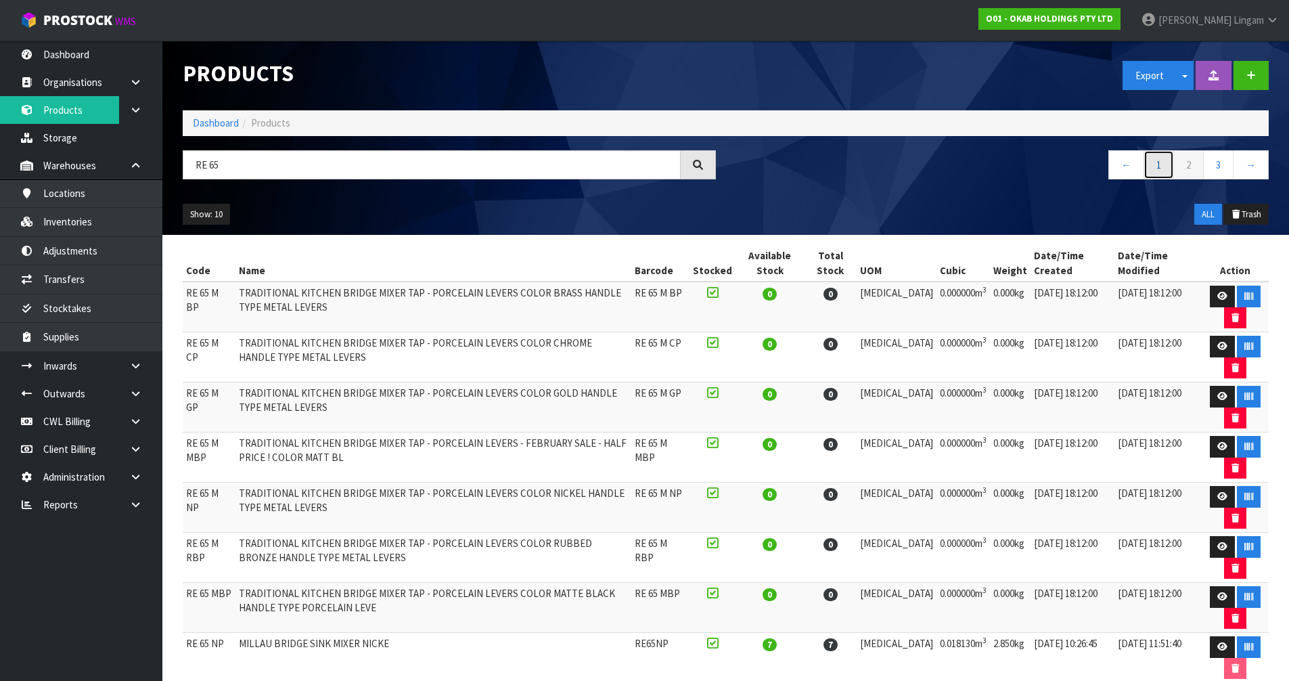
click at [1162, 164] on link "1" at bounding box center [1158, 164] width 30 height 29
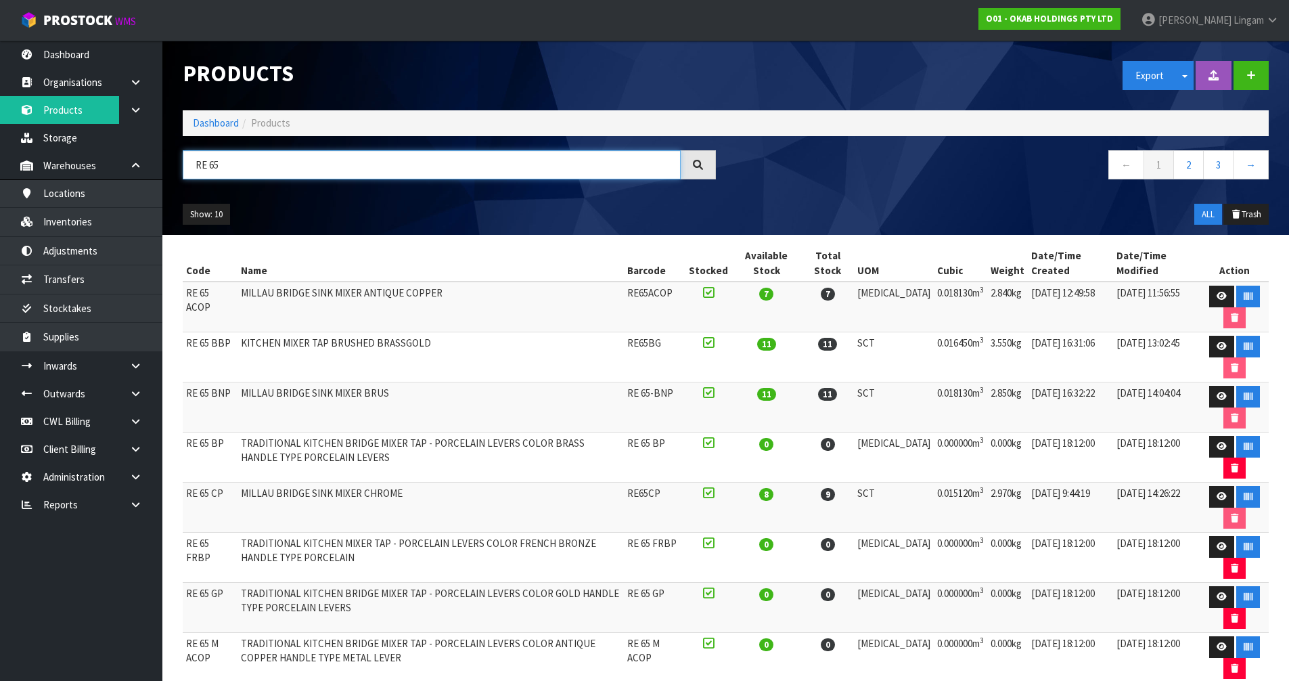
click at [295, 163] on input "RE 65" at bounding box center [432, 164] width 498 height 29
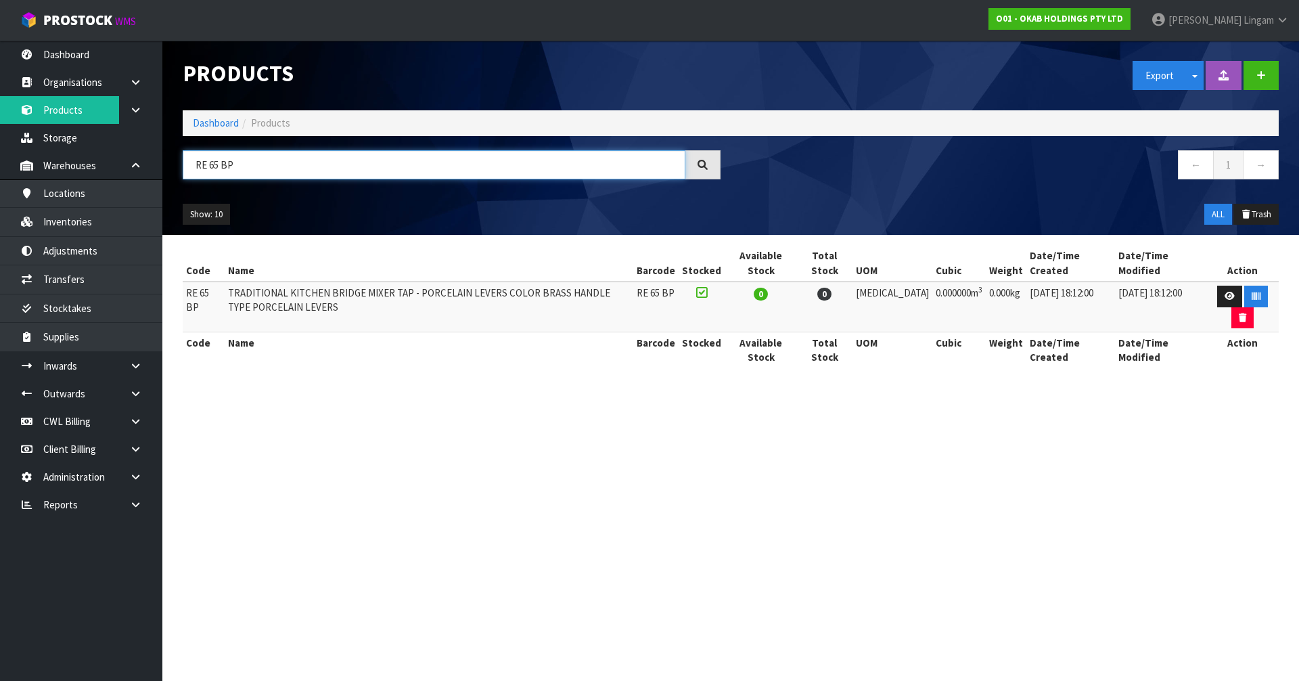
drag, startPoint x: 242, startPoint y: 162, endPoint x: 183, endPoint y: 162, distance: 58.9
click at [183, 162] on input "RE 65 BP" at bounding box center [434, 164] width 503 height 29
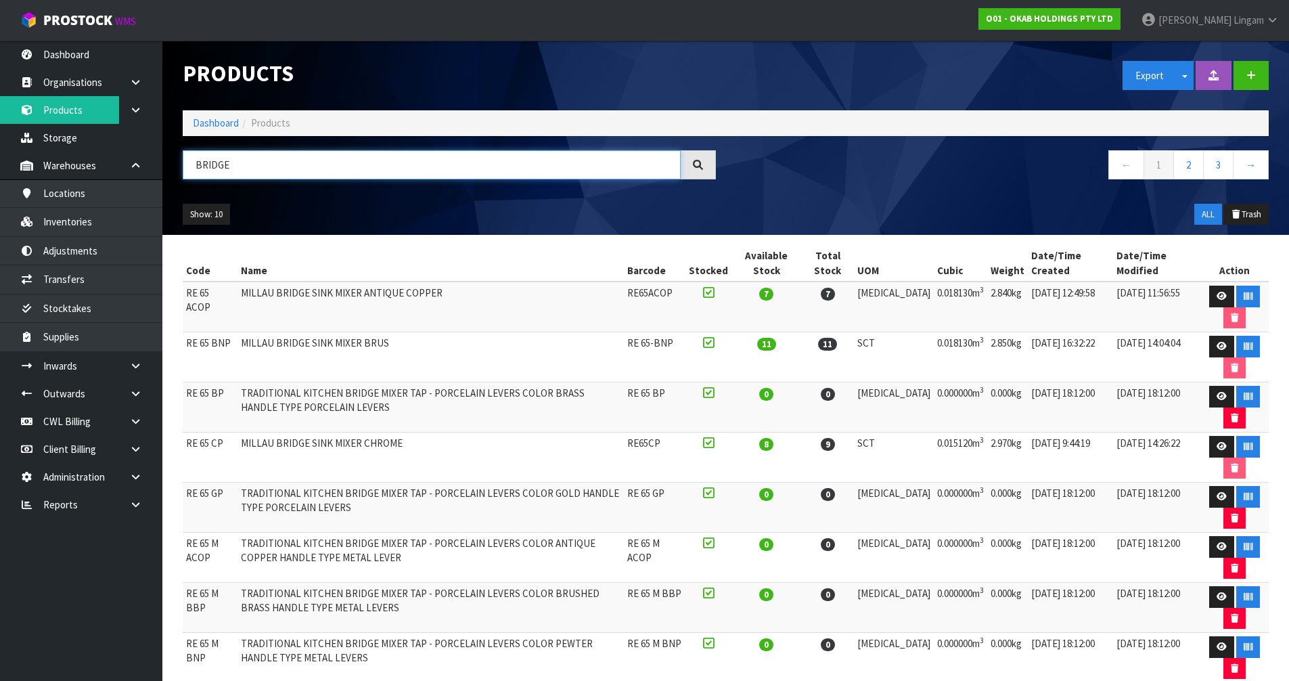
type input "BRIDGE"
click at [562, 389] on td "TRADITIONAL KITCHEN BRIDGE MIXER TAP - PORCELAIN LEVERS COLOR BRASS HANDLE TYPE…" at bounding box center [430, 407] width 386 height 50
copy td "BRASS"
drag, startPoint x: 258, startPoint y: 160, endPoint x: 167, endPoint y: 164, distance: 91.4
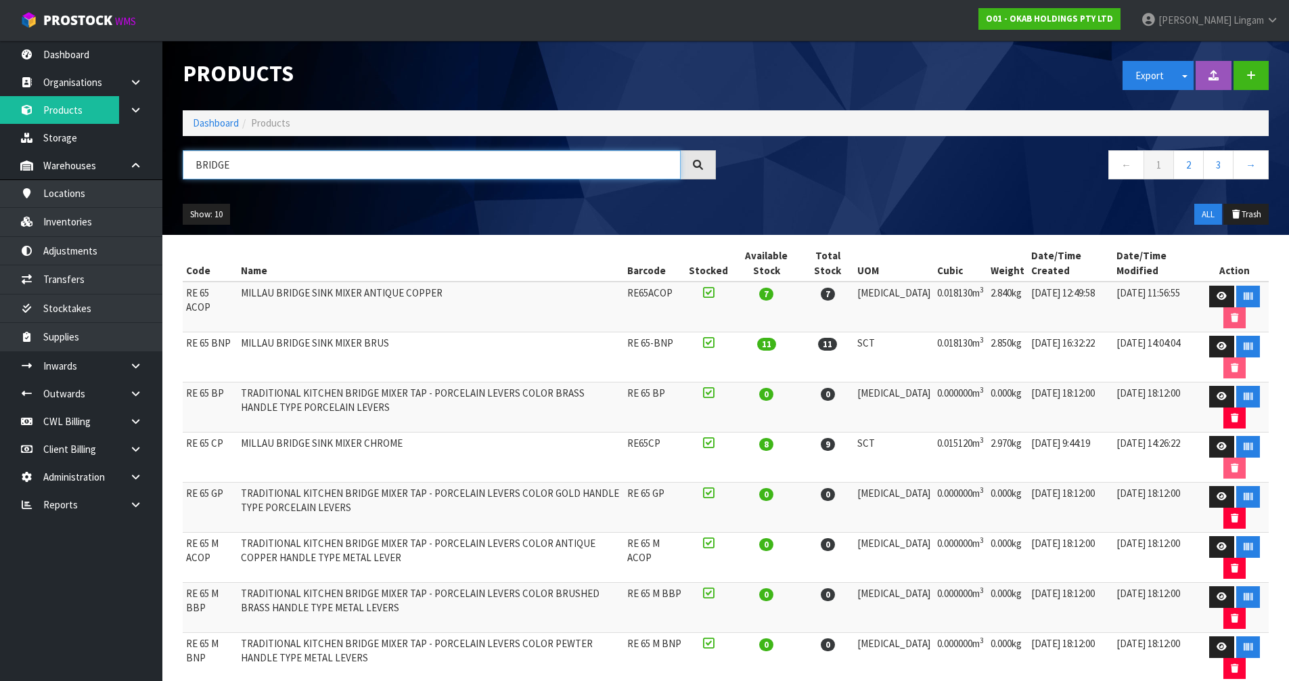
click at [167, 163] on header "Products Export Split button! SOH Summary Measurements Dangerous Goods Import P…" at bounding box center [725, 138] width 1127 height 194
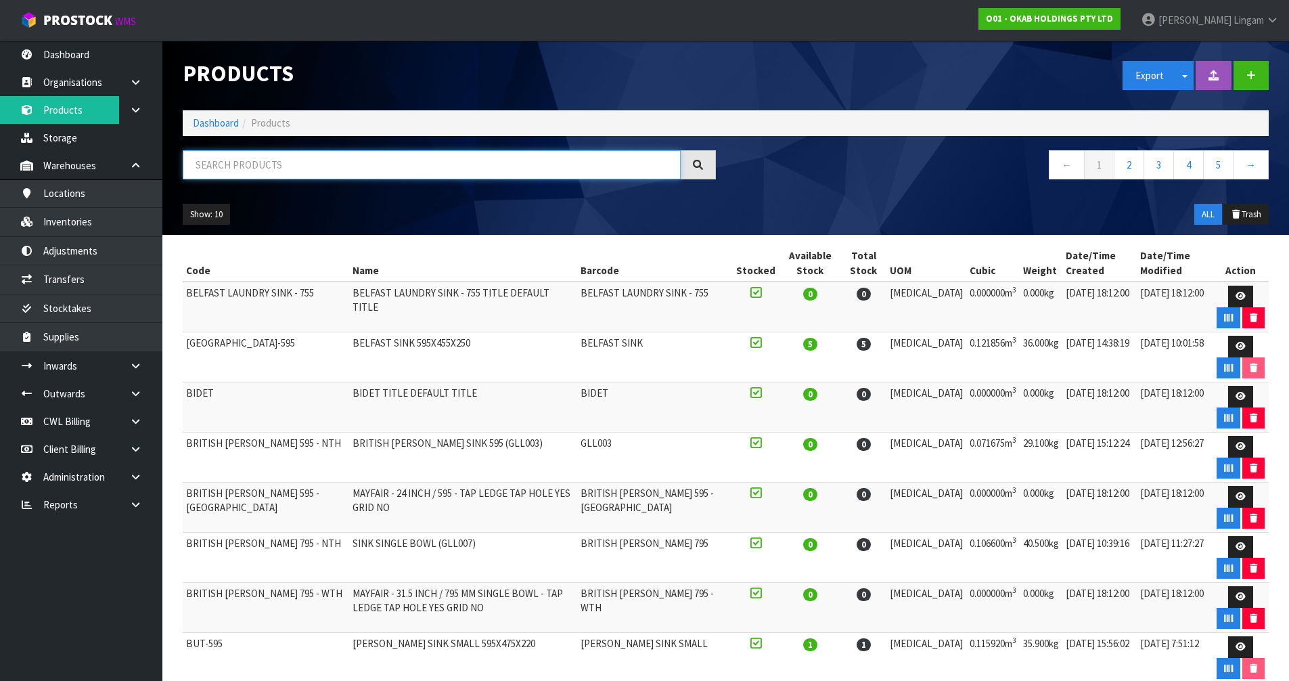
paste input "BRASS"
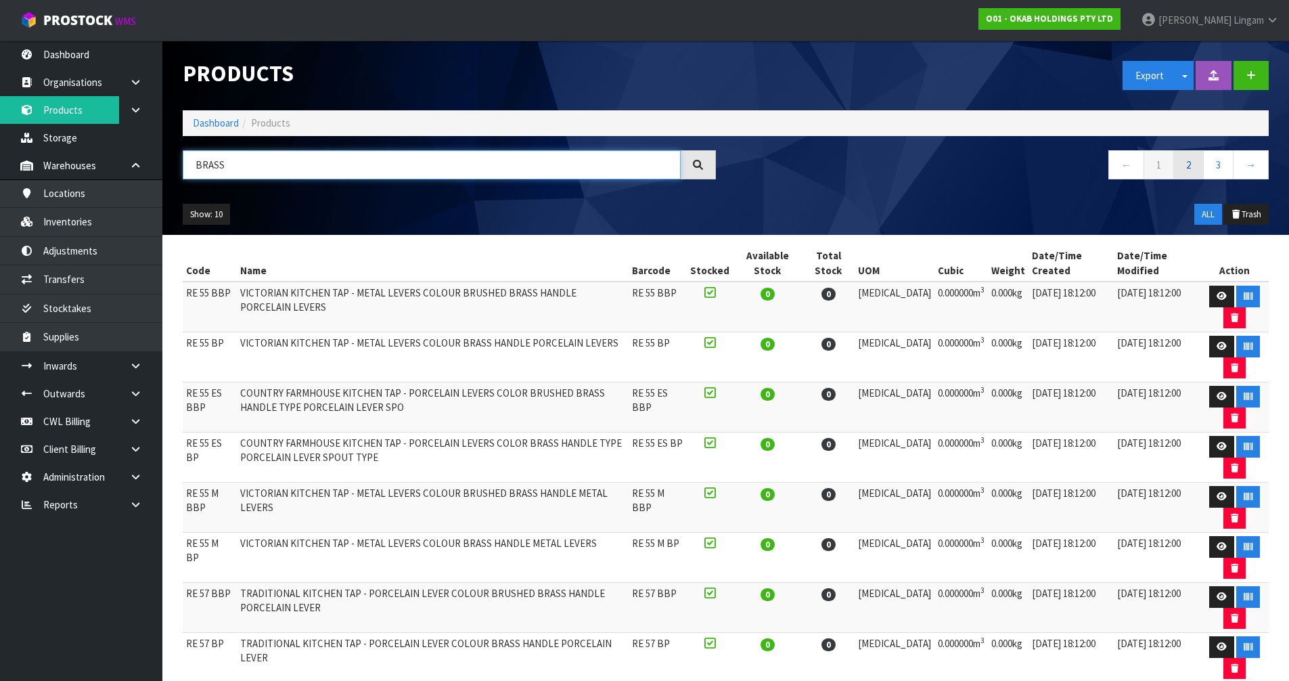
type input "BRASS"
click at [1191, 163] on link "2" at bounding box center [1188, 164] width 30 height 29
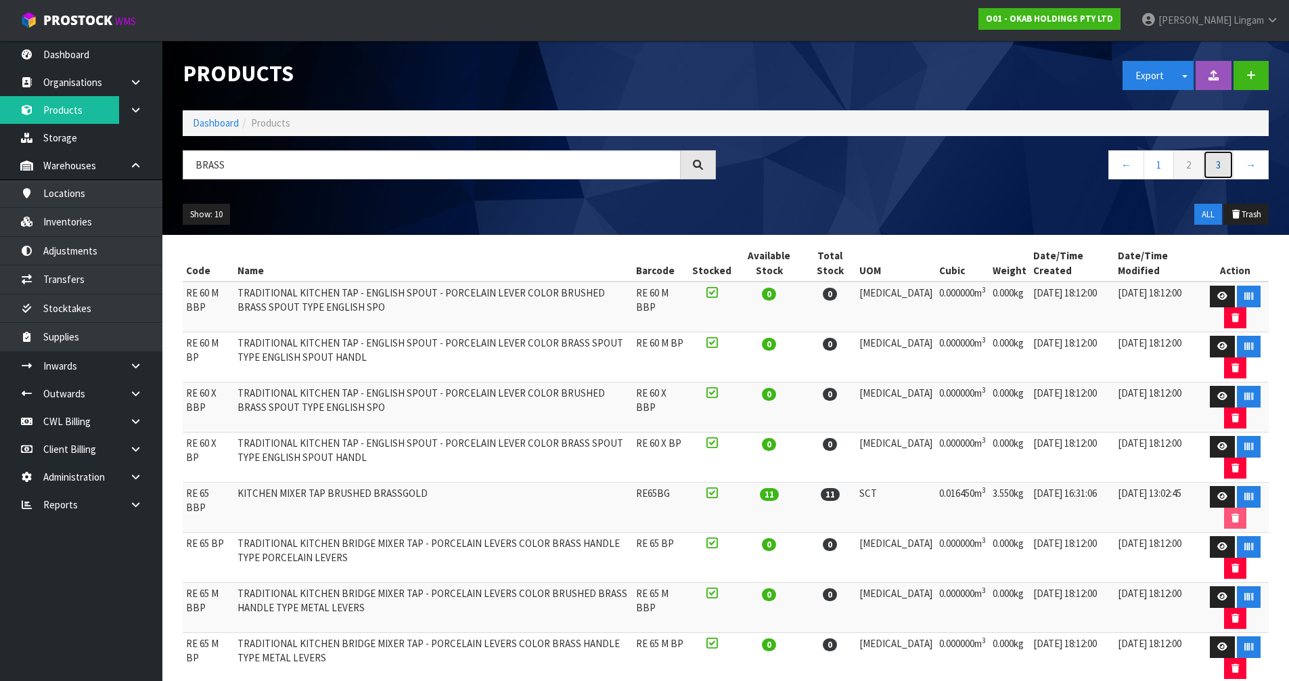
click at [1223, 160] on link "3" at bounding box center [1218, 164] width 30 height 29
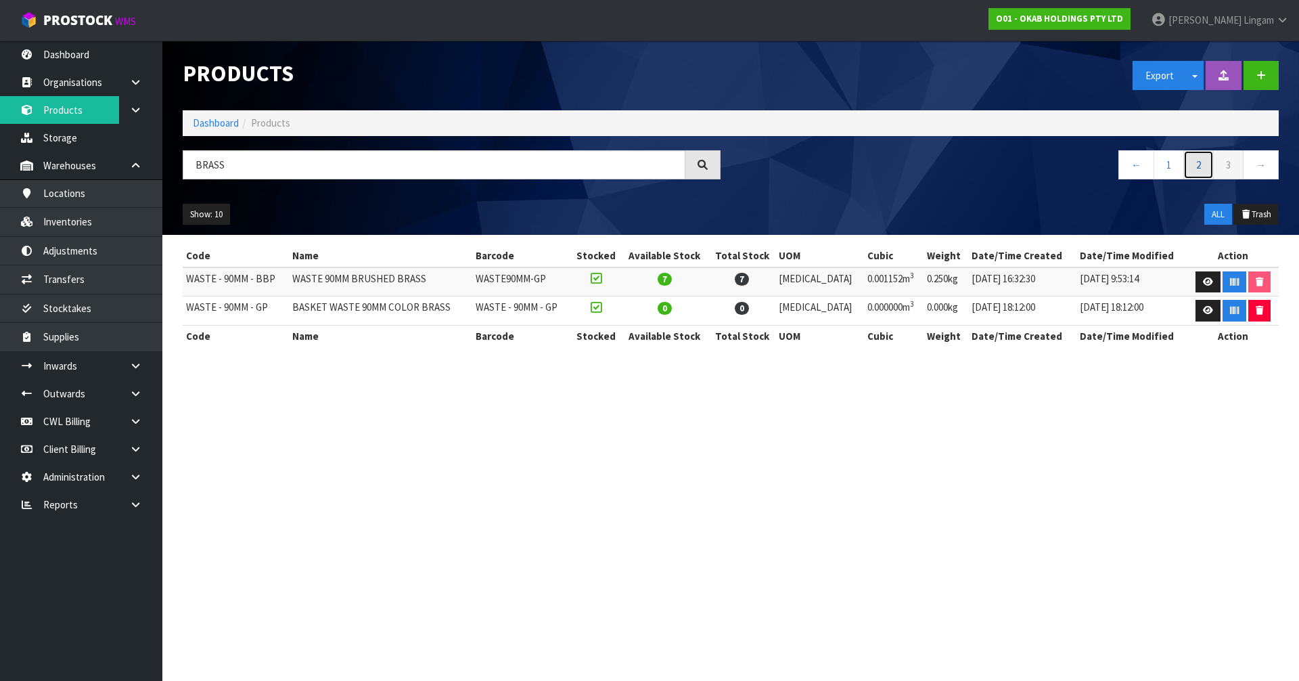
click at [1204, 168] on link "2" at bounding box center [1198, 164] width 30 height 29
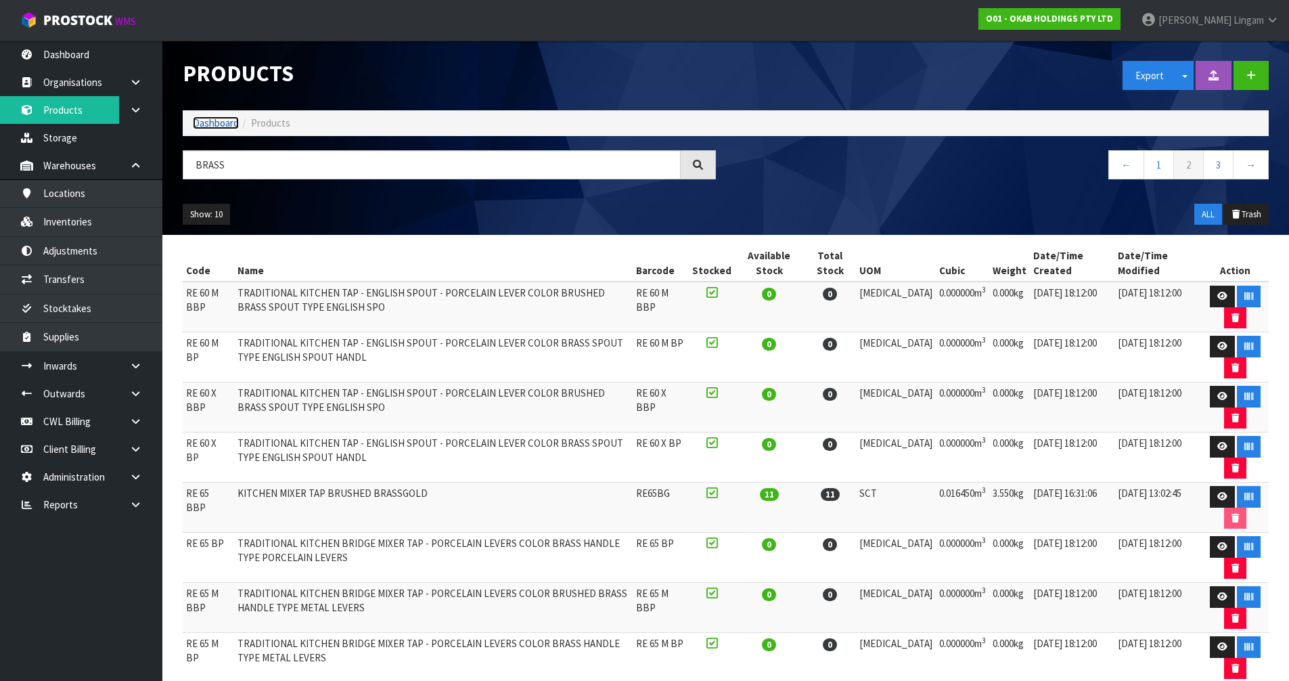
click at [214, 122] on link "Dashboard" at bounding box center [216, 122] width 46 height 13
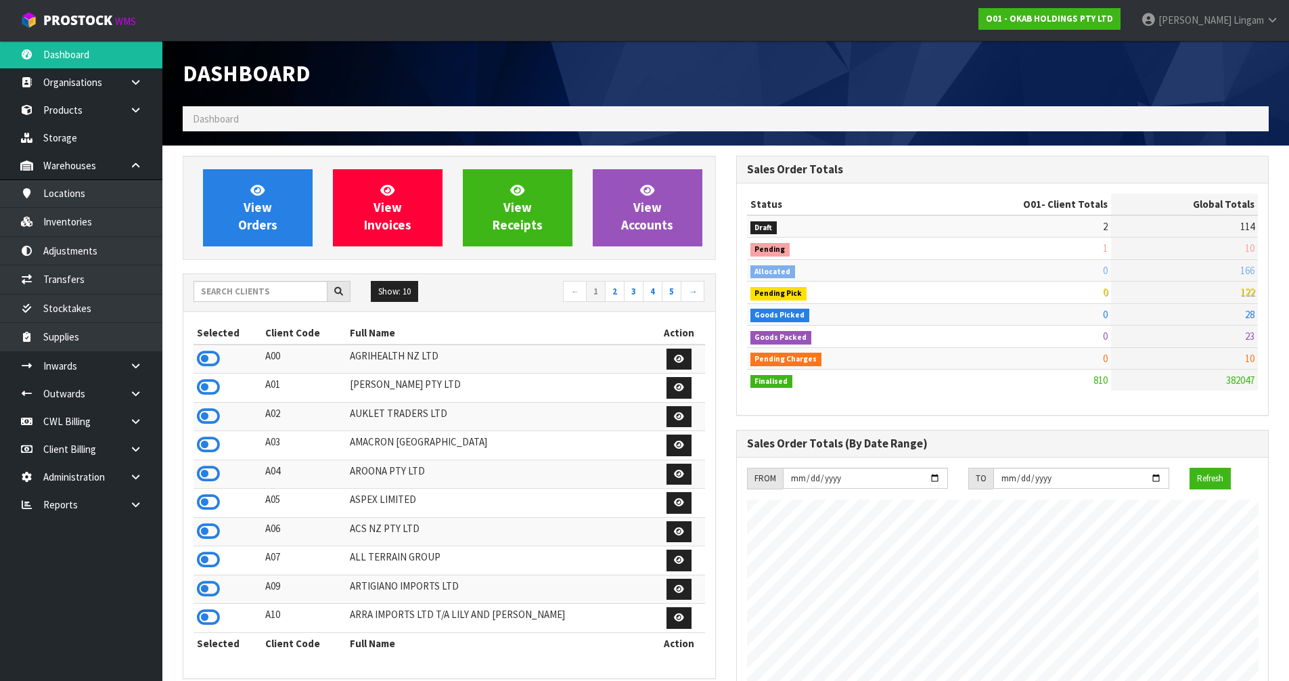
scroll to position [995, 553]
click at [264, 292] on input "text" at bounding box center [261, 291] width 134 height 21
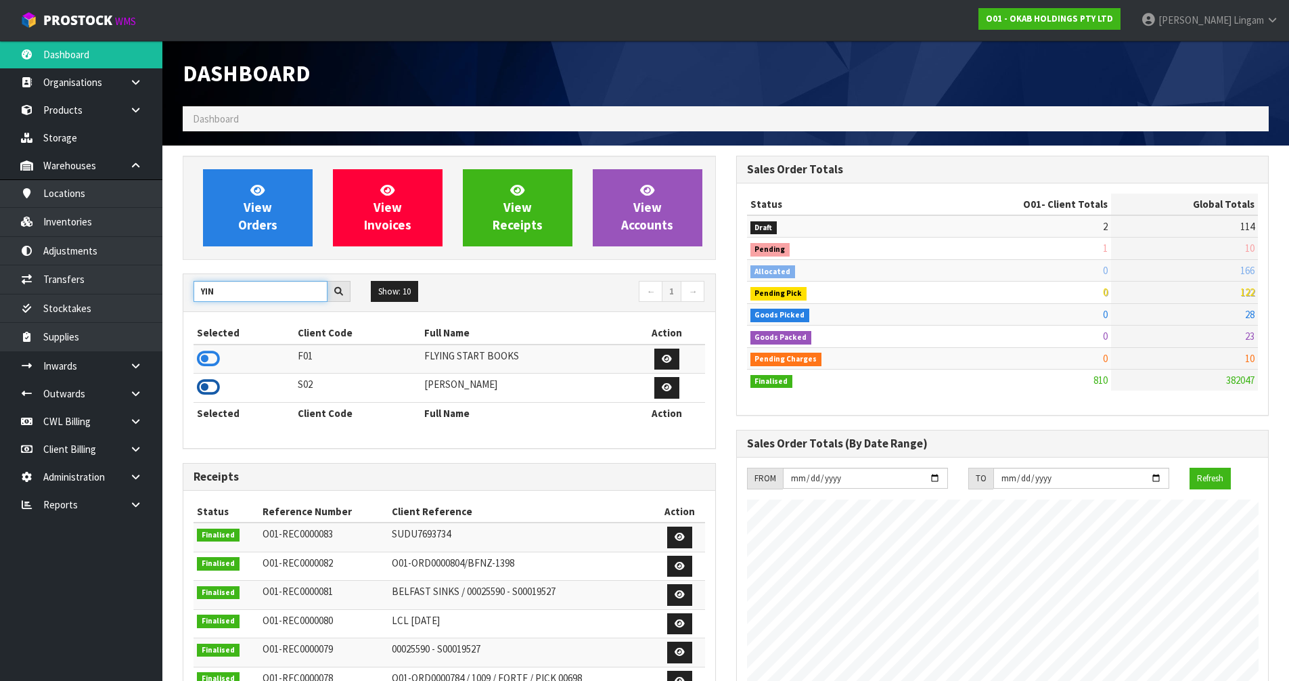
type input "YIN"
click at [217, 381] on icon at bounding box center [208, 387] width 23 height 20
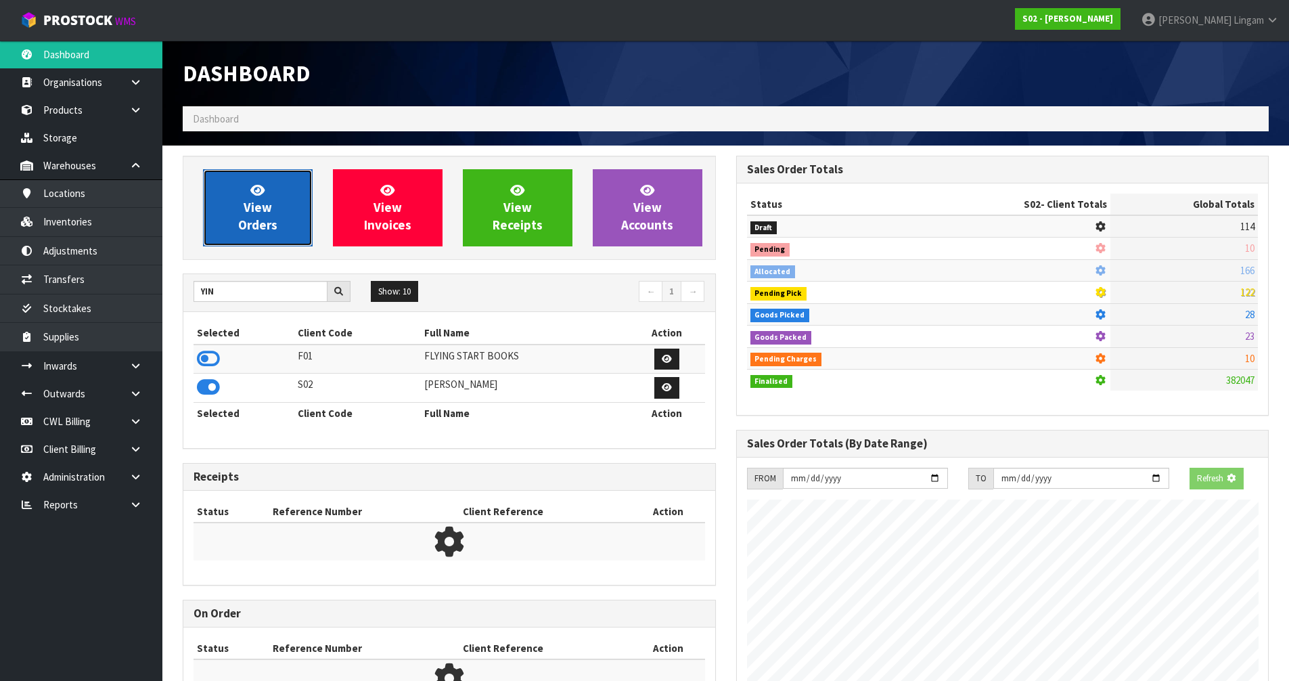
scroll to position [981, 553]
click at [280, 218] on link "View Orders" at bounding box center [258, 207] width 110 height 77
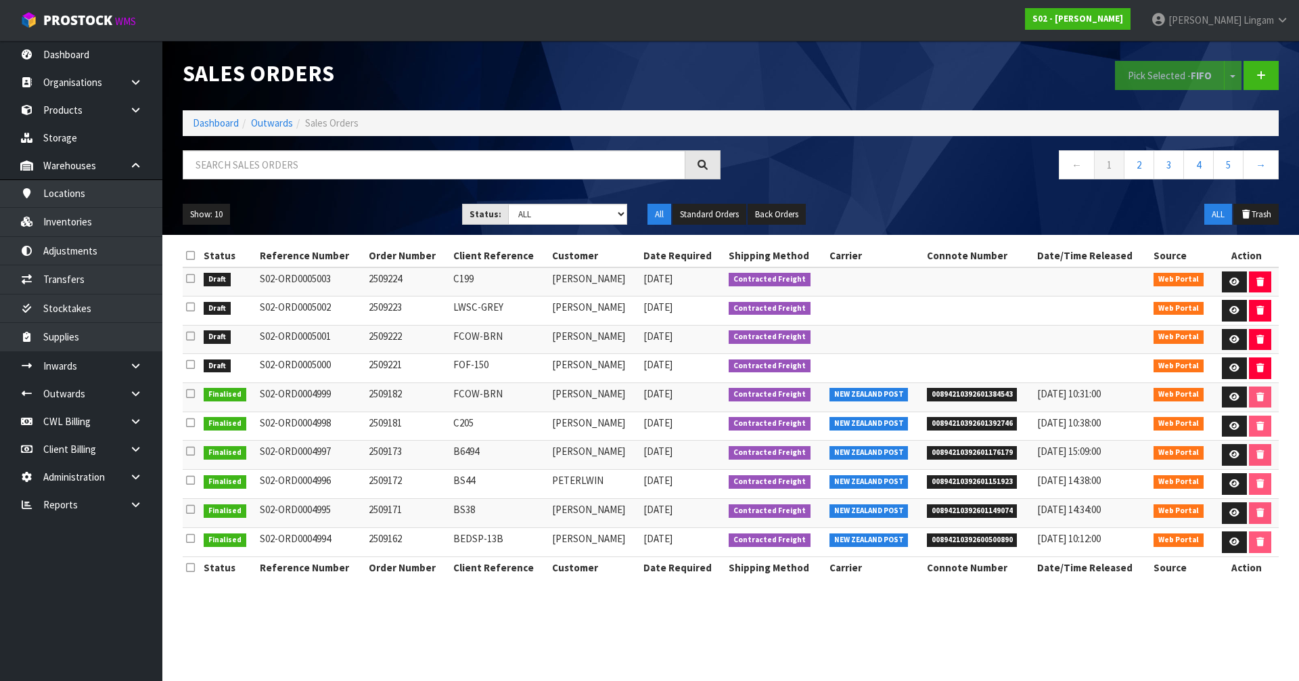
click at [187, 254] on icon at bounding box center [190, 255] width 9 height 10
click at [1171, 80] on button "Pick Selected - FIFO" at bounding box center [1170, 75] width 110 height 29
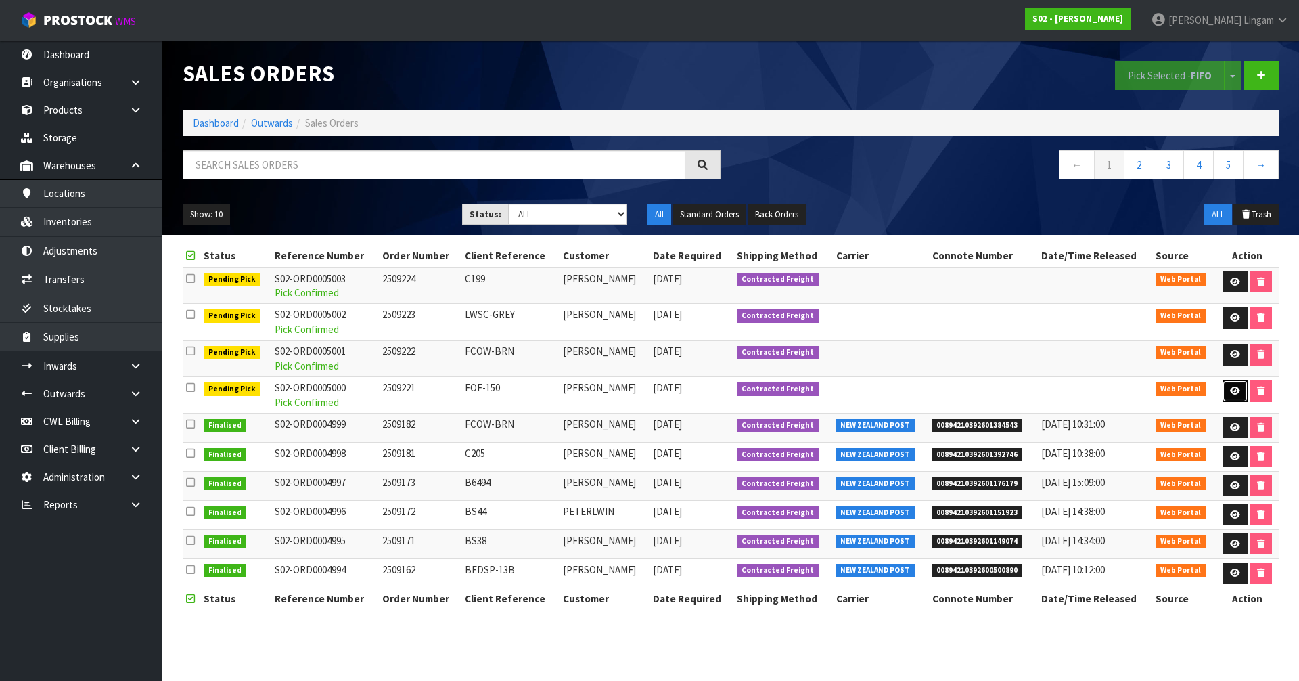
click at [1237, 392] on icon at bounding box center [1235, 390] width 10 height 9
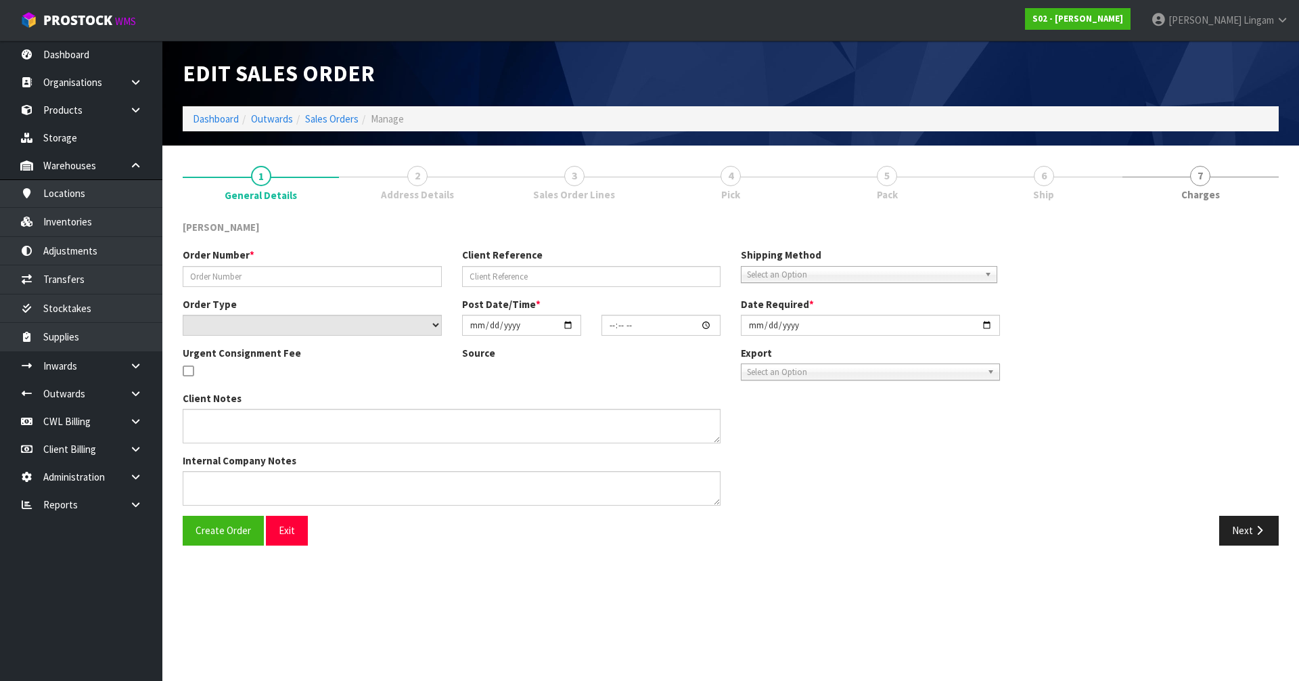
type input "2509221"
type input "FOF-150"
select select "number:0"
type input "[DATE]"
type input "18:49:00.000"
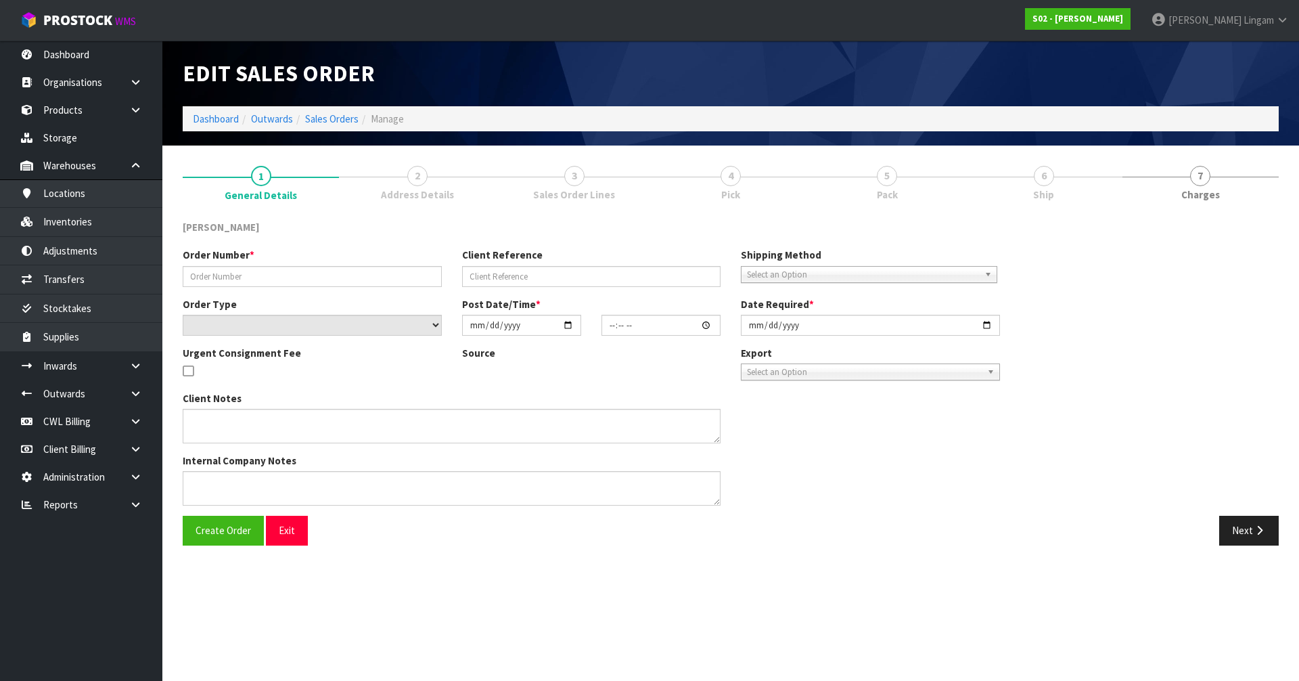
type input "[DATE]"
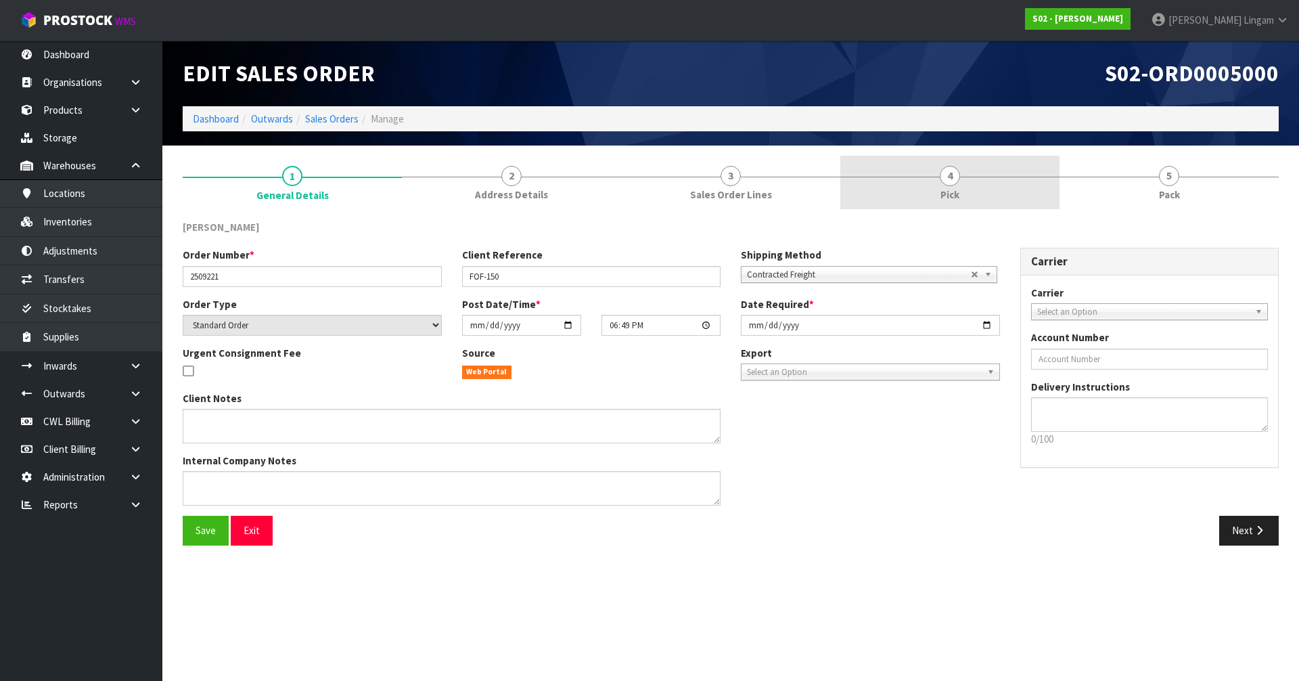
click at [972, 193] on link "4 Pick" at bounding box center [949, 182] width 219 height 53
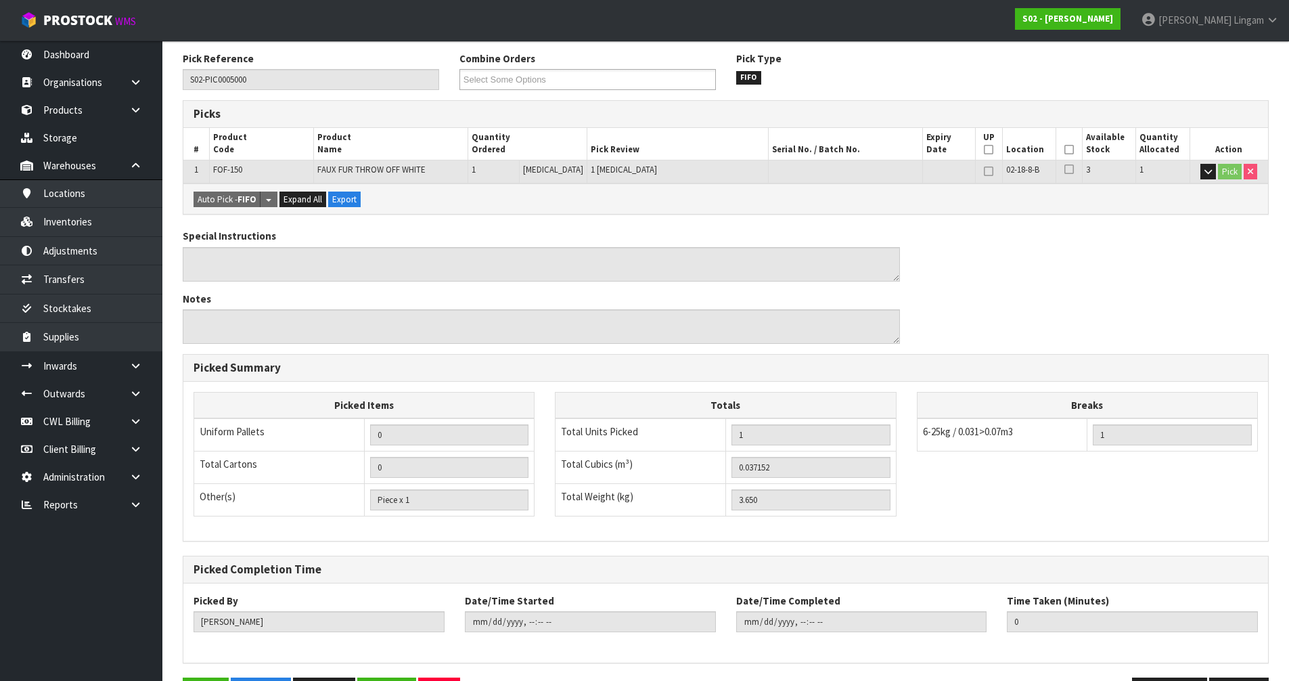
scroll to position [215, 0]
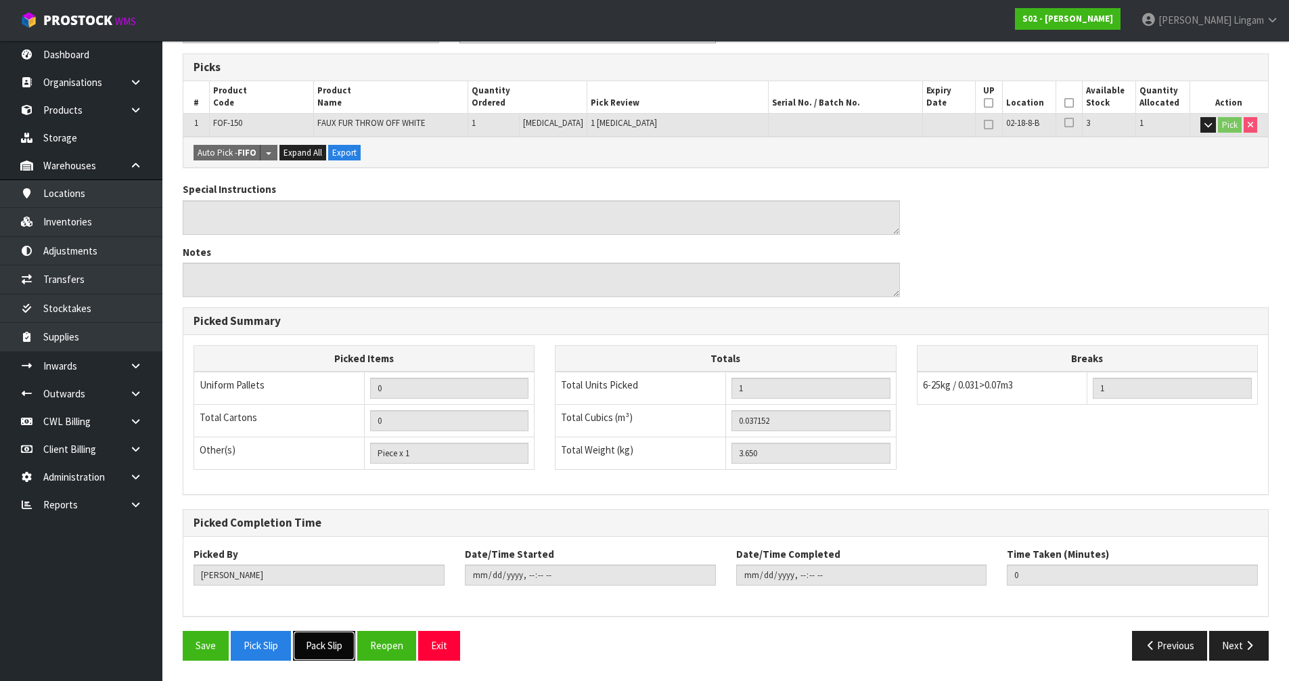
click at [327, 647] on button "Pack Slip" at bounding box center [324, 645] width 62 height 29
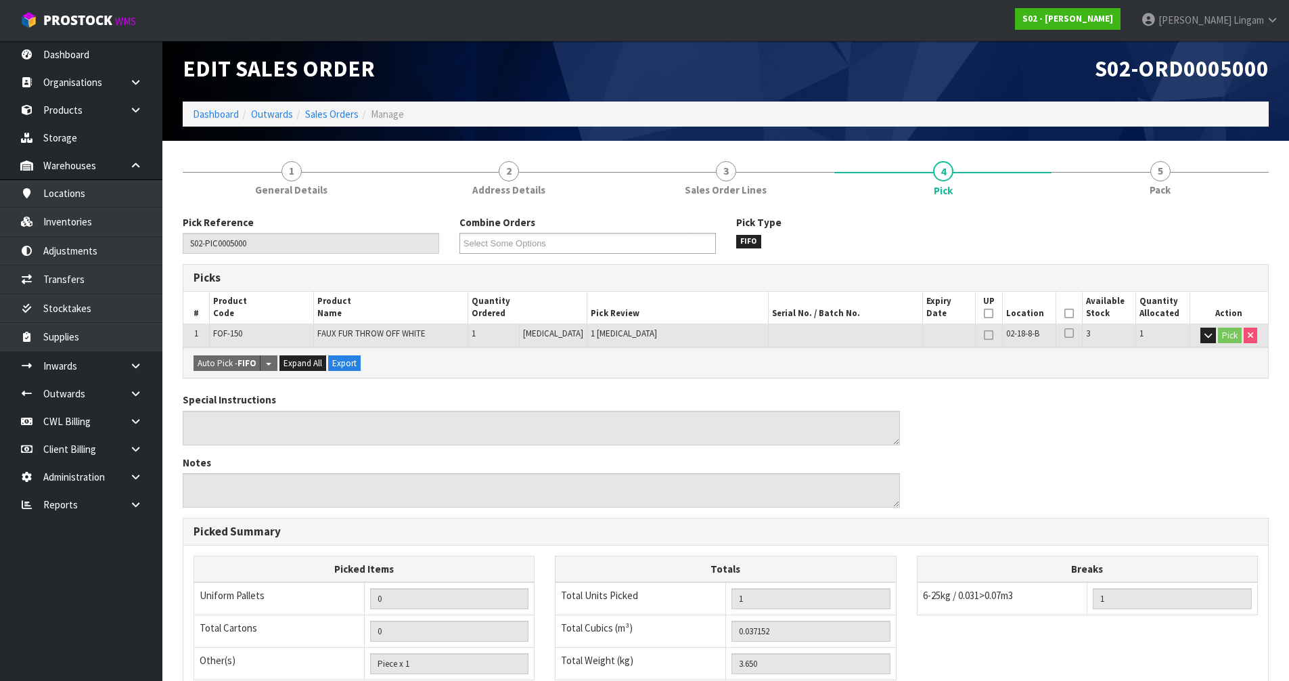
scroll to position [0, 0]
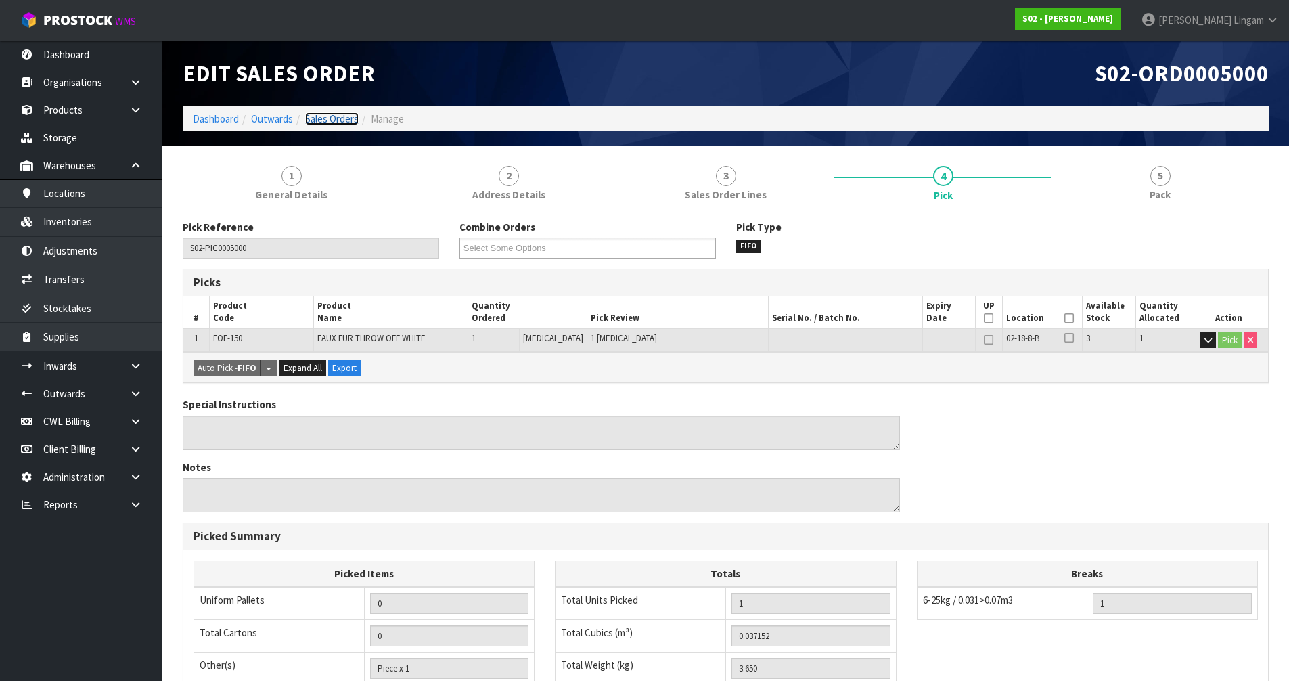
click at [353, 117] on link "Sales Orders" at bounding box center [331, 118] width 53 height 13
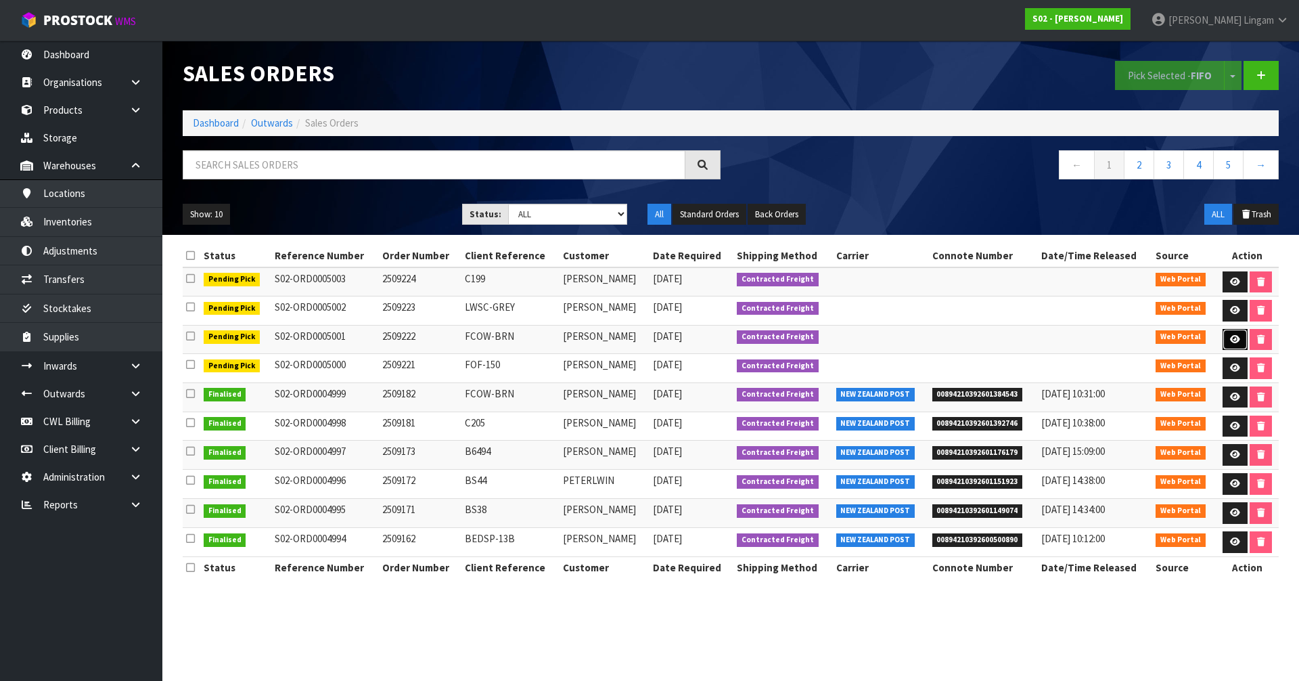
click at [1233, 340] on icon at bounding box center [1235, 339] width 10 height 9
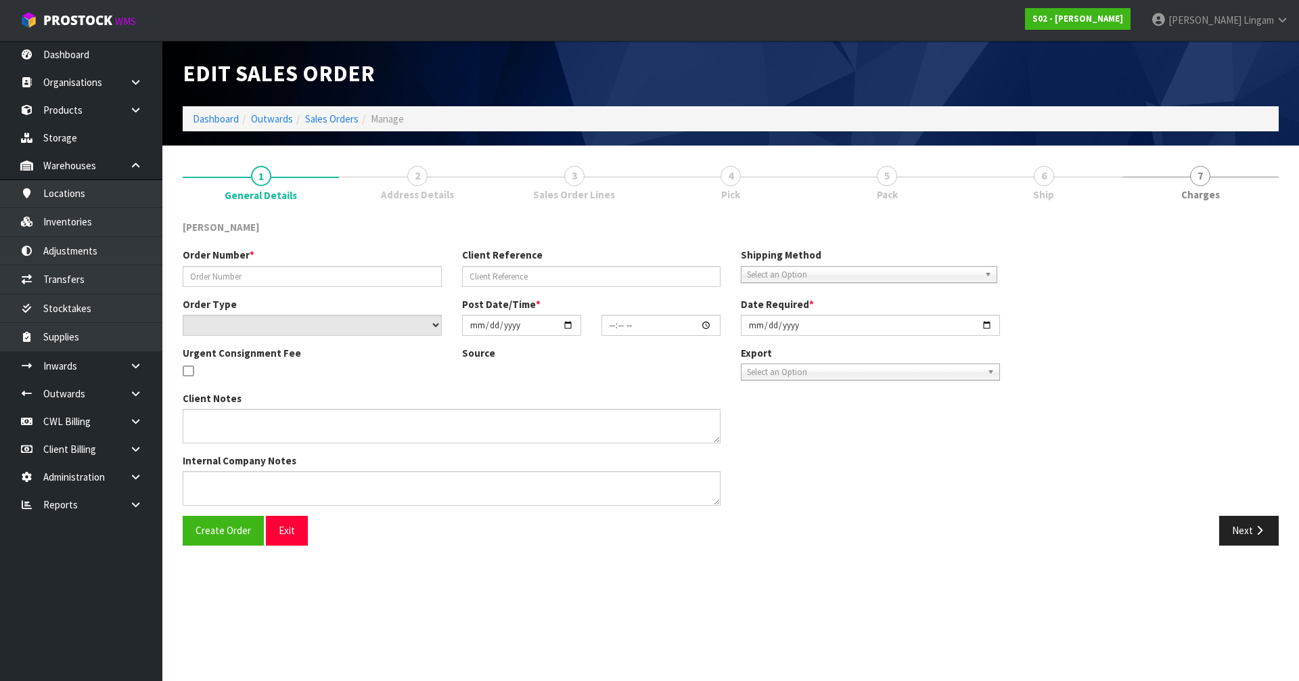
type input "2509222"
type input "FCOW-BRN"
select select "number:0"
type input "2025-09-21"
type input "18:53:00.000"
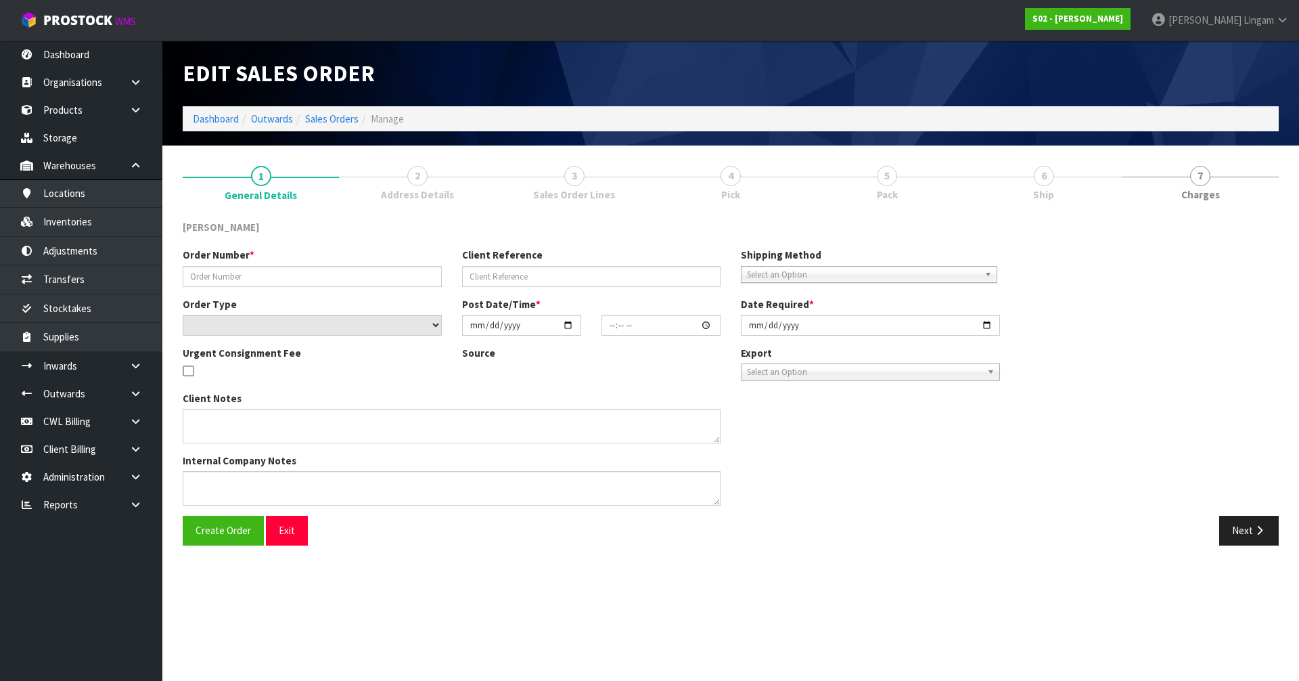
type input "2025-09-21"
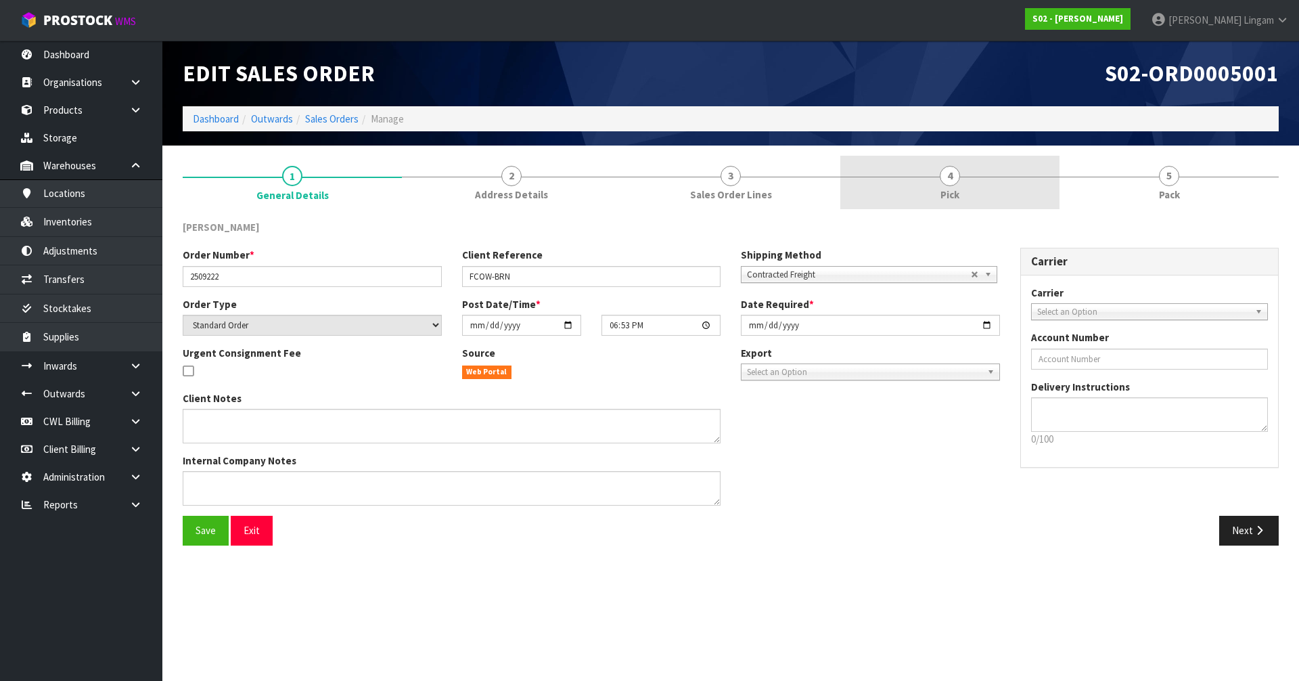
click at [988, 194] on link "4 Pick" at bounding box center [949, 182] width 219 height 53
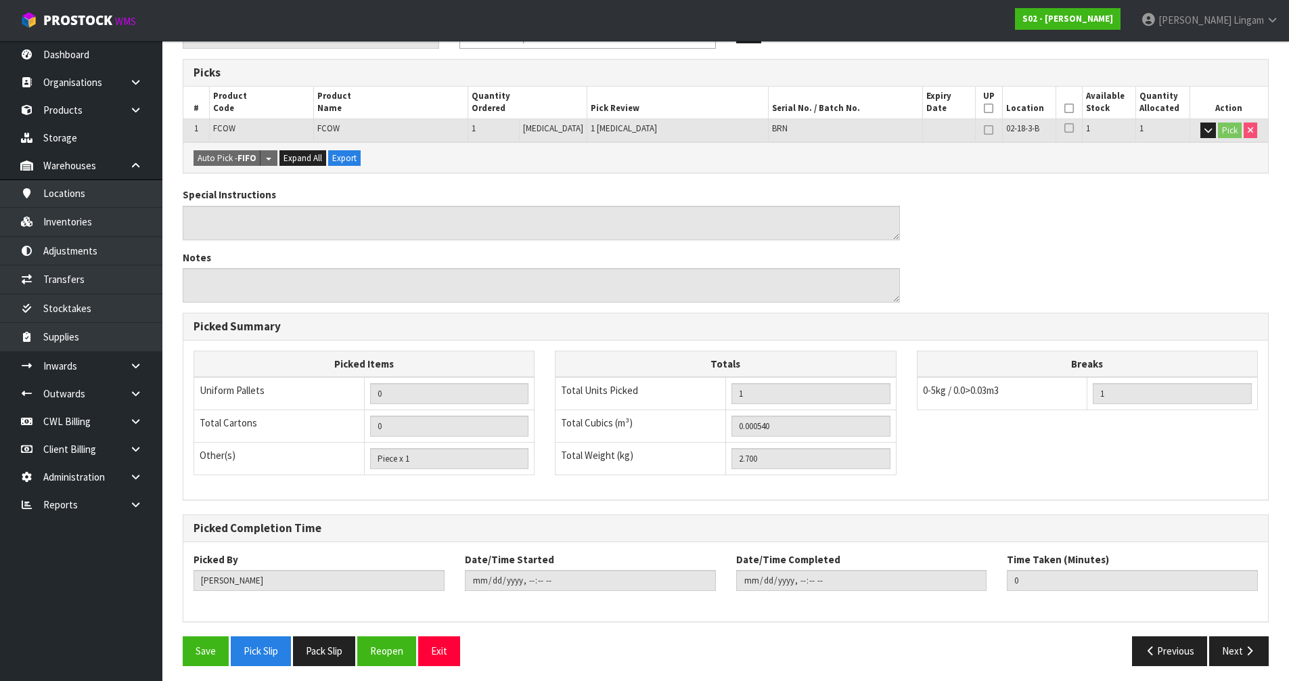
scroll to position [215, 0]
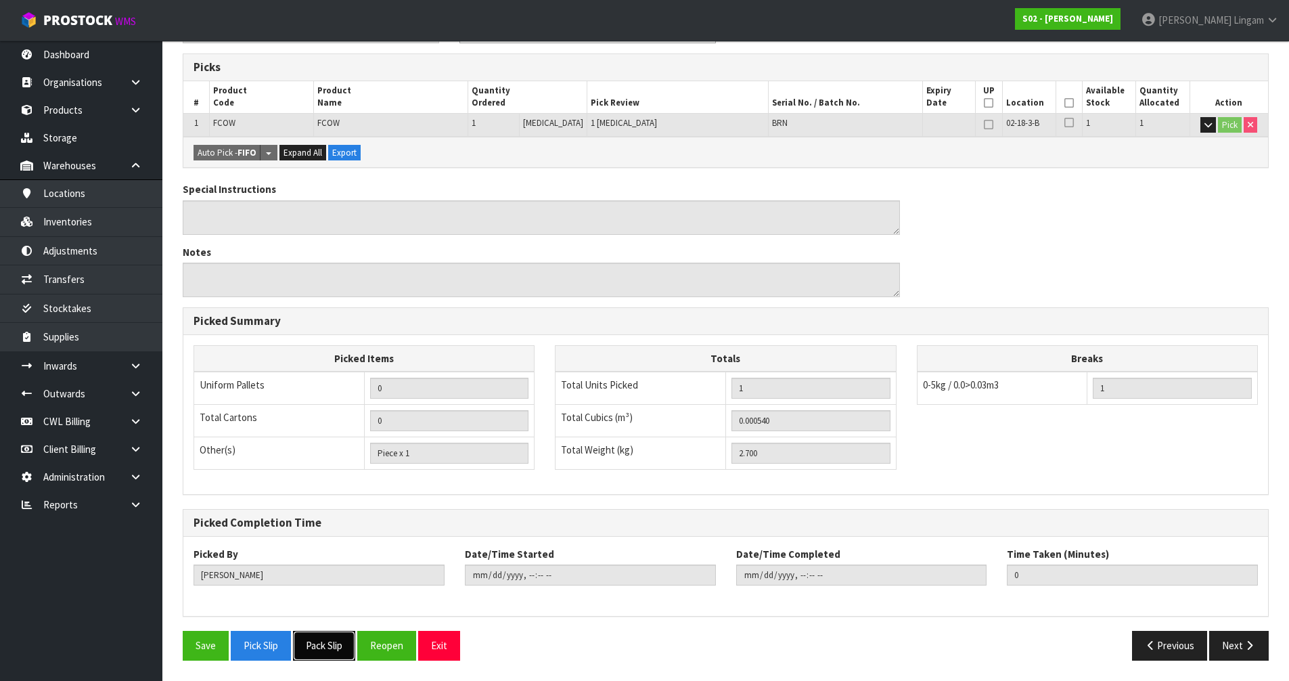
click at [315, 639] on button "Pack Slip" at bounding box center [324, 645] width 62 height 29
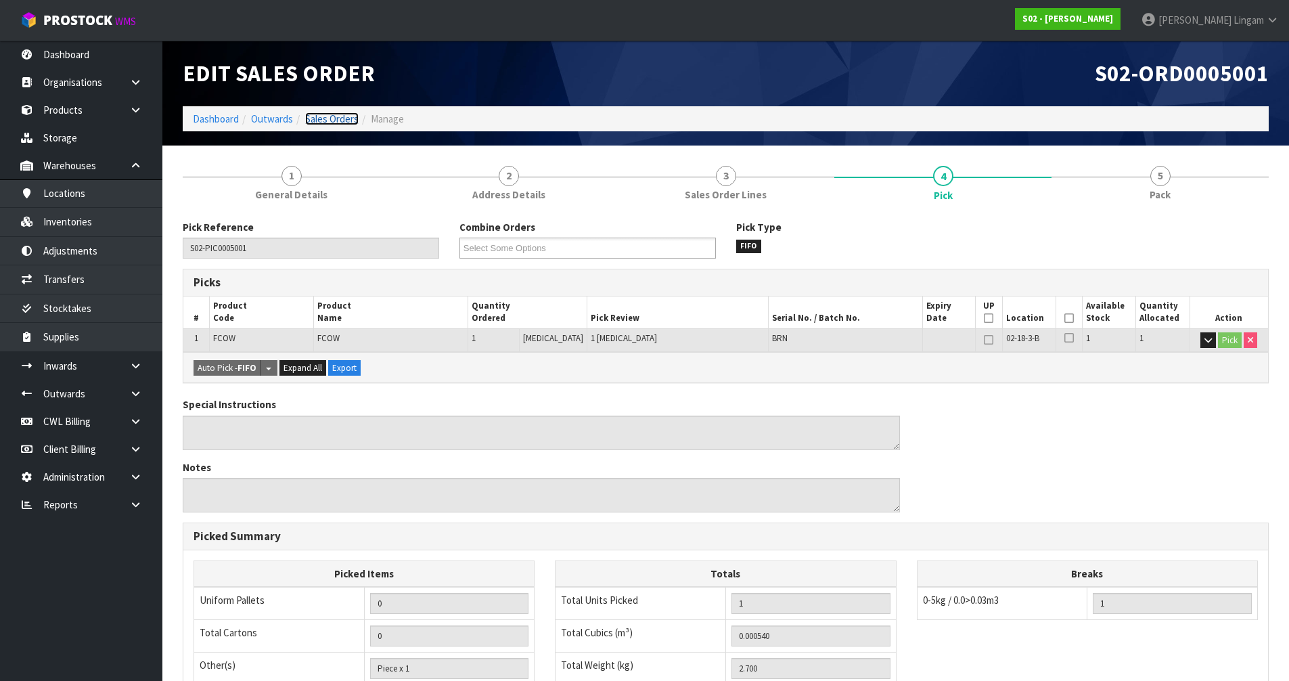
click at [345, 117] on link "Sales Orders" at bounding box center [331, 118] width 53 height 13
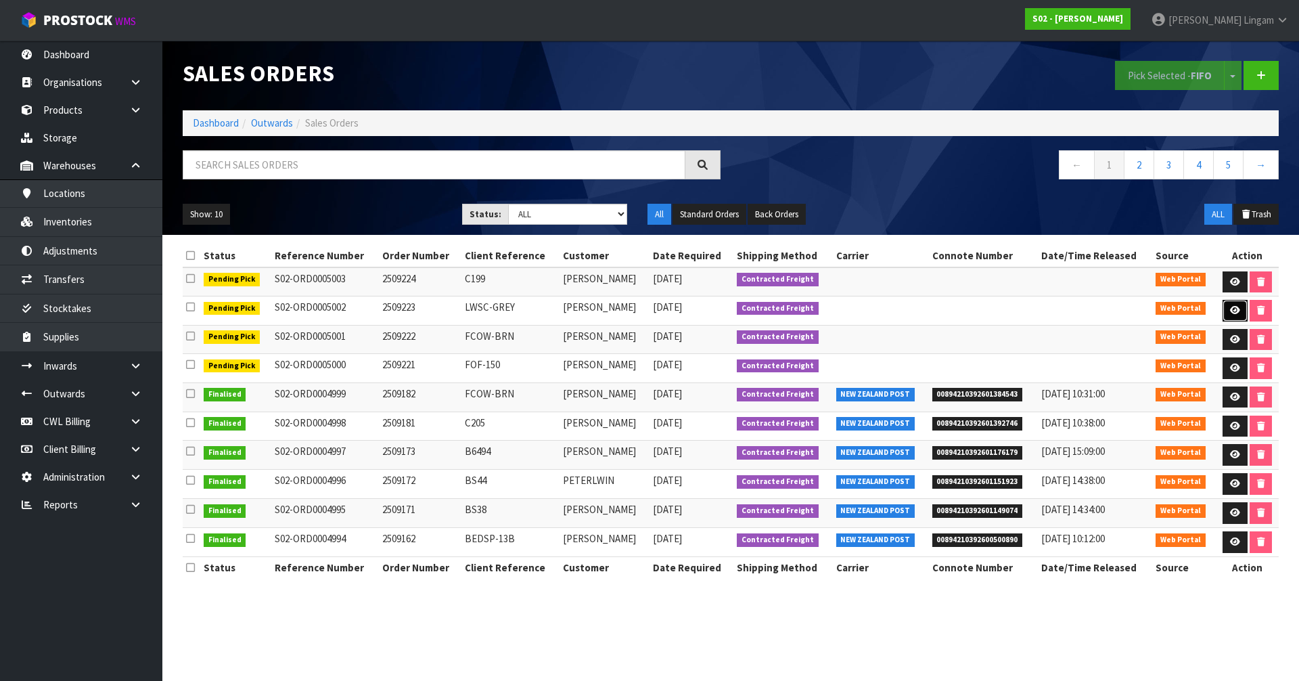
click at [1233, 315] on link at bounding box center [1235, 311] width 25 height 22
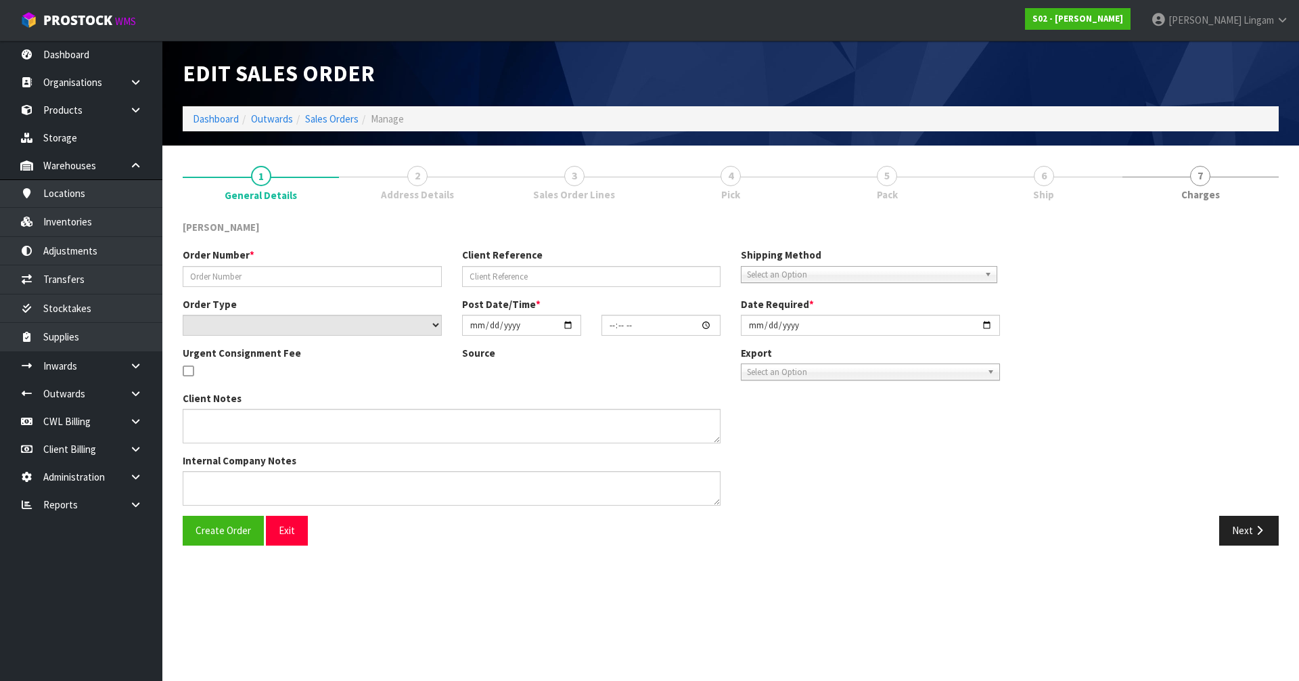
type input "2509223"
type input "LWSC-GREY"
select select "number:0"
type input "2025-09-21"
type input "18:55:00.000"
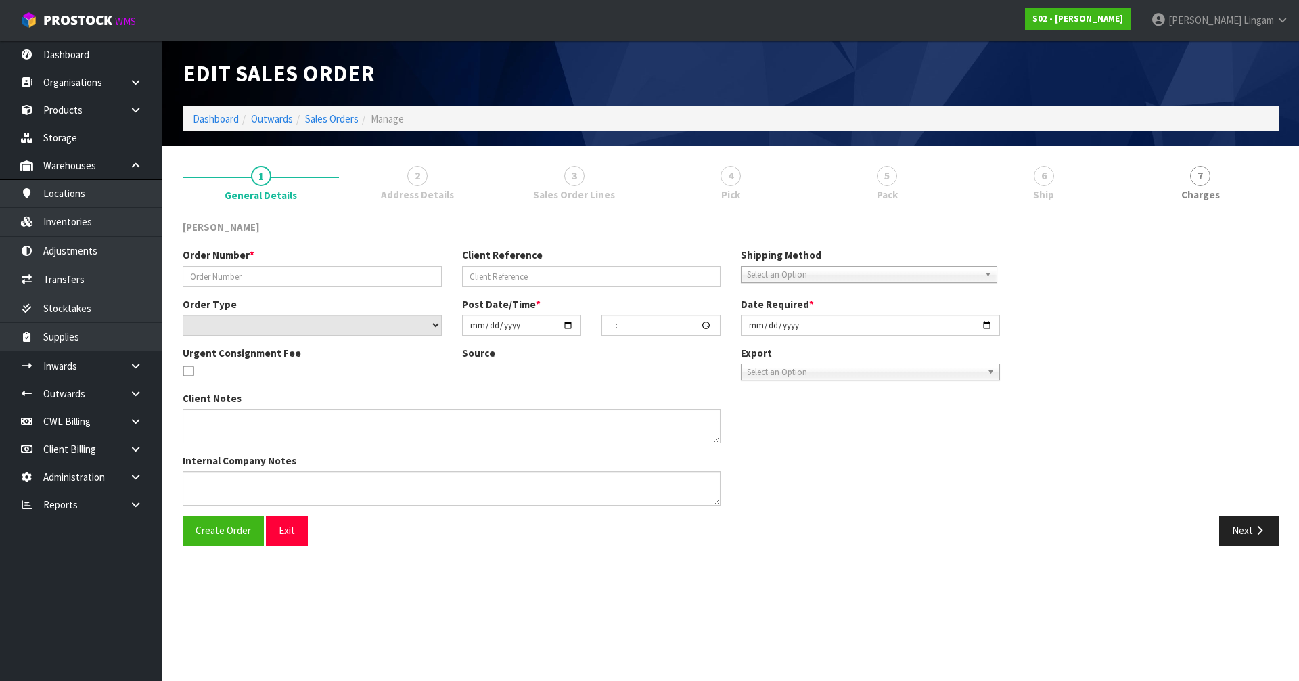
type input "2025-09-21"
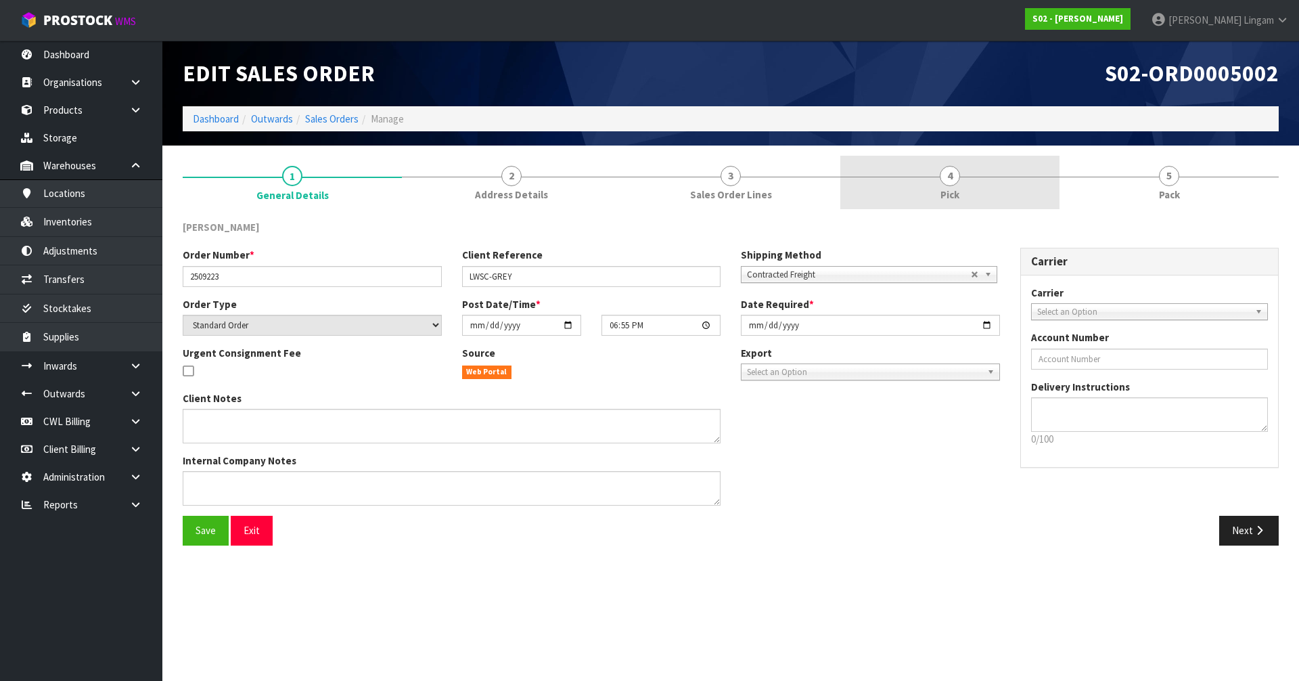
click at [923, 190] on link "4 Pick" at bounding box center [949, 182] width 219 height 53
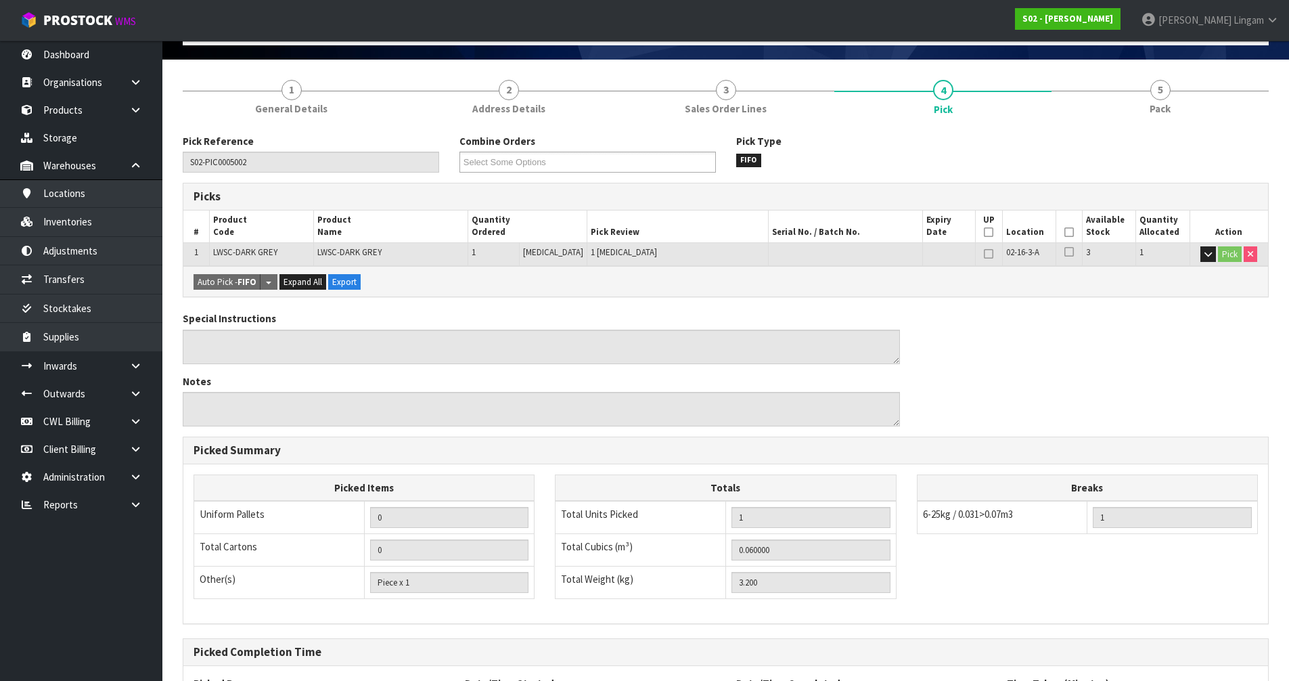
scroll to position [215, 0]
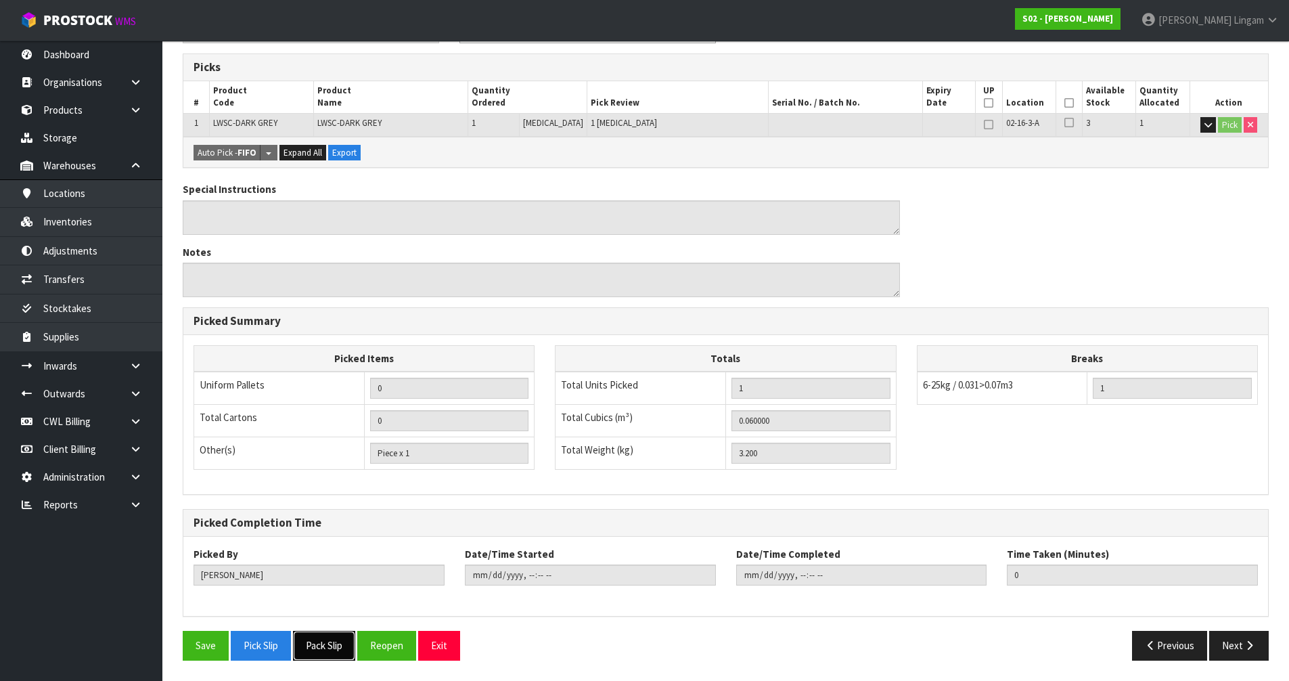
click at [325, 651] on button "Pack Slip" at bounding box center [324, 645] width 62 height 29
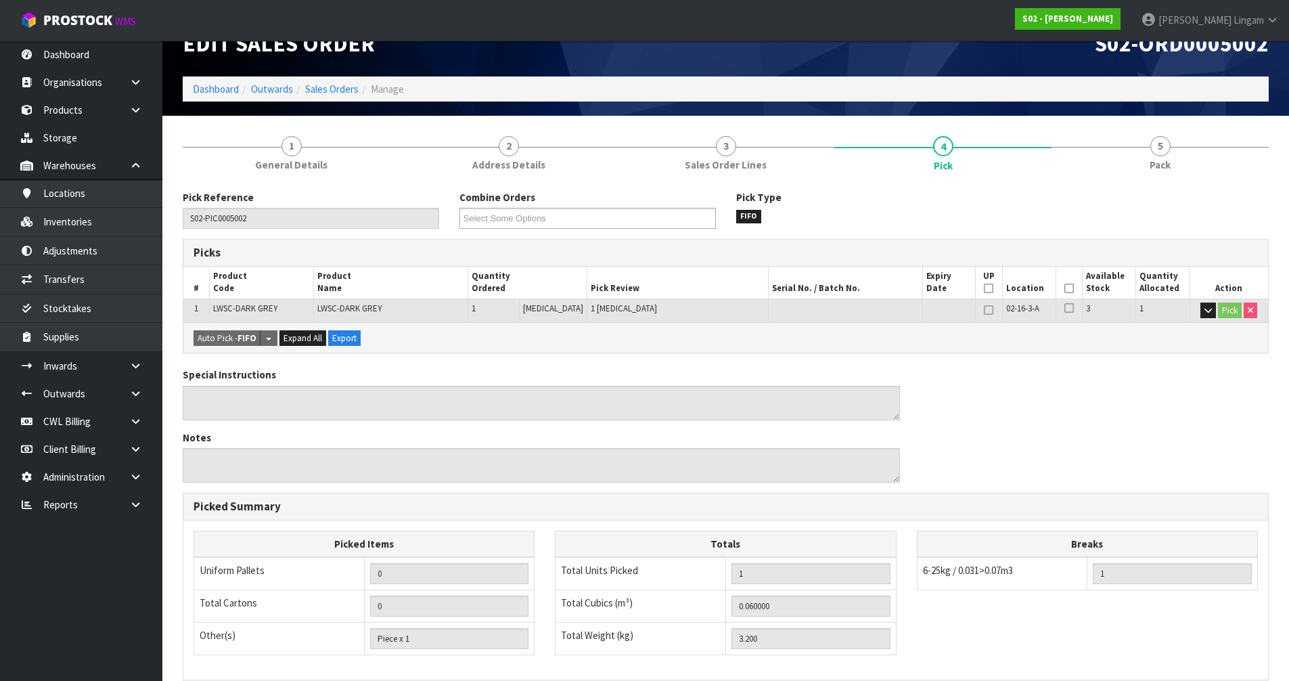
scroll to position [0, 0]
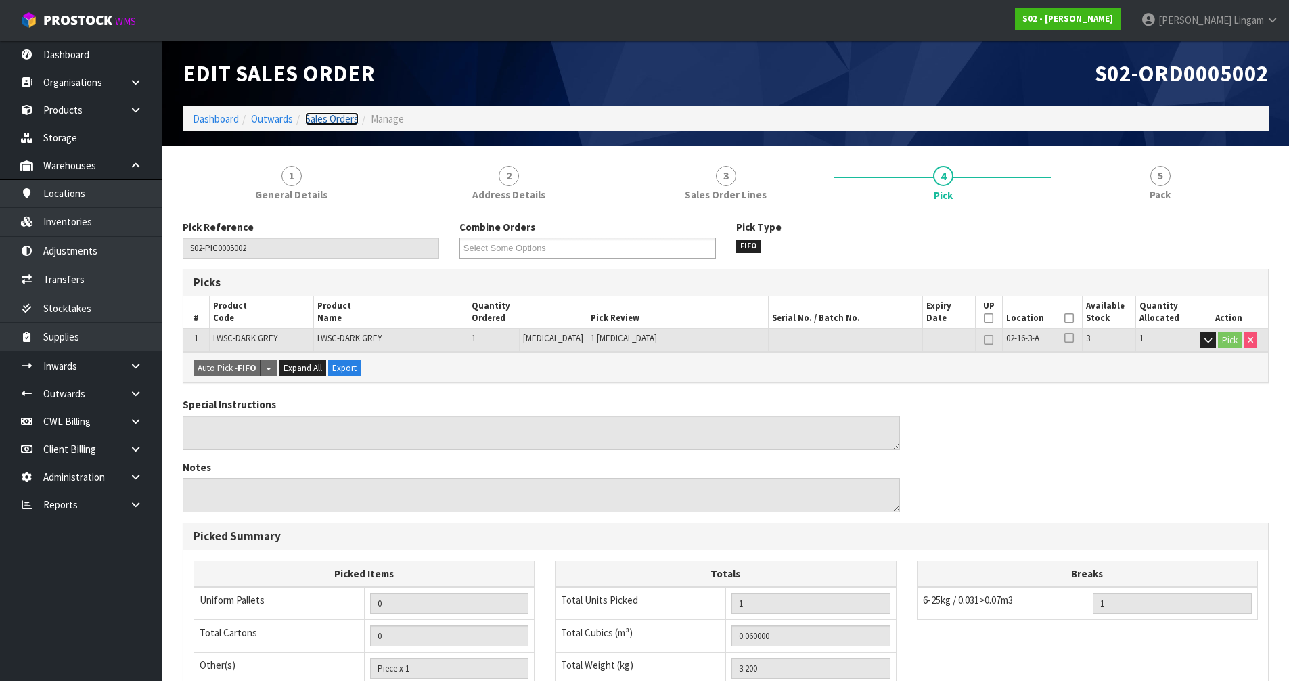
click at [334, 117] on link "Sales Orders" at bounding box center [331, 118] width 53 height 13
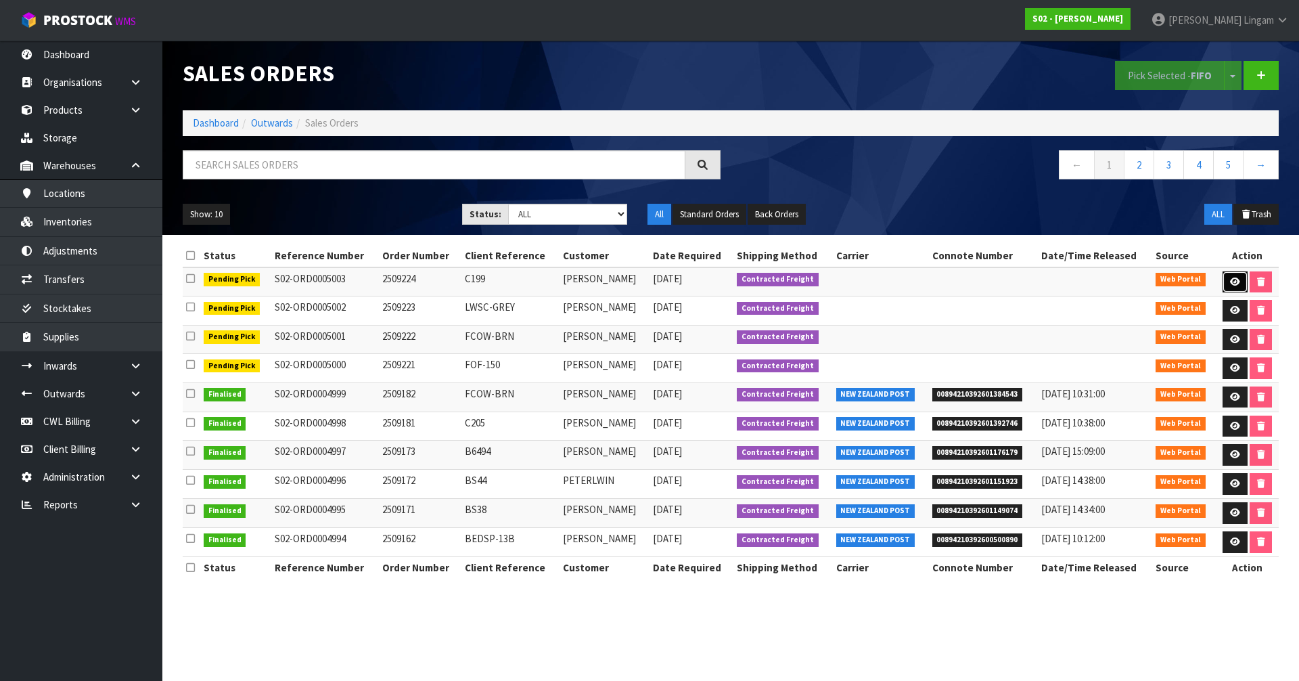
click at [1229, 288] on link at bounding box center [1235, 282] width 25 height 22
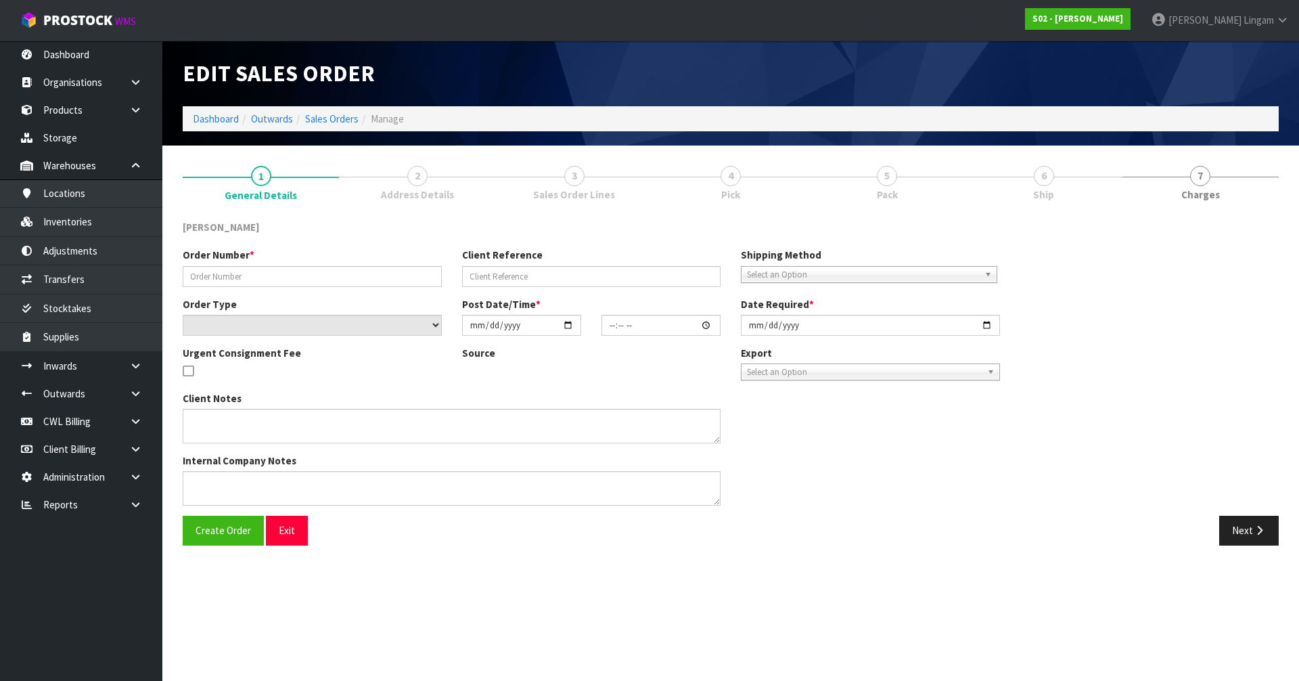
type input "2509224"
type input "C199"
select select "number:0"
type input "2025-09-21"
type input "23:00:00.000"
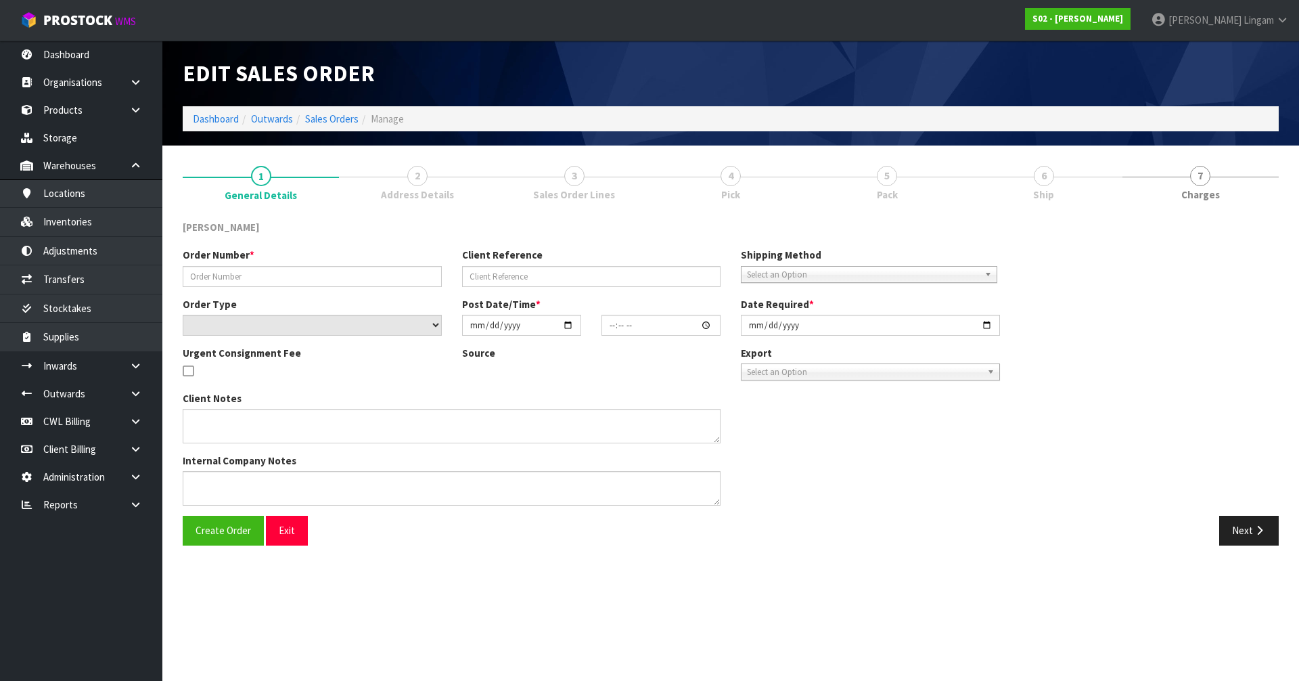
type input "2025-09-21"
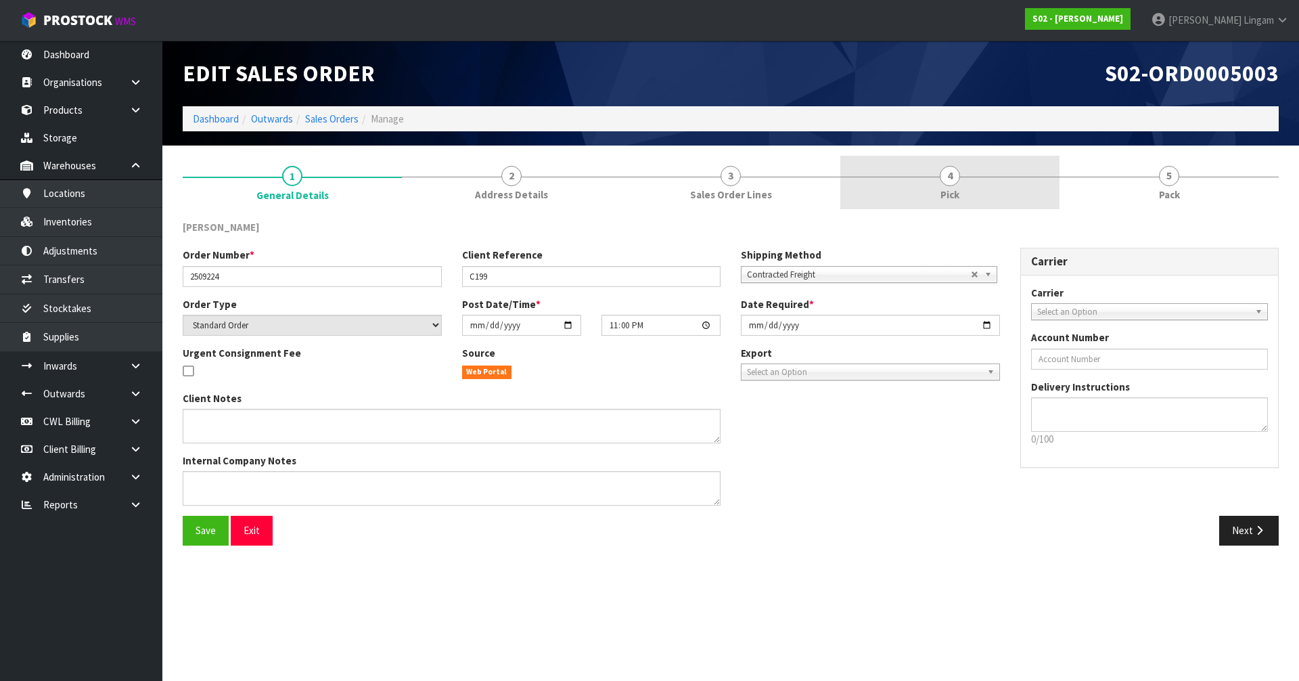
click at [970, 201] on link "4 Pick" at bounding box center [949, 182] width 219 height 53
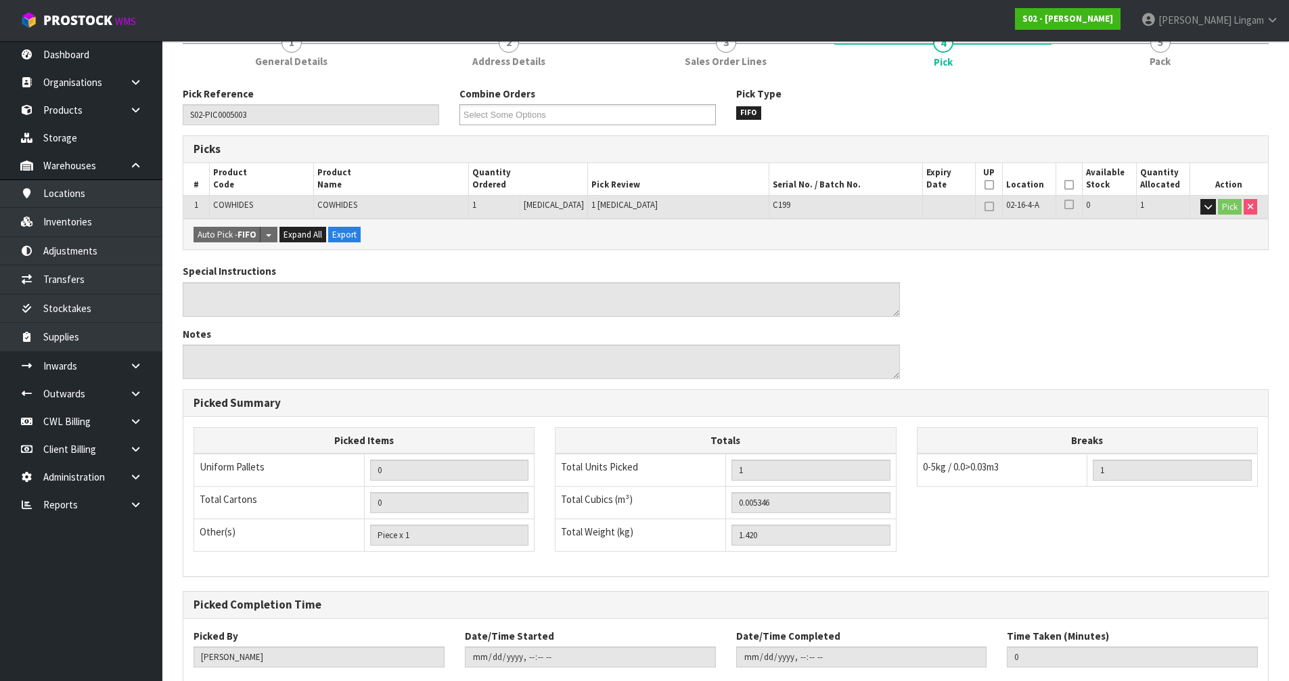
scroll to position [215, 0]
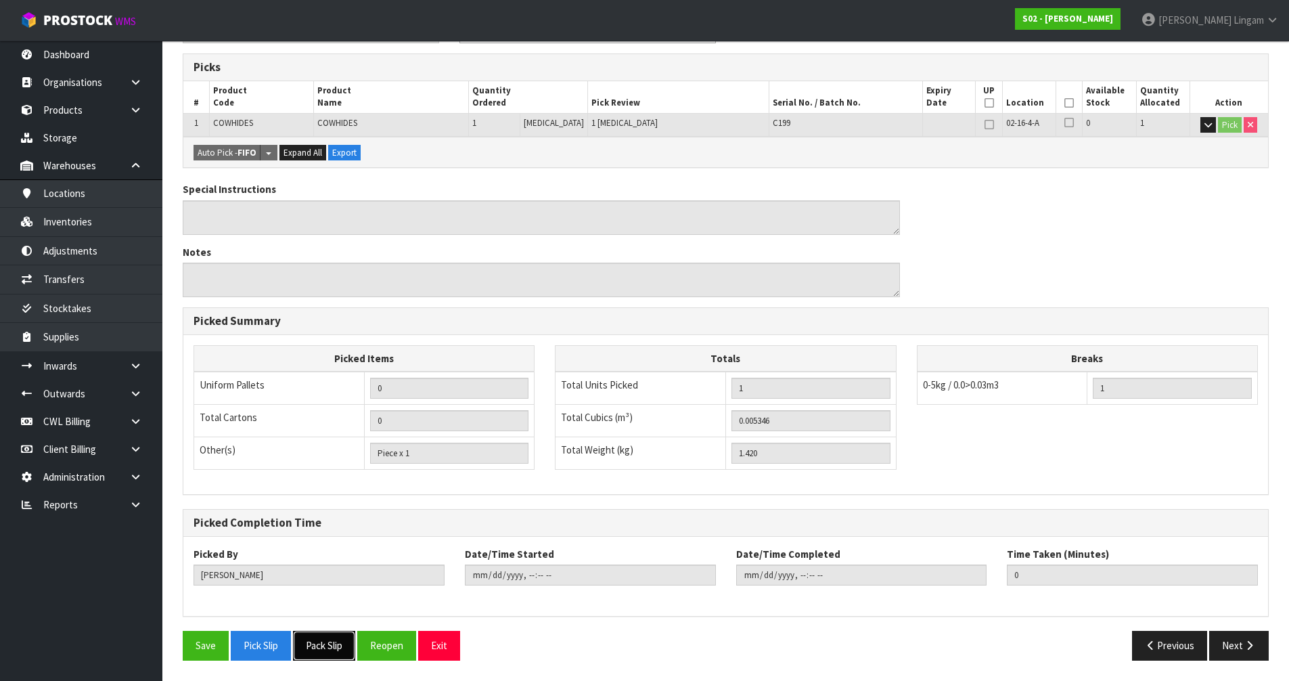
click at [321, 648] on button "Pack Slip" at bounding box center [324, 645] width 62 height 29
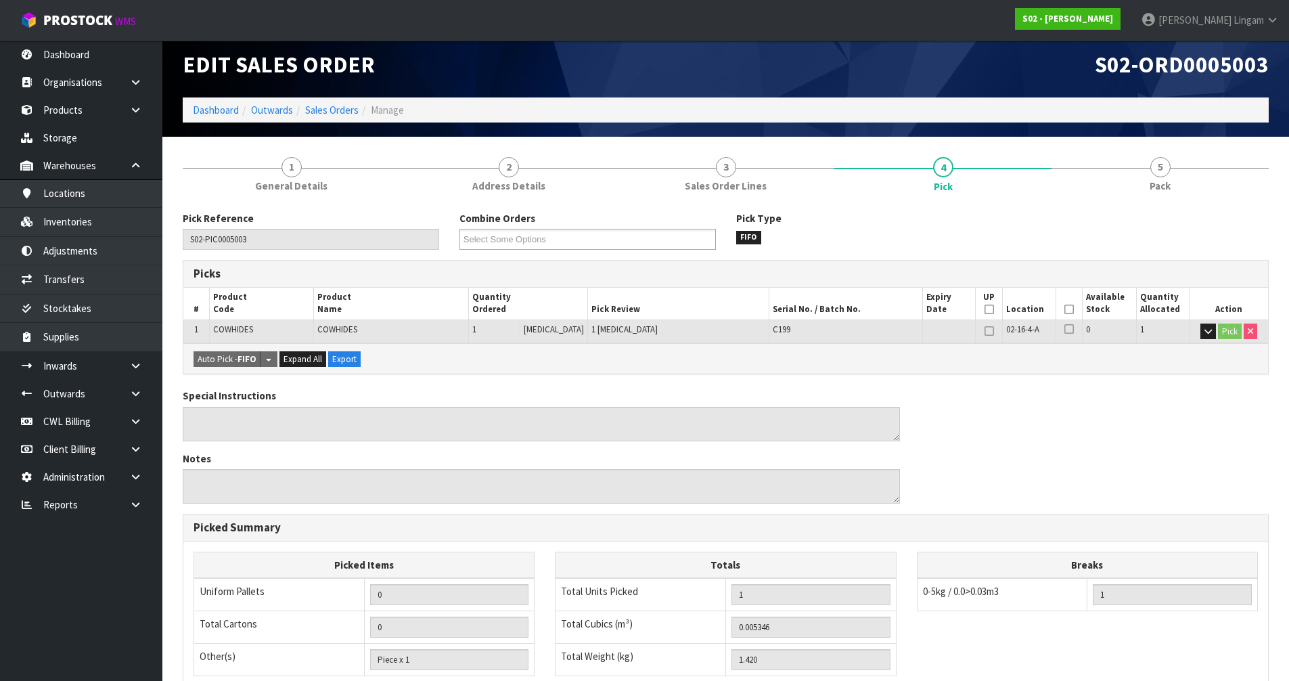
scroll to position [0, 0]
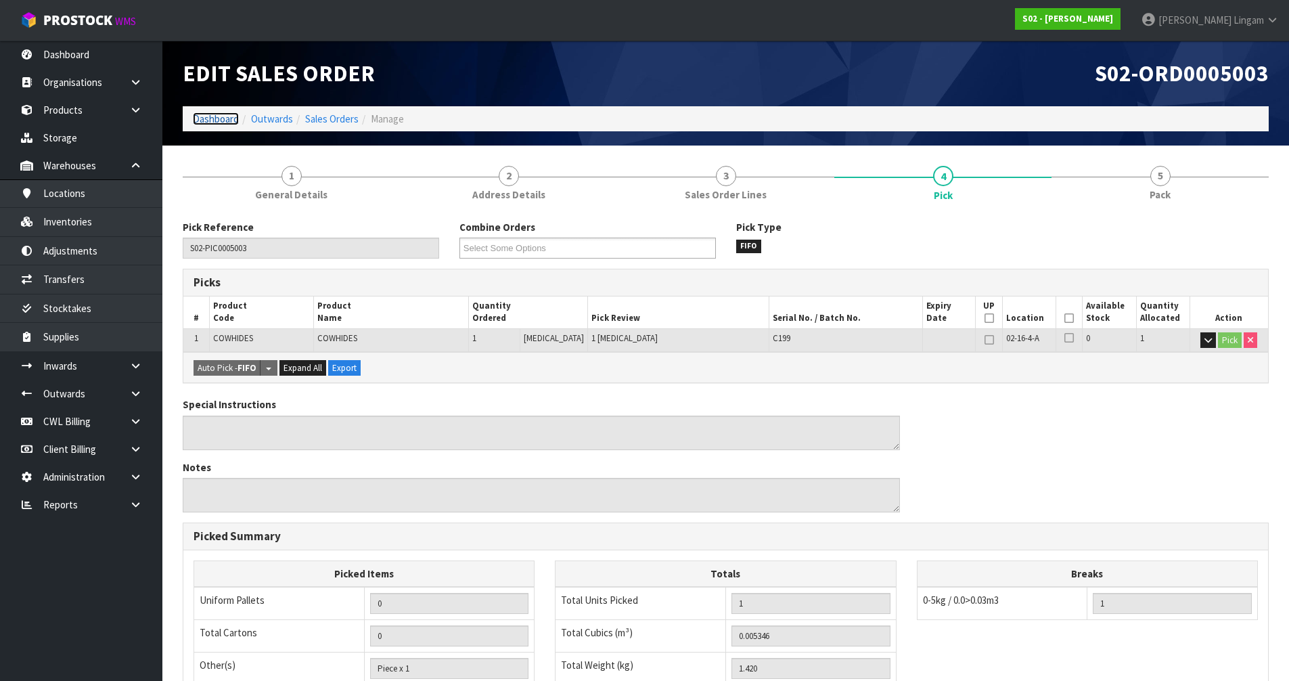
click at [227, 114] on link "Dashboard" at bounding box center [216, 118] width 46 height 13
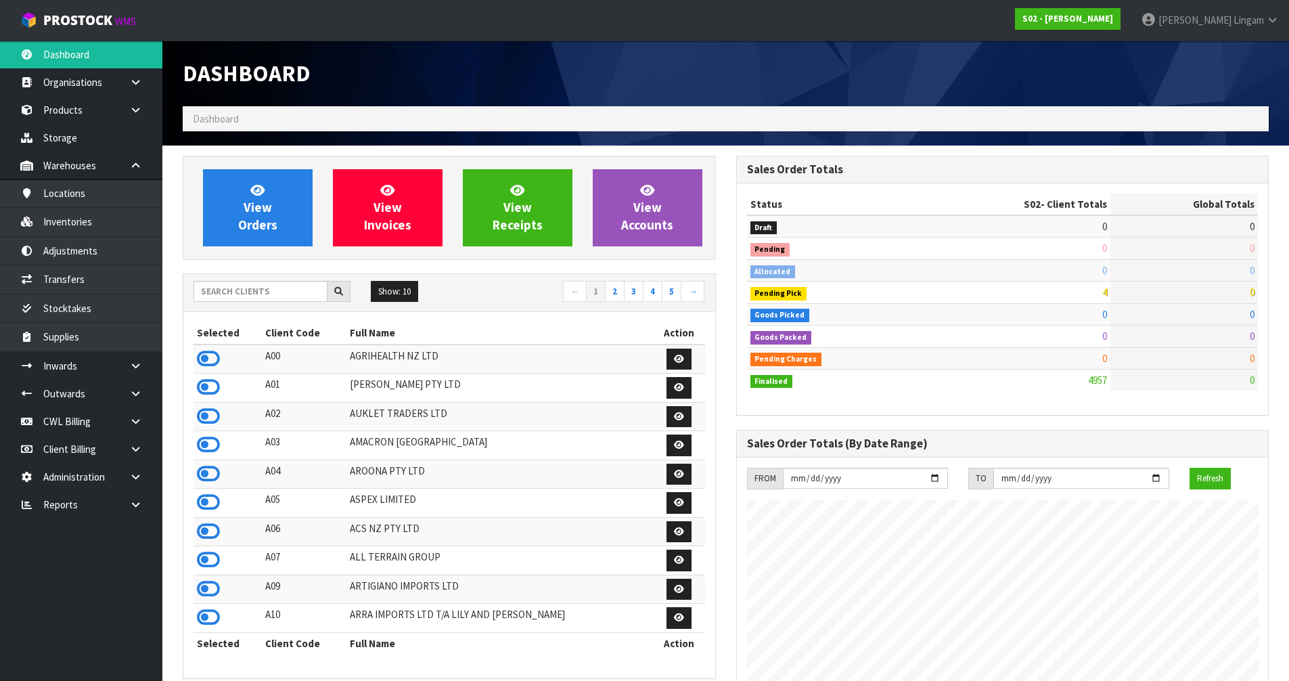
scroll to position [981, 553]
click at [276, 288] on input "text" at bounding box center [261, 291] width 134 height 21
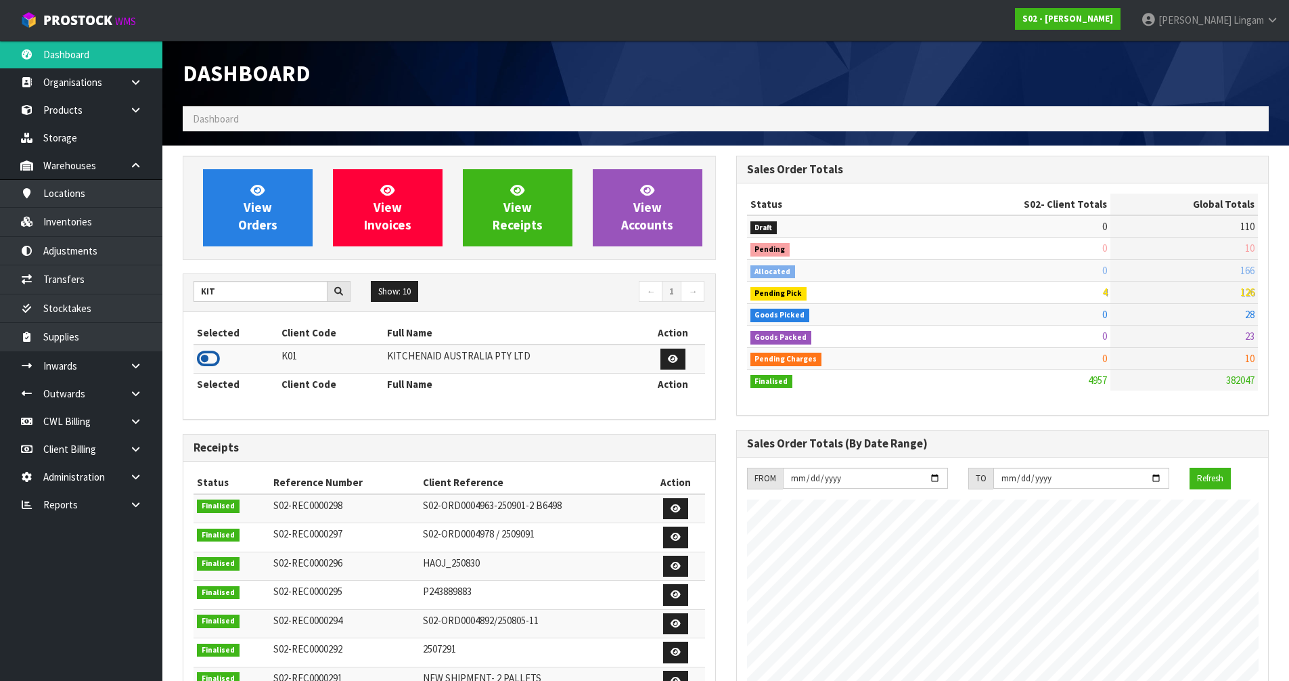
click at [205, 361] on icon at bounding box center [208, 358] width 23 height 20
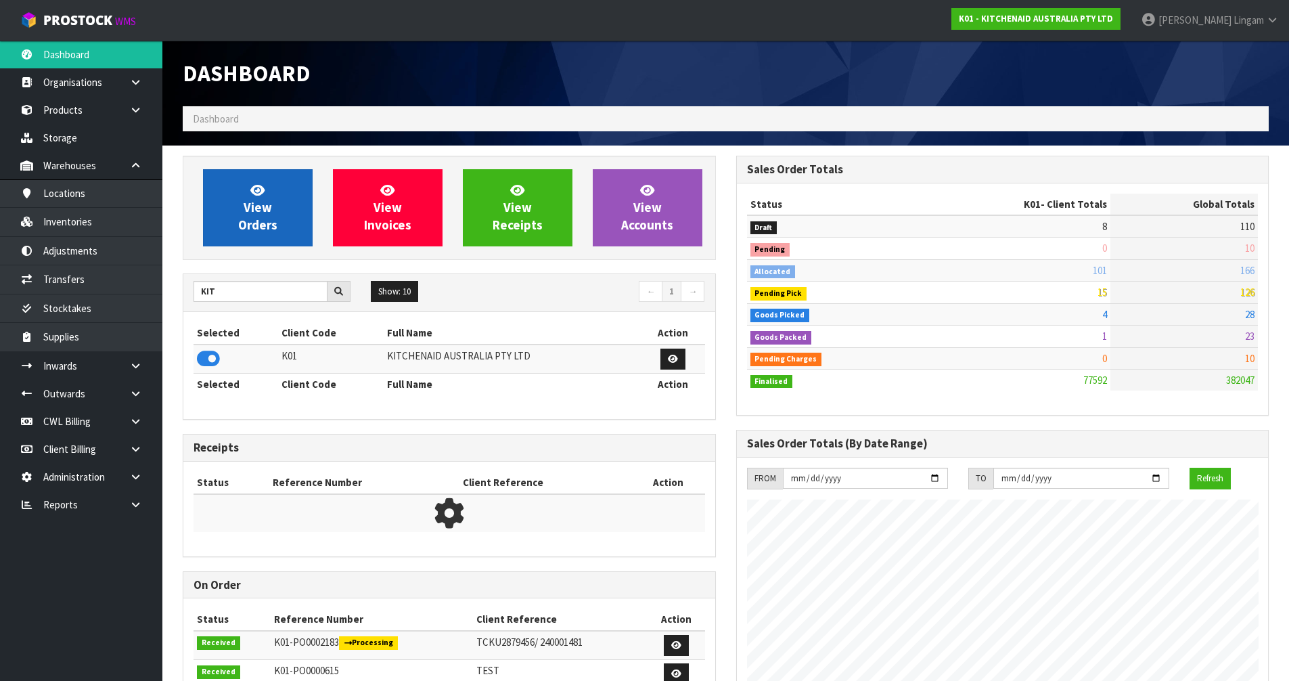
scroll to position [1025, 553]
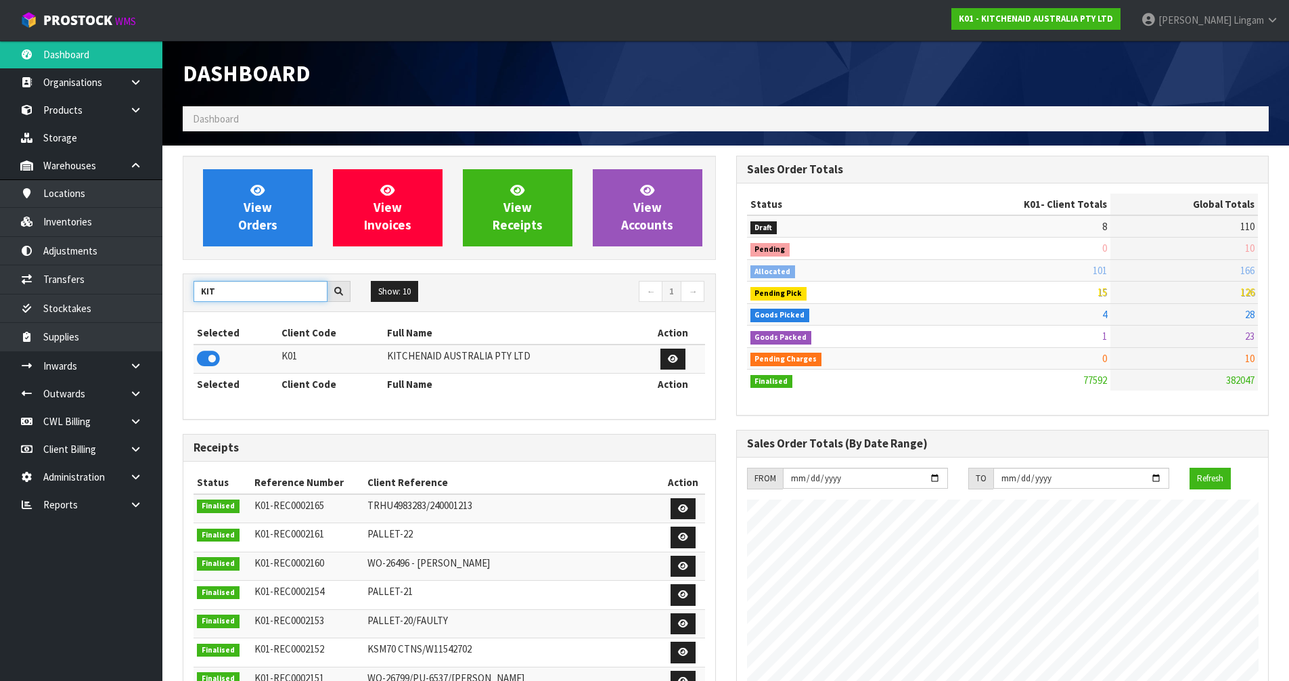
drag, startPoint x: 227, startPoint y: 294, endPoint x: 171, endPoint y: 294, distance: 55.5
click at [171, 294] on section "View Orders View Invoices View Receipts View Accounts KIT Show: 10 5 10 25 50 ←…" at bounding box center [725, 668] width 1127 height 1046
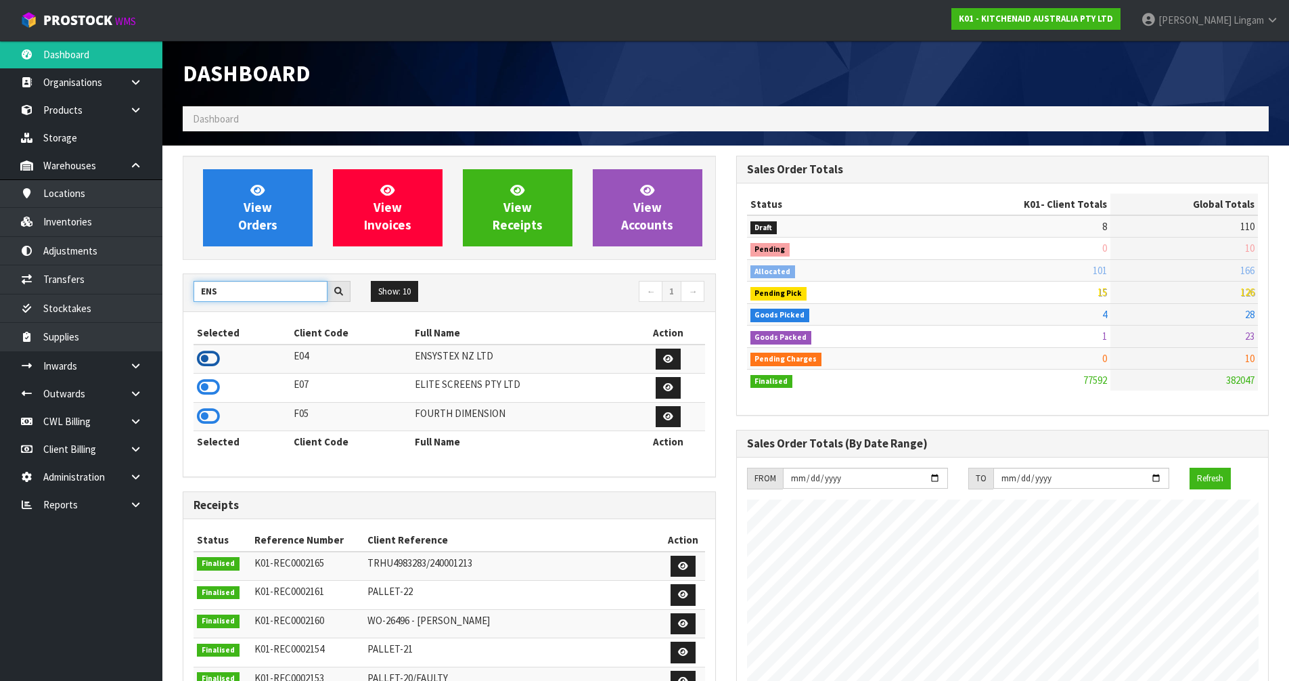
type input "ENS"
click at [213, 355] on icon at bounding box center [208, 358] width 23 height 20
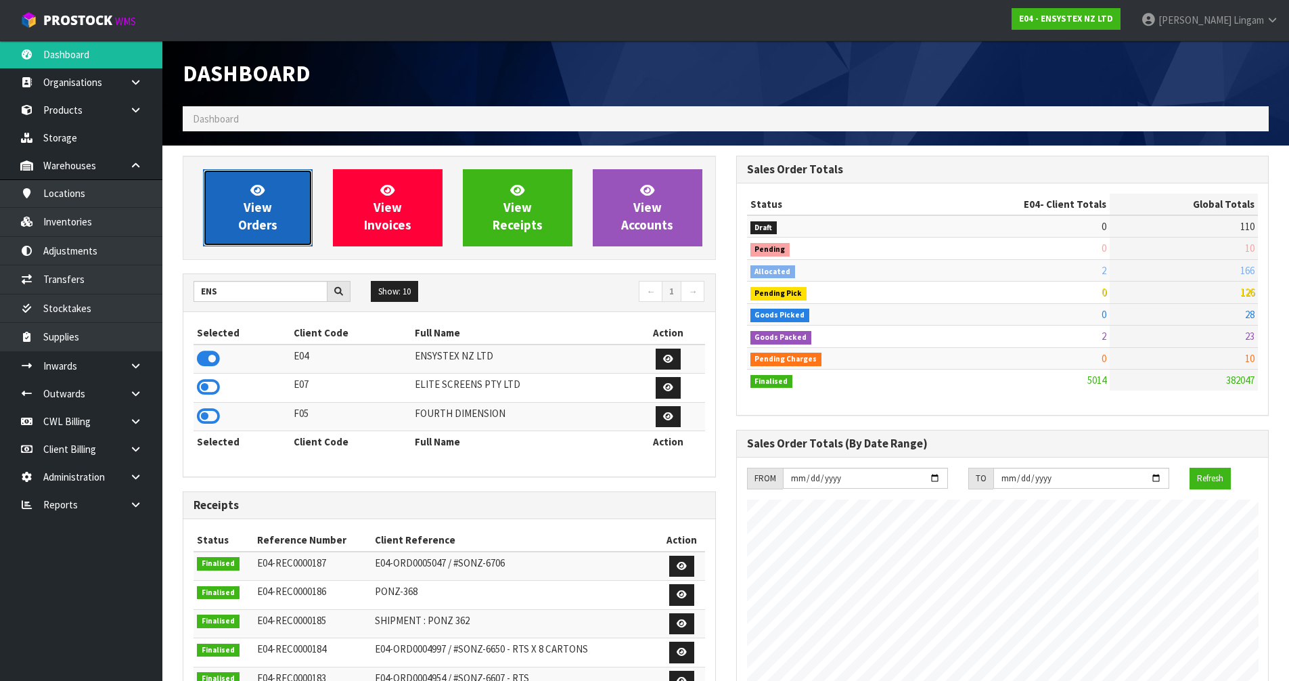
click at [263, 209] on span "View Orders" at bounding box center [257, 207] width 39 height 51
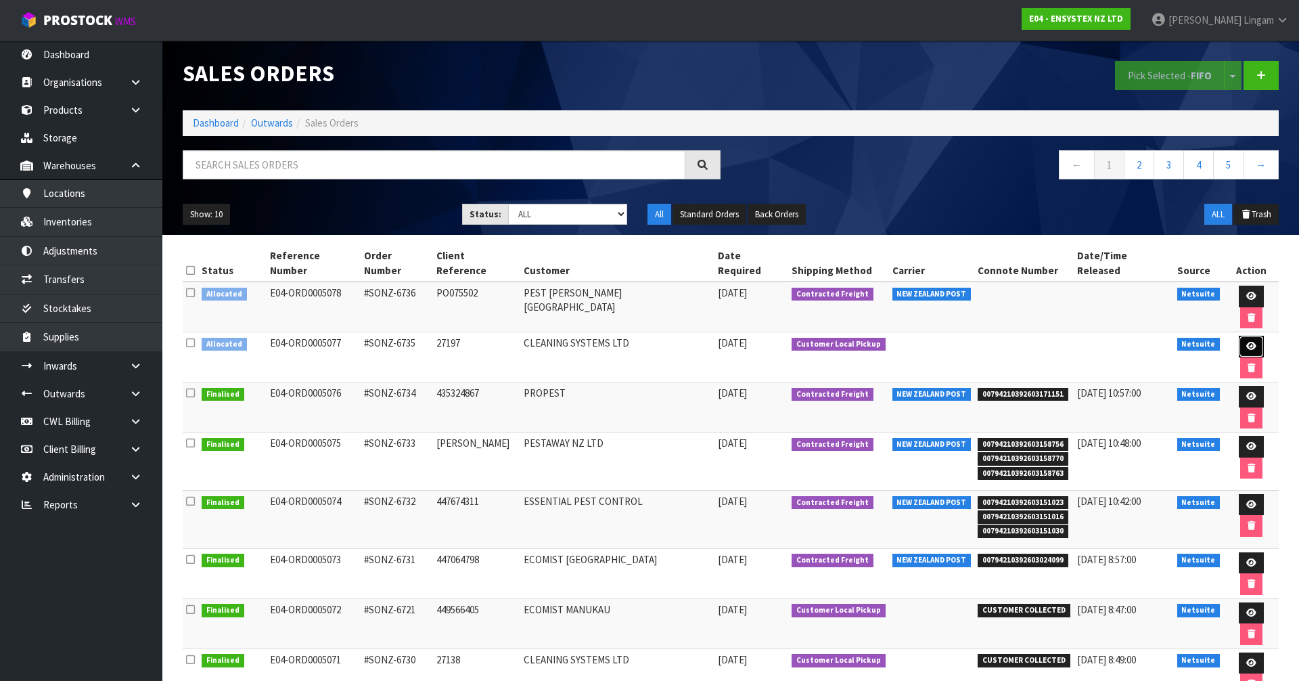
click at [1239, 336] on link at bounding box center [1251, 347] width 25 height 22
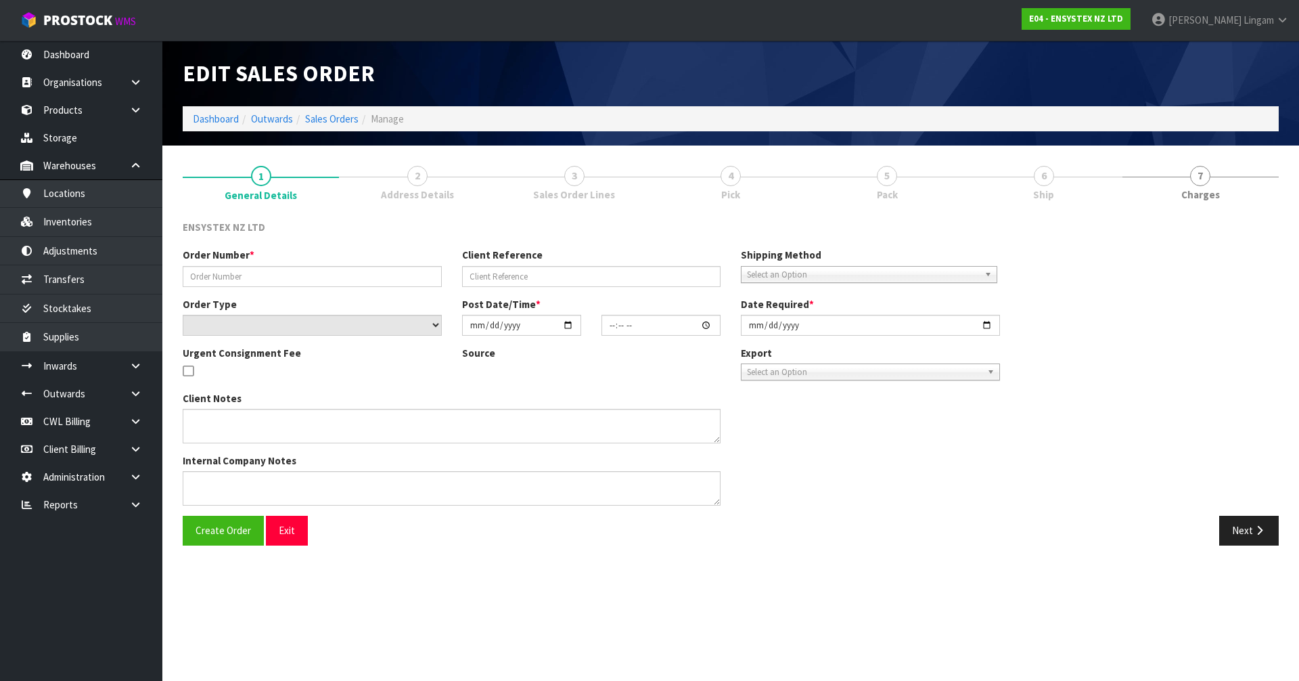
type input "#SONZ-6735"
type input "27197"
select select "number:0"
type input "2025-09-19"
type input "15:15:36.000"
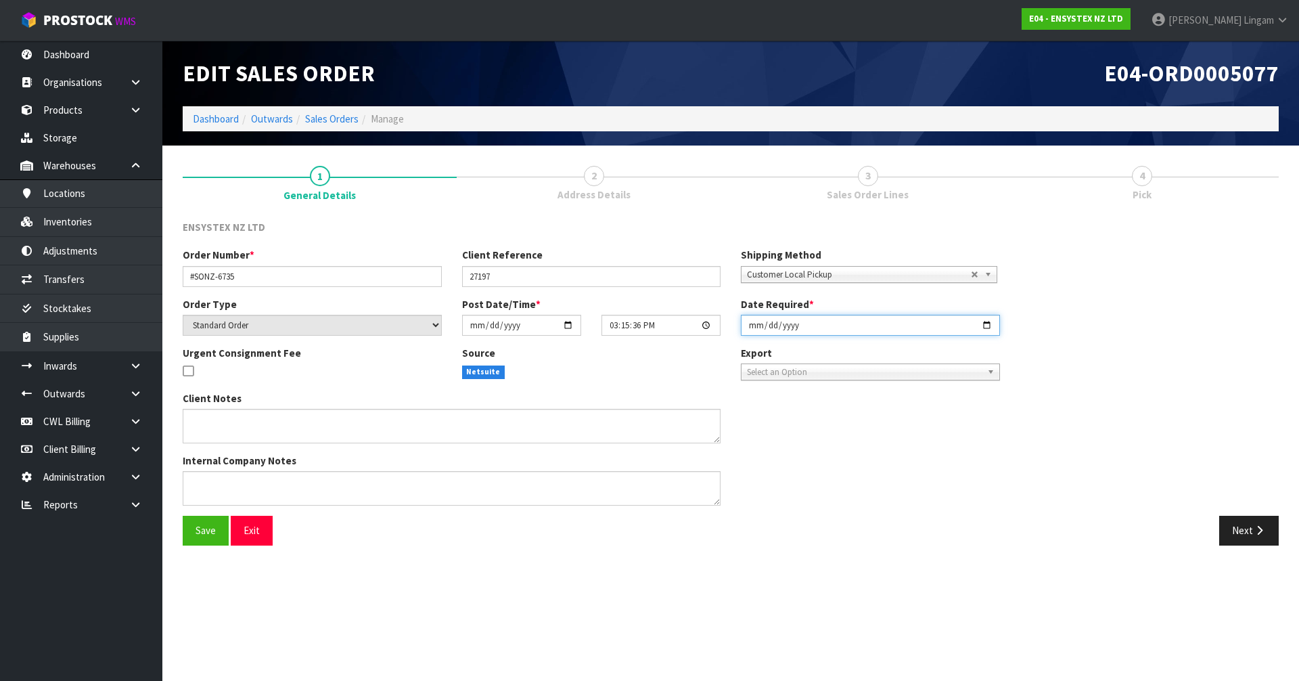
click at [749, 326] on input "2025-09-19" at bounding box center [870, 325] width 259 height 21
type input "2025-09-22"
click at [213, 535] on span "Save" at bounding box center [206, 530] width 20 height 13
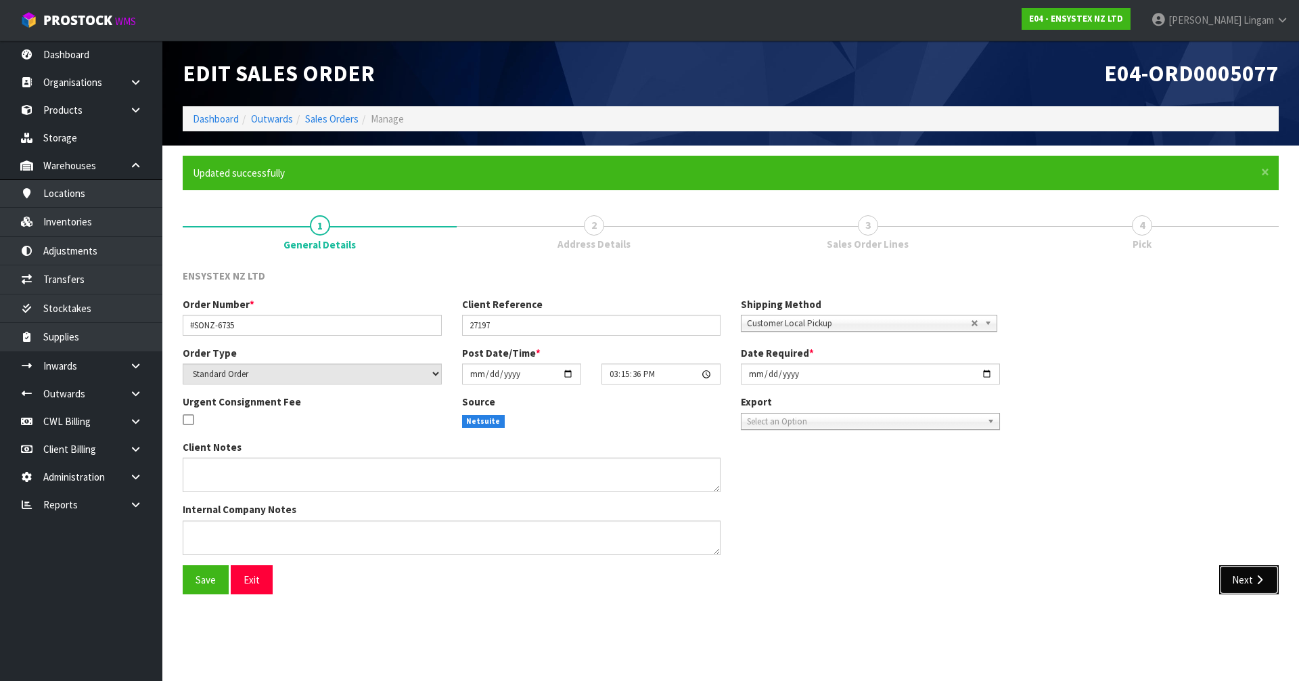
click at [1259, 577] on icon "button" at bounding box center [1259, 579] width 13 height 10
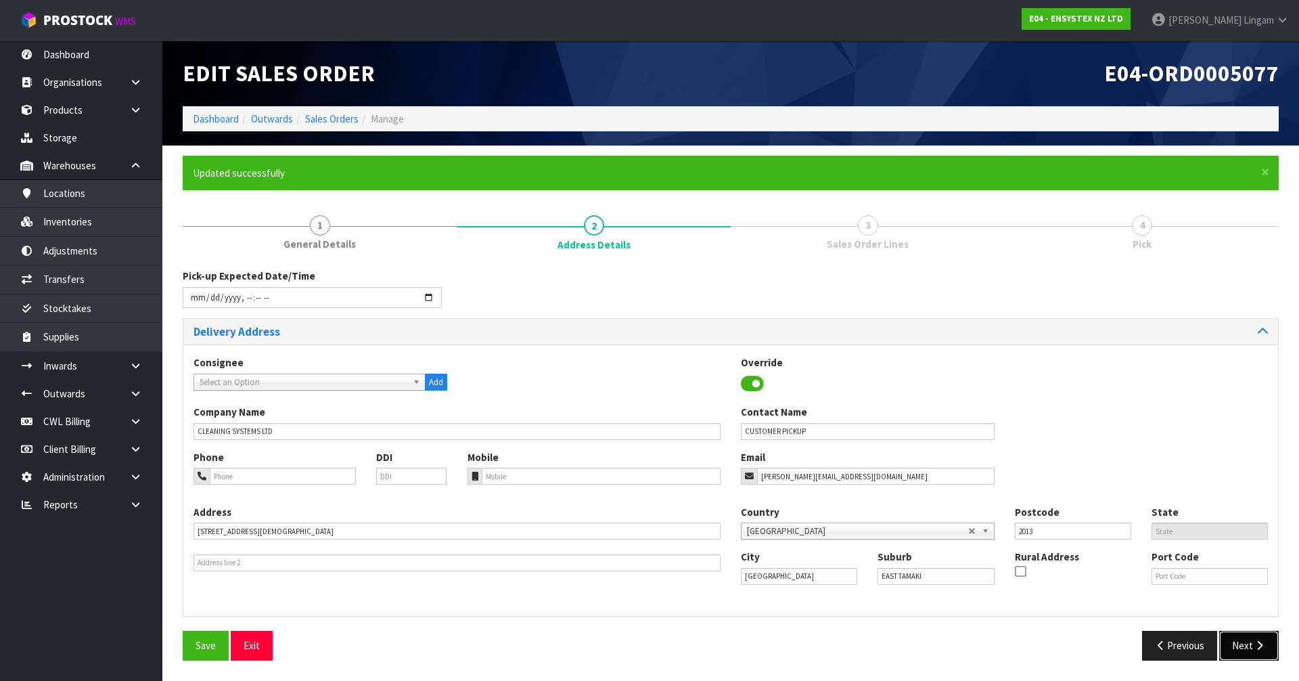
click at [1244, 635] on button "Next" at bounding box center [1249, 645] width 60 height 29
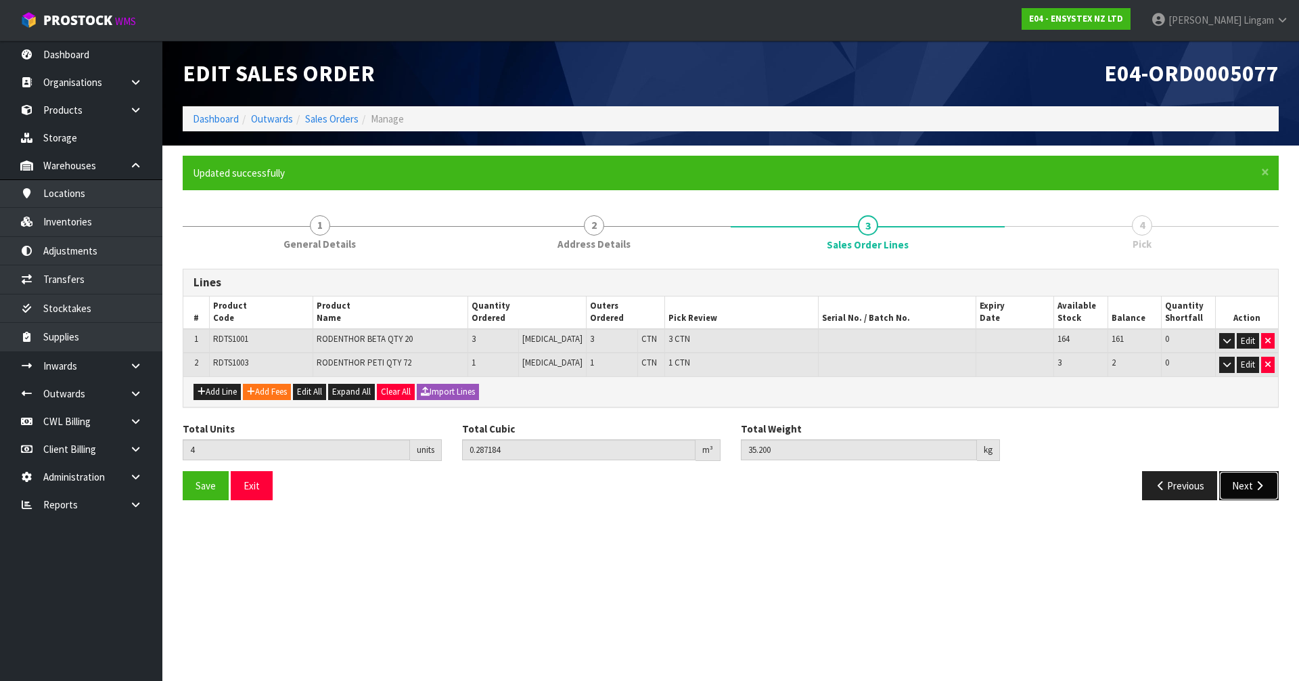
click at [1243, 483] on button "Next" at bounding box center [1249, 485] width 60 height 29
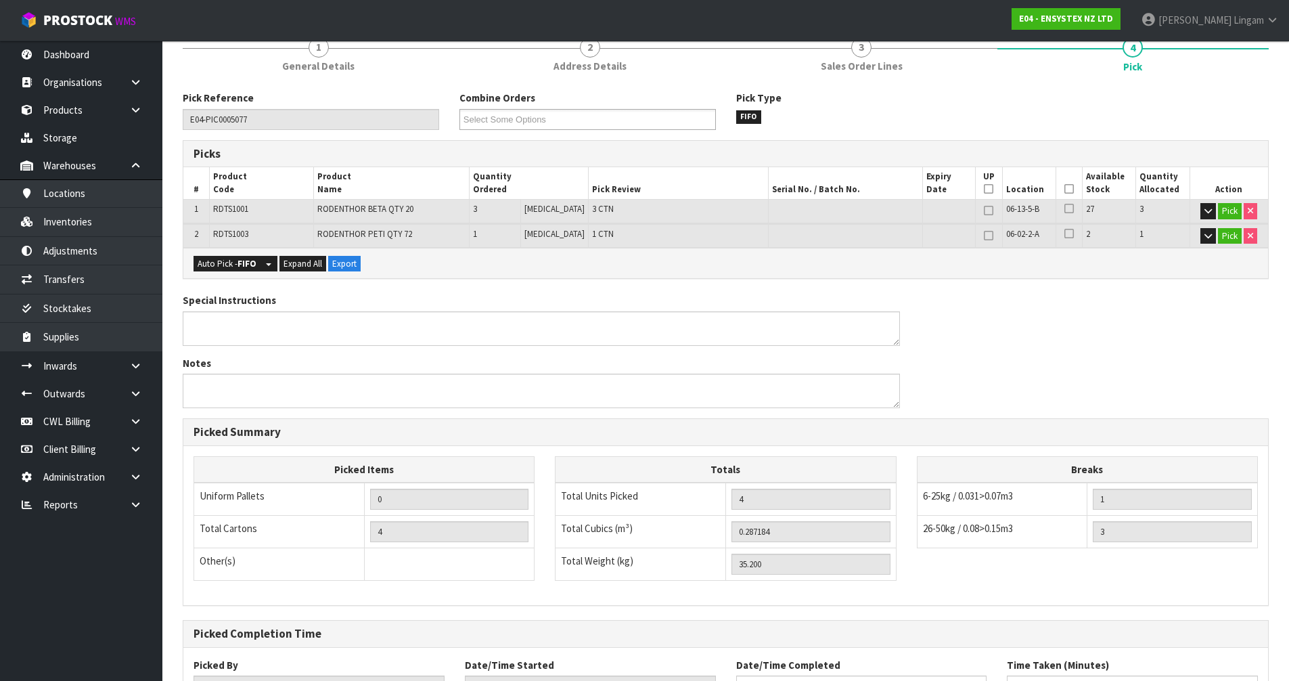
scroll to position [289, 0]
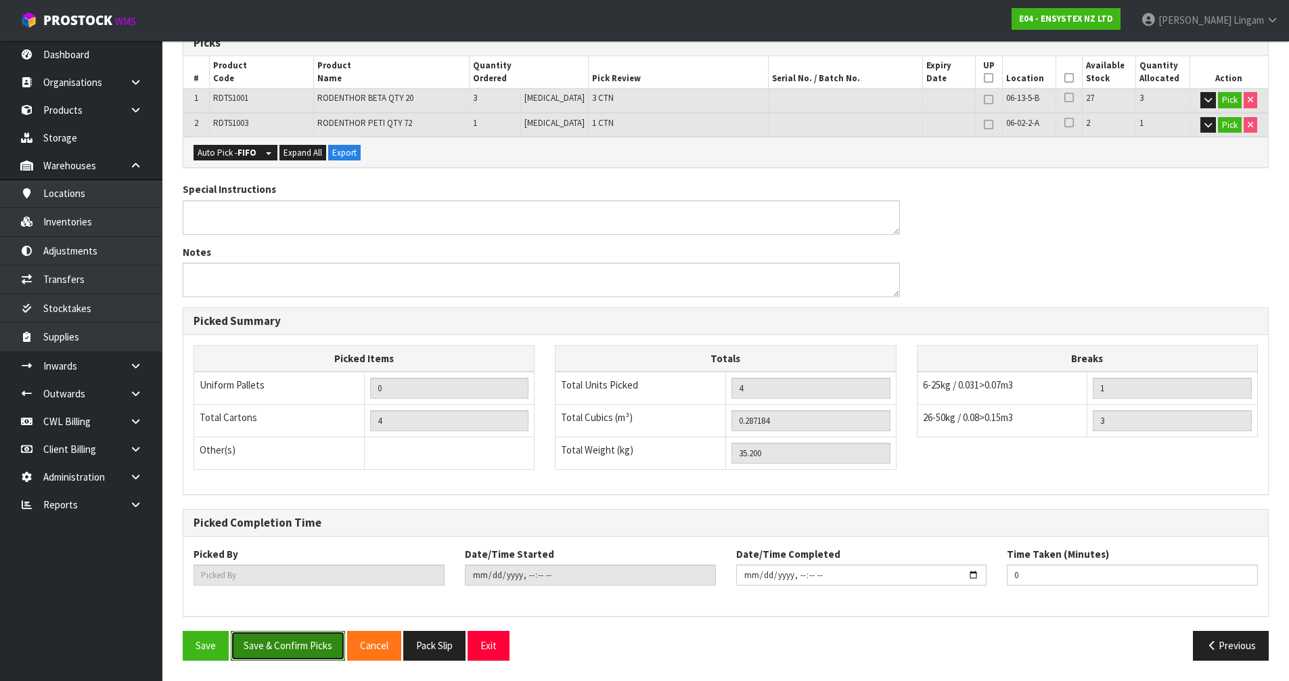
click at [280, 643] on button "Save & Confirm Picks" at bounding box center [288, 645] width 114 height 29
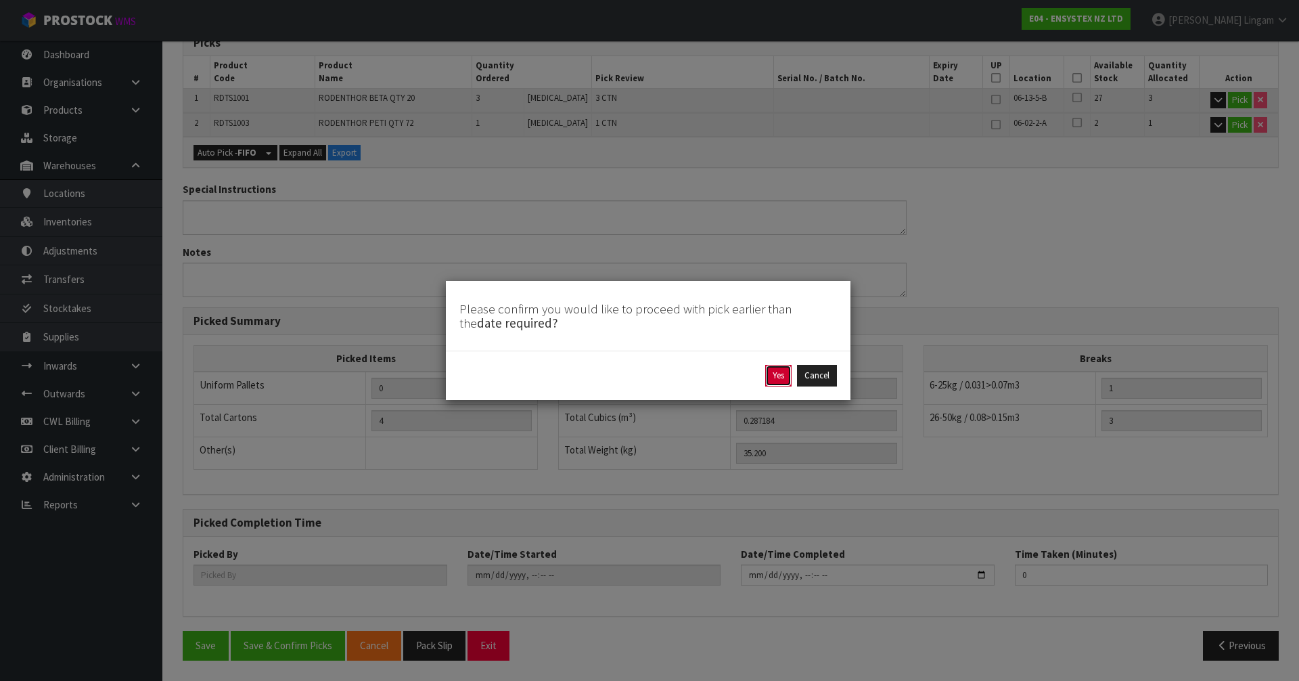
click at [787, 371] on button "Yes" at bounding box center [778, 376] width 26 height 22
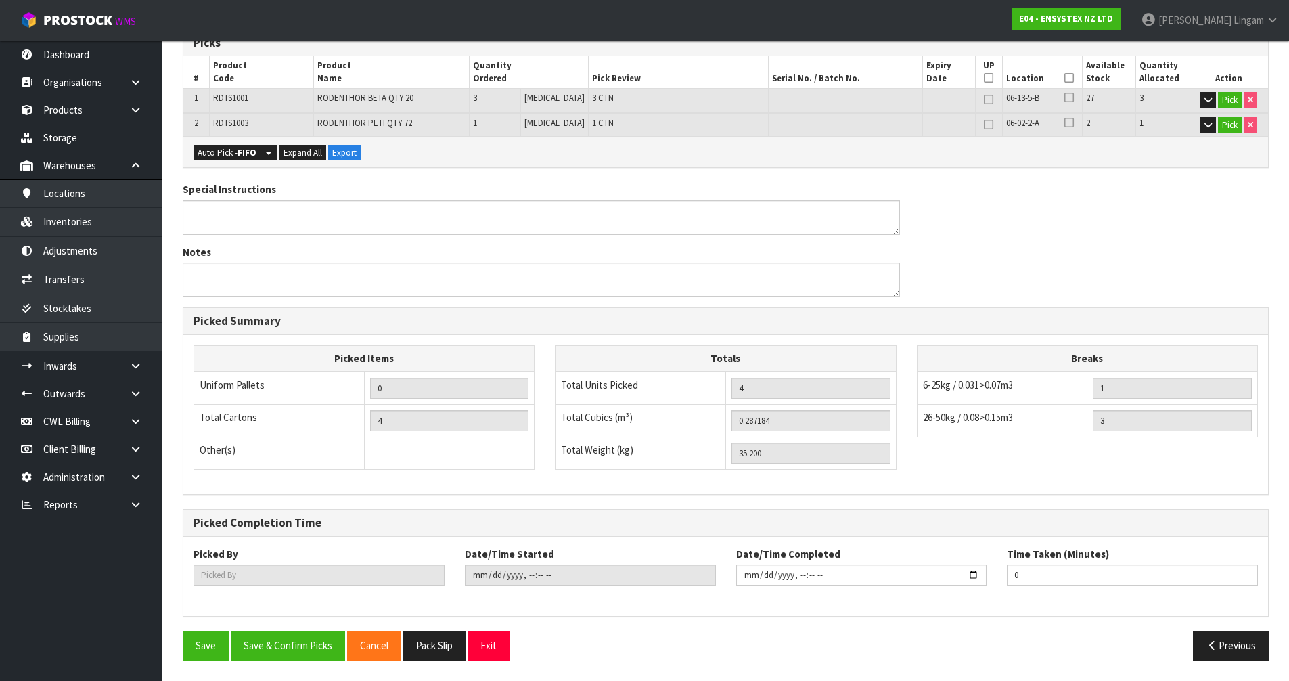
type input "[PERSON_NAME]"
type input "2025-09-21T20:03:10"
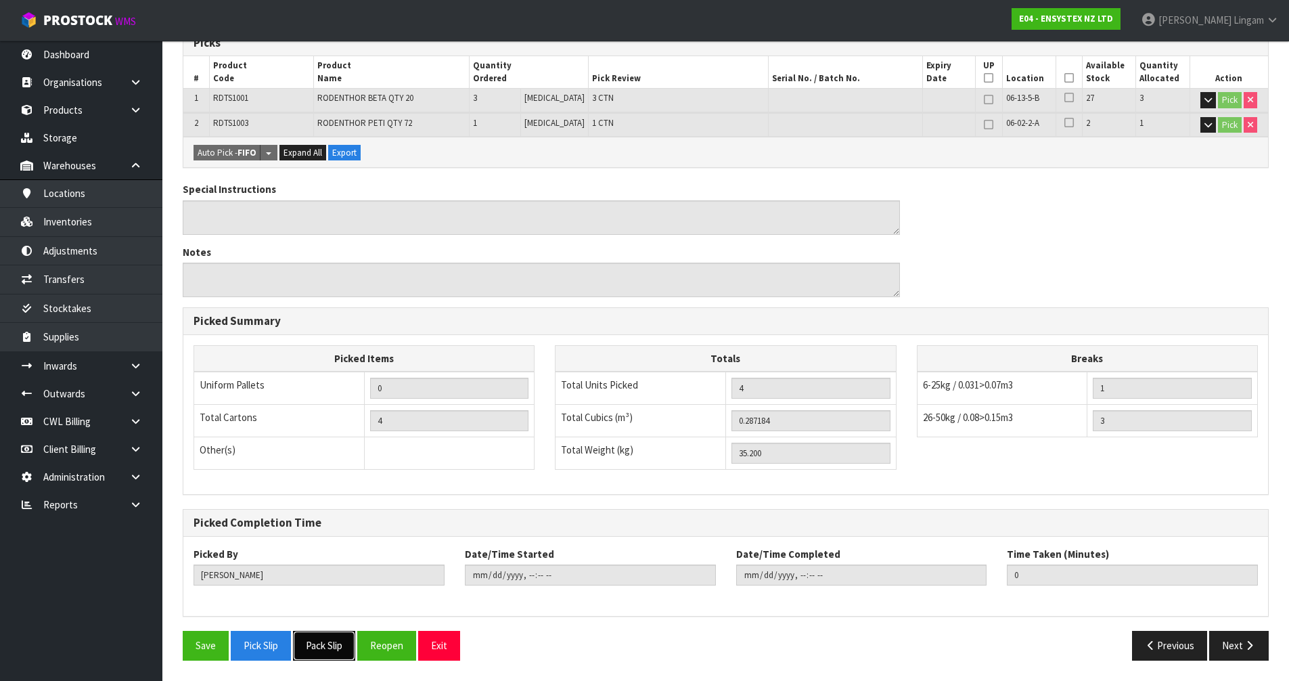
click at [355, 641] on button "Pack Slip" at bounding box center [324, 645] width 62 height 29
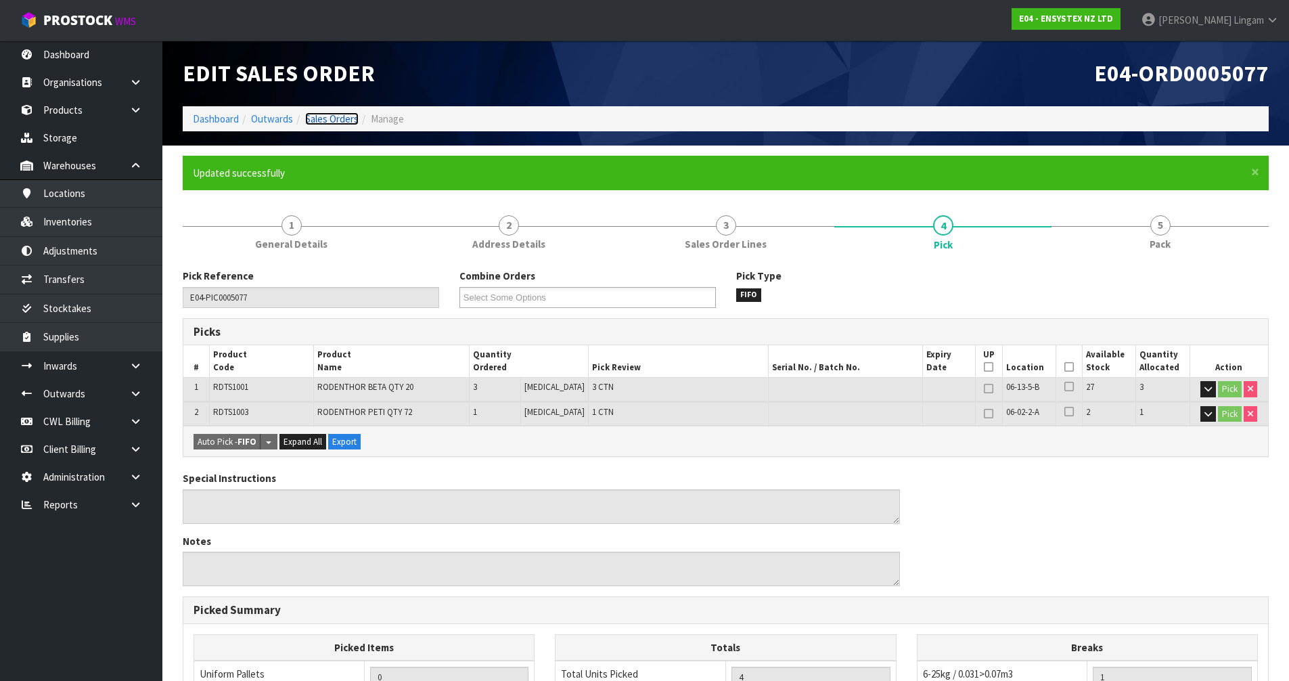
click at [339, 120] on link "Sales Orders" at bounding box center [331, 118] width 53 height 13
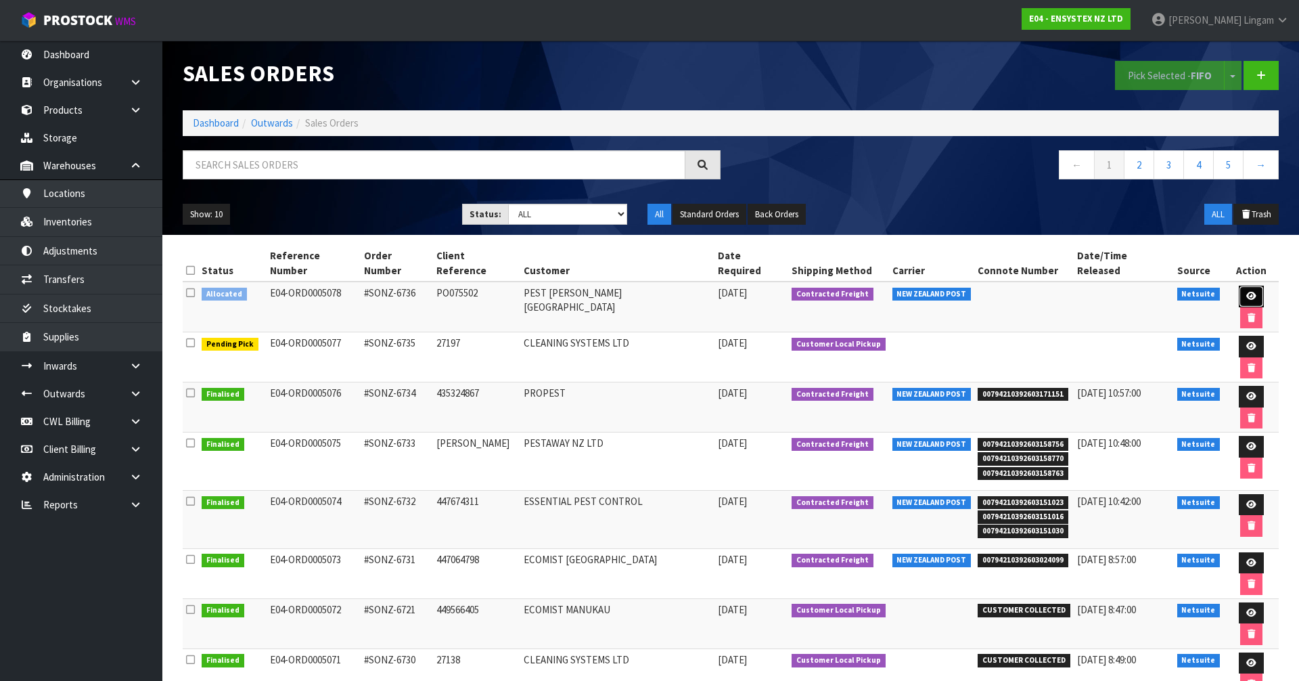
click at [1246, 292] on icon at bounding box center [1251, 296] width 10 height 9
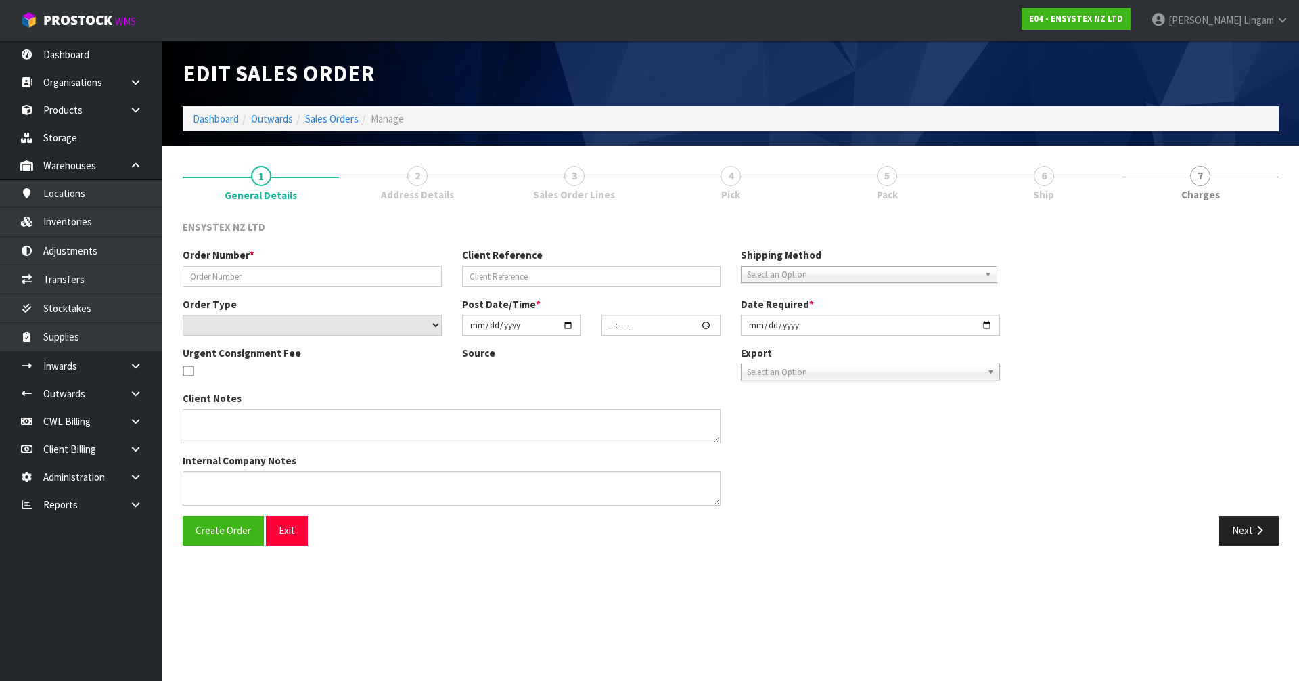
type input "#SONZ-6736"
type input "PO075502"
select select "number:0"
type input "[DATE]"
type input "16:45:11.000"
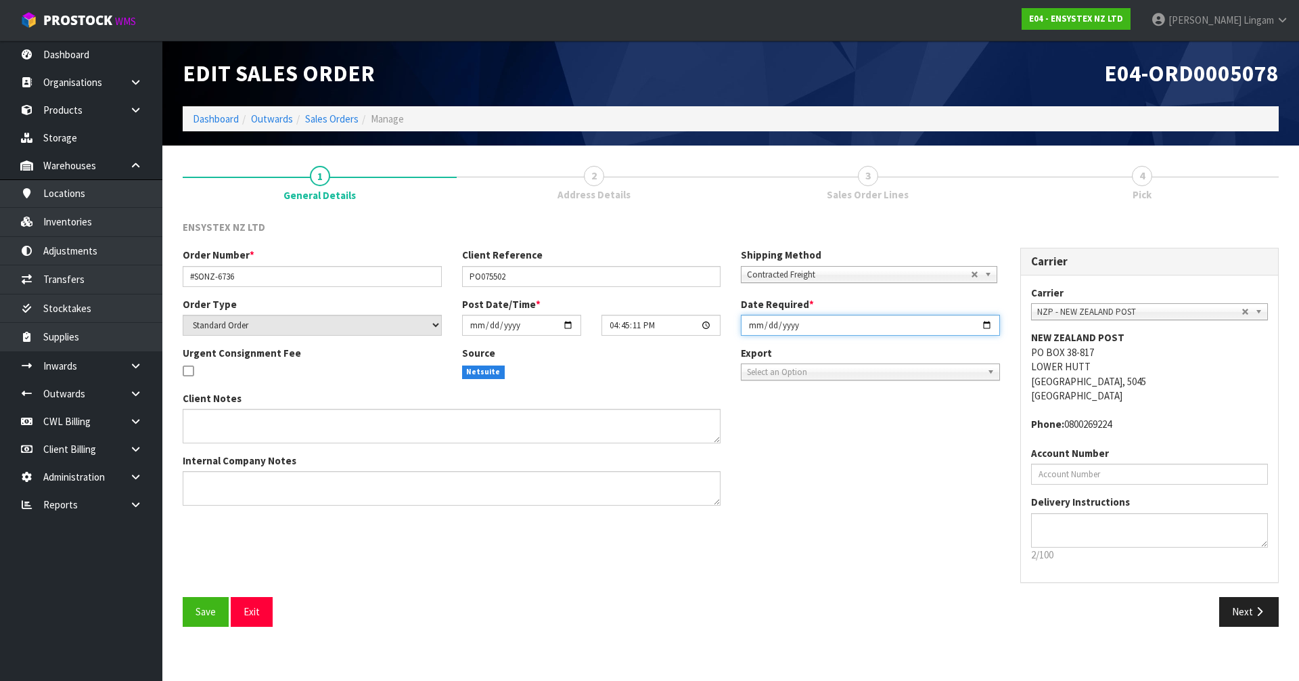
click at [746, 323] on input "[DATE]" at bounding box center [870, 325] width 259 height 21
type input "[DATE]"
click at [217, 607] on button "Save" at bounding box center [206, 611] width 46 height 29
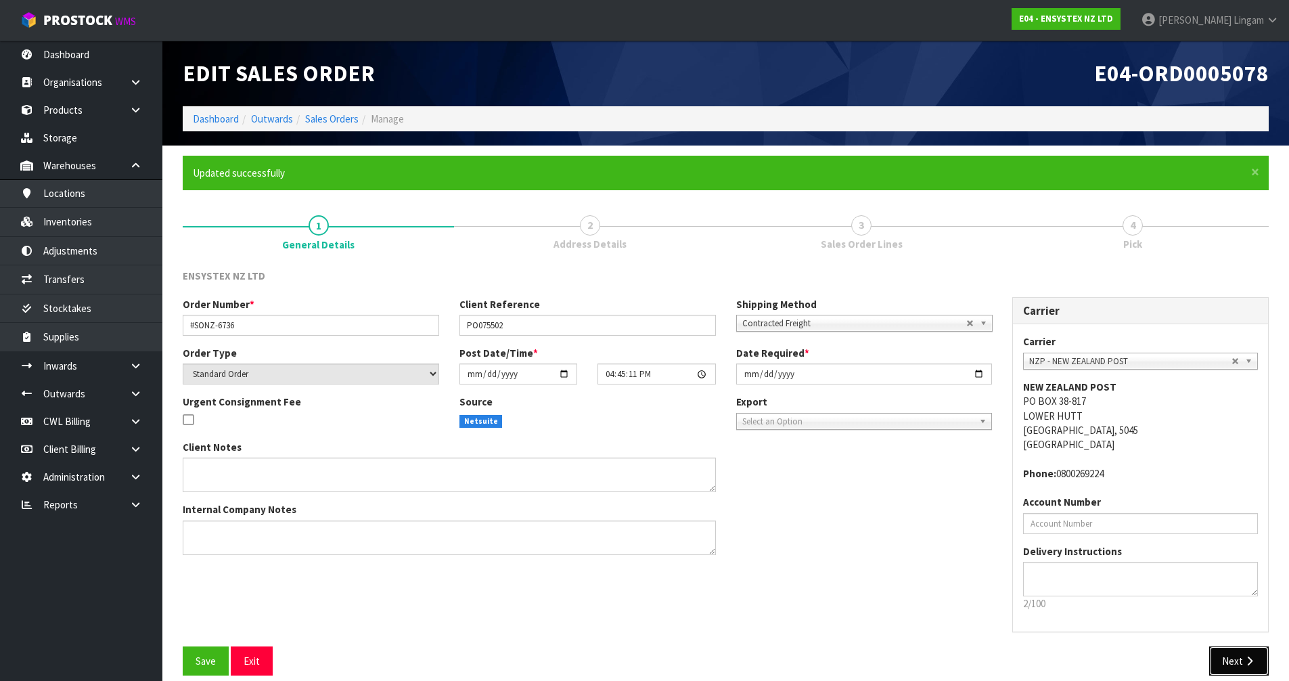
click at [1231, 662] on button "Next" at bounding box center [1239, 660] width 60 height 29
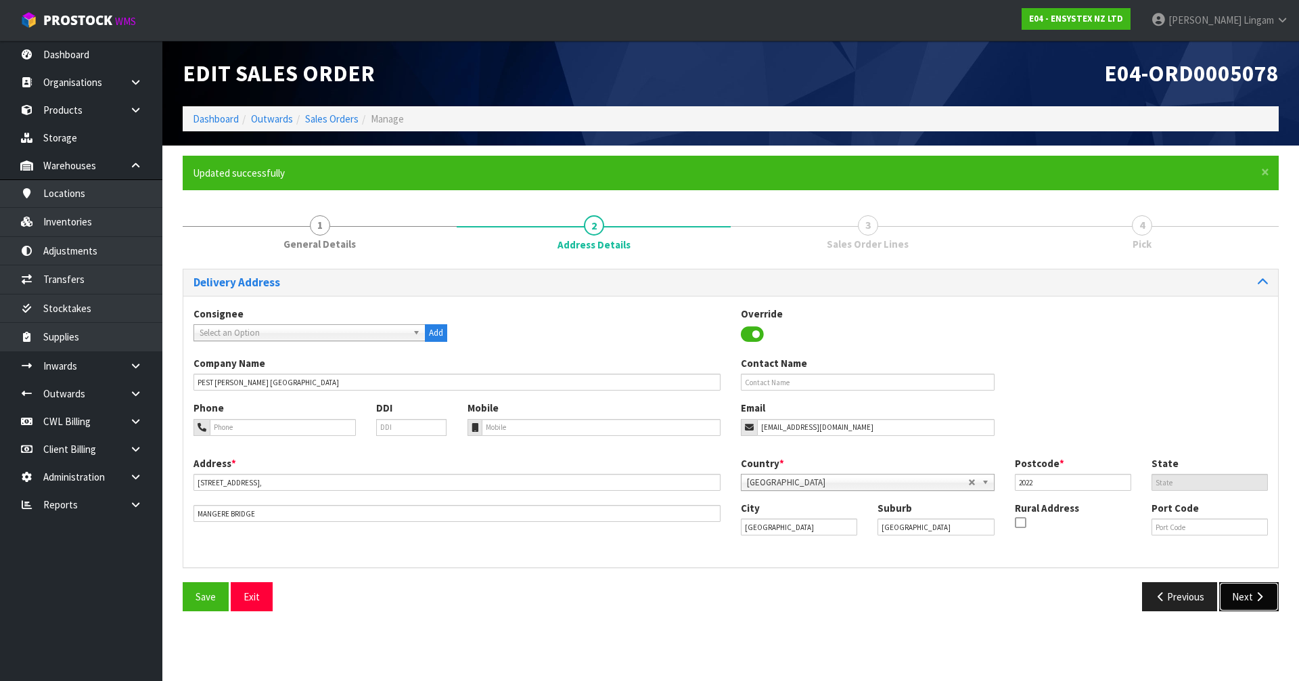
click at [1248, 593] on button "Next" at bounding box center [1249, 596] width 60 height 29
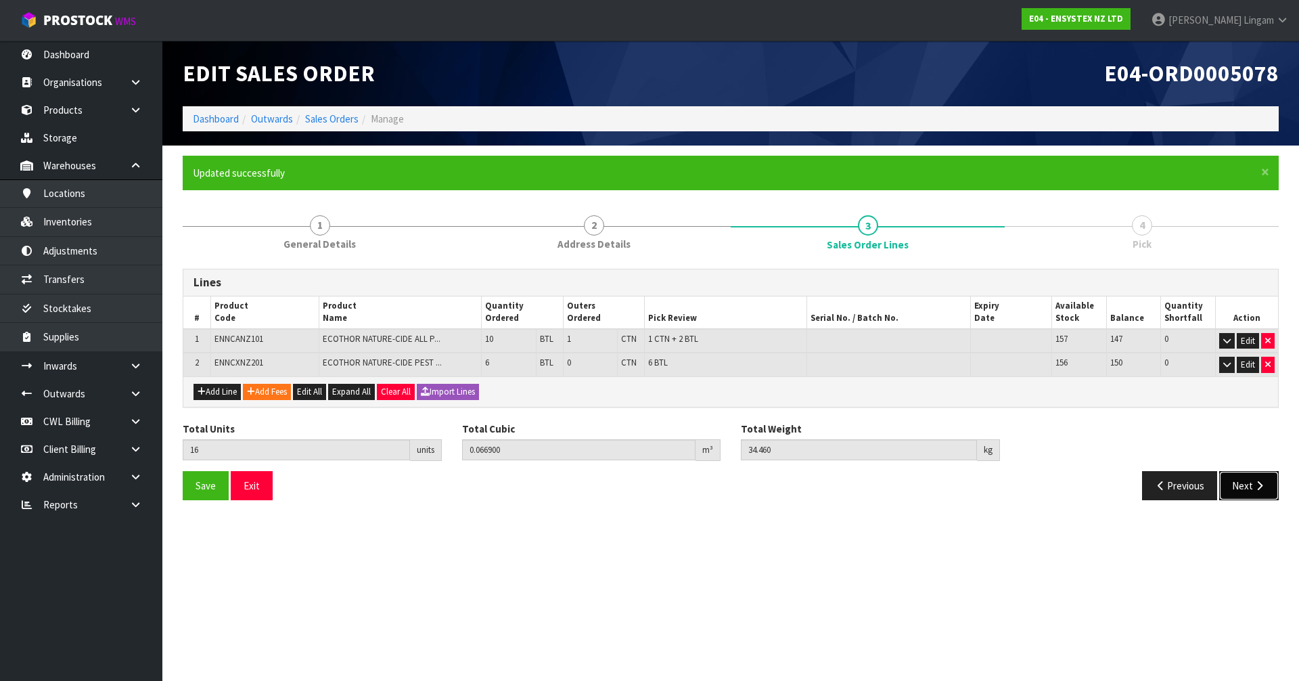
click at [1235, 480] on button "Next" at bounding box center [1249, 485] width 60 height 29
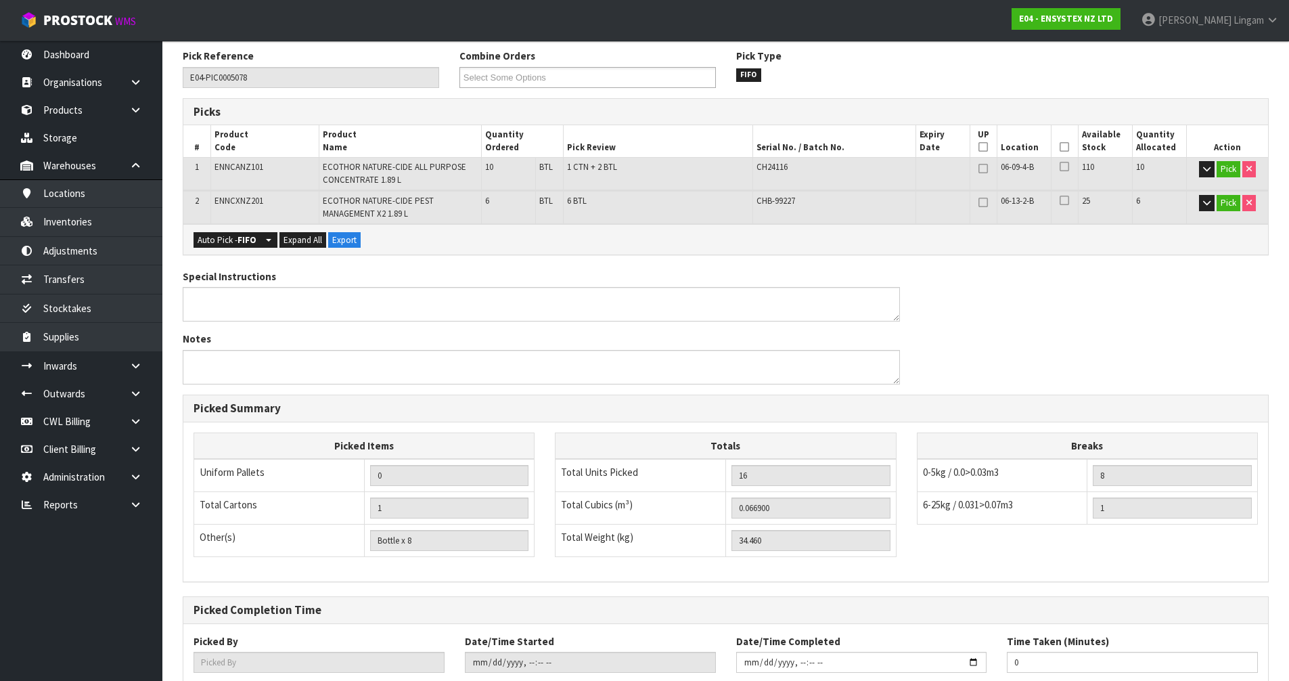
scroll to position [307, 0]
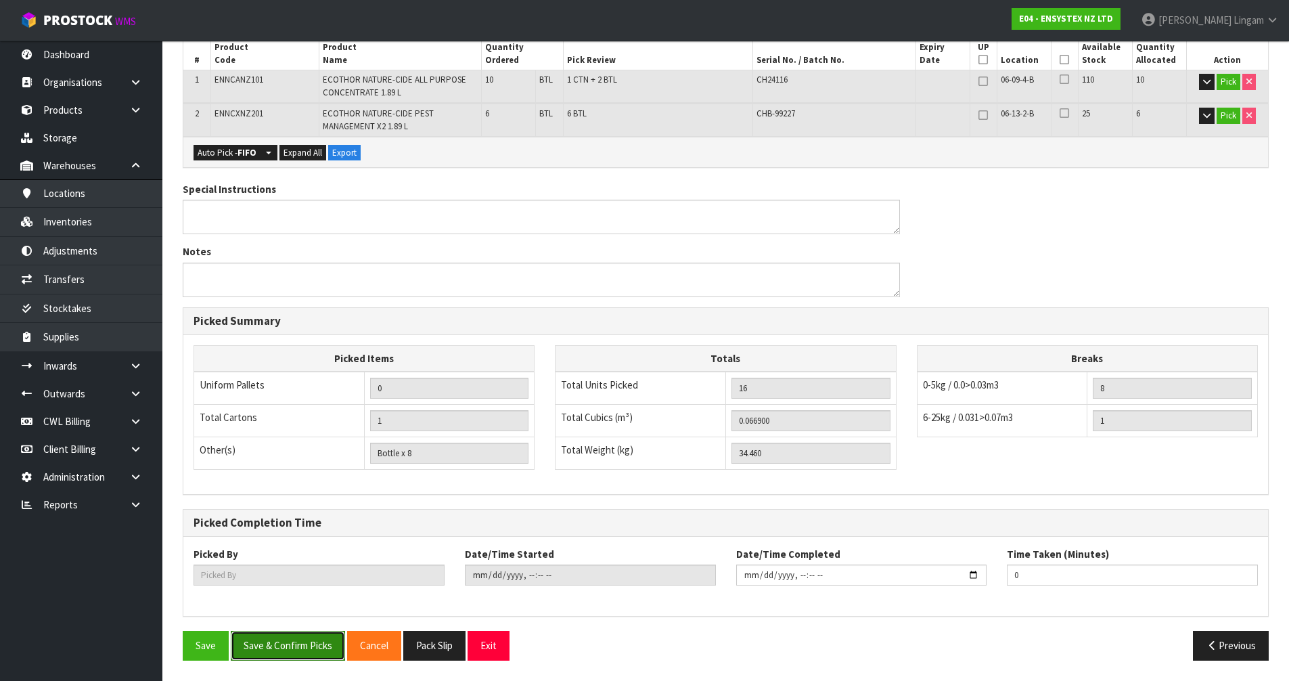
click at [290, 637] on button "Save & Confirm Picks" at bounding box center [288, 645] width 114 height 29
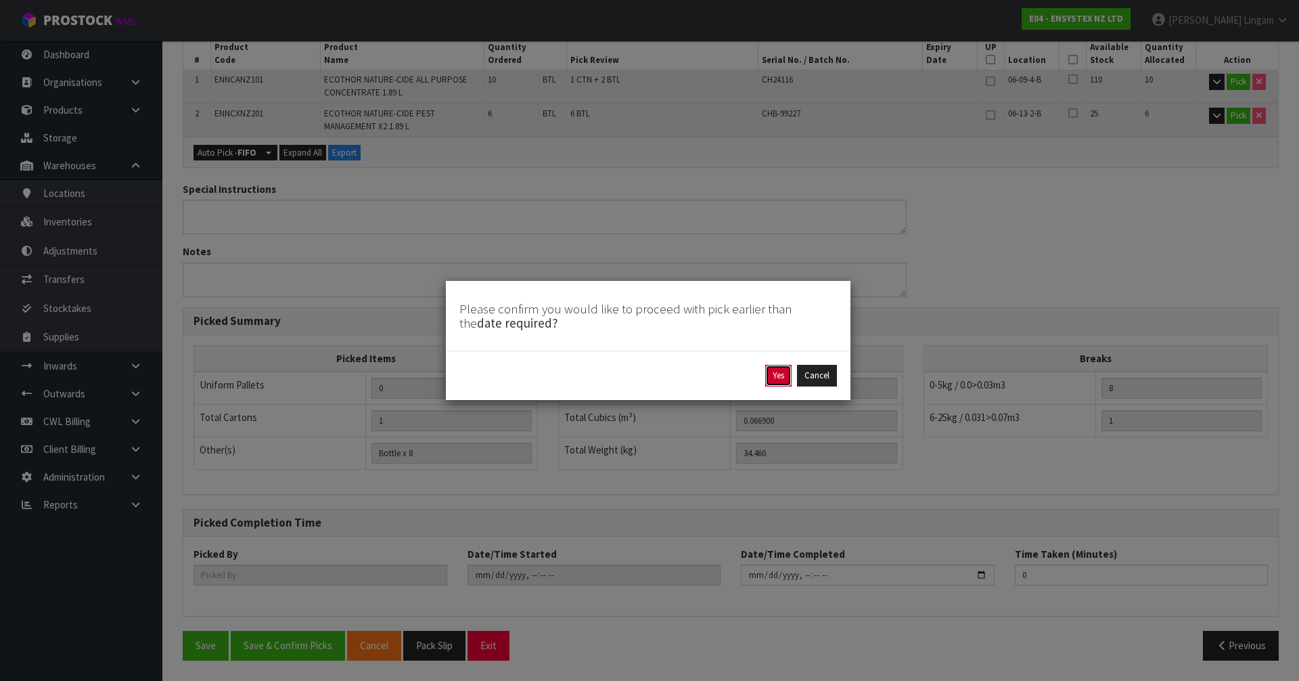
click at [773, 374] on button "Yes" at bounding box center [778, 376] width 26 height 22
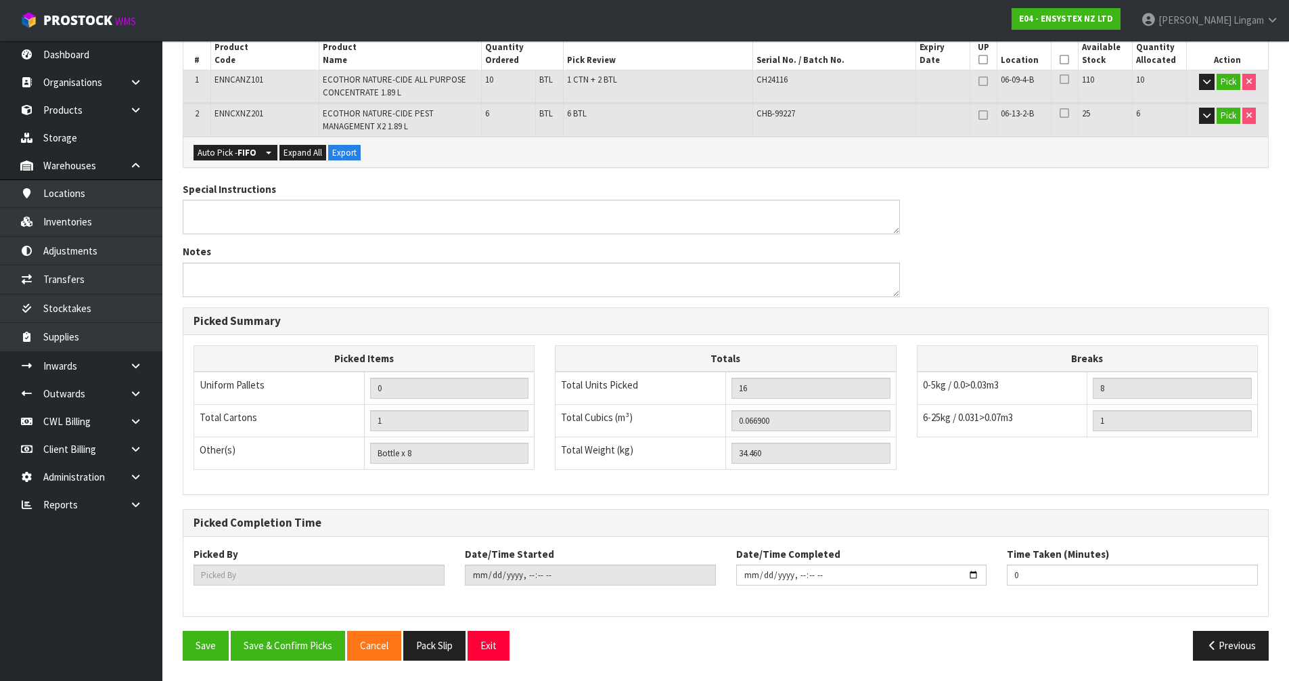
scroll to position [0, 0]
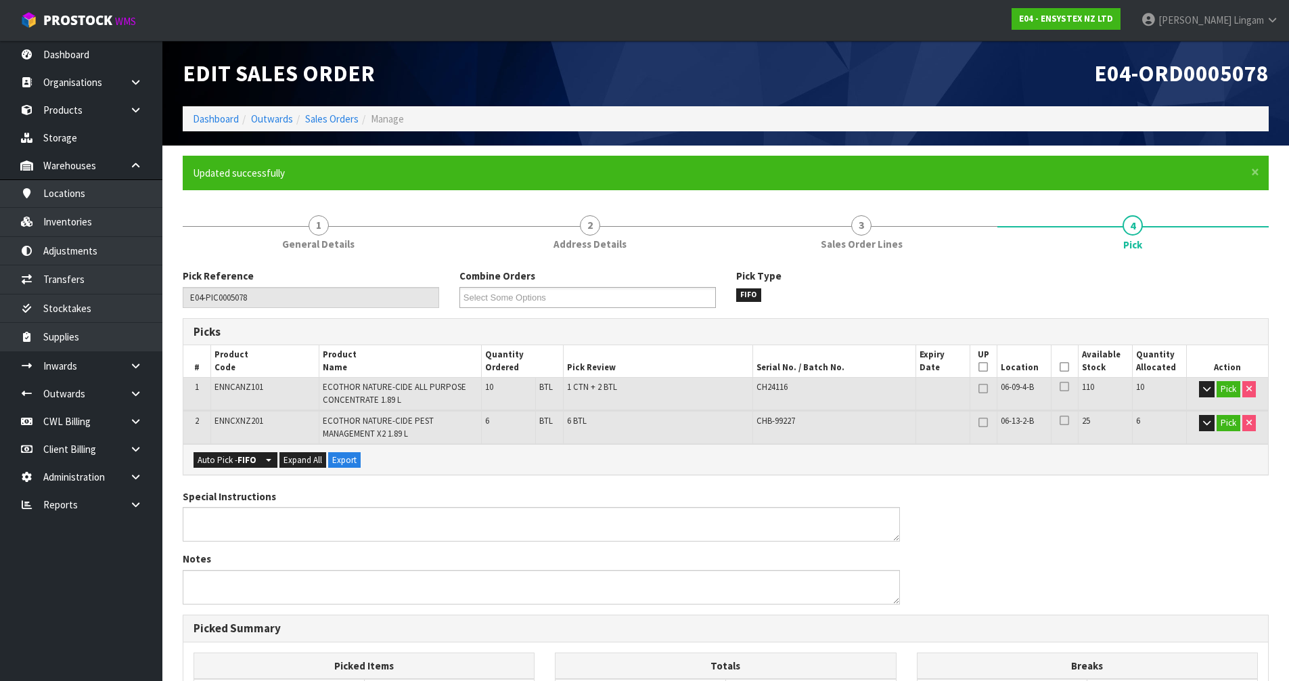
type input "[PERSON_NAME]"
type input "2025-09-21T20:03:38"
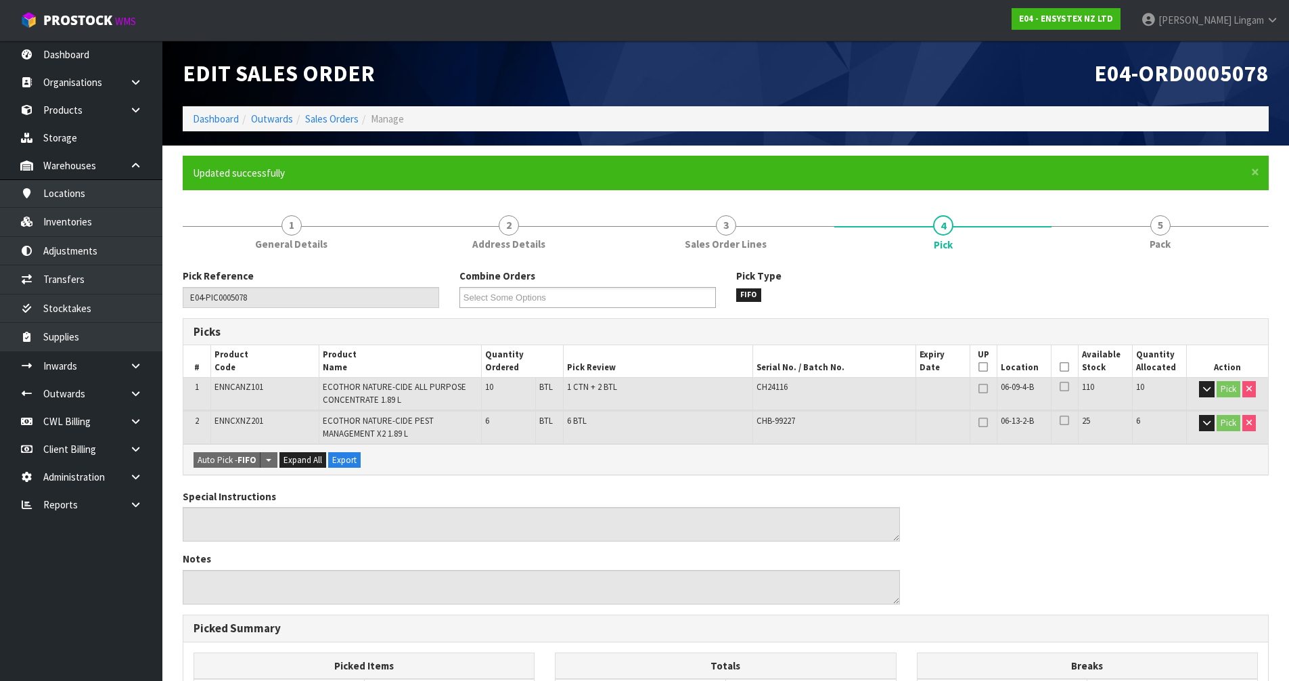
scroll to position [307, 0]
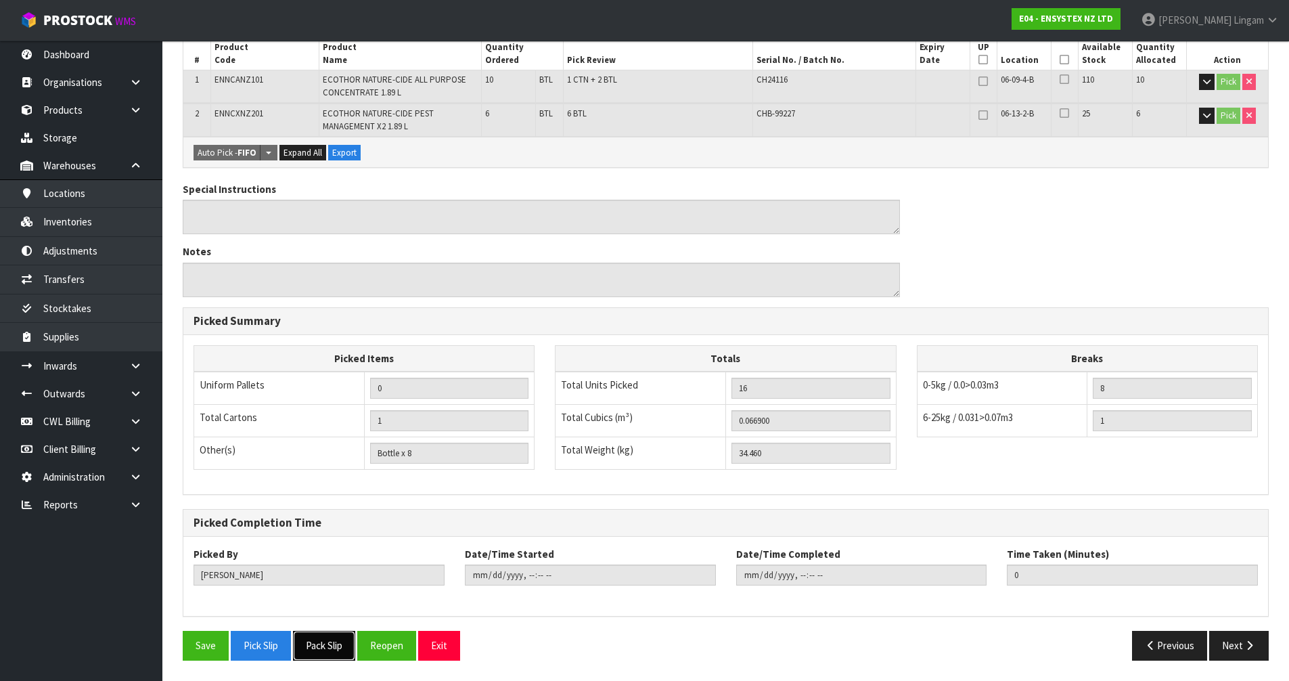
click at [336, 639] on button "Pack Slip" at bounding box center [324, 645] width 62 height 29
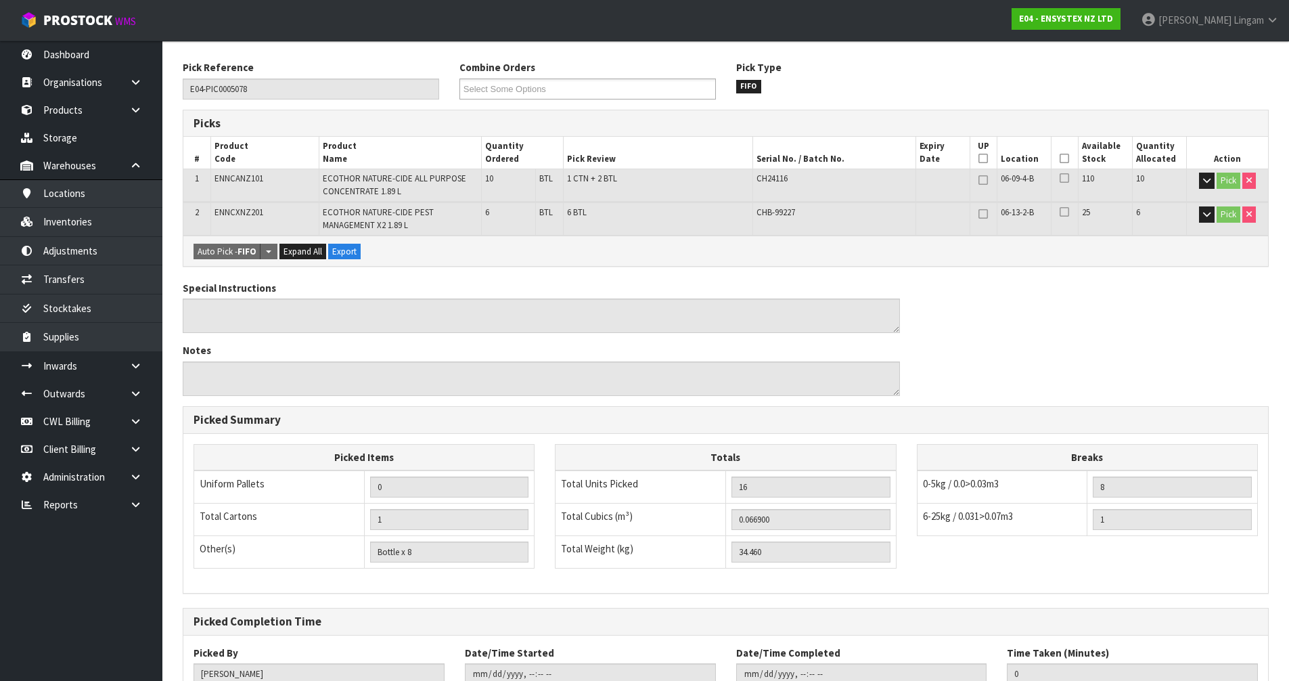
scroll to position [0, 0]
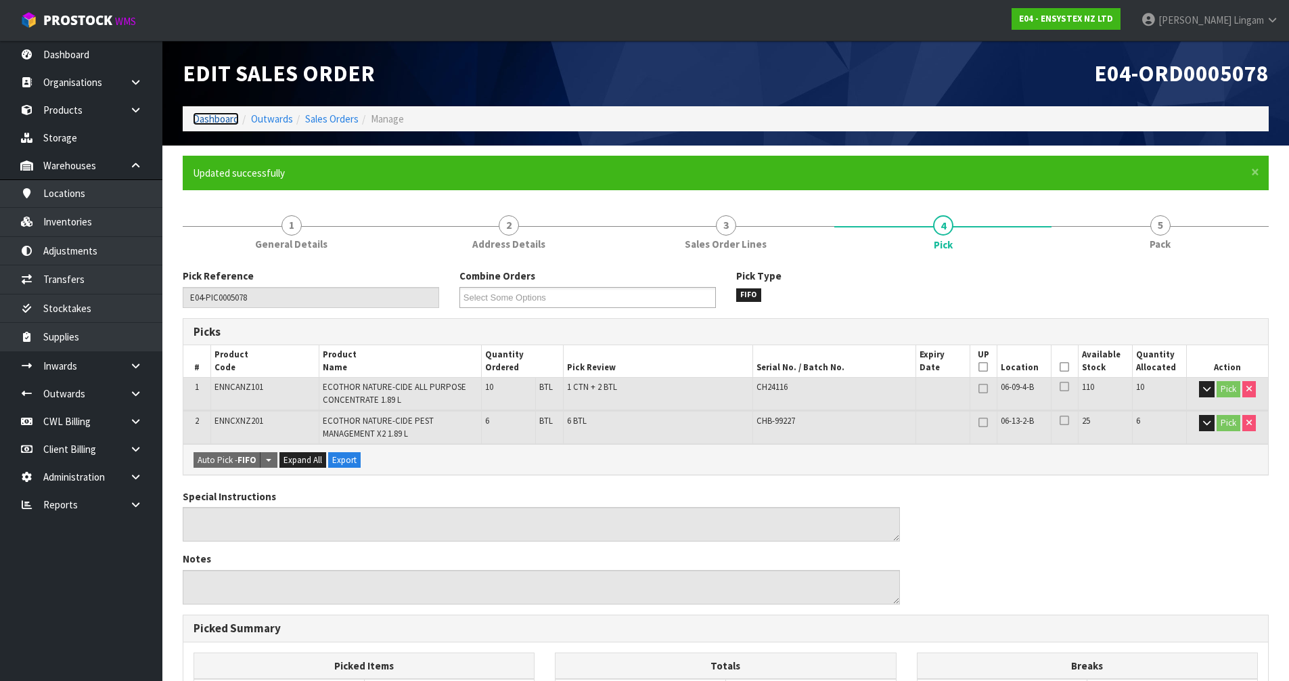
click at [208, 112] on link "Dashboard" at bounding box center [216, 118] width 46 height 13
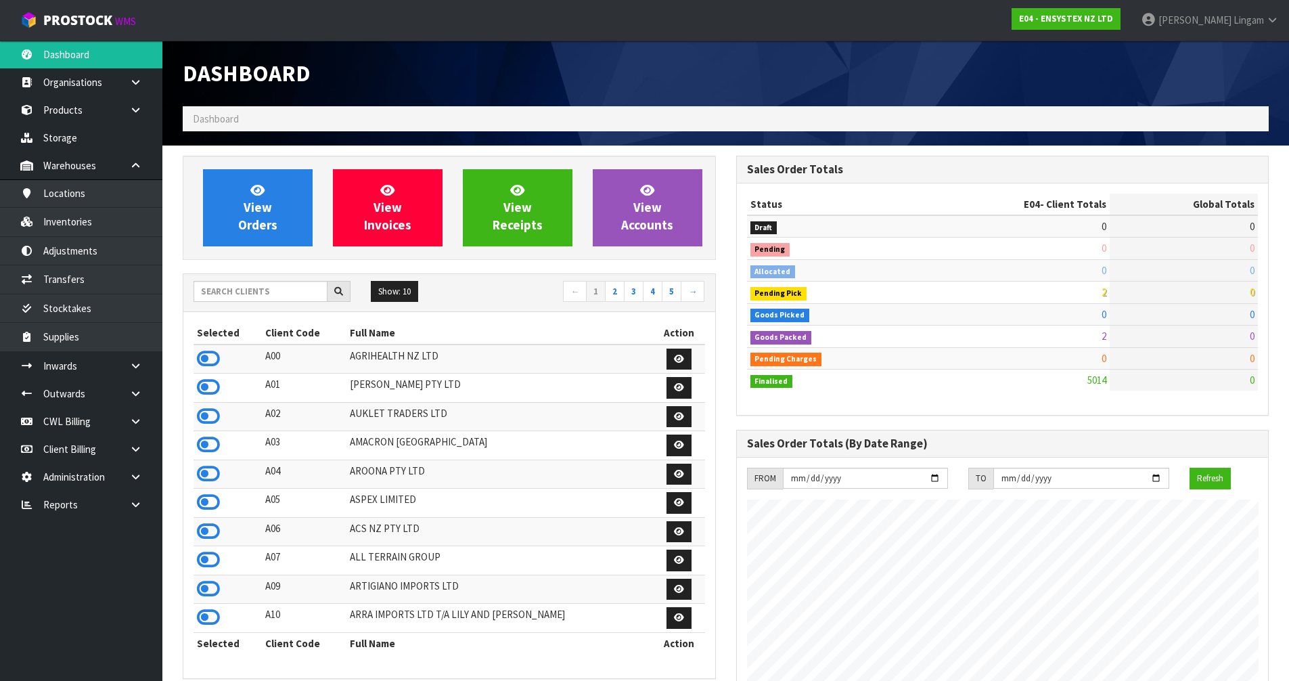
scroll to position [1025, 553]
click at [261, 286] on input "text" at bounding box center [261, 291] width 134 height 21
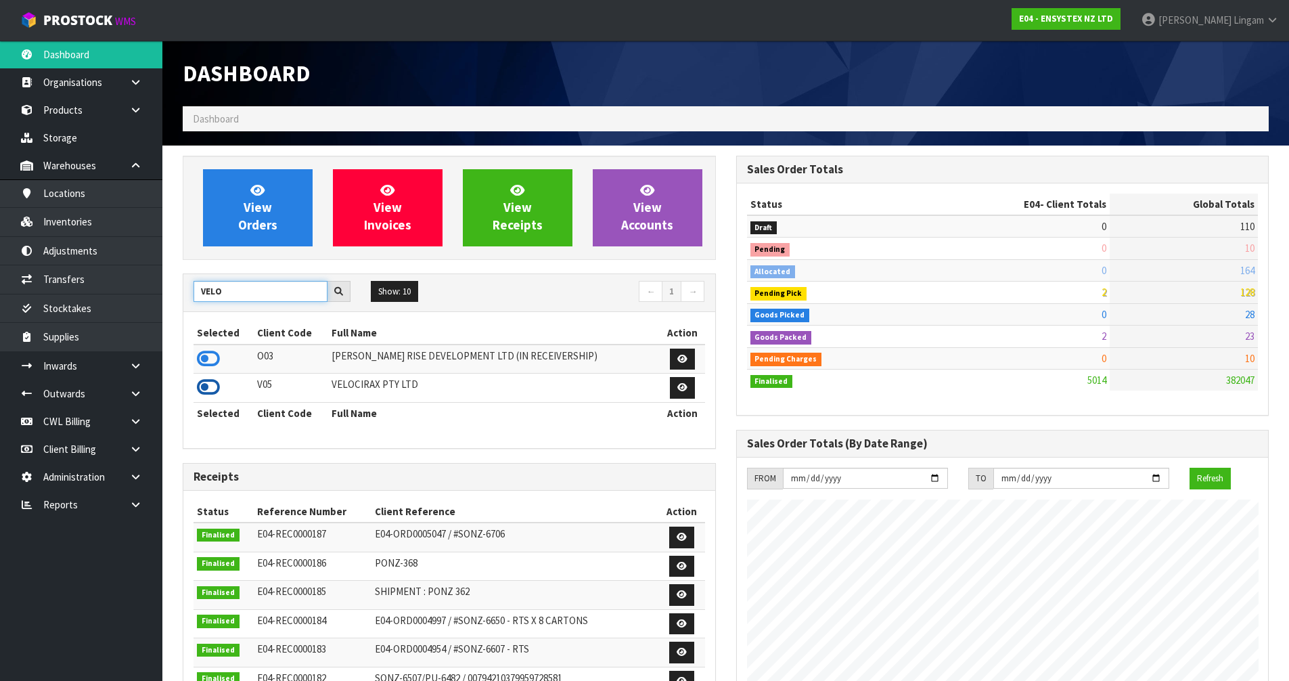
type input "VELO"
click at [208, 387] on icon at bounding box center [208, 387] width 23 height 20
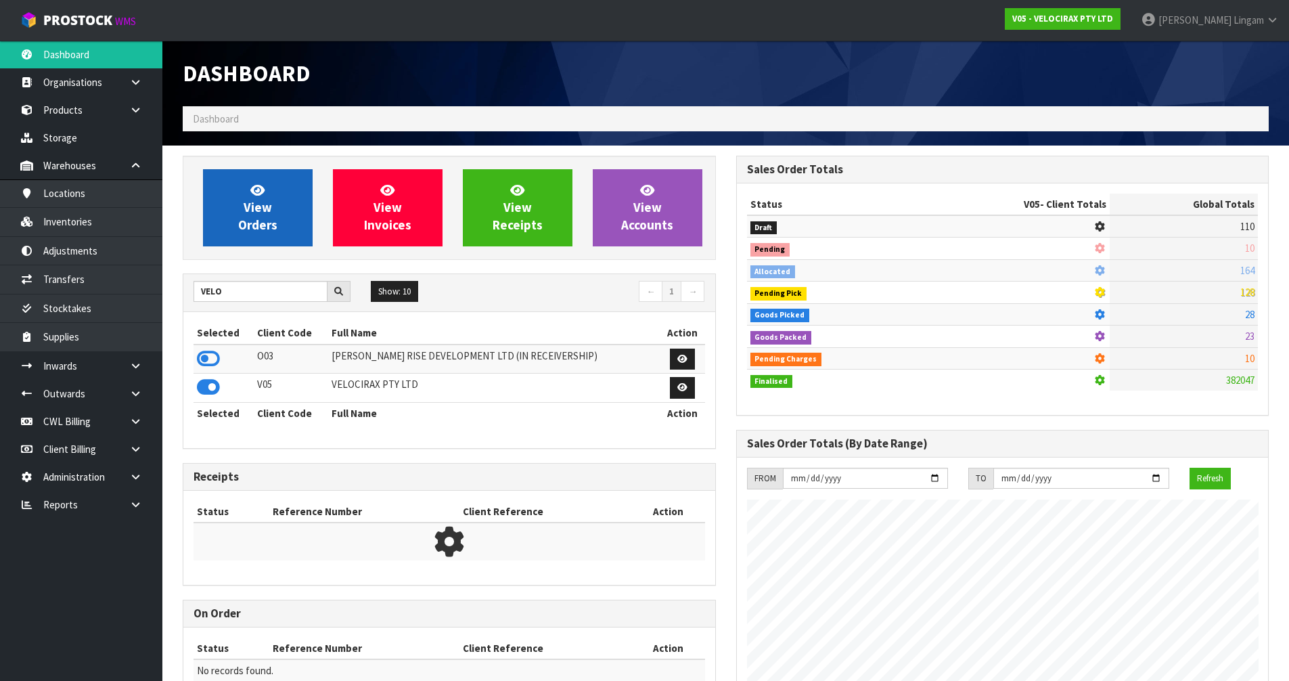
scroll to position [1054, 553]
click at [276, 228] on span "View Orders" at bounding box center [257, 207] width 39 height 51
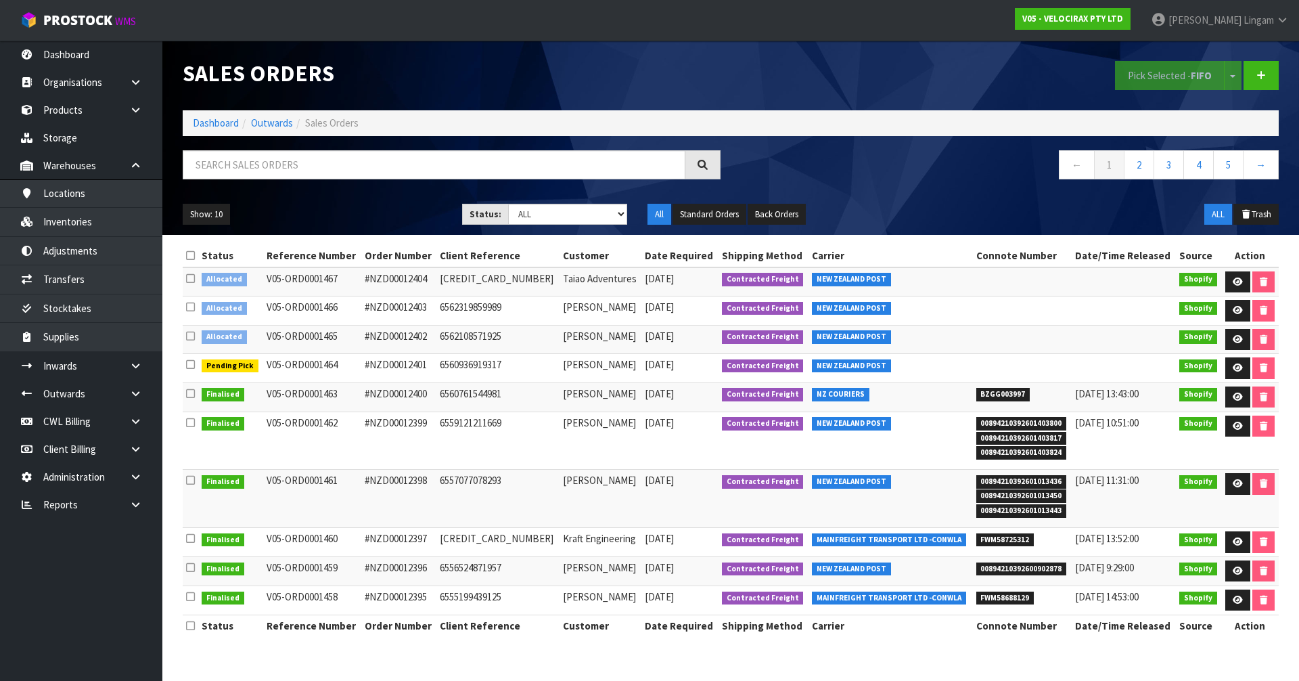
click at [193, 255] on icon at bounding box center [190, 255] width 9 height 10
click at [1160, 81] on button "Pick Selected - FIFO" at bounding box center [1170, 75] width 110 height 29
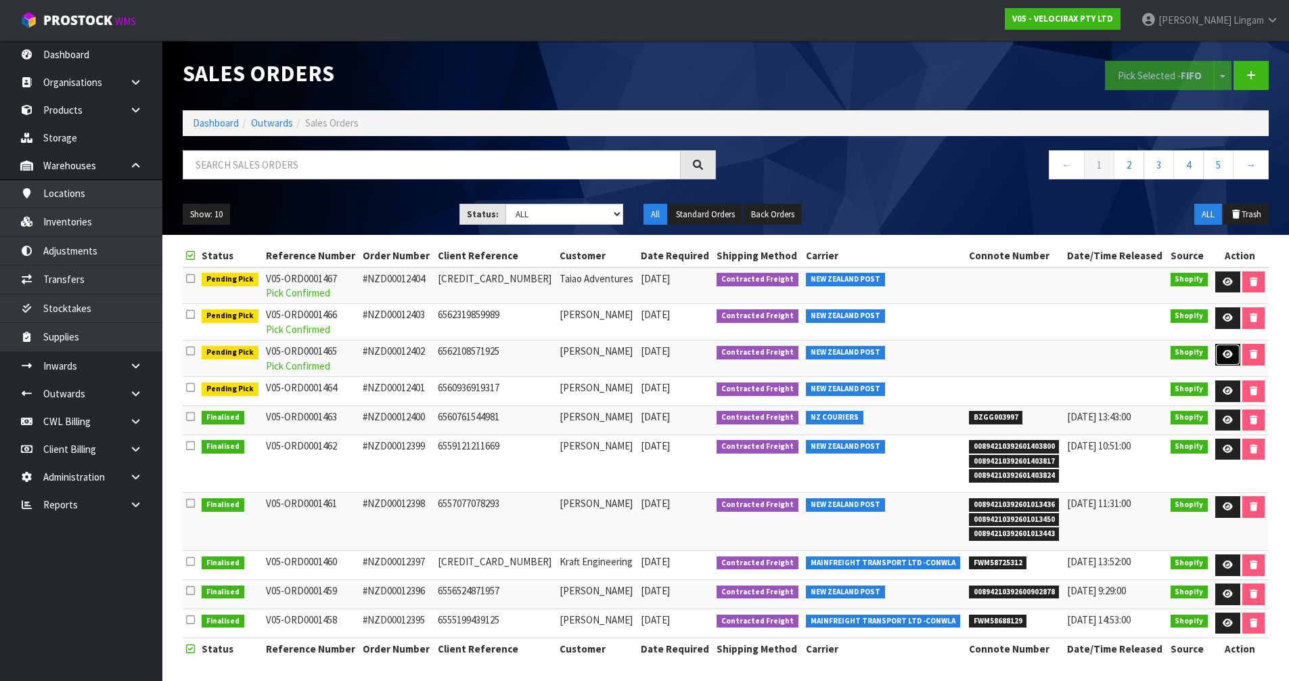
click at [1228, 361] on link at bounding box center [1227, 355] width 25 height 22
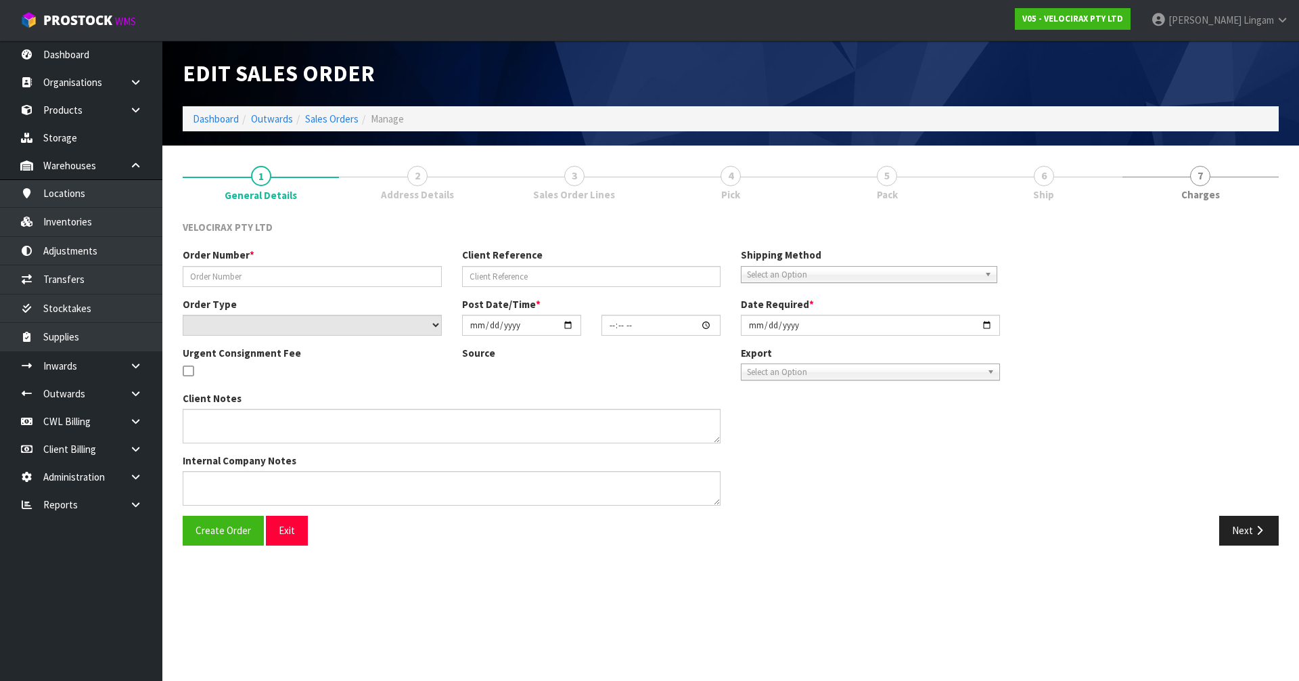
type input "#NZD00012402"
type input "6562108571925"
select select "number:0"
type input "2025-09-20"
type input "10:08:39.000"
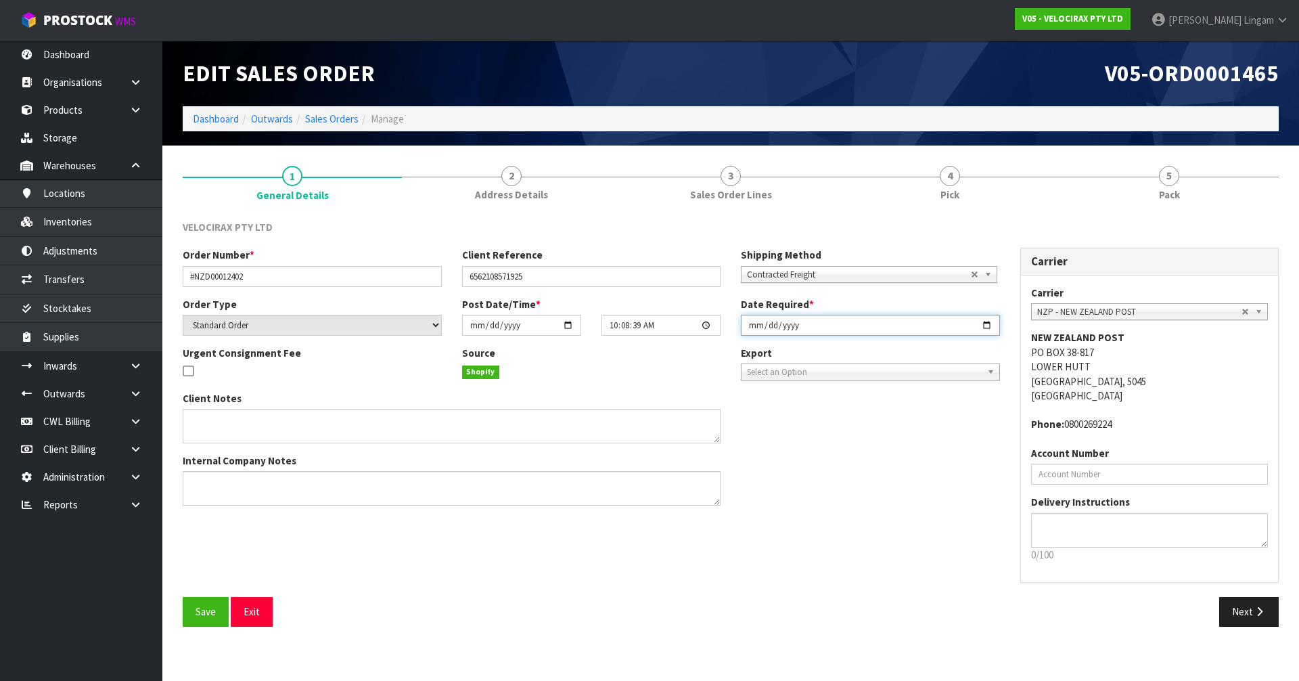
click at [752, 325] on input "2025-09-20" at bounding box center [870, 325] width 259 height 21
type input "[DATE]"
click at [212, 614] on span "Save" at bounding box center [206, 611] width 20 height 13
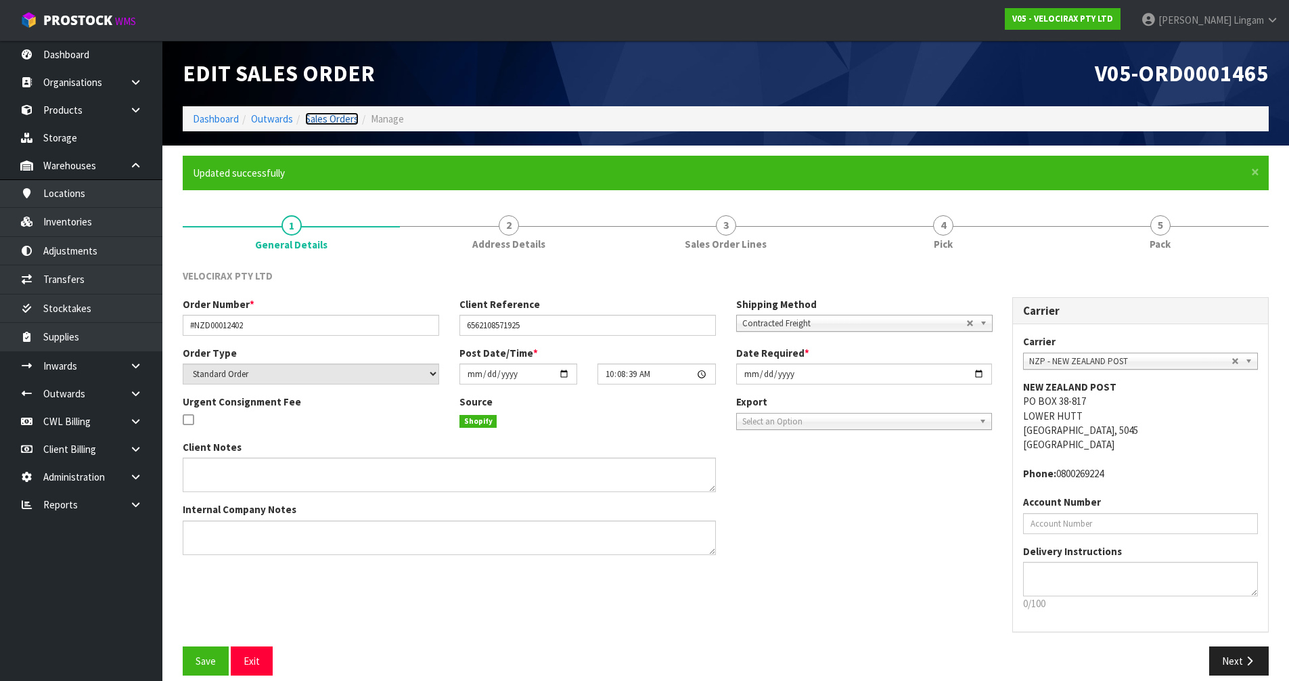
click at [352, 117] on link "Sales Orders" at bounding box center [331, 118] width 53 height 13
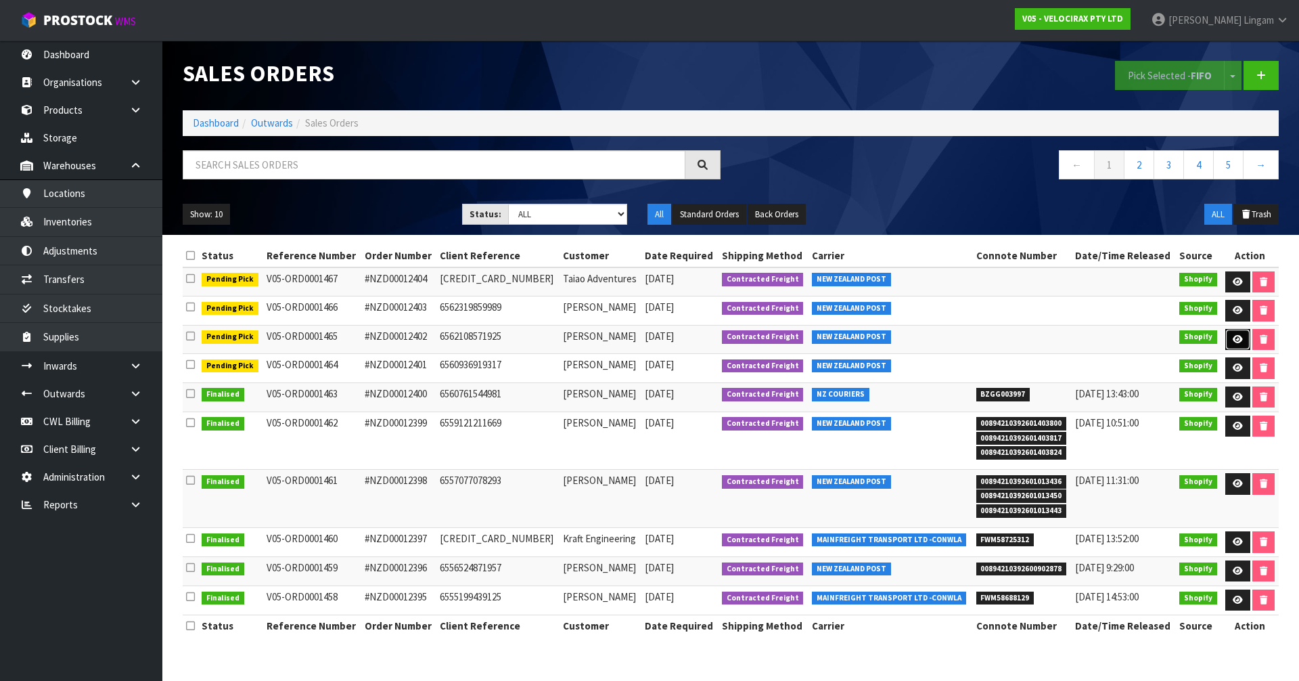
click at [1239, 337] on icon at bounding box center [1238, 339] width 10 height 9
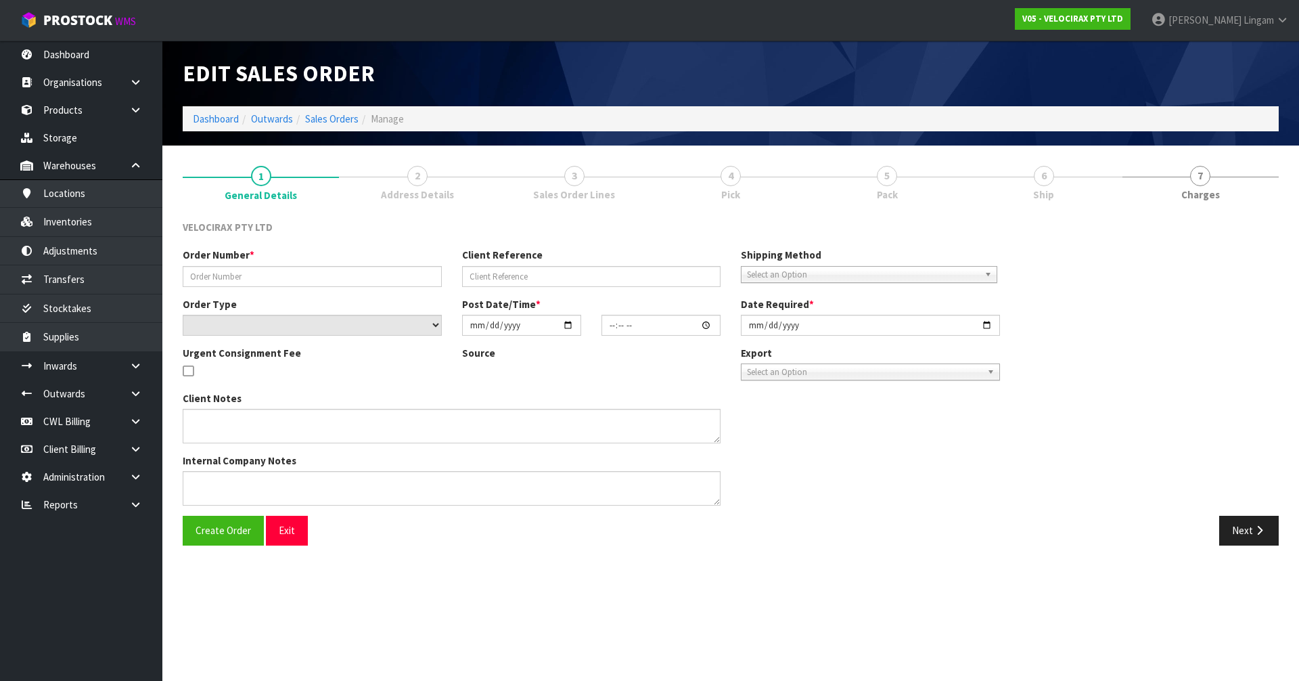
type input "#NZD00012402"
type input "6562108571925"
select select "number:0"
type input "2025-09-20"
type input "10:08:39.000"
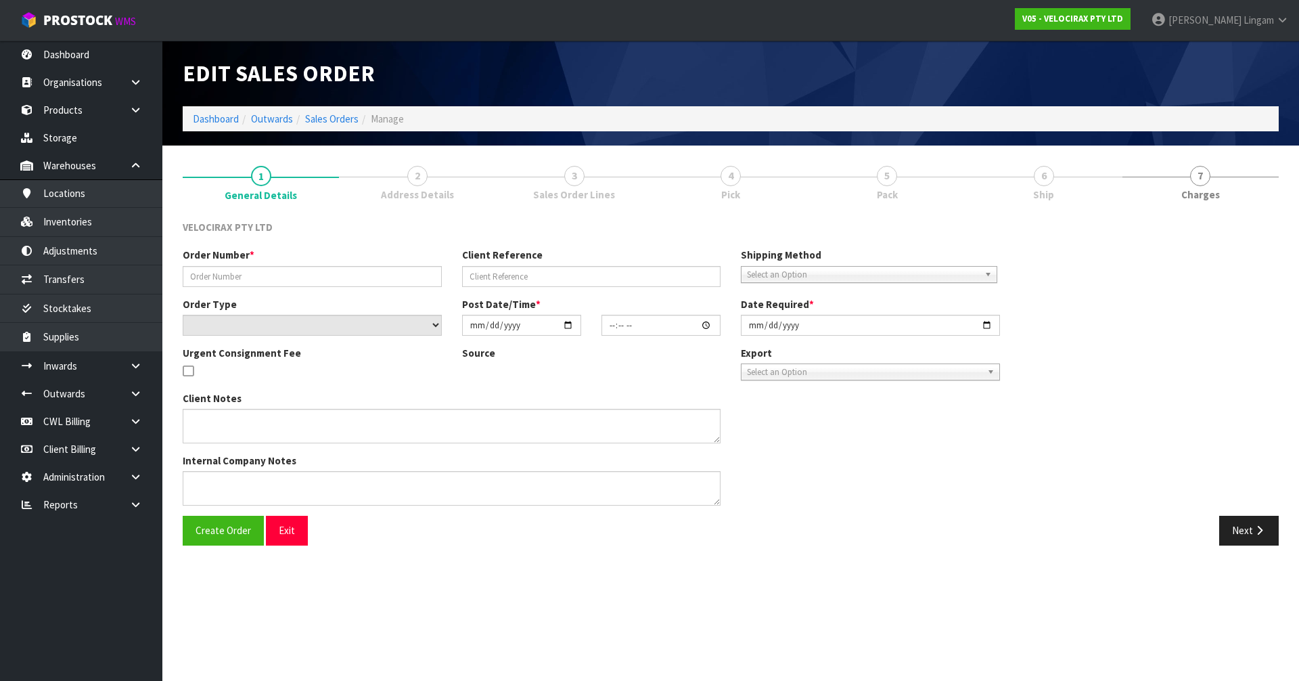
type input "[DATE]"
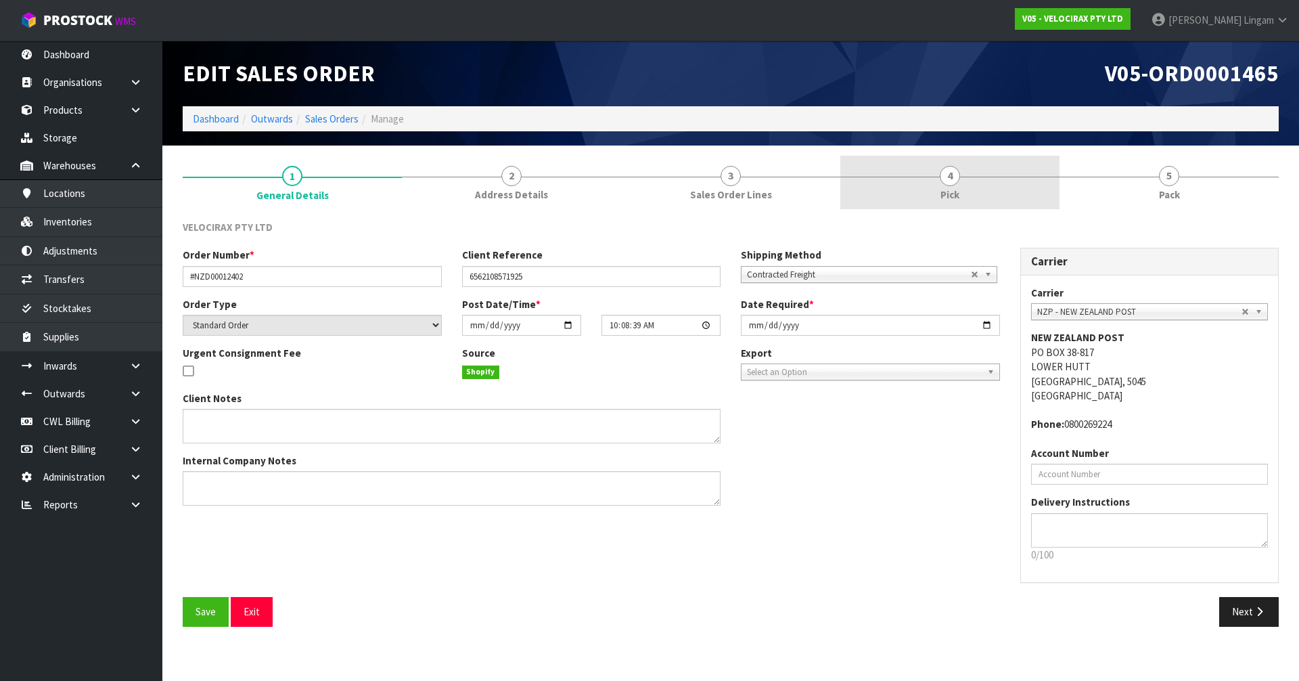
click at [984, 186] on link "4 Pick" at bounding box center [949, 182] width 219 height 53
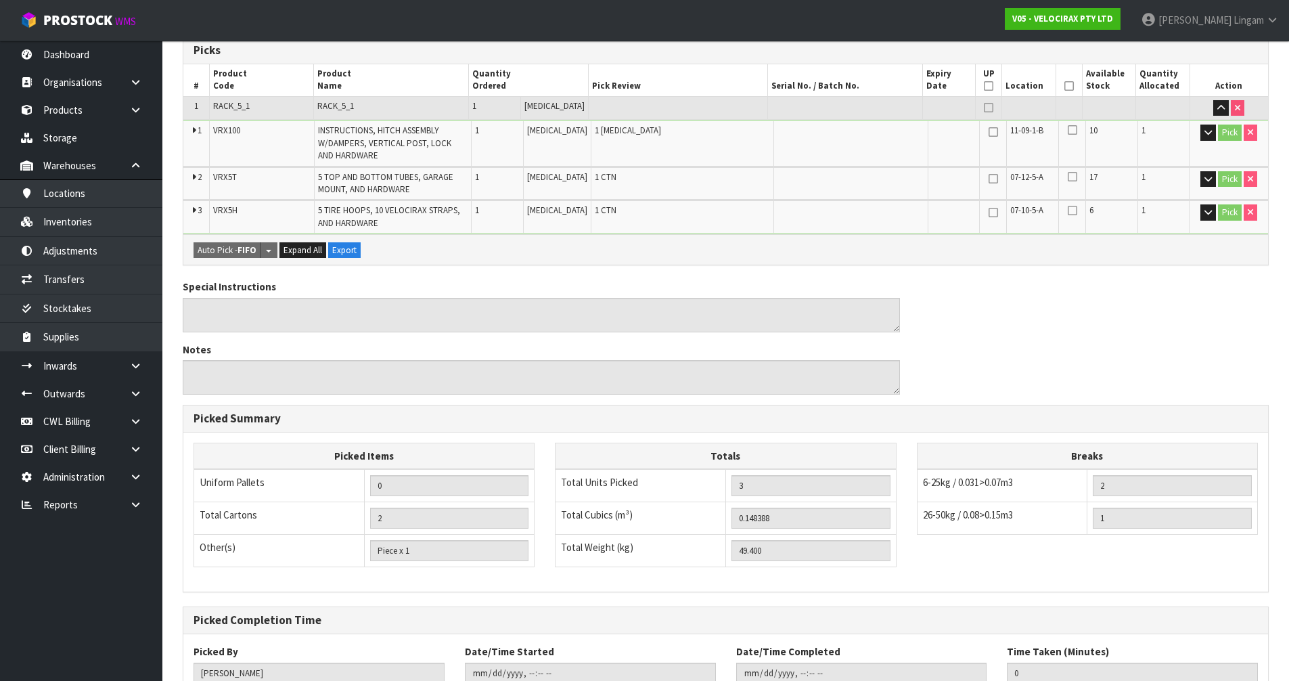
scroll to position [330, 0]
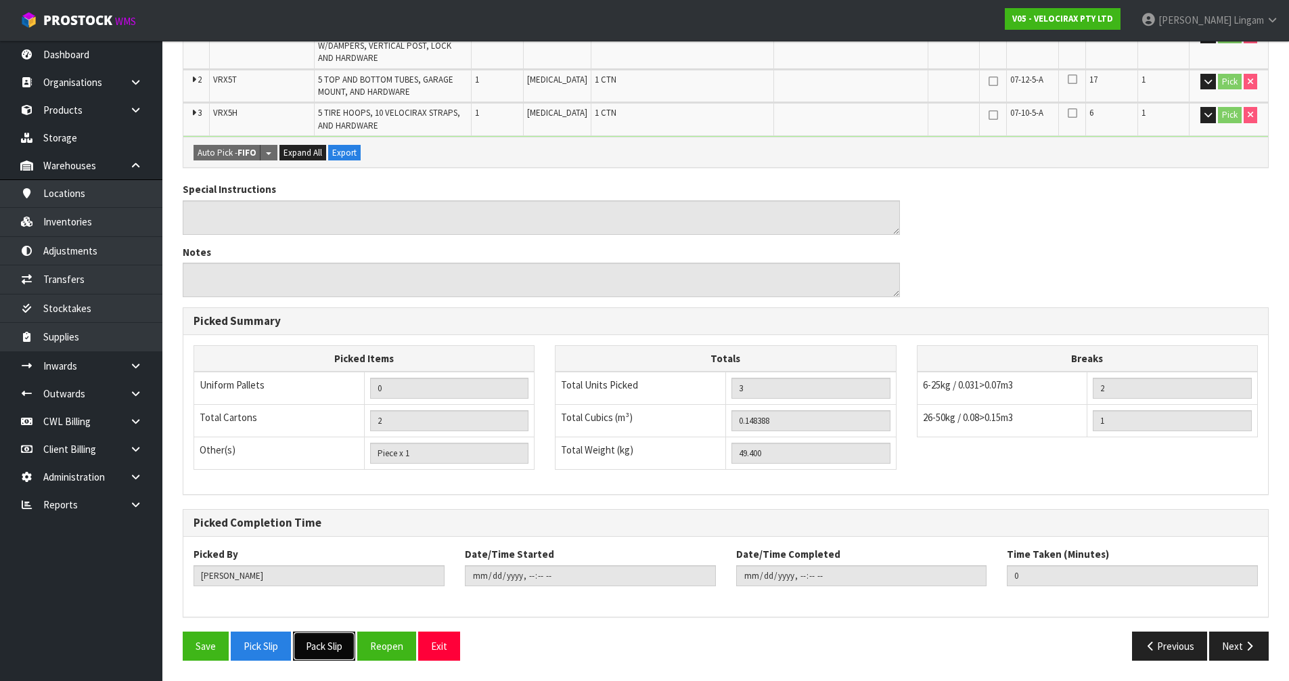
click at [325, 641] on button "Pack Slip" at bounding box center [324, 645] width 62 height 29
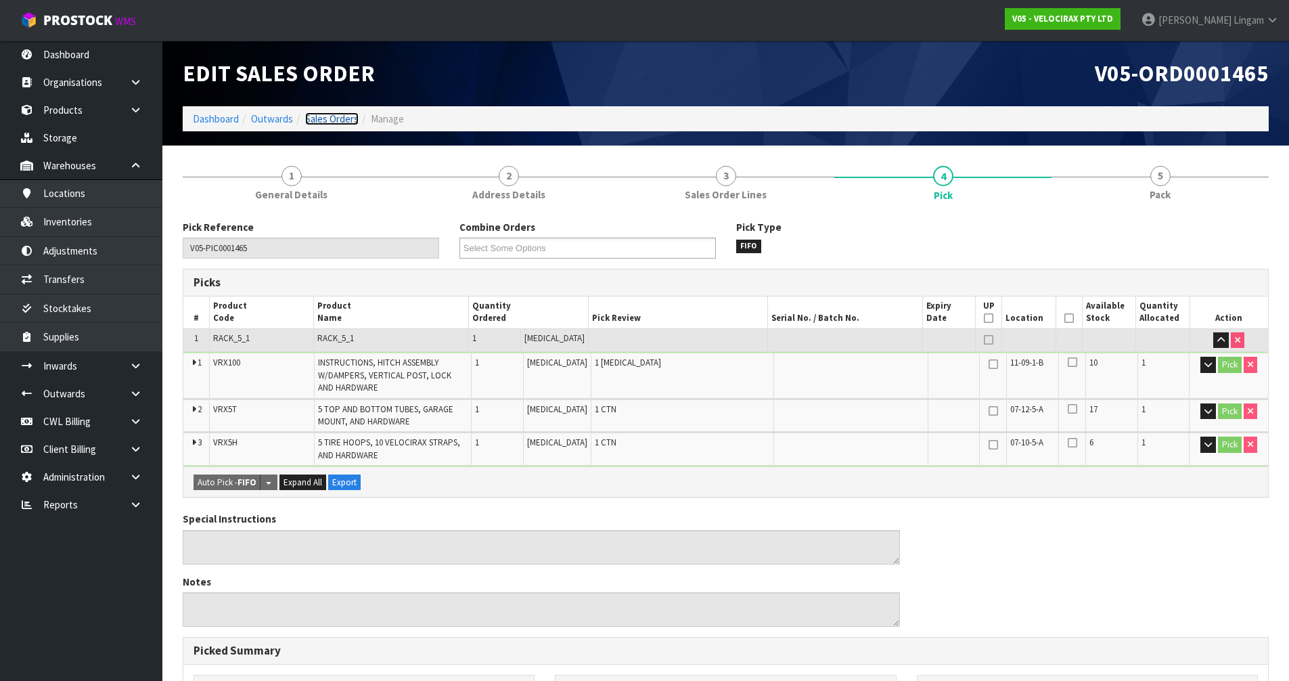
click at [340, 120] on link "Sales Orders" at bounding box center [331, 118] width 53 height 13
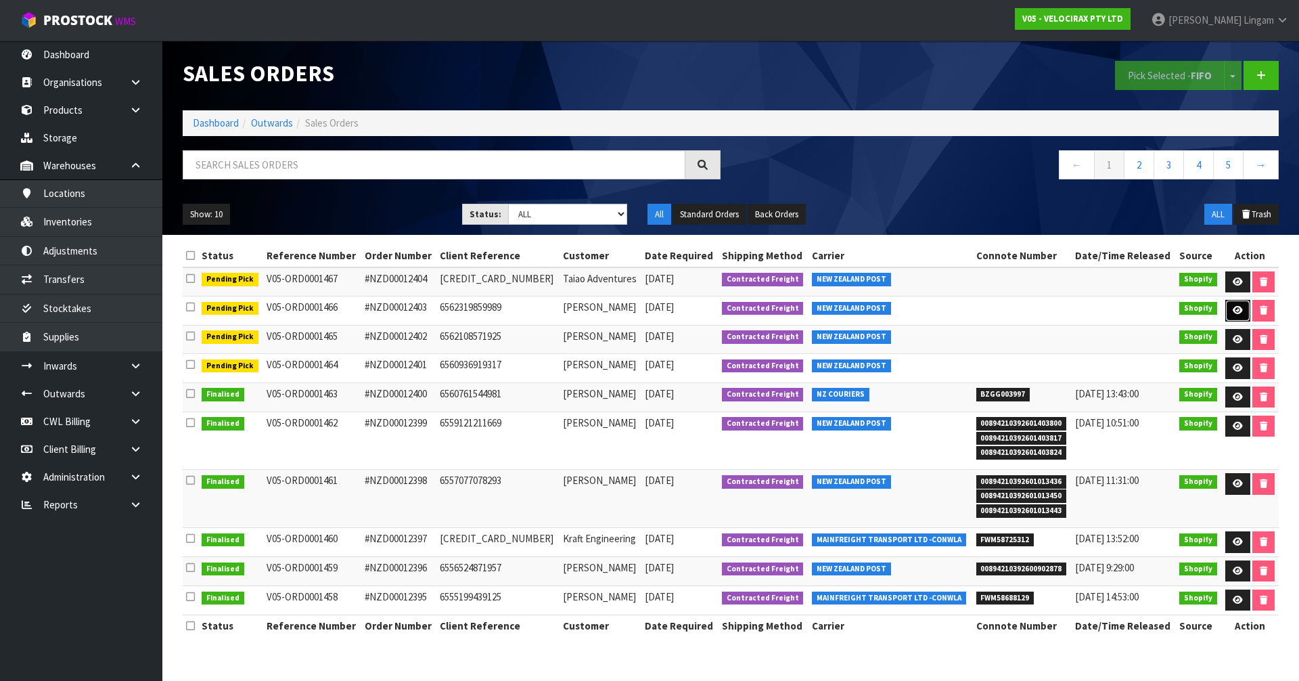
click at [1233, 304] on link at bounding box center [1237, 311] width 25 height 22
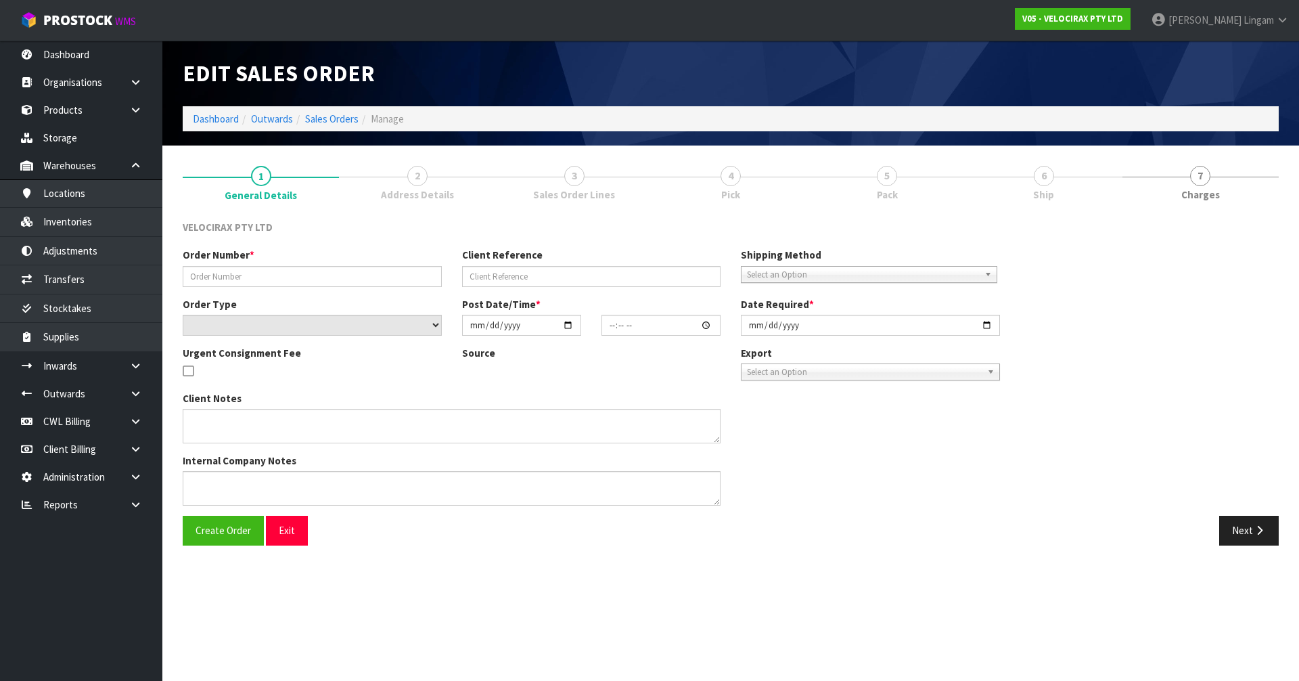
type input "#NZD00012403"
type input "6562319859989"
select select "number:0"
type input "2025-09-20"
type input "15:22:20.000"
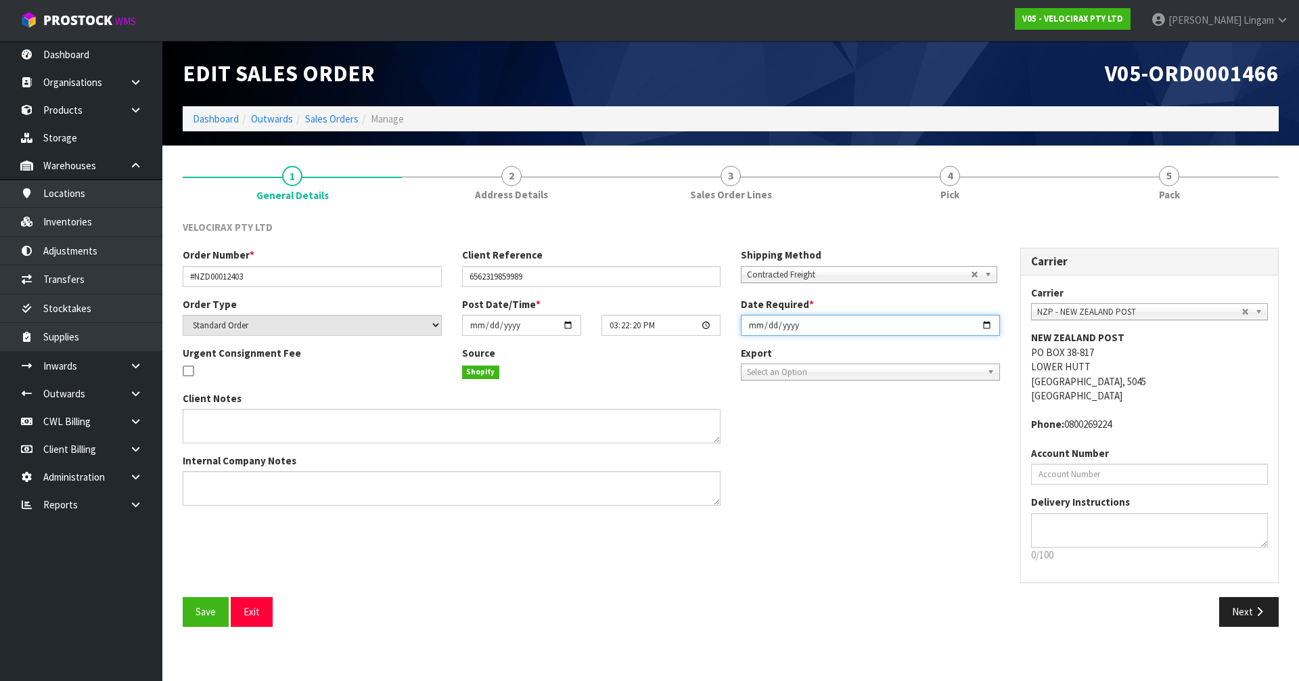
click at [752, 321] on input "2025-09-20" at bounding box center [870, 325] width 259 height 21
type input "[DATE]"
click at [189, 610] on button "Save" at bounding box center [206, 611] width 46 height 29
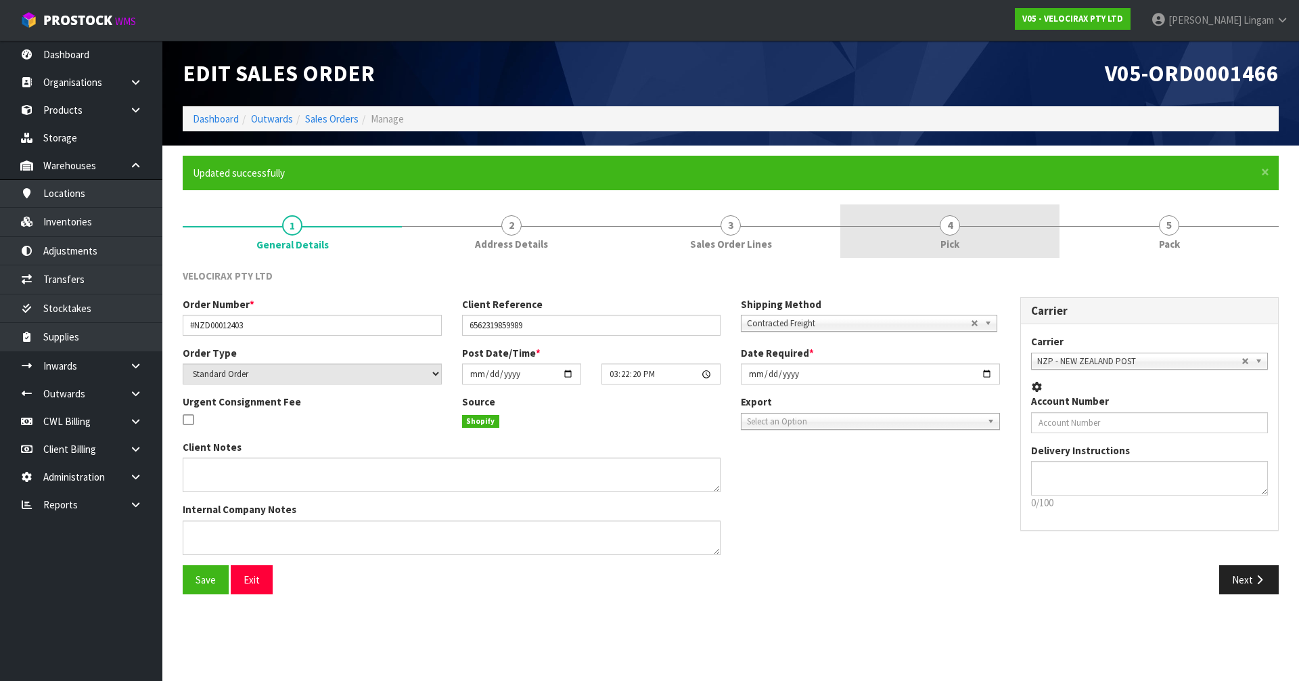
click at [1006, 229] on link "4 Pick" at bounding box center [949, 230] width 219 height 53
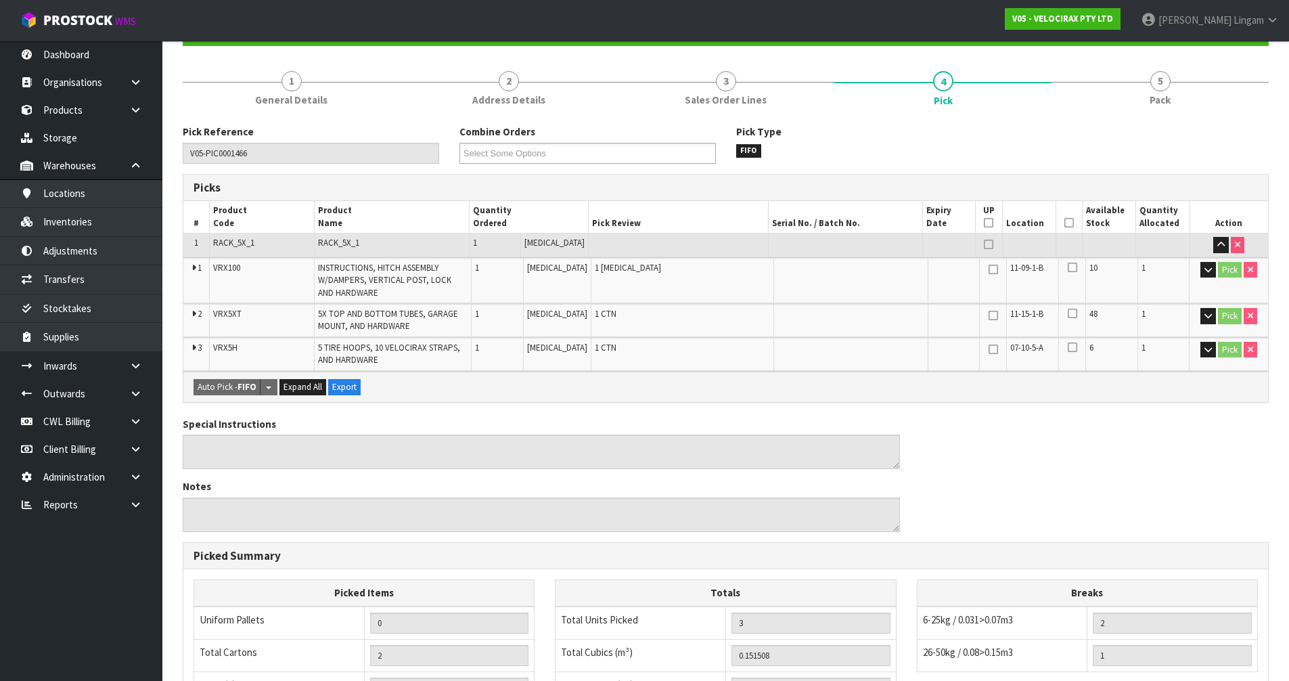
scroll to position [378, 0]
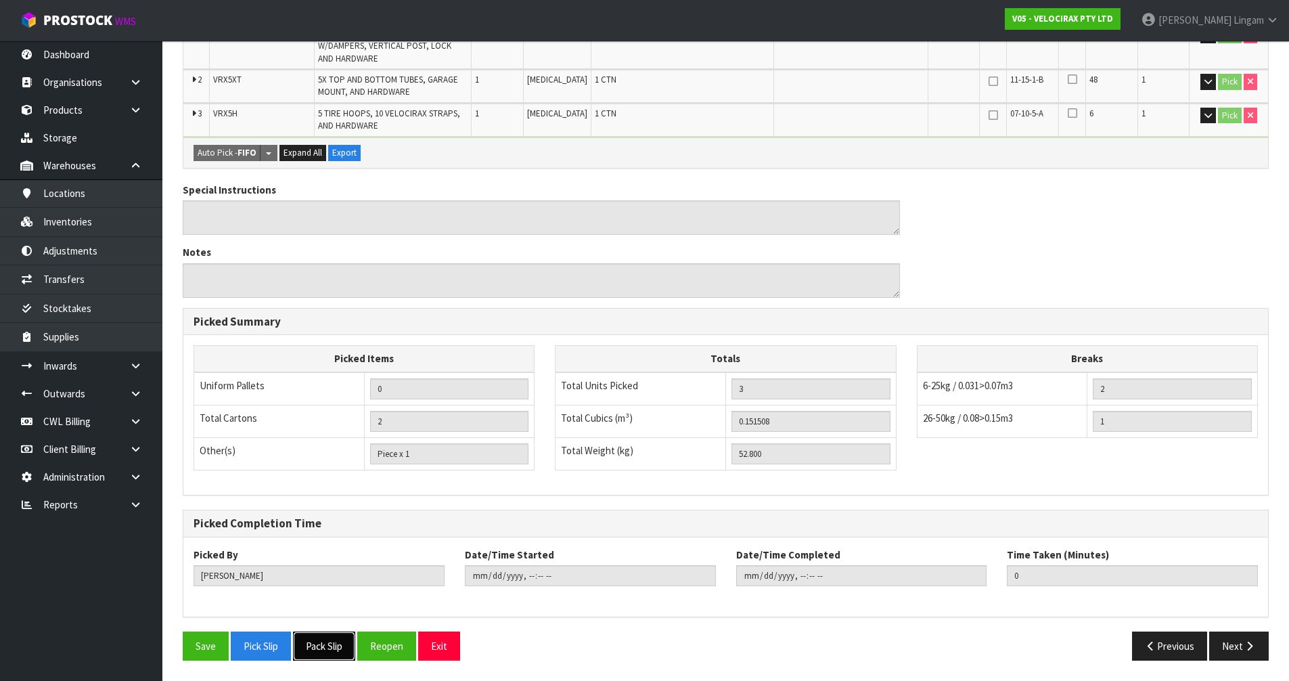
click at [327, 641] on button "Pack Slip" at bounding box center [324, 645] width 62 height 29
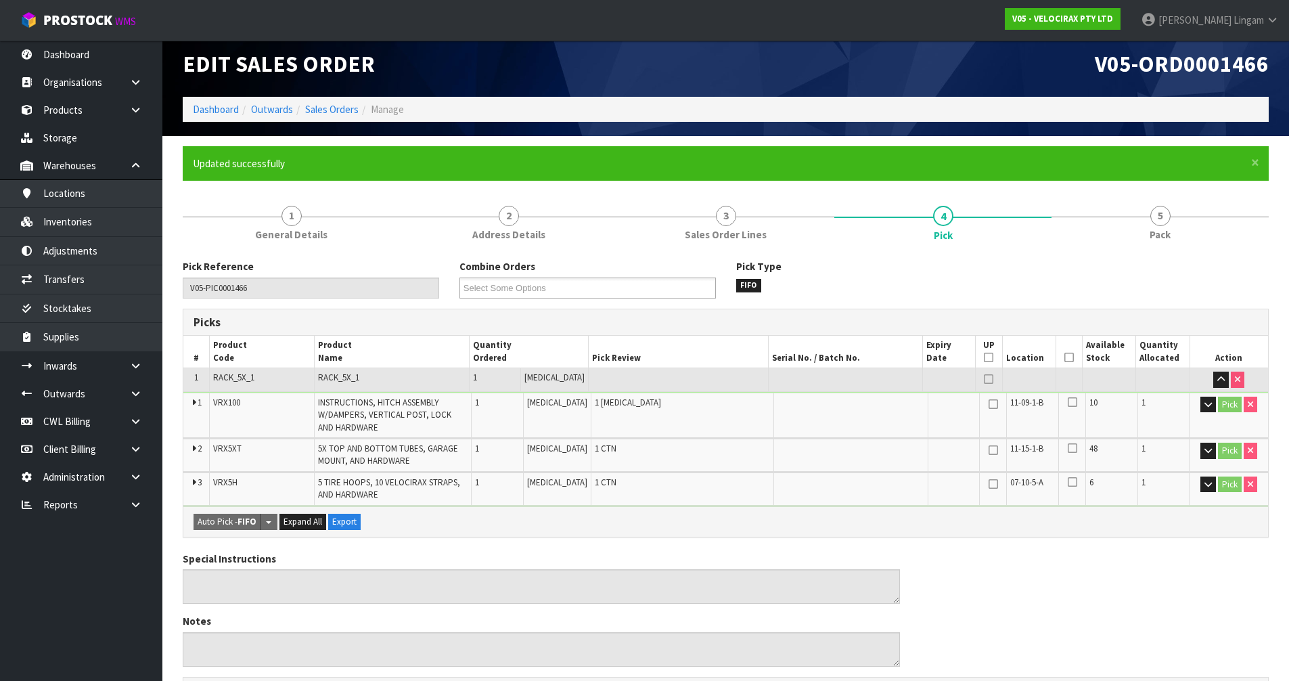
scroll to position [0, 0]
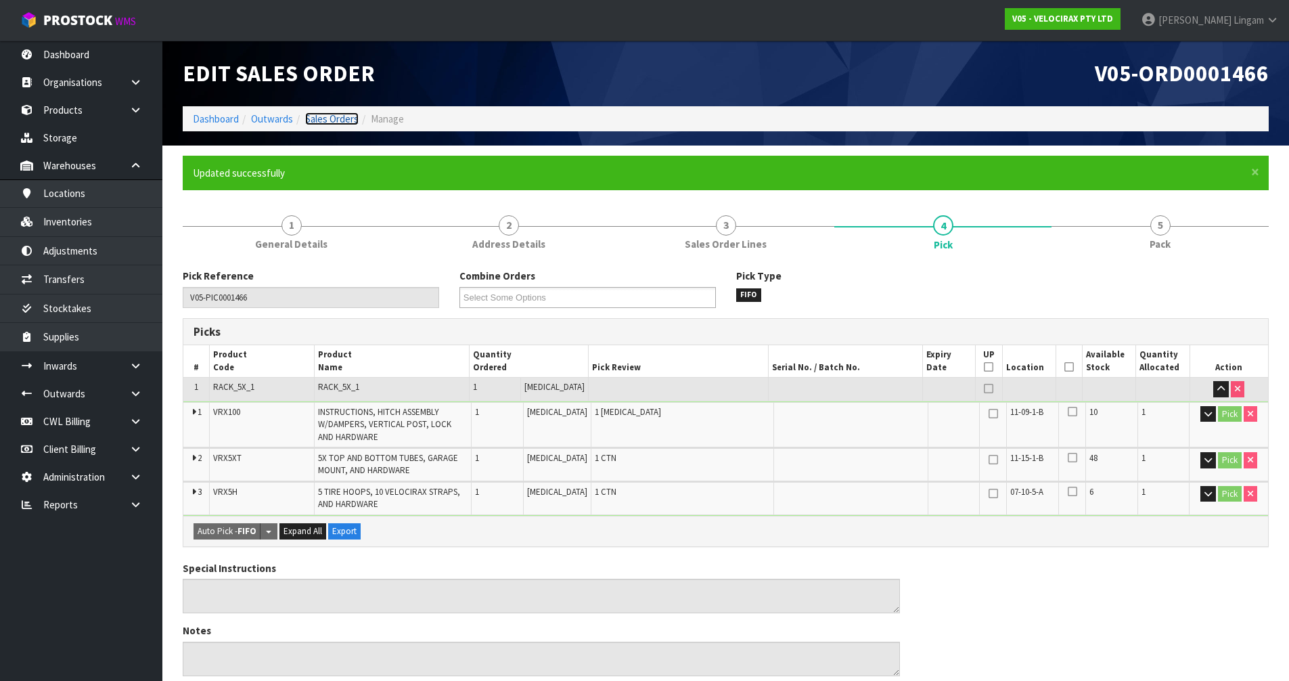
click at [357, 114] on link "Sales Orders" at bounding box center [331, 118] width 53 height 13
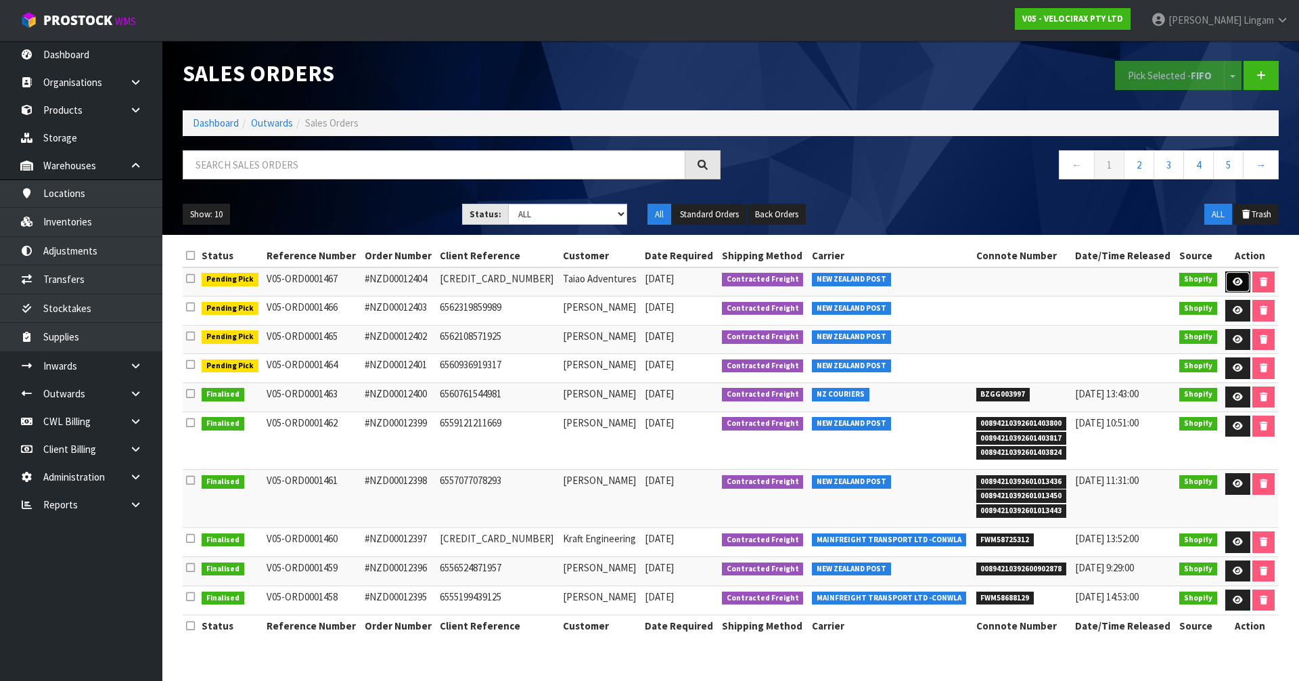
click at [1241, 279] on link at bounding box center [1237, 282] width 25 height 22
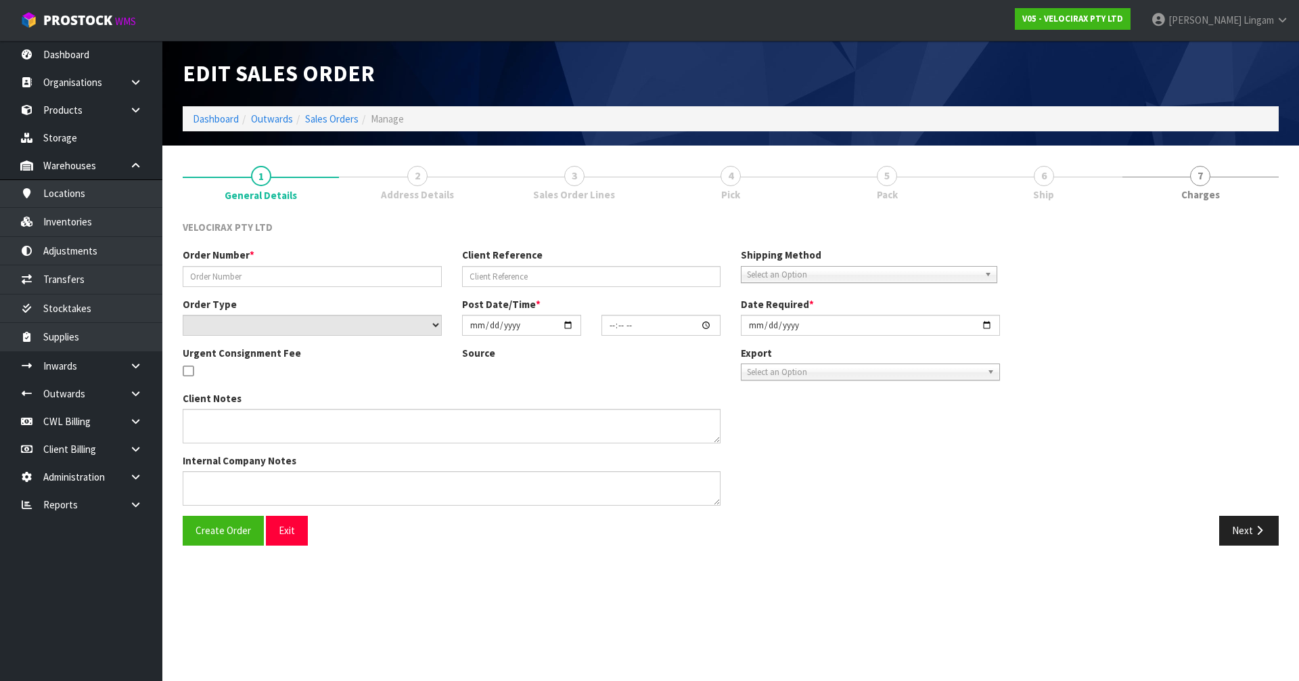
type input "#NZD00012404"
type input "6563952165141"
select select "number:0"
type input "[DATE]"
type input "13:06:41.000"
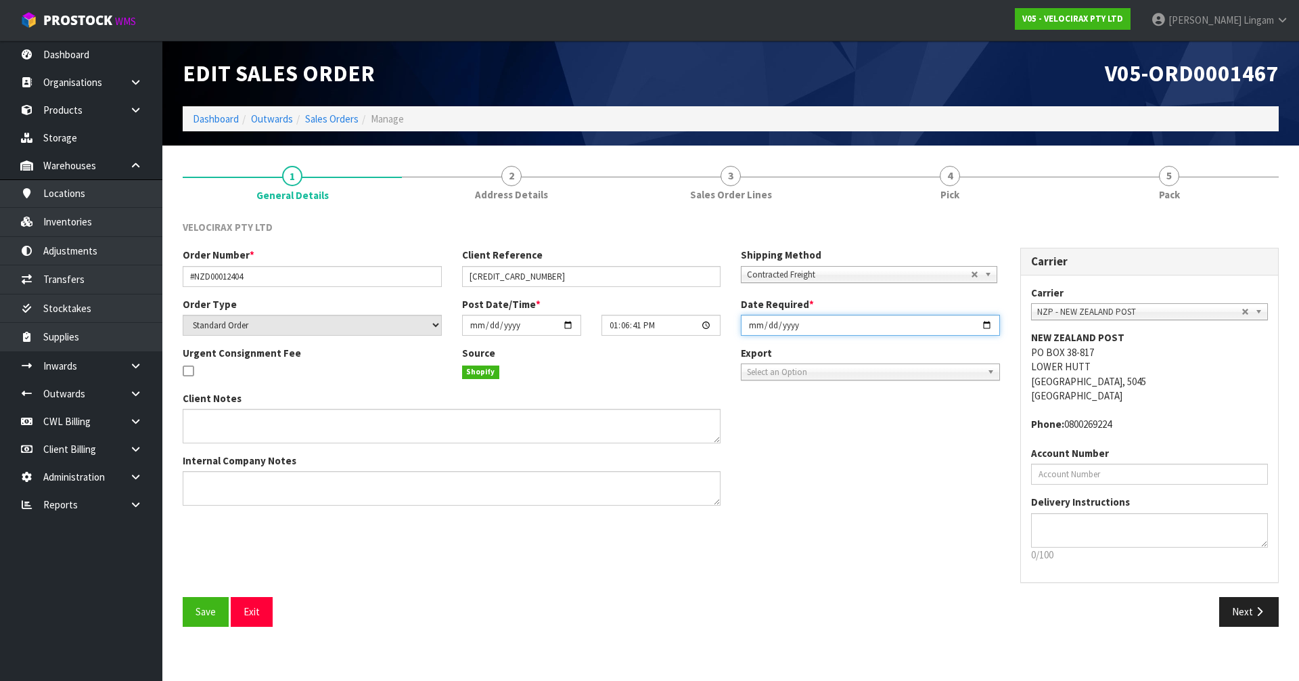
click at [754, 327] on input "[DATE]" at bounding box center [870, 325] width 259 height 21
type input "[DATE]"
click at [217, 604] on button "Save" at bounding box center [206, 611] width 46 height 29
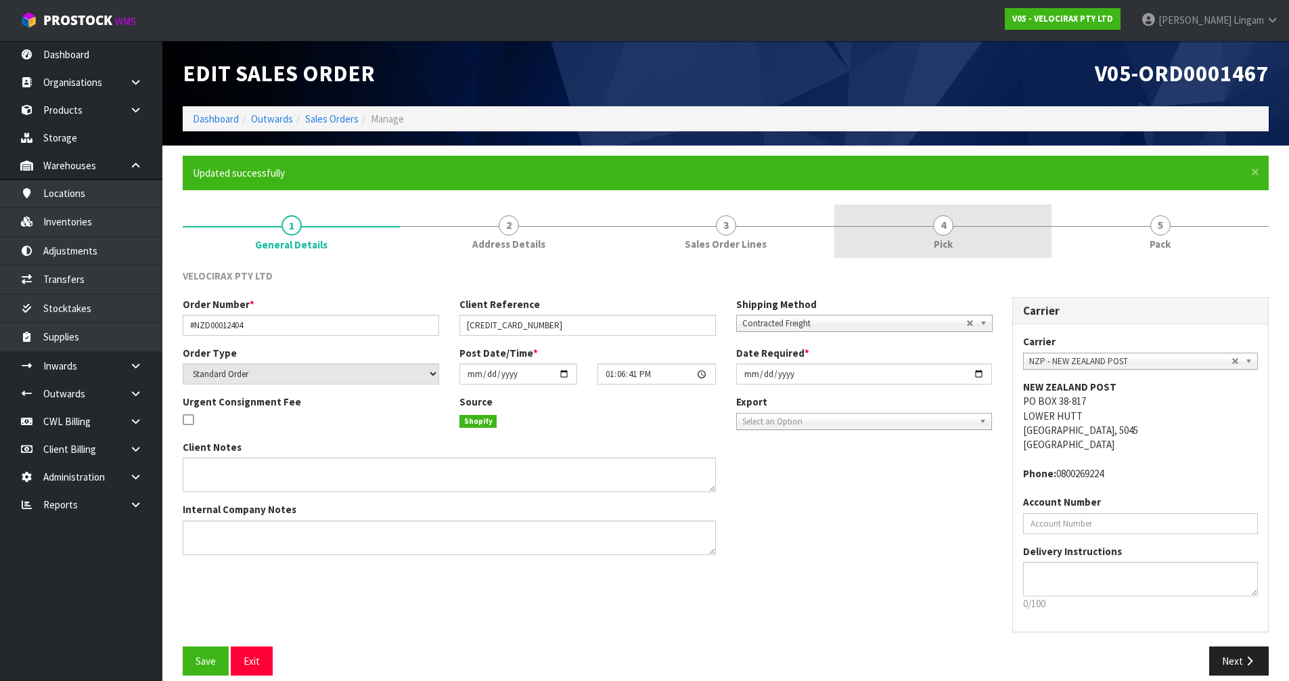
click at [984, 240] on link "4 Pick" at bounding box center [942, 230] width 217 height 53
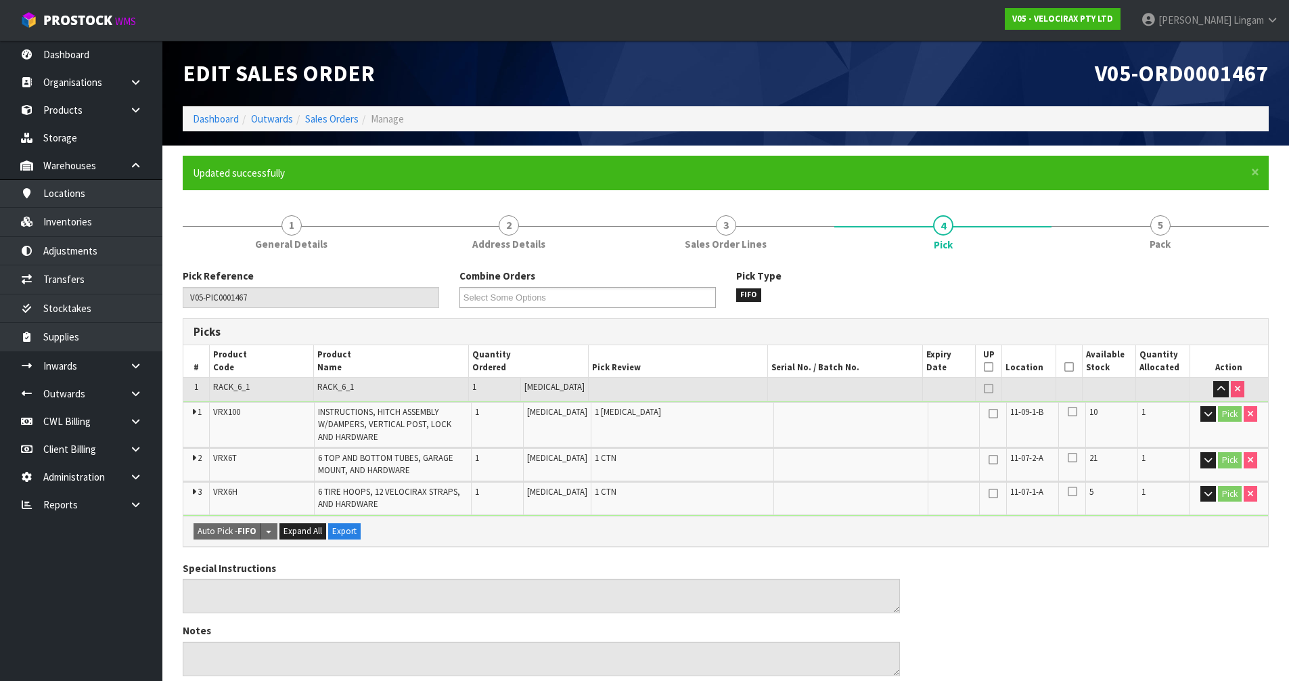
scroll to position [378, 0]
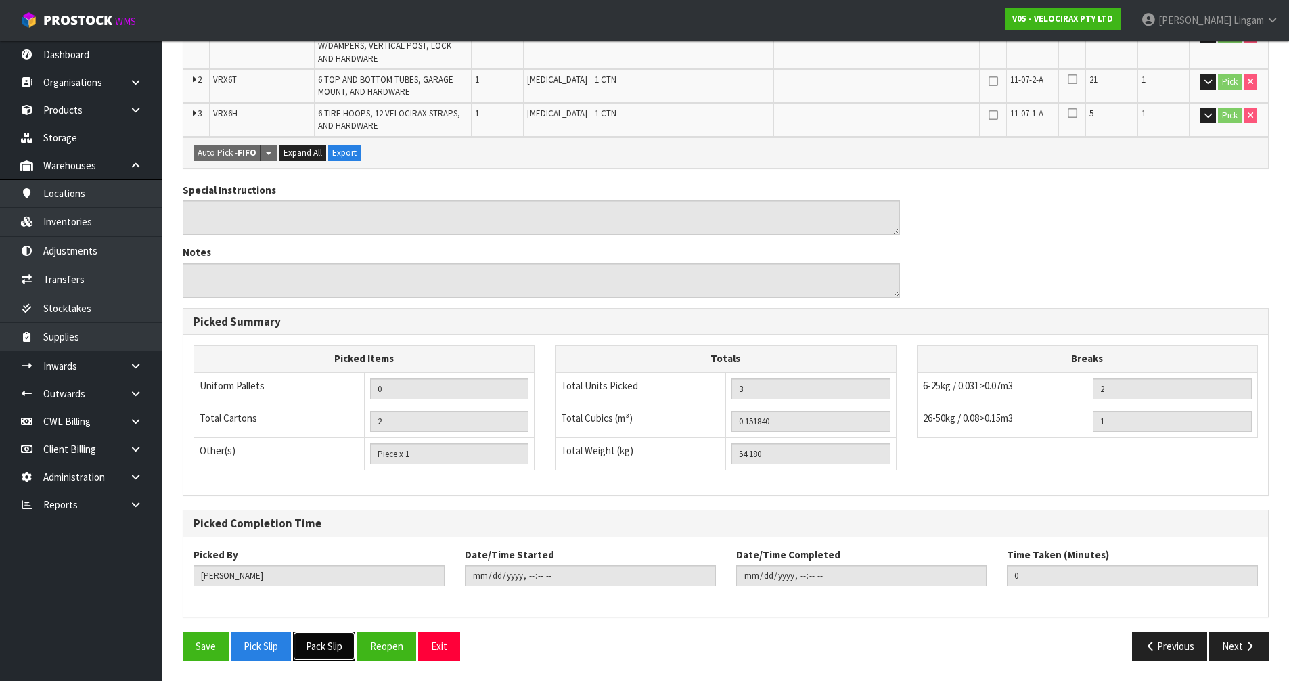
click at [332, 643] on button "Pack Slip" at bounding box center [324, 645] width 62 height 29
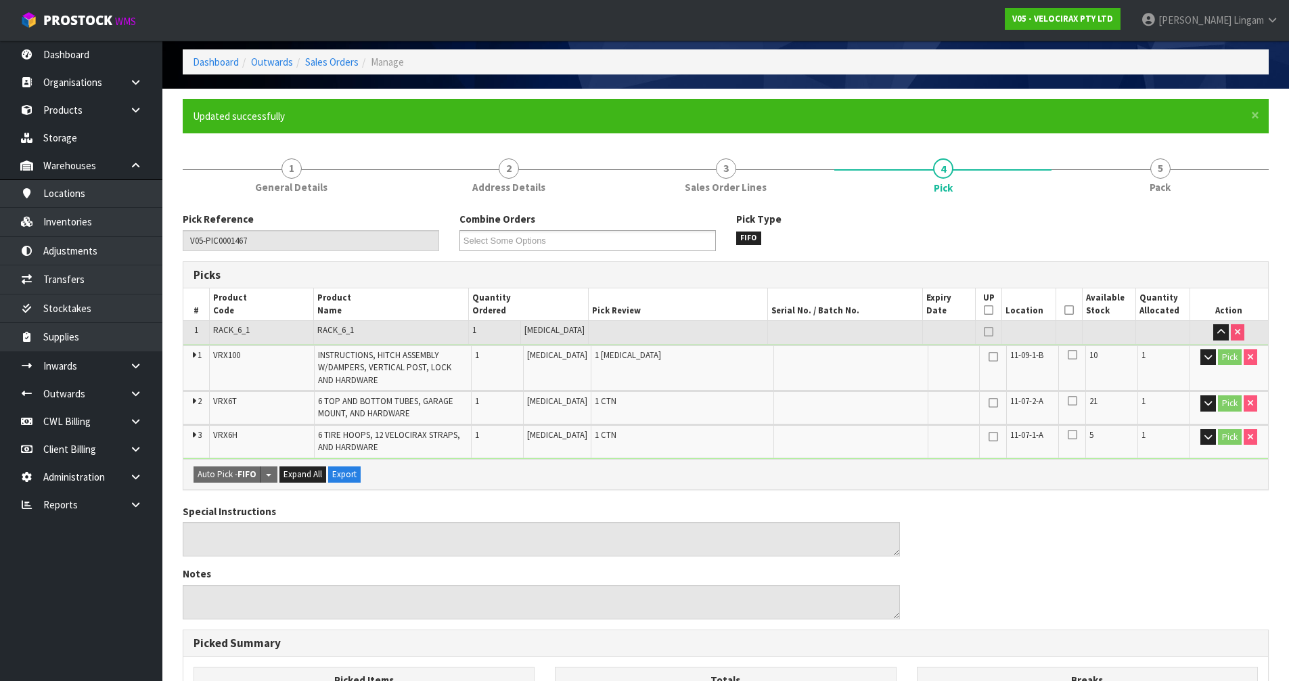
scroll to position [0, 0]
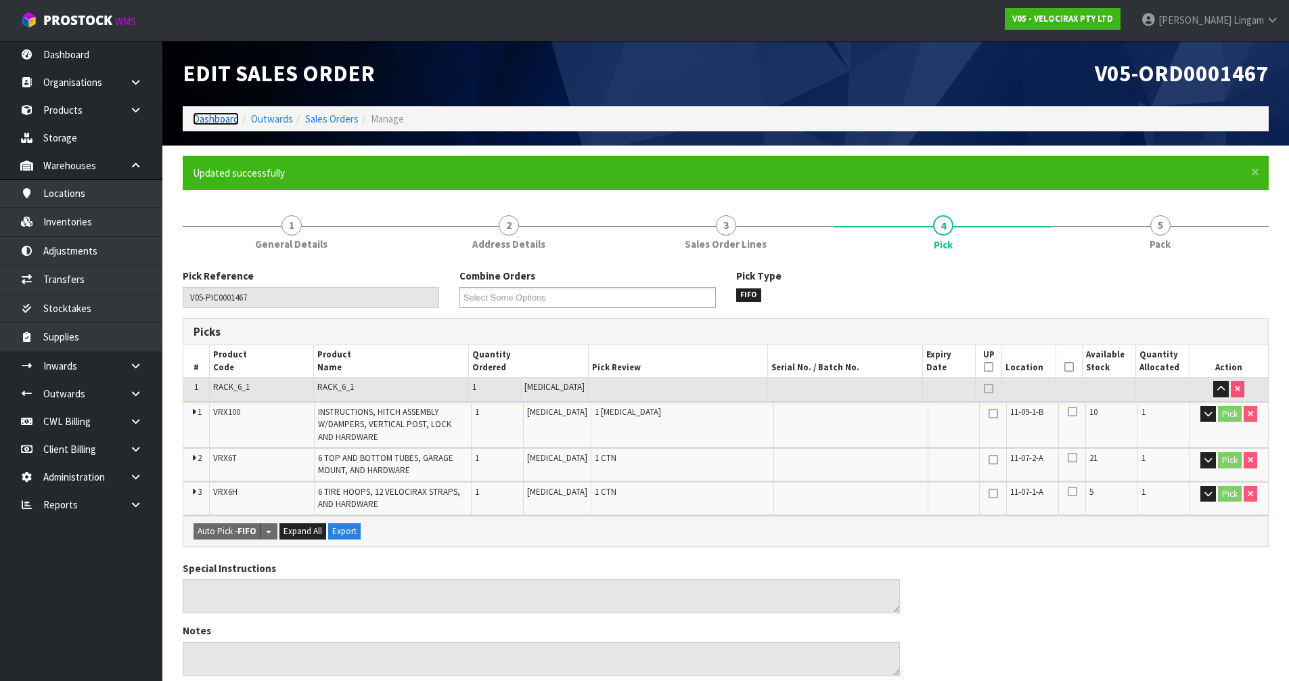
click at [210, 116] on link "Dashboard" at bounding box center [216, 118] width 46 height 13
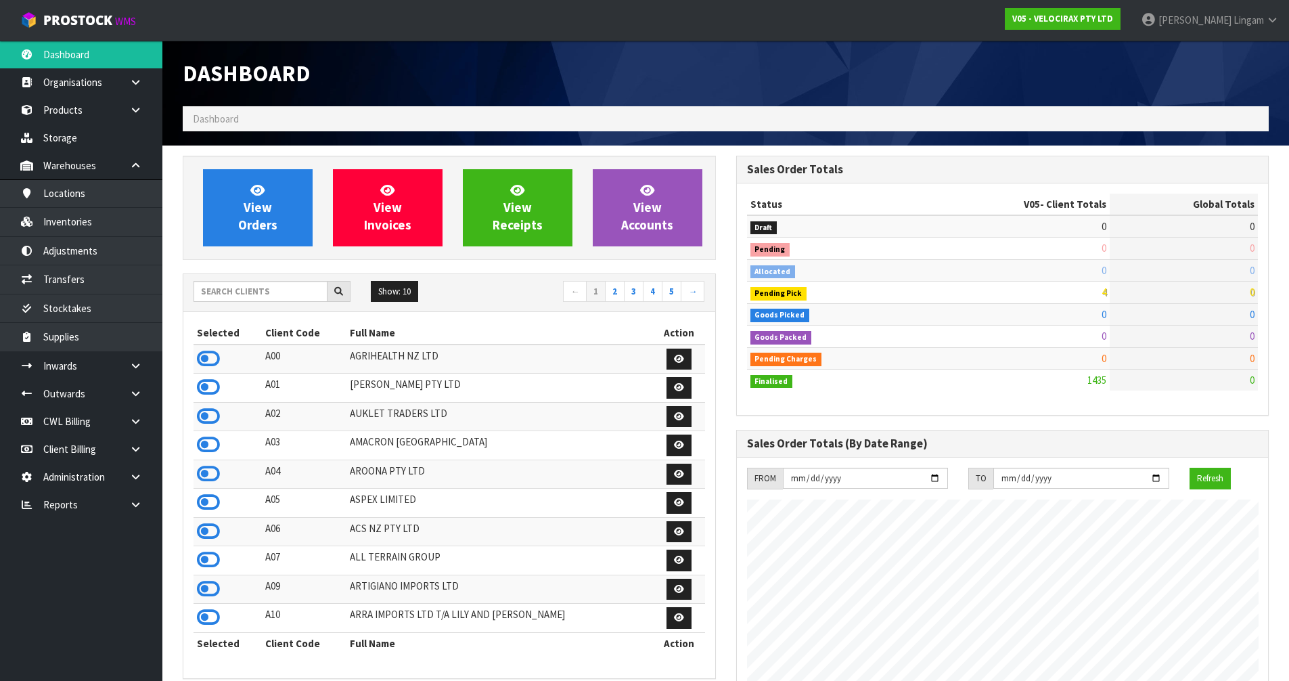
scroll to position [1054, 553]
click at [244, 289] on input "text" at bounding box center [261, 291] width 134 height 21
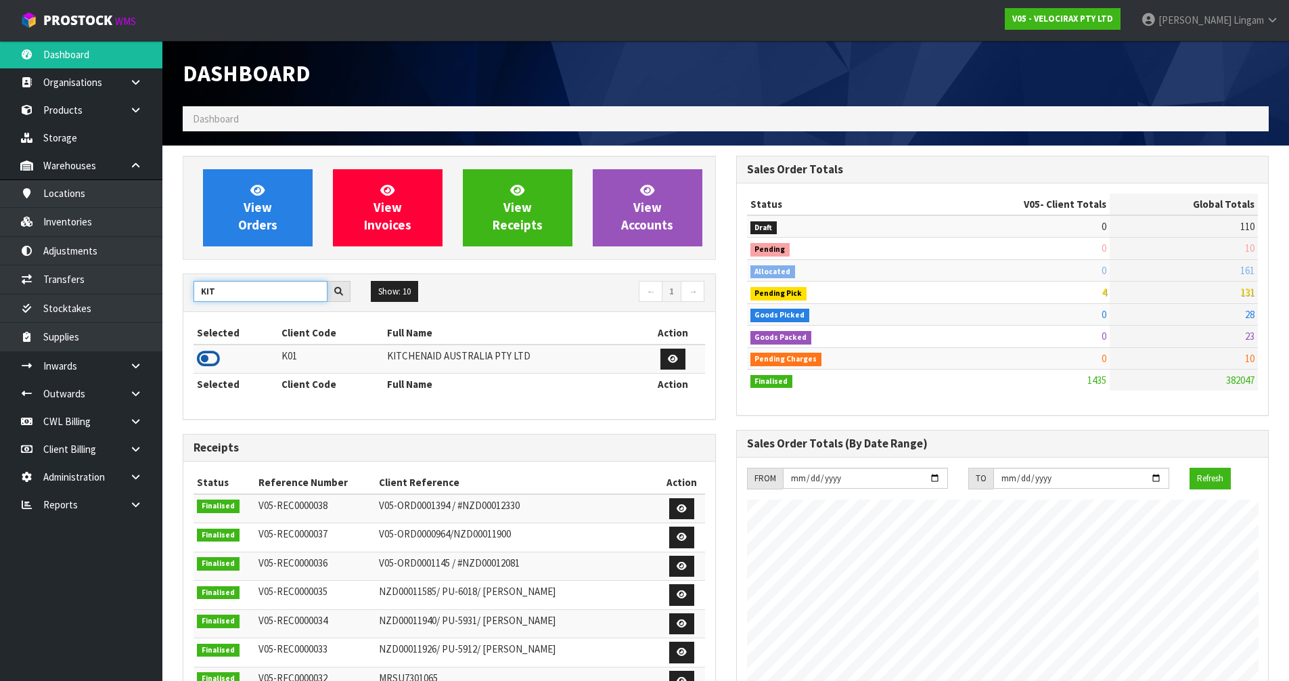
type input "KIT"
click at [205, 357] on icon at bounding box center [208, 358] width 23 height 20
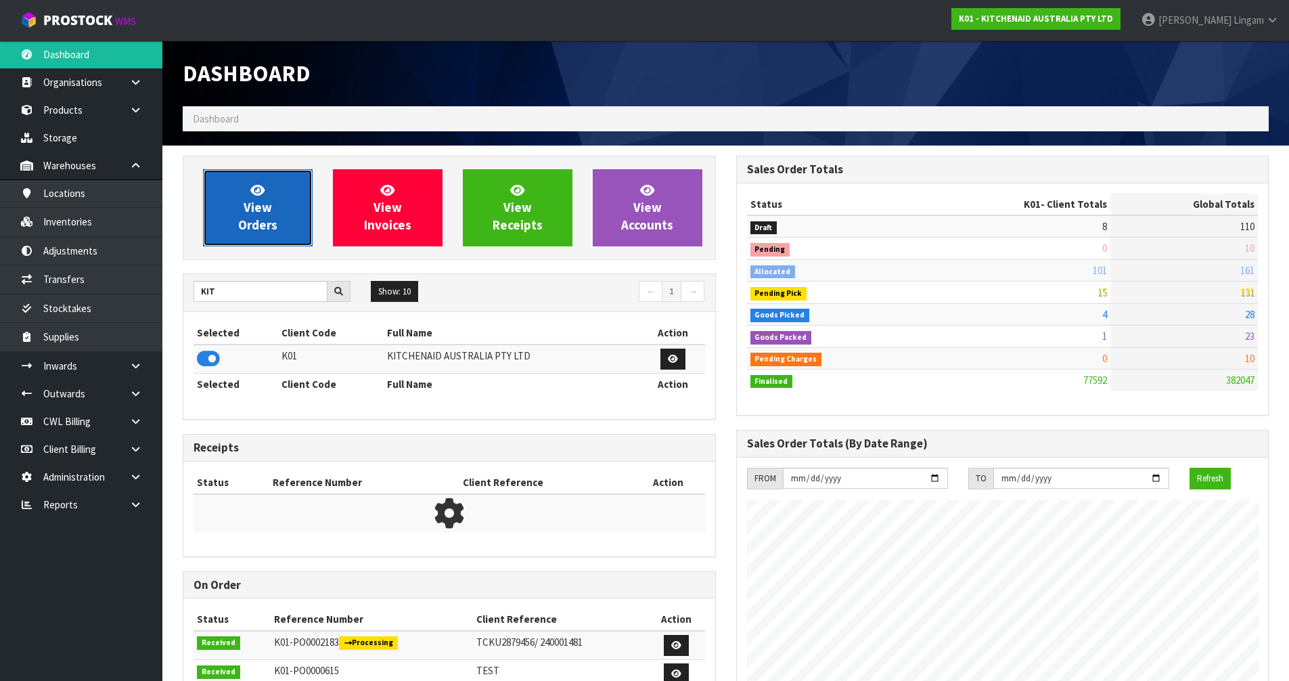
scroll to position [1025, 553]
click at [276, 219] on span "View Orders" at bounding box center [257, 207] width 39 height 51
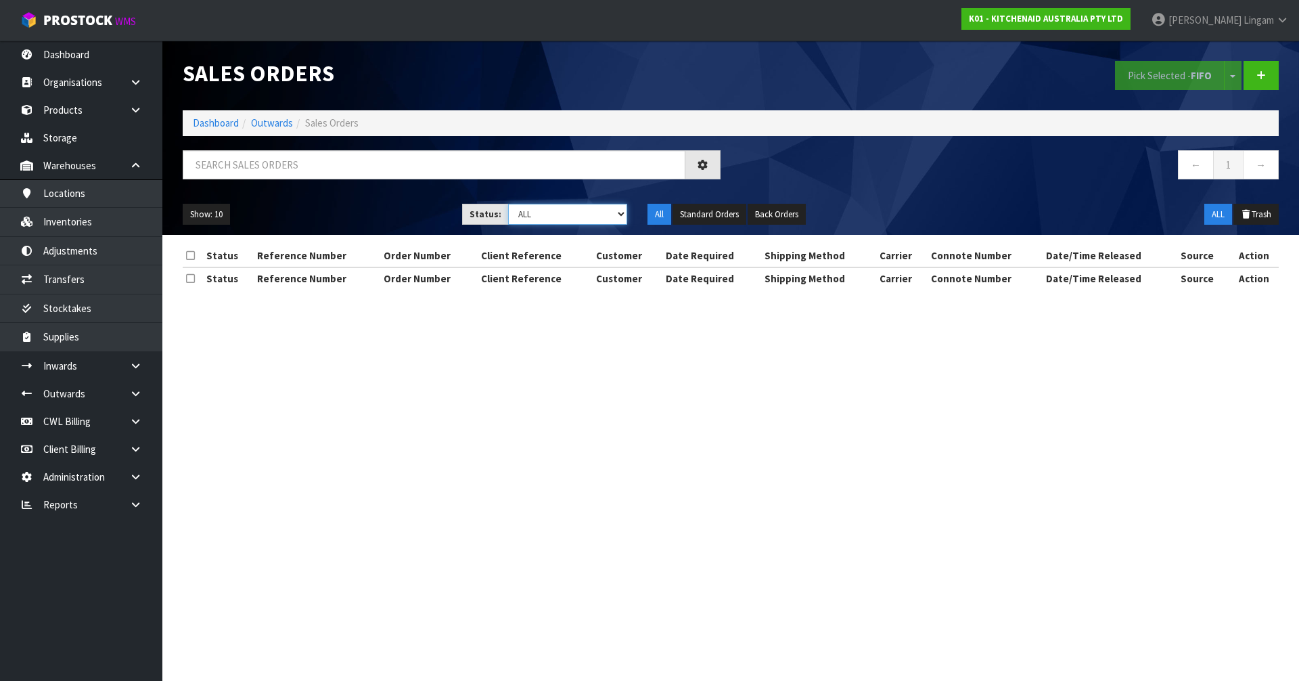
click at [598, 218] on select "Draft Pending Allocated Pending Pick Goods Picked Goods Packed Pending Charges …" at bounding box center [568, 214] width 120 height 21
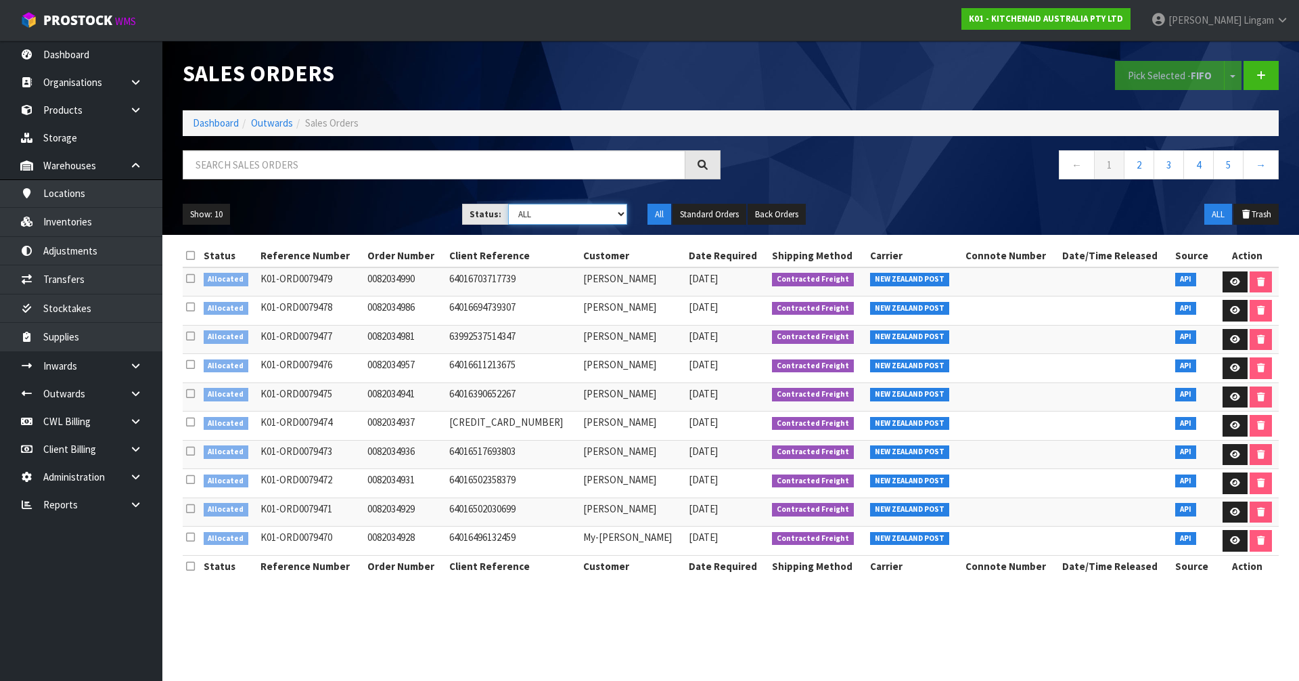
select select "string:2"
click at [508, 204] on select "Draft Pending Allocated Pending Pick Goods Picked Goods Packed Pending Charges …" at bounding box center [568, 214] width 120 height 21
click at [1258, 164] on link "→" at bounding box center [1261, 164] width 36 height 29
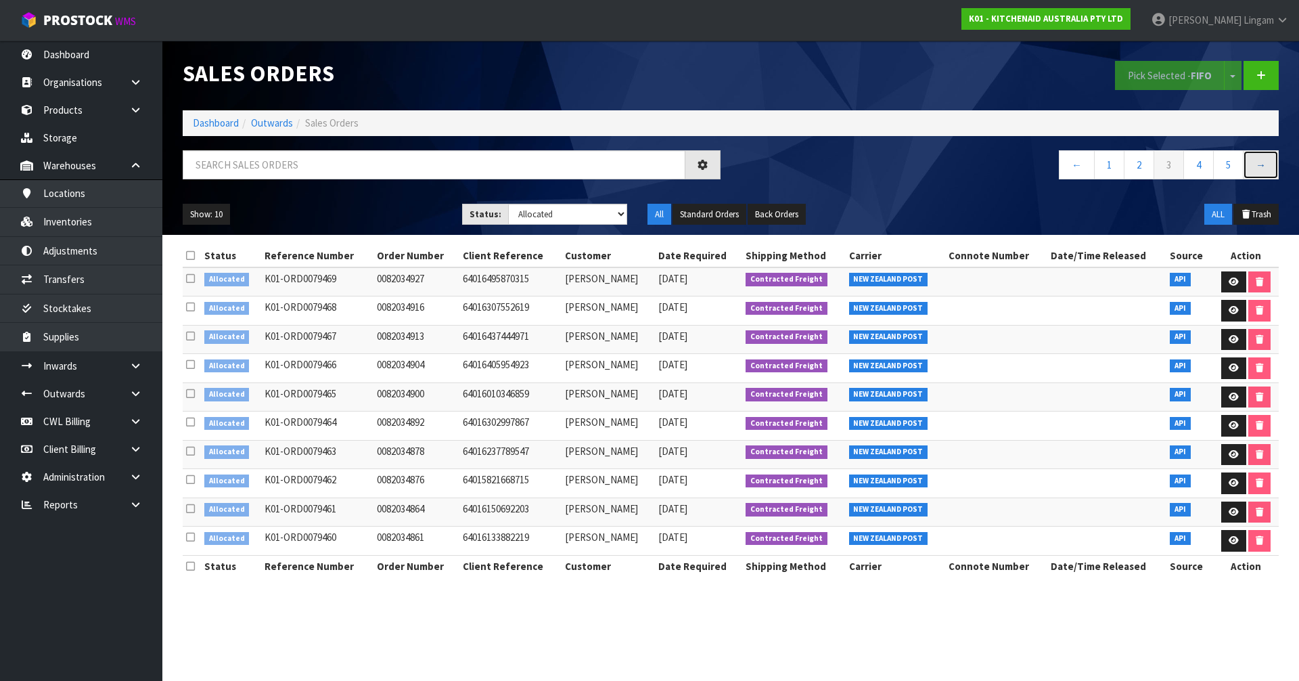
click at [1258, 164] on link "→" at bounding box center [1261, 164] width 36 height 29
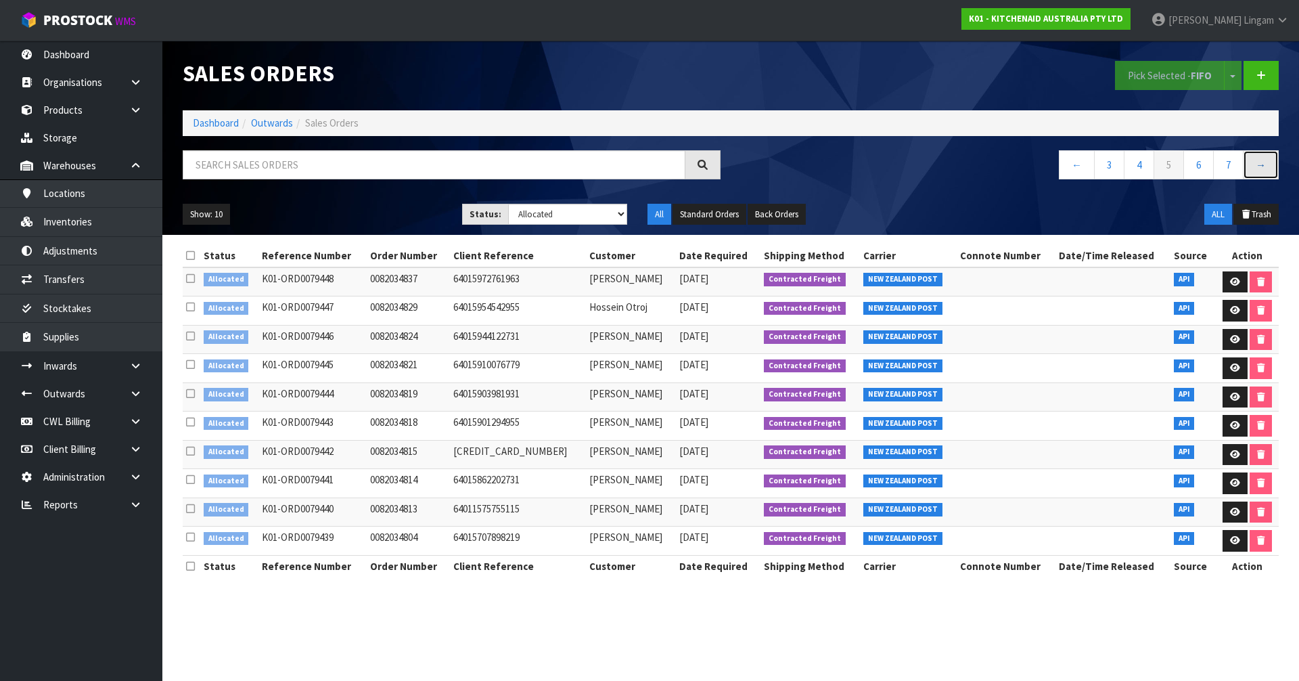
click at [1258, 164] on link "→" at bounding box center [1261, 164] width 36 height 29
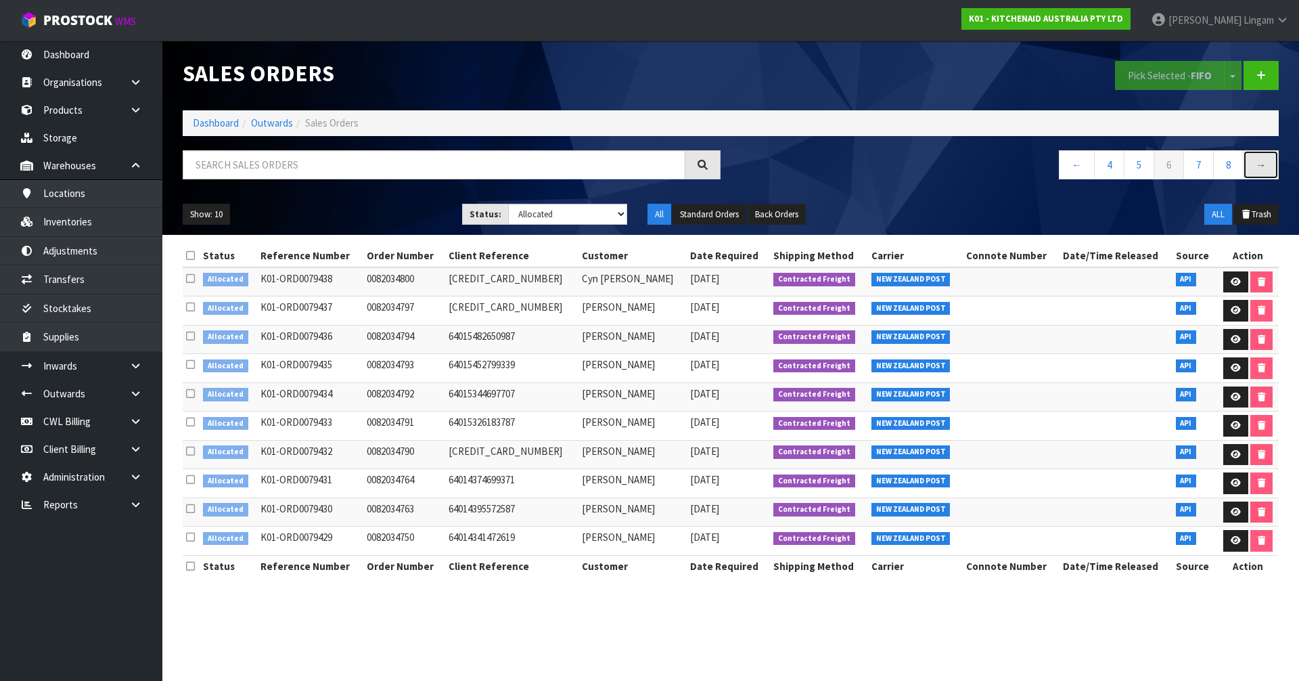
click at [1258, 164] on link "→" at bounding box center [1261, 164] width 36 height 29
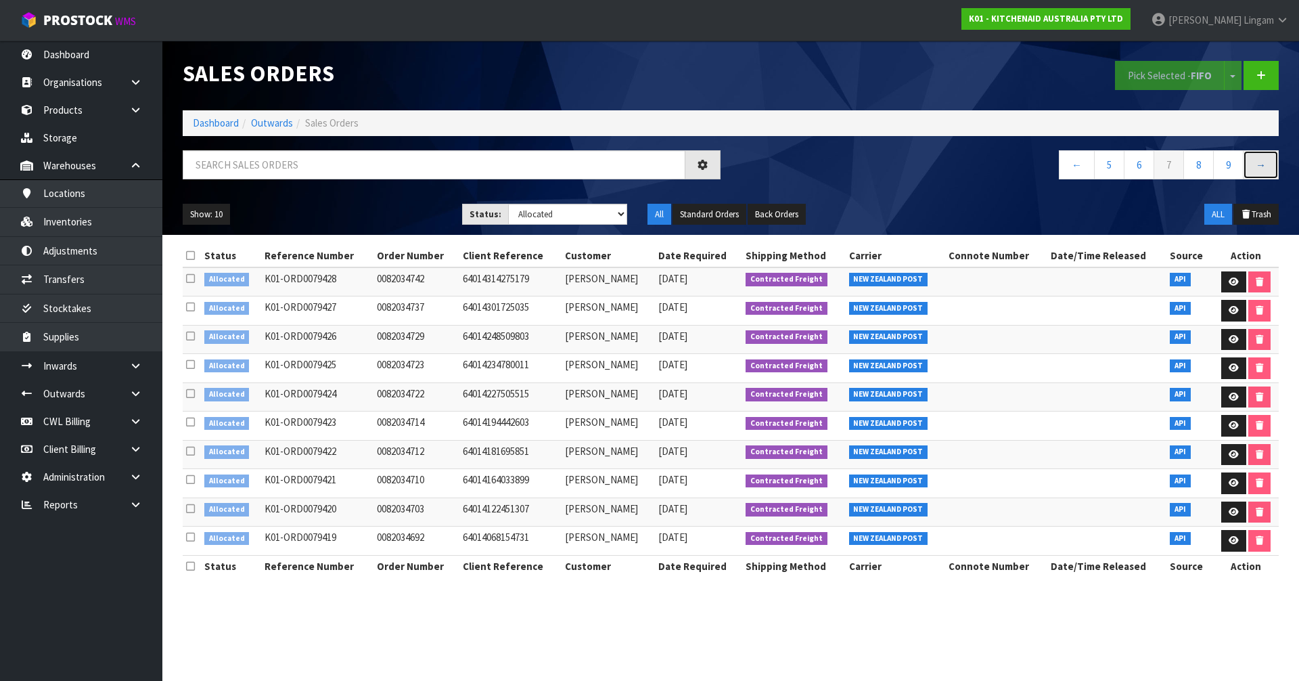
click at [1258, 164] on link "→" at bounding box center [1261, 164] width 36 height 29
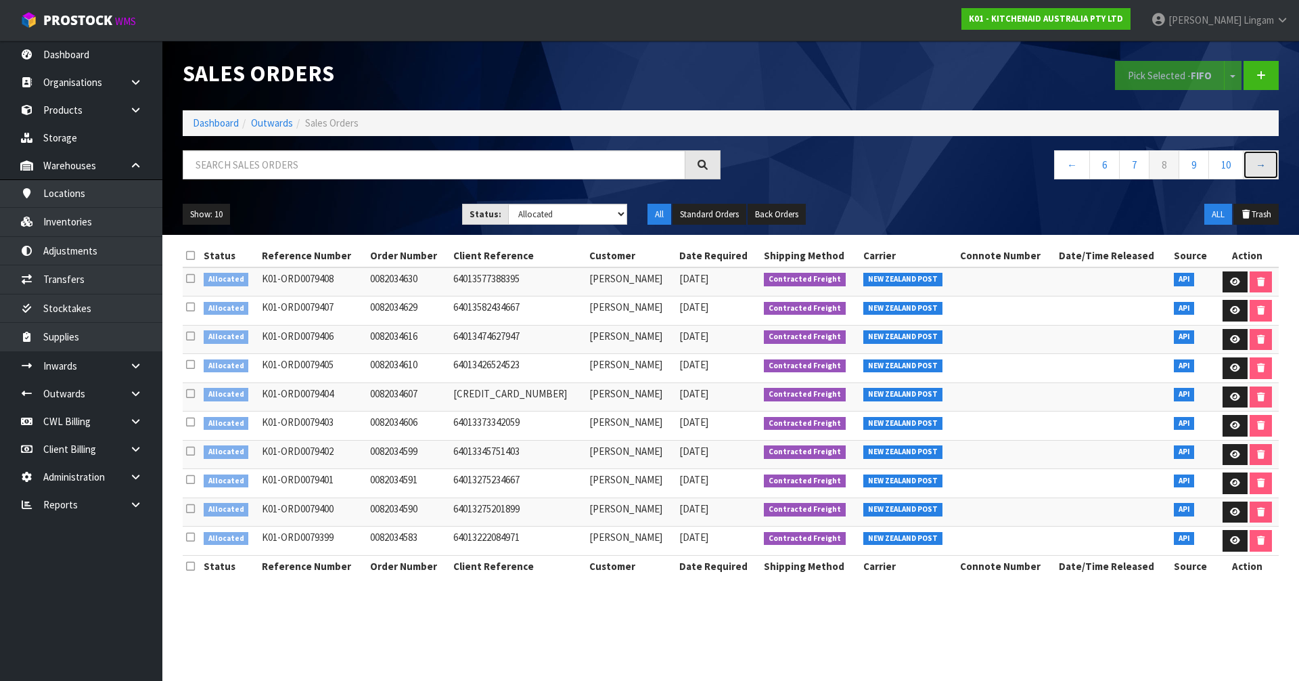
click at [1258, 164] on link "→" at bounding box center [1261, 164] width 36 height 29
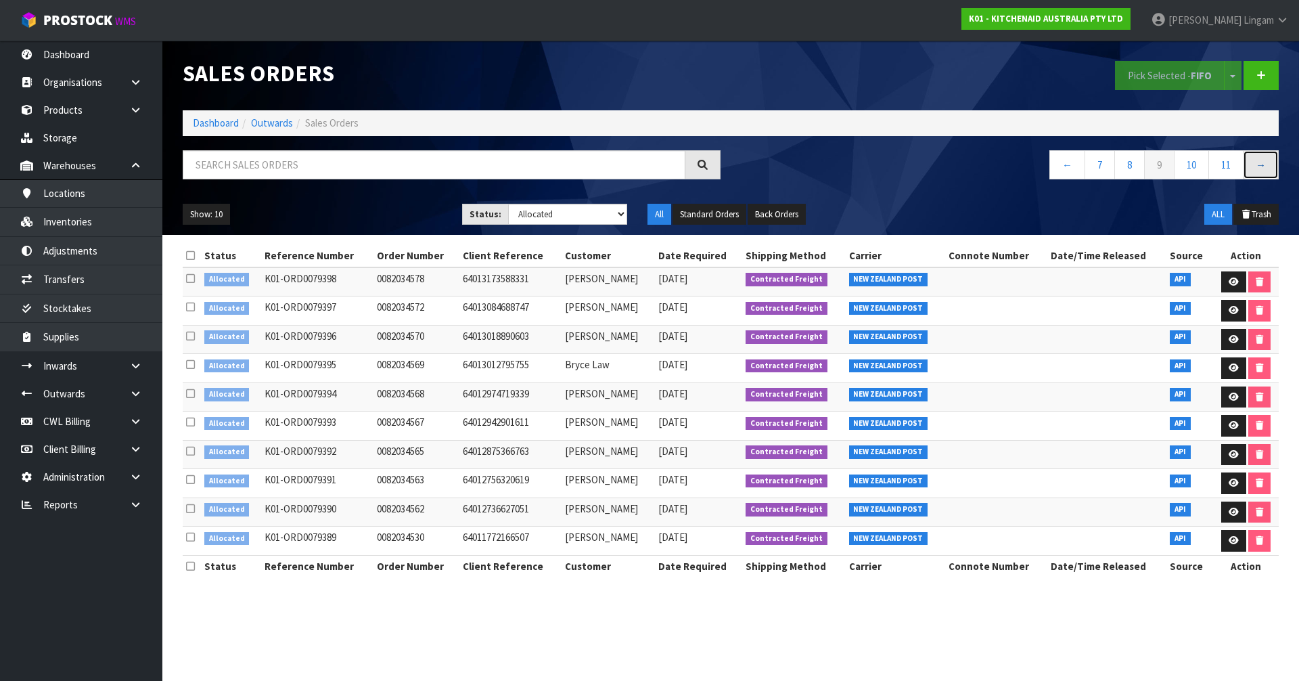
click at [1258, 161] on link "→" at bounding box center [1261, 164] width 36 height 29
click at [1233, 167] on link "11" at bounding box center [1225, 164] width 35 height 29
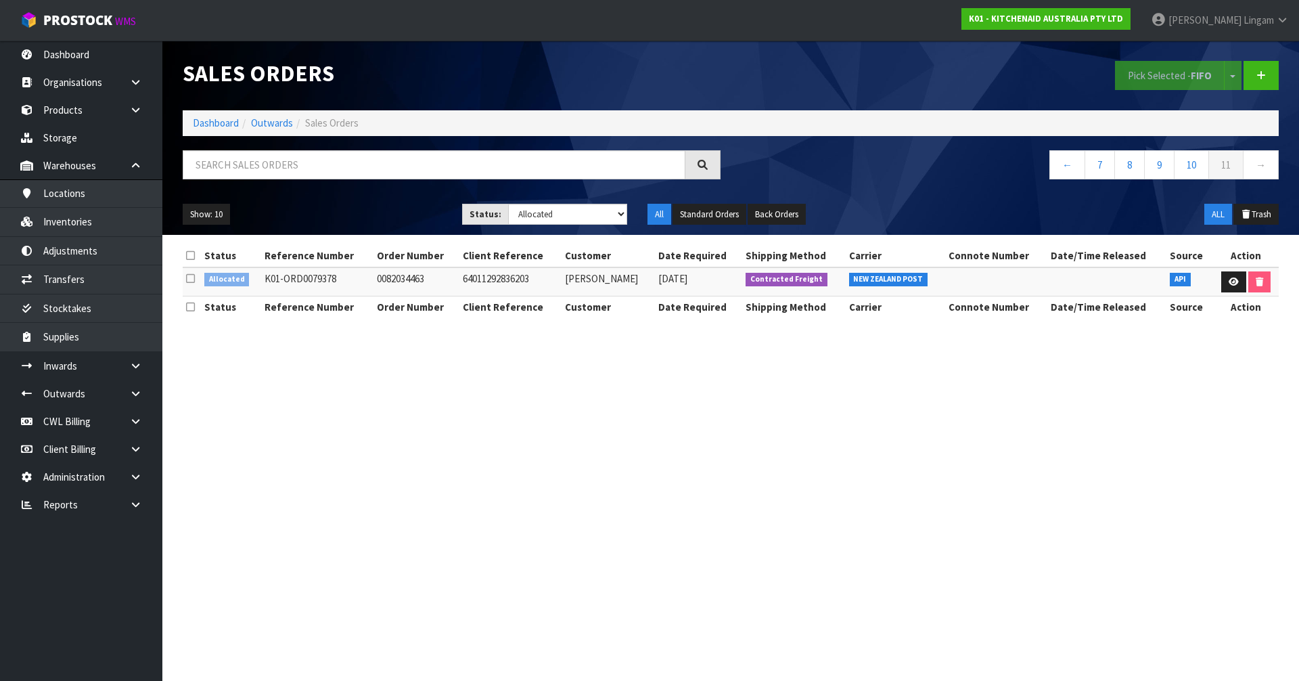
click at [191, 279] on icon at bounding box center [190, 278] width 9 height 10
click at [0, 0] on input "checkbox" at bounding box center [0, 0] width 0 height 0
click at [1125, 70] on button "Pick Selected - FIFO" at bounding box center [1170, 75] width 110 height 29
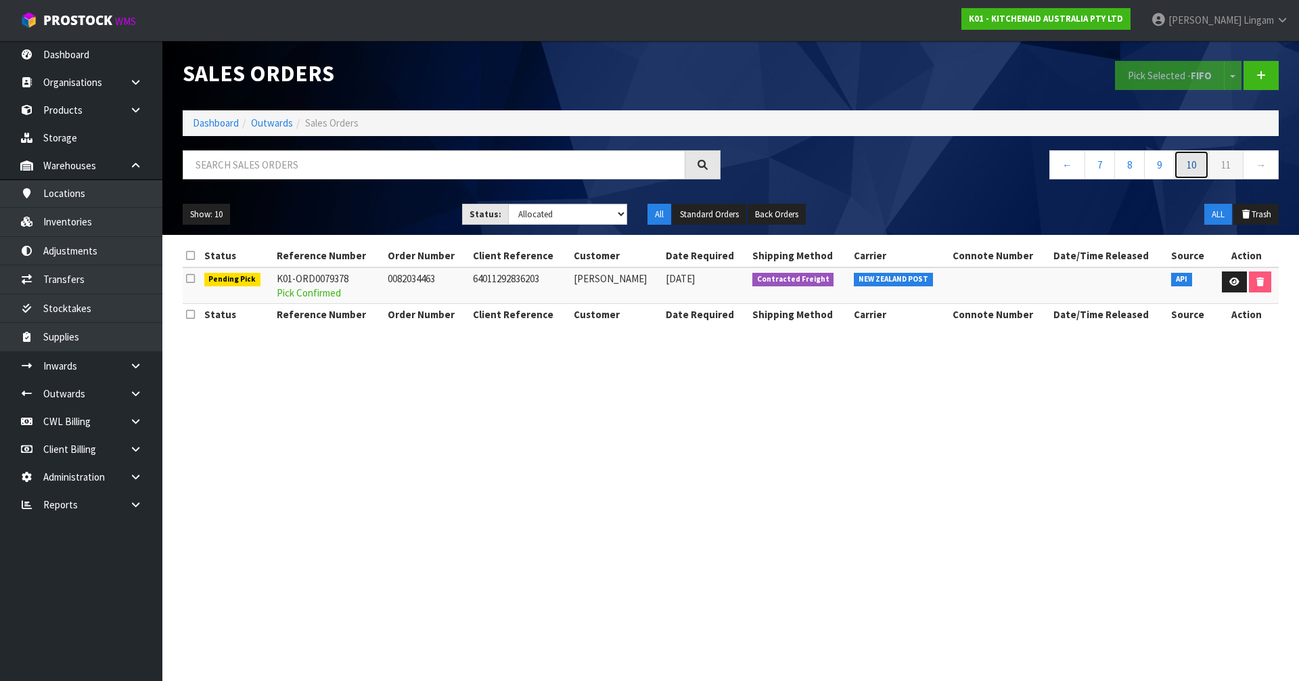
click at [1192, 170] on link "10" at bounding box center [1191, 164] width 35 height 29
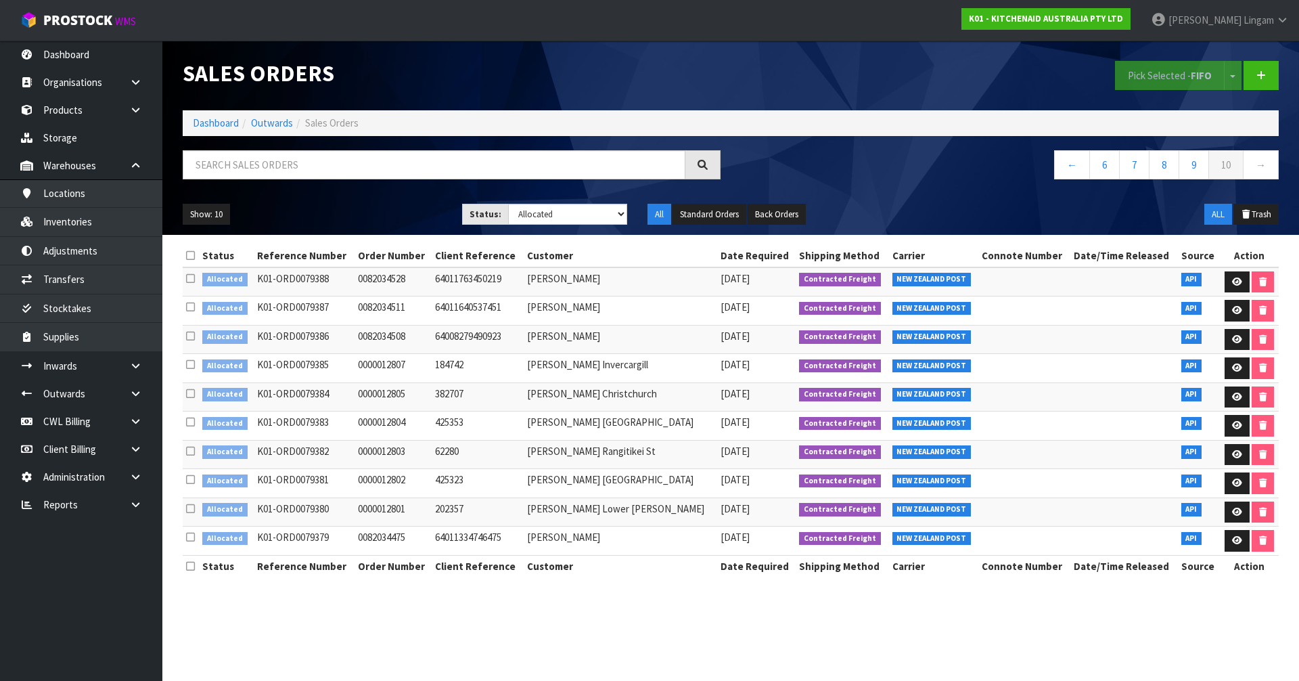
click at [189, 541] on icon at bounding box center [190, 537] width 9 height 10
click at [0, 0] on input "checkbox" at bounding box center [0, 0] width 0 height 0
click at [191, 336] on icon at bounding box center [190, 336] width 9 height 10
click at [0, 0] on input "checkbox" at bounding box center [0, 0] width 0 height 0
click at [187, 304] on icon at bounding box center [190, 307] width 9 height 10
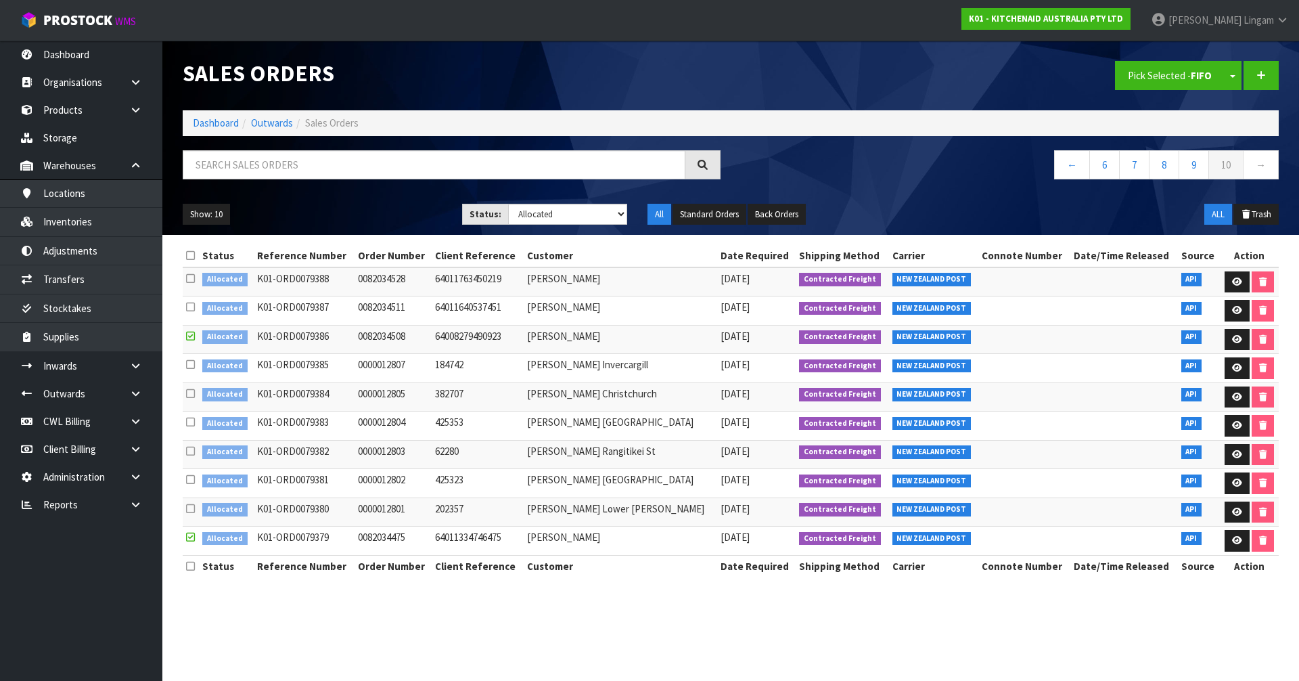
click at [0, 0] on input "checkbox" at bounding box center [0, 0] width 0 height 0
click at [189, 282] on icon at bounding box center [190, 278] width 9 height 10
click at [0, 0] on input "checkbox" at bounding box center [0, 0] width 0 height 0
click at [1154, 79] on button "Pick Selected - FIFO" at bounding box center [1170, 75] width 110 height 29
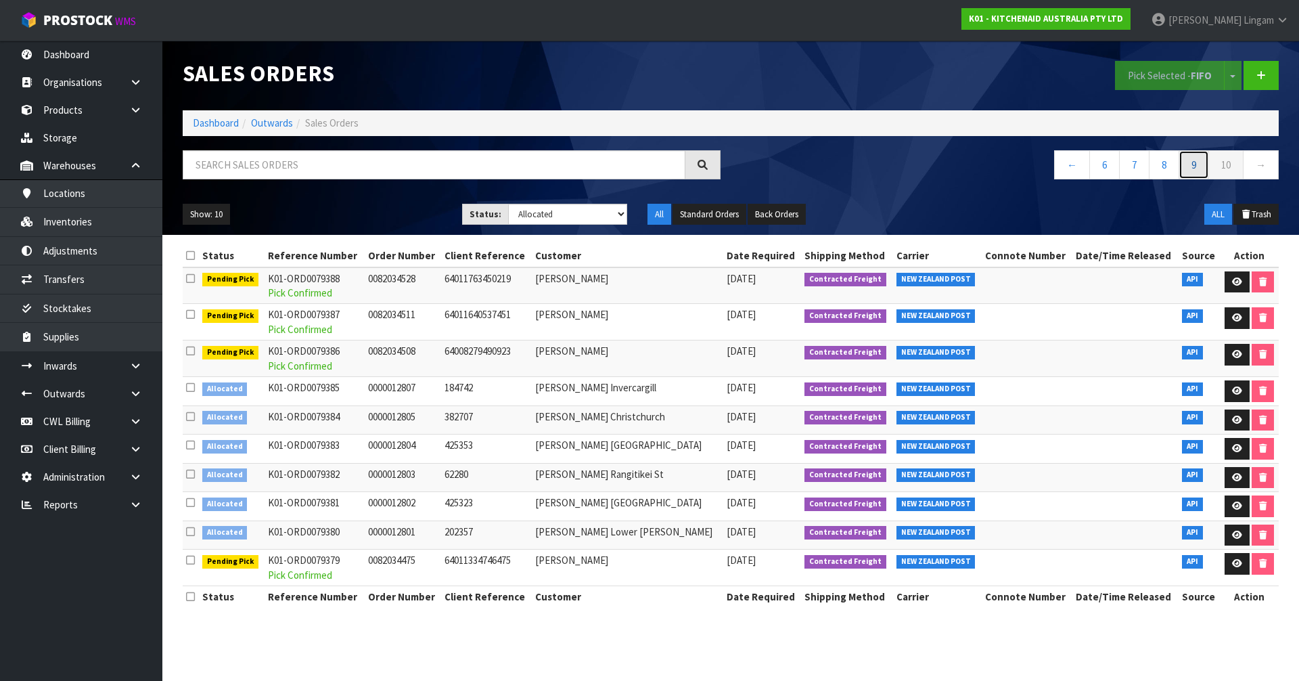
click at [1192, 166] on link "9" at bounding box center [1194, 164] width 30 height 29
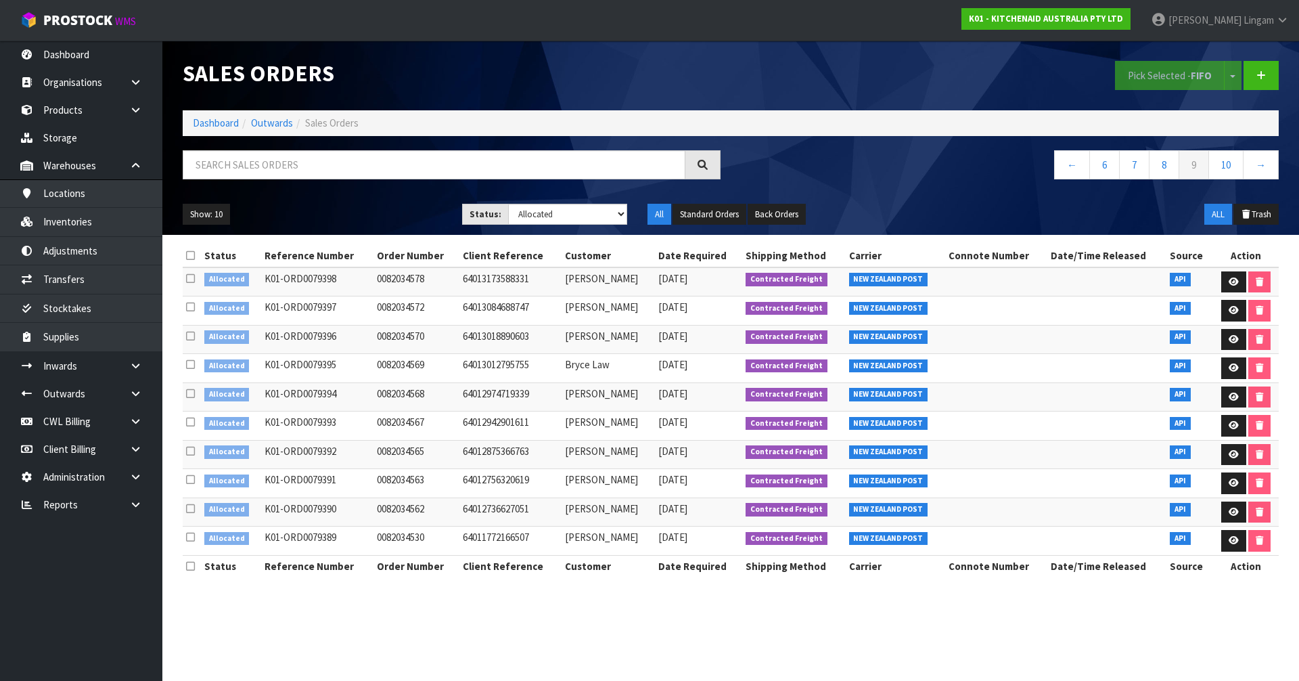
click at [190, 253] on icon at bounding box center [190, 255] width 9 height 10
click at [1171, 70] on button "Pick Selected - FIFO" at bounding box center [1170, 75] width 110 height 29
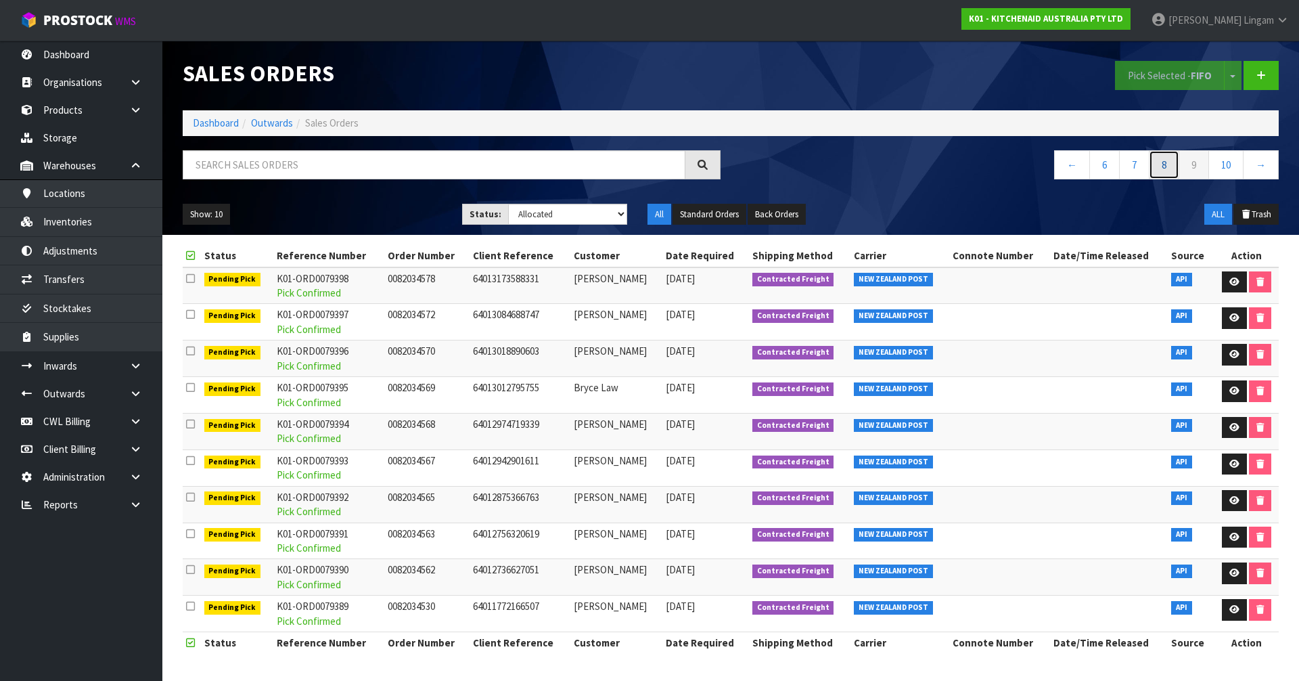
click at [1167, 168] on link "8" at bounding box center [1164, 164] width 30 height 29
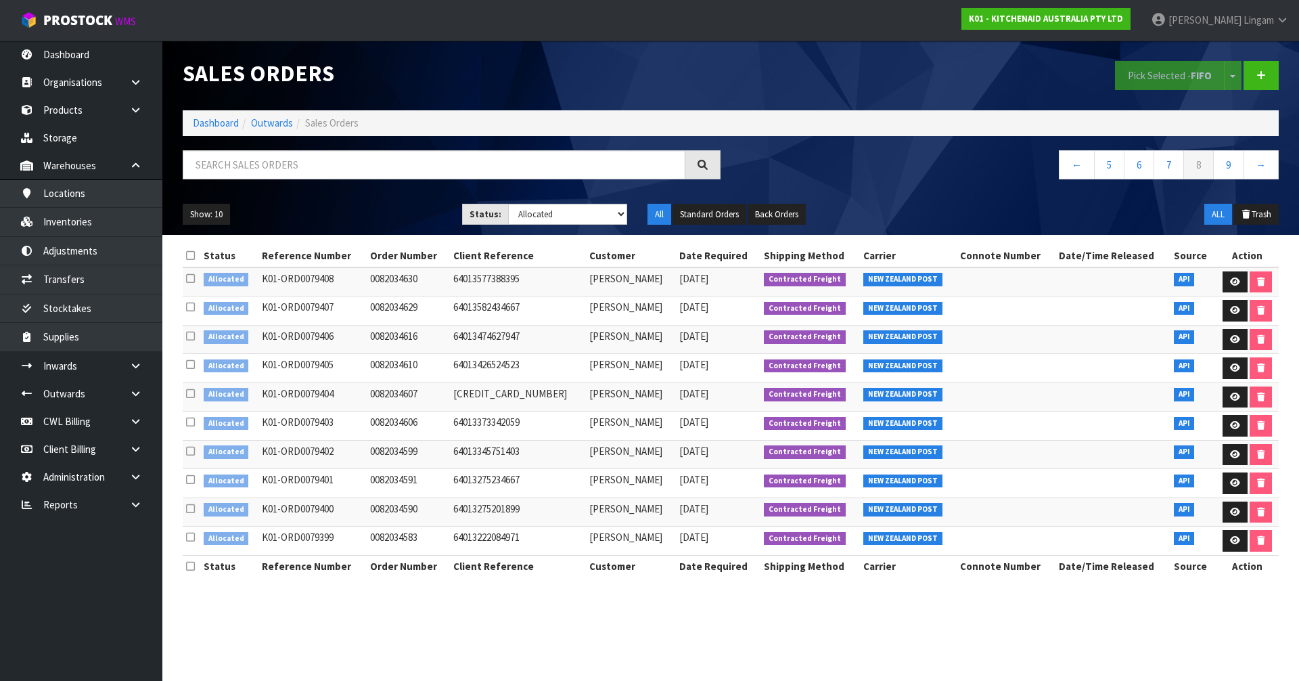
click at [191, 252] on icon at bounding box center [190, 255] width 9 height 10
click at [1158, 79] on button "Pick Selected - FIFO" at bounding box center [1170, 75] width 110 height 29
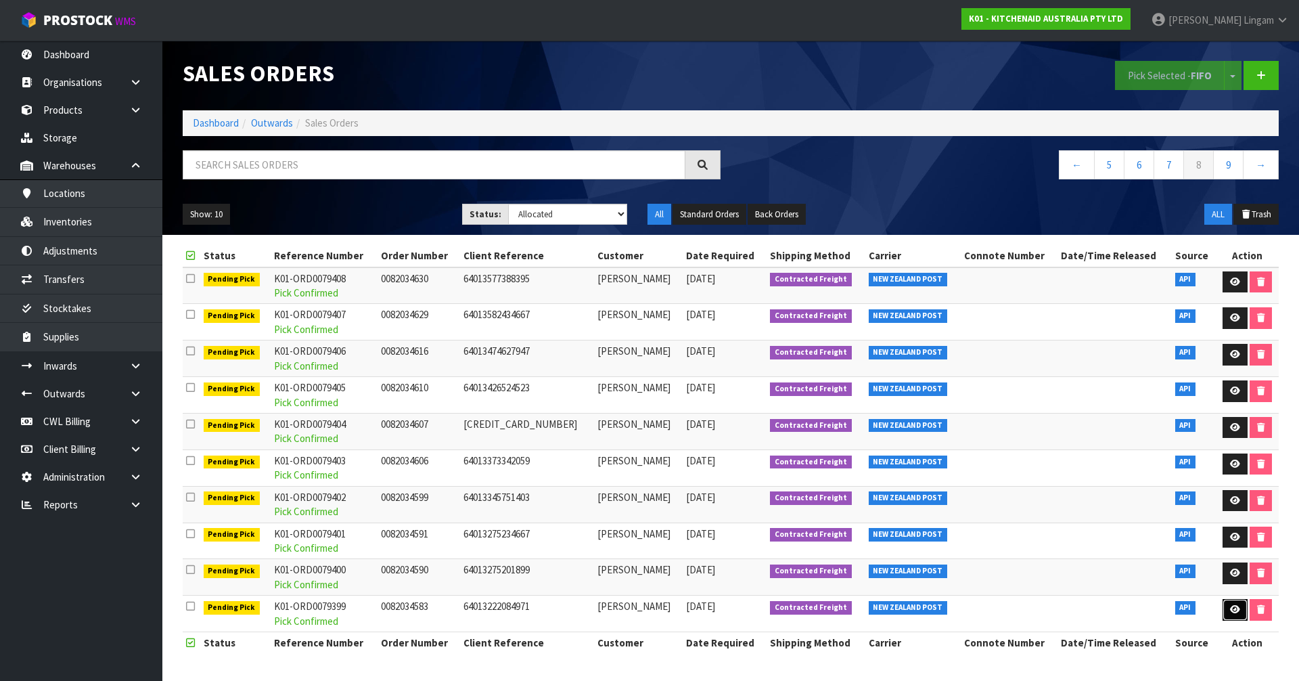
click at [1230, 606] on icon at bounding box center [1235, 609] width 10 height 9
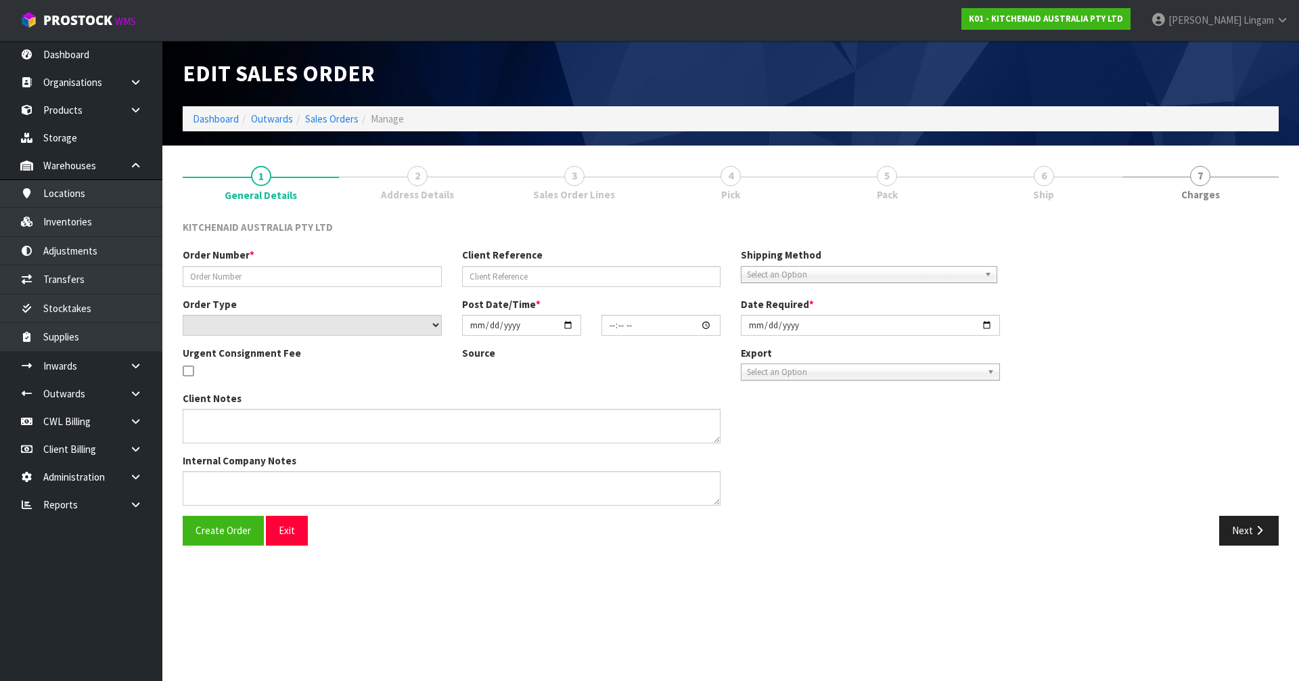
type input "0082034583"
type input "64013222084971"
select select "number:0"
type input "2025-09-20"
type input "11:39:17.000"
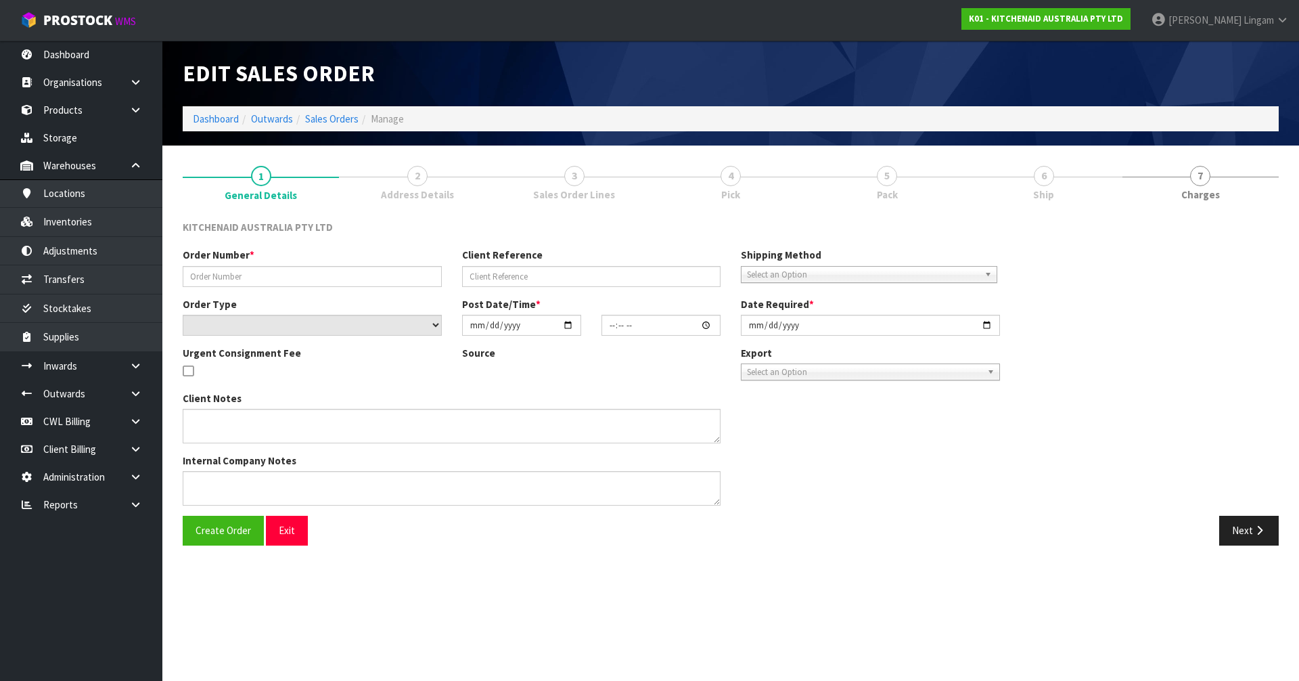
type input "2025-09-20"
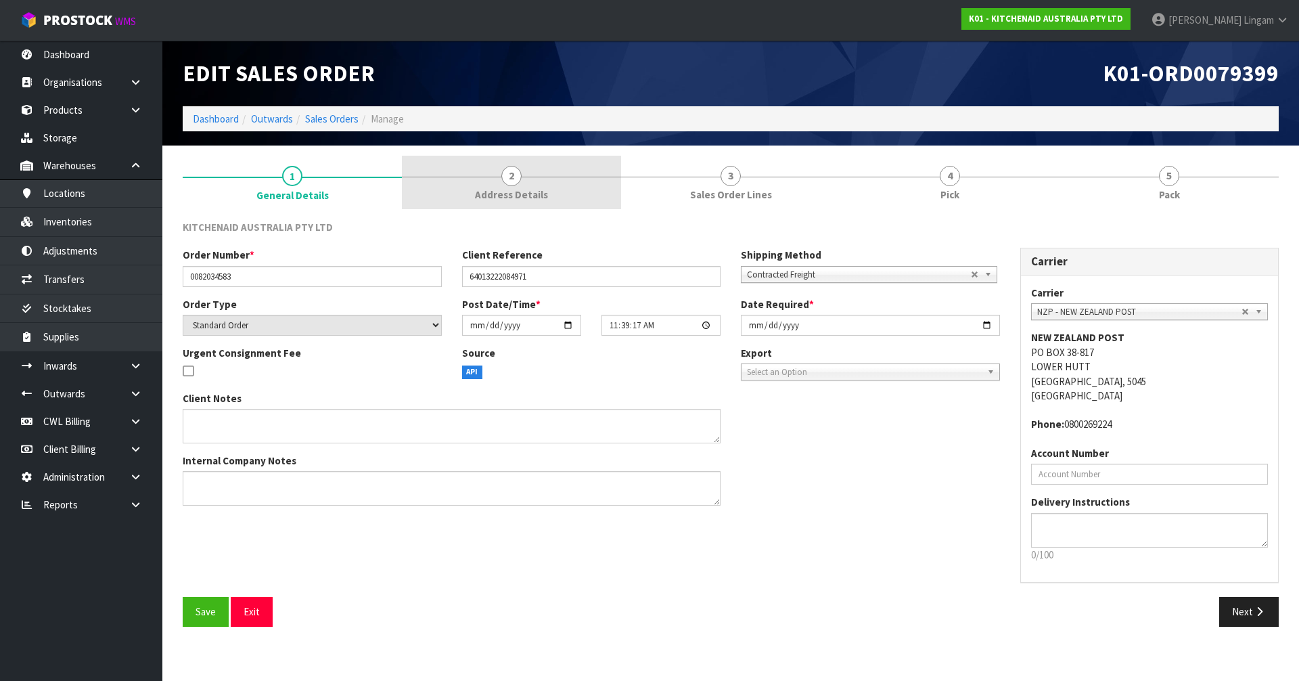
click at [507, 183] on span "2" at bounding box center [511, 176] width 20 height 20
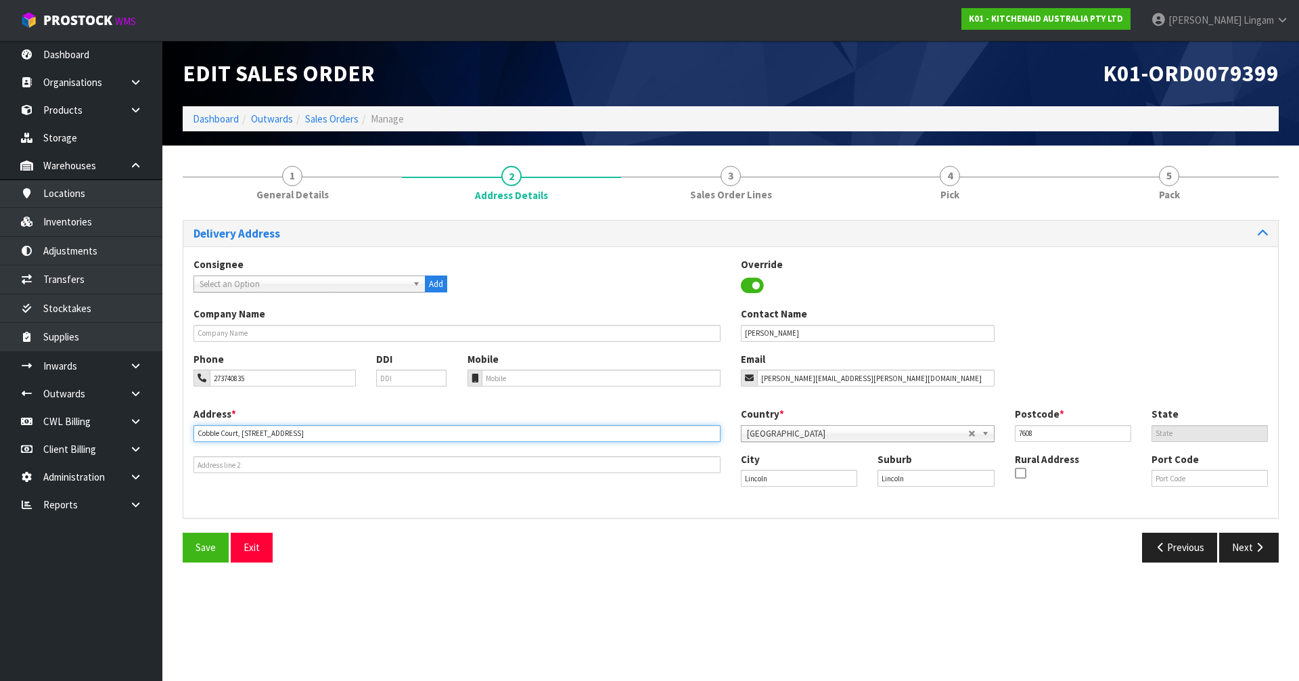
drag, startPoint x: 298, startPoint y: 434, endPoint x: 244, endPoint y: 430, distance: 53.7
click at [244, 430] on input "Cobble Court, 13 Cobble Court" at bounding box center [457, 433] width 527 height 17
click at [304, 493] on div "Address * Cobble Court, 13 Cobble Court This address line exceeds the recommend…" at bounding box center [730, 457] width 1095 height 101
drag, startPoint x: 241, startPoint y: 432, endPoint x: 179, endPoint y: 445, distance: 63.6
click at [179, 445] on div "1 General Details 2 Address Details 3 Sales Order Lines 4 Pick 5 Pack Delivery …" at bounding box center [731, 364] width 1116 height 417
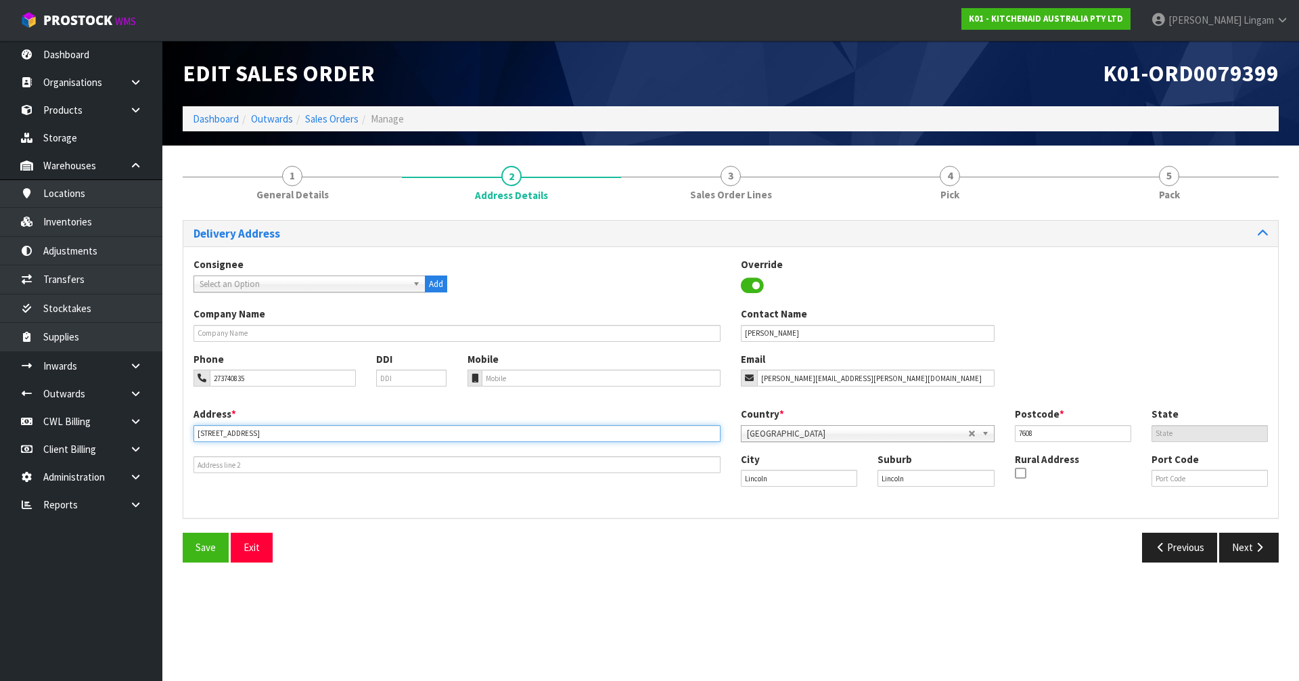
type input "13 COBBLE COURT"
drag, startPoint x: 904, startPoint y: 471, endPoint x: 863, endPoint y: 471, distance: 40.6
click at [863, 471] on div "City Lincoln Suburb Lincoln Rural Address Port Code" at bounding box center [1004, 475] width 547 height 46
paste input "COBBLE COURT,"
type input "COBBLE COURT,"
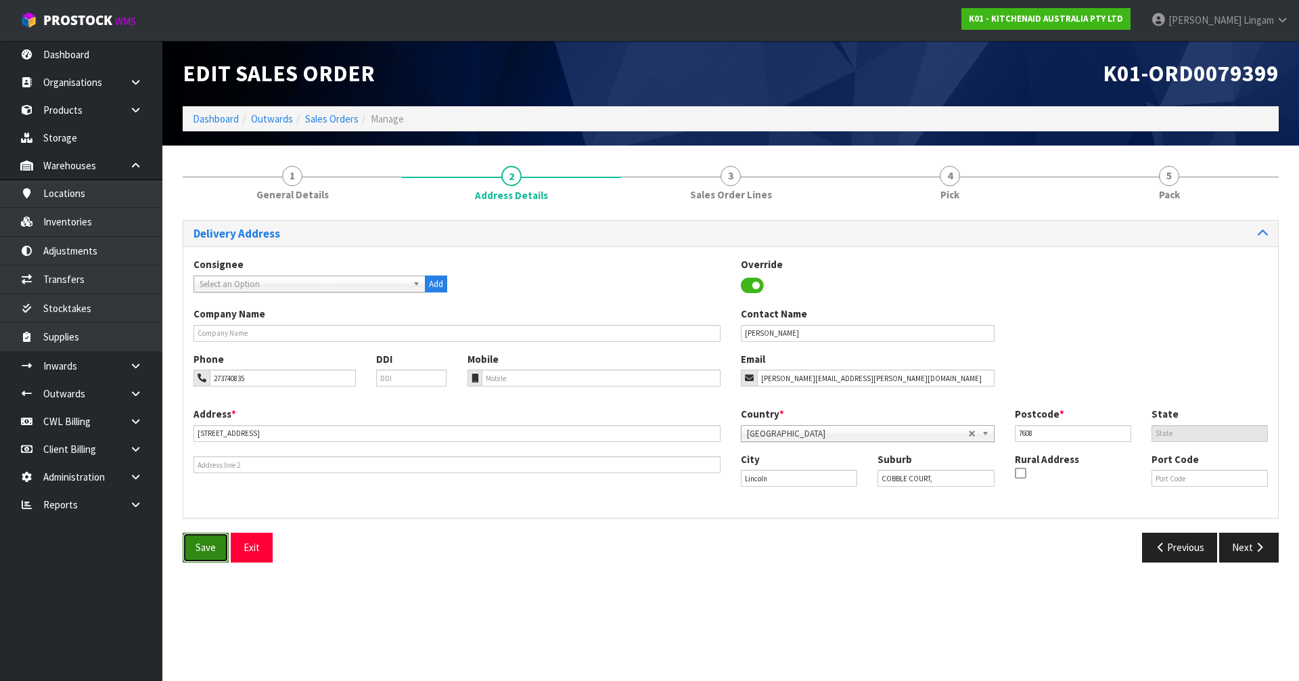
click at [208, 555] on button "Save" at bounding box center [206, 546] width 46 height 29
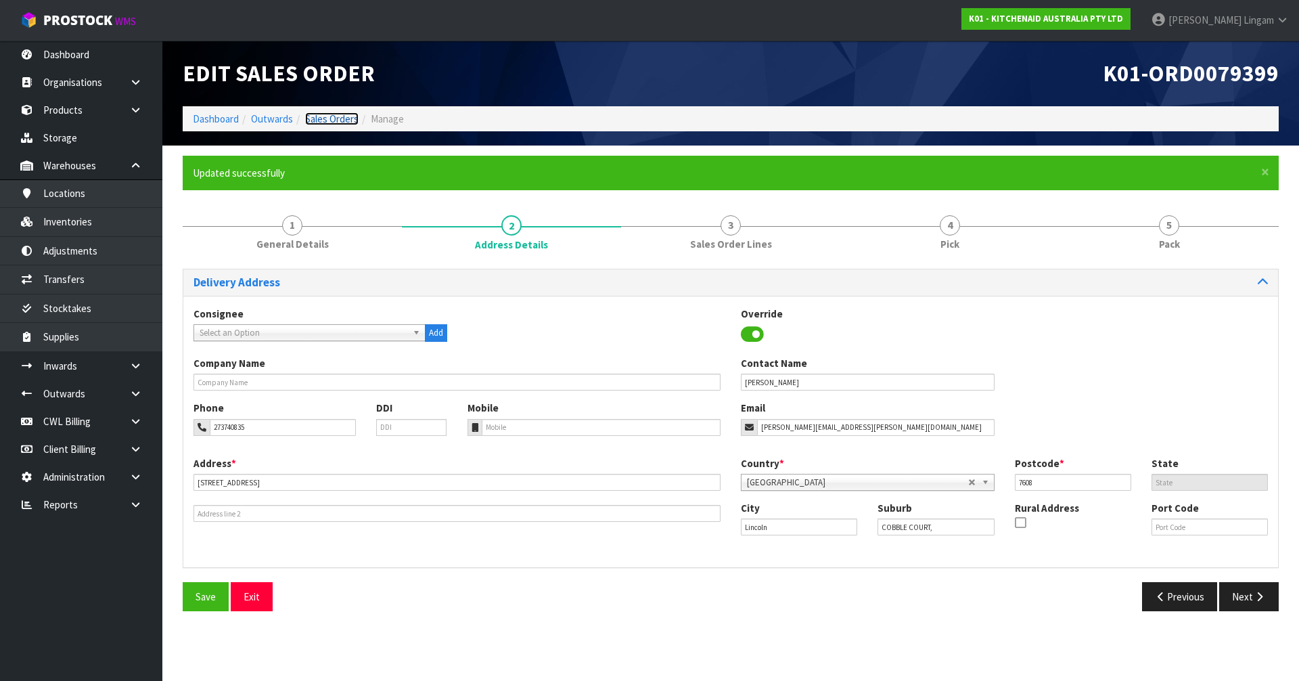
click at [342, 114] on link "Sales Orders" at bounding box center [331, 118] width 53 height 13
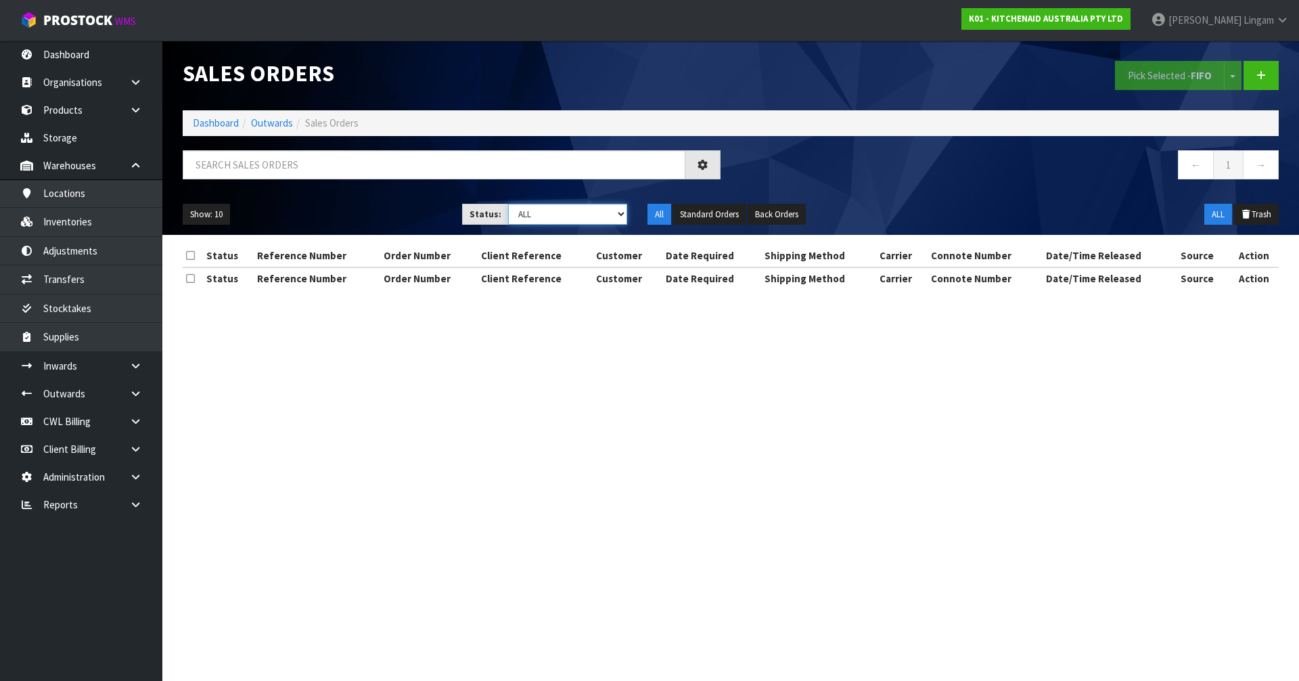
click at [568, 215] on select "Draft Pending Allocated Pending Pick Goods Picked Goods Packed Pending Charges …" at bounding box center [568, 214] width 120 height 21
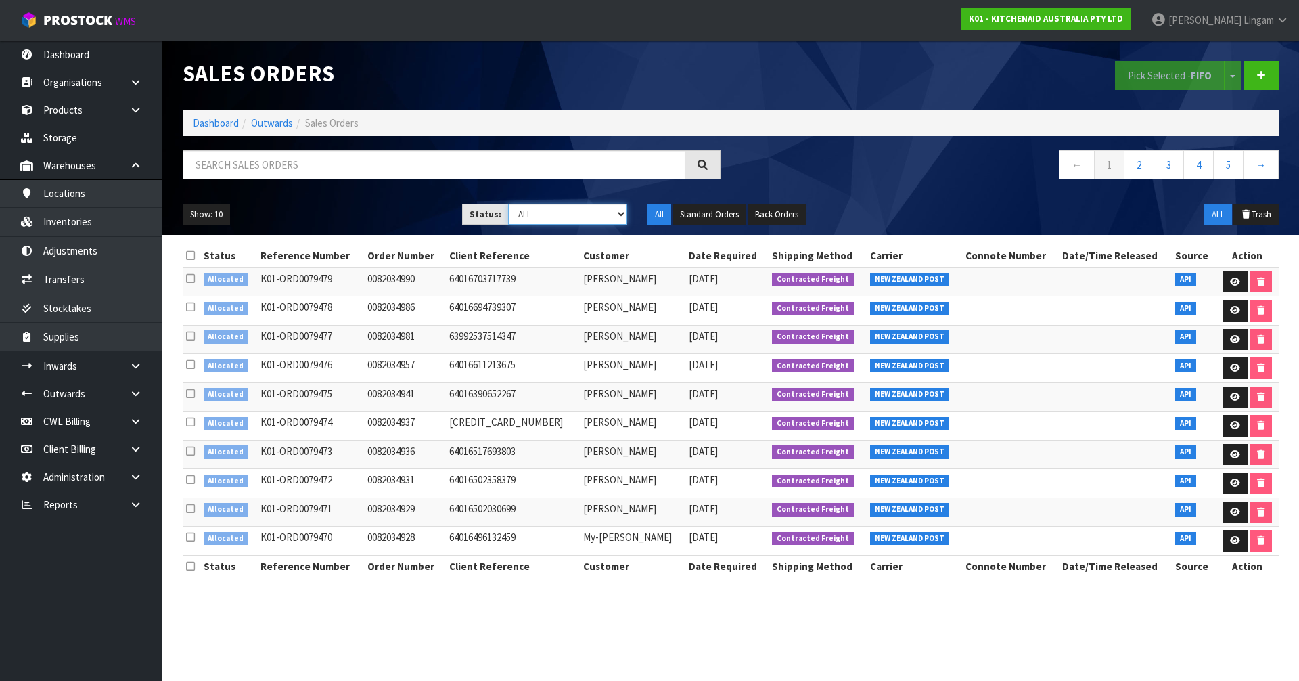
select select "string:2"
click at [508, 204] on select "Draft Pending Allocated Pending Pick Goods Picked Goods Packed Pending Charges …" at bounding box center [568, 214] width 120 height 21
click at [1223, 172] on link "5" at bounding box center [1228, 164] width 30 height 29
click at [1223, 172] on link "7" at bounding box center [1228, 164] width 30 height 29
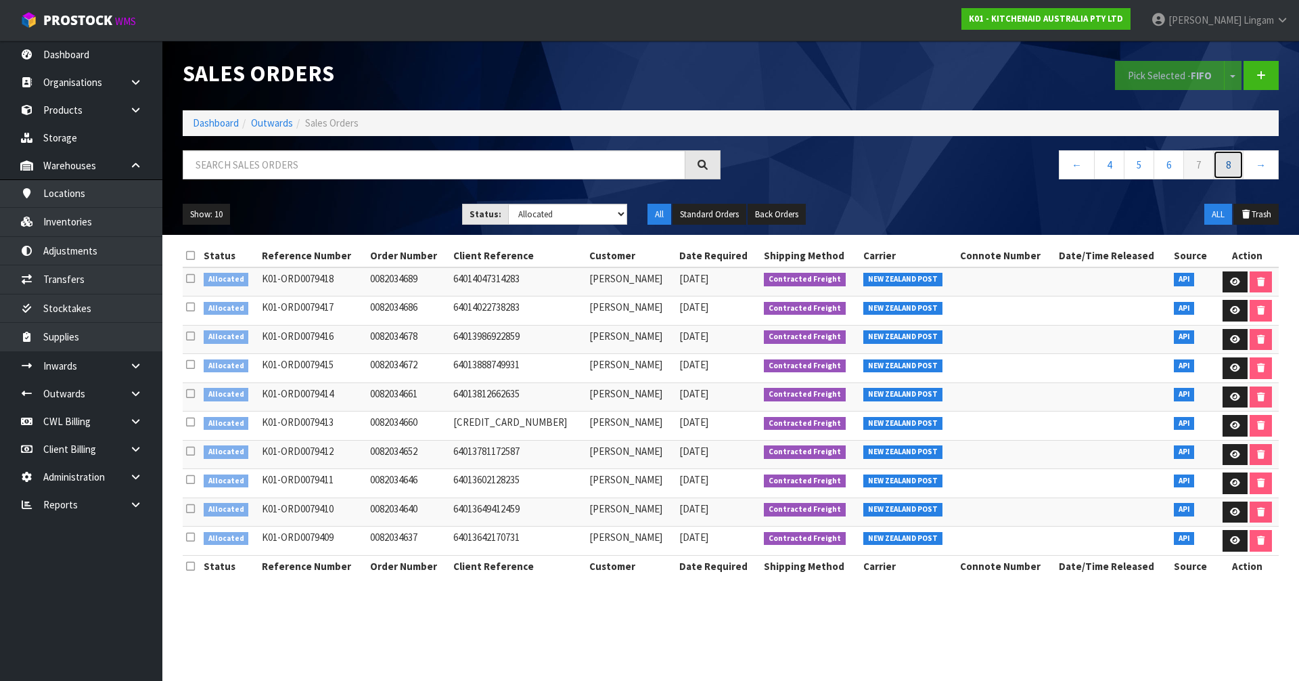
click at [1223, 172] on link "8" at bounding box center [1228, 164] width 30 height 29
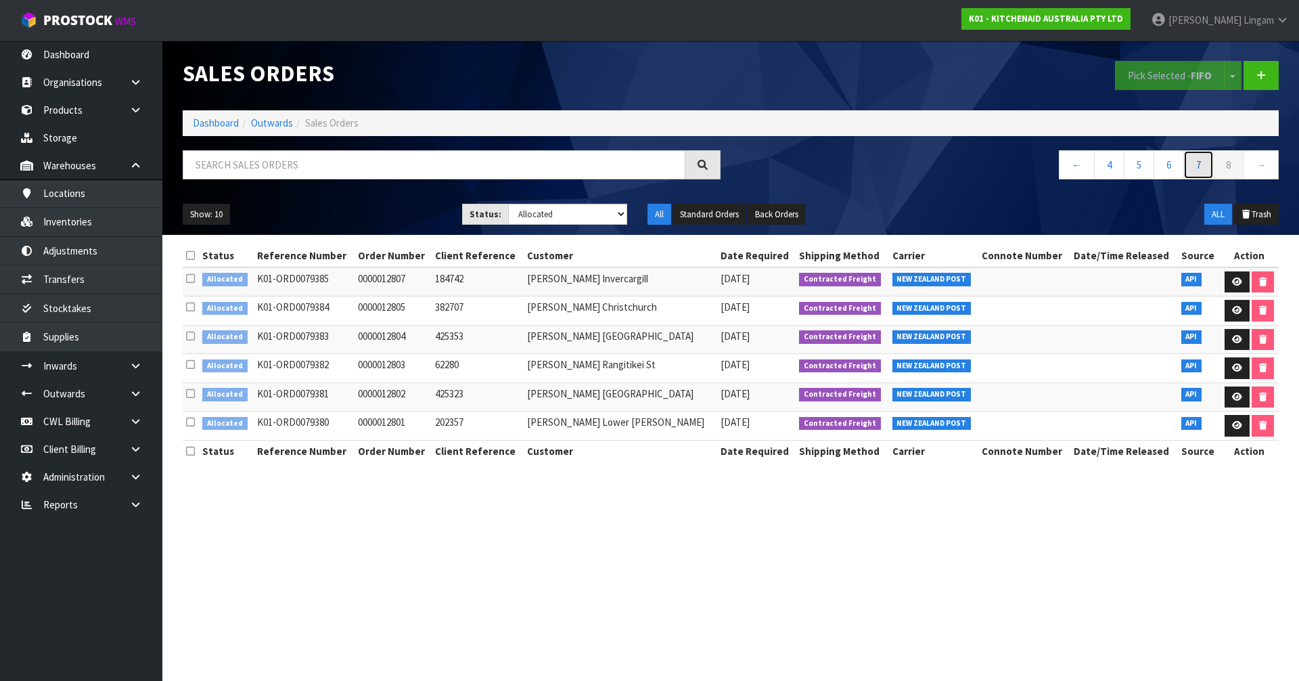
click at [1203, 168] on link "7" at bounding box center [1198, 164] width 30 height 29
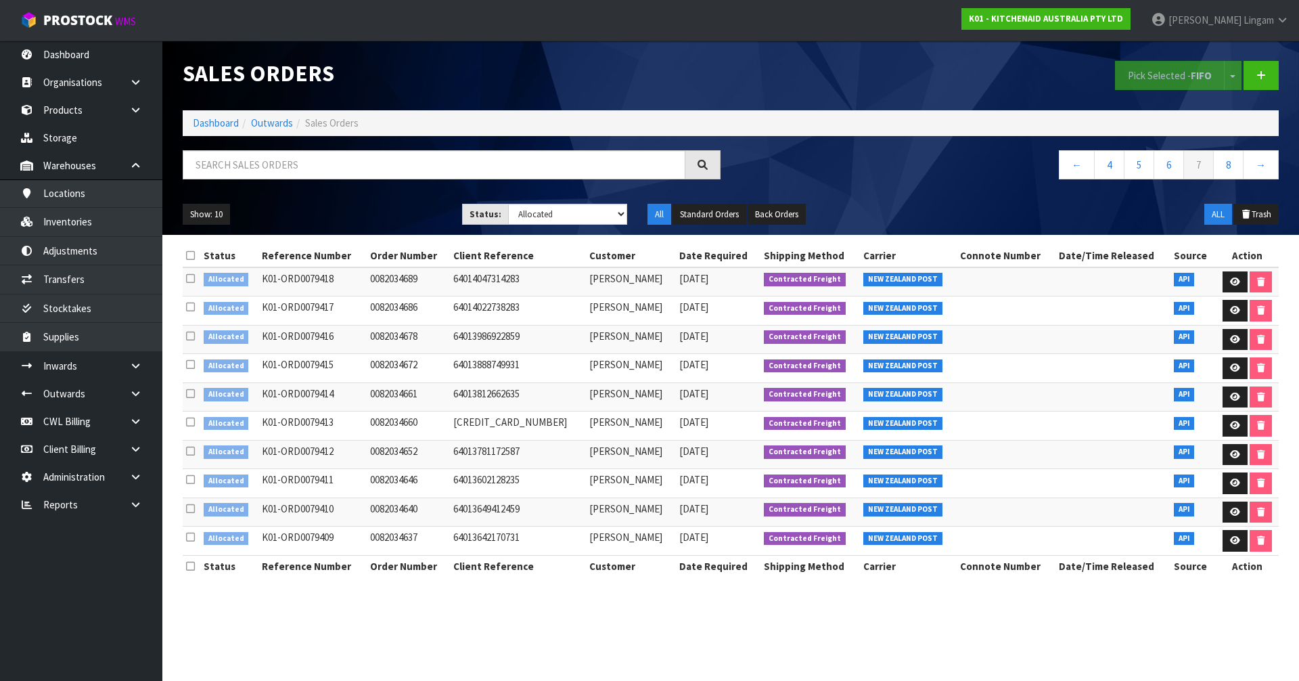
click at [190, 254] on icon at bounding box center [190, 255] width 9 height 10
click at [1150, 80] on button "Pick Selected - FIFO" at bounding box center [1170, 75] width 110 height 29
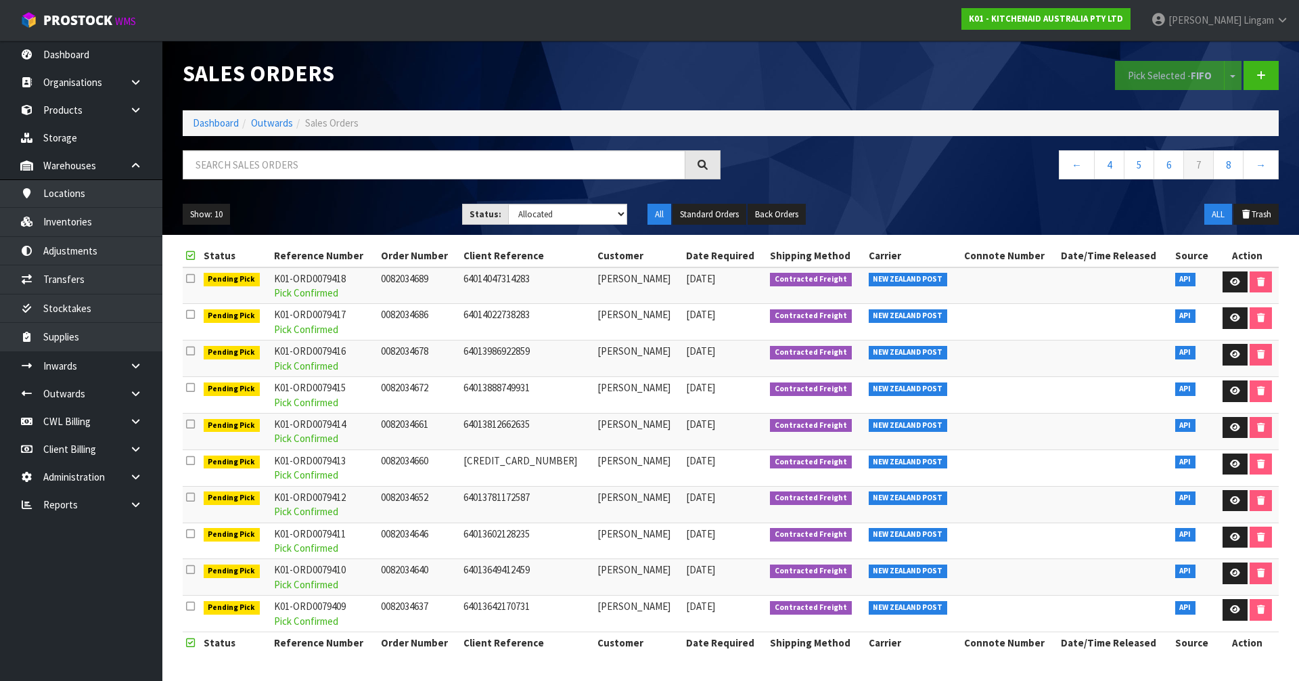
click at [893, 88] on div "Pick Selected - FIFO Split button! FIFO - First In First Out FEFO - First Expir…" at bounding box center [1010, 76] width 558 height 70
click at [1166, 166] on link "6" at bounding box center [1169, 164] width 30 height 29
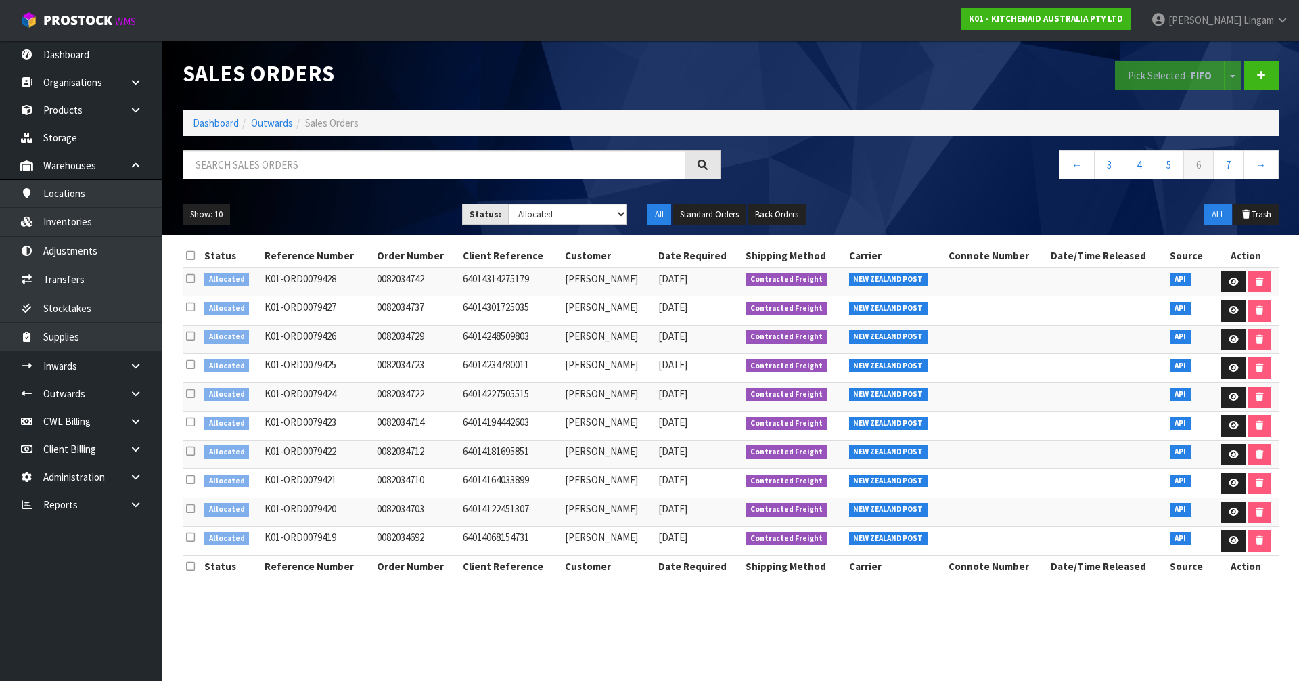
click at [193, 253] on icon at bounding box center [190, 255] width 9 height 10
click at [1173, 88] on button "Pick Selected - FIFO" at bounding box center [1170, 75] width 110 height 29
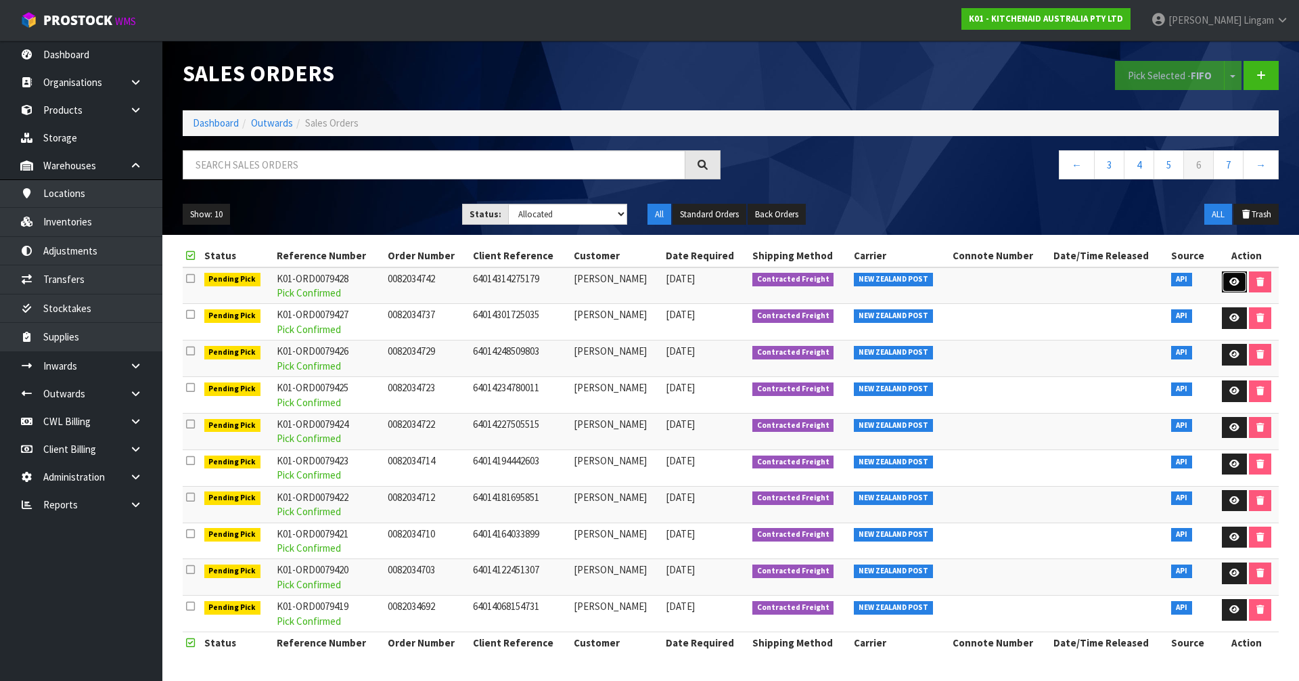
click at [1235, 286] on icon at bounding box center [1234, 281] width 10 height 9
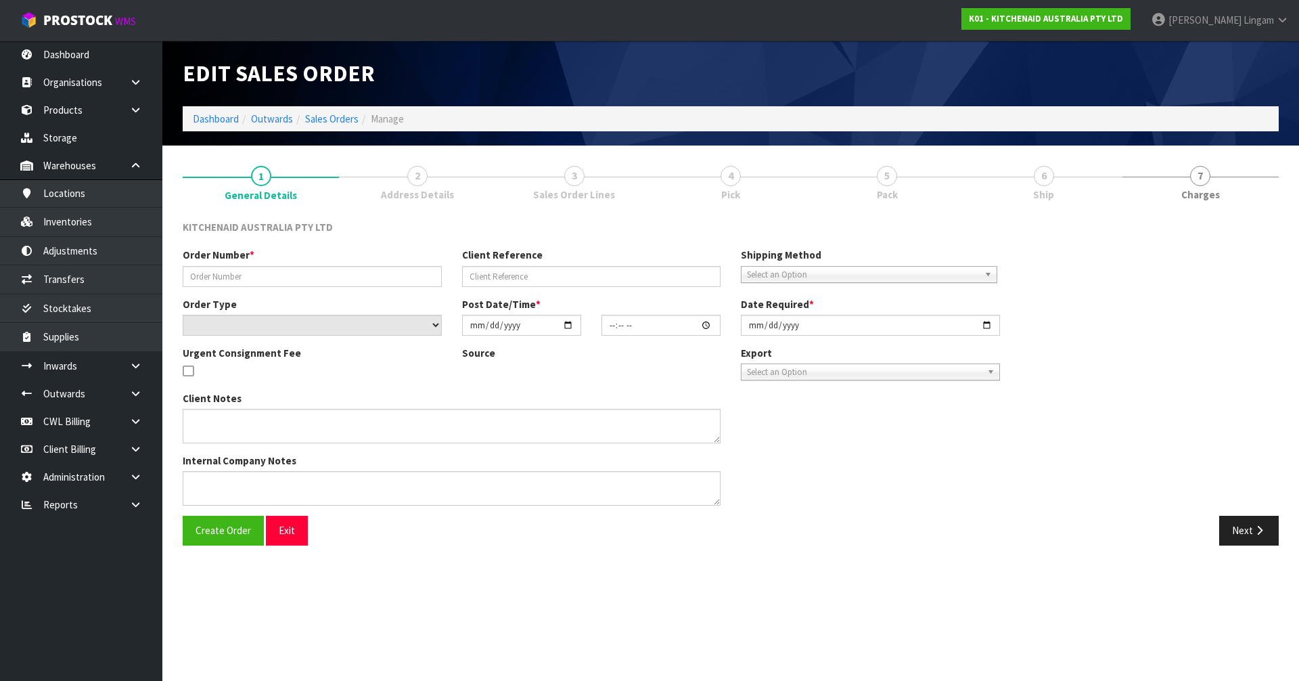
type input "0082034742"
type input "64014314275179"
select select "number:0"
type input "2025-09-20"
type input "23:39:35.000"
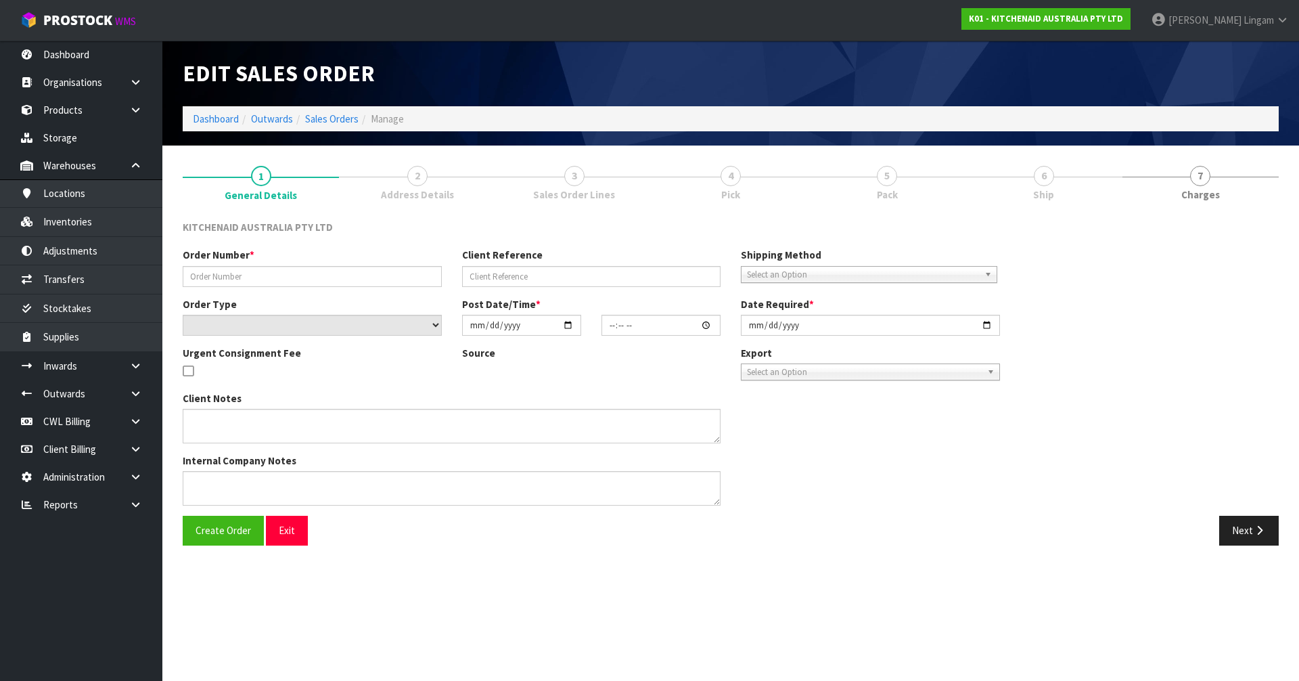
type input "2025-09-20"
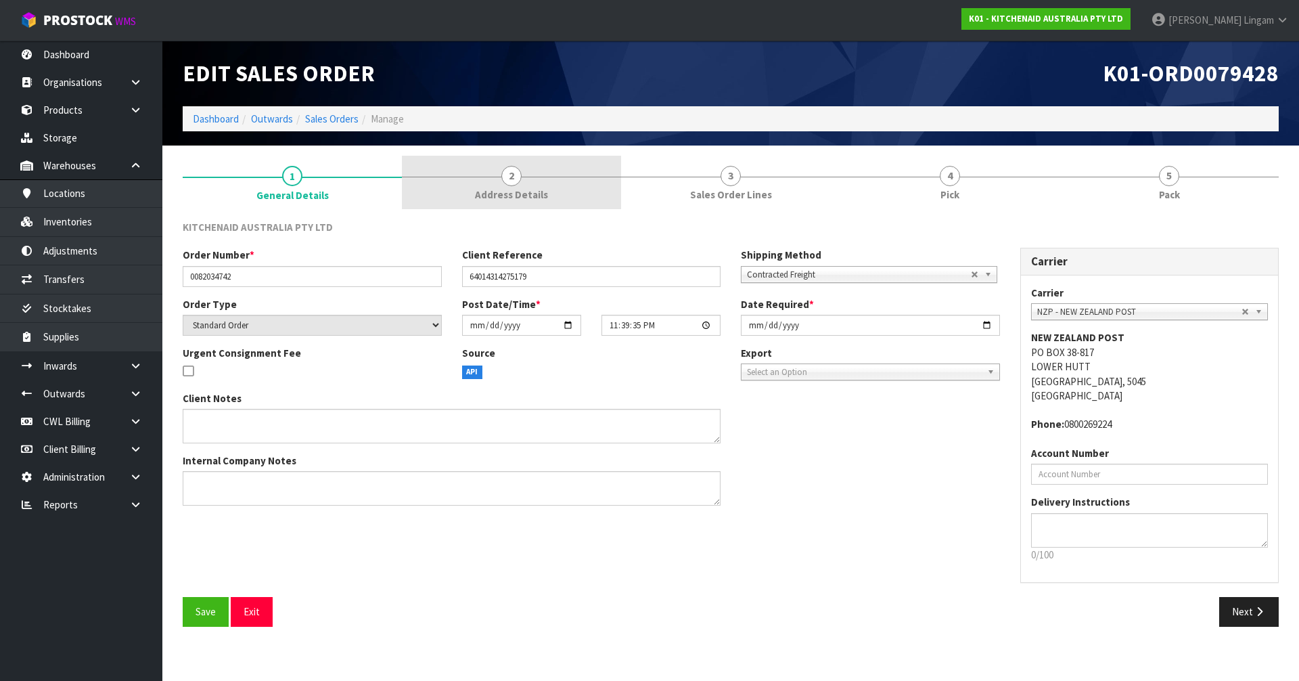
click at [530, 200] on span "Address Details" at bounding box center [511, 194] width 73 height 14
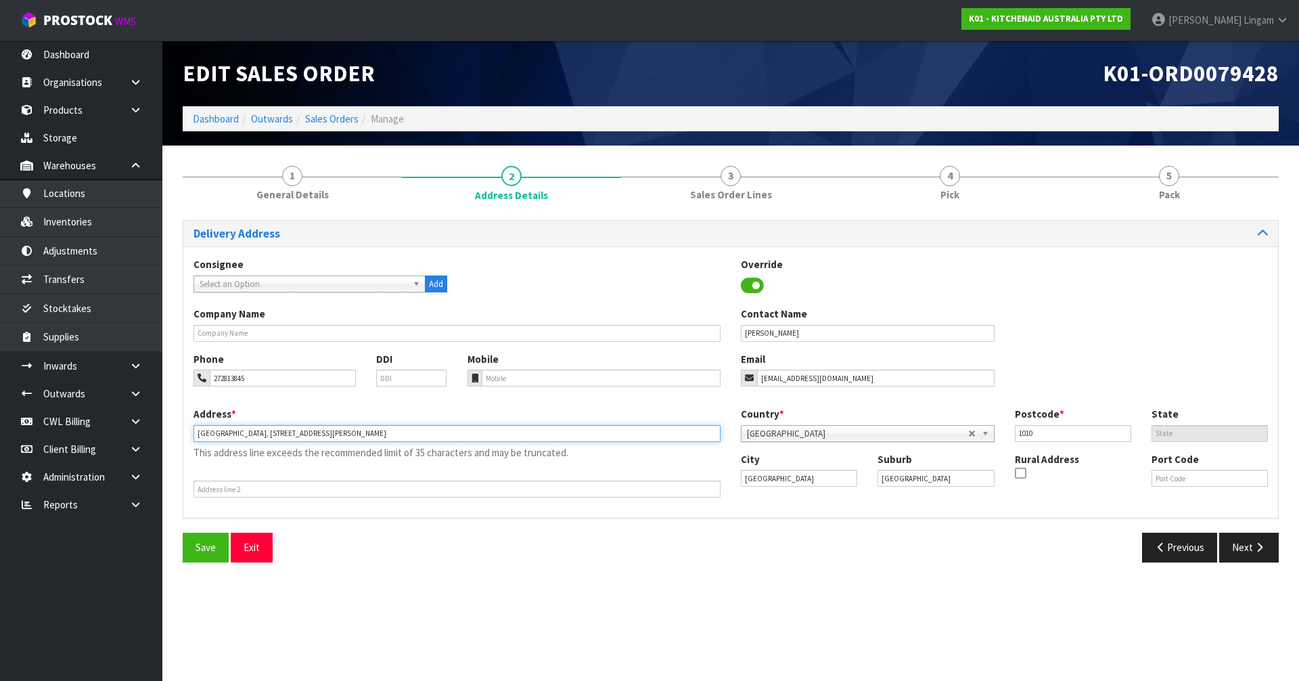
click at [242, 434] on input "Auckland CBD, 20D Fisher Point Drive" at bounding box center [457, 433] width 527 height 17
type input "20D FISHER POINT DRIVE"
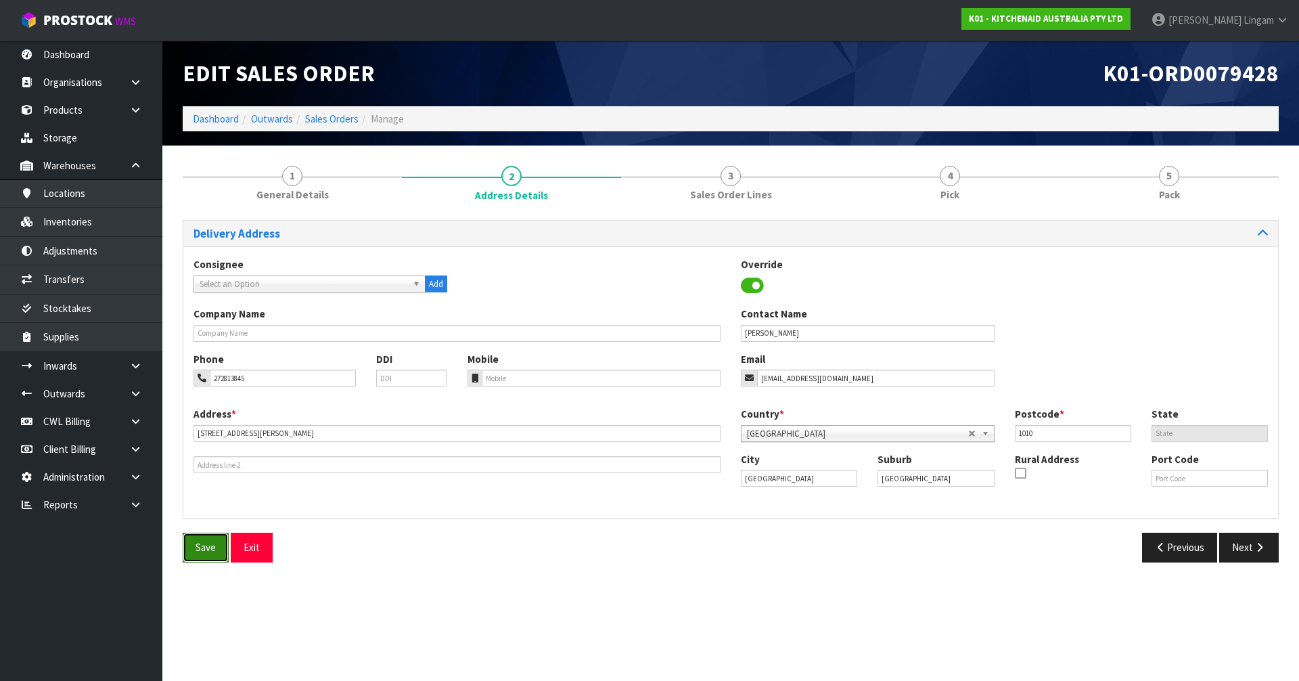
click at [194, 543] on button "Save" at bounding box center [206, 546] width 46 height 29
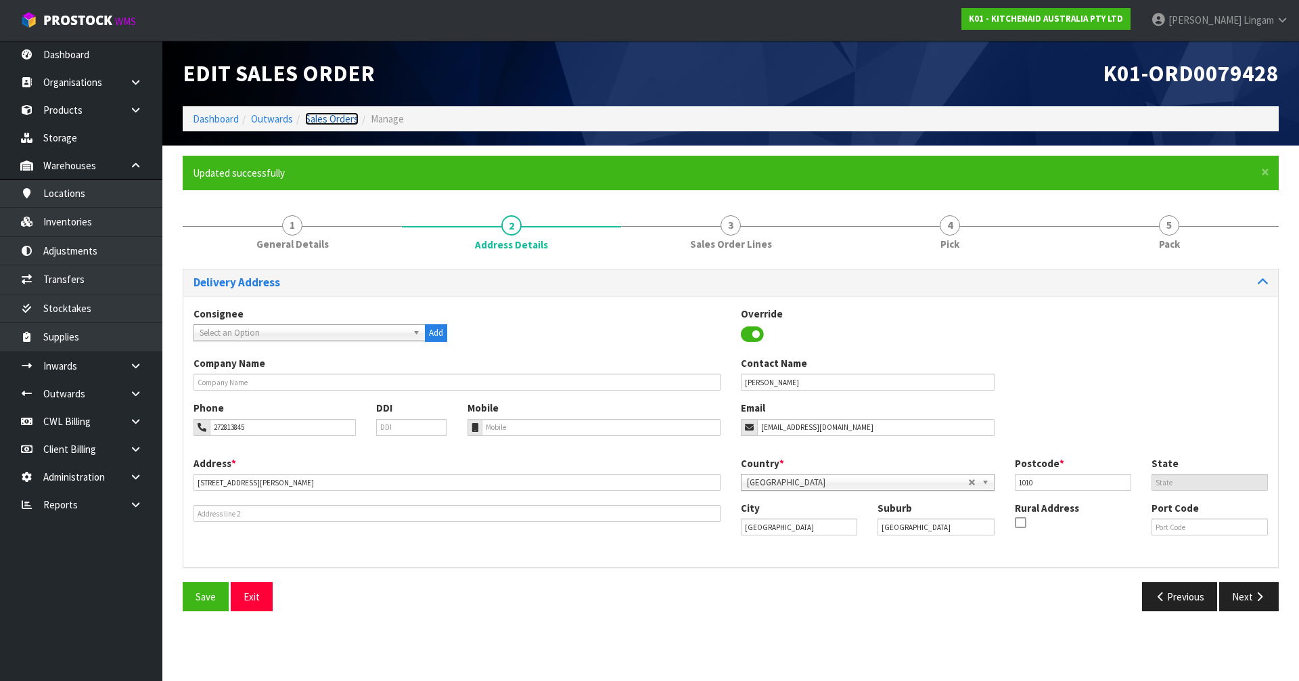
click at [340, 116] on link "Sales Orders" at bounding box center [331, 118] width 53 height 13
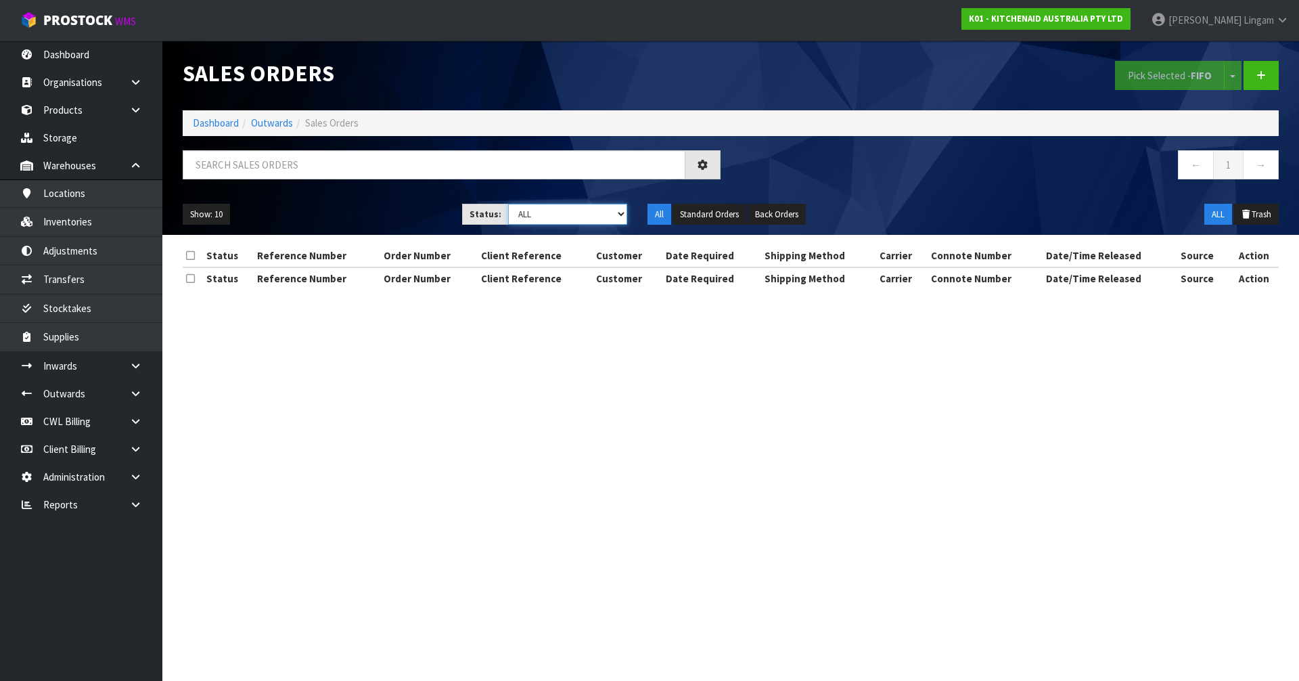
click at [583, 211] on select "Draft Pending Allocated Pending Pick Goods Picked Goods Packed Pending Charges …" at bounding box center [568, 214] width 120 height 21
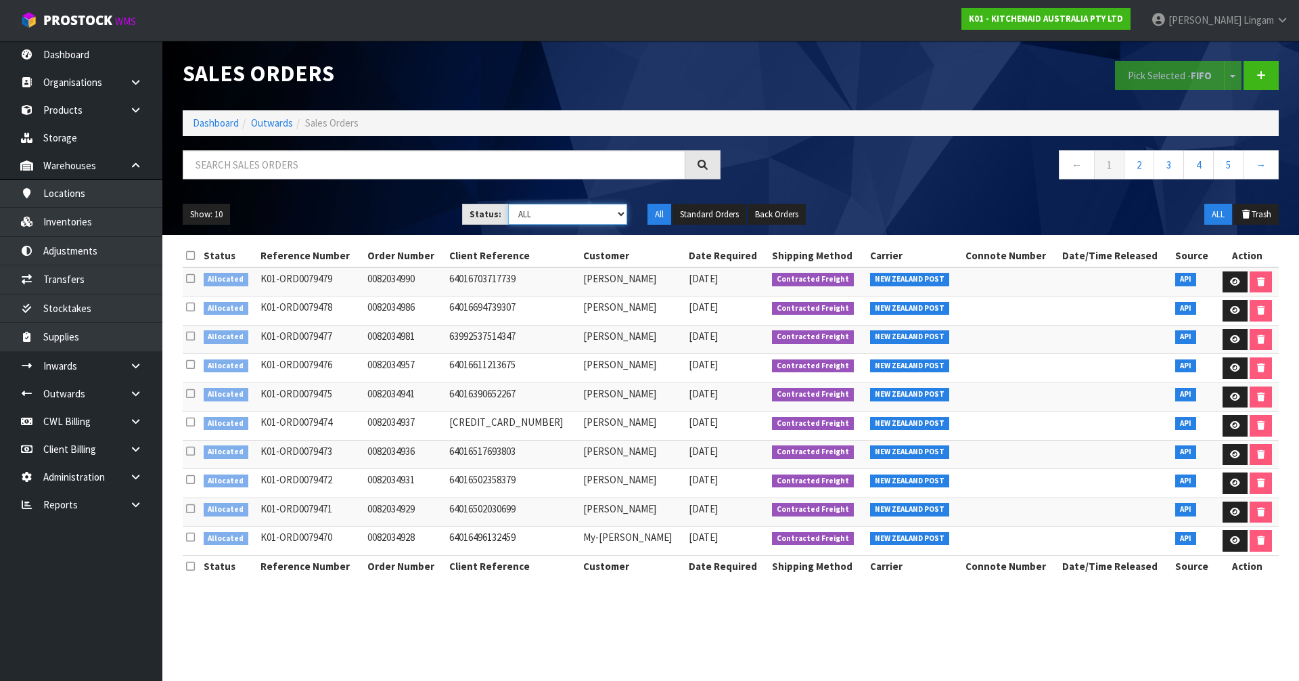
select select "string:2"
click at [508, 204] on select "Draft Pending Allocated Pending Pick Goods Picked Goods Packed Pending Charges …" at bounding box center [568, 214] width 120 height 21
click at [1206, 167] on link "4" at bounding box center [1198, 164] width 30 height 29
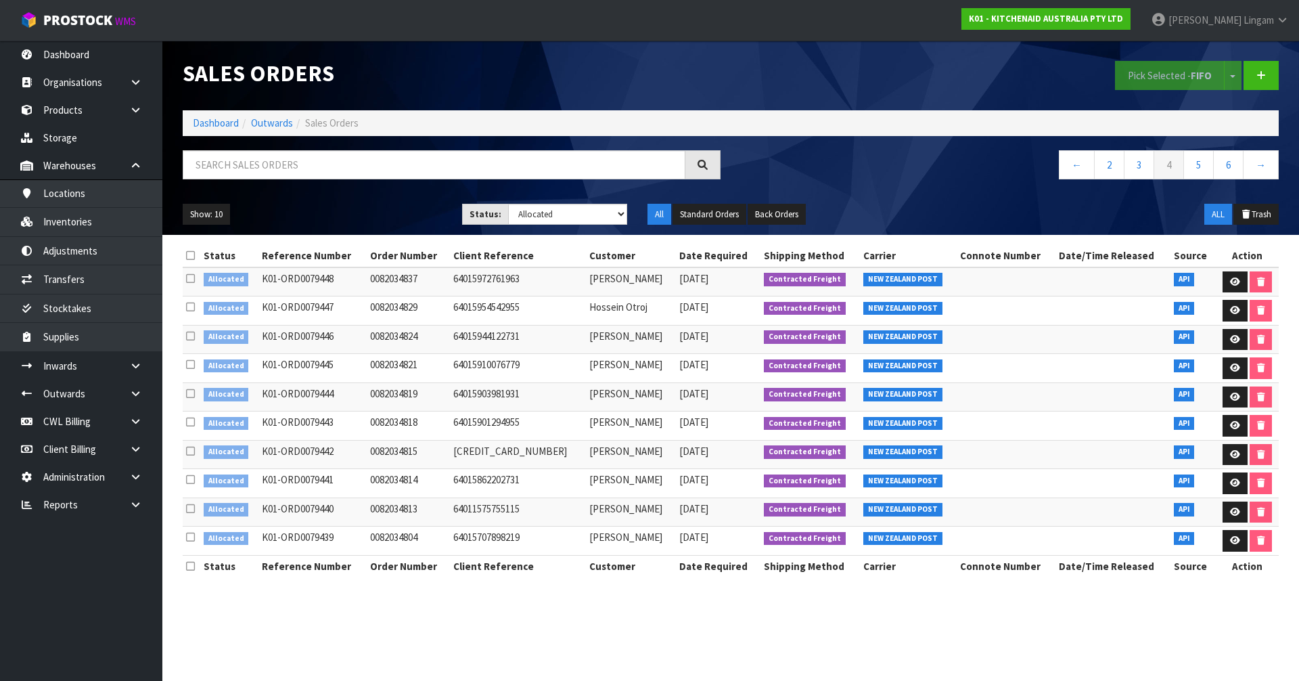
click at [189, 254] on icon at bounding box center [190, 255] width 9 height 10
click at [1194, 165] on link "5" at bounding box center [1198, 164] width 30 height 29
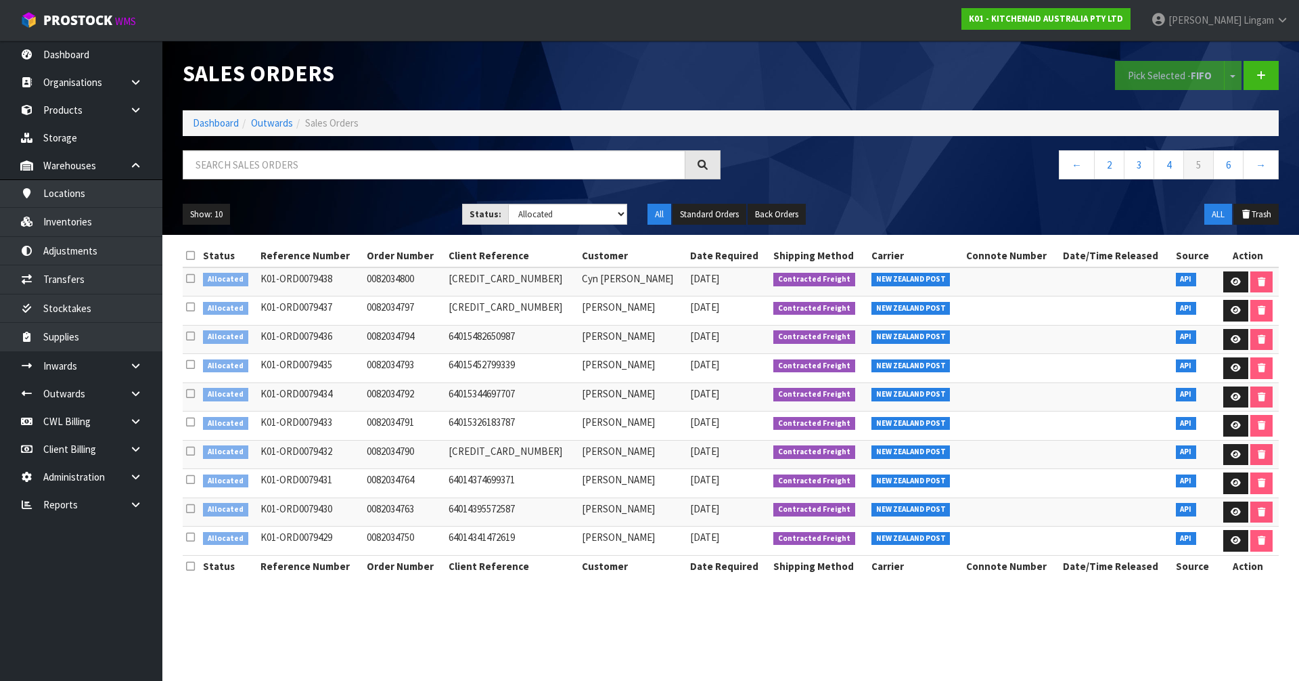
click at [187, 252] on icon at bounding box center [190, 255] width 9 height 10
click at [1168, 175] on link "4" at bounding box center [1169, 164] width 30 height 29
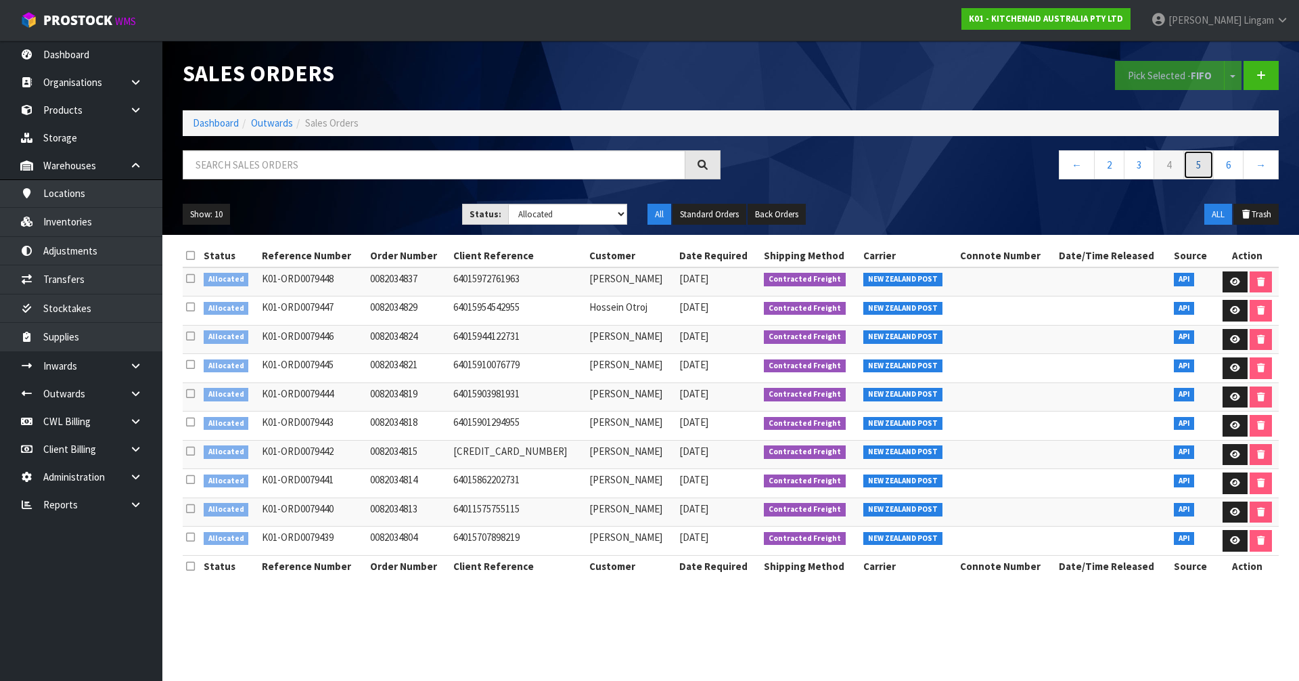
click at [1189, 167] on link "5" at bounding box center [1198, 164] width 30 height 29
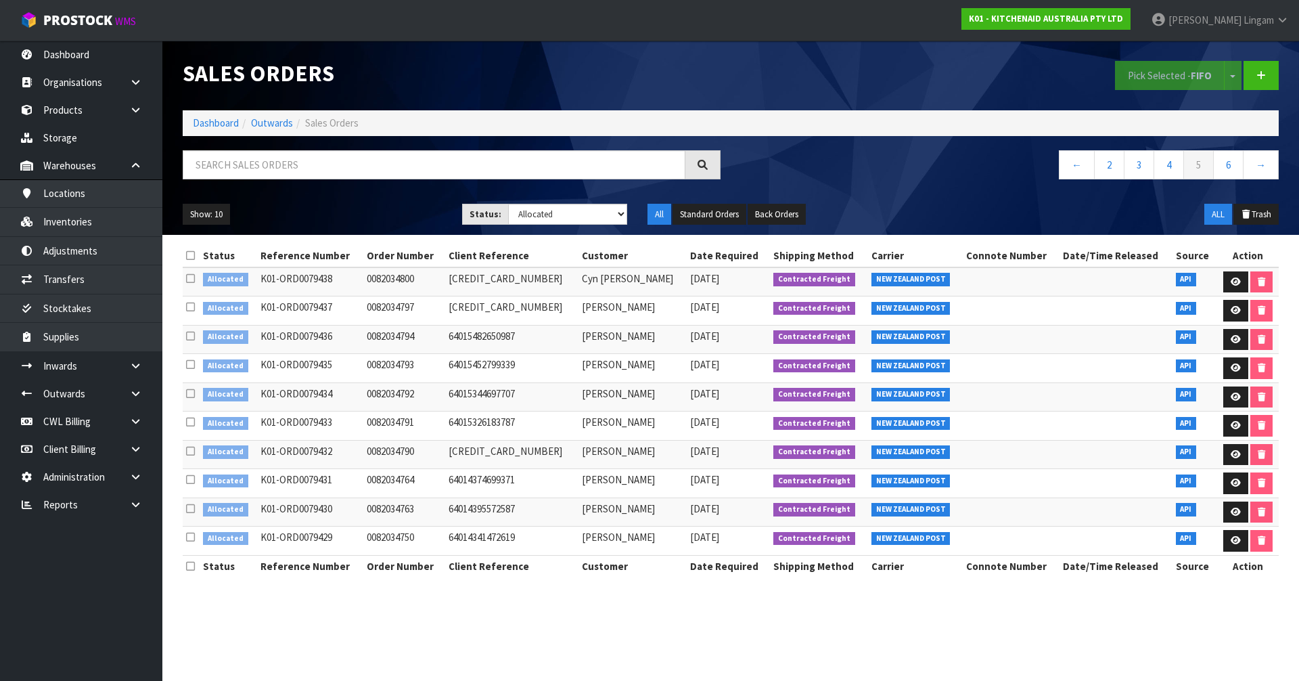
click at [190, 258] on icon at bounding box center [190, 255] width 9 height 10
click at [1165, 83] on button "Pick Selected - FIFO" at bounding box center [1170, 75] width 110 height 29
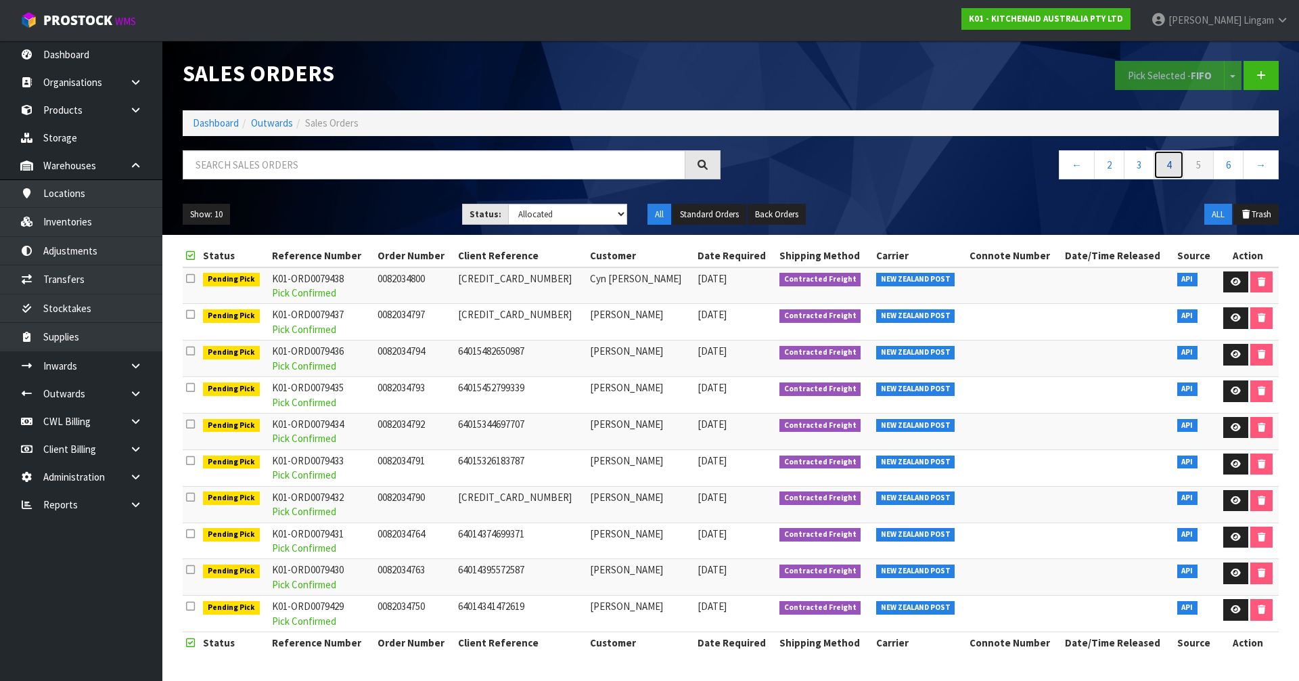
click at [1170, 169] on link "4" at bounding box center [1169, 164] width 30 height 29
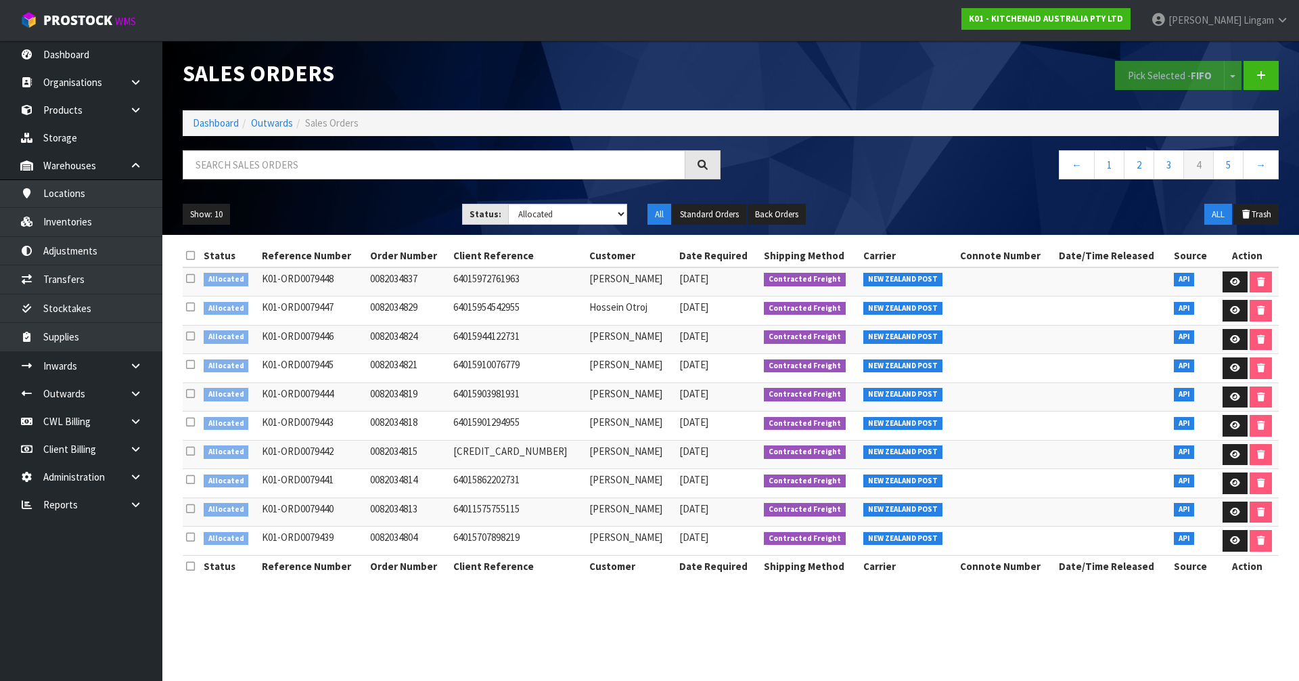
click at [187, 254] on icon at bounding box center [190, 255] width 9 height 10
click at [1168, 85] on button "Pick Selected - FIFO" at bounding box center [1170, 75] width 110 height 29
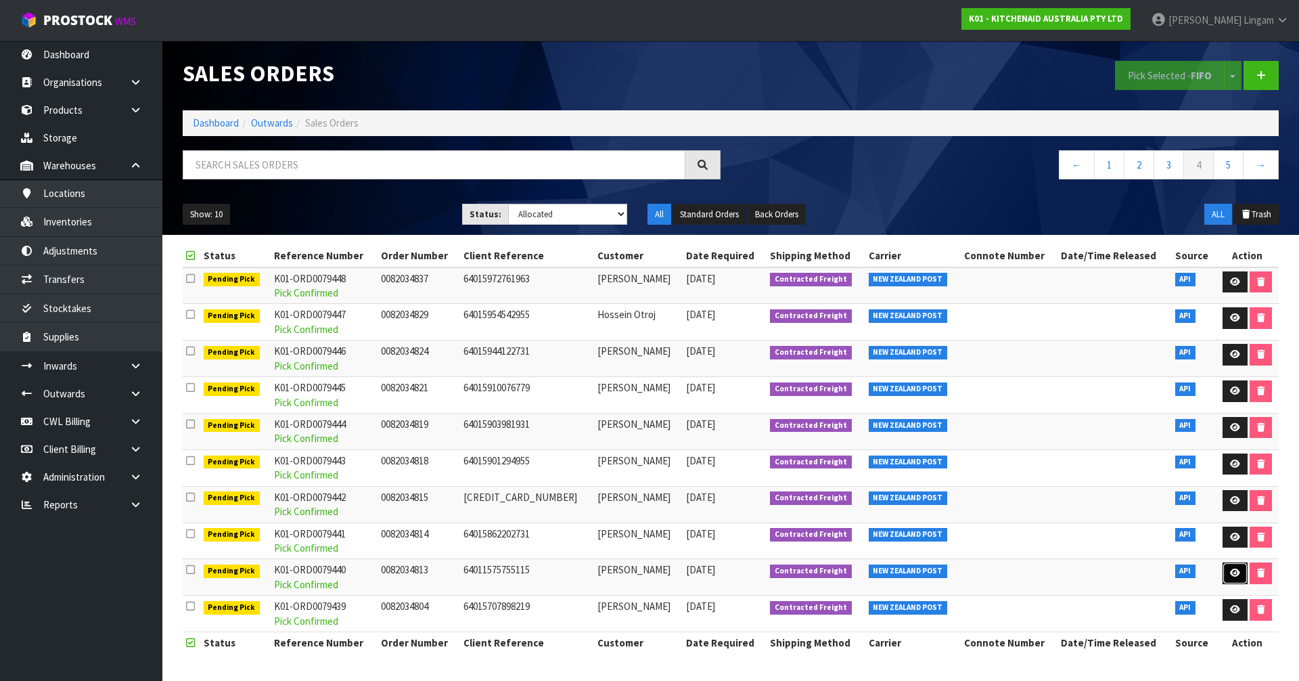
click at [1238, 577] on link at bounding box center [1235, 573] width 25 height 22
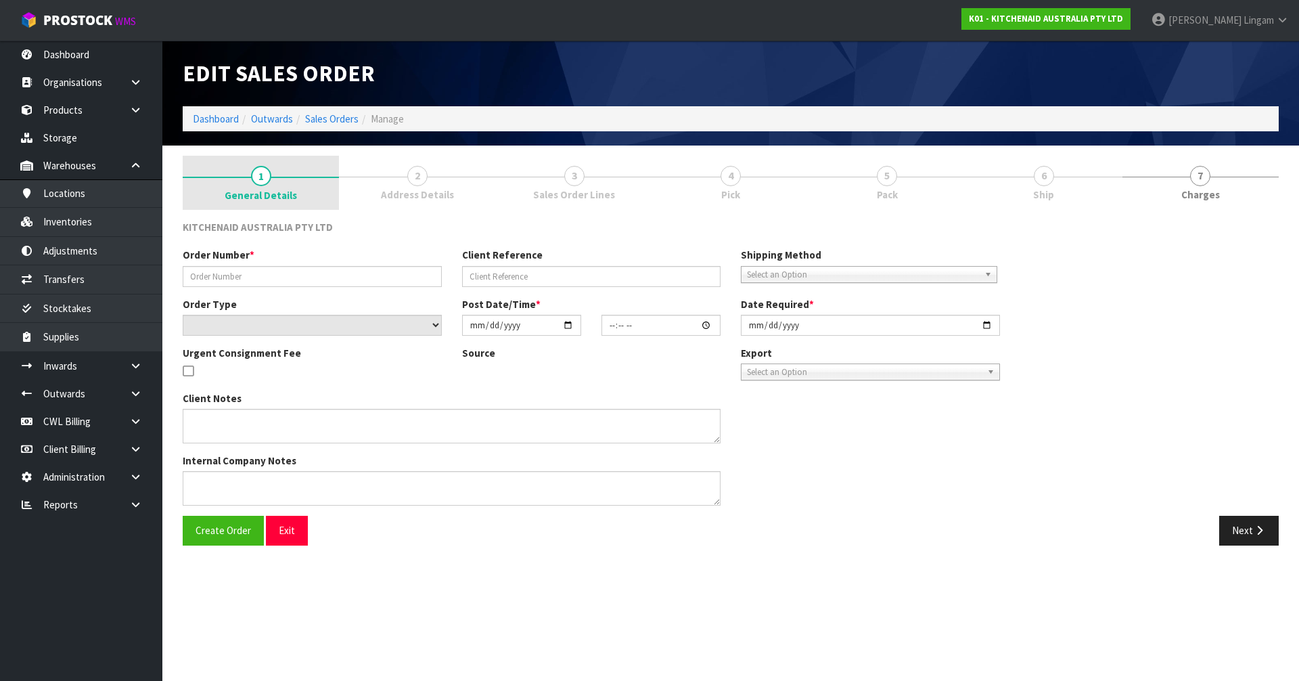
type input "0082034813"
type input "64011575755115"
select select "number:0"
type input "[DATE]"
type input "11:37:45.000"
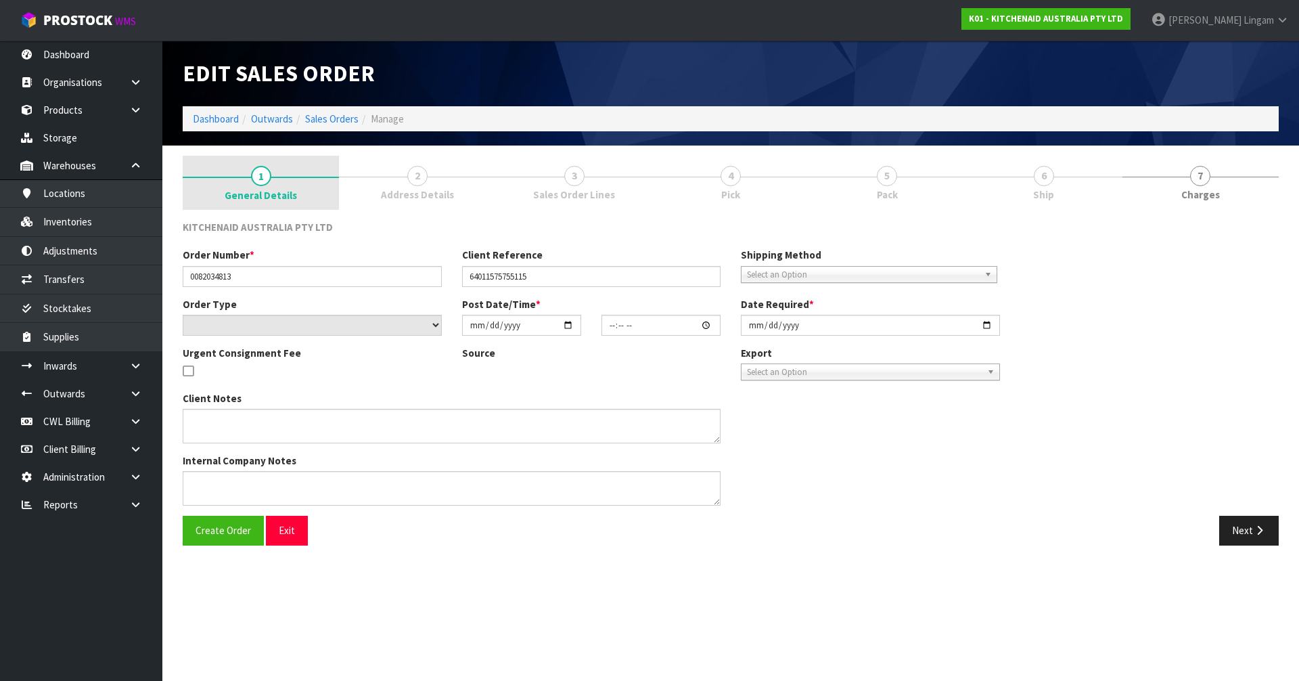
type input "[DATE]"
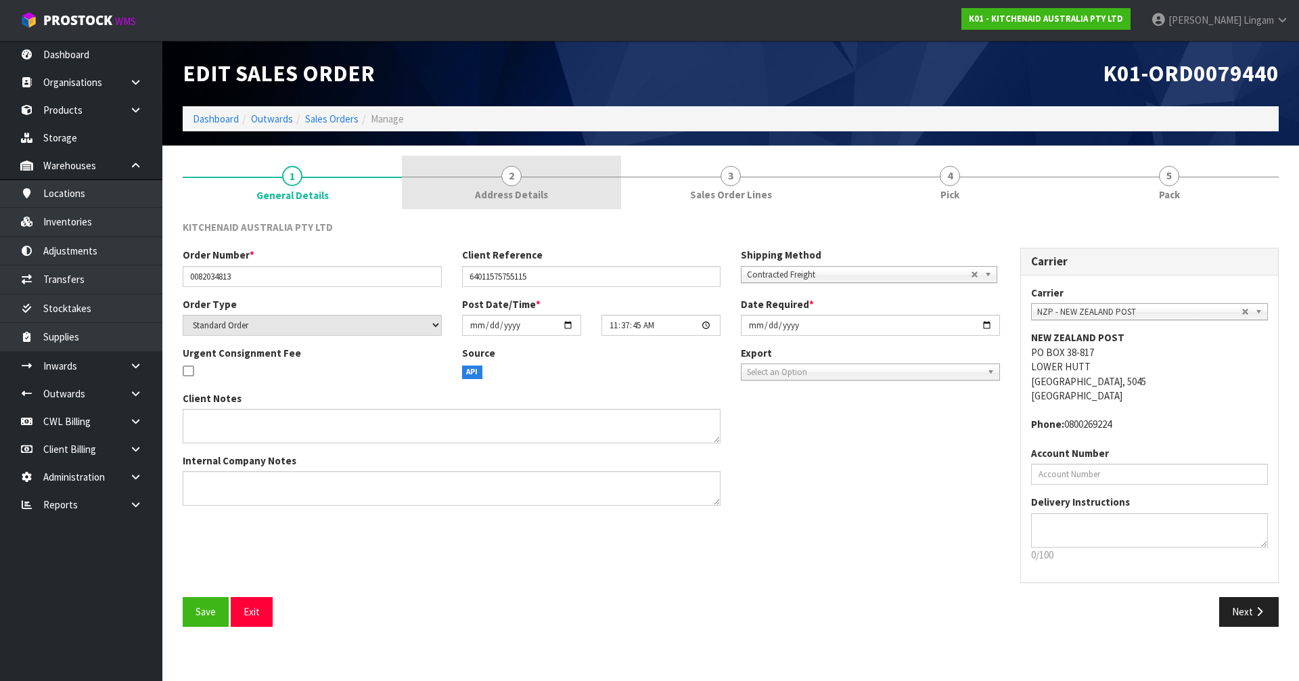
click at [523, 190] on span "Address Details" at bounding box center [511, 194] width 73 height 14
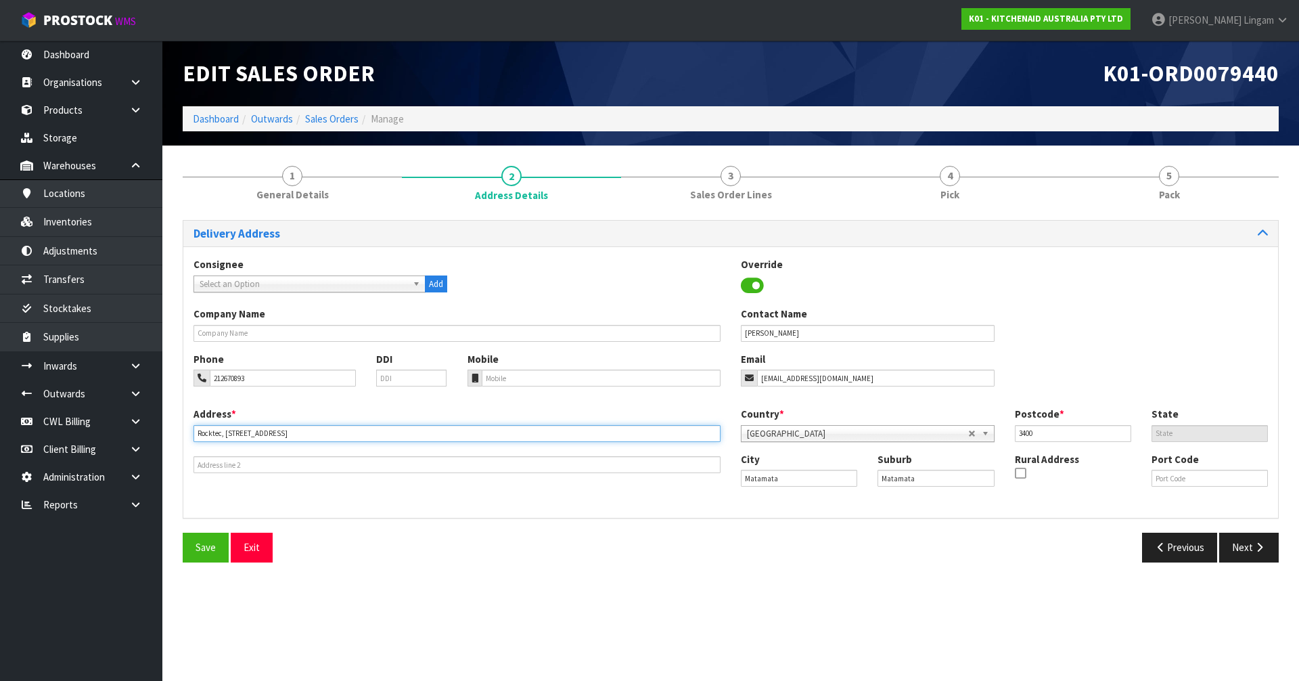
click at [204, 432] on input "Rocktec, 48 Mangawhero Road" at bounding box center [457, 433] width 527 height 17
type input ", 48 MANGAWHERO ROAD"
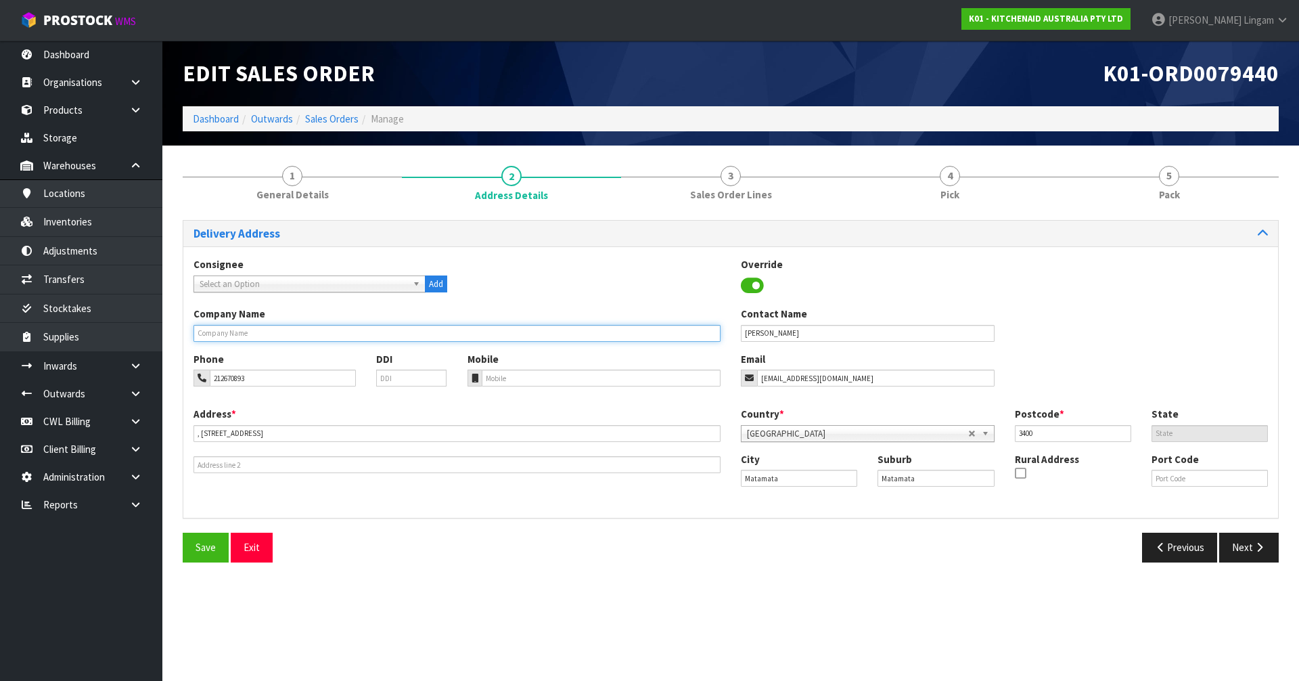
click at [244, 336] on input "text" at bounding box center [457, 333] width 527 height 17
paste input "ROCKTEC"
type input "ROCKTEC"
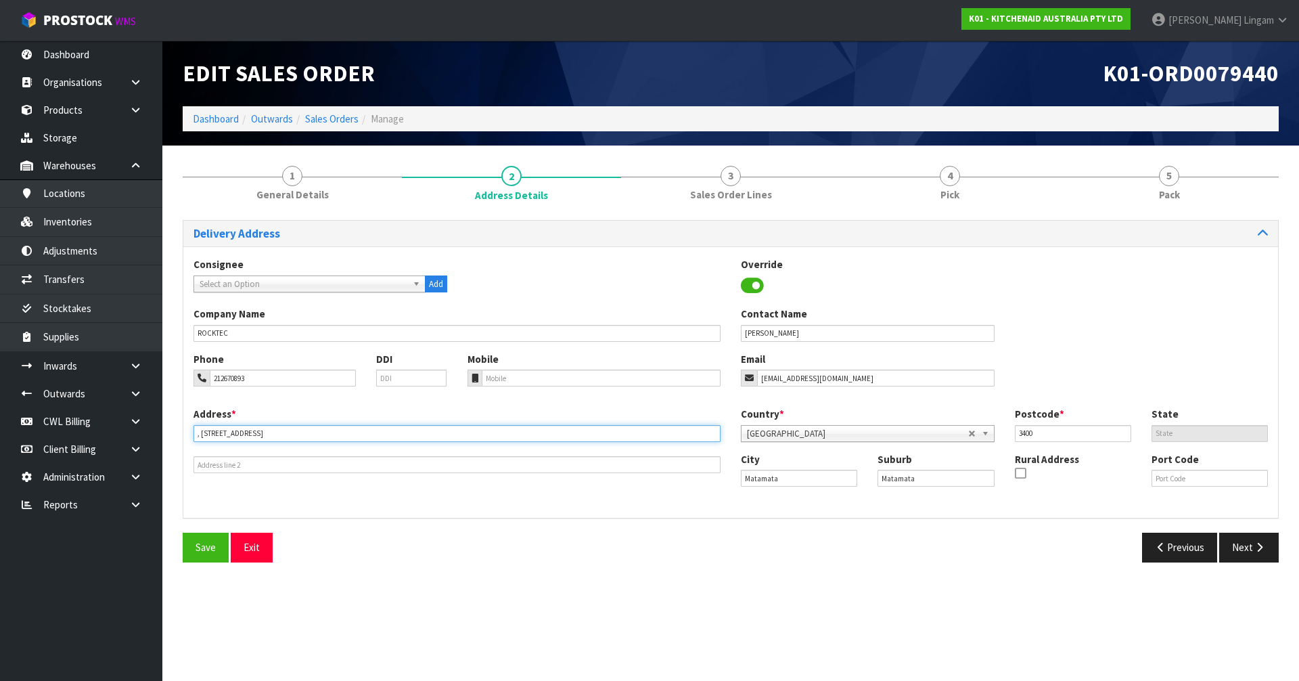
click at [200, 433] on input ", 48 MANGAWHERO ROAD" at bounding box center [457, 433] width 527 height 17
type input "48 MANGAWHERO ROAD"
click at [195, 547] on button "Save" at bounding box center [206, 546] width 46 height 29
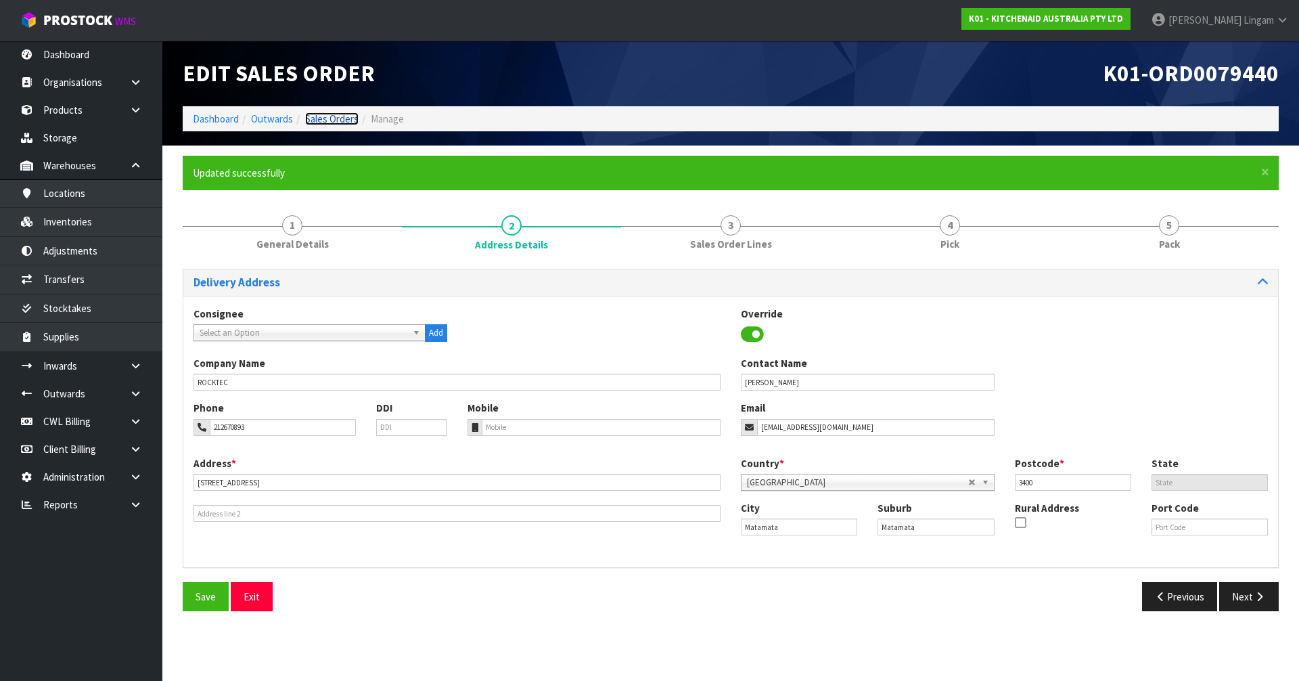
click at [348, 116] on link "Sales Orders" at bounding box center [331, 118] width 53 height 13
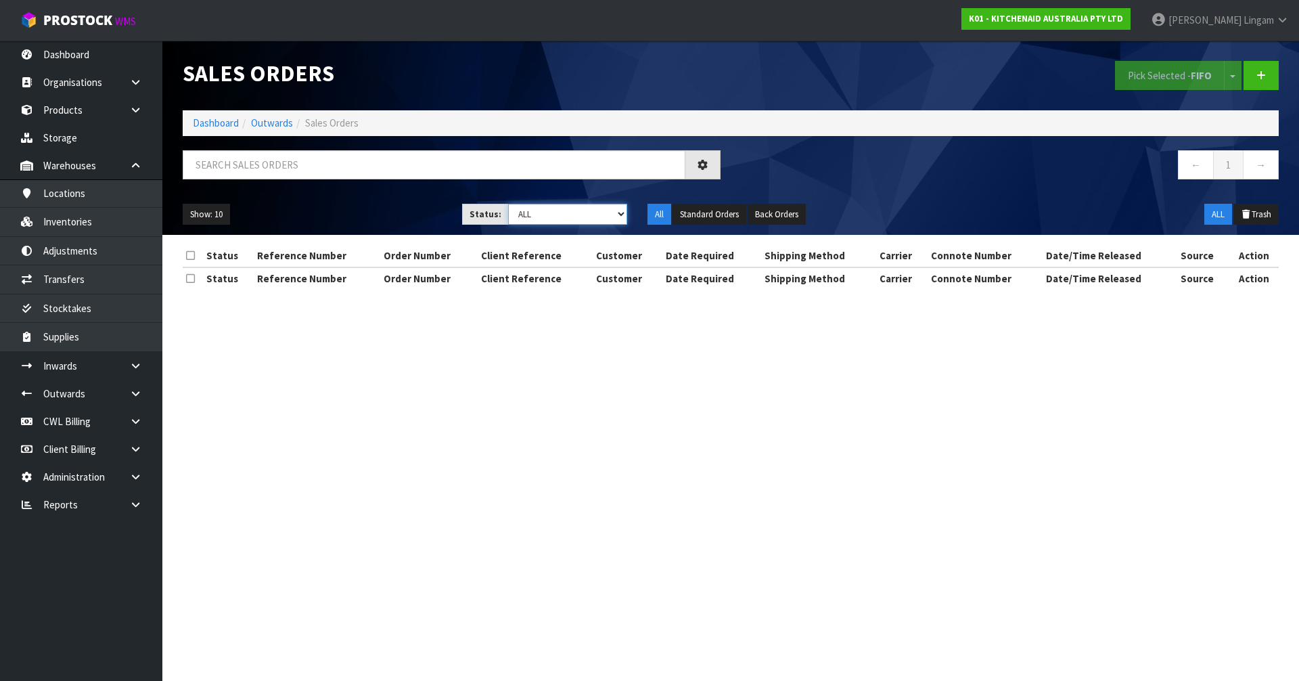
click at [587, 210] on select "Draft Pending Allocated Pending Pick Goods Picked Goods Packed Pending Charges …" at bounding box center [568, 214] width 120 height 21
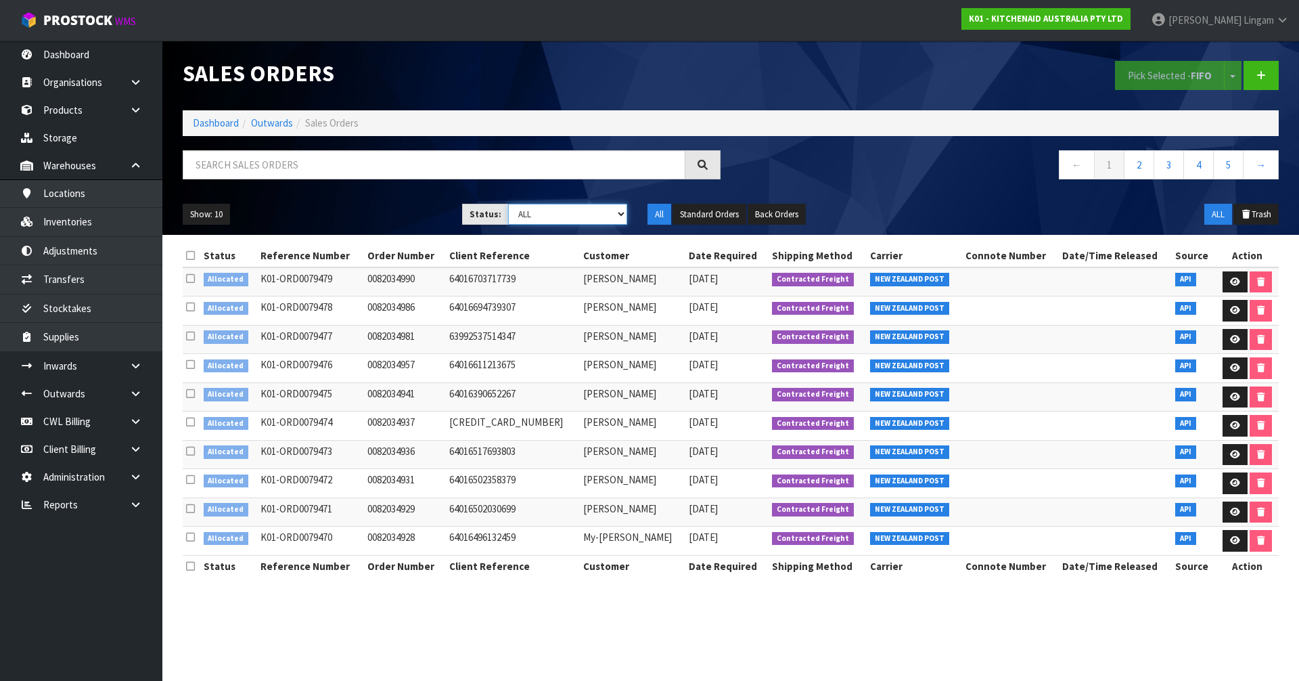
select select "string:2"
click at [508, 204] on select "Draft Pending Allocated Pending Pick Goods Picked Goods Packed Pending Charges …" at bounding box center [568, 214] width 120 height 21
click at [1201, 168] on link "3" at bounding box center [1198, 164] width 30 height 29
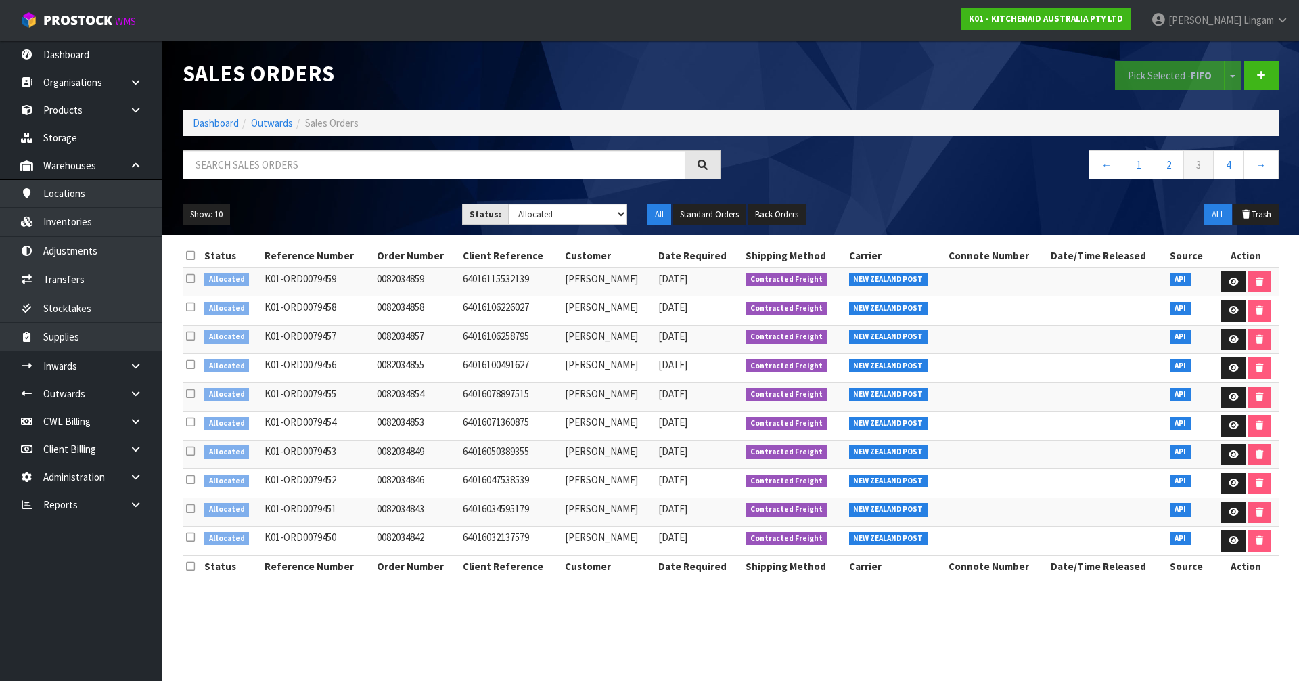
click at [186, 248] on th at bounding box center [192, 256] width 18 height 22
click at [189, 253] on icon at bounding box center [190, 255] width 9 height 10
click at [1141, 83] on button "Pick Selected - FIFO" at bounding box center [1170, 75] width 110 height 29
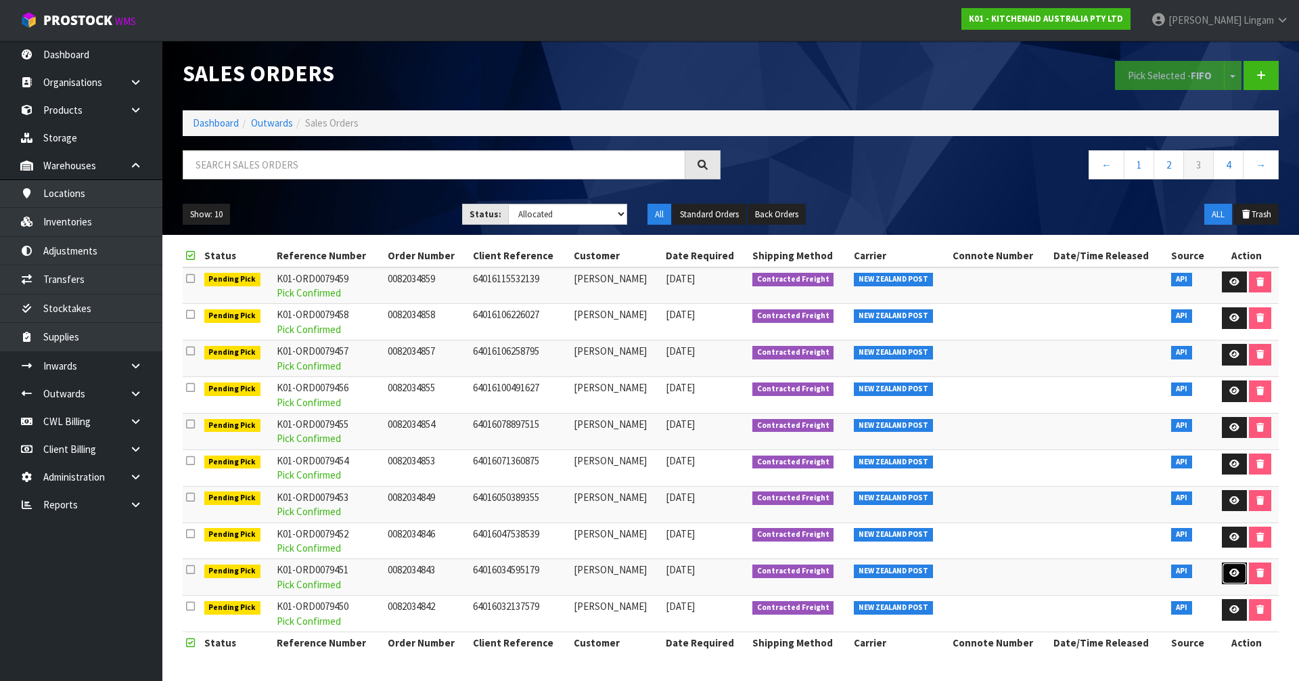
click at [1236, 576] on icon at bounding box center [1234, 572] width 10 height 9
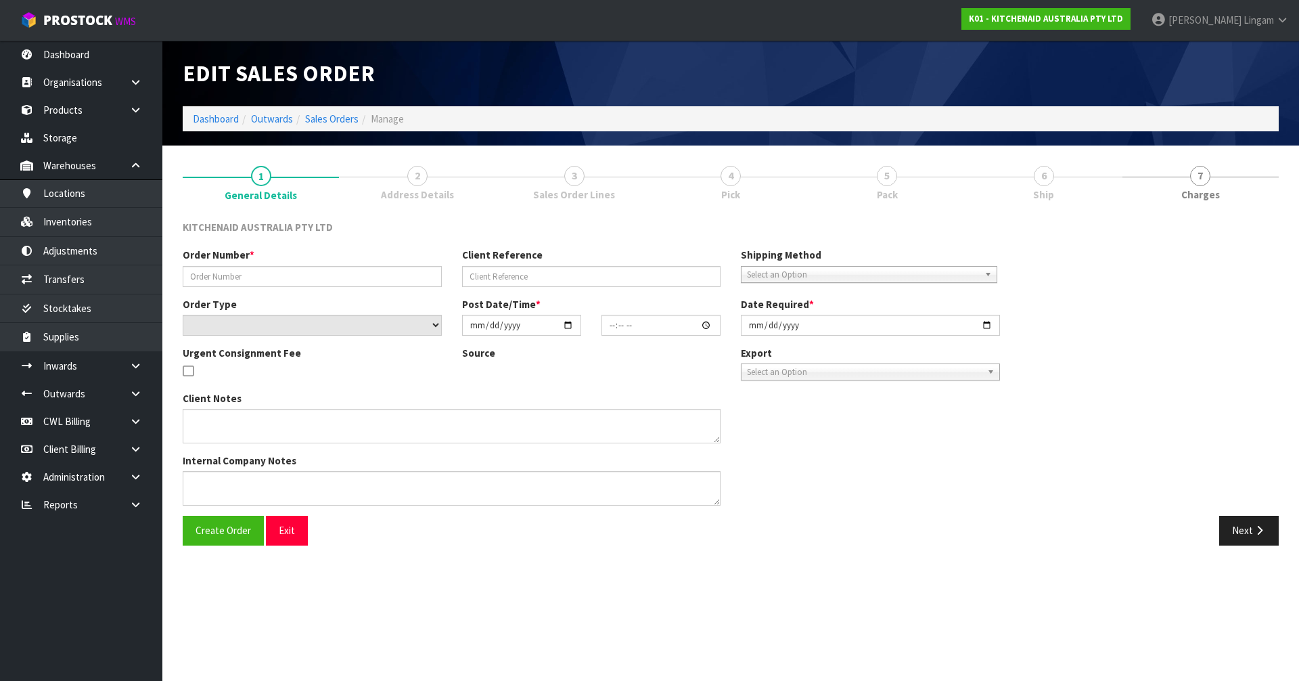
type input "0082034843"
type input "64016034595179"
select select "number:0"
type input "[DATE]"
type input "13:37:47.000"
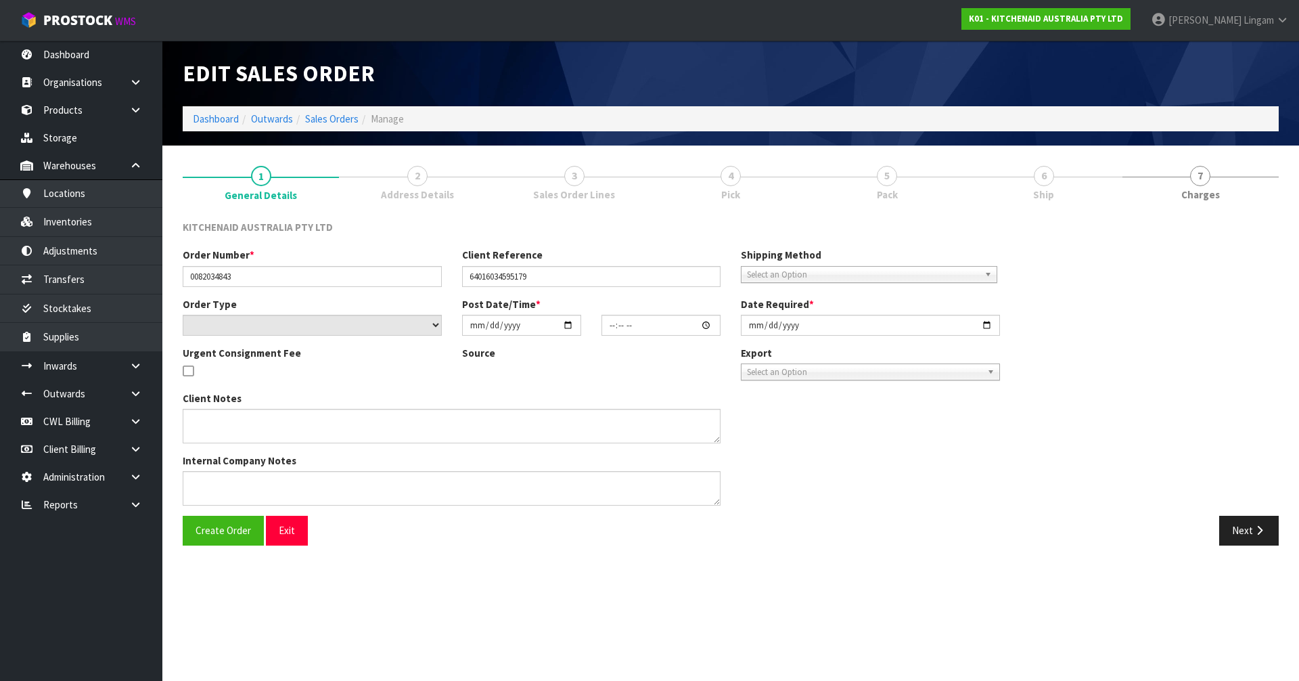
type input "[DATE]"
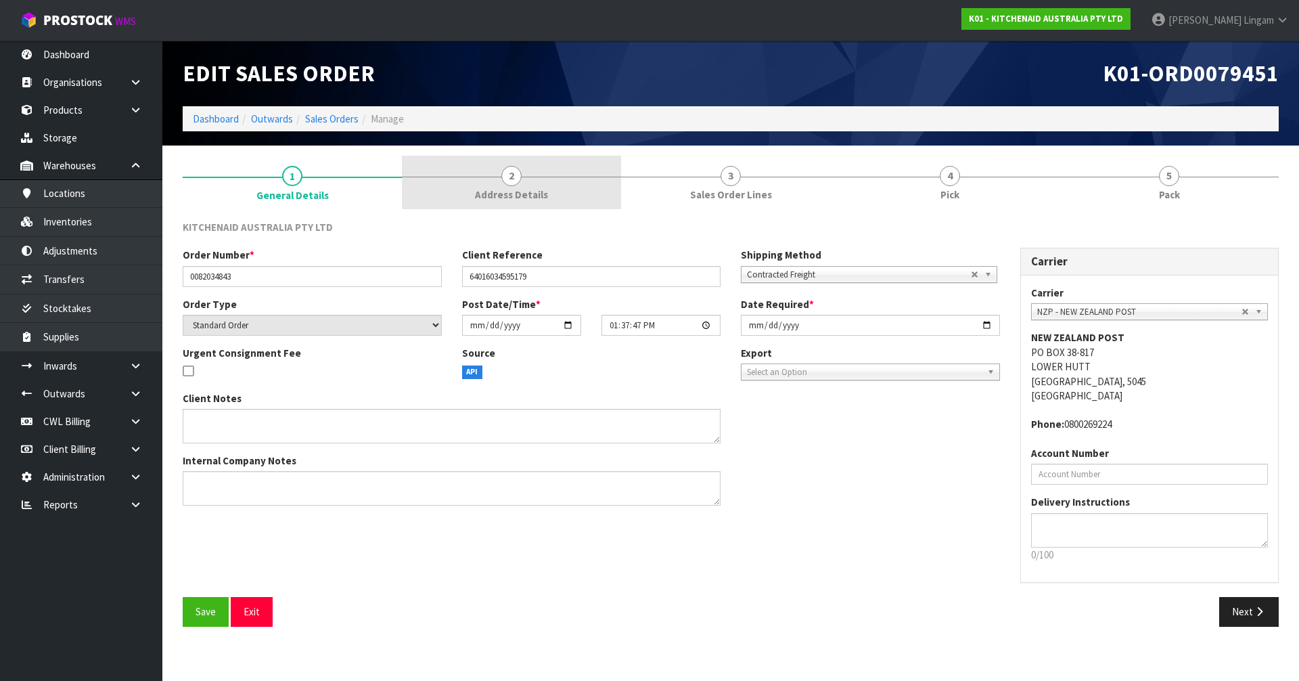
click at [517, 183] on span "2" at bounding box center [511, 176] width 20 height 20
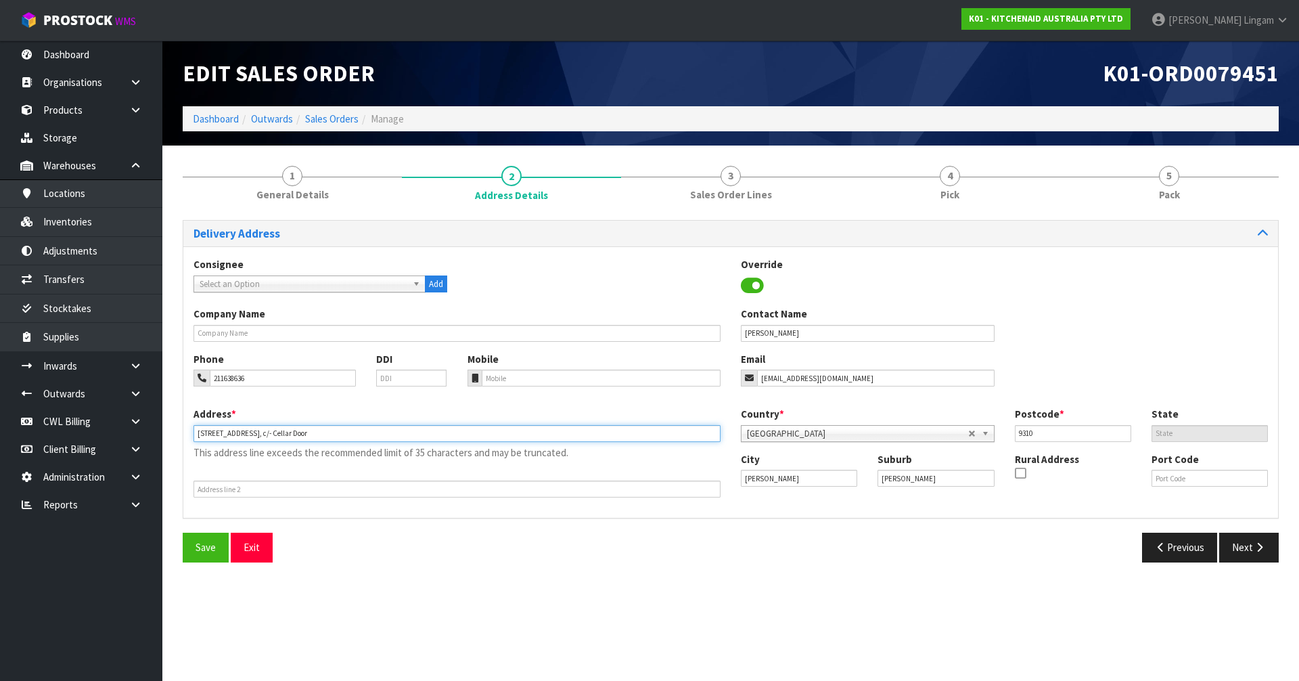
drag, startPoint x: 323, startPoint y: 433, endPoint x: 267, endPoint y: 427, distance: 56.5
click at [267, 427] on input "1 Wooing Tree Avenue, c/- Cellar Door" at bounding box center [457, 433] width 527 height 17
type input "1 WOOING TREE AVENUE,"
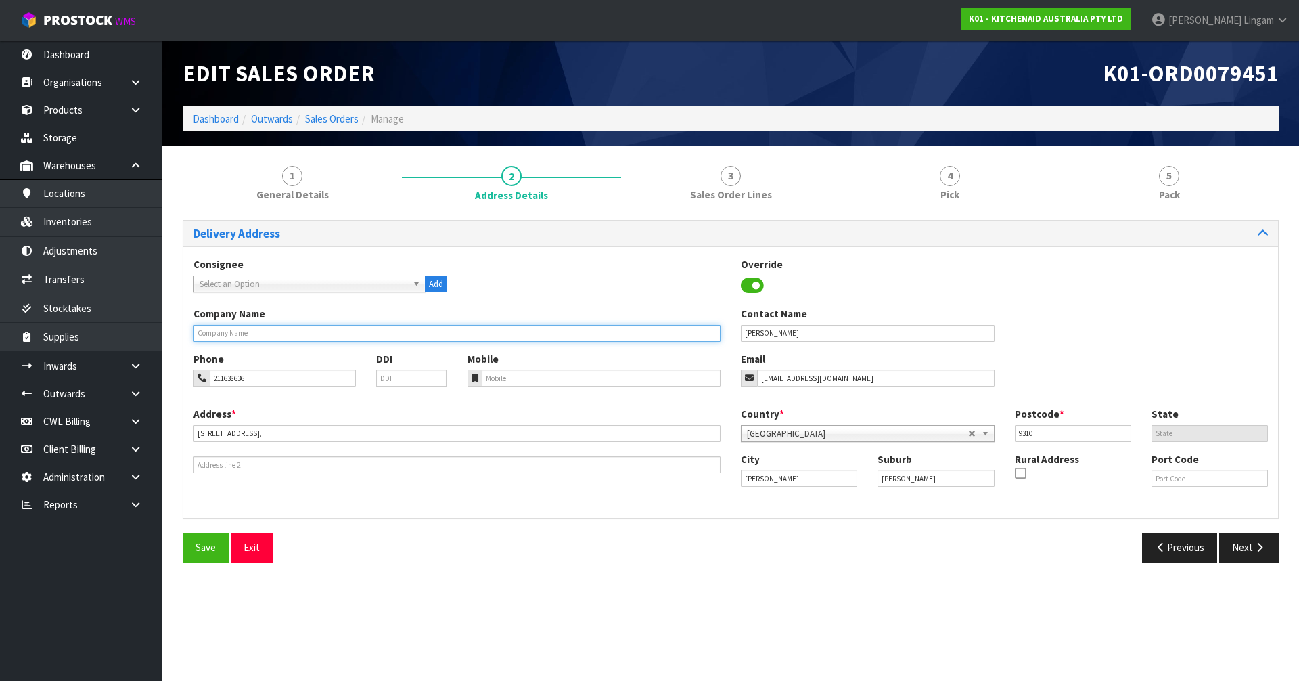
click at [271, 325] on input "text" at bounding box center [457, 333] width 527 height 17
paste input "C/- CELLAR DOOR"
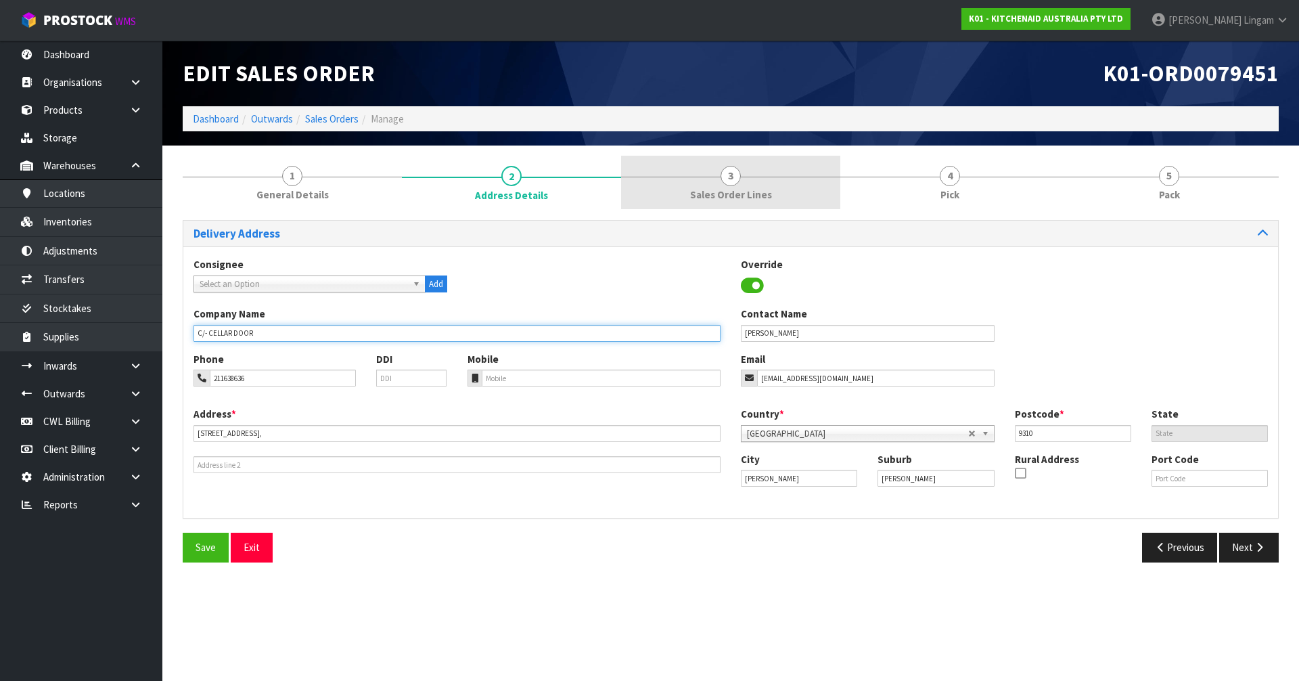
type input "C/- CELLAR DOOR"
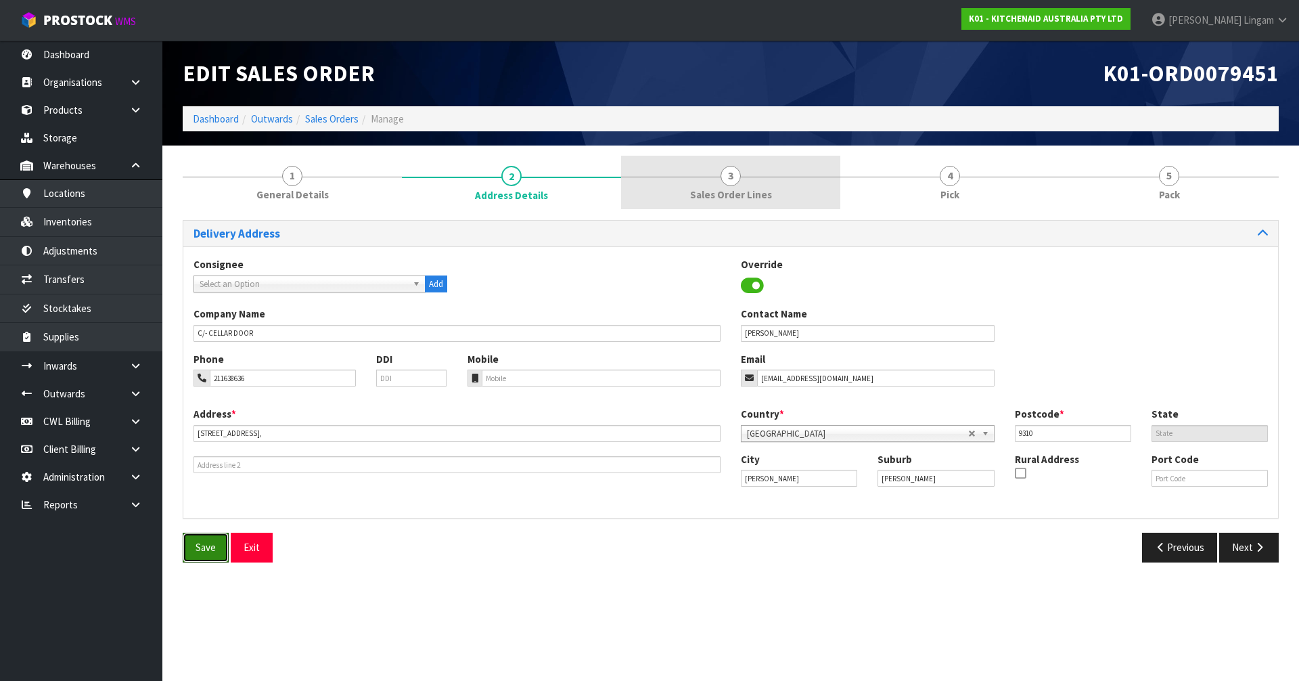
click at [206, 545] on span "Save" at bounding box center [206, 547] width 20 height 13
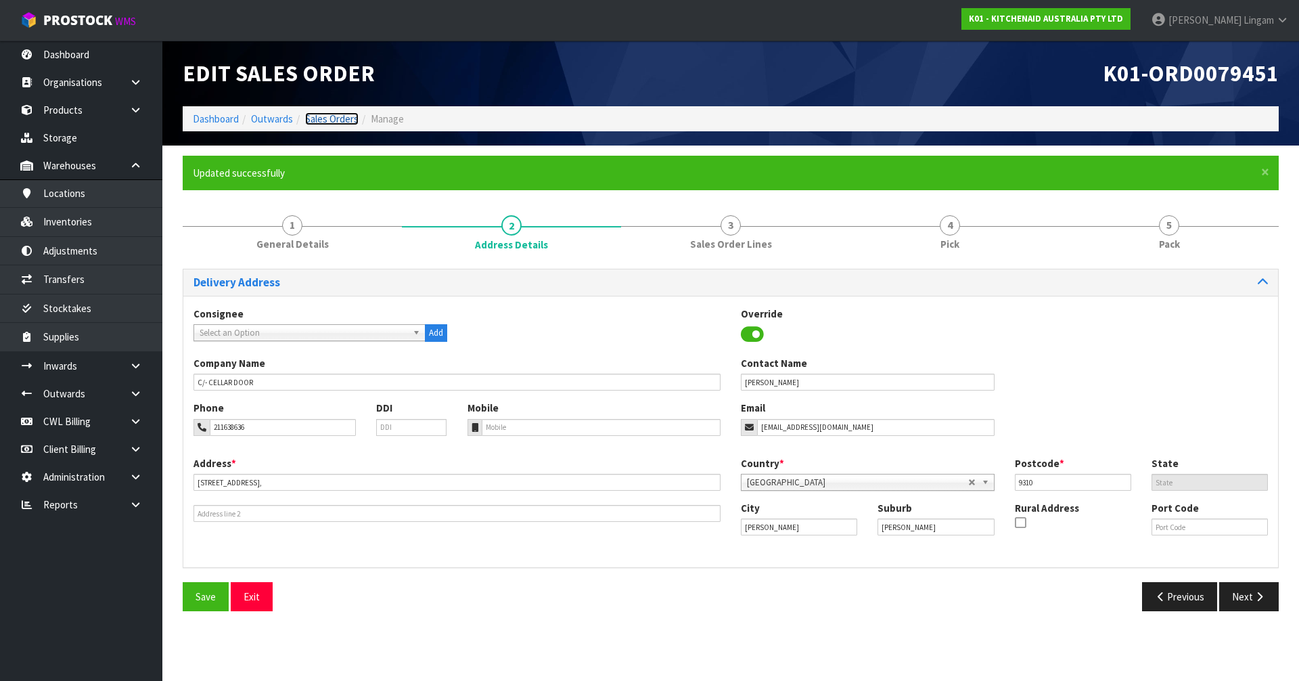
click at [338, 117] on link "Sales Orders" at bounding box center [331, 118] width 53 height 13
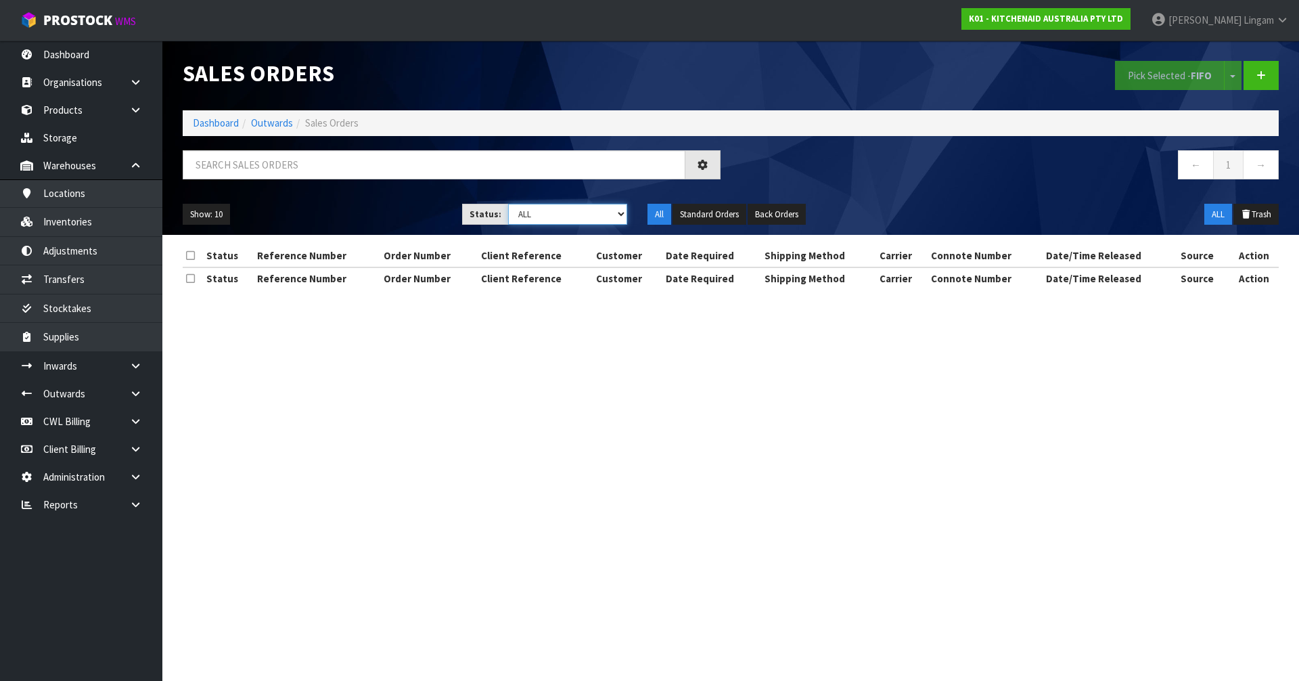
click at [590, 217] on select "Draft Pending Allocated Pending Pick Goods Picked Goods Packed Pending Charges …" at bounding box center [568, 214] width 120 height 21
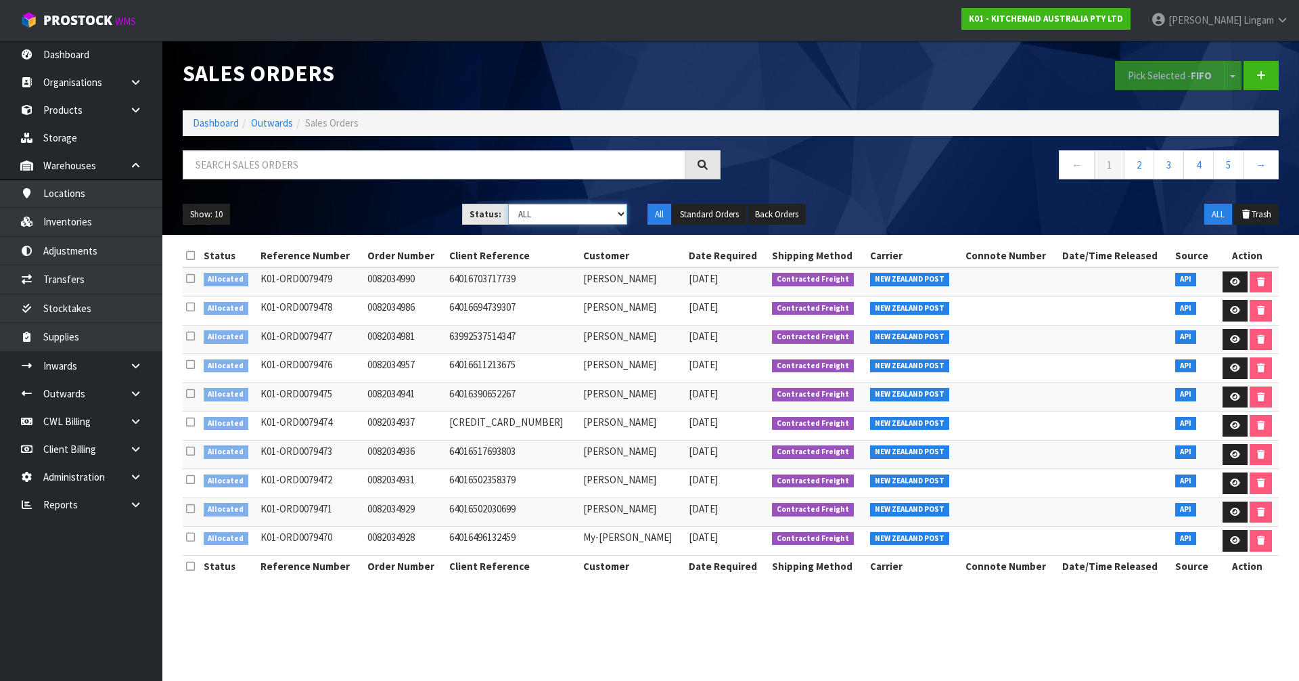
select select "string:2"
click at [508, 204] on select "Draft Pending Allocated Pending Pick Goods Picked Goods Packed Pending Charges …" at bounding box center [568, 214] width 120 height 21
click at [1202, 169] on link "2" at bounding box center [1198, 164] width 30 height 29
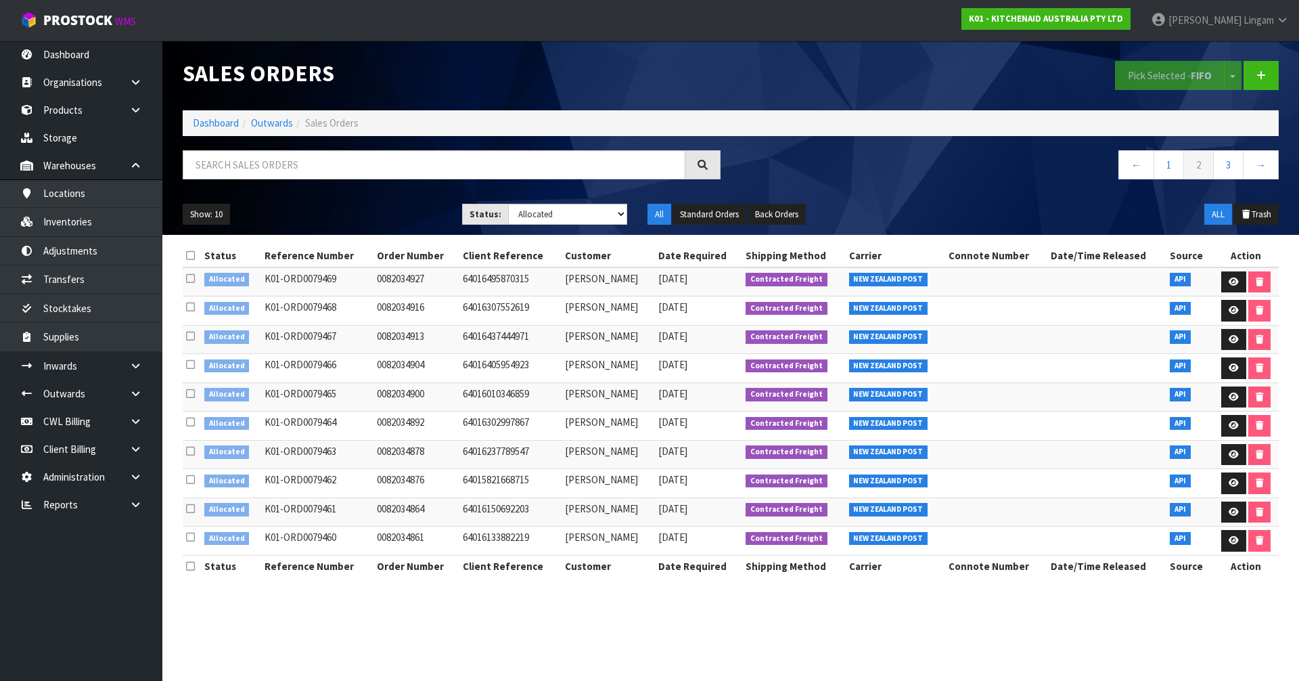
click at [191, 253] on icon at bounding box center [190, 255] width 9 height 10
click at [1192, 75] on strong "FIFO" at bounding box center [1201, 75] width 21 height 13
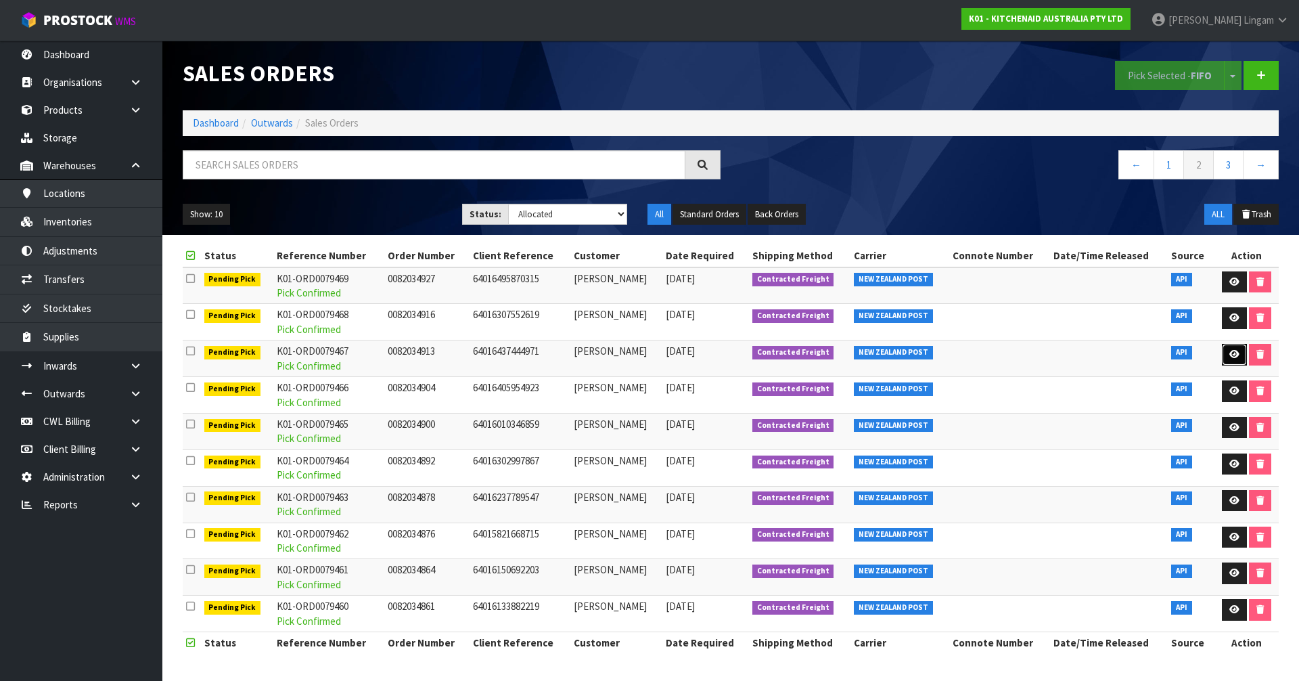
click at [1228, 348] on link at bounding box center [1234, 355] width 25 height 22
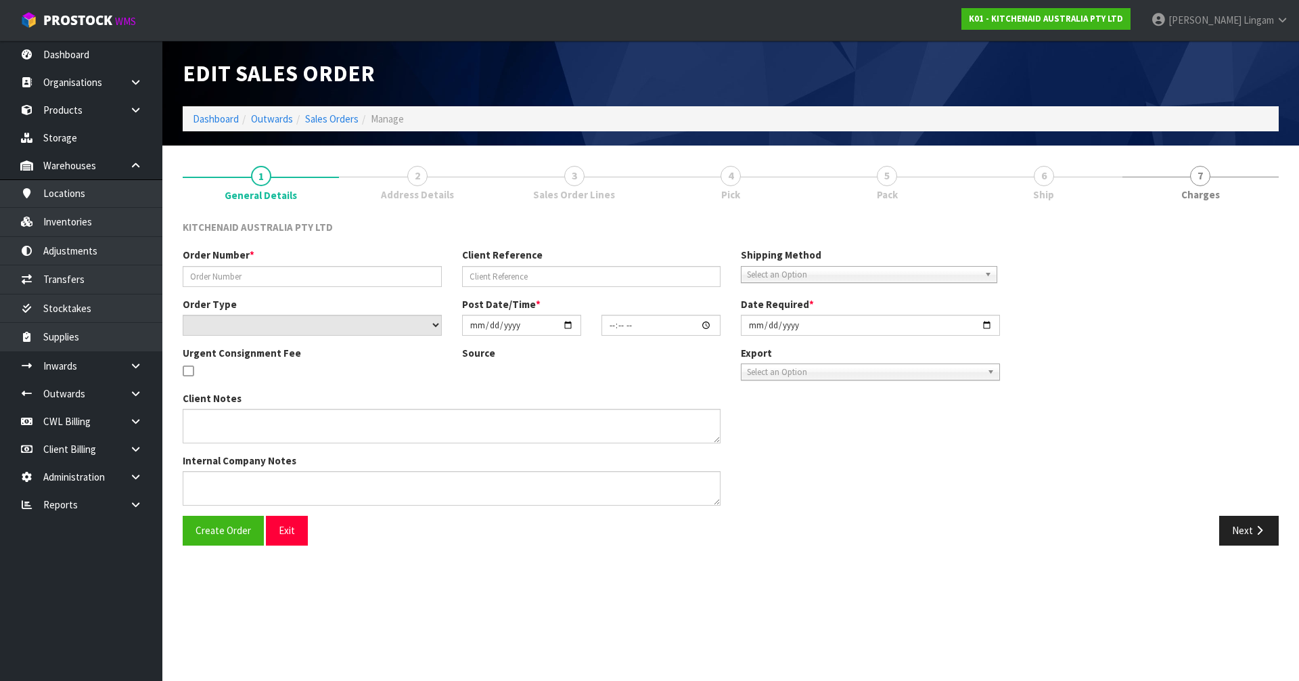
type input "0082034913"
type input "64016437444971"
select select "number:0"
type input "[DATE]"
type input "17:39:13.000"
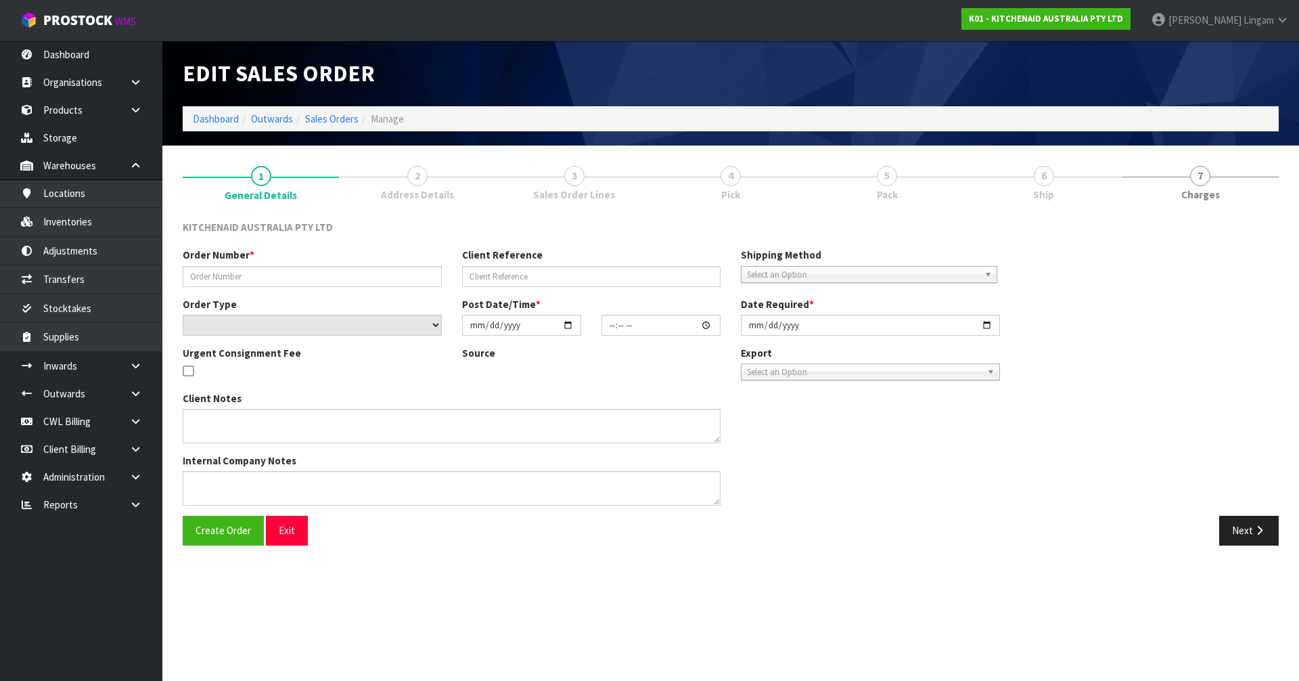
type input "[DATE]"
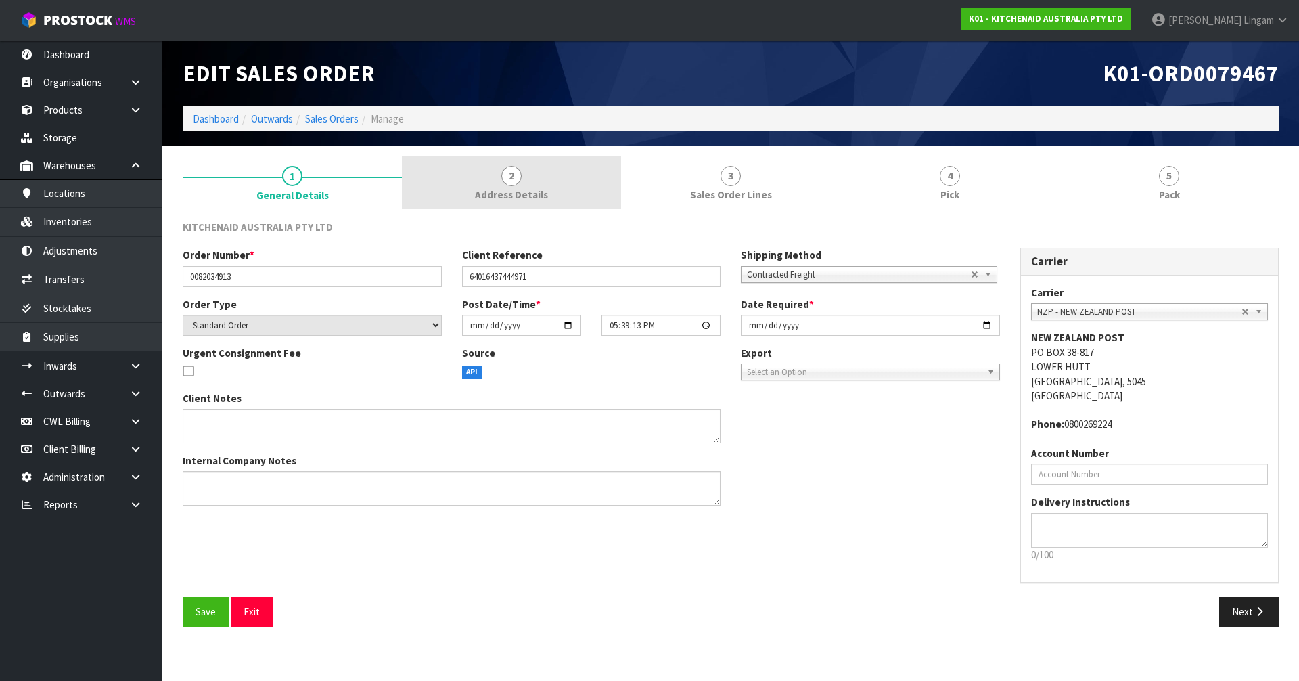
click at [540, 176] on link "2 Address Details" at bounding box center [511, 182] width 219 height 53
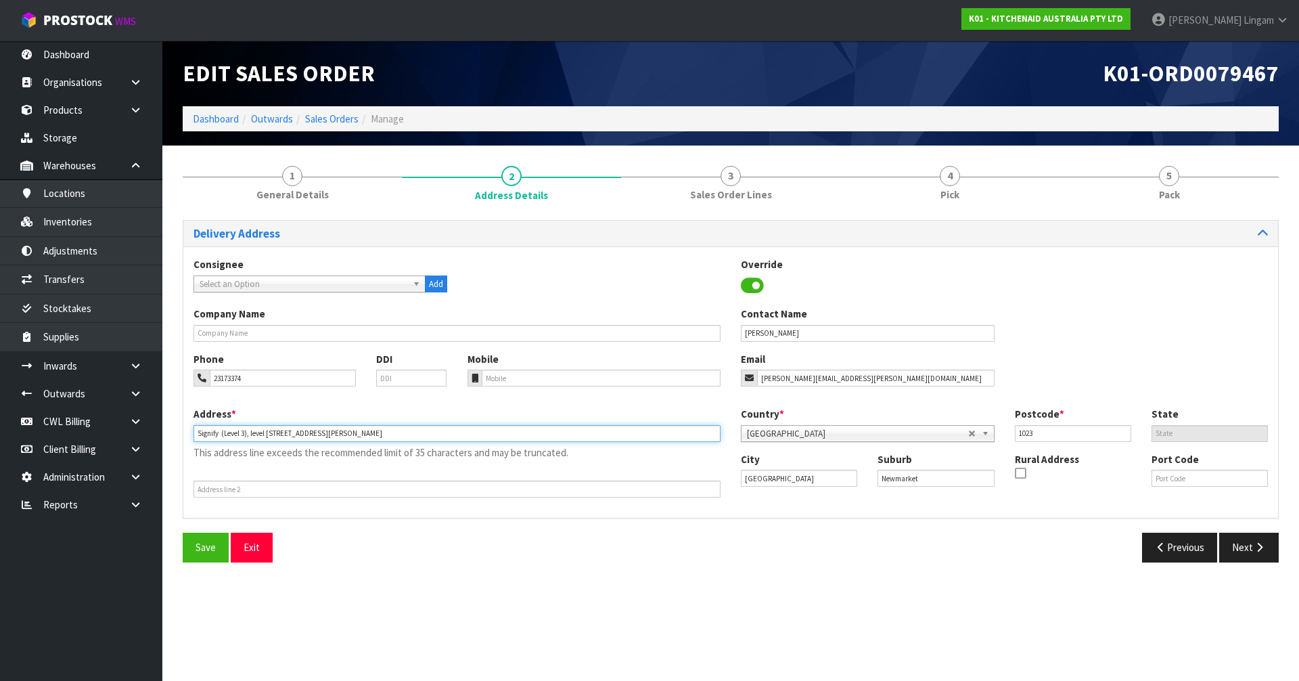
drag, startPoint x: 219, startPoint y: 432, endPoint x: 190, endPoint y: 432, distance: 29.1
click at [190, 432] on div "Address * Signify (Level 3), level 3/123 Carlton Gore Road This address line ex…" at bounding box center [456, 452] width 547 height 91
type input "(LEVEL 3), LEVEL 3/123 CARLTON GORE ROAD"
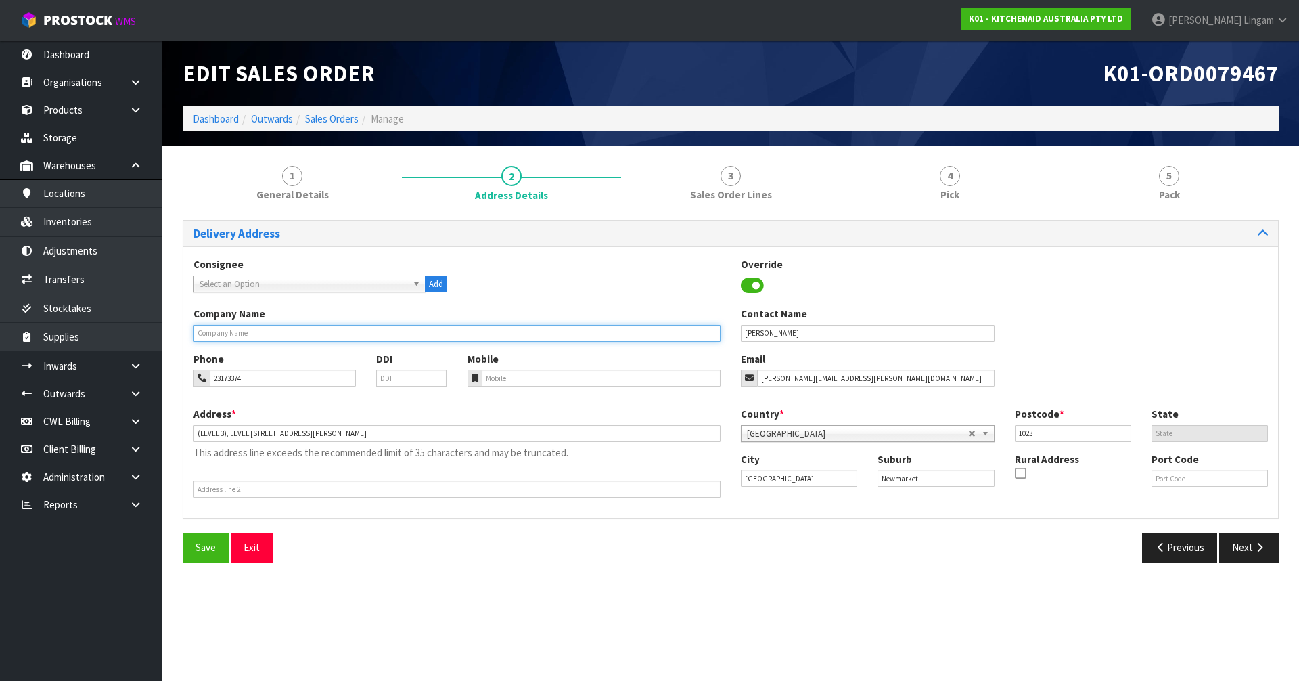
click at [276, 327] on input "text" at bounding box center [457, 333] width 527 height 17
paste input "SIGNIFY"
type input "SIGNIFY"
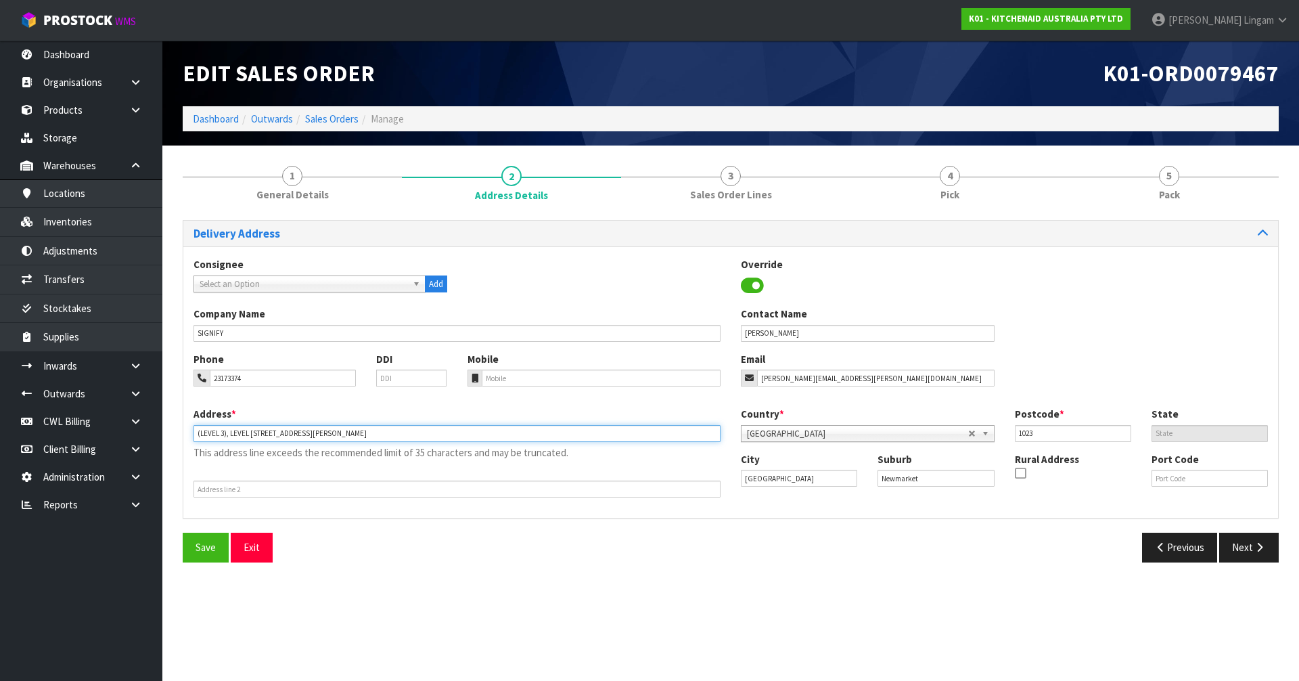
click at [228, 433] on input "(LEVEL 3), LEVEL 3/123 CARLTON GORE ROAD" at bounding box center [457, 433] width 527 height 17
type input "LEVEL 3/123 CARLTON GORE ROAD"
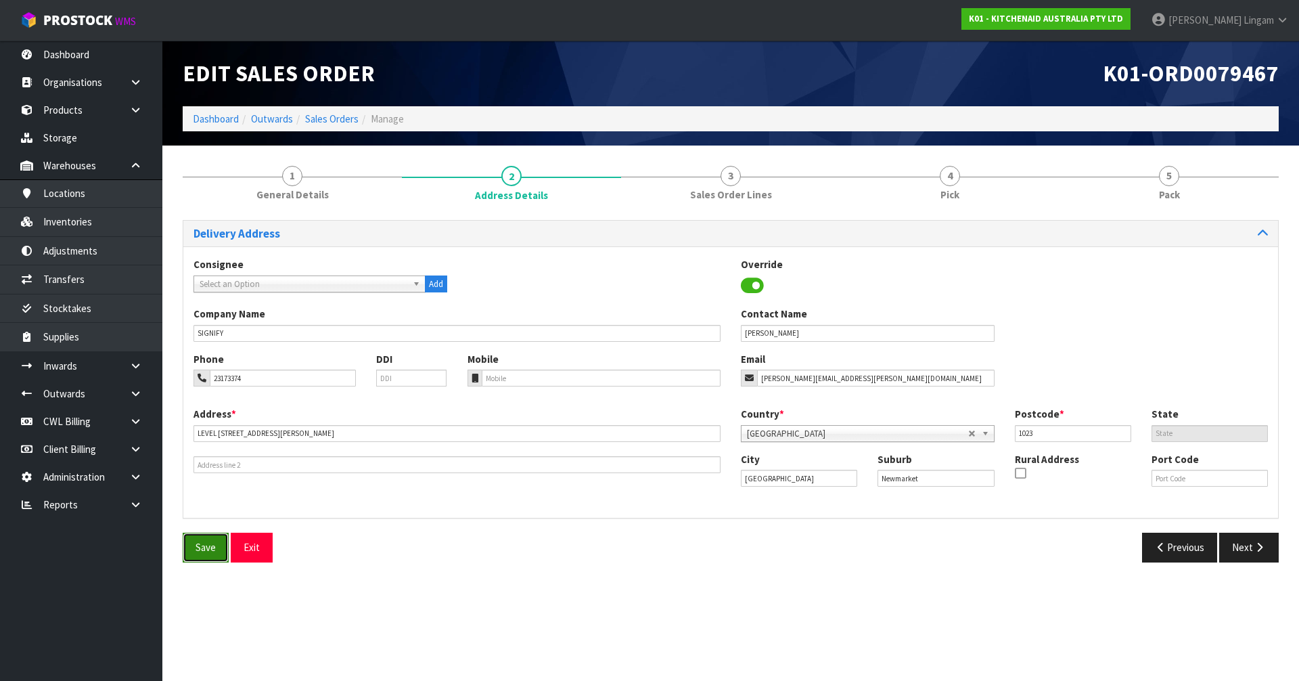
click at [213, 548] on span "Save" at bounding box center [206, 547] width 20 height 13
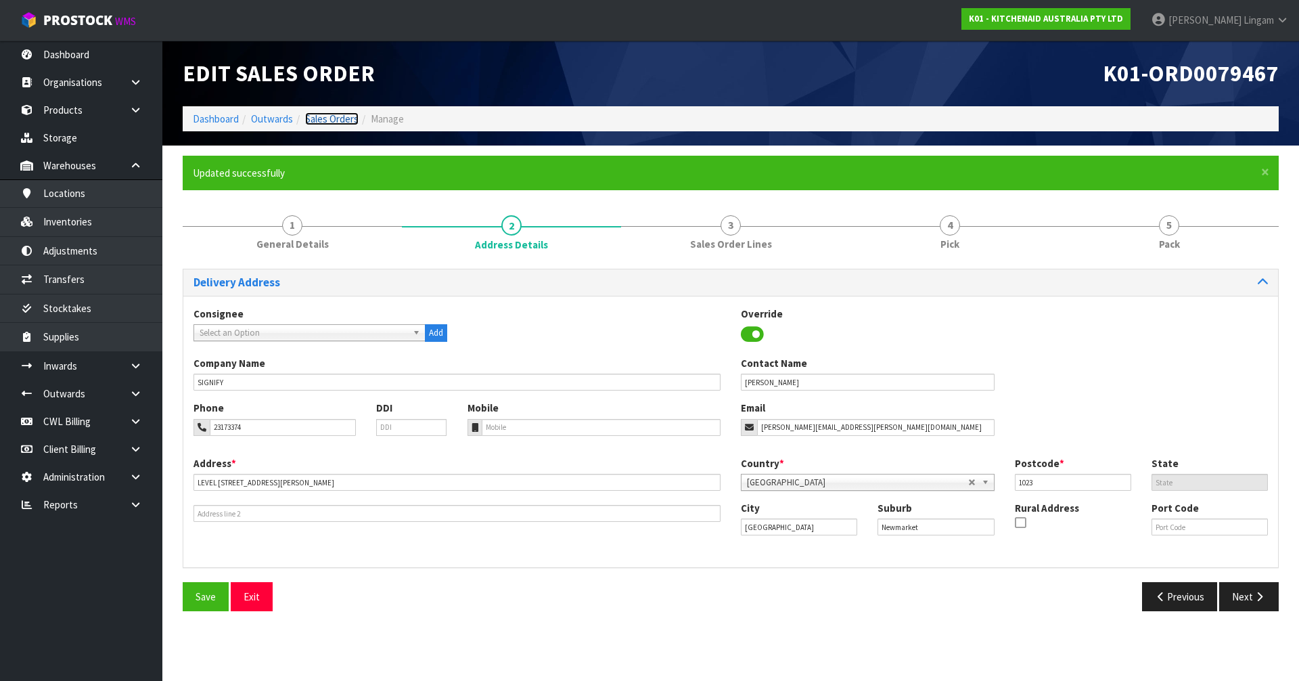
click at [349, 120] on link "Sales Orders" at bounding box center [331, 118] width 53 height 13
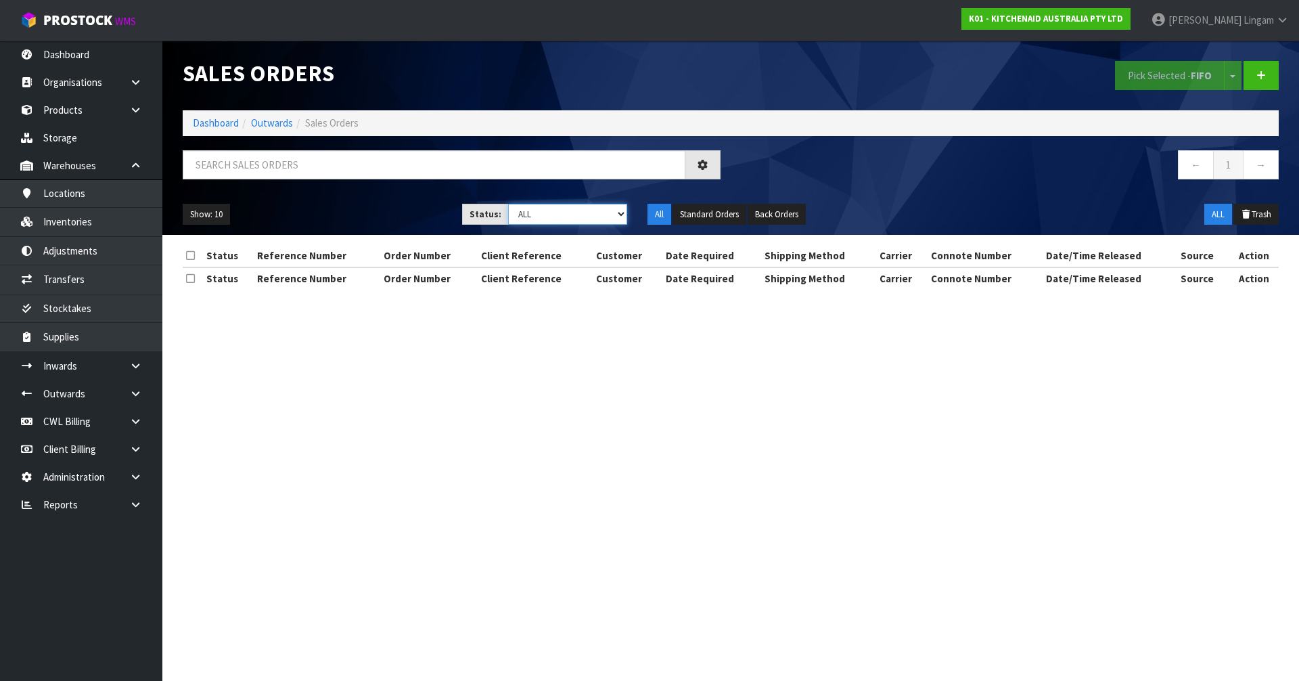
click at [596, 212] on select "Draft Pending Allocated Pending Pick Goods Picked Goods Packed Pending Charges …" at bounding box center [568, 214] width 120 height 21
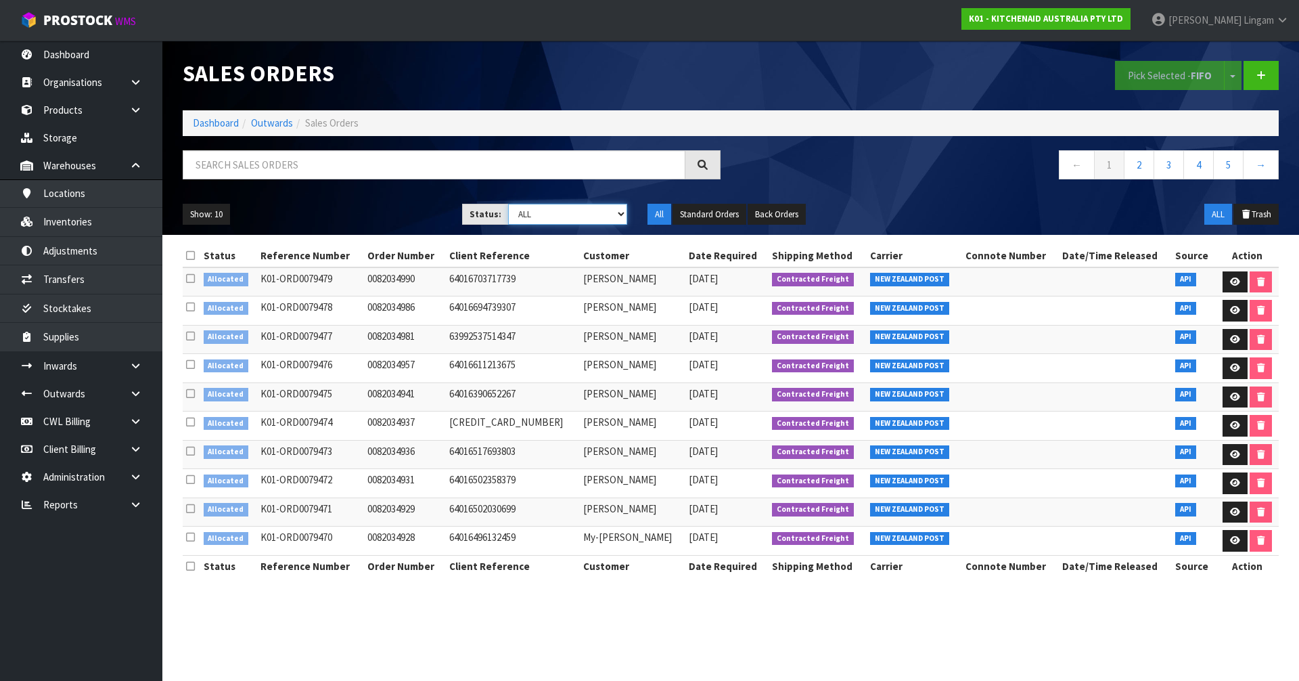
select select "string:2"
click at [508, 204] on select "Draft Pending Allocated Pending Pick Goods Picked Goods Packed Pending Charges …" at bounding box center [568, 214] width 120 height 21
click at [190, 252] on icon at bounding box center [190, 255] width 9 height 10
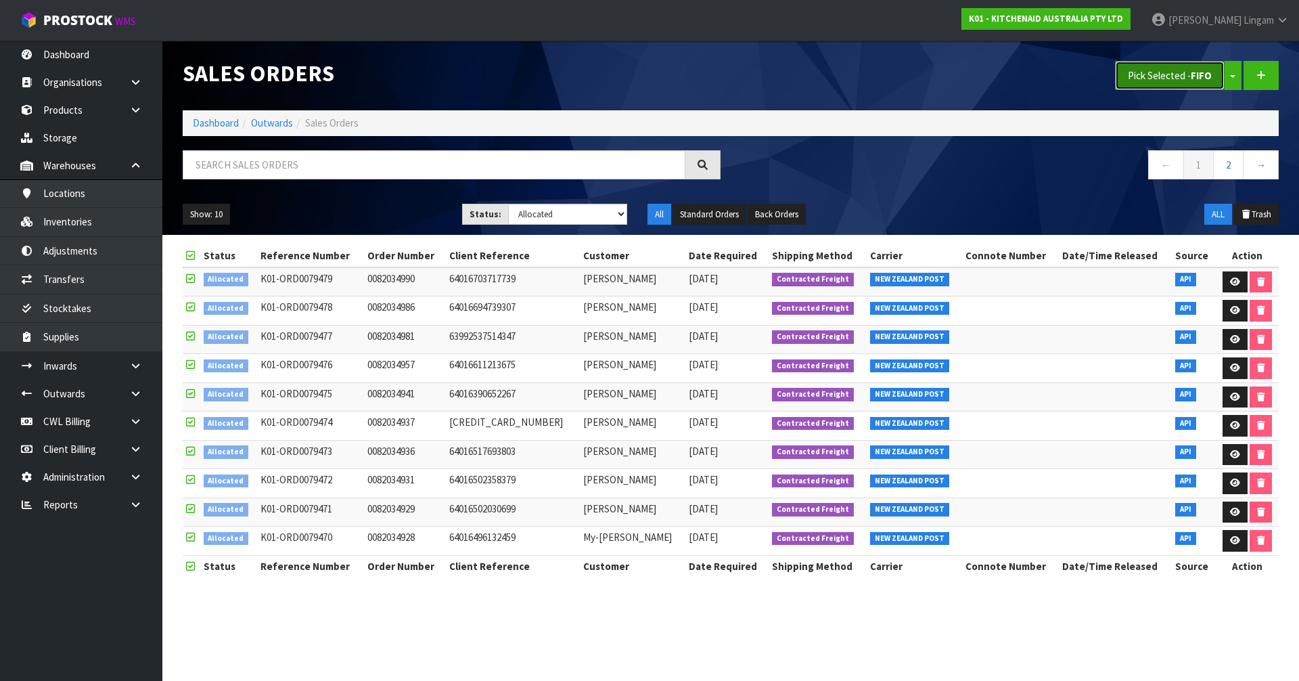
click at [1177, 75] on button "Pick Selected - FIFO" at bounding box center [1170, 75] width 110 height 29
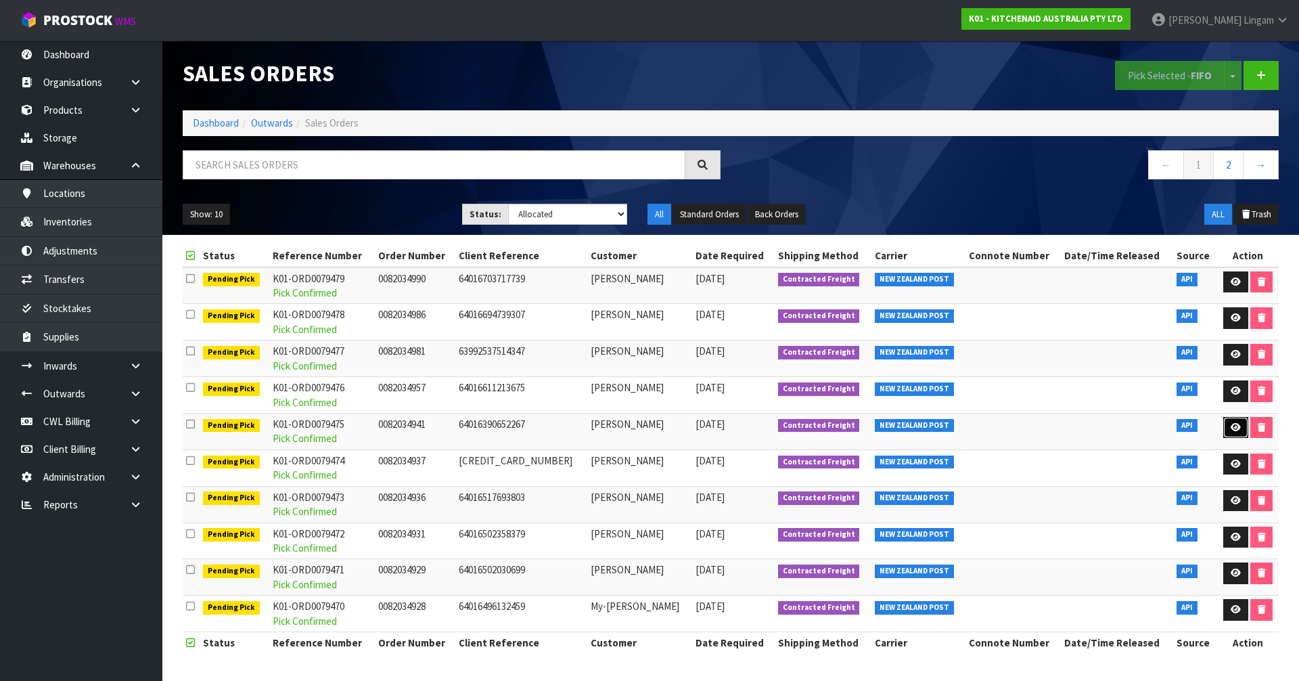
click at [1231, 426] on icon at bounding box center [1236, 427] width 10 height 9
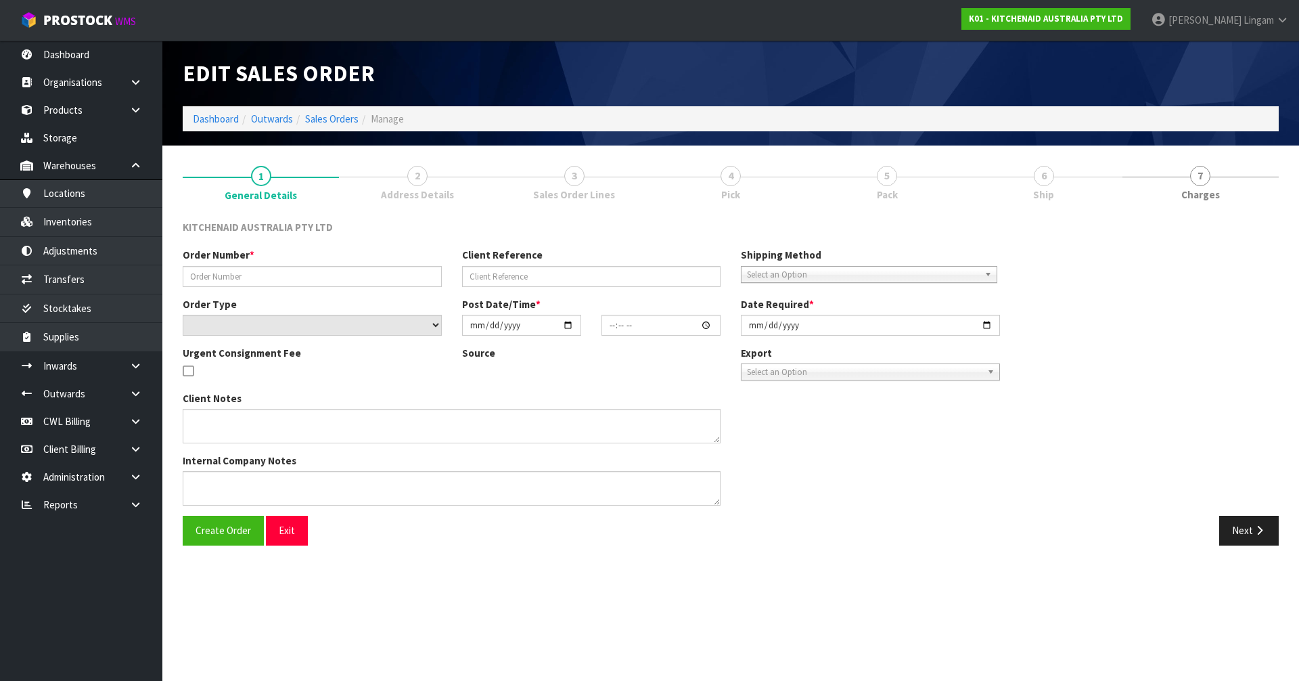
type input "0082034941"
type input "64016390652267"
select select "number:0"
type input "[DATE]"
type input "17:39:31.000"
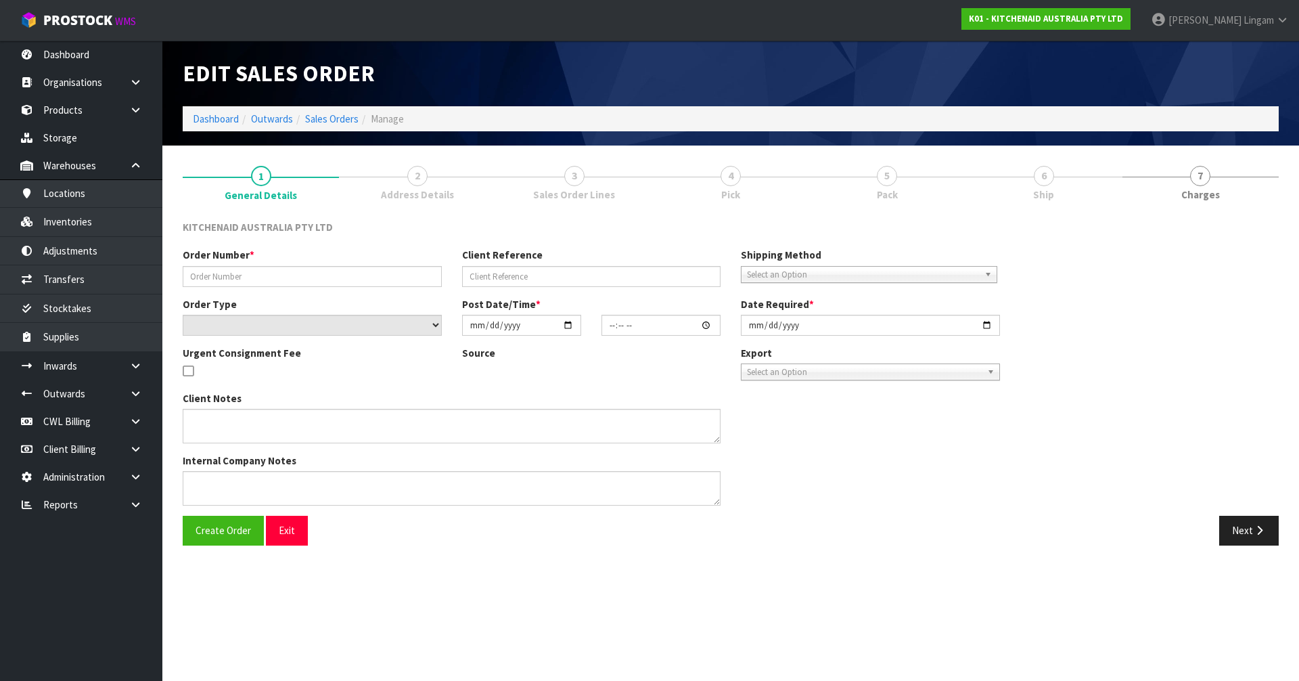
type input "[DATE]"
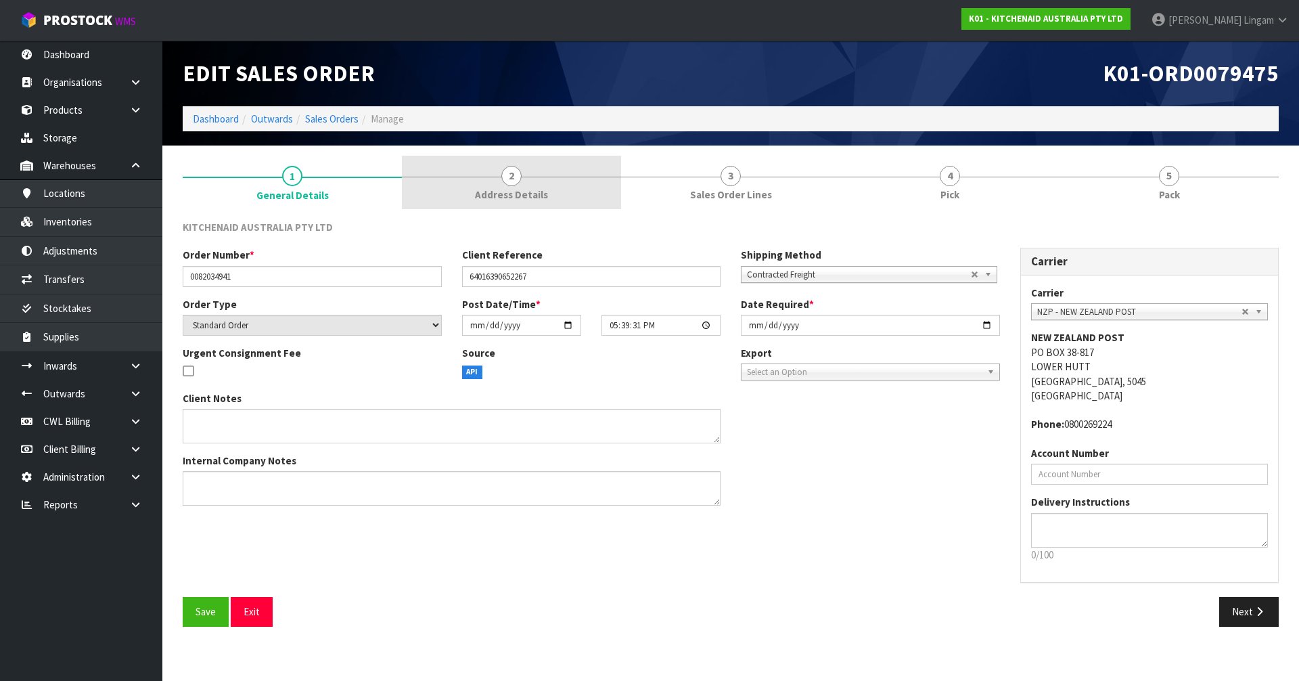
click at [535, 188] on span "Address Details" at bounding box center [511, 194] width 73 height 14
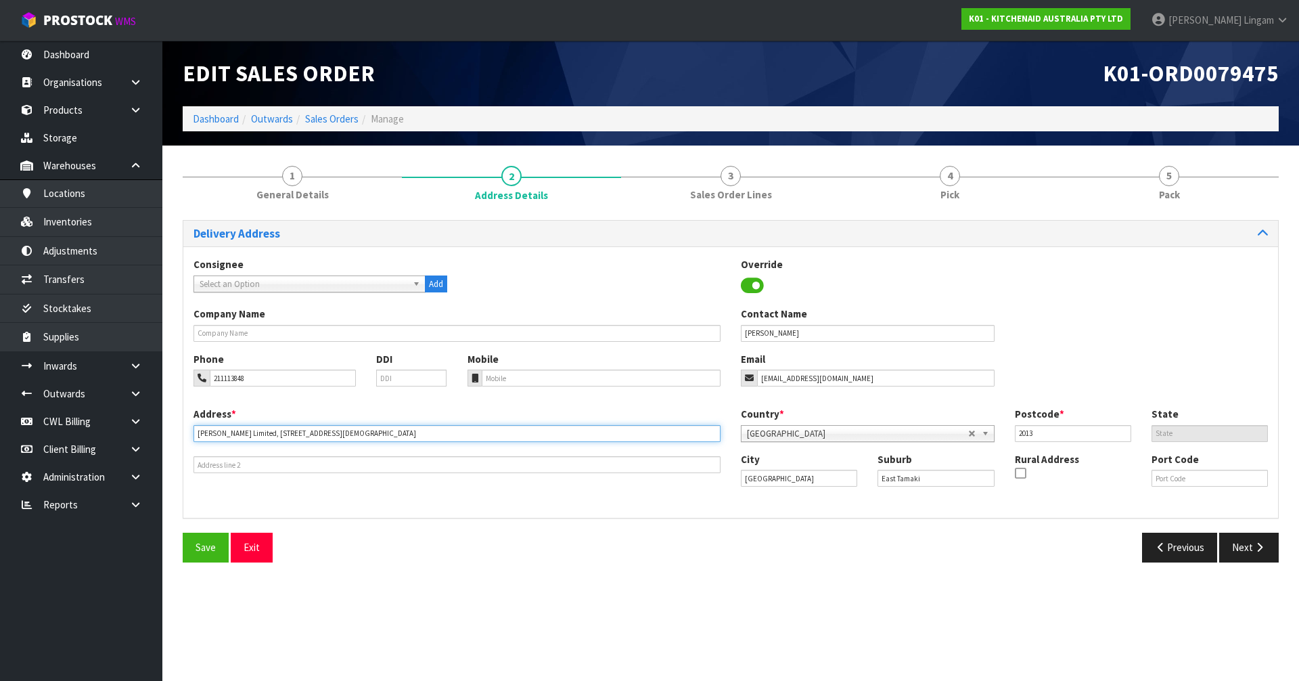
drag, startPoint x: 241, startPoint y: 433, endPoint x: 191, endPoint y: 445, distance: 50.7
click at [191, 445] on div "Address * Vidak Limited, 66 Lady Ruby Drive This address line exceeds the recom…" at bounding box center [456, 440] width 547 height 66
type input ", 66 LADY RUBY DRIVE"
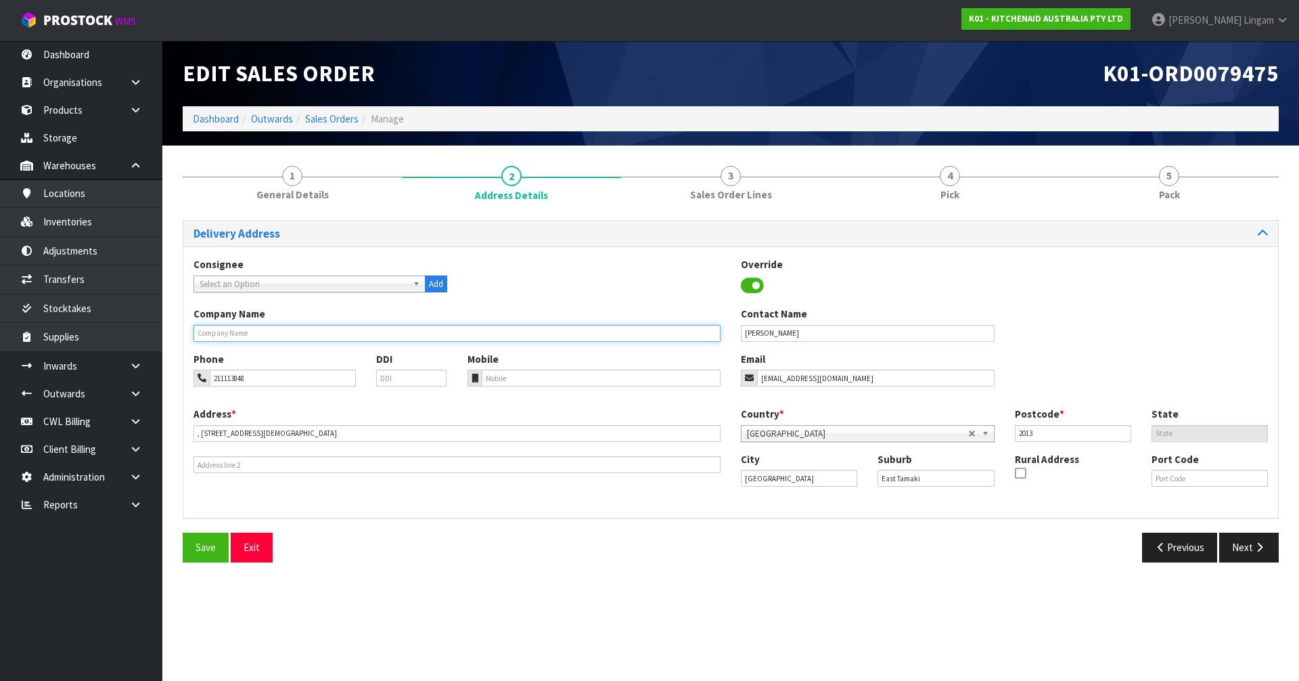
click at [280, 332] on input "text" at bounding box center [457, 333] width 527 height 17
paste input "VIDAK LIMITED"
type input "VIDAK LIMITED"
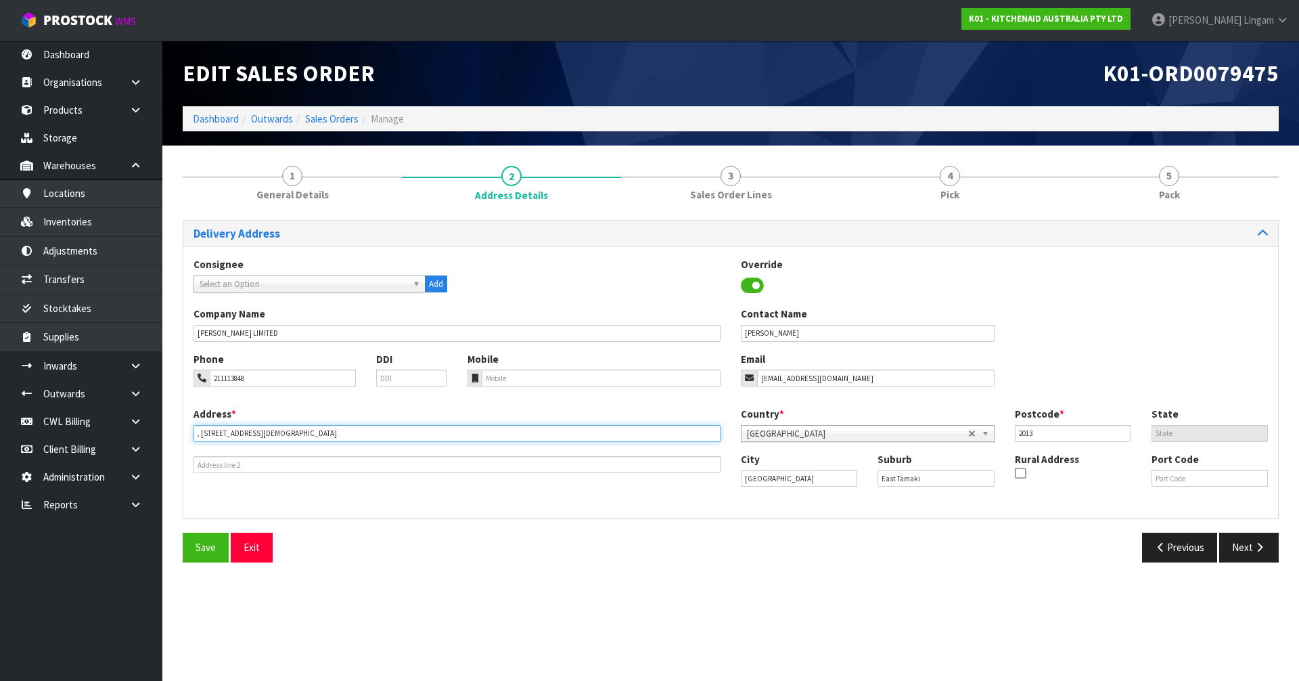
click at [199, 432] on input ", 66 LADY RUBY DRIVE" at bounding box center [457, 433] width 527 height 17
type input "66 LADY RUBY DRIVE"
click at [187, 547] on button "Save" at bounding box center [206, 546] width 46 height 29
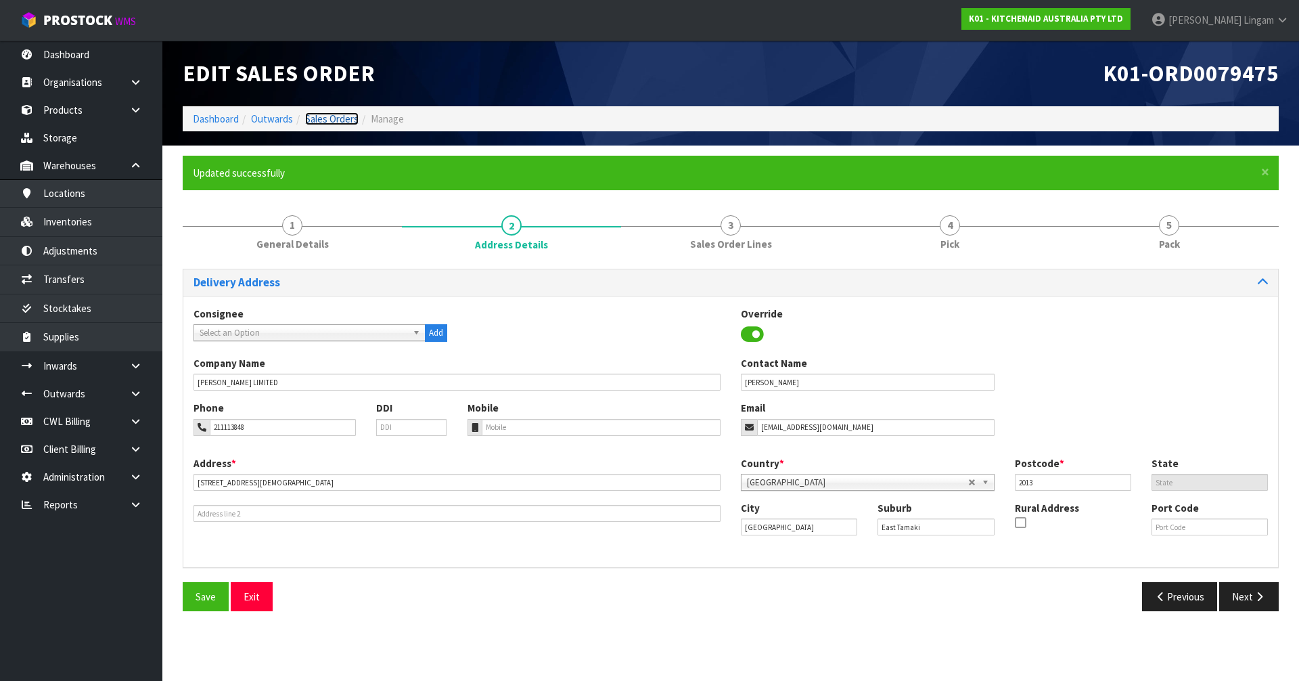
click at [339, 120] on link "Sales Orders" at bounding box center [331, 118] width 53 height 13
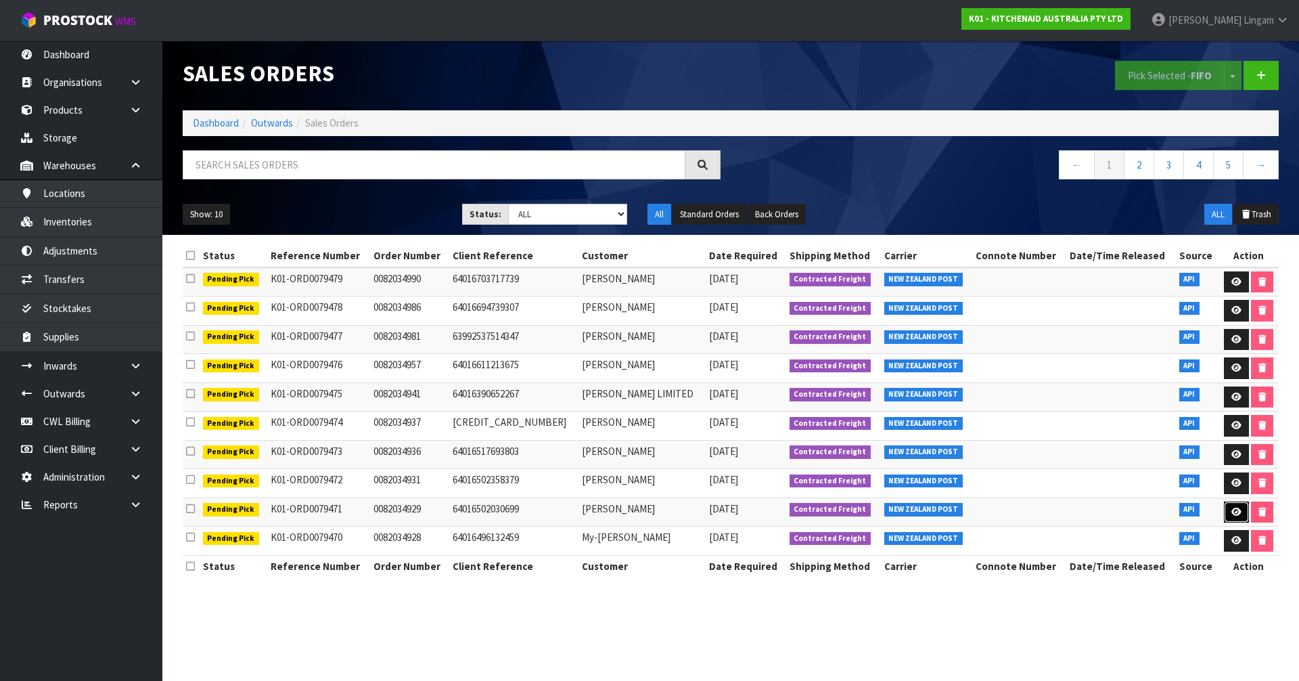
click at [1229, 503] on link at bounding box center [1236, 512] width 25 height 22
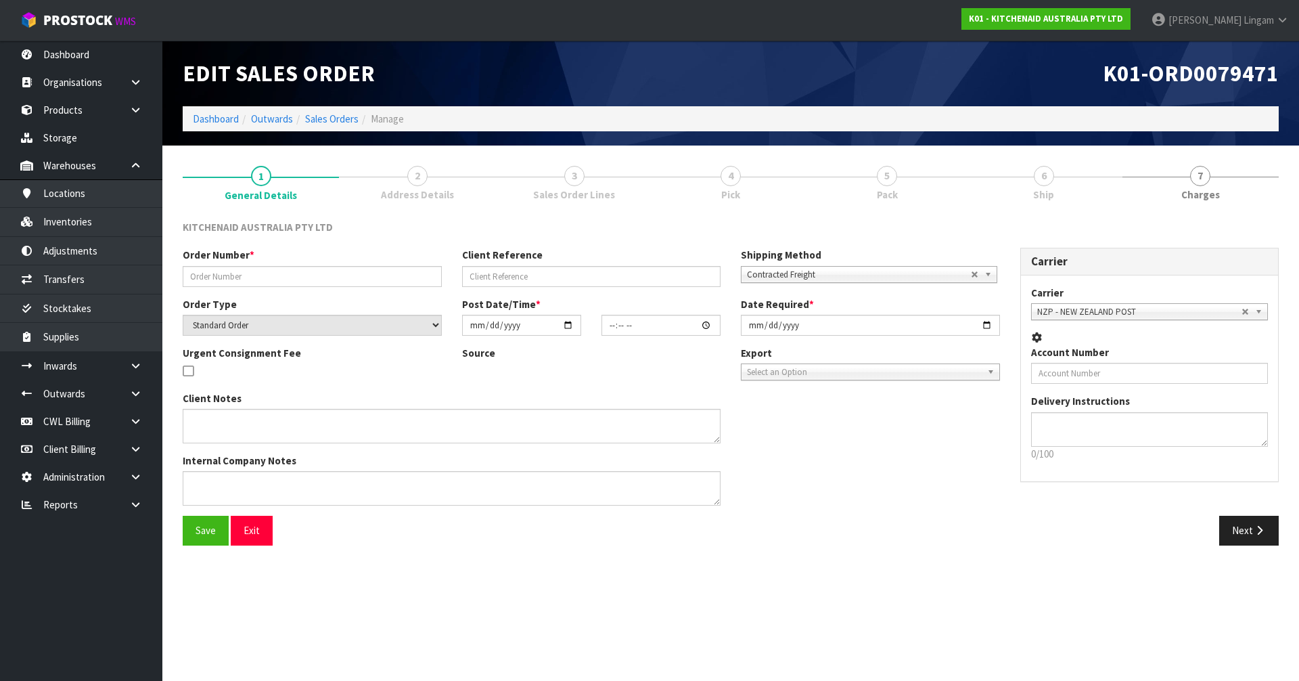
type input "0082034929"
type input "64016502030699"
select select "number:0"
type input "[DATE]"
type input "17:39:22.000"
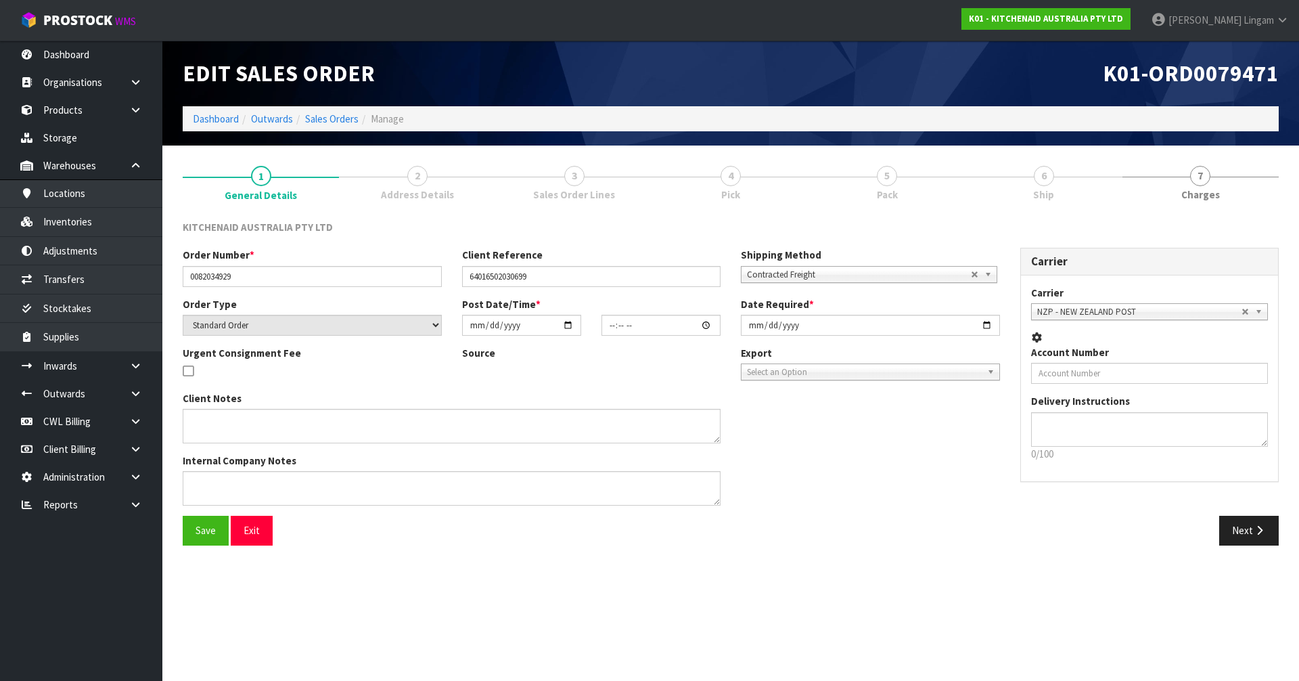
type input "[DATE]"
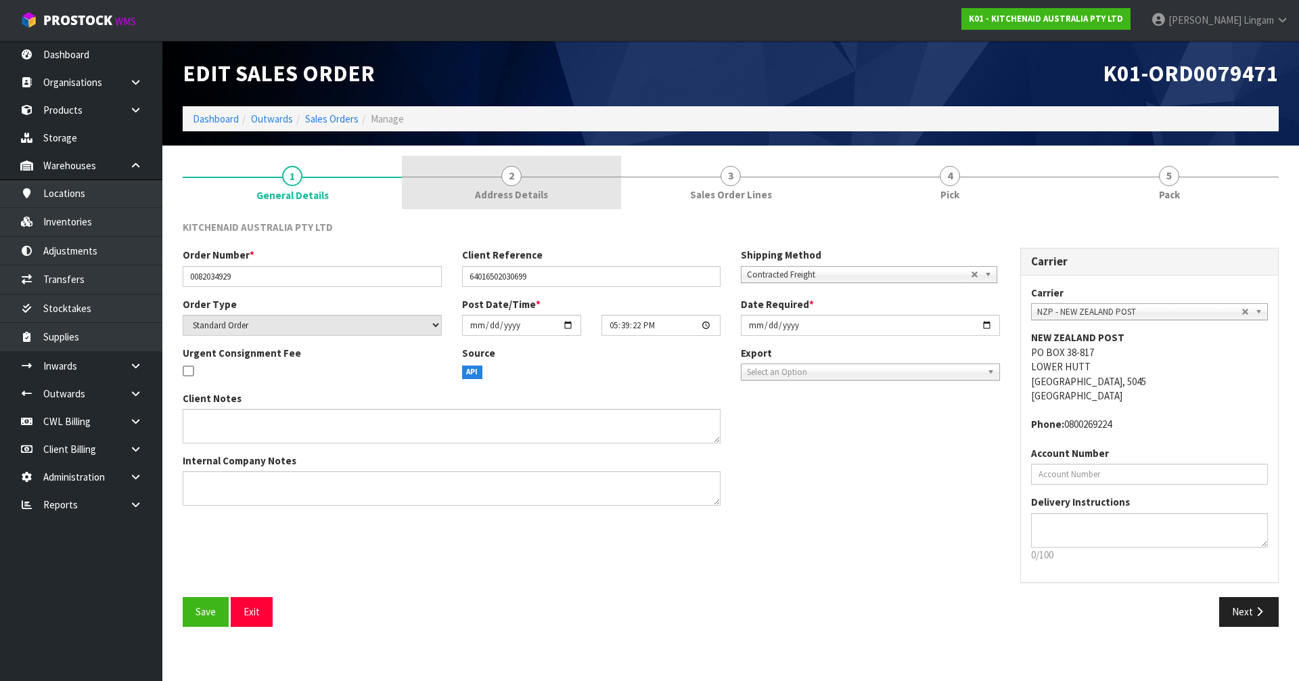
click at [517, 191] on span "Address Details" at bounding box center [511, 194] width 73 height 14
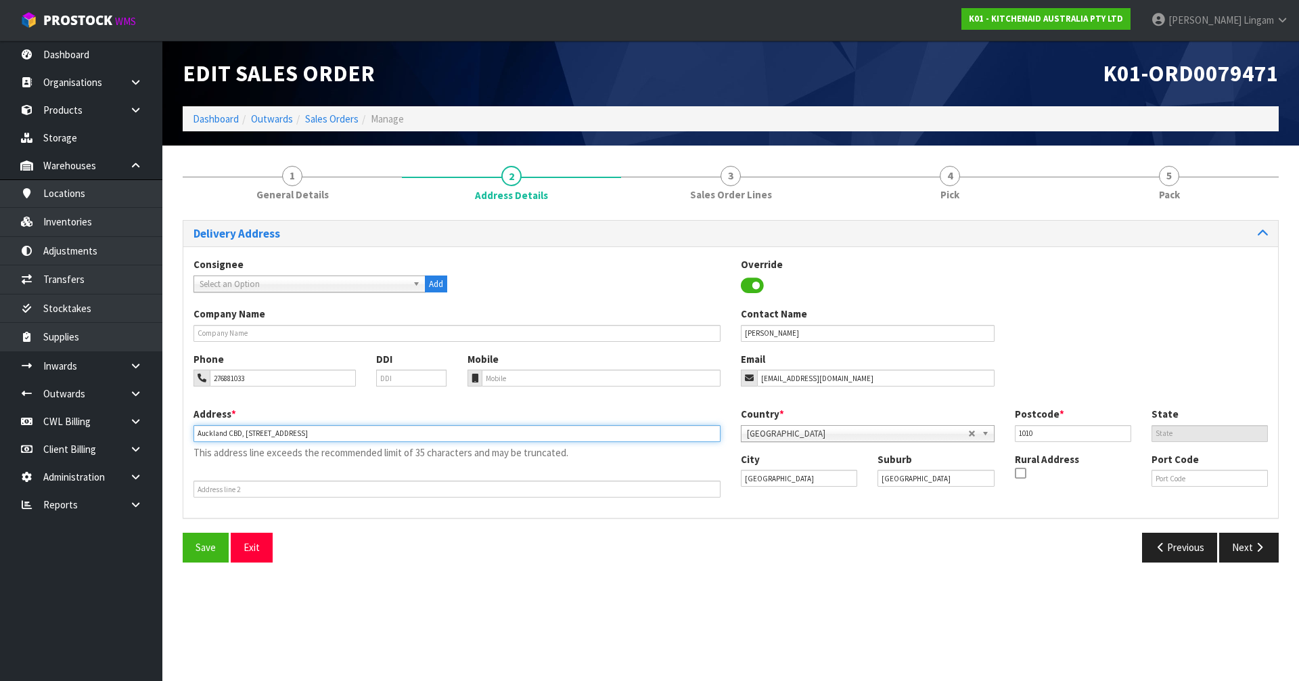
click at [242, 430] on input "Auckland CBD, 2009/1 Courthouse Lane" at bounding box center [457, 433] width 527 height 17
type input "2009/1 COURTHOUSE LANE"
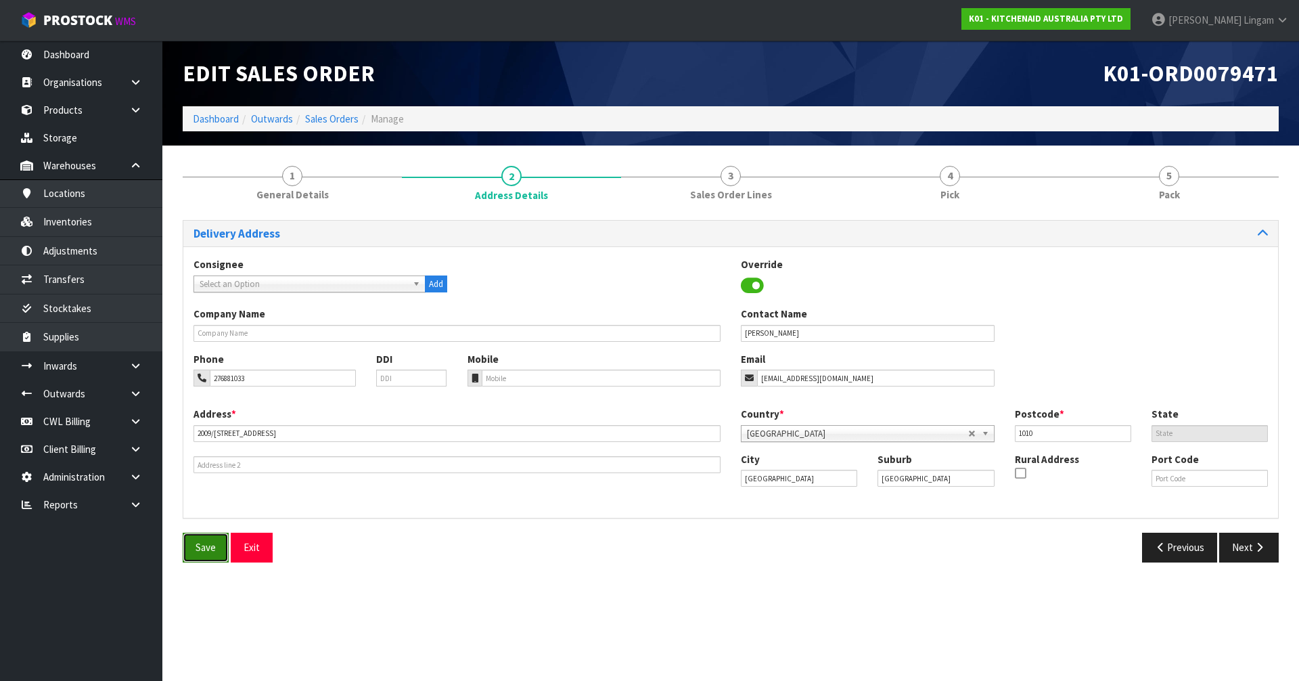
click at [193, 555] on button "Save" at bounding box center [206, 546] width 46 height 29
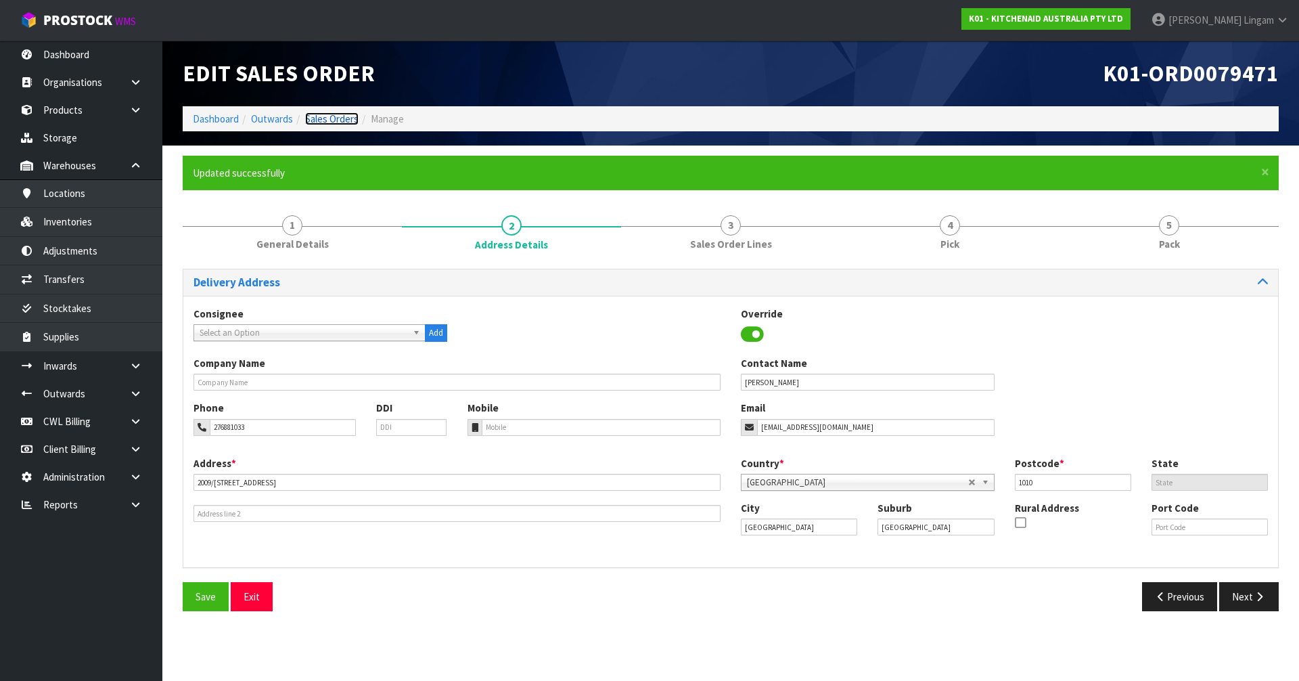
click at [342, 116] on link "Sales Orders" at bounding box center [331, 118] width 53 height 13
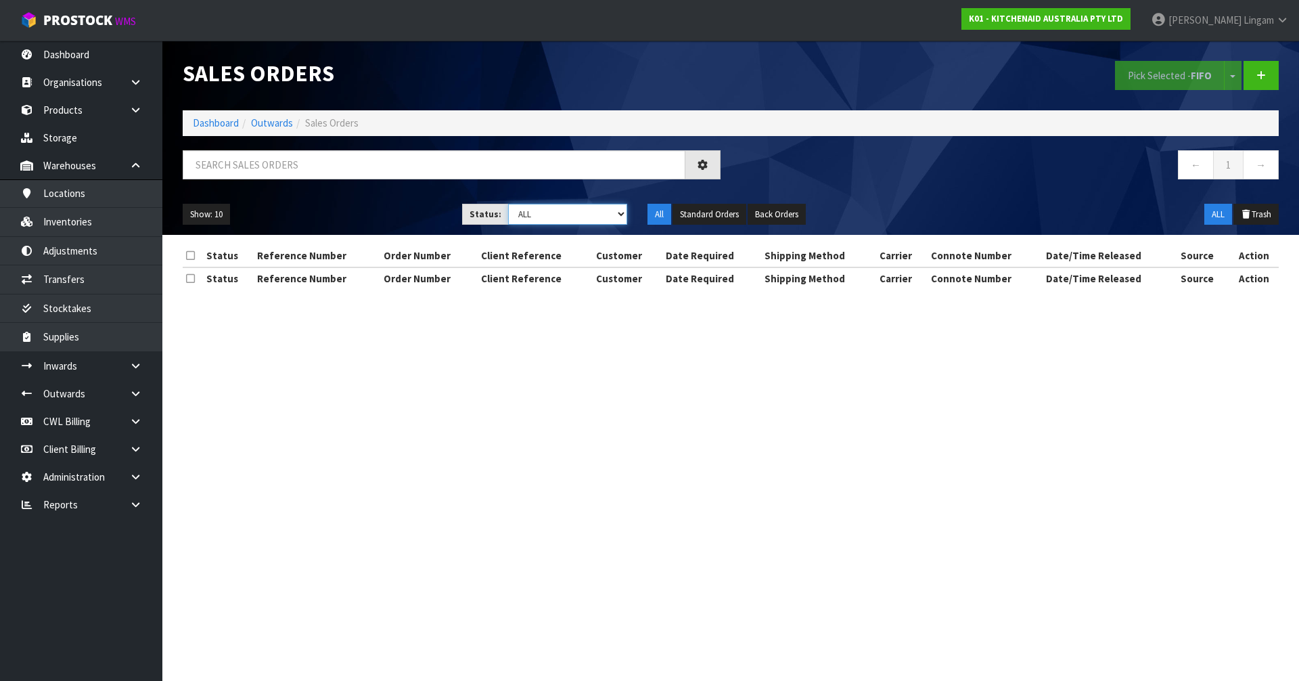
click at [607, 210] on select "Draft Pending Allocated Pending Pick Goods Picked Goods Packed Pending Charges …" at bounding box center [568, 214] width 120 height 21
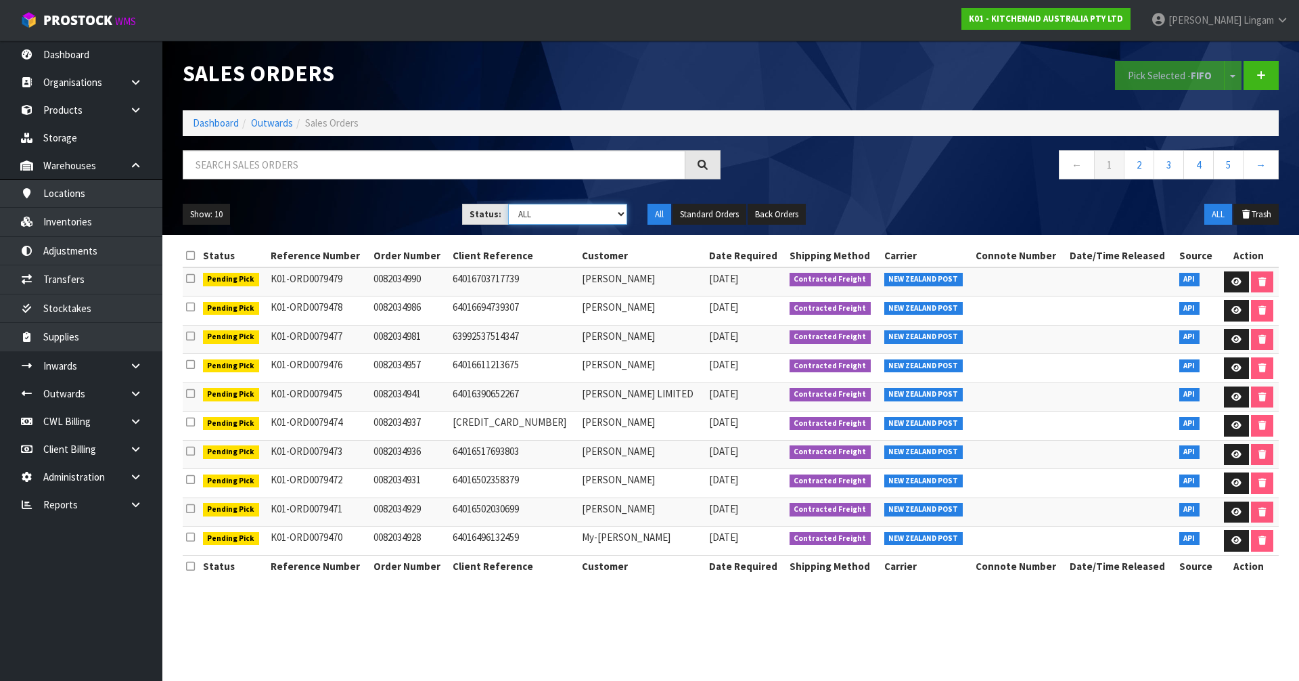
select select "string:2"
click at [508, 204] on select "Draft Pending Allocated Pending Pick Goods Picked Goods Packed Pending Charges …" at bounding box center [568, 214] width 120 height 21
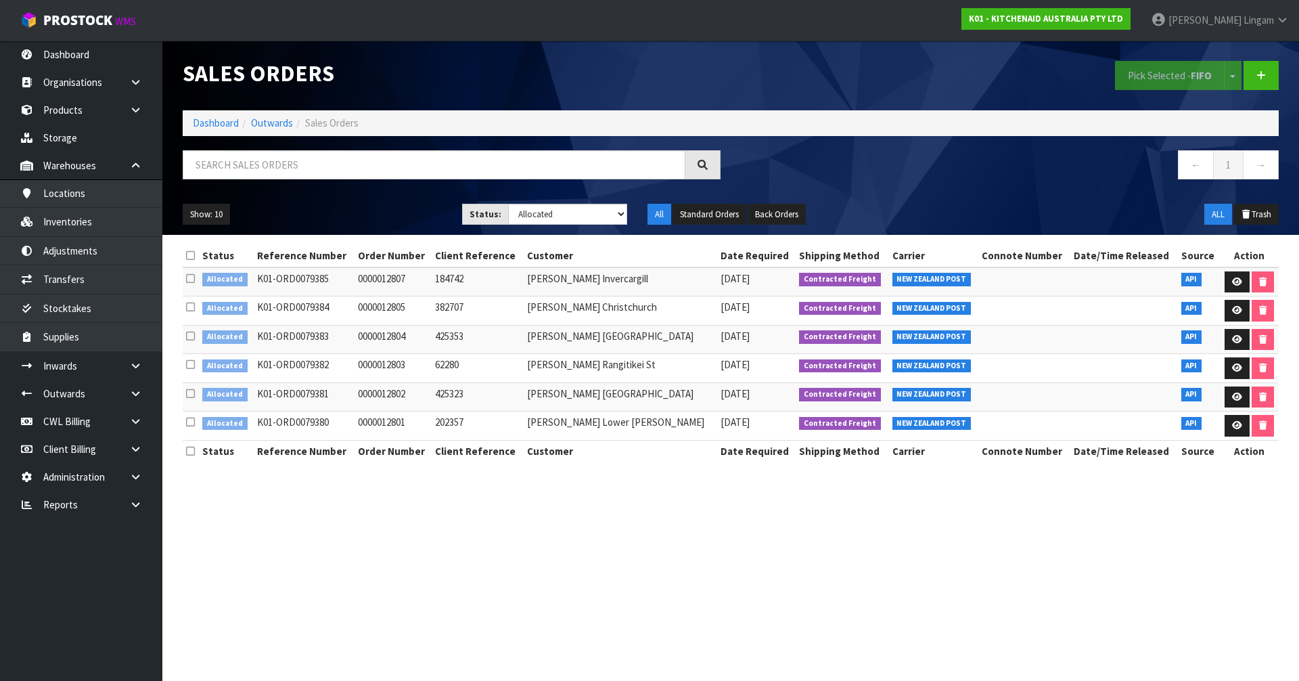
click at [189, 254] on icon at bounding box center [190, 255] width 9 height 10
click at [1166, 84] on button "Pick Selected - FIFO" at bounding box center [1170, 75] width 110 height 29
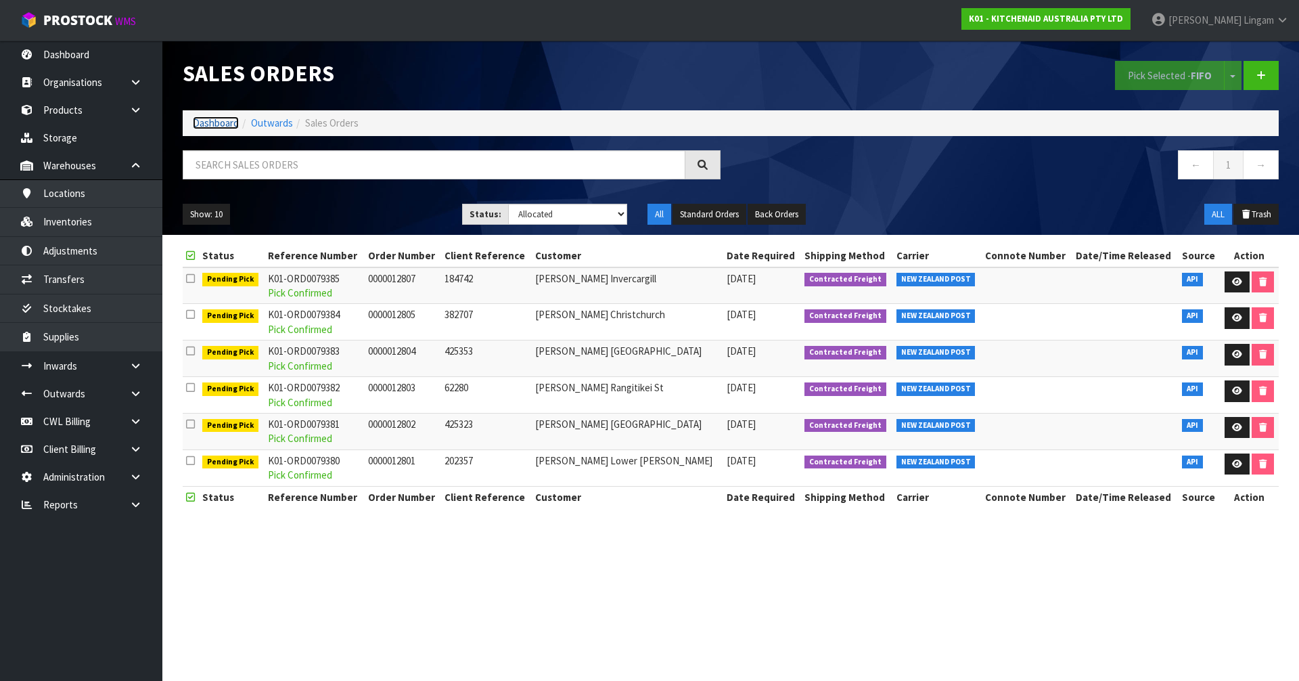
click at [199, 121] on link "Dashboard" at bounding box center [216, 122] width 46 height 13
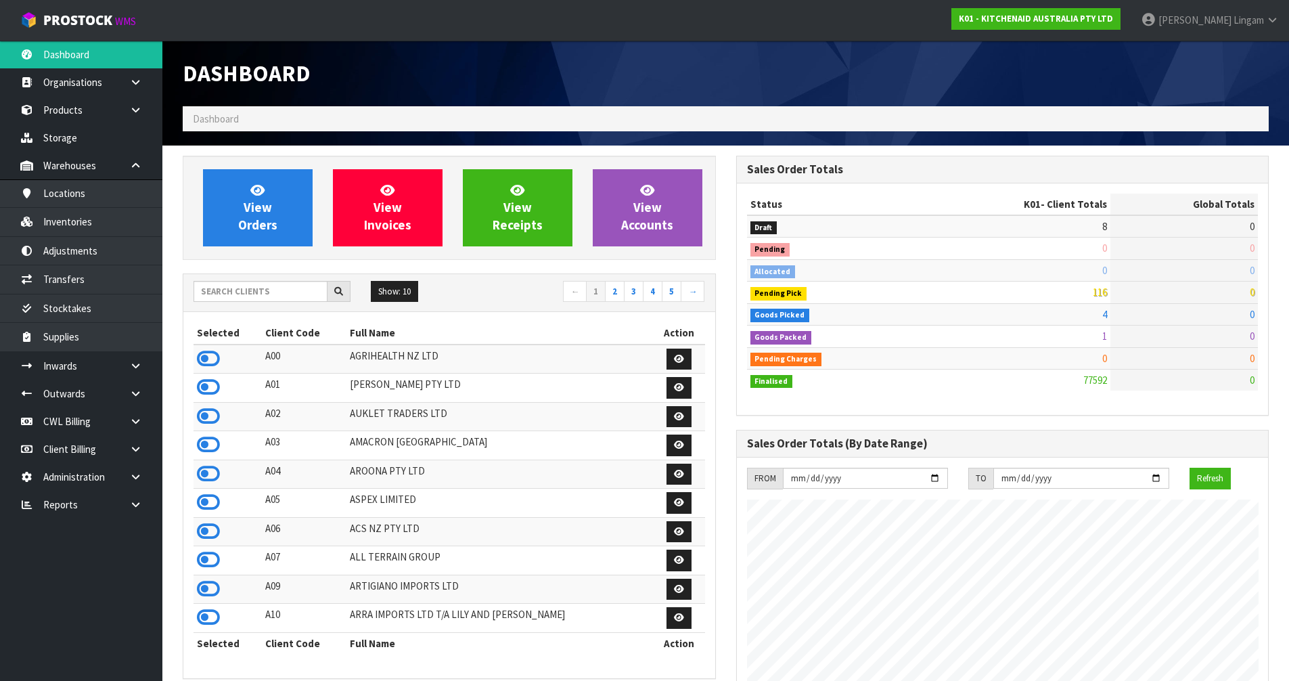
scroll to position [1025, 553]
click at [298, 287] on input "text" at bounding box center [261, 291] width 134 height 21
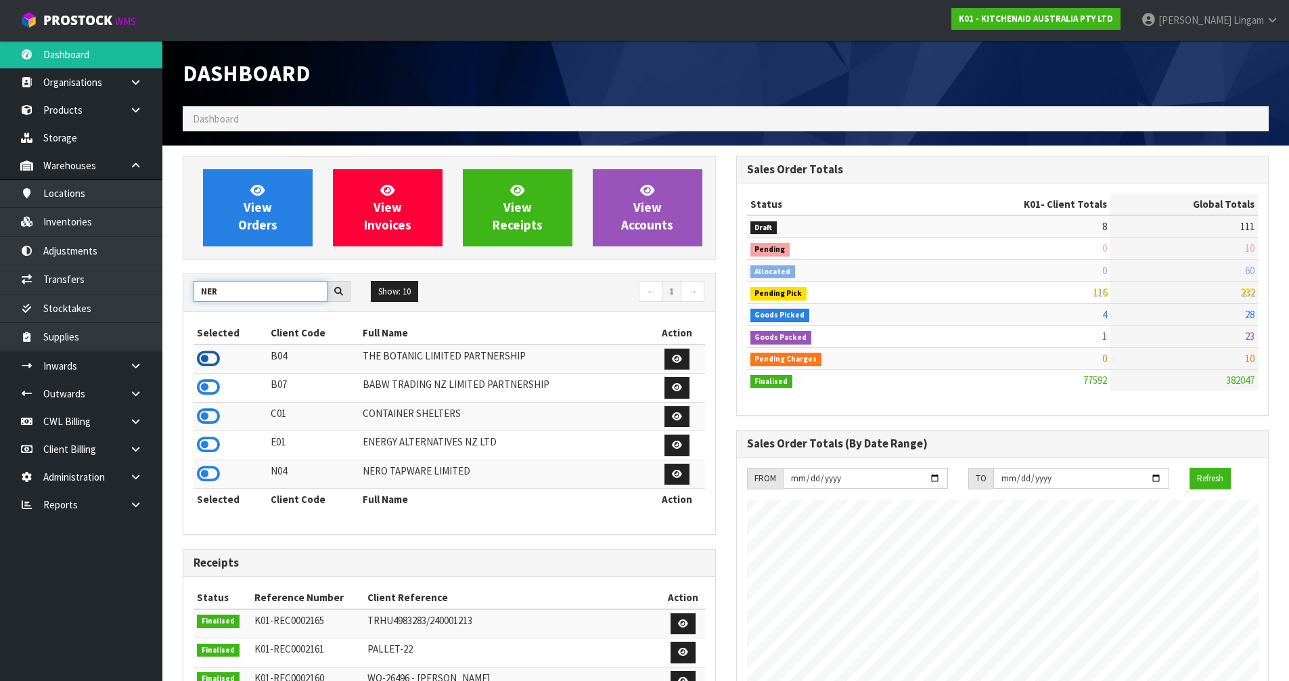
type input "NER"
click at [208, 353] on icon at bounding box center [208, 358] width 23 height 20
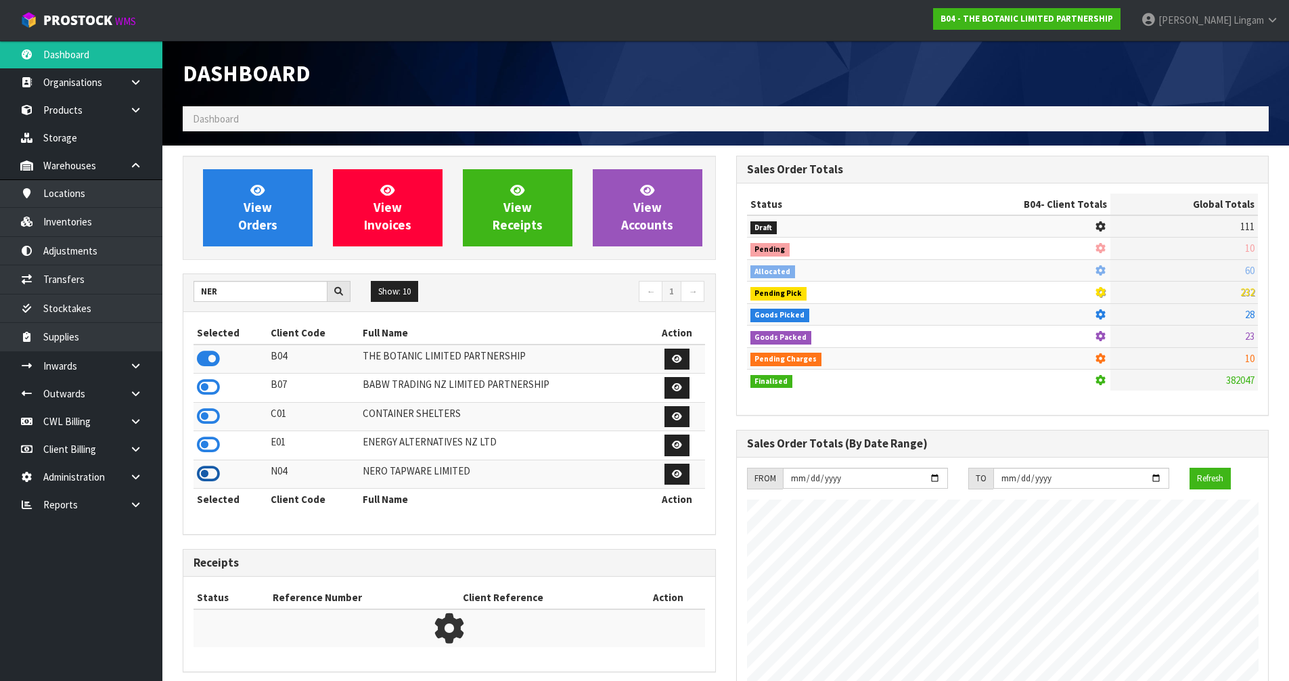
scroll to position [827, 553]
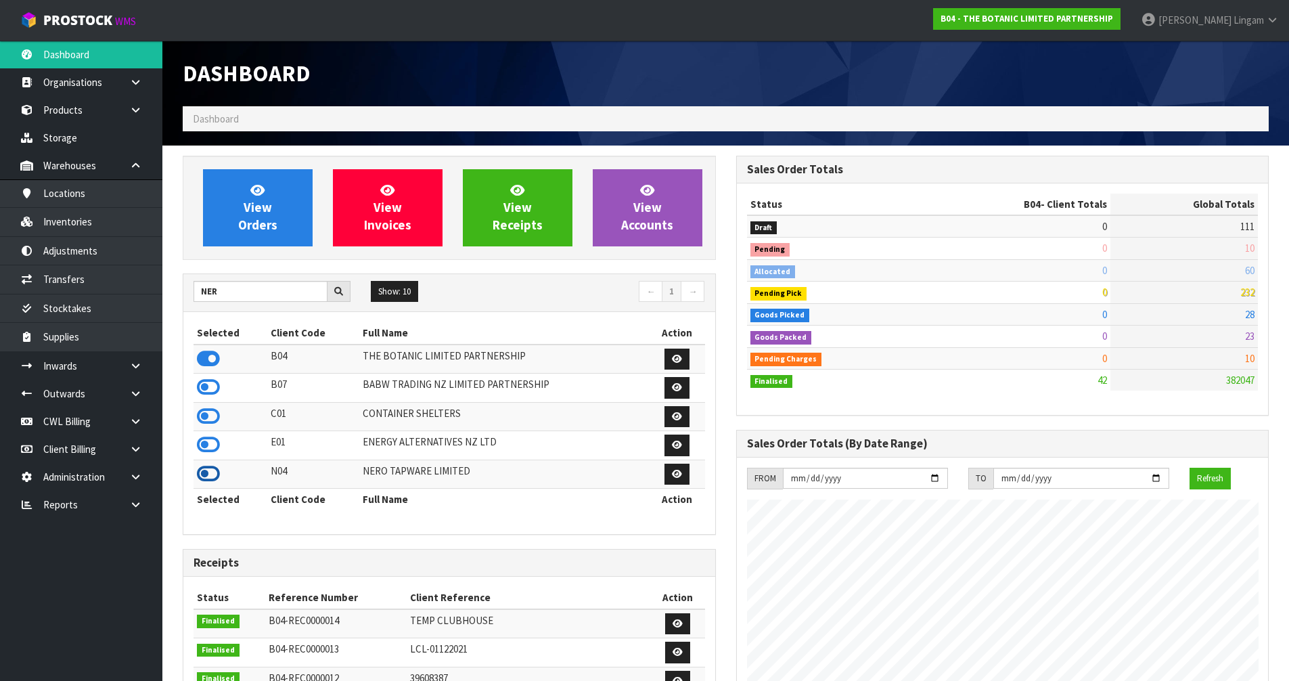
click at [206, 467] on icon at bounding box center [208, 473] width 23 height 20
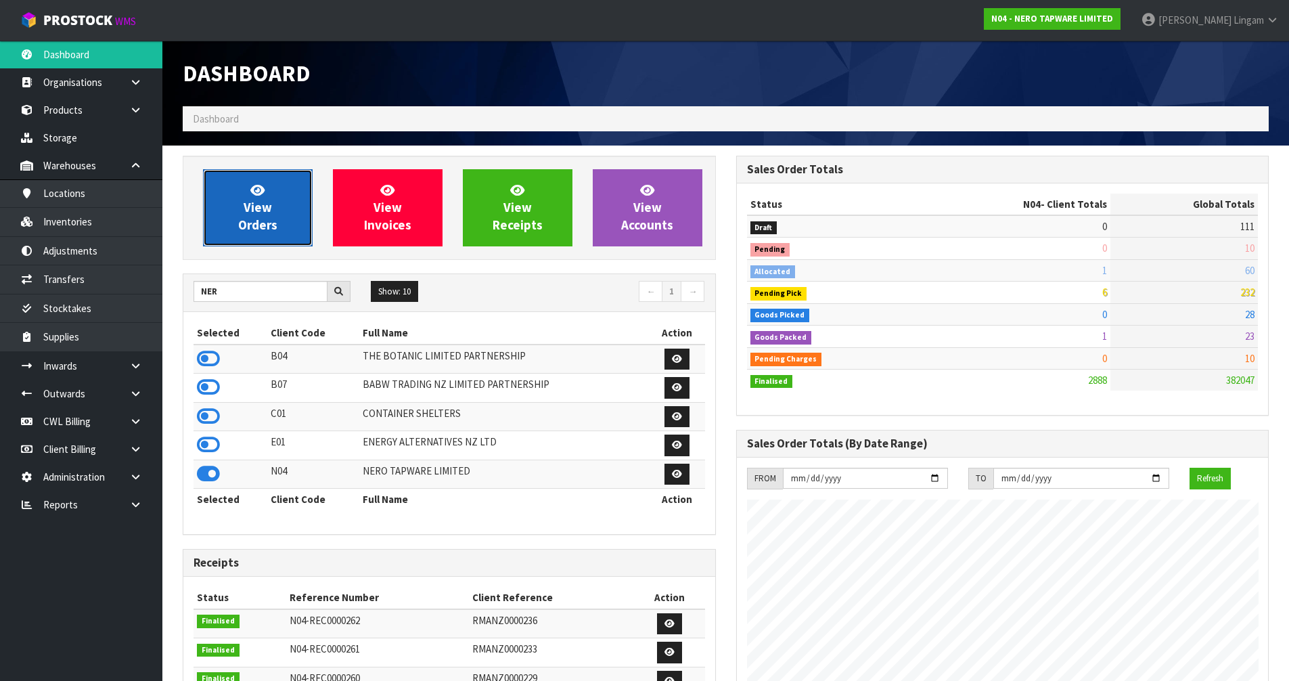
scroll to position [1069, 553]
click at [283, 230] on link "View Orders" at bounding box center [258, 207] width 110 height 77
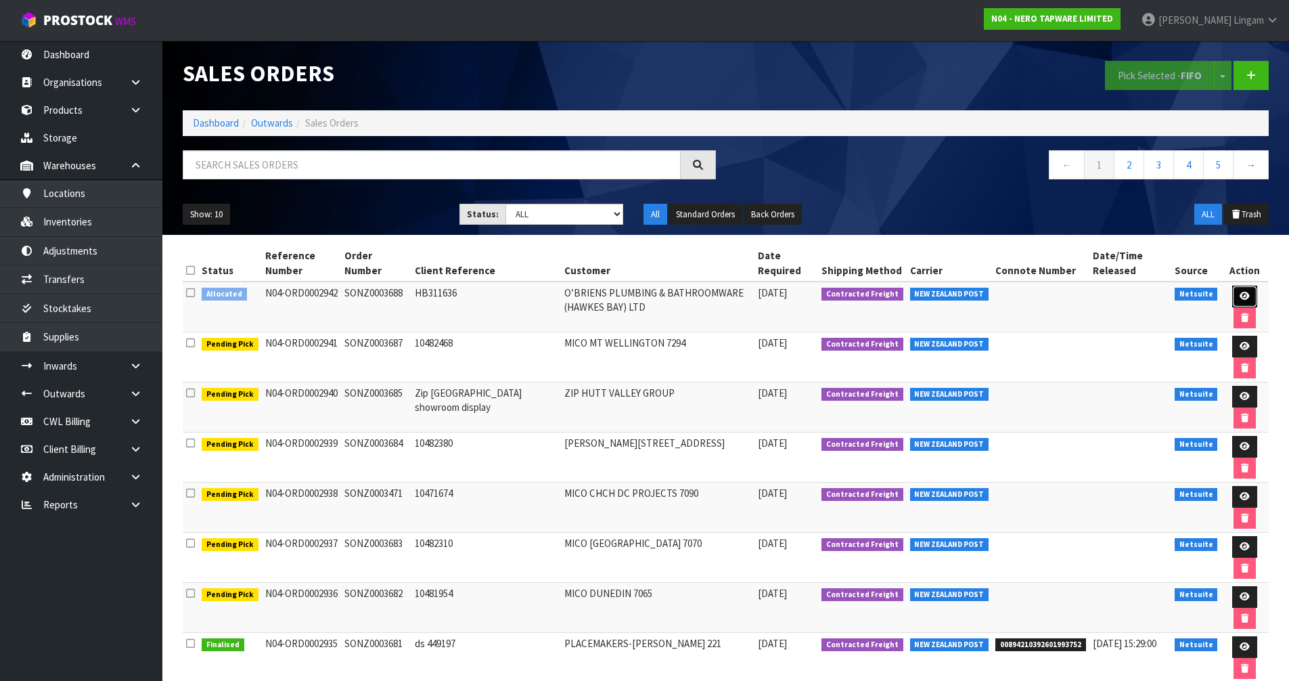
click at [1243, 291] on link at bounding box center [1244, 297] width 25 height 22
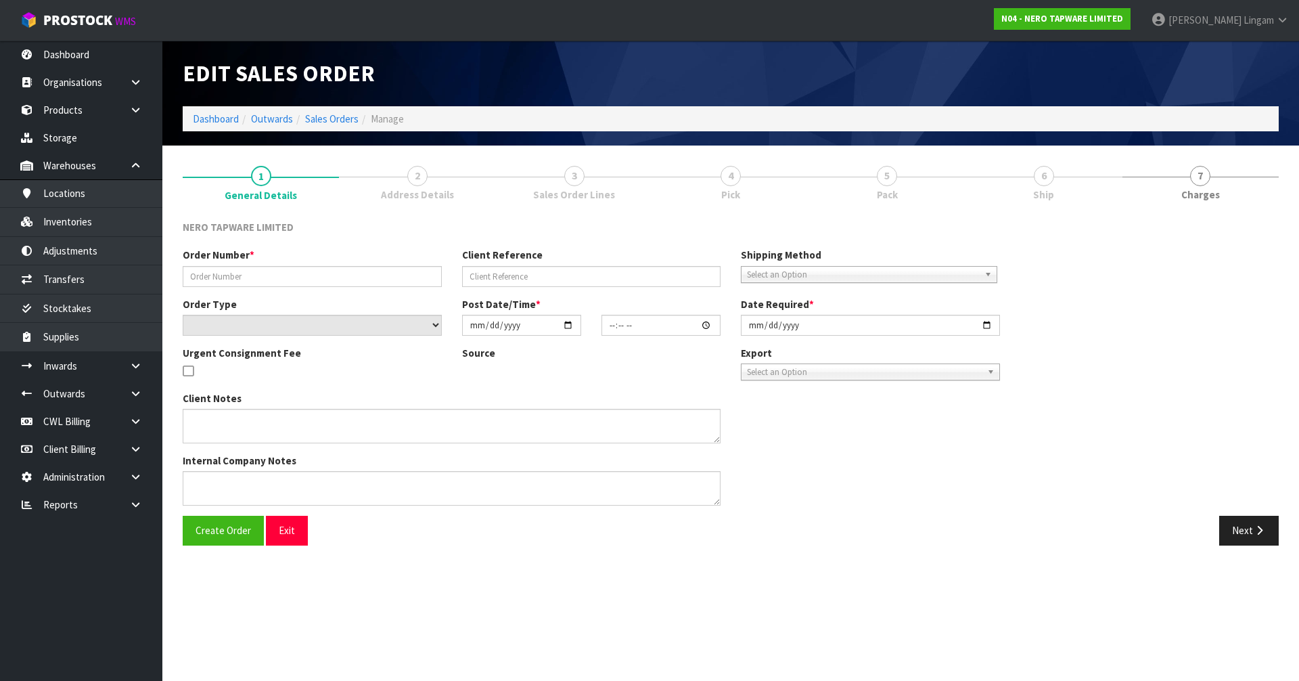
type input "SONZ0003688"
type input "HB311636"
select select "number:0"
type input "[DATE]"
type input "15:45:13.000"
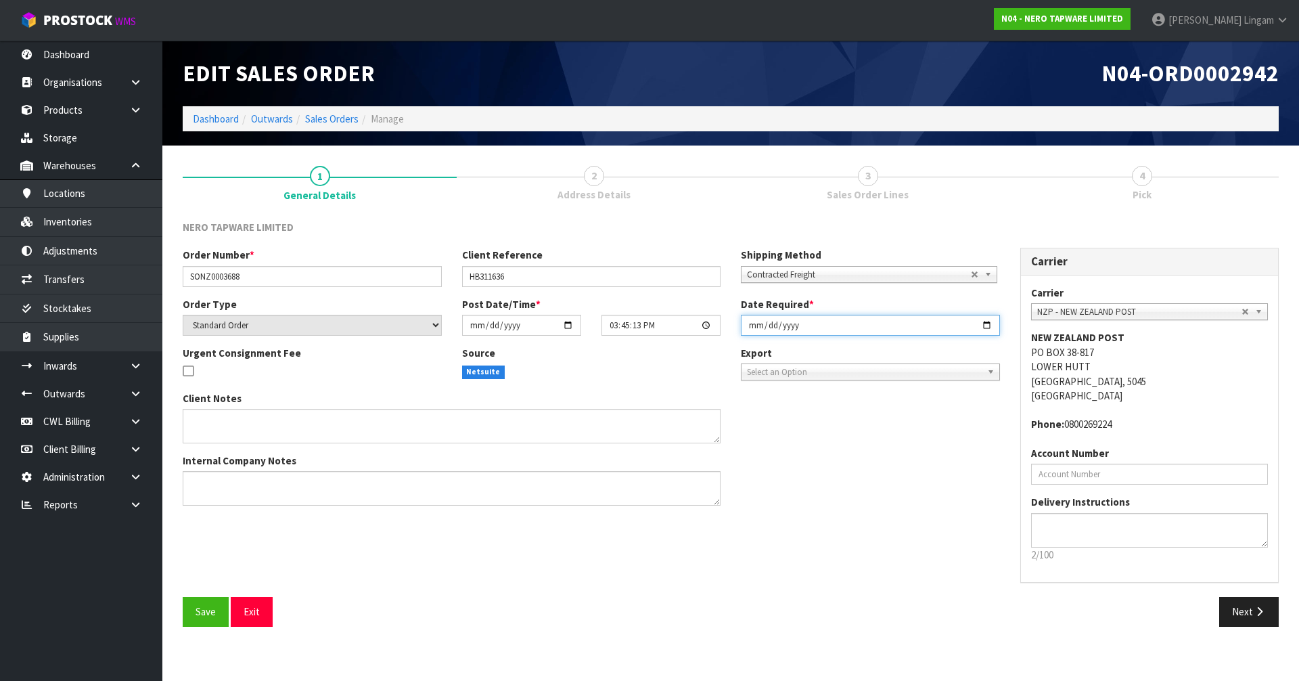
click at [751, 323] on input "[DATE]" at bounding box center [870, 325] width 259 height 21
type input "[DATE]"
click at [219, 607] on button "Save" at bounding box center [206, 611] width 46 height 29
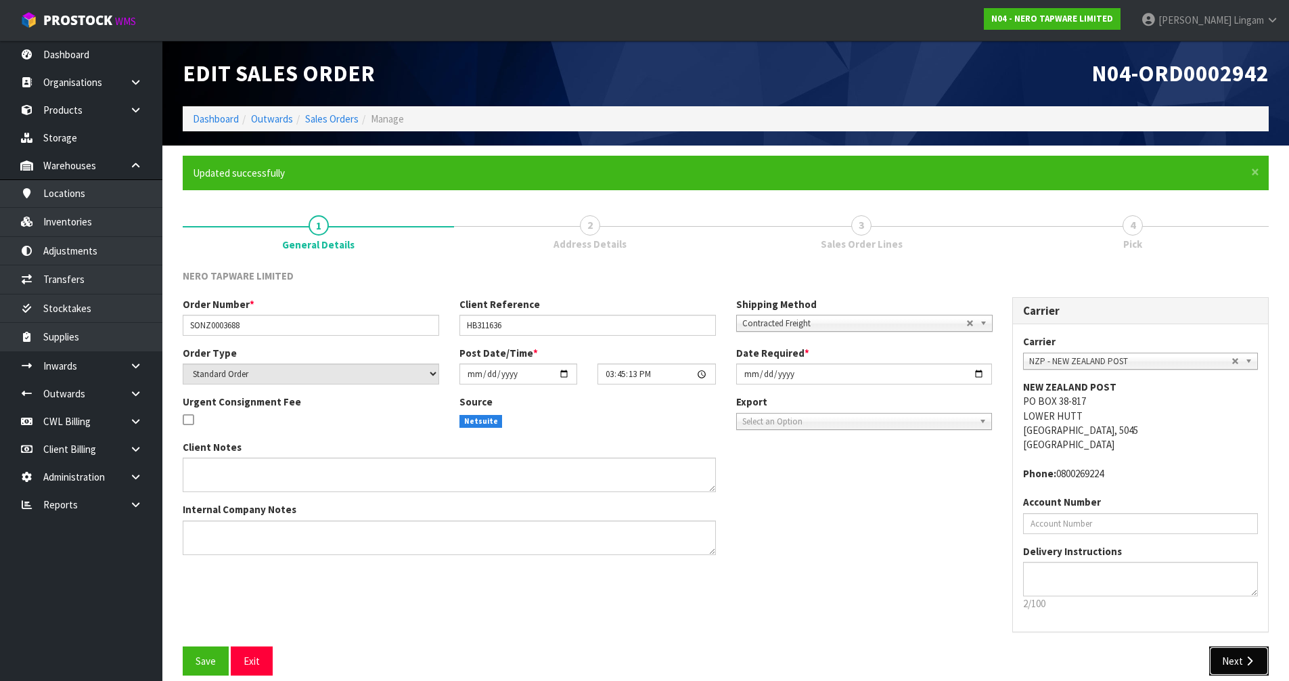
click at [1227, 656] on button "Next" at bounding box center [1239, 660] width 60 height 29
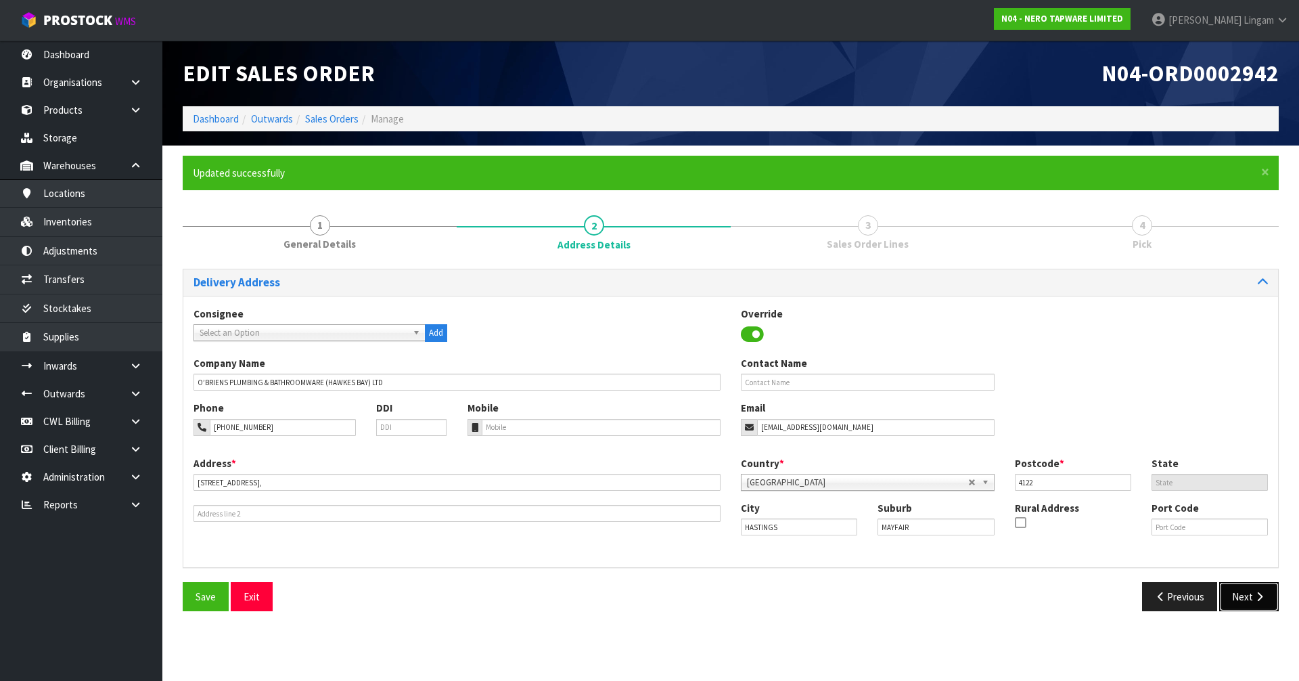
click at [1244, 593] on button "Next" at bounding box center [1249, 596] width 60 height 29
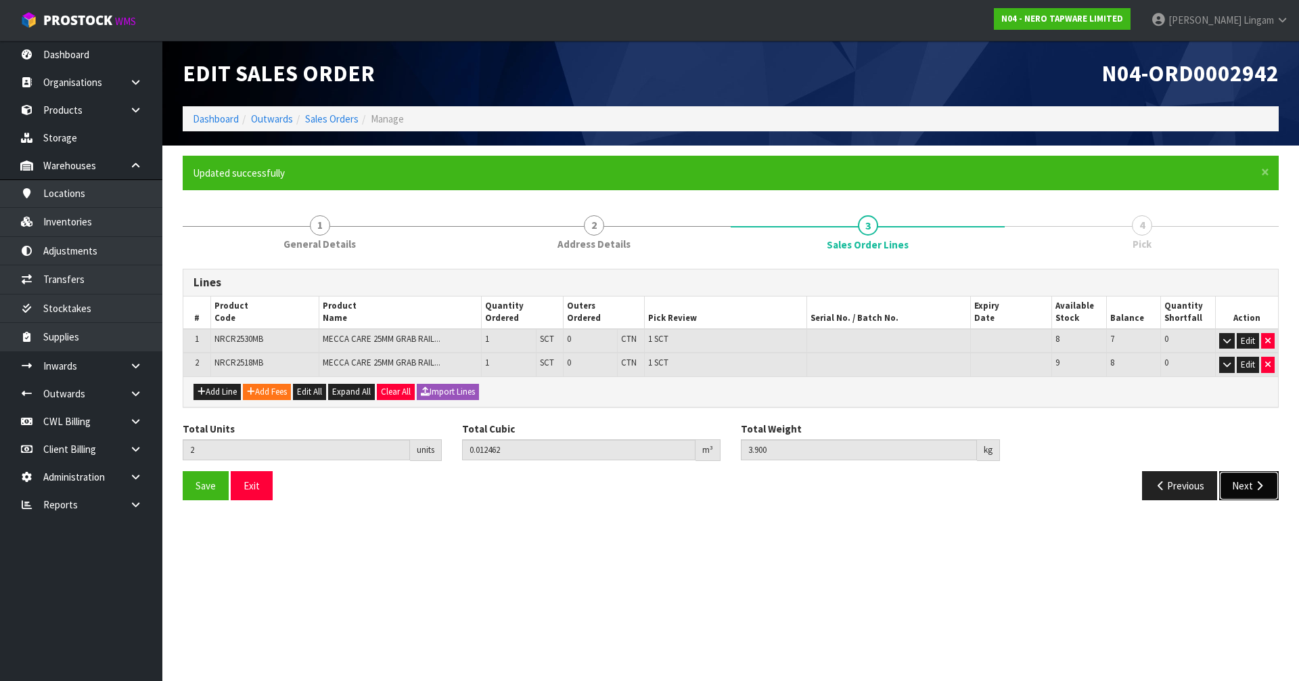
click at [1253, 486] on icon "button" at bounding box center [1259, 485] width 13 height 10
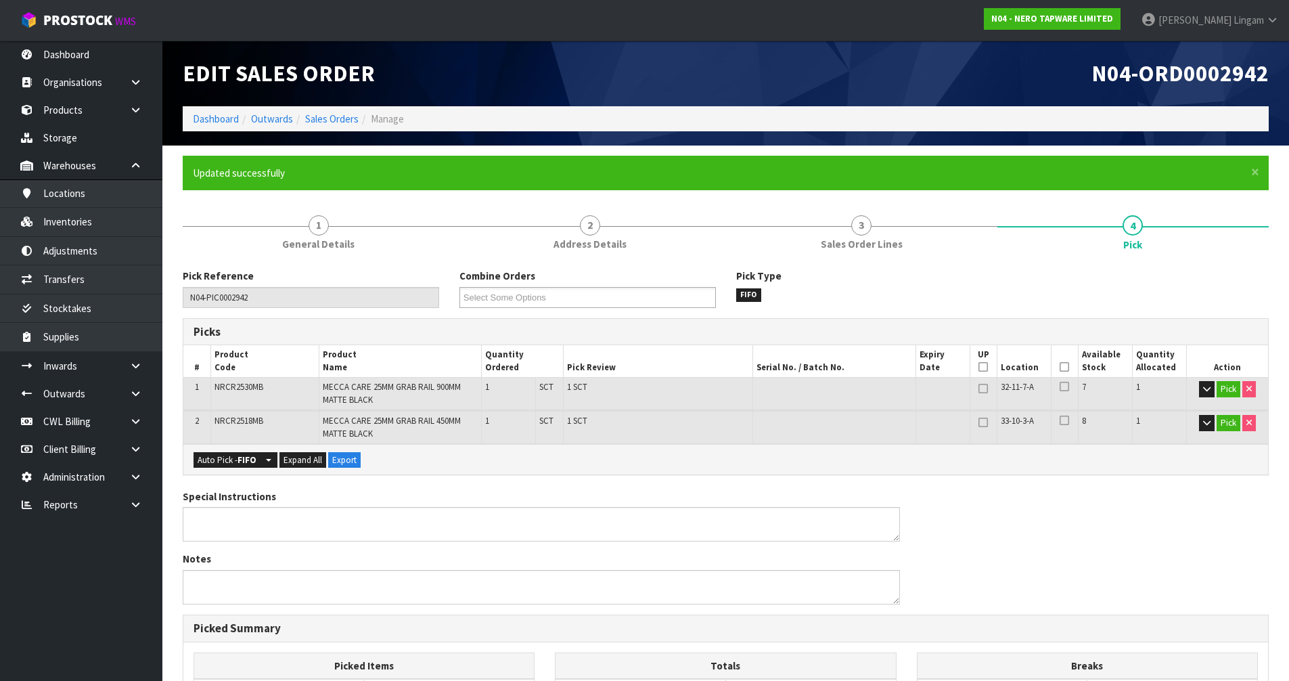
click at [1228, 398] on td "Pick" at bounding box center [1227, 394] width 81 height 32
click at [1231, 392] on button "Pick" at bounding box center [1229, 389] width 24 height 16
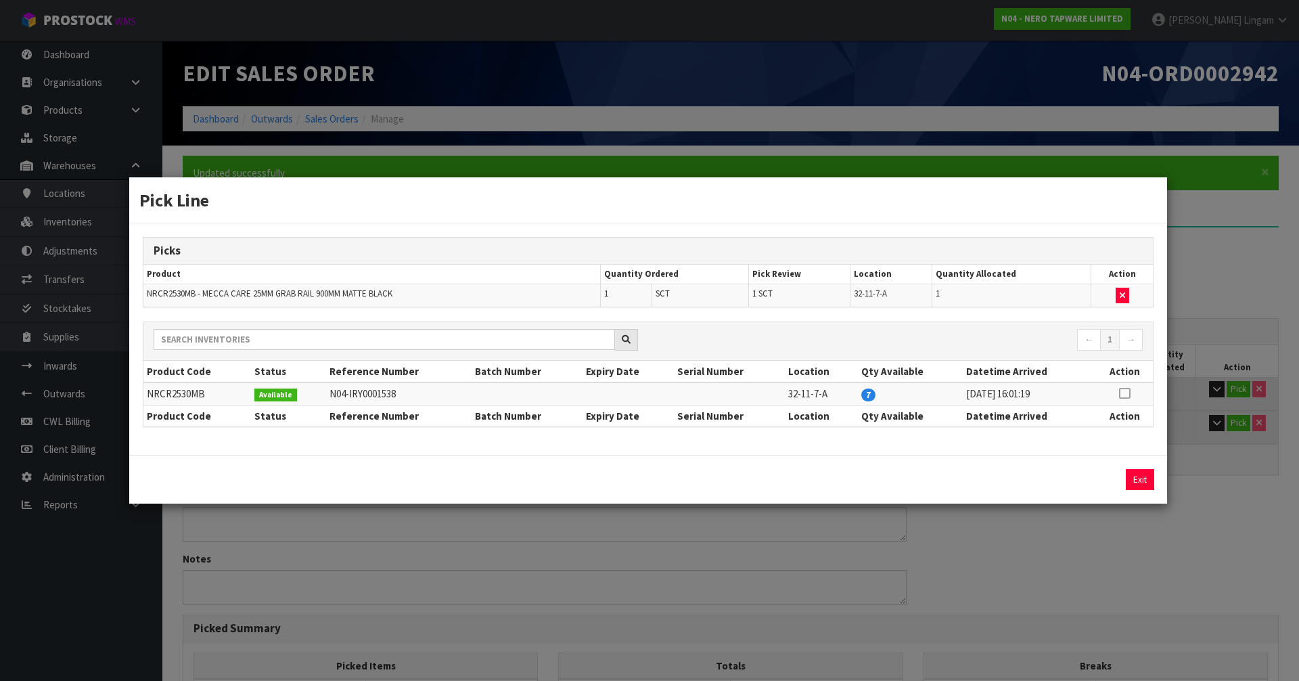
click at [1143, 468] on div "Exit" at bounding box center [648, 479] width 1038 height 49
drag, startPoint x: 1143, startPoint y: 474, endPoint x: 1156, endPoint y: 466, distance: 15.6
click at [1142, 474] on button "Exit" at bounding box center [1140, 479] width 28 height 21
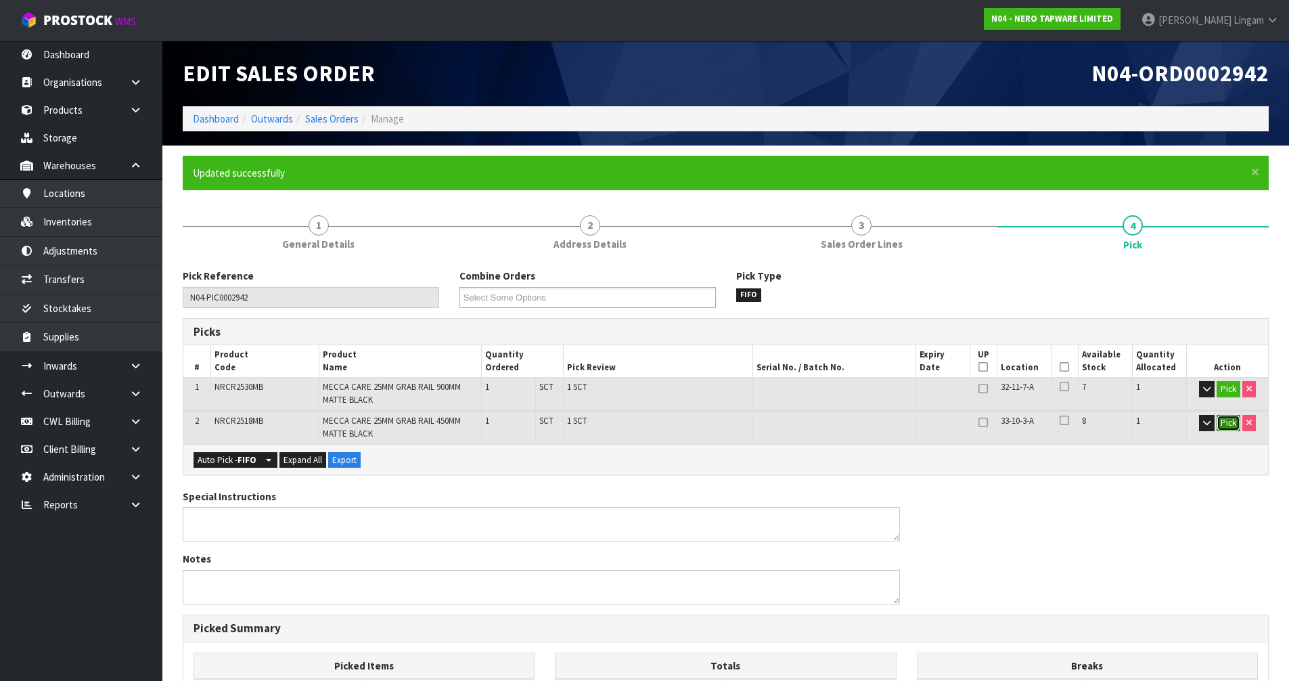
click at [1219, 423] on button "Pick" at bounding box center [1229, 423] width 24 height 16
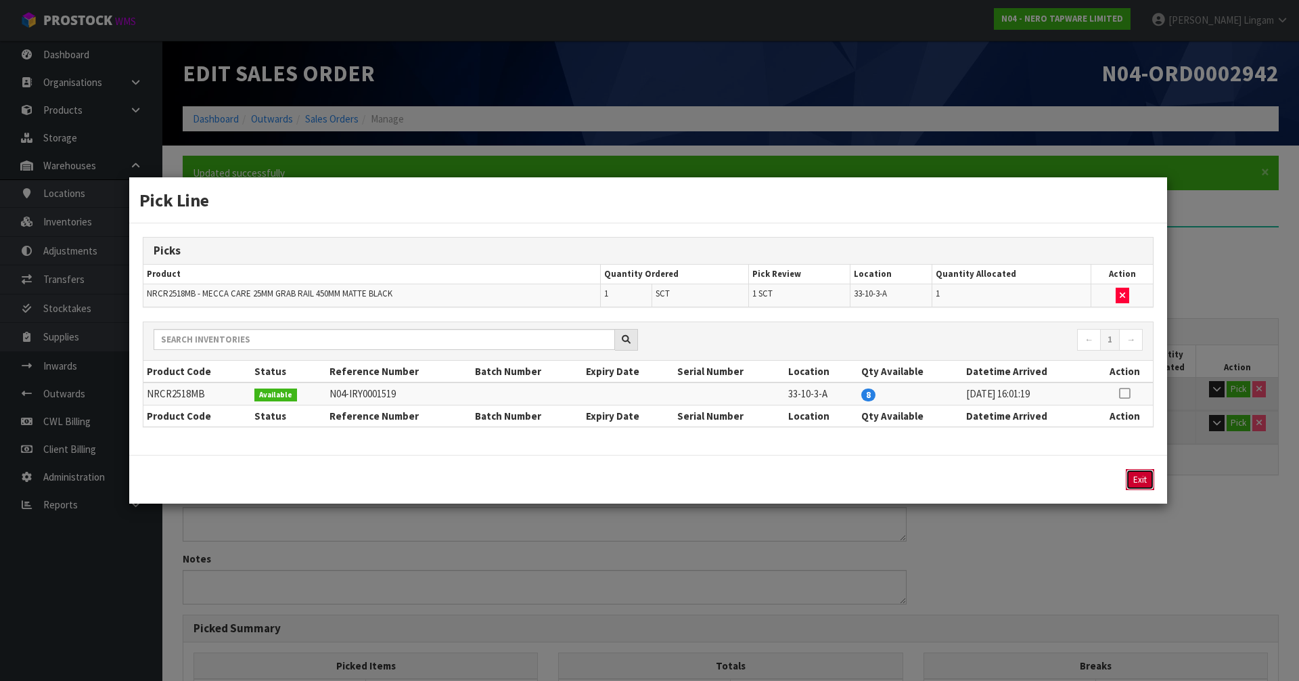
click at [1133, 478] on button "Exit" at bounding box center [1140, 479] width 28 height 21
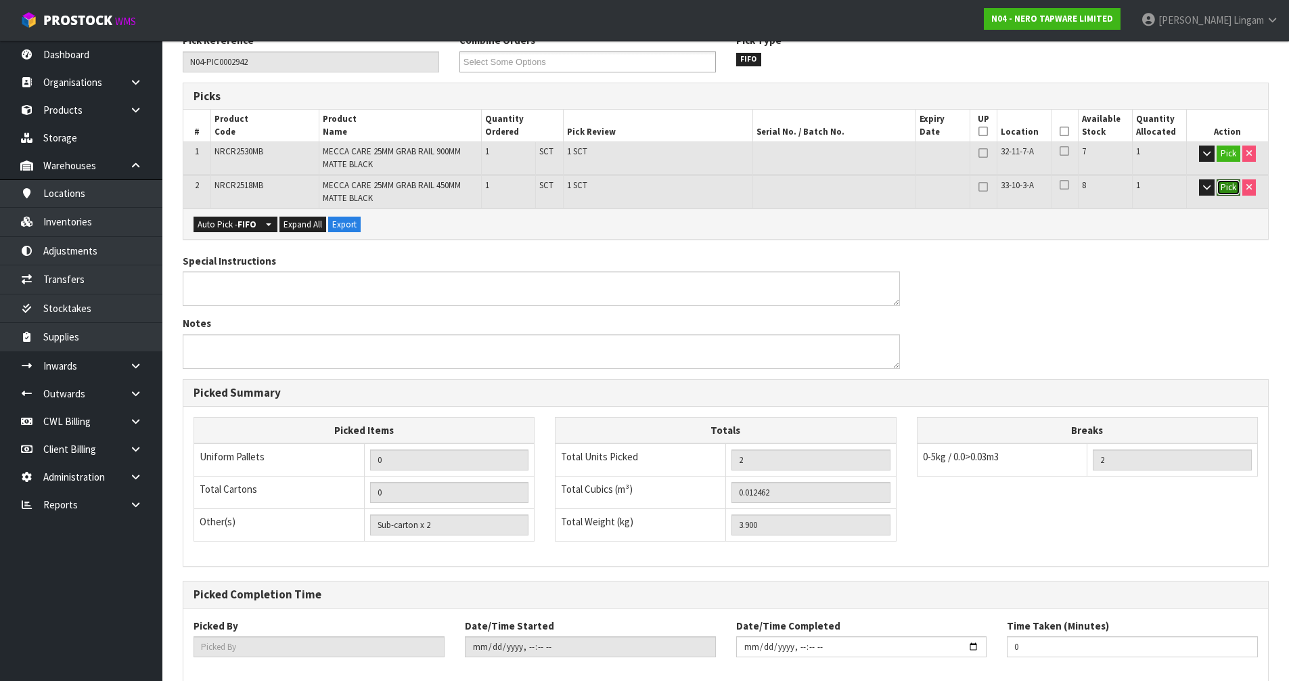
scroll to position [307, 0]
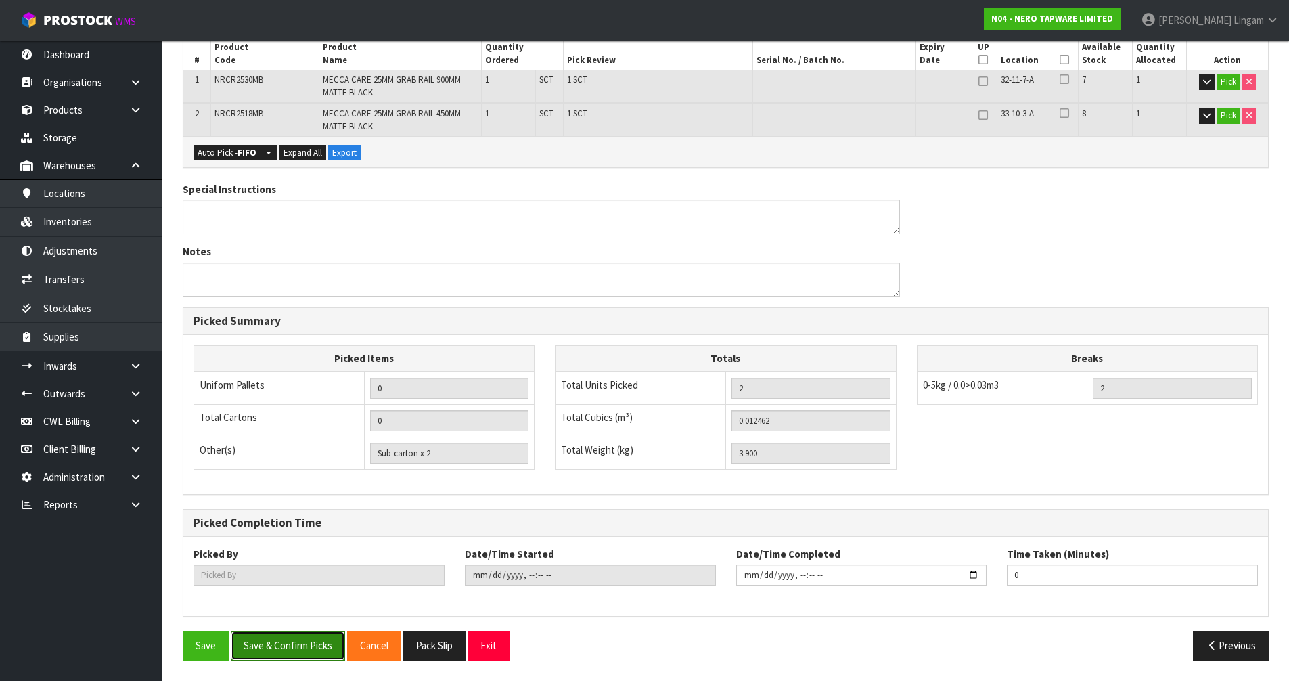
click at [273, 651] on button "Save & Confirm Picks" at bounding box center [288, 645] width 114 height 29
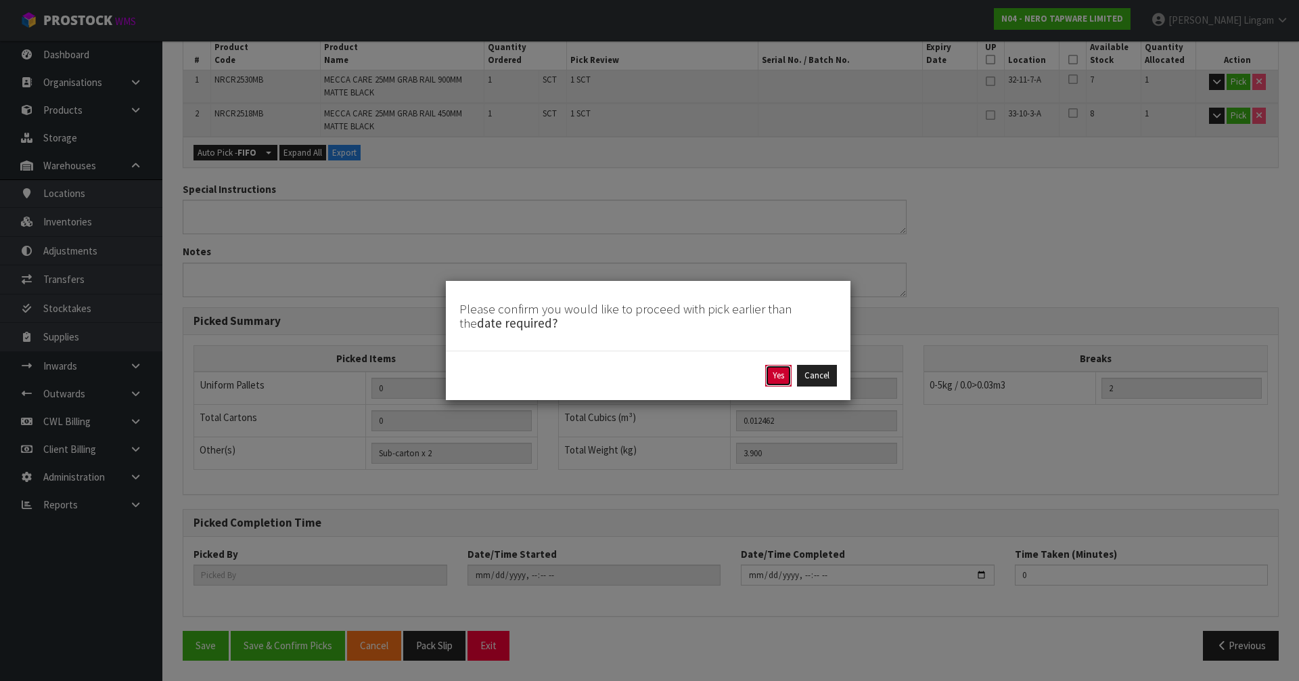
click at [766, 378] on button "Yes" at bounding box center [778, 376] width 26 height 22
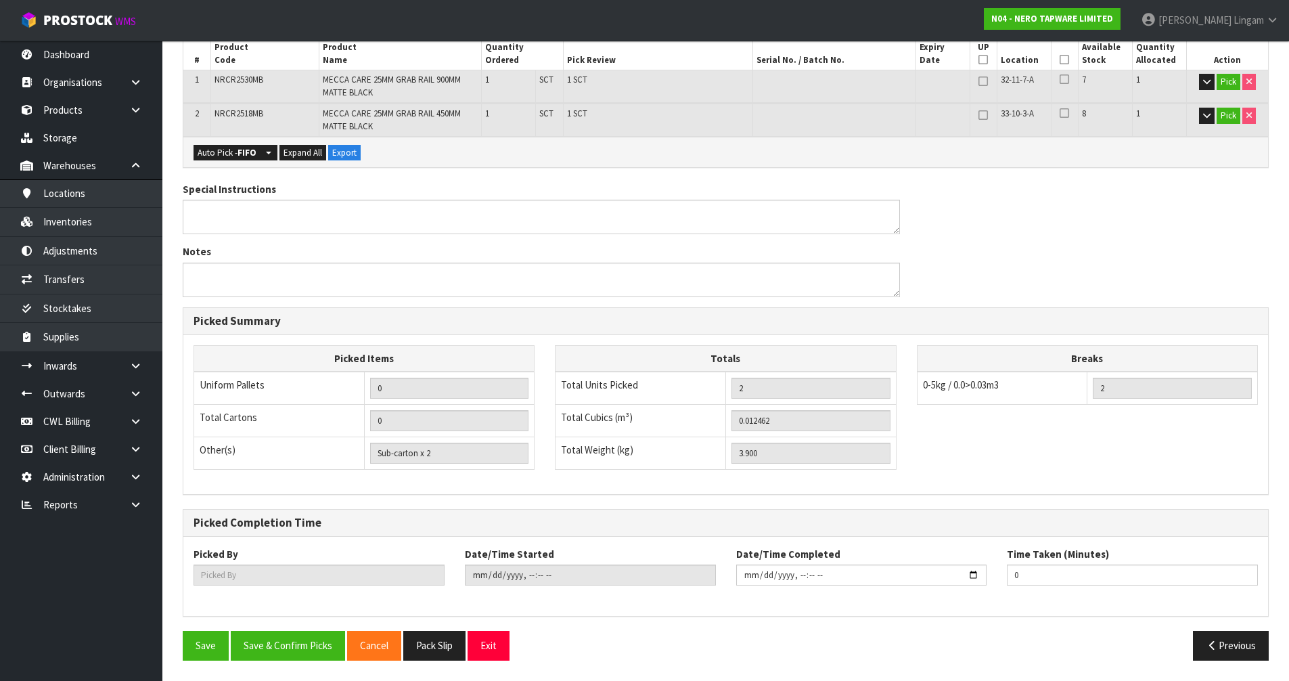
scroll to position [0, 0]
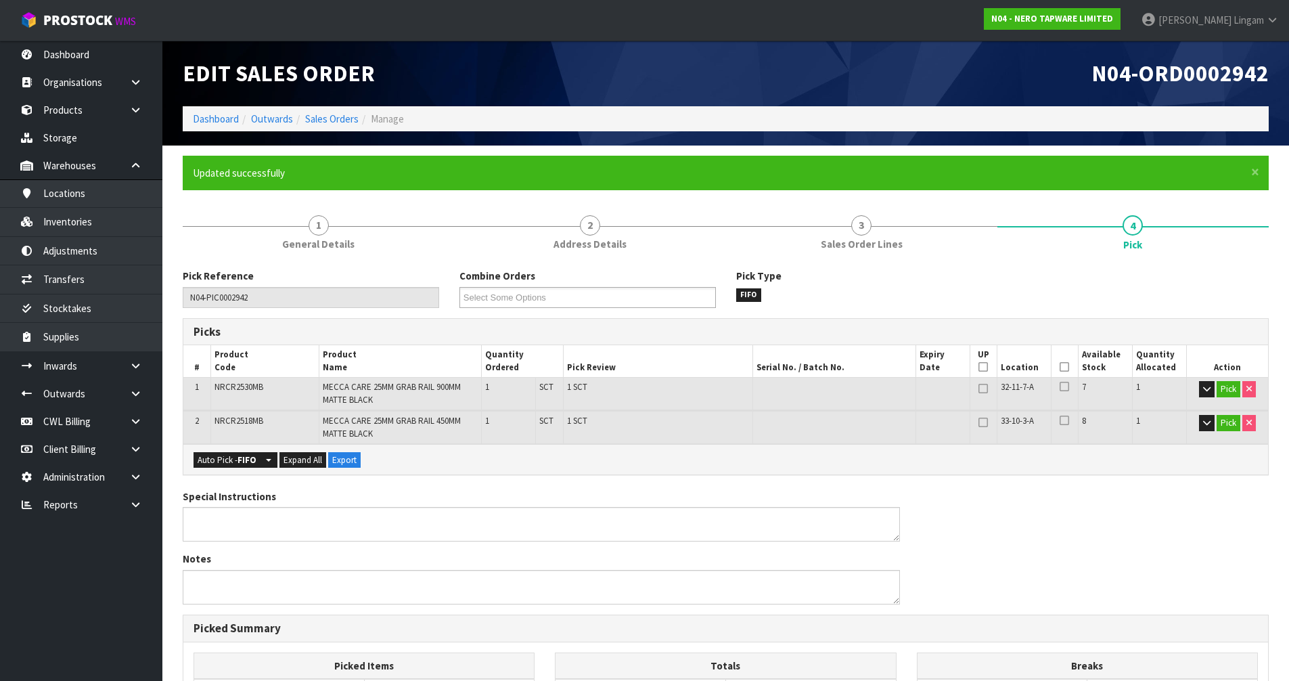
type input "[PERSON_NAME]"
type input "[DATE]T20:38:37"
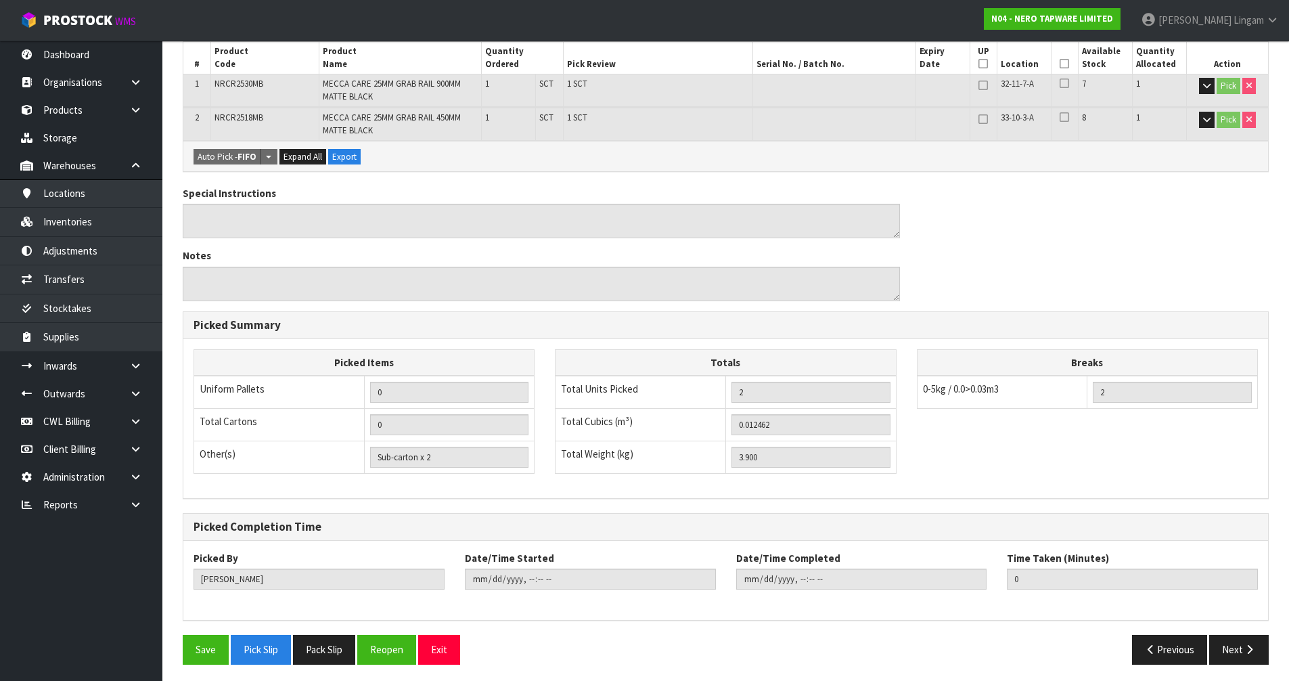
scroll to position [307, 0]
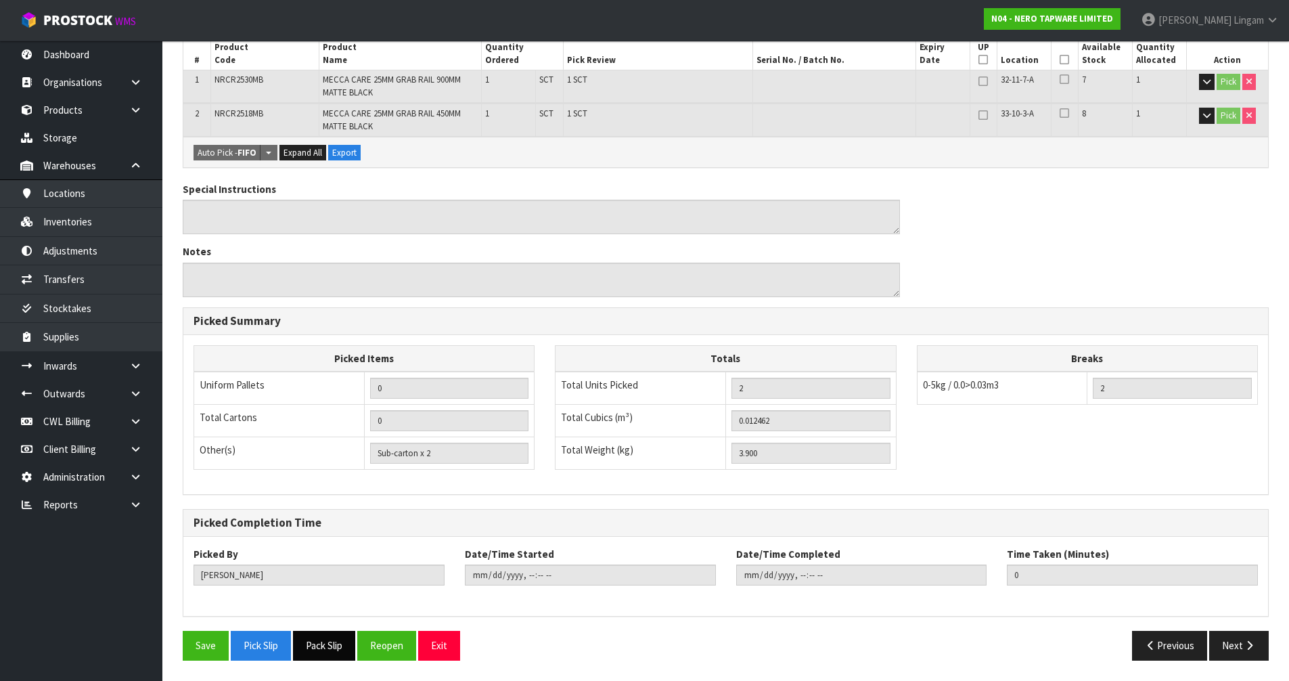
click at [332, 638] on button "Pack Slip" at bounding box center [324, 645] width 62 height 29
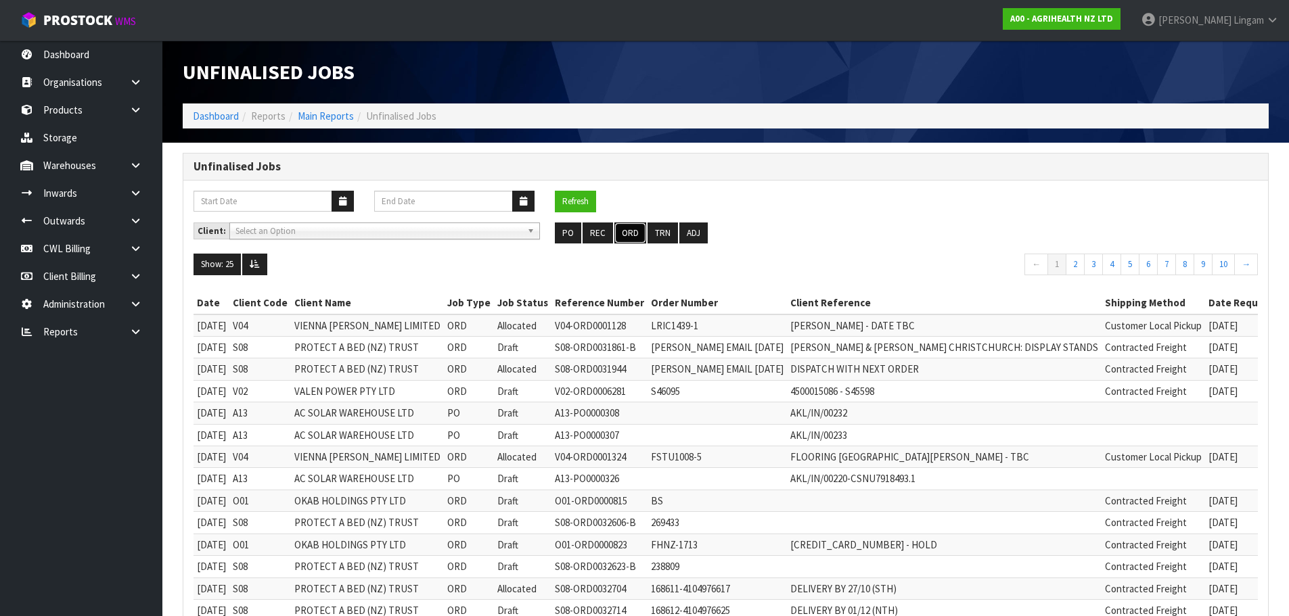
click at [623, 234] on button "ORD" at bounding box center [630, 234] width 32 height 22
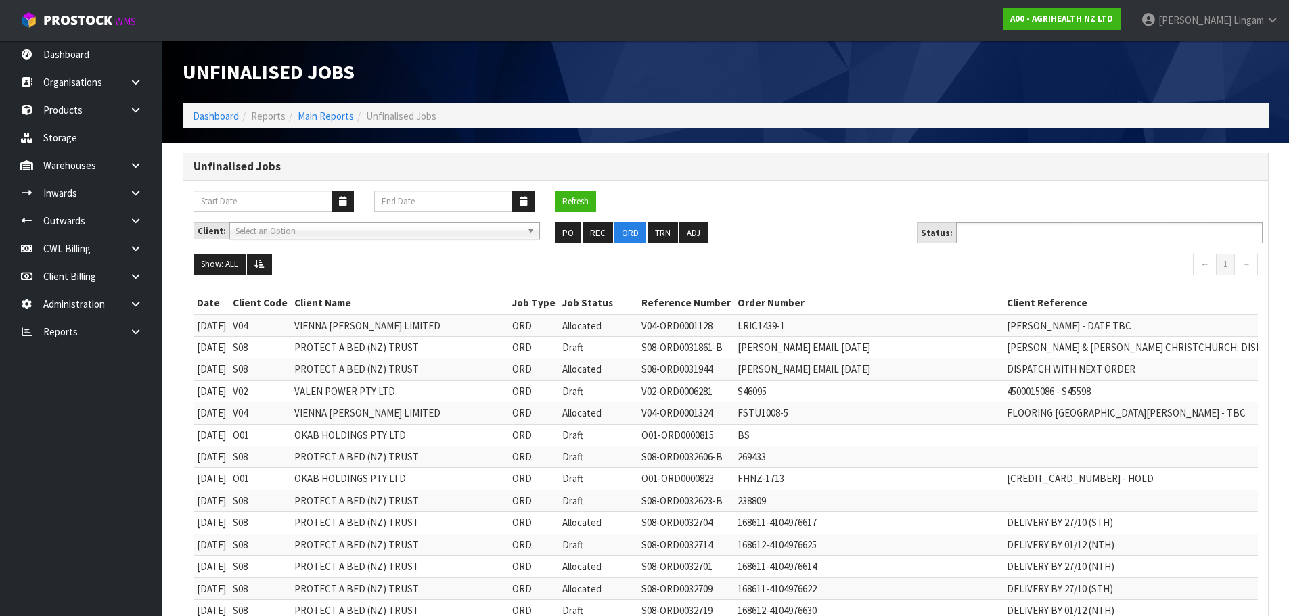
click at [1106, 237] on ul at bounding box center [1109, 233] width 307 height 21
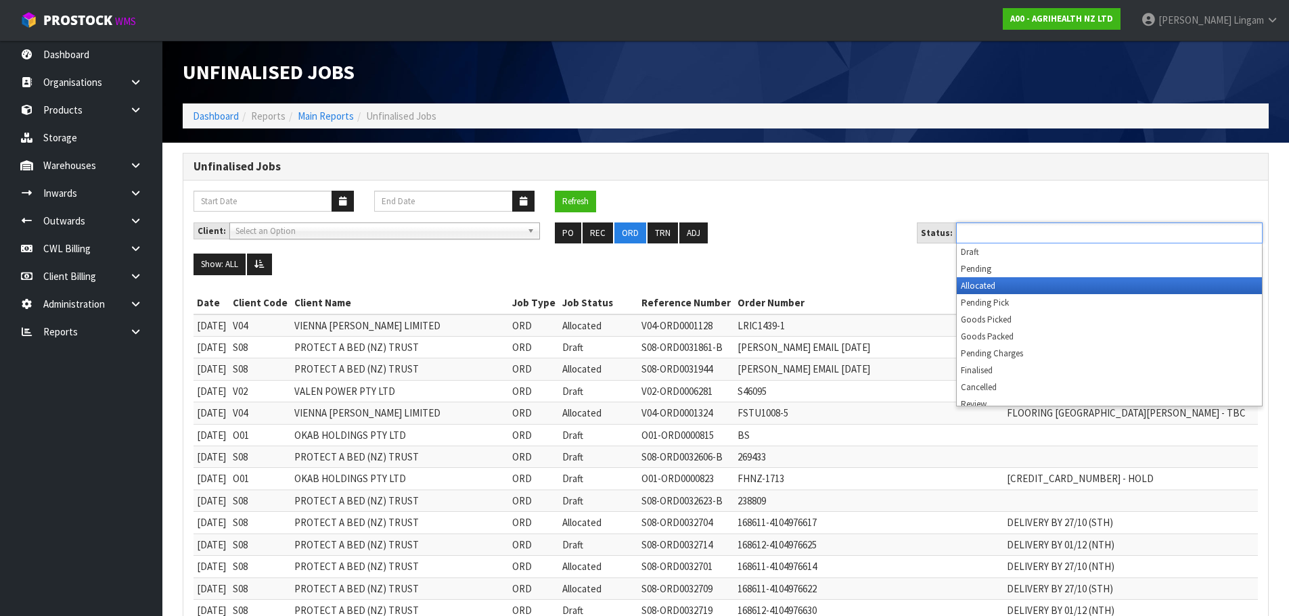
click at [1086, 289] on li "Allocated" at bounding box center [1109, 285] width 305 height 17
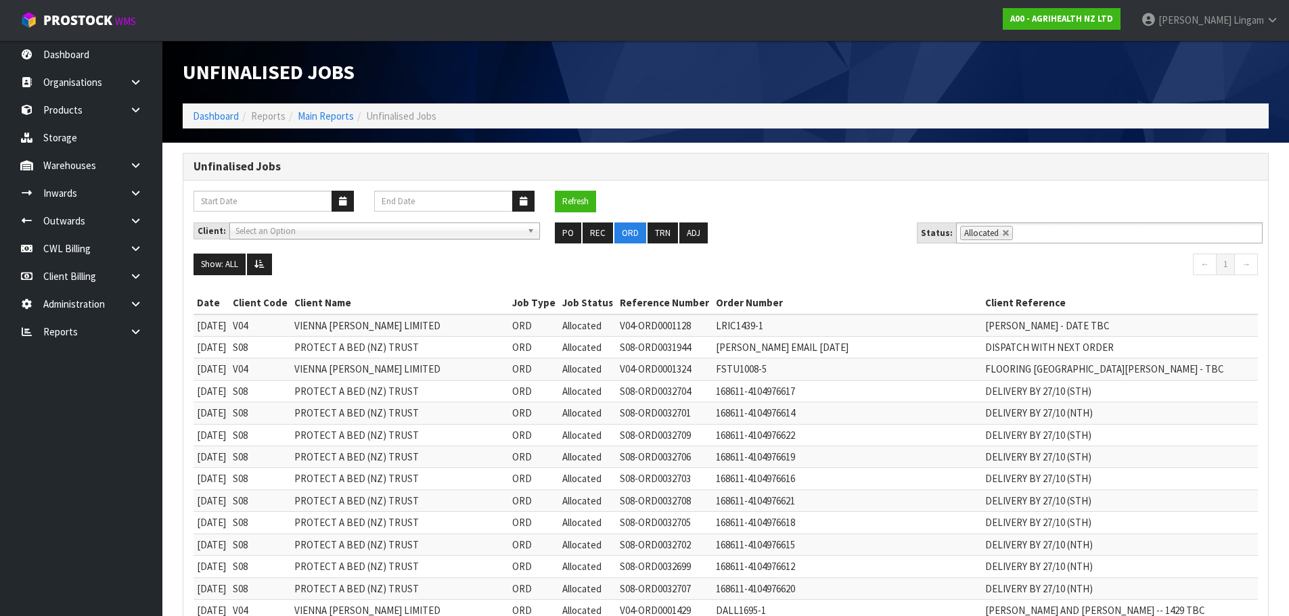
click at [780, 224] on ul "PO REC ORD TRN ADJ" at bounding box center [725, 234] width 341 height 22
click at [597, 229] on button "REC" at bounding box center [598, 234] width 30 height 22
type input "Select Some Options"
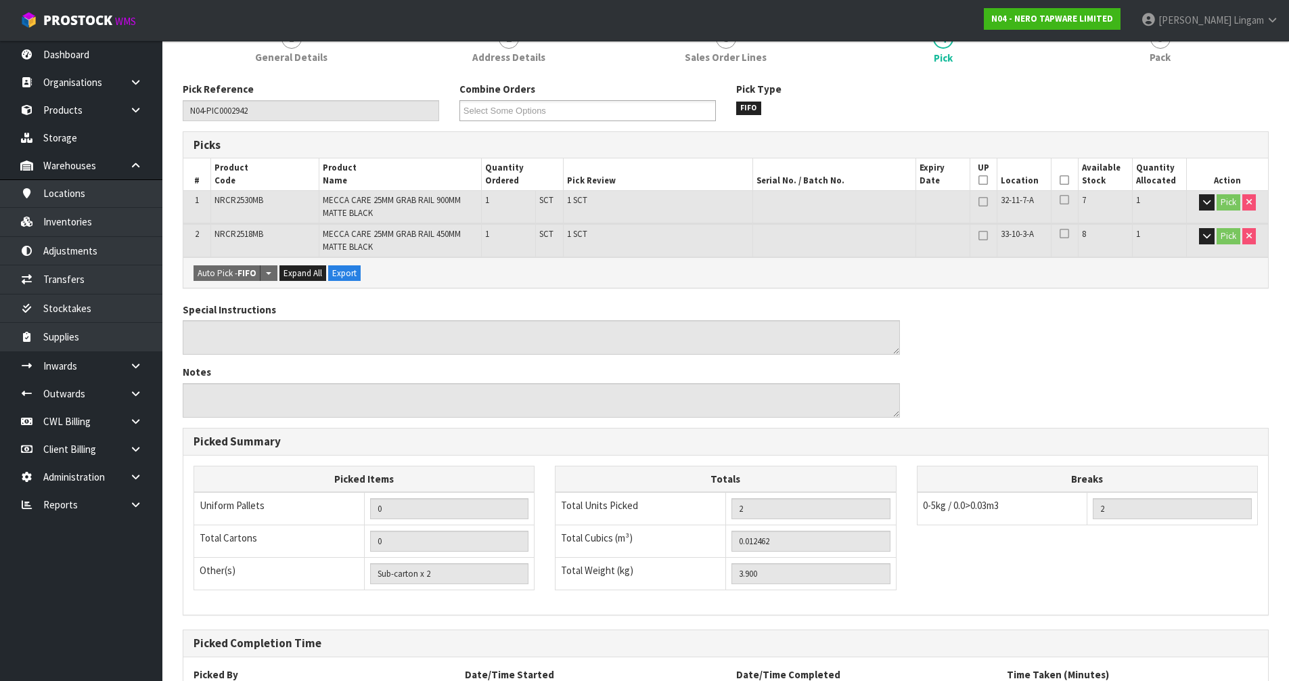
scroll to position [37, 0]
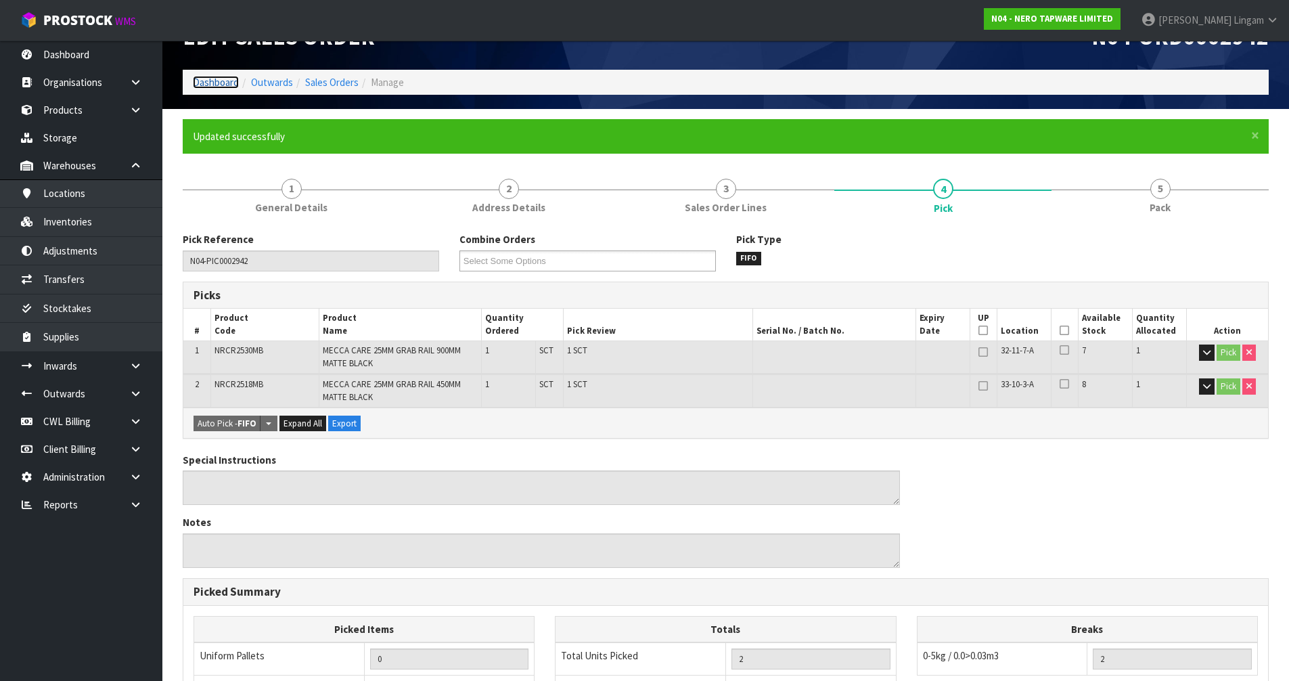
click at [215, 84] on link "Dashboard" at bounding box center [216, 82] width 46 height 13
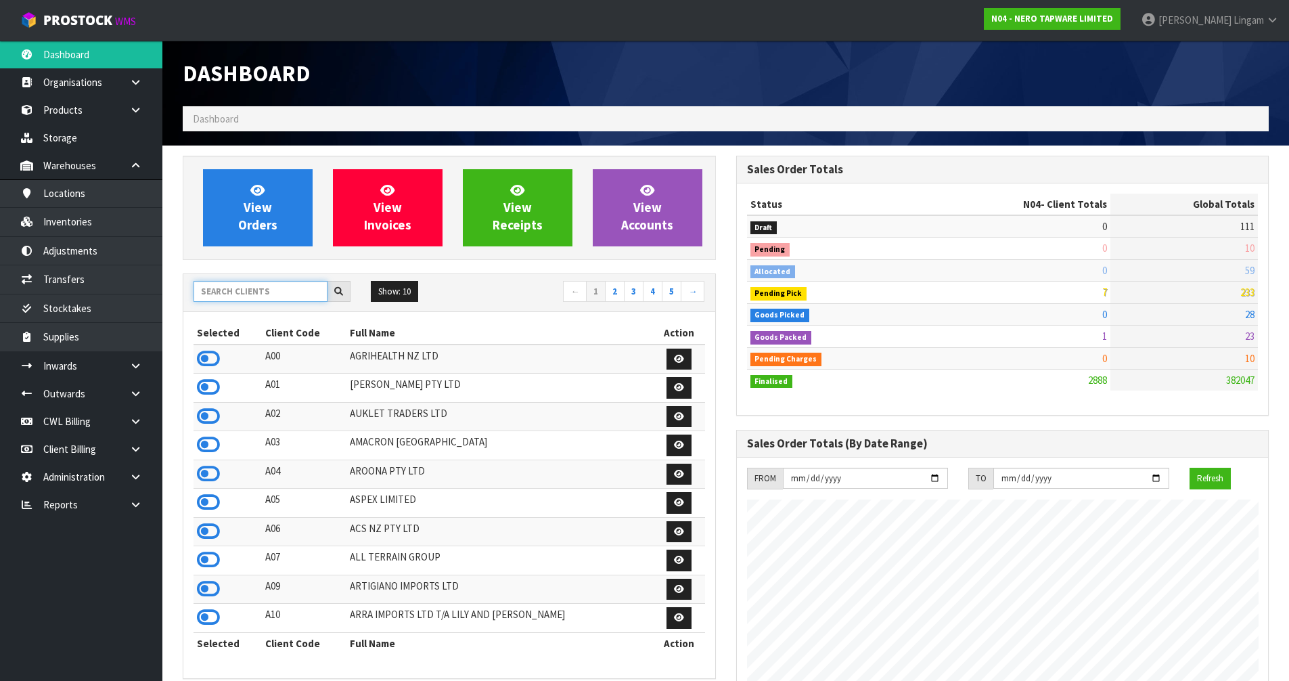
click at [242, 293] on input "text" at bounding box center [261, 291] width 134 height 21
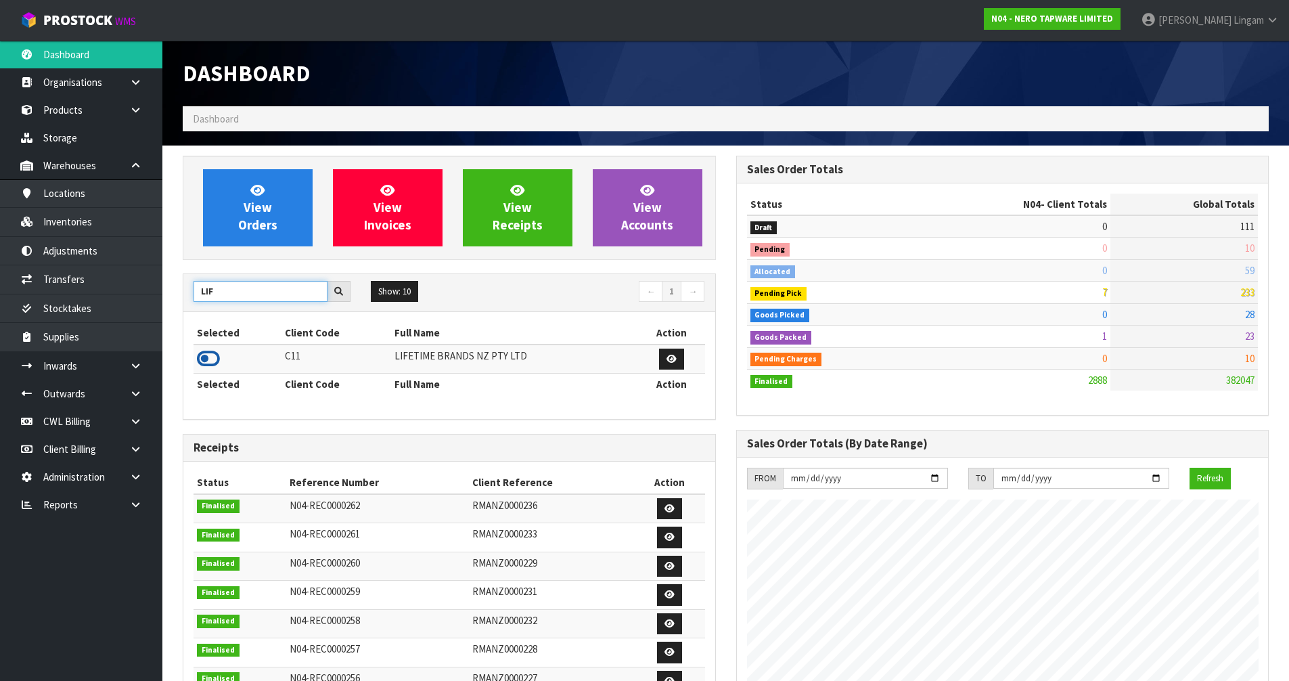
type input "LIF"
click at [213, 353] on icon at bounding box center [208, 358] width 23 height 20
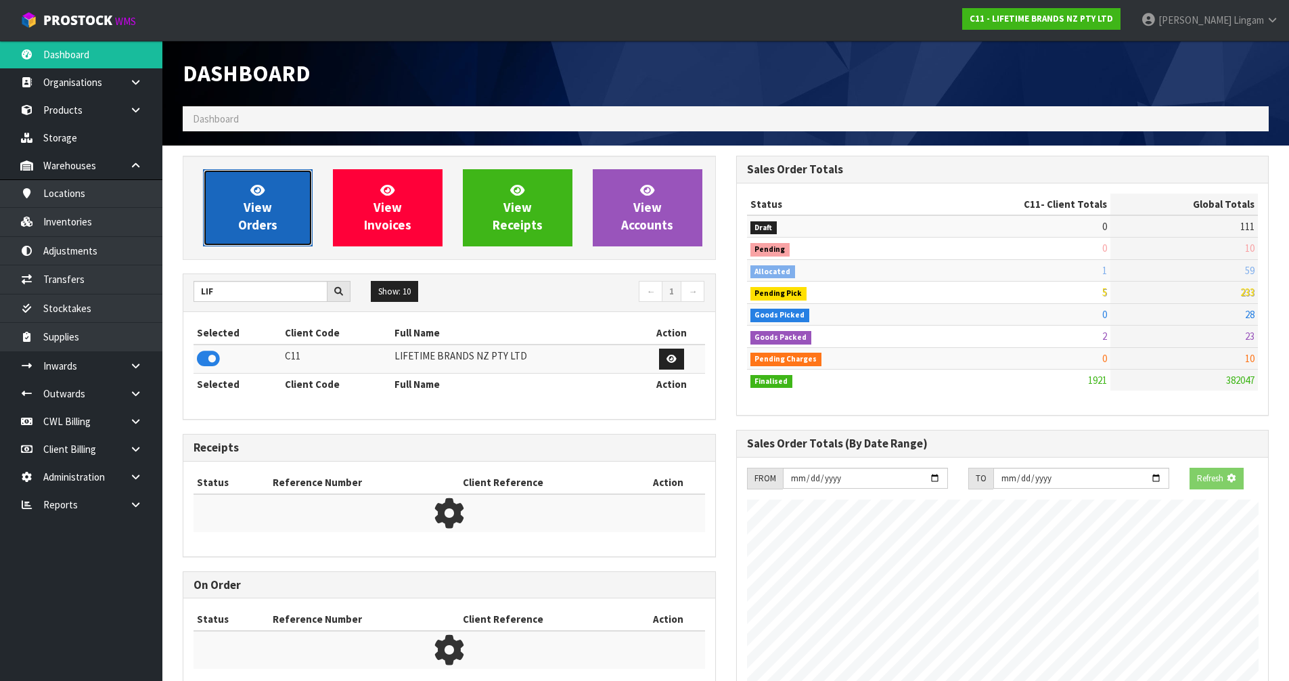
scroll to position [1025, 553]
click at [273, 226] on span "View Orders" at bounding box center [257, 207] width 39 height 51
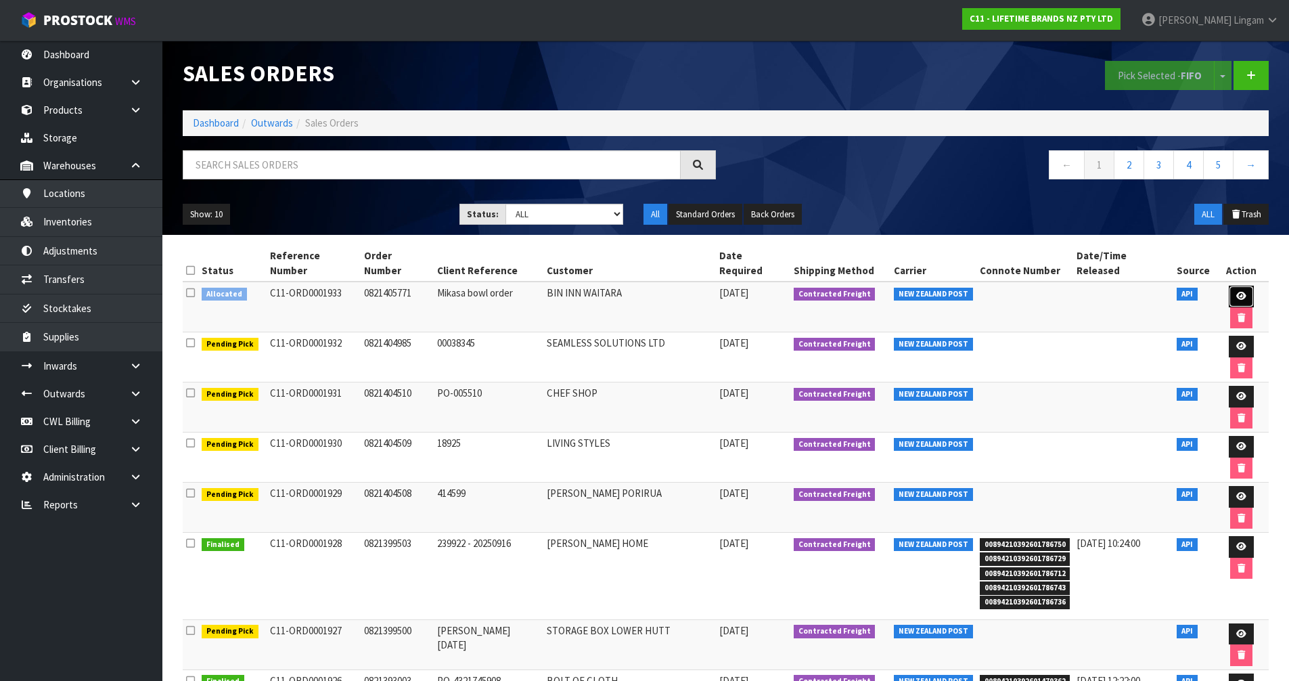
click at [1229, 286] on link at bounding box center [1241, 297] width 25 height 22
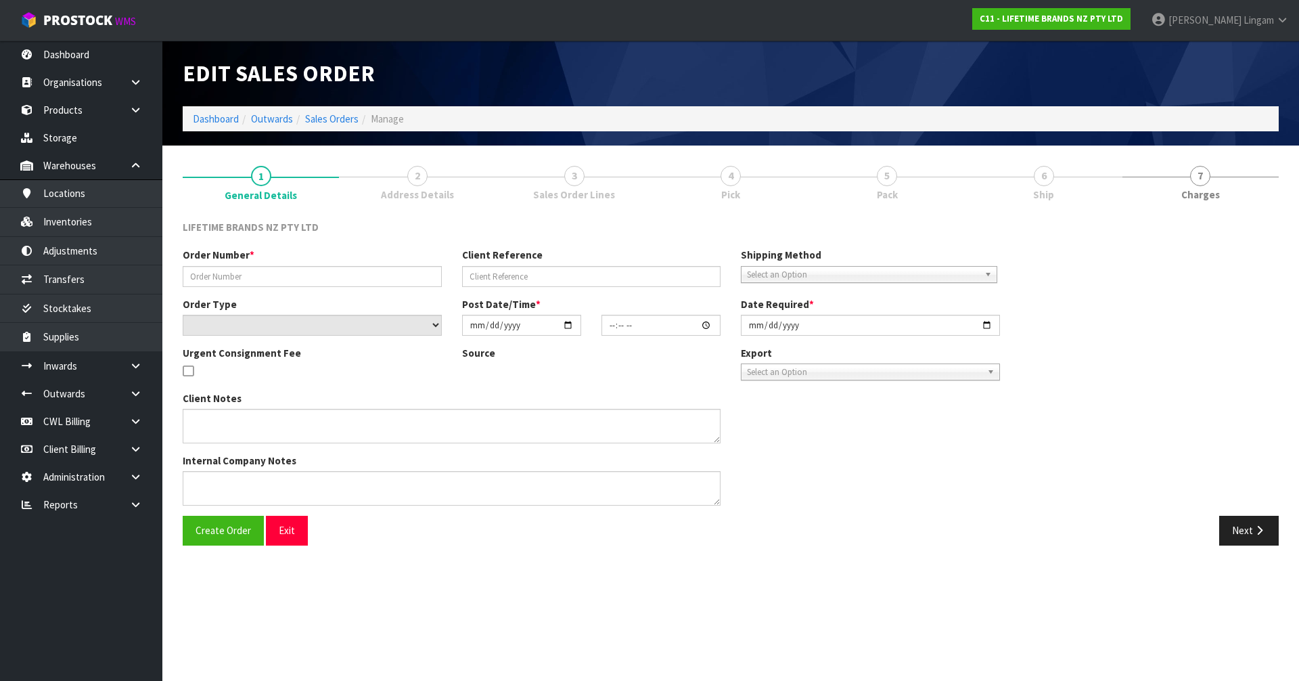
type input "0821405771"
type input "Mikasa bowl order"
select select "number:0"
type input "[DATE]"
type input "15:39:15.000"
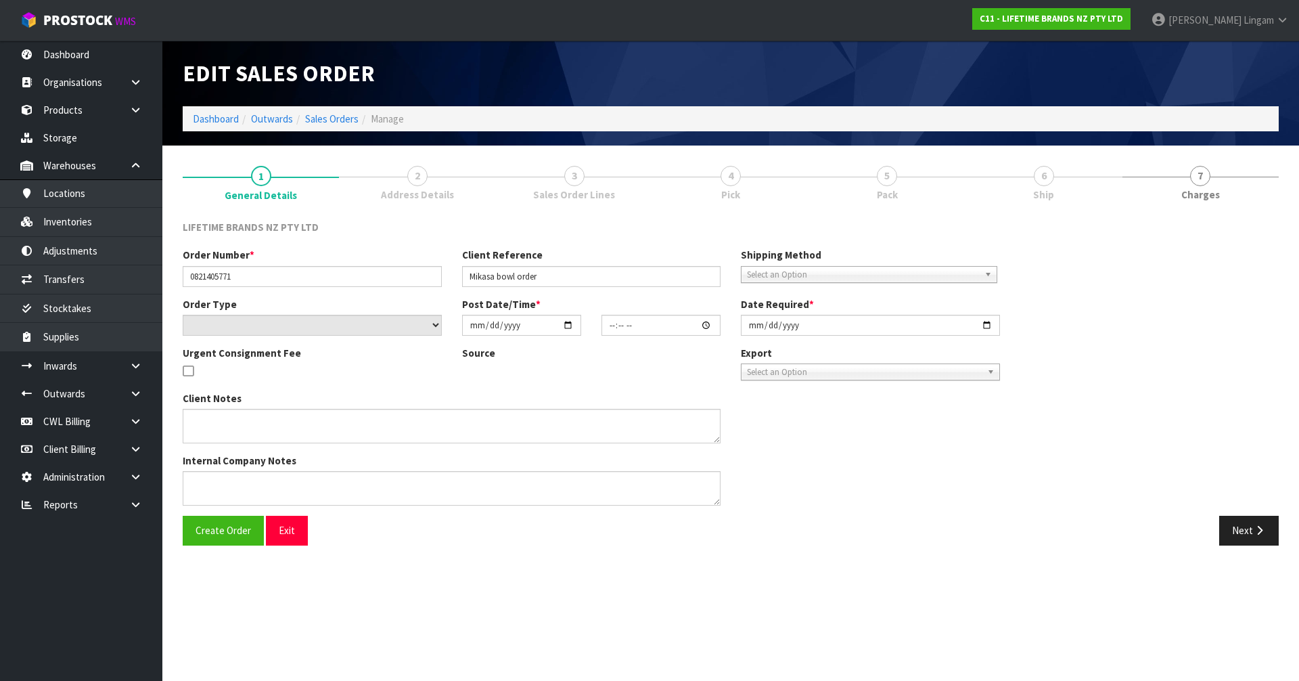
type input "[DATE]"
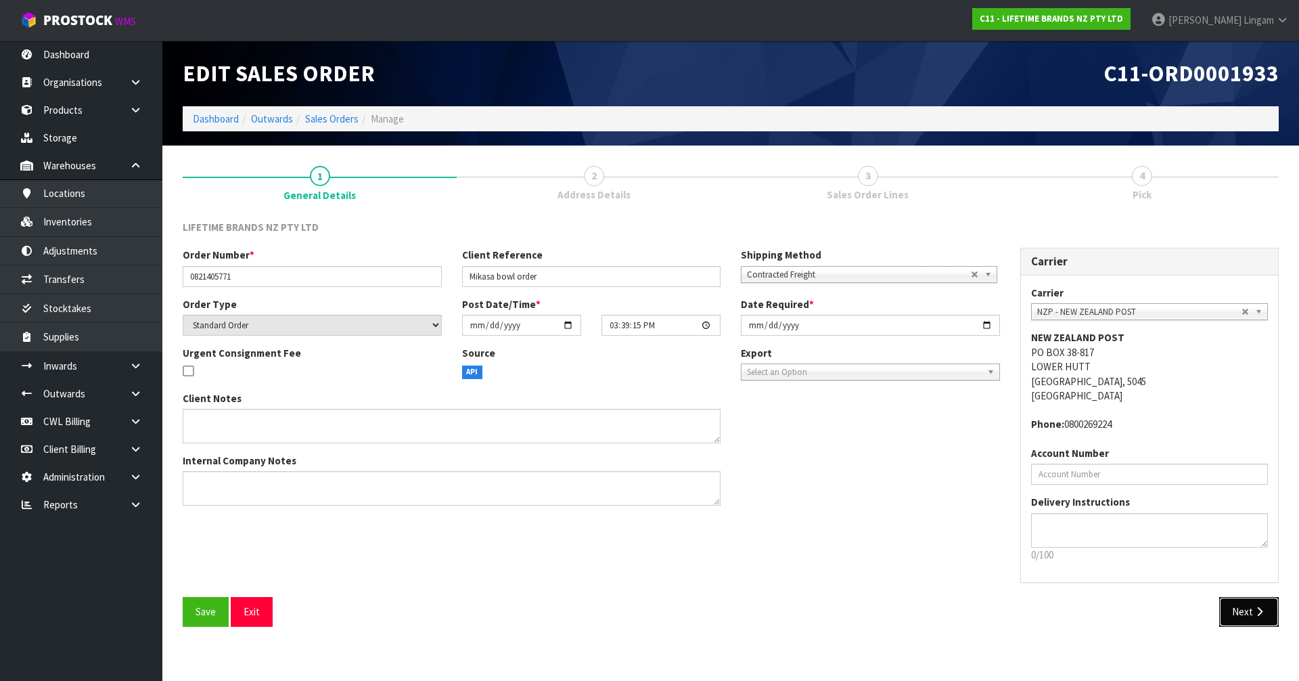
click at [1236, 602] on button "Next" at bounding box center [1249, 611] width 60 height 29
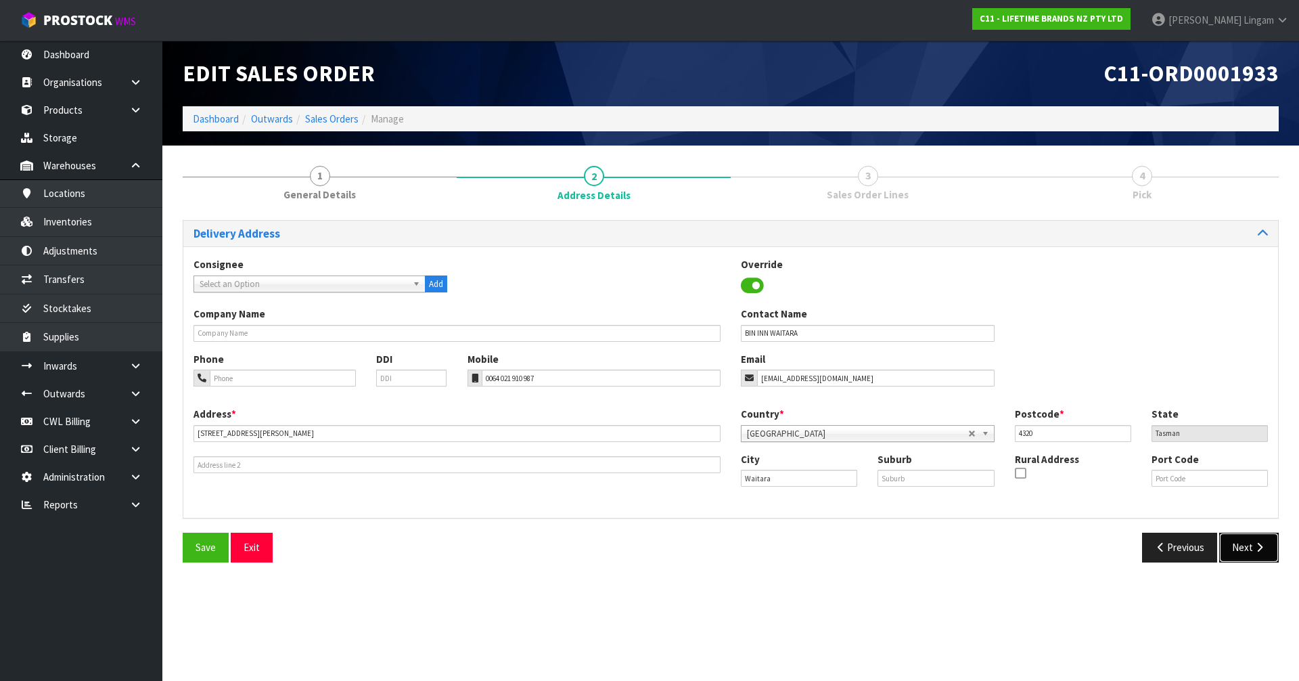
click at [1233, 545] on button "Next" at bounding box center [1249, 546] width 60 height 29
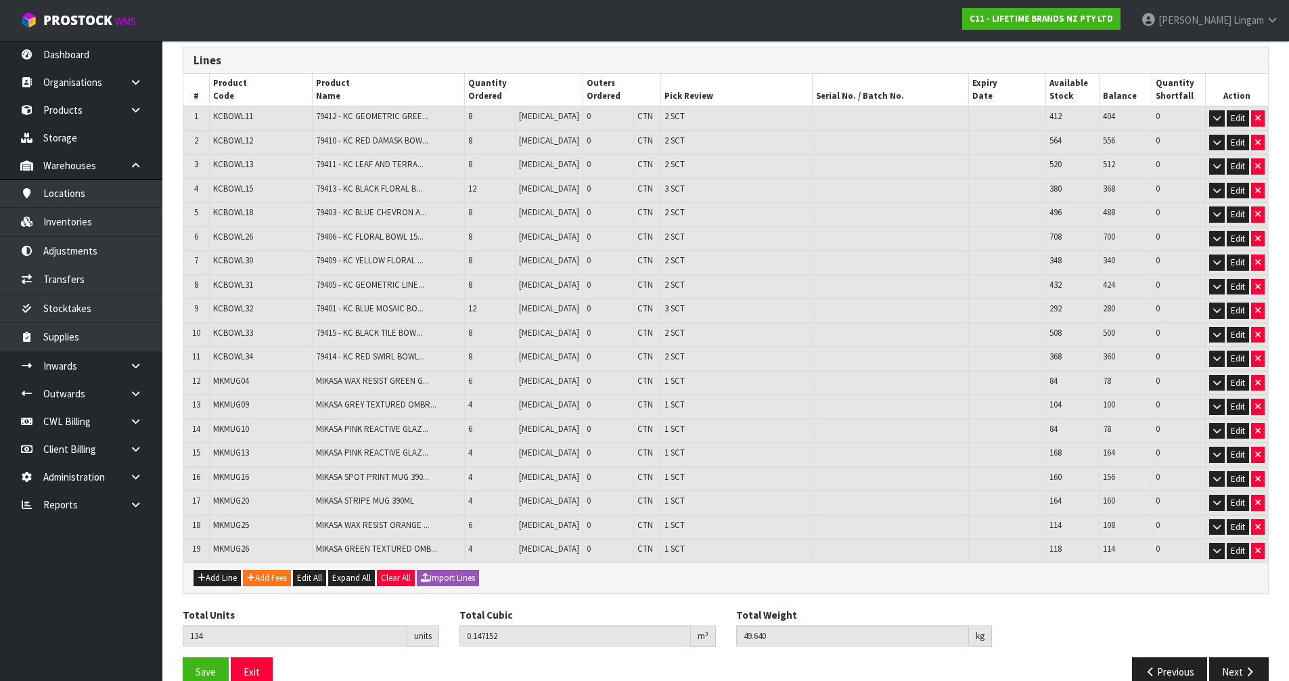
scroll to position [199, 0]
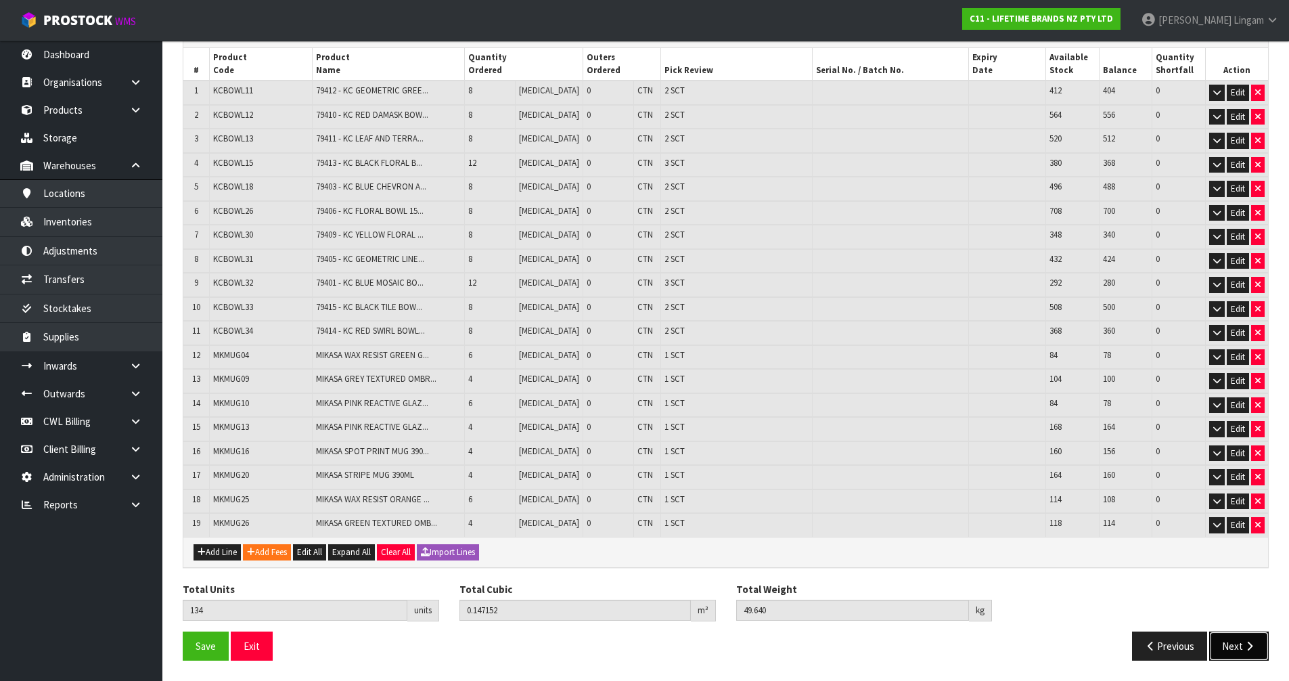
click at [1247, 641] on icon "button" at bounding box center [1249, 646] width 13 height 10
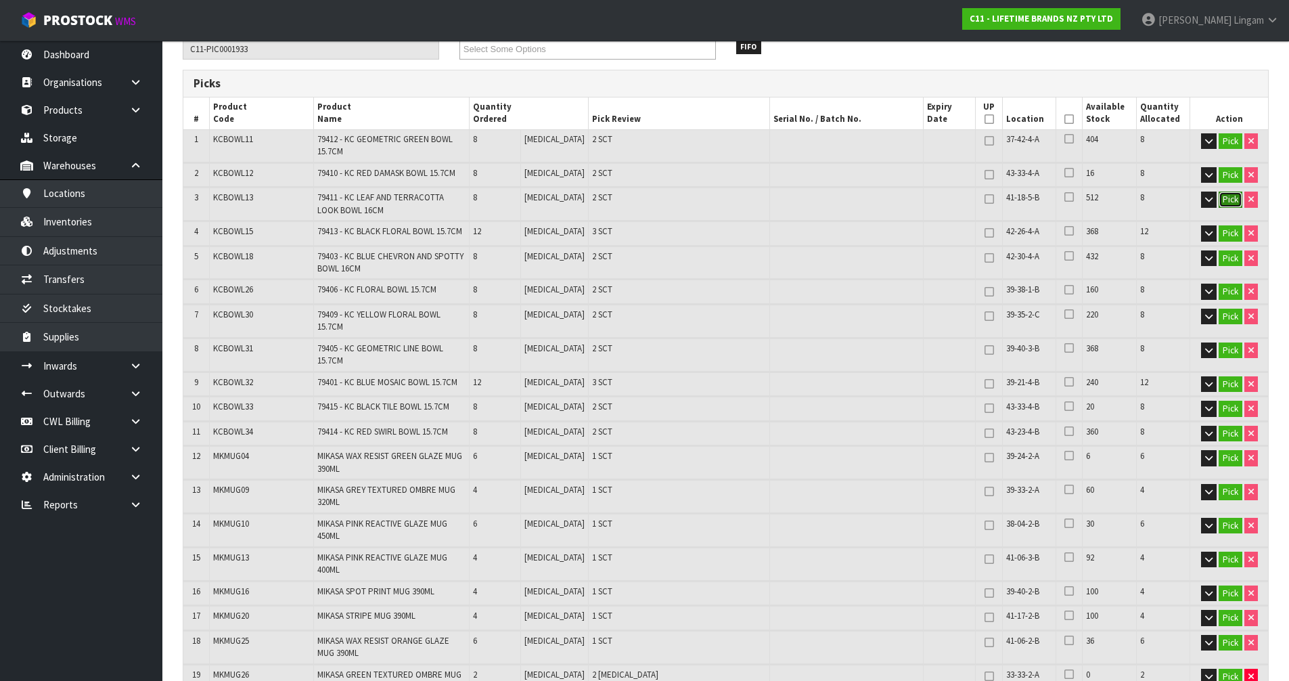
click at [1226, 196] on button "Pick" at bounding box center [1231, 199] width 24 height 16
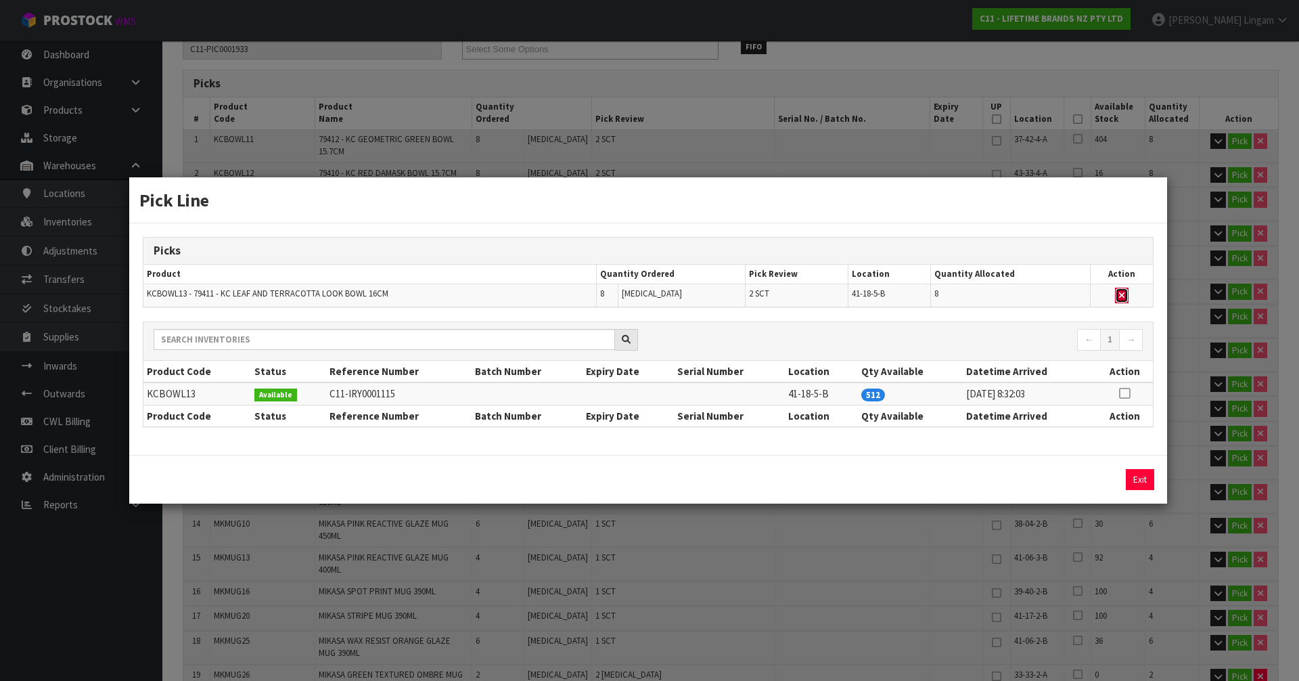
click at [1122, 294] on icon "button" at bounding box center [1121, 295] width 5 height 9
type input "Sub-carton x 29"
type input "126"
type input "0.133"
type input "46.68"
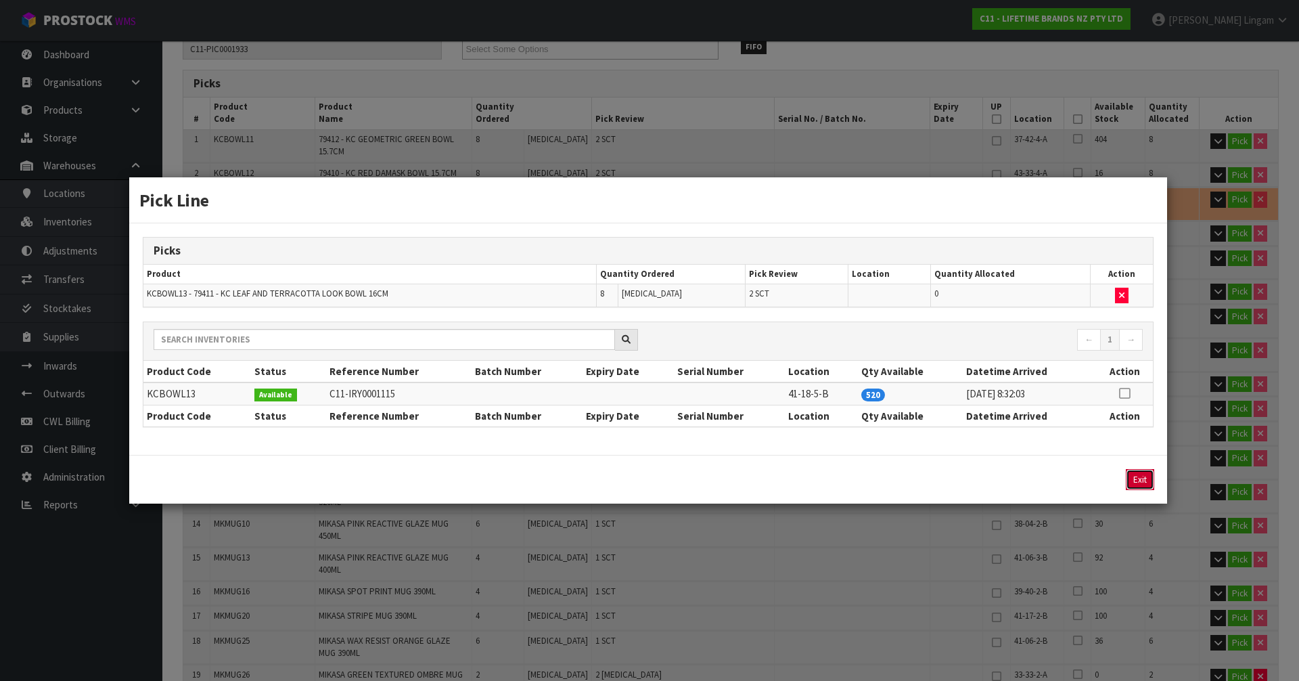
click at [1145, 477] on button "Exit" at bounding box center [1140, 479] width 28 height 21
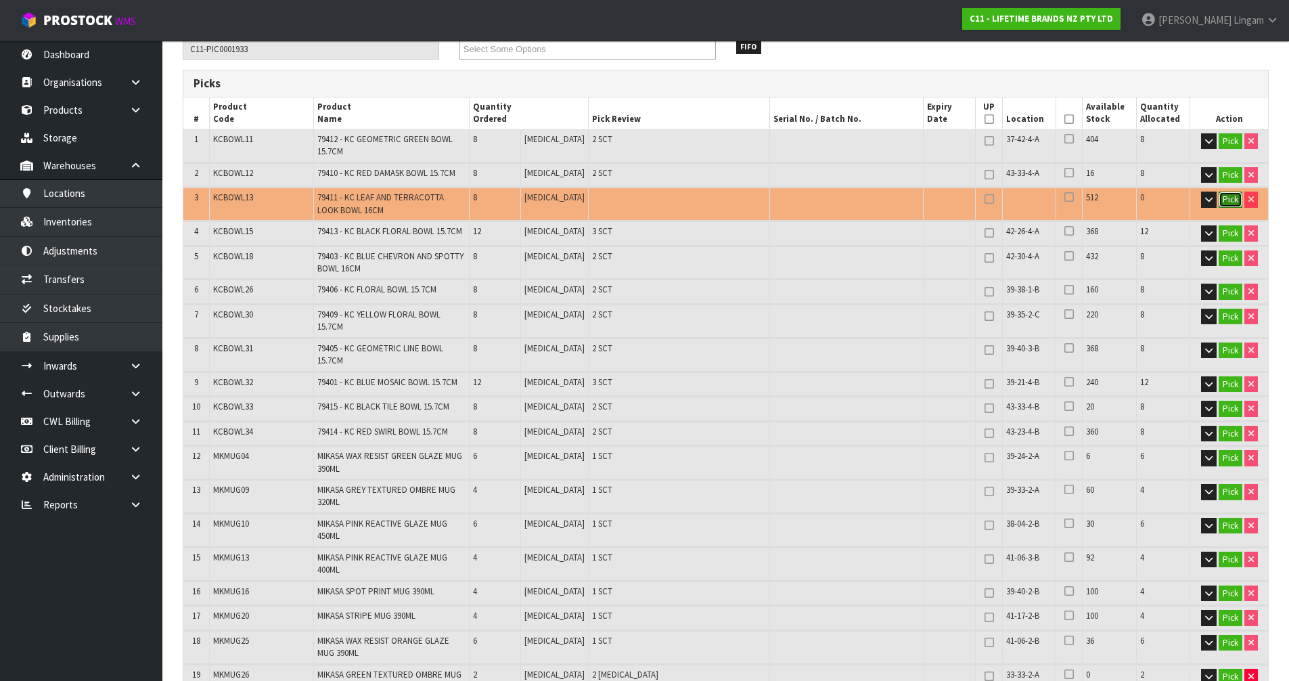
click at [1224, 199] on button "Pick" at bounding box center [1231, 199] width 24 height 16
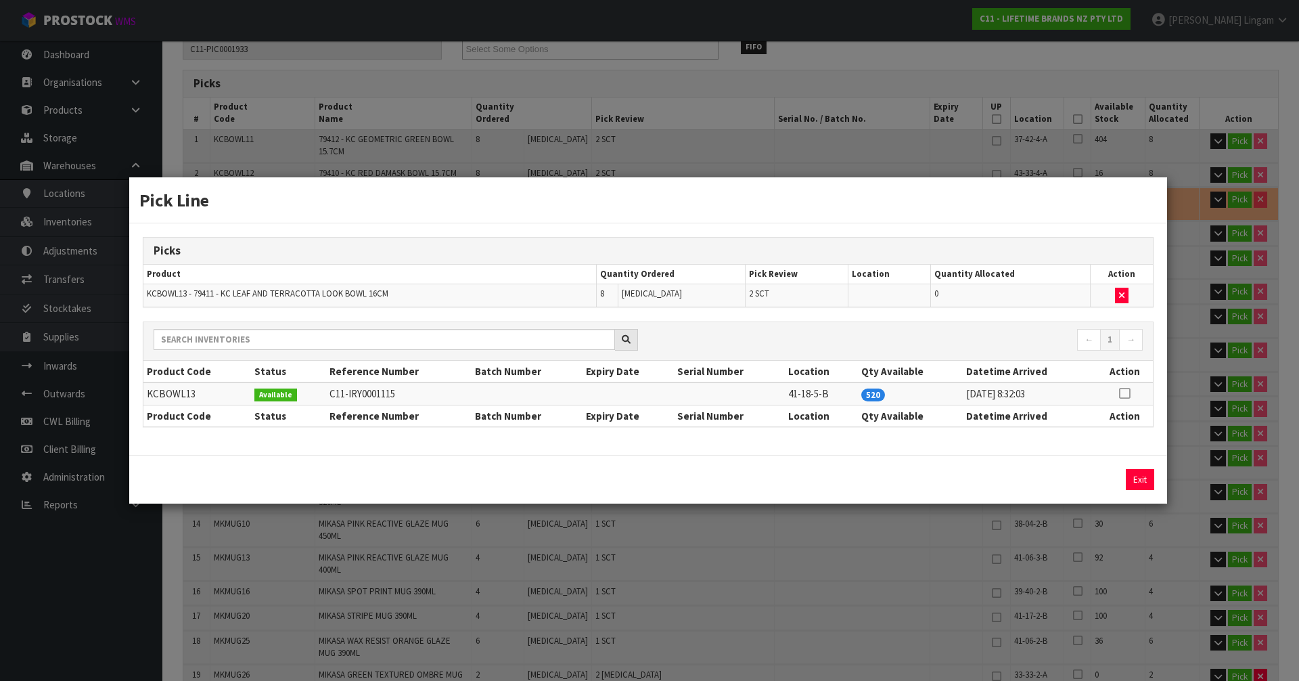
drag, startPoint x: 1127, startPoint y: 396, endPoint x: 1136, endPoint y: 445, distance: 49.6
click at [1127, 394] on icon at bounding box center [1124, 393] width 11 height 1
click at [1097, 471] on button "Assign Pick" at bounding box center [1093, 479] width 55 height 21
type input "Sub-carton x 31"
type input "134"
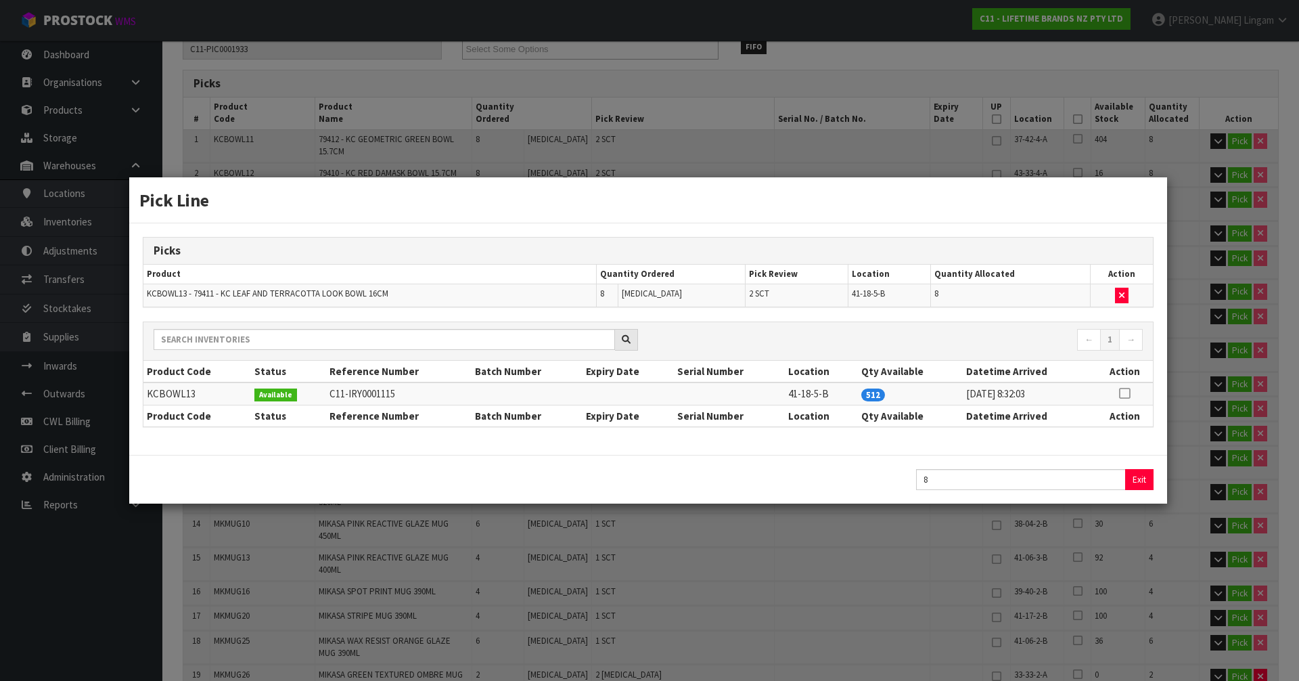
type input "0.14167"
type input "49.64"
click at [1141, 482] on button "Exit" at bounding box center [1139, 479] width 28 height 21
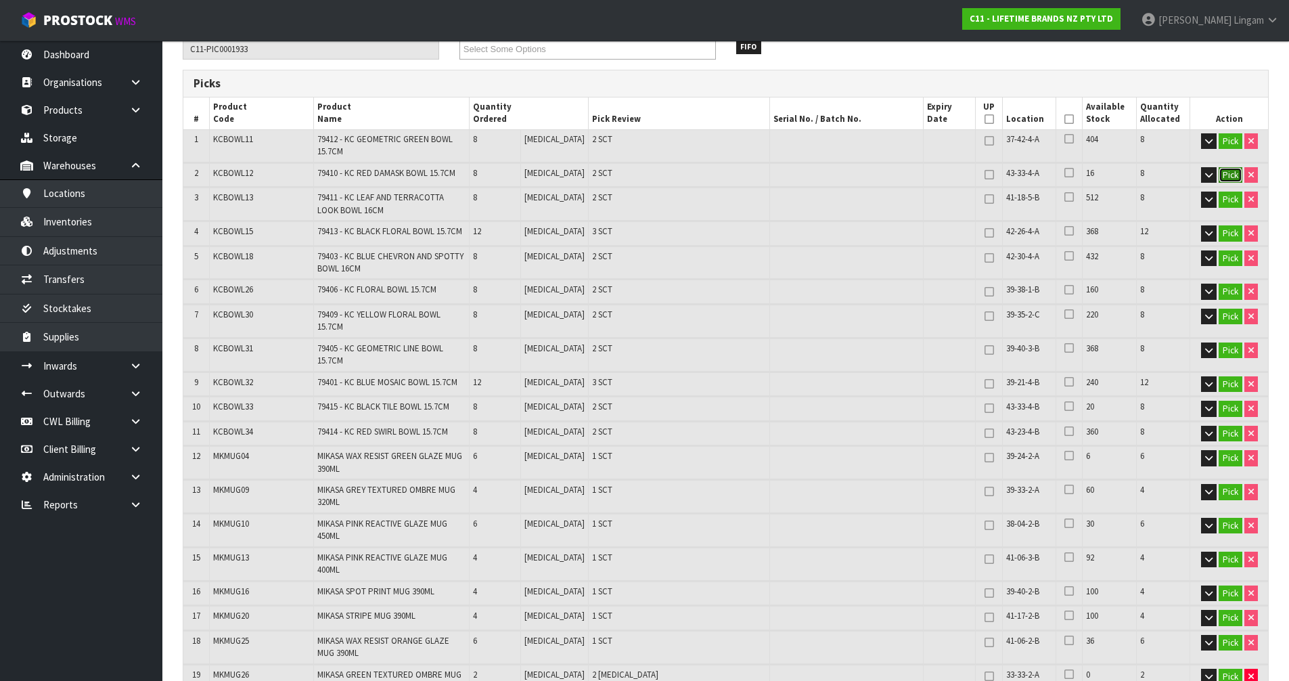
click at [1233, 177] on button "Pick" at bounding box center [1231, 175] width 24 height 16
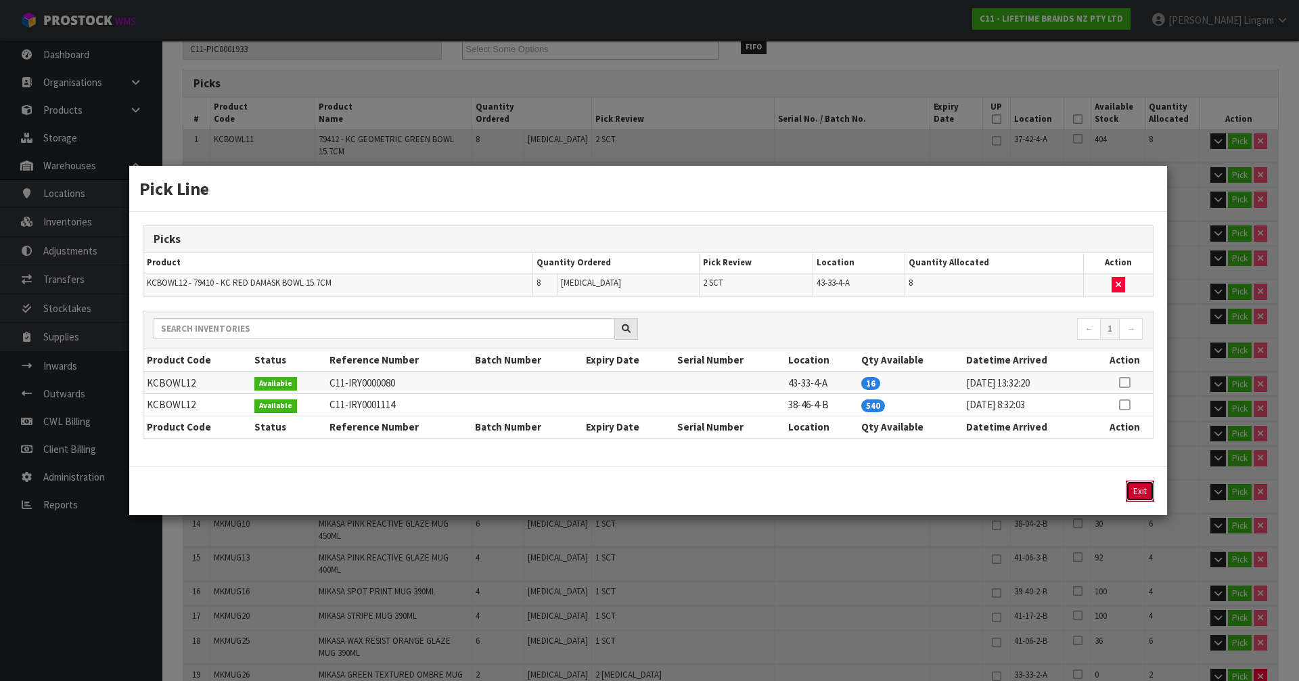
click at [1137, 489] on button "Exit" at bounding box center [1140, 490] width 28 height 21
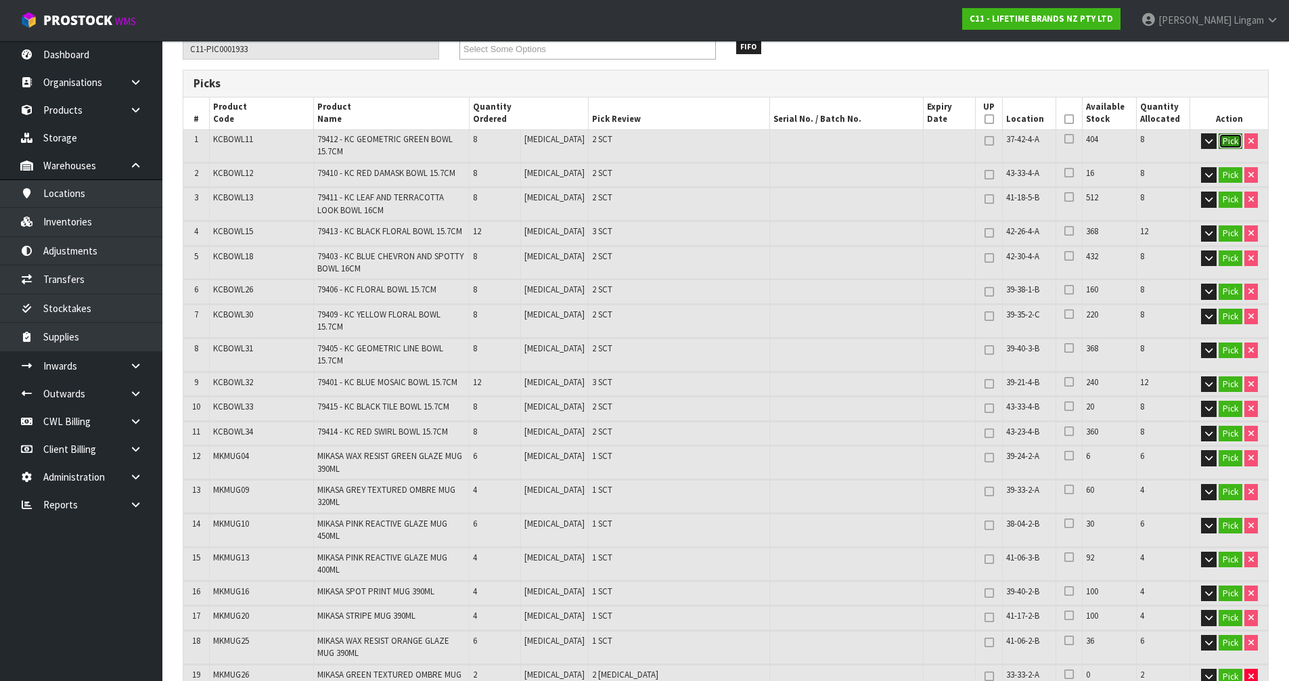
click at [1229, 142] on button "Pick" at bounding box center [1231, 141] width 24 height 16
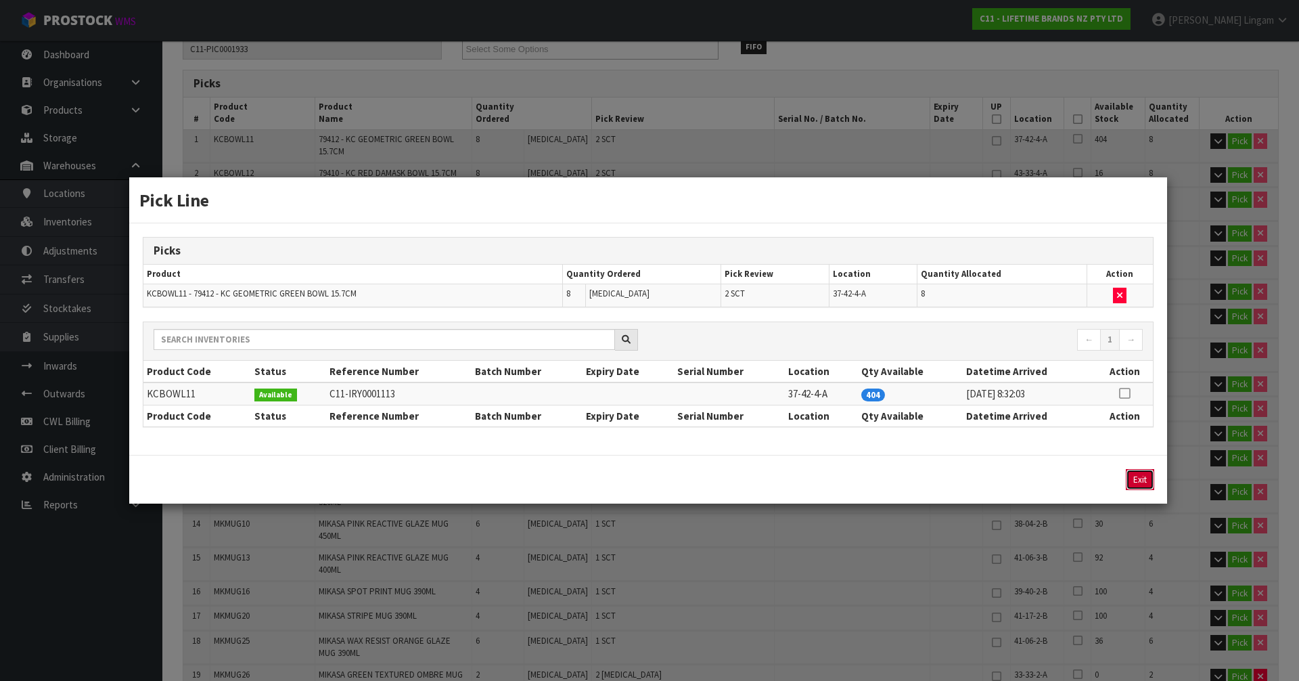
click at [1137, 480] on button "Exit" at bounding box center [1140, 479] width 28 height 21
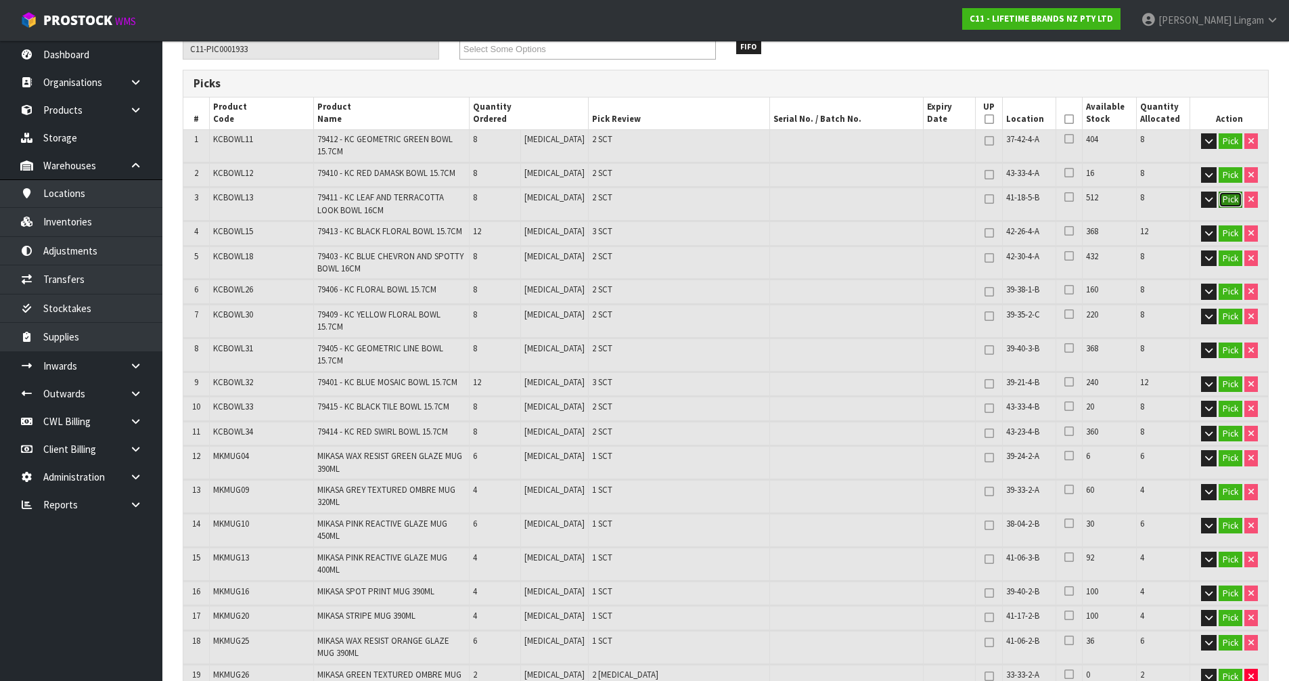
click at [1232, 200] on button "Pick" at bounding box center [1231, 199] width 24 height 16
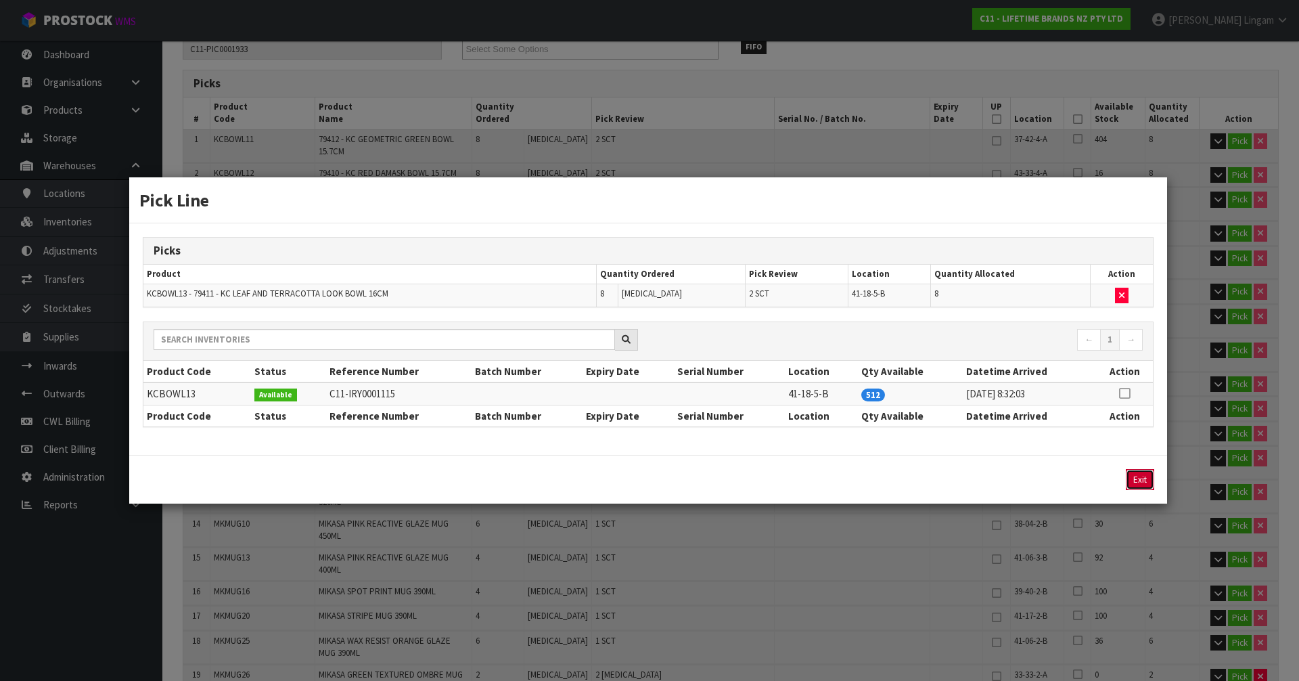
click at [1135, 472] on button "Exit" at bounding box center [1140, 479] width 28 height 21
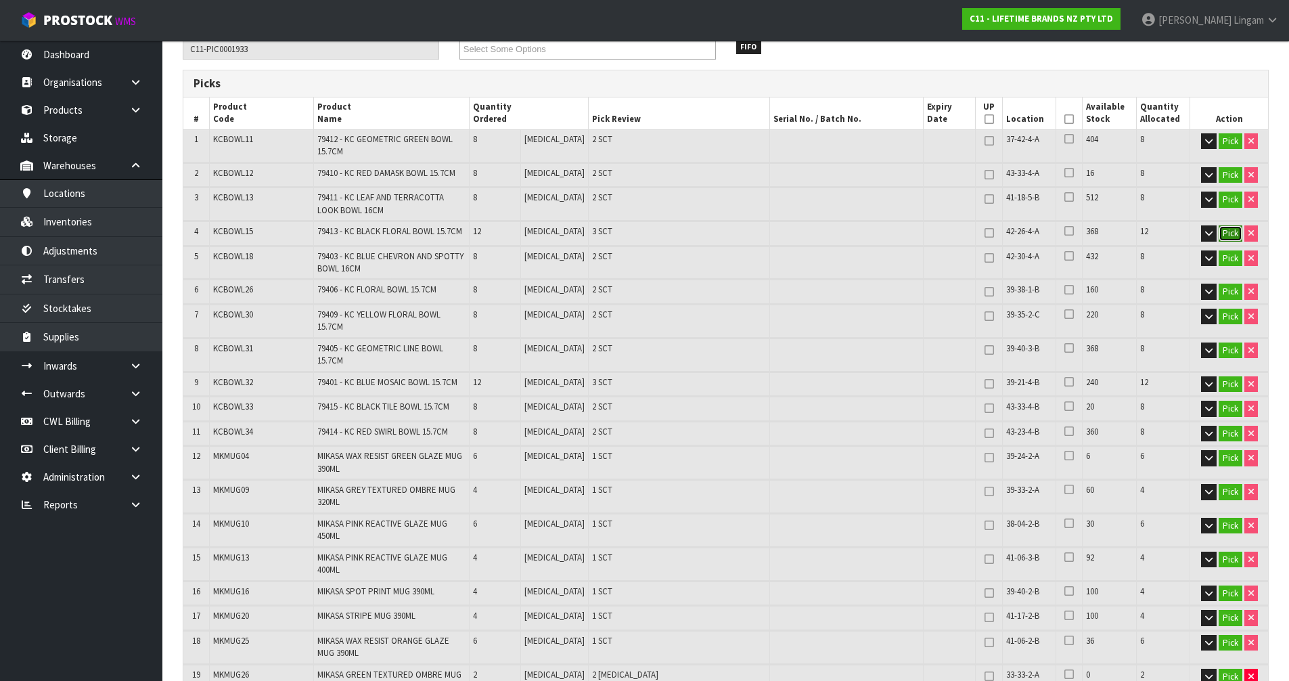
click at [1229, 229] on button "Pick" at bounding box center [1231, 233] width 24 height 16
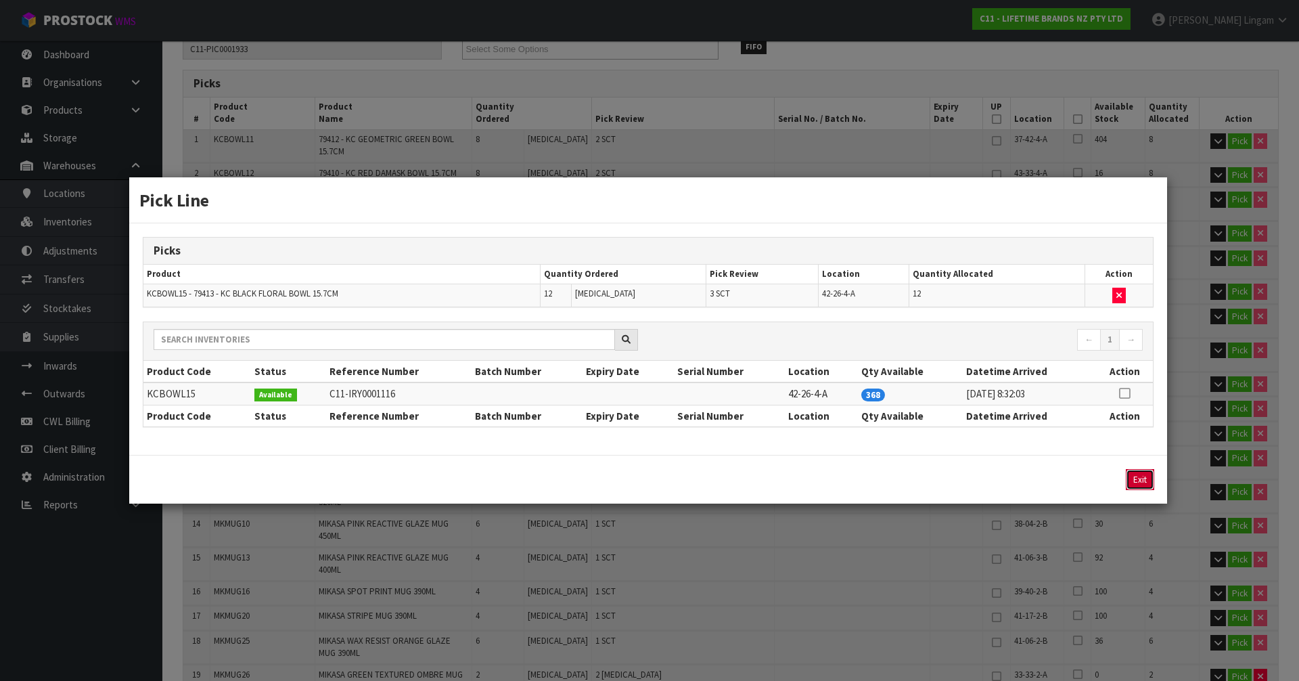
click at [1138, 478] on button "Exit" at bounding box center [1140, 479] width 28 height 21
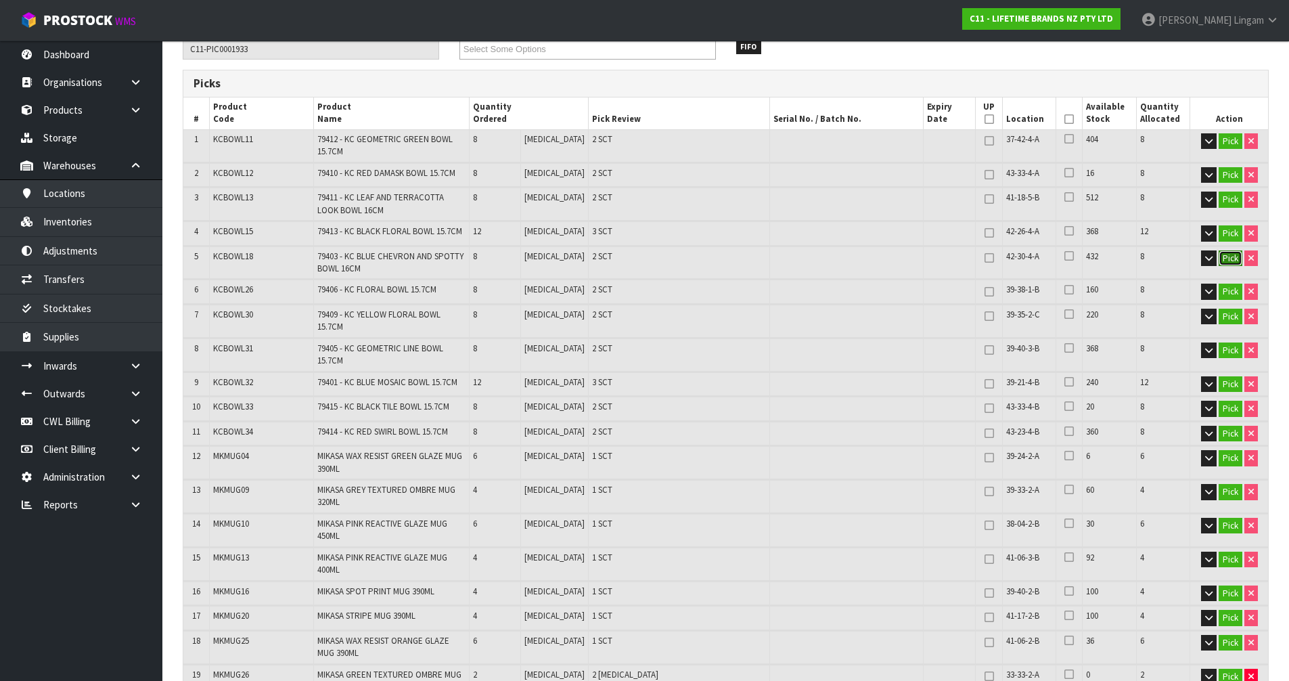
click at [1237, 258] on button "Pick" at bounding box center [1231, 258] width 24 height 16
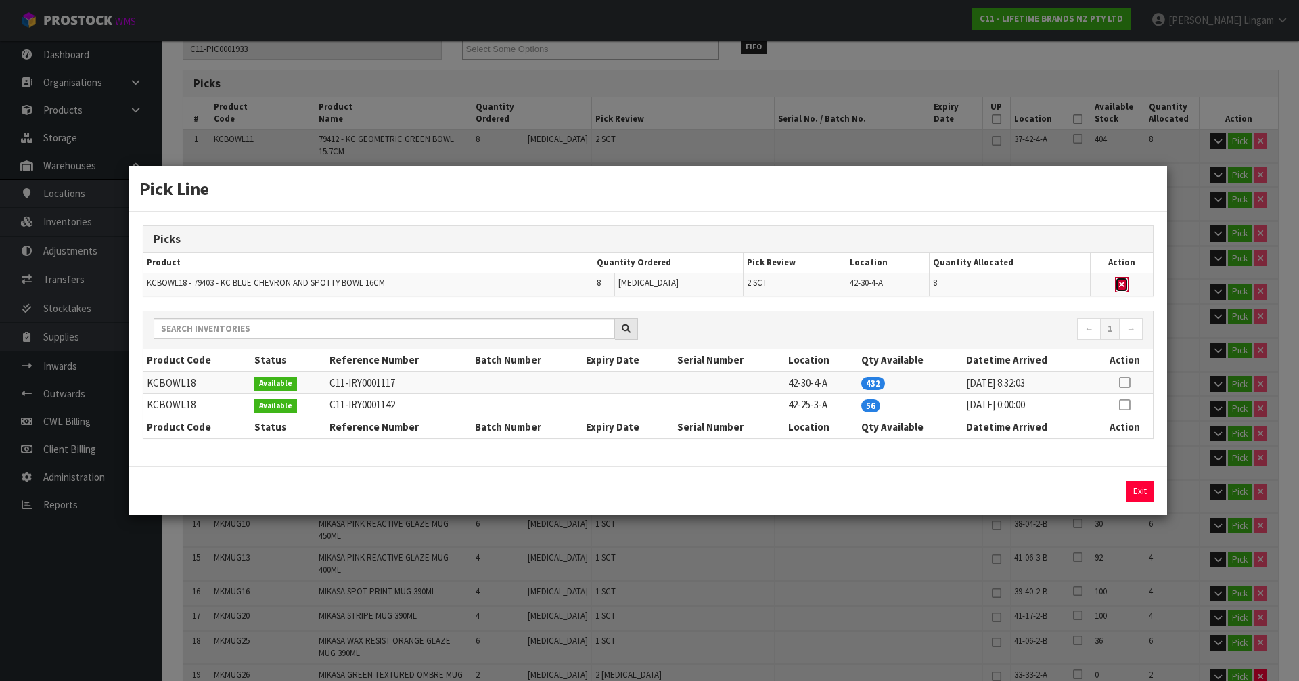
click at [1123, 288] on icon "button" at bounding box center [1121, 284] width 5 height 9
type input "Sub-carton x 29"
type input "126"
type input "0.133578"
type input "46.76"
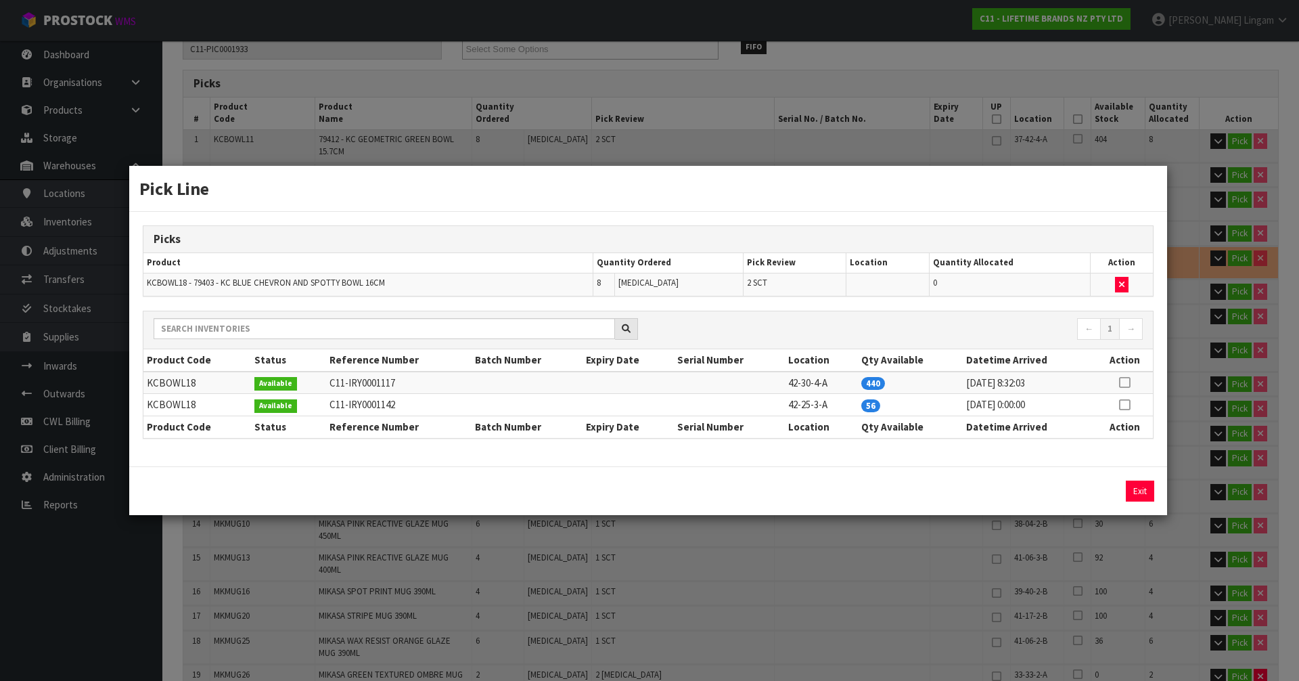
click at [1129, 405] on icon at bounding box center [1124, 405] width 11 height 1
click at [1100, 489] on button "Assign Pick" at bounding box center [1093, 490] width 55 height 21
type input "Sub-carton x 31"
type input "134"
type input "0.14167"
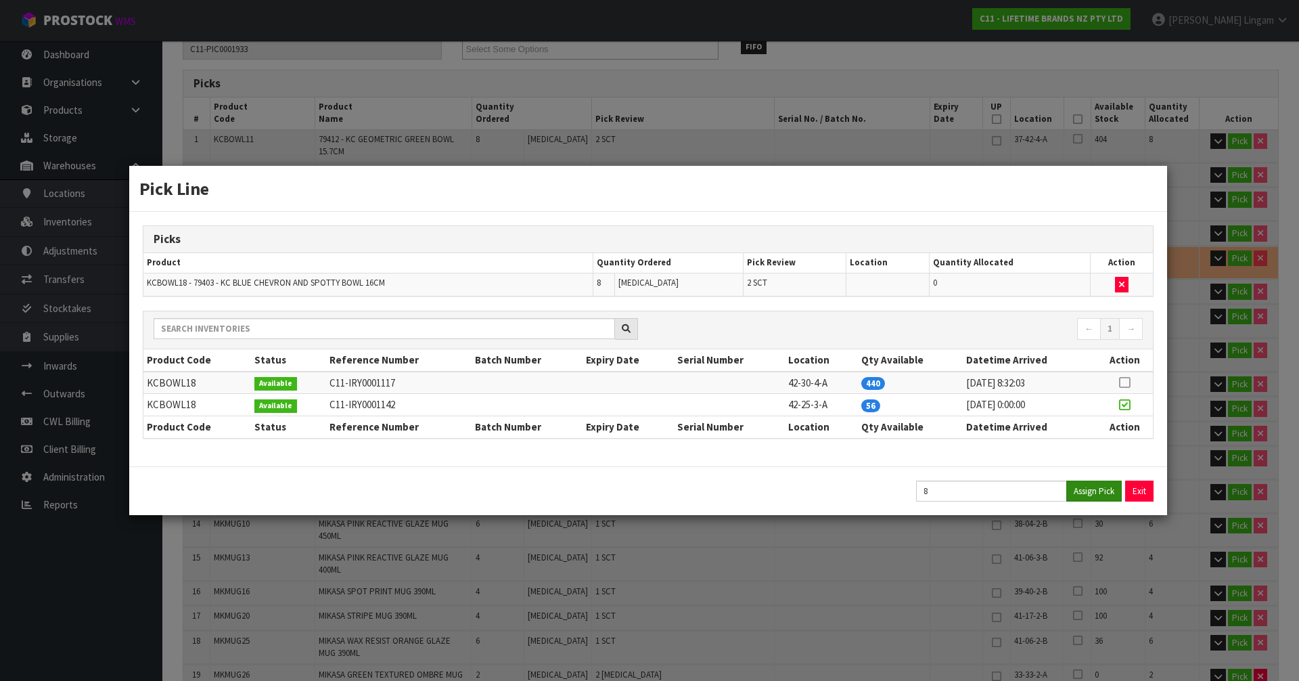
type input "49.64"
click at [1130, 491] on button "Exit" at bounding box center [1140, 490] width 28 height 21
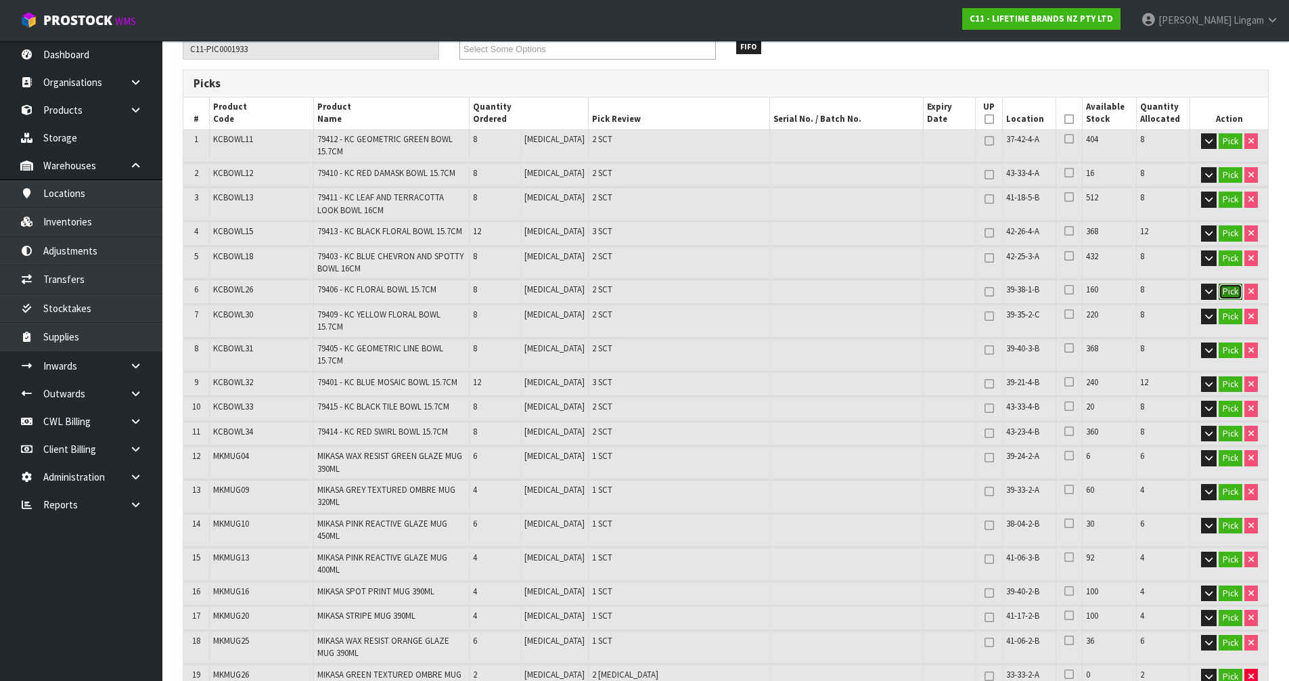
click at [1226, 289] on button "Pick" at bounding box center [1231, 291] width 24 height 16
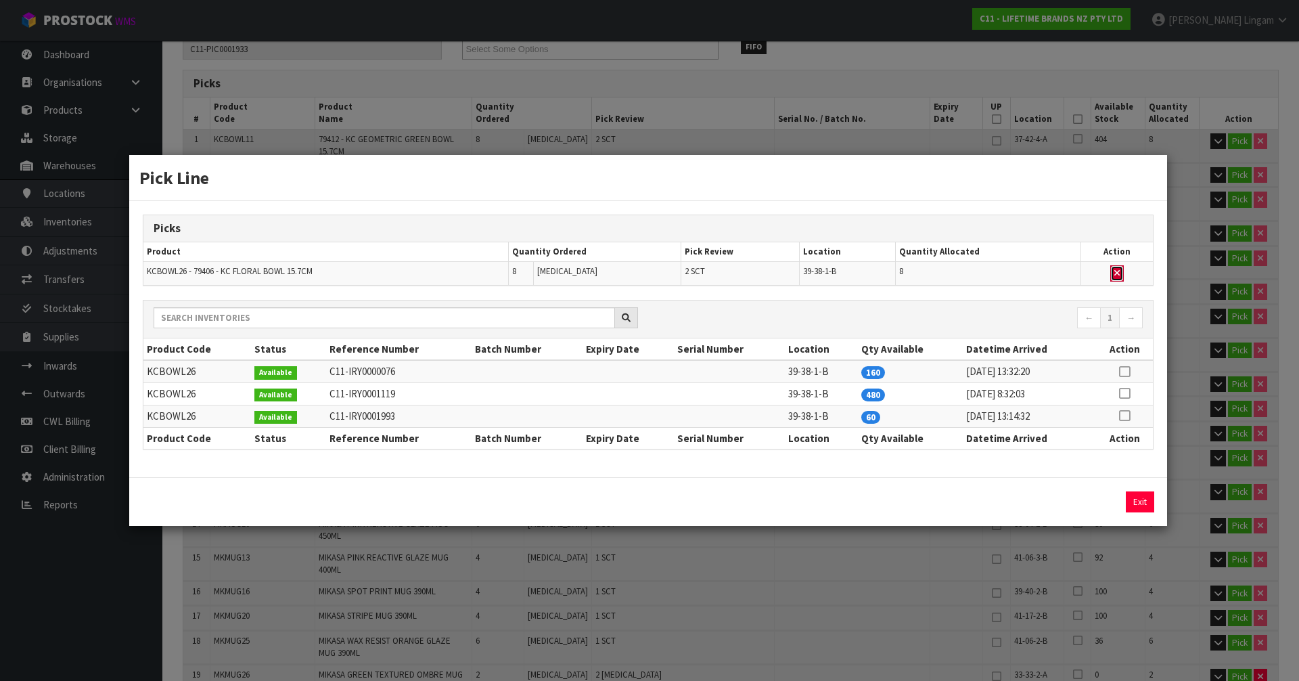
click at [1119, 270] on icon "button" at bounding box center [1116, 273] width 5 height 9
type input "Sub-carton x 29"
type input "126"
type input "0.141194"
type input "46.64"
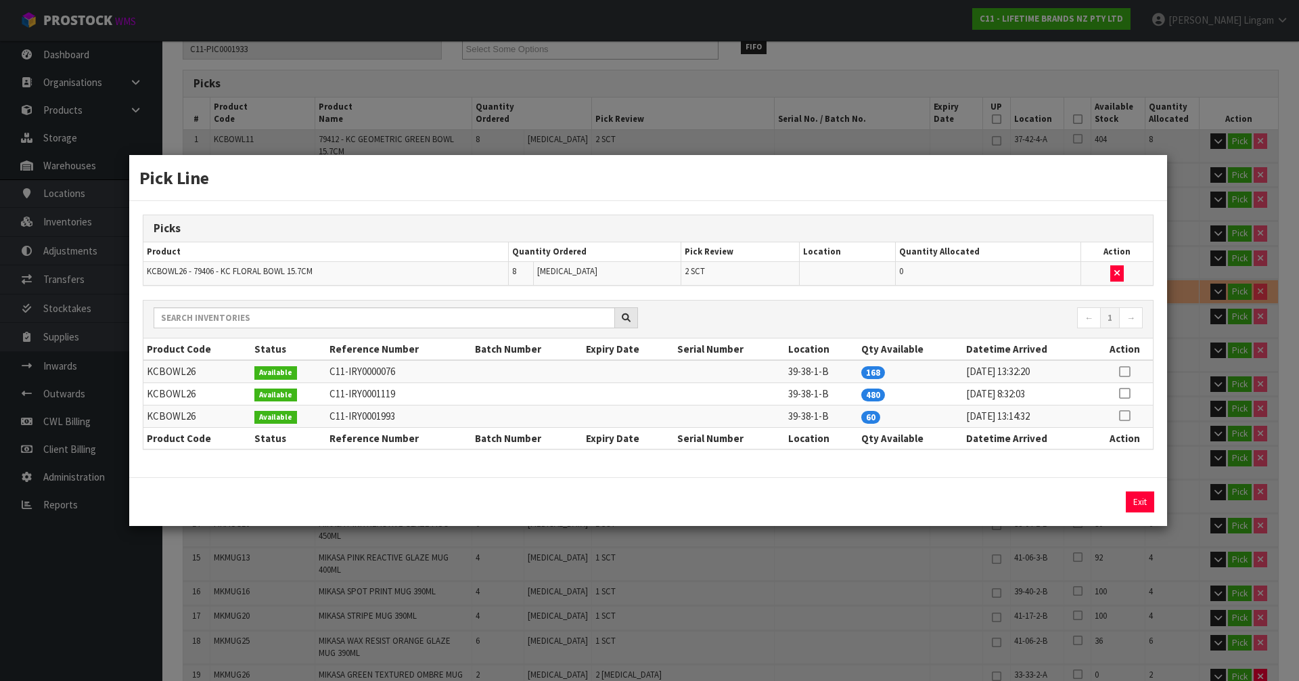
click at [1127, 415] on icon at bounding box center [1124, 415] width 11 height 1
click at [1111, 507] on button "Assign Pick" at bounding box center [1093, 501] width 55 height 21
type input "Sub-carton x 31"
type input "134"
type input "0.14167"
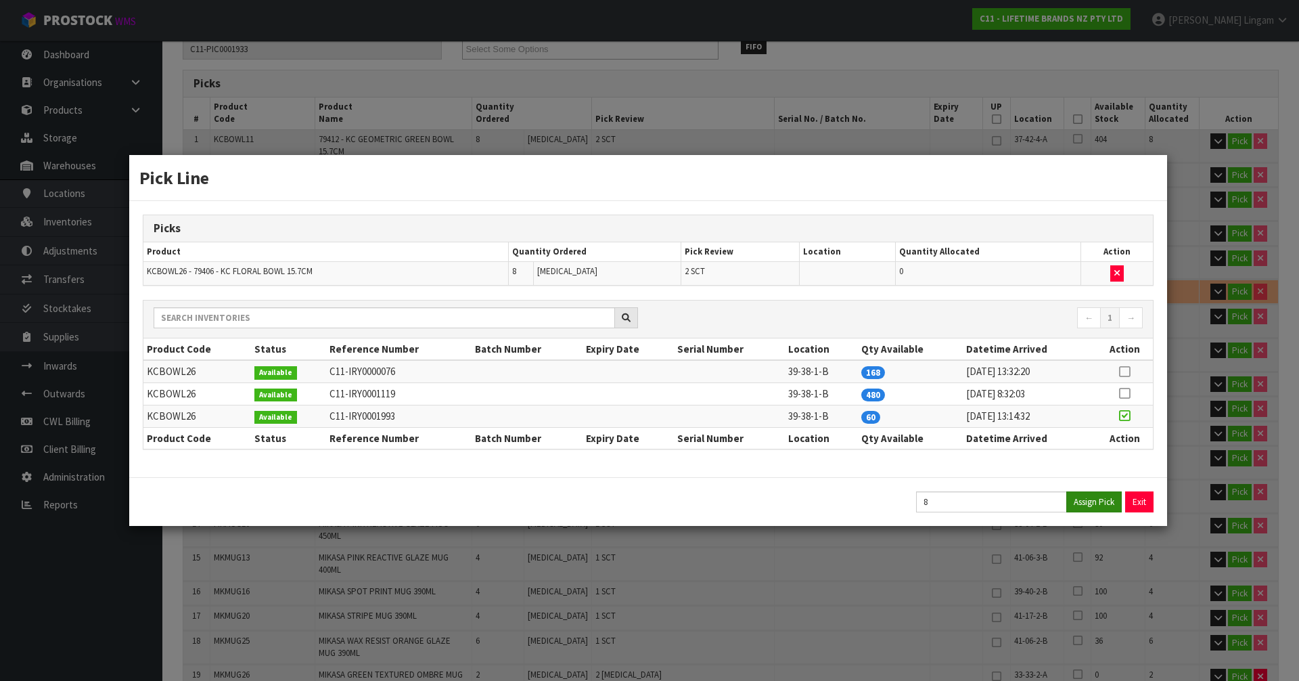
type input "49.64"
click at [1139, 499] on button "Exit" at bounding box center [1139, 501] width 28 height 21
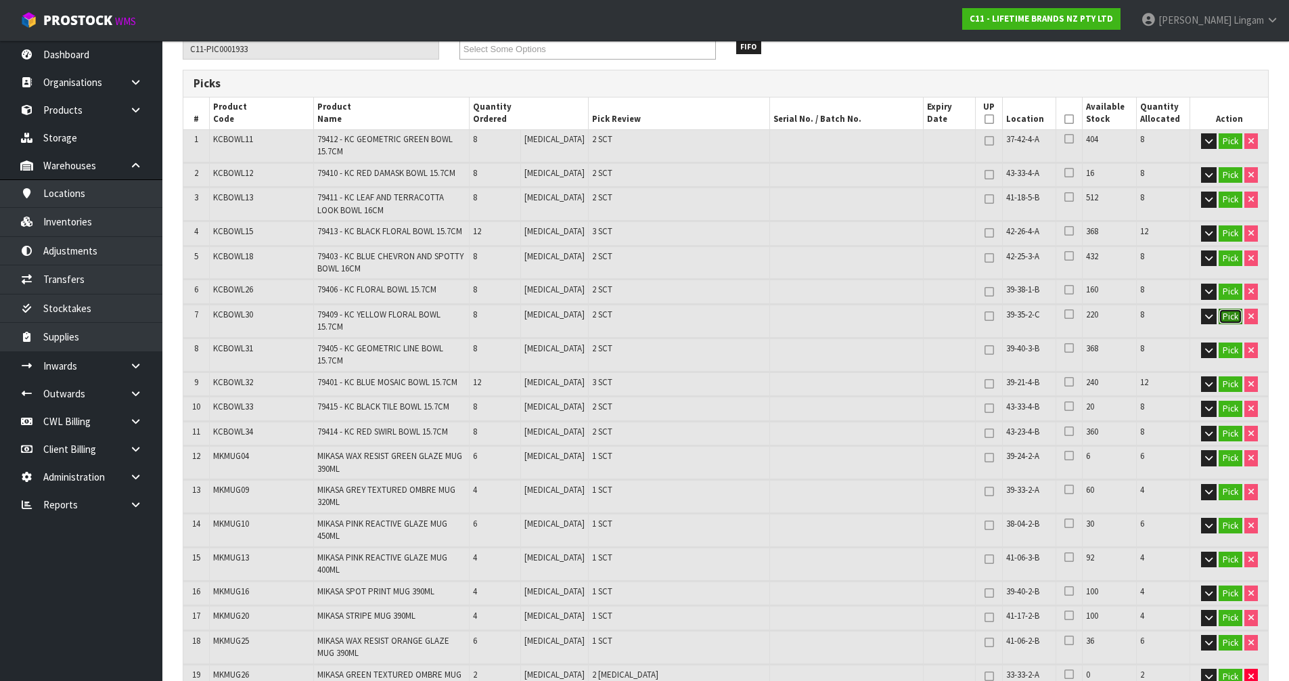
click at [1223, 319] on button "Pick" at bounding box center [1231, 317] width 24 height 16
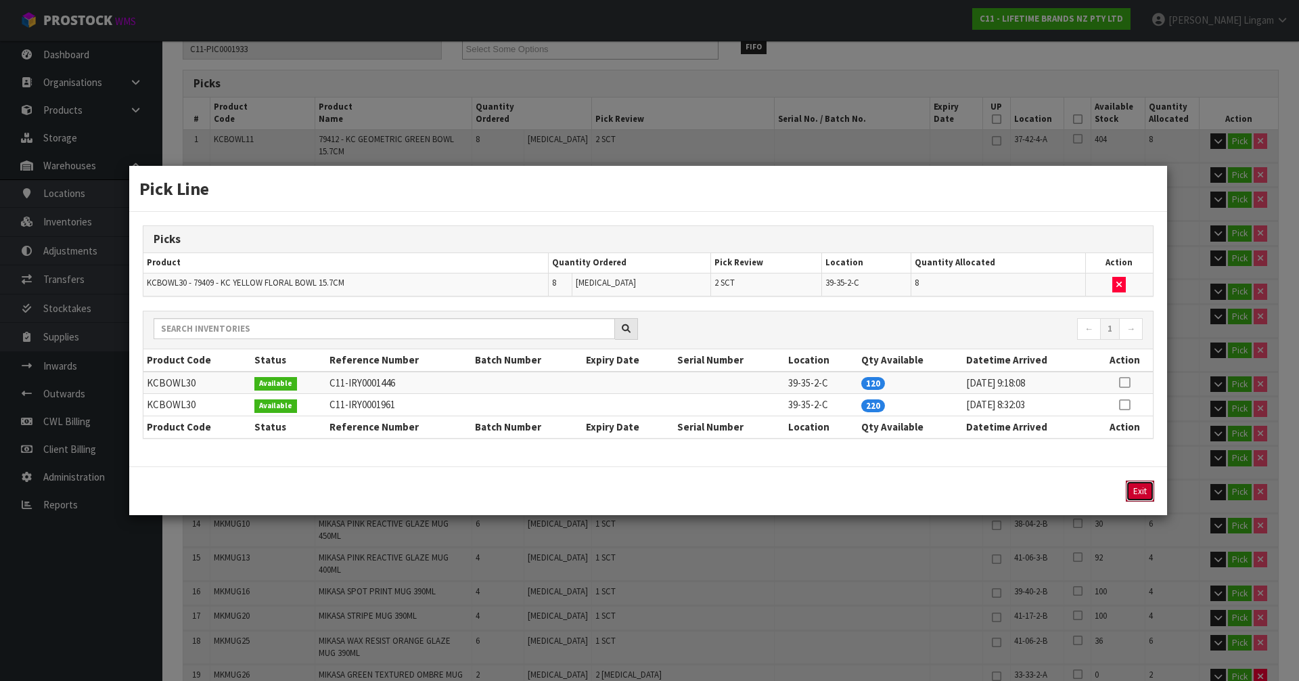
click at [1137, 493] on button "Exit" at bounding box center [1140, 490] width 28 height 21
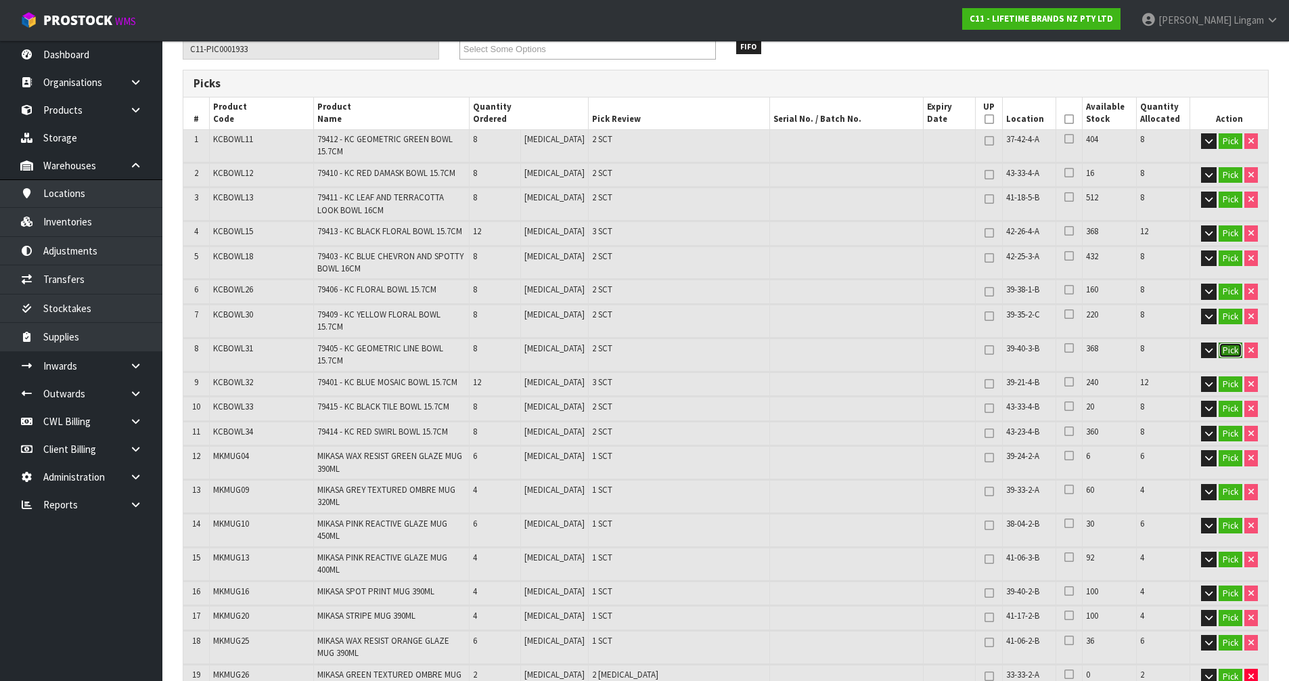
click at [1229, 342] on button "Pick" at bounding box center [1231, 350] width 24 height 16
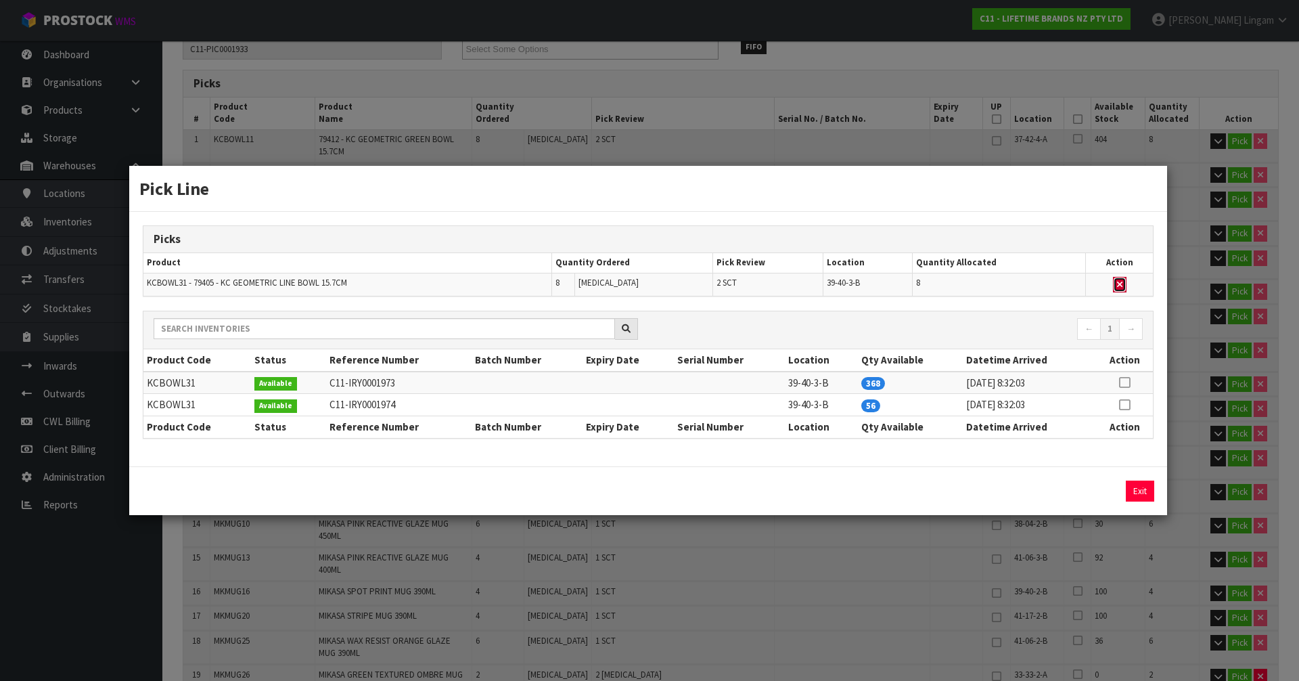
click at [1122, 285] on icon "button" at bounding box center [1119, 284] width 5 height 9
type input "Sub-carton x 29"
type input "126"
type input "0.133578"
type input "46.6"
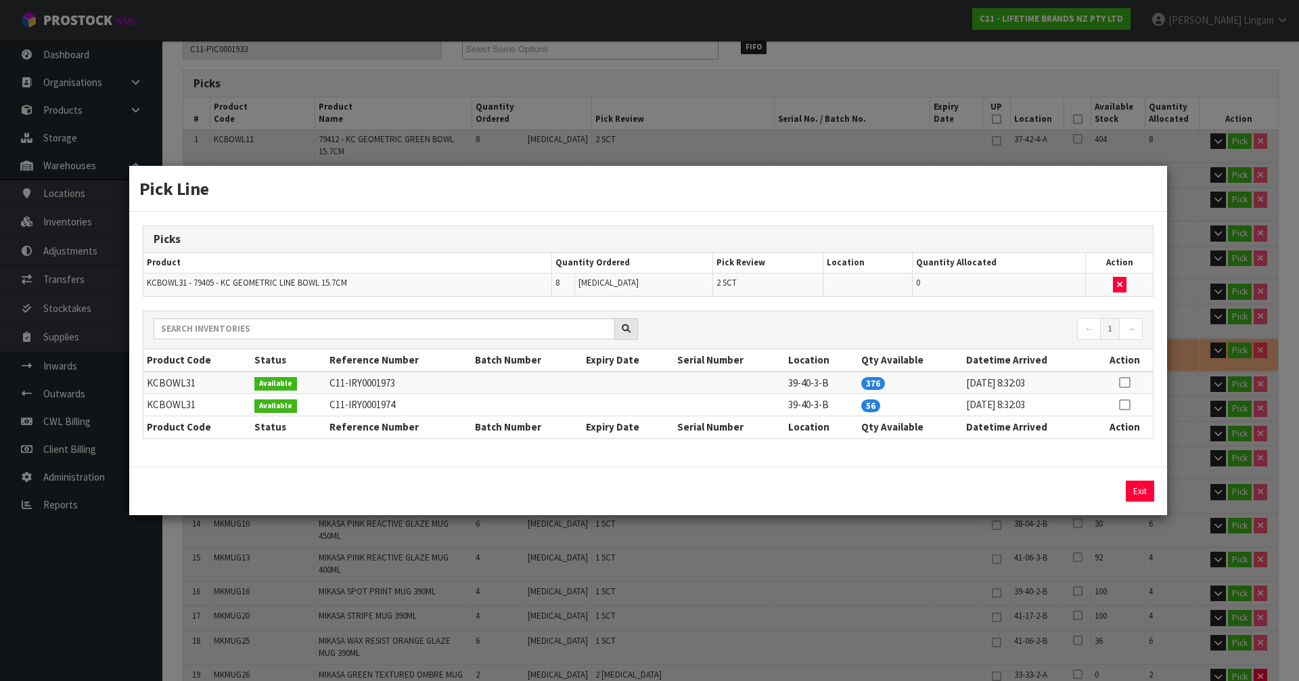
click at [1125, 405] on icon at bounding box center [1124, 405] width 11 height 1
click at [1108, 482] on button "Assign Pick" at bounding box center [1093, 490] width 55 height 21
type input "Sub-carton x 31"
type input "134"
type input "0.14167"
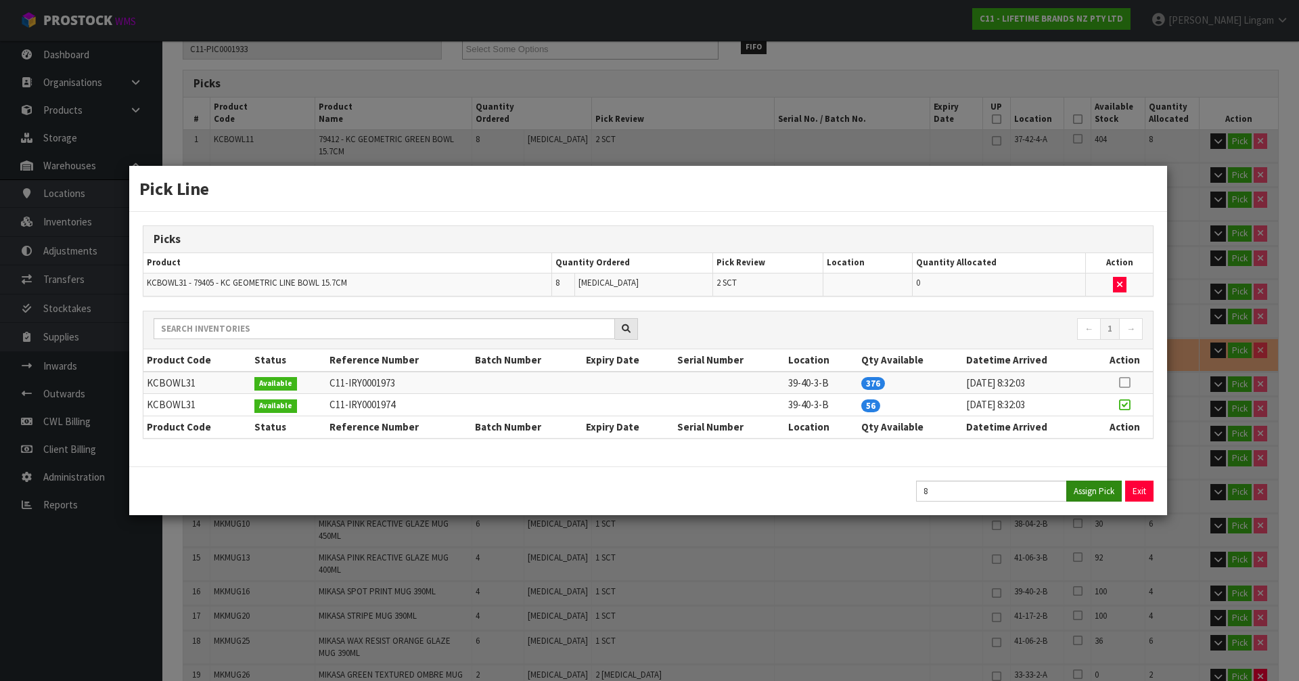
type input "49.64"
click at [1140, 483] on button "Exit" at bounding box center [1140, 490] width 28 height 21
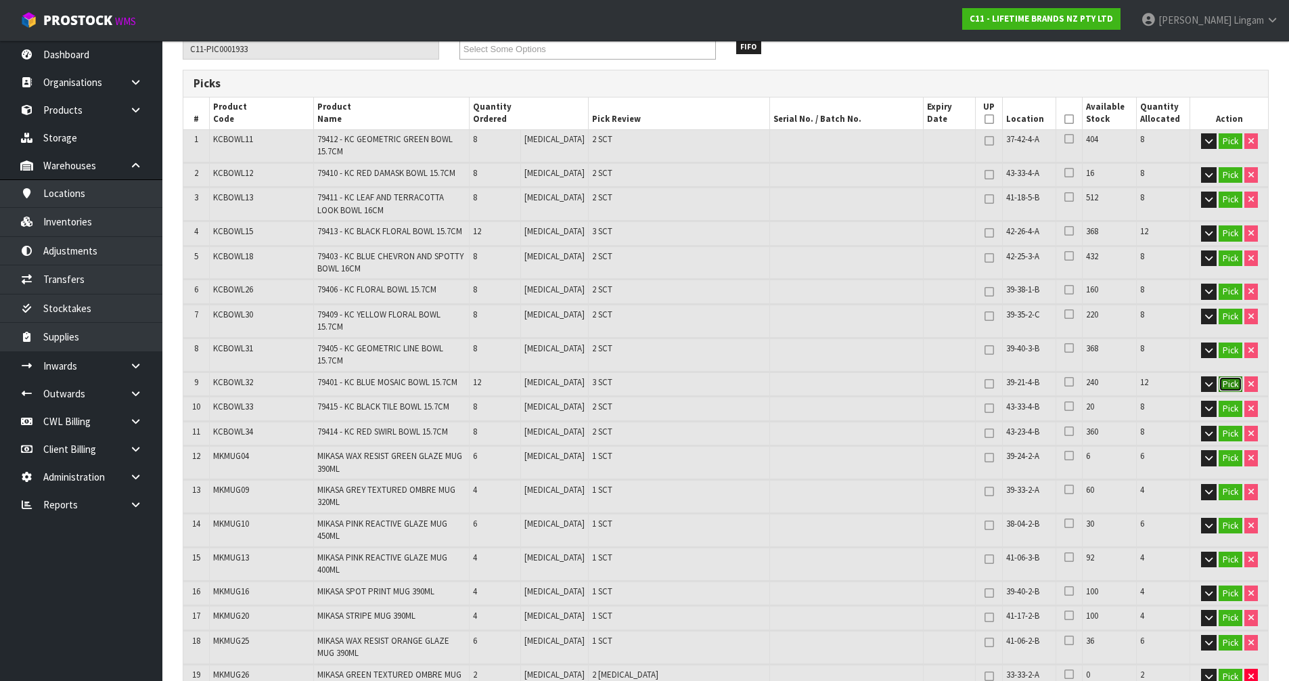
click at [1223, 376] on button "Pick" at bounding box center [1231, 384] width 24 height 16
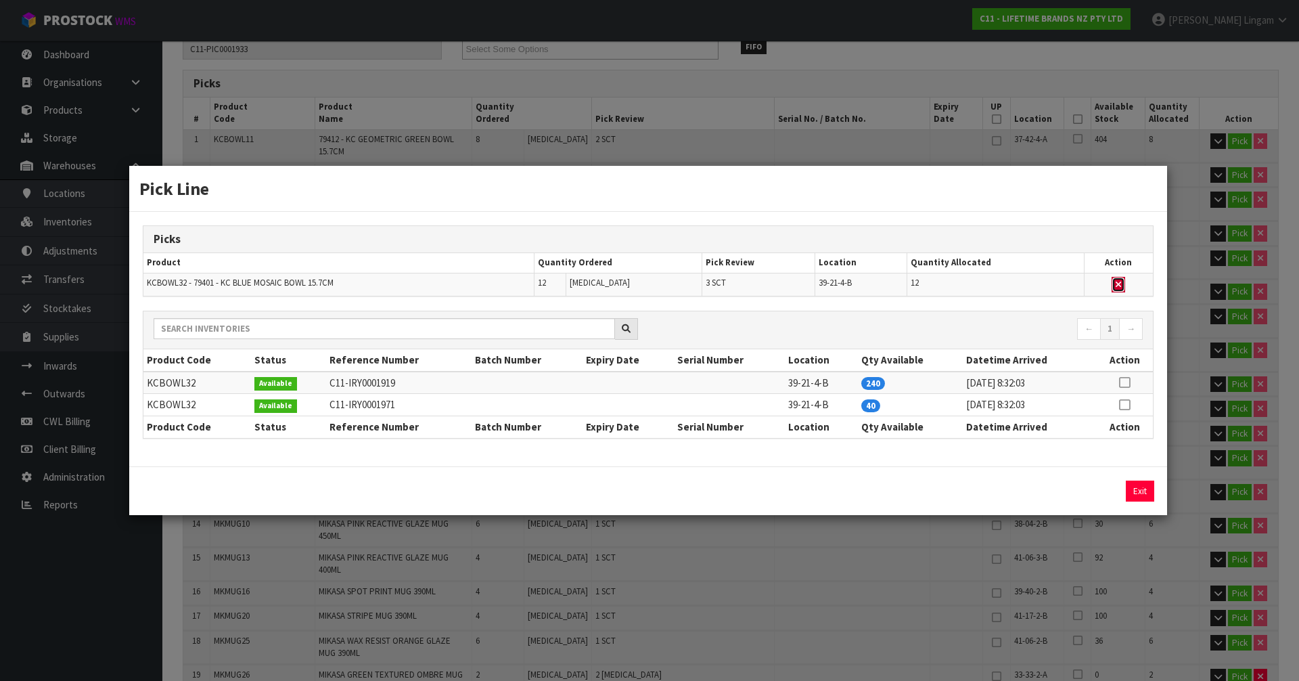
click at [1118, 287] on icon "button" at bounding box center [1118, 284] width 5 height 9
type input "Sub-carton x 28"
type input "122"
type input "0.12709"
type input "44.84"
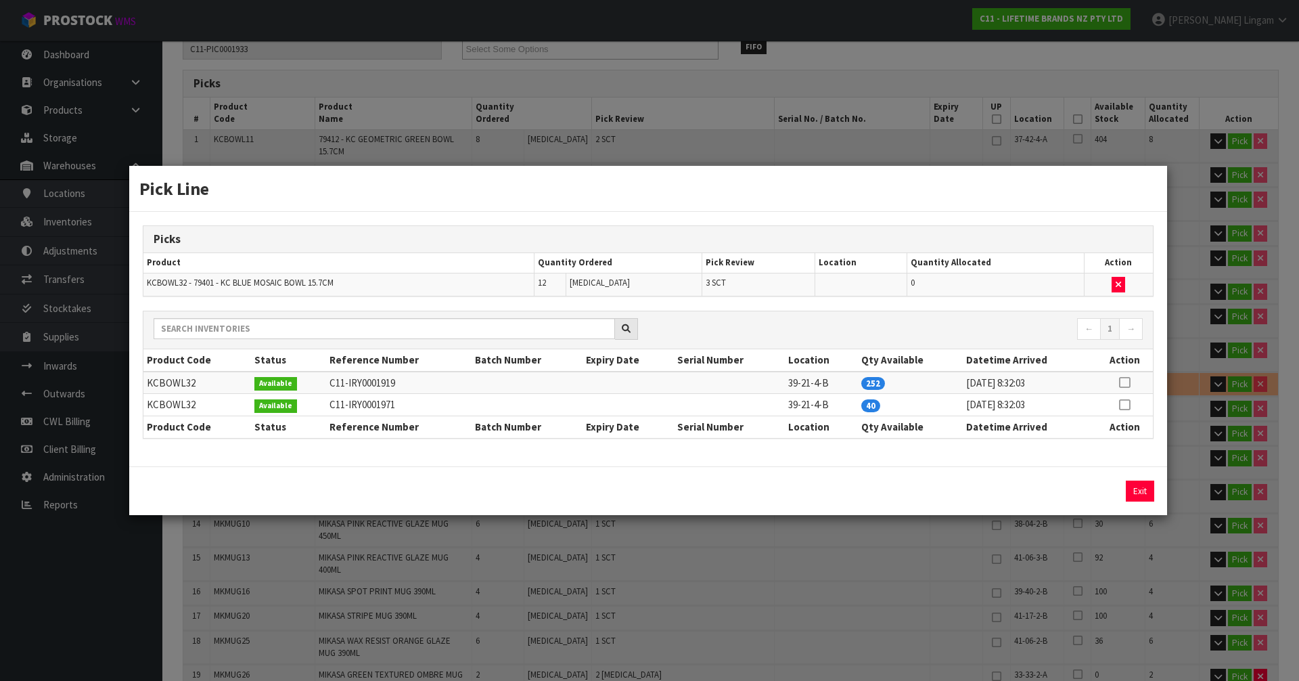
click at [1130, 405] on icon at bounding box center [1124, 405] width 11 height 1
click at [1110, 486] on button "Assign Pick" at bounding box center [1093, 490] width 55 height 21
type input "Sub-carton x 31"
type input "134"
type input "0.14167"
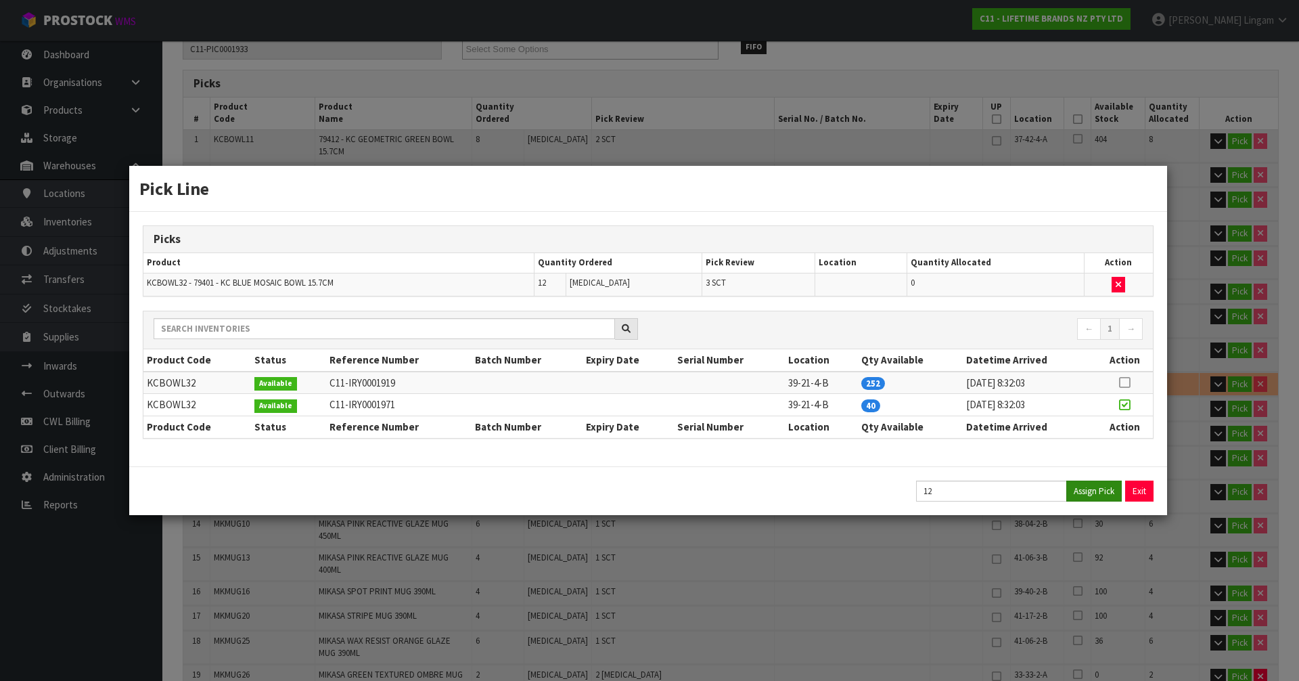
type input "49.64"
click at [1133, 486] on button "Exit" at bounding box center [1140, 490] width 28 height 21
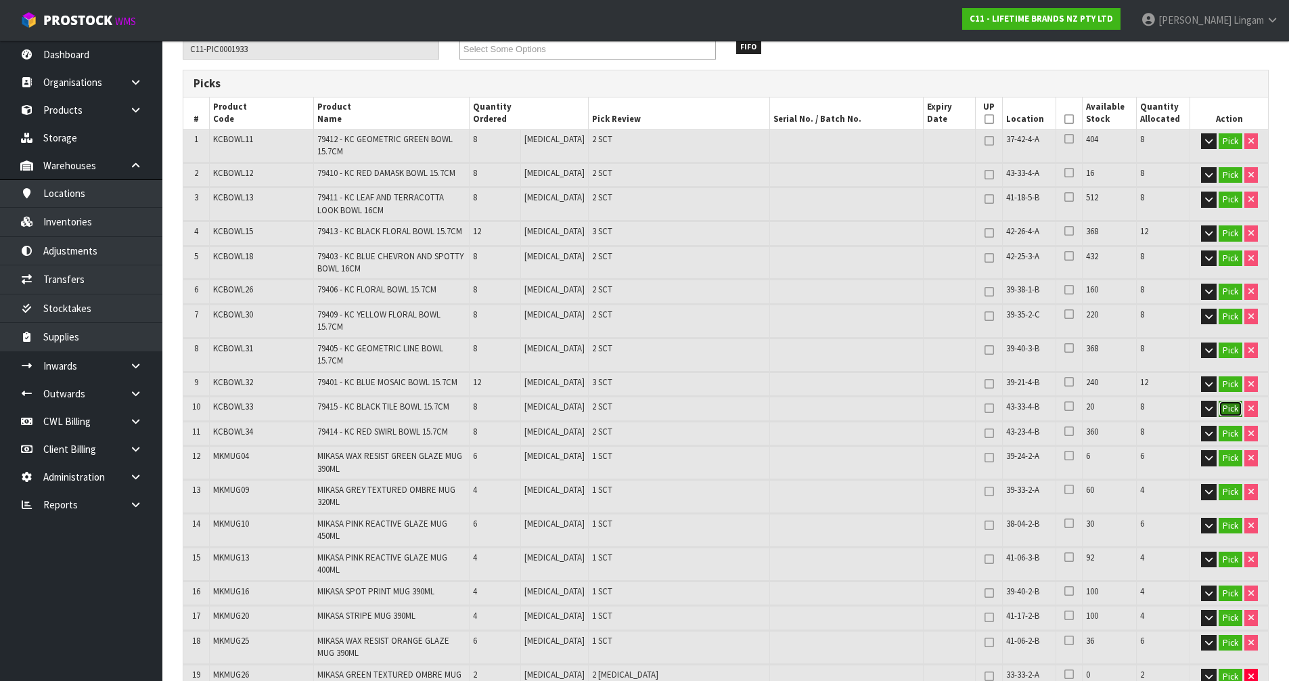
click at [1223, 401] on button "Pick" at bounding box center [1231, 409] width 24 height 16
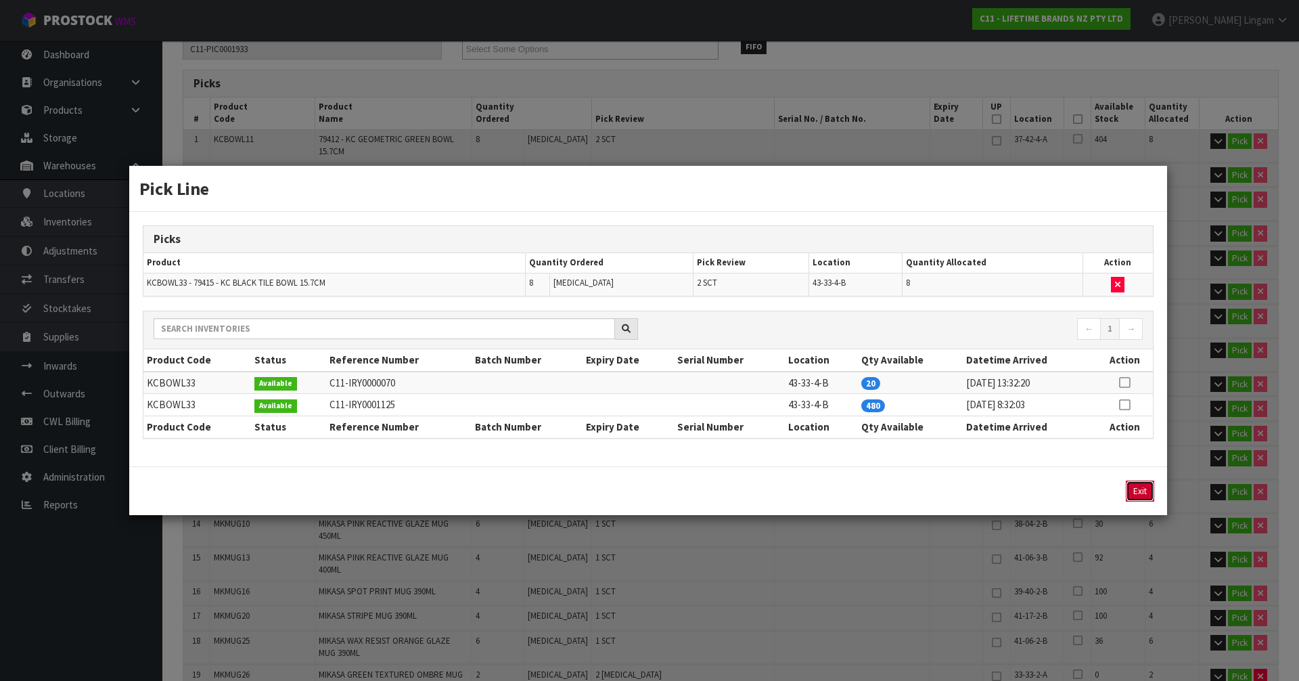
click at [1137, 492] on button "Exit" at bounding box center [1140, 490] width 28 height 21
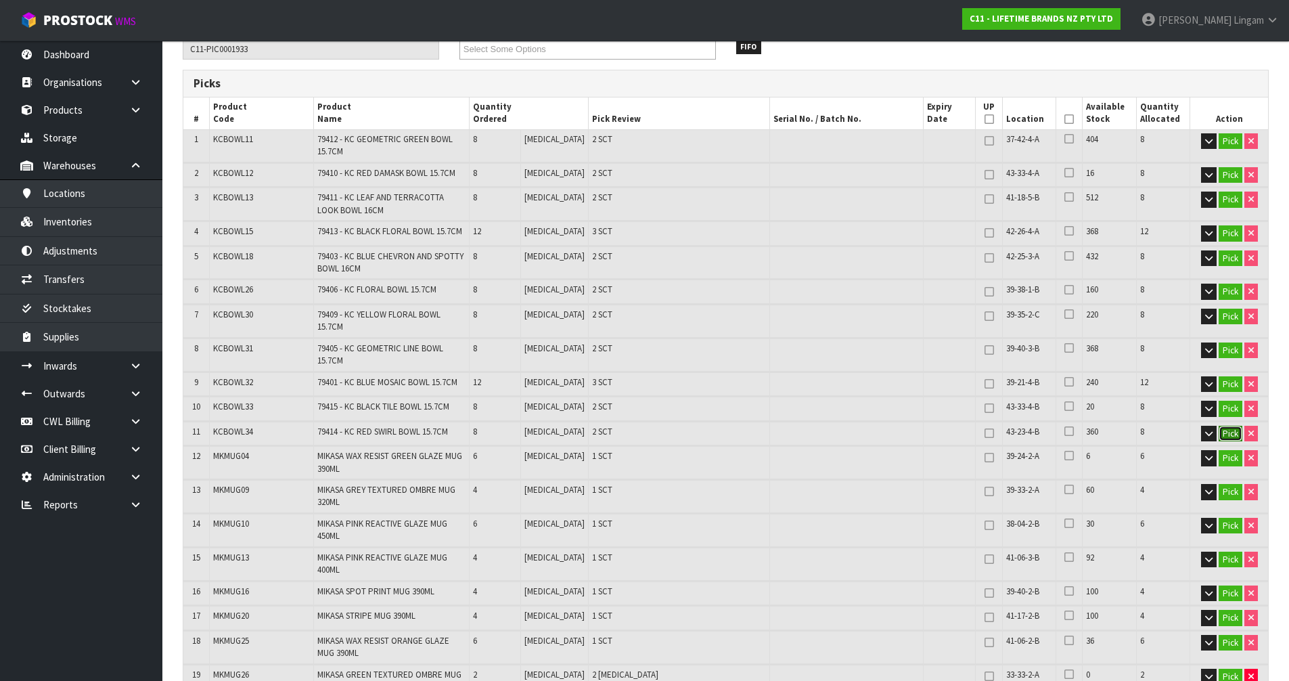
click at [1233, 426] on button "Pick" at bounding box center [1231, 434] width 24 height 16
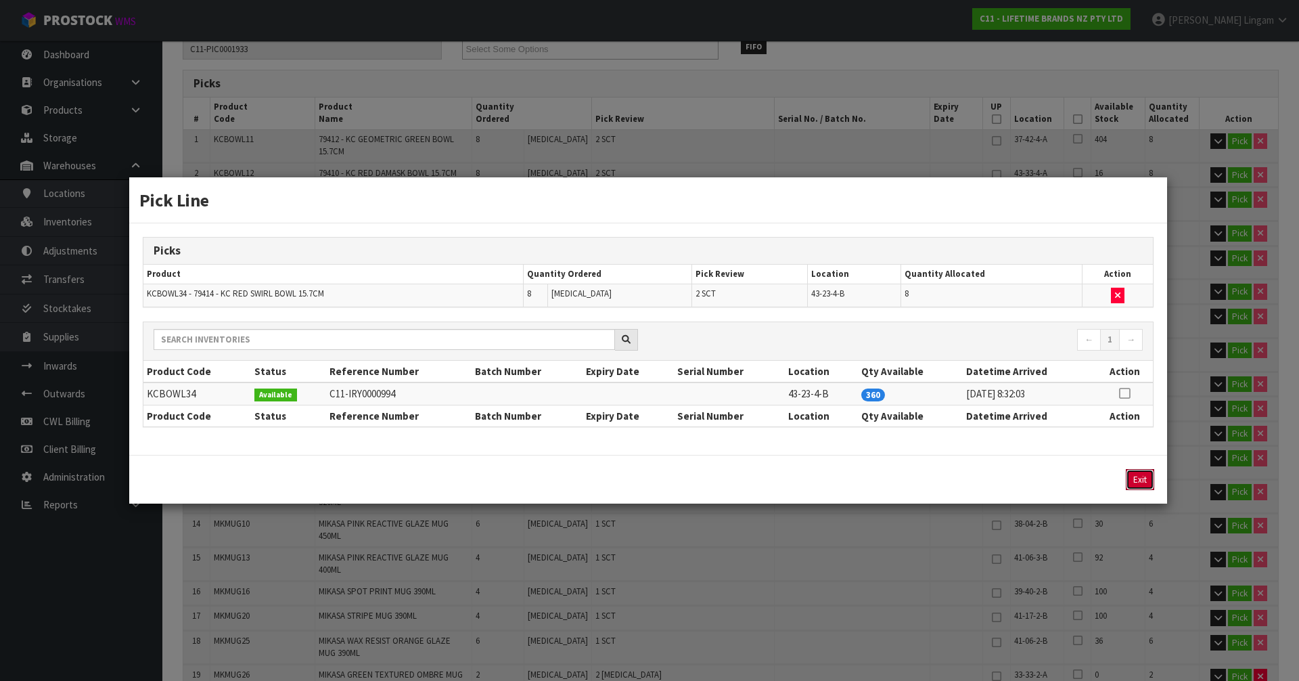
click at [1153, 484] on button "Exit" at bounding box center [1140, 479] width 28 height 21
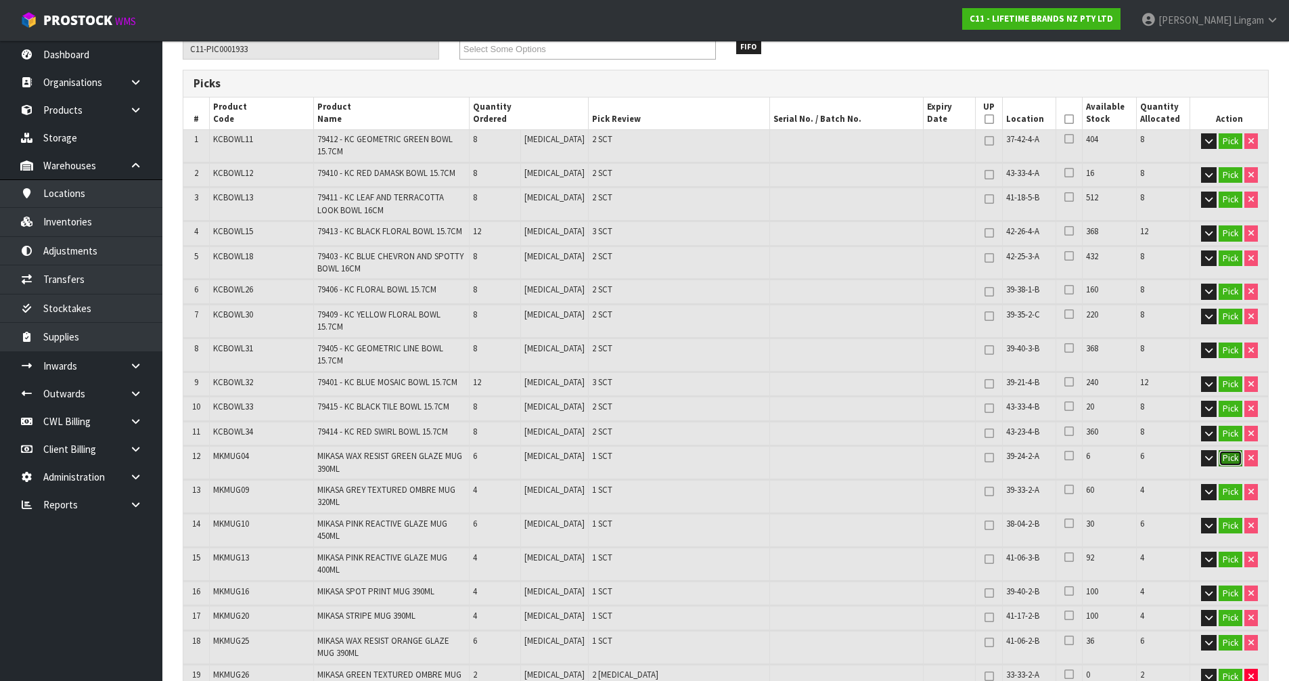
click at [1227, 450] on button "Pick" at bounding box center [1231, 458] width 24 height 16
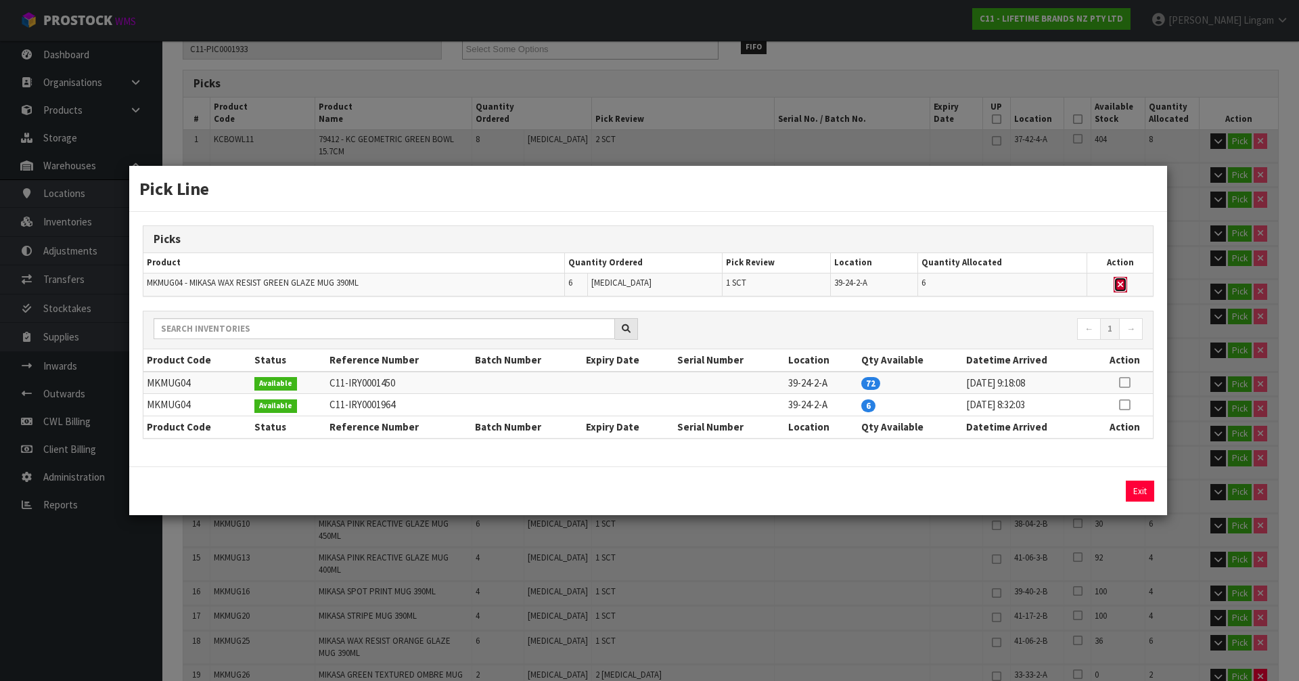
click at [1122, 287] on icon "button" at bounding box center [1120, 284] width 5 height 9
type input "Sub-carton x 30"
type input "128"
type input "0.13627"
type input "48.44"
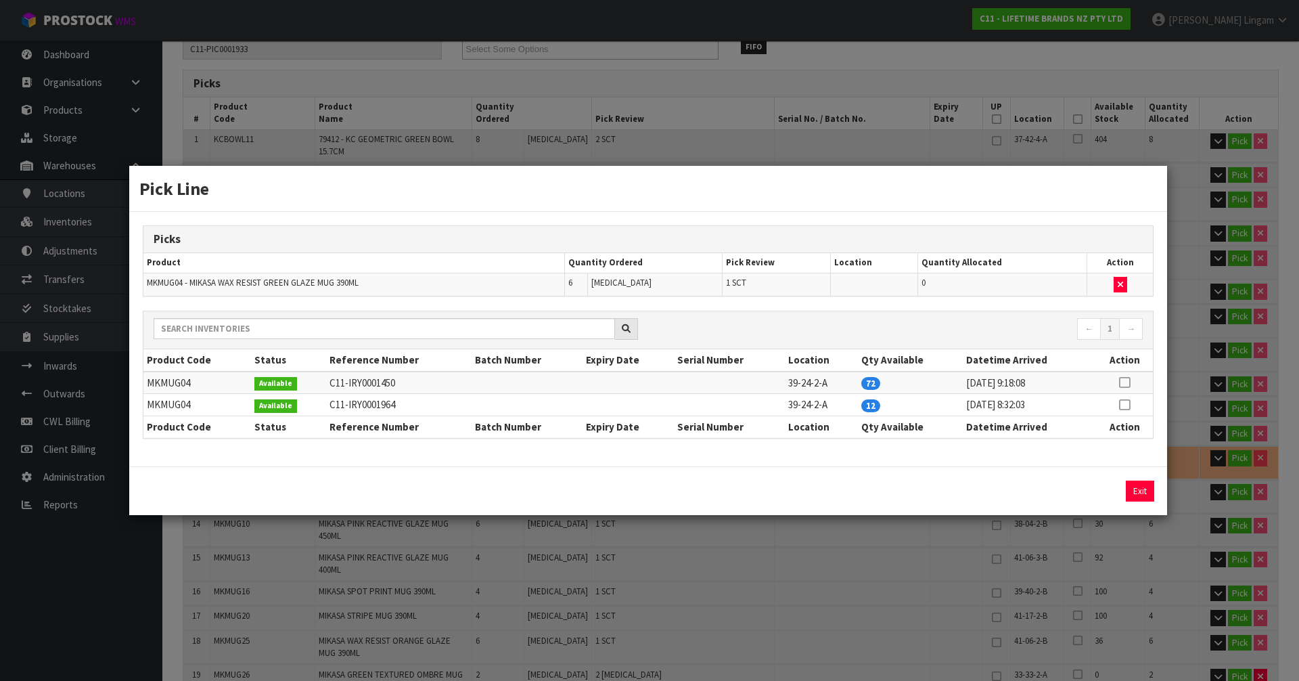
click at [1123, 405] on icon at bounding box center [1124, 405] width 11 height 1
drag, startPoint x: 1106, startPoint y: 487, endPoint x: 1126, endPoint y: 487, distance: 20.3
click at [1106, 489] on button "Assign Pick" at bounding box center [1093, 490] width 55 height 21
type input "Sub-carton x 31"
type input "134"
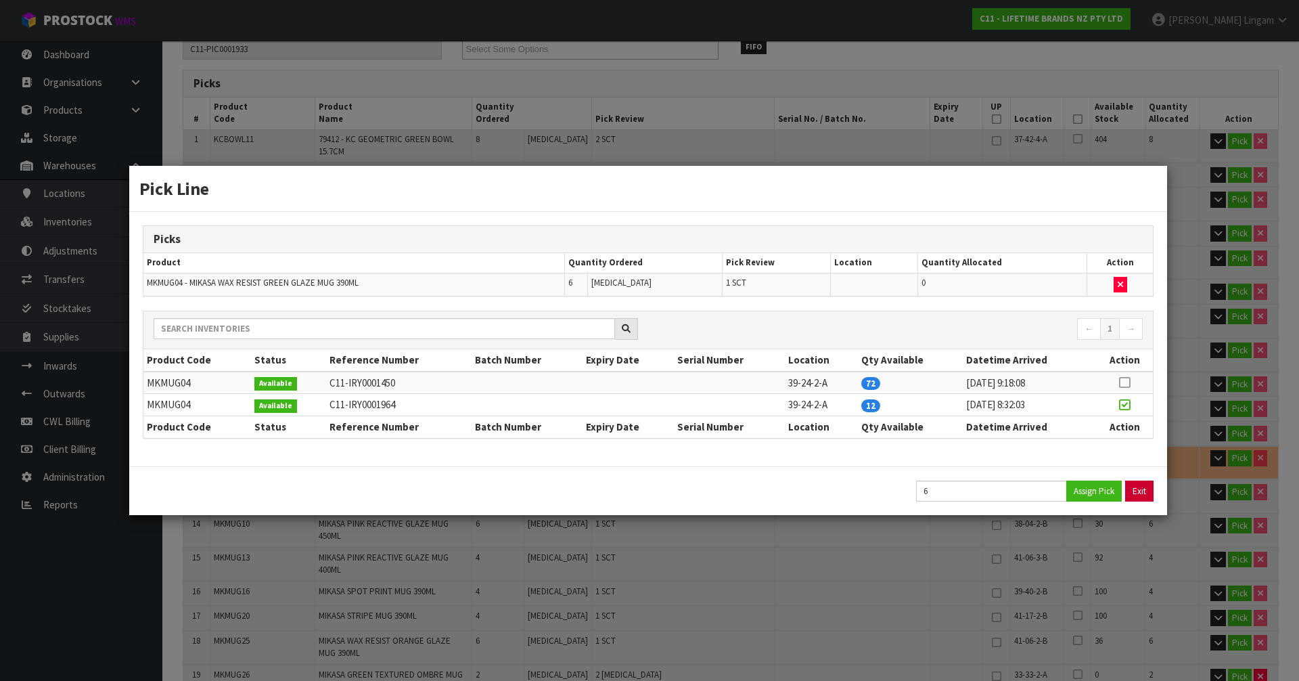
type input "0.14167"
type input "49.64"
click at [1127, 486] on button "Exit" at bounding box center [1140, 490] width 28 height 21
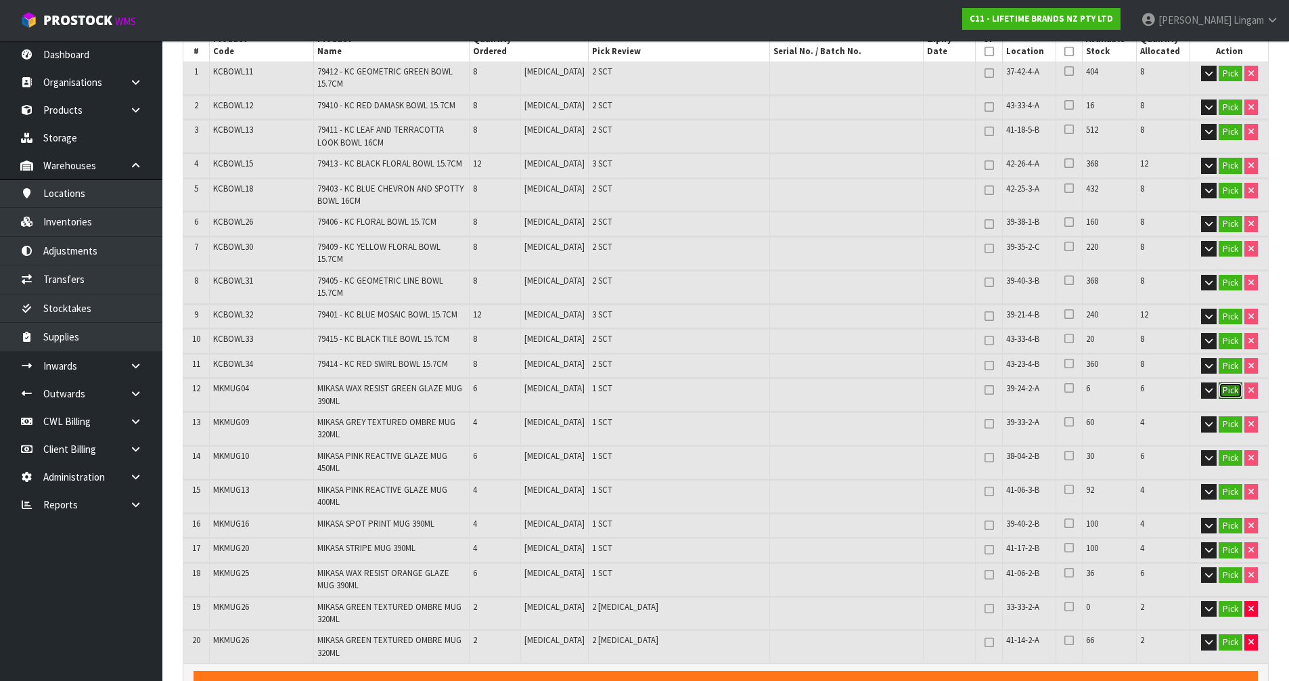
scroll to position [402, 0]
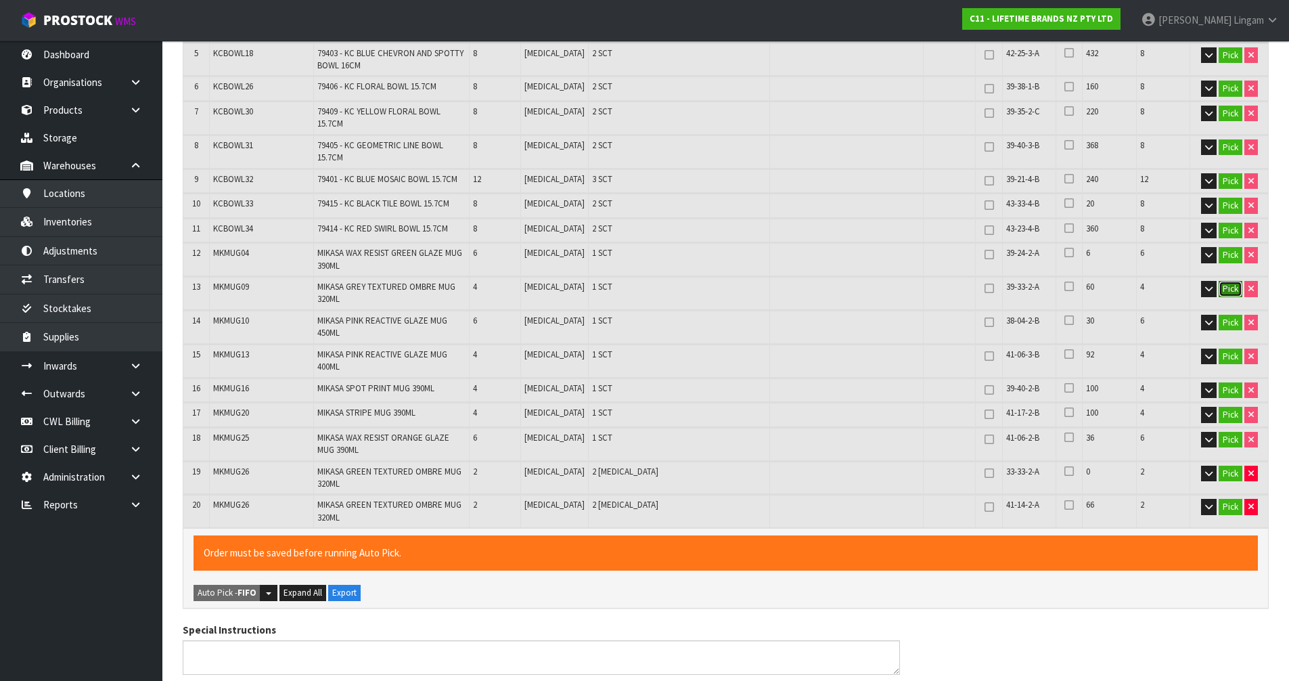
click at [1232, 281] on button "Pick" at bounding box center [1231, 289] width 24 height 16
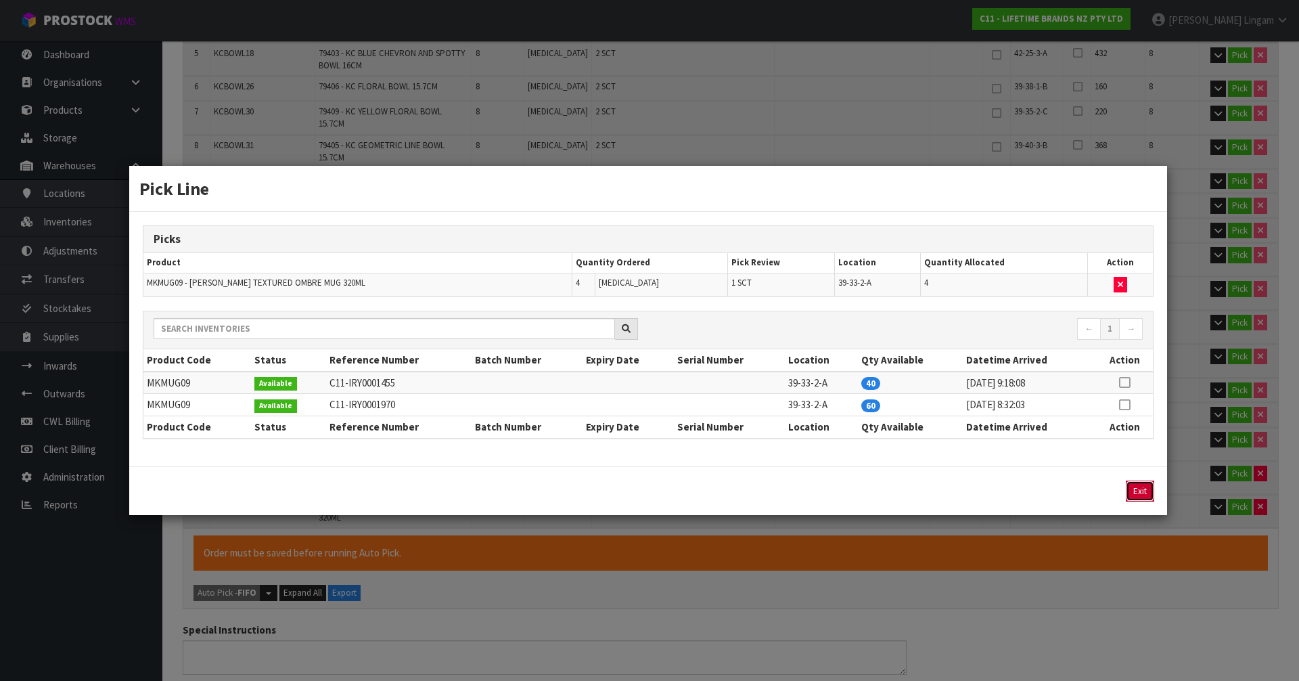
click at [1135, 486] on button "Exit" at bounding box center [1140, 490] width 28 height 21
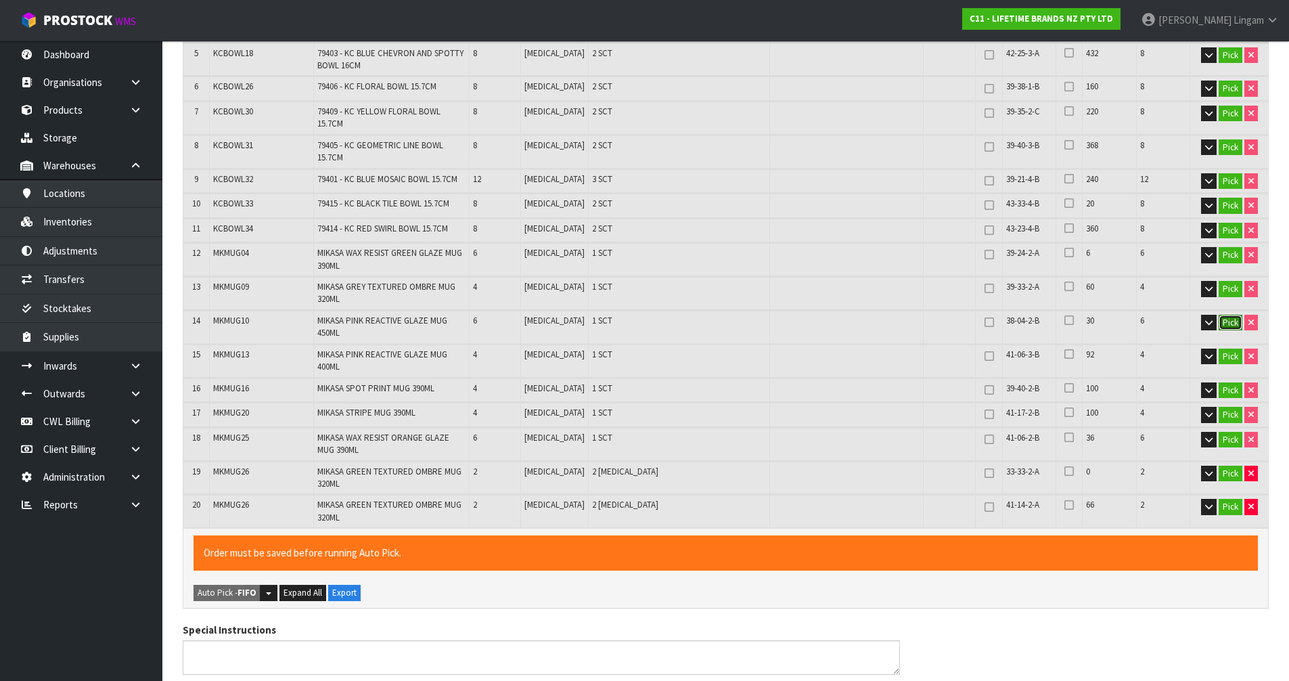
click at [1234, 315] on button "Pick" at bounding box center [1231, 323] width 24 height 16
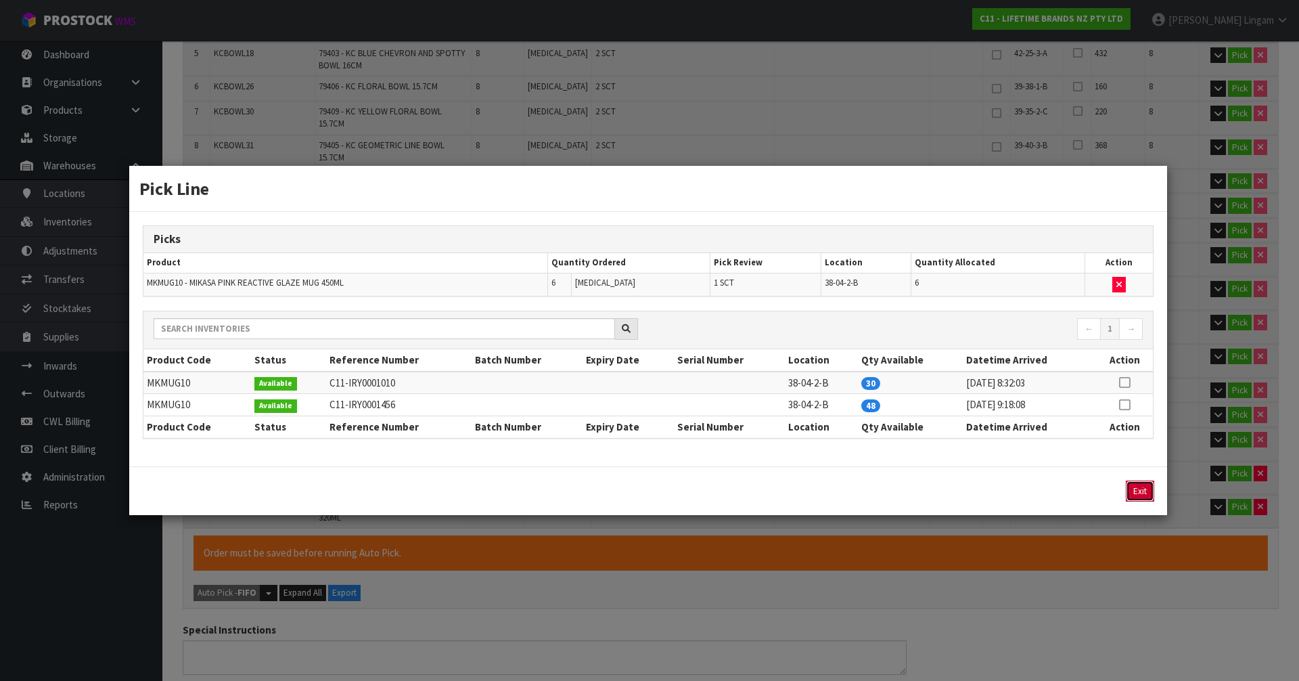
click at [1137, 489] on button "Exit" at bounding box center [1140, 490] width 28 height 21
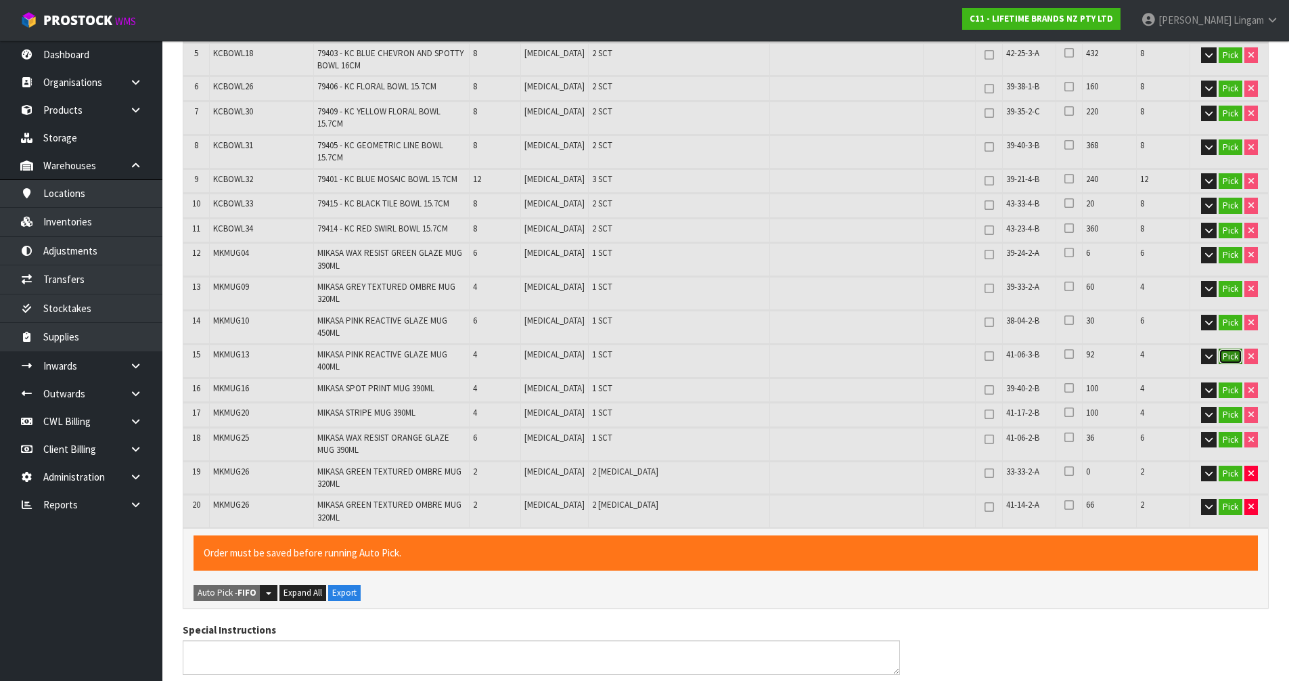
click at [1223, 348] on button "Pick" at bounding box center [1231, 356] width 24 height 16
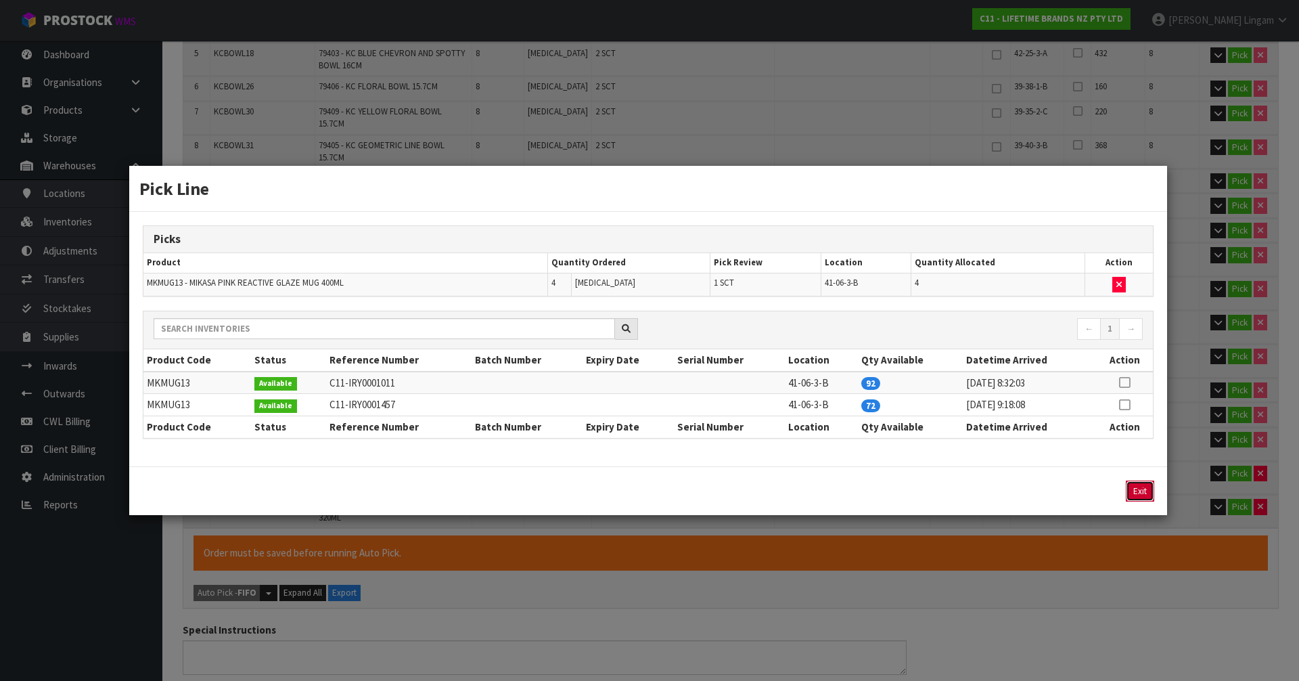
click at [1150, 495] on button "Exit" at bounding box center [1140, 490] width 28 height 21
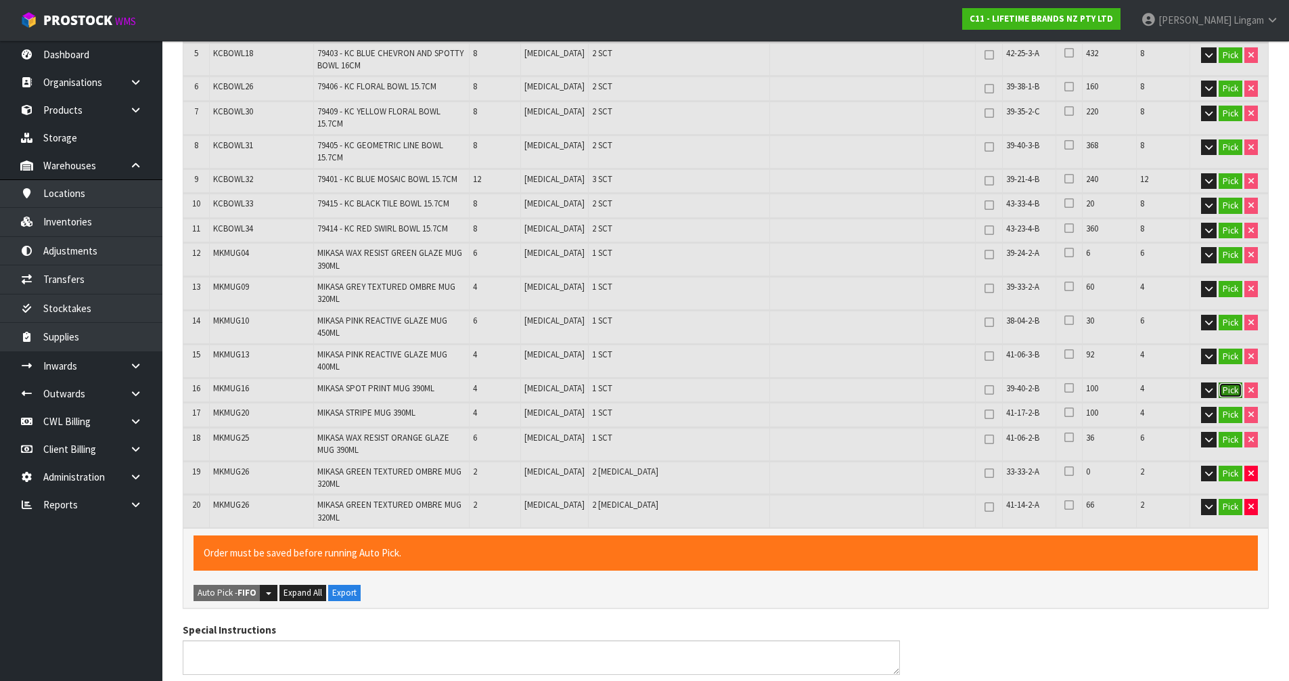
click at [1231, 382] on button "Pick" at bounding box center [1231, 390] width 24 height 16
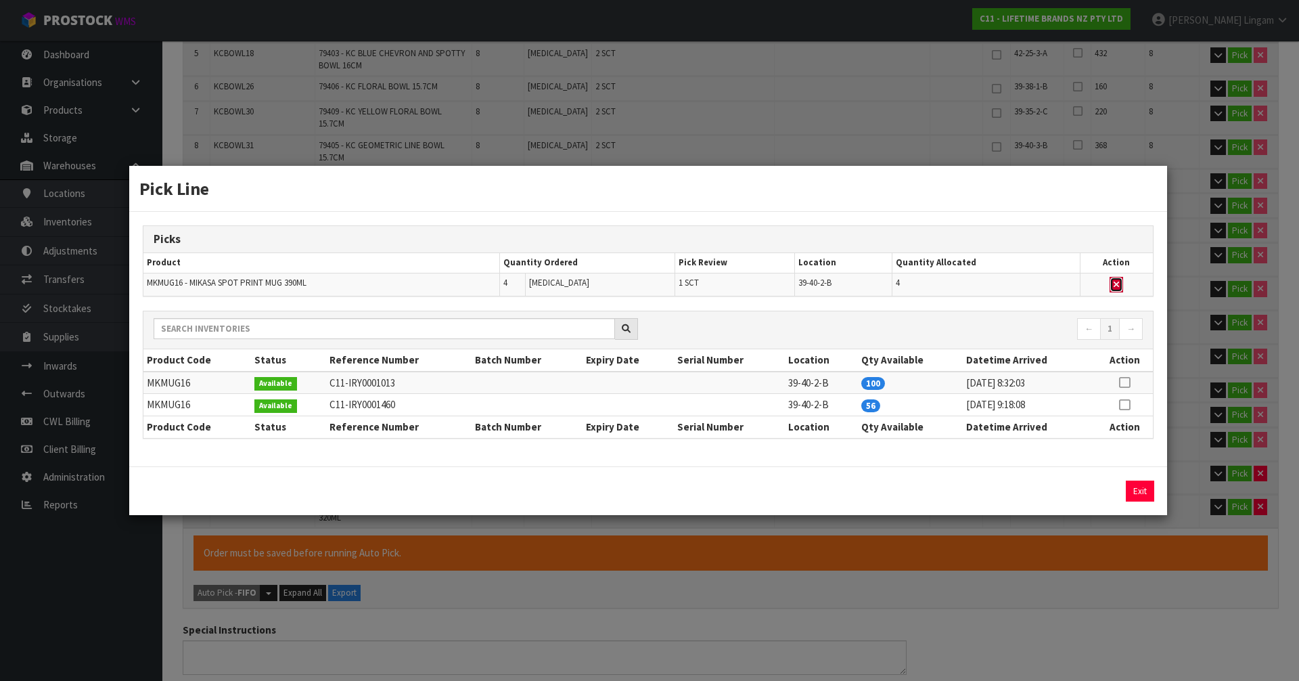
click at [1123, 288] on button "button" at bounding box center [1117, 285] width 14 height 16
type input "Sub-carton x 30"
type input "130"
type input "0.137281"
type input "48.29"
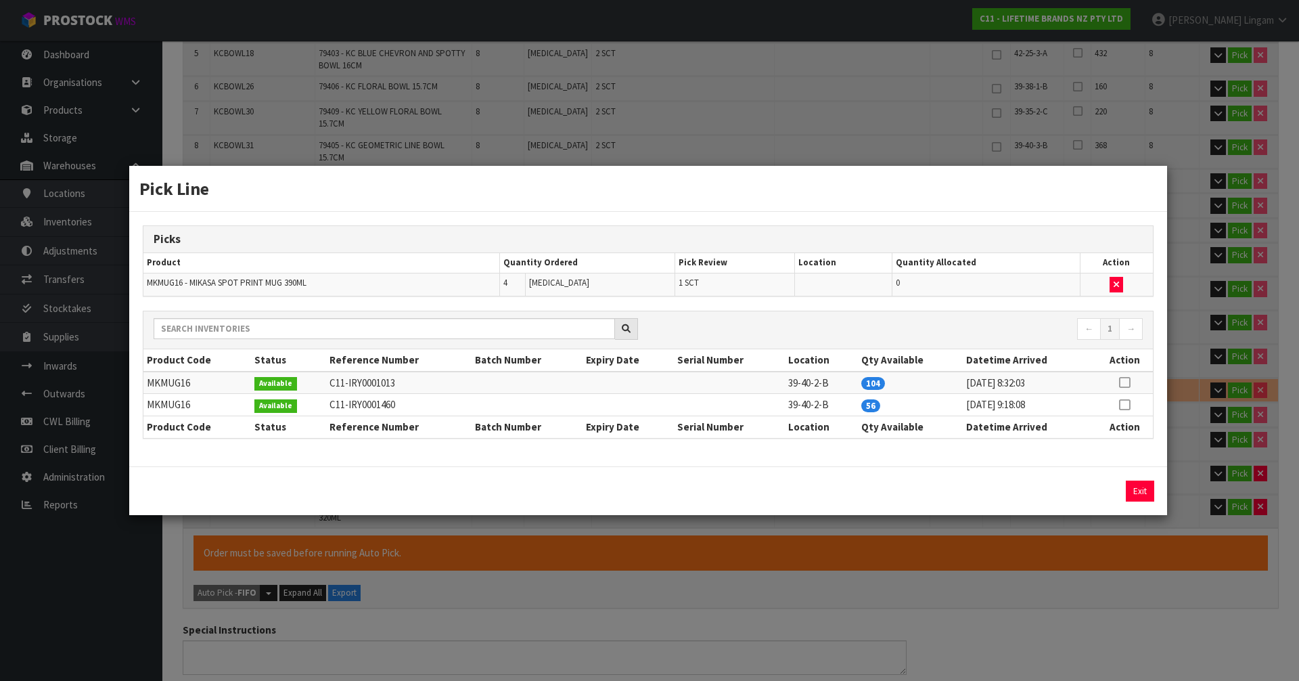
click at [1127, 405] on icon at bounding box center [1124, 405] width 11 height 1
click at [1103, 499] on button "Assign Pick" at bounding box center [1093, 490] width 55 height 21
type input "Sub-carton x 31"
type input "134"
type input "0.14167"
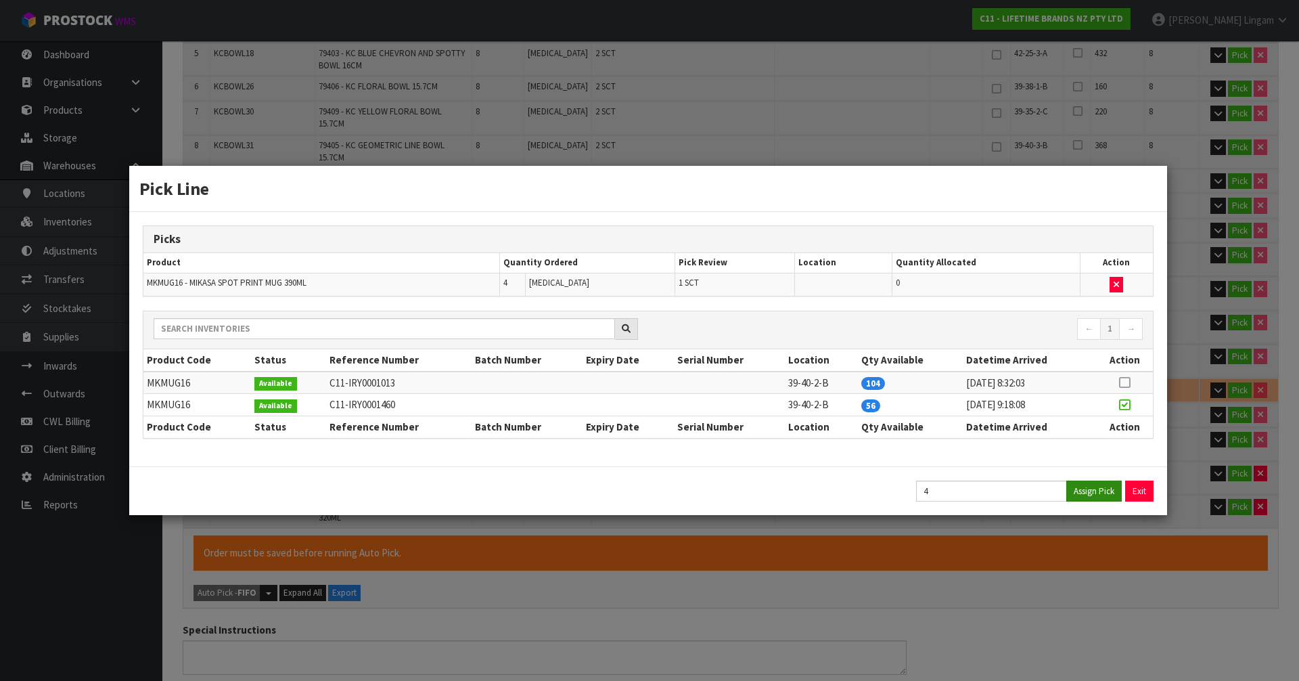
type input "49.64"
click at [1135, 492] on button "Exit" at bounding box center [1140, 490] width 28 height 21
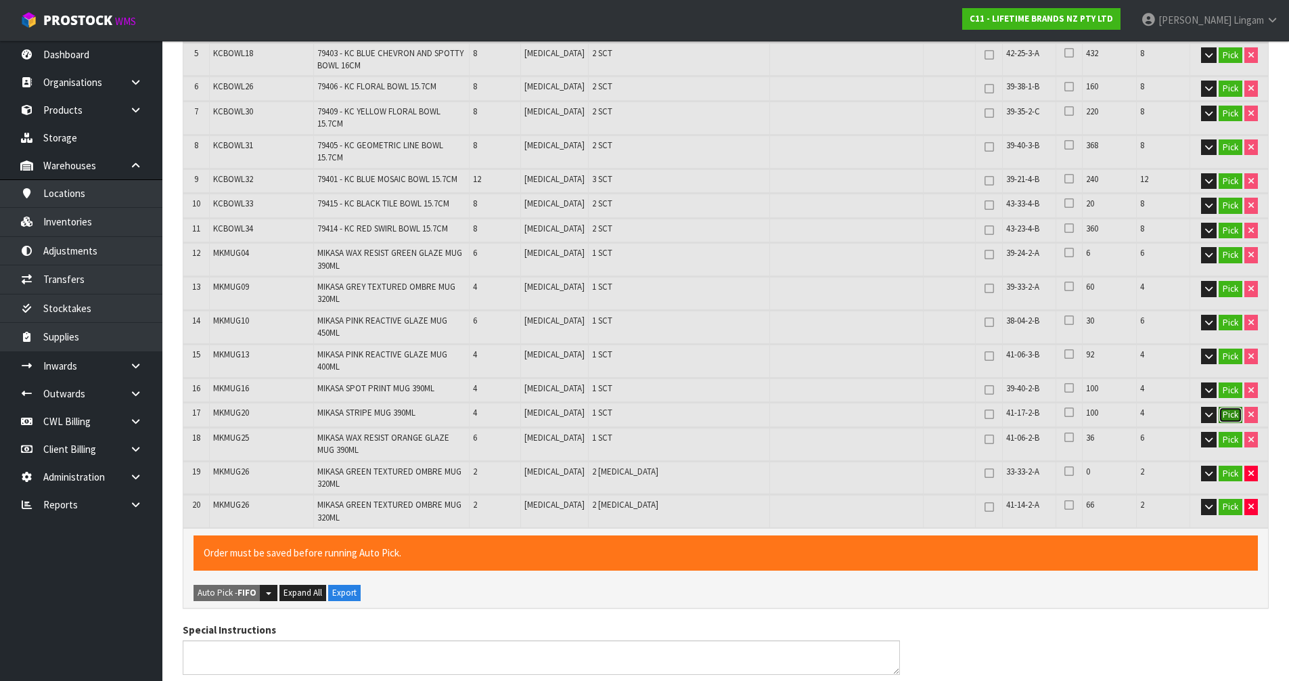
click at [1233, 407] on button "Pick" at bounding box center [1231, 415] width 24 height 16
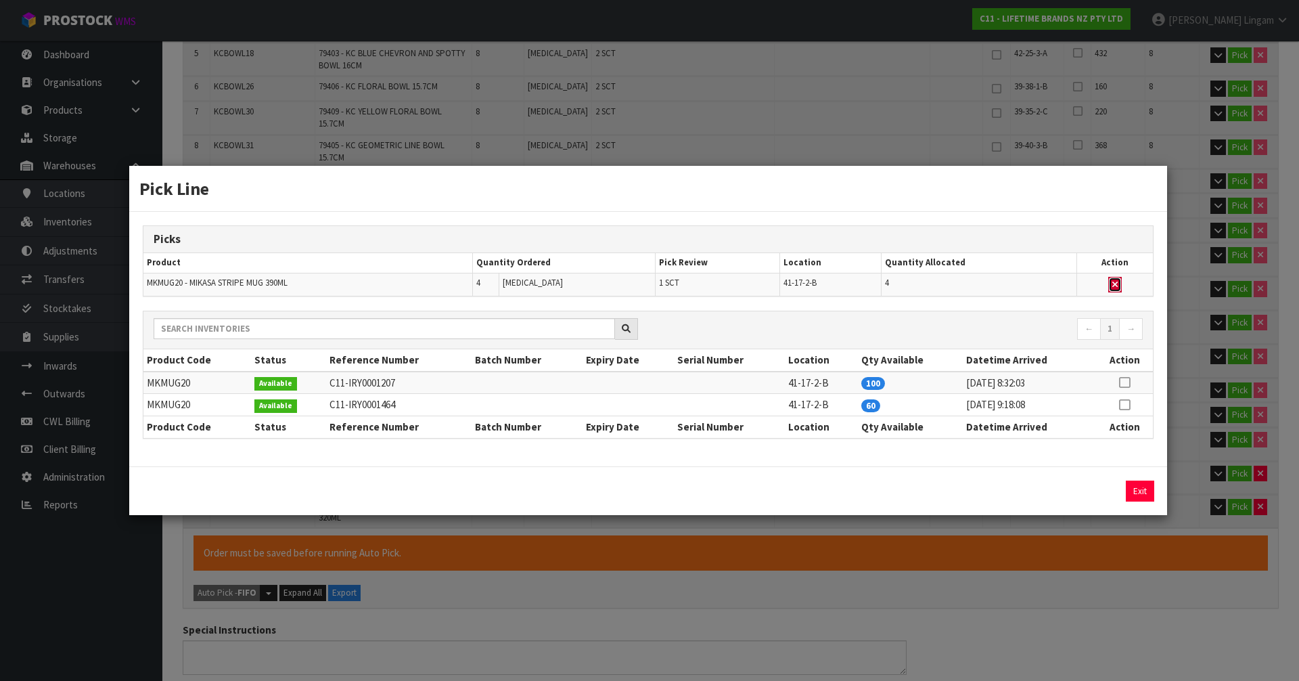
click at [1113, 281] on icon "button" at bounding box center [1114, 284] width 5 height 9
type input "Sub-carton x 30"
type input "130"
type input "0.137281"
type input "48.29"
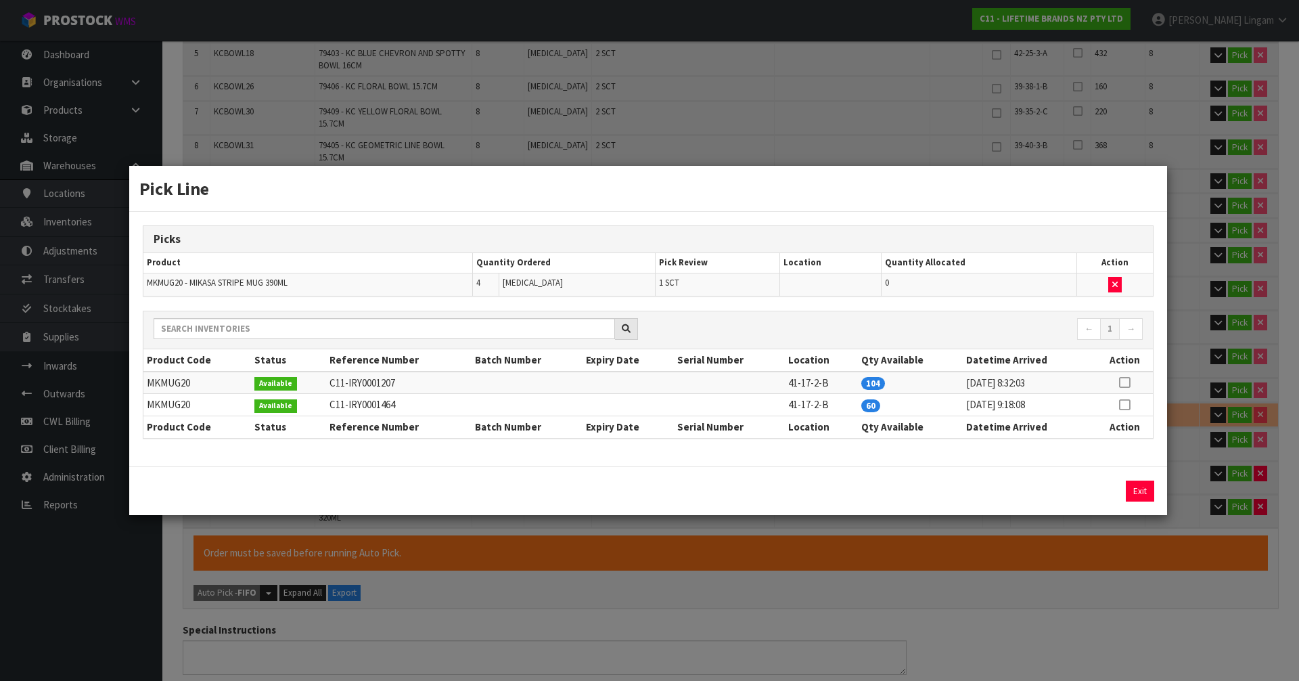
click at [1126, 405] on icon at bounding box center [1124, 405] width 11 height 1
click at [1105, 489] on button "Assign Pick" at bounding box center [1093, 490] width 55 height 21
type input "Sub-carton x 31"
type input "134"
type input "0.14167"
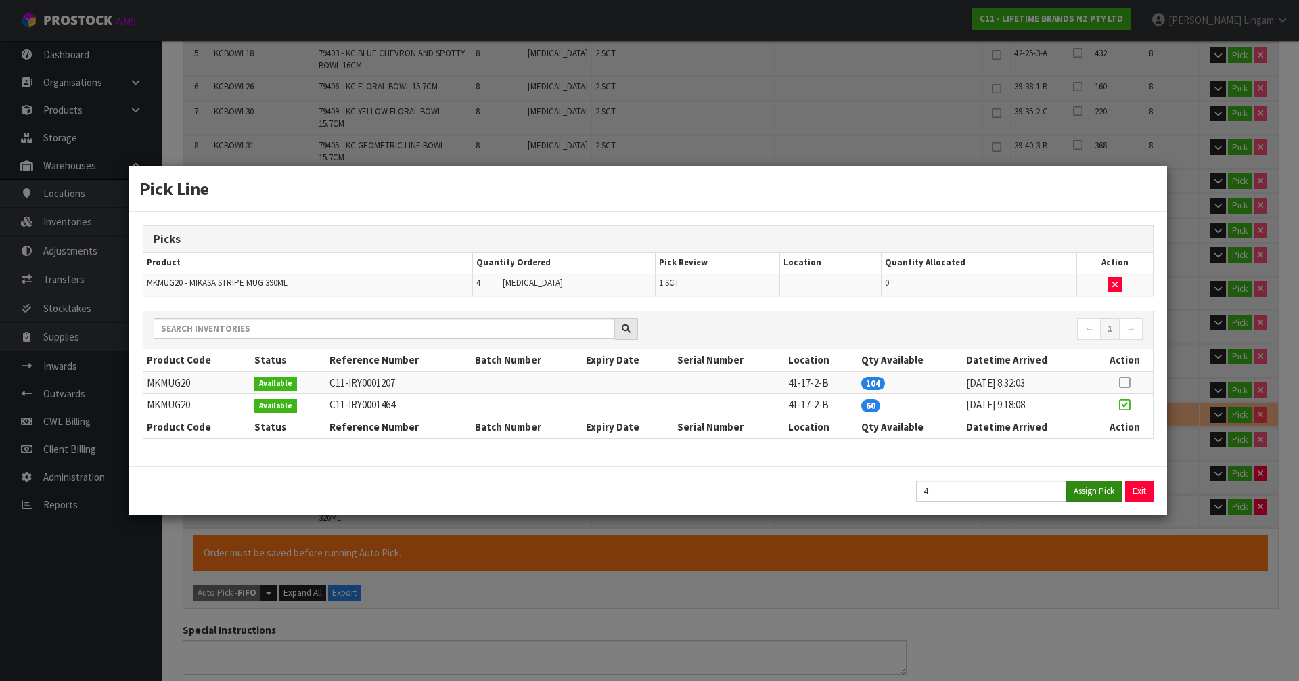
type input "49.64"
click at [1127, 493] on button "Exit" at bounding box center [1140, 490] width 28 height 21
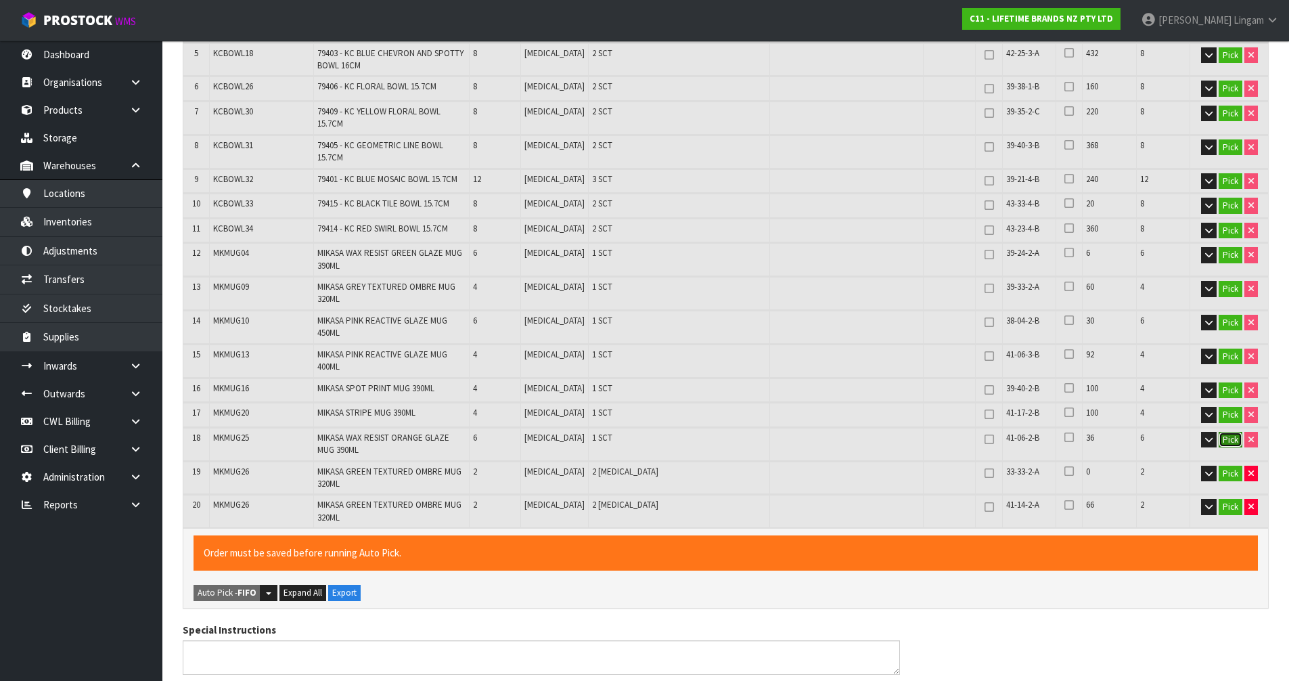
click at [1233, 432] on button "Pick" at bounding box center [1231, 440] width 24 height 16
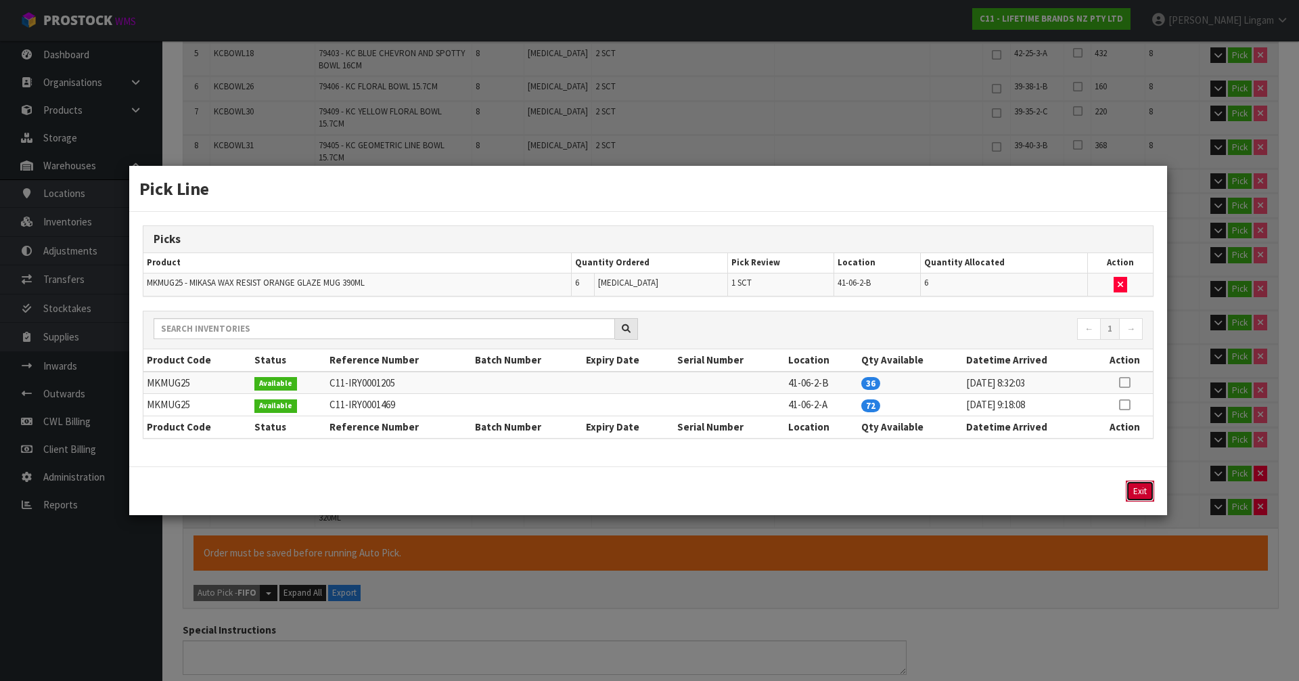
click at [1150, 495] on button "Exit" at bounding box center [1140, 490] width 28 height 21
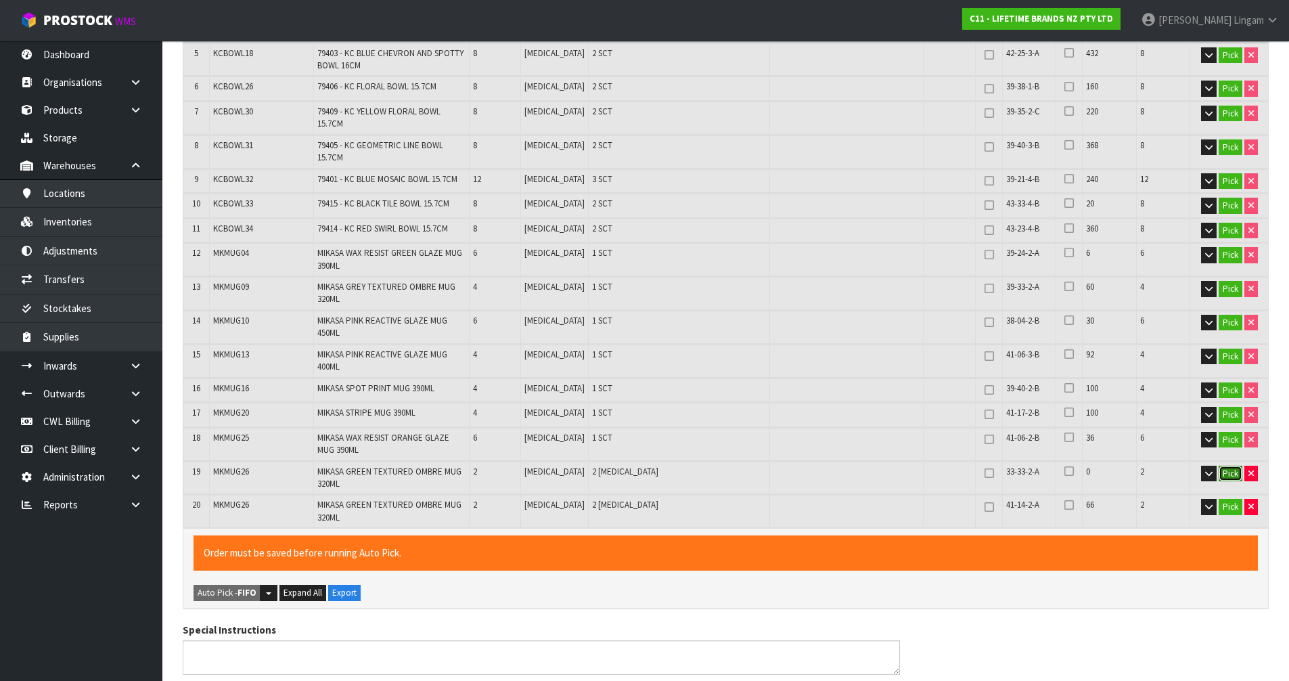
click at [1221, 466] on button "Pick" at bounding box center [1231, 474] width 24 height 16
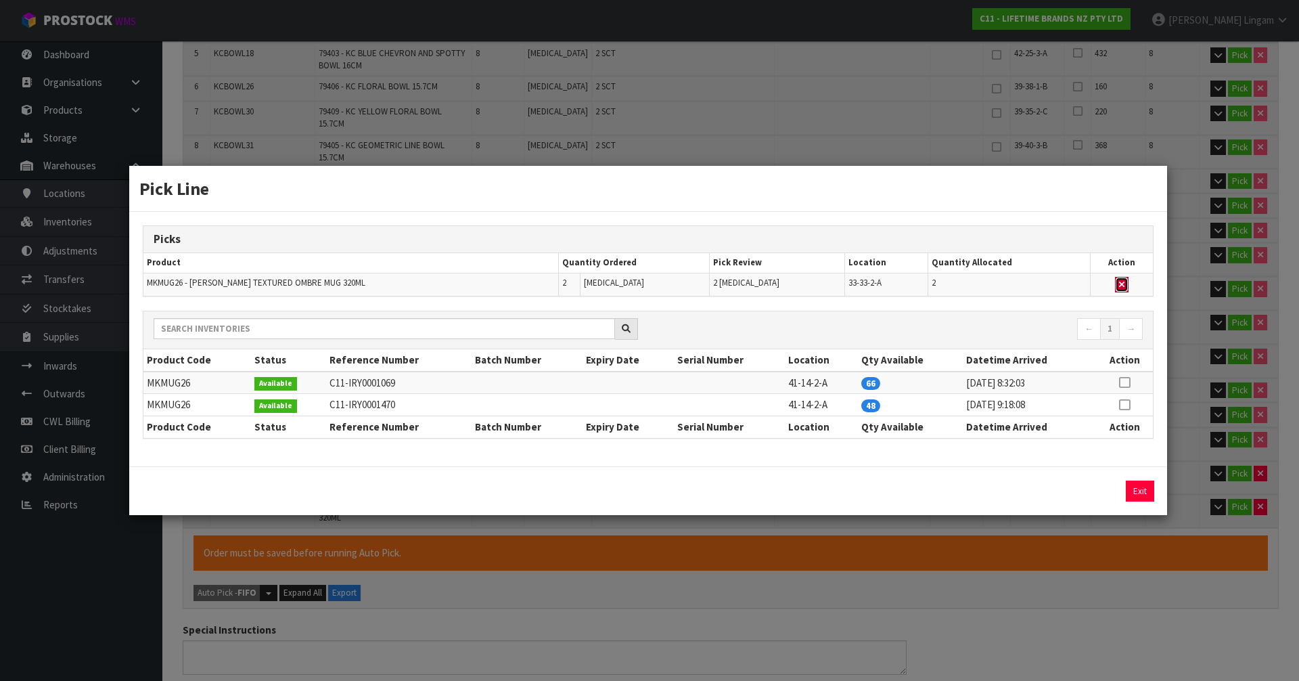
click at [1121, 288] on icon "button" at bounding box center [1121, 284] width 5 height 9
type input "Piece x 2"
type input "132"
type input "0.13951"
type input "48.94"
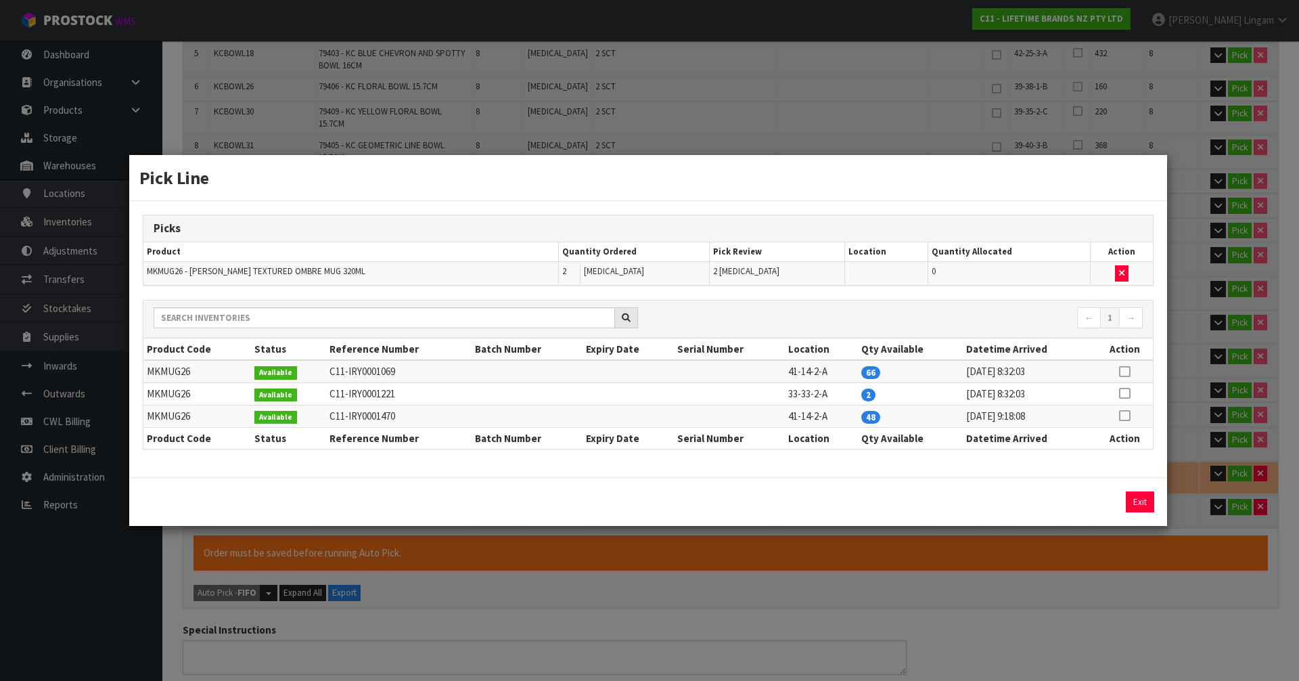
click at [1128, 394] on icon at bounding box center [1124, 393] width 11 height 1
click at [1109, 496] on button "Assign Pick" at bounding box center [1093, 501] width 55 height 21
type input "Piece x 4"
type input "134"
type input "0.14167"
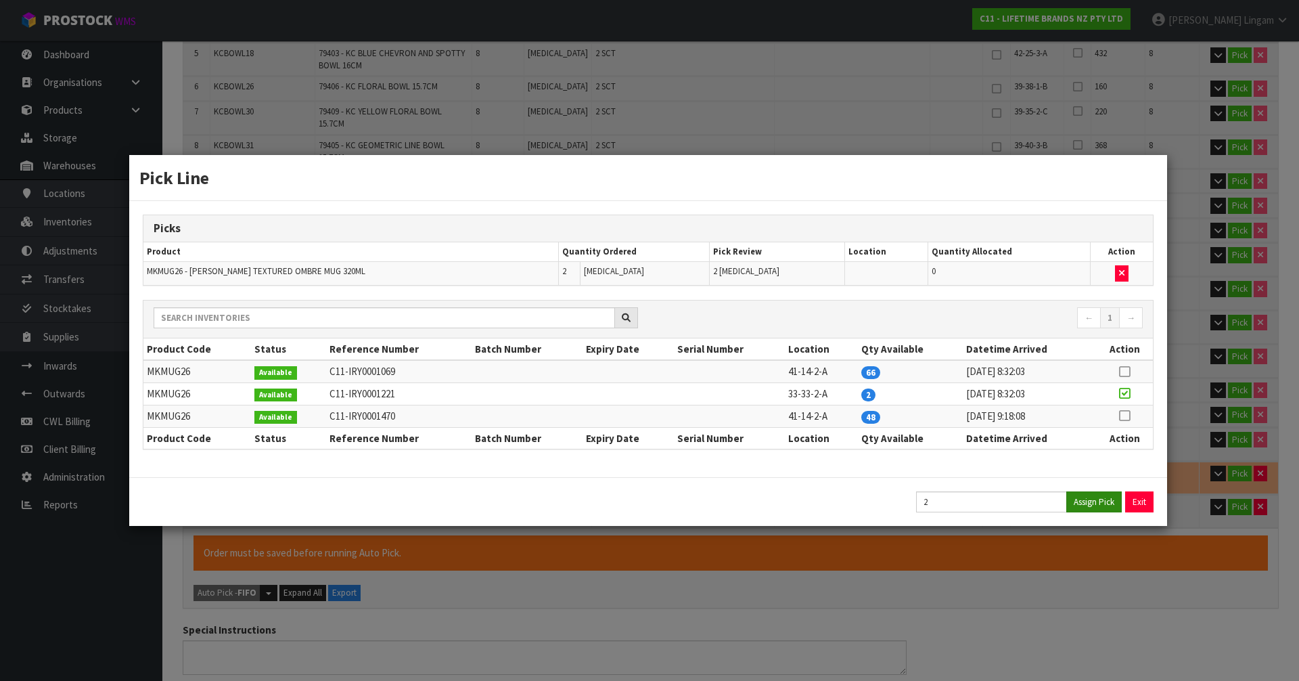
type input "49.64"
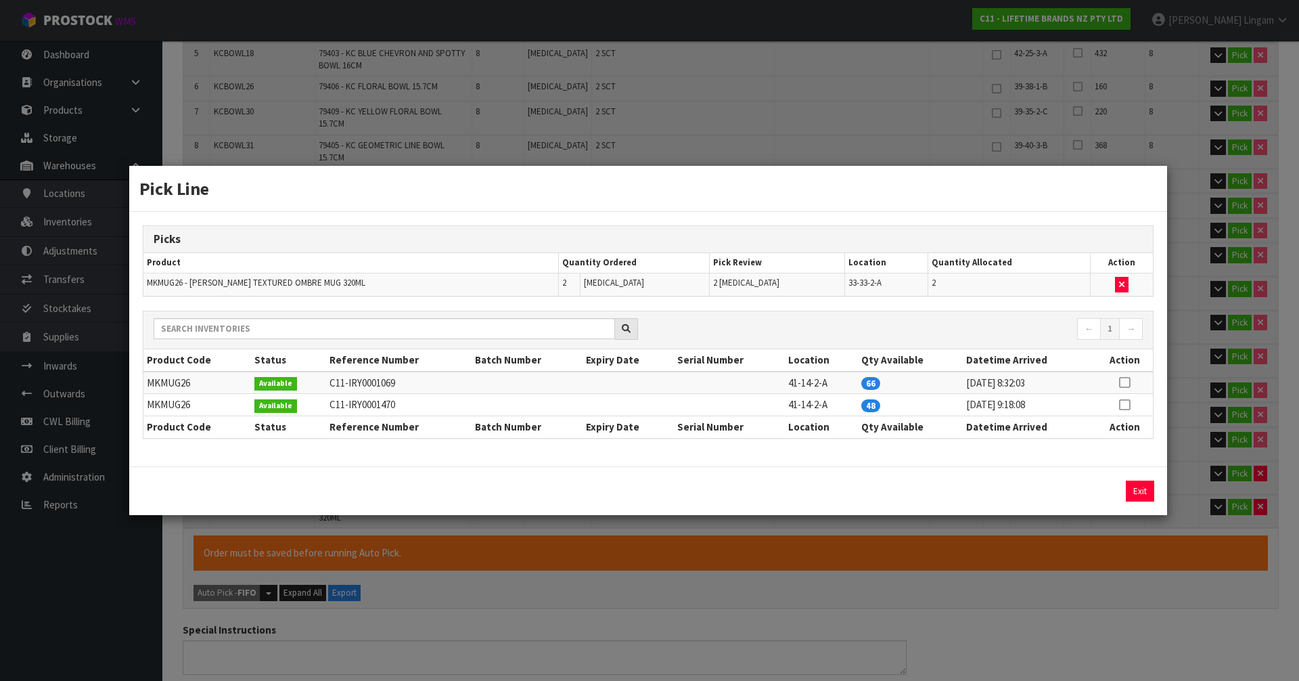
click at [1136, 503] on div "Exit" at bounding box center [648, 490] width 1038 height 49
click at [1137, 493] on button "Exit" at bounding box center [1140, 490] width 28 height 21
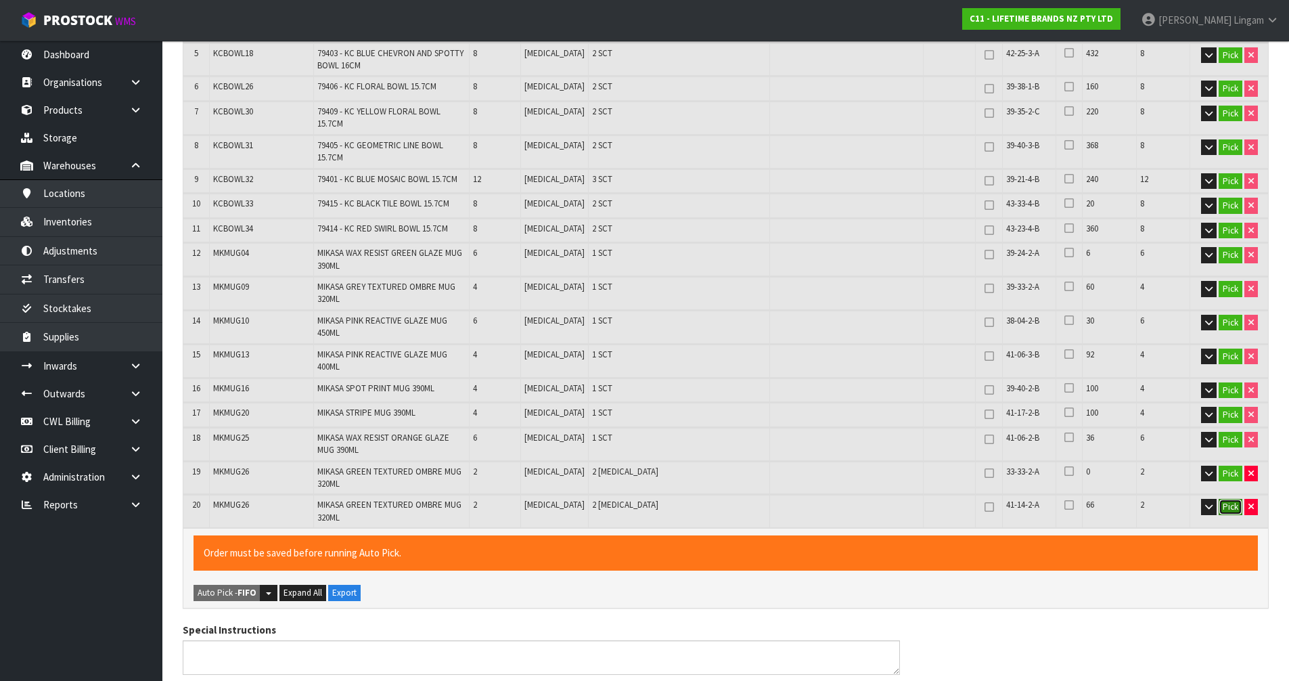
click at [1224, 499] on button "Pick" at bounding box center [1231, 507] width 24 height 16
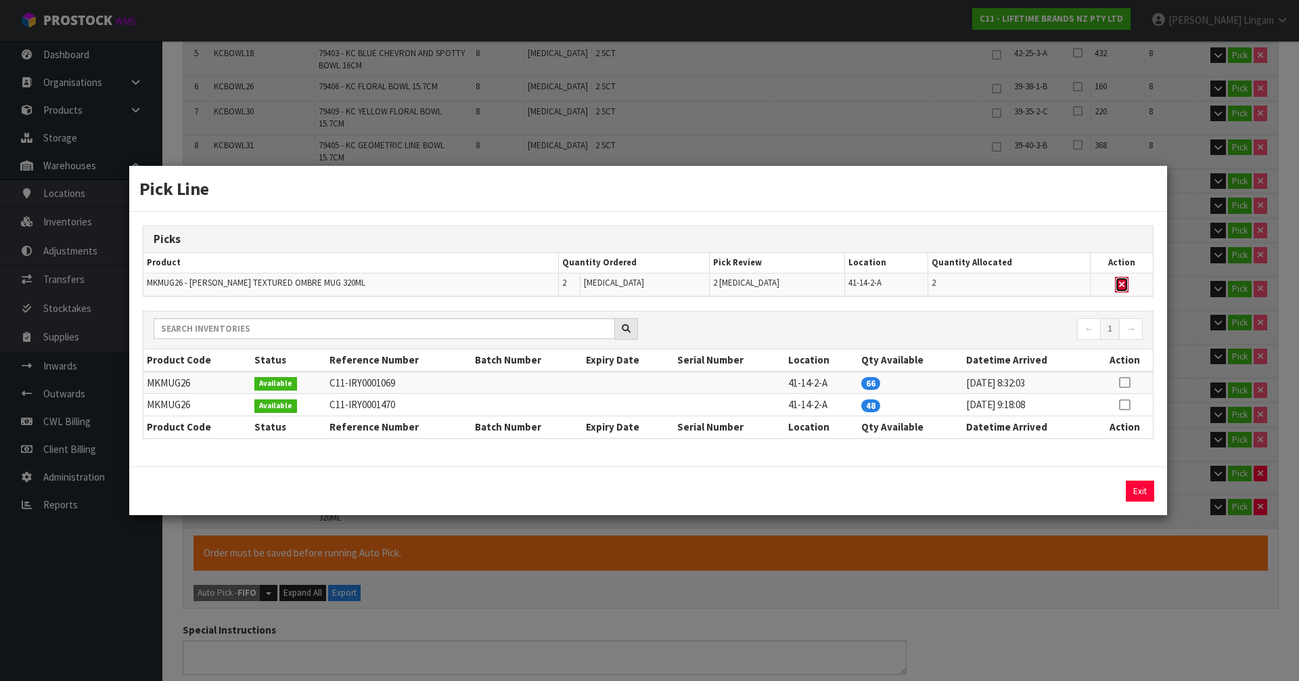
click at [1121, 277] on button "button" at bounding box center [1122, 285] width 14 height 16
type input "Piece x 2"
type input "132"
type input "0.13951"
type input "48.94"
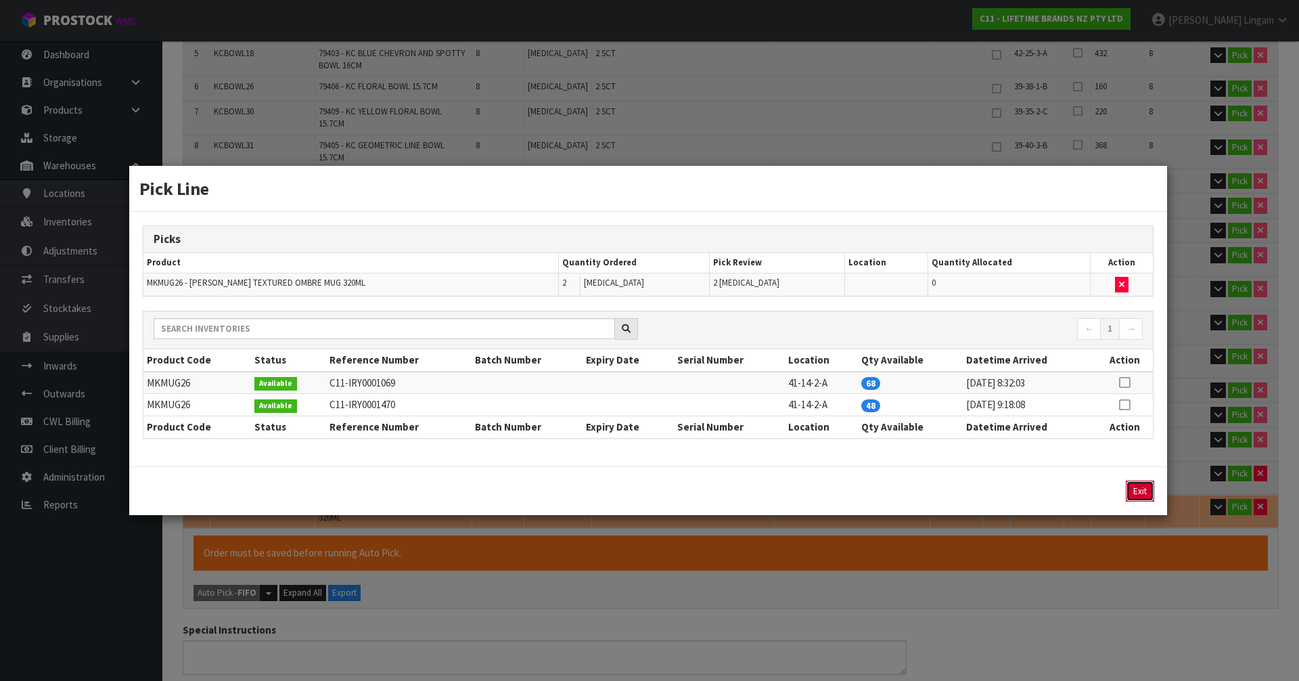
click at [1139, 489] on button "Exit" at bounding box center [1140, 490] width 28 height 21
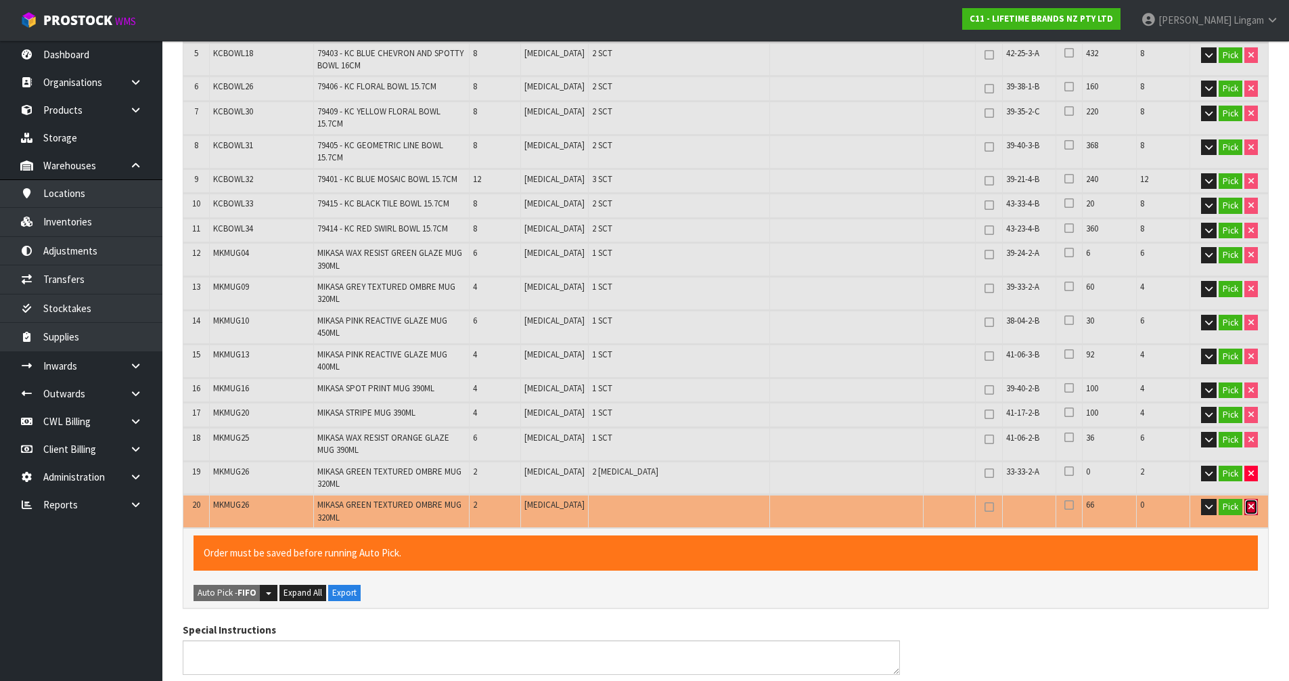
click at [1248, 502] on icon "button" at bounding box center [1250, 506] width 5 height 9
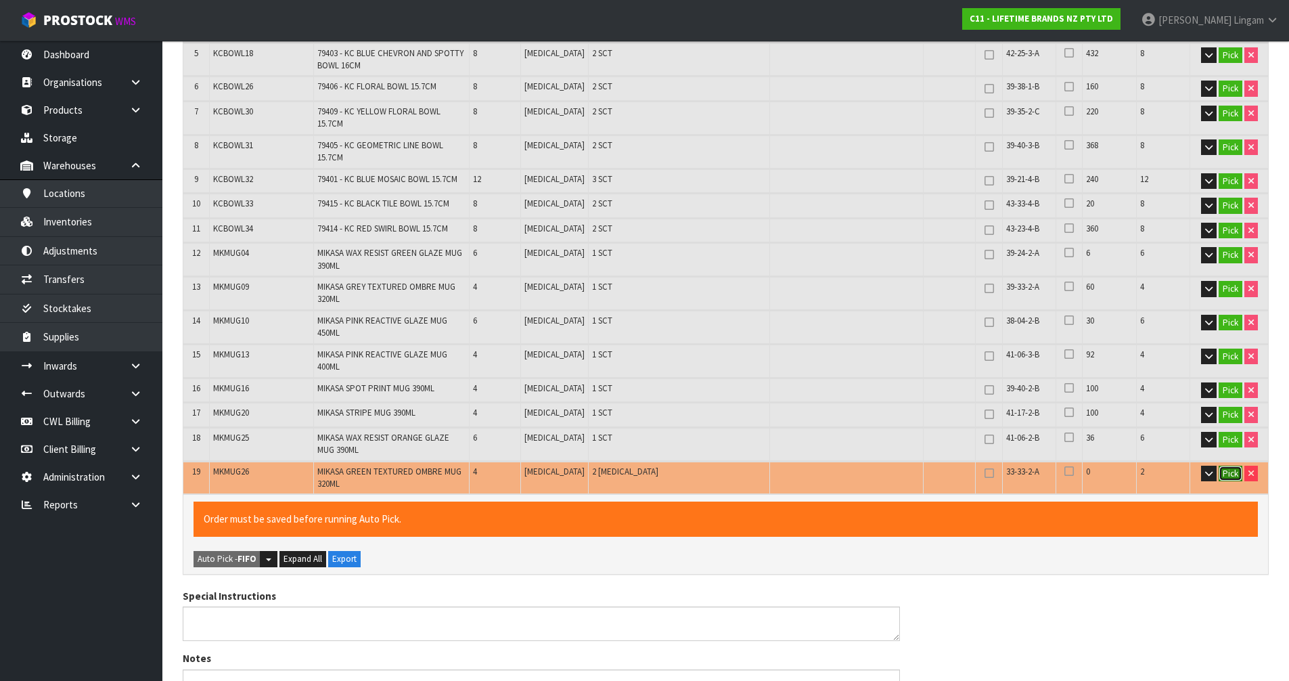
click at [1231, 466] on button "Pick" at bounding box center [1231, 474] width 24 height 16
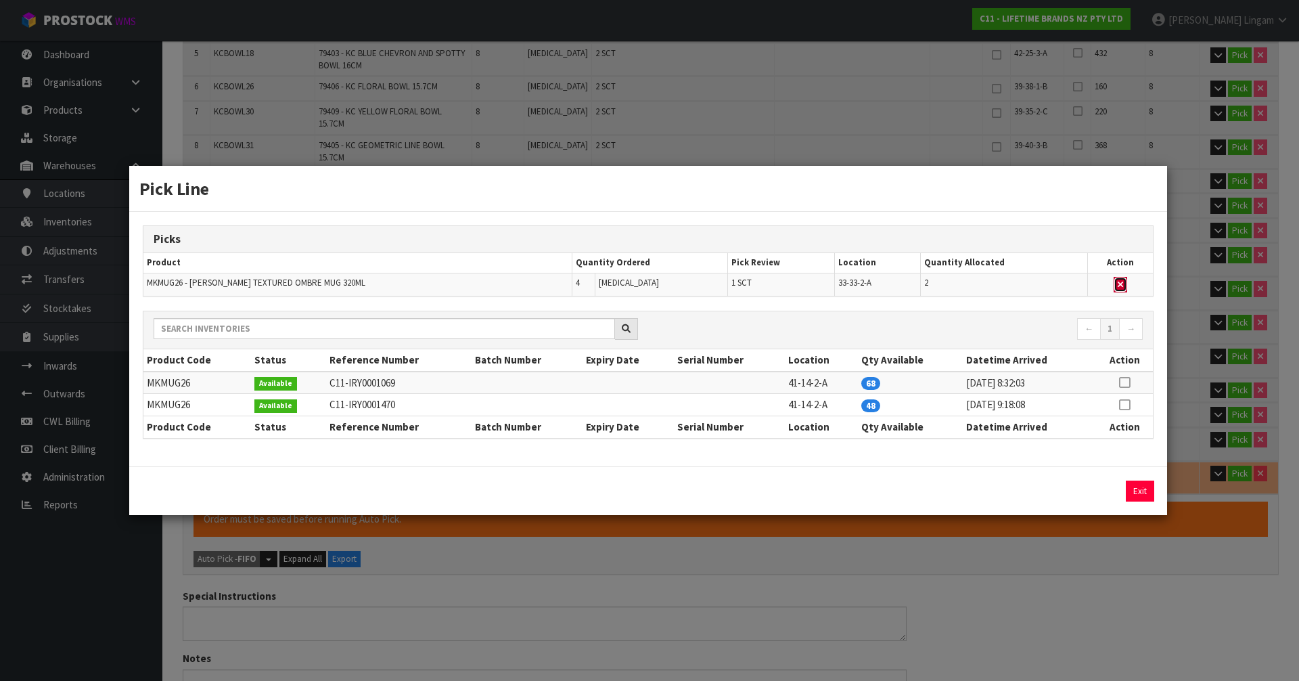
click at [1122, 283] on icon "button" at bounding box center [1120, 284] width 5 height 9
type input "Piece x 0"
type input "130"
type input "0.13735"
type input "48.24"
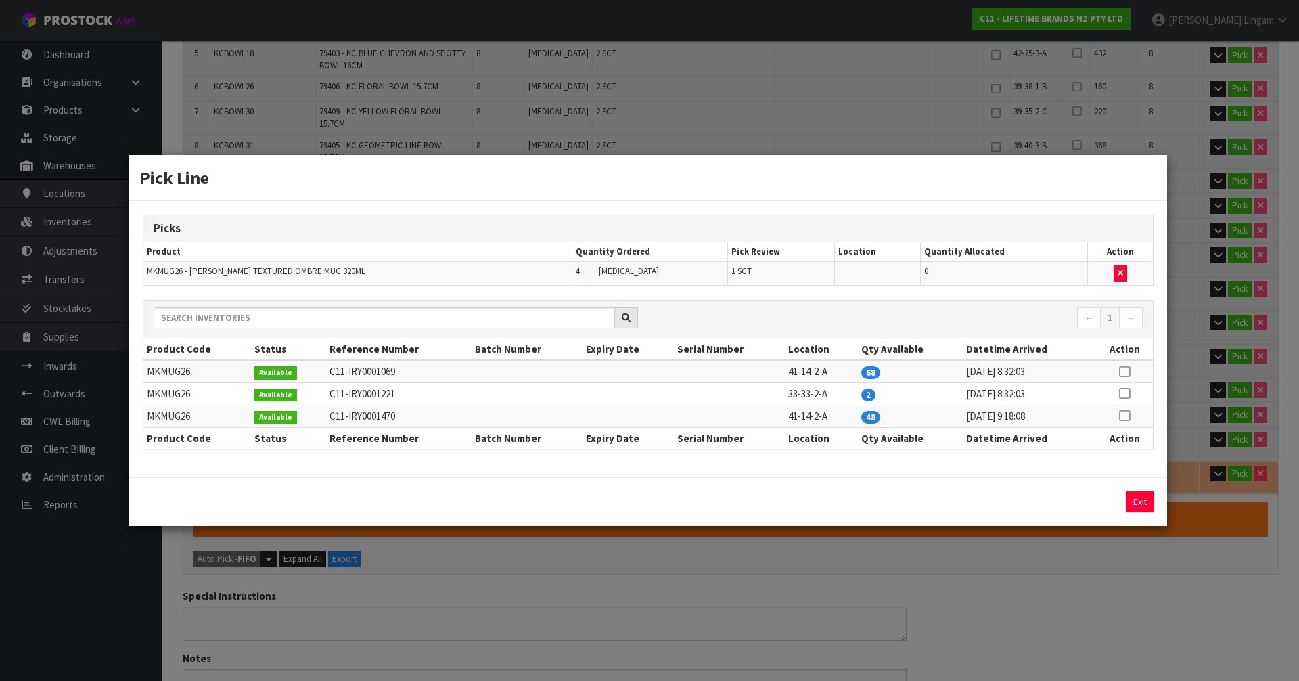
click at [171, 393] on td "MKMUG26" at bounding box center [197, 394] width 108 height 22
copy td "MKMUG26"
click at [1127, 415] on icon at bounding box center [1124, 415] width 11 height 1
click at [1101, 497] on button "Assign Pick" at bounding box center [1093, 501] width 55 height 21
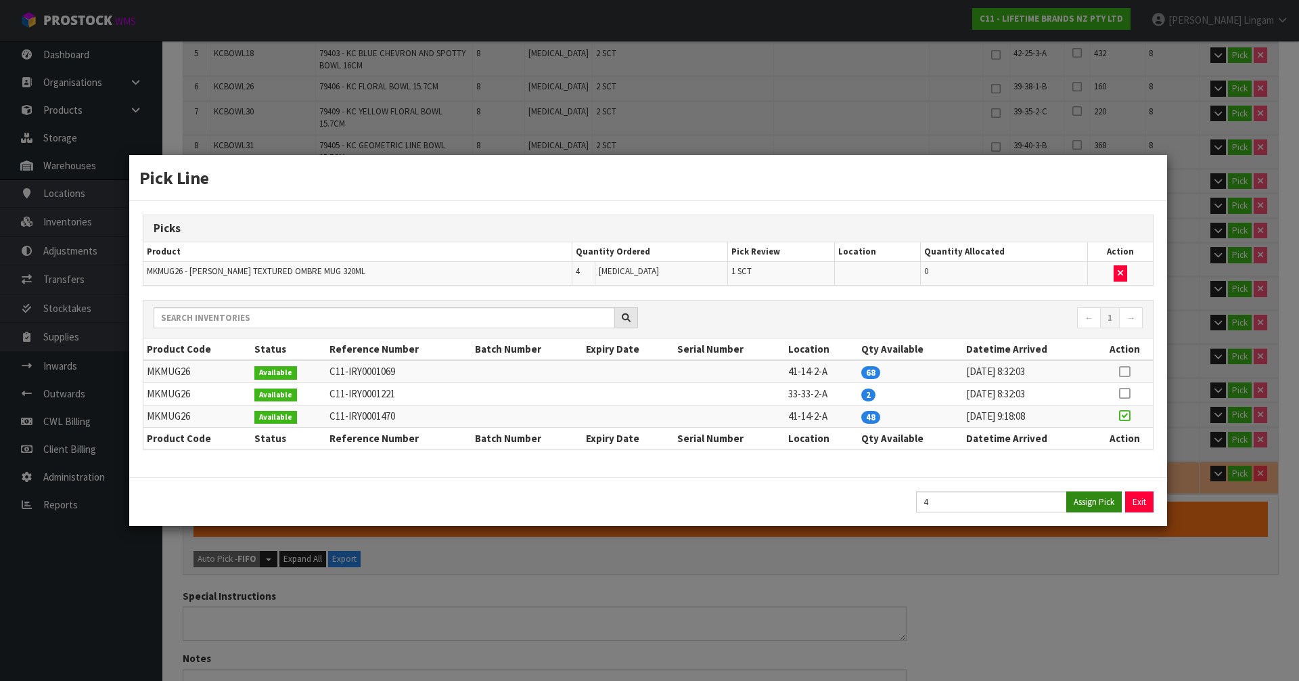
type input "Sub-carton x 32"
type input "134"
type input "0.147152"
type input "49.64"
click at [1143, 499] on button "Exit" at bounding box center [1140, 501] width 28 height 21
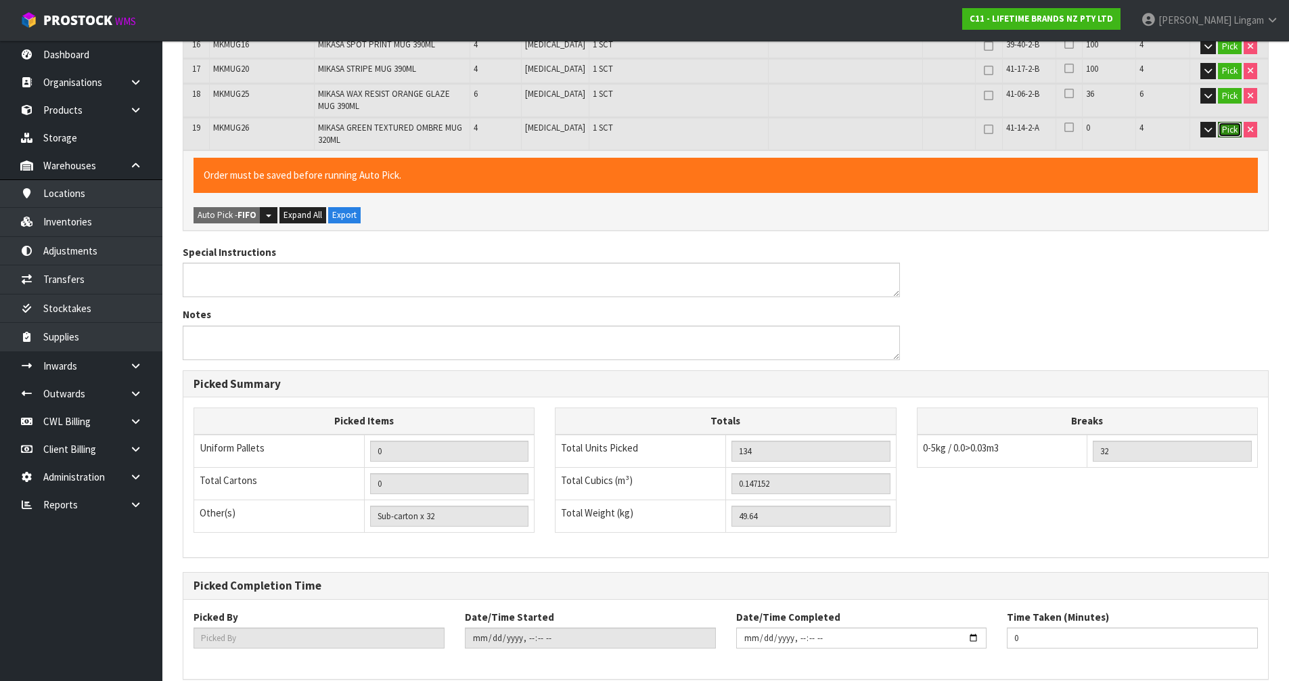
scroll to position [772, 0]
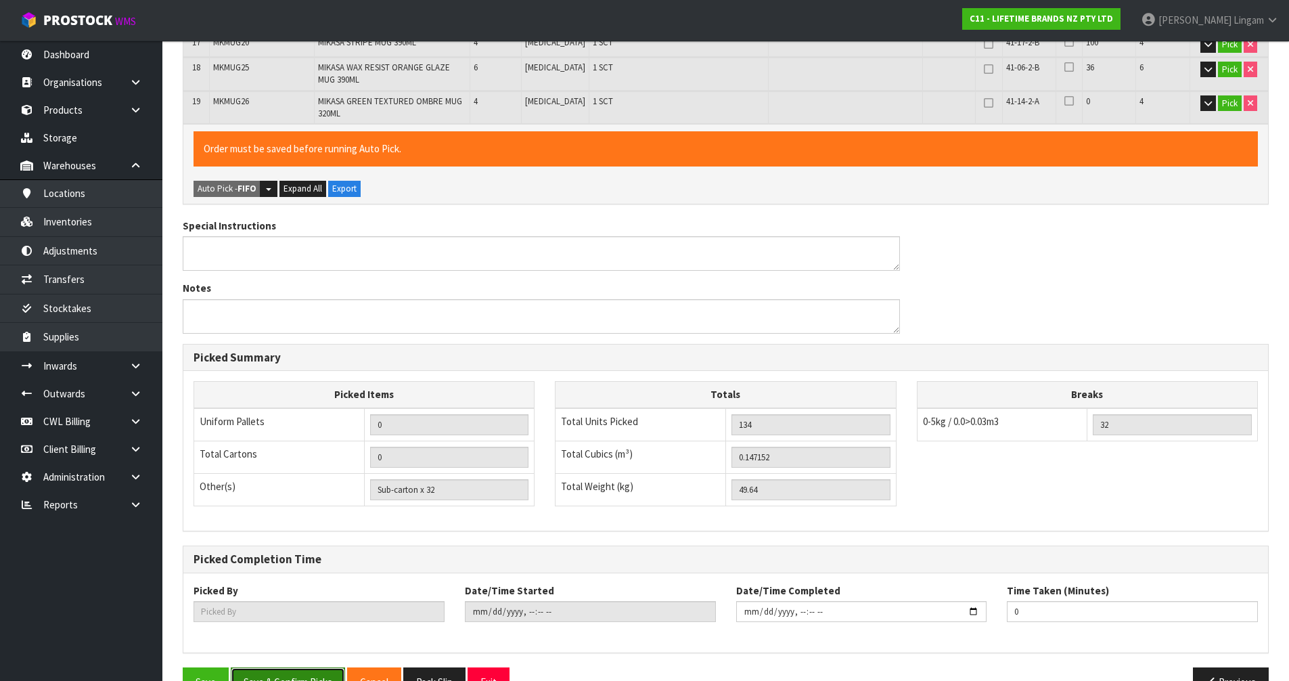
click at [286, 667] on button "Save & Confirm Picks" at bounding box center [288, 681] width 114 height 29
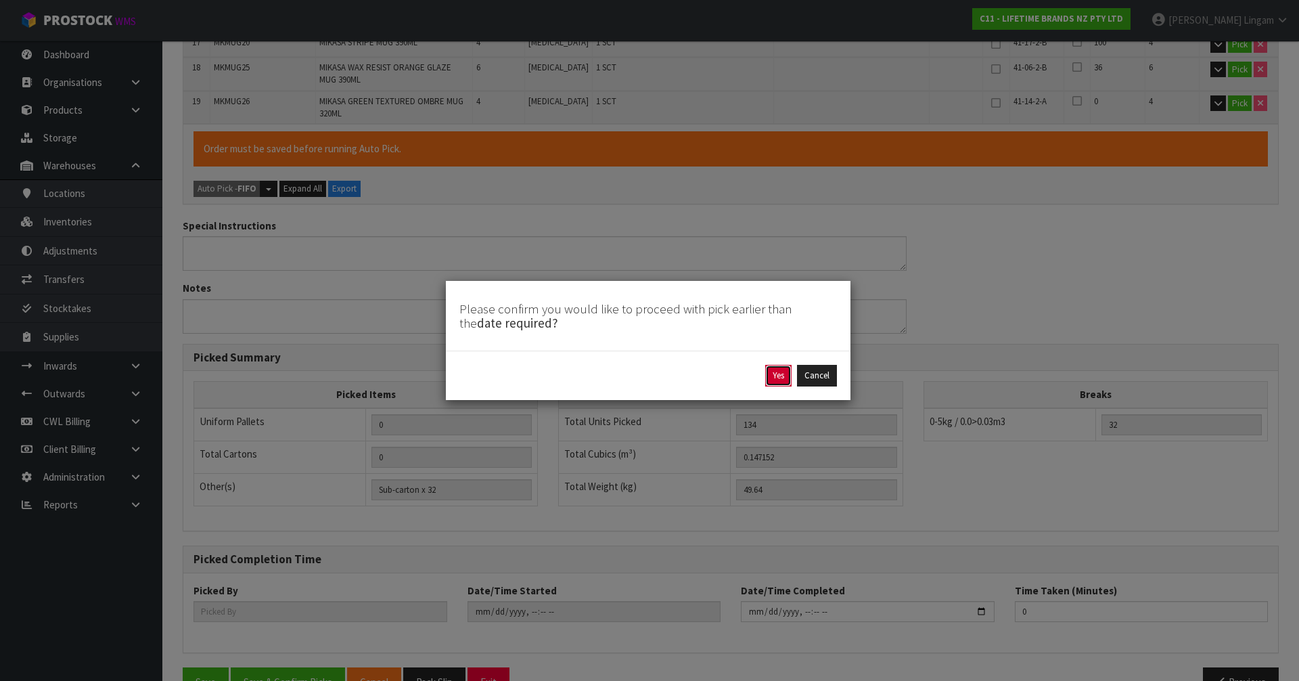
click at [771, 369] on button "Yes" at bounding box center [778, 376] width 26 height 22
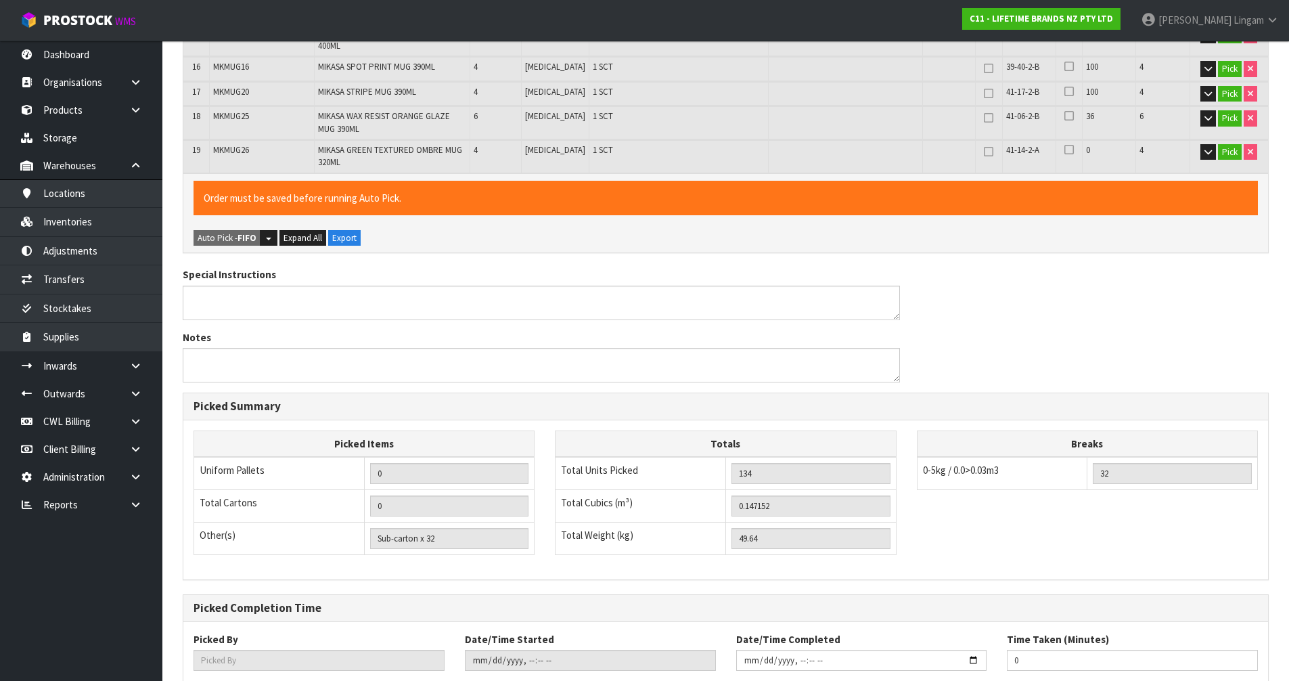
type input "Vineeta Lingam"
type input "2025-09-21T20:42:09"
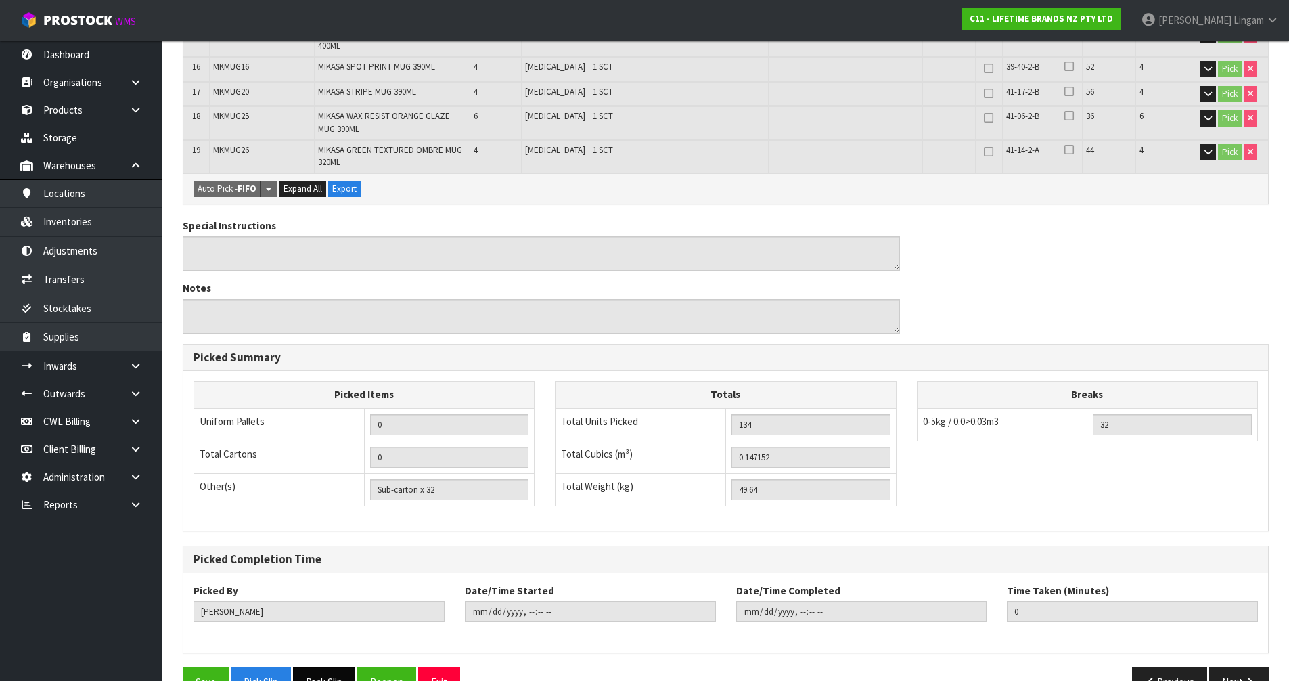
drag, startPoint x: 323, startPoint y: 643, endPoint x: 340, endPoint y: 641, distance: 16.5
click at [322, 667] on button "Pack Slip" at bounding box center [324, 681] width 62 height 29
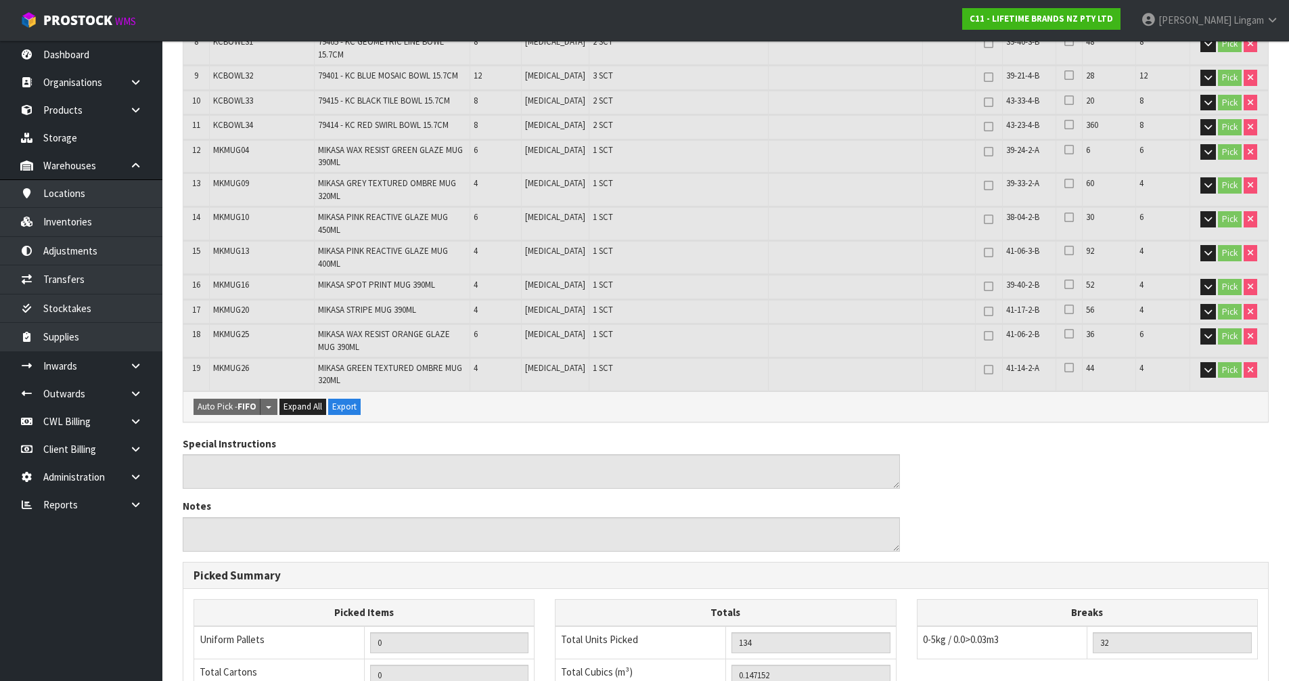
scroll to position [366, 0]
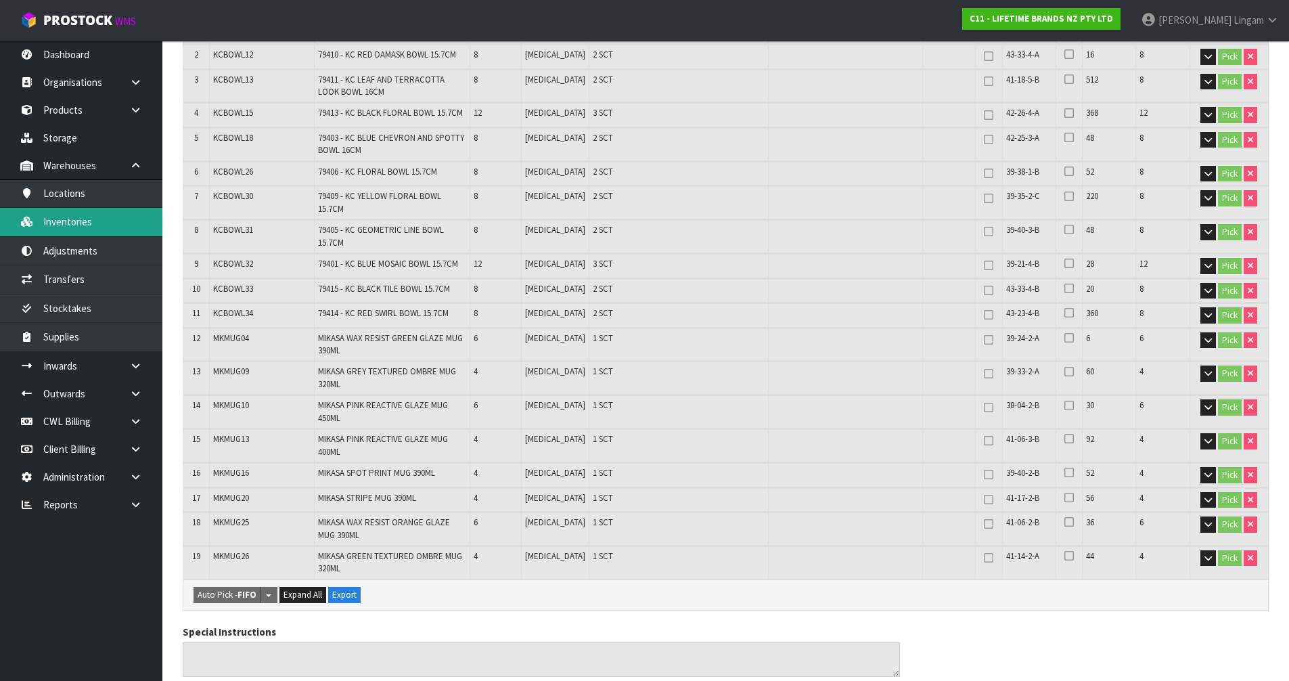
click at [94, 221] on link "Inventories" at bounding box center [81, 222] width 162 height 28
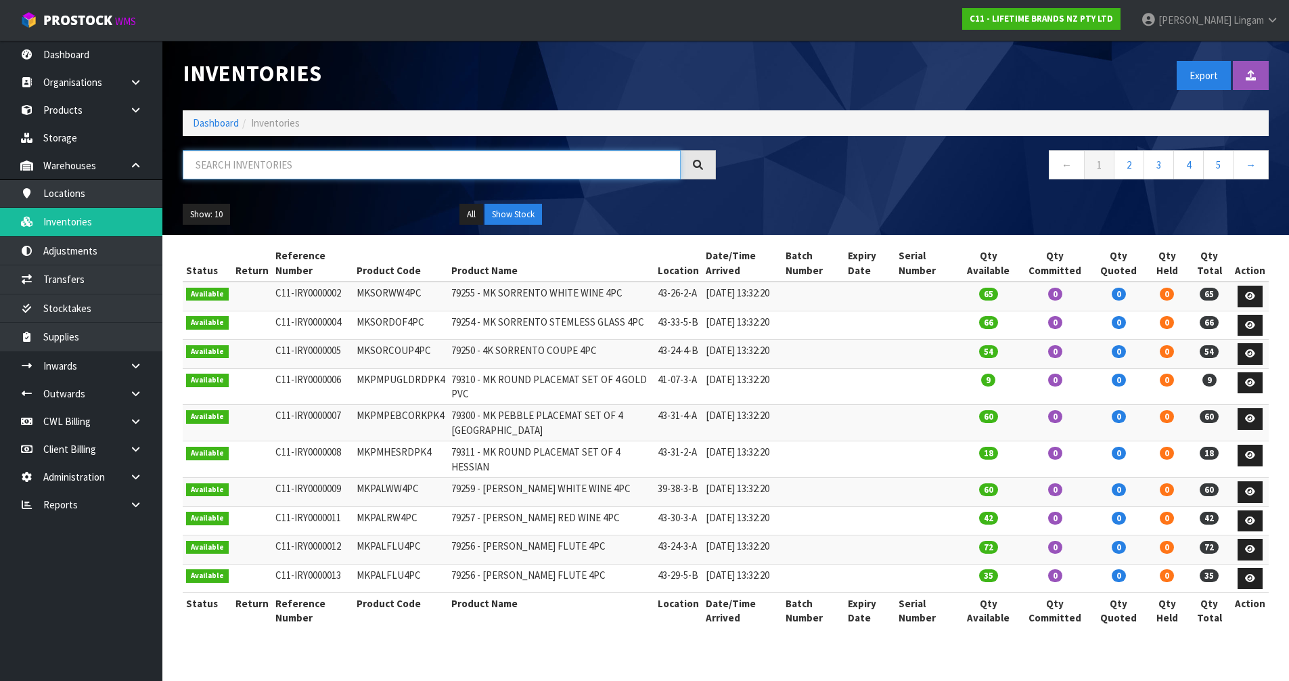
click at [451, 168] on input "text" at bounding box center [432, 164] width 498 height 29
paste input "MKMUG26"
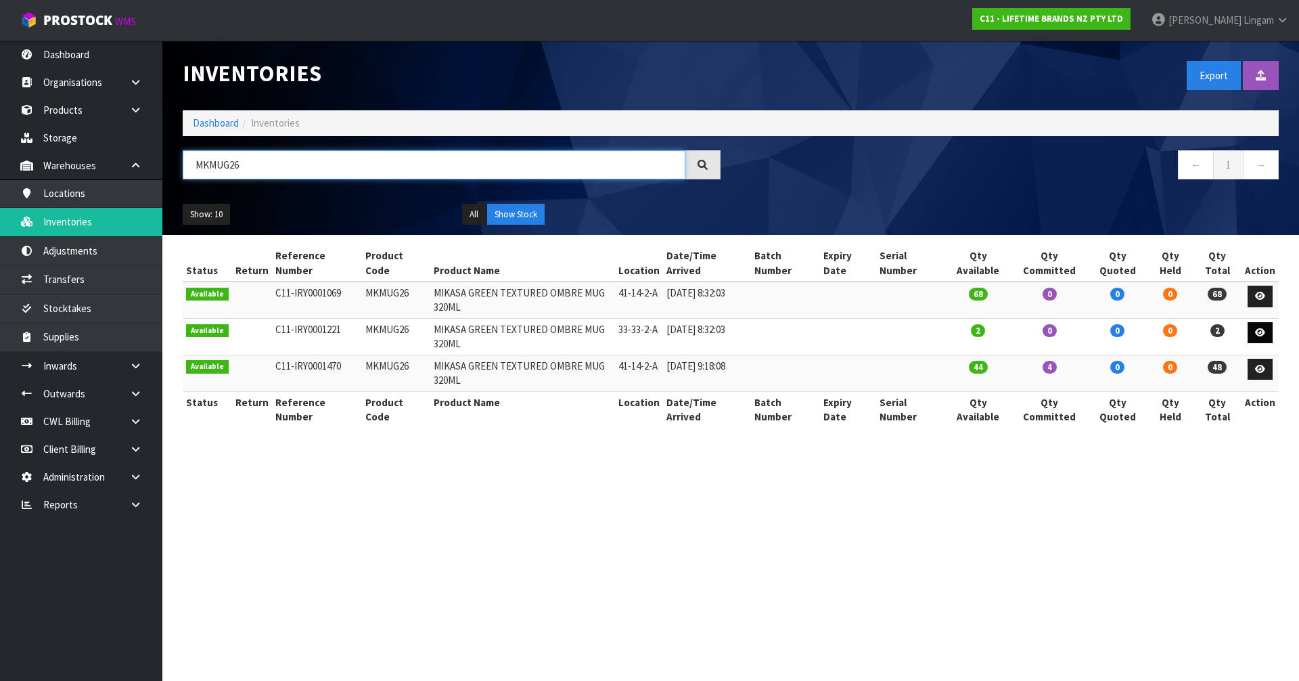
type input "MKMUG26"
click at [1258, 328] on icon at bounding box center [1260, 332] width 10 height 9
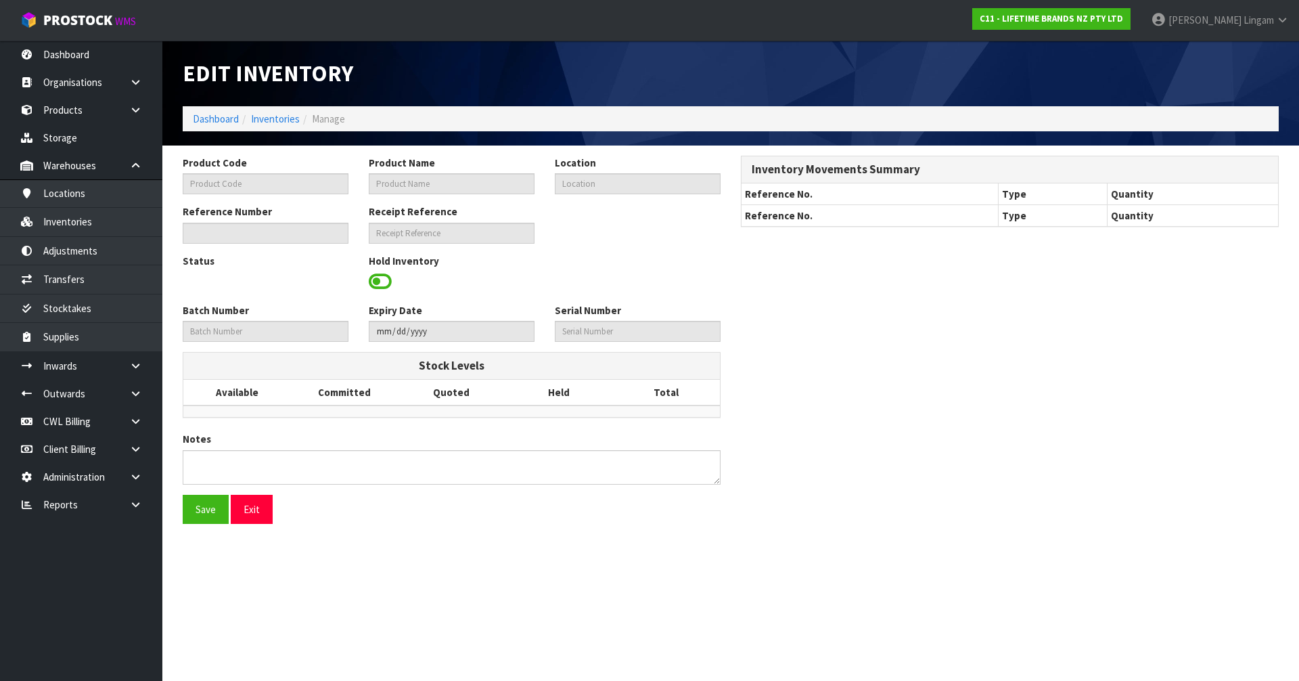
type input "MKMUG26"
type input "MIKASA GREEN TEXTURED OMBRE MUG 320ML"
type input "33-33-2-A"
type input "C11-IRY0001221"
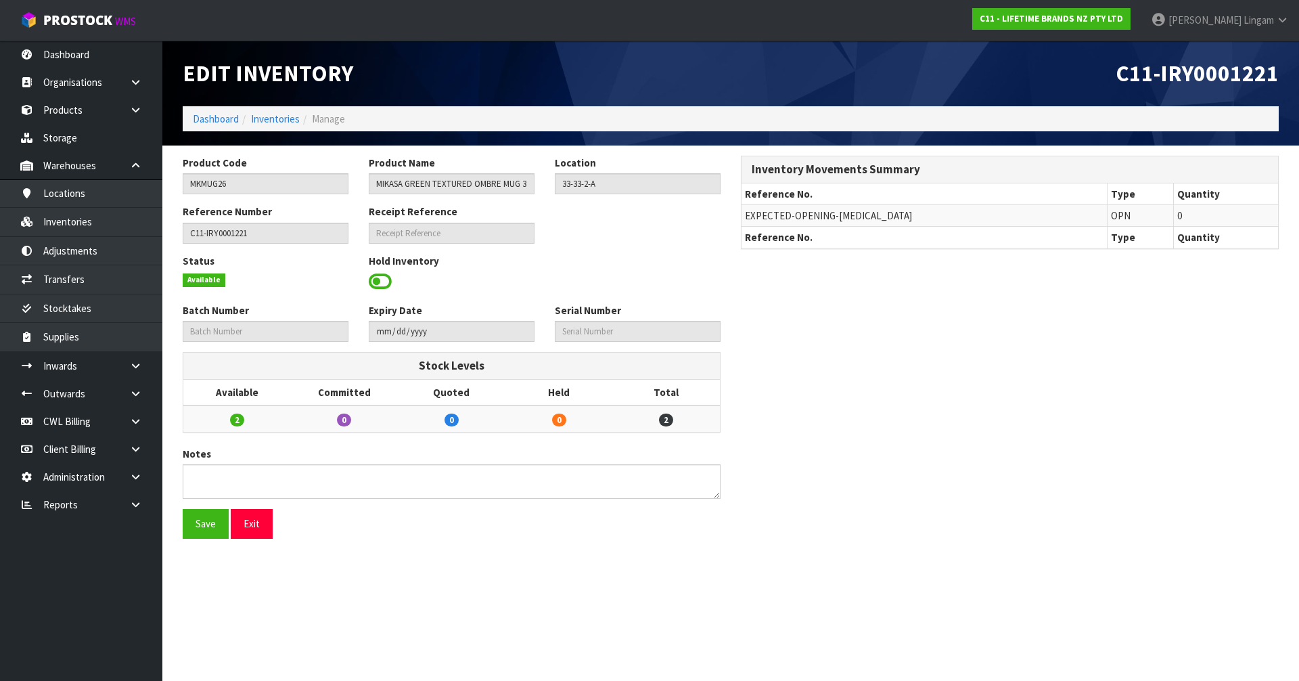
click at [378, 280] on span at bounding box center [380, 281] width 23 height 20
click at [604, 284] on span "Select an Option" at bounding box center [631, 280] width 141 height 16
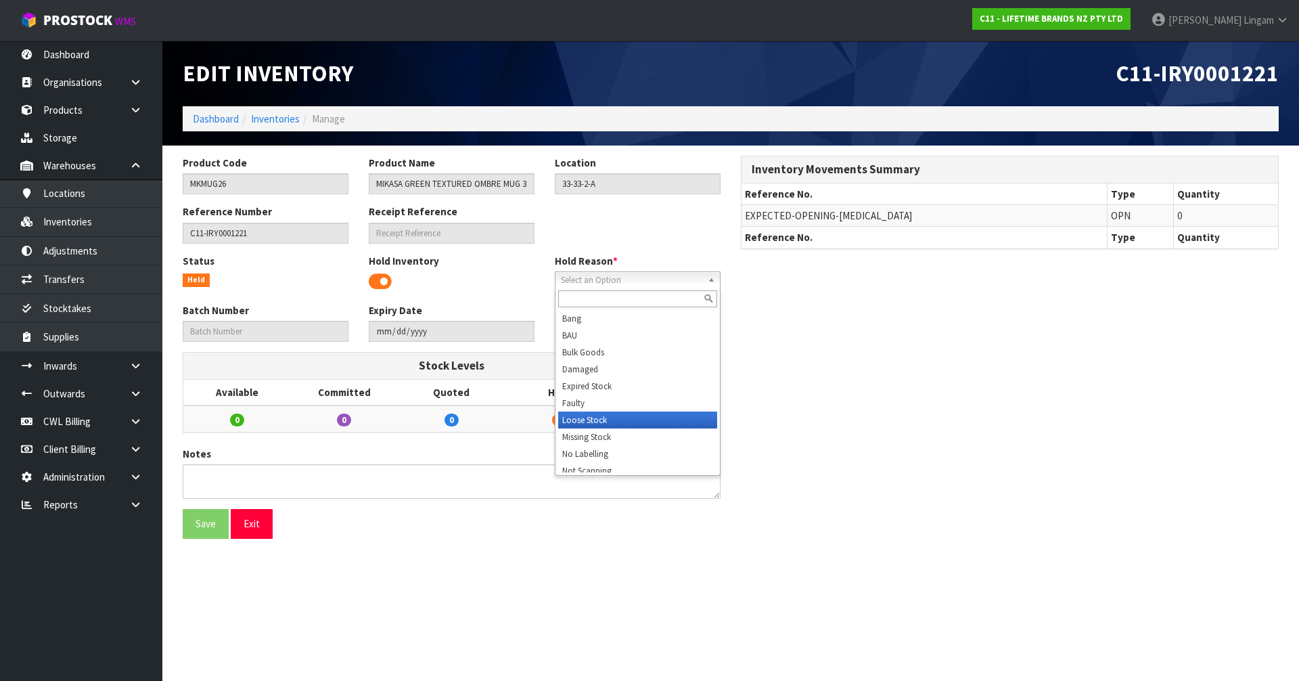
click at [578, 419] on li "Loose Stock" at bounding box center [637, 419] width 159 height 17
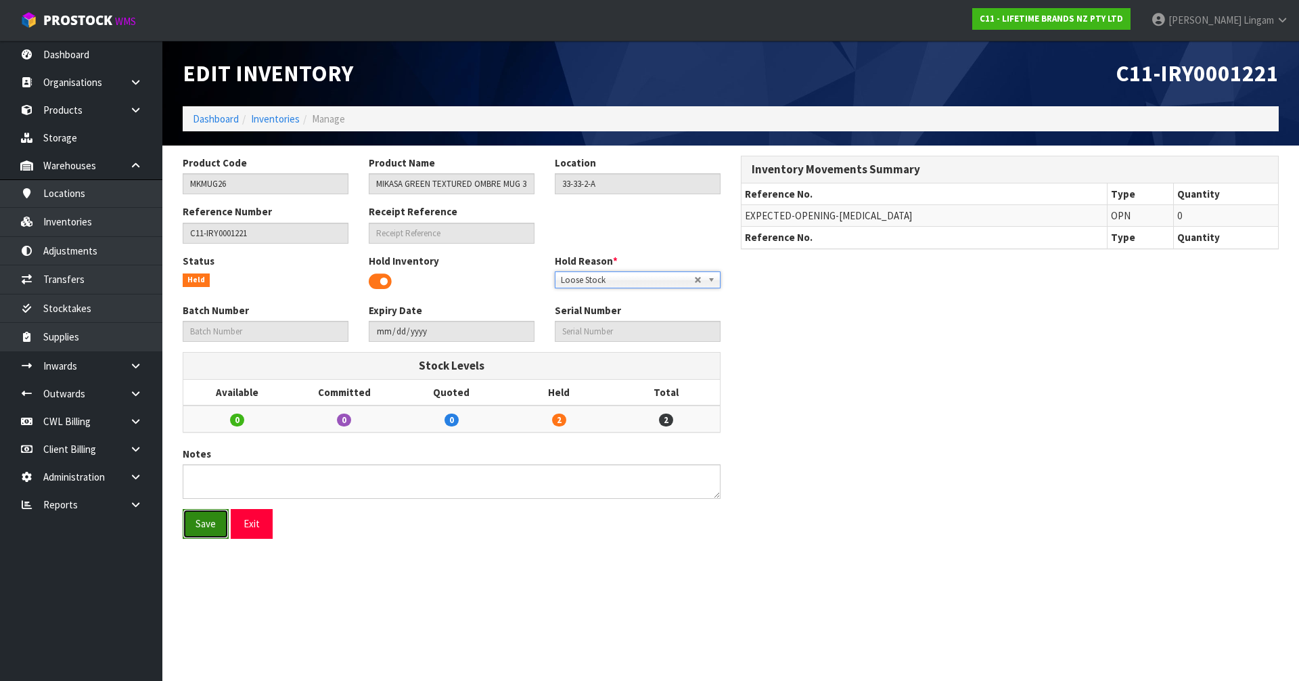
click at [206, 524] on button "Save" at bounding box center [206, 523] width 46 height 29
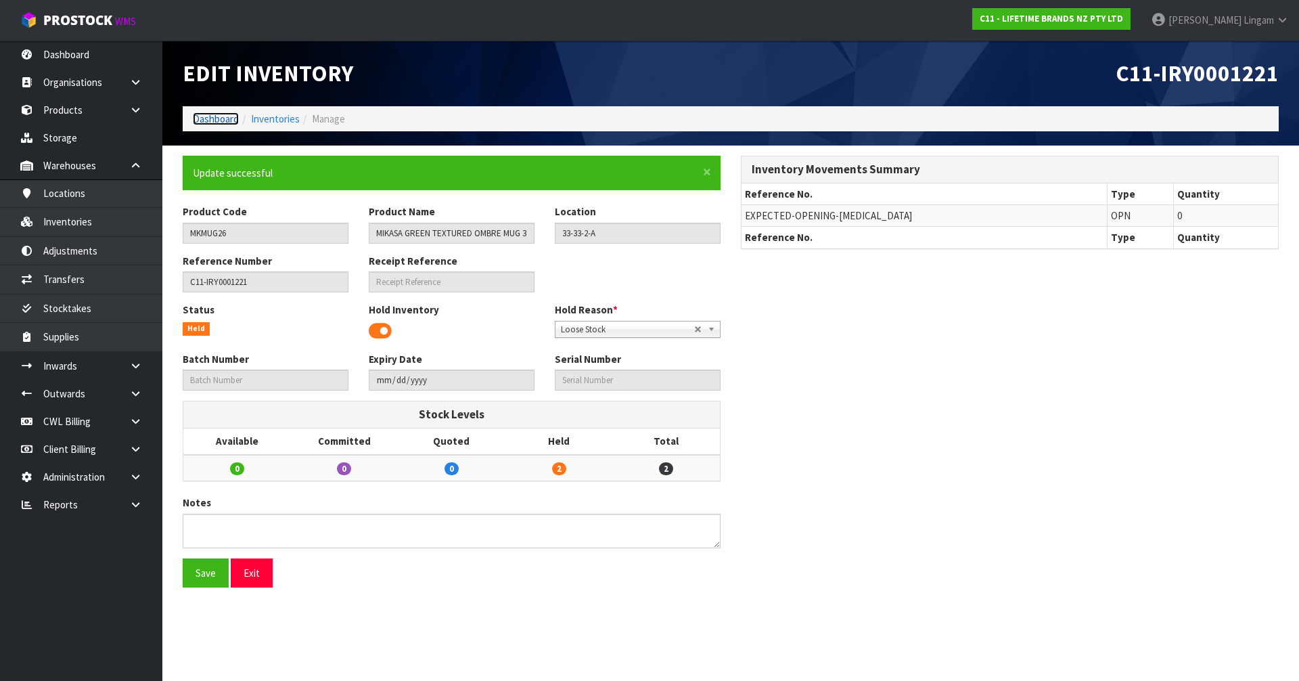
click at [225, 118] on link "Dashboard" at bounding box center [216, 118] width 46 height 13
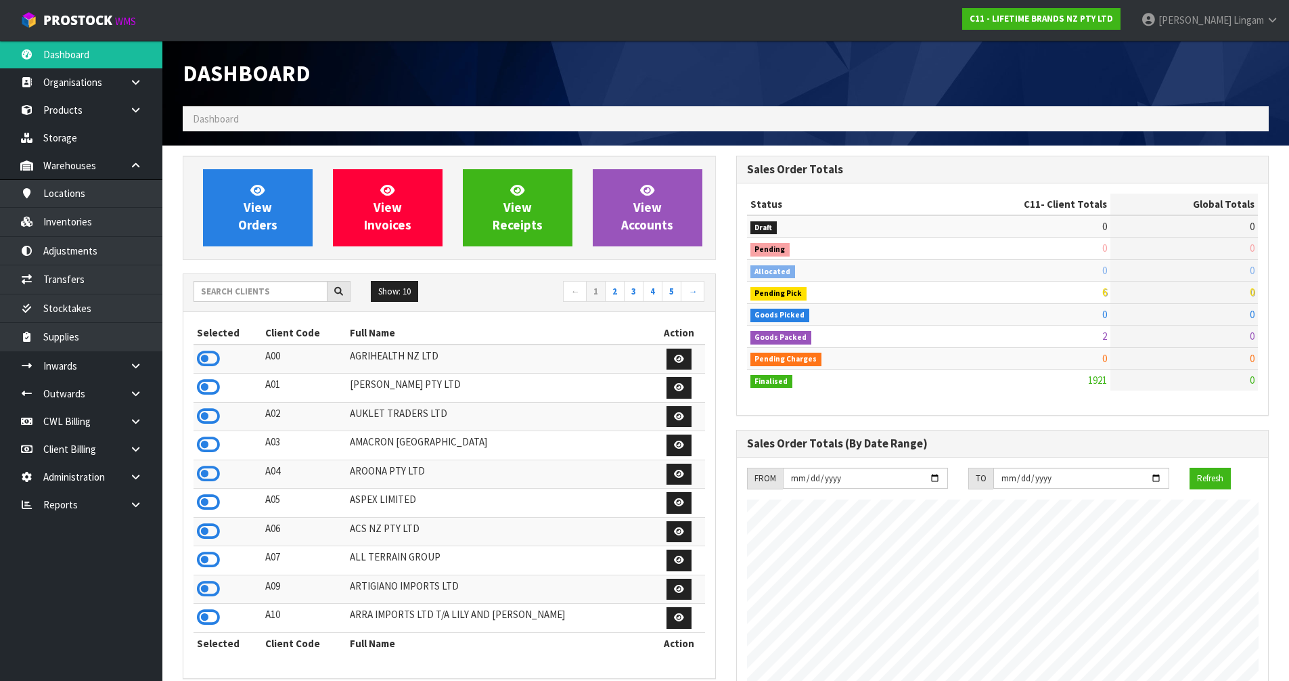
scroll to position [1025, 553]
click at [234, 294] on input "text" at bounding box center [261, 291] width 134 height 21
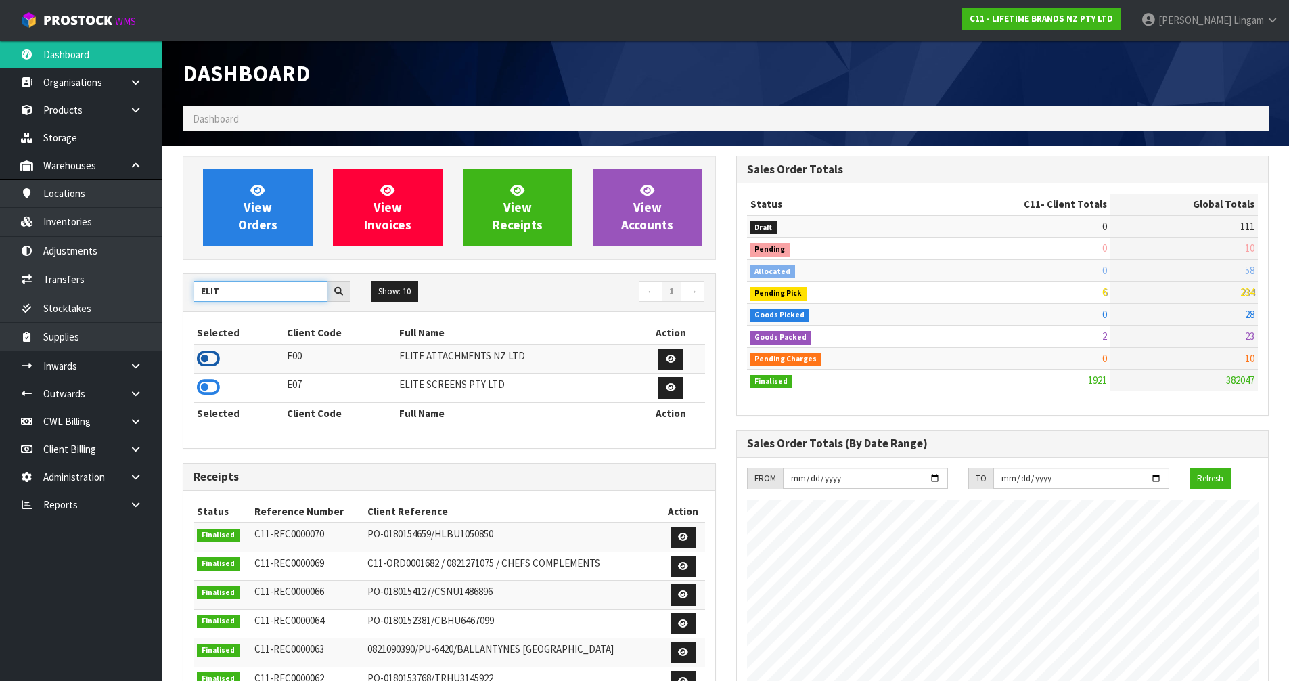
type input "ELIT"
click at [204, 355] on icon at bounding box center [208, 358] width 23 height 20
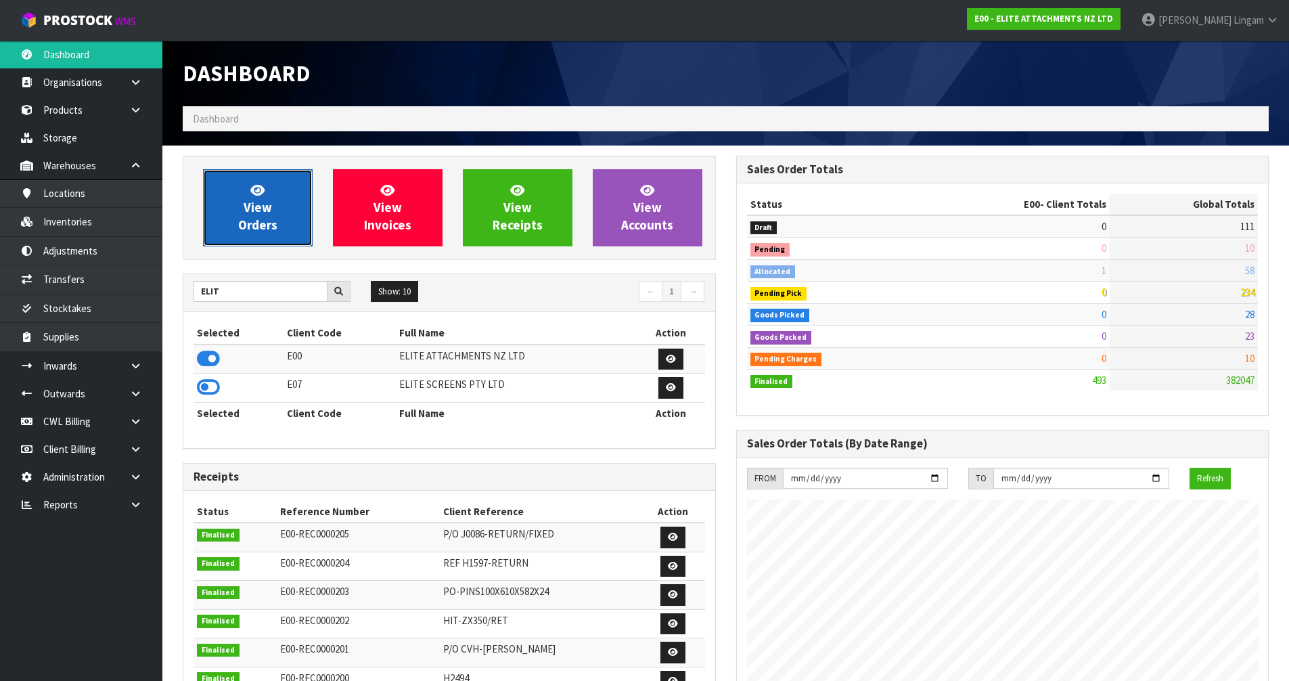
click at [267, 226] on span "View Orders" at bounding box center [257, 207] width 39 height 51
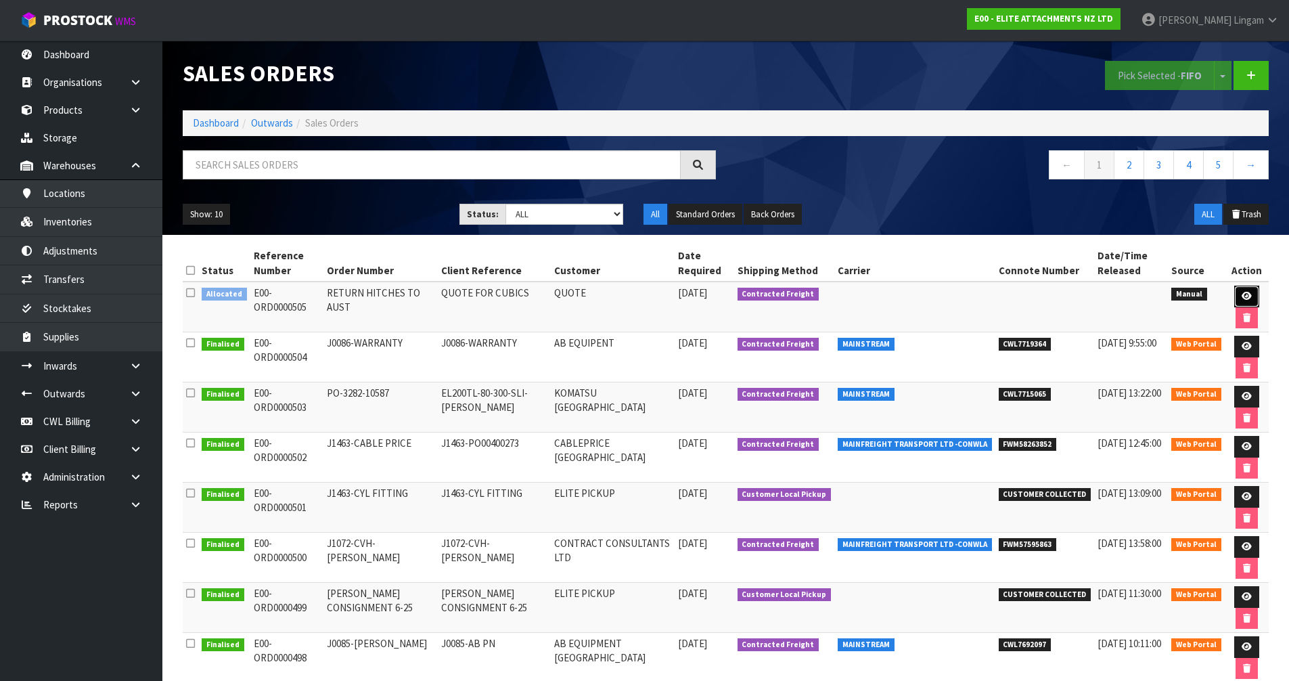
click at [1242, 298] on icon at bounding box center [1247, 296] width 10 height 9
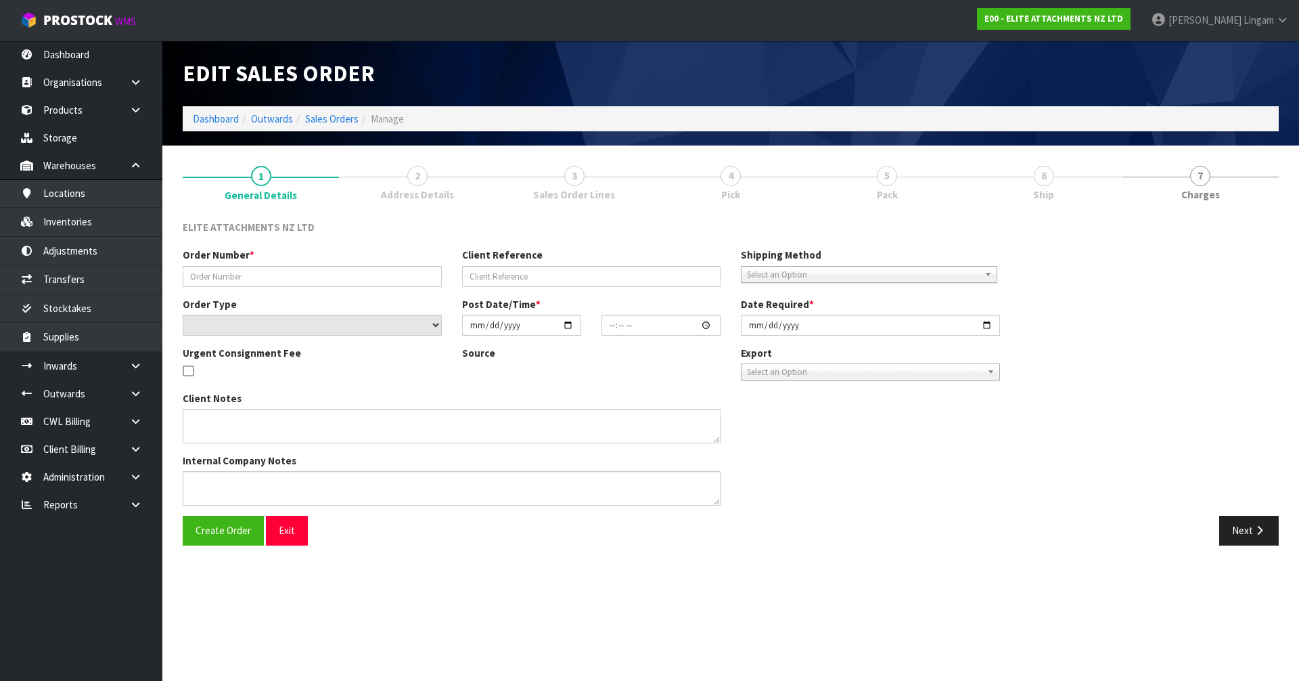
type input "RETURN HITCHES TO AUST"
type input "QUOTE FOR CUBICS"
select select "number:0"
type input "2025-09-19"
type input "13:52:00.000"
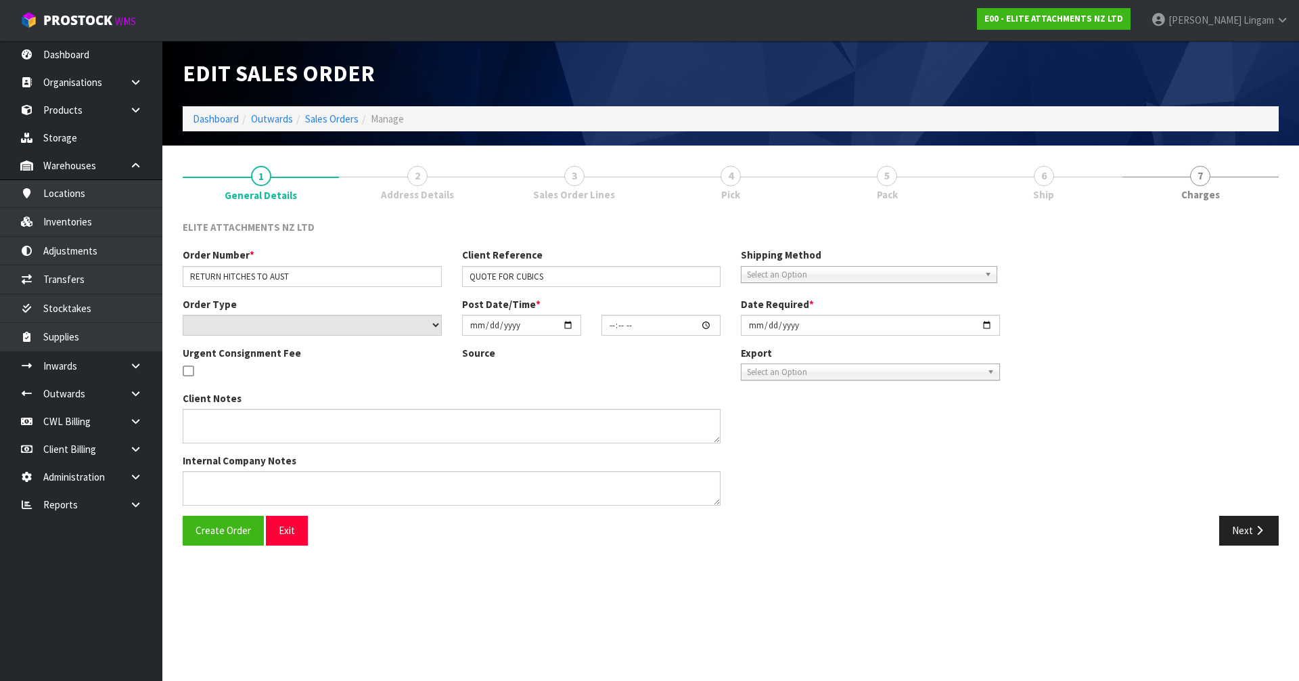
type input "2025-09-19"
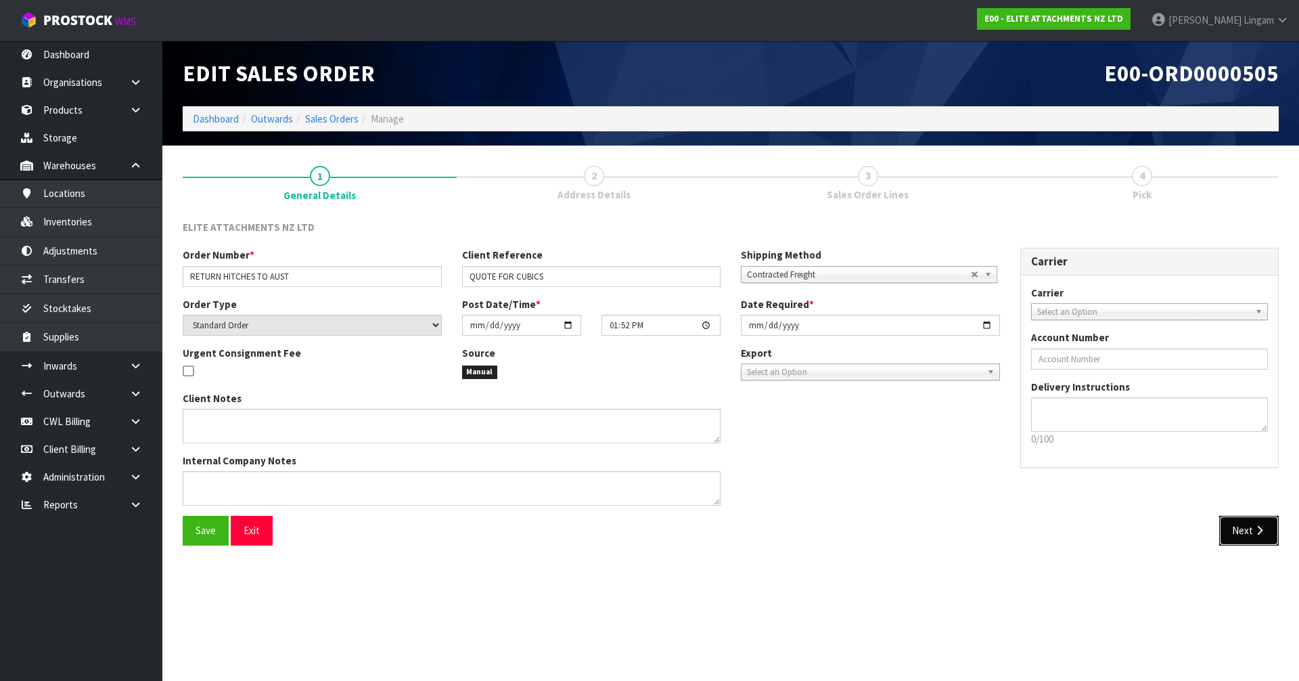
click at [1234, 536] on button "Next" at bounding box center [1249, 530] width 60 height 29
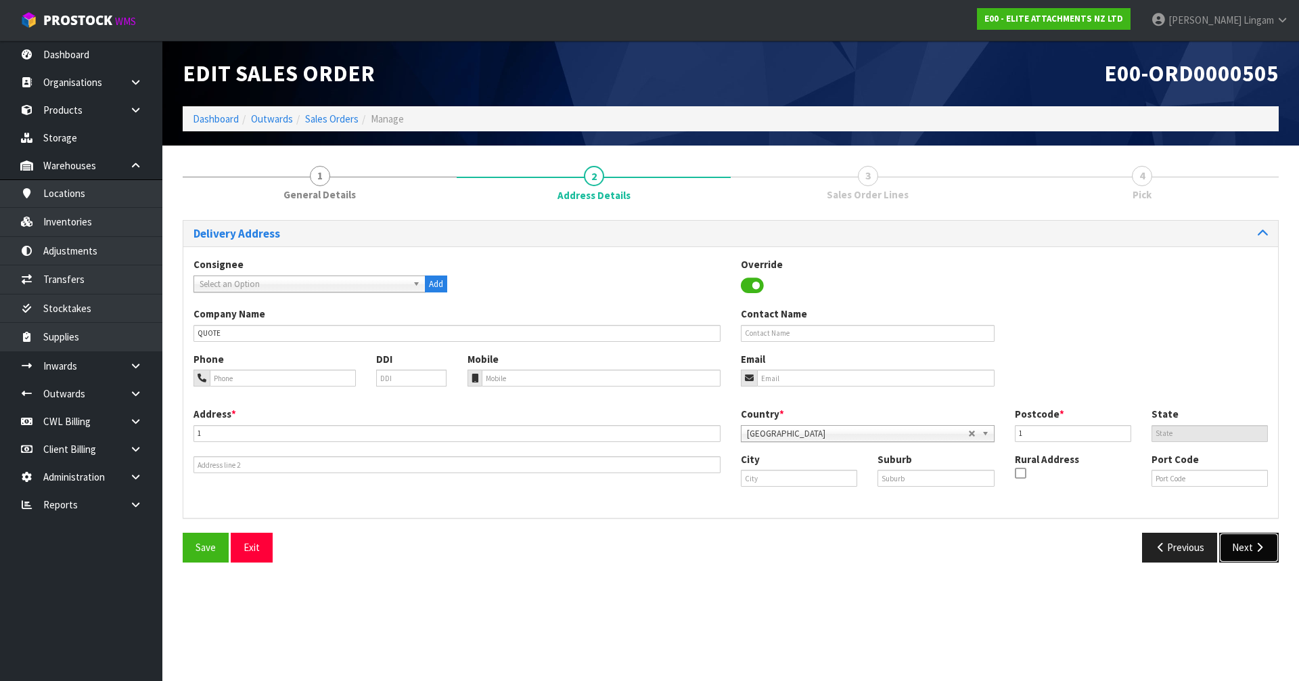
click at [1243, 548] on button "Next" at bounding box center [1249, 546] width 60 height 29
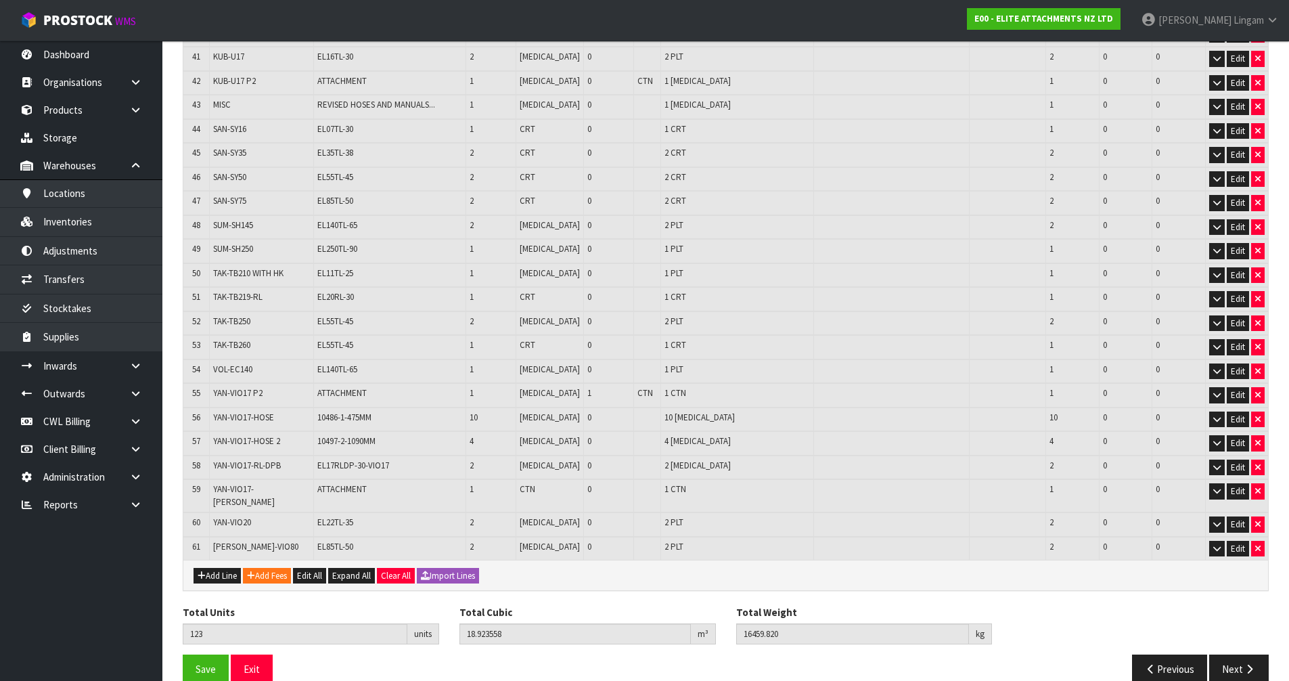
scroll to position [1208, 0]
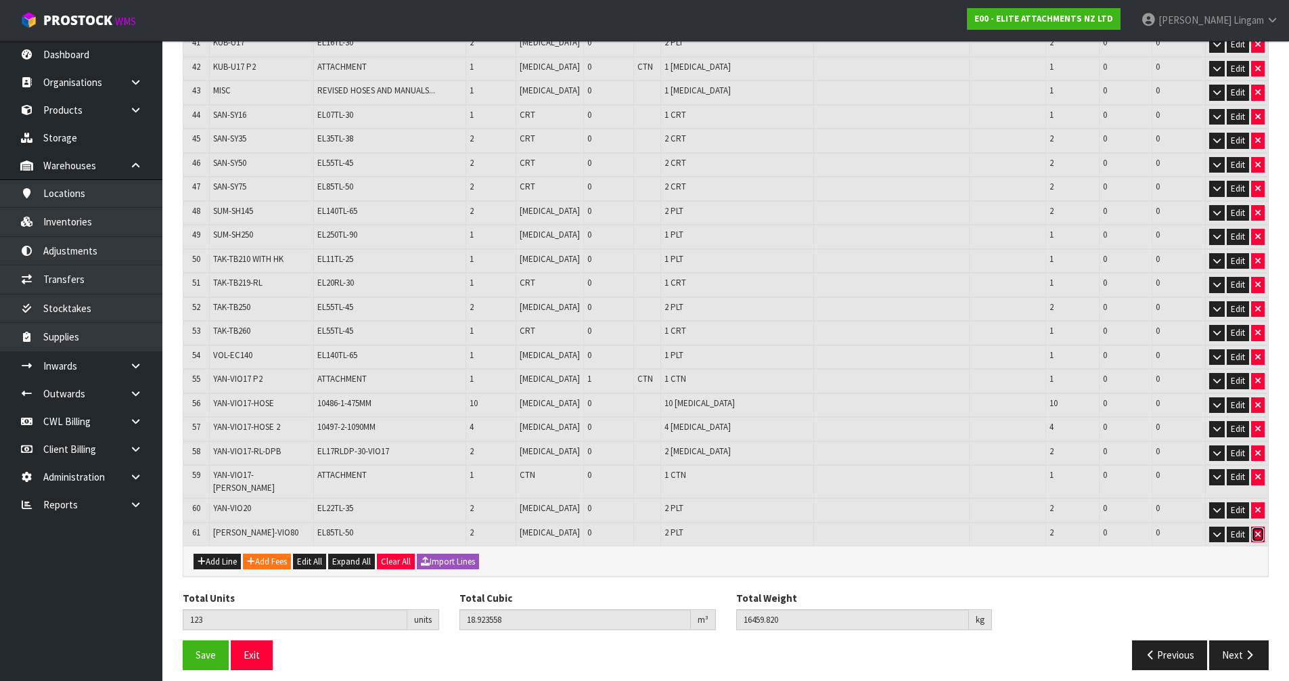
click at [1263, 526] on button "button" at bounding box center [1258, 534] width 14 height 16
type input "121"
type input "18.583358"
type input "16129.82"
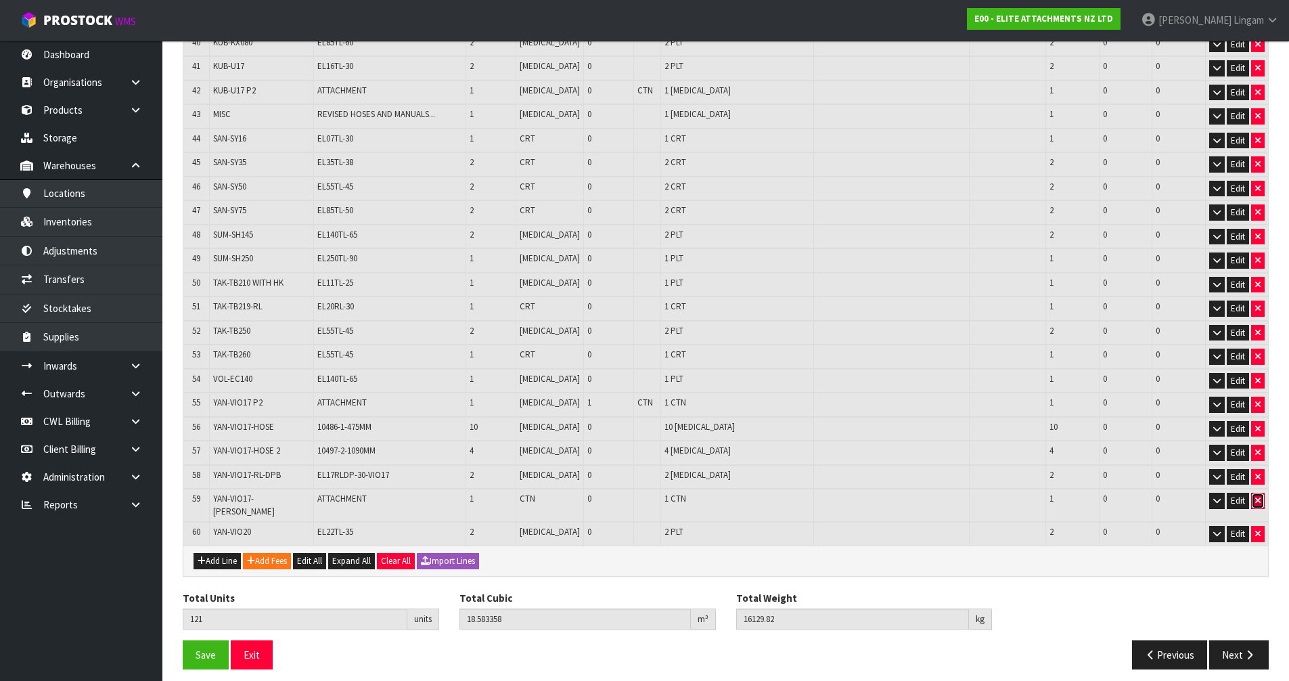
click at [1260, 503] on icon "button" at bounding box center [1257, 500] width 5 height 9
type input "120"
type input "18.553118"
type input "16118.27"
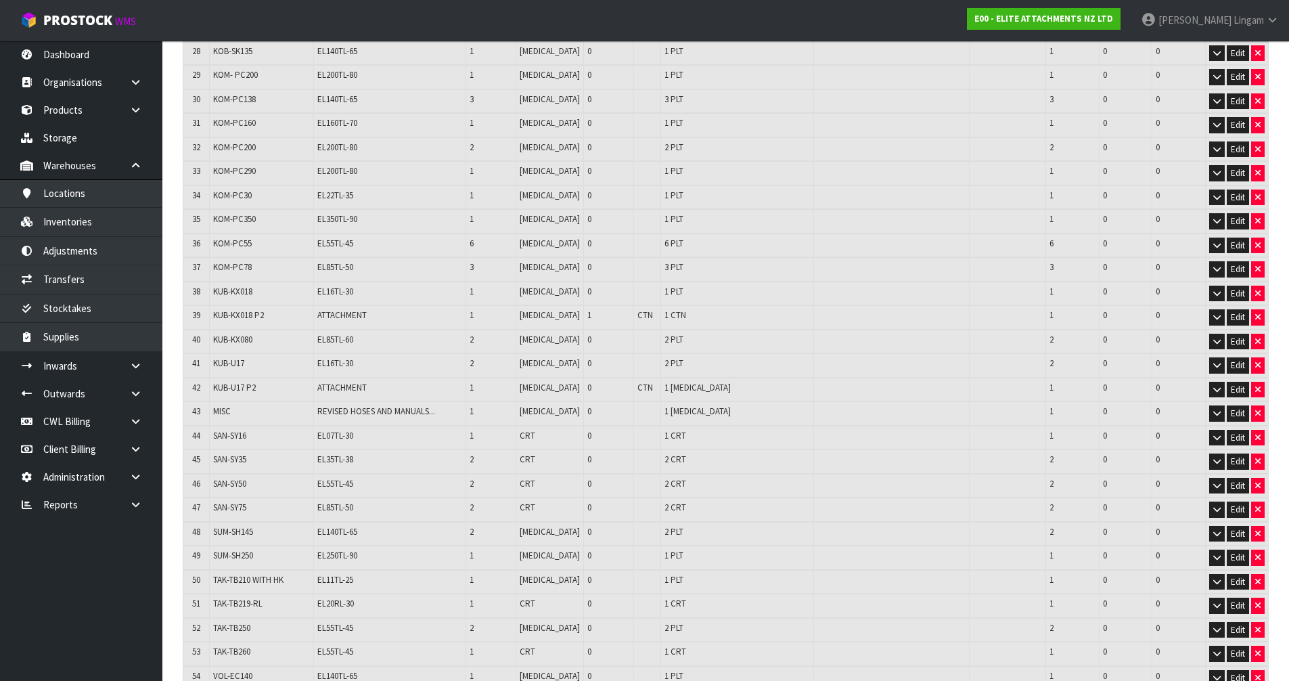
scroll to position [0, 0]
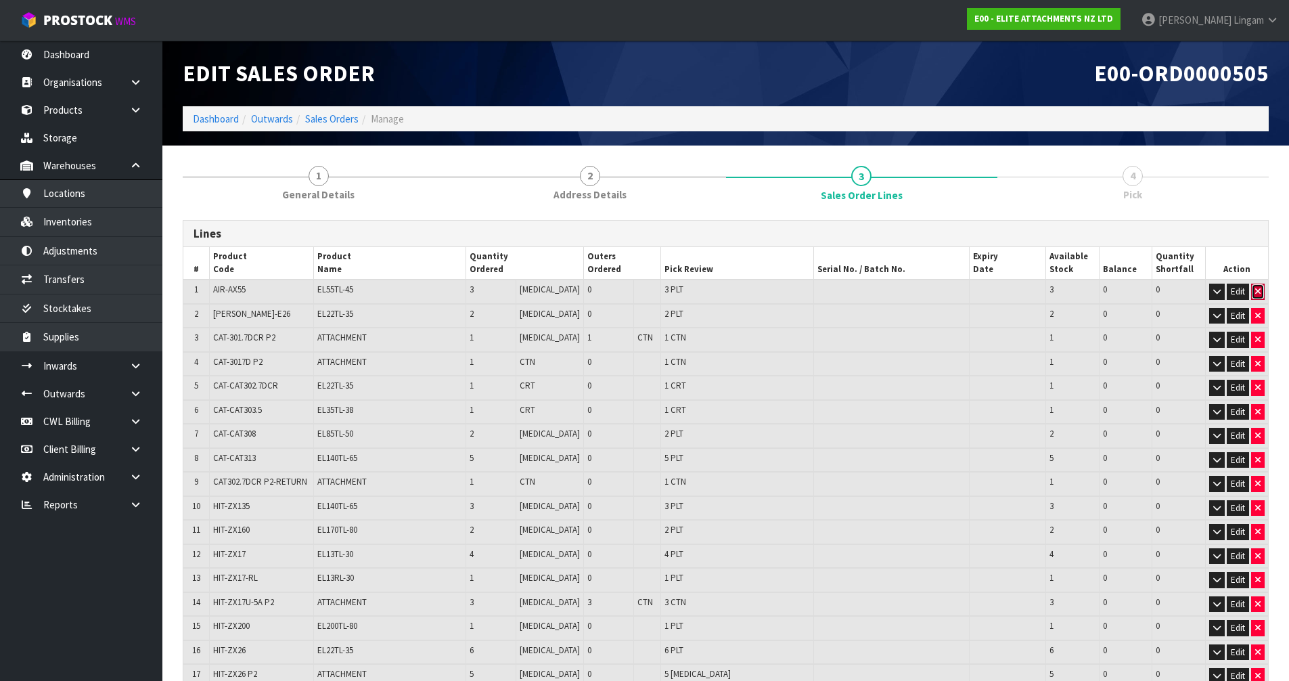
click at [1258, 292] on icon "button" at bounding box center [1257, 291] width 5 height 9
type input "117"
type input "18.164606"
type input "15815.27"
click at [1258, 292] on icon "button" at bounding box center [1257, 291] width 5 height 9
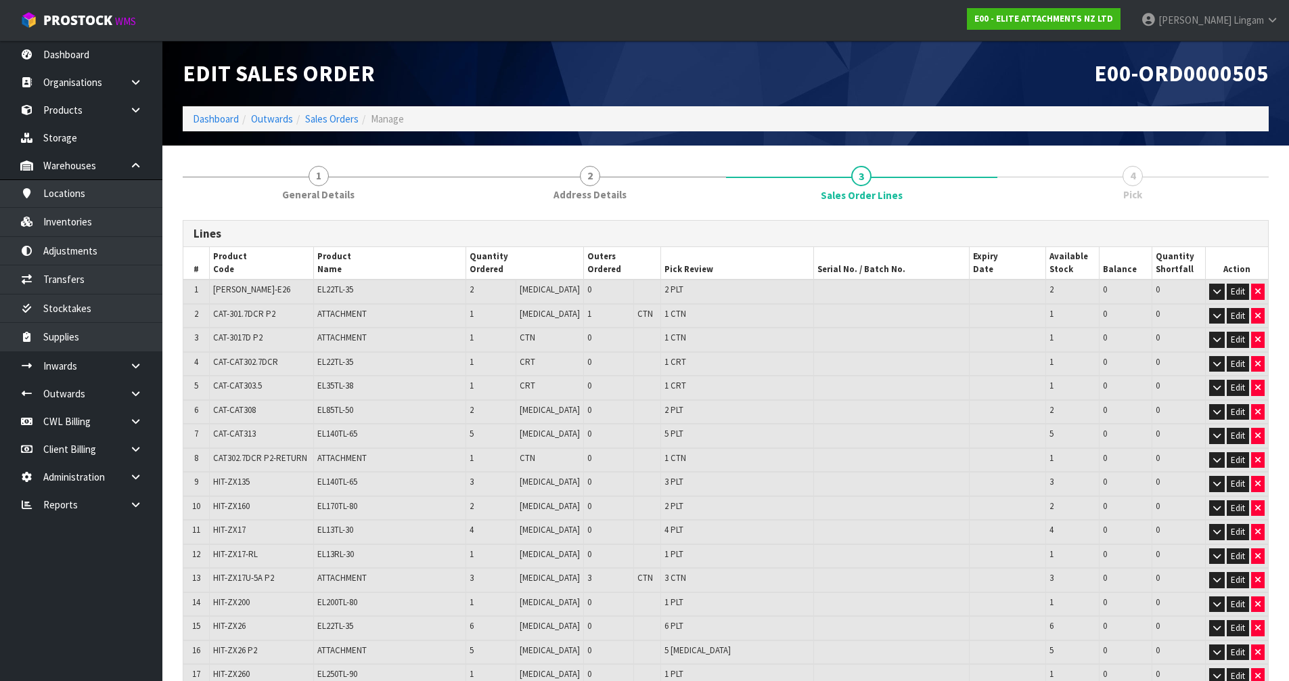
type input "115"
type input "18.031928"
type input "15705.27"
click at [1258, 292] on icon "button" at bounding box center [1257, 291] width 5 height 9
type input "114"
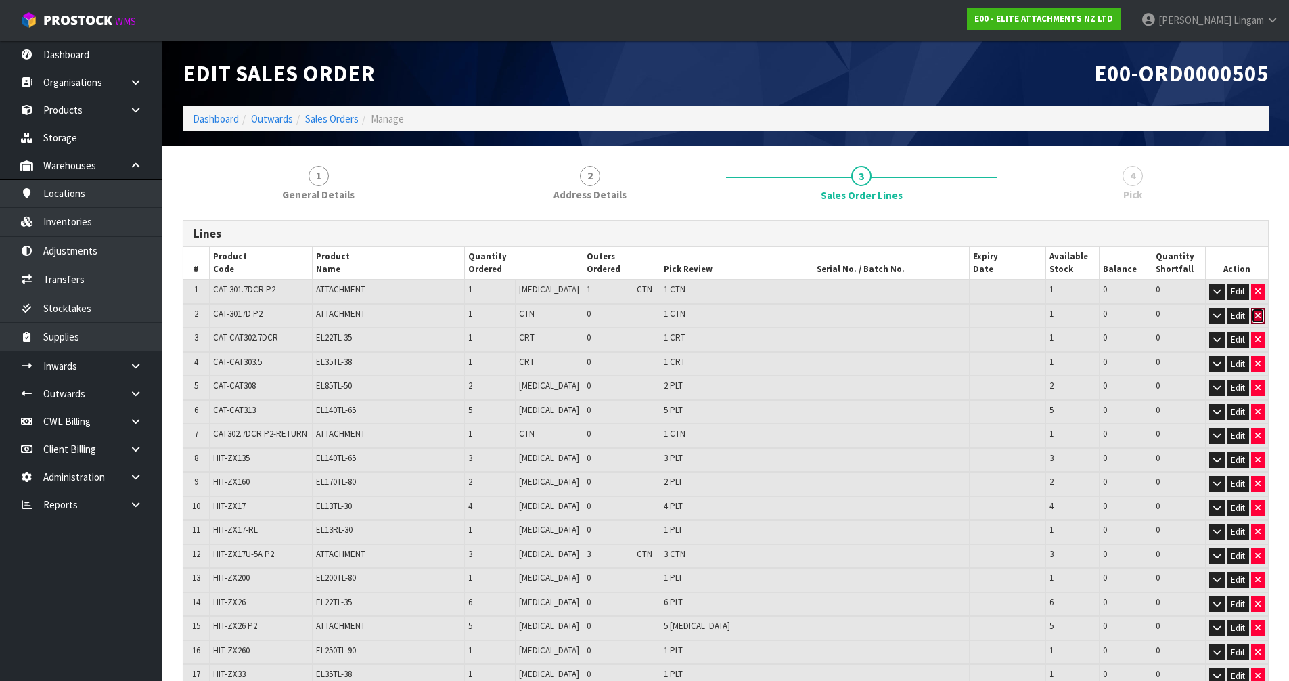
type input "18.003263"
type input "15700.27"
click at [1258, 292] on icon "button" at bounding box center [1257, 291] width 5 height 9
click at [1258, 311] on icon "button" at bounding box center [1257, 315] width 5 height 9
type input "112"
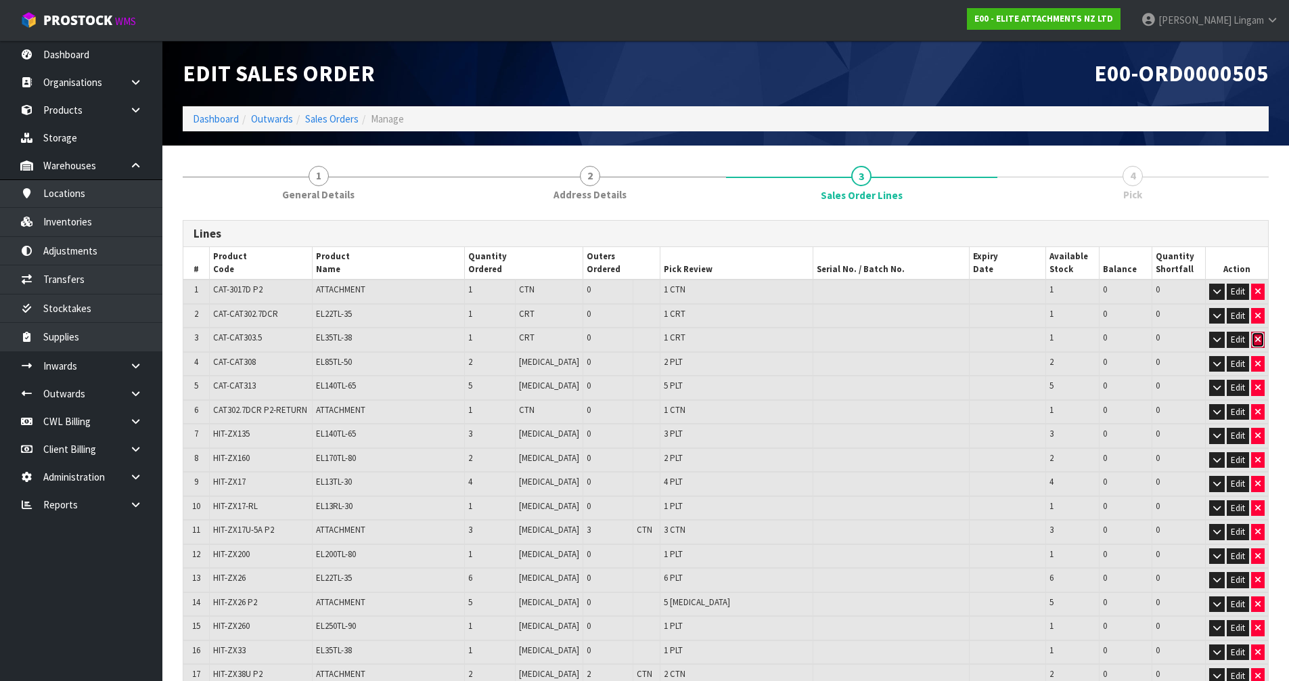
type input "17.867501"
type input "15600.27"
click at [1258, 292] on icon "button" at bounding box center [1257, 291] width 5 height 9
click at [1258, 311] on icon "button" at bounding box center [1257, 315] width 5 height 9
type input "109"
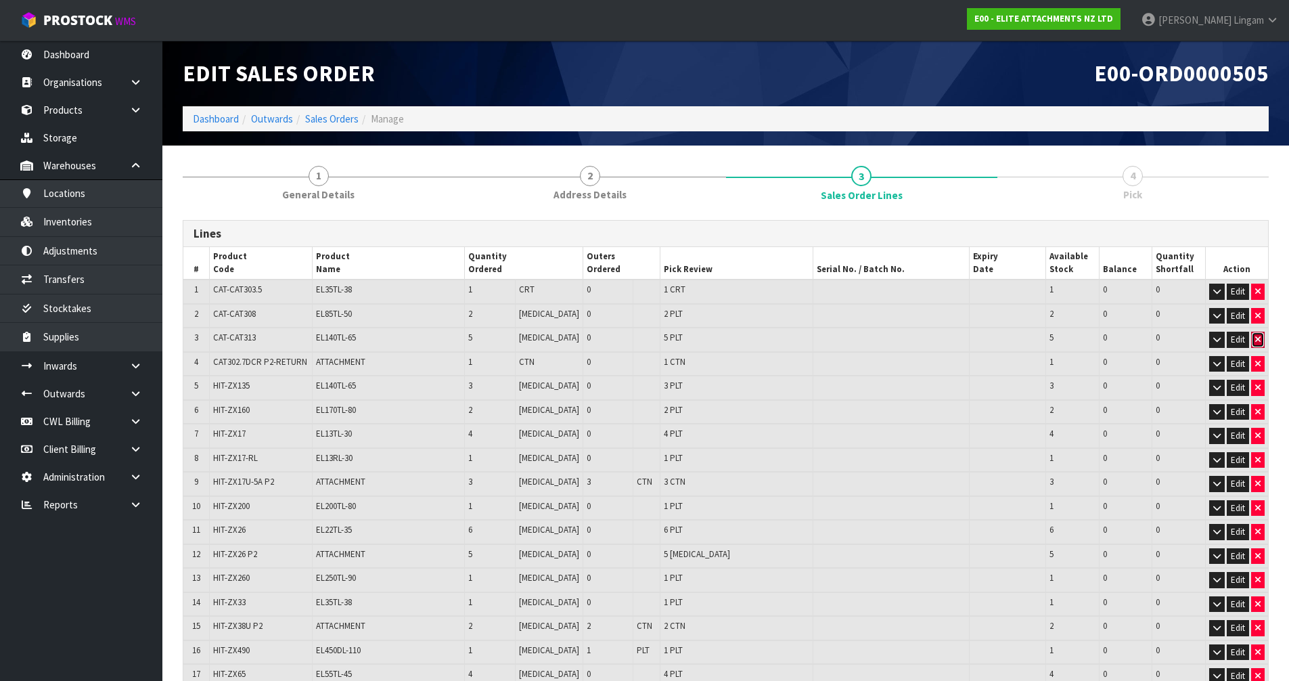
type input "17.433973"
type input "15212.27"
click at [1258, 292] on icon "button" at bounding box center [1257, 291] width 5 height 9
click at [1258, 311] on icon "button" at bounding box center [1257, 315] width 5 height 9
click at [1258, 335] on icon "button" at bounding box center [1257, 339] width 5 height 9
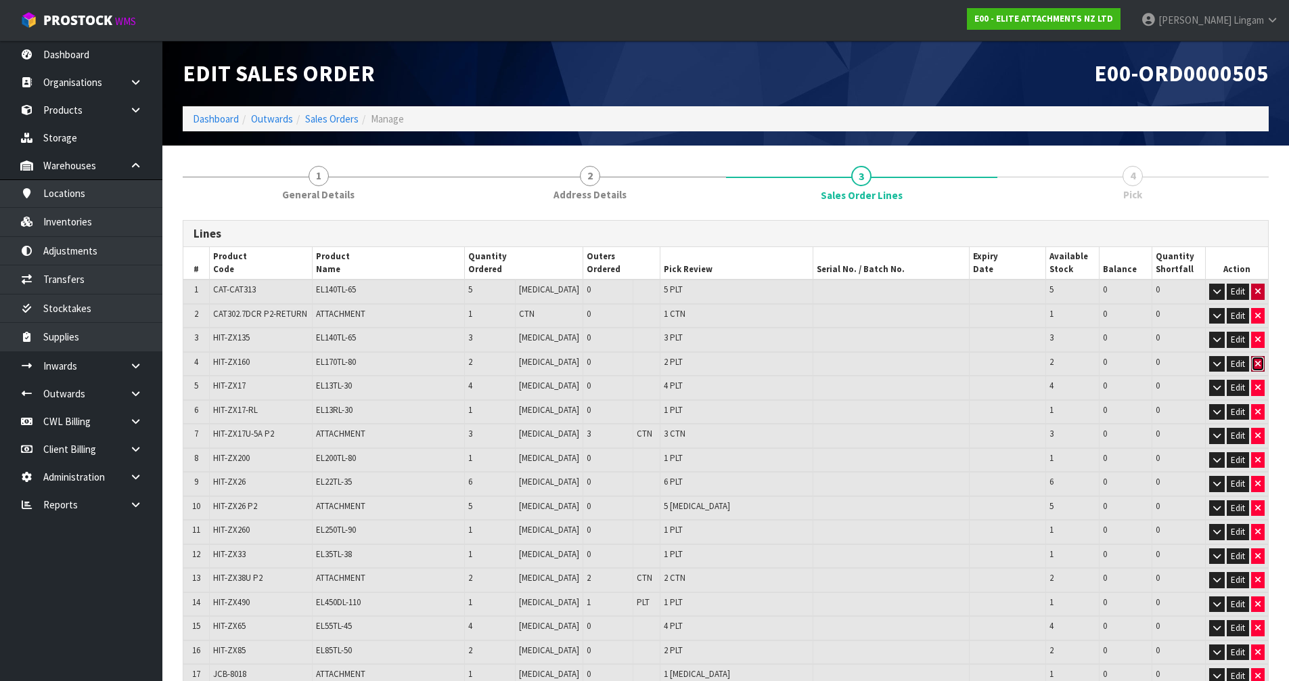
type input "100"
type input "15.240425"
type input "13134.77"
click at [1258, 292] on icon "button" at bounding box center [1257, 291] width 5 height 9
click at [1258, 311] on icon "button" at bounding box center [1257, 315] width 5 height 9
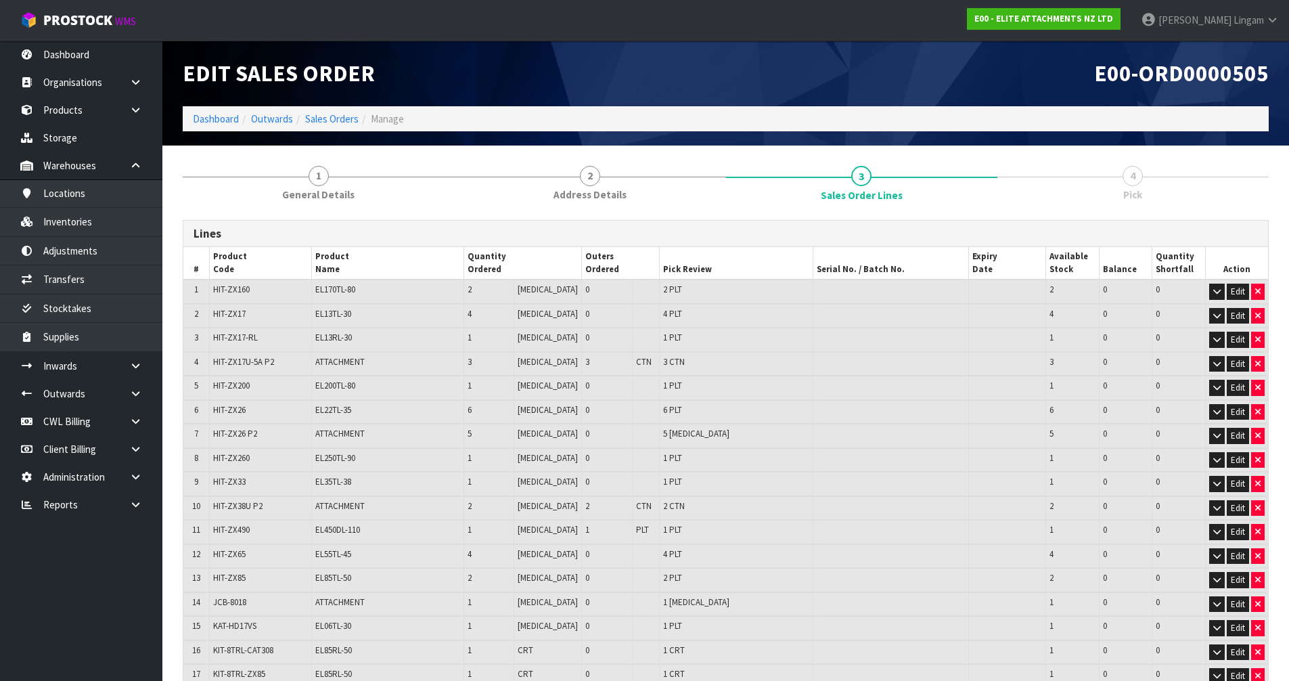
type input "94"
type input "13.793633"
type input "12048.77"
click at [1258, 292] on icon "button" at bounding box center [1257, 291] width 5 height 9
click at [1258, 311] on icon "button" at bounding box center [1257, 315] width 5 height 9
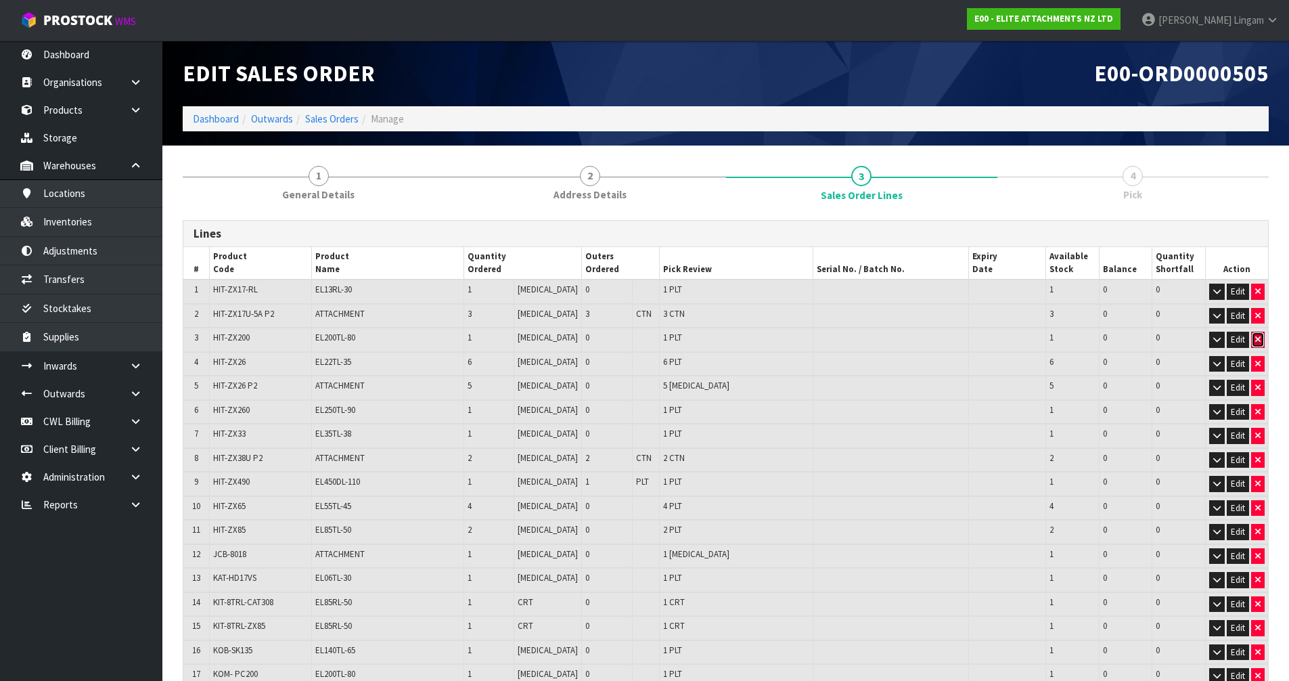
type input "90"
type input "13.624193"
type input "11958.77"
click at [1258, 292] on icon "button" at bounding box center [1257, 291] width 5 height 9
click at [1258, 311] on icon "button" at bounding box center [1257, 315] width 5 height 9
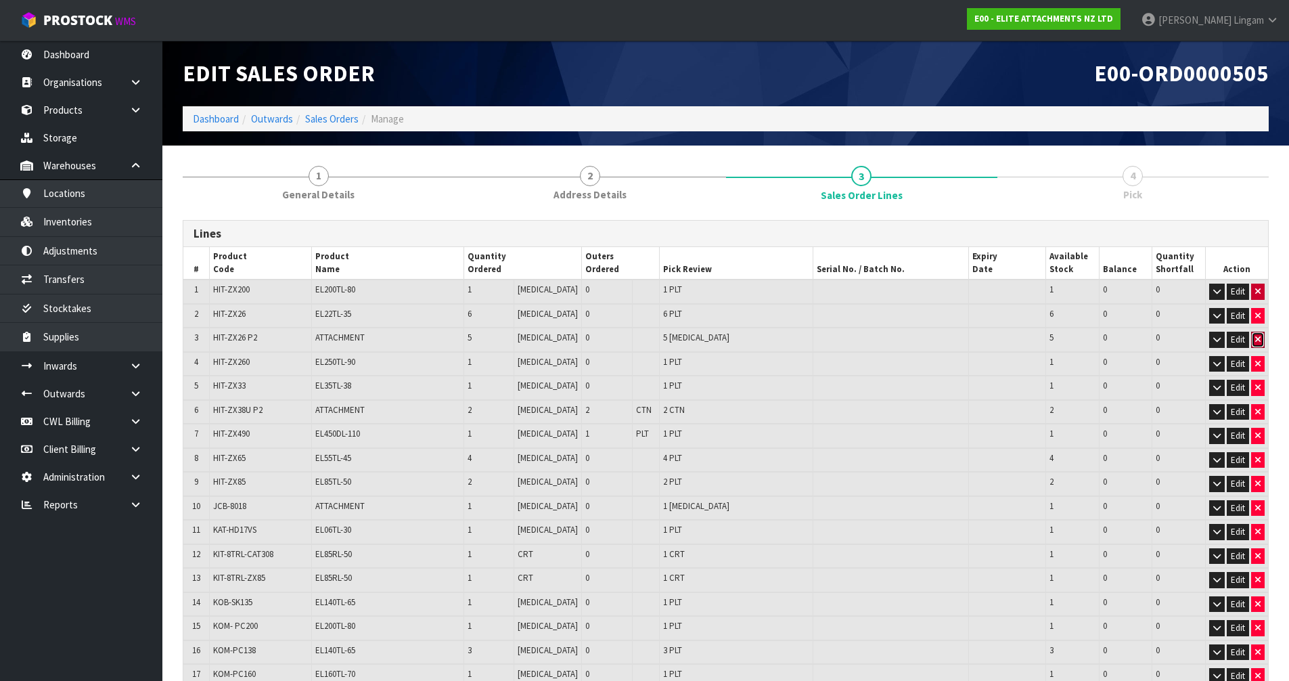
type input "83"
type input "12.760389"
type input "11178.77"
click at [1258, 292] on icon "button" at bounding box center [1257, 291] width 5 height 9
click at [1258, 311] on icon "button" at bounding box center [1257, 315] width 5 height 9
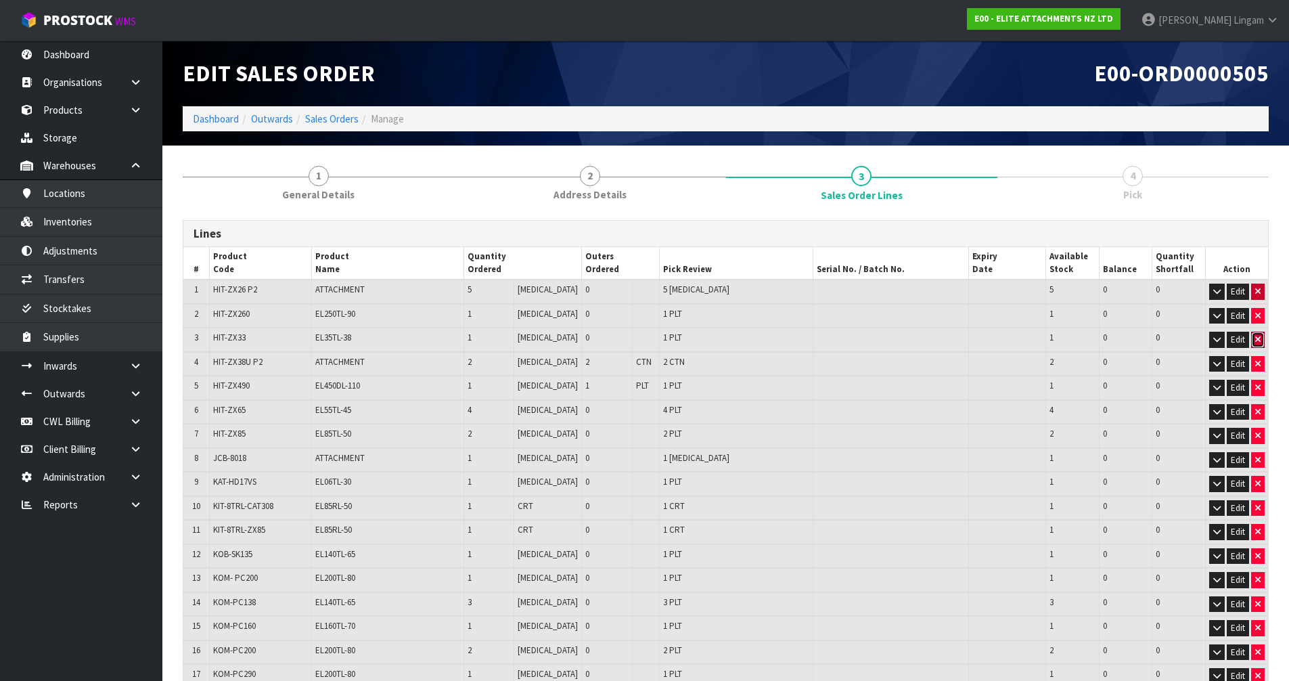
click at [1258, 335] on icon "button" at bounding box center [1257, 339] width 5 height 9
type input "76"
type input "11.781498"
type input "10489.52"
click at [1258, 292] on icon "button" at bounding box center [1257, 291] width 5 height 9
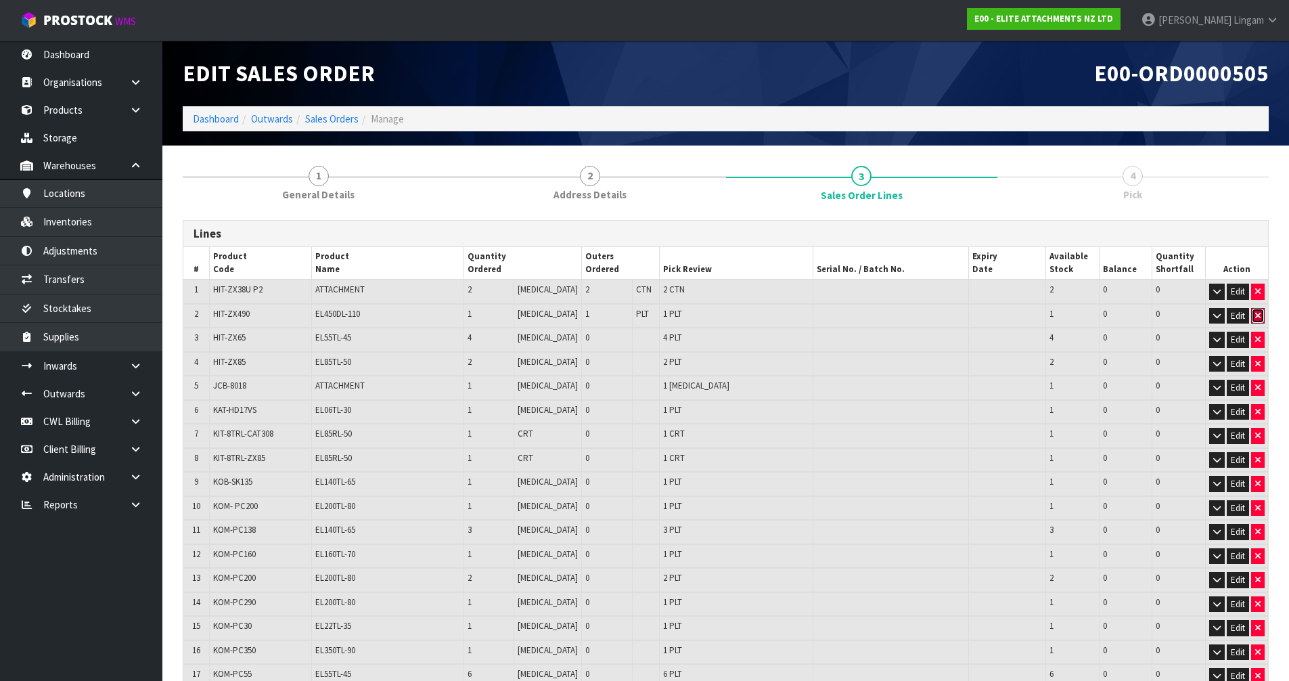
click at [1258, 311] on icon "button" at bounding box center [1257, 315] width 5 height 9
type input "73"
type input "10.99341"
type input "9385.52"
click at [1258, 292] on icon "button" at bounding box center [1257, 291] width 5 height 9
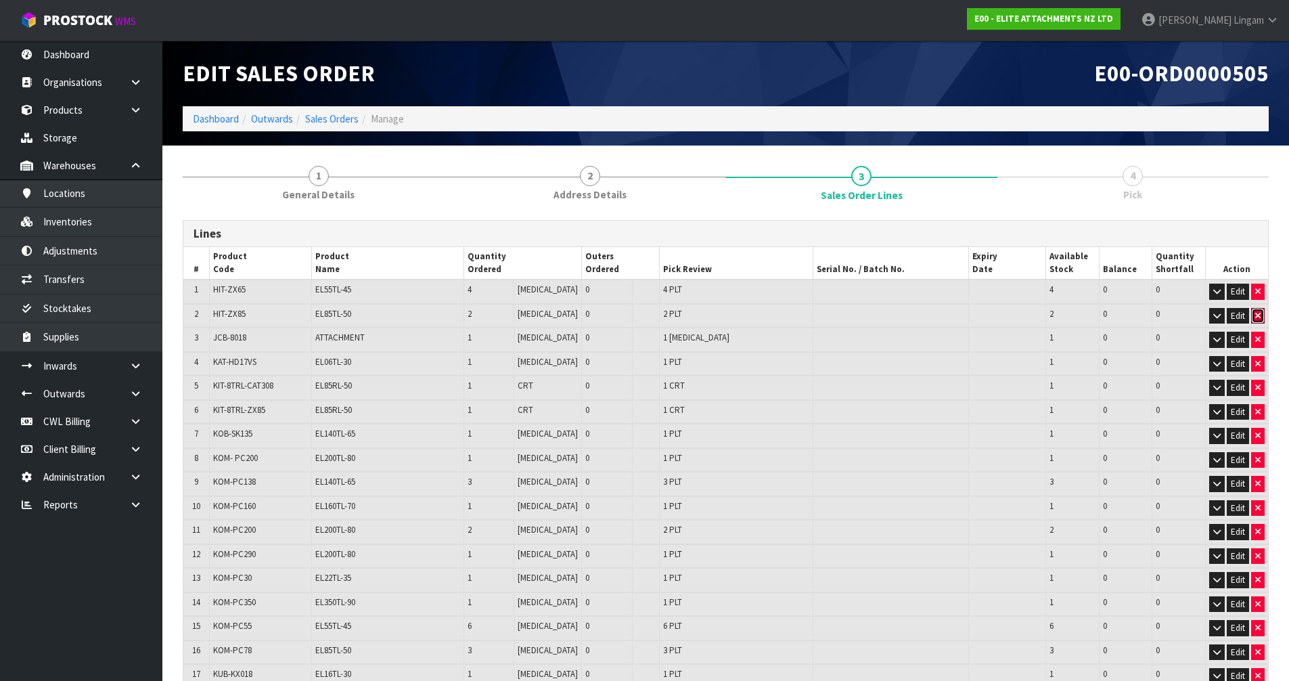
click at [1258, 311] on icon "button" at bounding box center [1257, 315] width 5 height 9
click at [1258, 335] on icon "button" at bounding box center [1257, 339] width 5 height 9
type input "66"
type input "10.139268"
type input "8725.52"
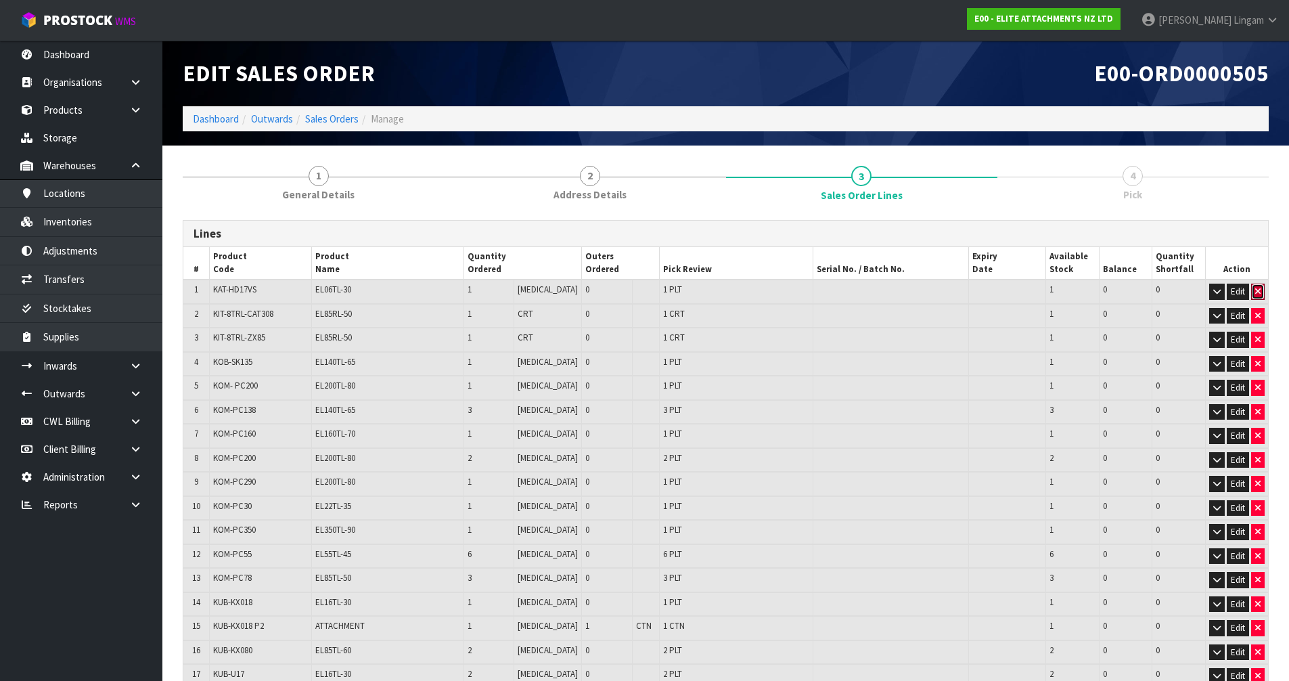
click at [1258, 292] on icon "button" at bounding box center [1257, 291] width 5 height 9
click at [1258, 311] on icon "button" at bounding box center [1257, 315] width 5 height 9
type input "64"
type input "9.772692"
type input "8393.52"
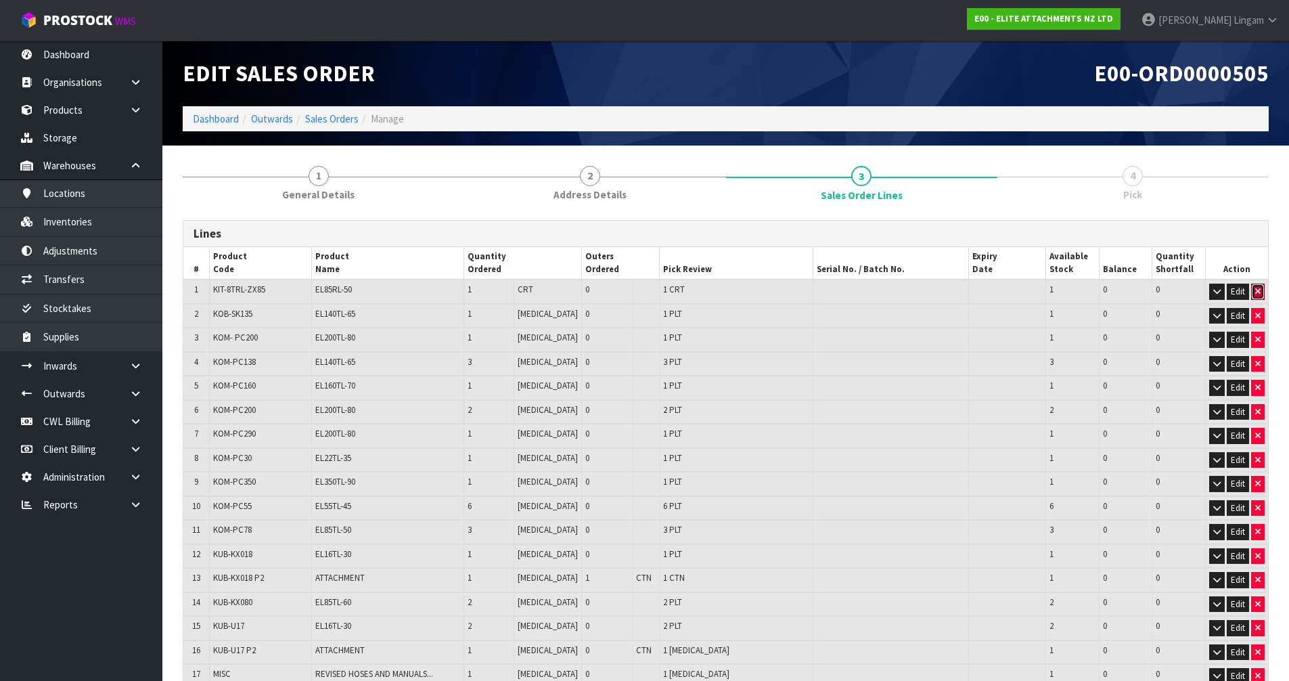
click at [1258, 292] on icon "button" at bounding box center [1257, 291] width 5 height 9
click at [1258, 311] on icon "button" at bounding box center [1257, 315] width 5 height 9
type input "62"
type input "9.193792"
type input "7776.52"
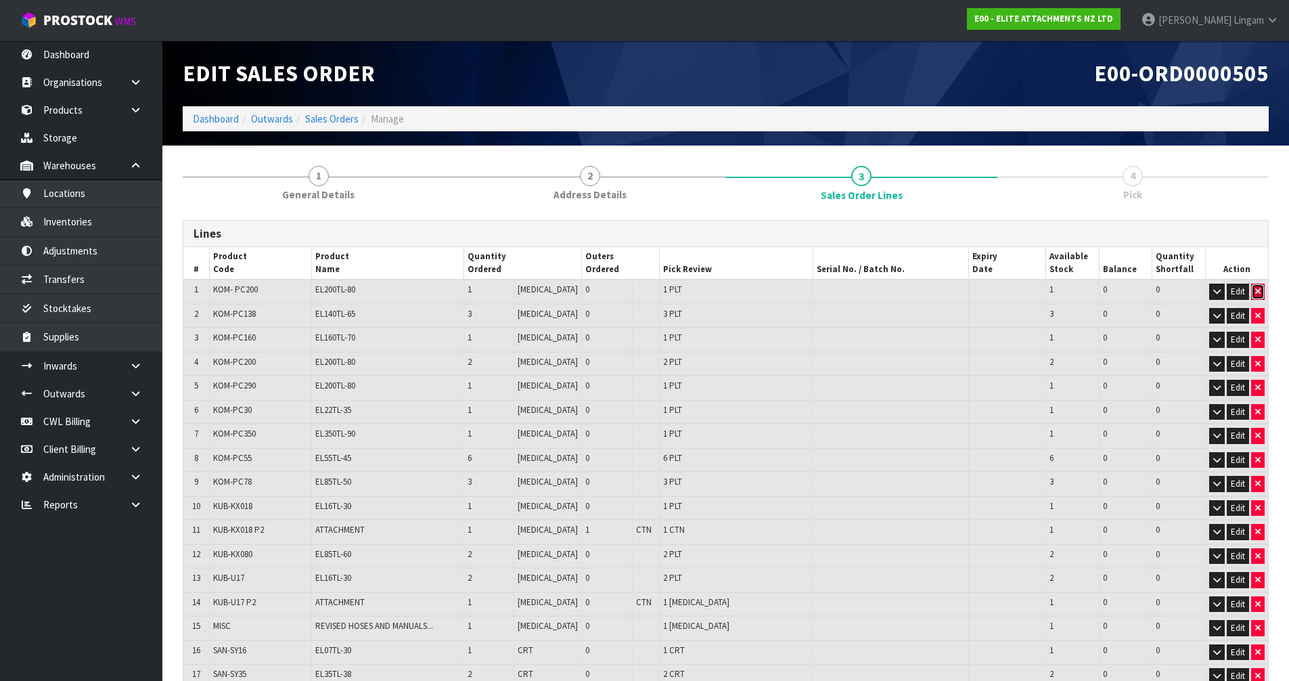
click at [1258, 292] on icon "button" at bounding box center [1257, 291] width 5 height 9
click at [1258, 311] on icon "button" at bounding box center [1257, 315] width 5 height 9
type input "58"
type input "7.874073"
type input "6554.52"
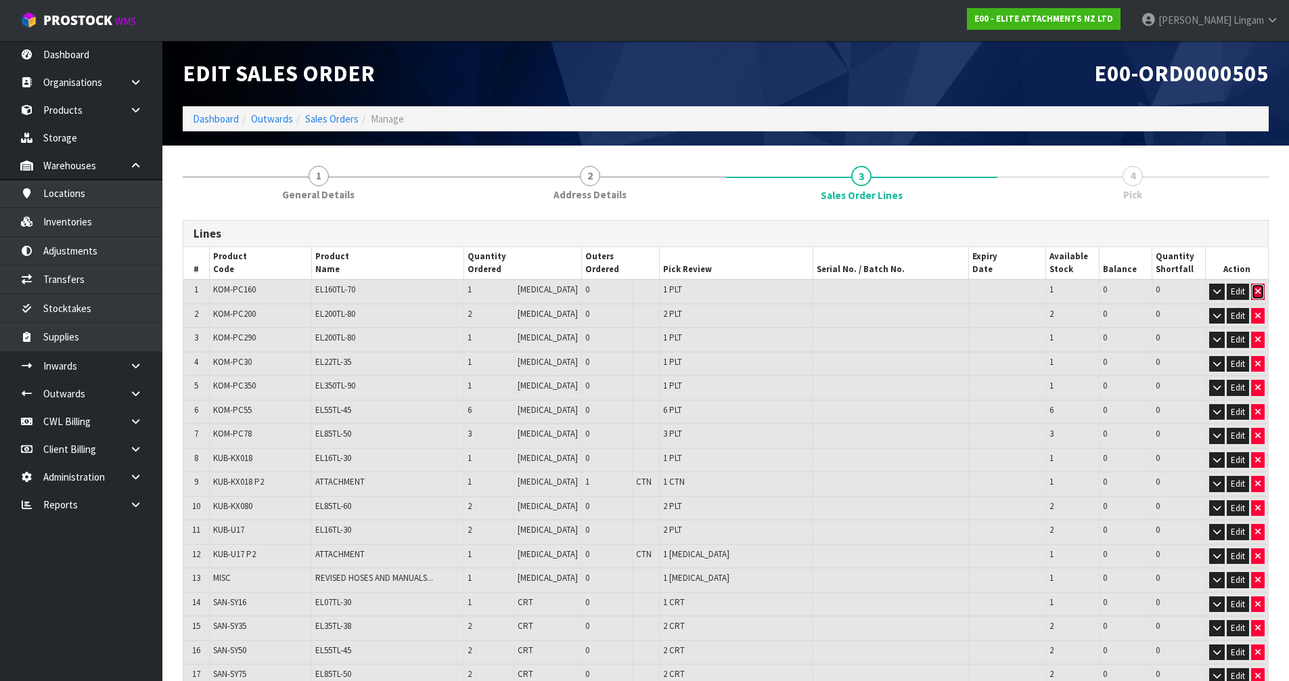
click at [1258, 292] on icon "button" at bounding box center [1257, 291] width 5 height 9
click at [1258, 311] on icon "button" at bounding box center [1257, 315] width 5 height 9
click at [1258, 335] on icon "button" at bounding box center [1257, 339] width 5 height 9
click at [1258, 359] on icon "button" at bounding box center [1257, 363] width 5 height 9
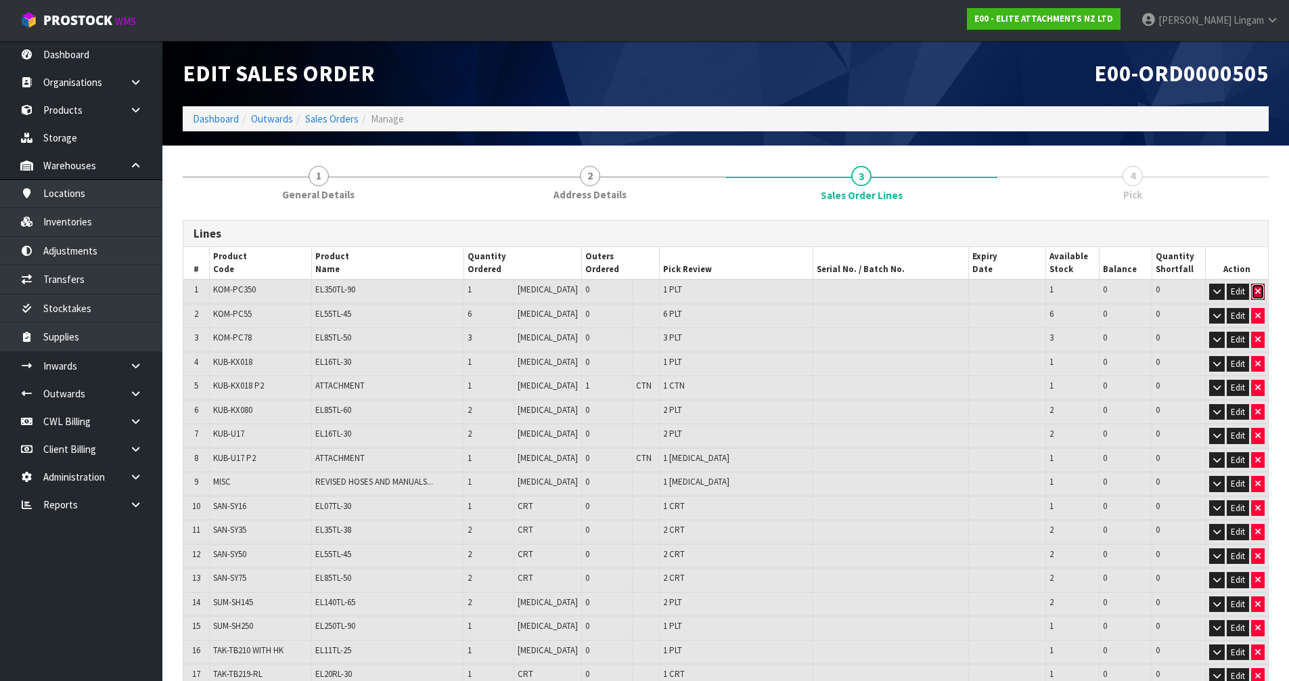
type input "53"
type input "5.6162"
type input "4803.52"
click at [1258, 292] on icon "button" at bounding box center [1257, 291] width 5 height 9
type input "52"
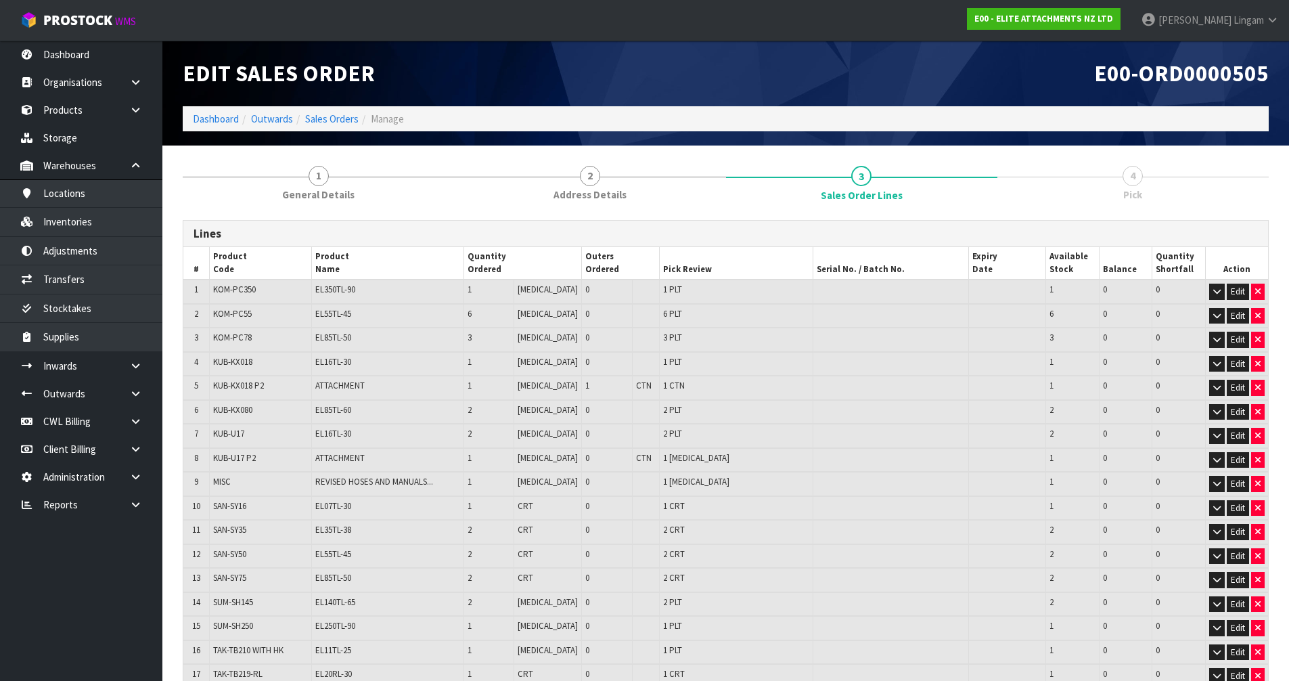
type input "4.8662"
type input "4028.52"
click at [1258, 292] on icon "button" at bounding box center [1257, 291] width 5 height 9
type input "46"
type input "4.15556"
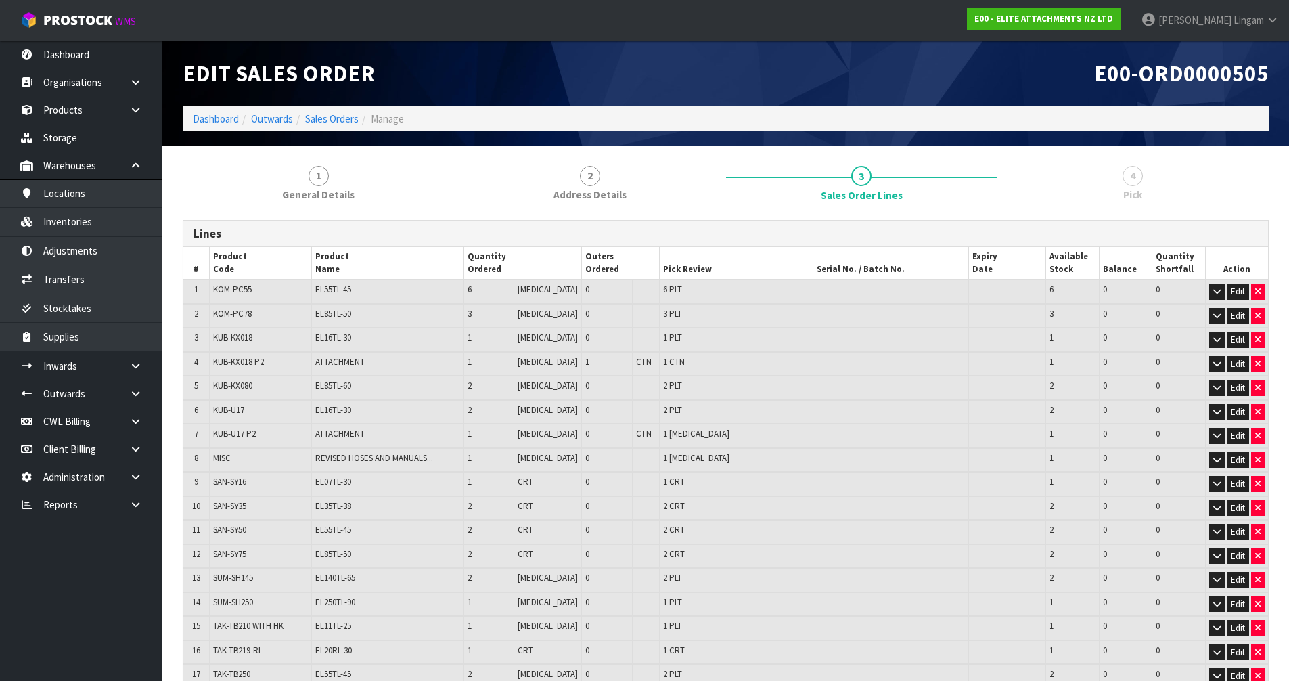
type input "3464.52"
click at [1258, 292] on icon "button" at bounding box center [1257, 291] width 5 height 9
type input "43"
type input "3.67361"
type input "3044.52"
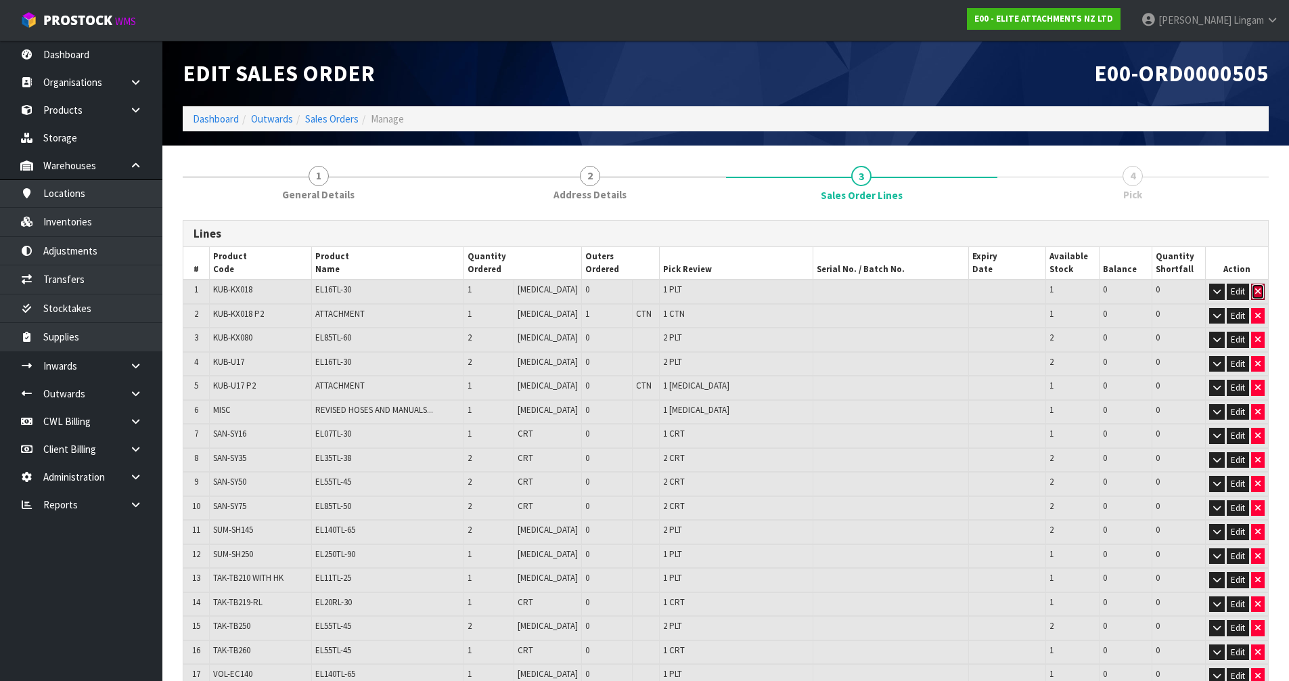
click at [1258, 292] on icon "button" at bounding box center [1257, 291] width 5 height 9
type input "42"
type input "3.637666"
type input "3014.52"
click at [1258, 292] on icon "button" at bounding box center [1257, 291] width 5 height 9
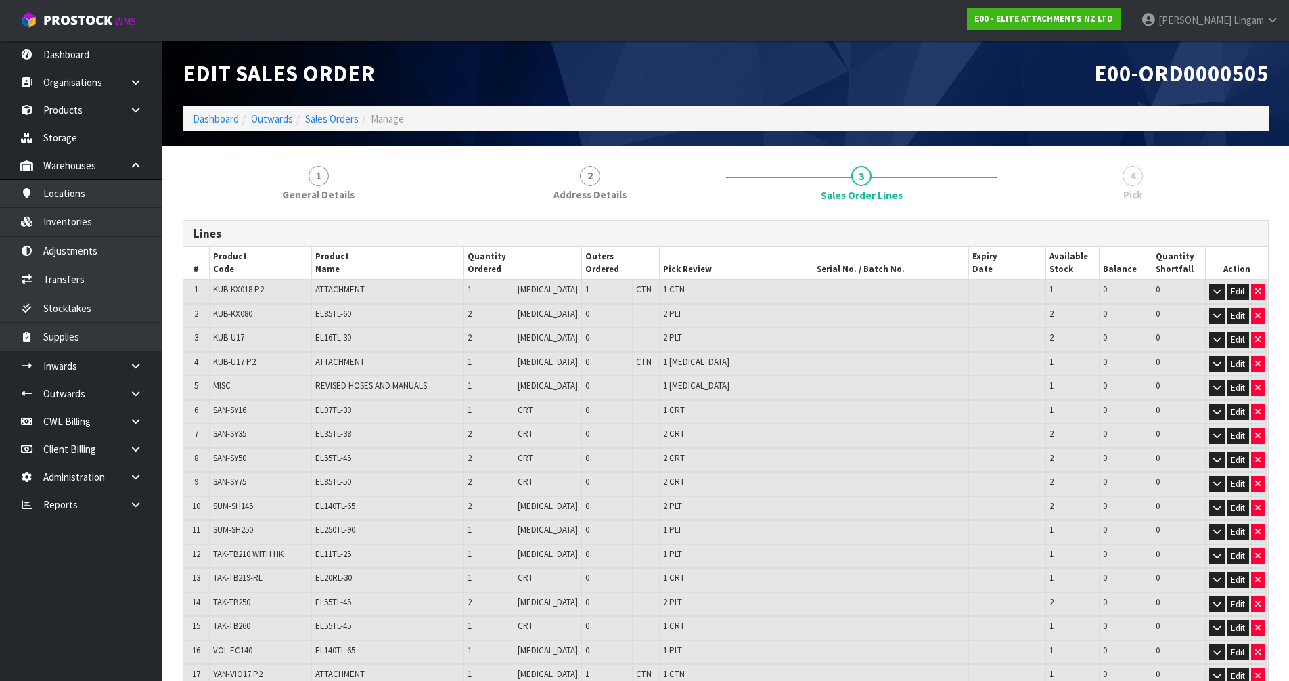
type input "41"
type input "3.614461"
type input "3004.52"
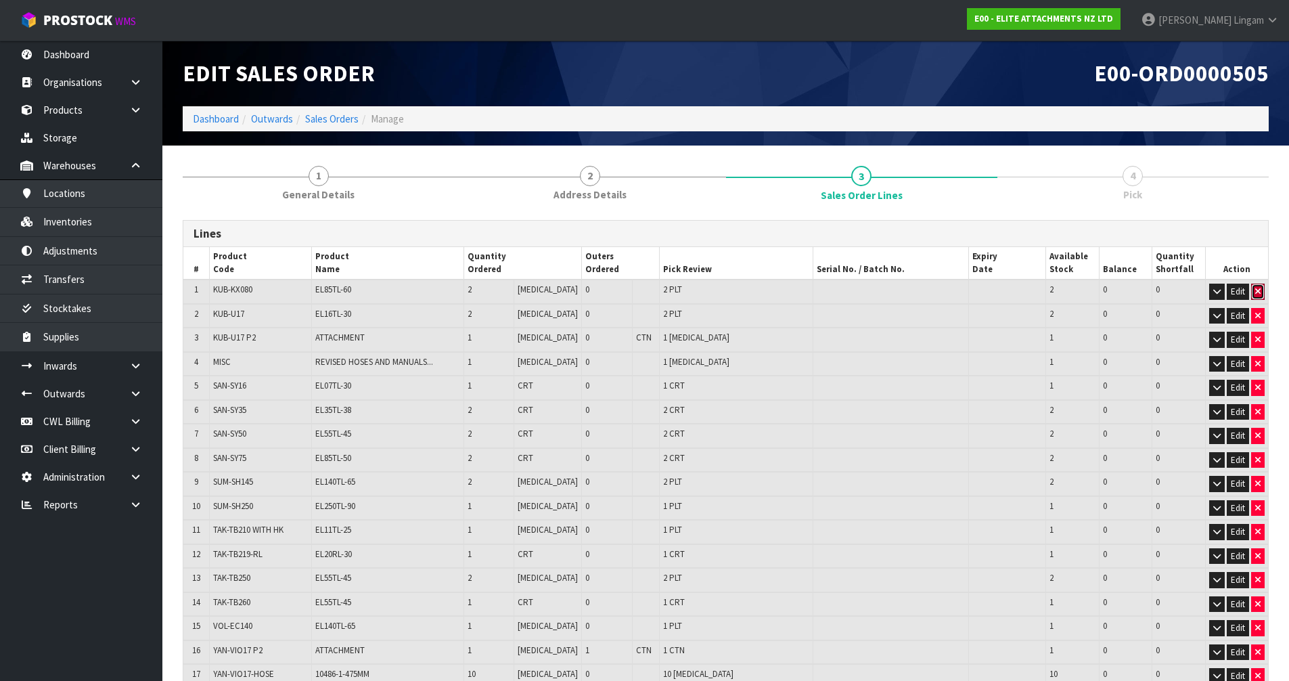
click at [1258, 292] on icon "button" at bounding box center [1257, 291] width 5 height 9
type input "39"
type input "3.261517"
type input "2668.52"
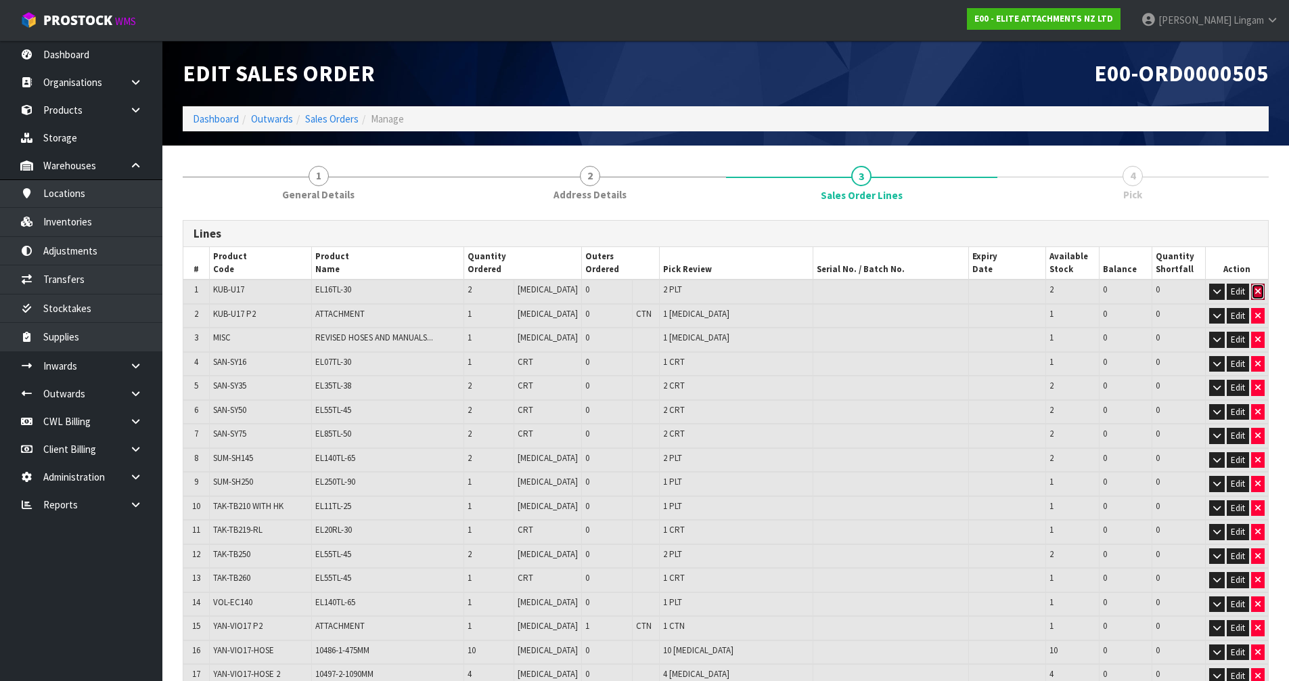
click at [1258, 292] on icon "button" at bounding box center [1257, 291] width 5 height 9
type input "37"
type input "3.180709"
type input "2606.52"
click at [1258, 292] on icon "button" at bounding box center [1257, 291] width 5 height 9
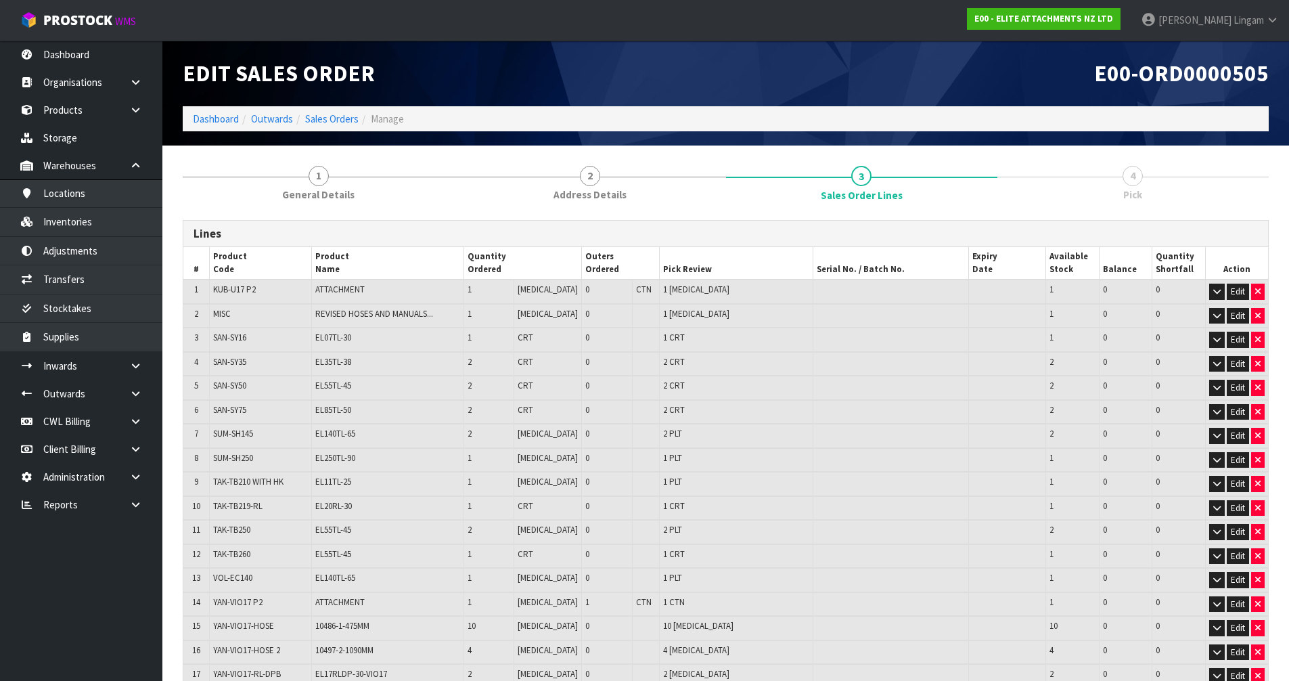
type input "36"
type input "3.158167"
type input "2596.52"
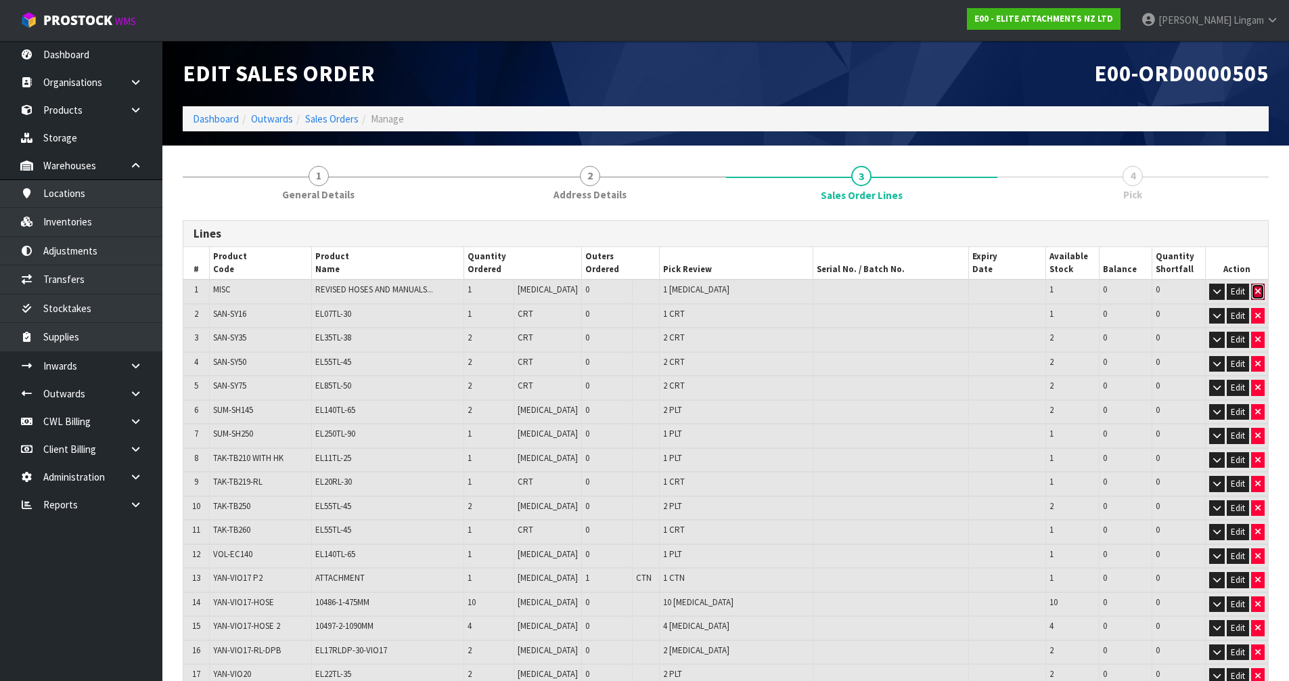
click at [1258, 292] on icon "button" at bounding box center [1257, 291] width 5 height 9
type input "35"
type input "3.135625"
type input "2586.52"
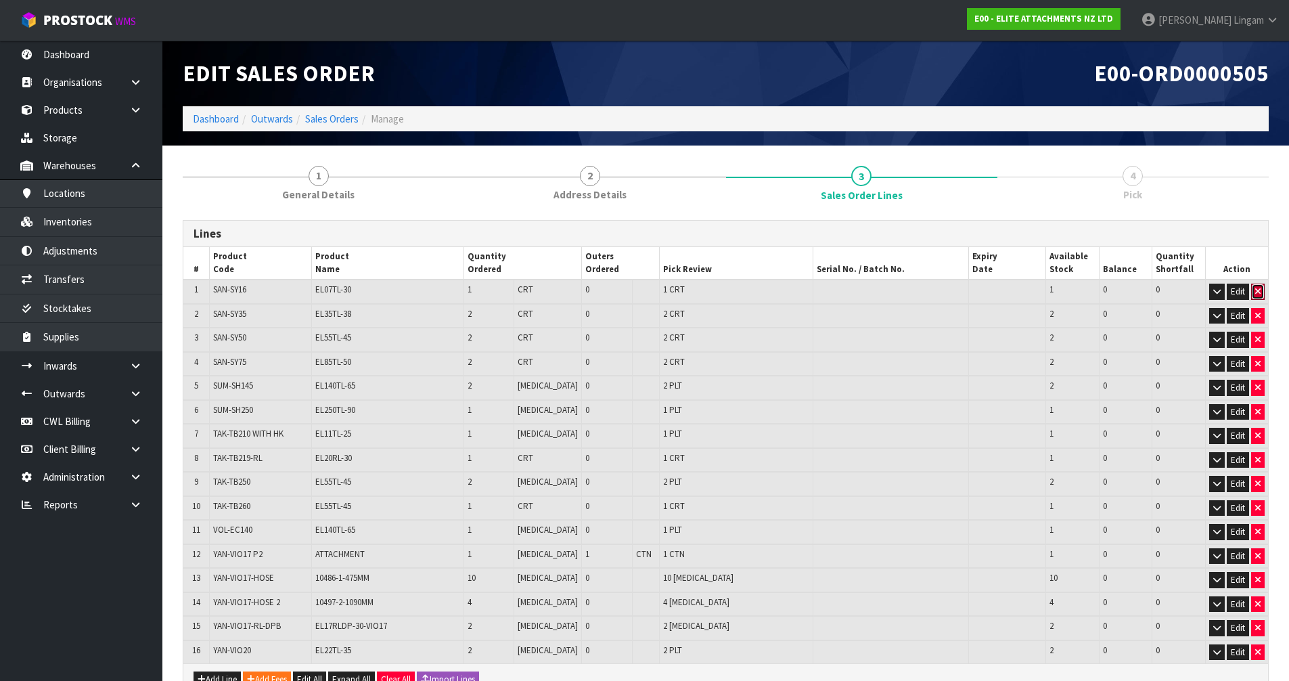
click at [1258, 292] on icon "button" at bounding box center [1257, 291] width 5 height 9
type input "34"
type input "3.095702"
type input "2553.52"
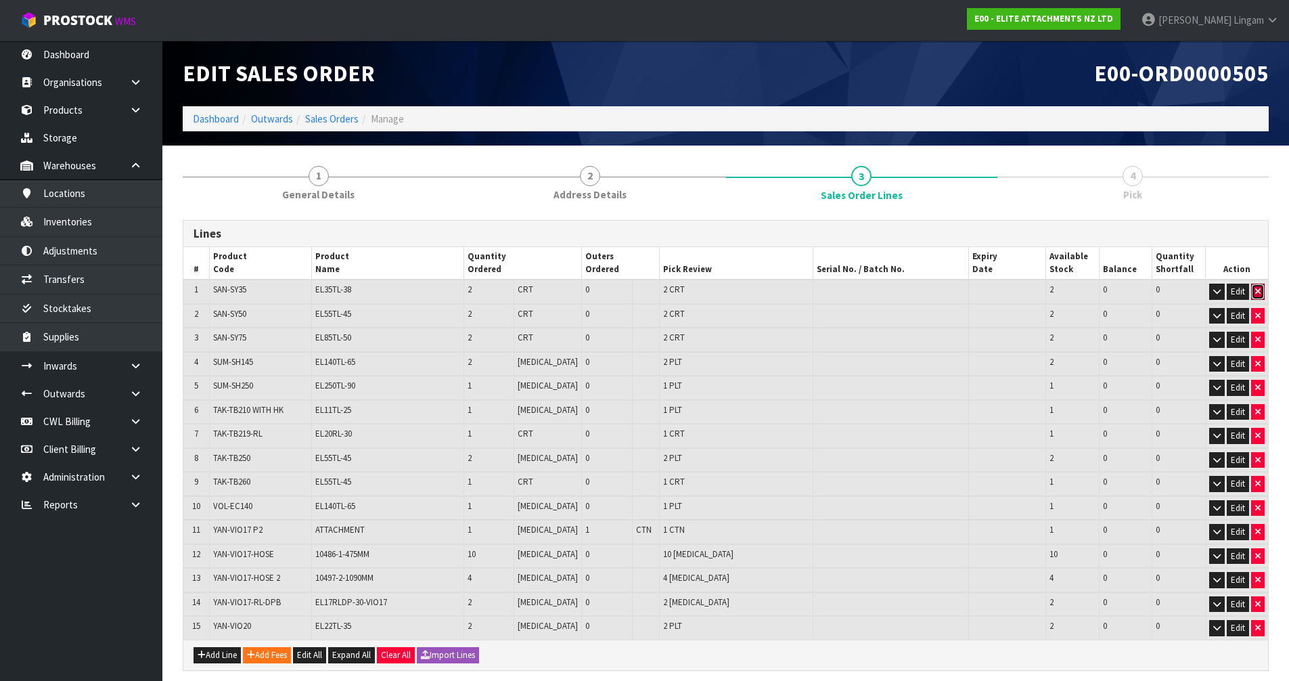
click at [1258, 292] on icon "button" at bounding box center [1257, 291] width 5 height 9
type input "32"
type input "2.925272"
type input "2417.52"
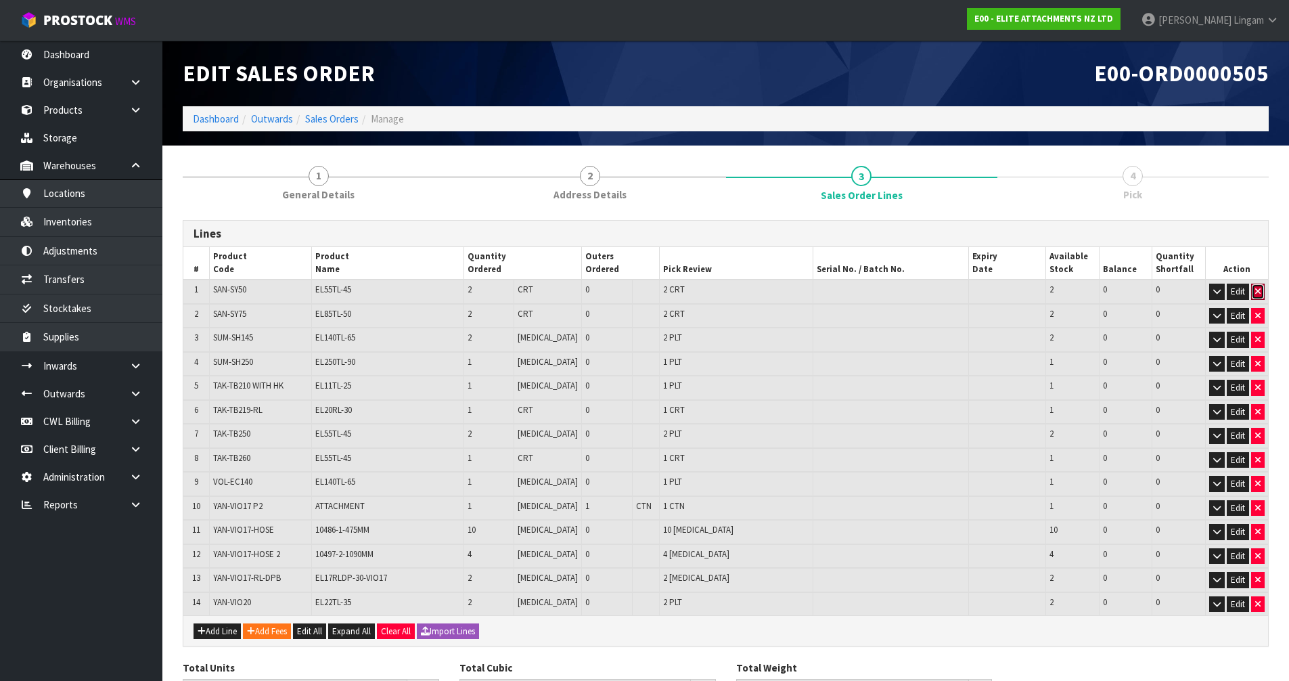
click at [1258, 292] on icon "button" at bounding box center [1257, 291] width 5 height 9
type input "30"
type input "2.718202"
type input "2201.52"
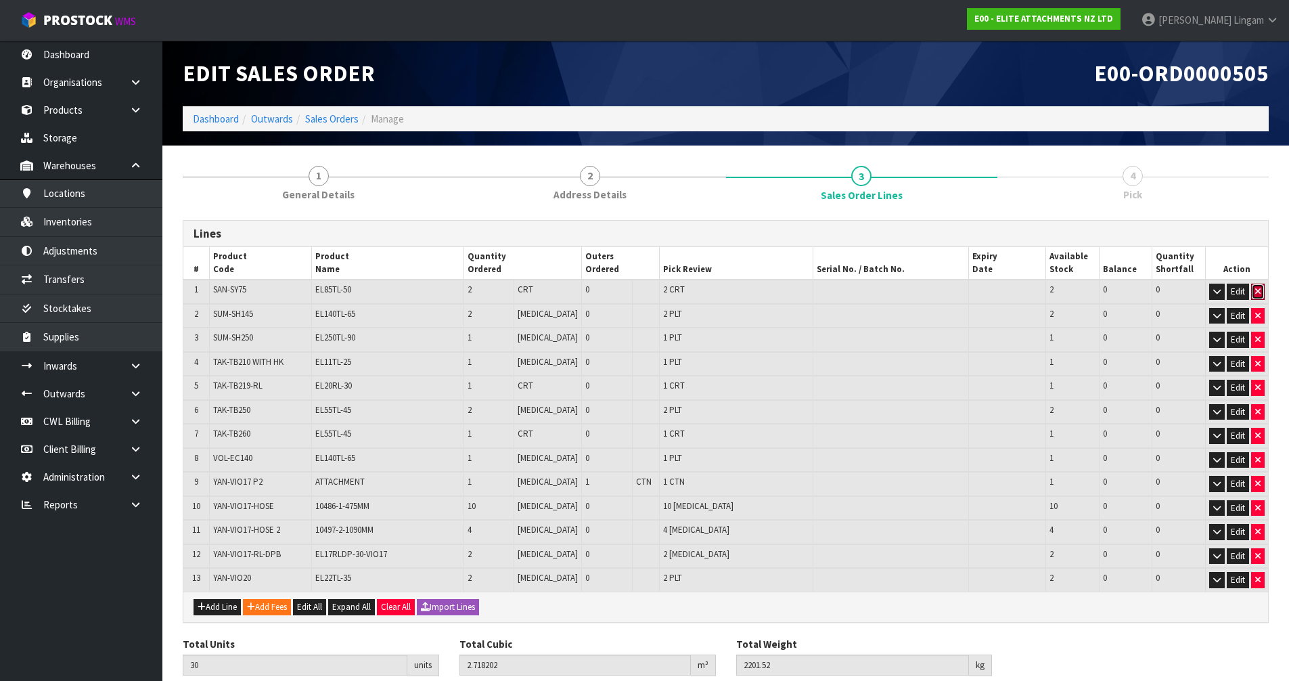
click at [1258, 292] on icon "button" at bounding box center [1257, 291] width 5 height 9
type input "28"
type input "2.369906"
type input "1909.52"
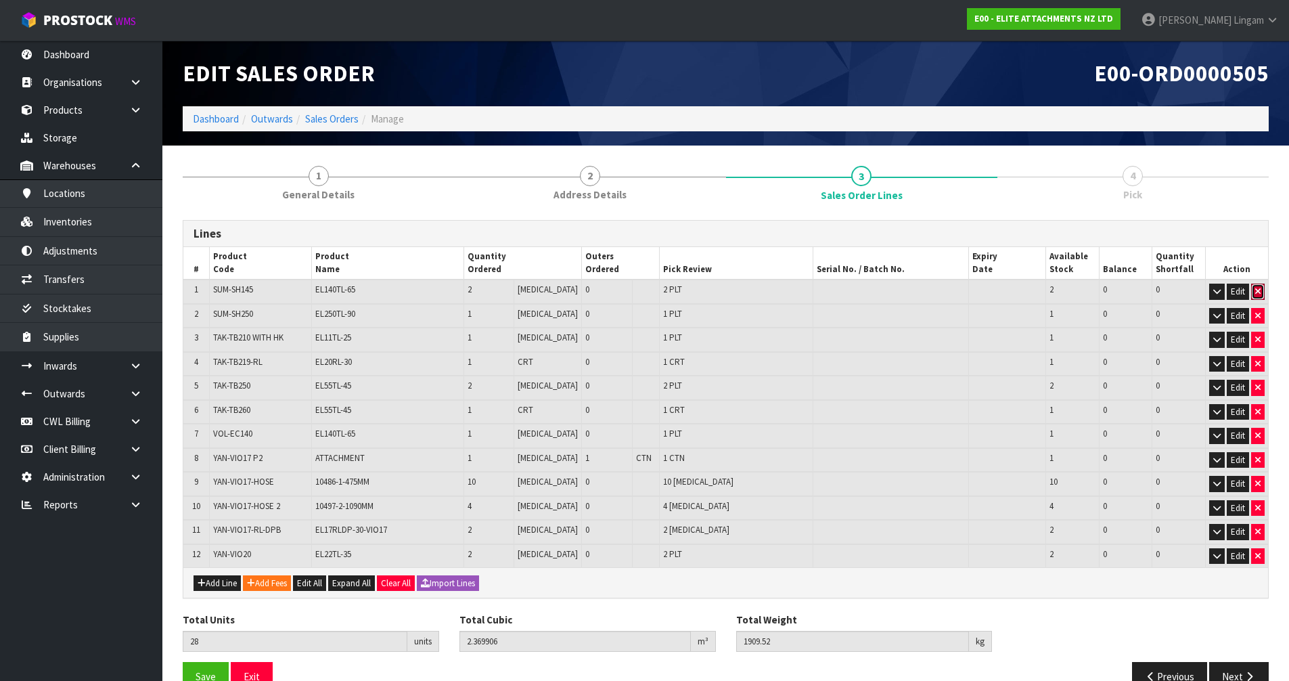
click at [1258, 292] on icon "button" at bounding box center [1257, 291] width 5 height 9
type input "26"
type input "1.80893"
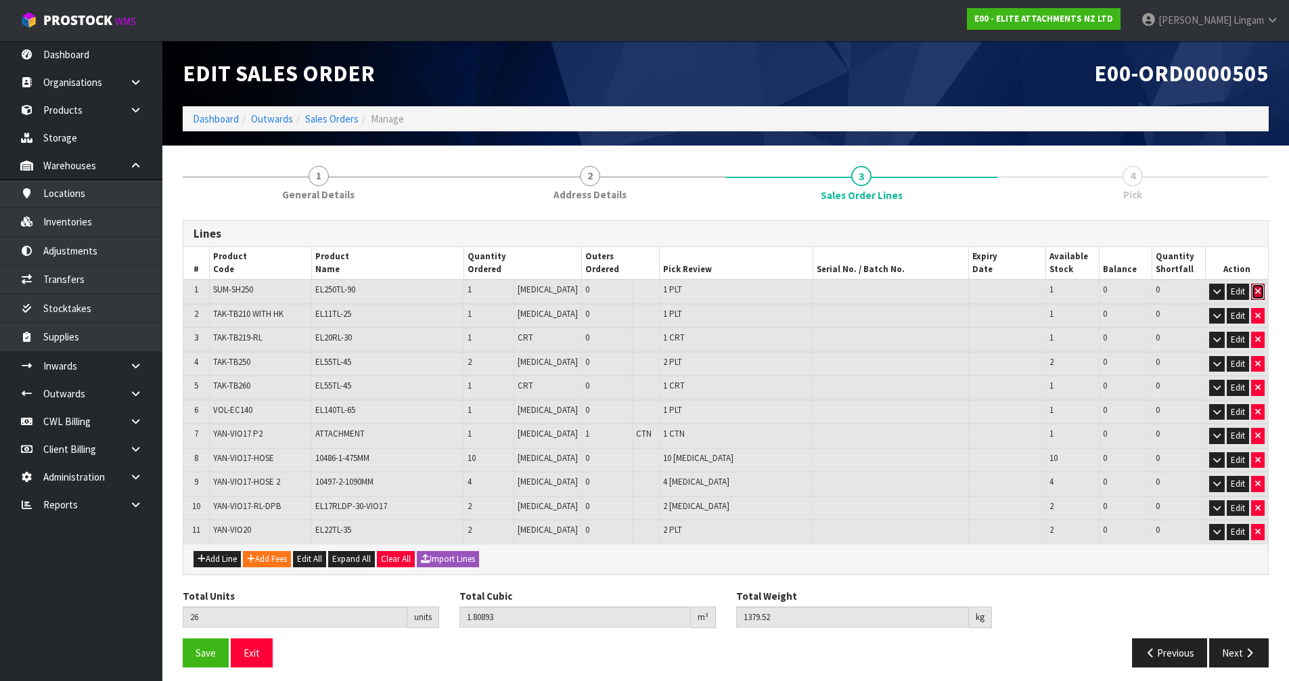
click at [1258, 292] on icon "button" at bounding box center [1257, 291] width 5 height 9
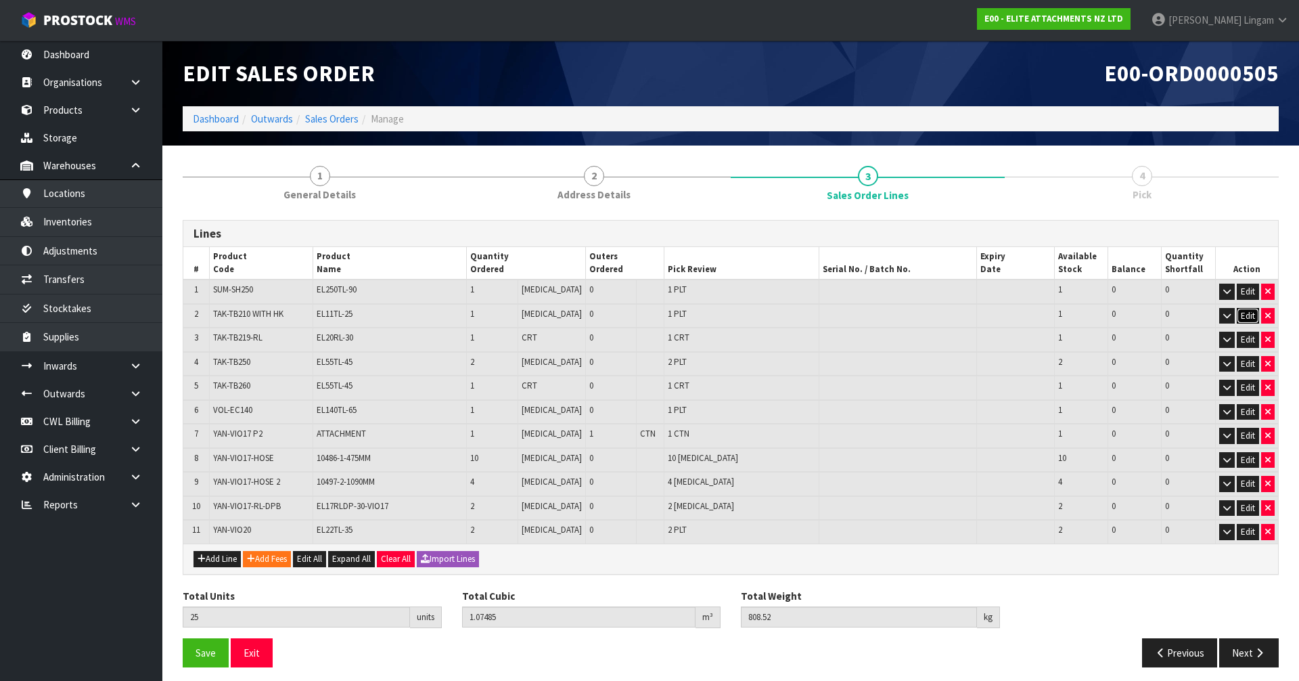
click at [1258, 308] on button "Edit" at bounding box center [1248, 316] width 22 height 16
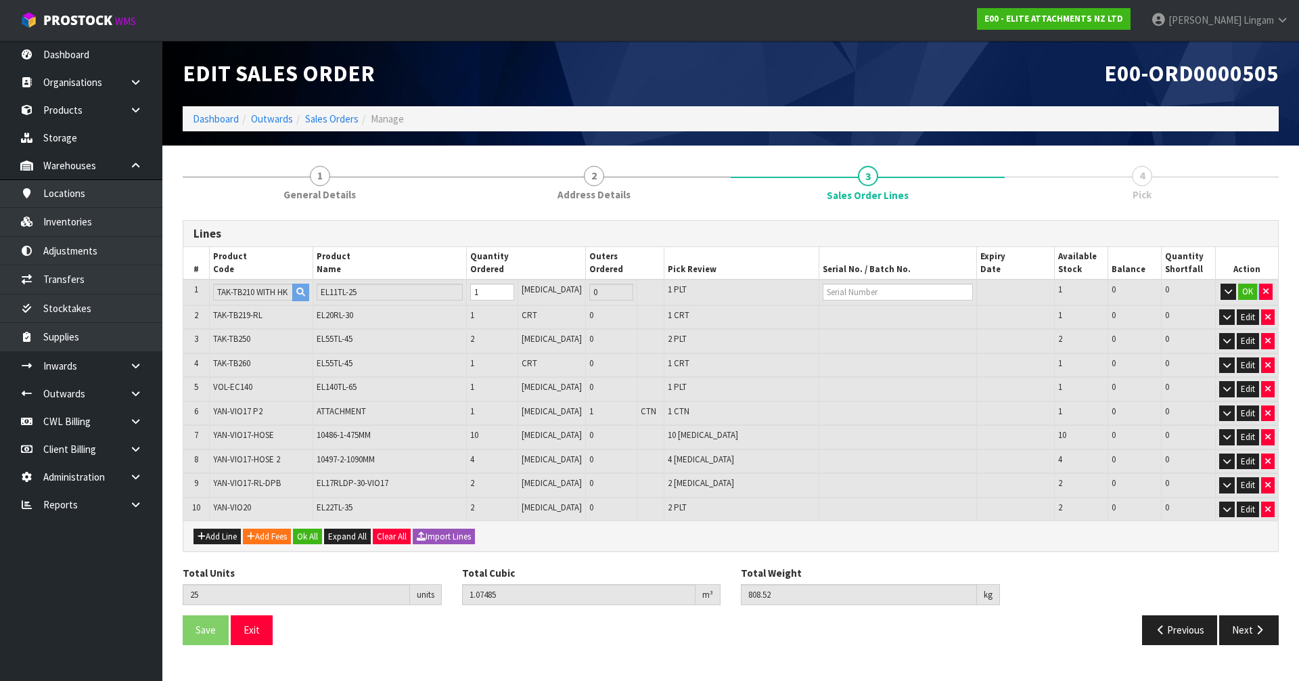
click at [1258, 292] on td "OK" at bounding box center [1246, 292] width 63 height 26
click at [1263, 288] on button "button" at bounding box center [1266, 291] width 14 height 16
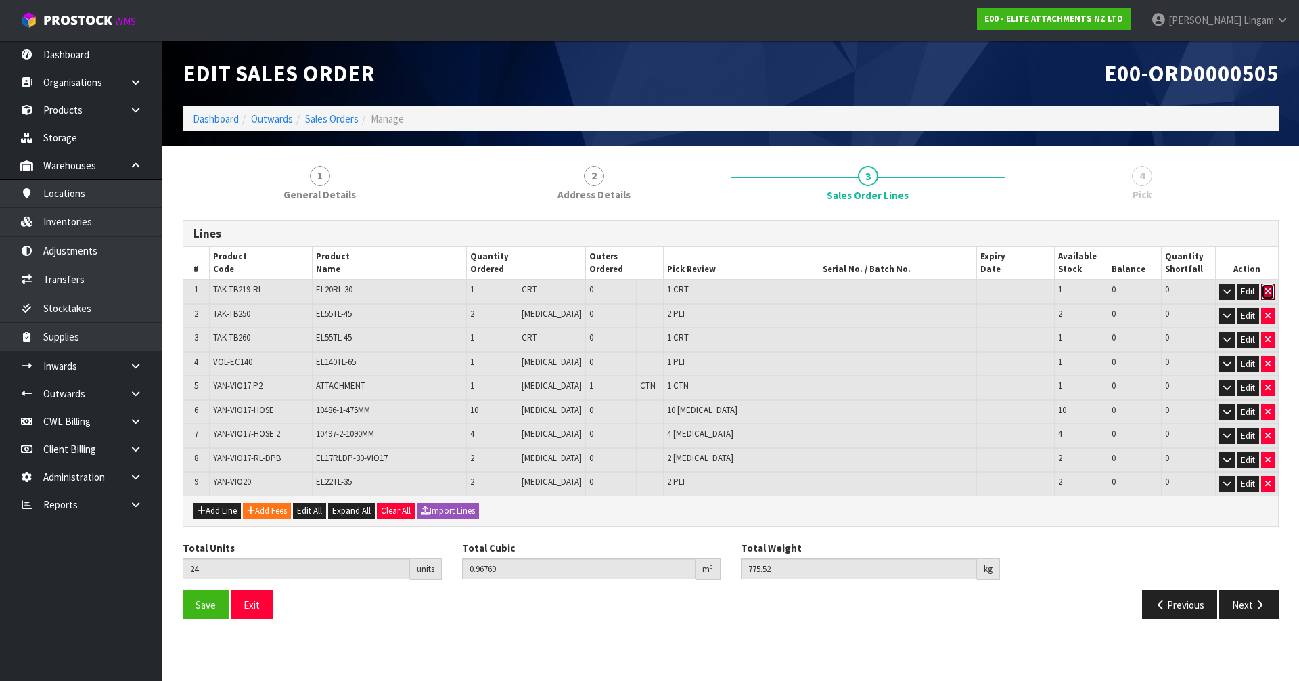
click at [1263, 288] on button "button" at bounding box center [1268, 291] width 14 height 16
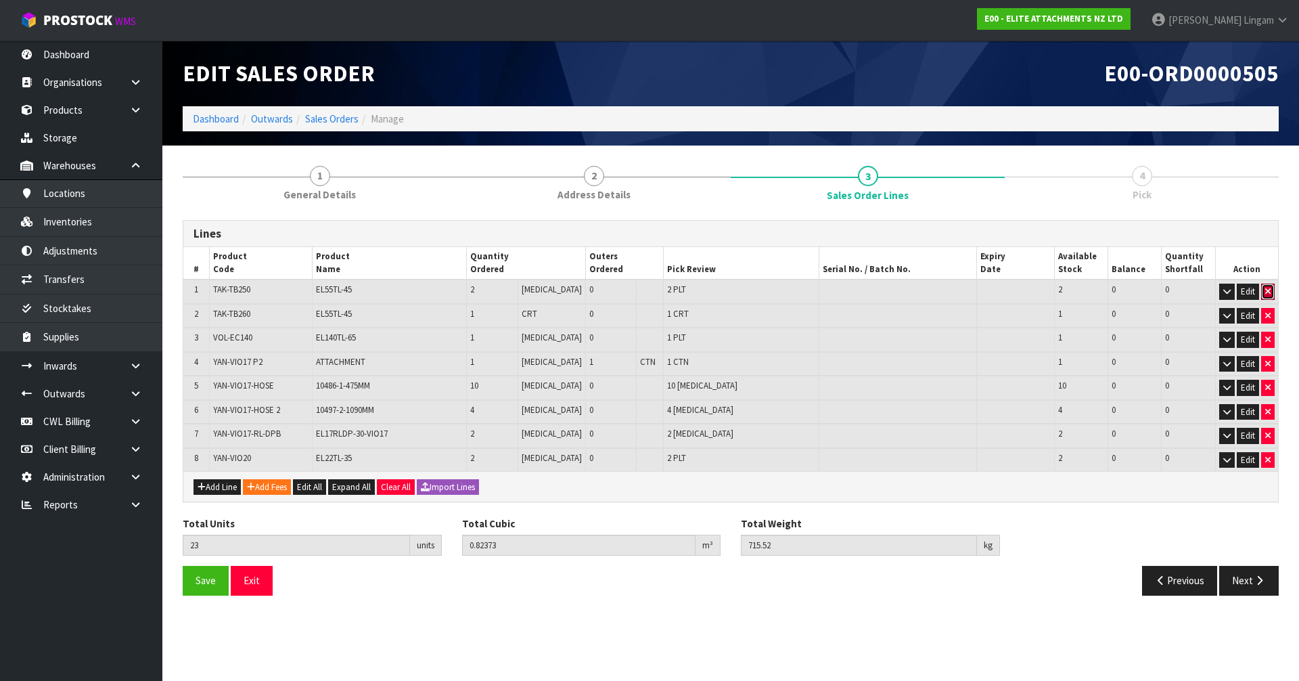
click at [1263, 288] on button "button" at bounding box center [1268, 291] width 14 height 16
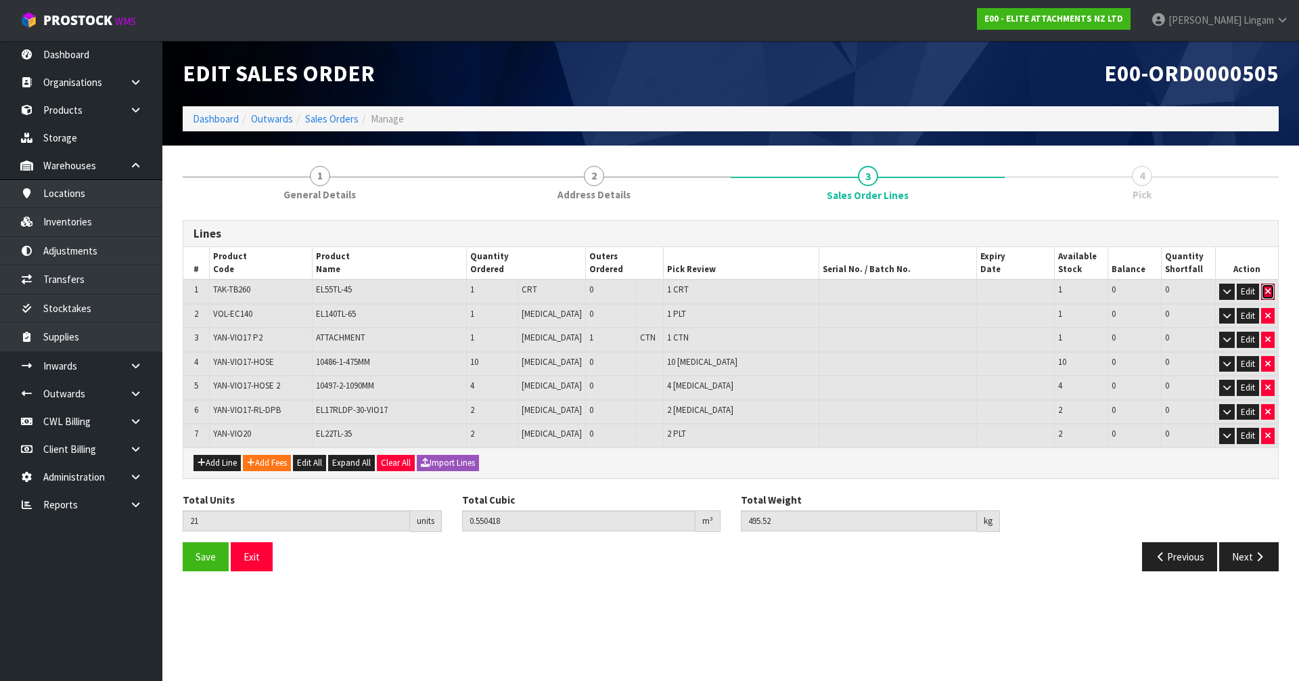
click at [1263, 288] on button "button" at bounding box center [1268, 291] width 14 height 16
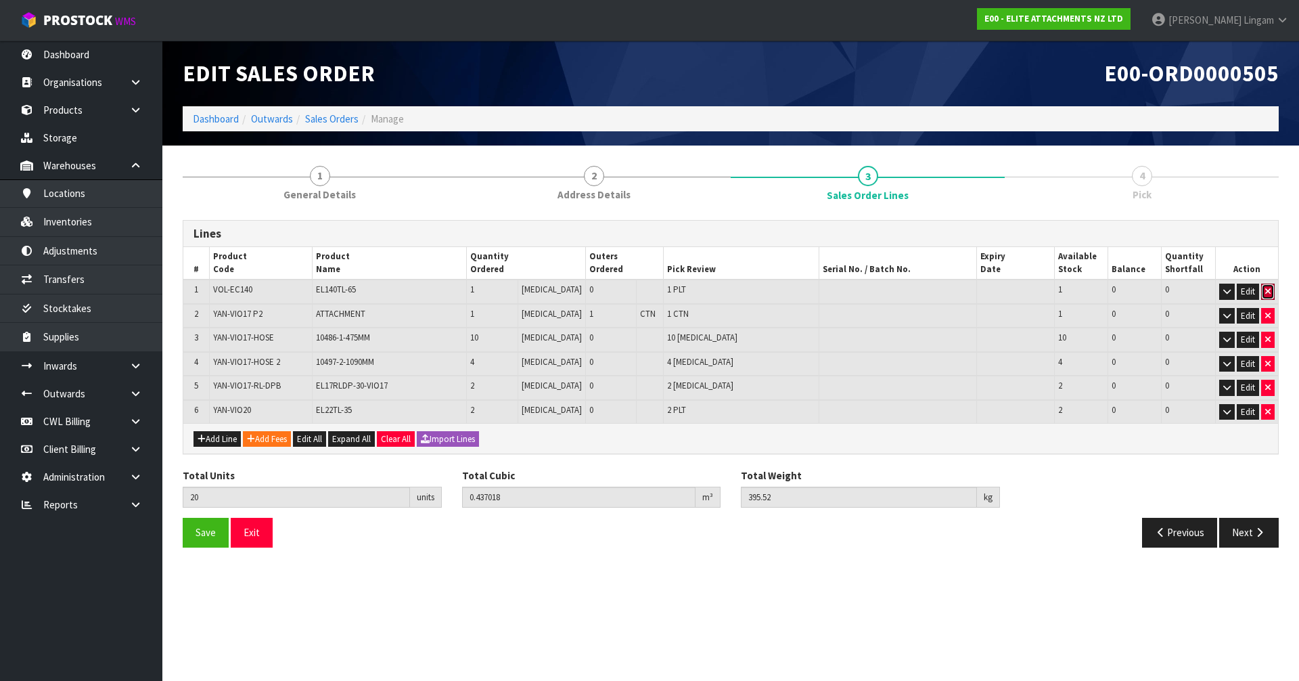
click at [1263, 288] on button "button" at bounding box center [1268, 291] width 14 height 16
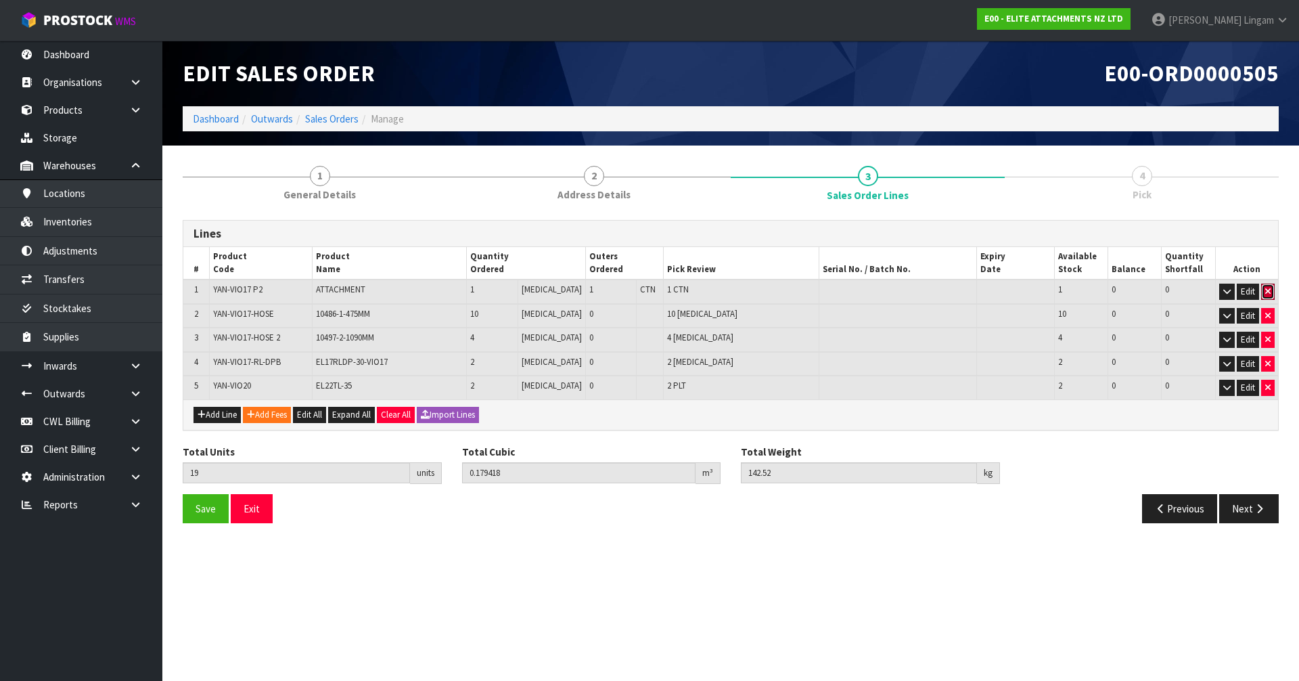
click at [1263, 288] on button "button" at bounding box center [1268, 291] width 14 height 16
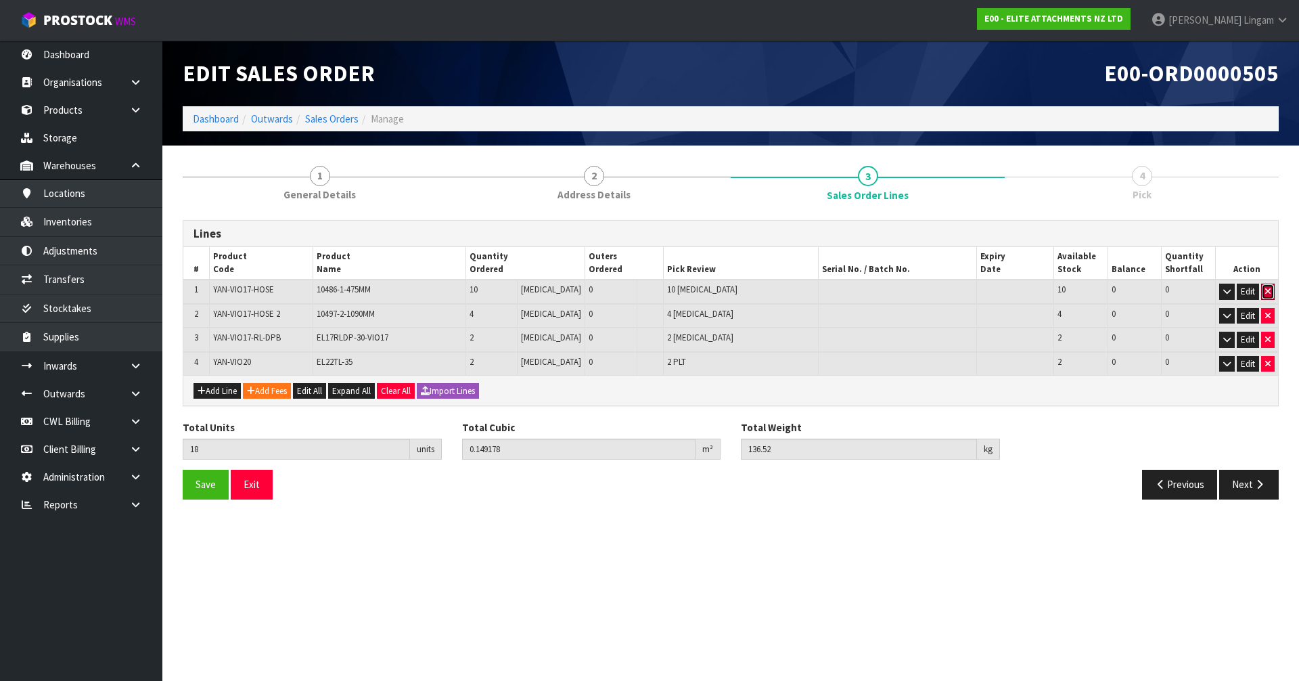
click at [1263, 288] on button "button" at bounding box center [1268, 291] width 14 height 16
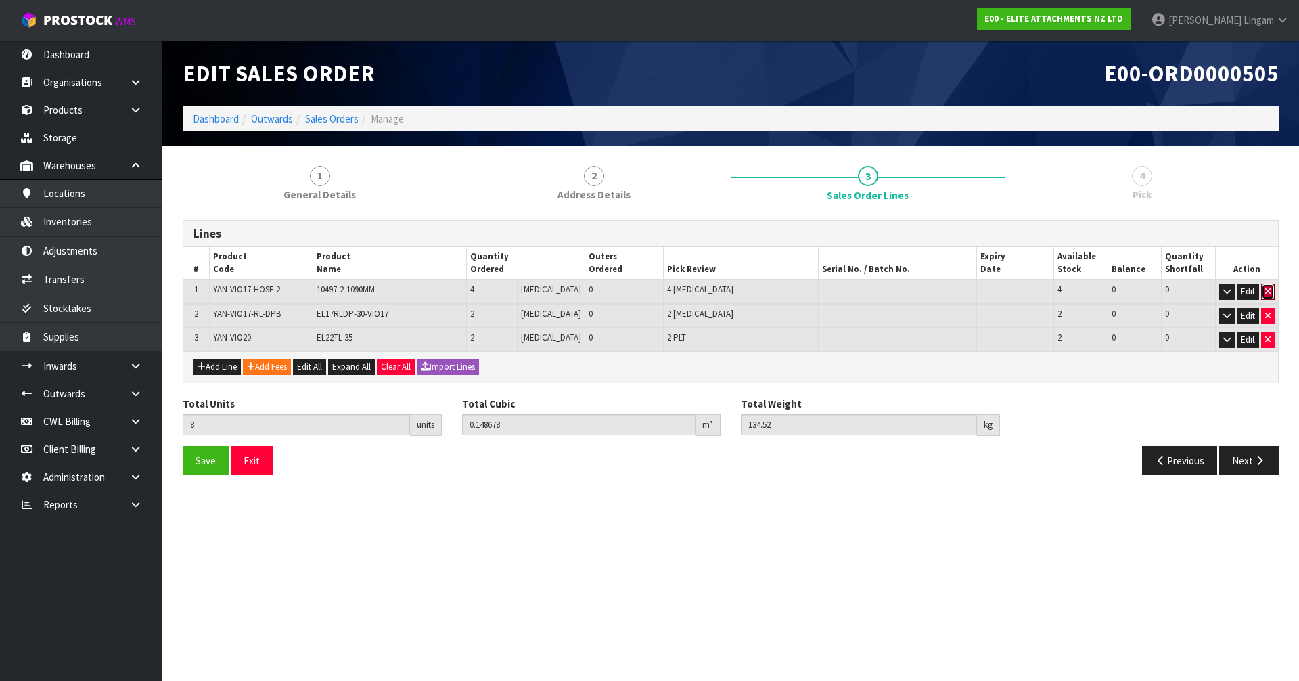
click at [1263, 288] on button "button" at bounding box center [1268, 291] width 14 height 16
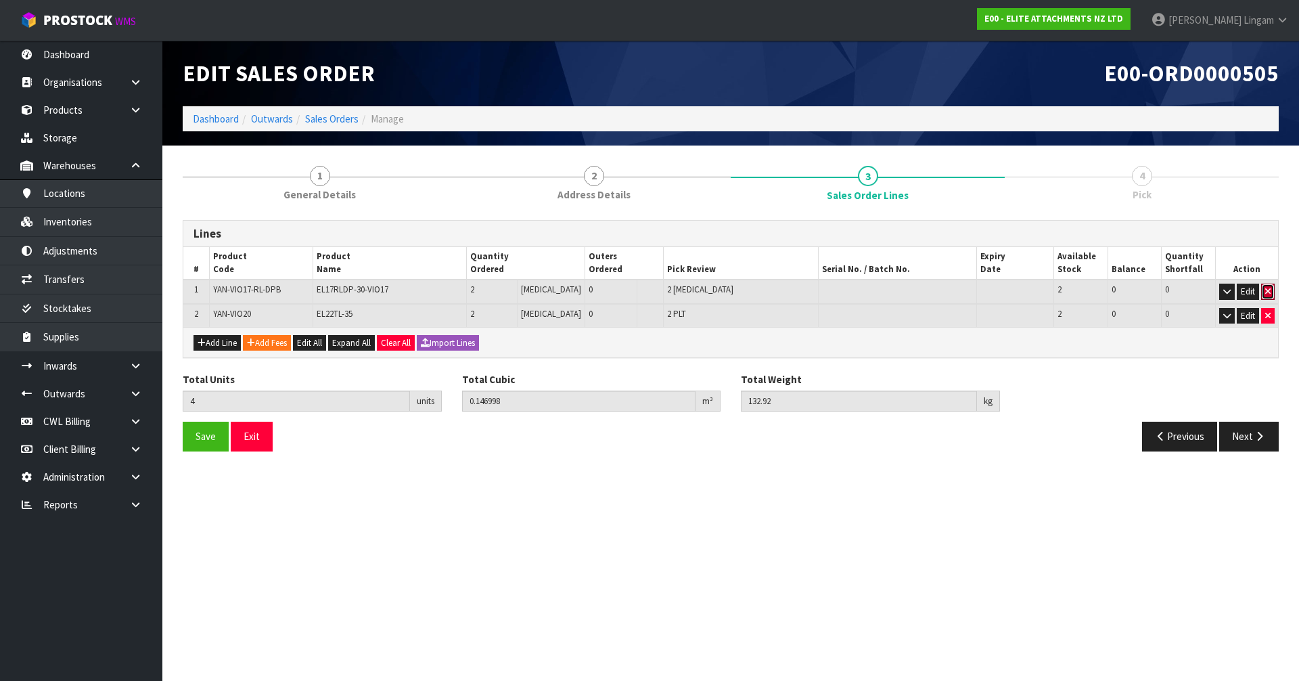
click at [1263, 288] on button "button" at bounding box center [1268, 291] width 14 height 16
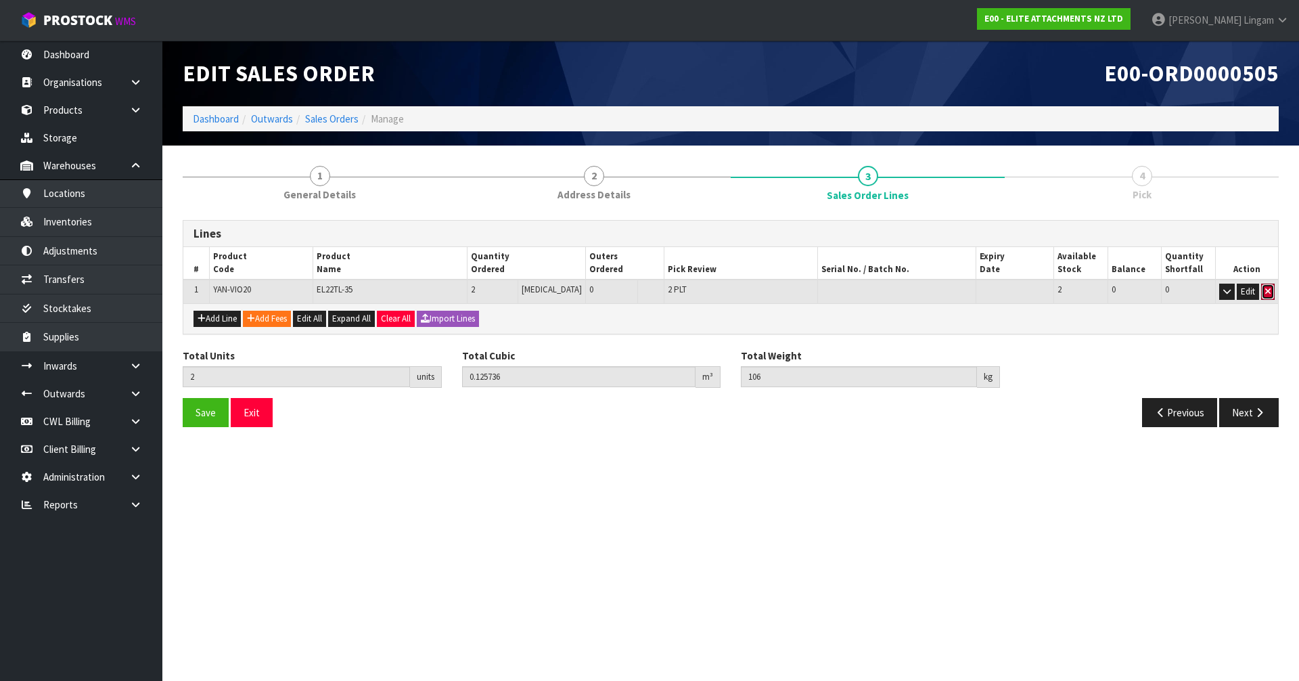
click at [1263, 288] on button "button" at bounding box center [1268, 291] width 14 height 16
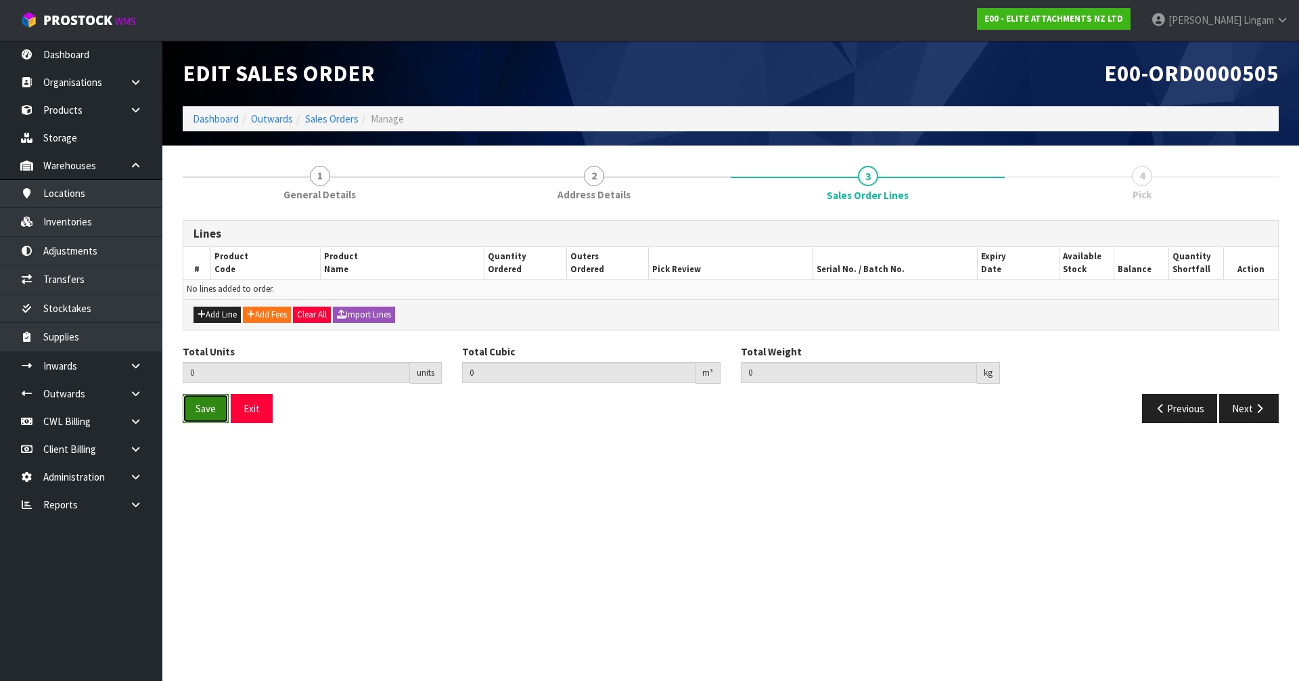
click at [199, 405] on span "Save" at bounding box center [206, 408] width 20 height 13
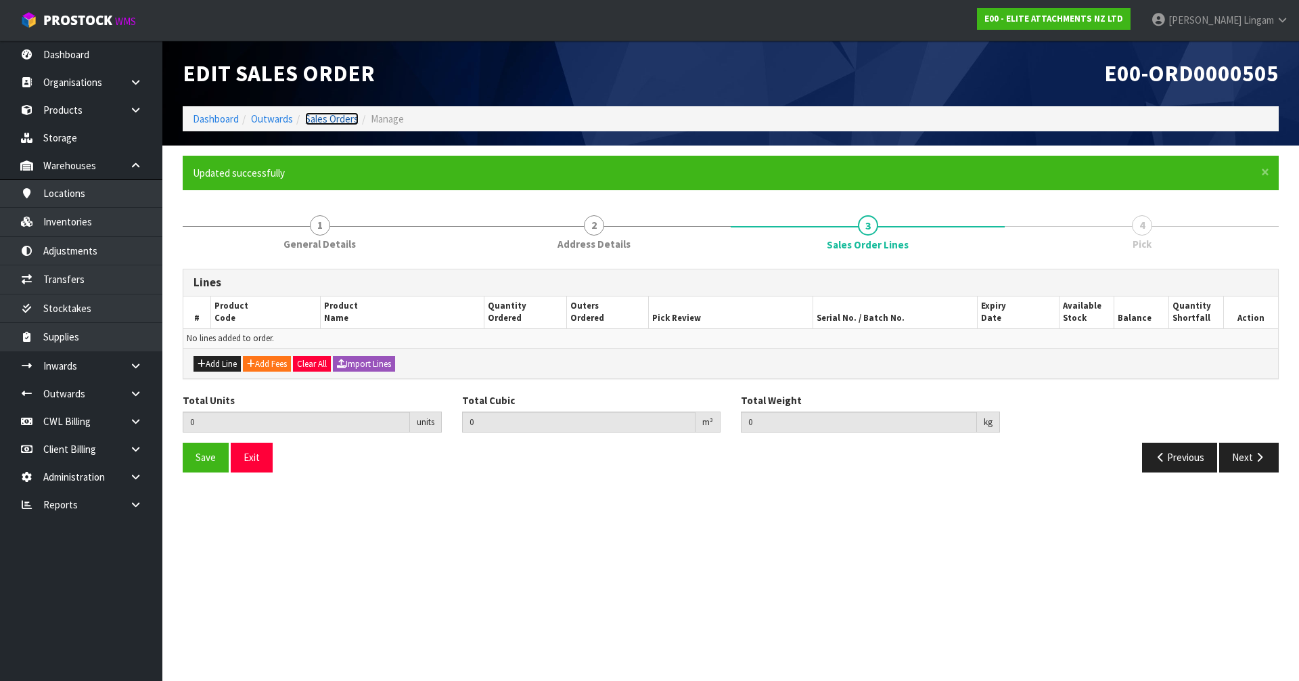
click at [345, 120] on link "Sales Orders" at bounding box center [331, 118] width 53 height 13
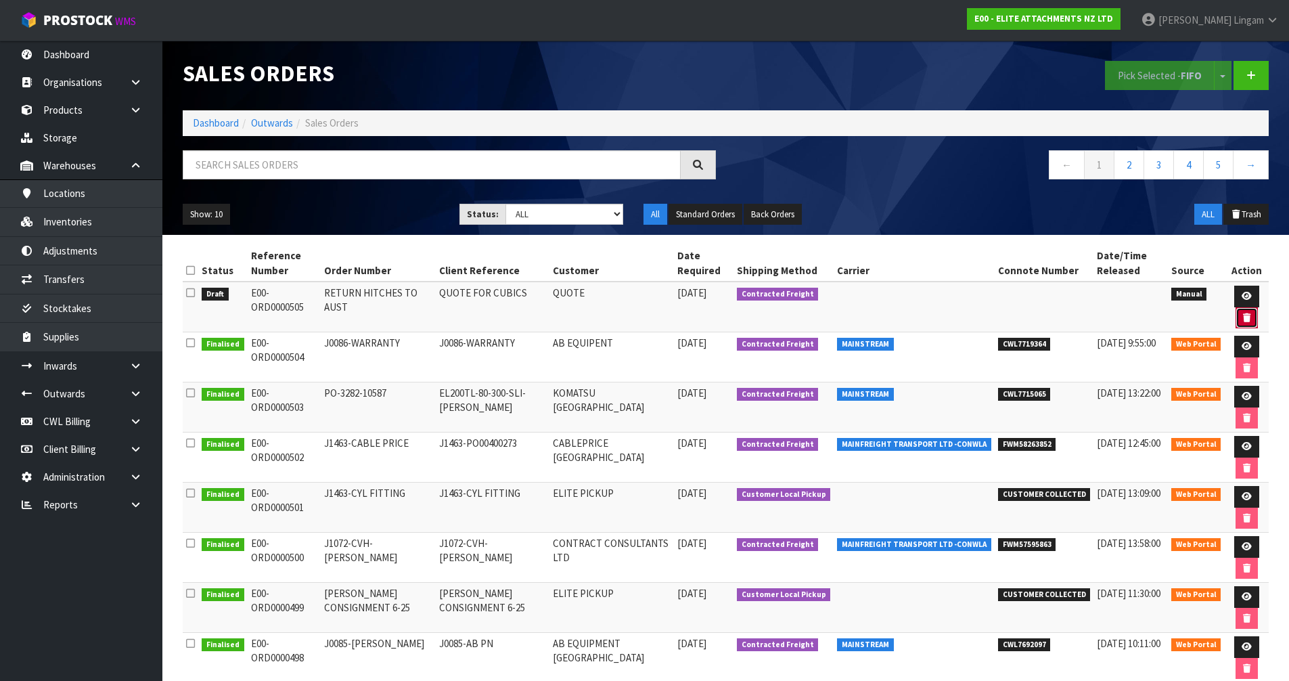
click at [1239, 319] on button "button" at bounding box center [1246, 318] width 22 height 22
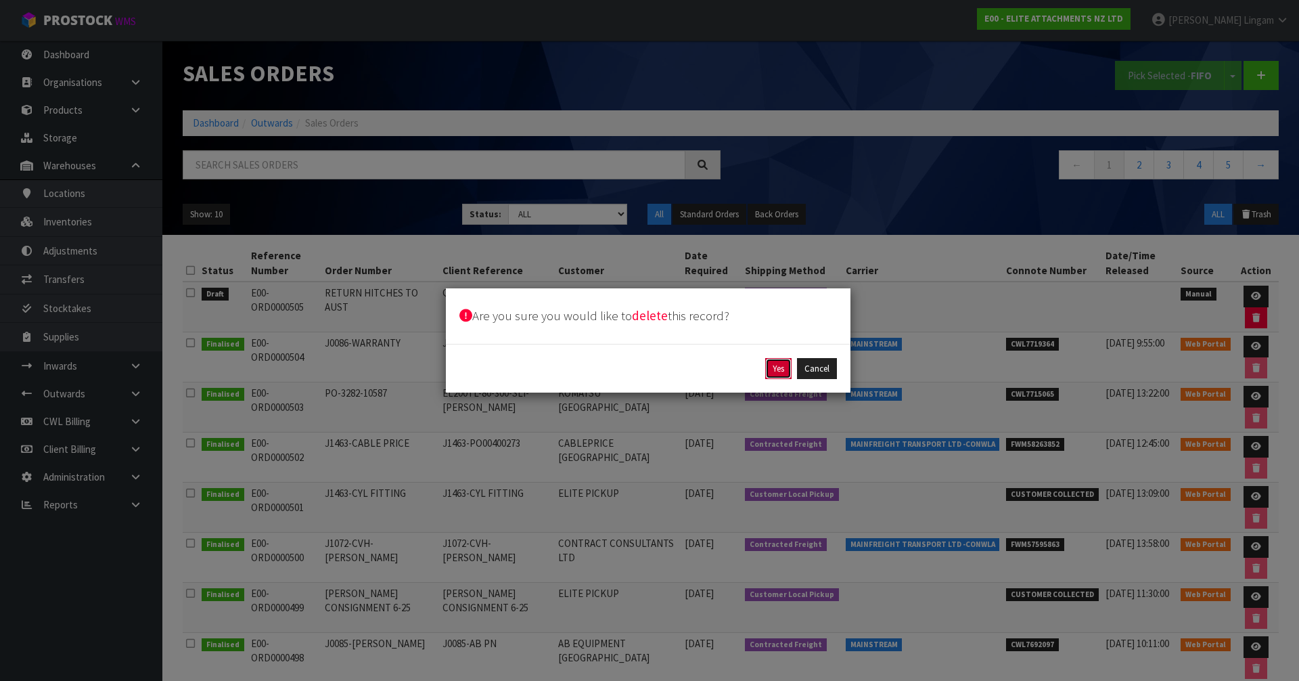
click at [775, 369] on button "Yes" at bounding box center [778, 369] width 26 height 22
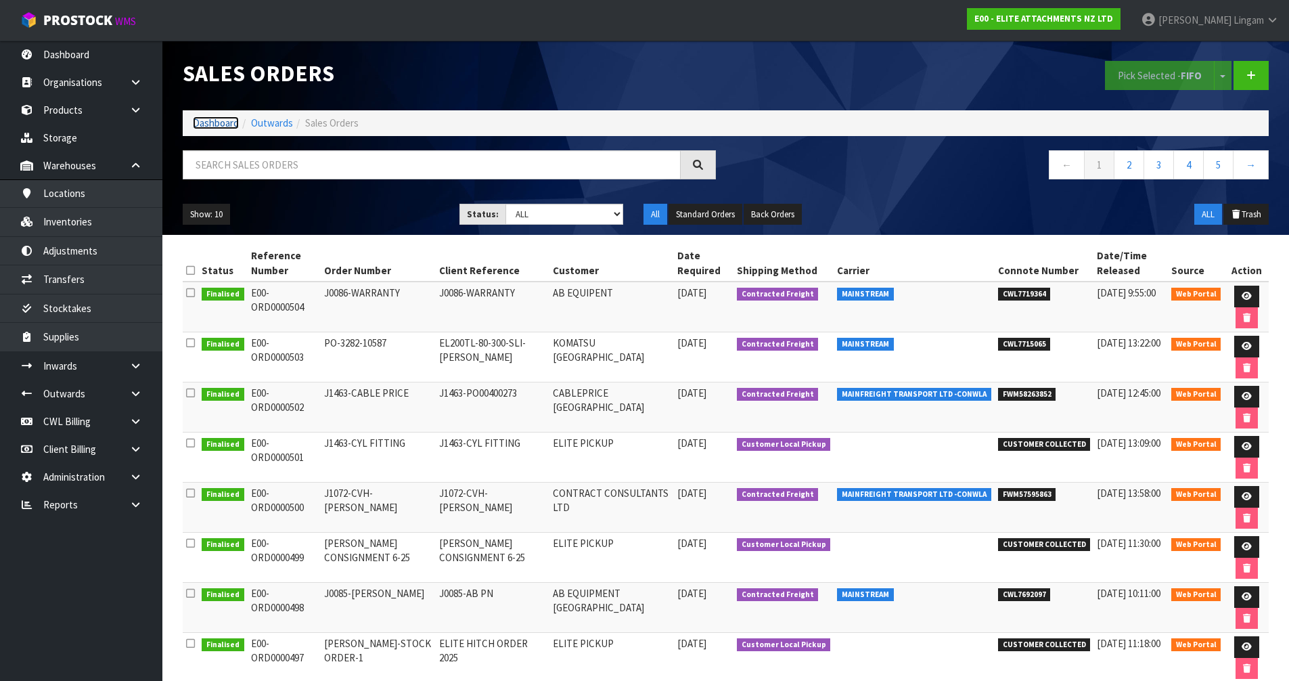
click at [223, 124] on link "Dashboard" at bounding box center [216, 122] width 46 height 13
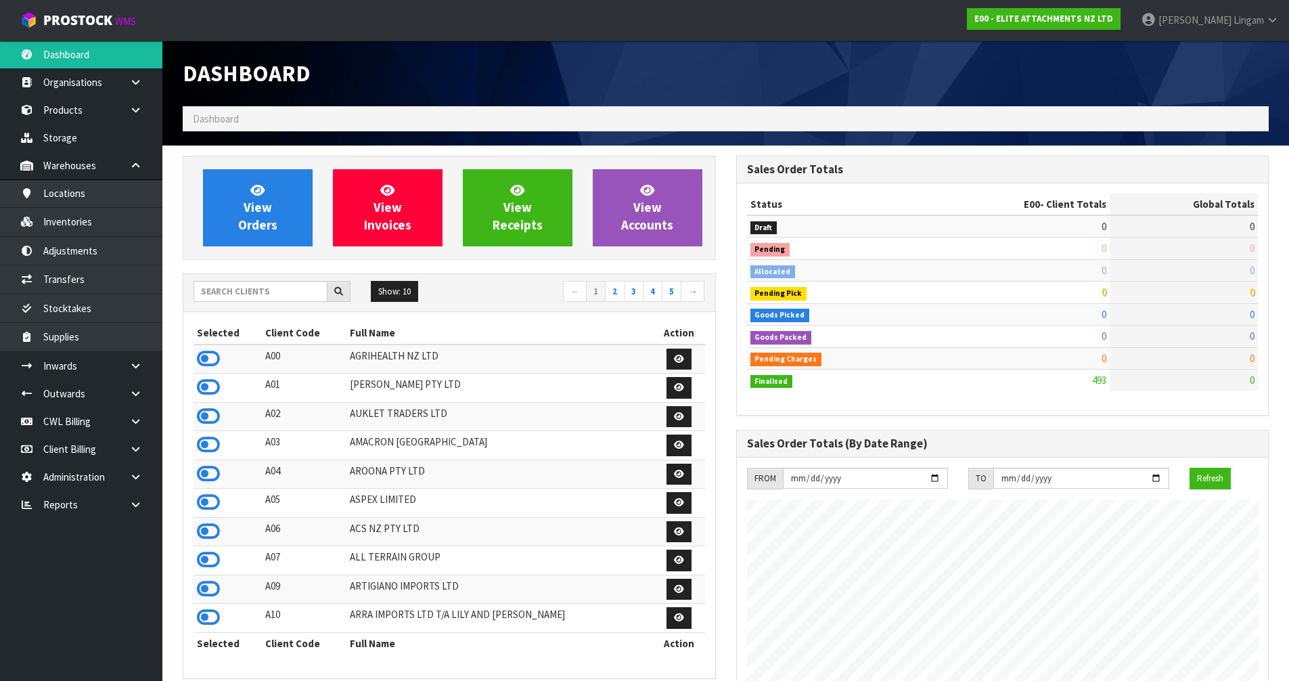
scroll to position [827, 553]
click at [224, 294] on input "text" at bounding box center [261, 291] width 134 height 21
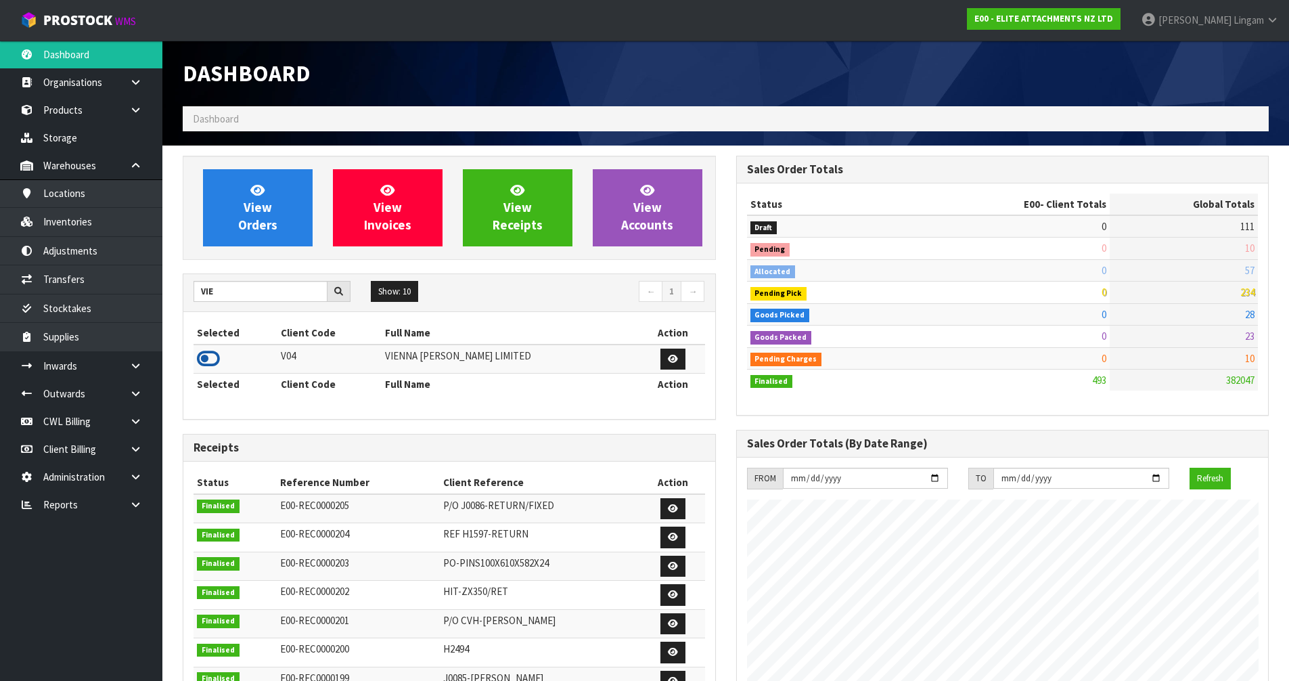
click at [213, 355] on icon at bounding box center [208, 358] width 23 height 20
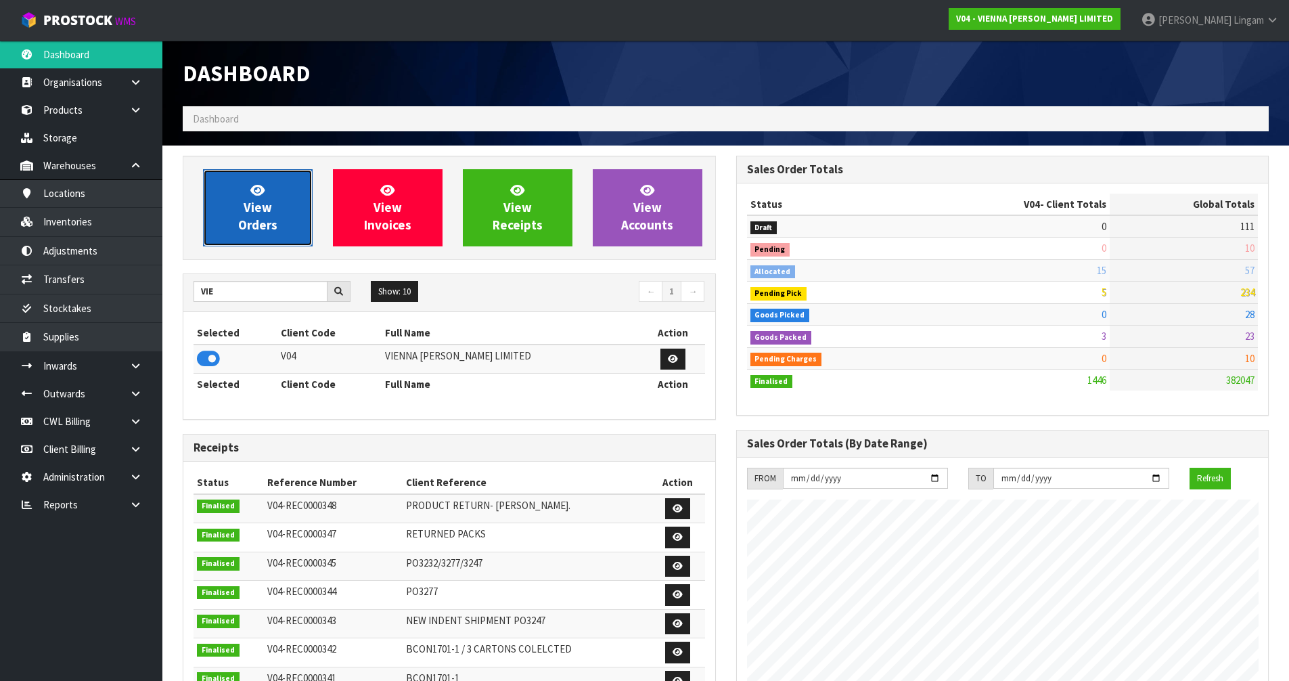
scroll to position [981, 553]
click at [269, 224] on span "View Orders" at bounding box center [257, 207] width 39 height 51
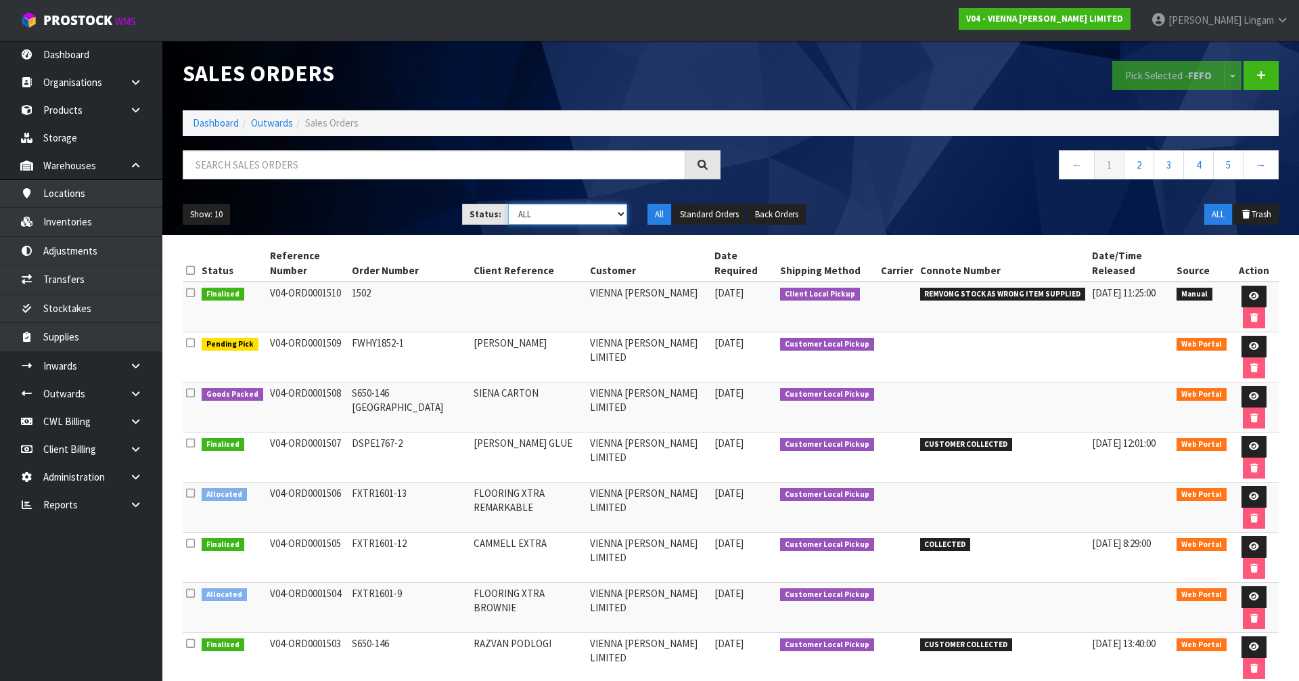
drag, startPoint x: 587, startPoint y: 209, endPoint x: 591, endPoint y: 221, distance: 13.1
click at [587, 209] on select "Draft Pending Allocated Pending Pick Goods Picked Goods Packed Pending Charges …" at bounding box center [568, 214] width 120 height 21
click at [508, 204] on select "Draft Pending Allocated Pending Pick Goods Picked Goods Packed Pending Charges …" at bounding box center [568, 214] width 120 height 21
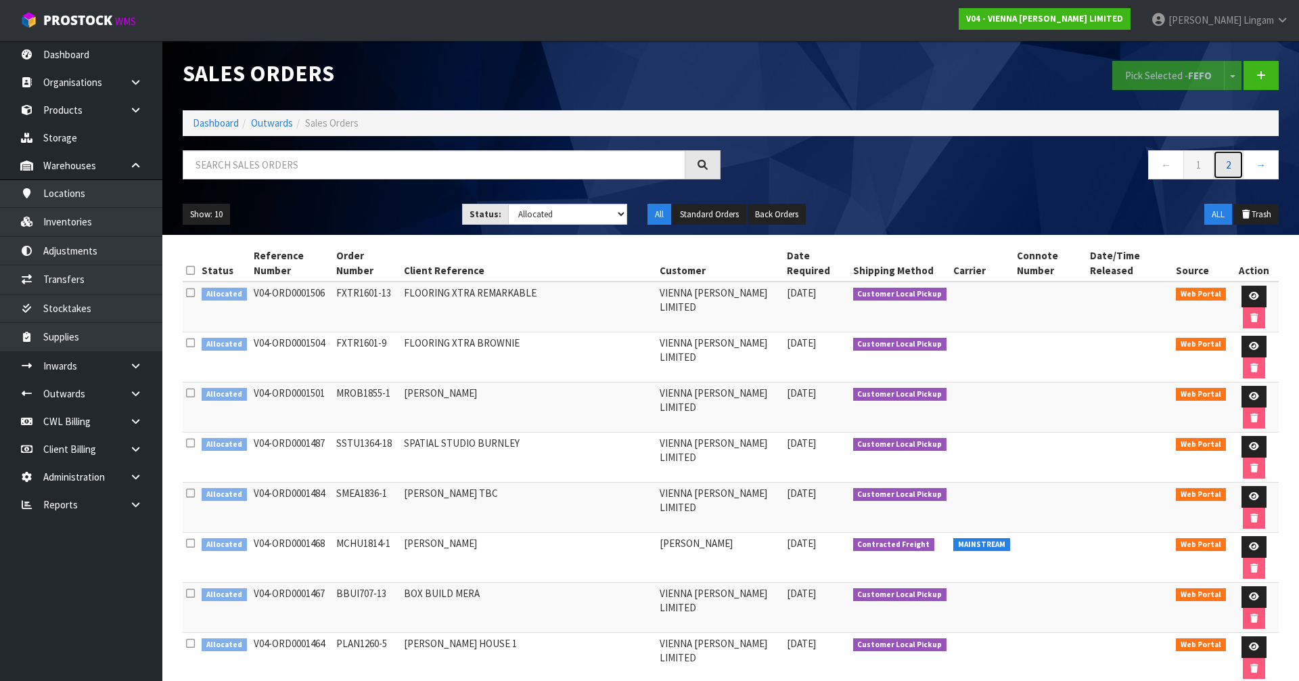
click at [1223, 171] on link "2" at bounding box center [1228, 164] width 30 height 29
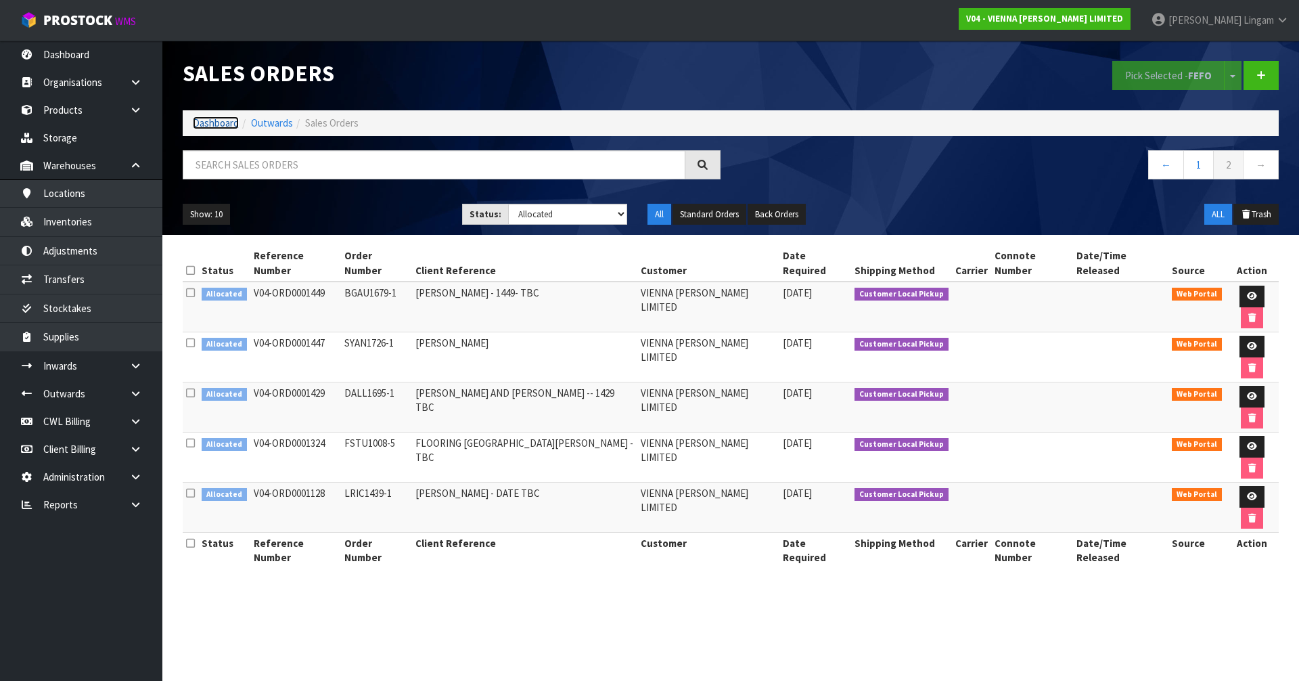
click at [210, 120] on link "Dashboard" at bounding box center [216, 122] width 46 height 13
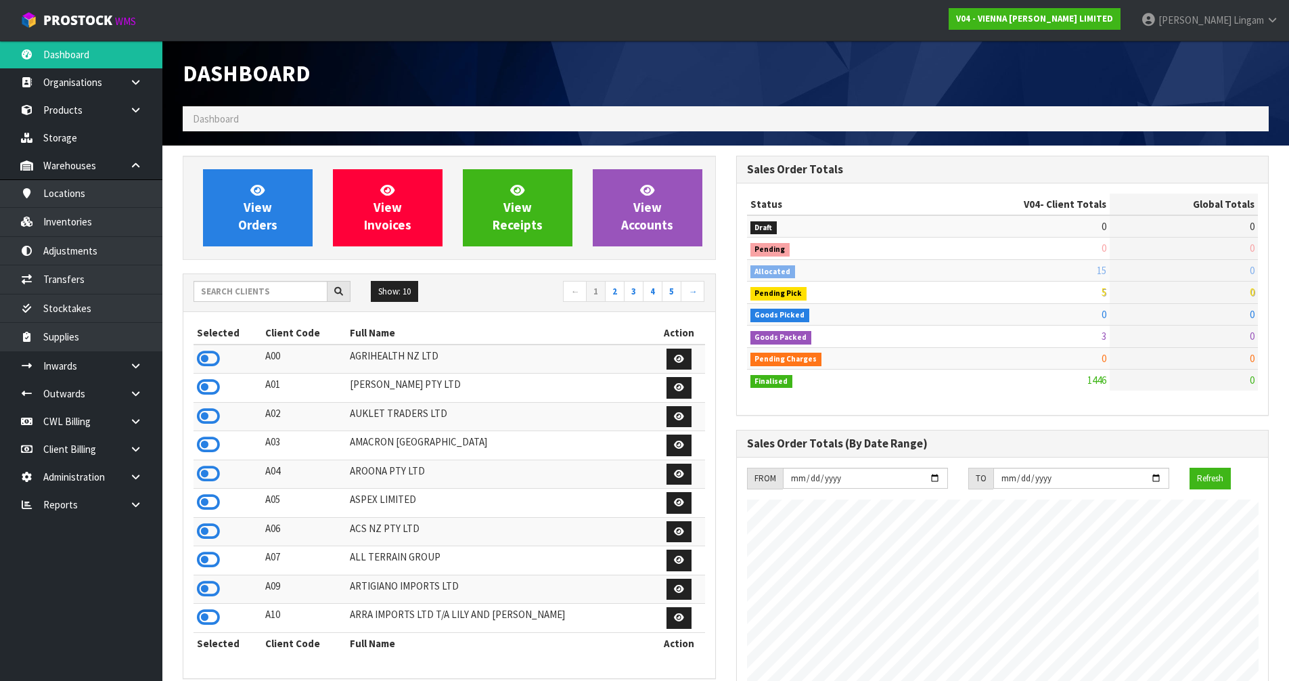
scroll to position [981, 553]
click at [269, 292] on input "text" at bounding box center [261, 291] width 134 height 21
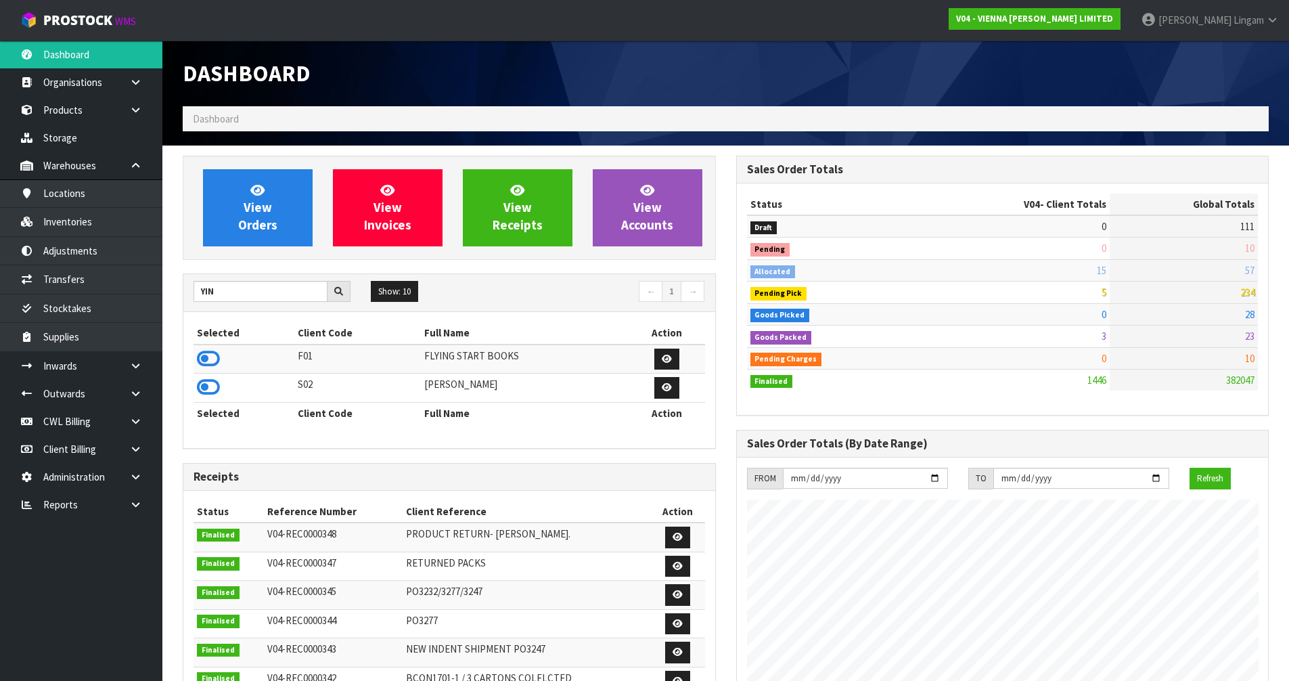
click at [205, 358] on icon at bounding box center [208, 358] width 23 height 20
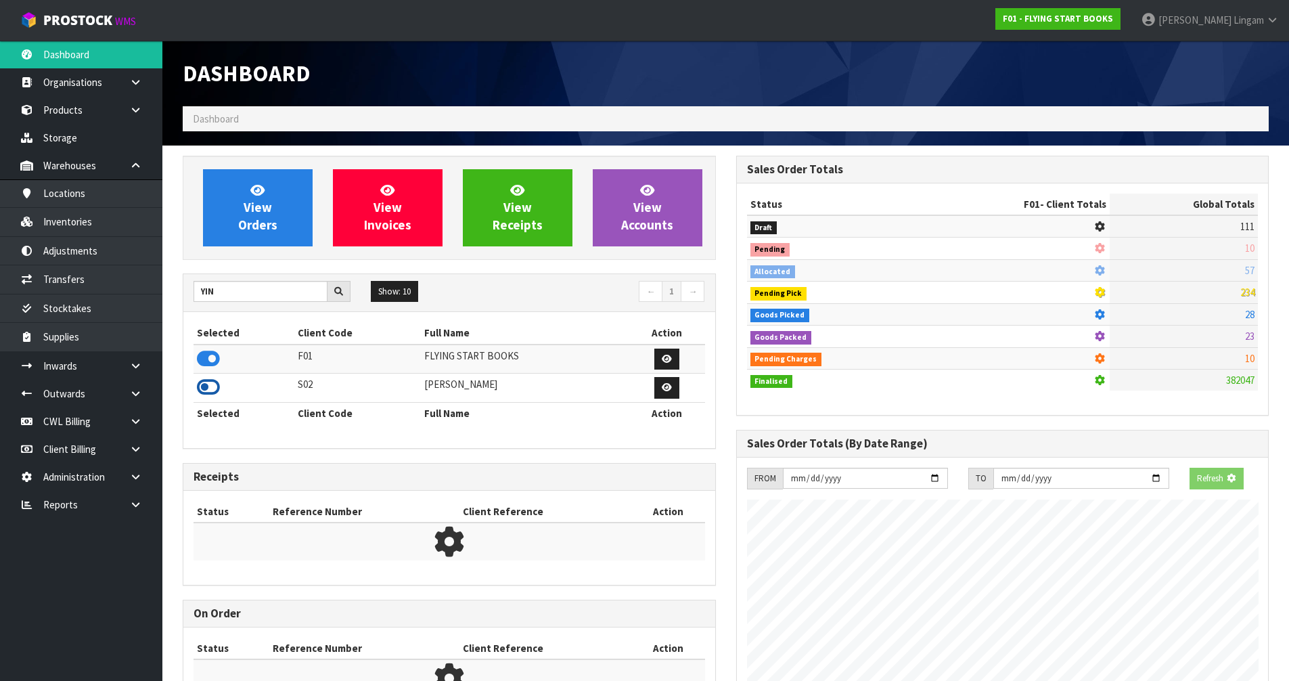
scroll to position [675761, 676052]
click at [203, 390] on icon at bounding box center [208, 387] width 23 height 20
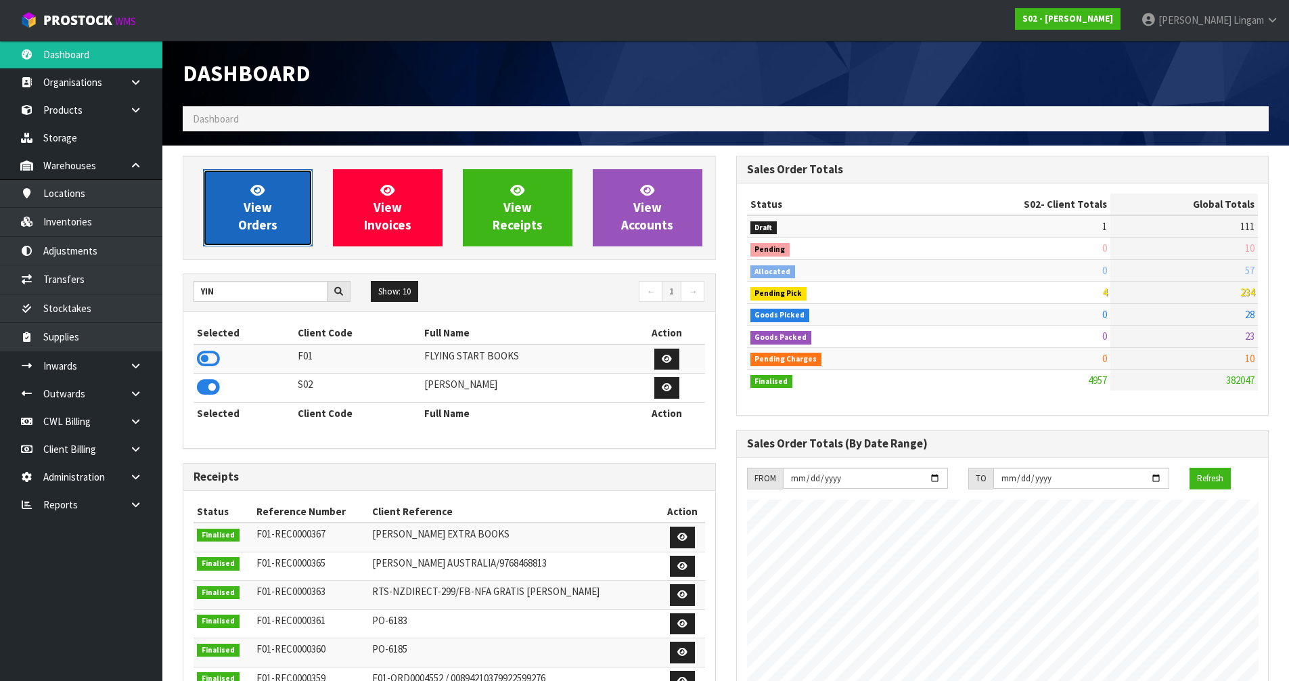
scroll to position [827, 553]
click at [273, 204] on link "View Orders" at bounding box center [258, 207] width 110 height 77
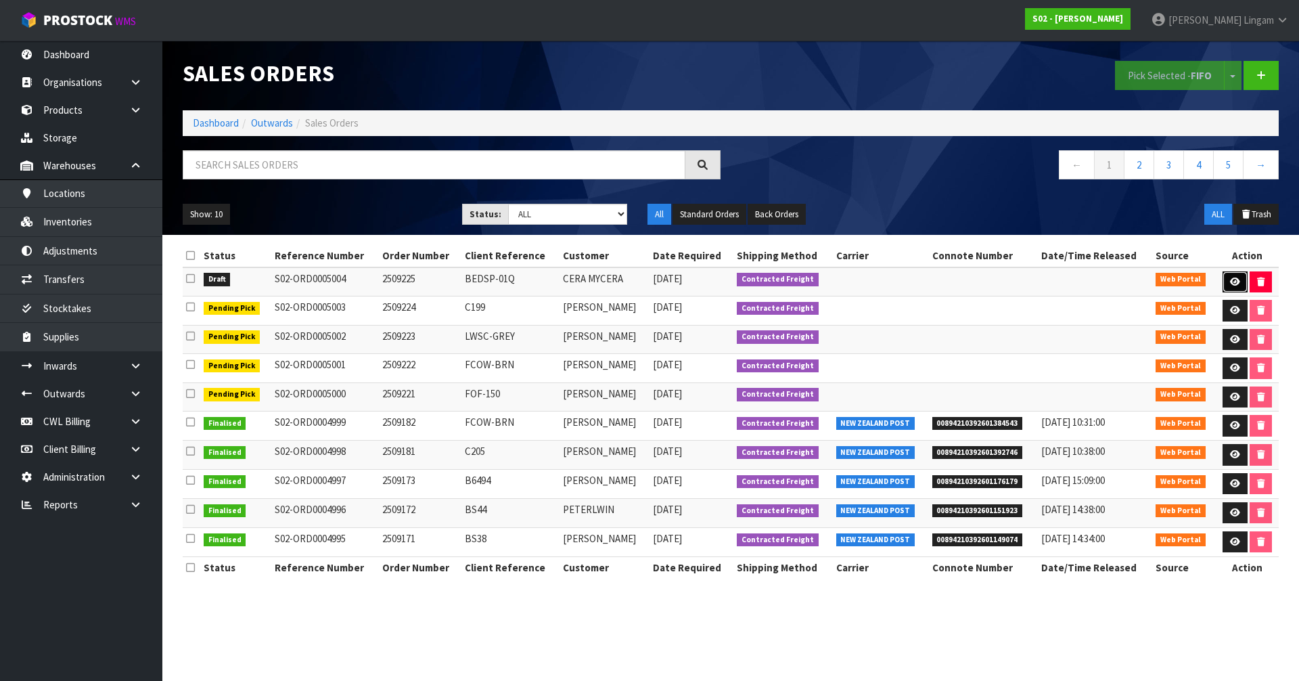
click at [1234, 283] on icon at bounding box center [1235, 281] width 10 height 9
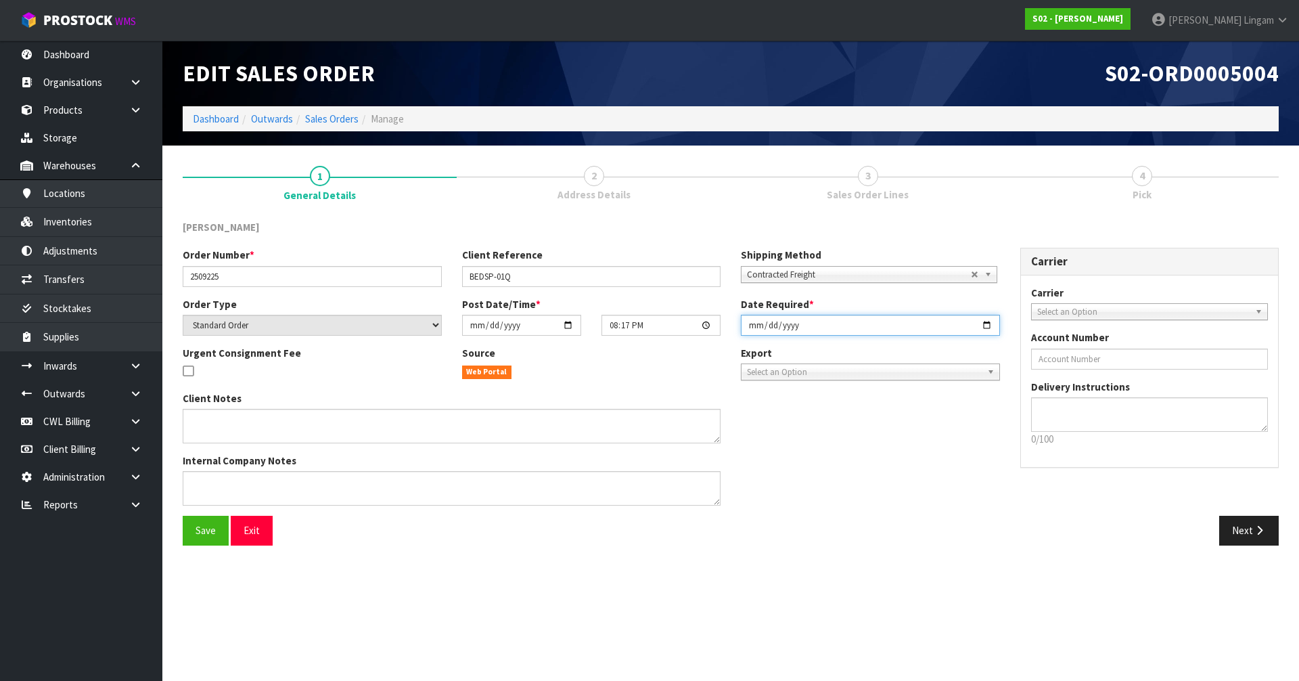
click at [748, 330] on input "2025-09-21" at bounding box center [870, 325] width 259 height 21
click at [203, 537] on button "Save" at bounding box center [206, 530] width 46 height 29
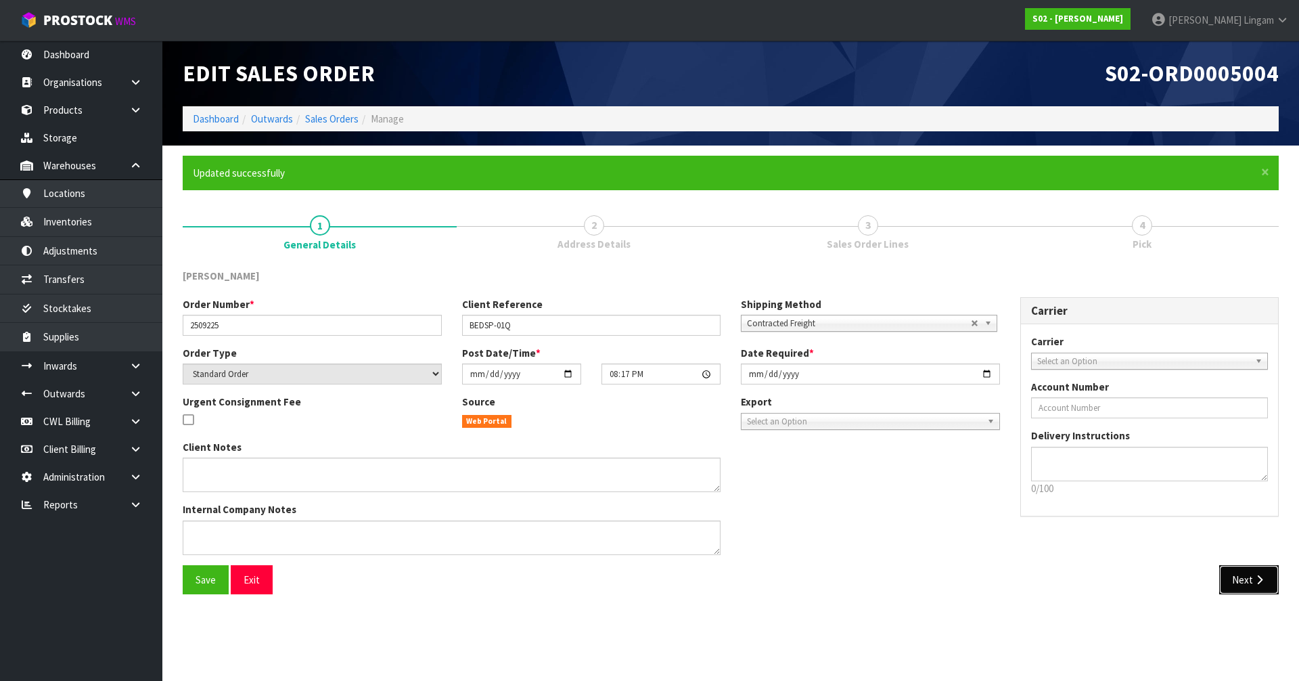
click at [1244, 591] on button "Next" at bounding box center [1249, 579] width 60 height 29
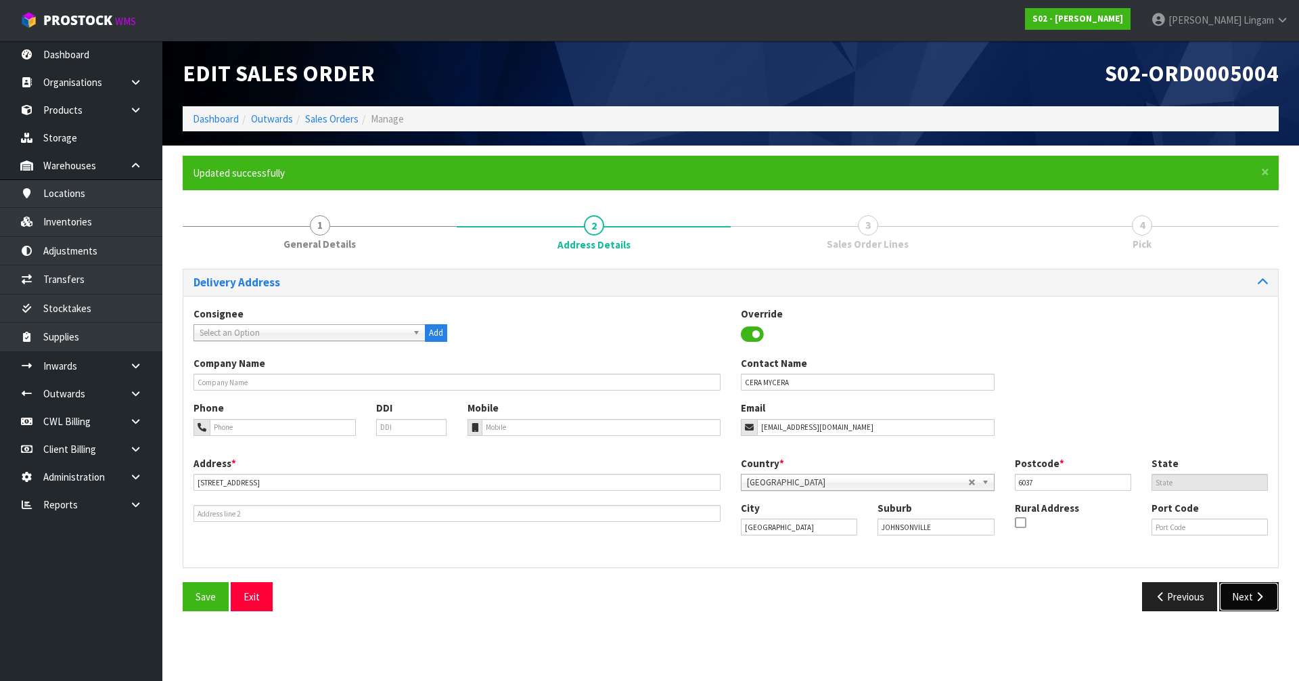
click at [1244, 591] on button "Next" at bounding box center [1249, 596] width 60 height 29
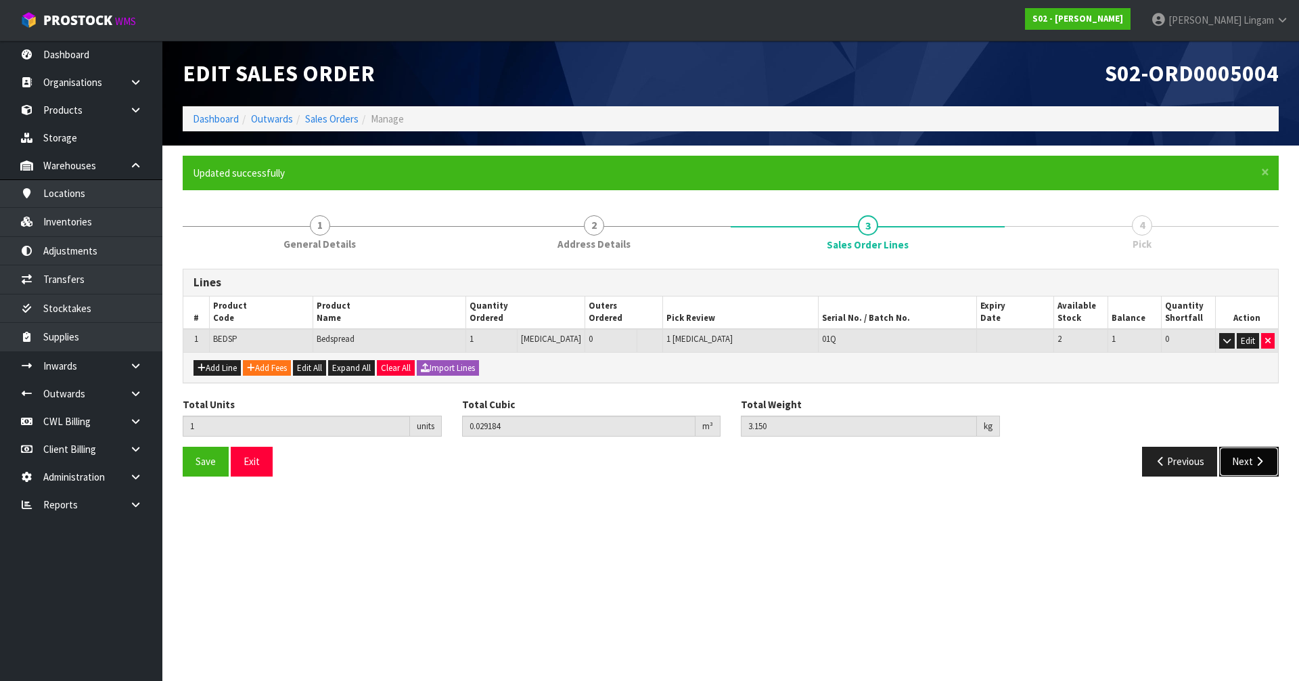
click at [1252, 462] on button "Next" at bounding box center [1249, 461] width 60 height 29
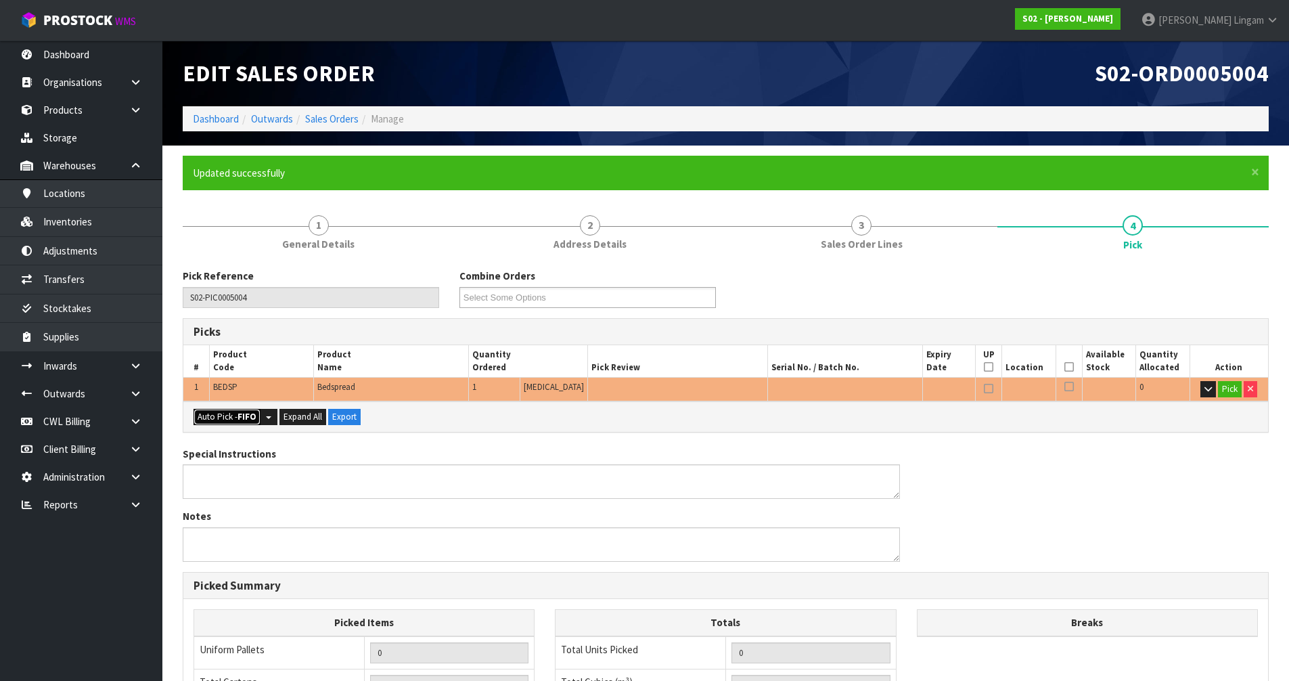
click at [217, 418] on button "Auto Pick - FIFO" at bounding box center [227, 417] width 67 height 16
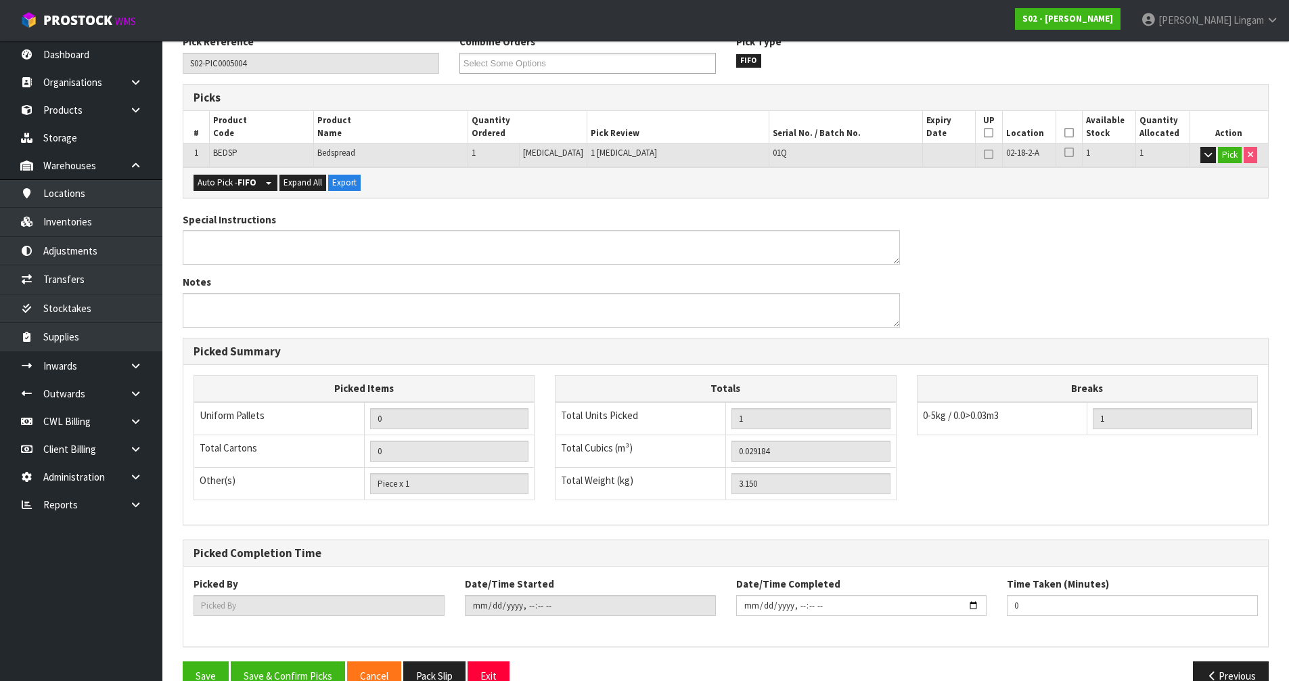
scroll to position [264, 0]
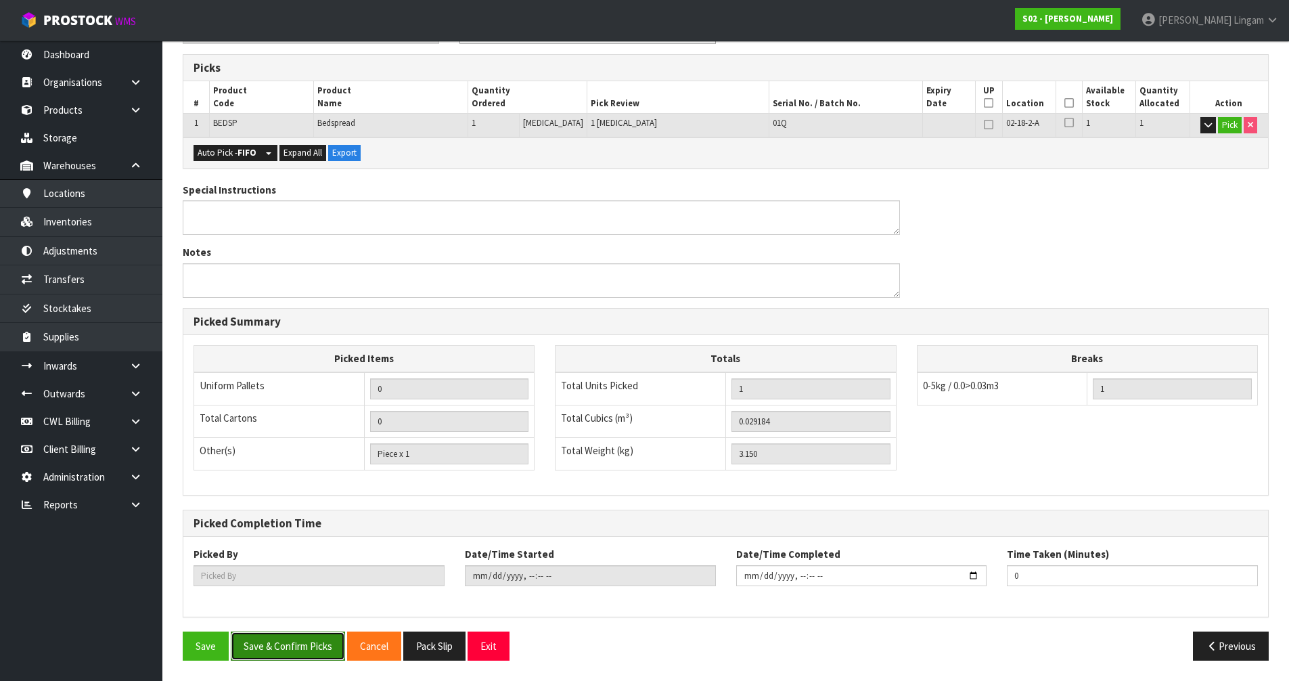
click at [300, 648] on button "Save & Confirm Picks" at bounding box center [288, 645] width 114 height 29
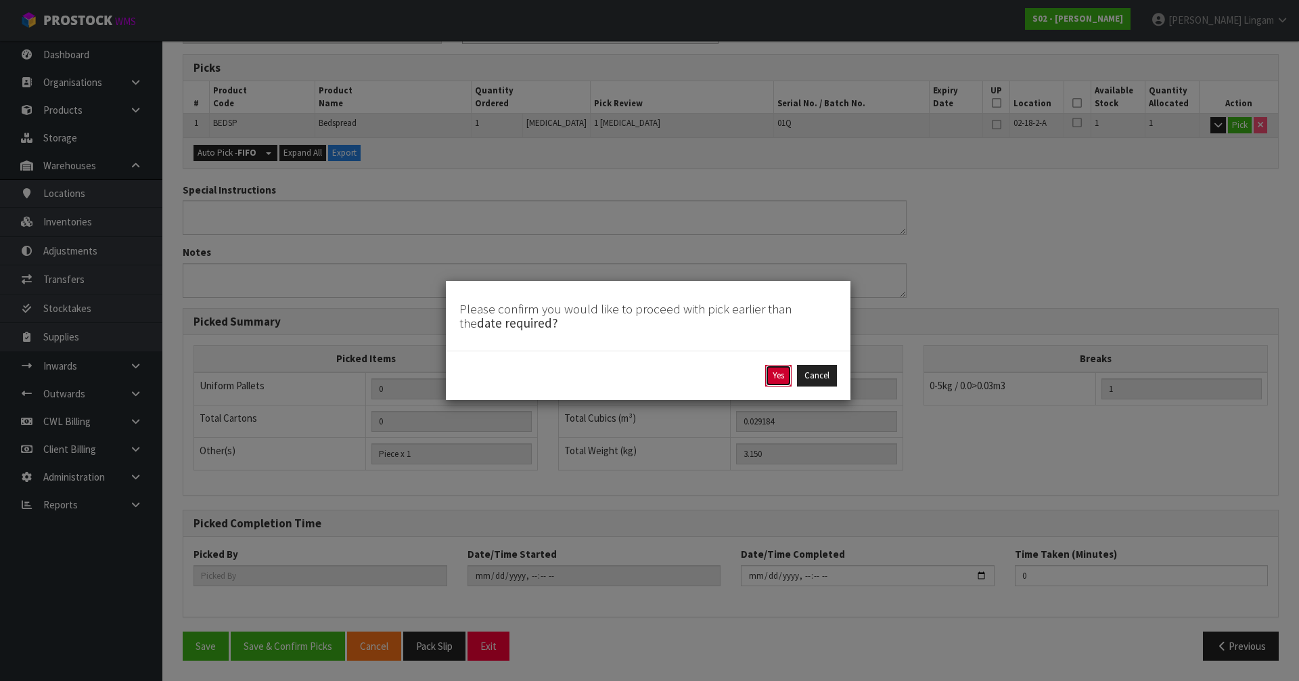
click at [778, 377] on button "Yes" at bounding box center [778, 376] width 26 height 22
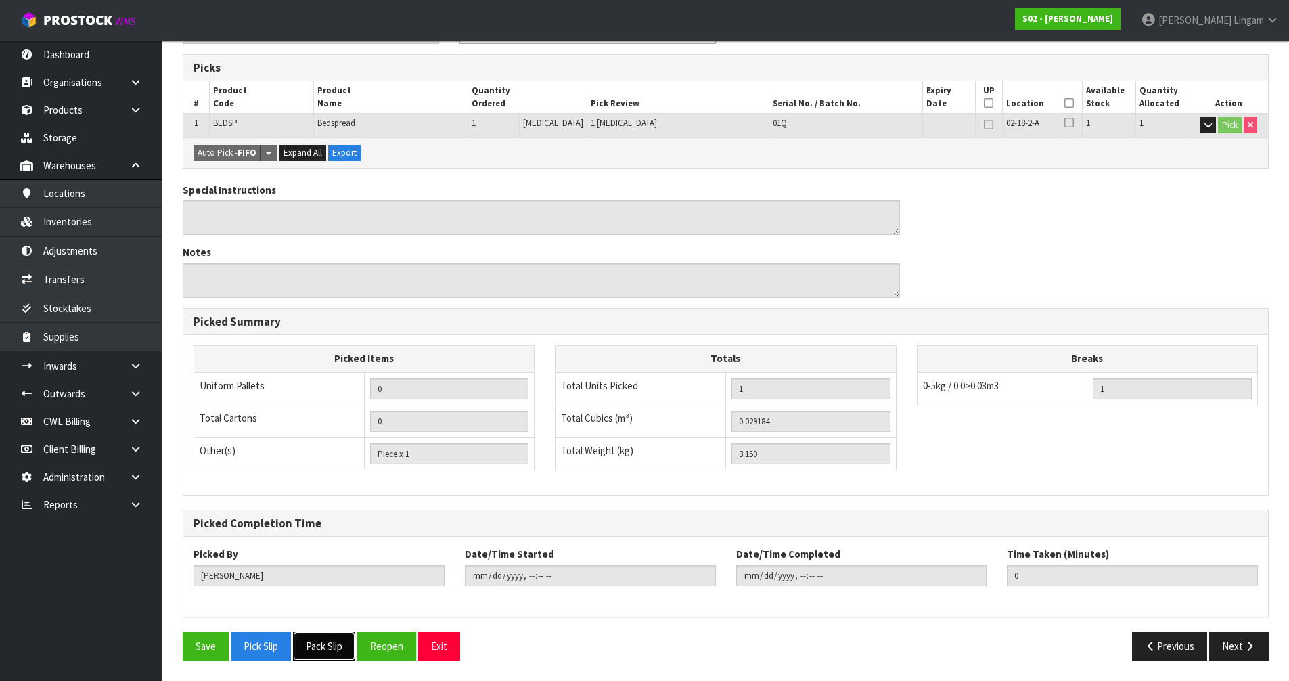
click at [335, 639] on button "Pack Slip" at bounding box center [324, 645] width 62 height 29
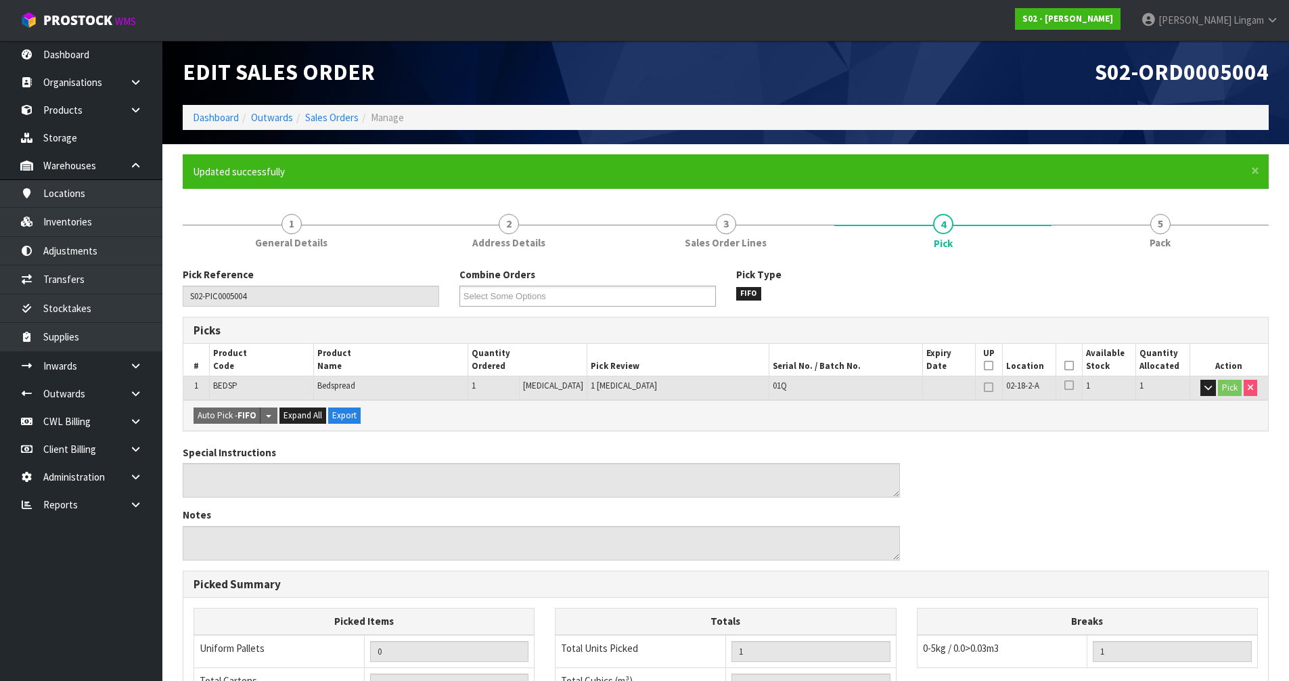
scroll to position [0, 0]
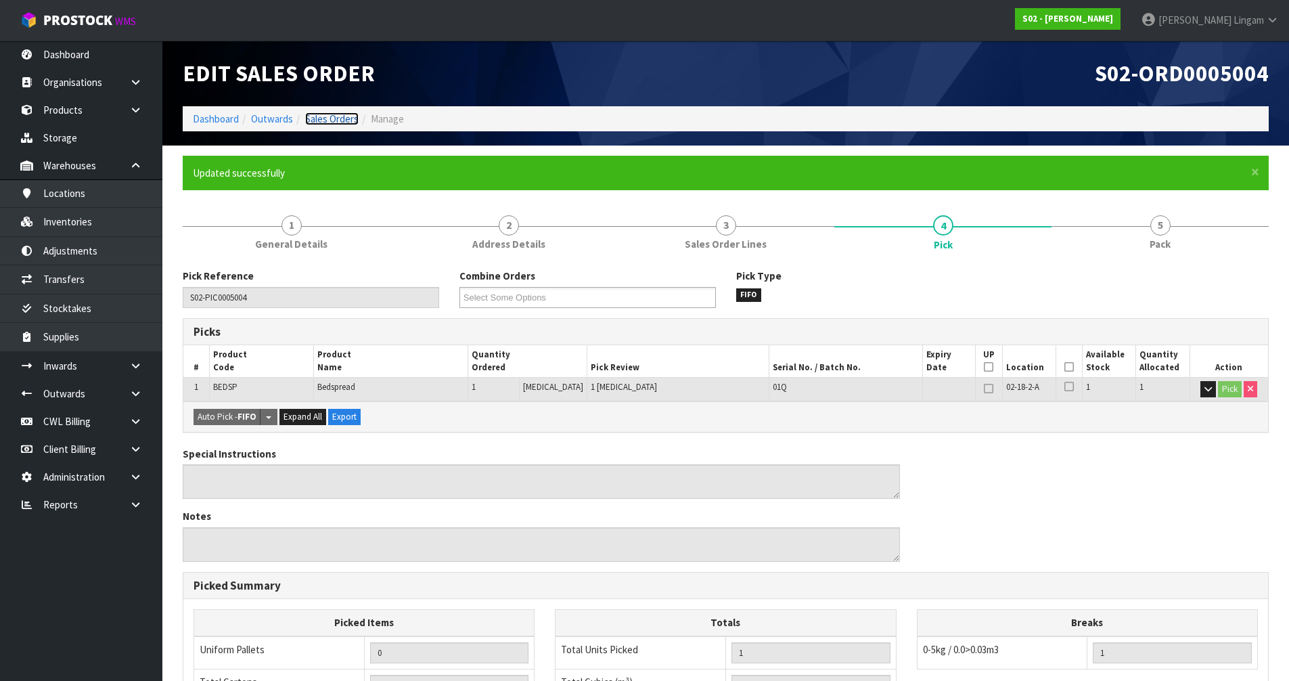
click at [345, 114] on link "Sales Orders" at bounding box center [331, 118] width 53 height 13
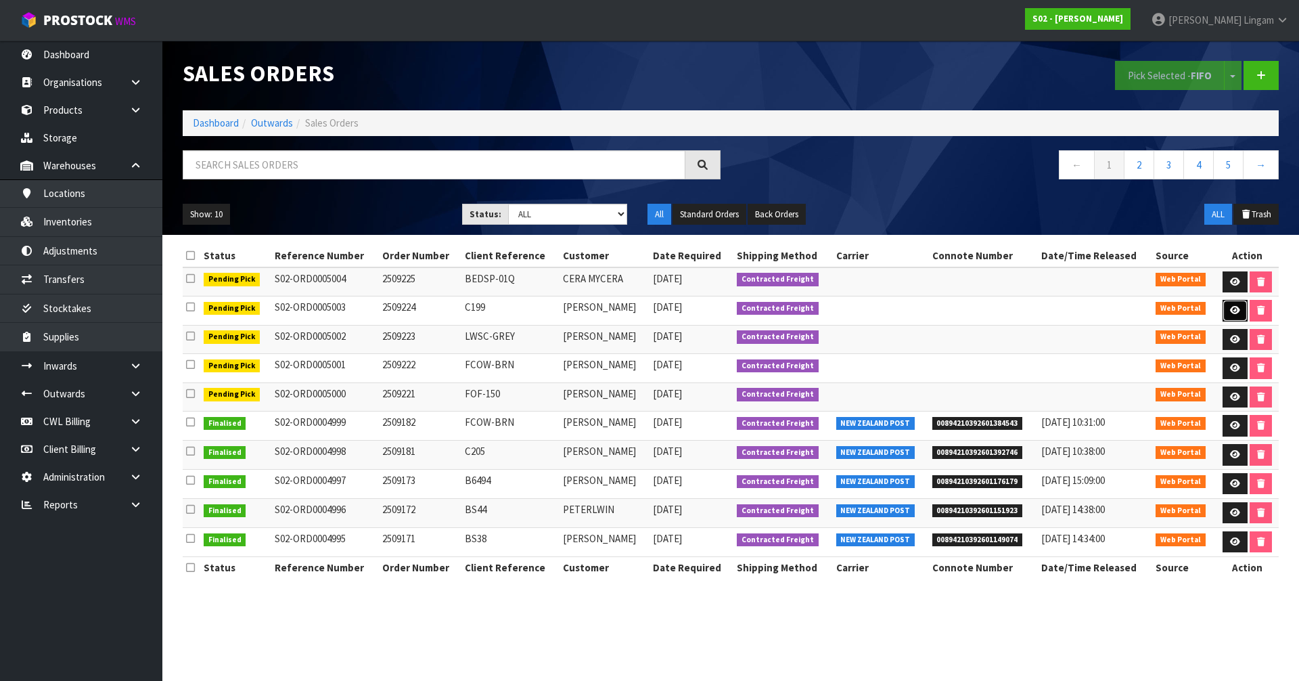
click at [1231, 303] on link at bounding box center [1235, 311] width 25 height 22
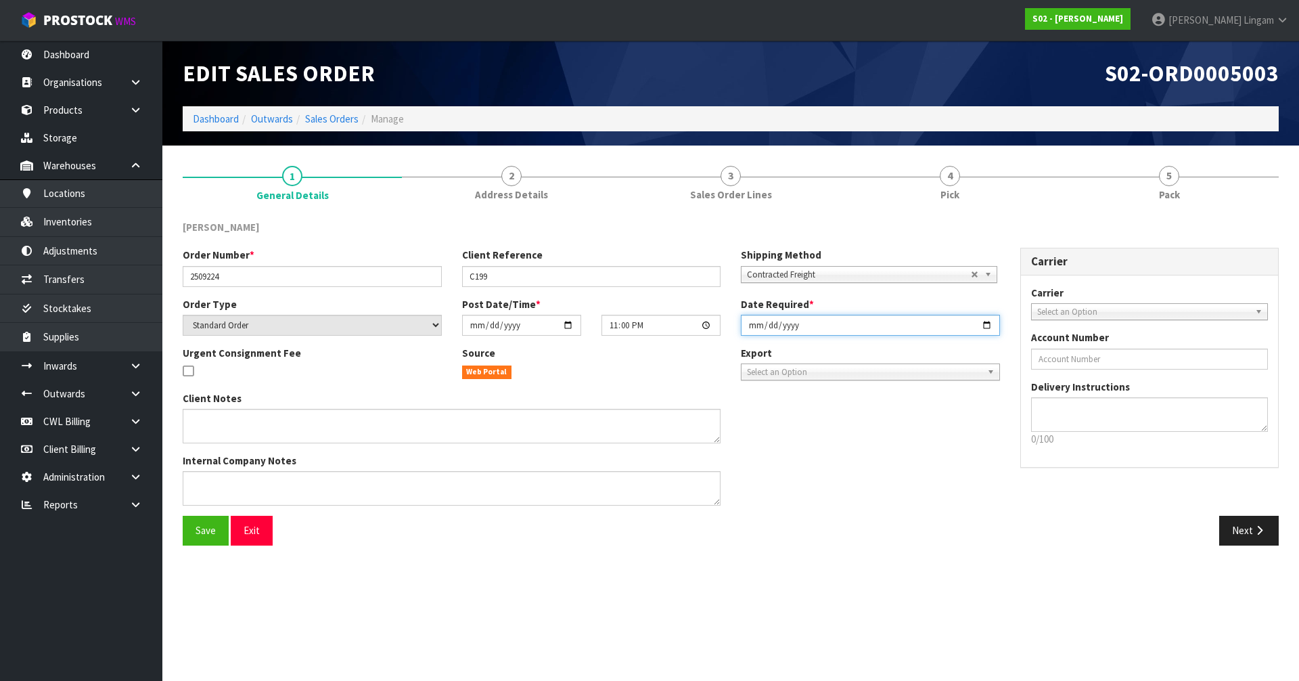
click at [750, 322] on input "2025-09-21" at bounding box center [870, 325] width 259 height 21
click at [191, 527] on button "Save" at bounding box center [206, 530] width 46 height 29
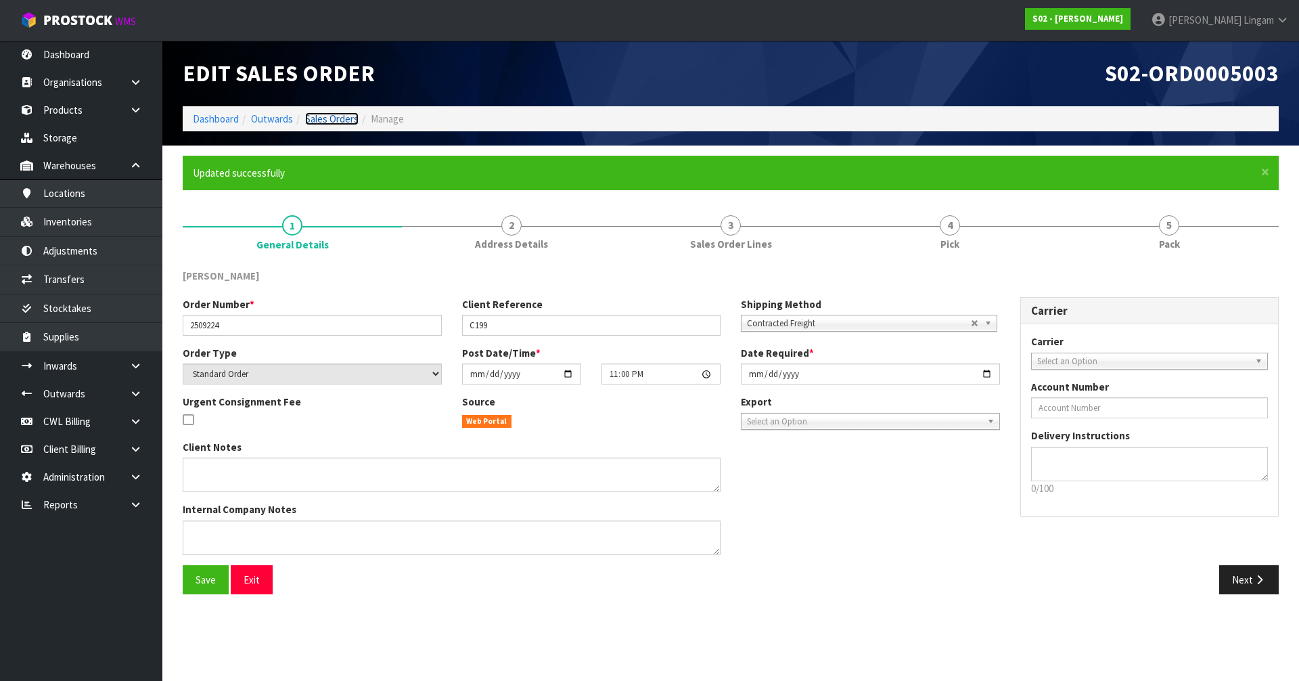
click at [340, 120] on link "Sales Orders" at bounding box center [331, 118] width 53 height 13
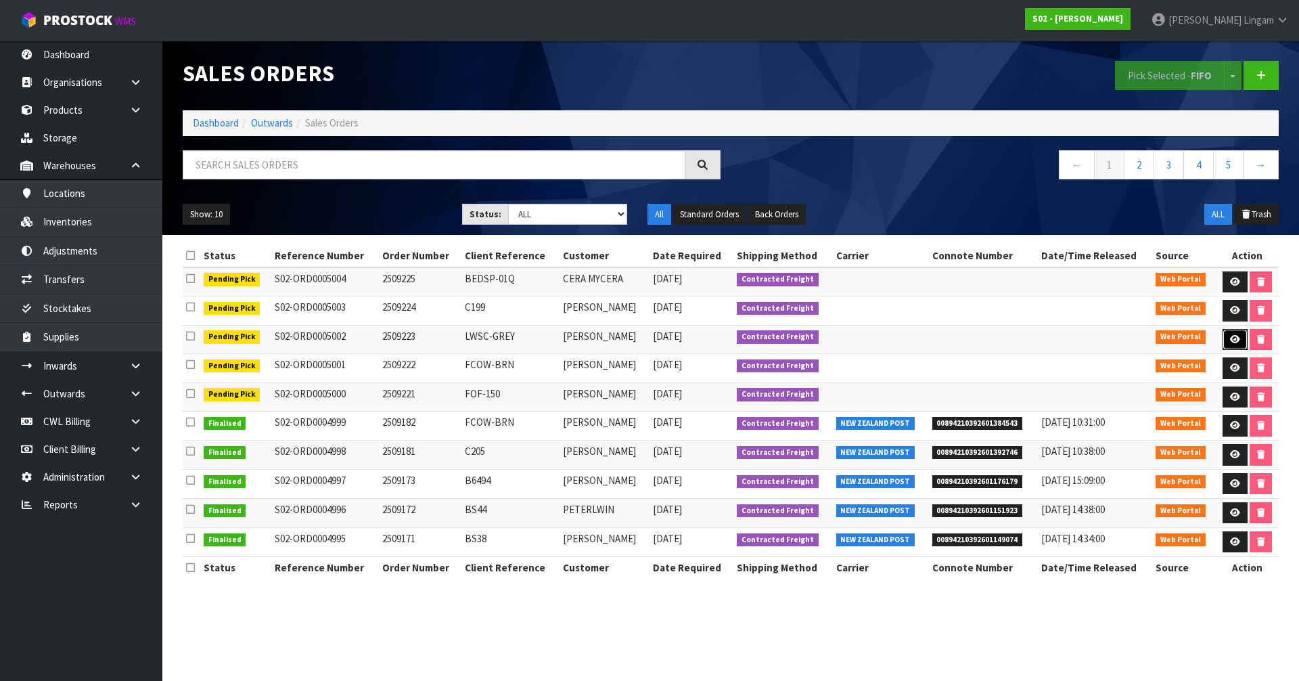
click at [1238, 345] on link at bounding box center [1235, 340] width 25 height 22
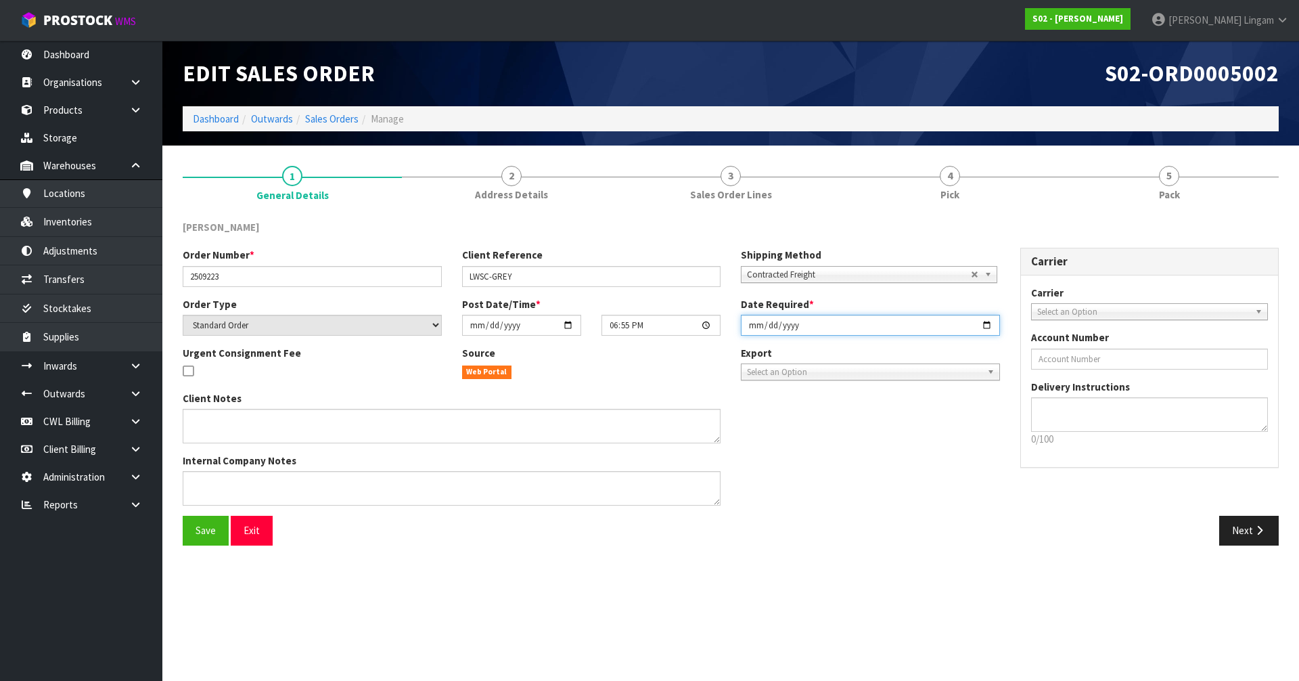
click at [747, 327] on input "2025-09-21" at bounding box center [870, 325] width 259 height 21
click at [208, 521] on button "Save" at bounding box center [206, 530] width 46 height 29
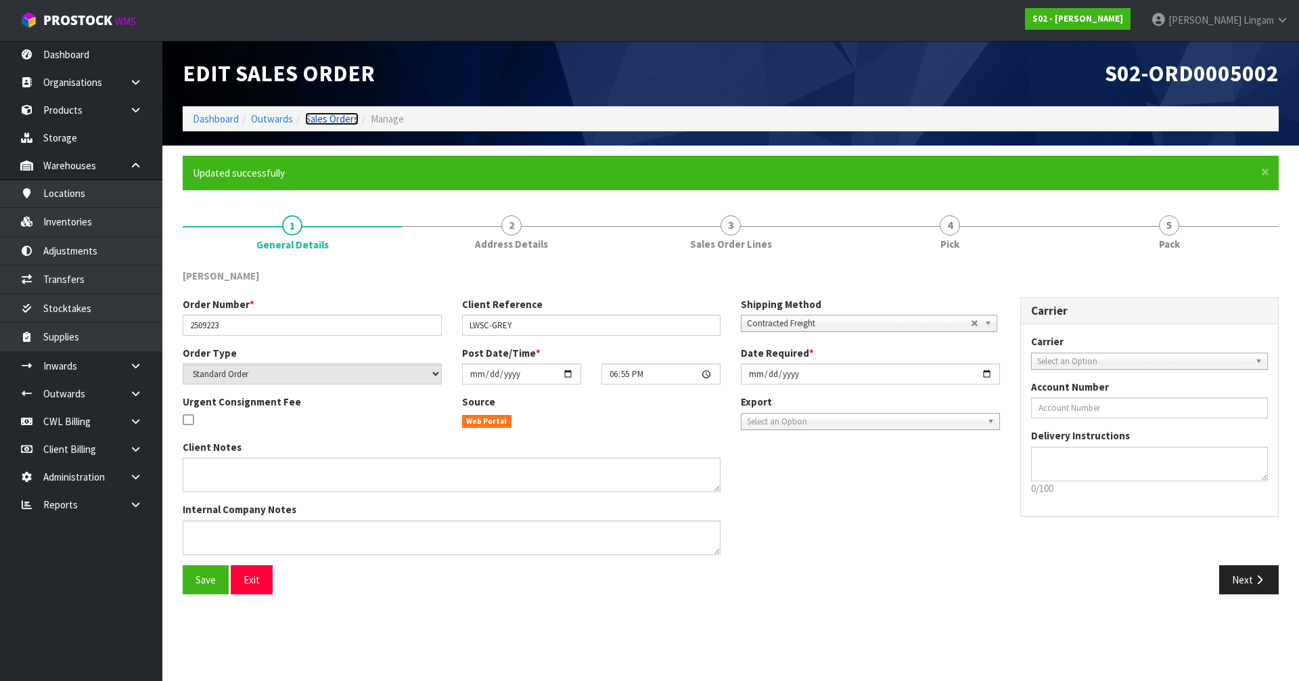
click at [329, 118] on link "Sales Orders" at bounding box center [331, 118] width 53 height 13
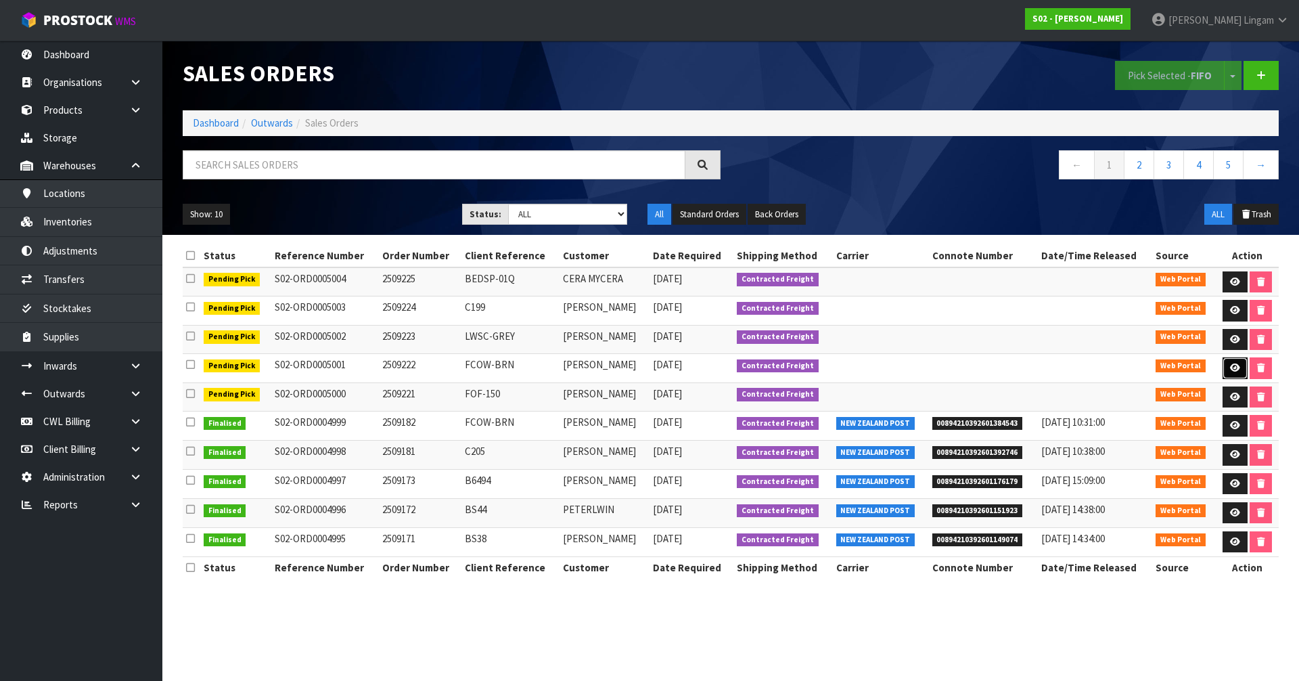
click at [1241, 371] on link at bounding box center [1235, 368] width 25 height 22
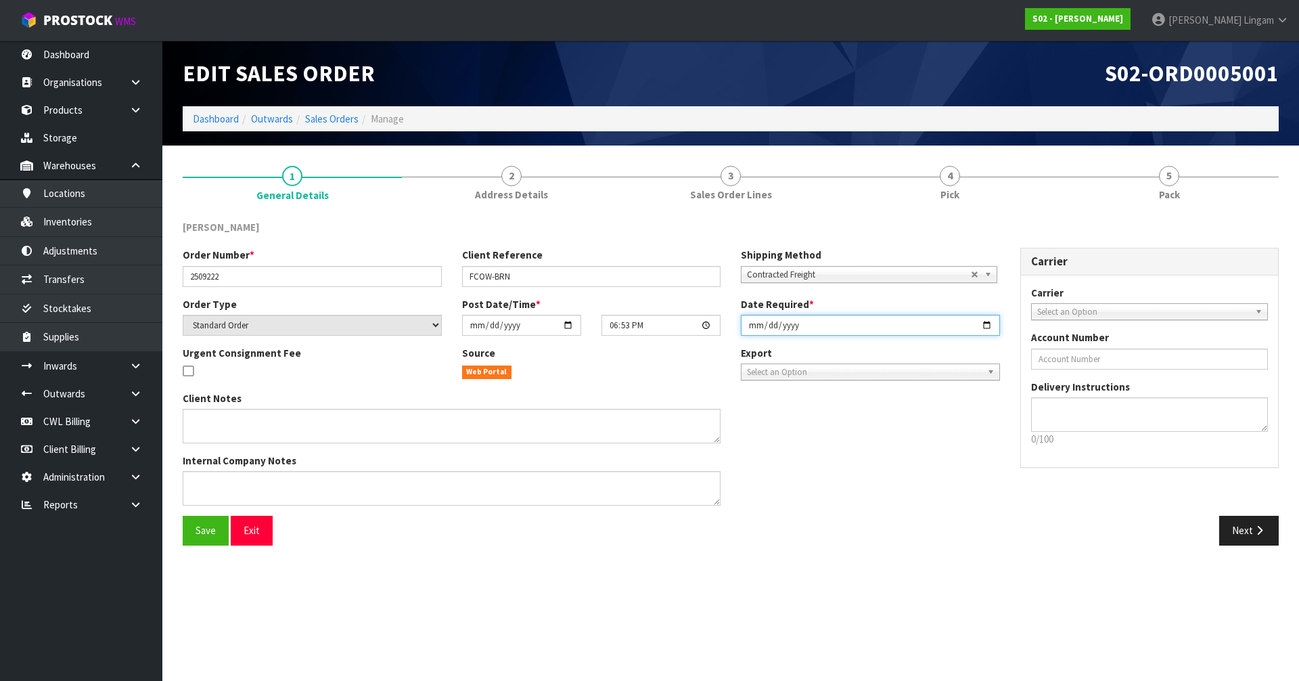
click at [752, 325] on input "2025-09-21" at bounding box center [870, 325] width 259 height 21
click at [196, 537] on button "Save" at bounding box center [206, 530] width 46 height 29
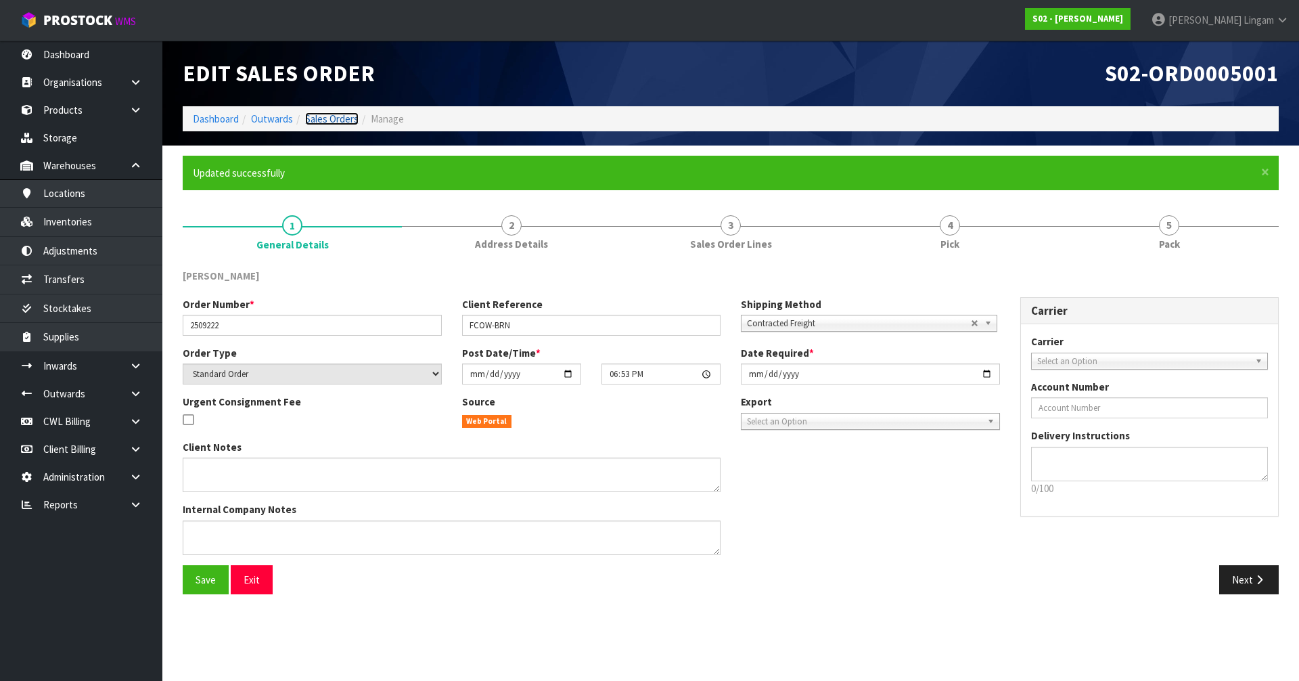
click at [339, 118] on link "Sales Orders" at bounding box center [331, 118] width 53 height 13
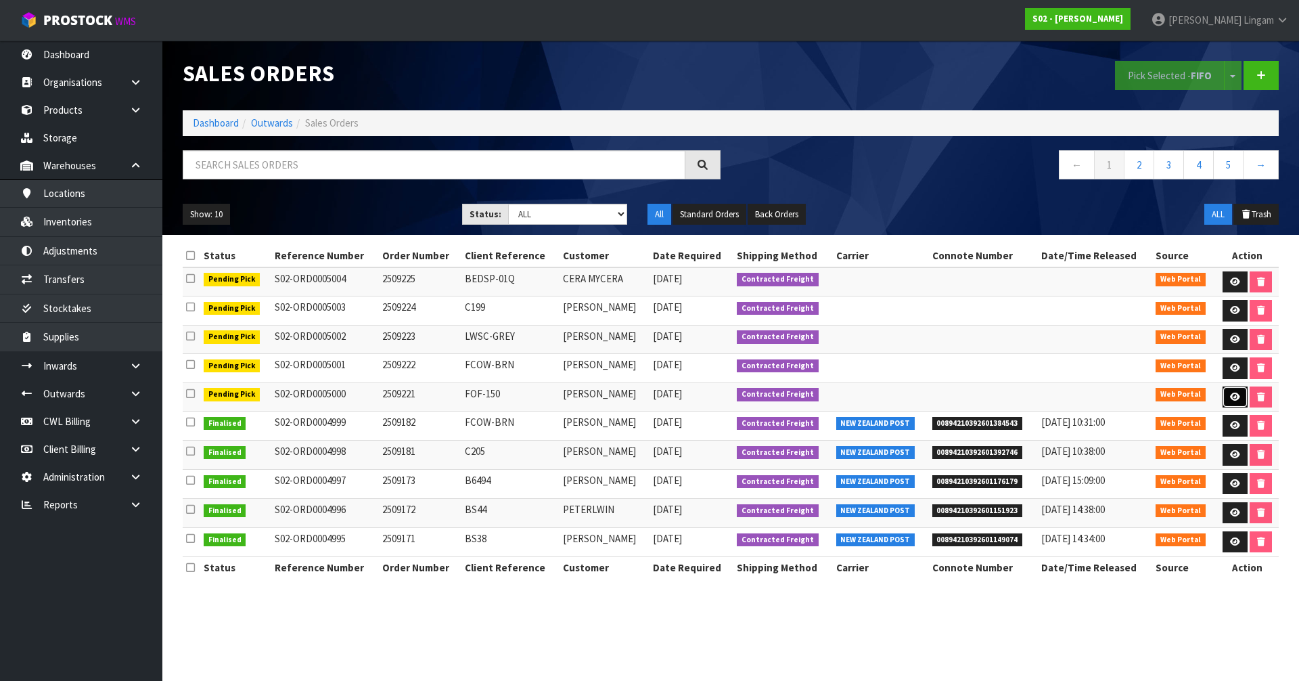
click at [1231, 393] on icon at bounding box center [1235, 396] width 10 height 9
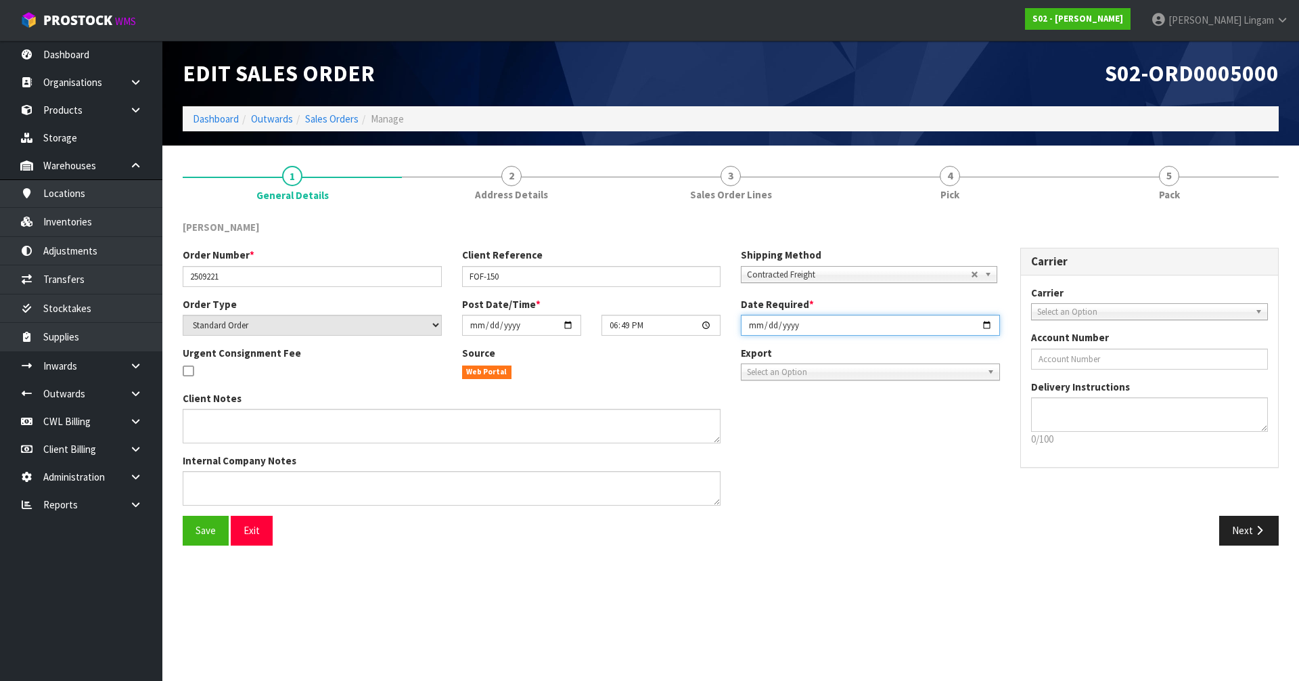
click at [746, 321] on input "2025-09-21" at bounding box center [870, 325] width 259 height 21
click at [200, 535] on span "Save" at bounding box center [206, 530] width 20 height 13
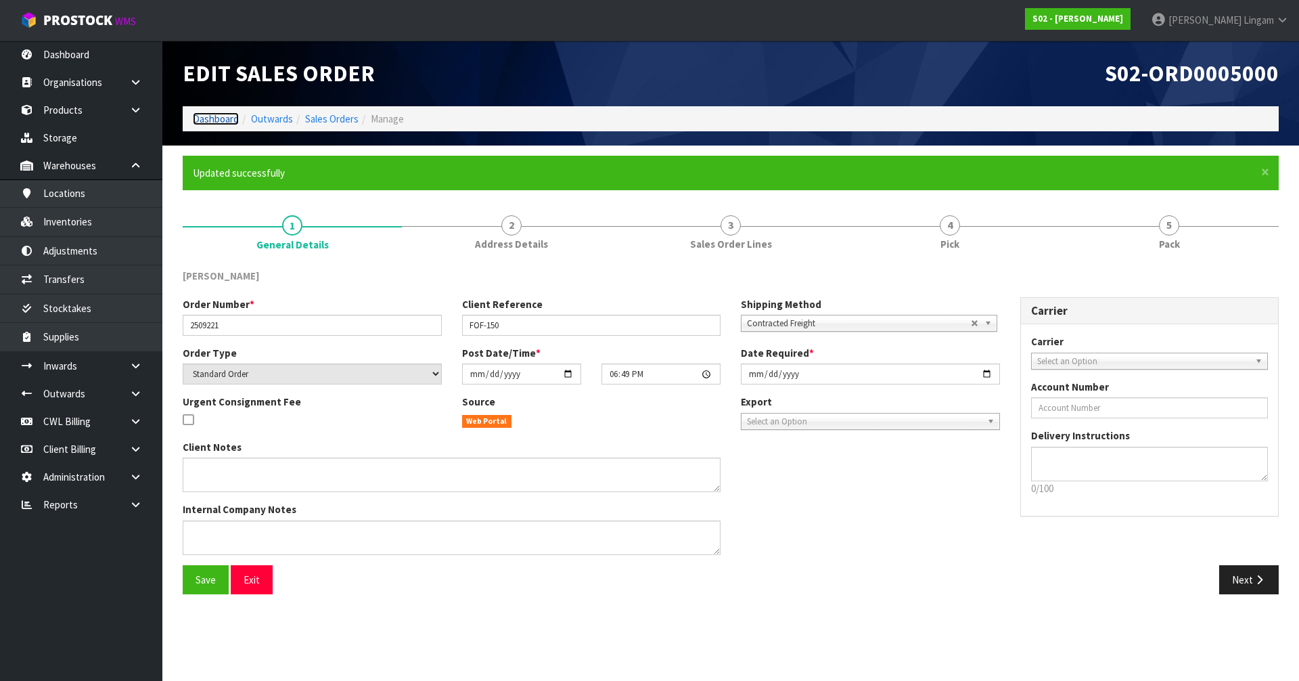
click at [215, 117] on link "Dashboard" at bounding box center [216, 118] width 46 height 13
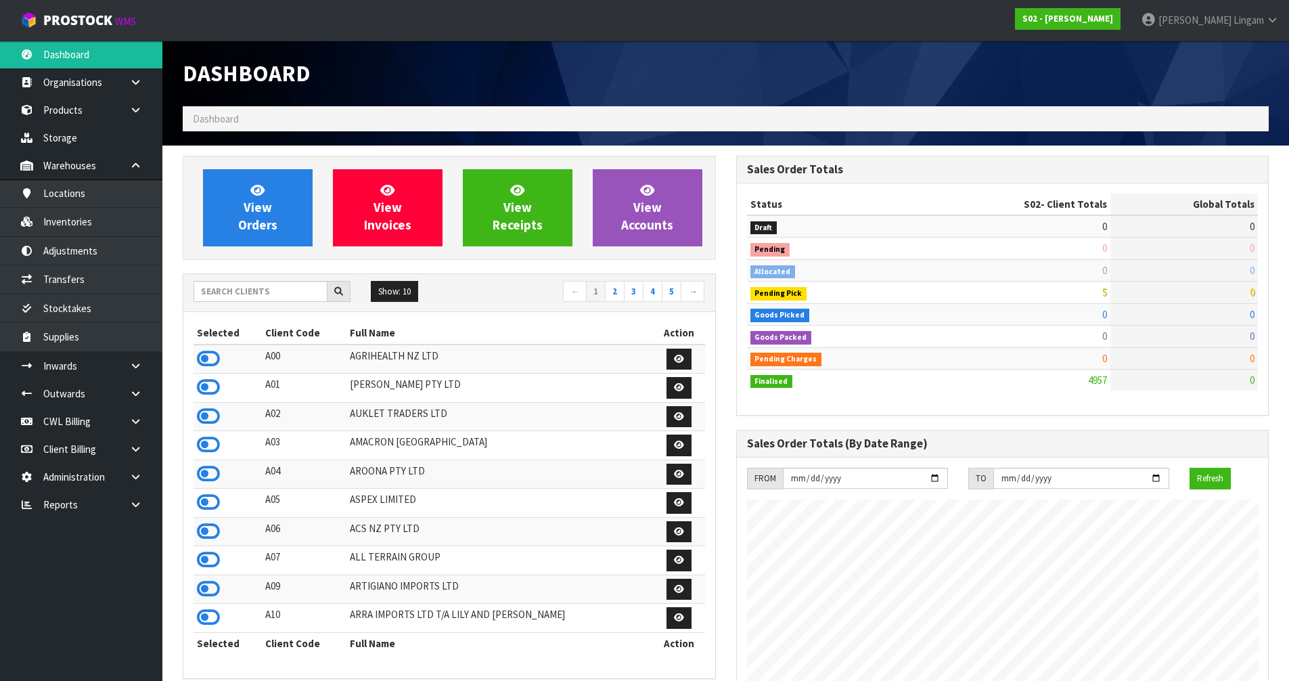
scroll to position [981, 553]
click at [280, 291] on input "text" at bounding box center [261, 291] width 134 height 21
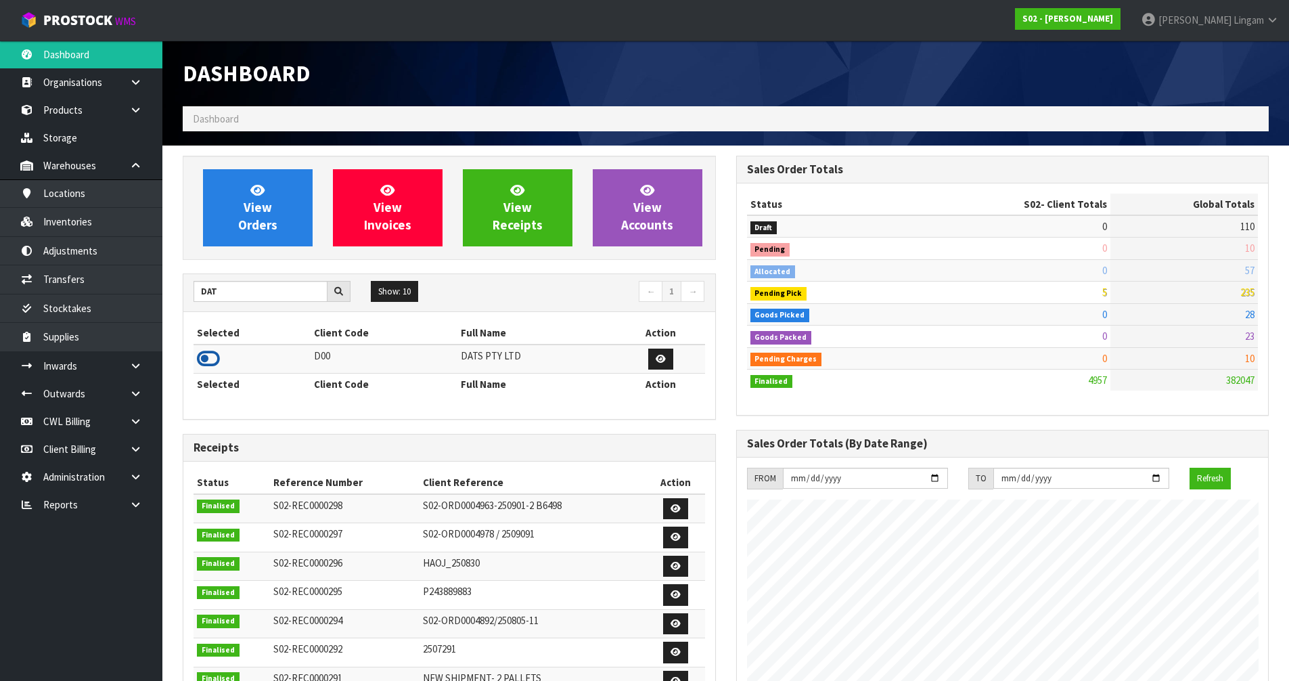
click at [212, 361] on icon at bounding box center [208, 358] width 23 height 20
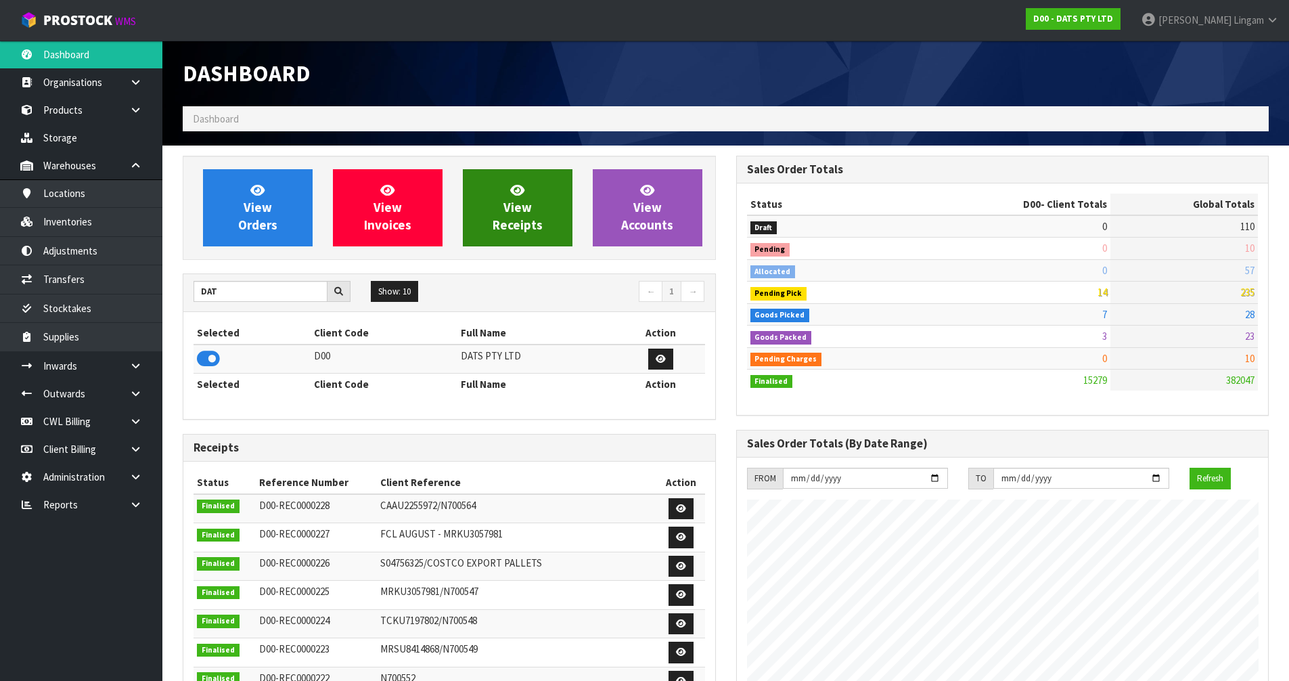
scroll to position [1025, 553]
click at [499, 226] on span "View Receipts" at bounding box center [518, 207] width 50 height 51
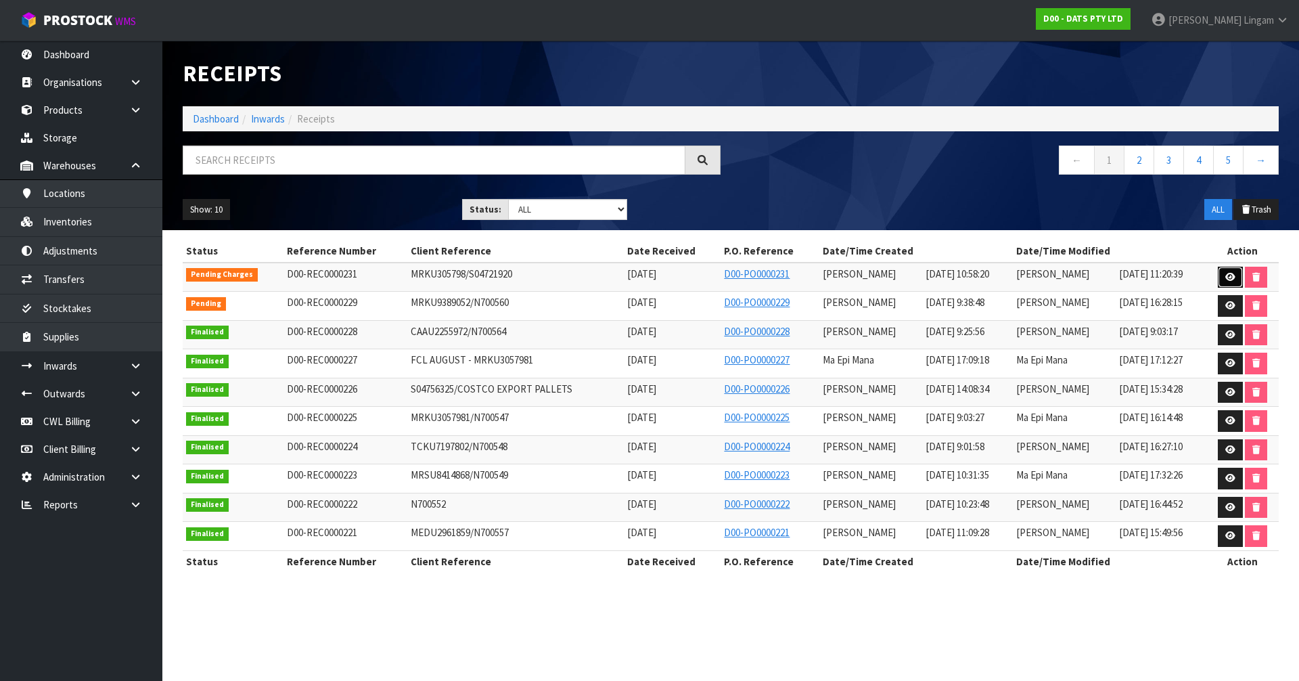
click at [1229, 275] on icon at bounding box center [1230, 277] width 10 height 9
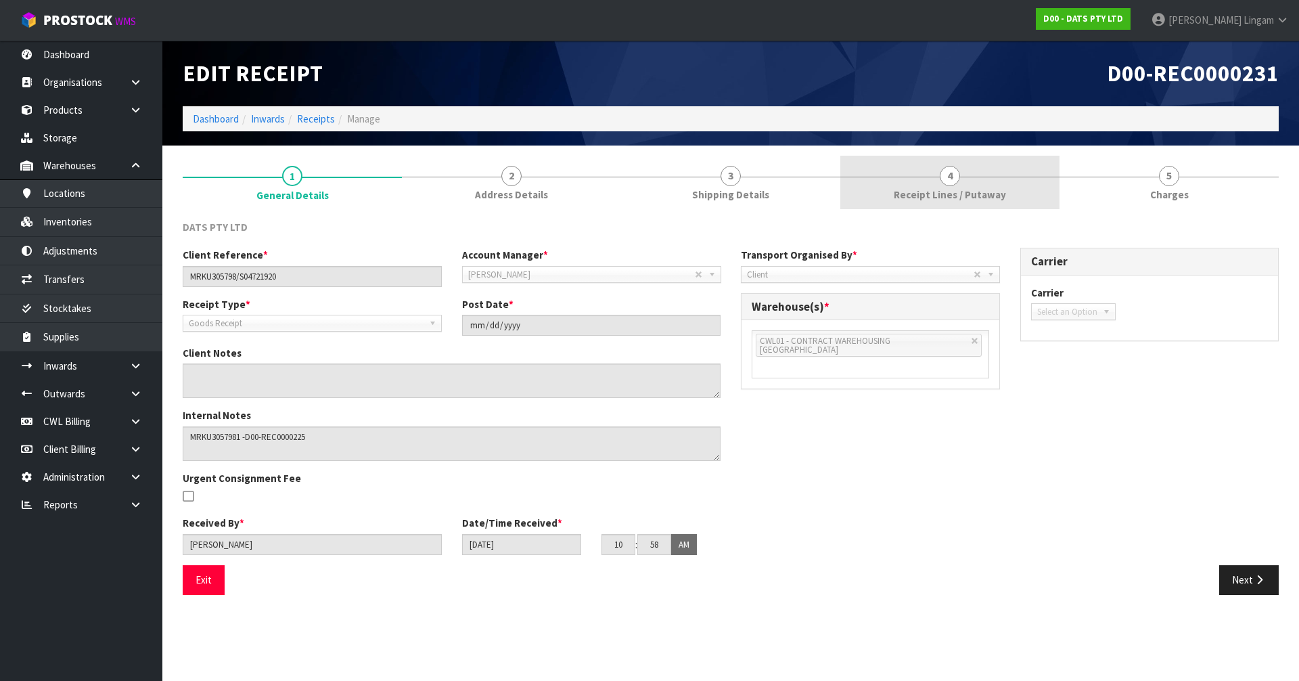
click at [994, 188] on span "Receipt Lines / Putaway" at bounding box center [950, 194] width 112 height 14
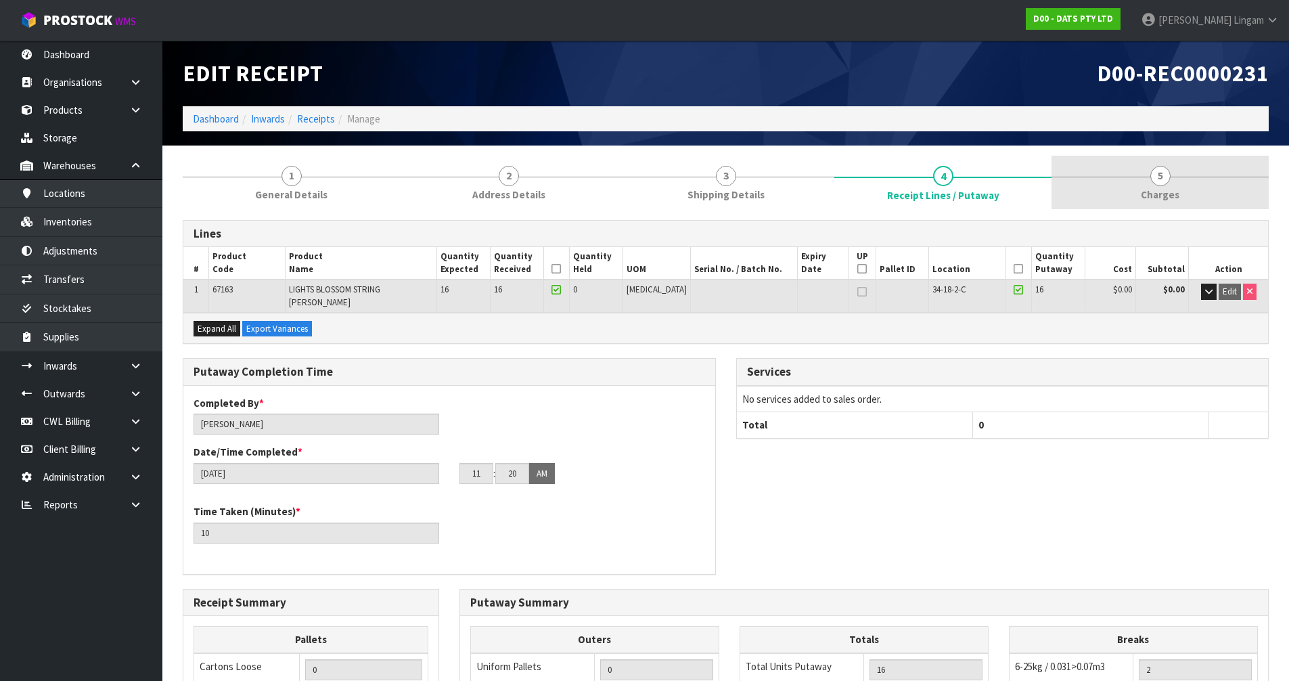
click at [1179, 188] on link "5 Charges" at bounding box center [1159, 182] width 217 height 53
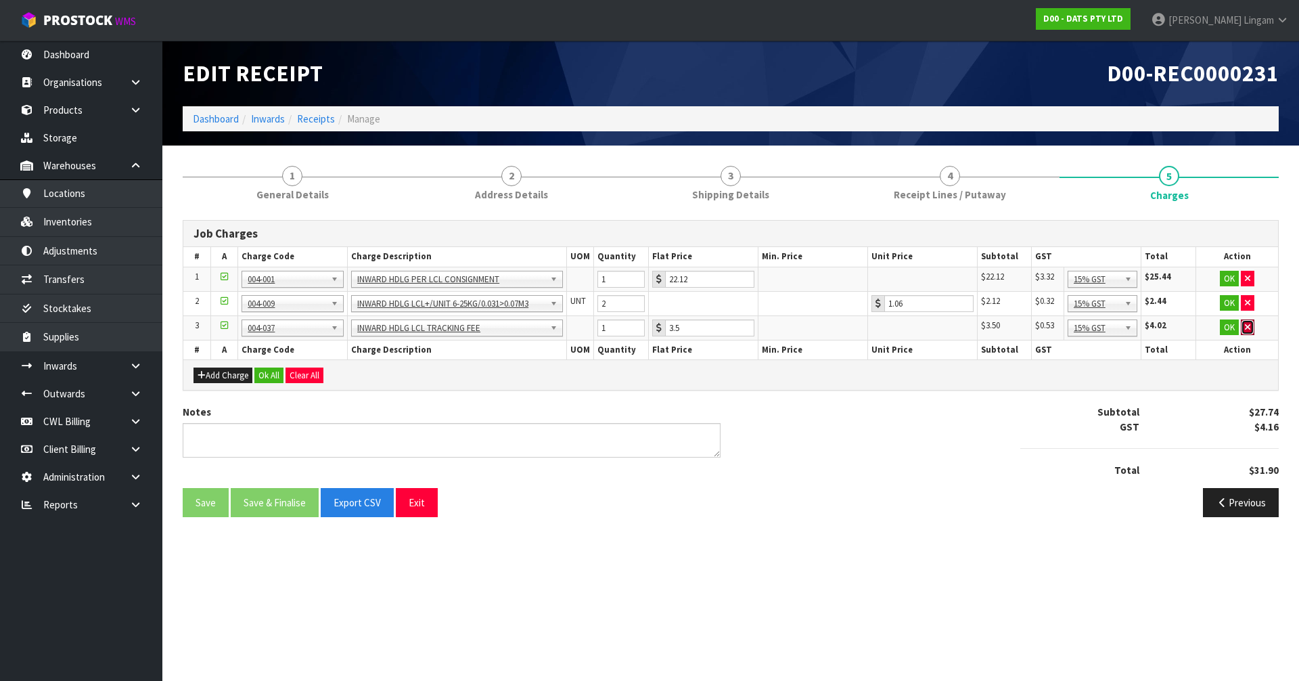
click at [1251, 330] on button "button" at bounding box center [1248, 327] width 14 height 16
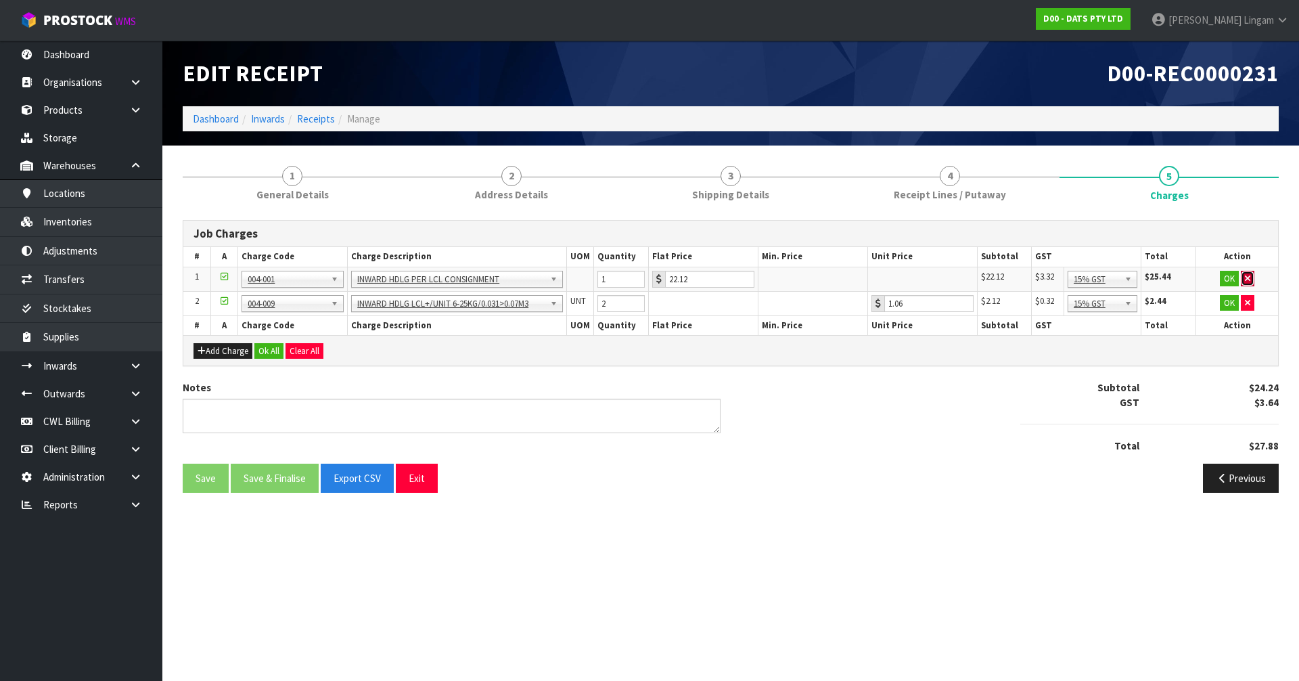
click at [1251, 277] on button "button" at bounding box center [1248, 279] width 14 height 16
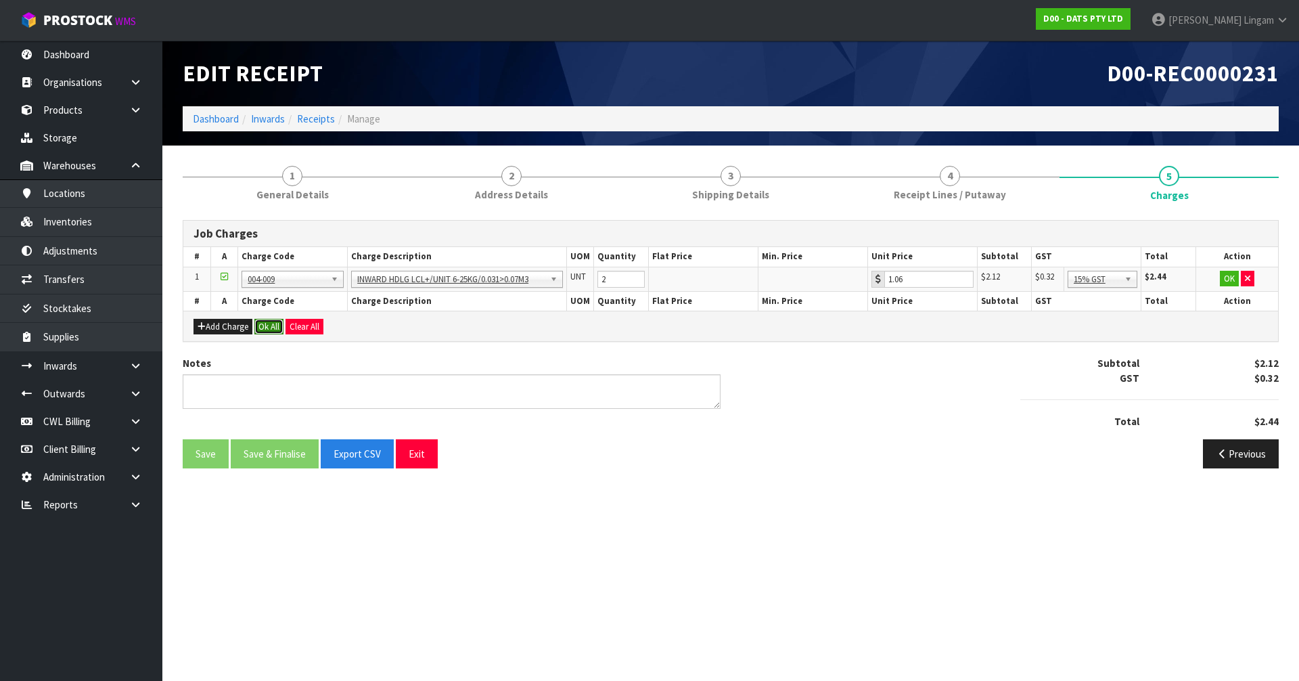
click at [280, 328] on button "Ok All" at bounding box center [268, 327] width 29 height 16
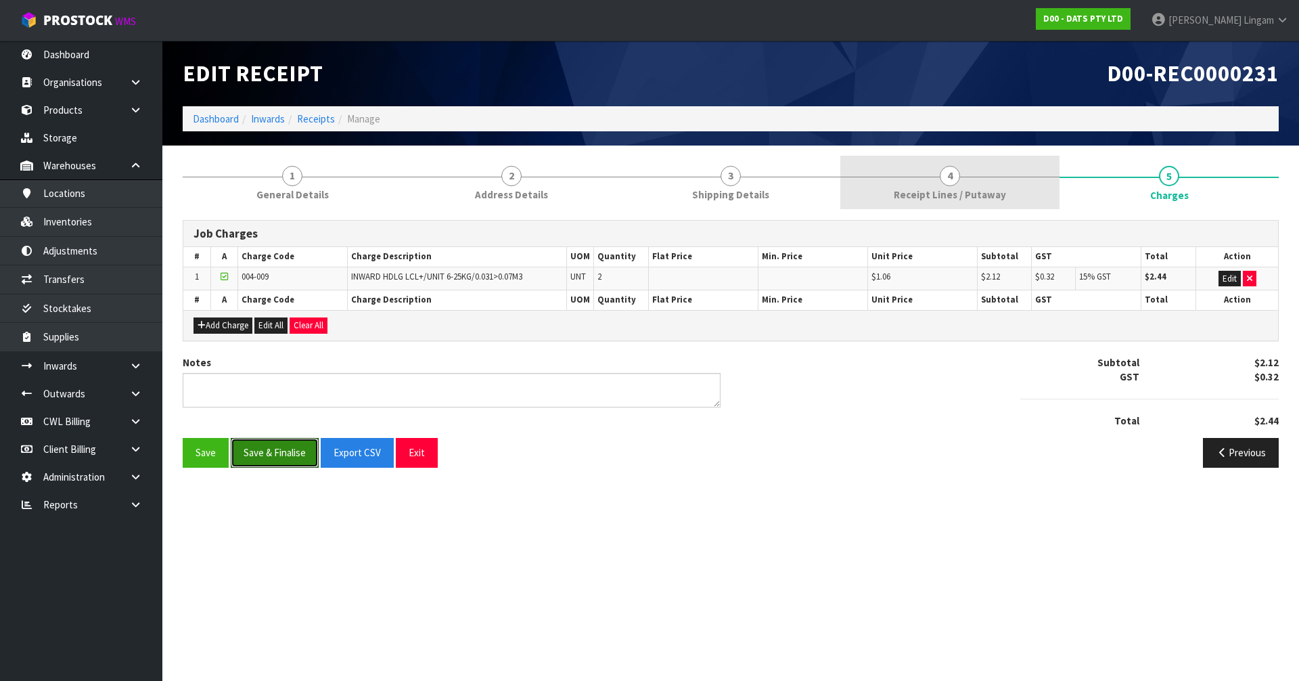
click at [284, 458] on button "Save & Finalise" at bounding box center [275, 452] width 88 height 29
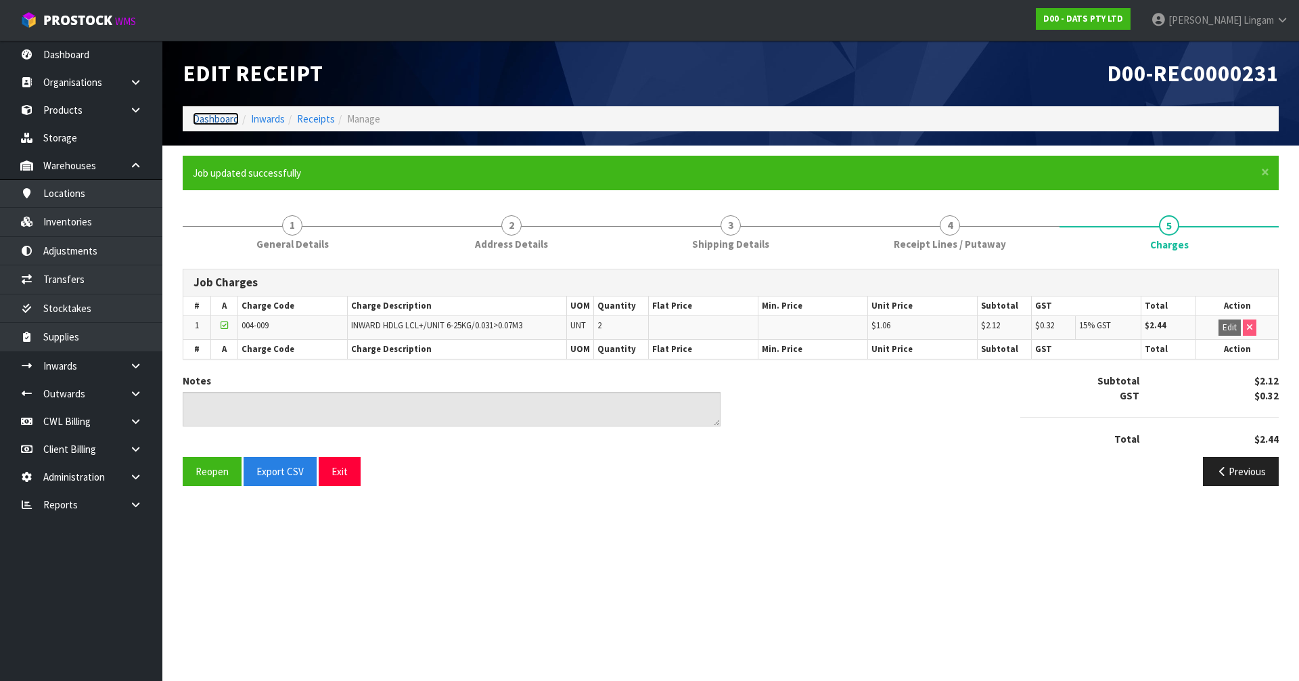
click at [214, 118] on link "Dashboard" at bounding box center [216, 118] width 46 height 13
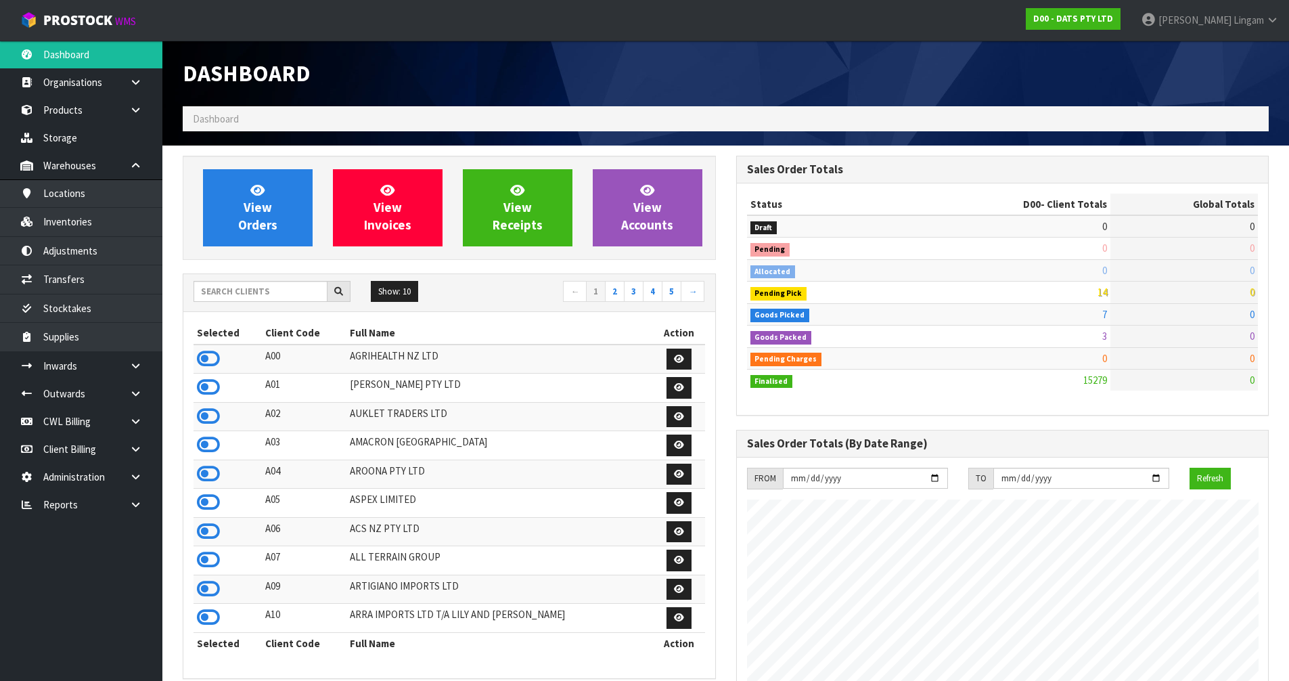
scroll to position [1025, 553]
click at [261, 293] on input "text" at bounding box center [261, 291] width 134 height 21
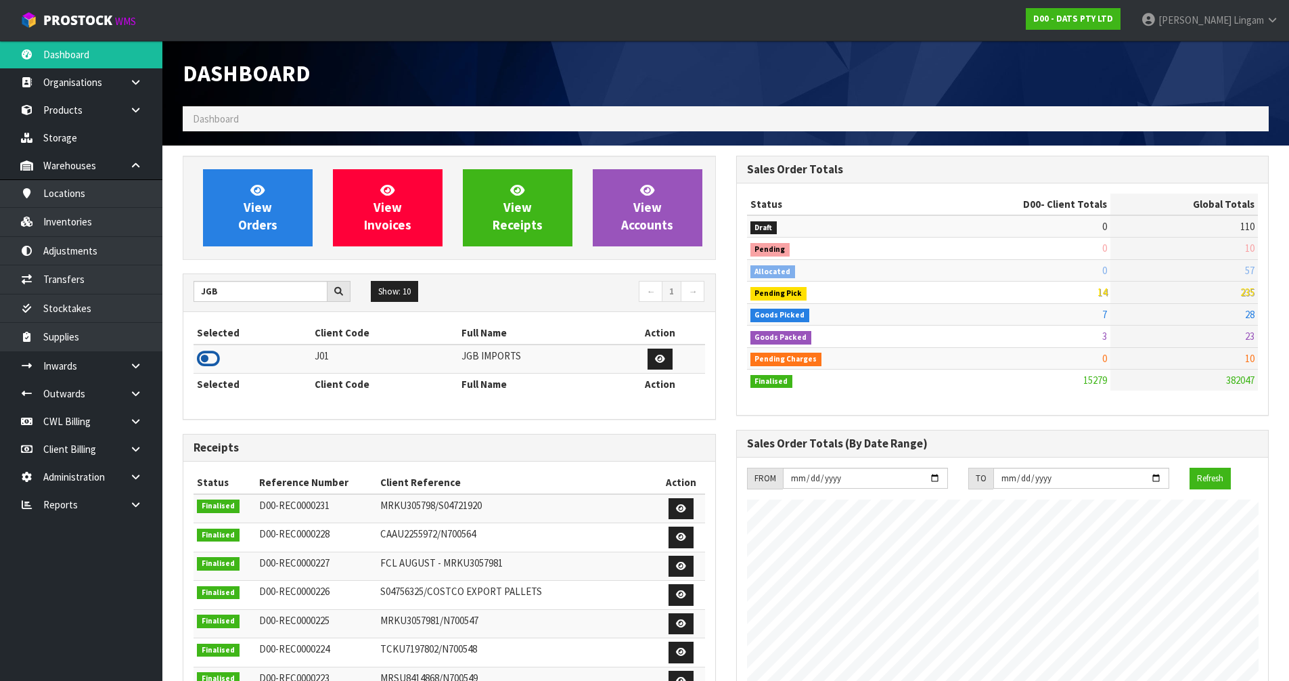
click at [202, 352] on icon at bounding box center [208, 358] width 23 height 20
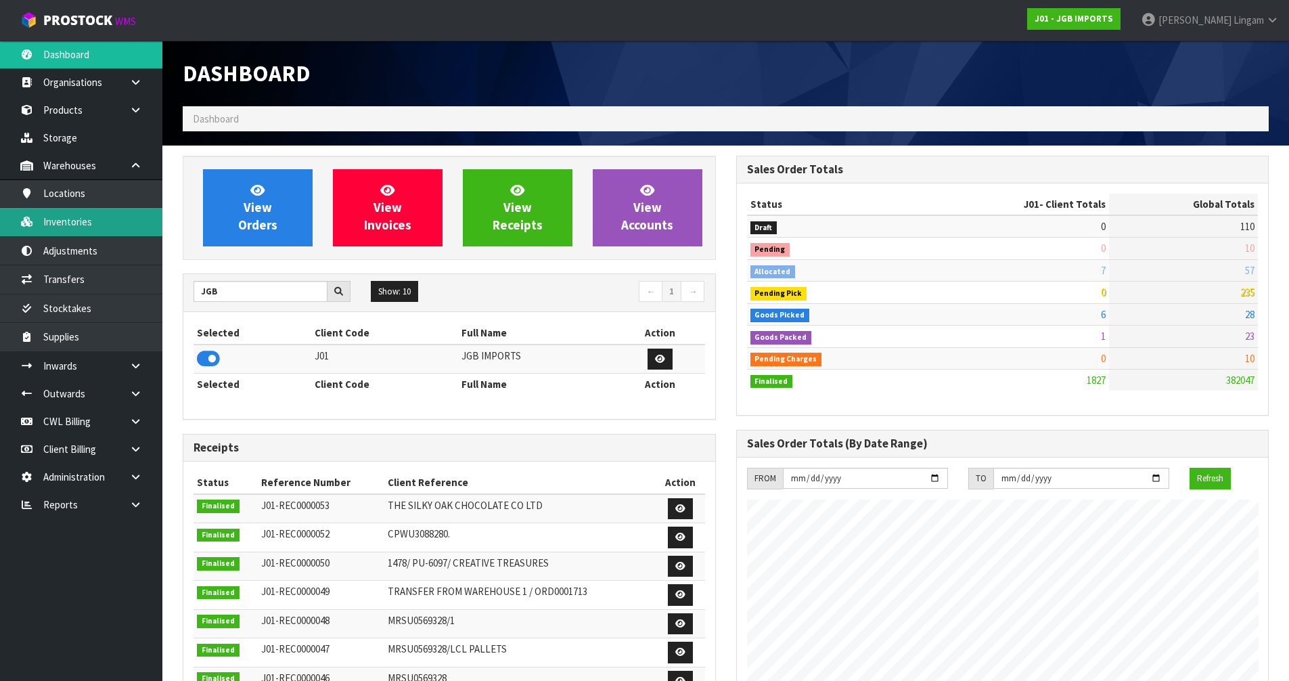
click at [136, 224] on link "Inventories" at bounding box center [81, 222] width 162 height 28
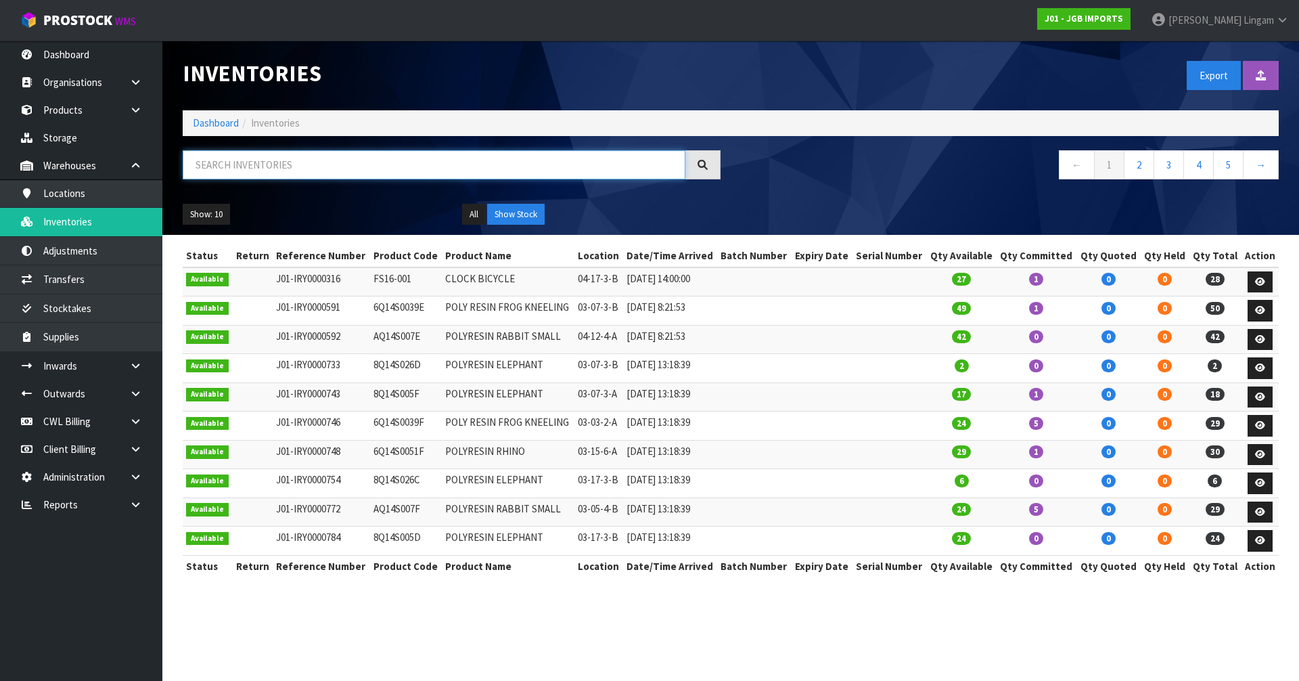
click at [479, 159] on input "text" at bounding box center [434, 164] width 503 height 29
paste input "JGB4332"
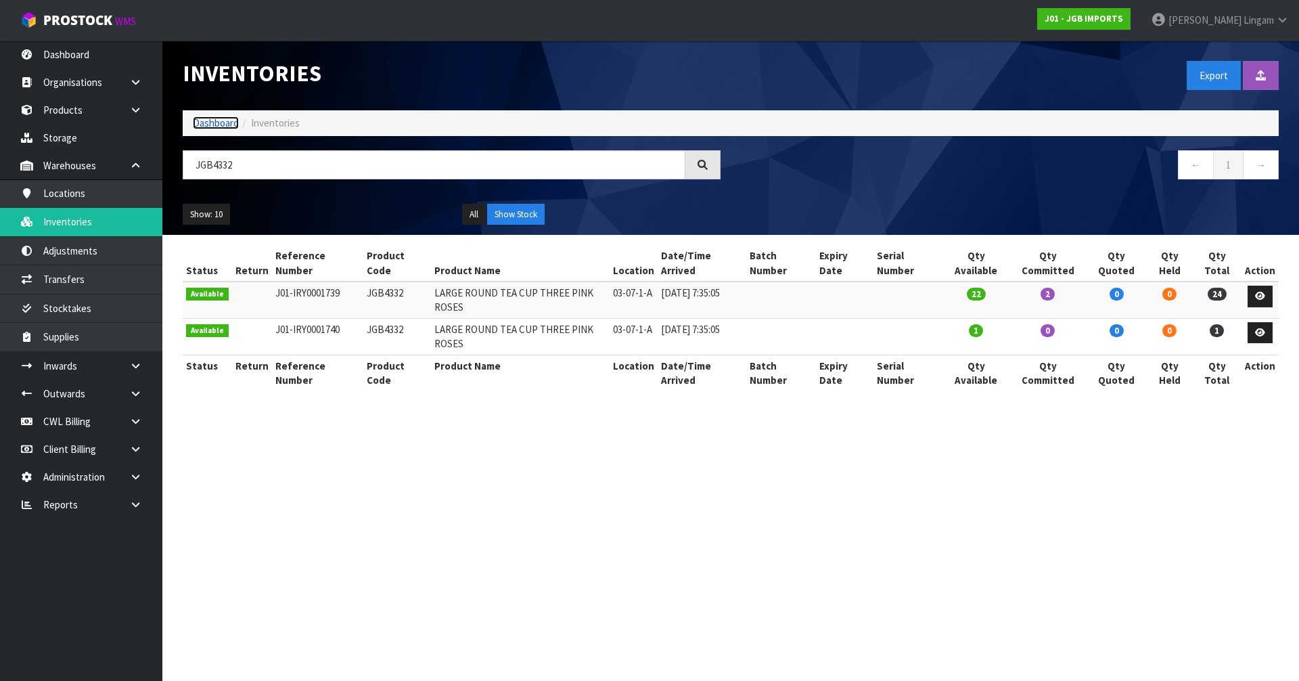
click at [221, 125] on link "Dashboard" at bounding box center [216, 122] width 46 height 13
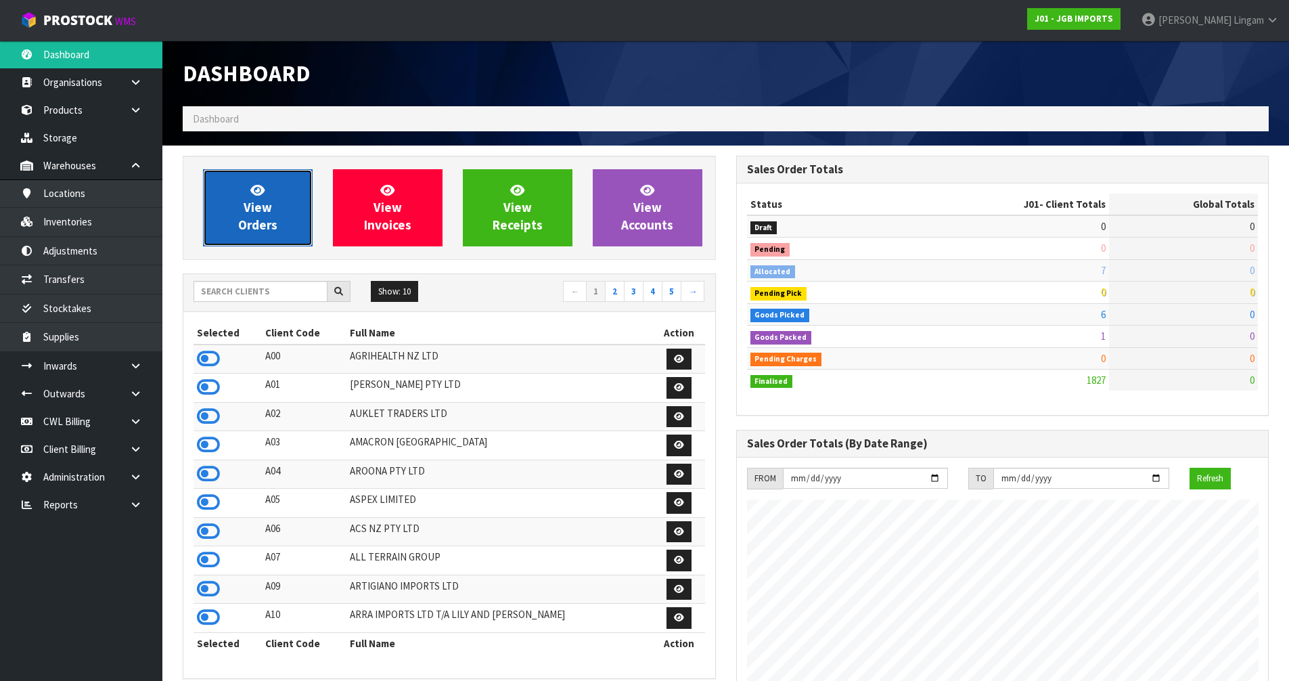
scroll to position [1025, 553]
click at [235, 194] on link "View Orders" at bounding box center [258, 207] width 110 height 77
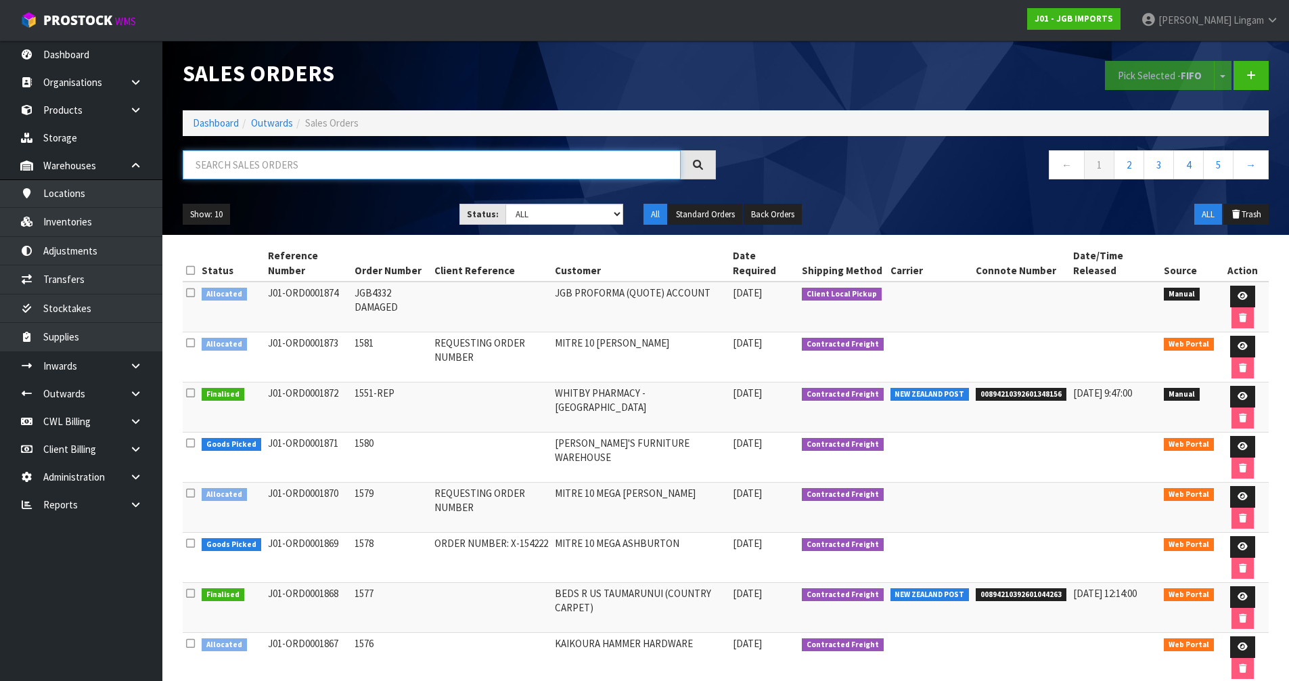
click at [509, 168] on input "text" at bounding box center [432, 164] width 498 height 29
click at [1247, 294] on link at bounding box center [1242, 297] width 25 height 22
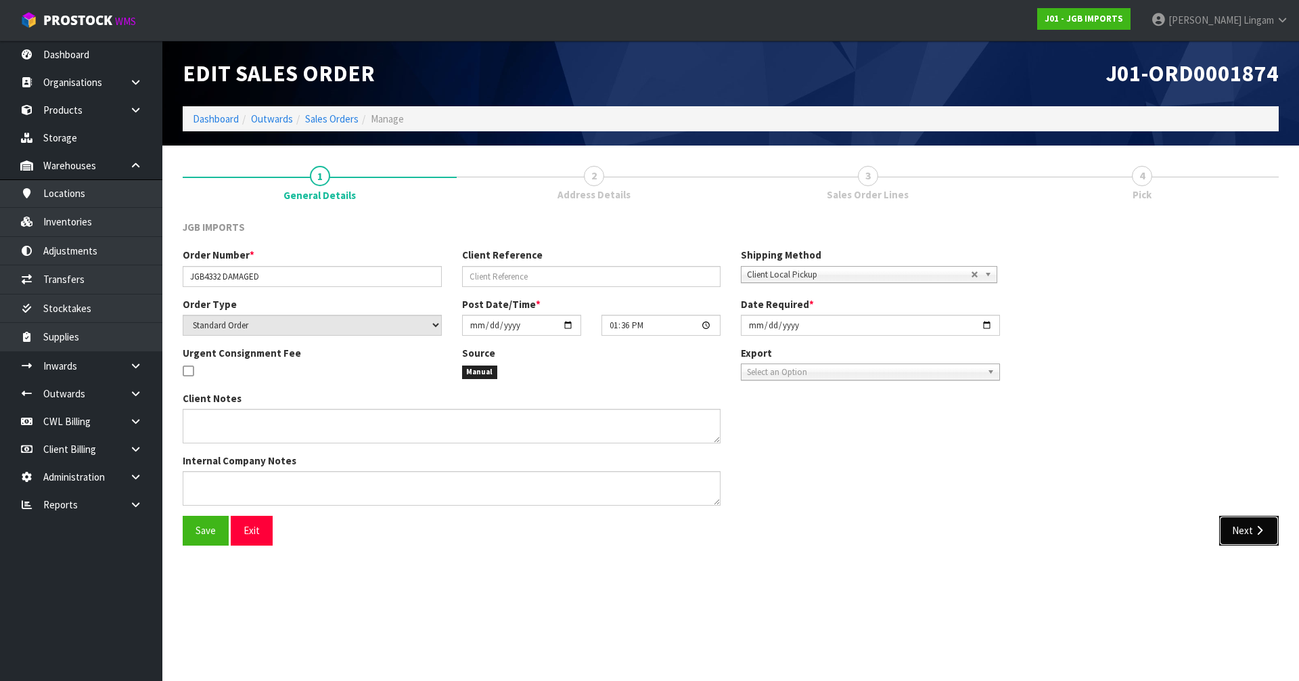
click at [1233, 528] on button "Next" at bounding box center [1249, 530] width 60 height 29
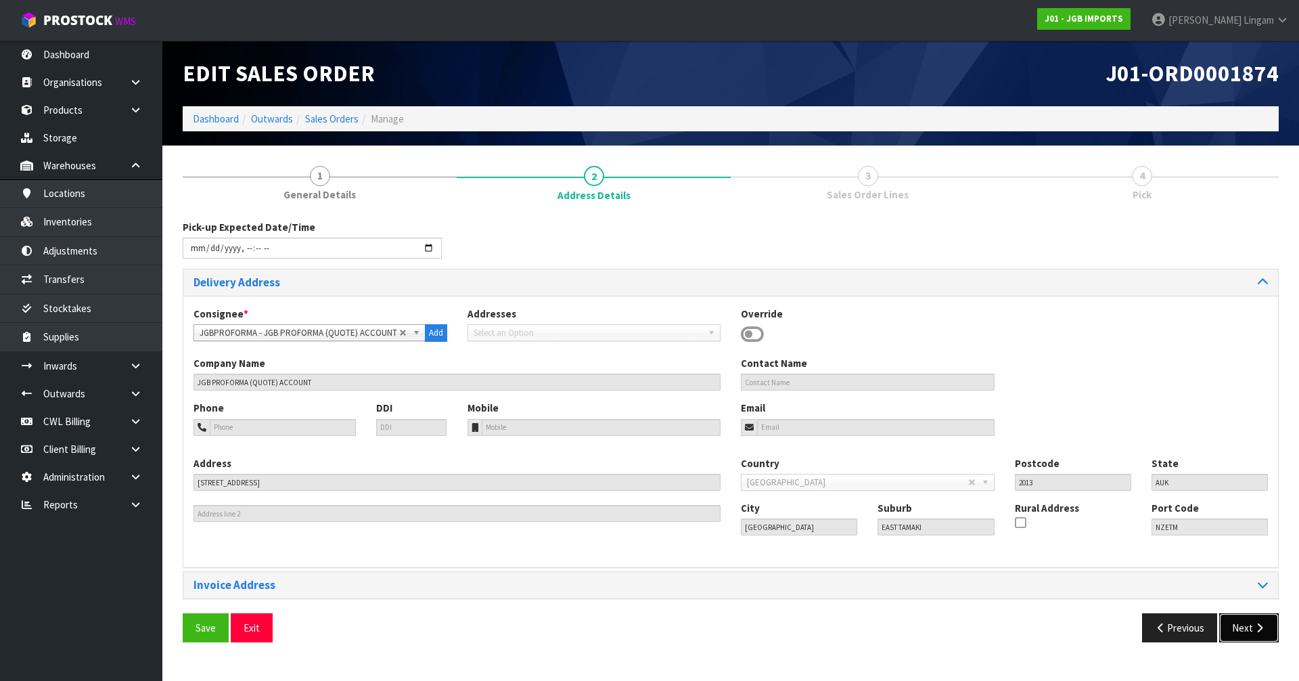
click at [1246, 629] on button "Next" at bounding box center [1249, 627] width 60 height 29
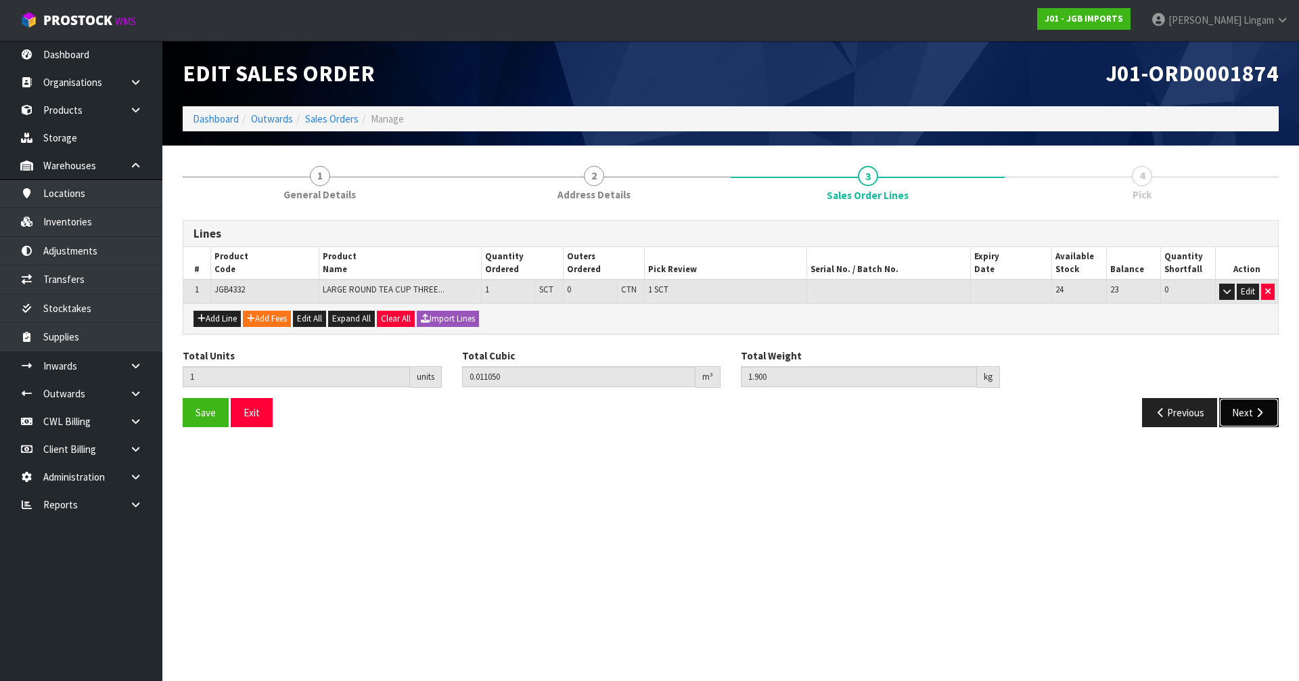
click at [1247, 408] on button "Next" at bounding box center [1249, 412] width 60 height 29
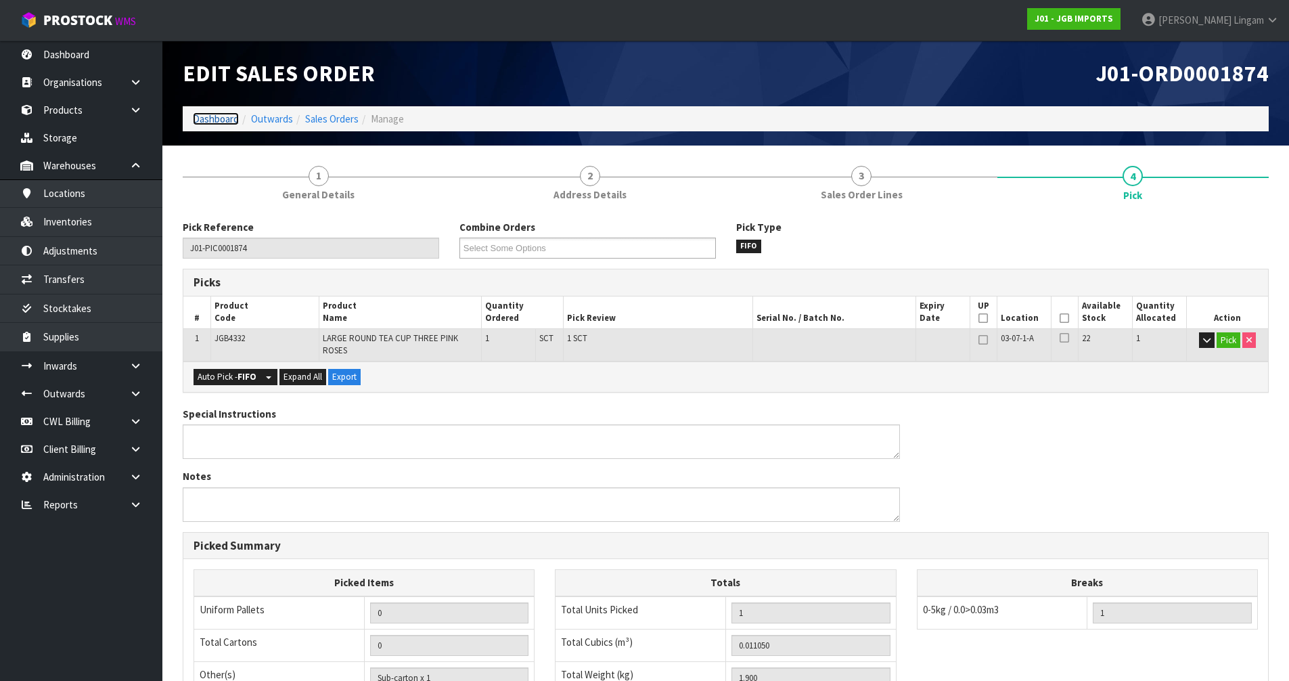
click at [202, 117] on link "Dashboard" at bounding box center [216, 118] width 46 height 13
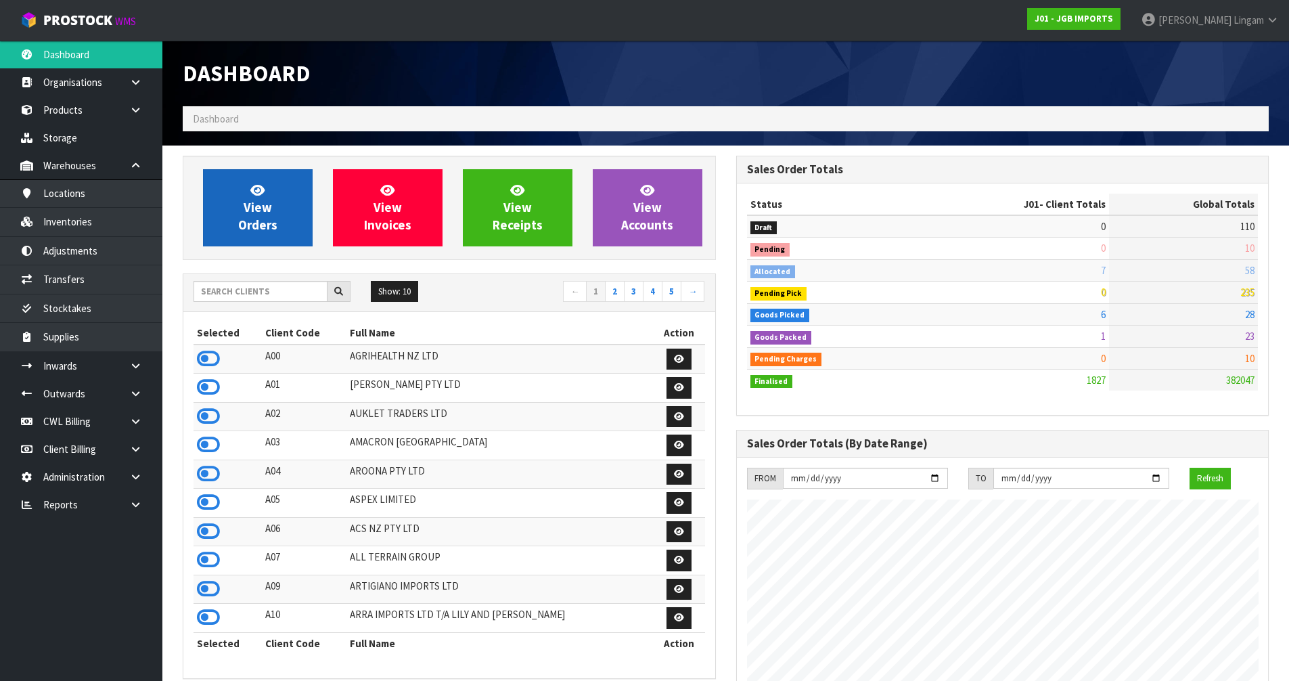
scroll to position [1025, 553]
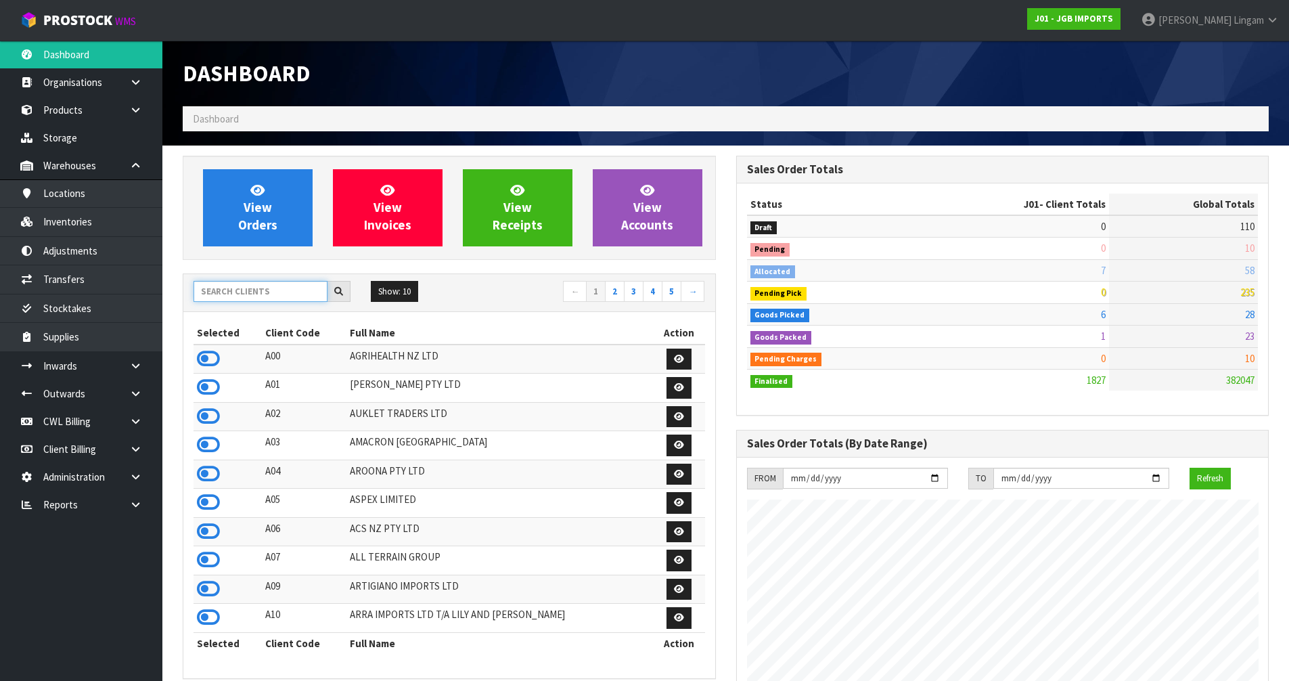
click at [244, 292] on input "text" at bounding box center [261, 291] width 134 height 21
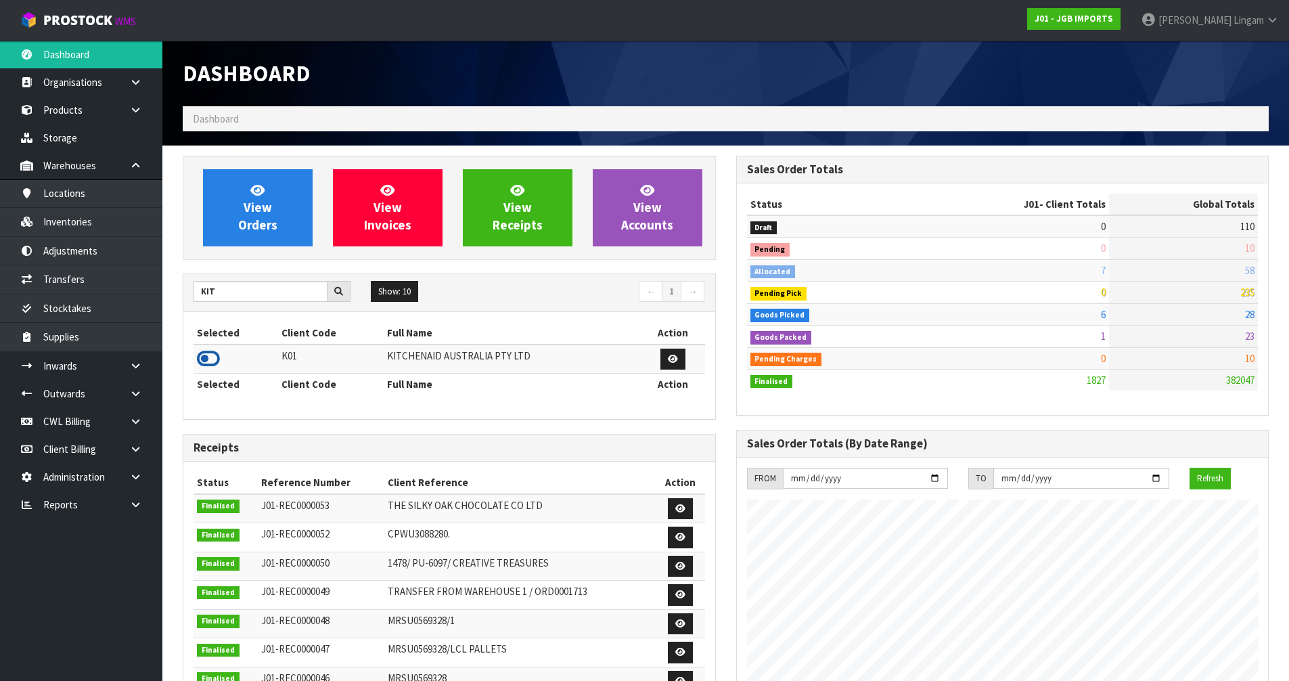
click at [200, 356] on icon at bounding box center [208, 358] width 23 height 20
